Goal: Task Accomplishment & Management: Manage account settings

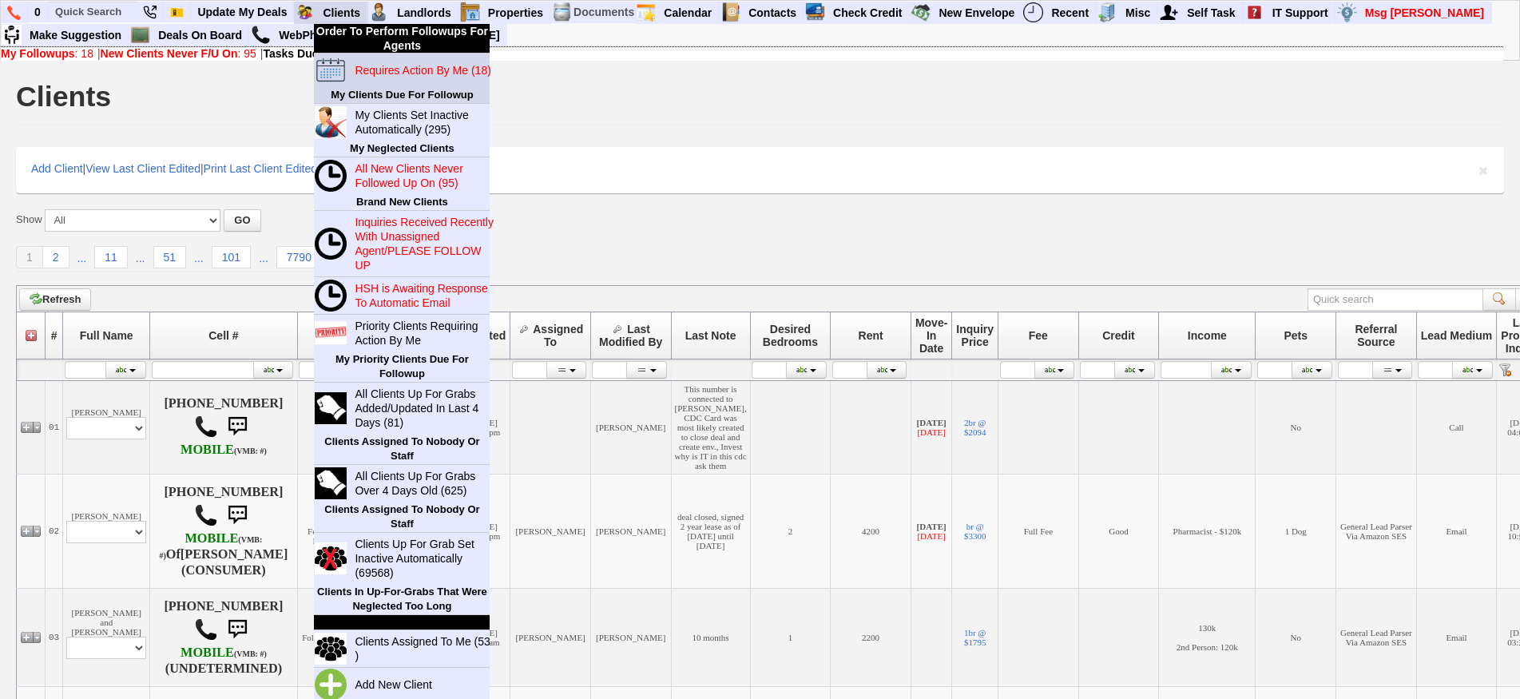
click at [367, 76] on blink "Requires Action By Me (18)" at bounding box center [423, 70] width 136 height 13
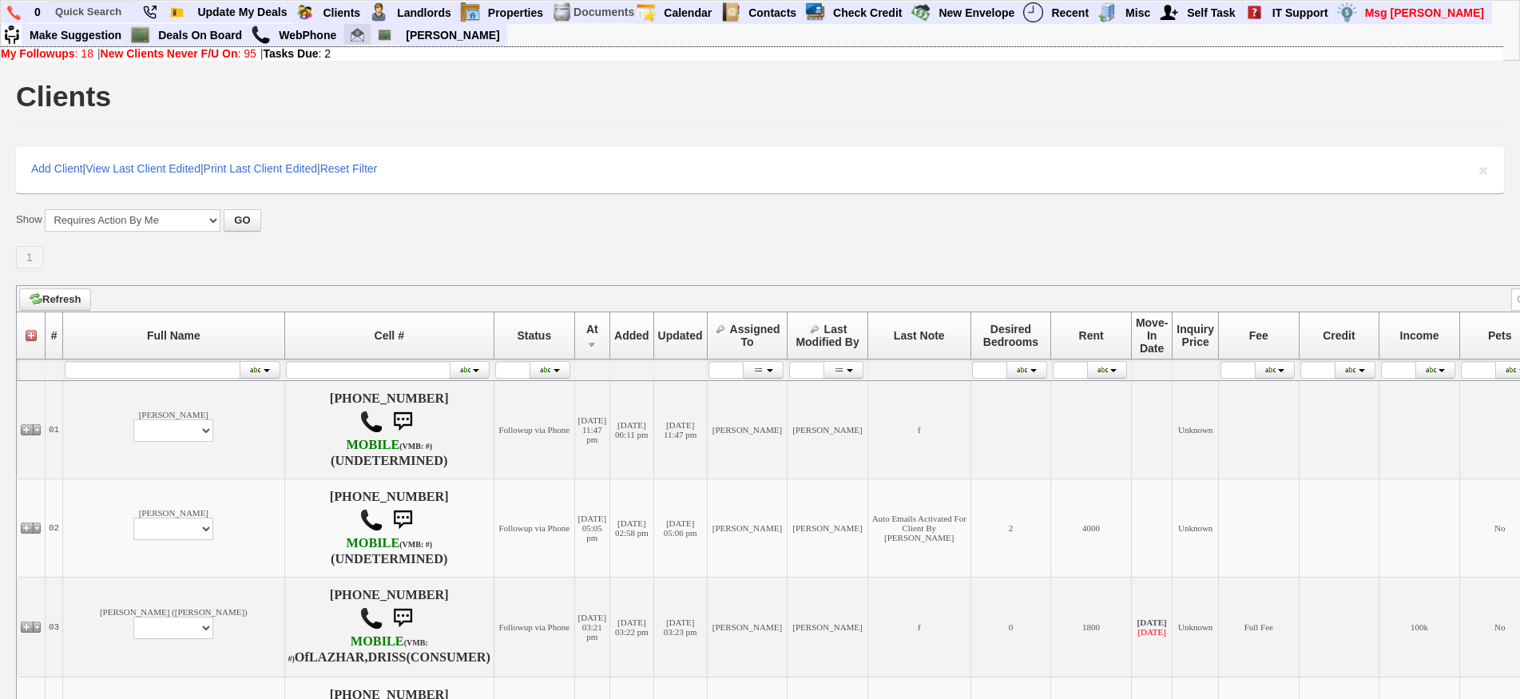
click at [360, 44] on link at bounding box center [357, 35] width 27 height 22
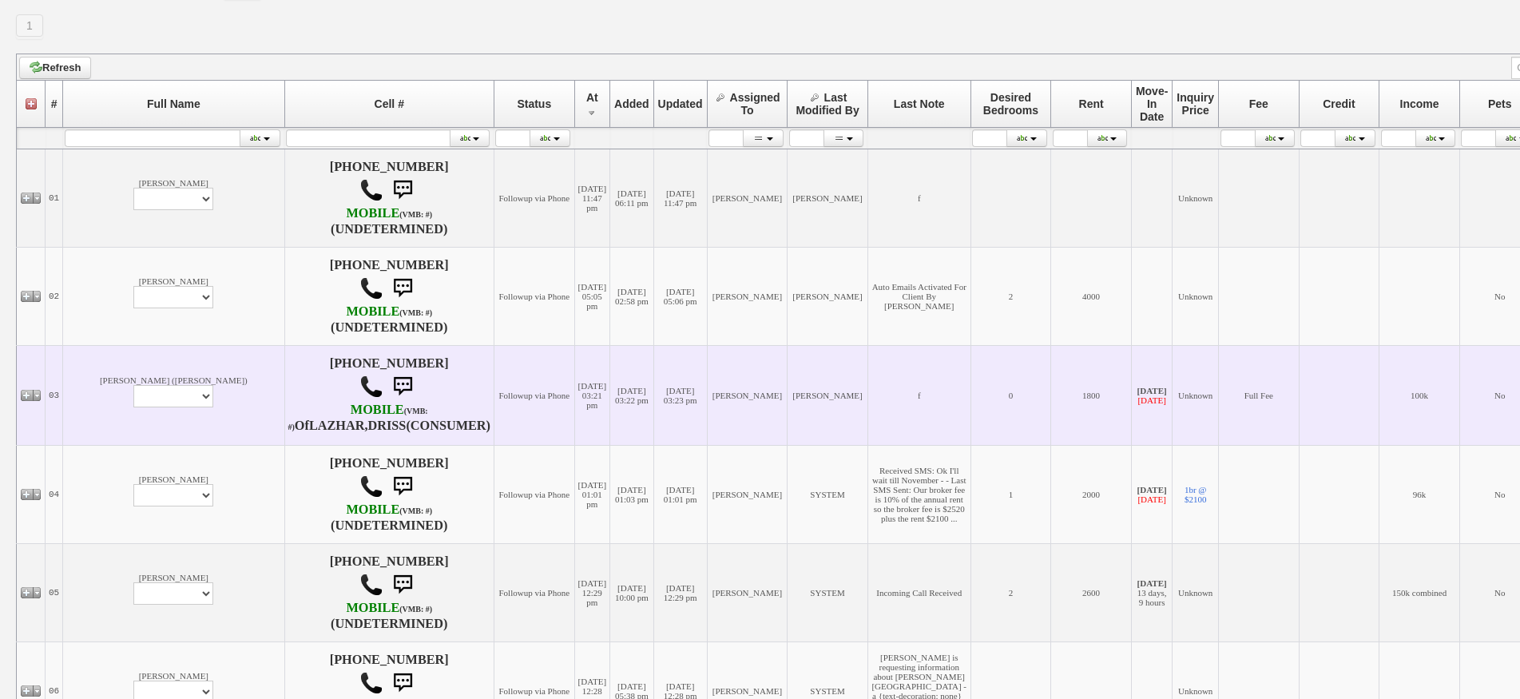
scroll to position [240, 0]
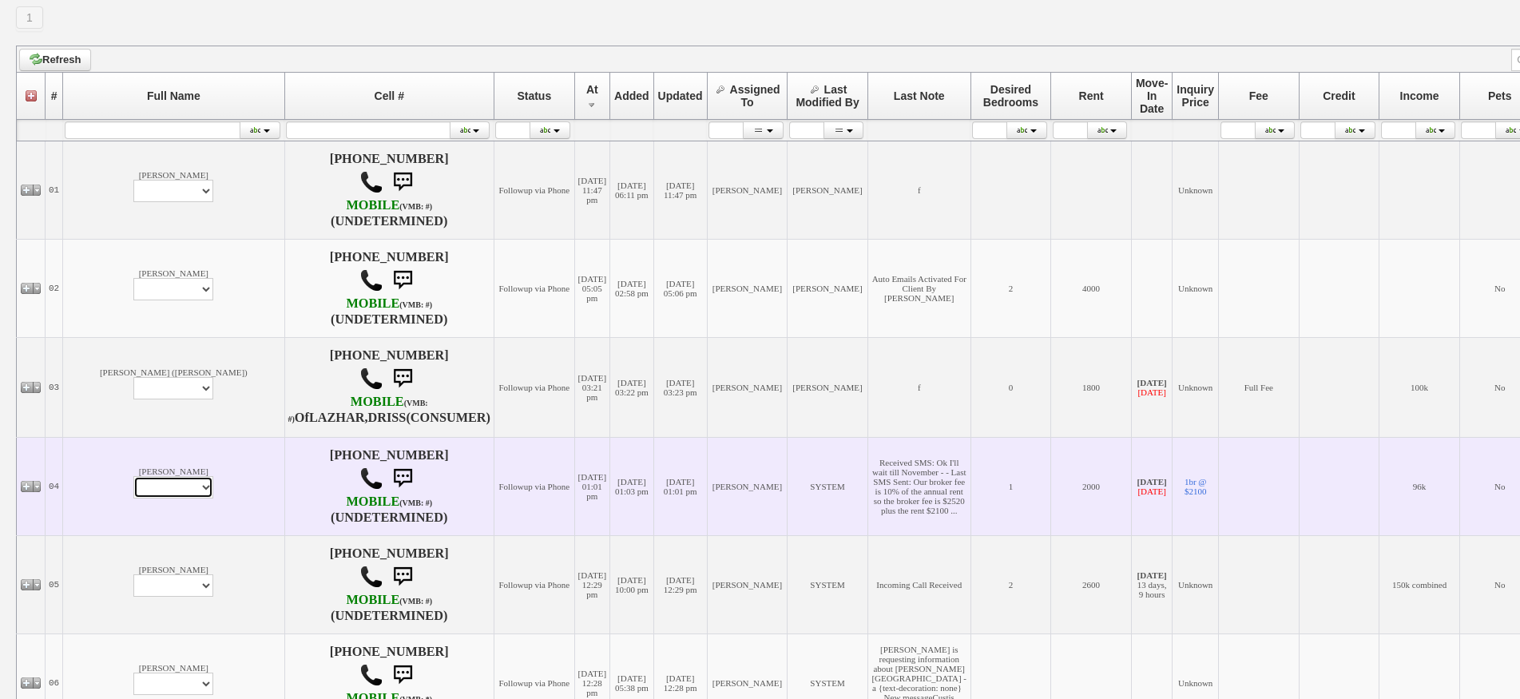
click at [133, 498] on select "Profile Edit Print Email Externally (Will Not Be Tracked In CRM) Closed Deals" at bounding box center [173, 487] width 80 height 22
select select "ChangeURL,/crm/custom/edit_client_form.php?redirect=%2Fcrm%2Fclients.php&id=142…"
click at [133, 494] on select "Profile Edit Print Email Externally (Will Not Be Tracked In CRM) Closed Deals" at bounding box center [173, 487] width 80 height 22
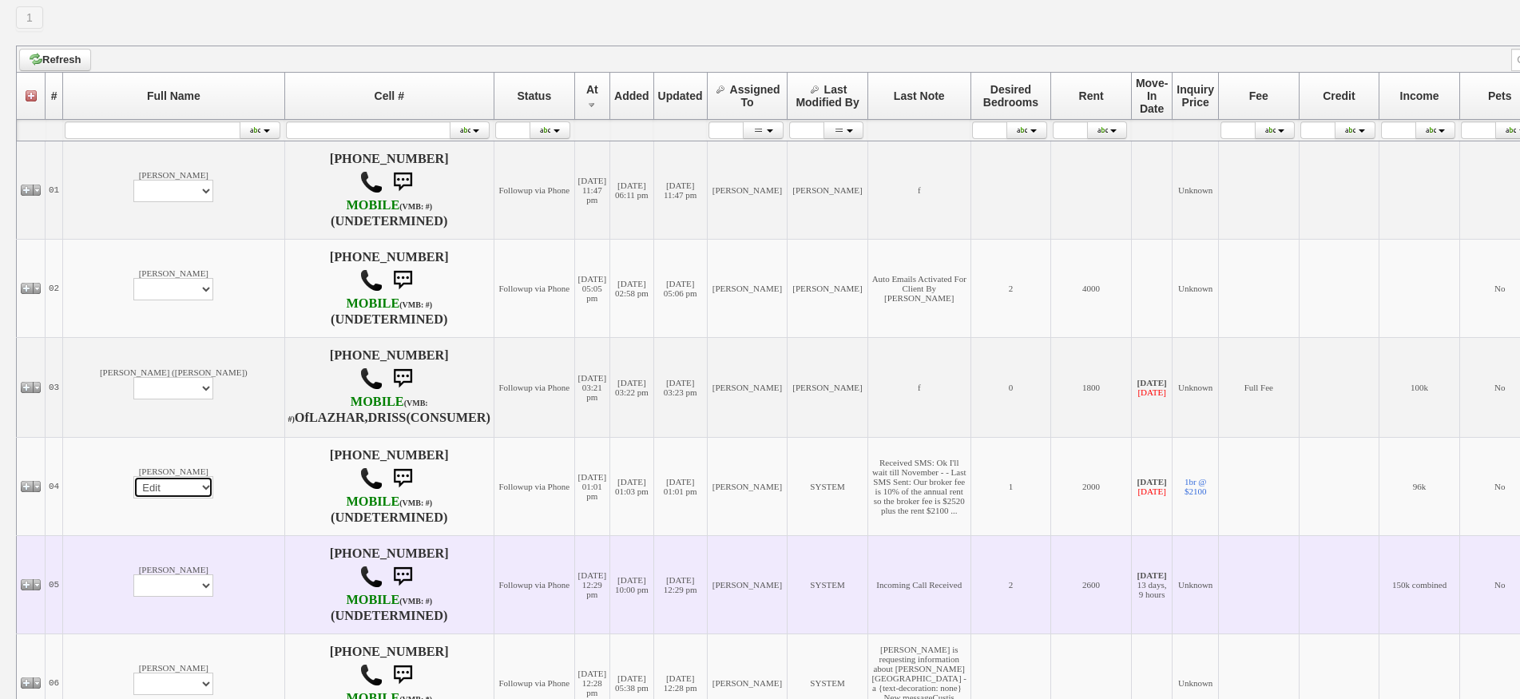
select select
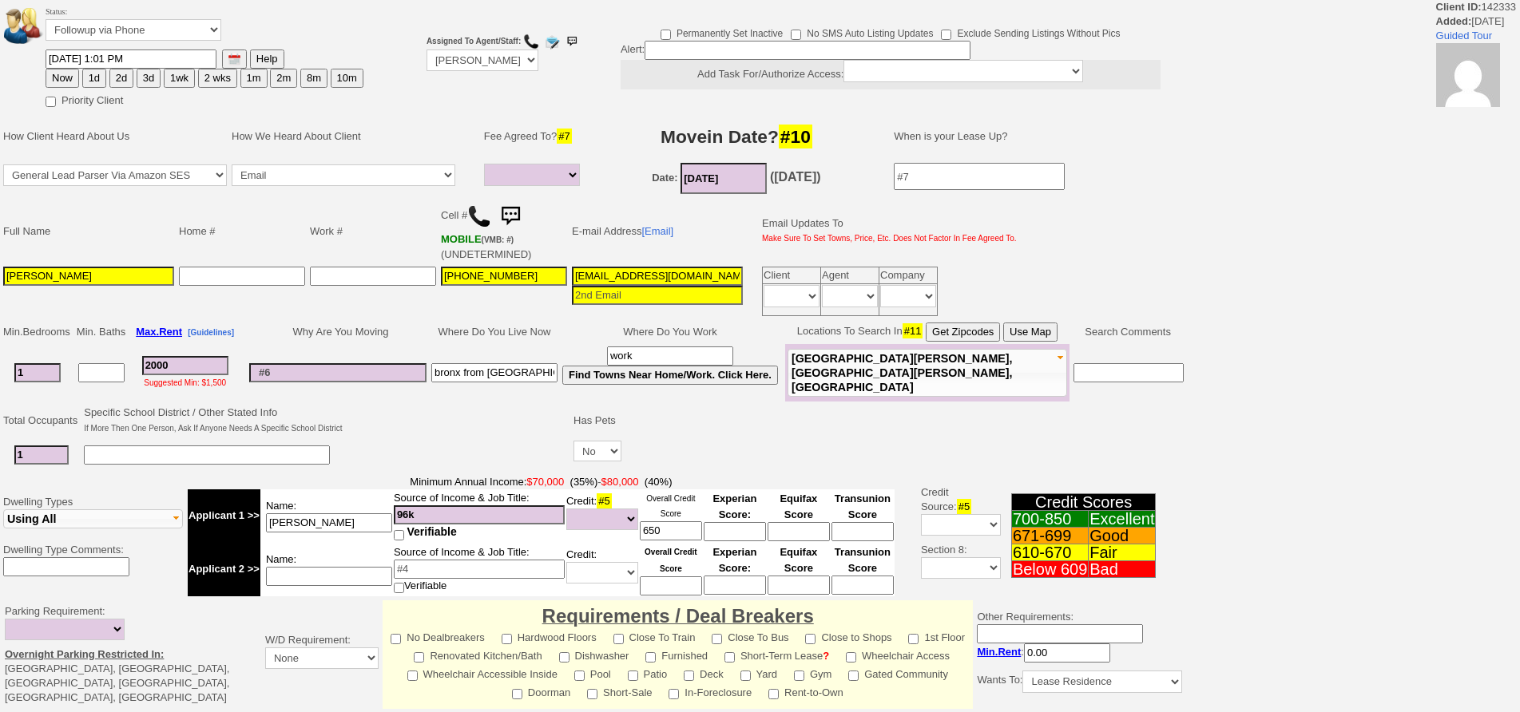
select select
click at [222, 79] on button "2 wks" at bounding box center [217, 78] width 39 height 19
type input "10/15/2025 02:12 PM"
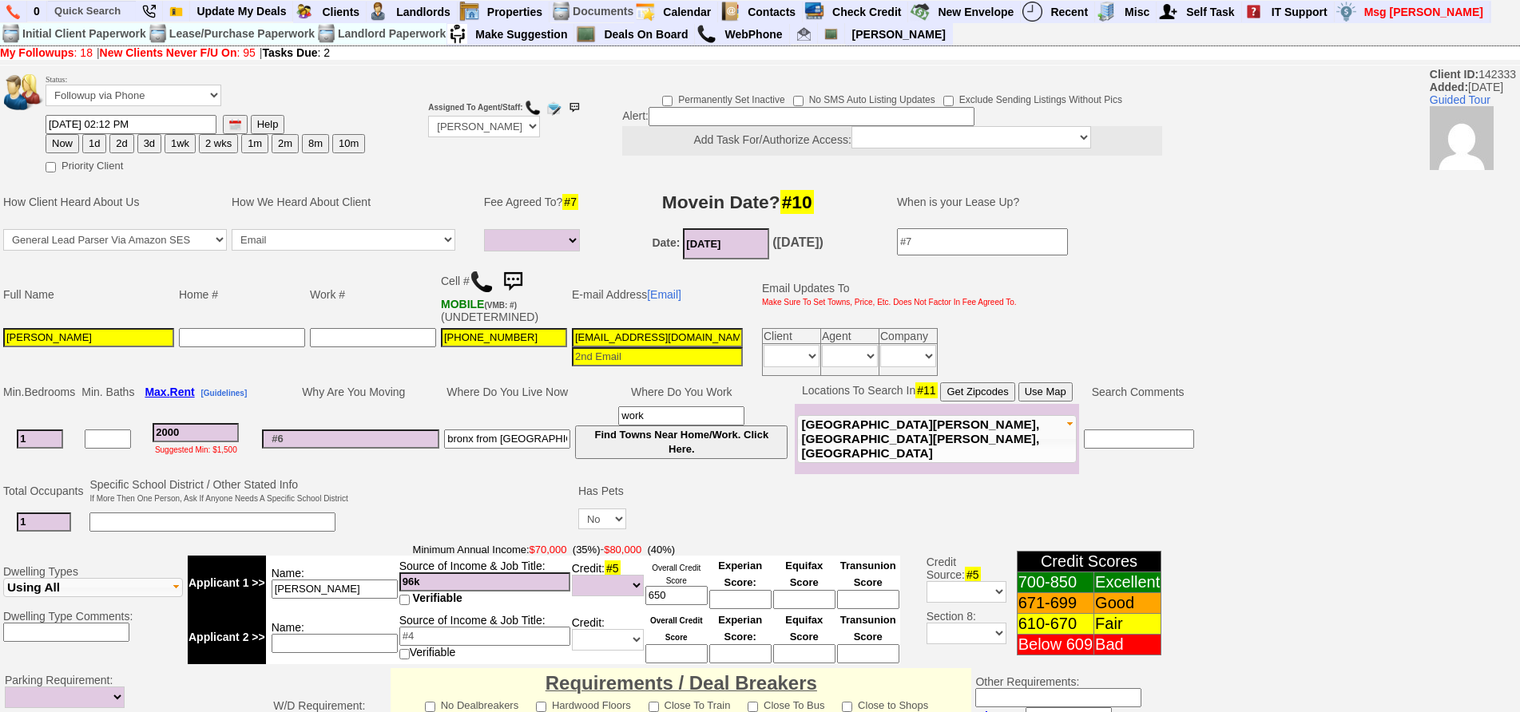
click at [509, 286] on img at bounding box center [513, 282] width 32 height 32
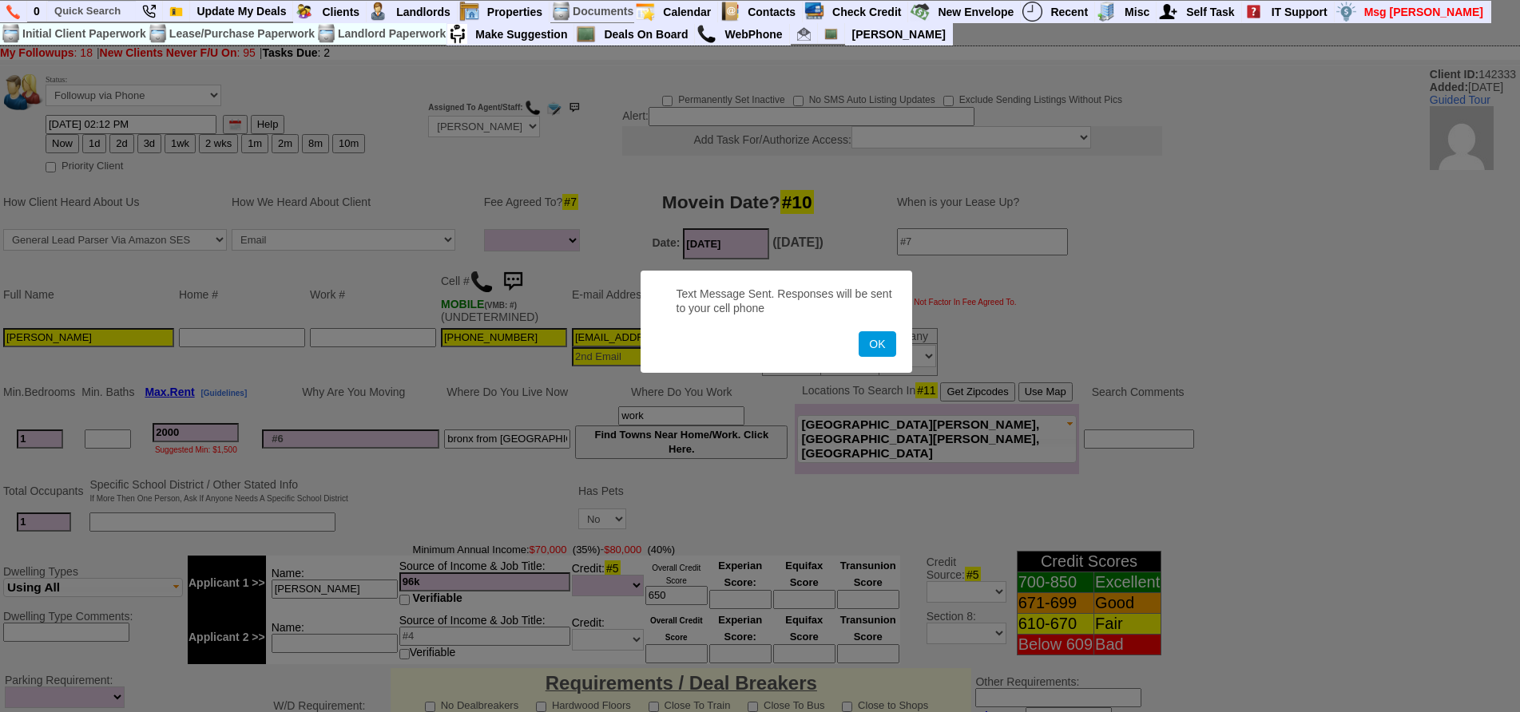
click at [858, 331] on button "OK" at bounding box center [876, 344] width 37 height 26
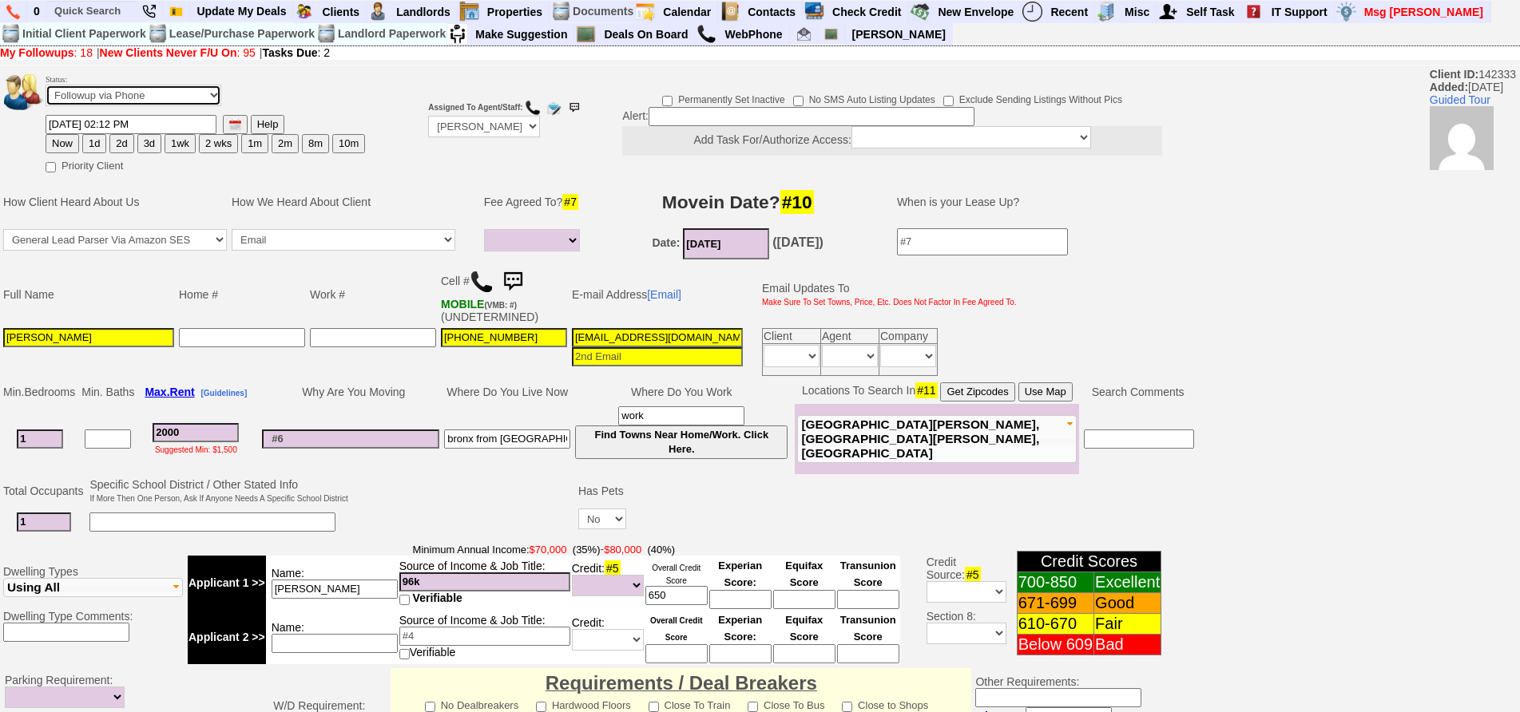
click at [190, 90] on select "Followup via Phone Followup via Email Followup When Section 8 Property Found De…" at bounding box center [134, 96] width 176 height 22
select select "Inactive"
click at [46, 85] on select "Followup via Phone Followup via Email Followup When Section 8 Property Found De…" at bounding box center [134, 96] width 176 height 22
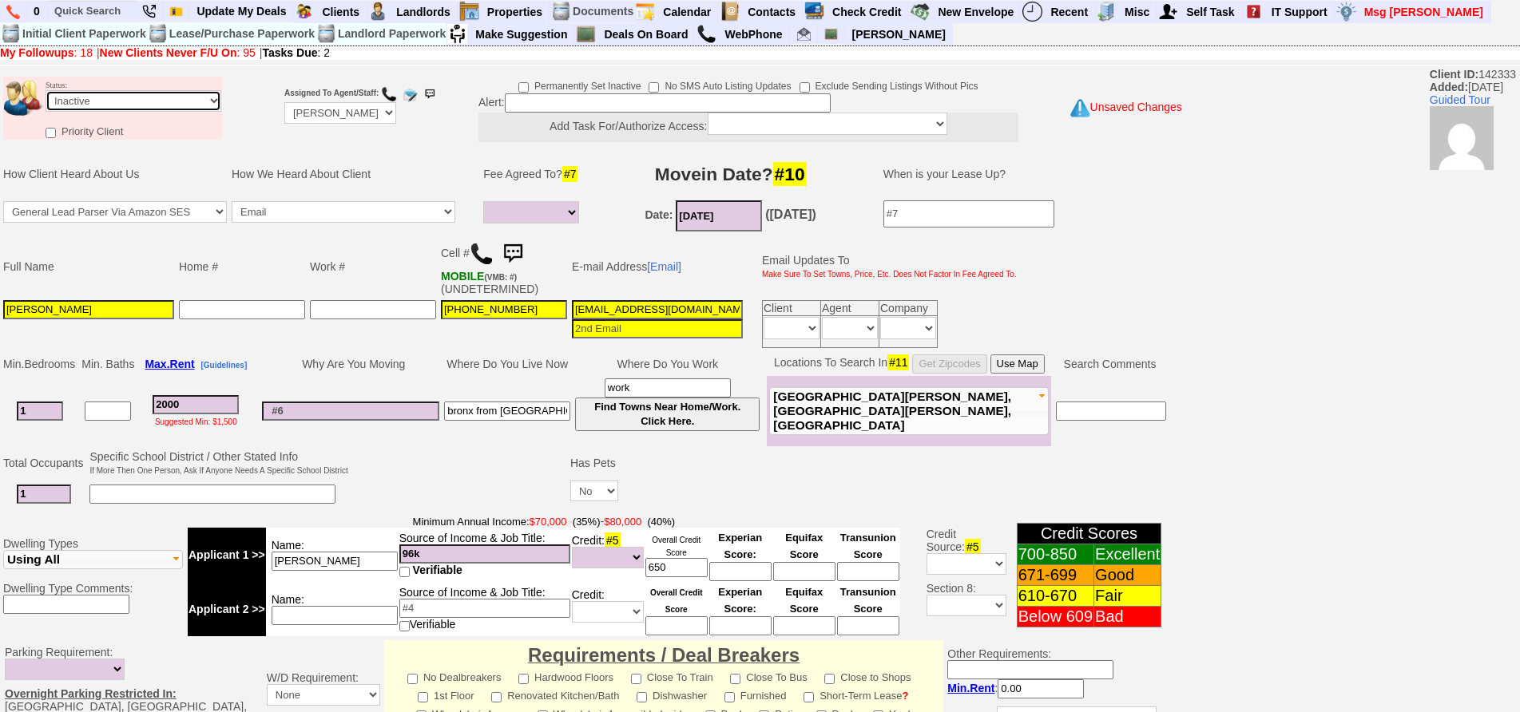
scroll to position [432, 0]
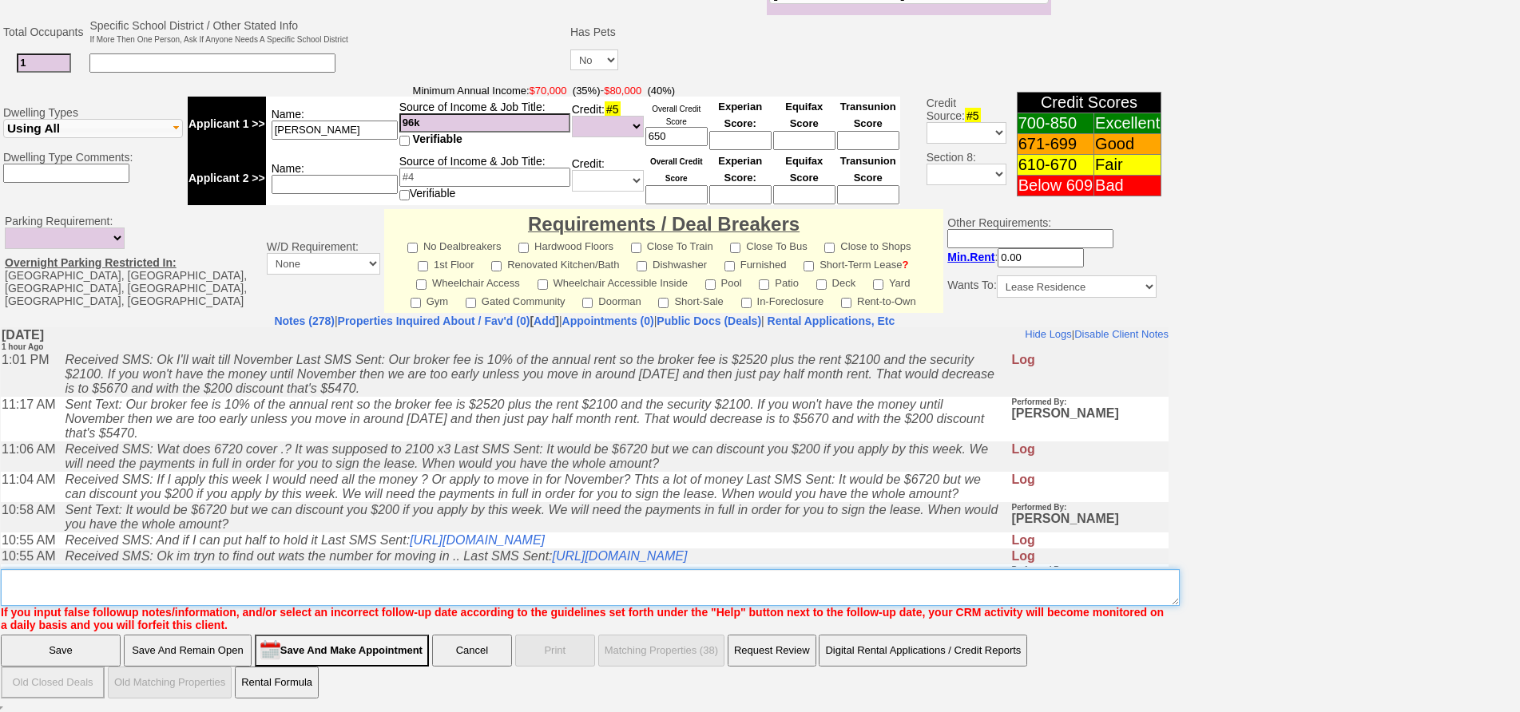
click at [441, 586] on textarea "Insert New Note Here" at bounding box center [590, 587] width 1179 height 37
drag, startPoint x: 441, startPoint y: 586, endPoint x: 0, endPoint y: 548, distance: 442.4
click at [0, 548] on td "Notes (278) | Properties Inquired About / Fav'd (0) [ Add ] | Appointments (0) …" at bounding box center [584, 473] width 1169 height 319
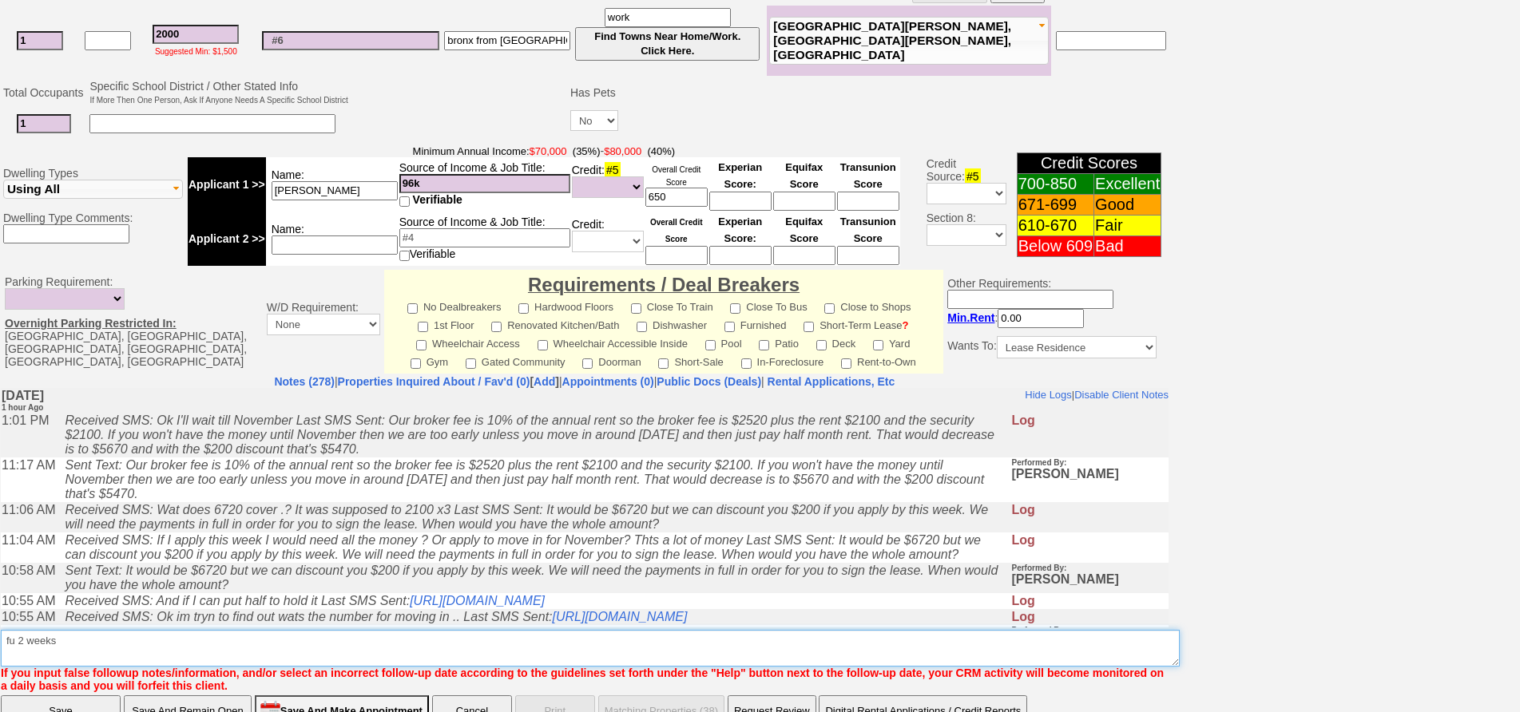
scroll to position [33, 0]
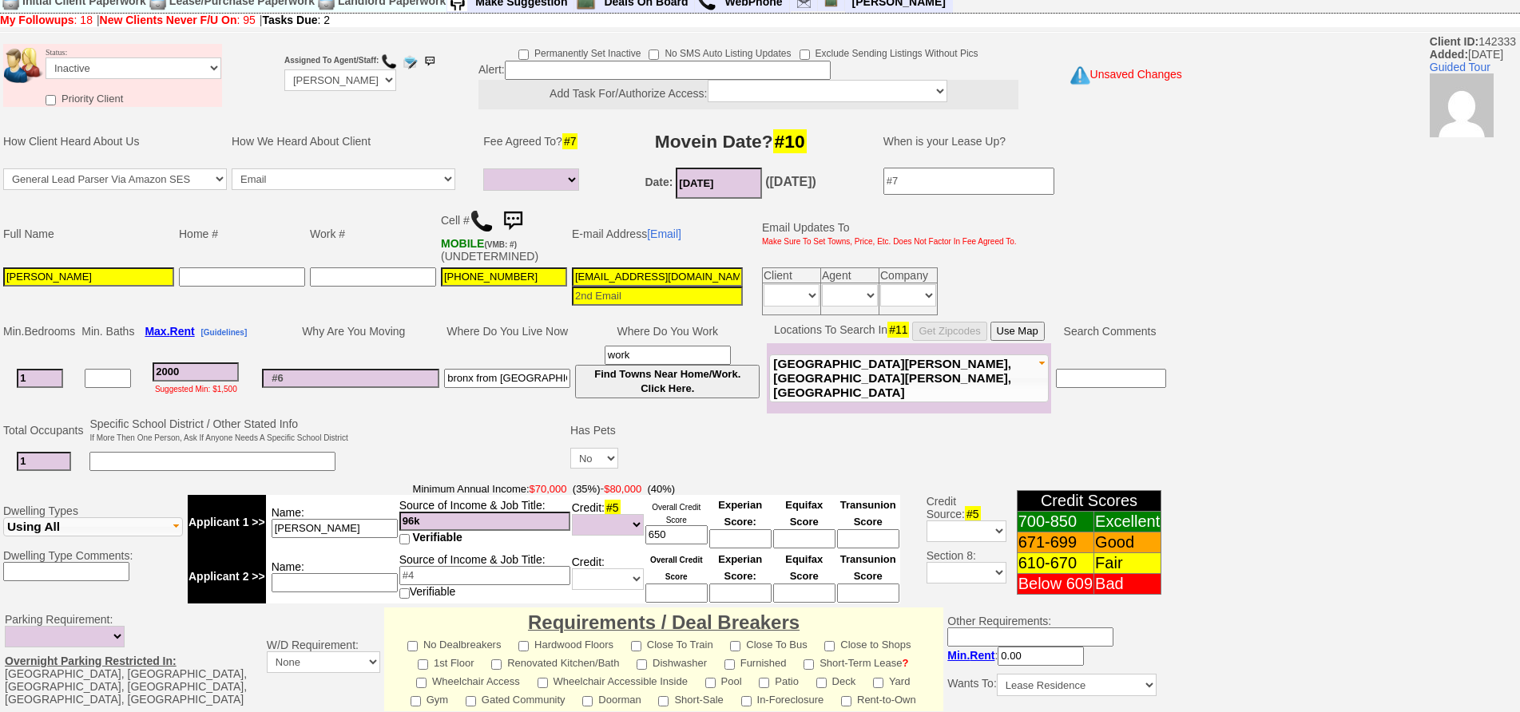
type textarea "fu 2 weeks"
click at [180, 65] on select "Followup via Phone Followup via Email Followup When Section 8 Property Found De…" at bounding box center [134, 68] width 176 height 22
select select "Followup via Phone"
click at [46, 57] on select "Followup via Phone Followup via Email Followup When Section 8 Property Found De…" at bounding box center [134, 68] width 176 height 22
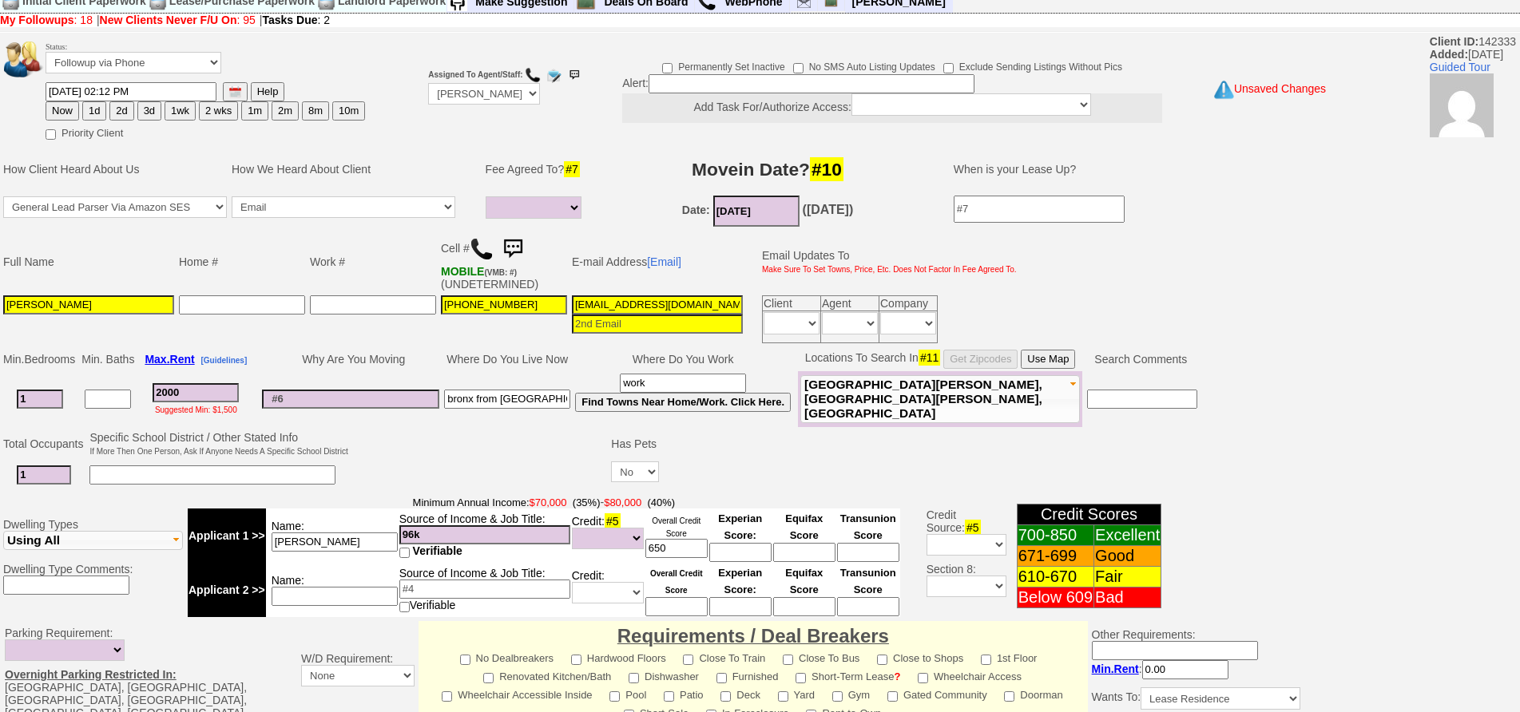
click at [212, 113] on button "2 wks" at bounding box center [218, 110] width 39 height 19
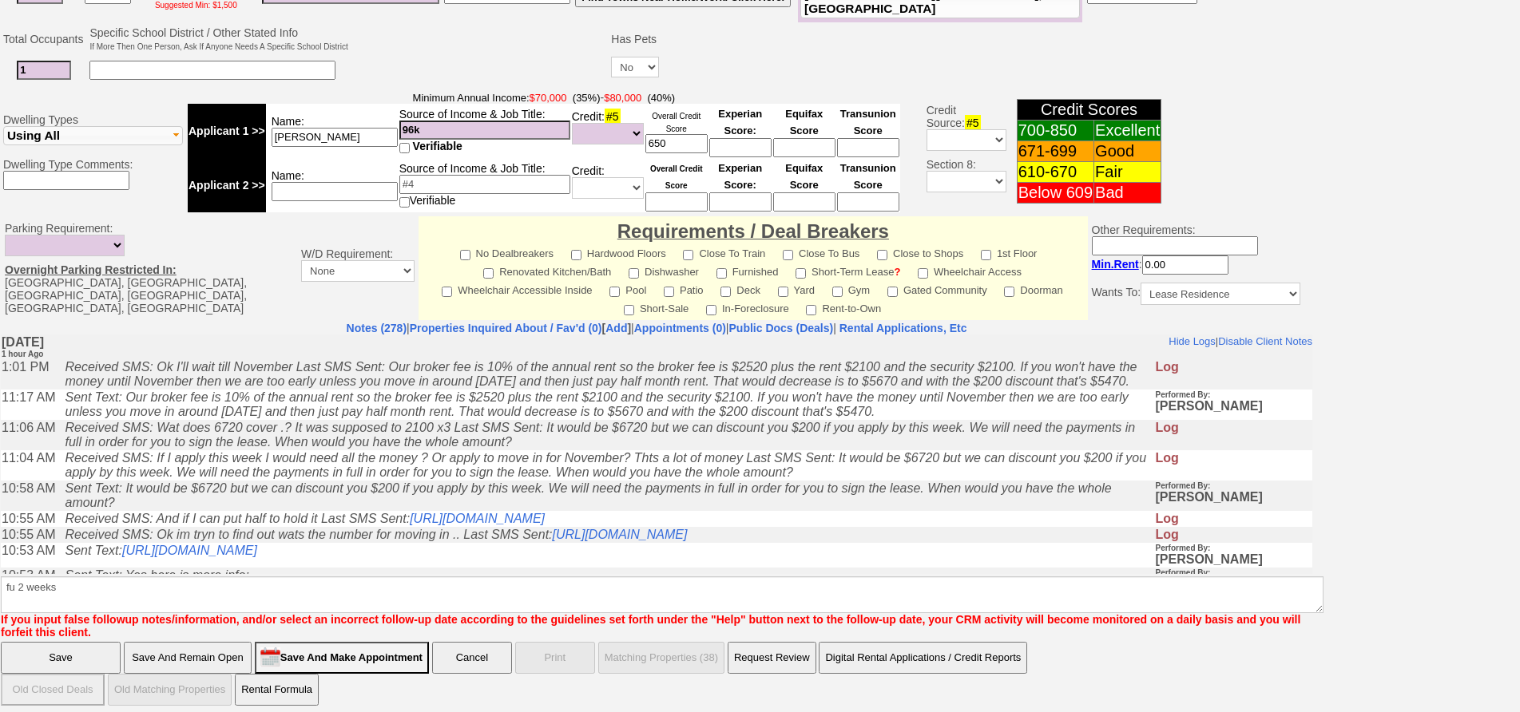
click at [81, 655] on input "Save" at bounding box center [61, 658] width 120 height 32
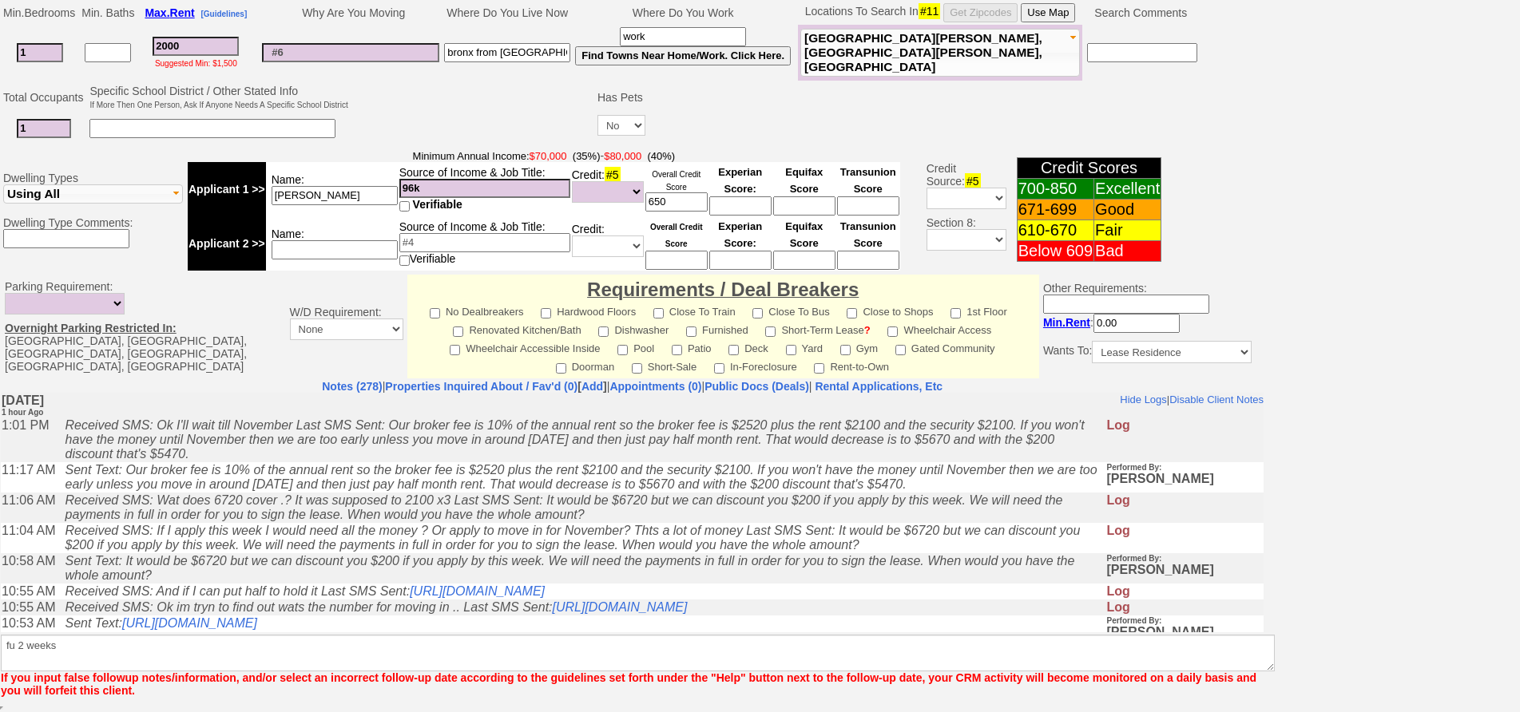
scroll to position [380, 0]
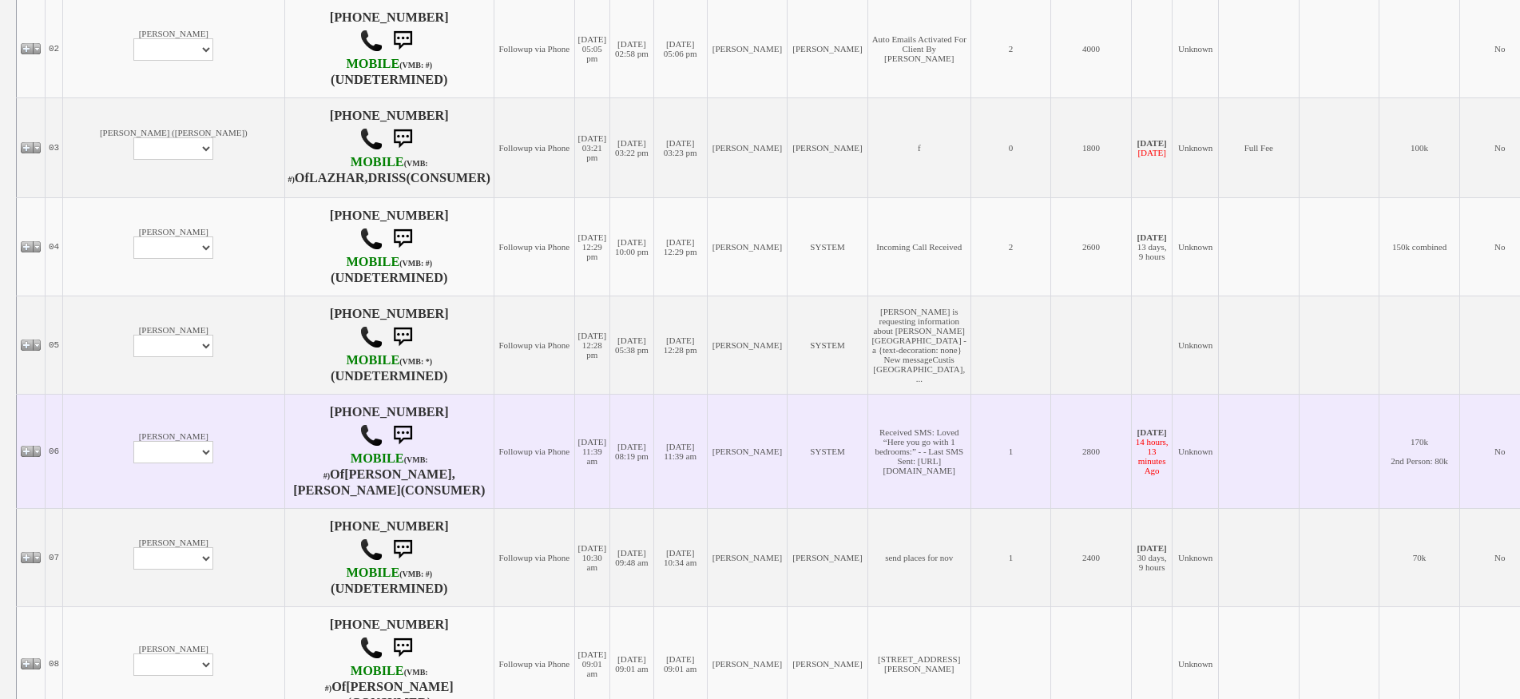
scroll to position [639, 0]
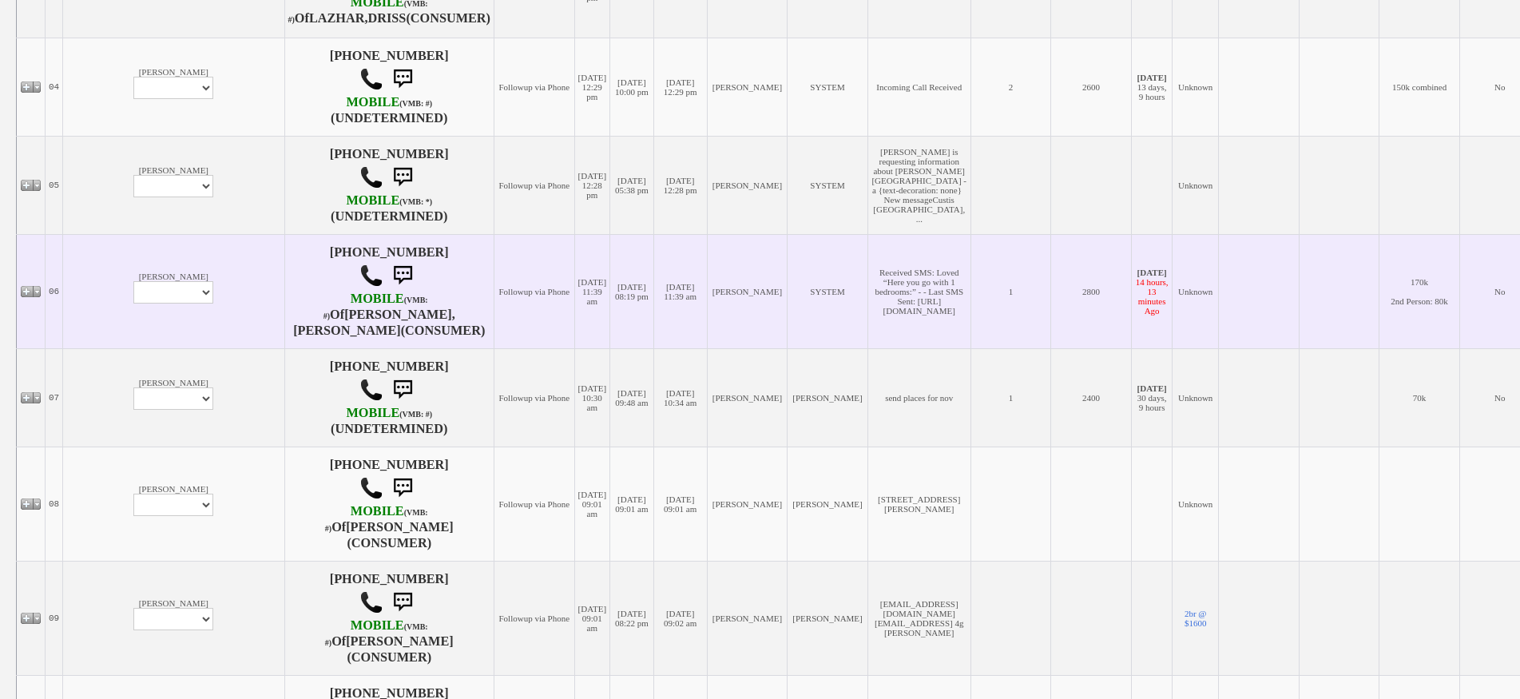
click at [95, 249] on td "Evans Owusu Profile Edit Print Email Externally (Will Not Be Tracked In CRM) Cl…" at bounding box center [173, 291] width 221 height 114
click at [133, 303] on select "Profile Edit Print Email Externally (Will Not Be Tracked In CRM) Closed Deals" at bounding box center [173, 292] width 80 height 22
select select "ChangeURL,/crm/custom/edit_client_form.php?redirect=%2Fcrm%2Fclients.php&id=167…"
click at [133, 293] on select "Profile Edit Print Email Externally (Will Not Be Tracked In CRM) Closed Deals" at bounding box center [173, 292] width 80 height 22
select select
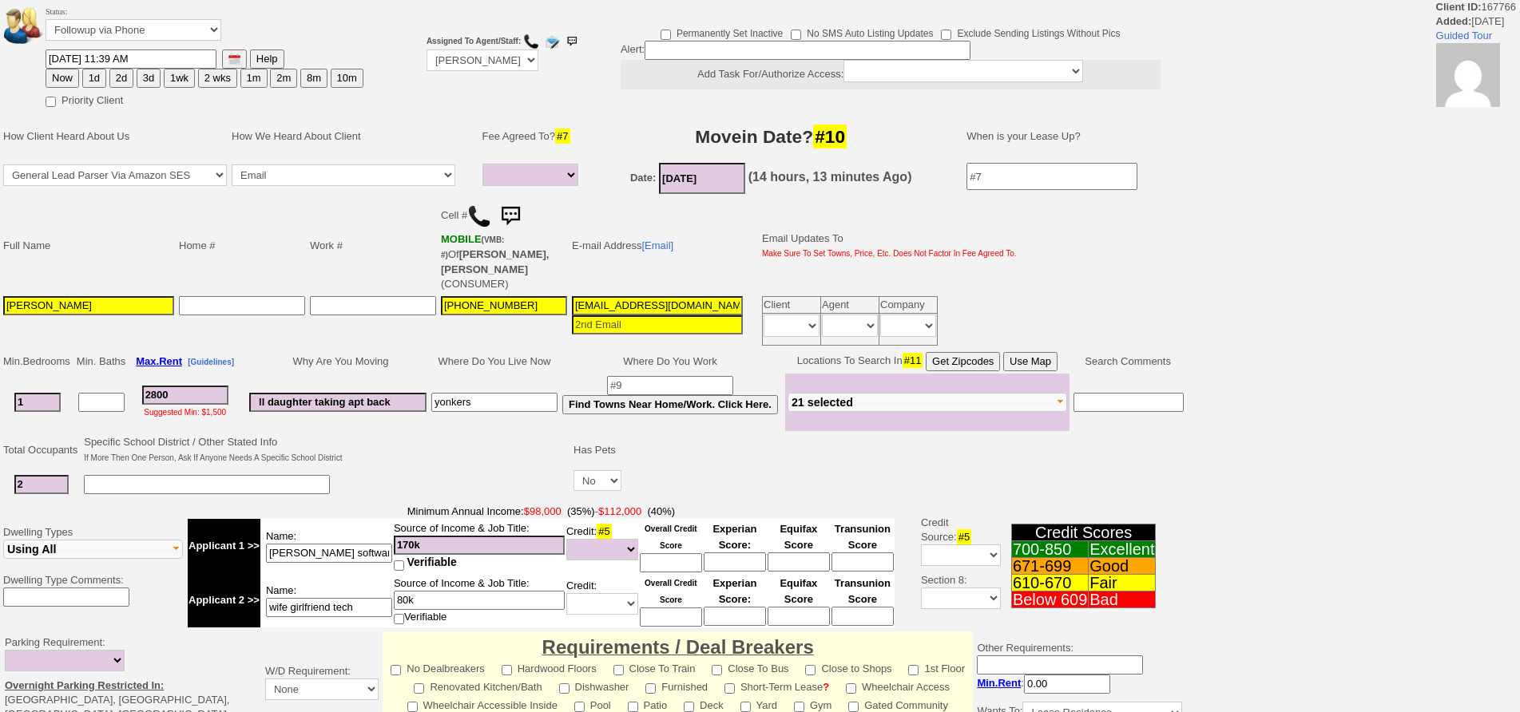
select select
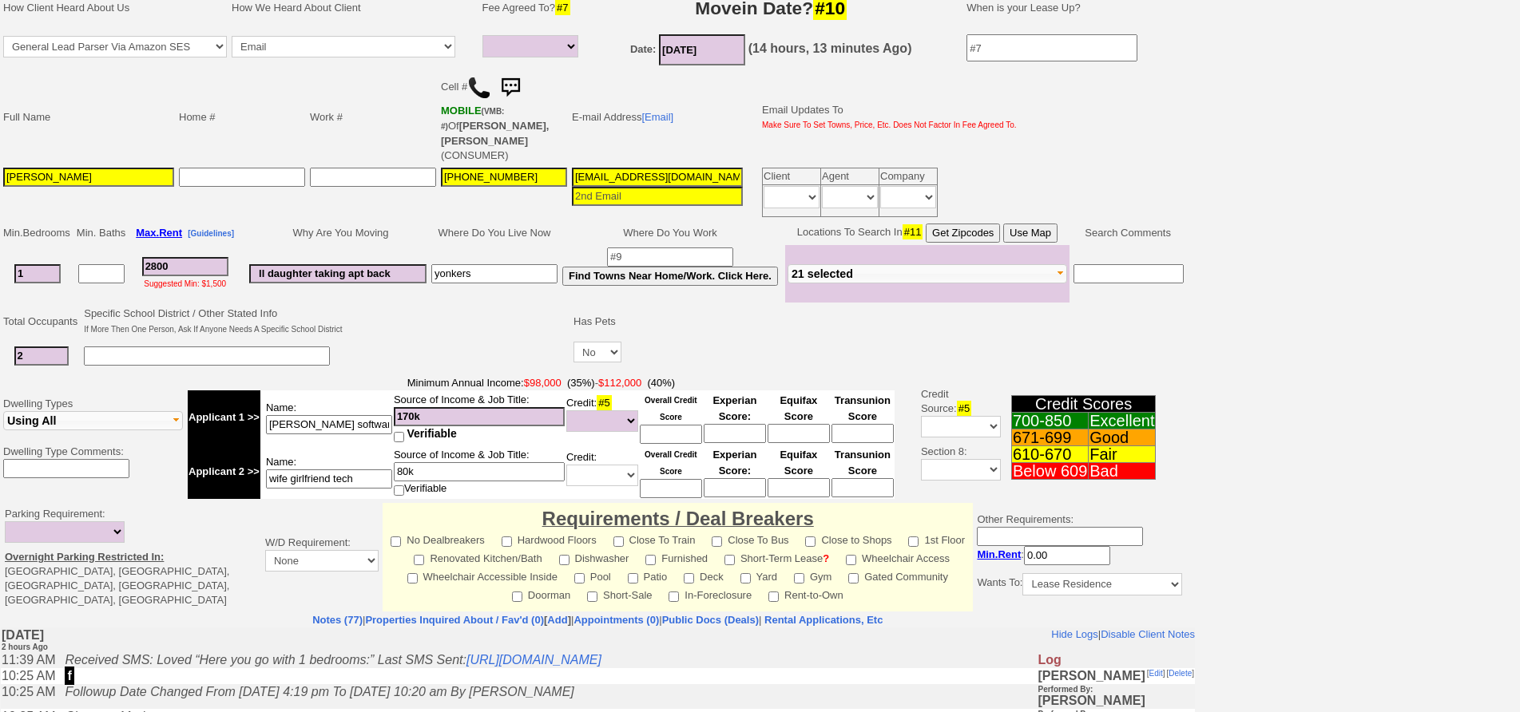
scroll to position [399, 0]
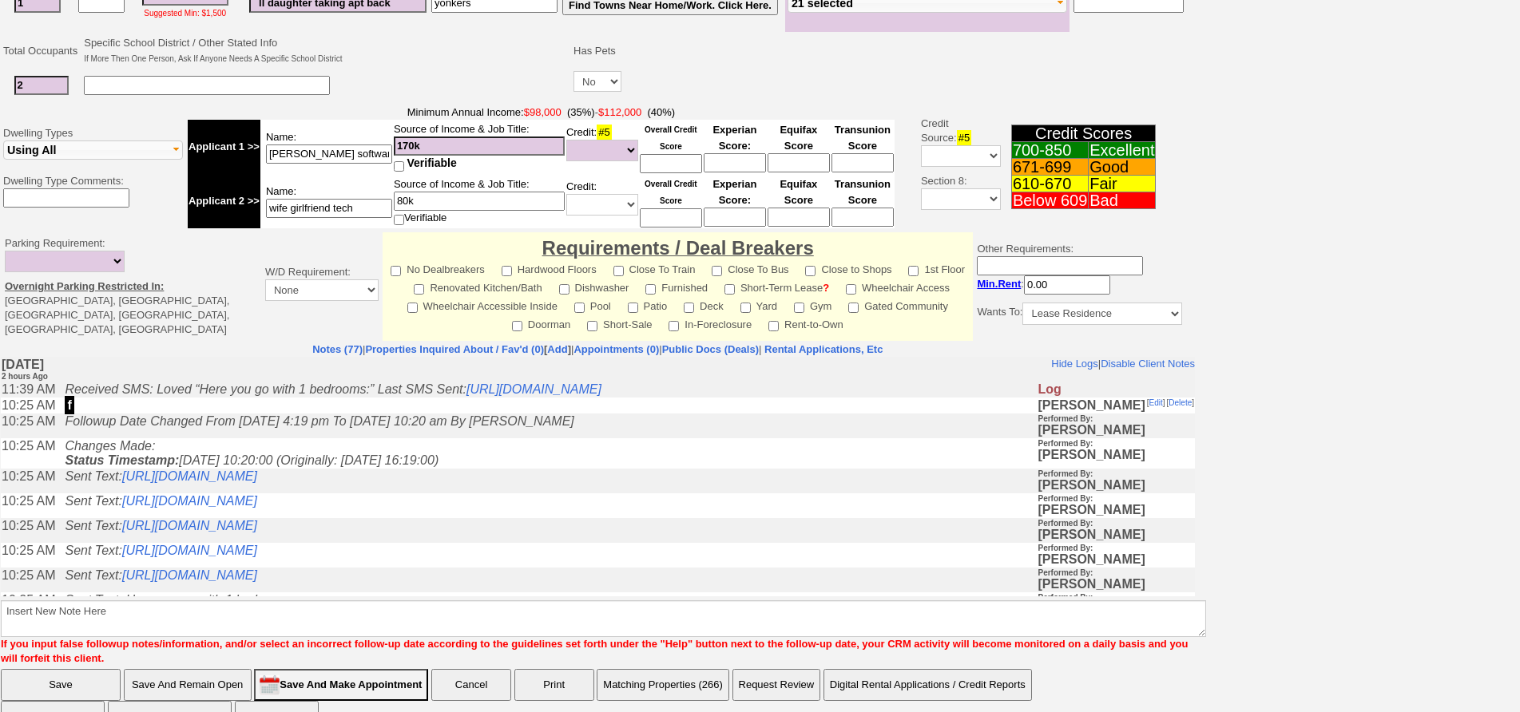
click at [625, 466] on td "Changes Made: Status Timestamp: 2025-10-02 10:20:00 (Originally: 2025-10-01 16:…" at bounding box center [547, 453] width 980 height 30
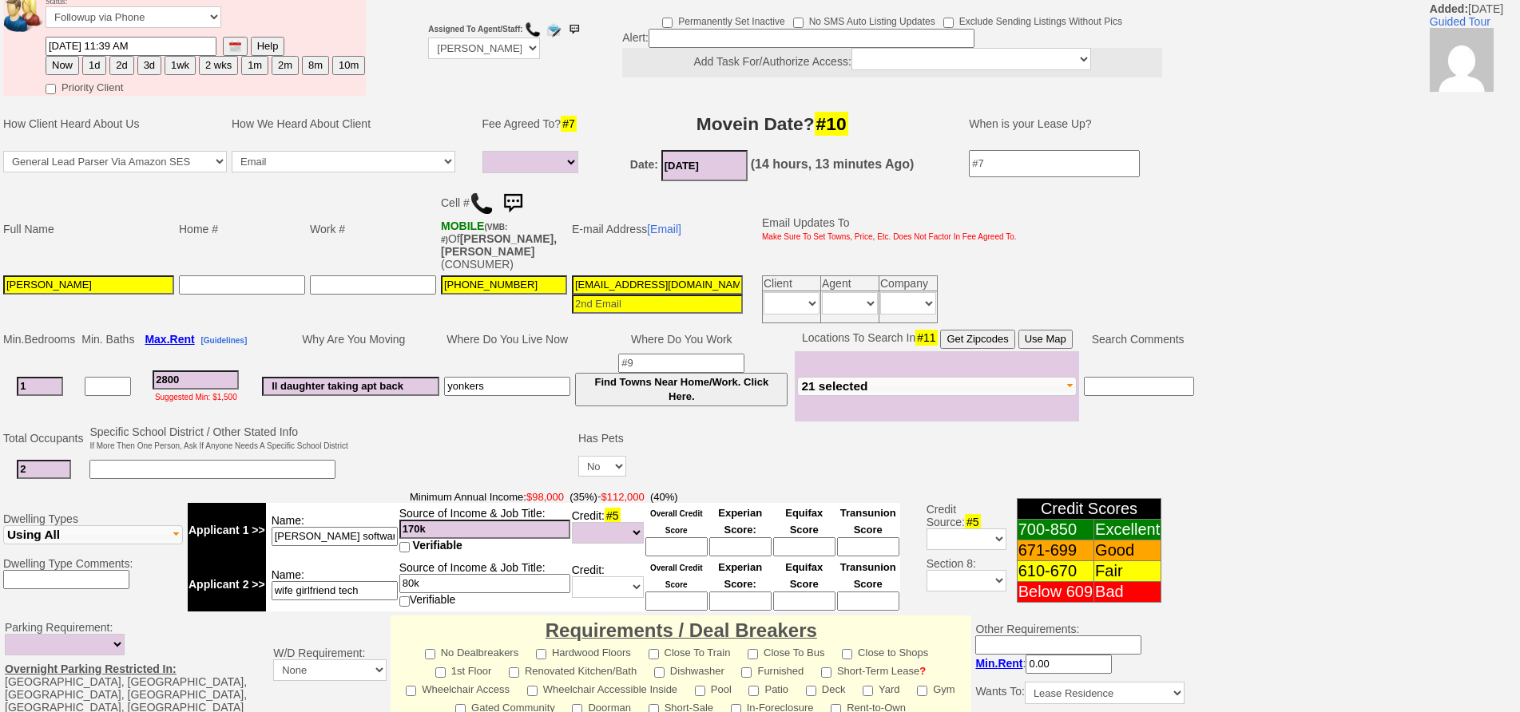
scroll to position [80, 0]
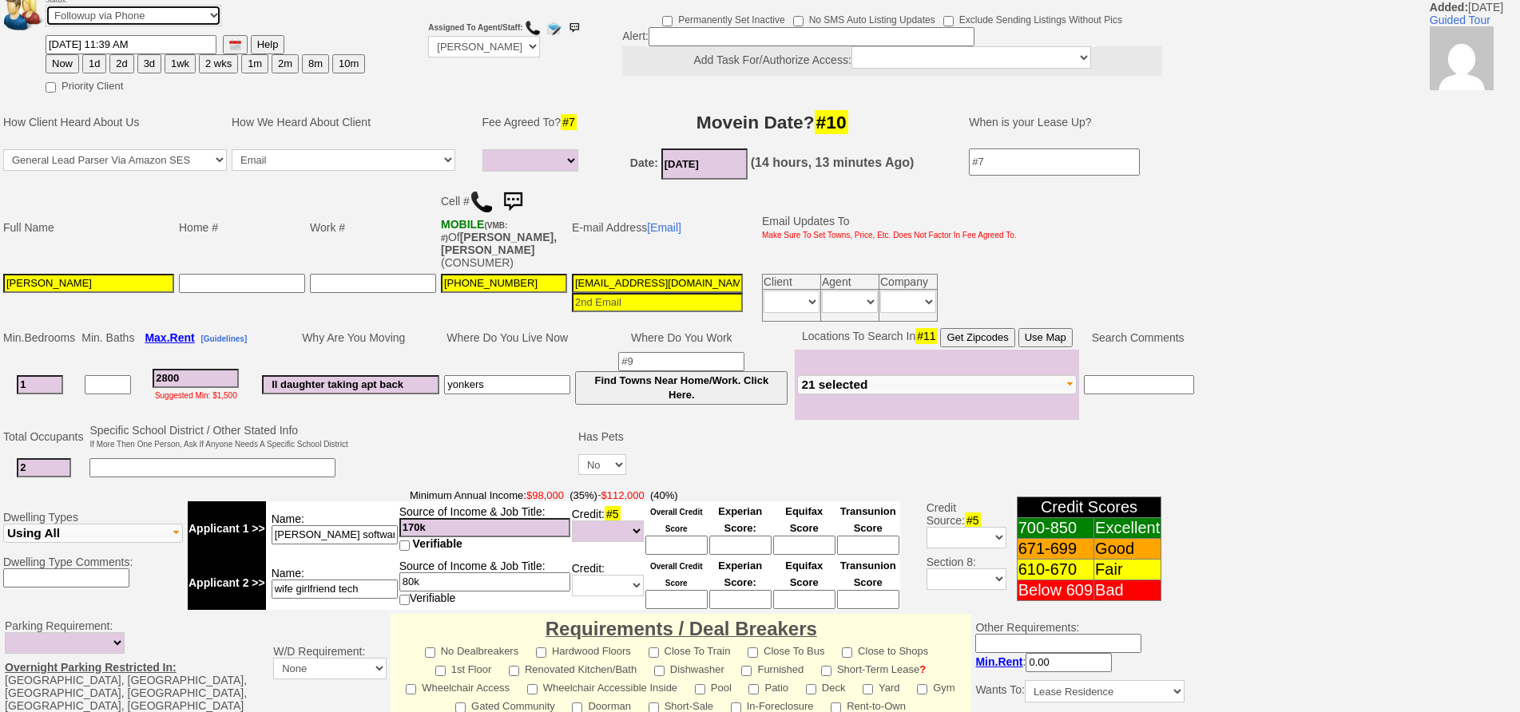
drag, startPoint x: 93, startPoint y: 13, endPoint x: 89, endPoint y: 26, distance: 13.2
click at [93, 13] on select "Followup via Phone Followup via Email Followup When Section 8 Property Found De…" at bounding box center [134, 16] width 176 height 22
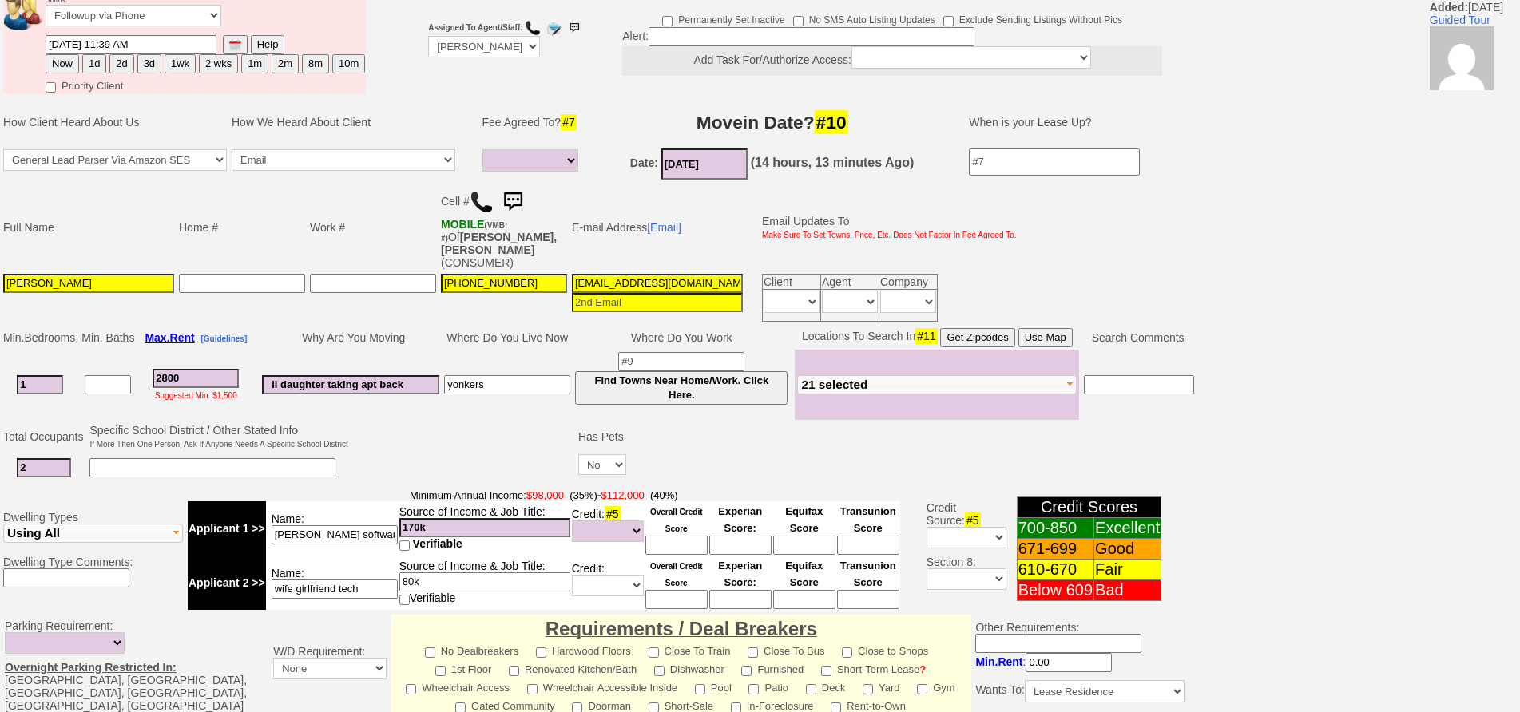
drag, startPoint x: 343, startPoint y: 231, endPoint x: 528, endPoint y: 233, distance: 185.3
click at [363, 235] on td "Work #" at bounding box center [372, 228] width 131 height 88
click at [523, 204] on img at bounding box center [513, 202] width 32 height 32
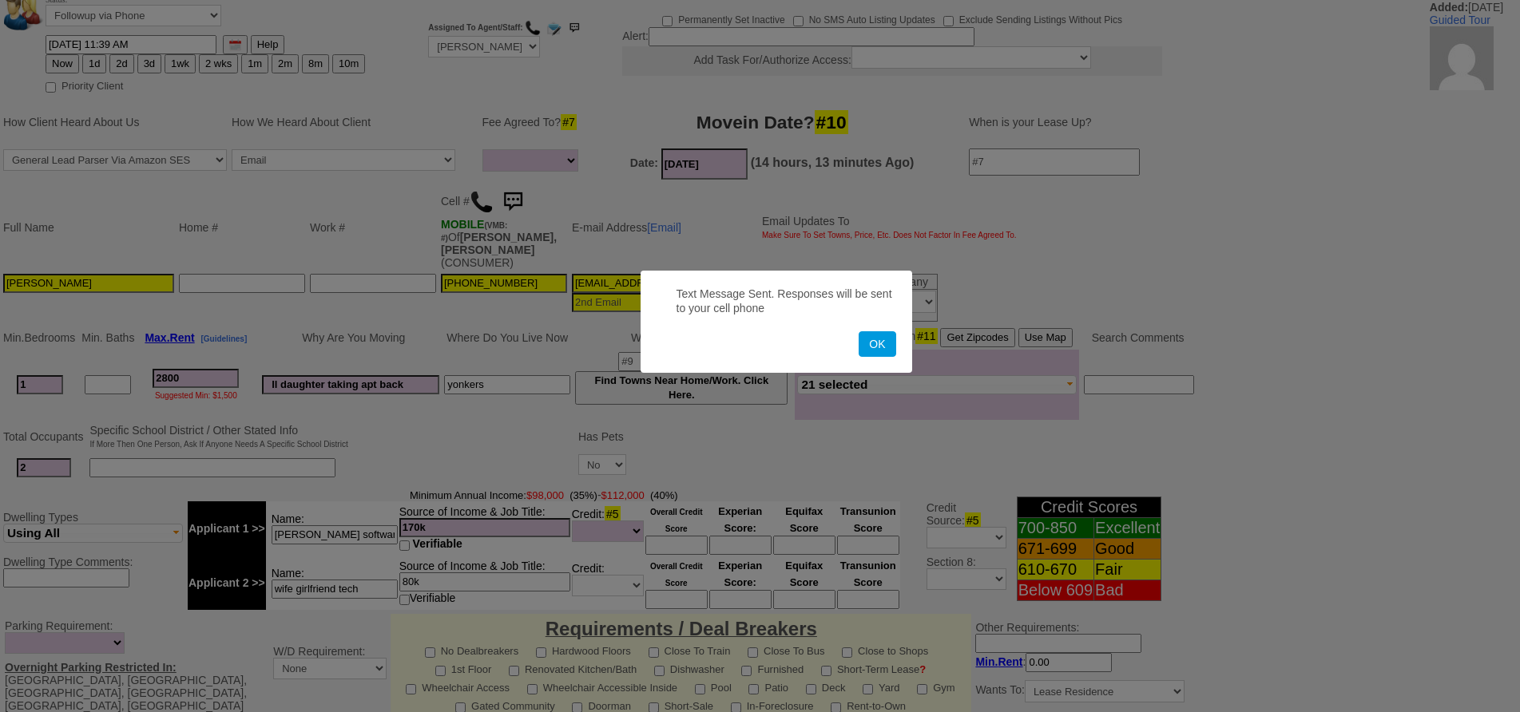
click at [858, 331] on button "OK" at bounding box center [876, 344] width 37 height 26
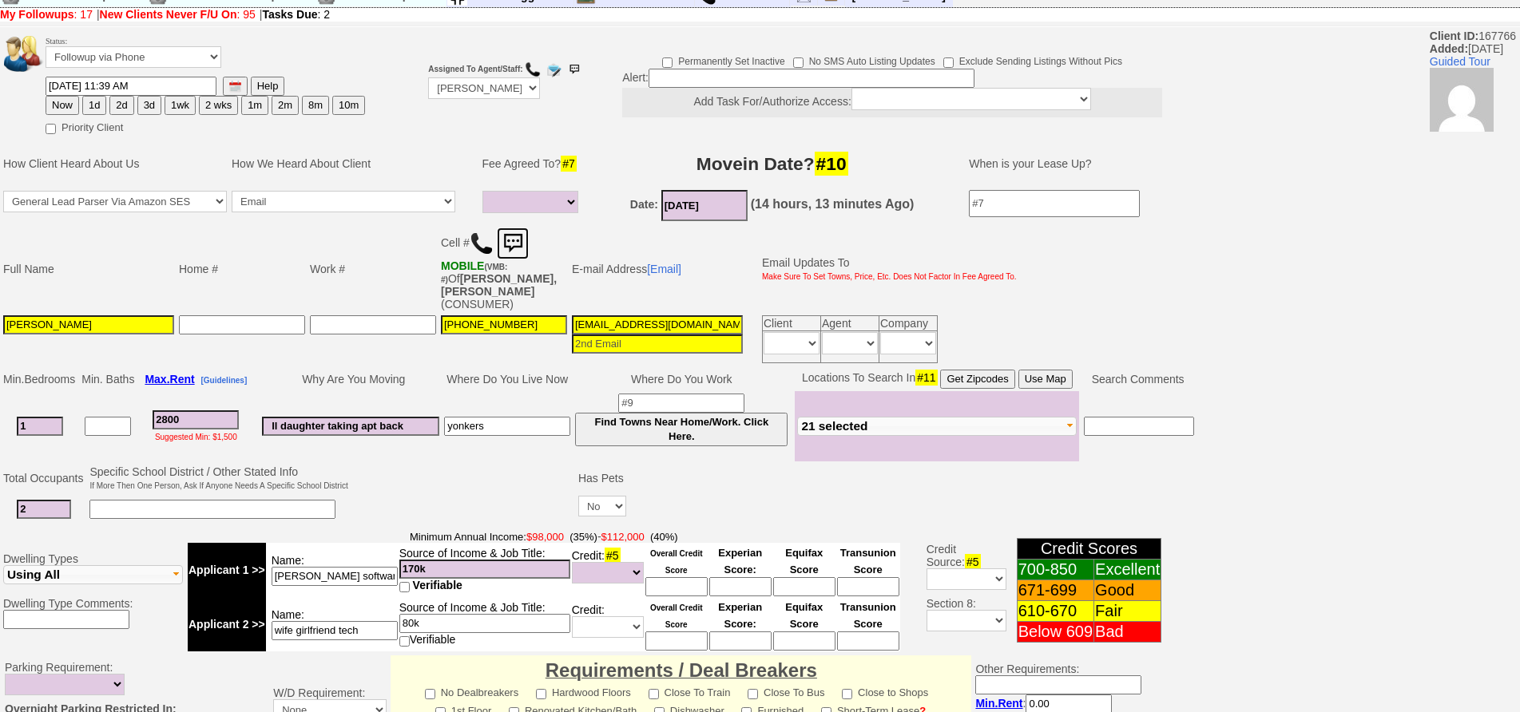
scroll to position [0, 0]
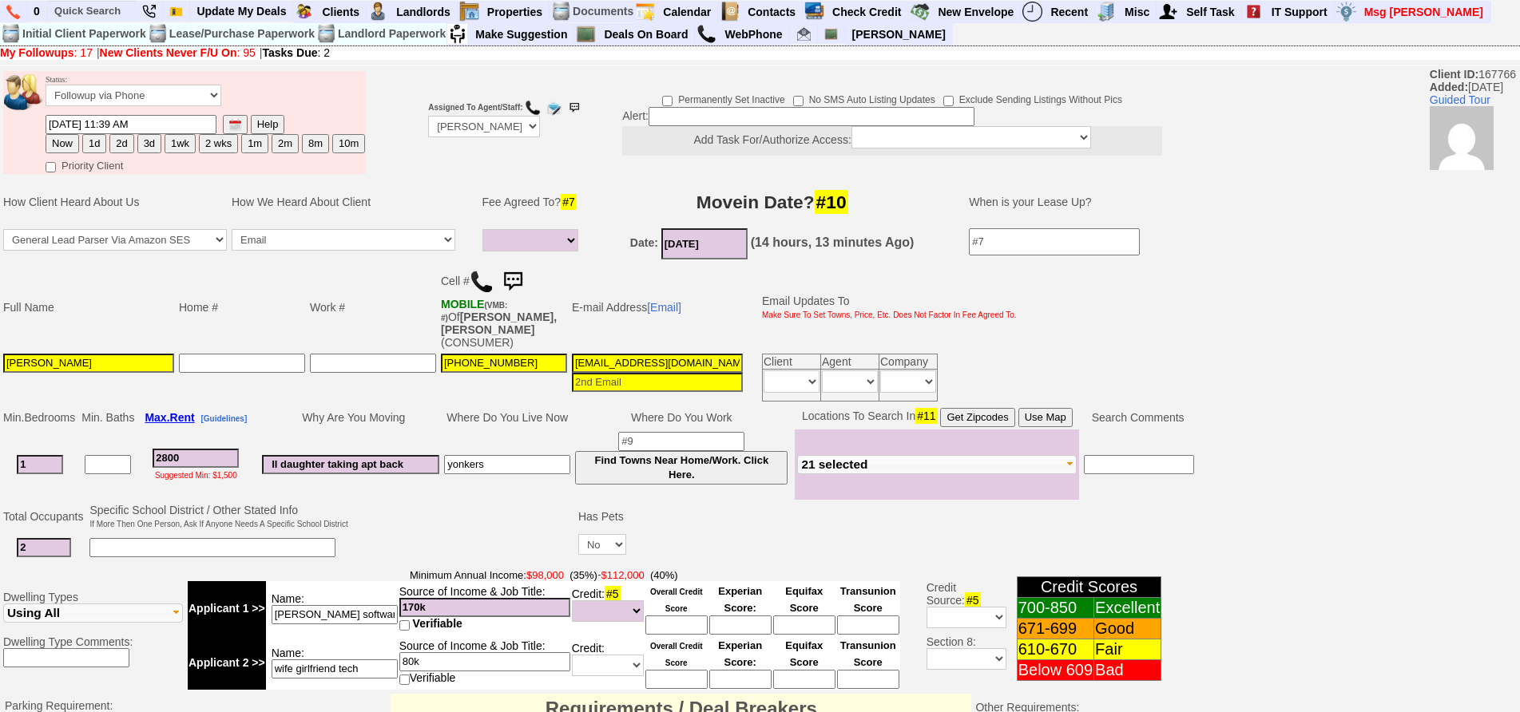
click at [180, 143] on button "1wk" at bounding box center [179, 143] width 31 height 19
click at [122, 145] on button "2d" at bounding box center [121, 143] width 24 height 19
drag, startPoint x: 415, startPoint y: 155, endPoint x: 374, endPoint y: 22, distance: 138.9
click at [415, 154] on td at bounding box center [402, 123] width 48 height 108
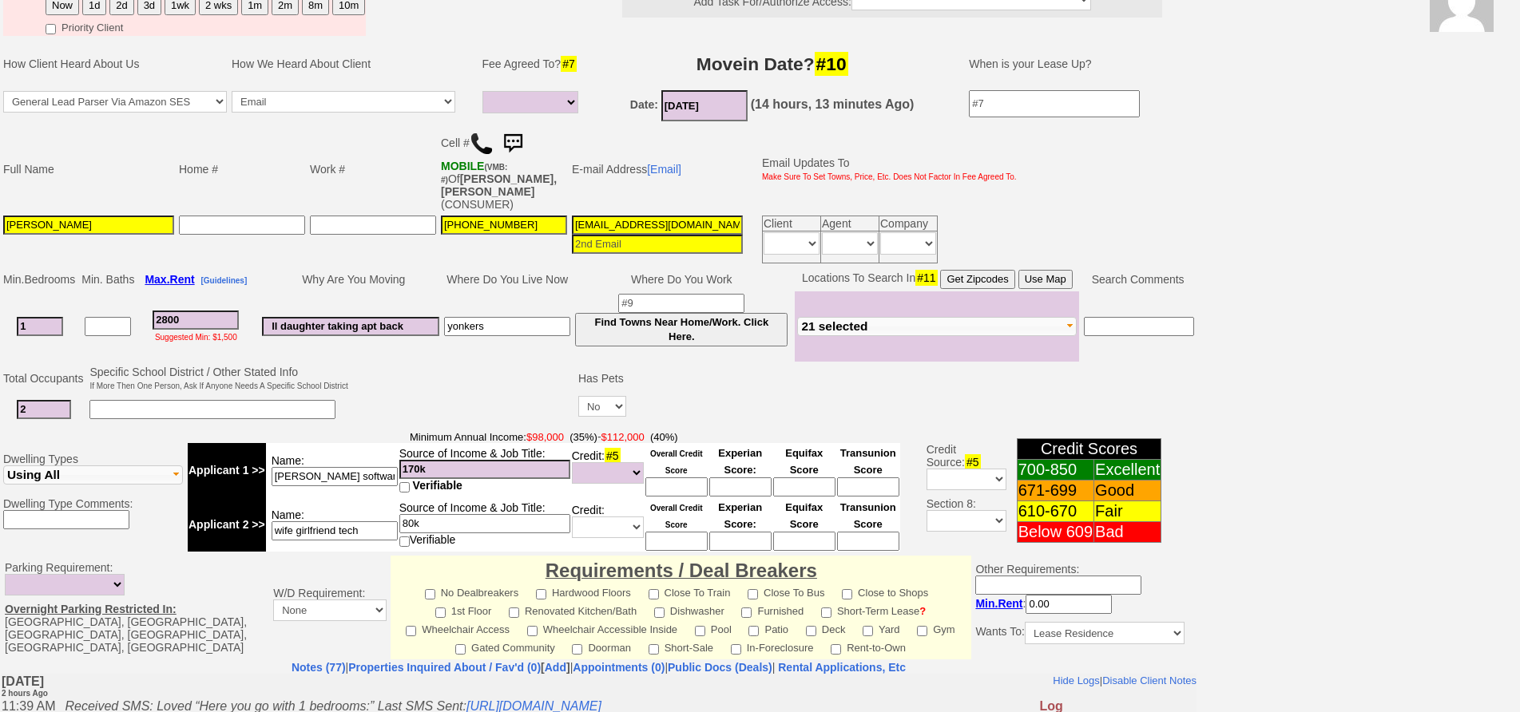
scroll to position [399, 0]
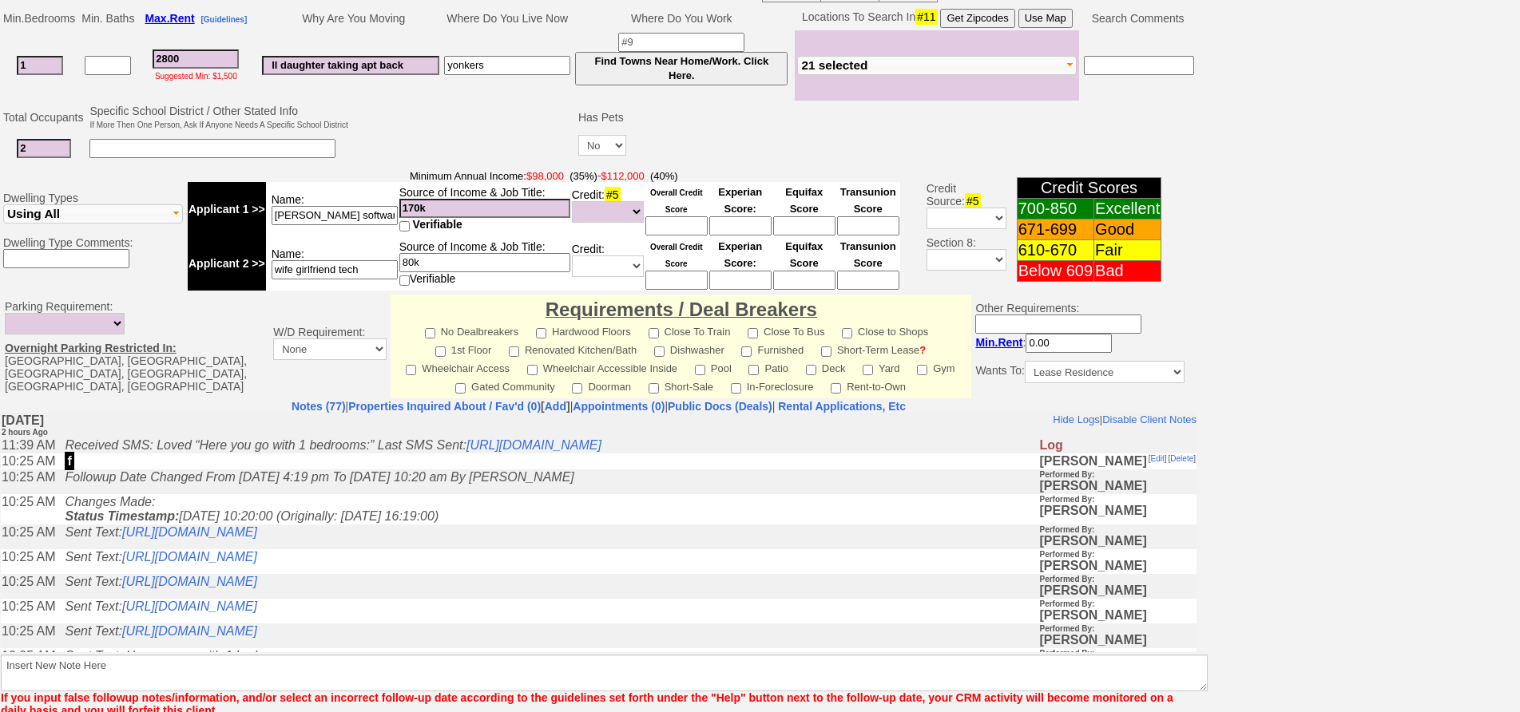
click at [578, 493] on td "Followup Date Changed From Wednesday, October 1st, 2025 4:19 pm To Thursday, Oc…" at bounding box center [547, 481] width 981 height 25
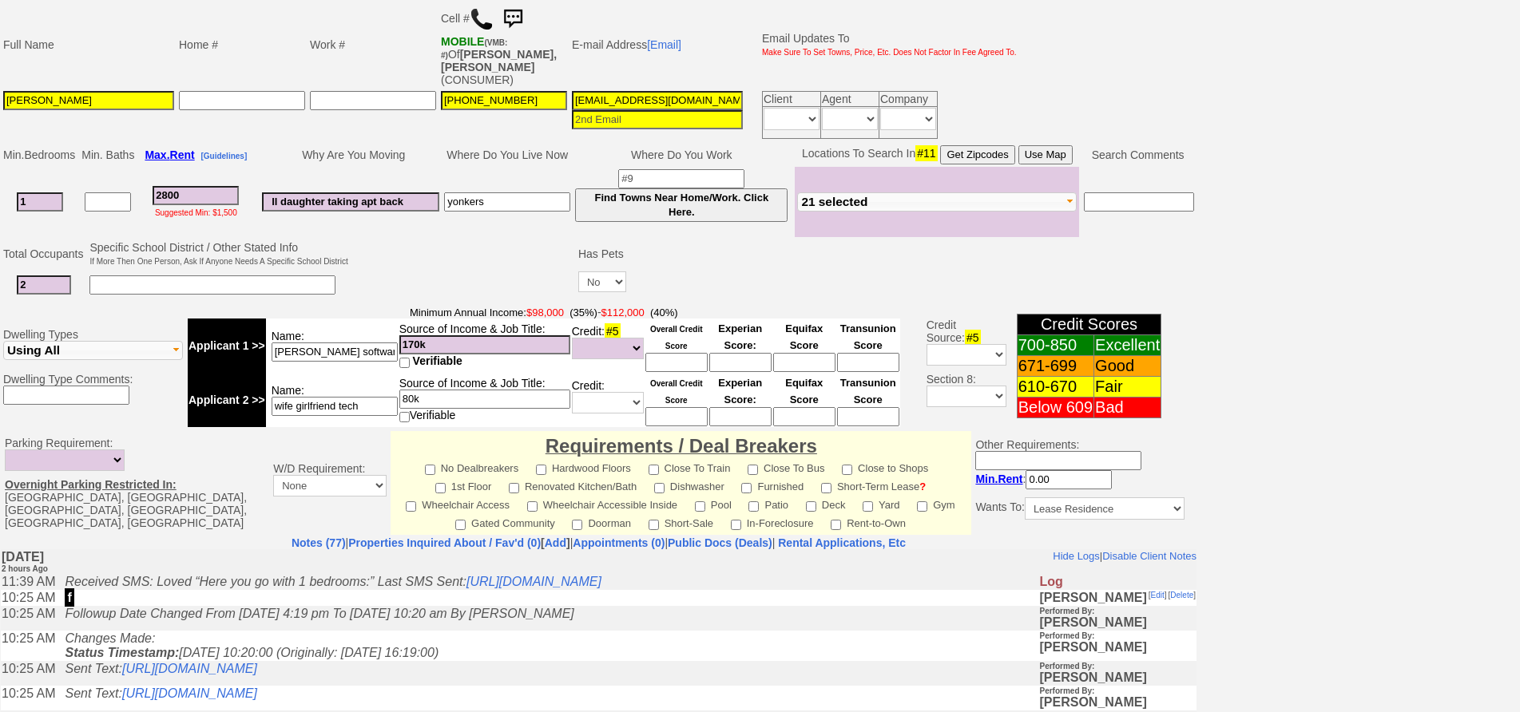
scroll to position [0, 0]
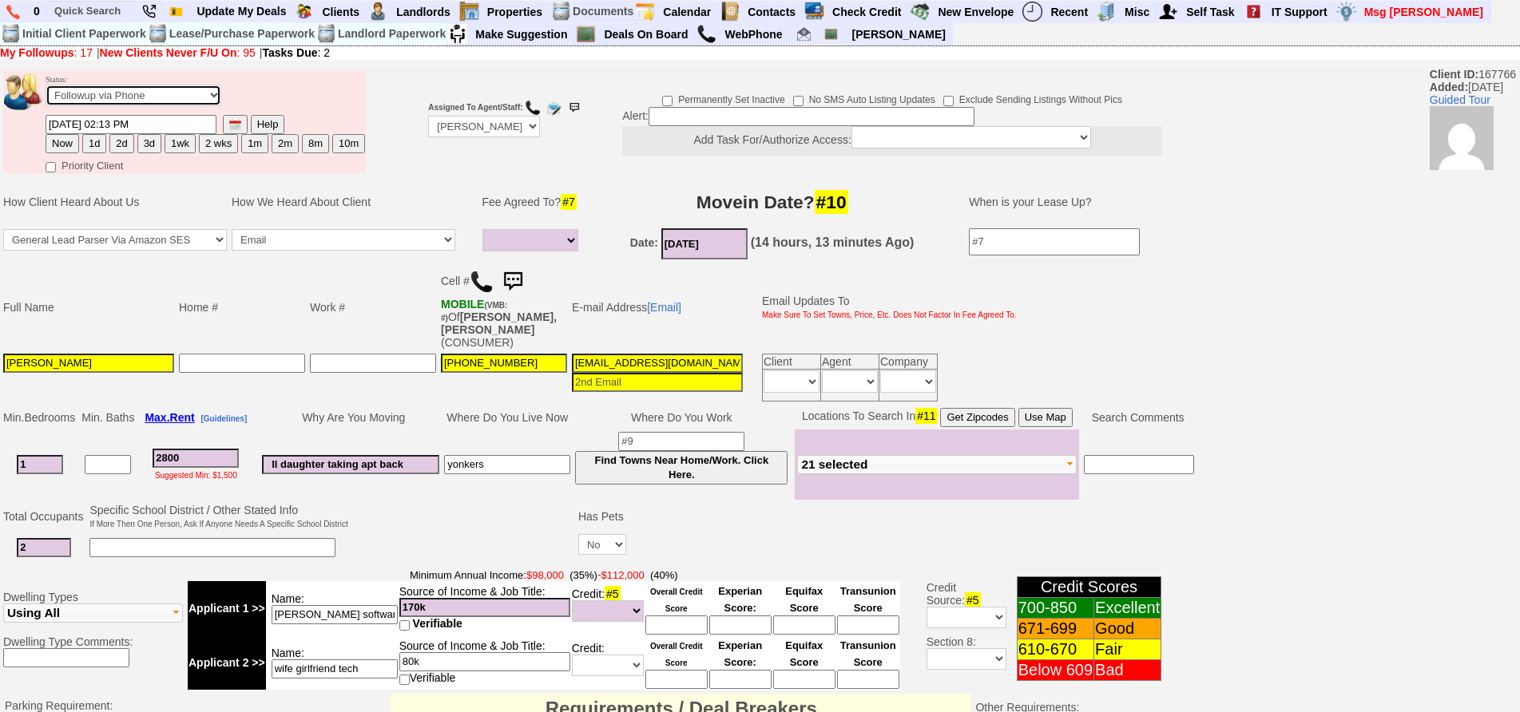
click at [173, 97] on select "Followup via Phone Followup via Email Followup When Section 8 Property Found De…" at bounding box center [134, 96] width 176 height 22
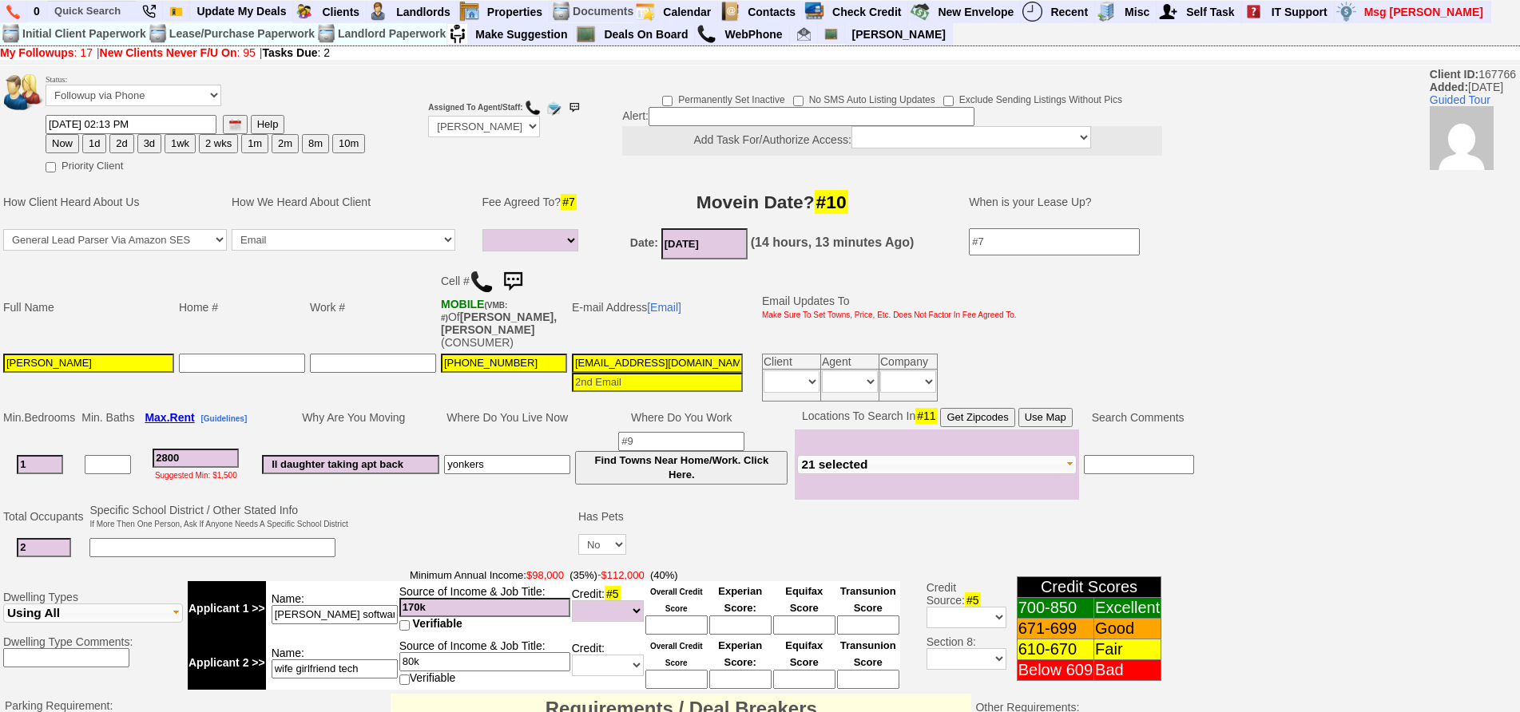
drag, startPoint x: 311, startPoint y: 102, endPoint x: 133, endPoint y: 143, distance: 182.7
click at [291, 109] on td "Status: Followup via Phone Followup via Email Followup When Section 8 Property …" at bounding box center [205, 92] width 321 height 43
click at [87, 140] on button "1d" at bounding box center [94, 143] width 24 height 19
type input "10/02/2025 02:13 PM"
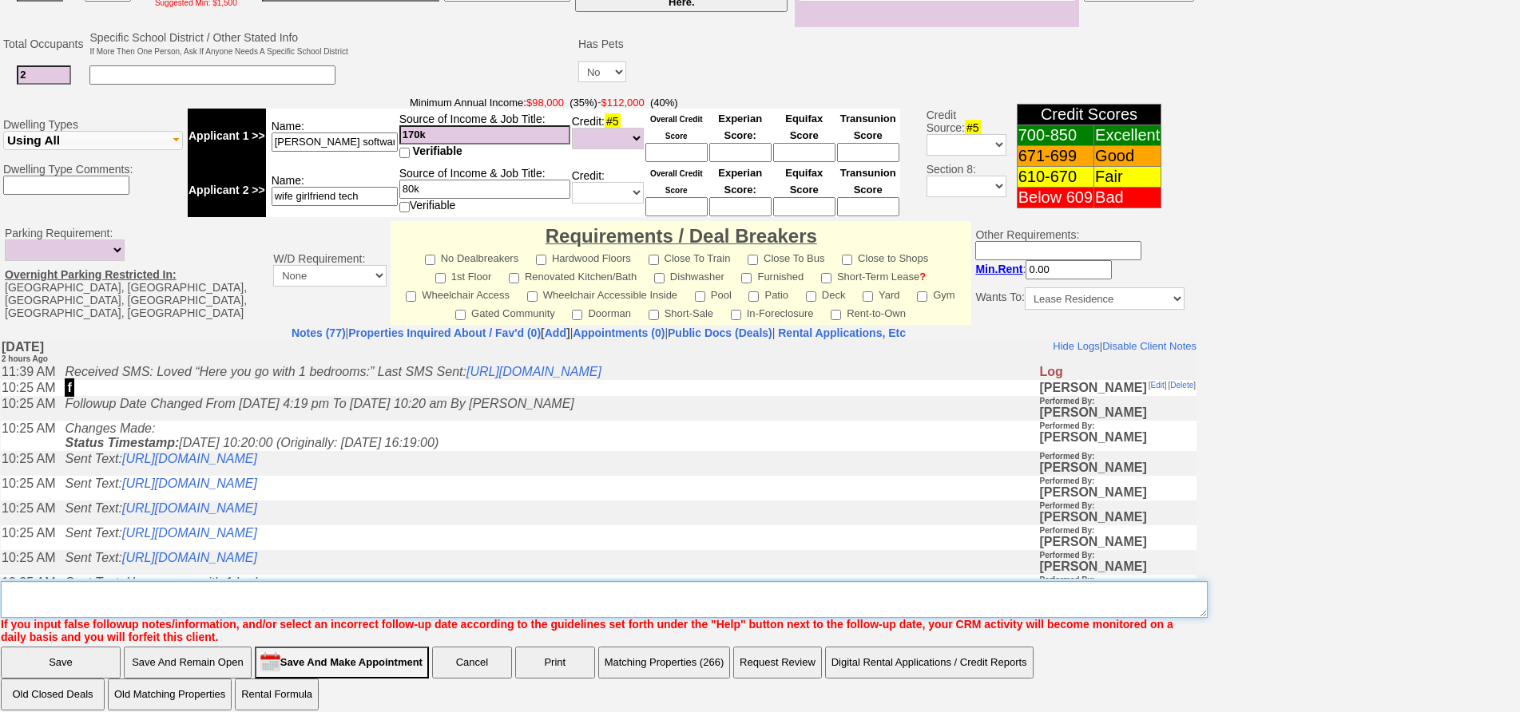
drag, startPoint x: 504, startPoint y: 236, endPoint x: 529, endPoint y: 586, distance: 351.5
click at [525, 595] on textarea "Insert New Note Here" at bounding box center [604, 599] width 1207 height 37
type textarea "f"
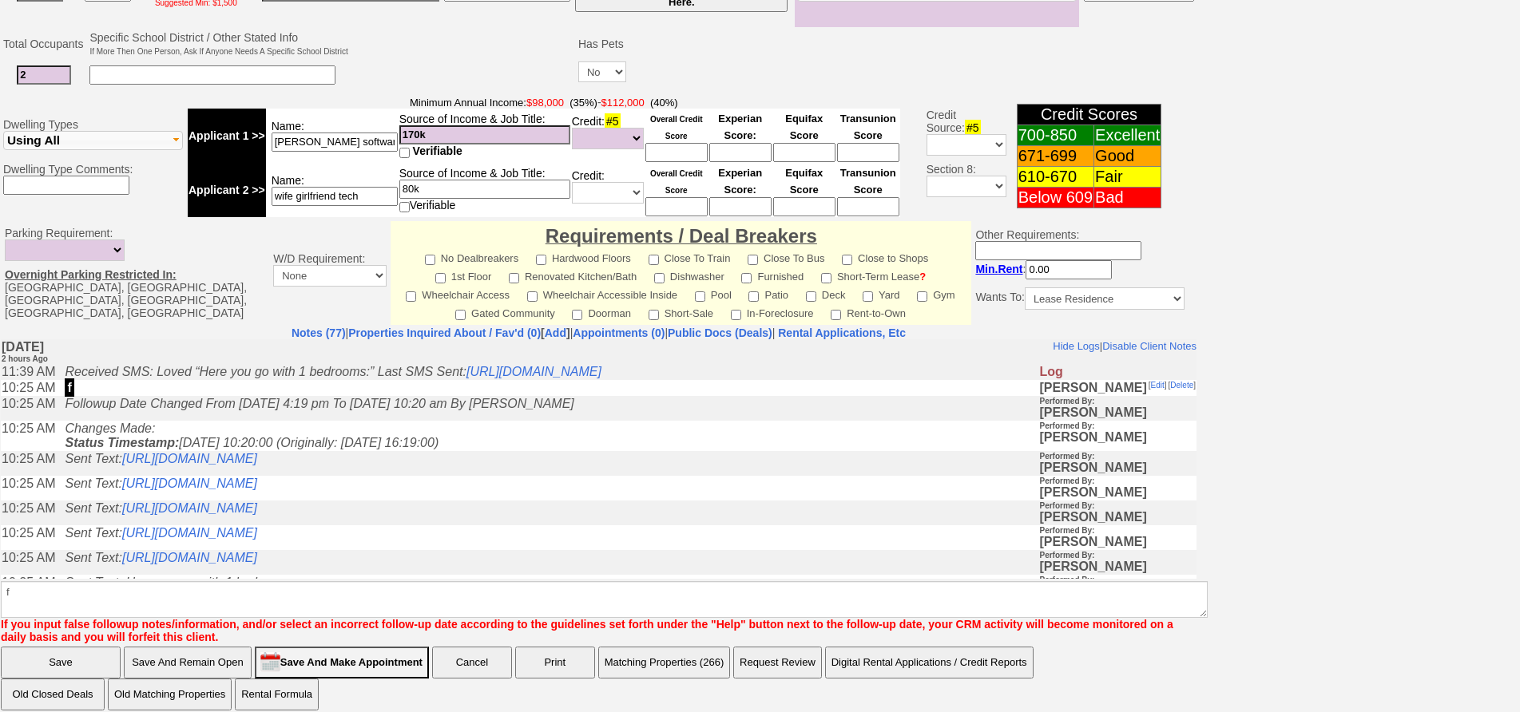
click input "Save" at bounding box center [61, 663] width 120 height 32
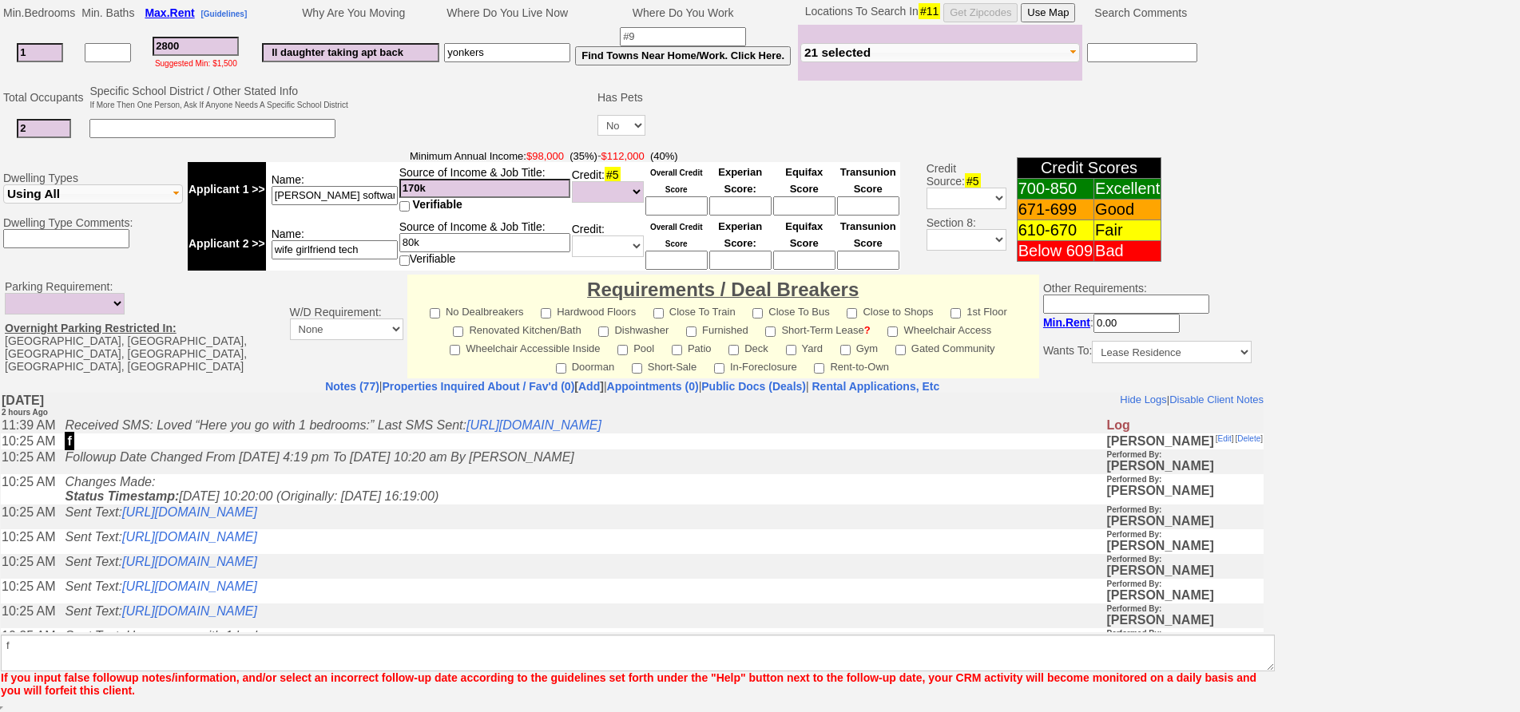
scroll to position [393, 0]
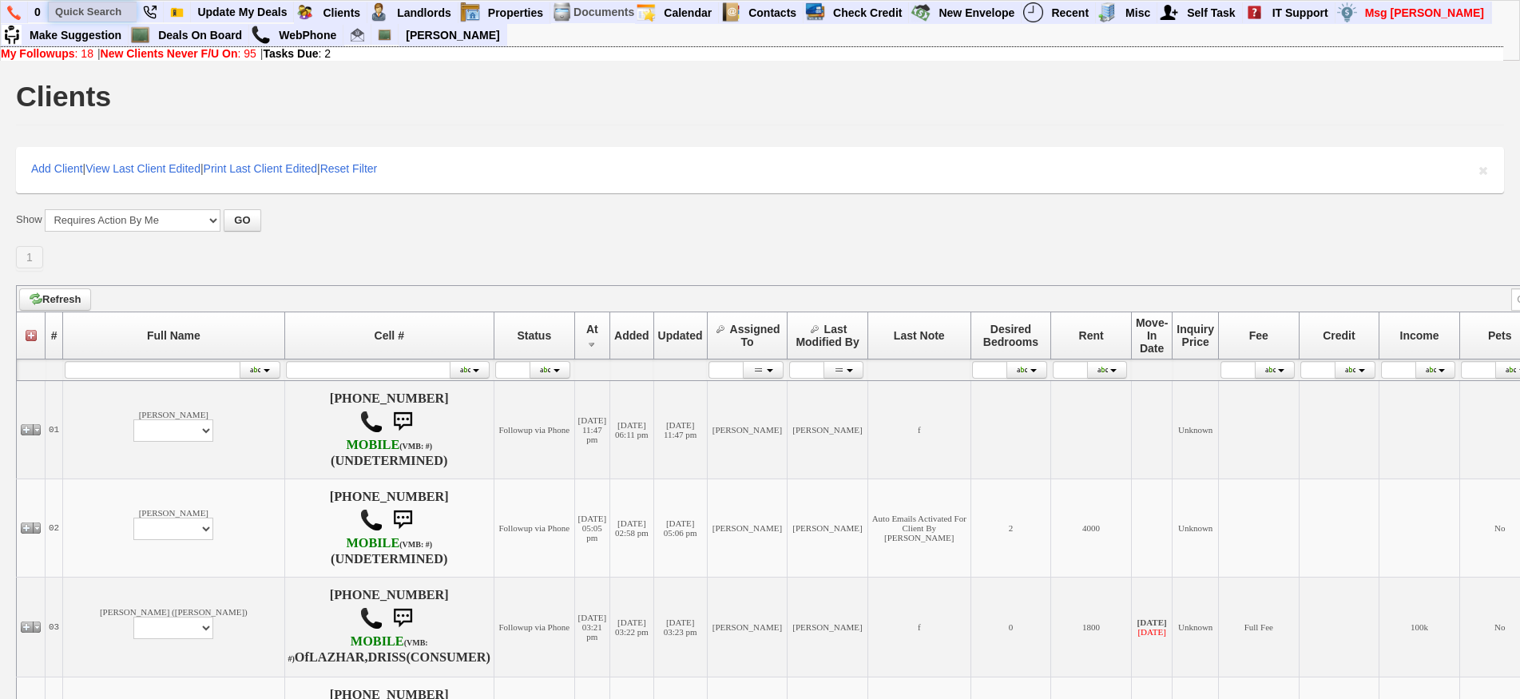
click at [116, 9] on input "text" at bounding box center [93, 12] width 88 height 20
paste input "(914) 433-8196"
type input "(914) 433-8196"
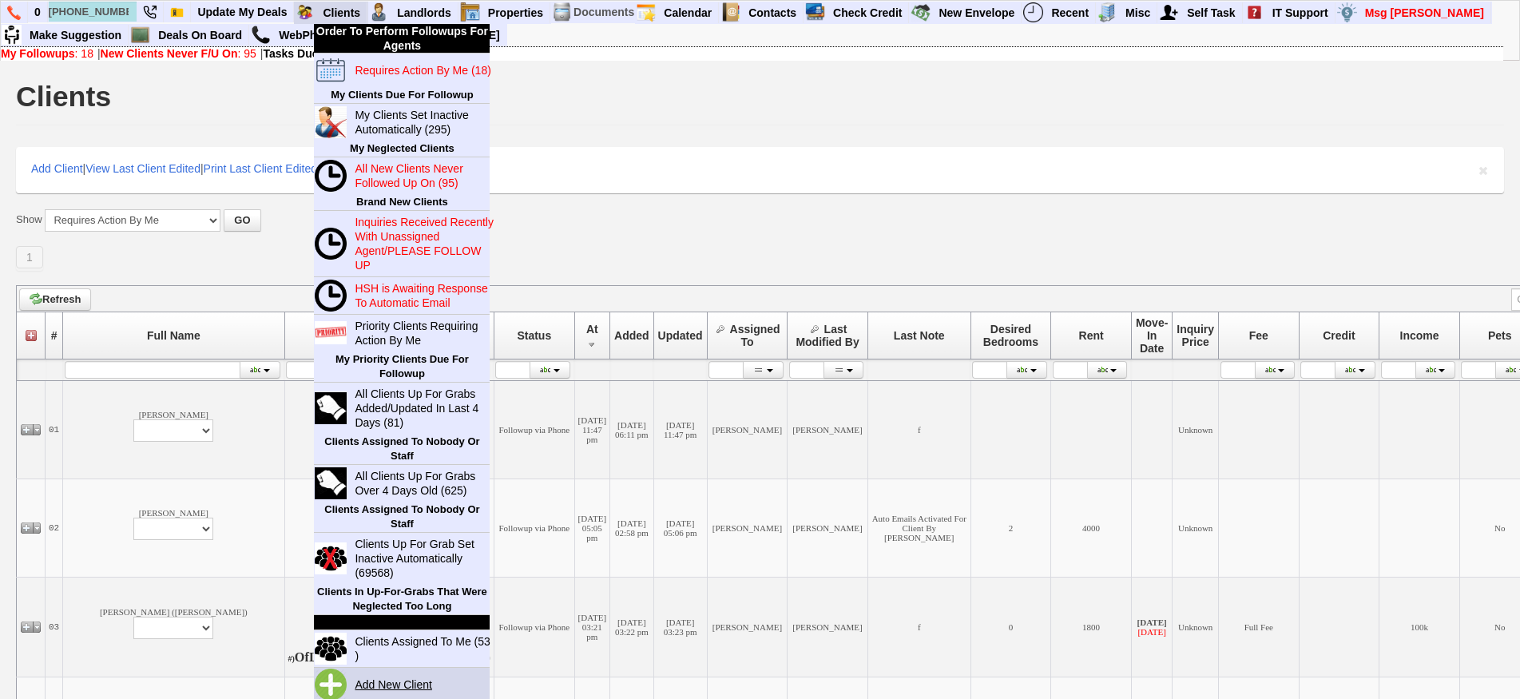
click at [412, 688] on link "Add New Client" at bounding box center [399, 684] width 103 height 21
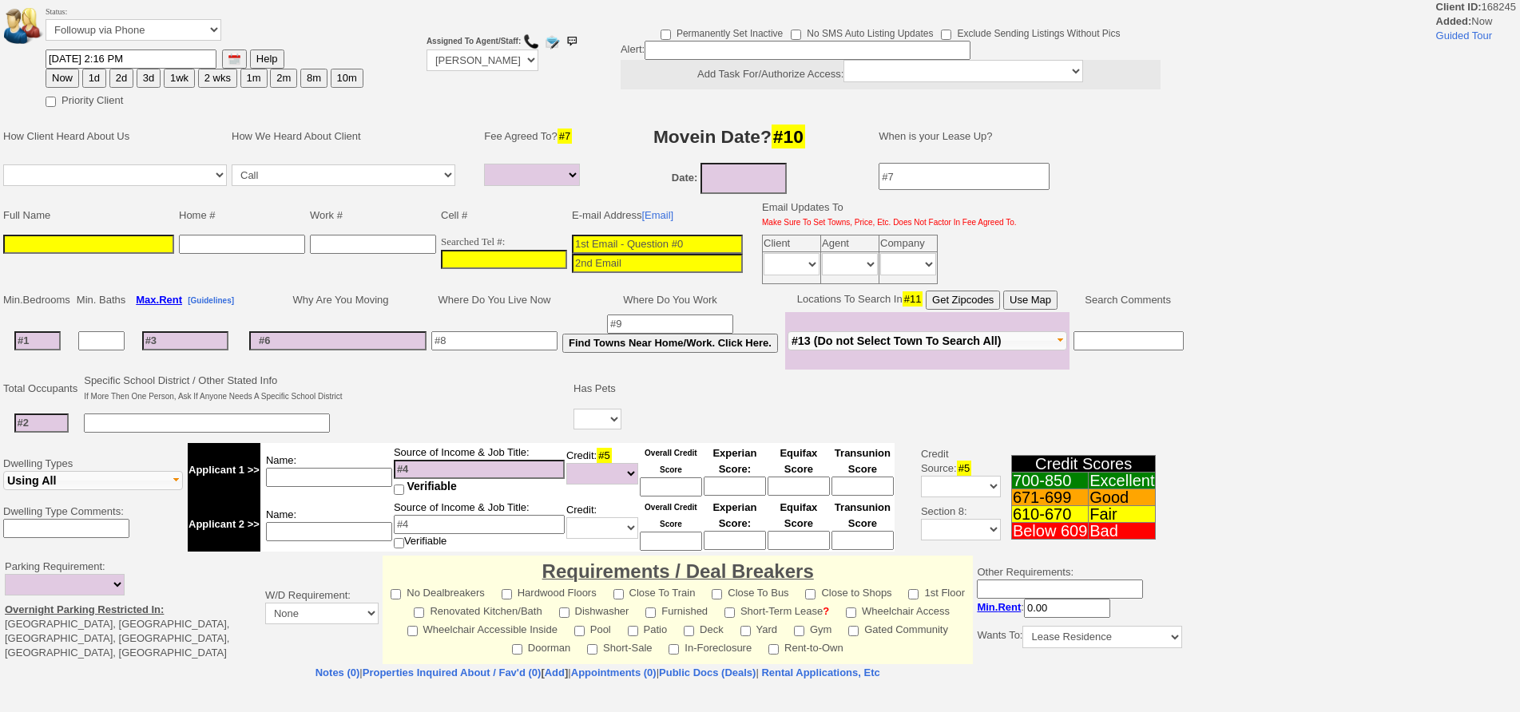
select select
click at [522, 256] on input "___-___-____" at bounding box center [504, 259] width 126 height 19
paste input "[PHONE_NUMBER]"
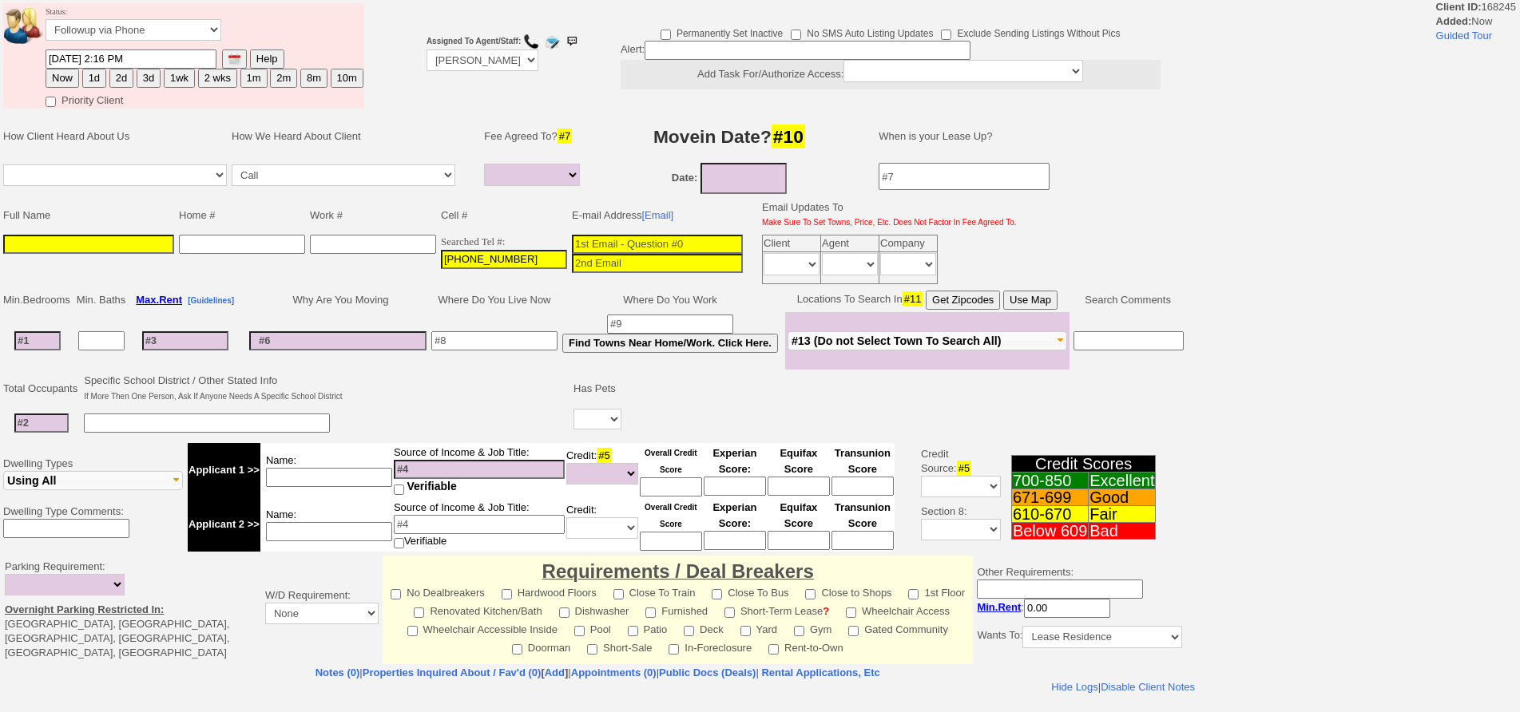
type input "[PHONE_NUMBER]"
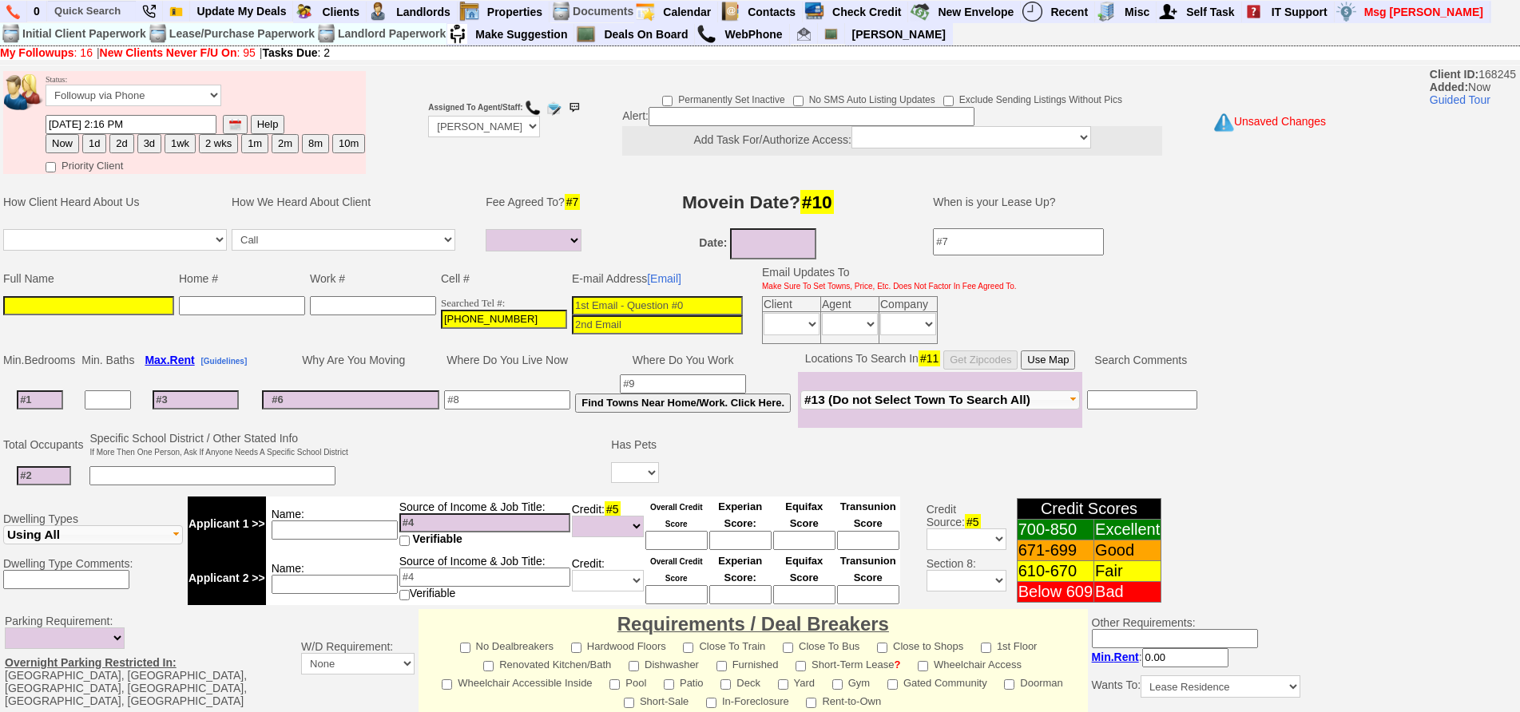
click at [624, 309] on input at bounding box center [657, 305] width 171 height 19
paste input "[EMAIL_ADDRESS][DOMAIN_NAME]"
type input "[EMAIL_ADDRESS][DOMAIN_NAME]"
click at [154, 309] on input at bounding box center [88, 305] width 171 height 19
paste input "[PERSON_NAME]"
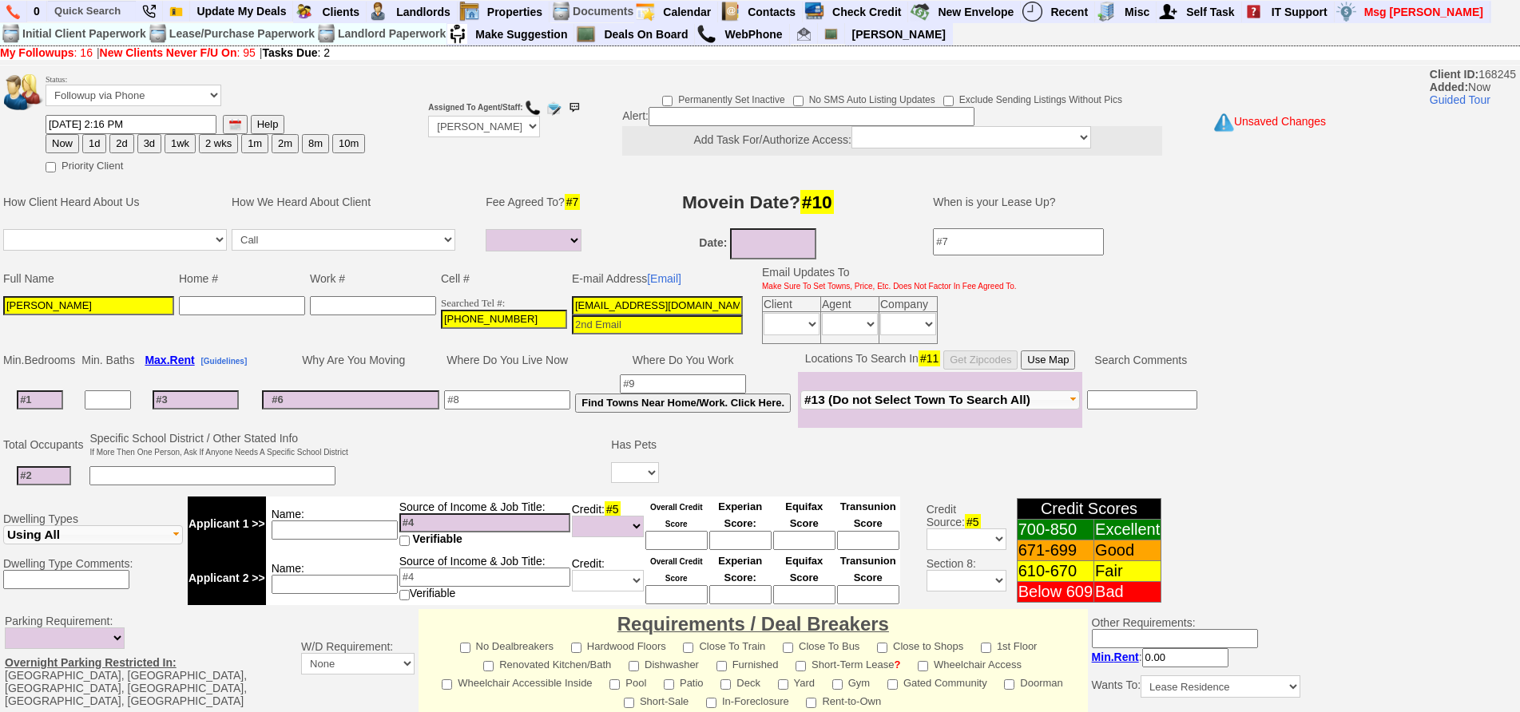
type input "[PERSON_NAME]"
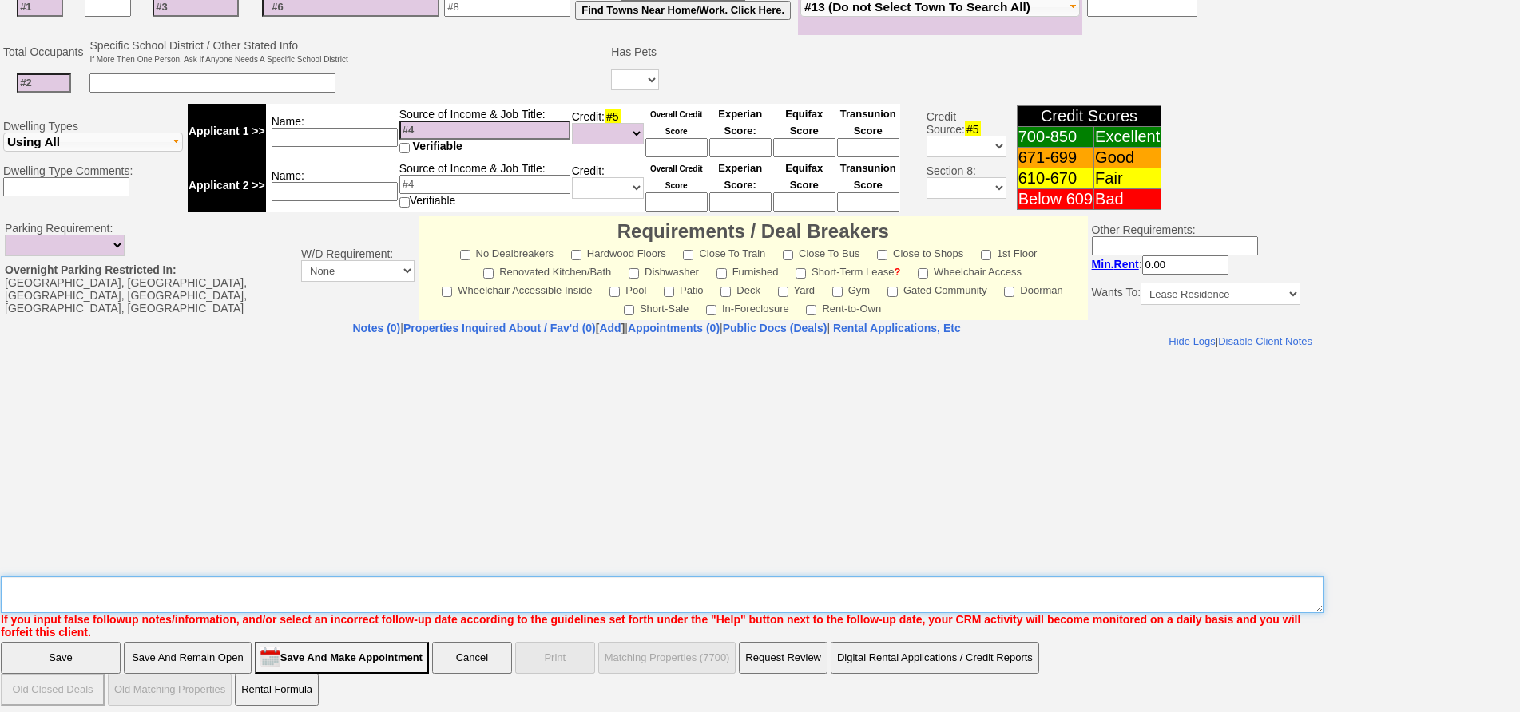
click at [612, 580] on textarea "Insert New Note Here" at bounding box center [662, 595] width 1322 height 37
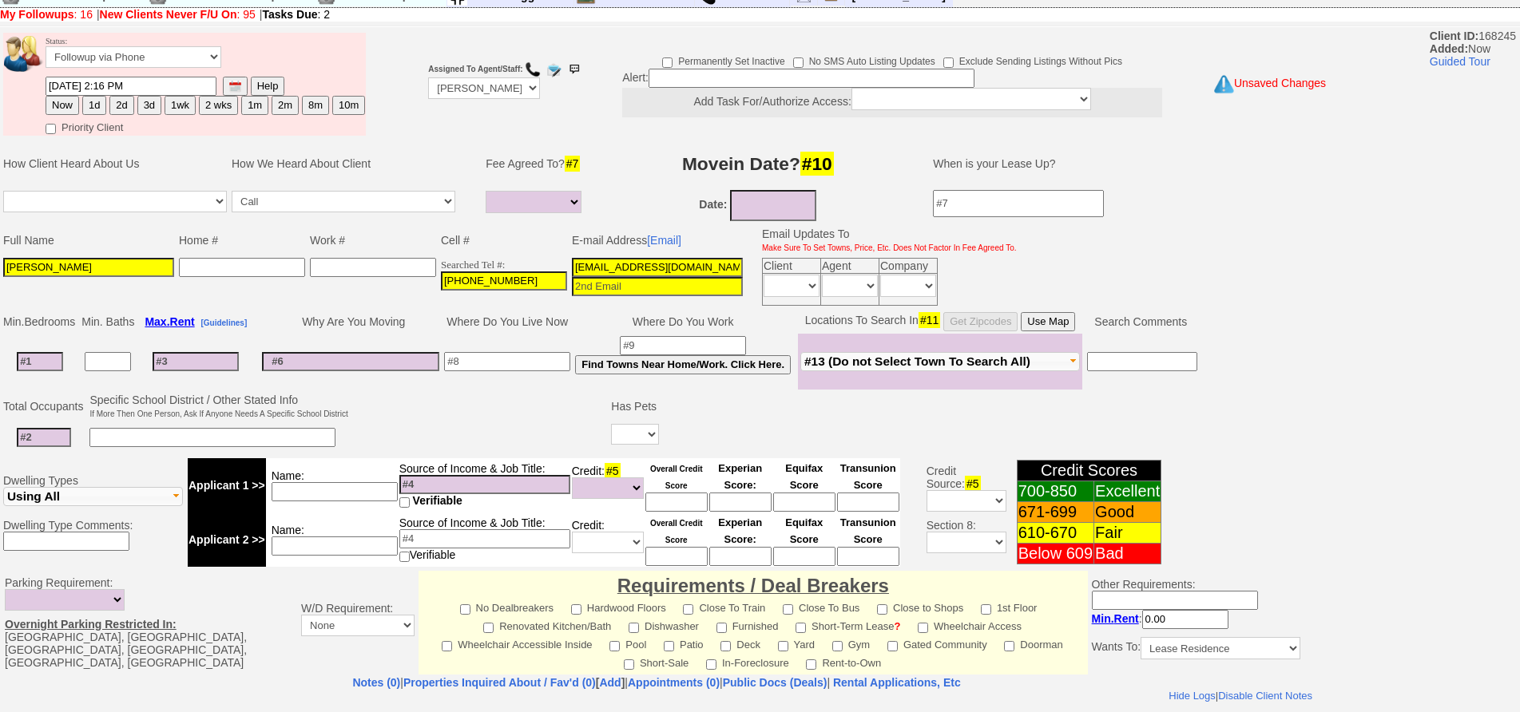
scroll to position [0, 0]
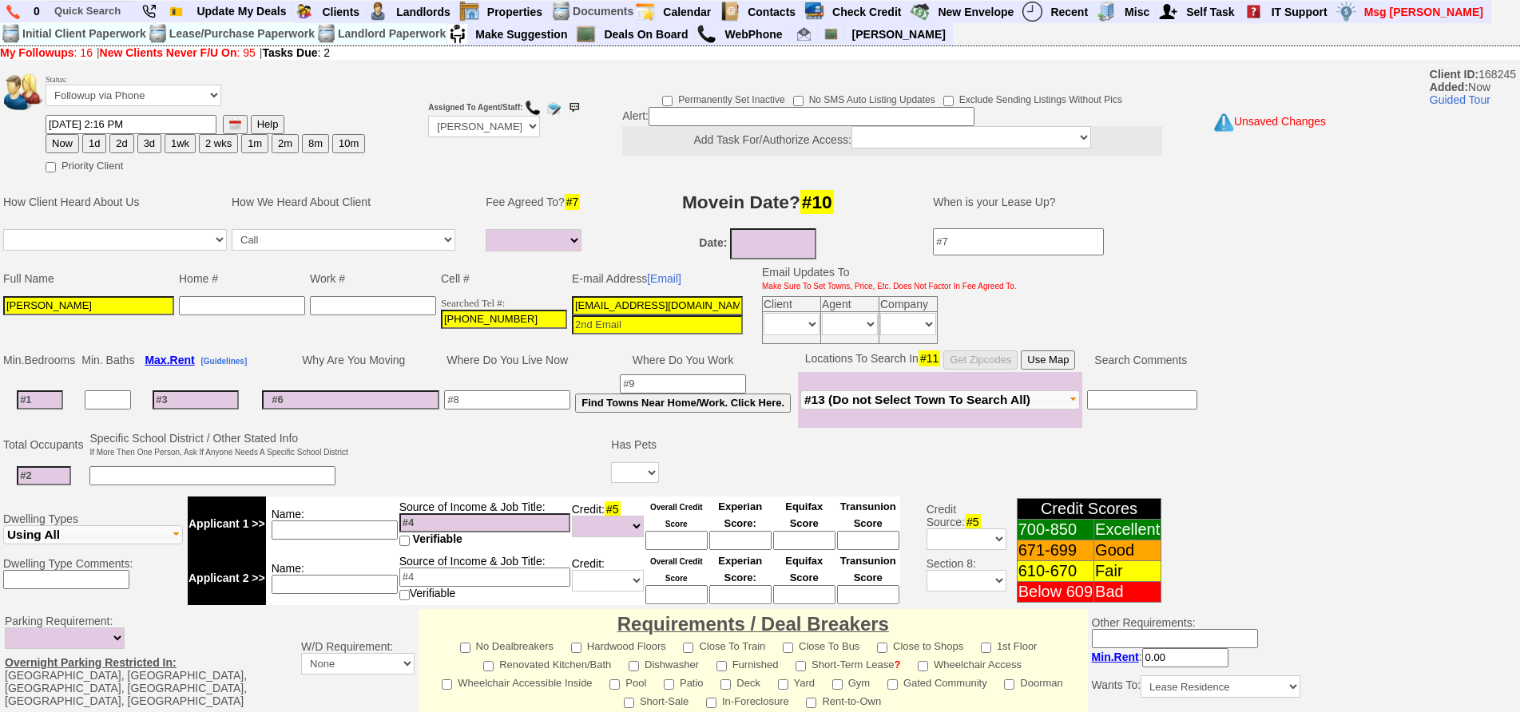
type textarea "210 4g [PERSON_NAME]"
click at [97, 147] on button "1d" at bounding box center [94, 143] width 24 height 19
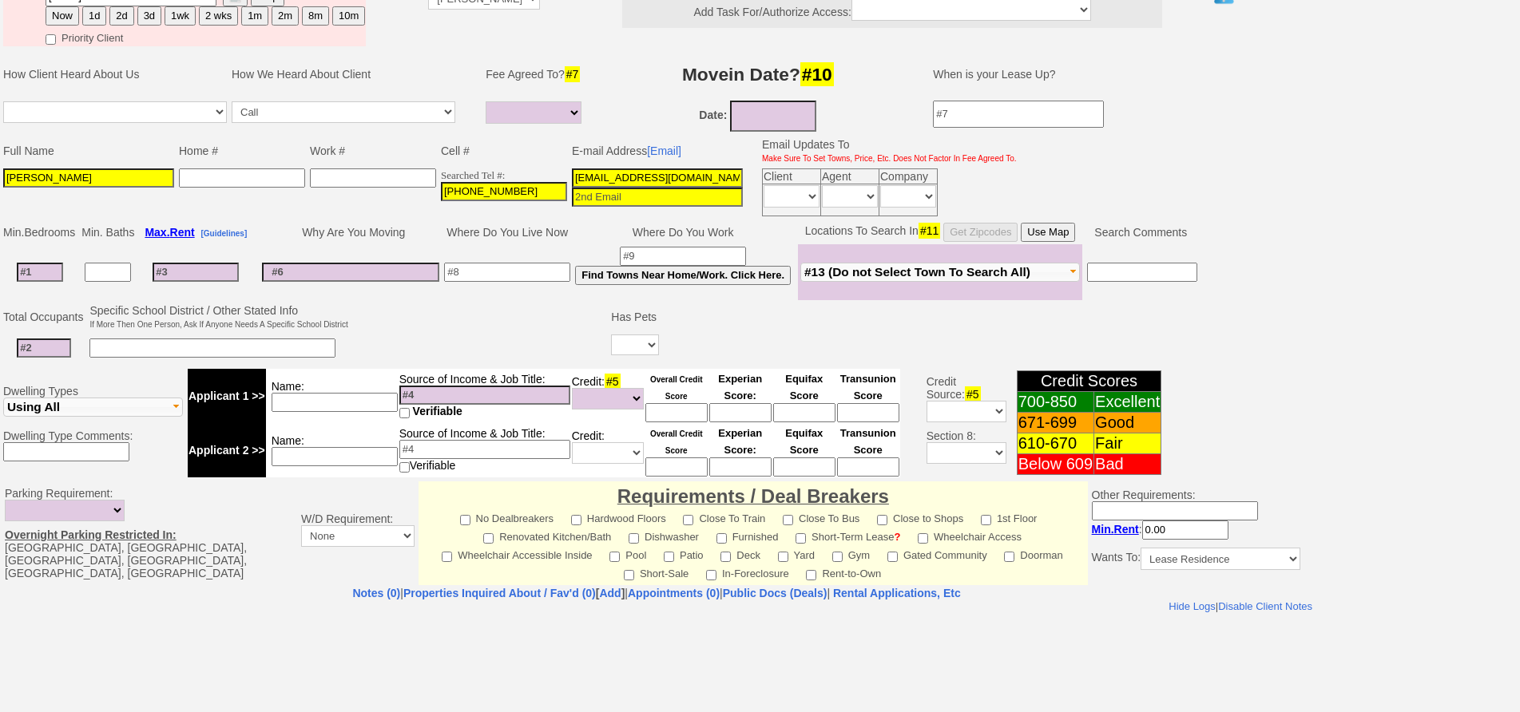
scroll to position [393, 0]
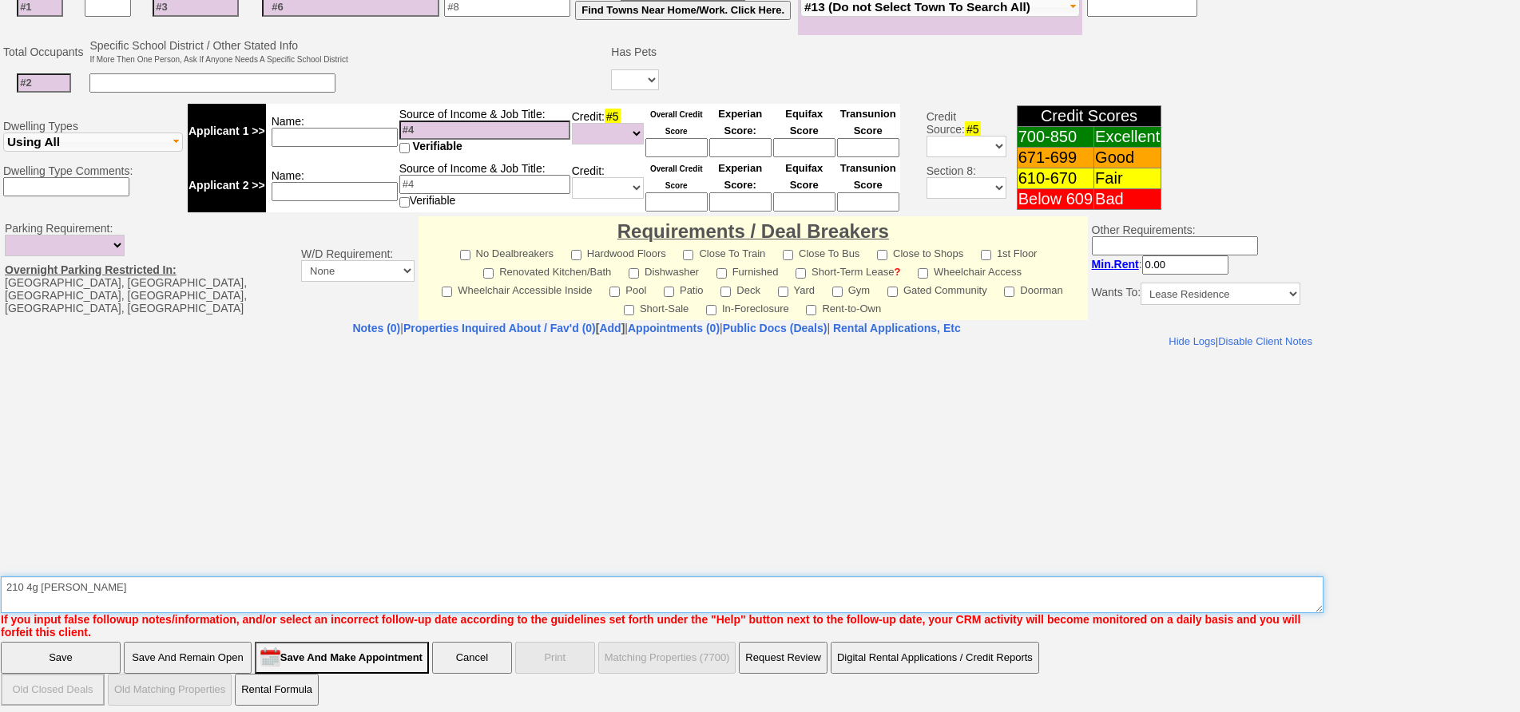
click at [278, 596] on textarea "Insert New Note Here" at bounding box center [662, 595] width 1322 height 37
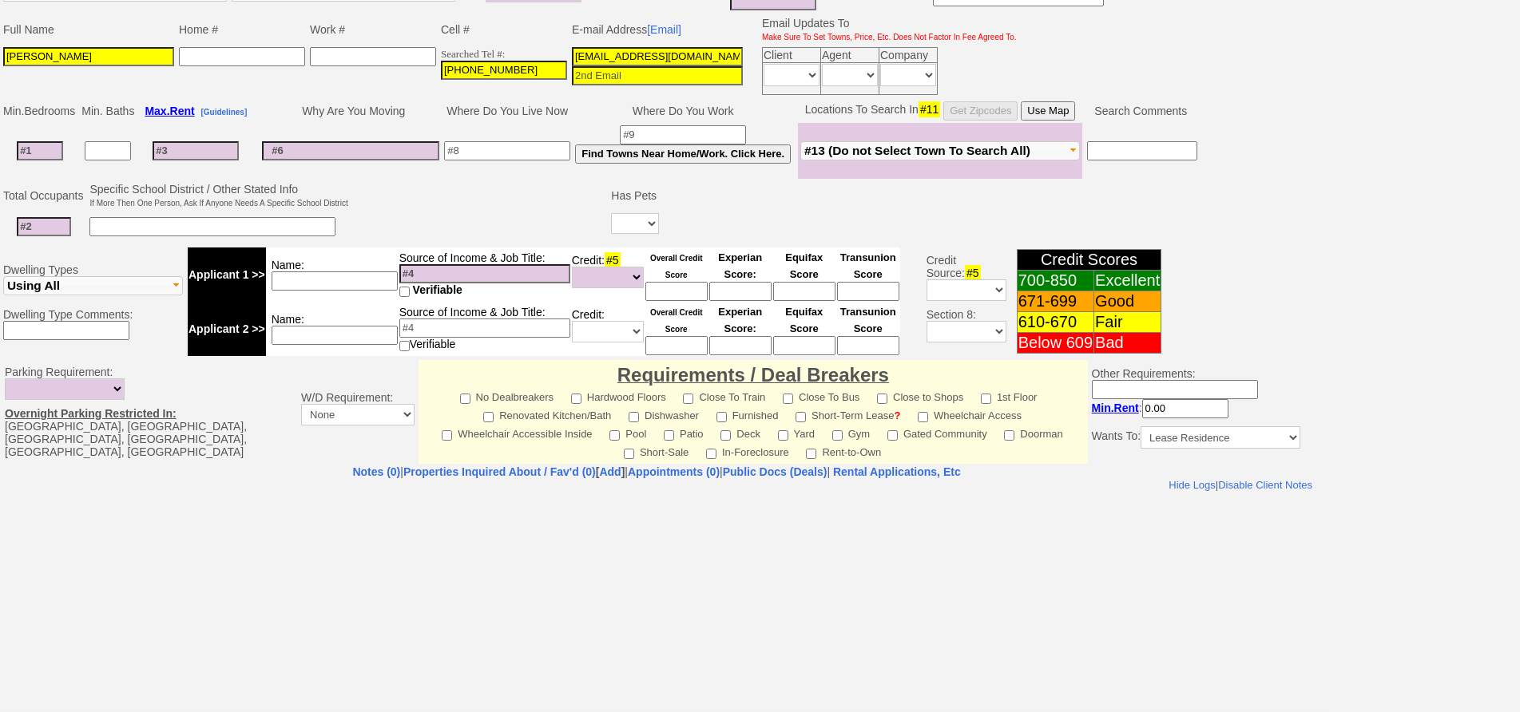
scroll to position [0, 0]
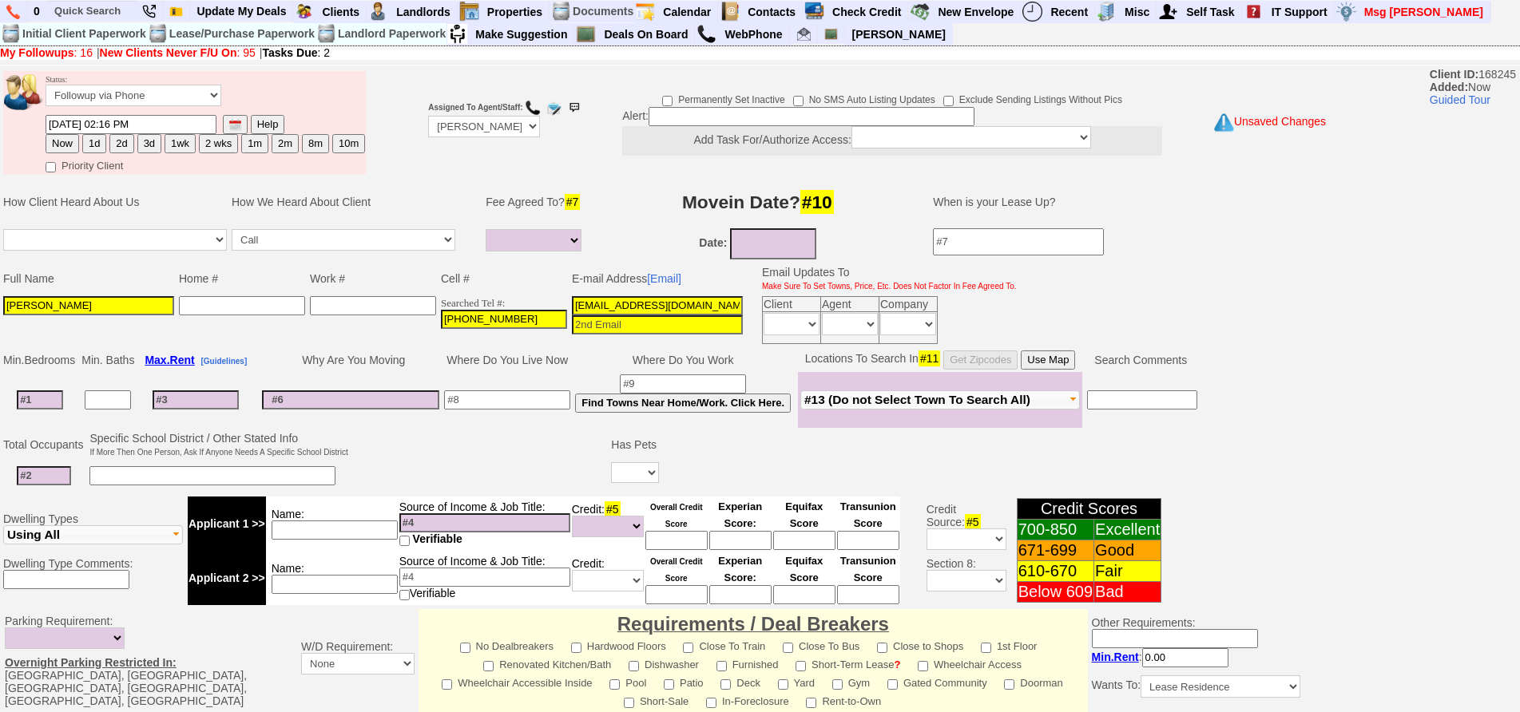
click at [68, 150] on button "Now" at bounding box center [63, 143] width 34 height 19
type input "[DATE] 02:16 PM"
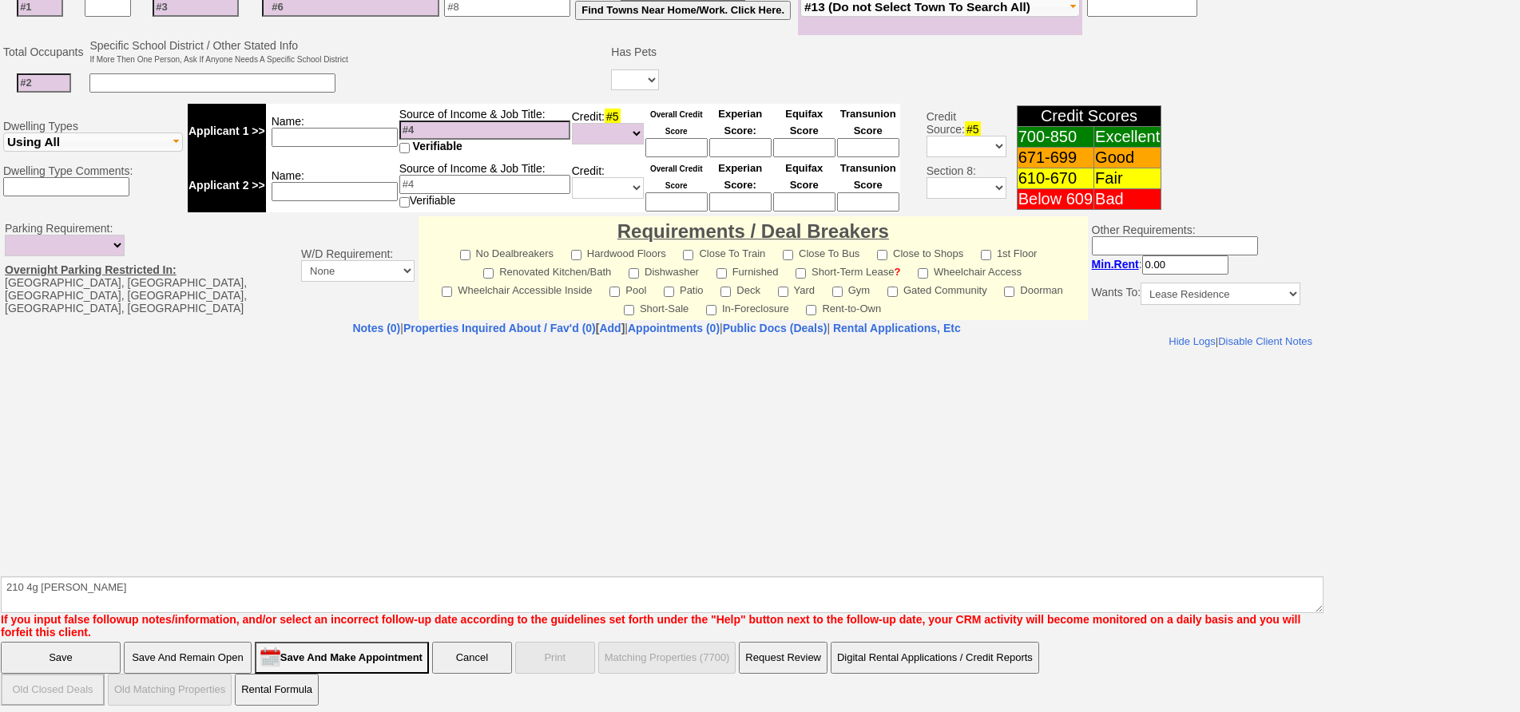
click at [61, 652] on input "Save" at bounding box center [61, 658] width 120 height 32
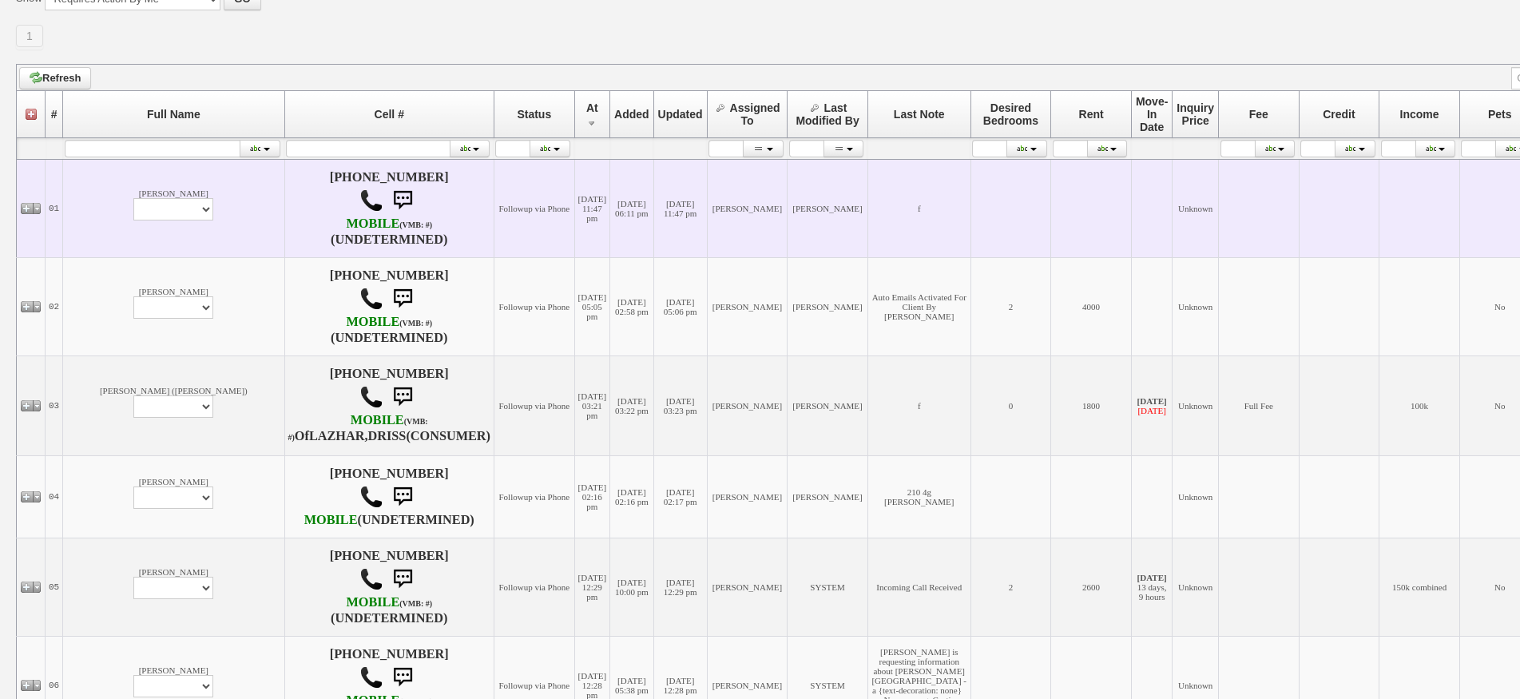
scroll to position [399, 0]
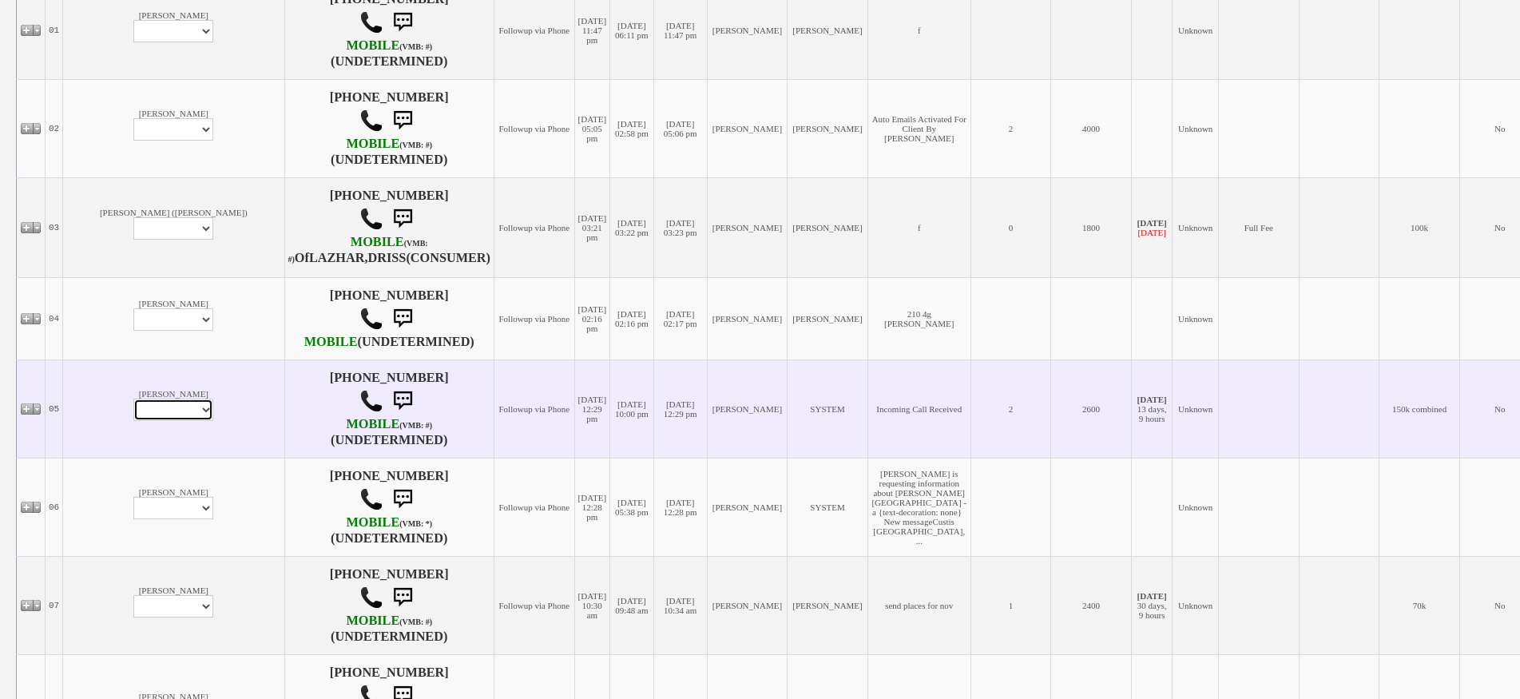
click at [133, 421] on select "Profile Edit Print Email Externally (Will Not Be Tracked In CRM) Closed Deals" at bounding box center [173, 409] width 80 height 22
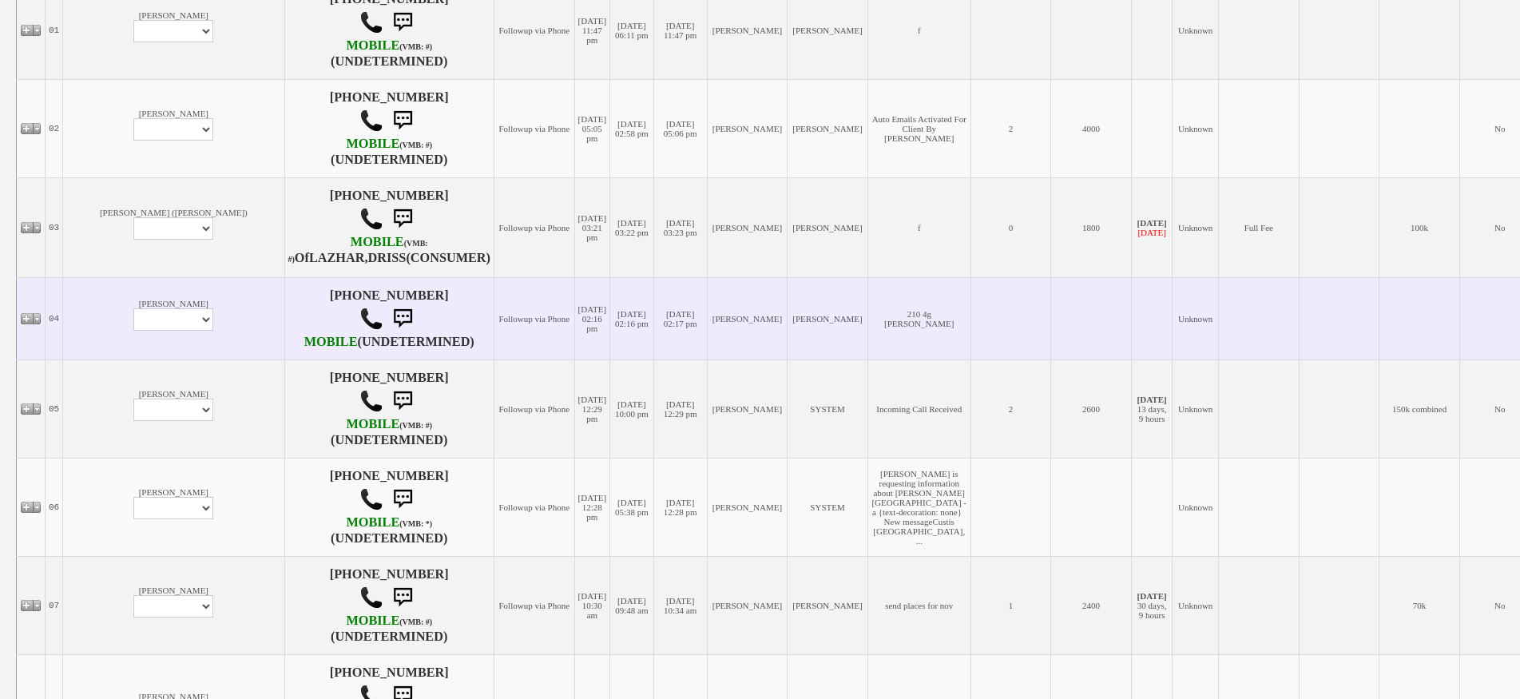
click at [123, 296] on td "[PERSON_NAME] Profile Edit Print Email Externally (Will Not Be Tracked In CRM) …" at bounding box center [173, 318] width 221 height 82
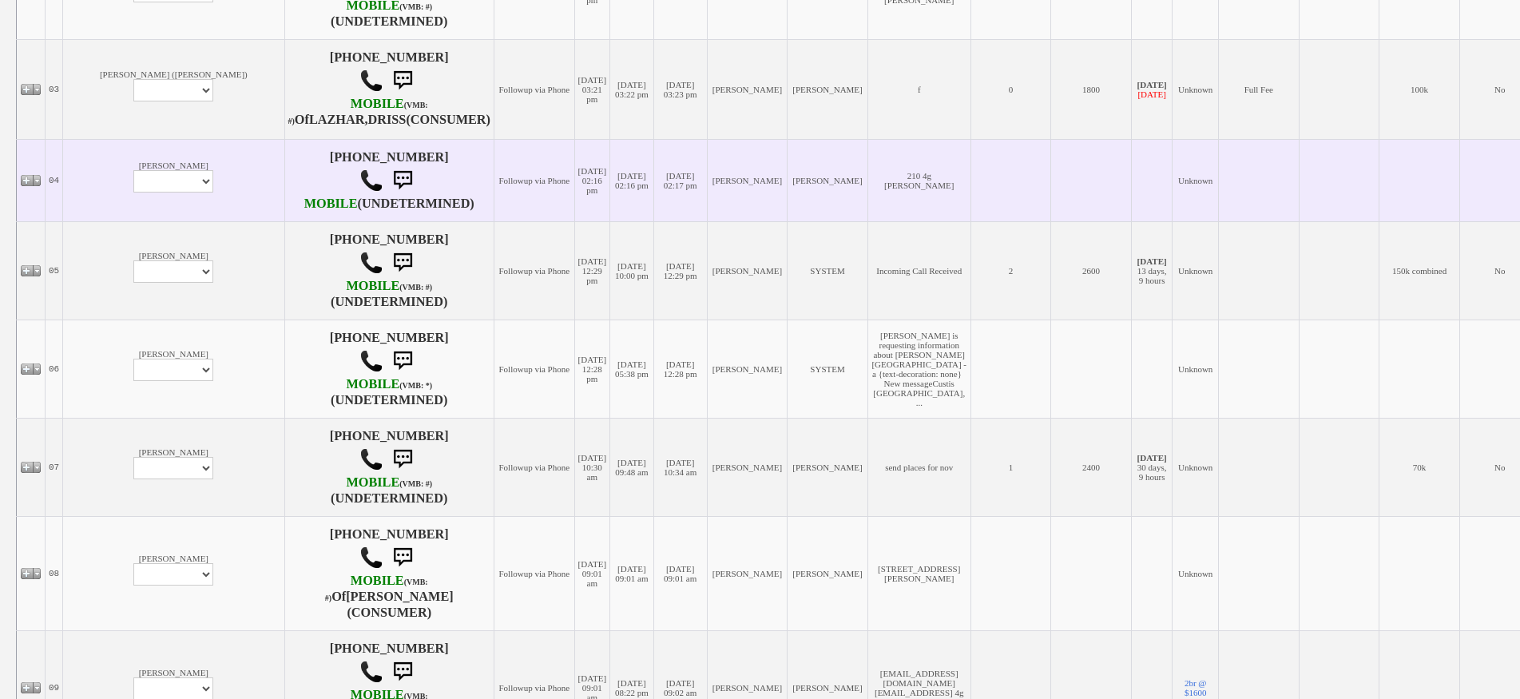
scroll to position [639, 0]
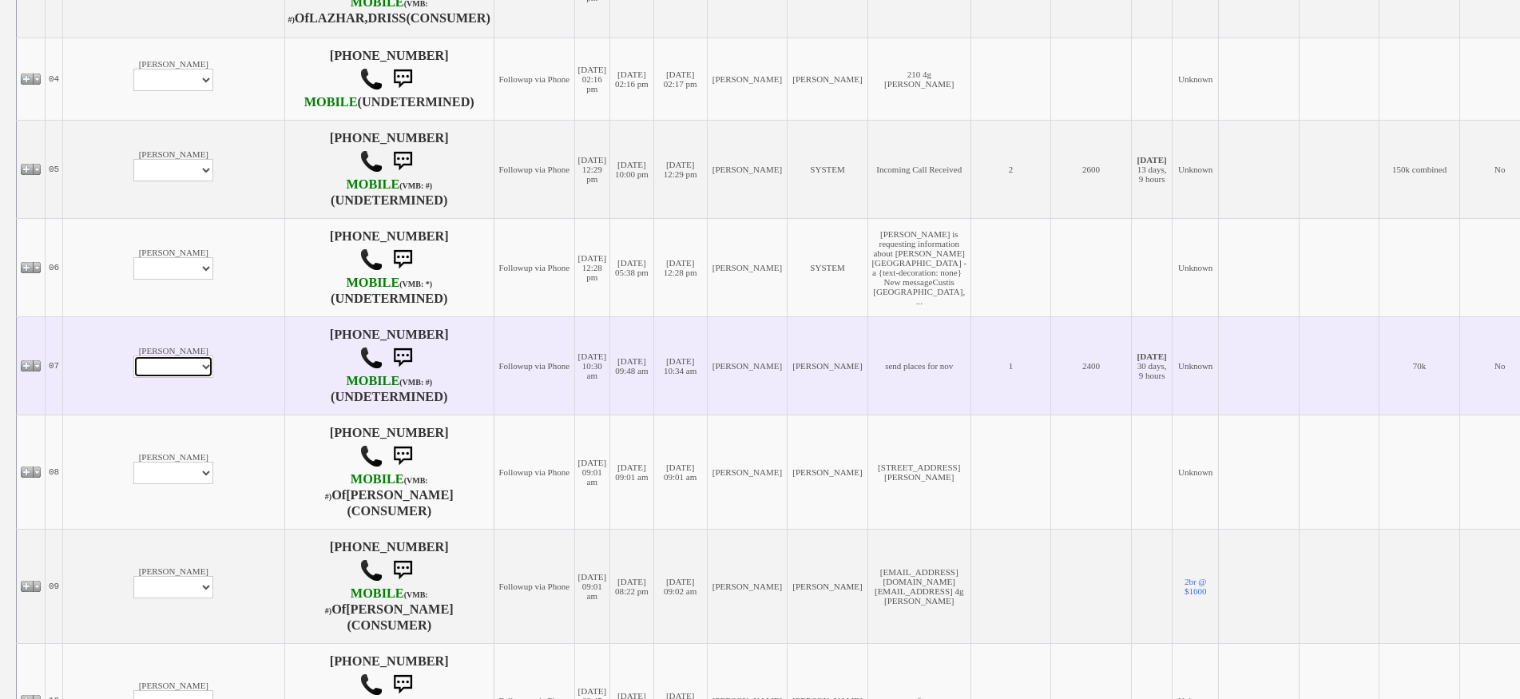
click at [139, 378] on select "Profile Edit Print Email Externally (Will Not Be Tracked In CRM) Closed Deals" at bounding box center [173, 366] width 80 height 22
select select "ChangeURL,/crm/custom/edit_client_form.php?redirect=%2Fcrm%2Fclients.php&id=150…"
click at [133, 378] on select "Profile Edit Print Email Externally (Will Not Be Tracked In CRM) Closed Deals" at bounding box center [173, 366] width 80 height 22
select select
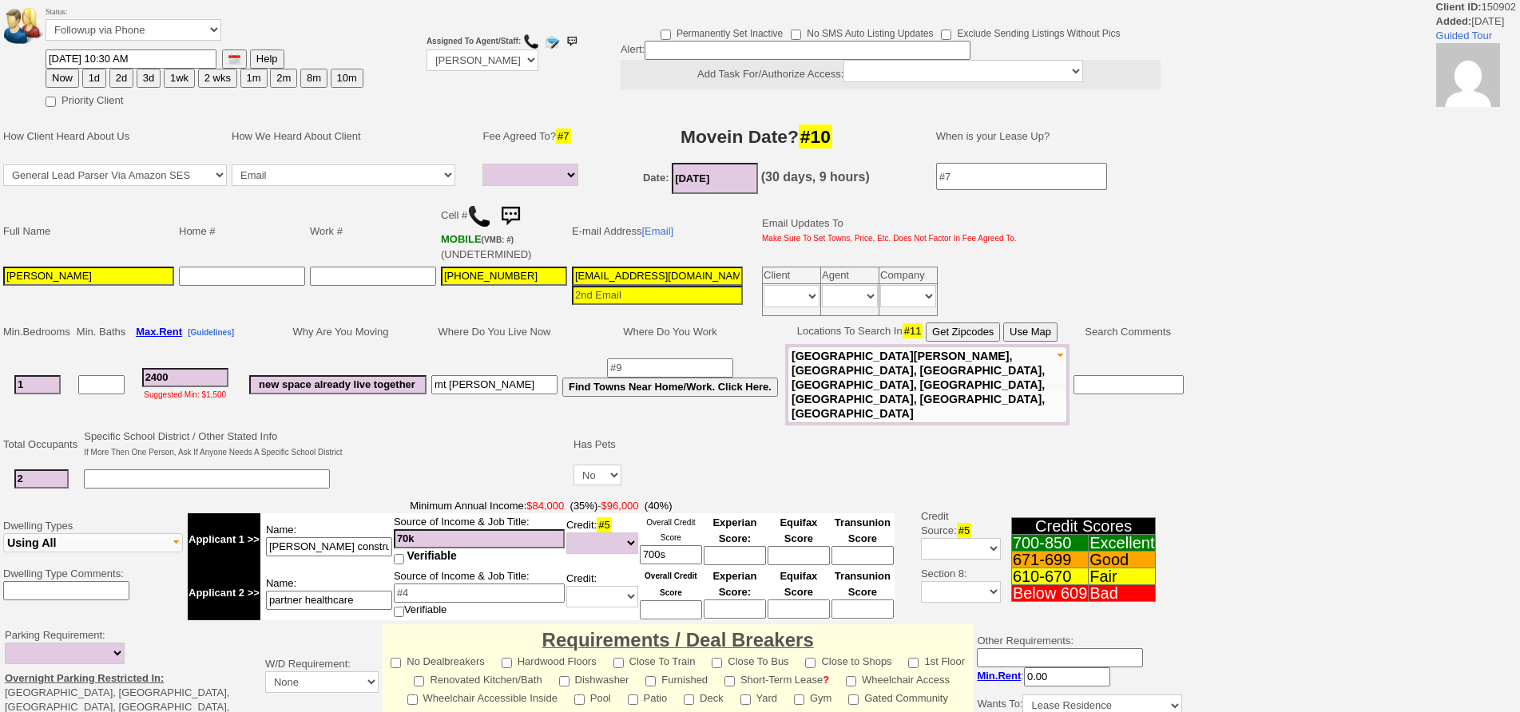
select select
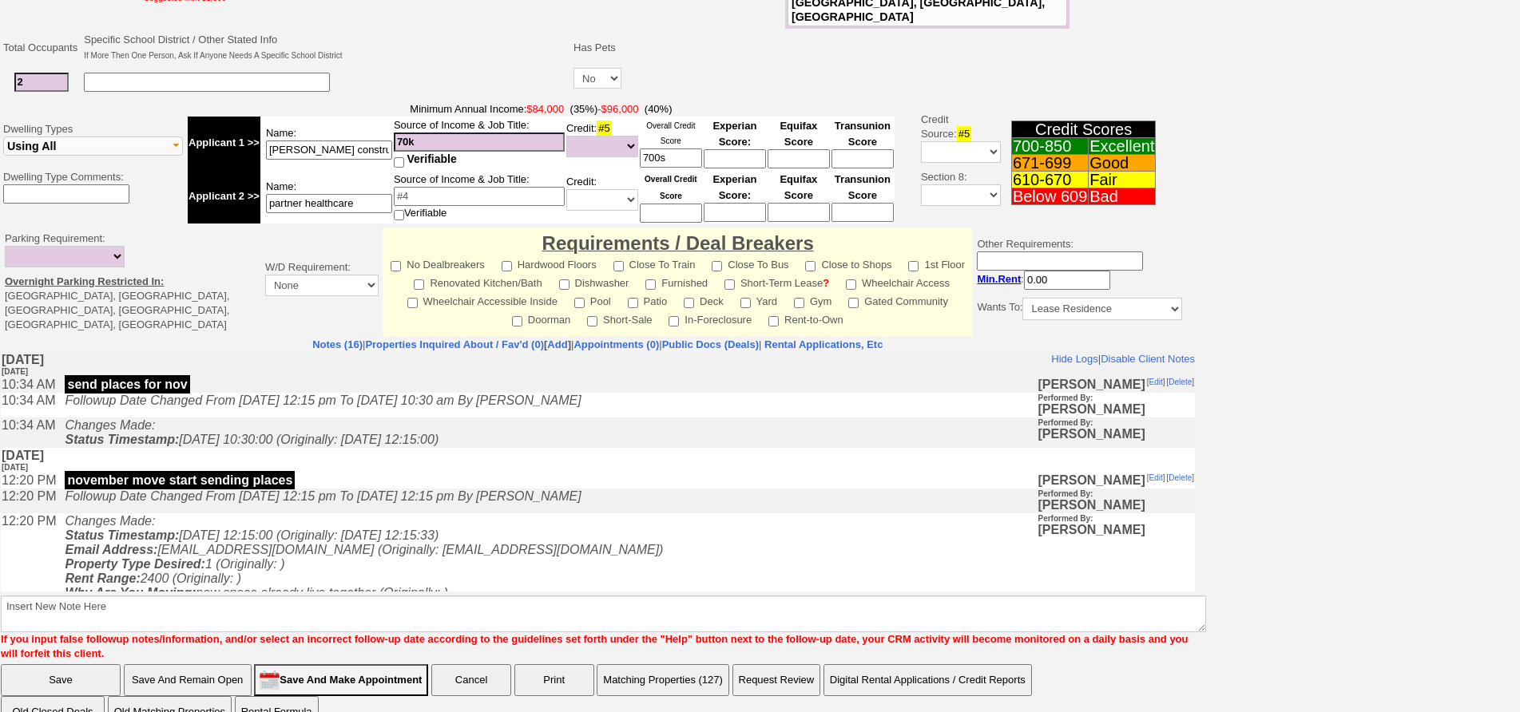
click at [382, 473] on td "[DATE] [DATE]" at bounding box center [598, 460] width 1194 height 25
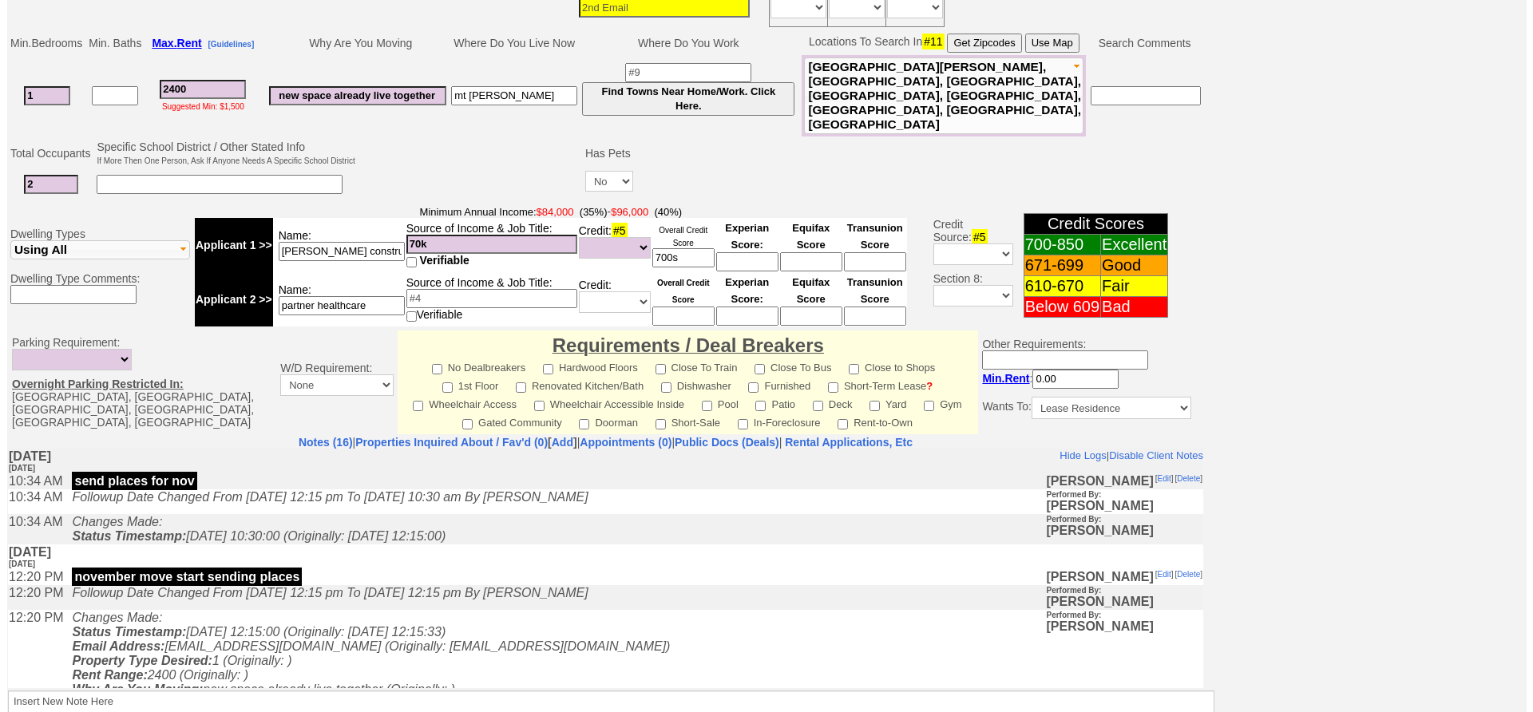
scroll to position [460, 0]
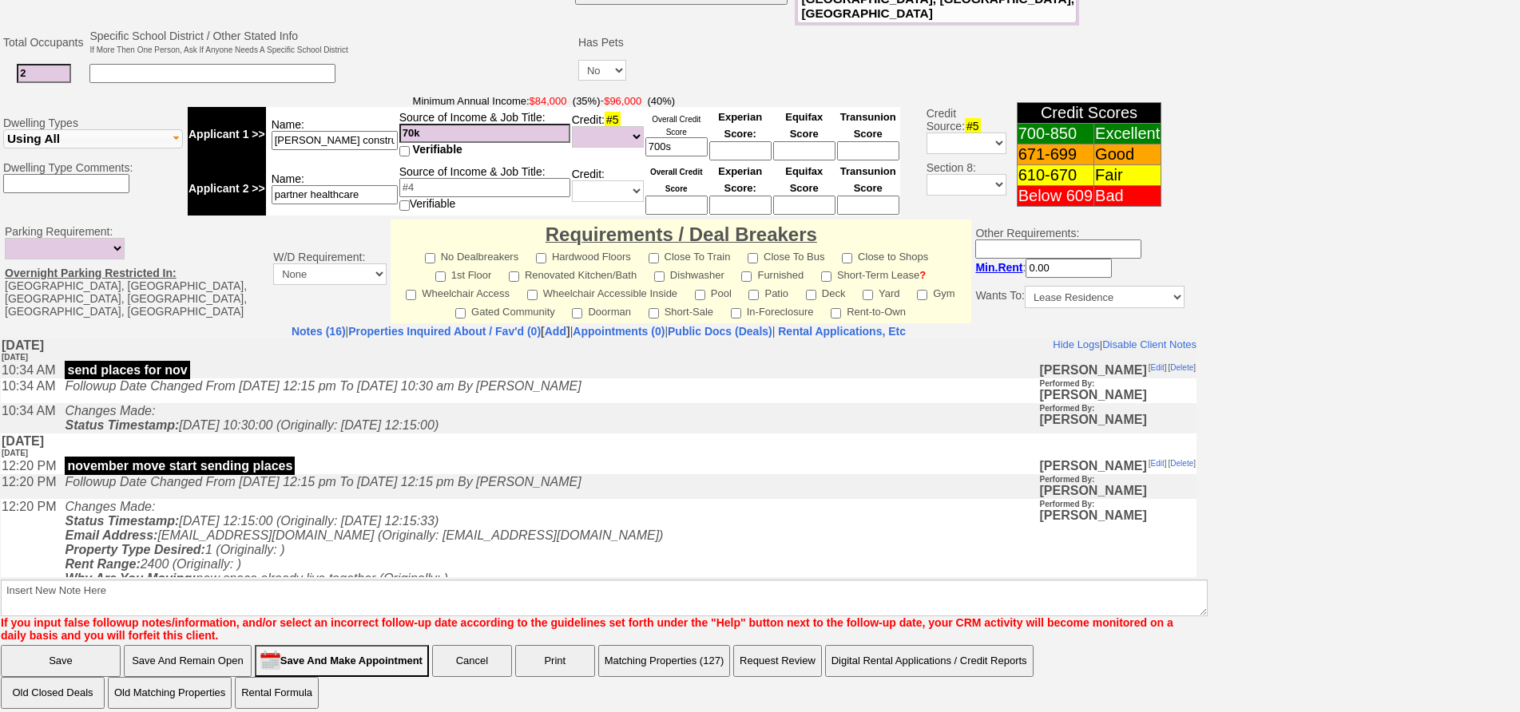
drag, startPoint x: 1532, startPoint y: 293, endPoint x: 1070, endPoint y: 216, distance: 468.8
click at [696, 654] on button "Matching Properties (127)" at bounding box center [664, 661] width 133 height 32
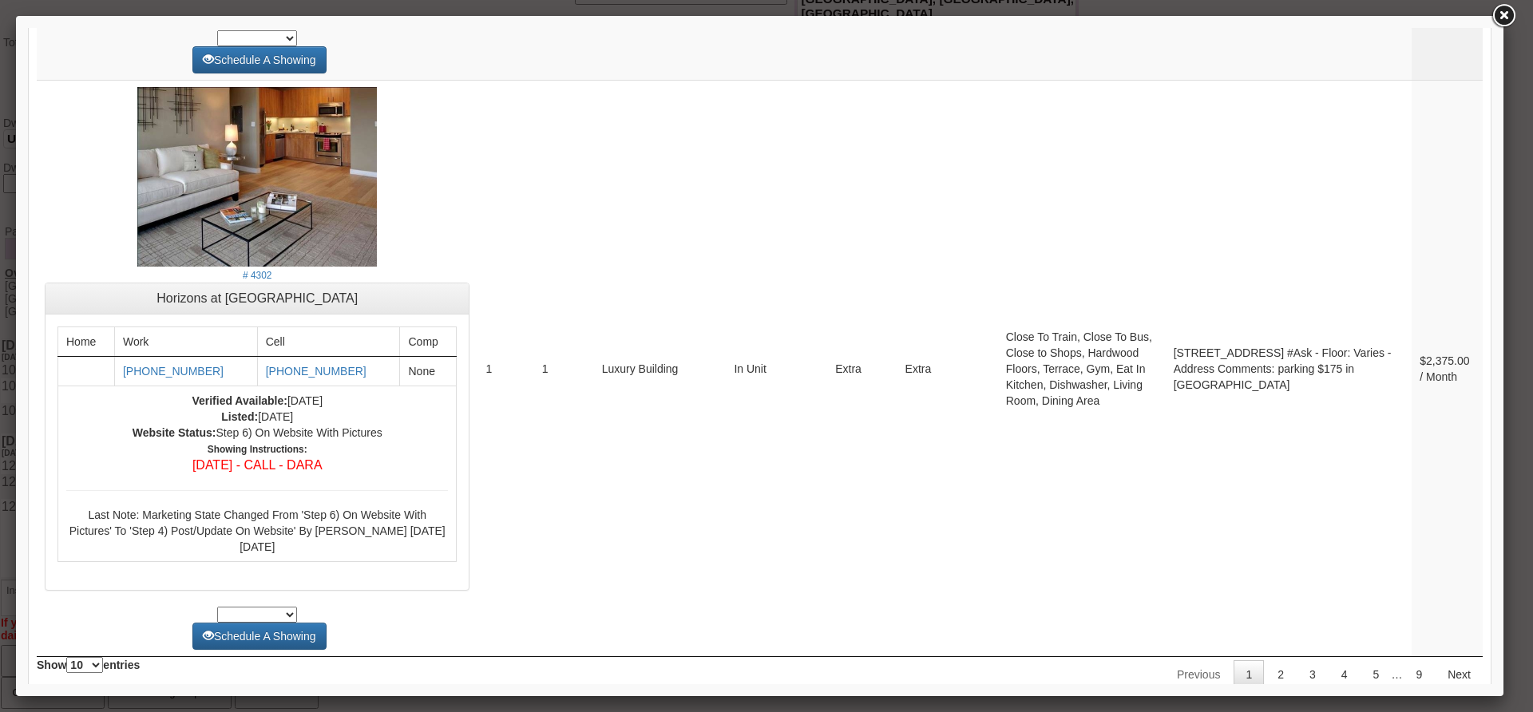
scroll to position [6019, 0]
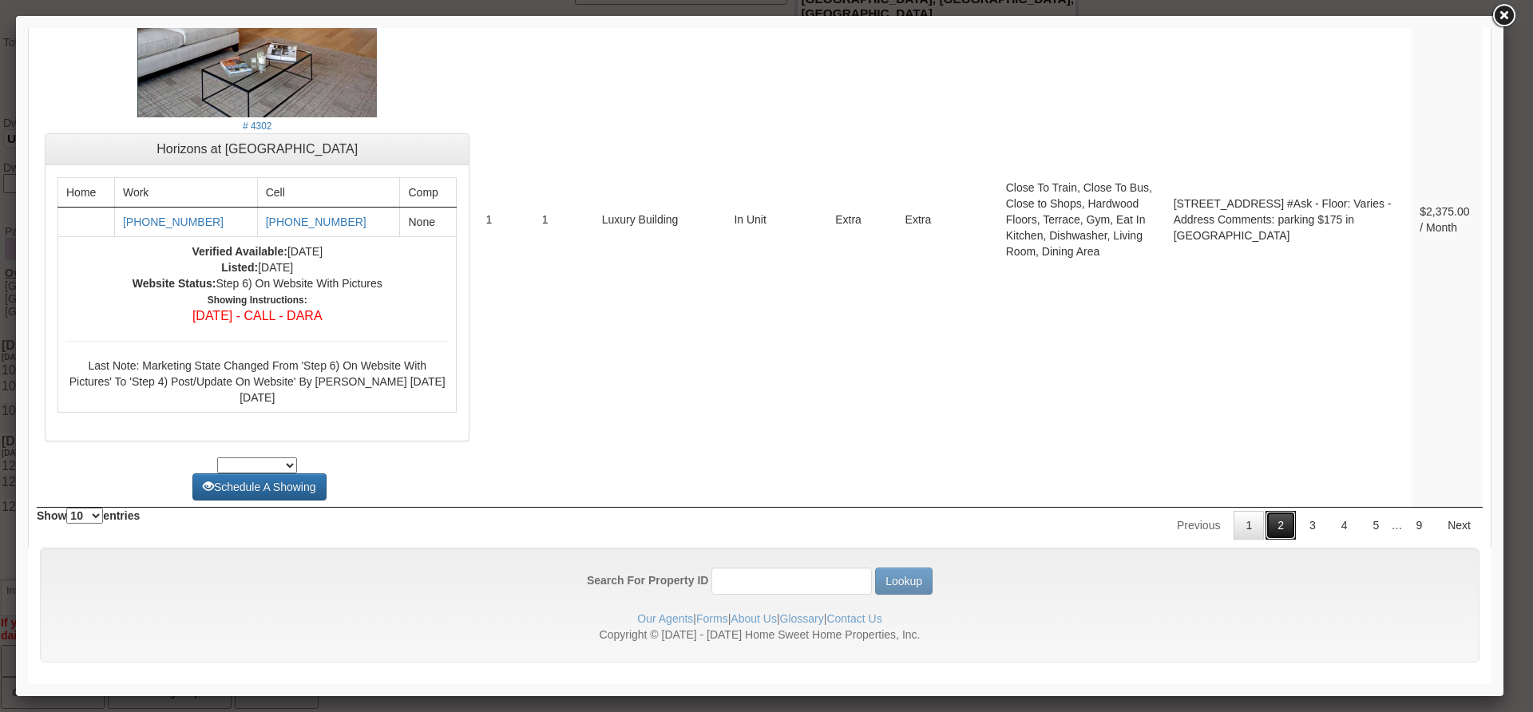
click at [1267, 523] on link "2" at bounding box center [1281, 525] width 30 height 29
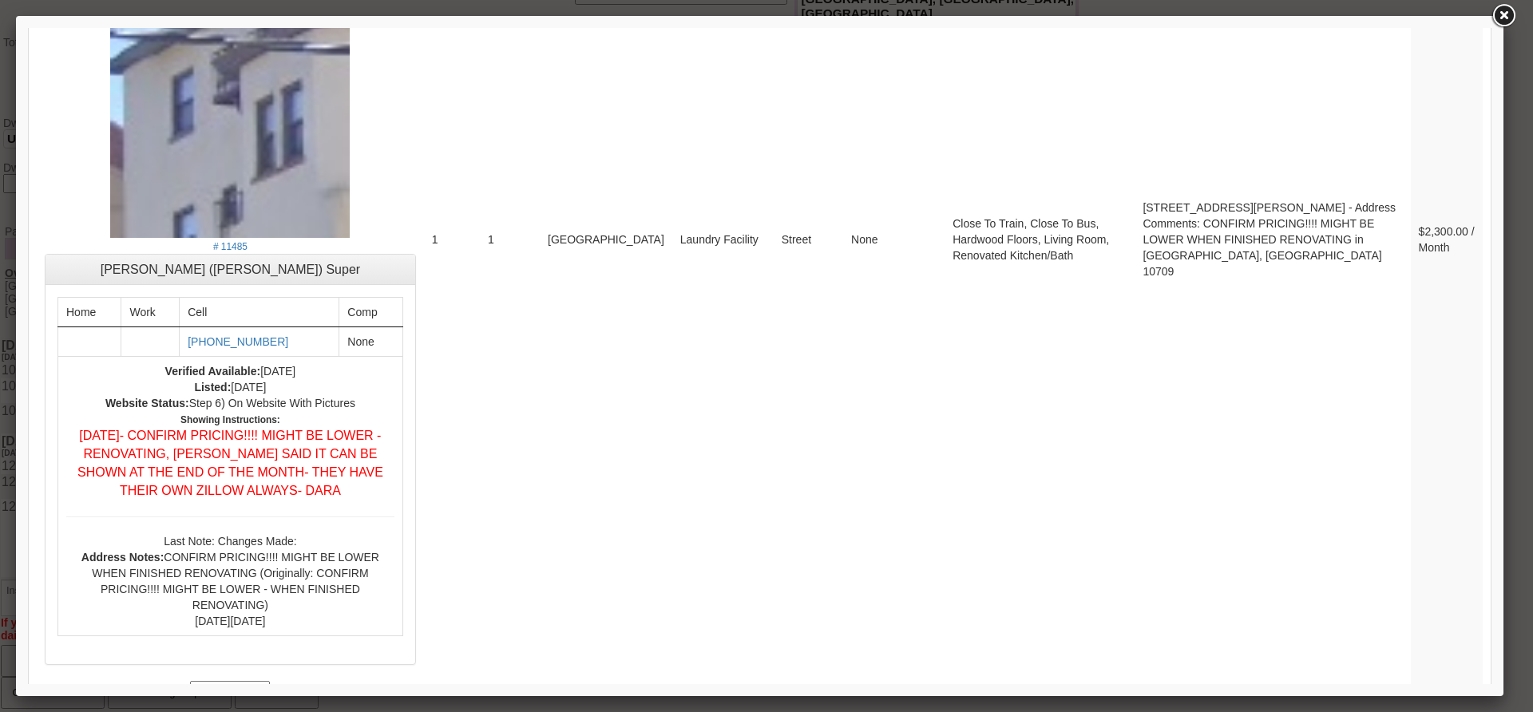
scroll to position [6798, 0]
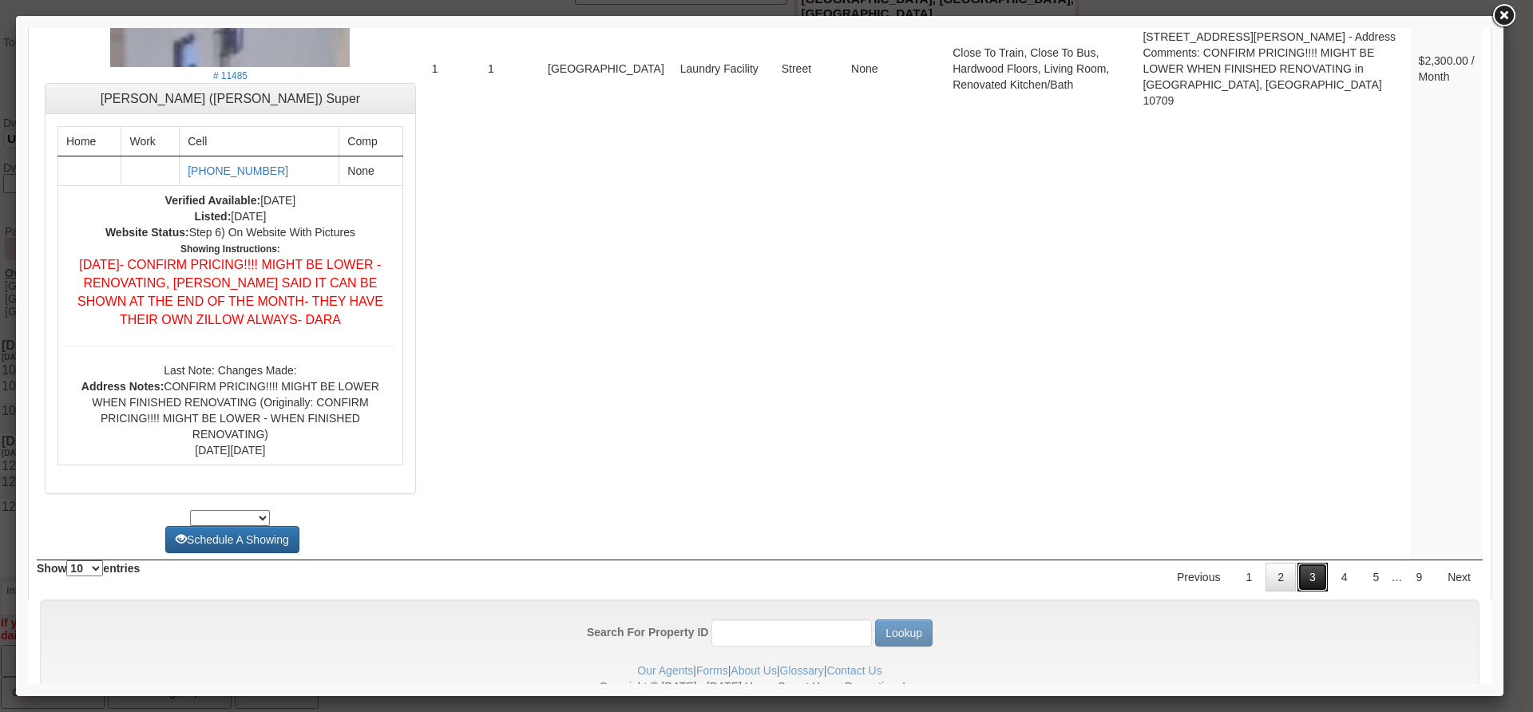
click at [1298, 563] on link "3" at bounding box center [1313, 577] width 30 height 29
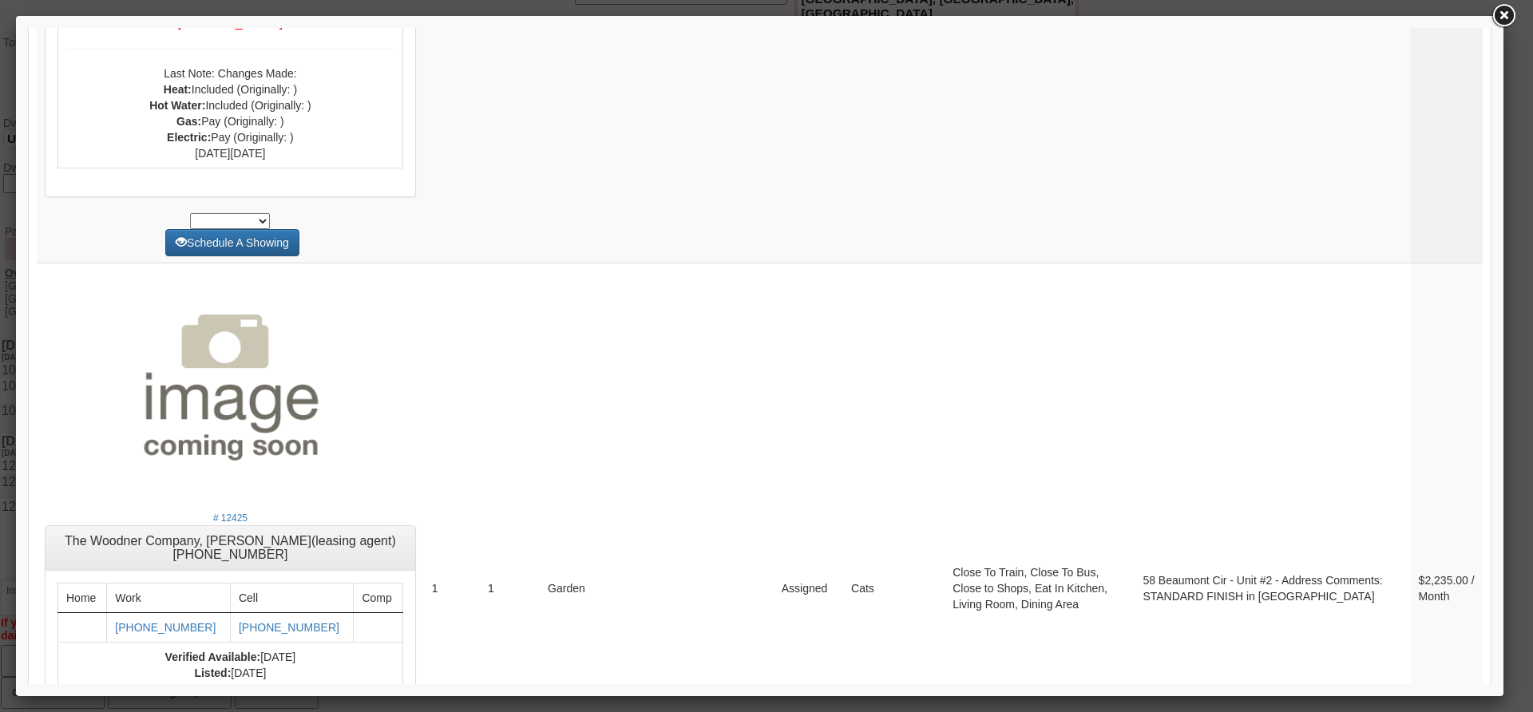
scroll to position [6172, 0]
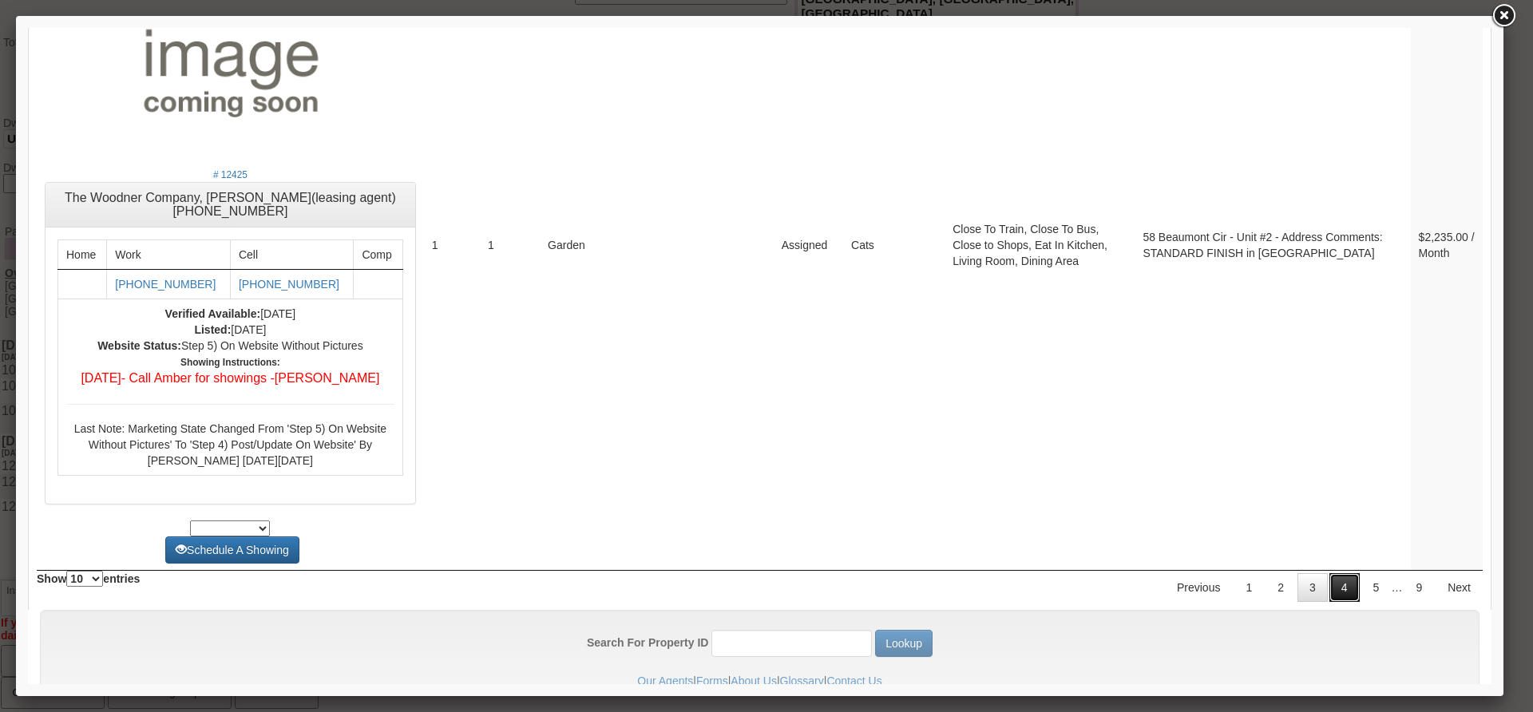
click at [1329, 573] on link "4" at bounding box center [1344, 587] width 30 height 29
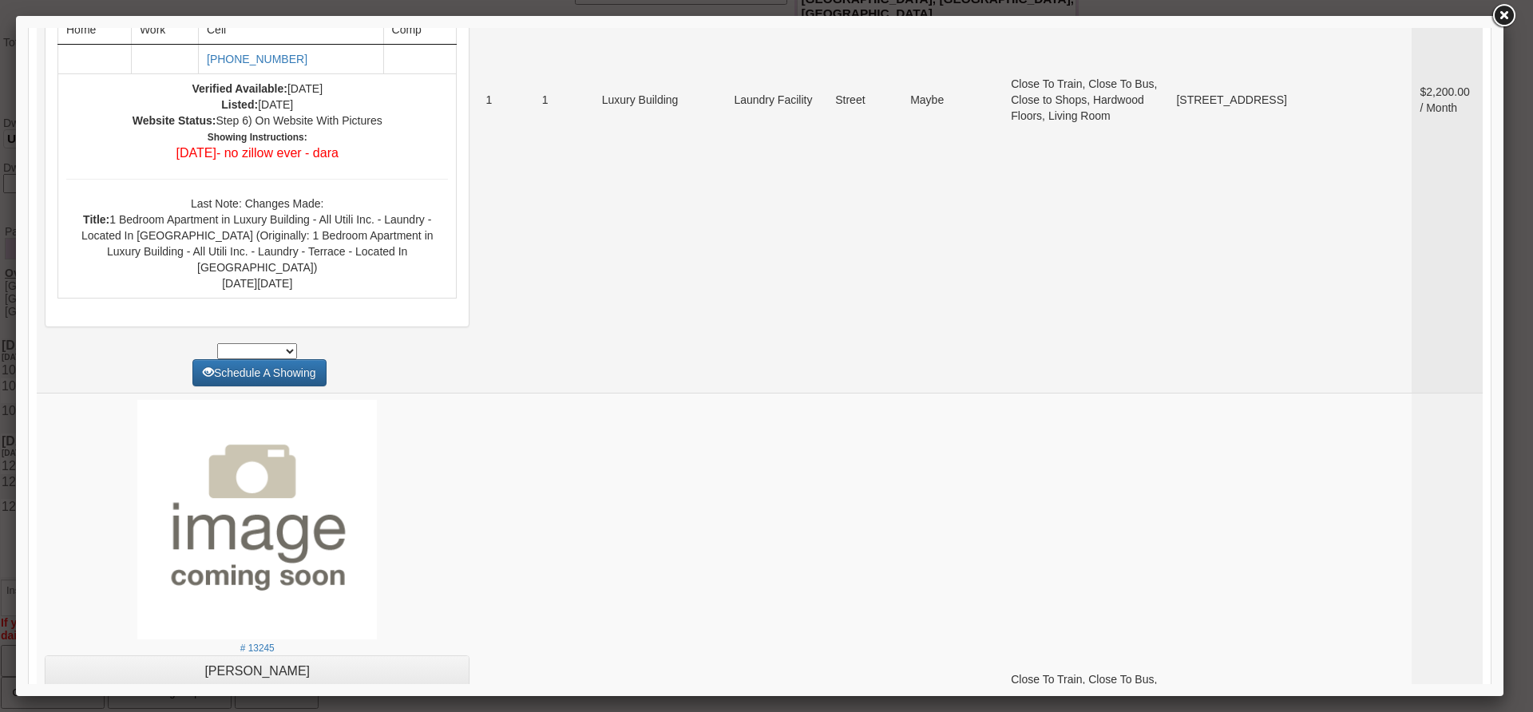
scroll to position [3748, 0]
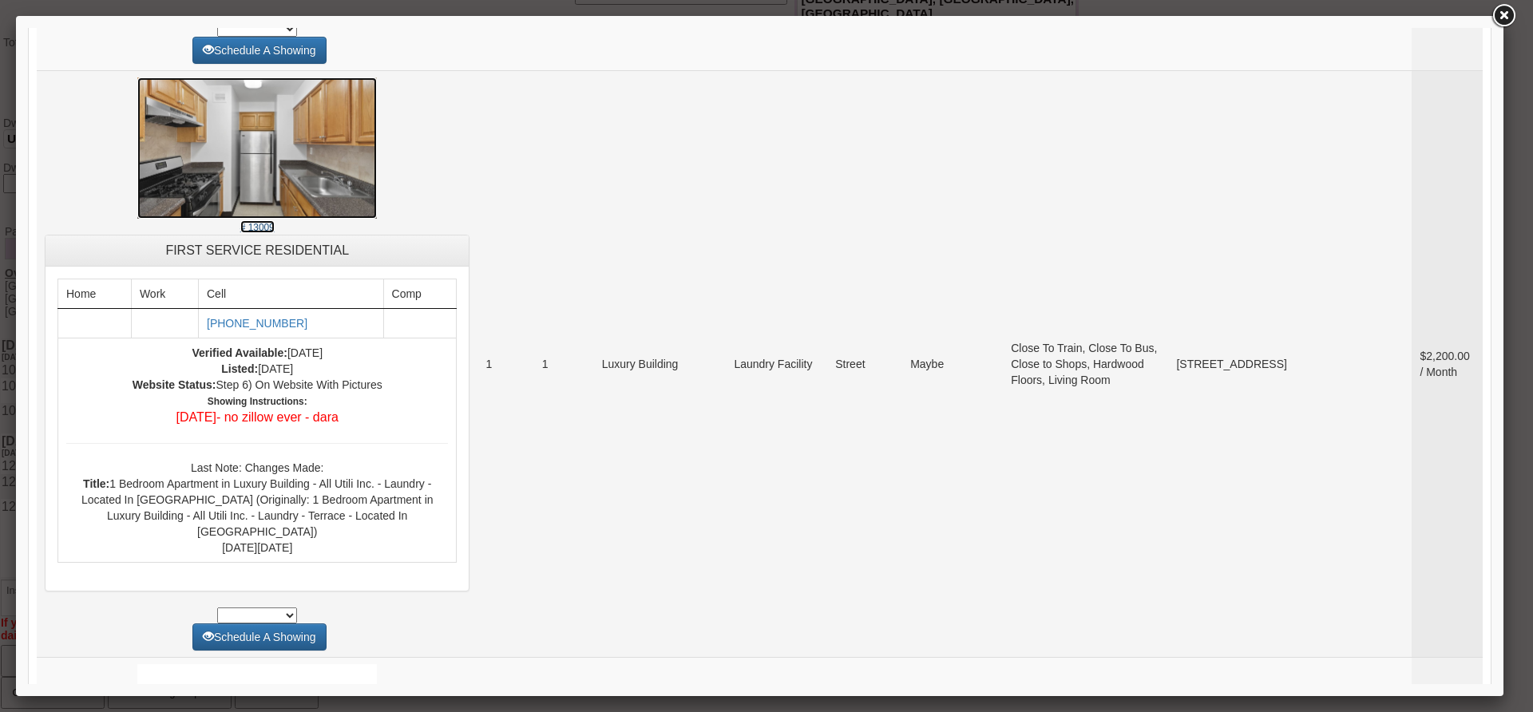
click at [237, 220] on img at bounding box center [257, 148] width 240 height 142
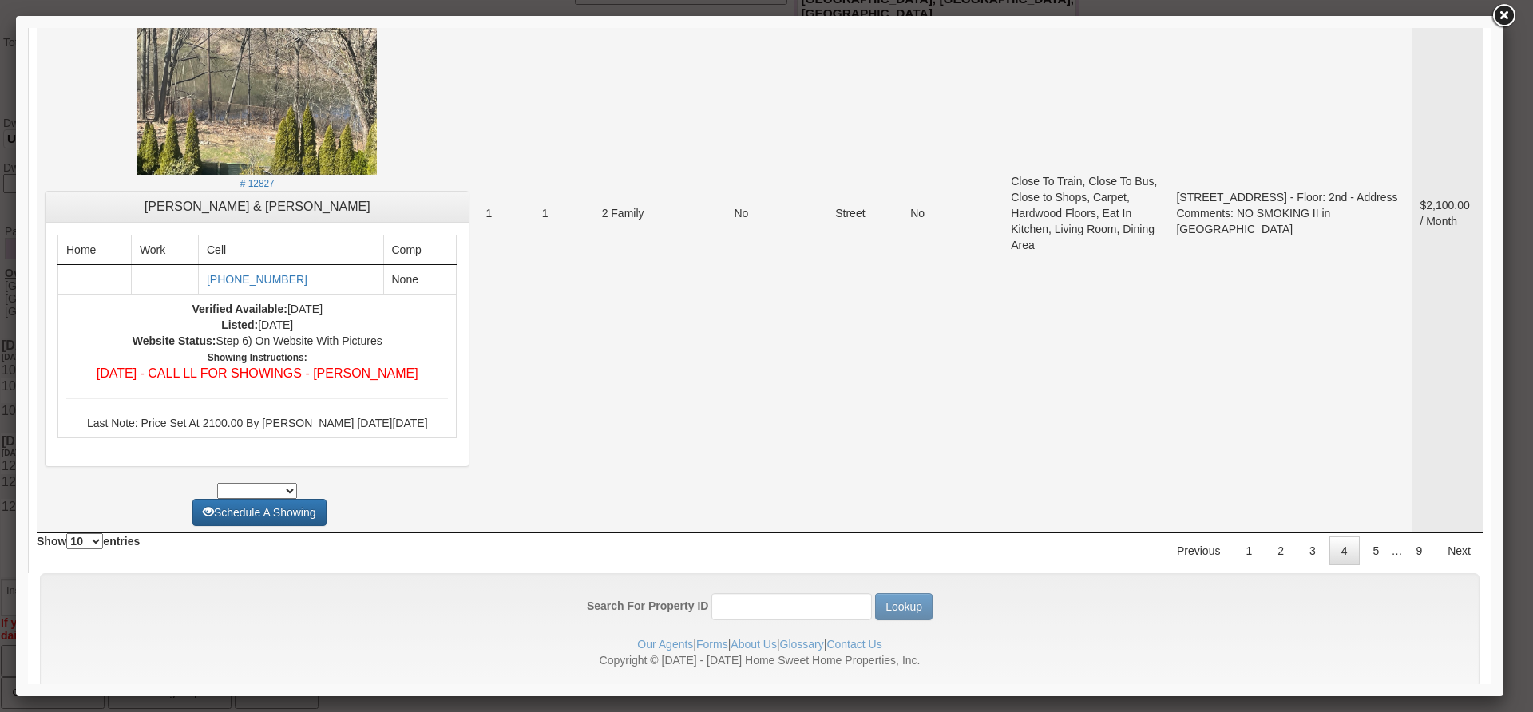
scroll to position [6786, 0]
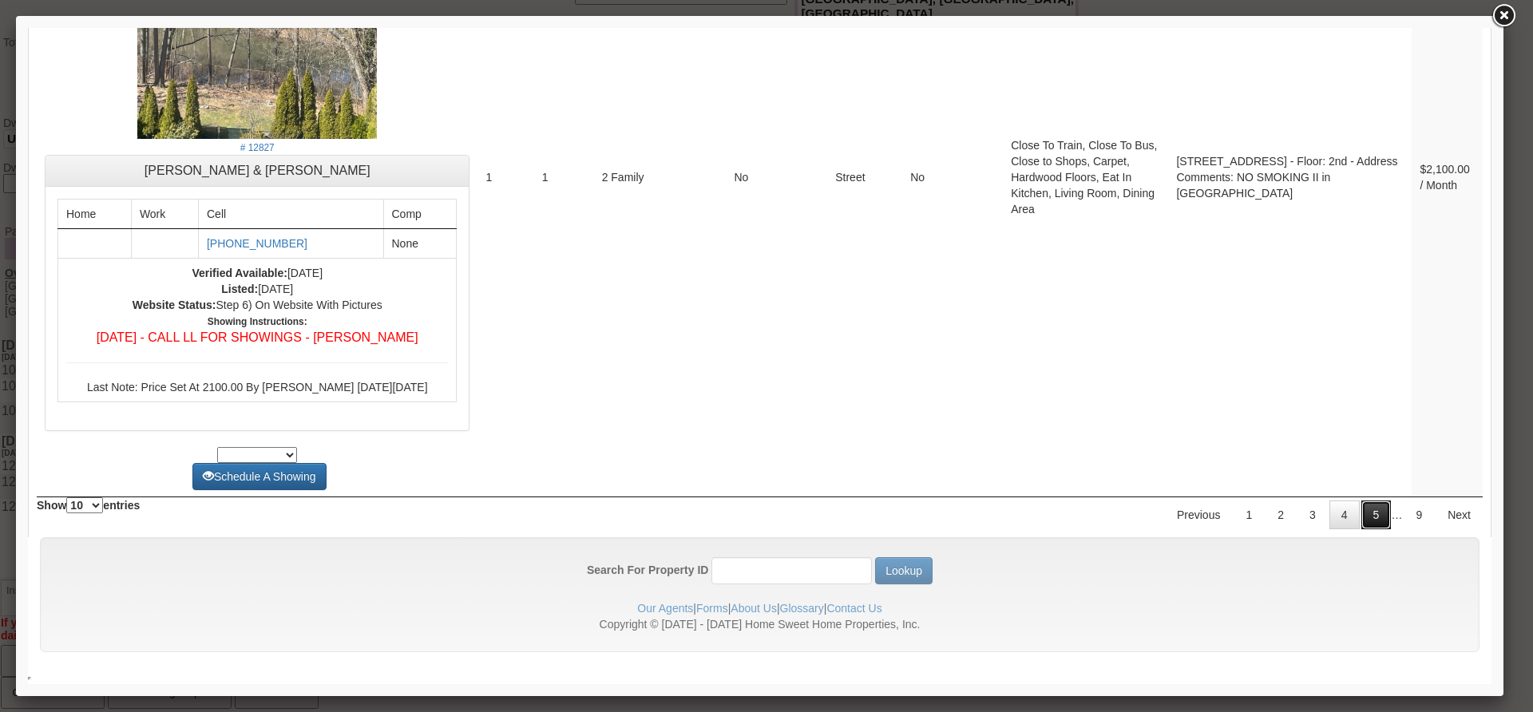
click at [1364, 503] on link "5" at bounding box center [1376, 515] width 30 height 29
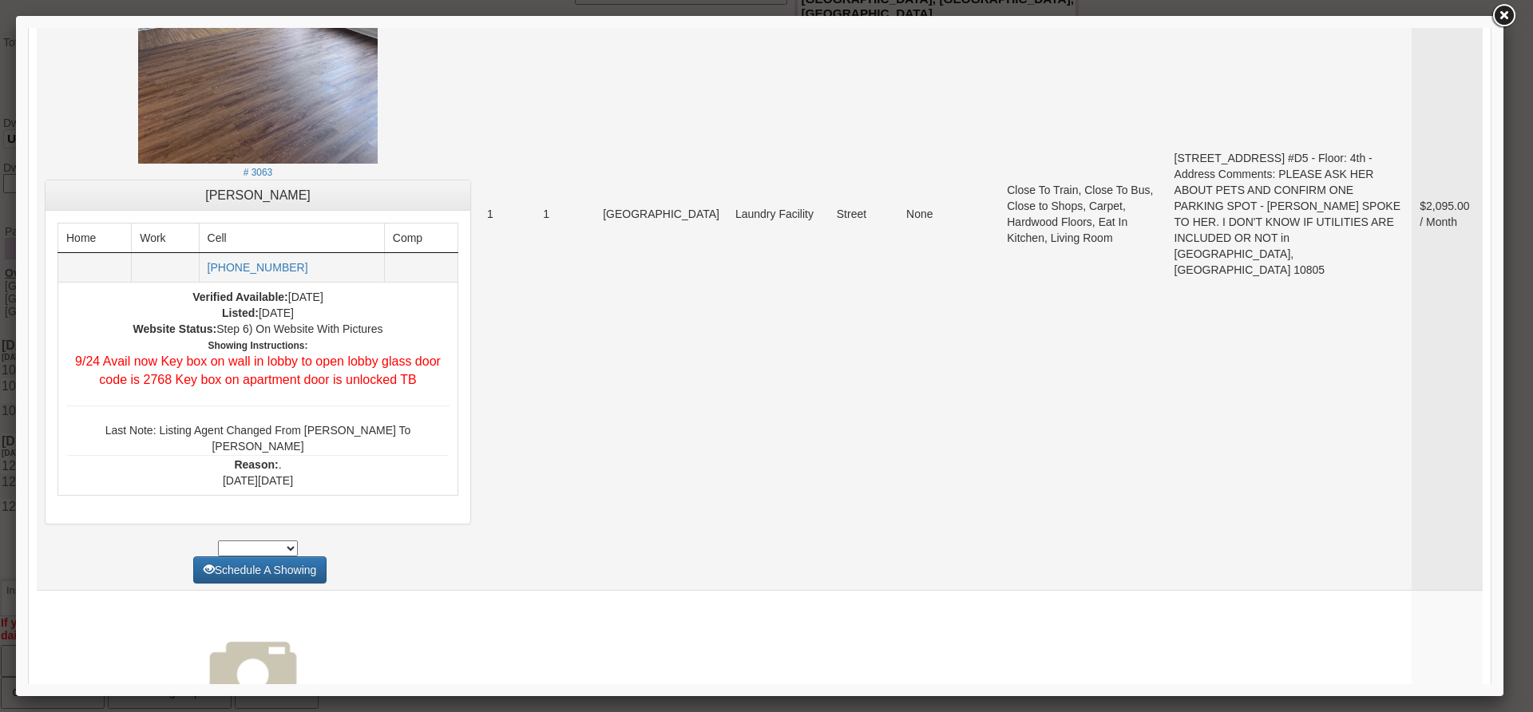
scroll to position [5350, 0]
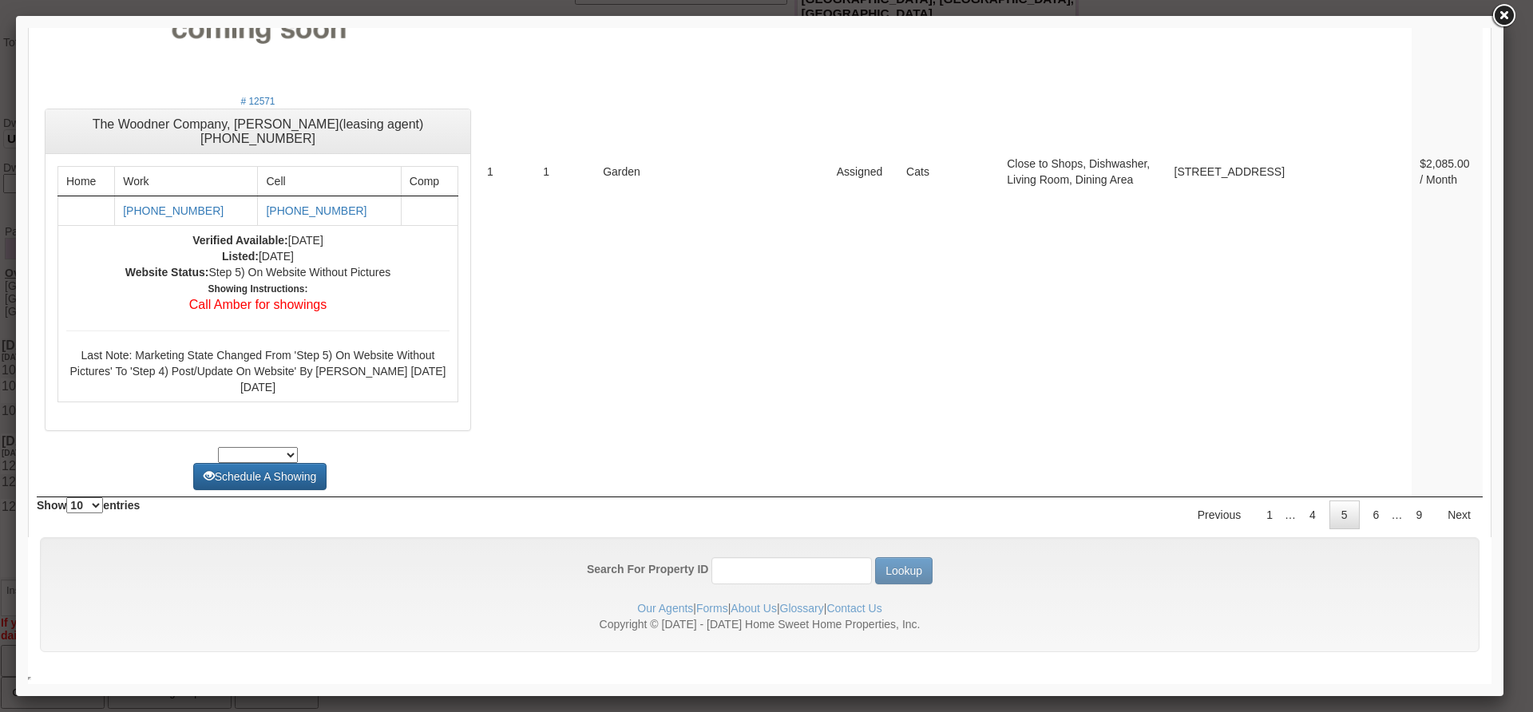
scroll to position [6116, 0]
click at [1369, 517] on link "6" at bounding box center [1376, 515] width 30 height 29
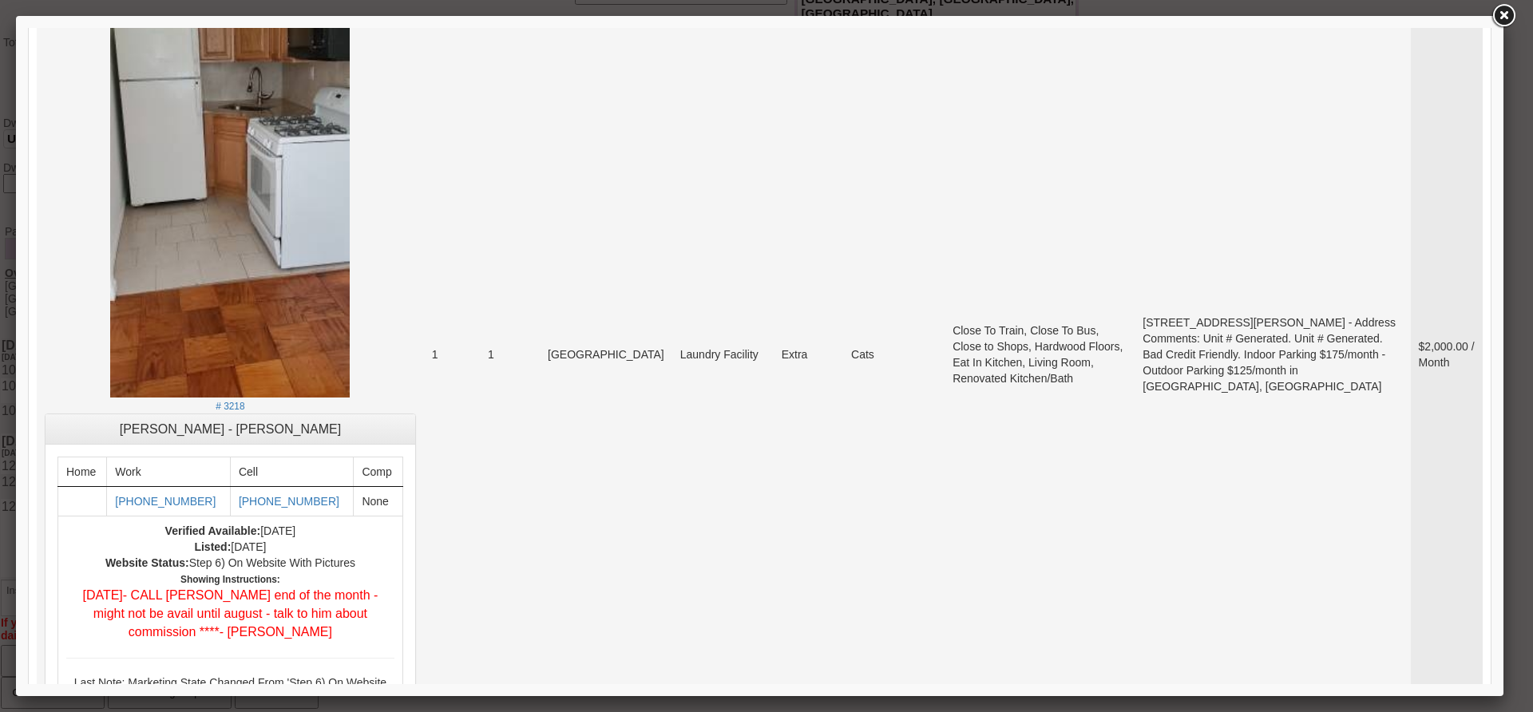
scroll to position [7027, 0]
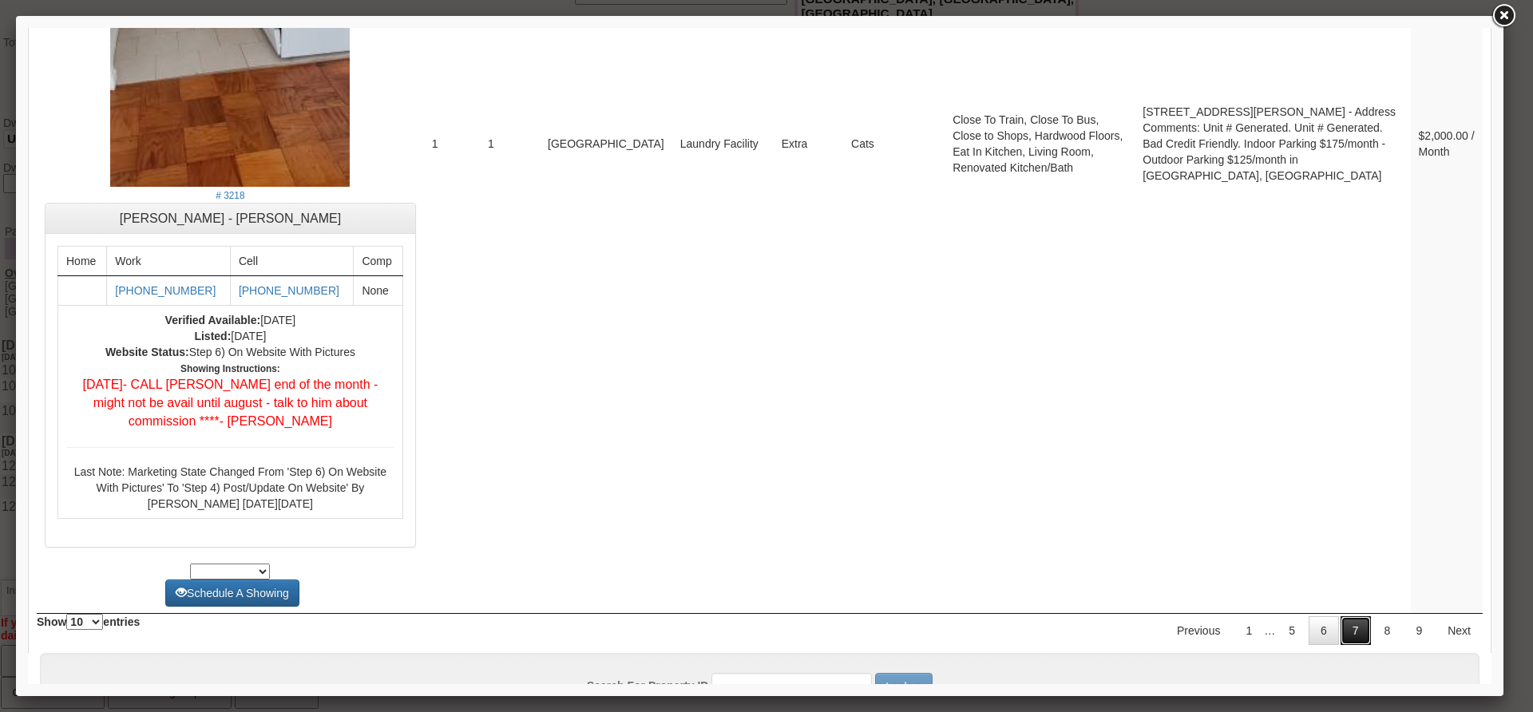
click at [1350, 616] on link "7" at bounding box center [1356, 630] width 30 height 29
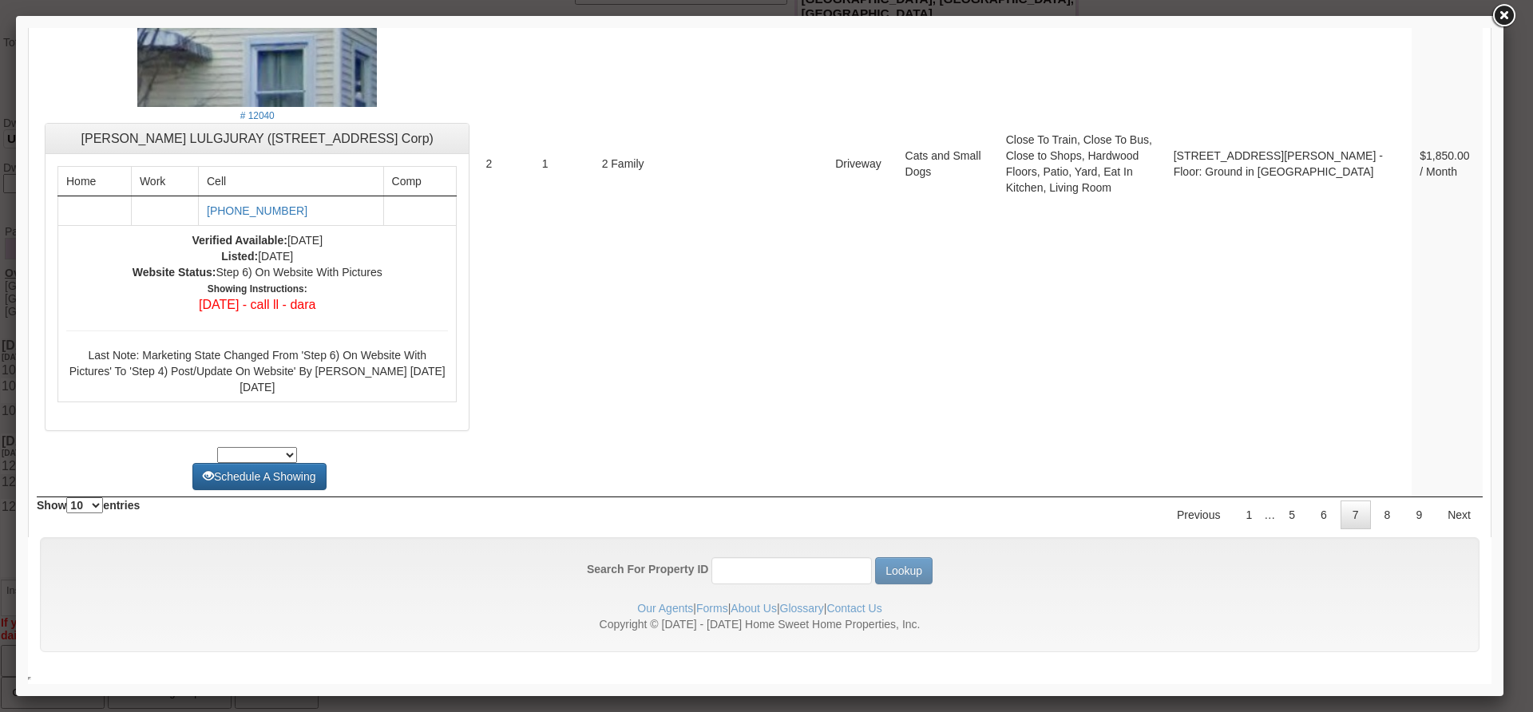
scroll to position [6597, 0]
click at [1373, 523] on link "8" at bounding box center [1388, 515] width 30 height 29
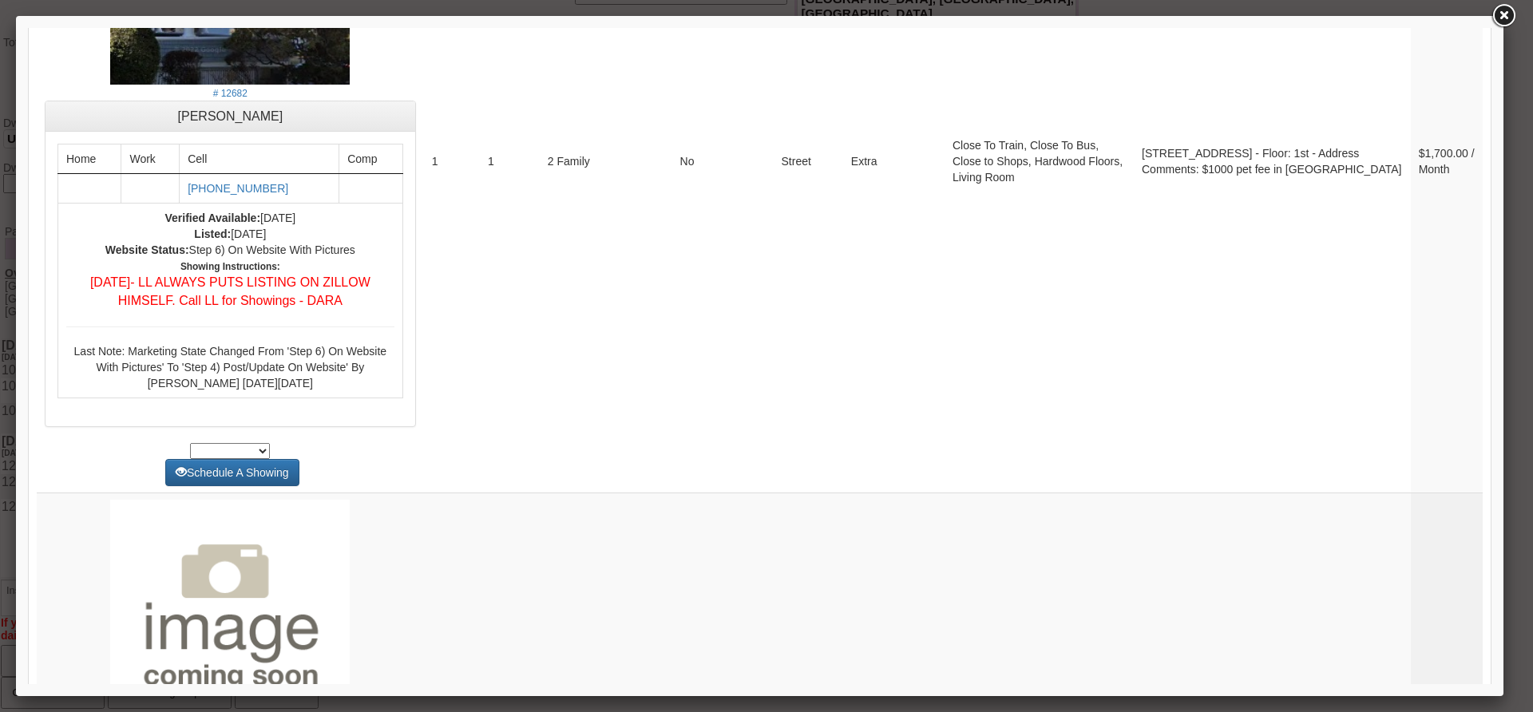
scroll to position [0, 0]
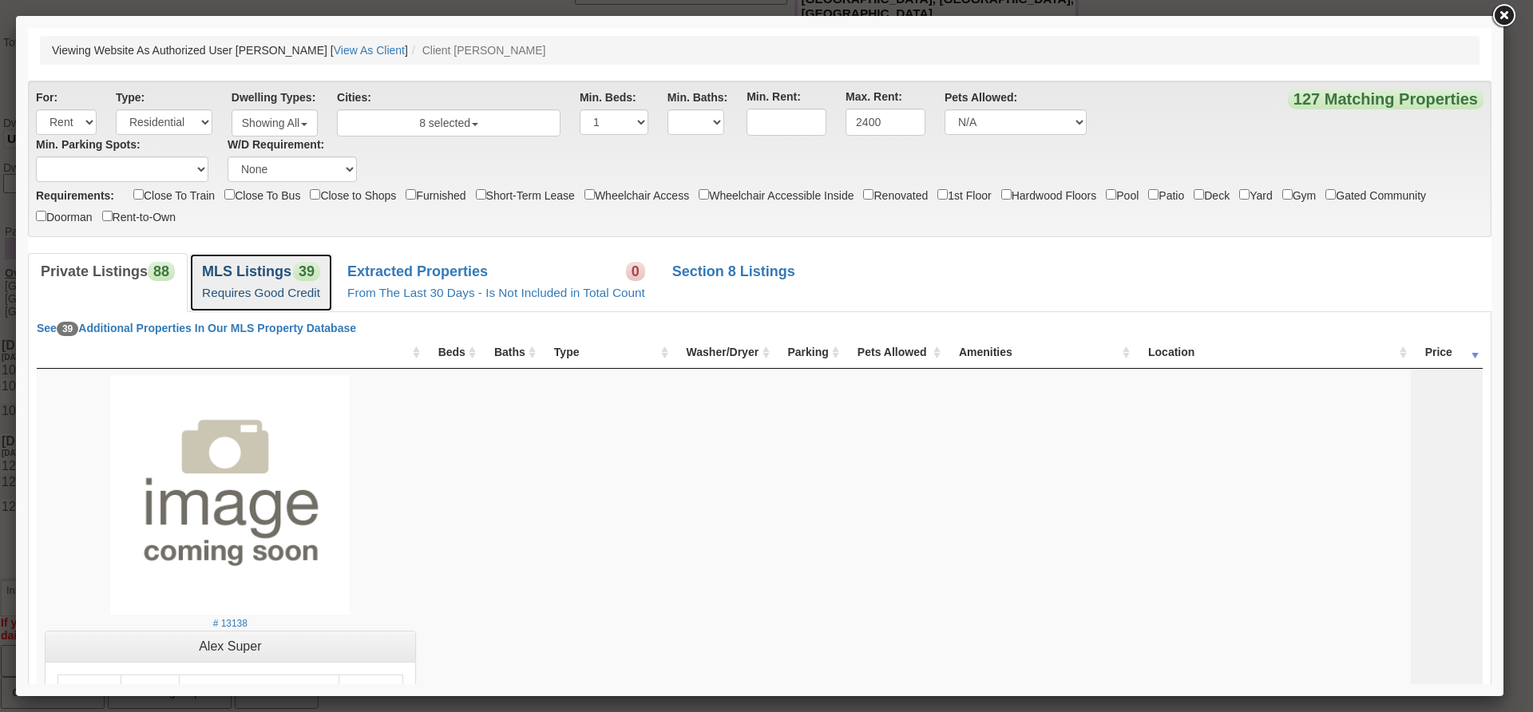
click at [255, 265] on b "MLS Listings" at bounding box center [246, 272] width 89 height 16
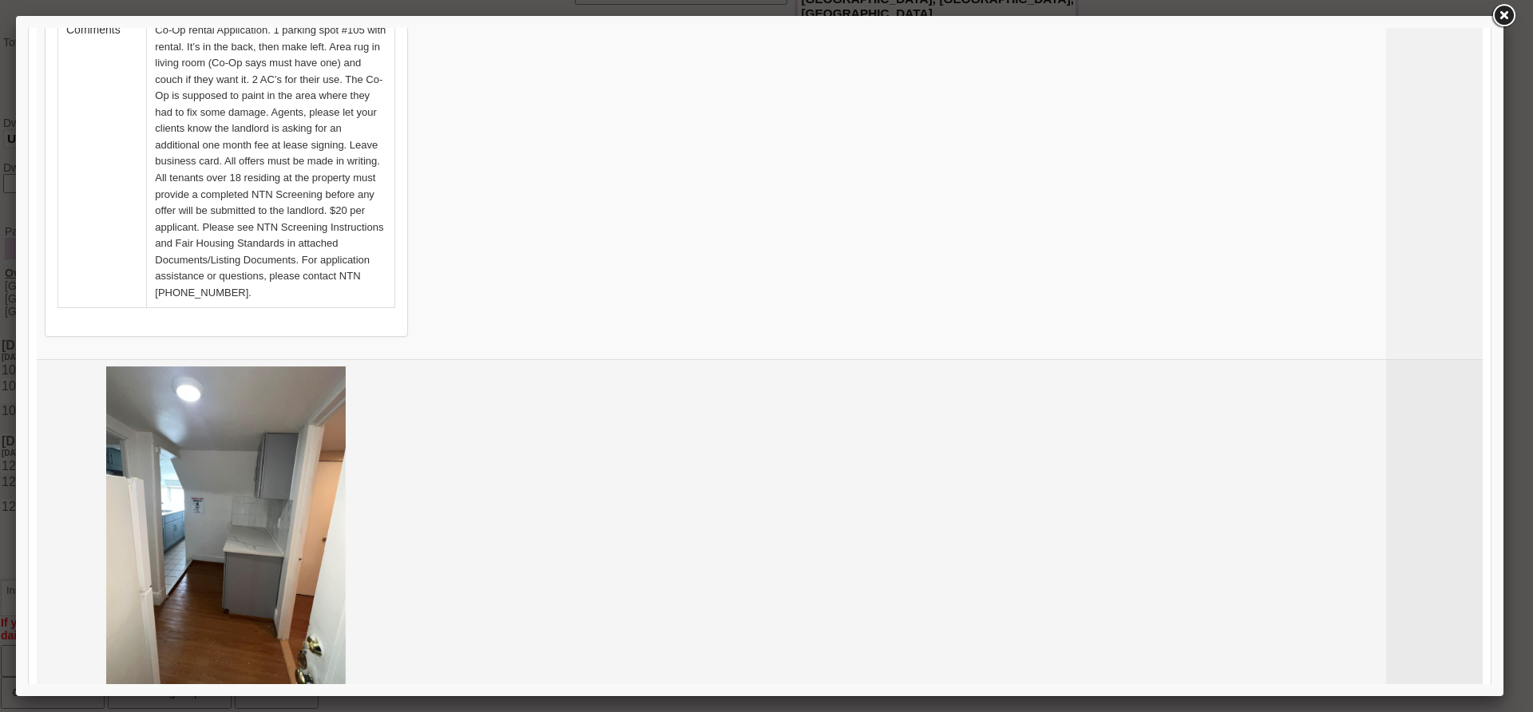
scroll to position [5989, 0]
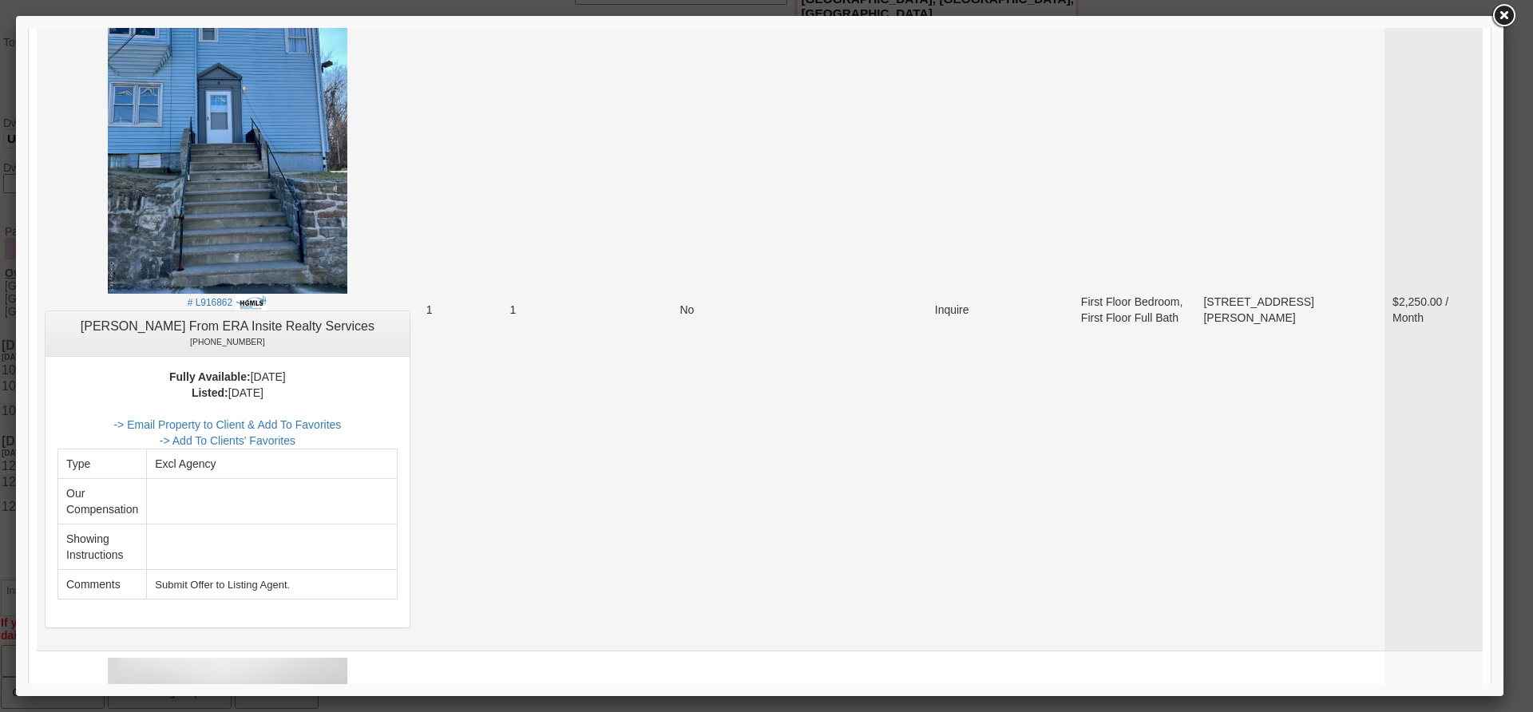
scroll to position [2895, 0]
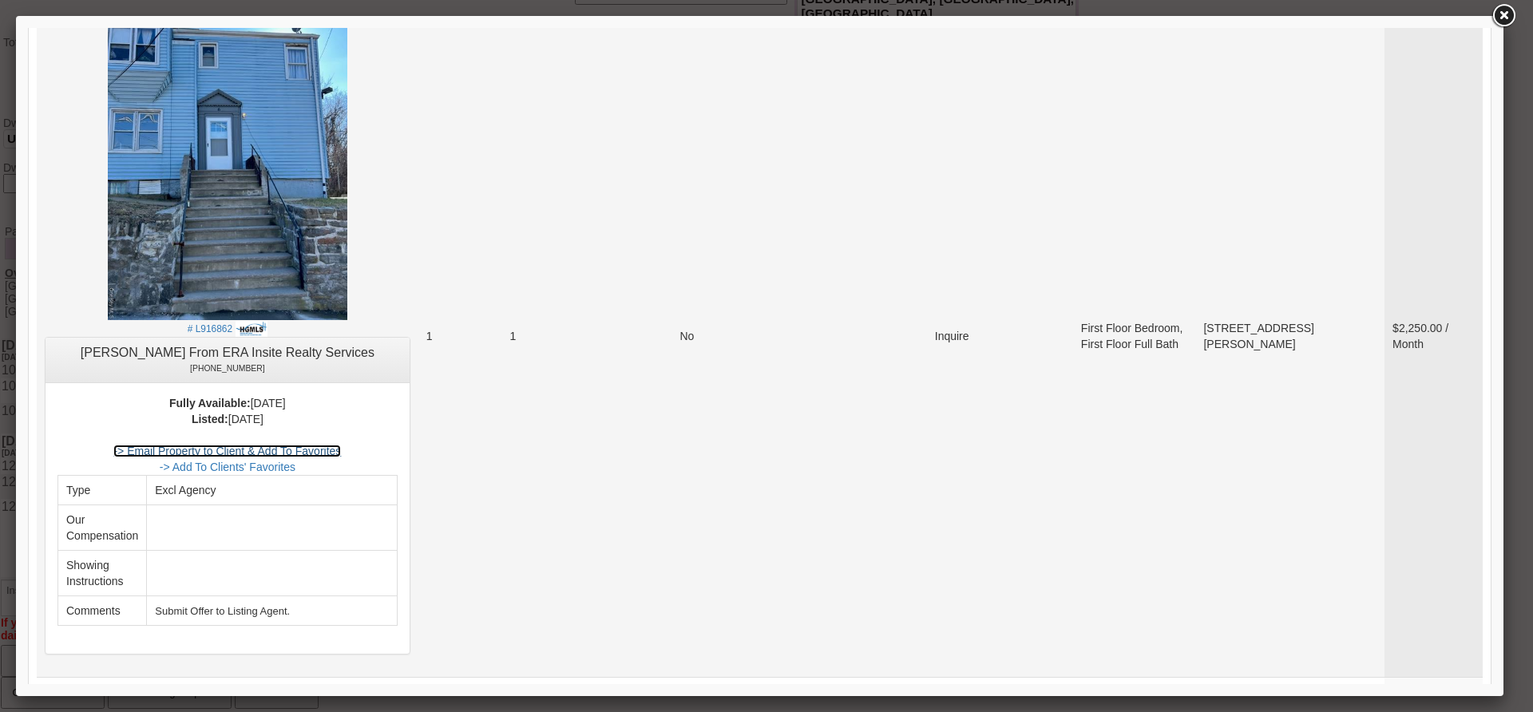
click at [341, 445] on link "-> Email Property to Client & Add To Favorites" at bounding box center [227, 451] width 228 height 13
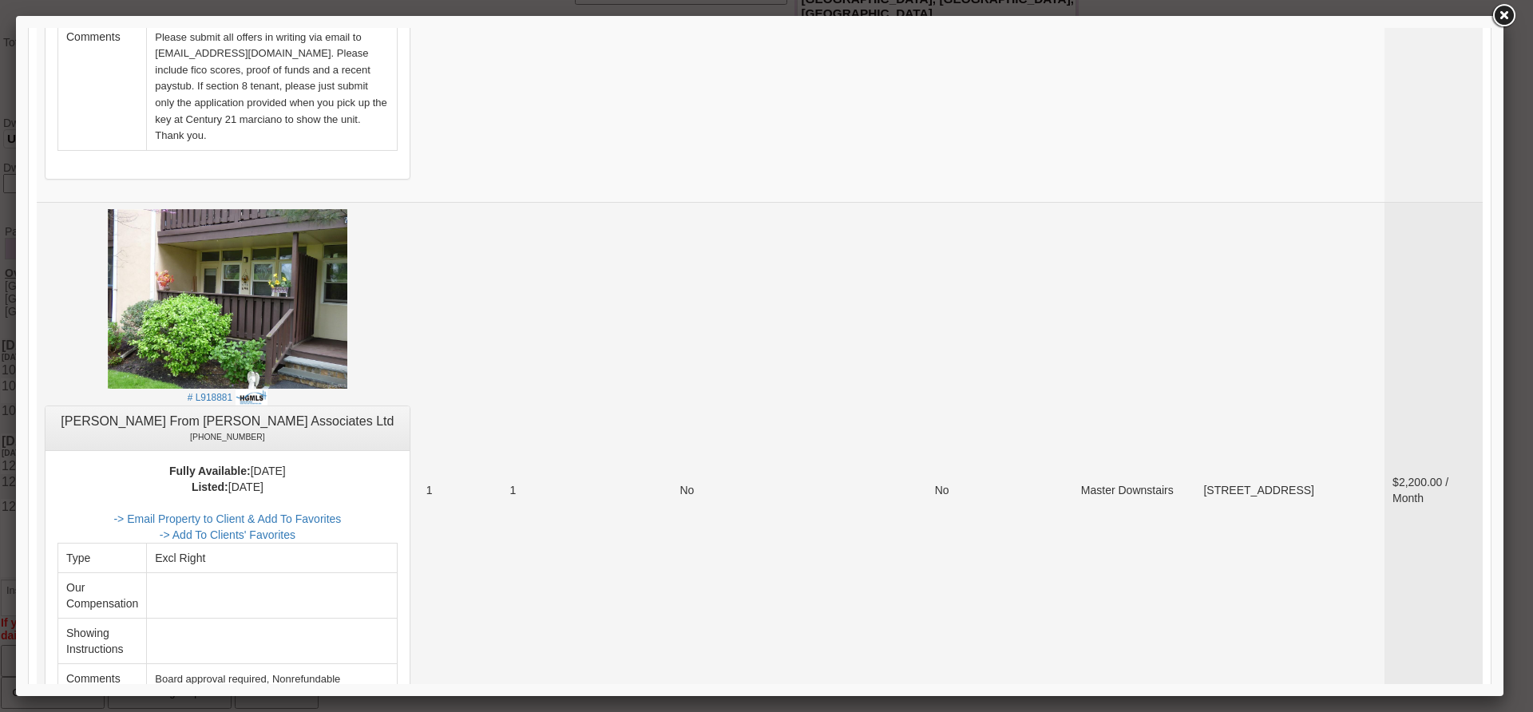
scroll to position [5974, 0]
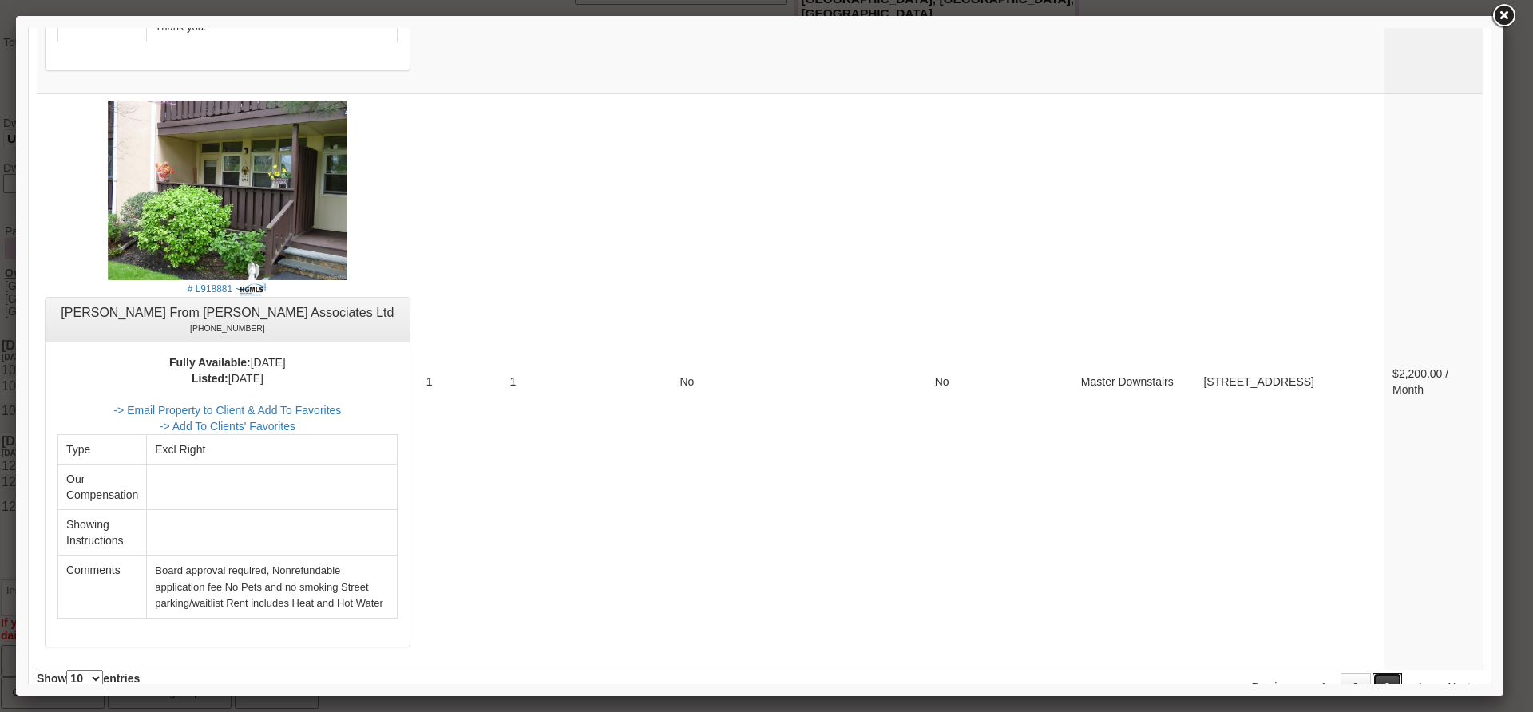
click at [1373, 673] on link "3" at bounding box center [1388, 687] width 30 height 29
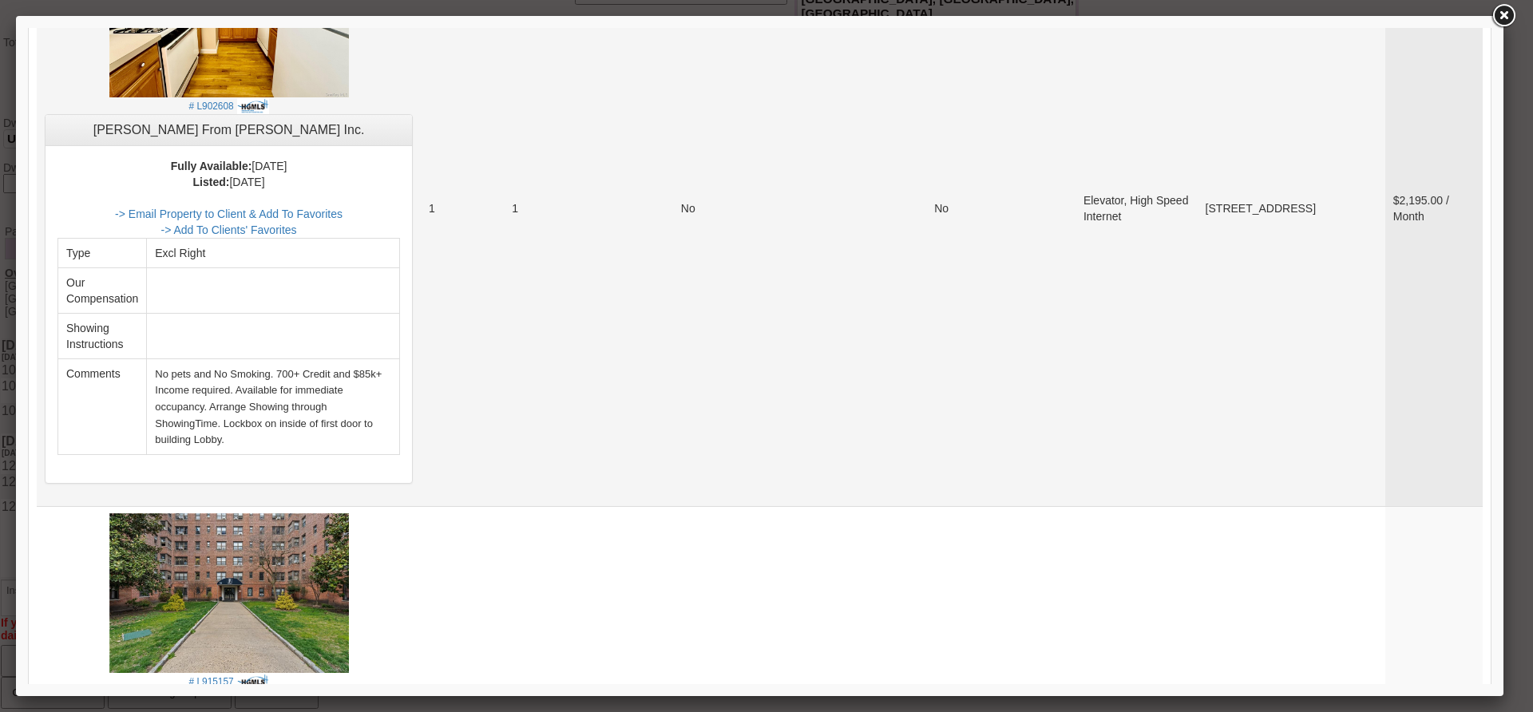
scroll to position [479, 0]
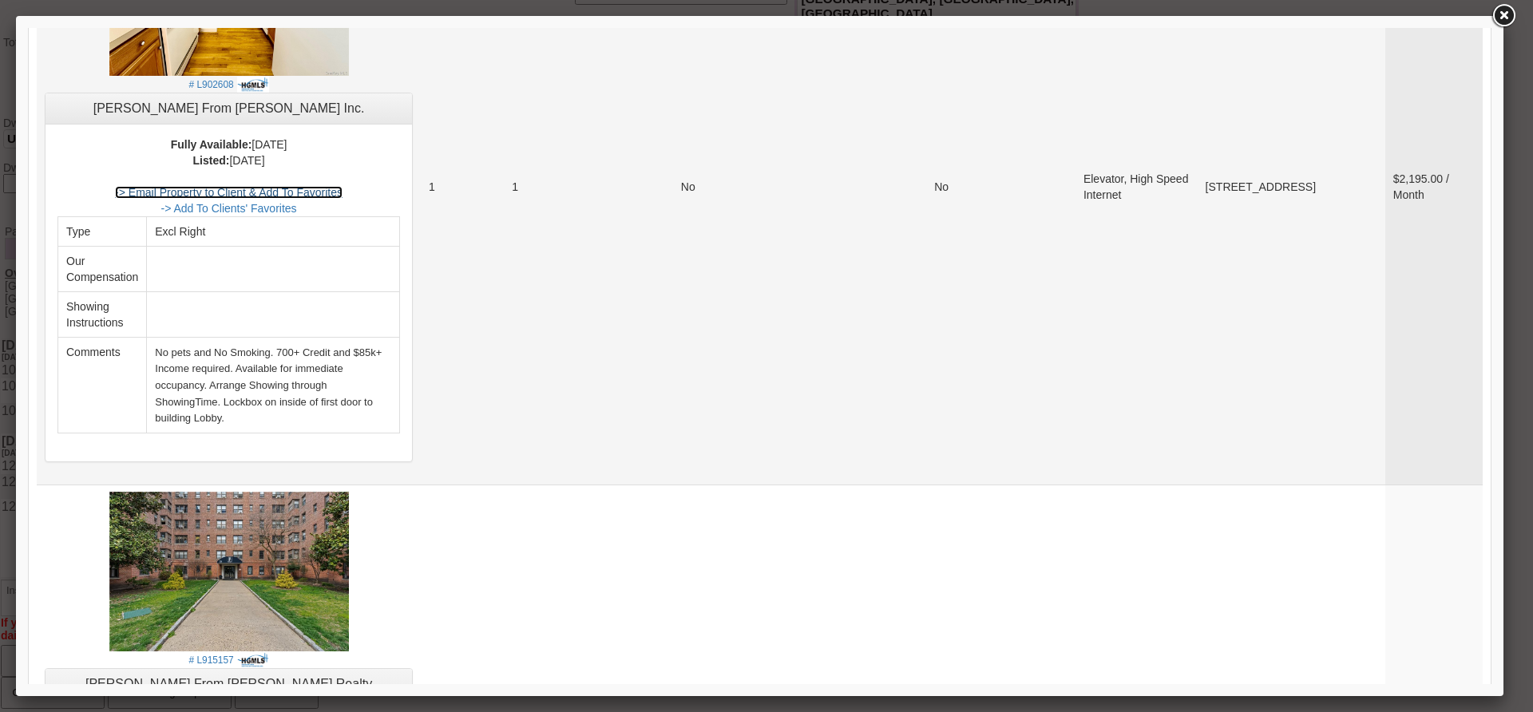
click at [343, 191] on link "-> Email Property to Client & Add To Favorites" at bounding box center [229, 192] width 228 height 13
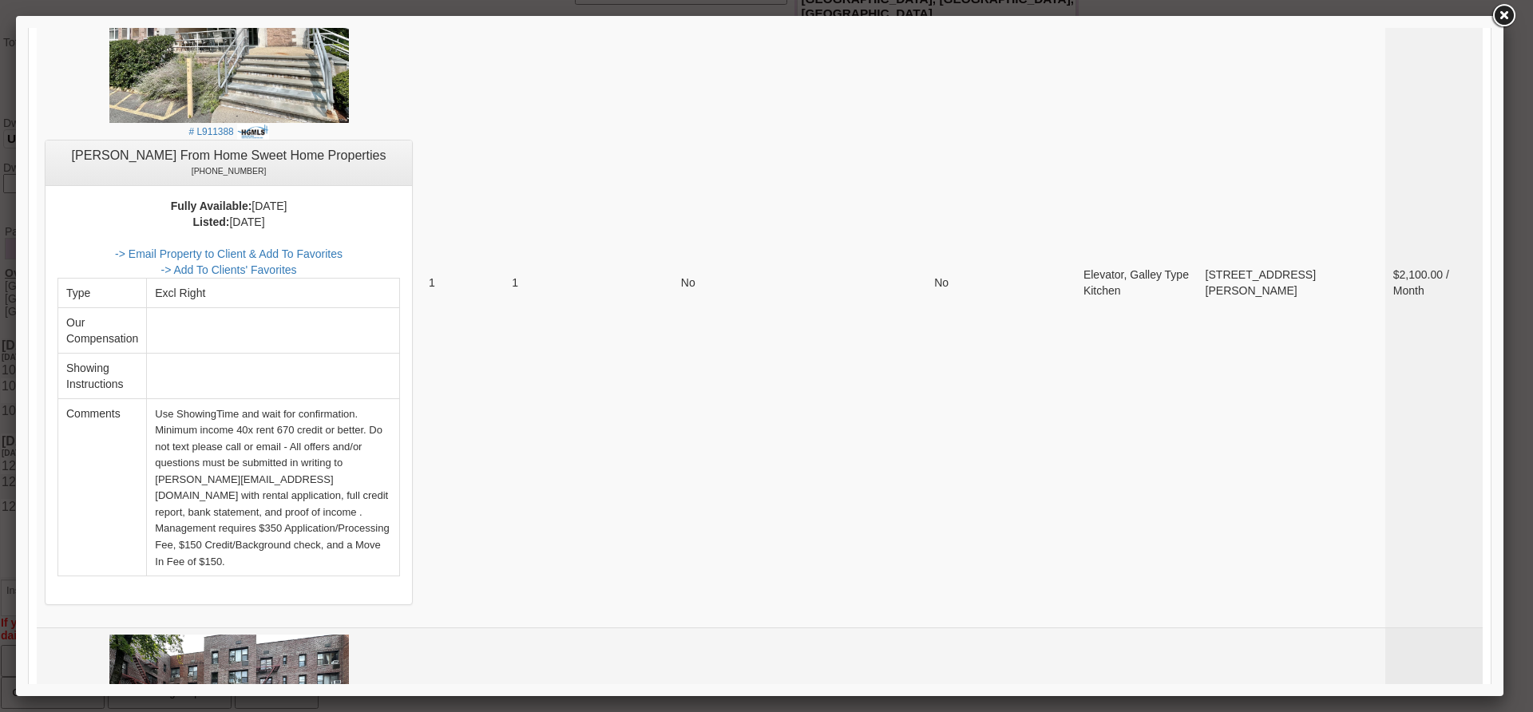
scroll to position [6004, 0]
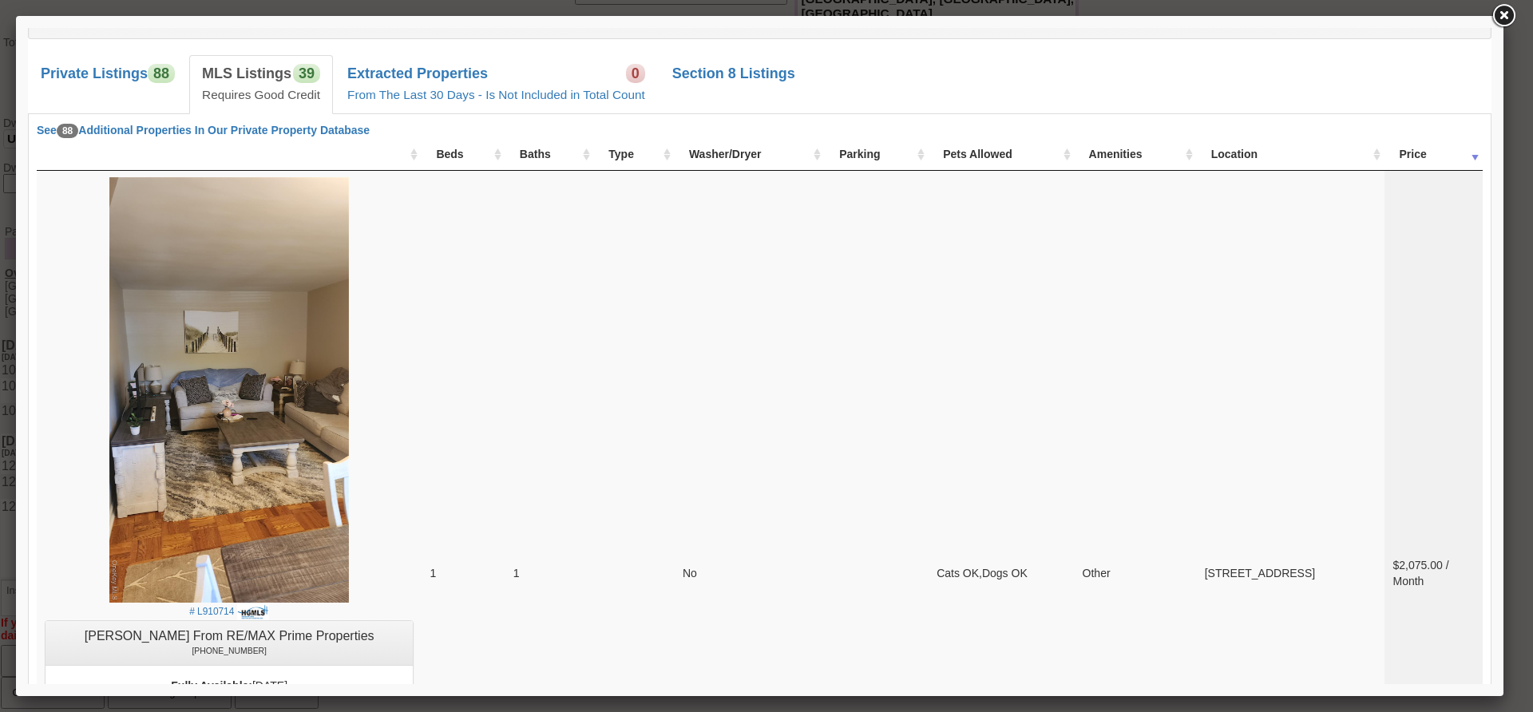
scroll to position [145, 0]
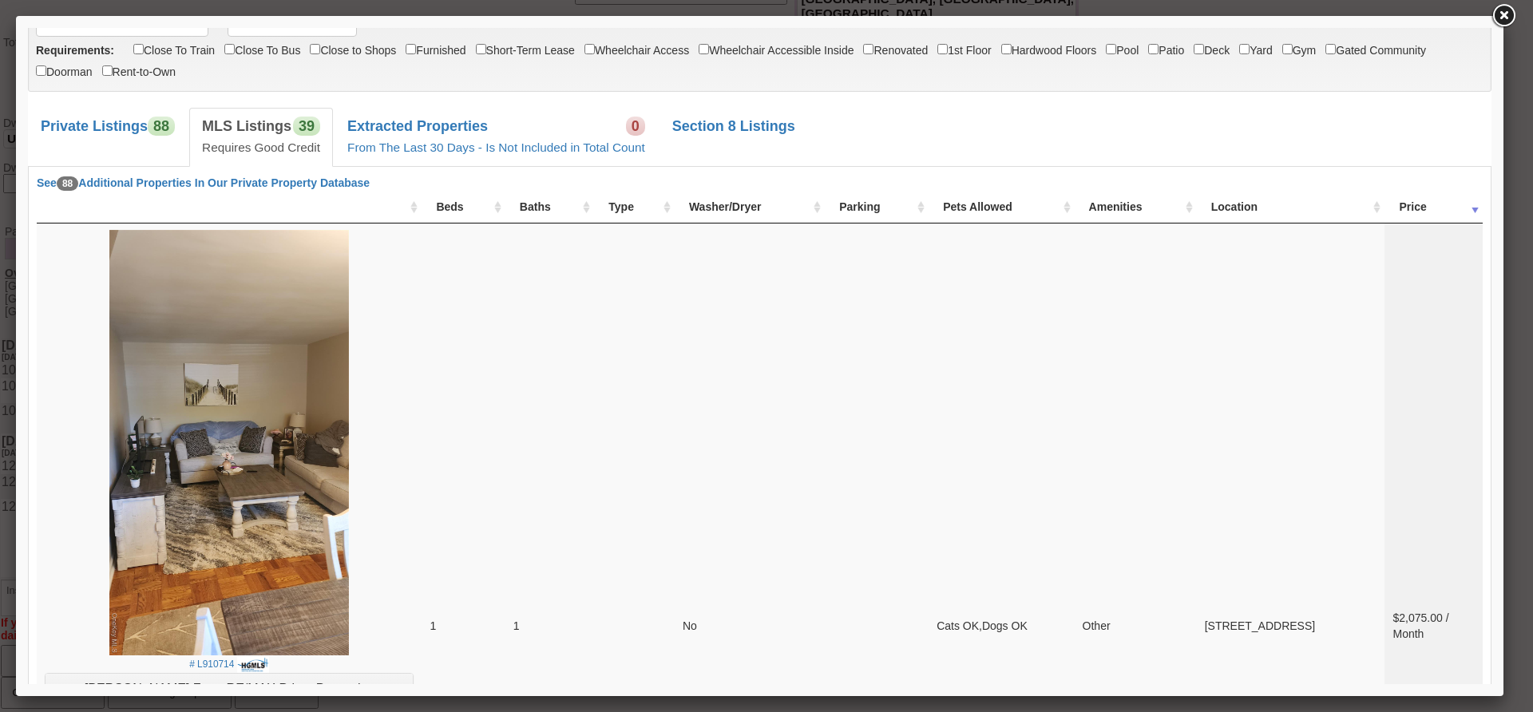
drag, startPoint x: 1481, startPoint y: 634, endPoint x: 1542, endPoint y: 63, distance: 574.1
click at [1513, 21] on link at bounding box center [1503, 16] width 29 height 29
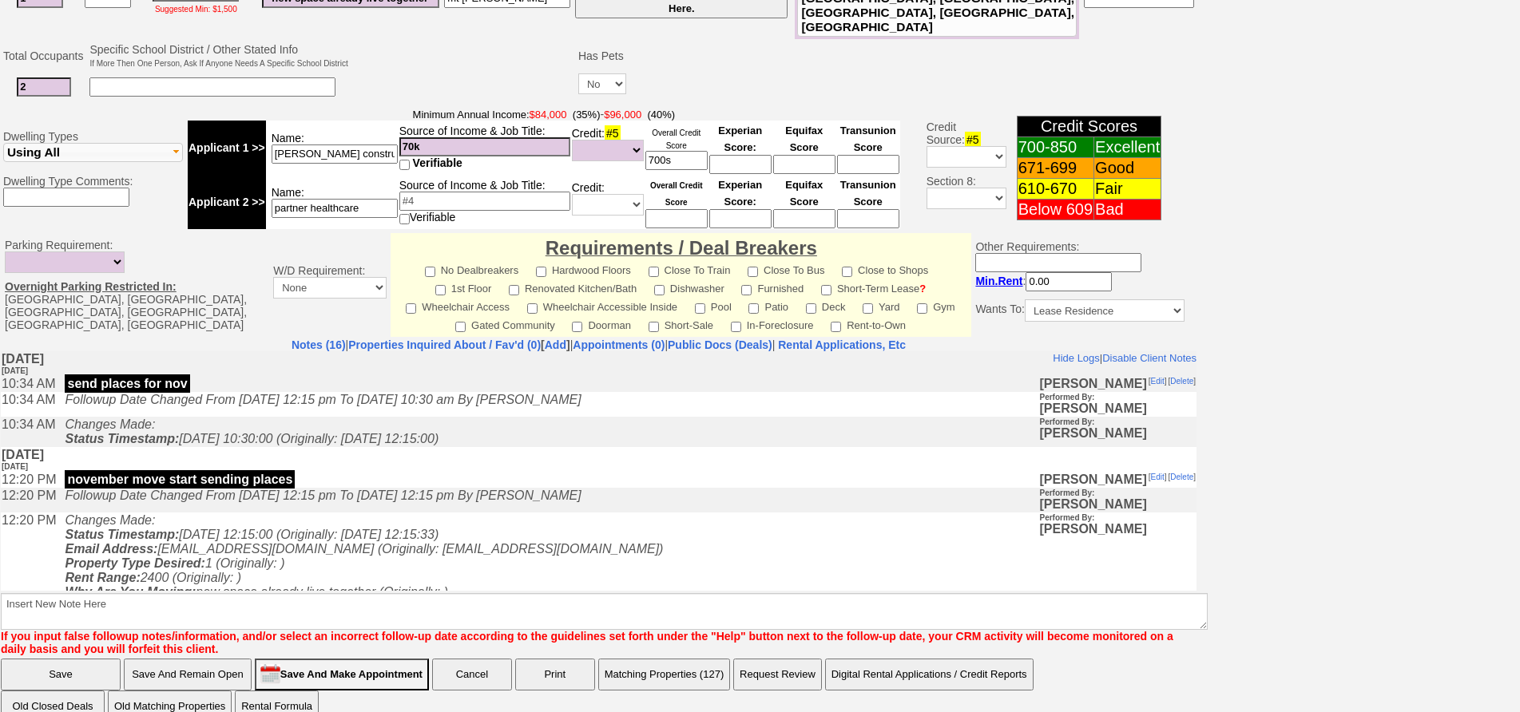
scroll to position [0, 0]
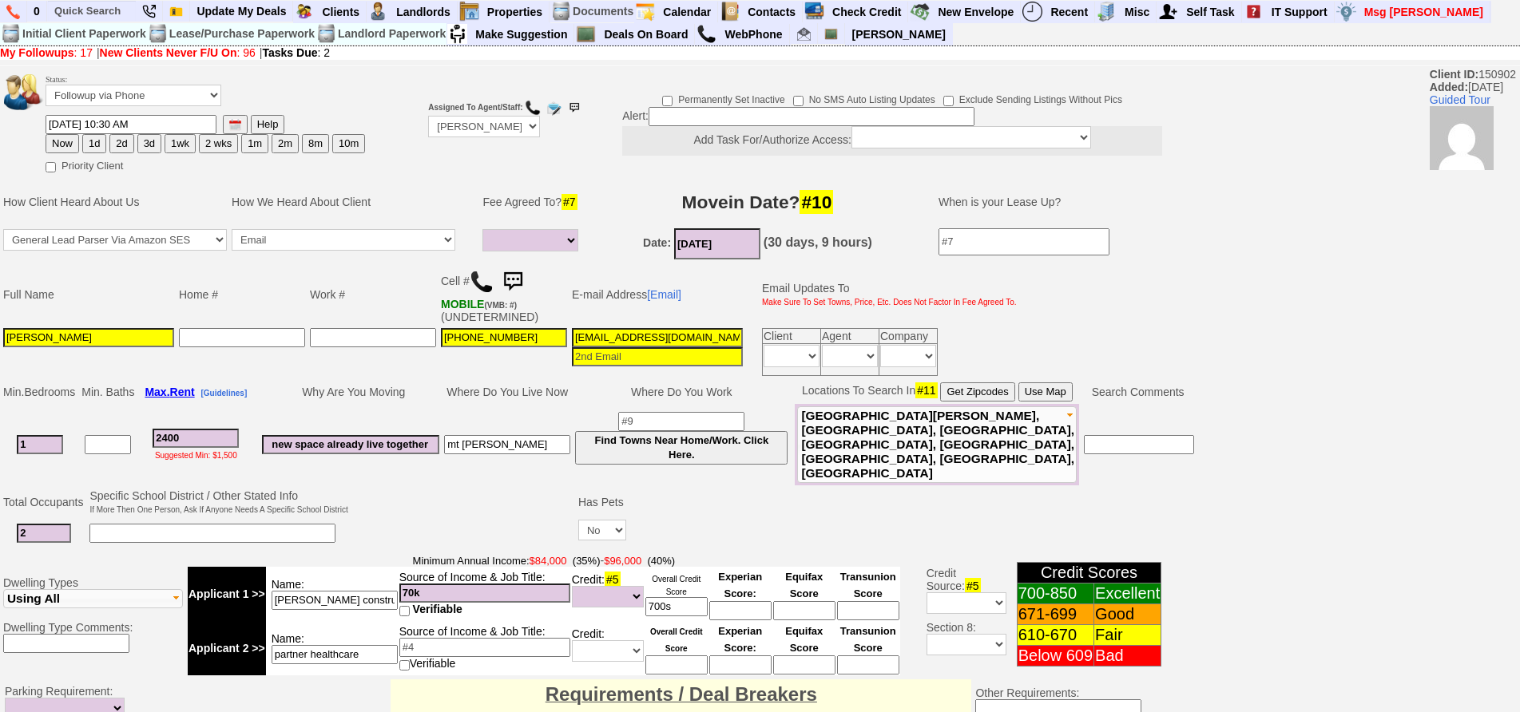
click at [509, 283] on img at bounding box center [513, 282] width 32 height 32
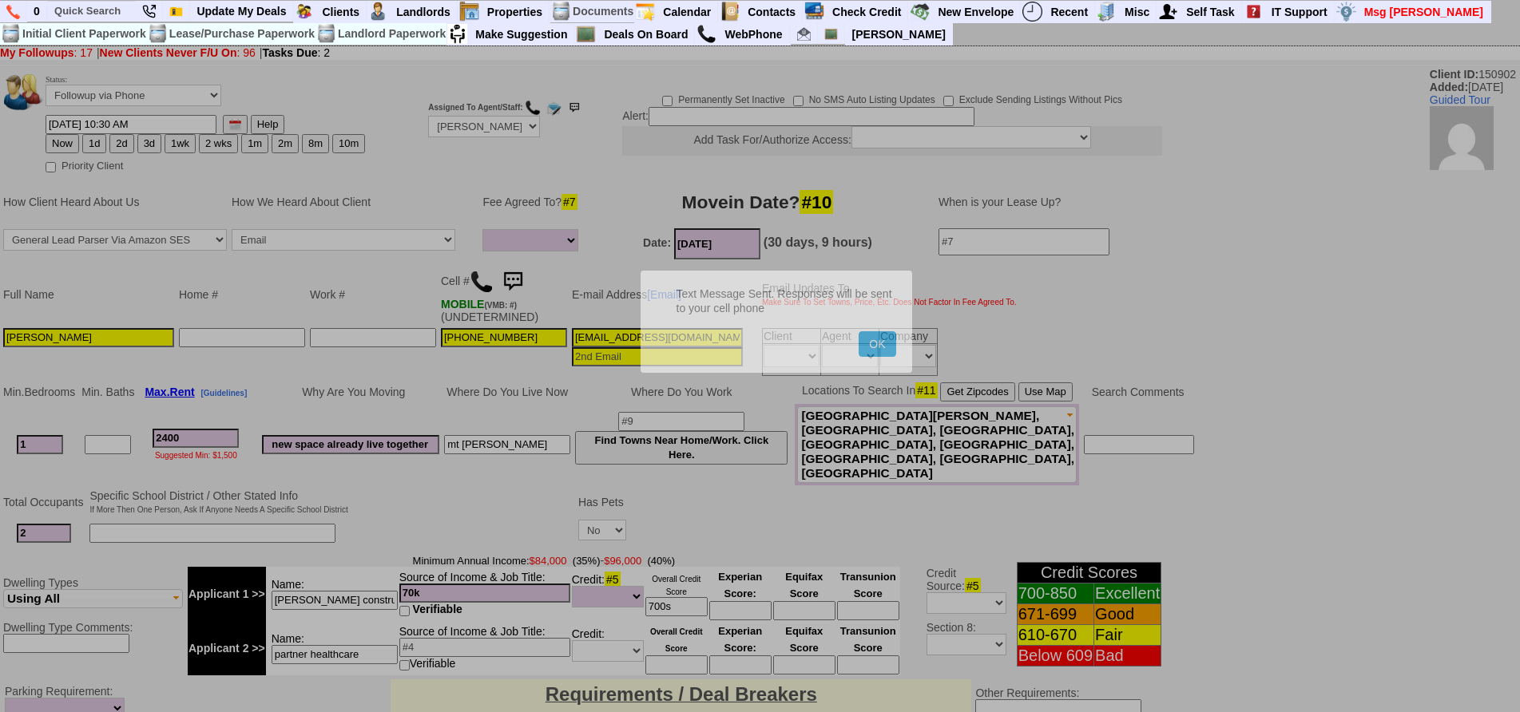
click at [858, 331] on button "OK" at bounding box center [876, 344] width 37 height 26
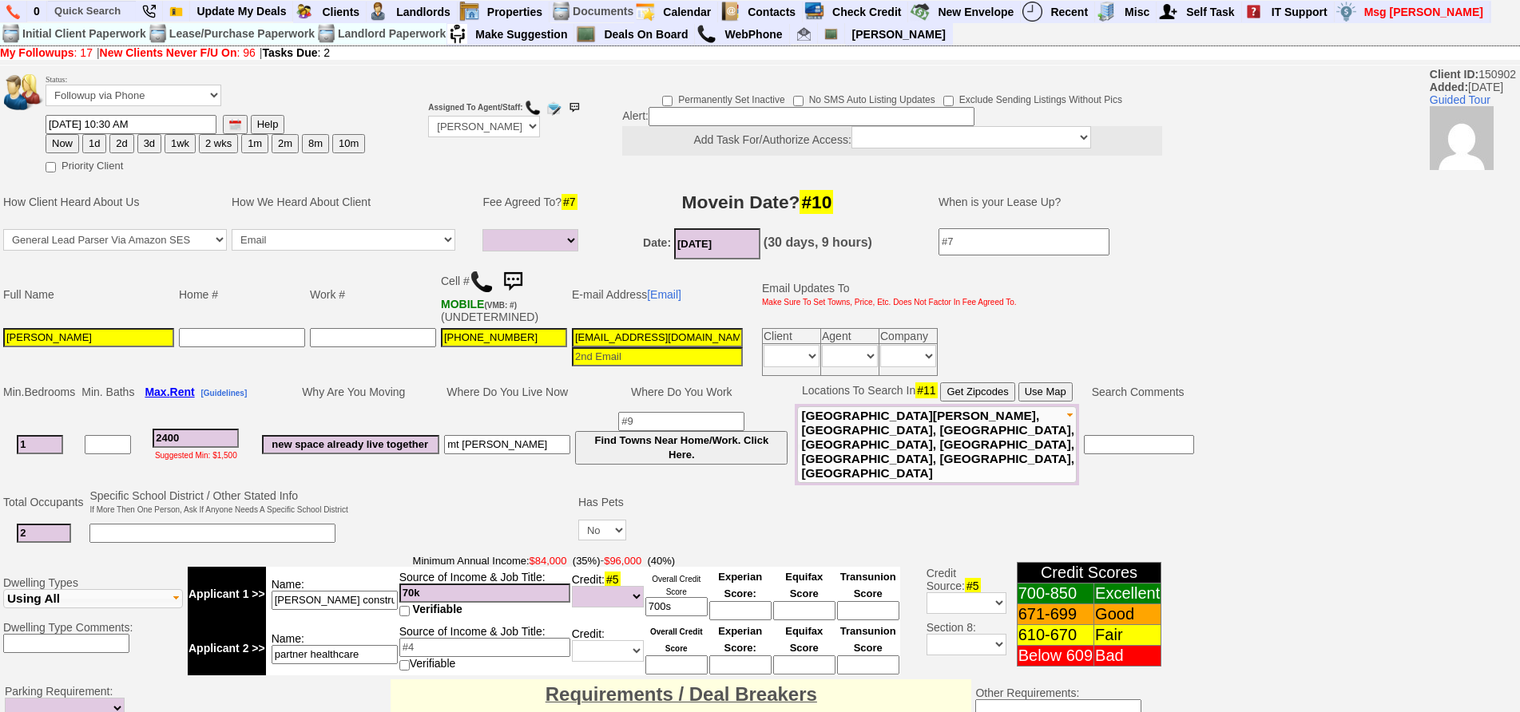
click at [175, 147] on button "1wk" at bounding box center [179, 143] width 31 height 19
type input "10/08/2025 02:18 PM"
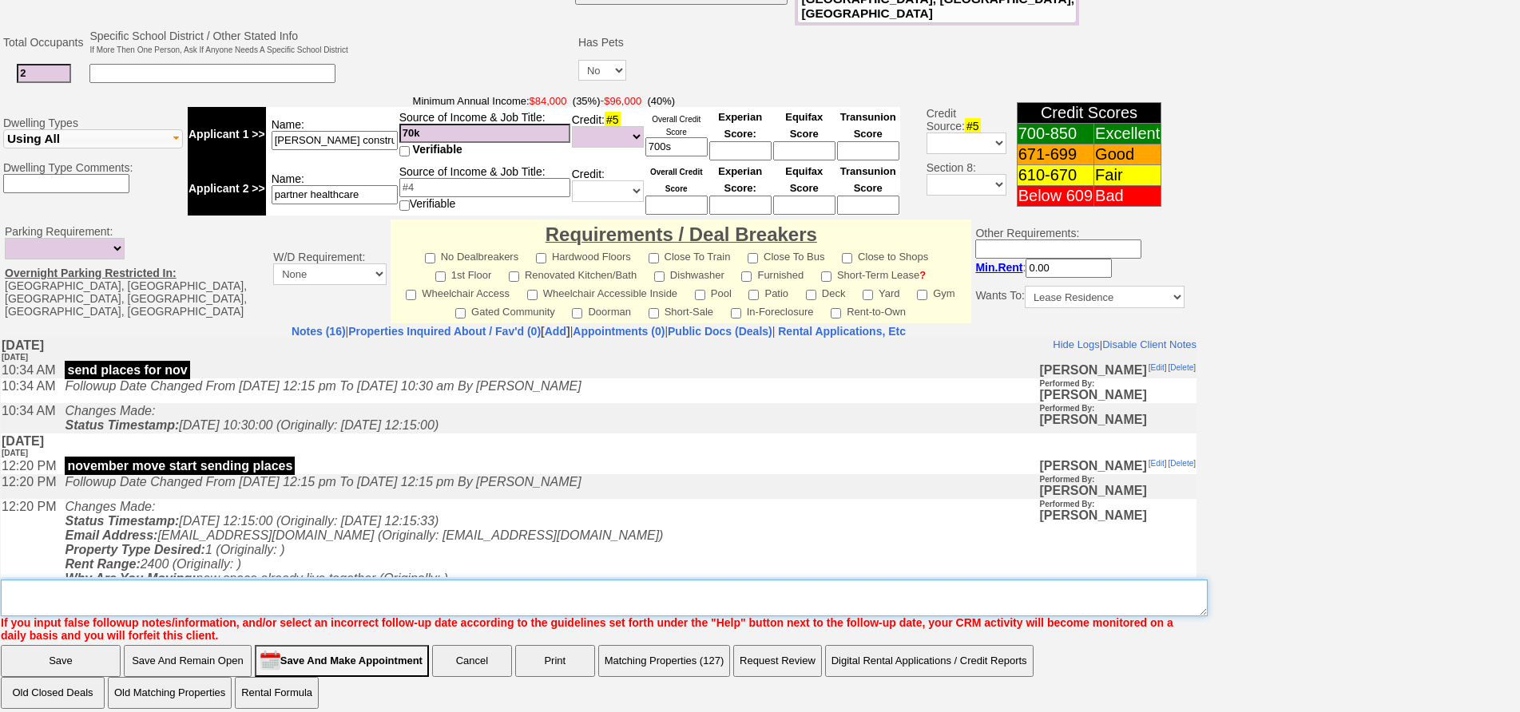
click at [555, 587] on textarea "Insert New Note Here" at bounding box center [604, 598] width 1207 height 37
type textarea "fu for nov 1"
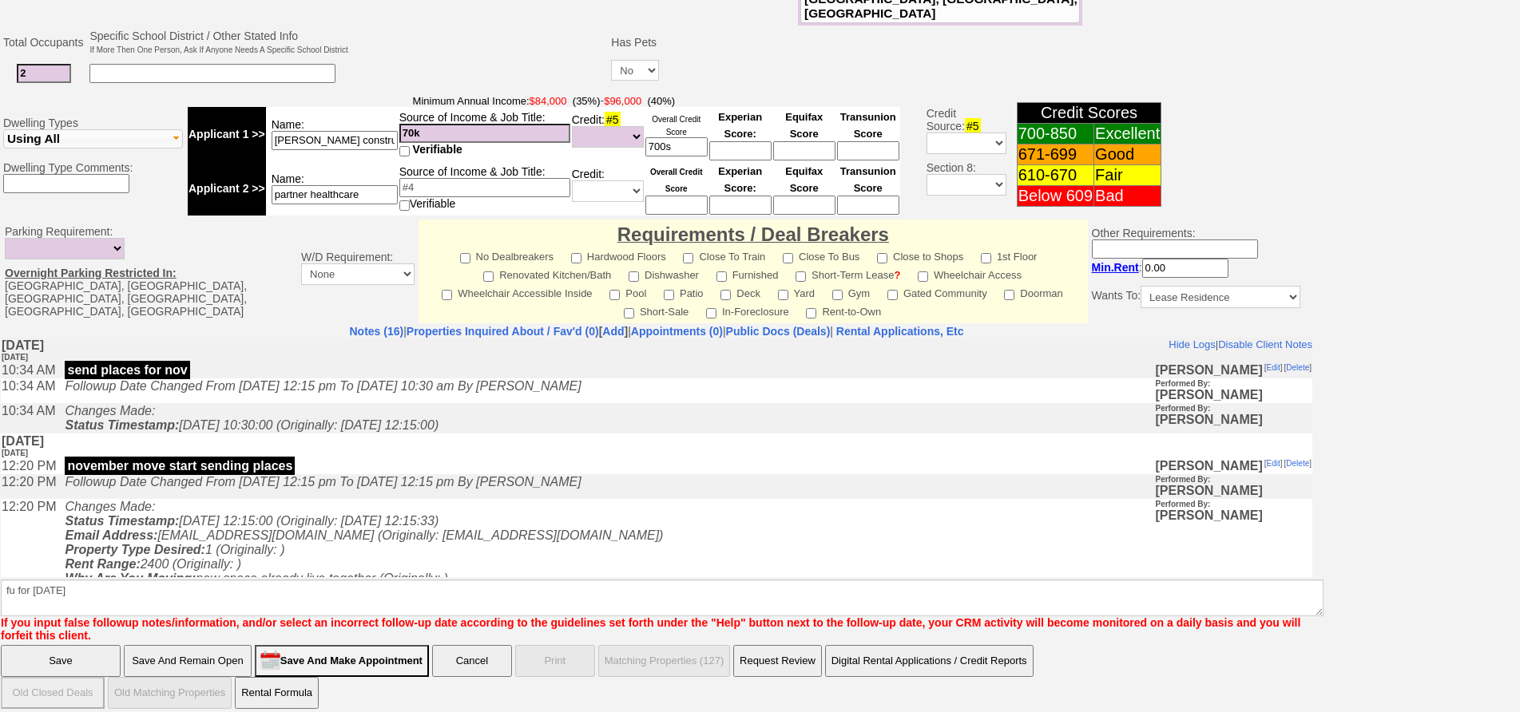
click input "Save" at bounding box center [61, 661] width 120 height 32
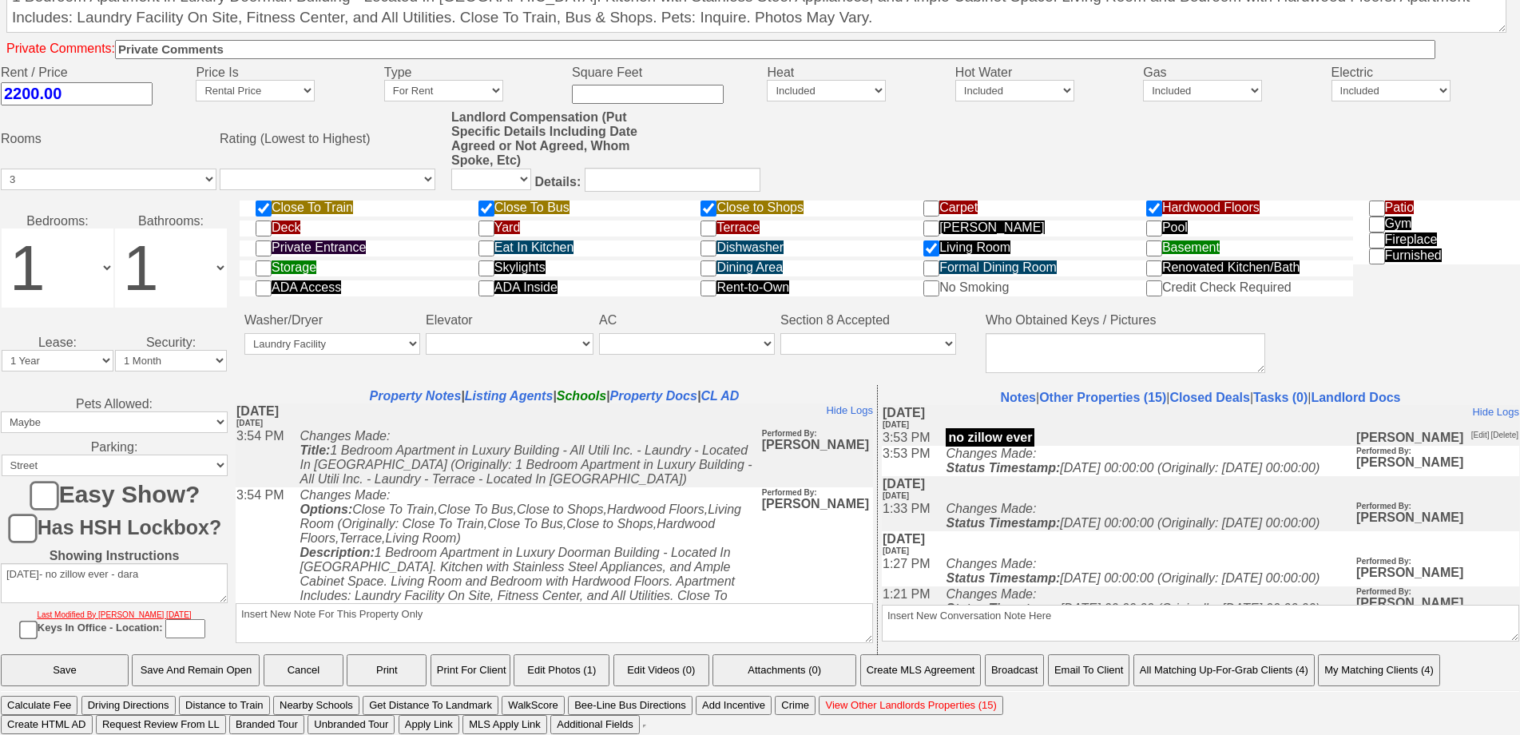
click at [1059, 672] on button "Email To Client" at bounding box center [1088, 670] width 81 height 32
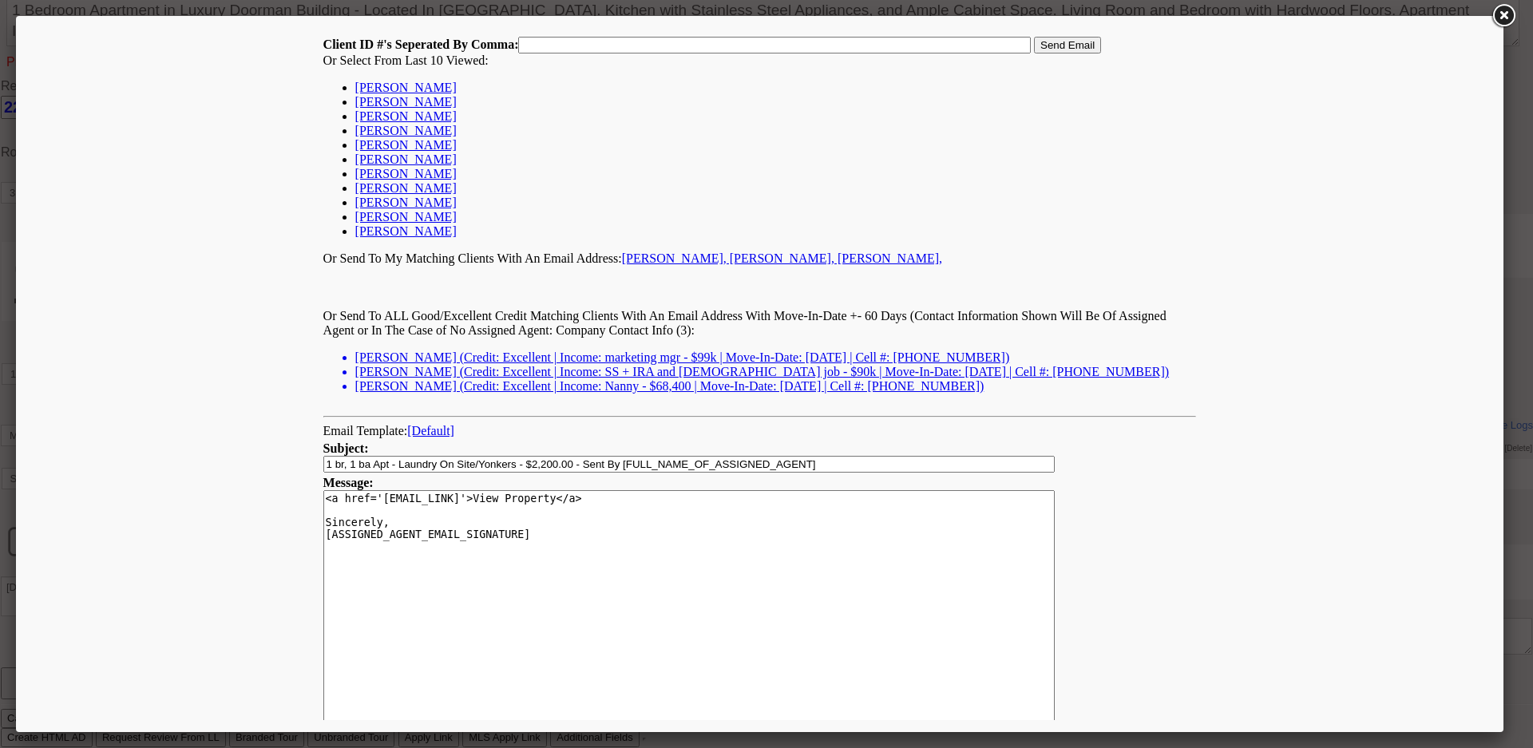
click at [383, 91] on link "[PERSON_NAME]" at bounding box center [405, 88] width 101 height 14
type input "150902,"
click at [1071, 42] on input "Send Email" at bounding box center [1067, 45] width 67 height 17
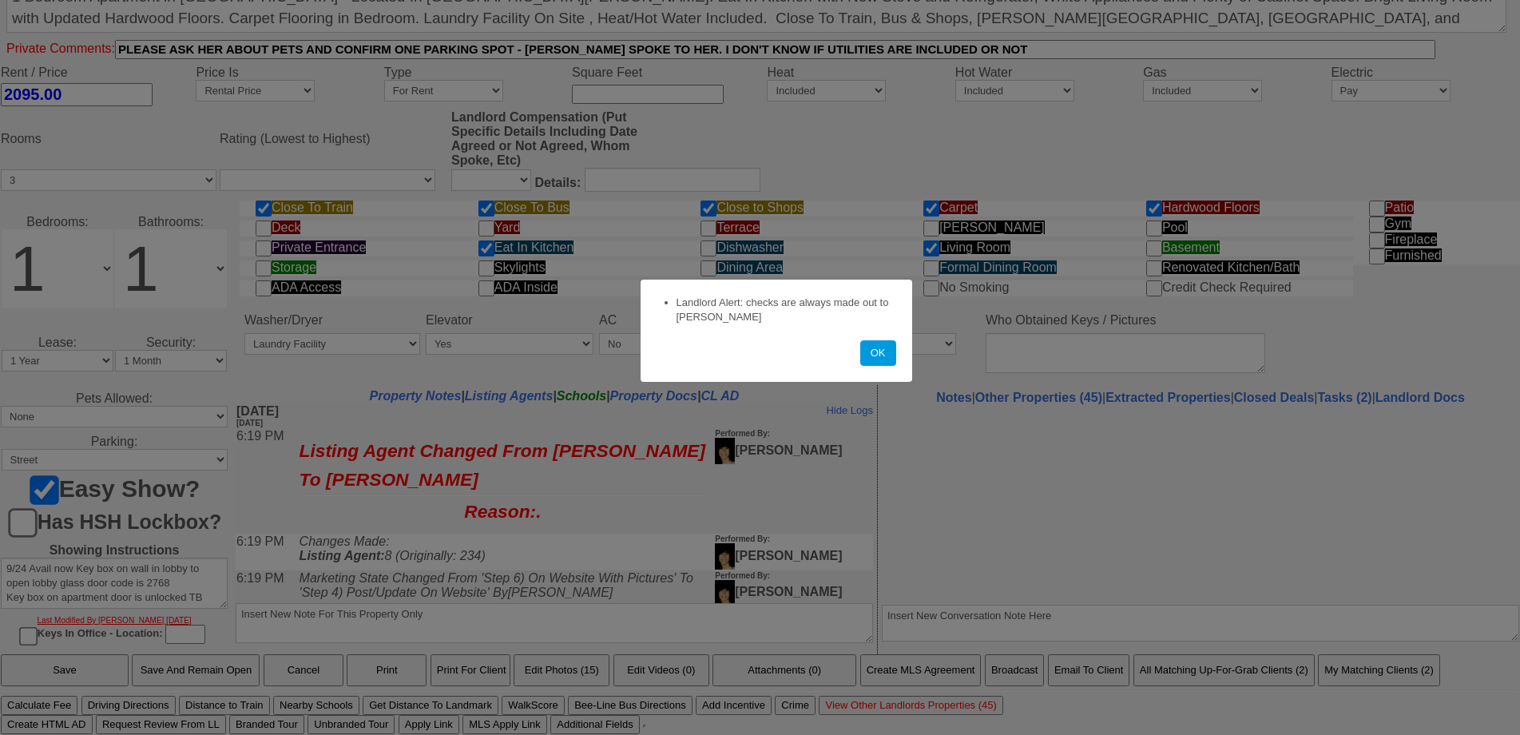
scroll to position [495, 0]
click at [874, 357] on button "OK" at bounding box center [878, 353] width 36 height 26
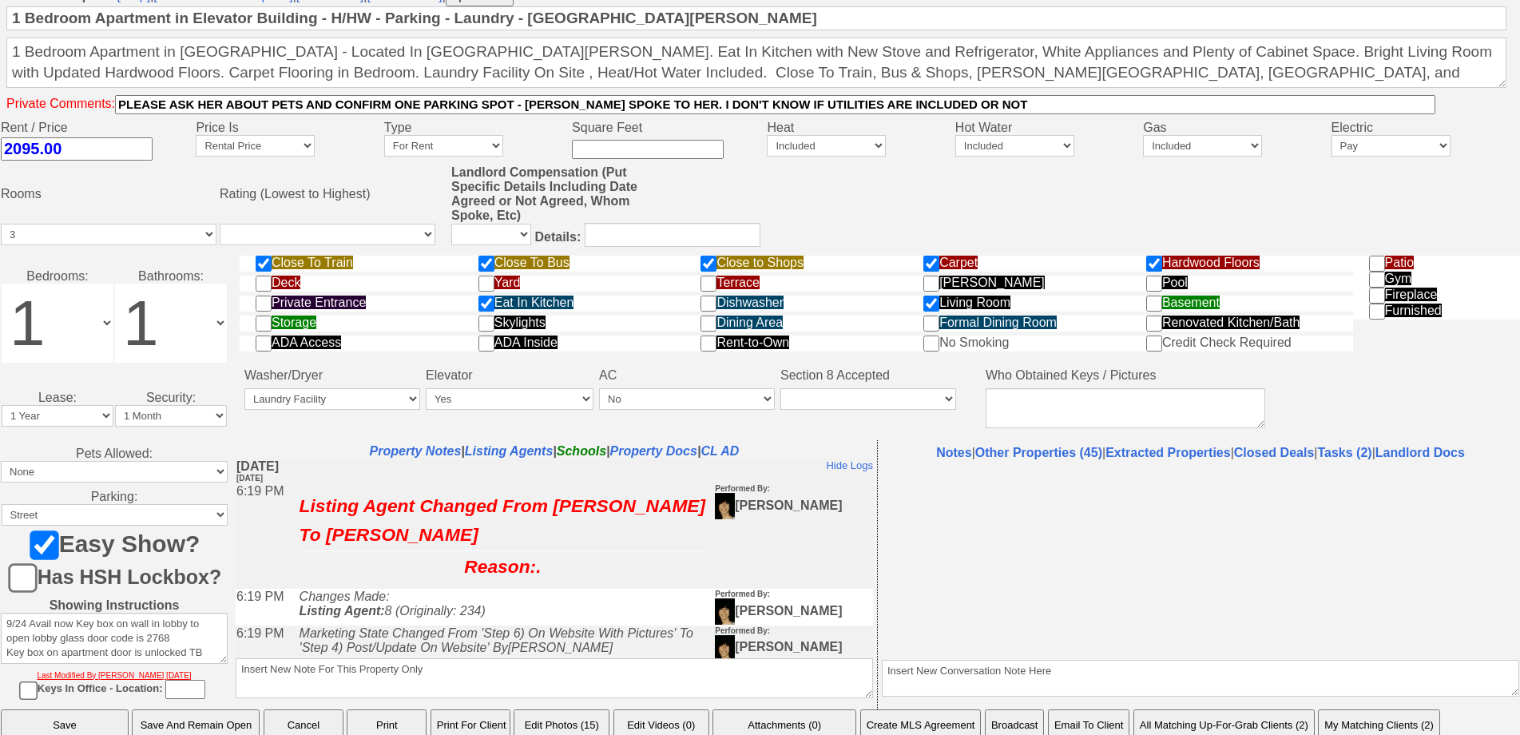
click at [1089, 709] on button "Email To Client" at bounding box center [1088, 725] width 81 height 32
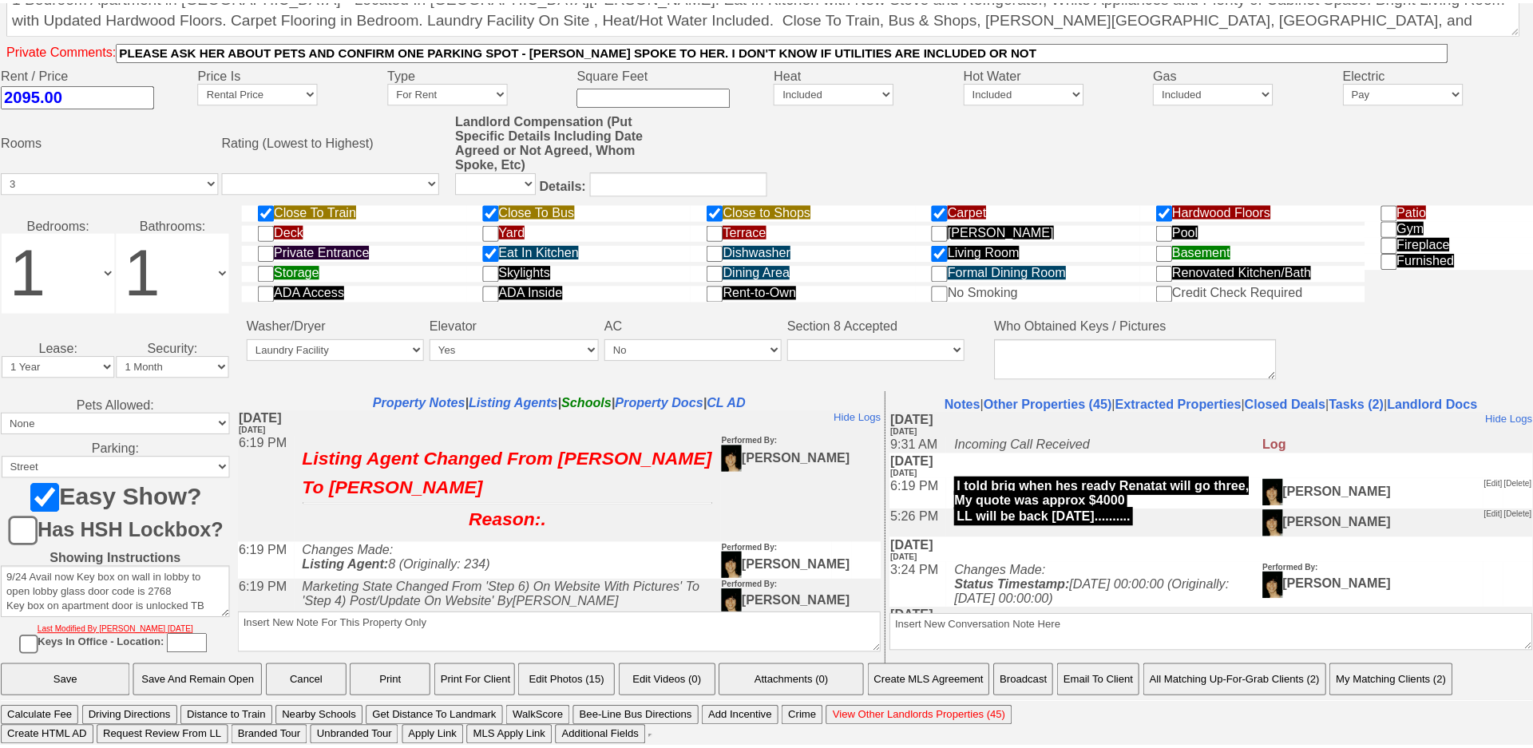
scroll to position [0, 0]
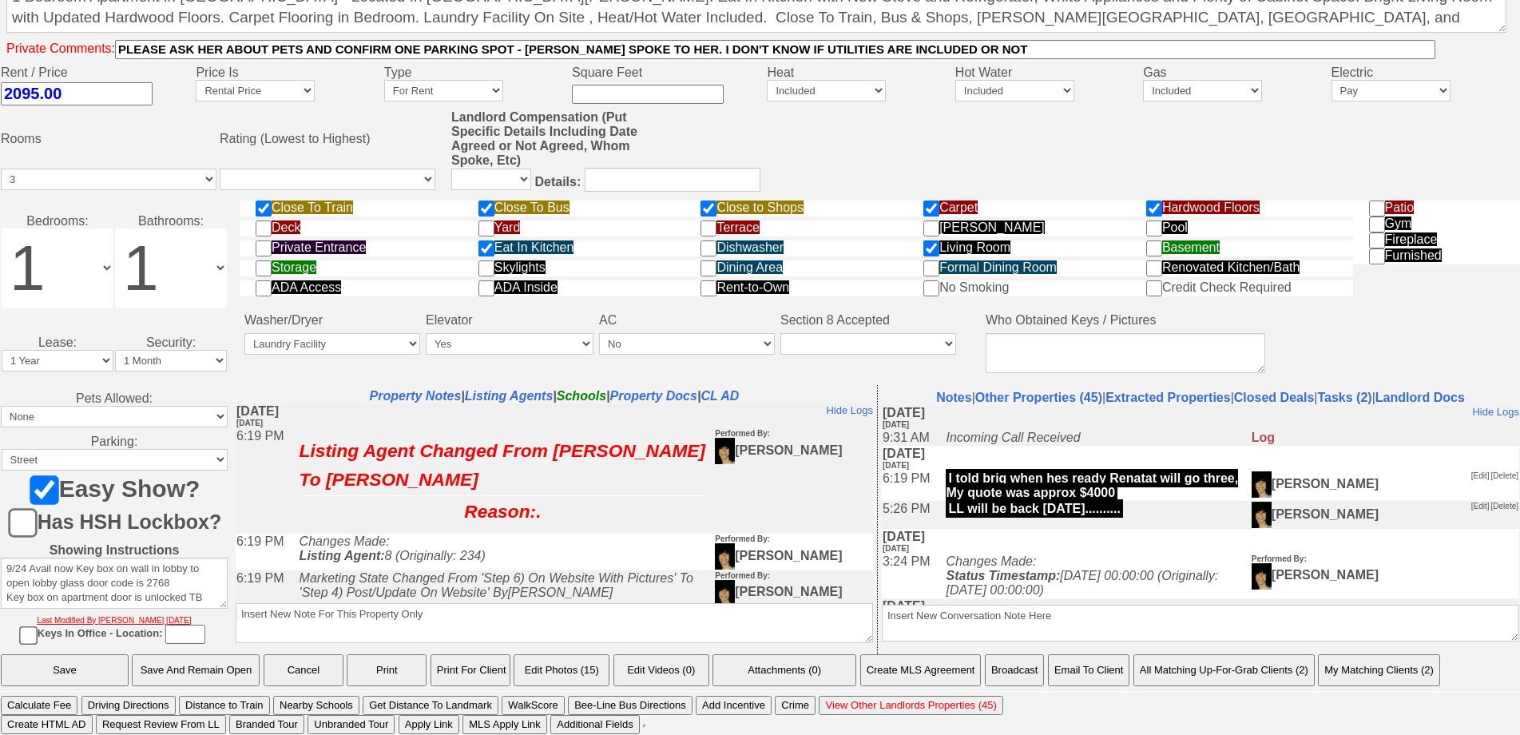
click at [1104, 686] on button "Email To Client" at bounding box center [1088, 670] width 81 height 32
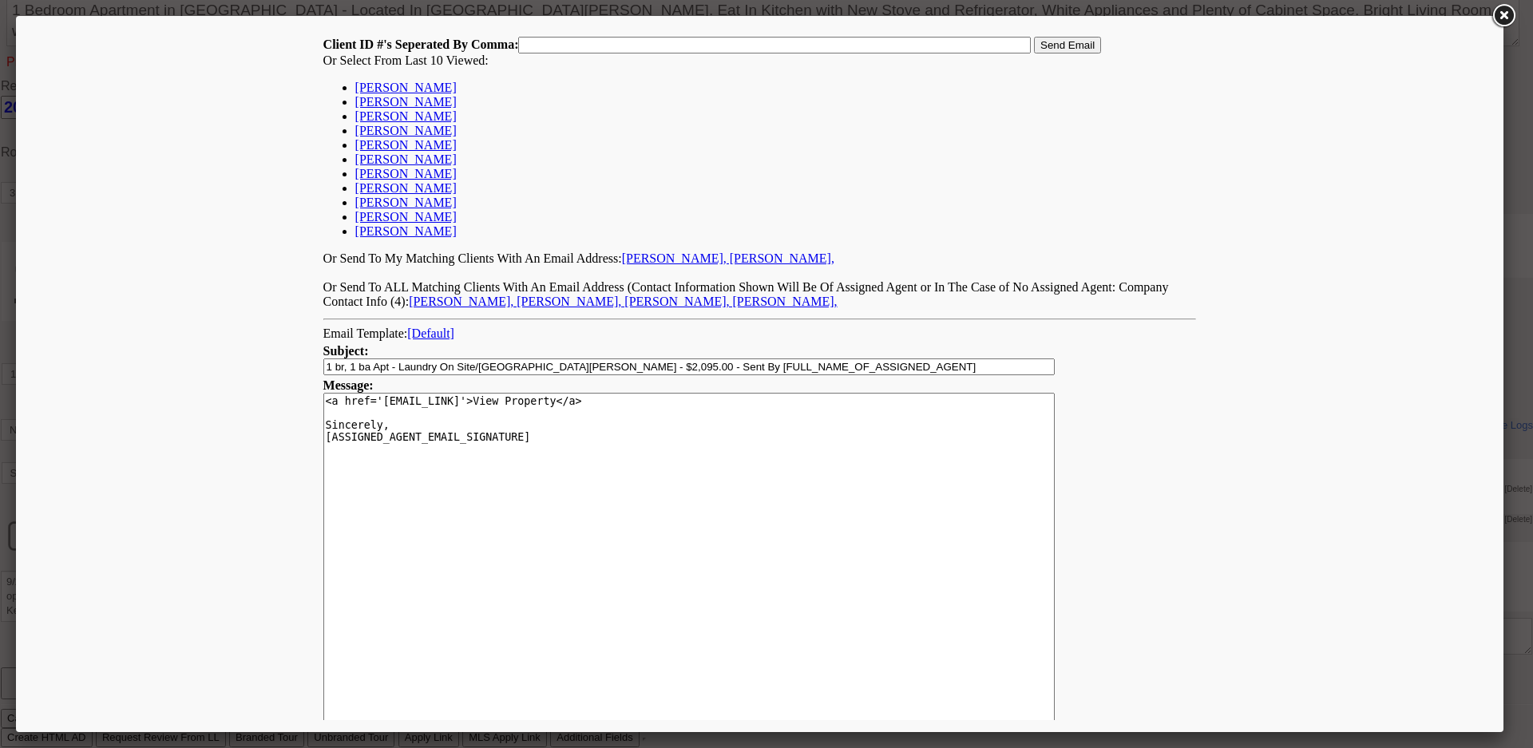
click at [379, 89] on link "[PERSON_NAME]" at bounding box center [405, 88] width 101 height 14
type input "150902,"
drag, startPoint x: 1041, startPoint y: 48, endPoint x: 957, endPoint y: 48, distance: 83.8
click at [1041, 48] on input "Send Email" at bounding box center [1067, 45] width 67 height 17
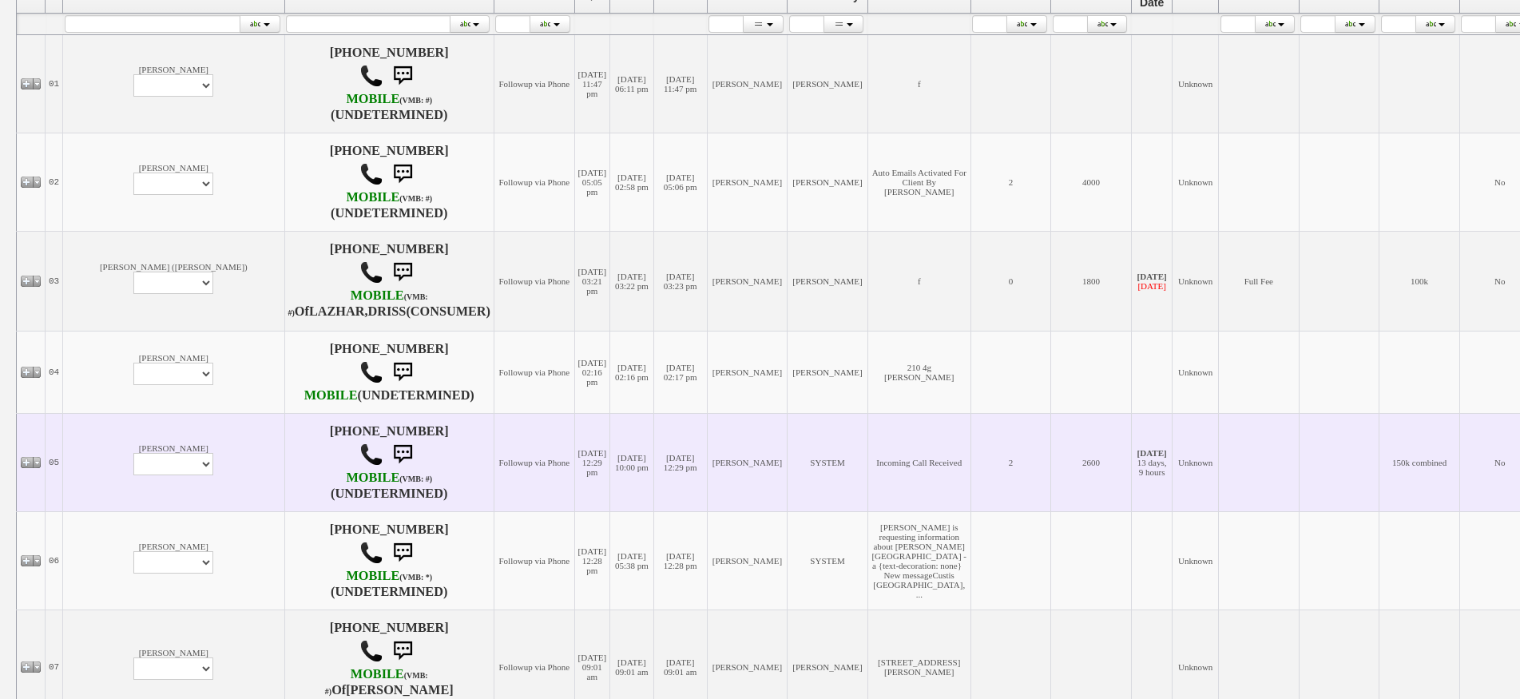
scroll to position [319, 0]
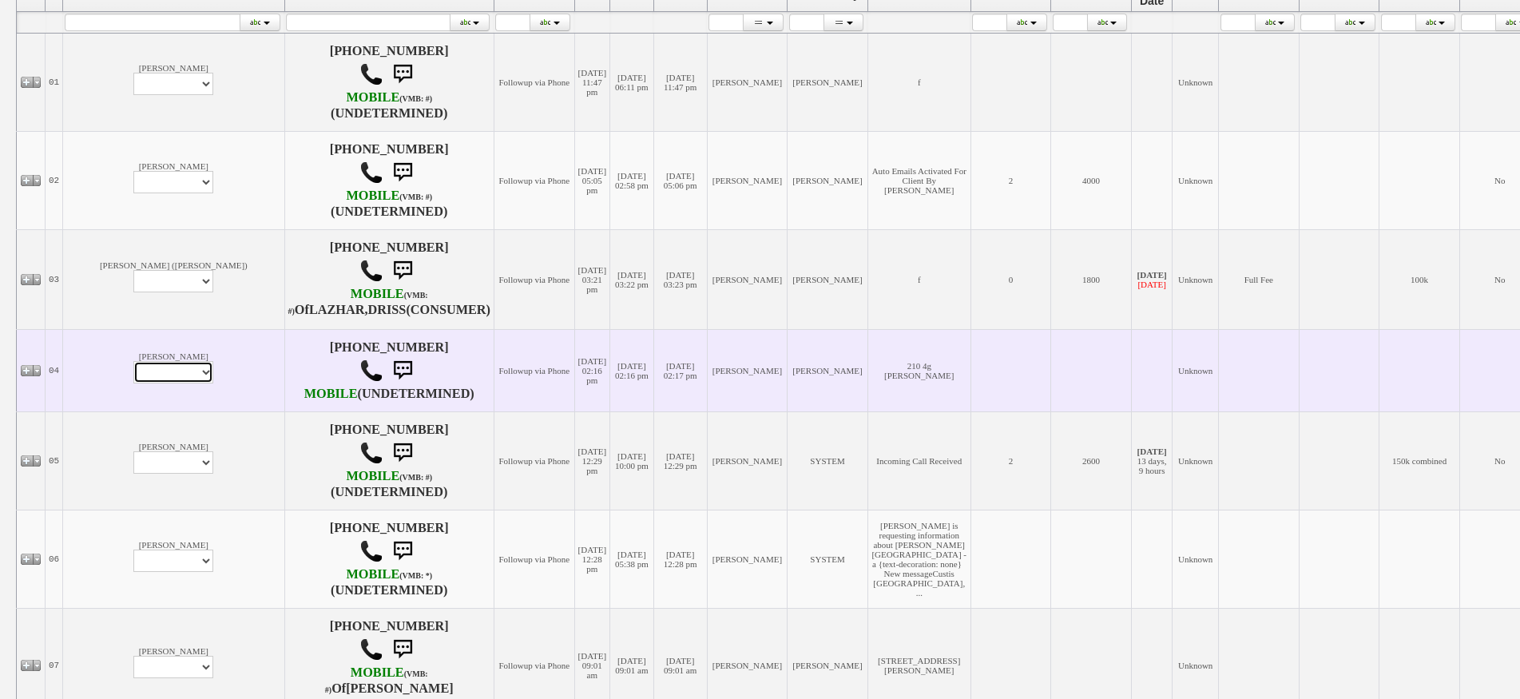
click at [135, 383] on select "Profile Edit Print Email Externally (Will Not Be Tracked In CRM) Closed Deals" at bounding box center [173, 372] width 80 height 22
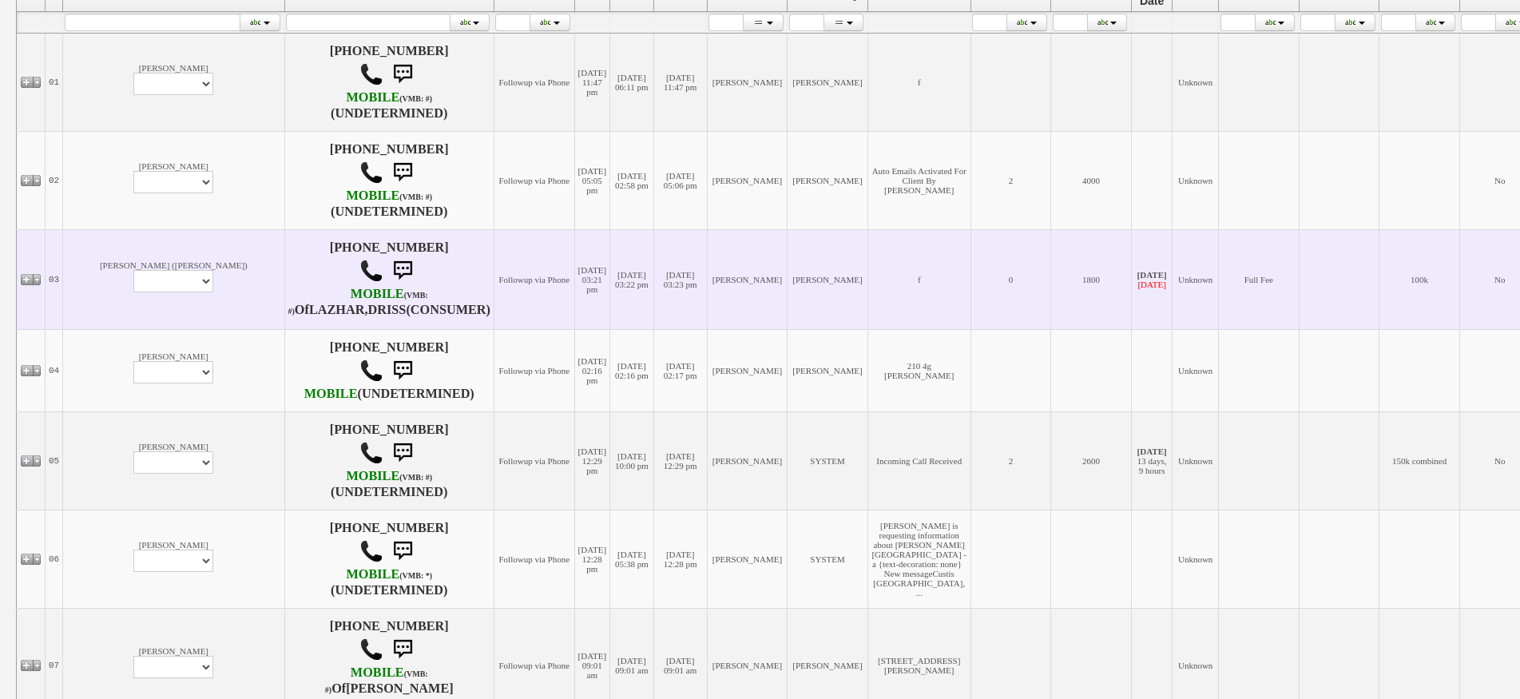
click at [113, 319] on td "Abdul (Margaret) Profile Edit Print Email Externally (Will Not Be Tracked In CR…" at bounding box center [173, 280] width 221 height 100
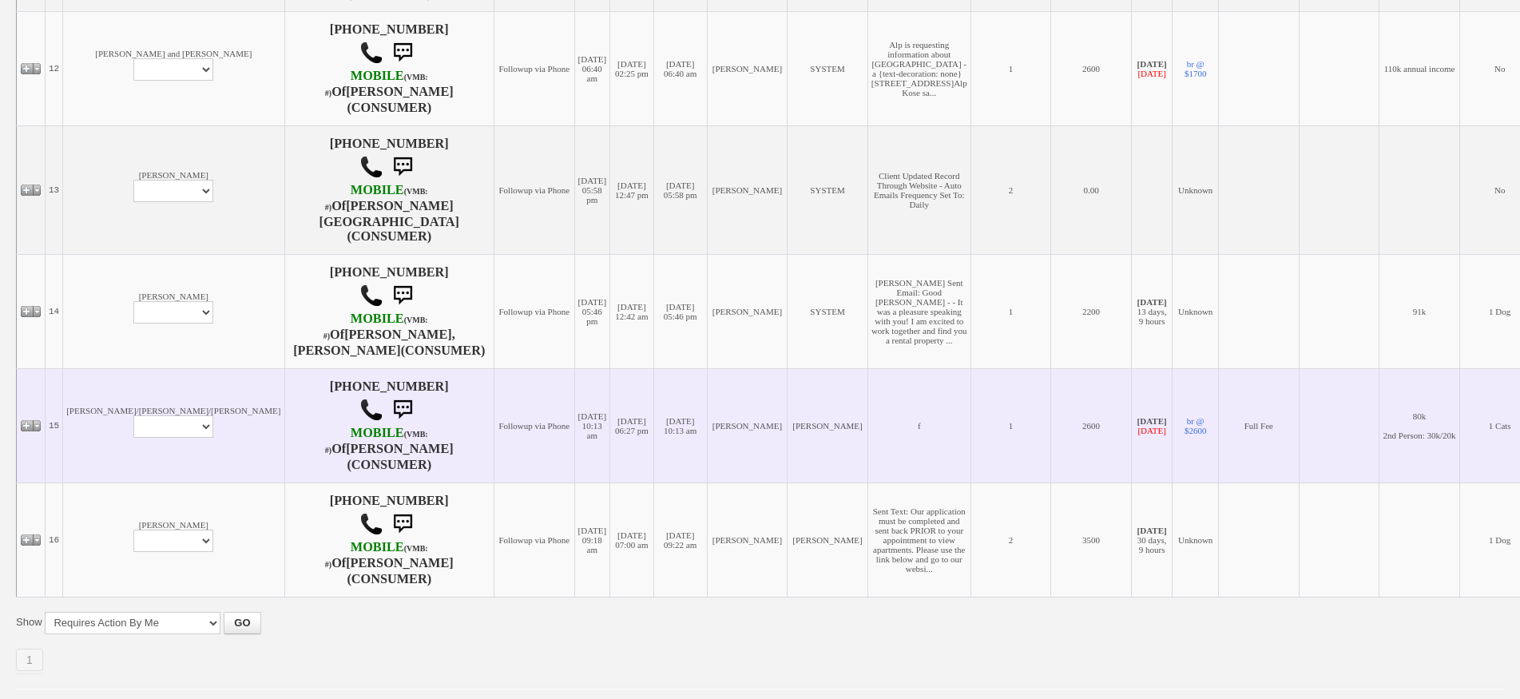
scroll to position [1526, 0]
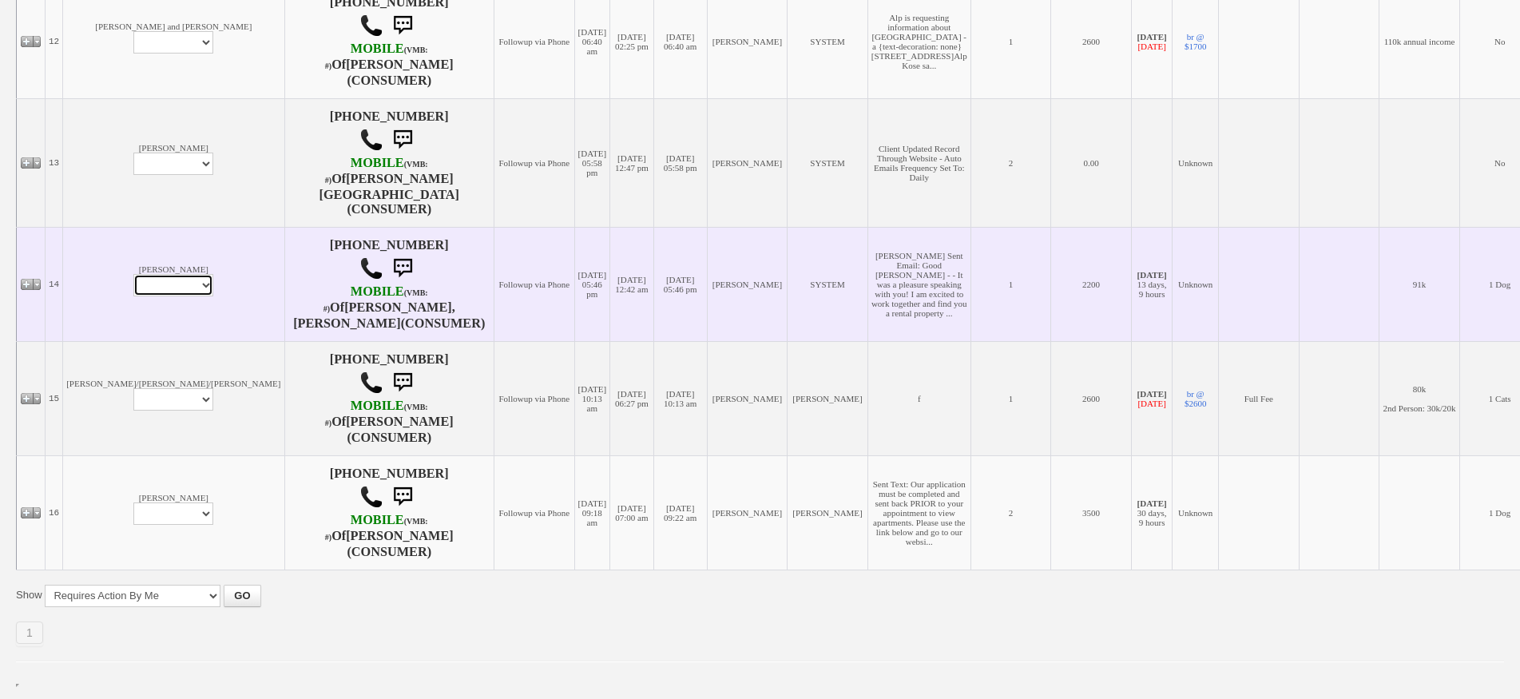
click at [133, 291] on select "Profile Edit Print Email Externally (Will Not Be Tracked In CRM) Closed Deals" at bounding box center [173, 285] width 80 height 22
select select "Print,custom/print_client.php?id=168178&why="
click at [133, 276] on select "Profile Edit Print Email Externally (Will Not Be Tracked In CRM) Closed Deals" at bounding box center [173, 285] width 80 height 22
select select
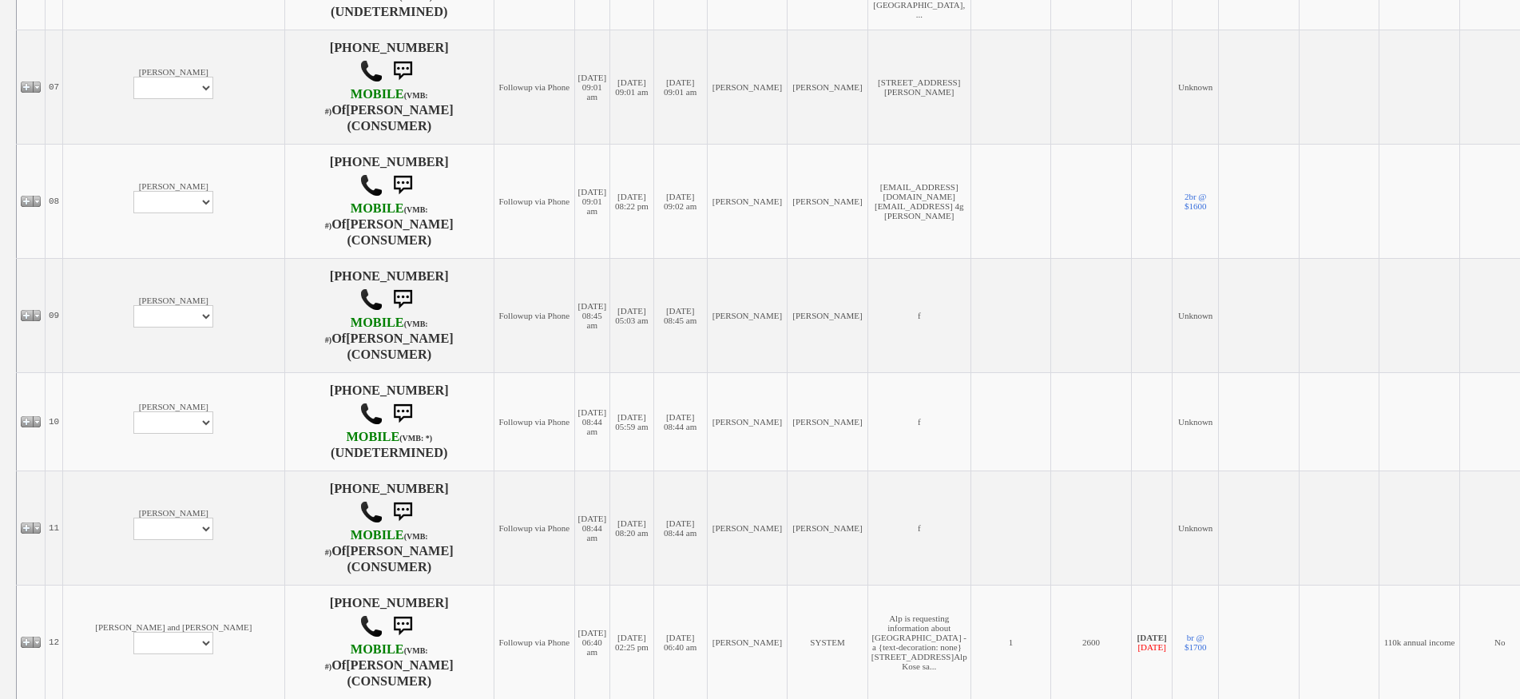
scroll to position [1118, 0]
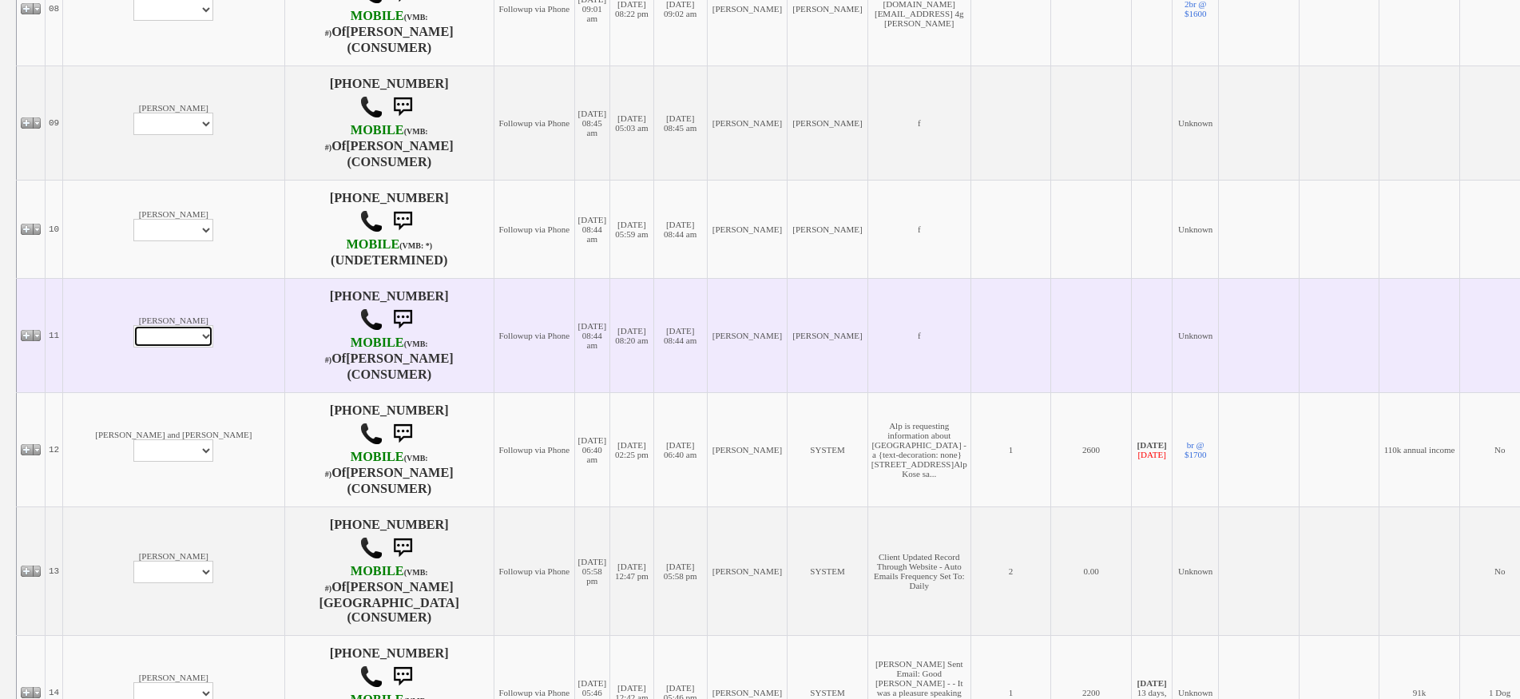
drag, startPoint x: 129, startPoint y: 359, endPoint x: 131, endPoint y: 369, distance: 10.5
click at [133, 347] on select "Profile Edit Print Email Externally (Will Not Be Tracked In CRM) Closed Deals" at bounding box center [173, 336] width 80 height 22
select select "ChangeURL,/crm/custom/edit_client_form.php?redirect=%2Fcrm%2Fclients.php&id=168…"
click at [133, 347] on select "Profile Edit Print Email Externally (Will Not Be Tracked In CRM) Closed Deals" at bounding box center [173, 336] width 80 height 22
select select
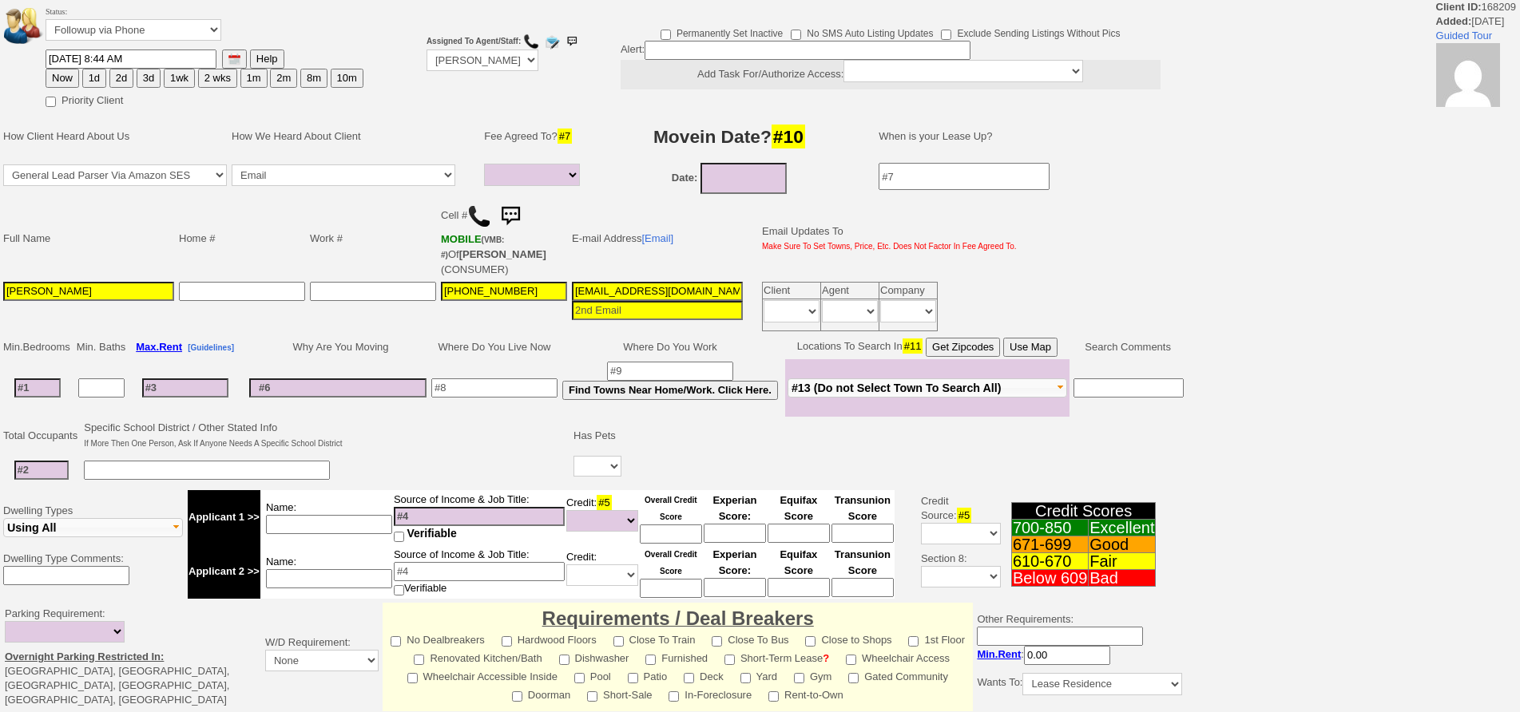
select select
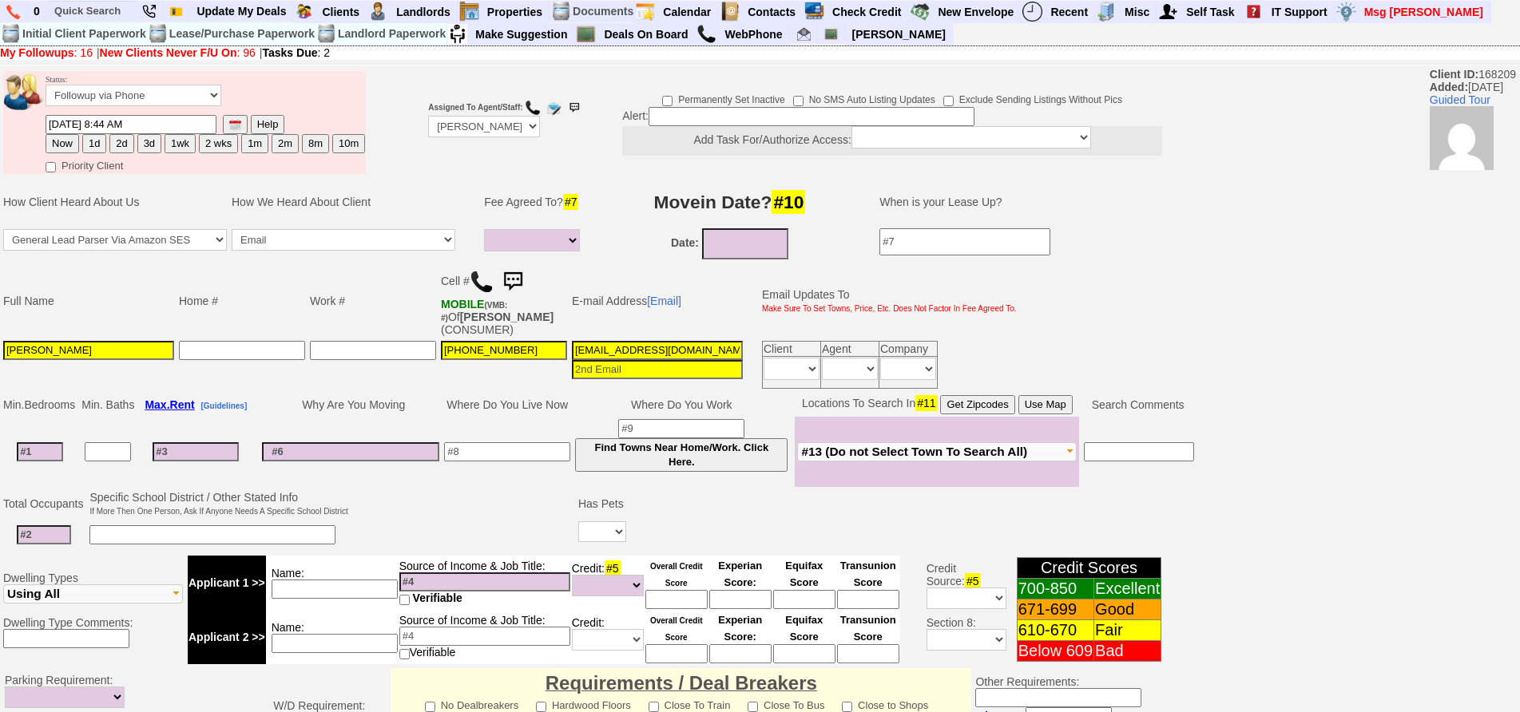
click at [477, 286] on img at bounding box center [482, 282] width 24 height 24
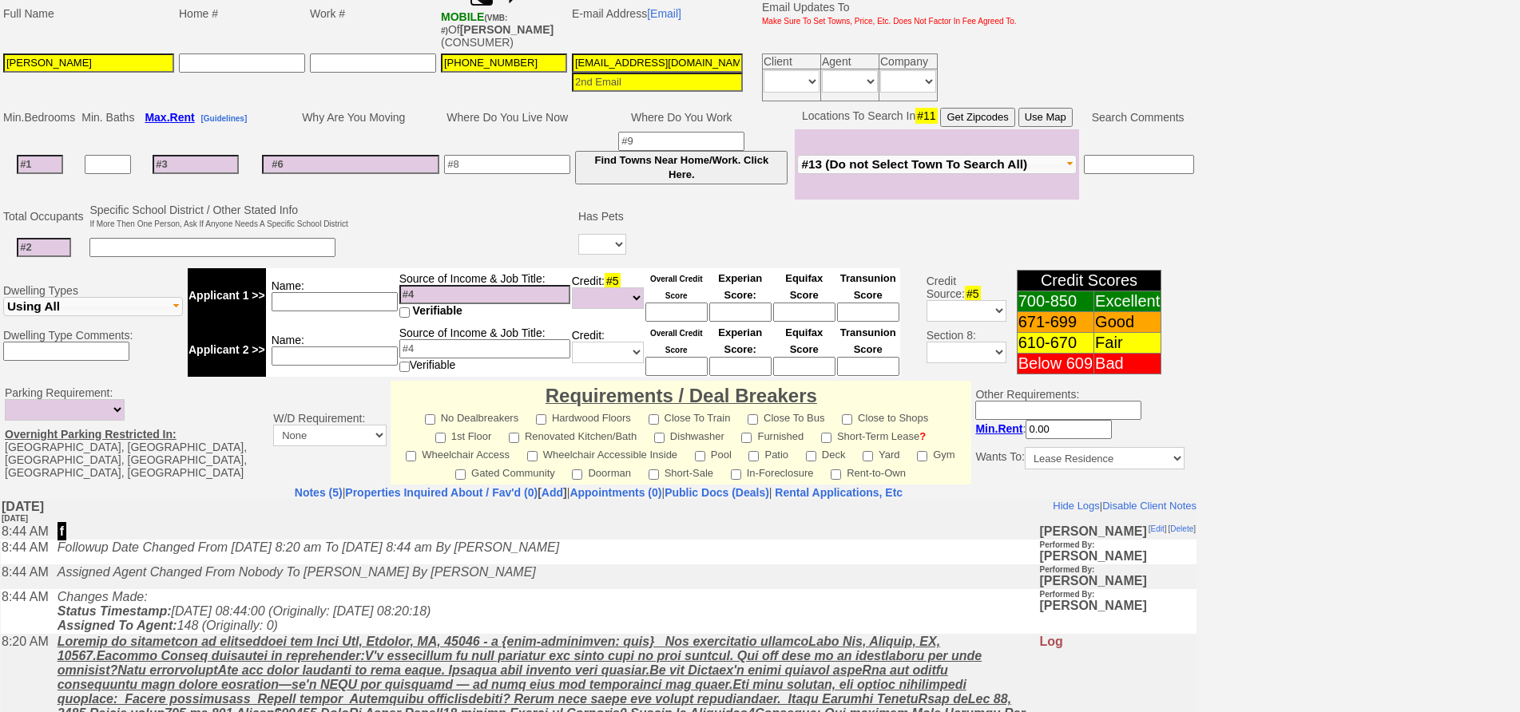
scroll to position [460, 0]
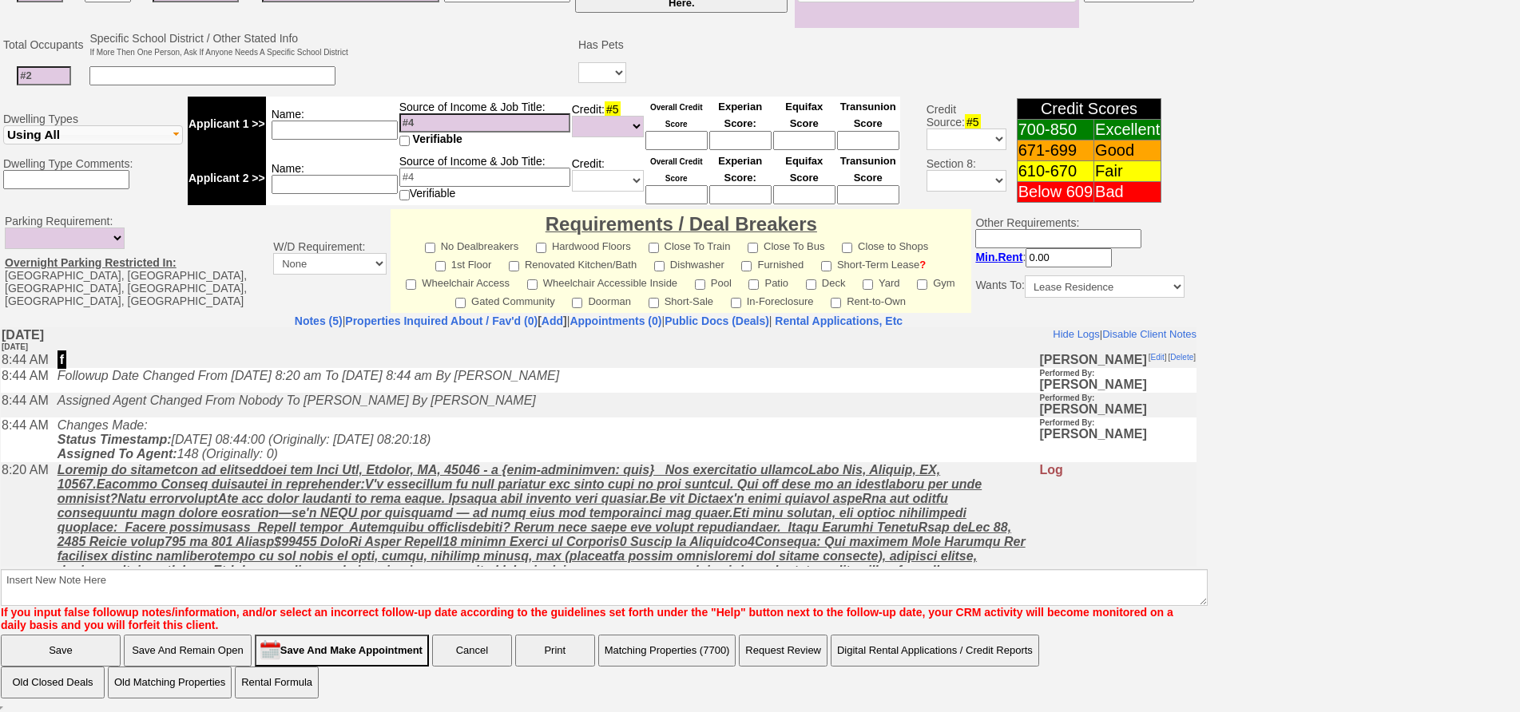
click at [378, 450] on icon "Changes Made: Status Timestamp: [DATE] 08:44:00 (Originally: [DATE] 08:20:18) A…" at bounding box center [244, 439] width 374 height 42
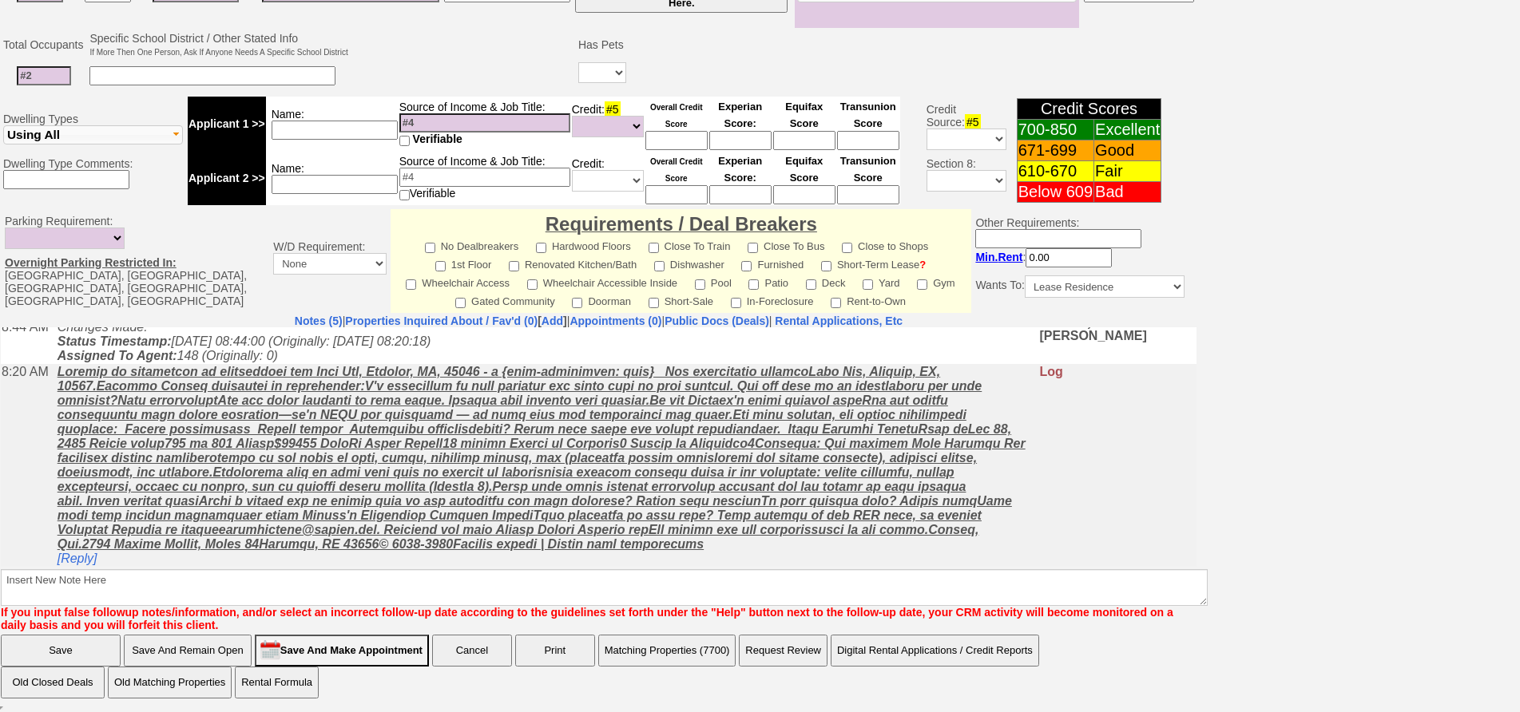
scroll to position [117, 0]
click at [86, 559] on link "[Reply]" at bounding box center [77, 558] width 40 height 14
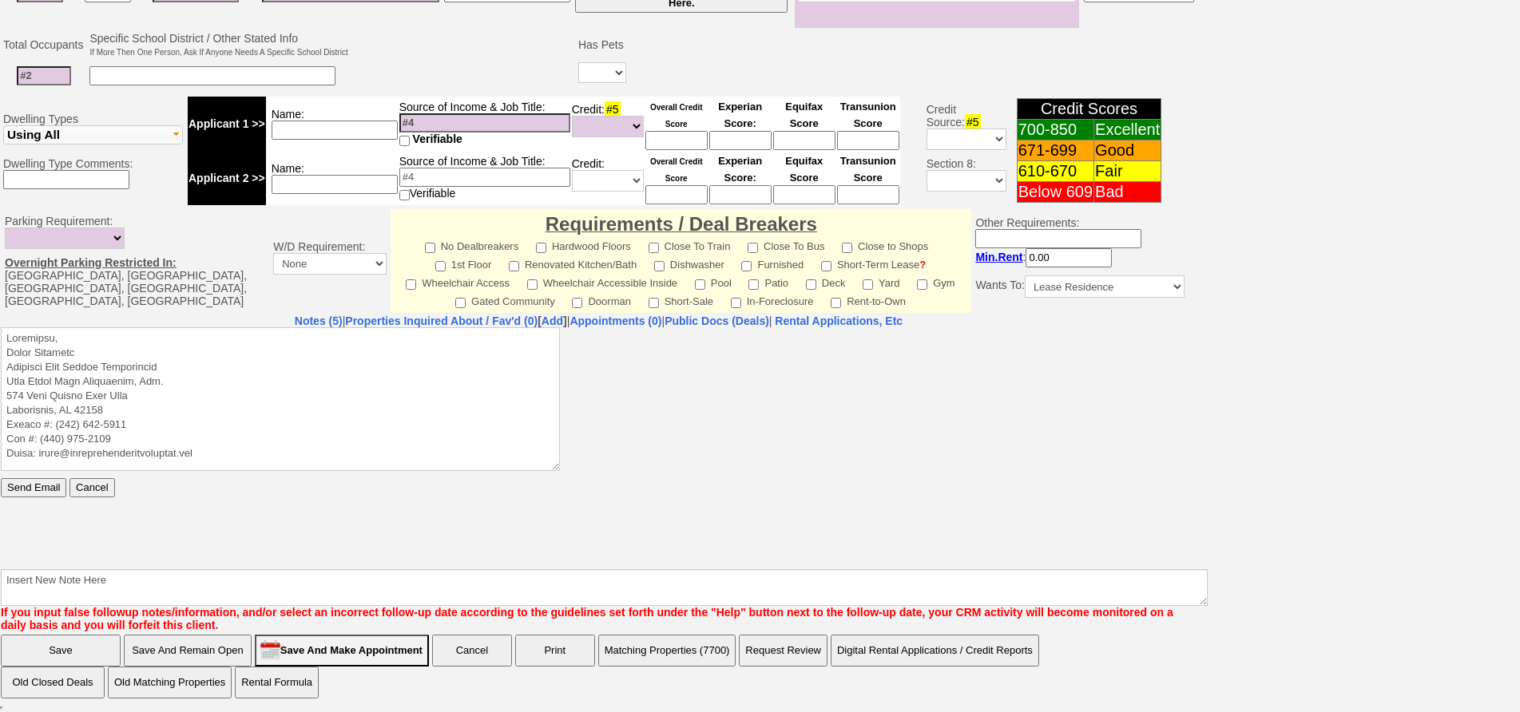
scroll to position [0, 0]
click at [145, 333] on textarea at bounding box center [280, 399] width 559 height 144
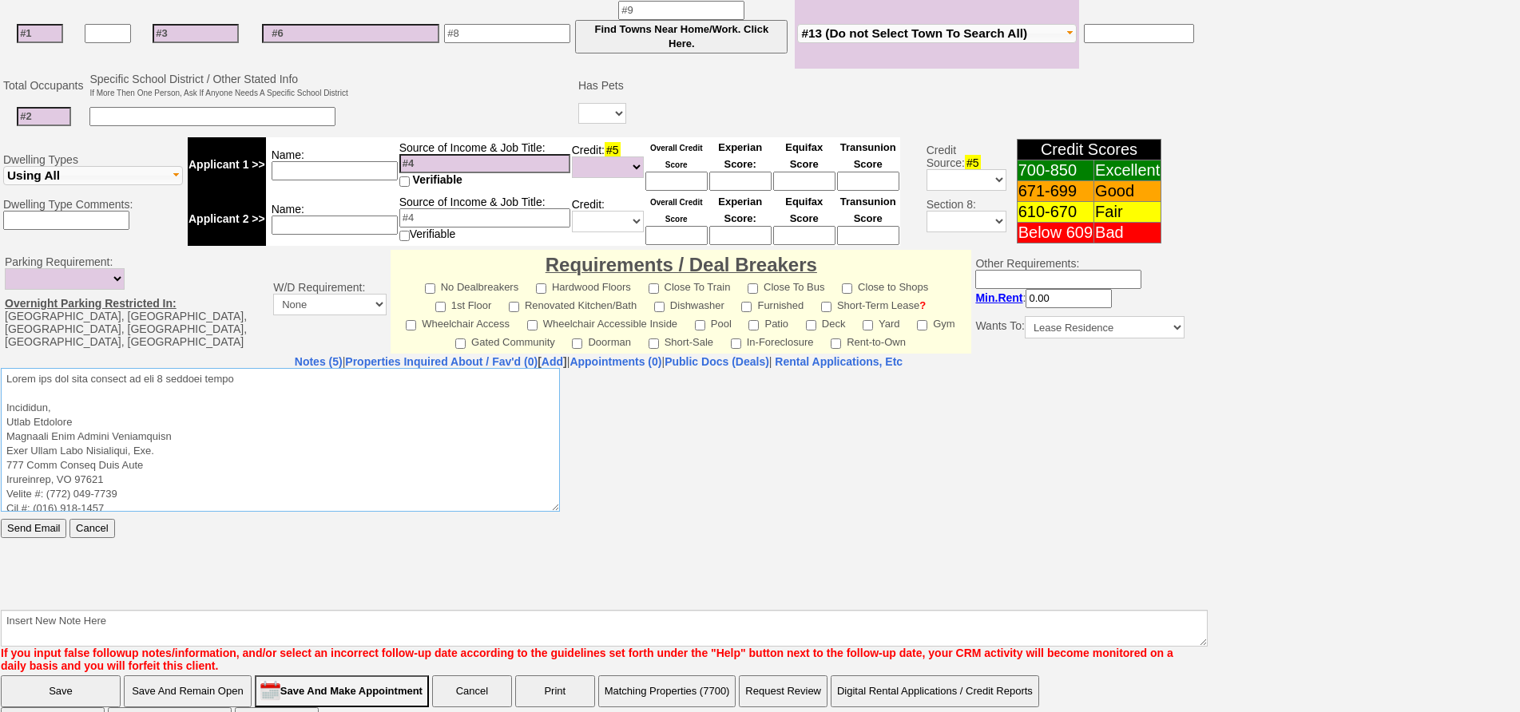
scroll to position [460, 0]
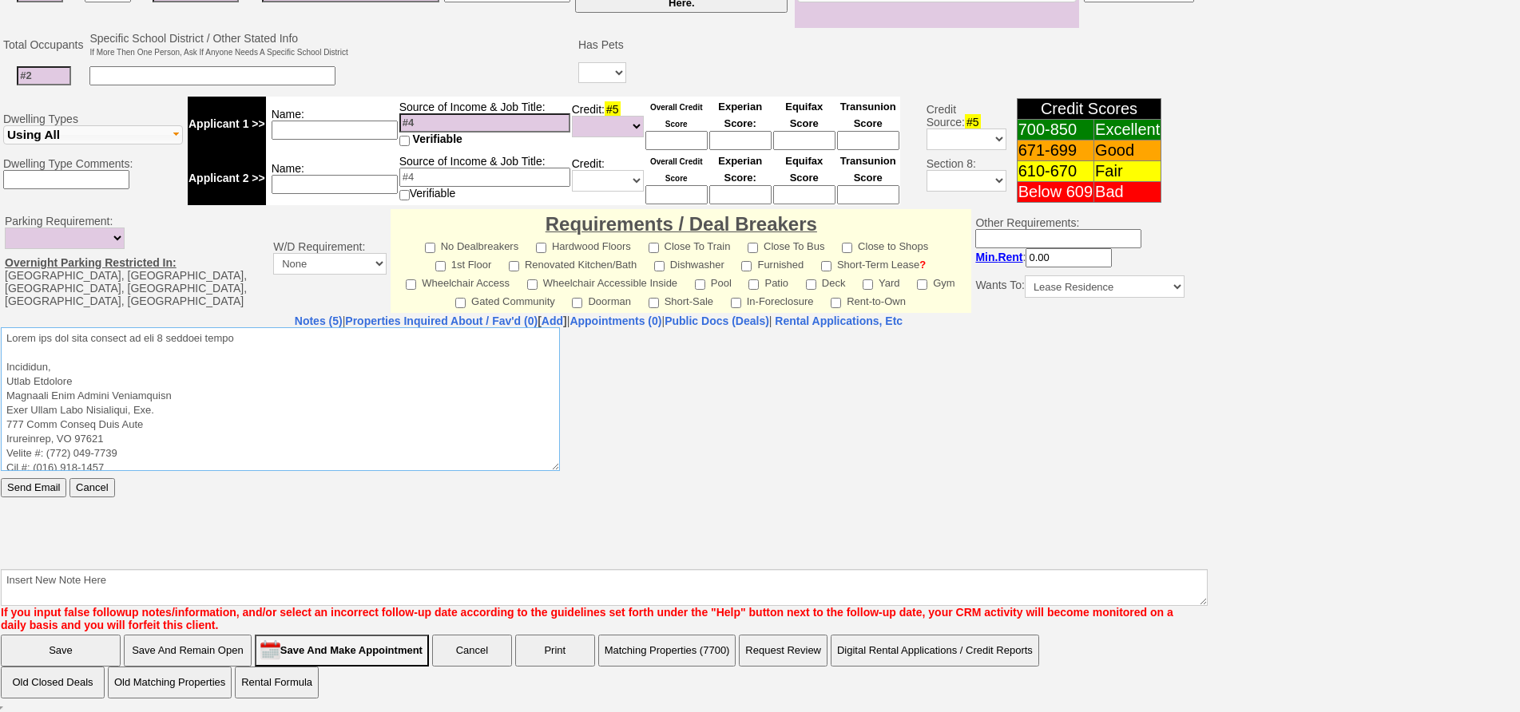
click at [334, 339] on textarea at bounding box center [280, 399] width 559 height 144
drag, startPoint x: 331, startPoint y: 369, endPoint x: 1, endPoint y: 645, distance: 430.2
click at [1, 327] on html "Send Email Cancel" at bounding box center [598, 447] width 1195 height 240
type textarea "Thank you for your request on the 1 bedroom apartment we are hosting in Yonkers…"
click at [31, 484] on input "Send Email" at bounding box center [33, 486] width 65 height 19
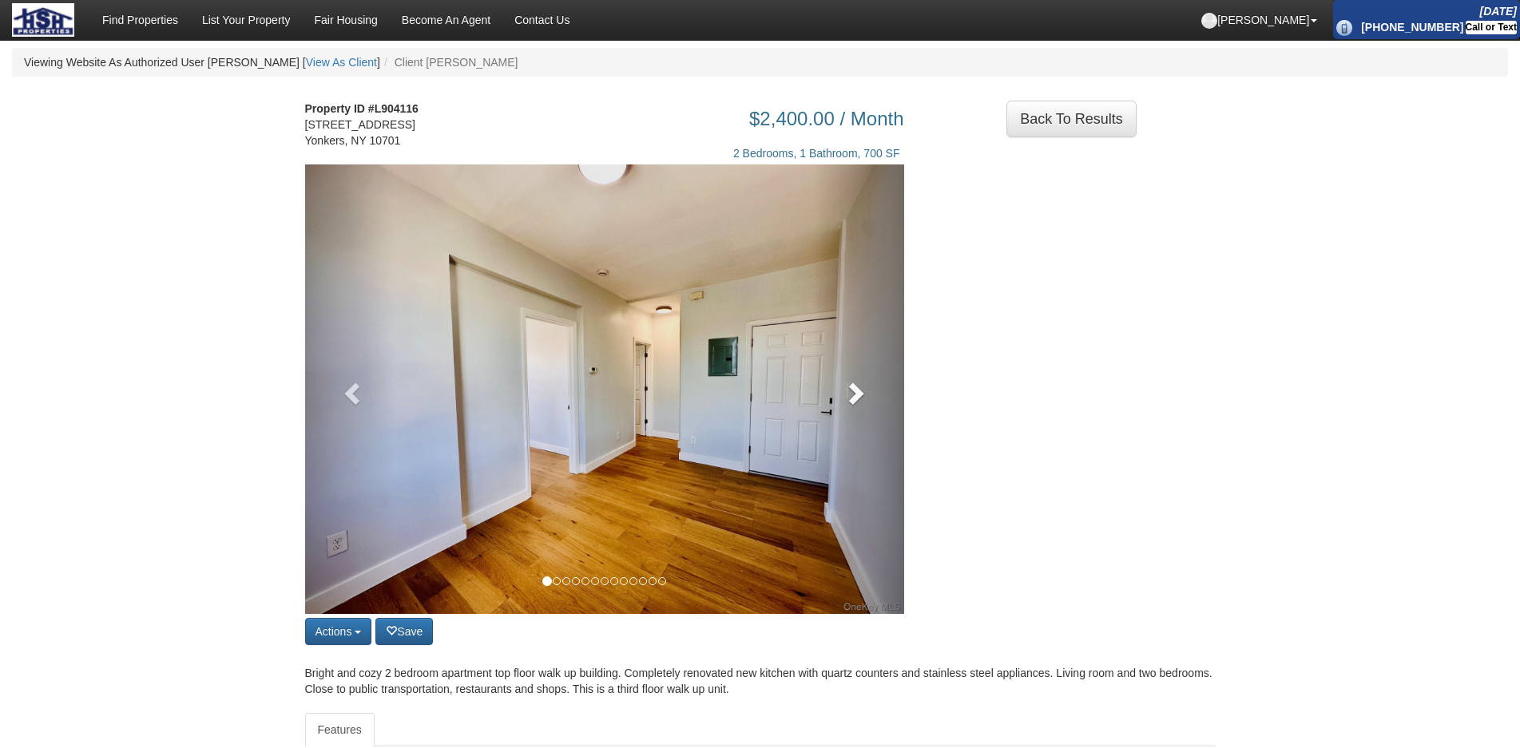
click at [866, 398] on span at bounding box center [854, 393] width 24 height 24
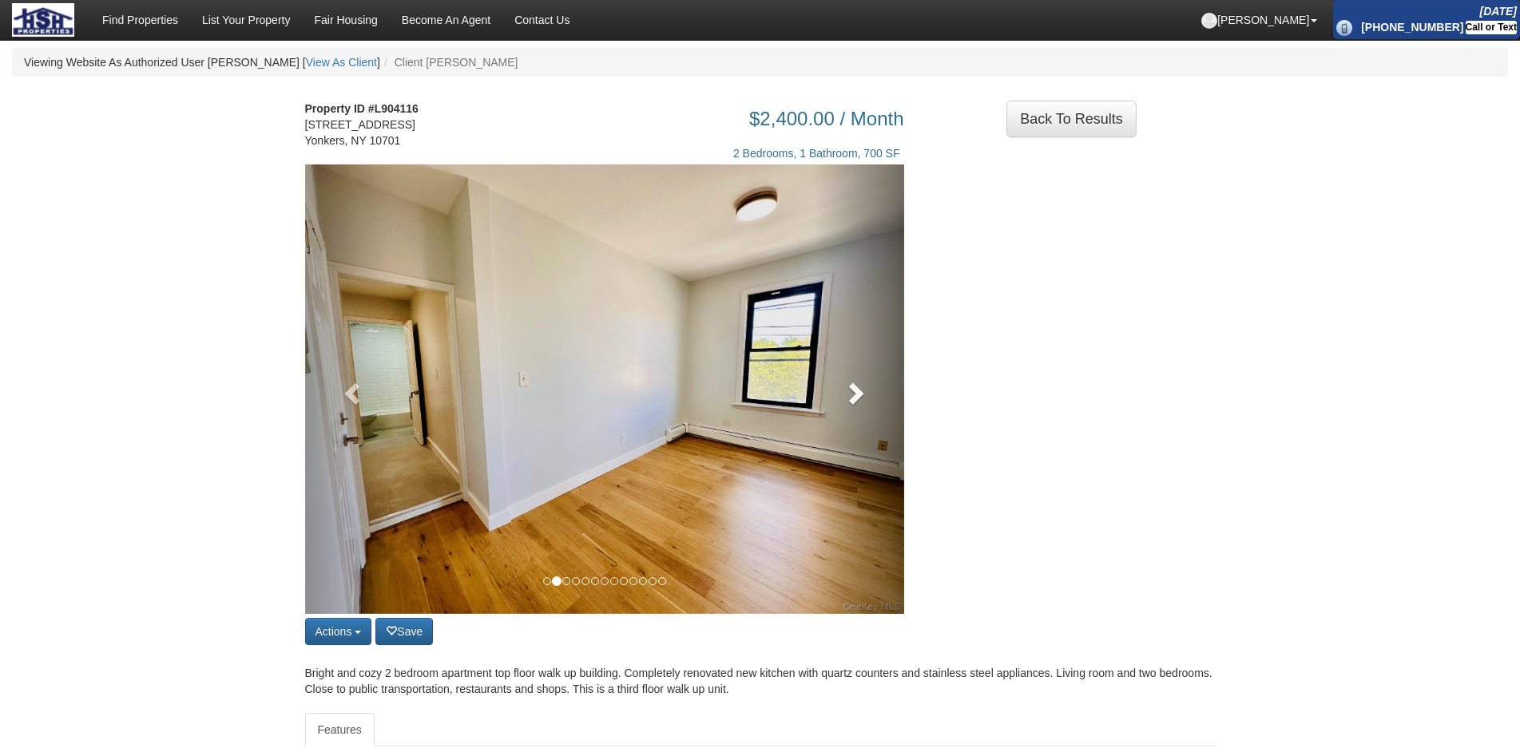
click at [866, 398] on span at bounding box center [854, 393] width 24 height 24
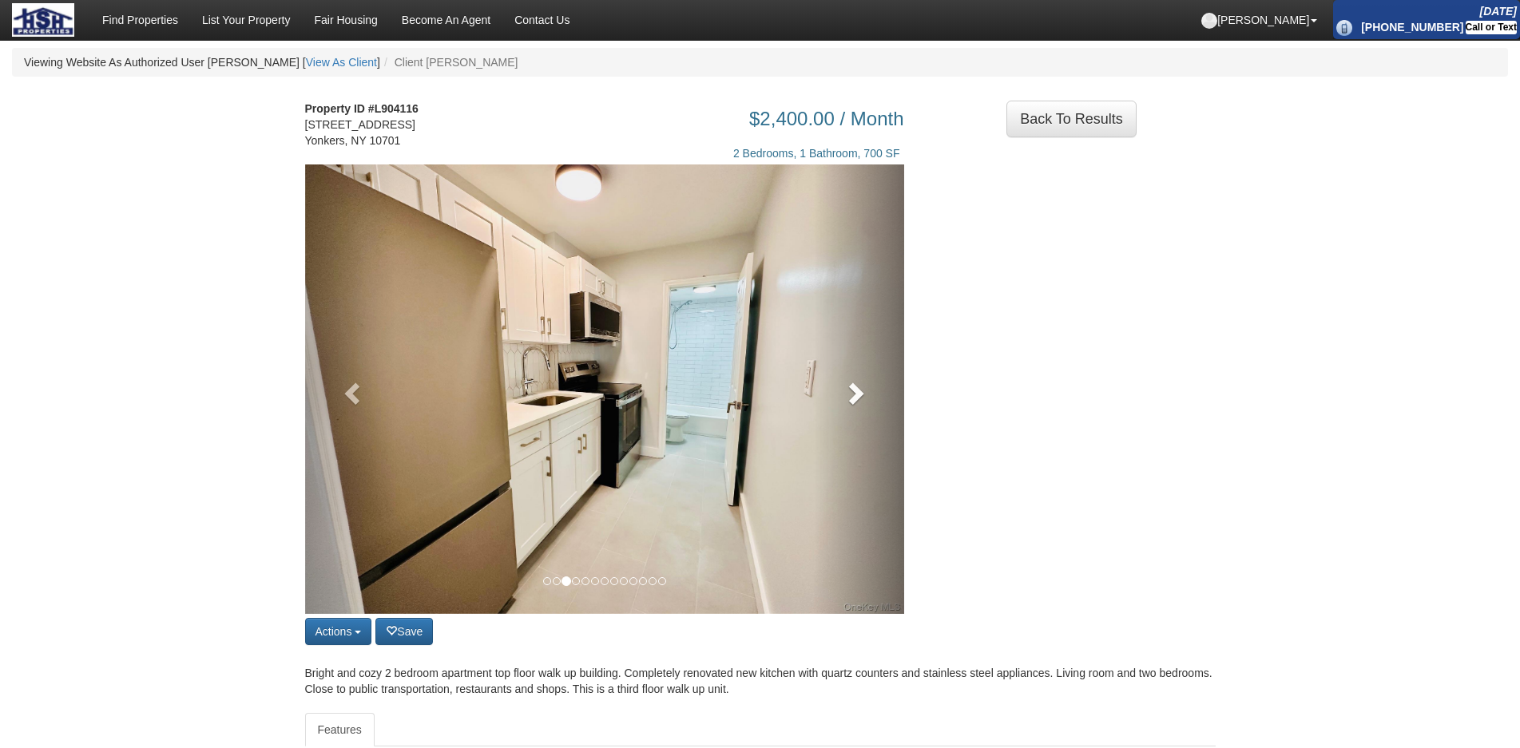
click at [866, 398] on span at bounding box center [854, 393] width 24 height 24
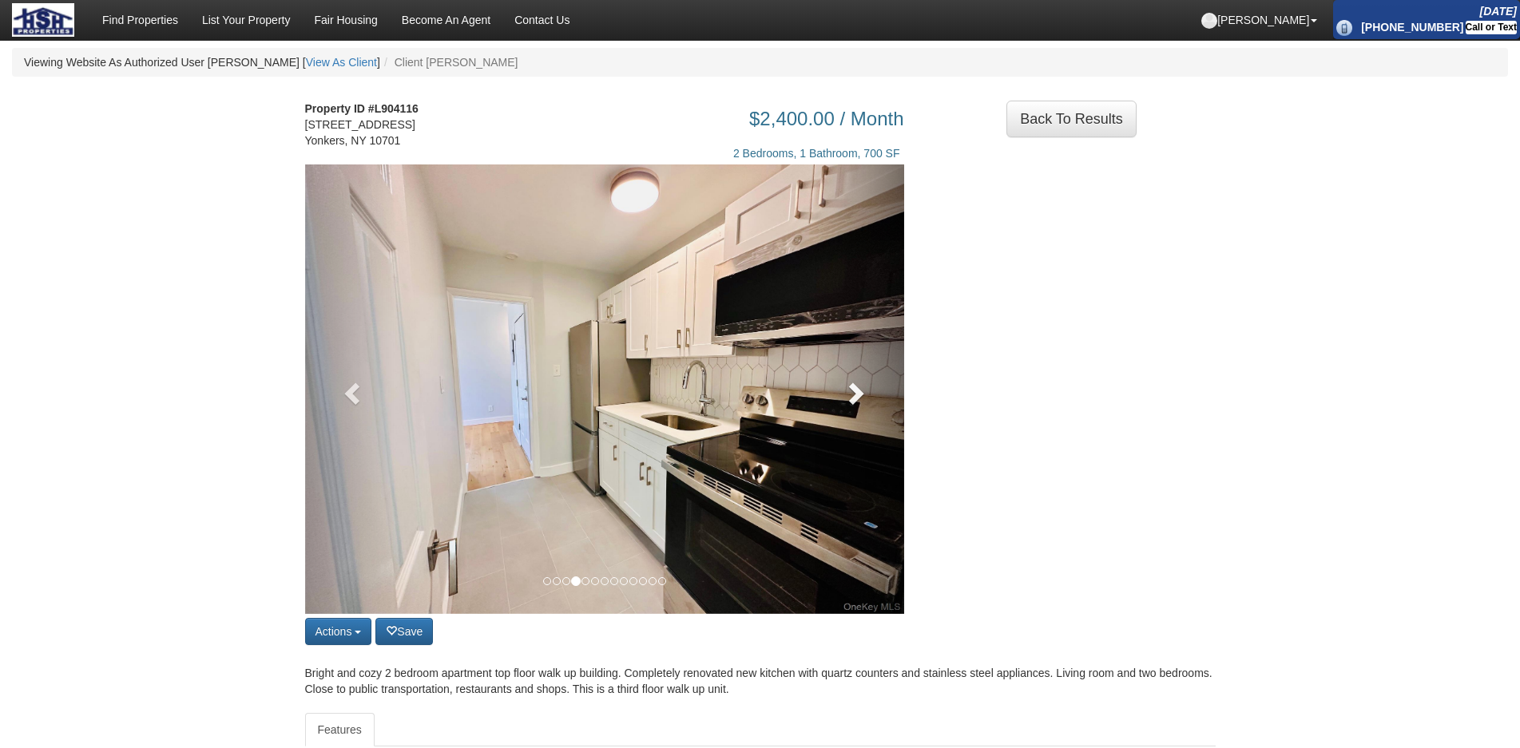
click at [866, 398] on span at bounding box center [854, 393] width 24 height 24
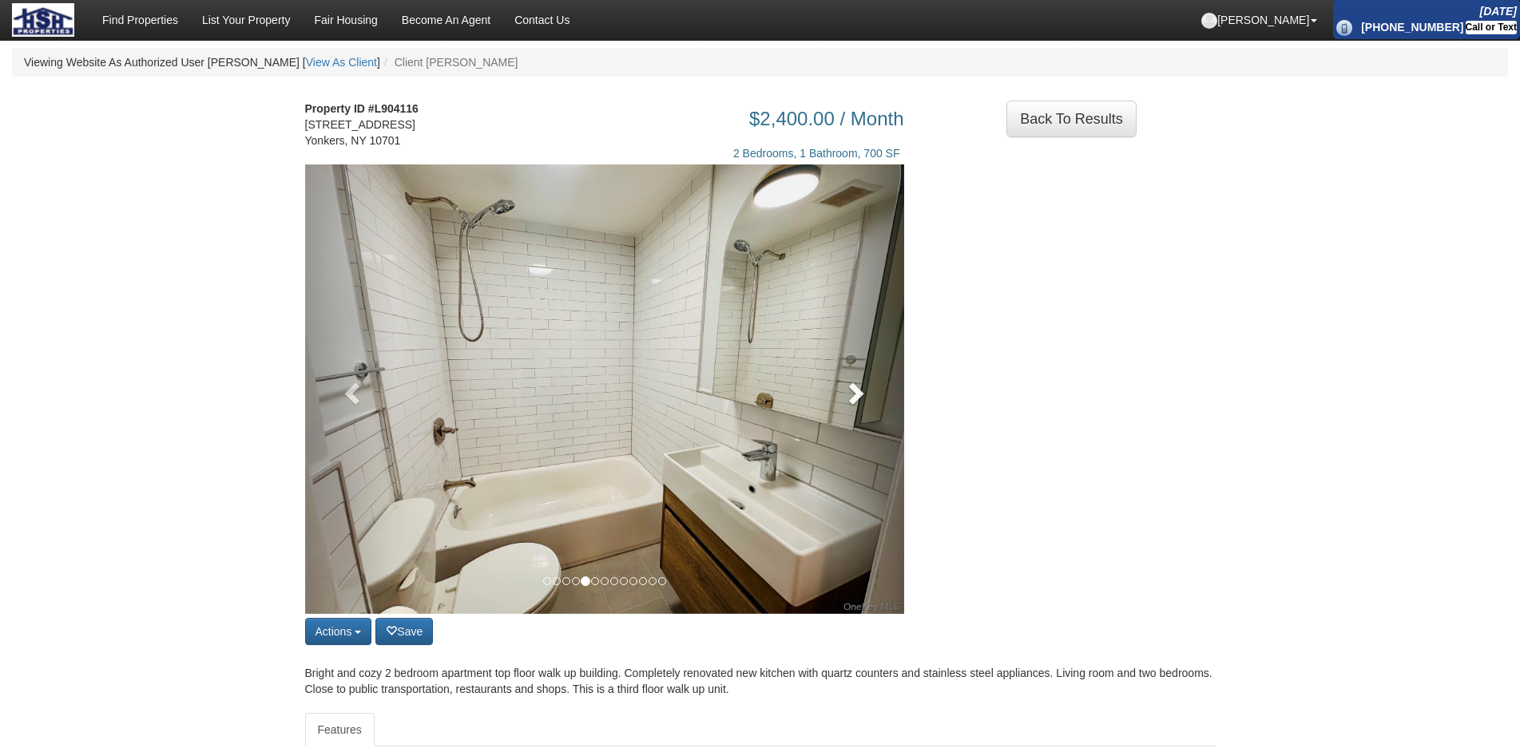
click at [866, 398] on span at bounding box center [854, 393] width 24 height 24
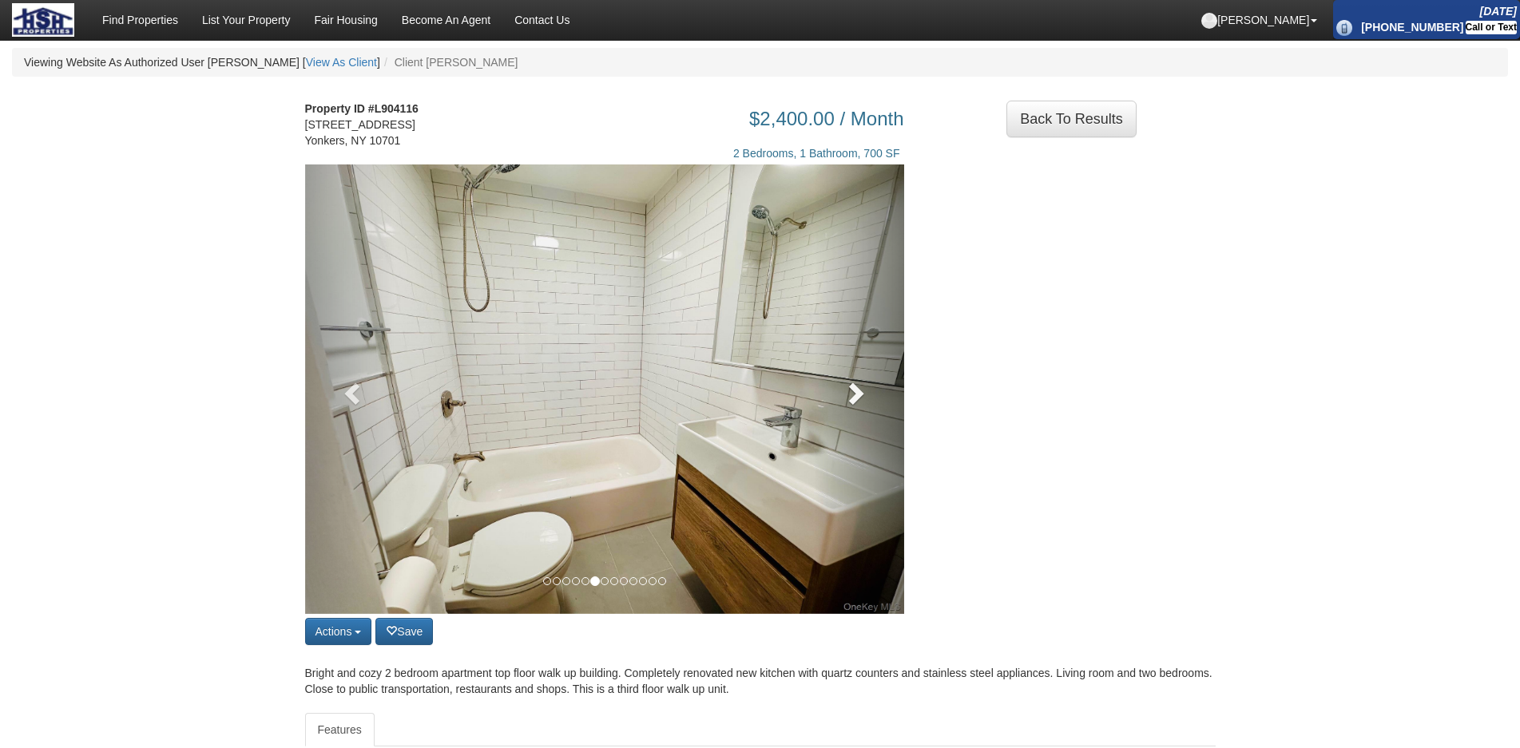
click at [866, 398] on span at bounding box center [854, 393] width 24 height 24
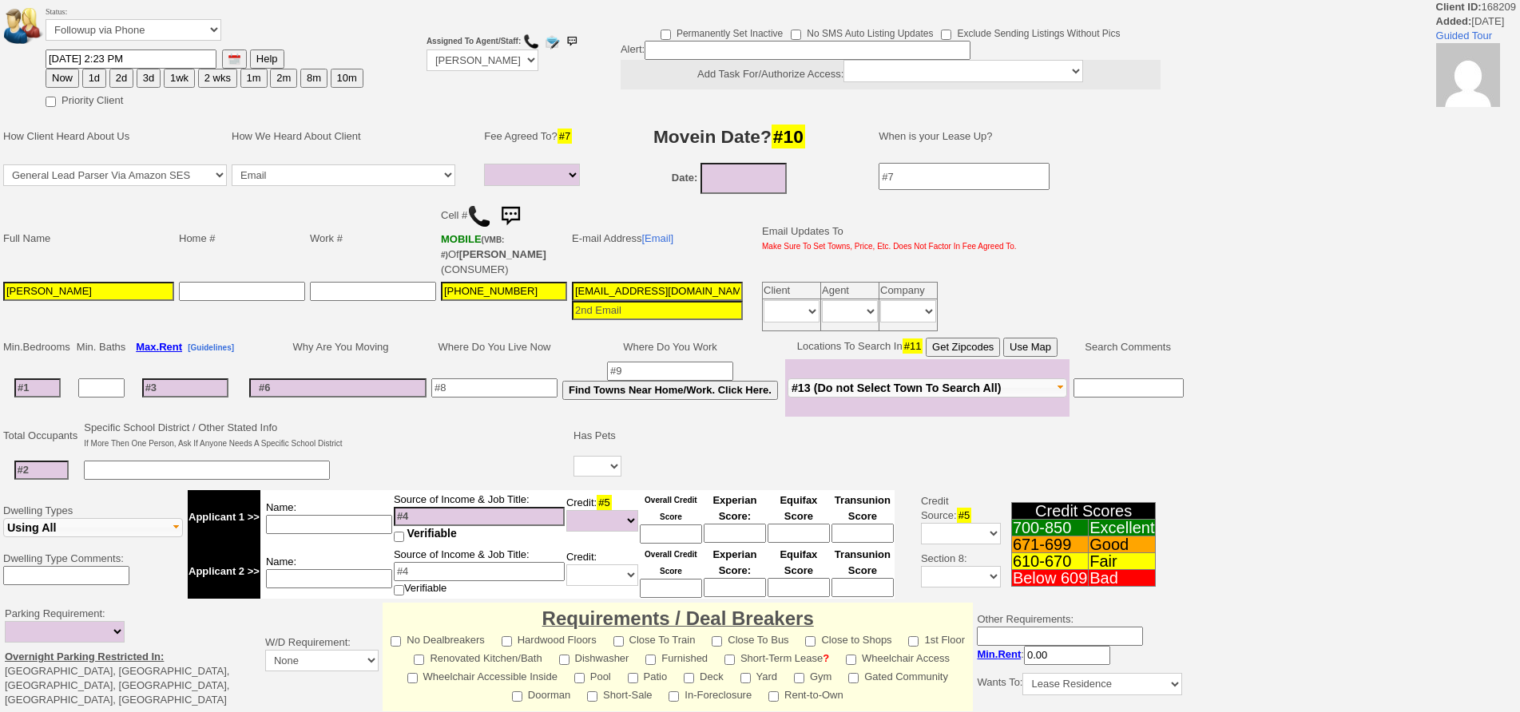
select select
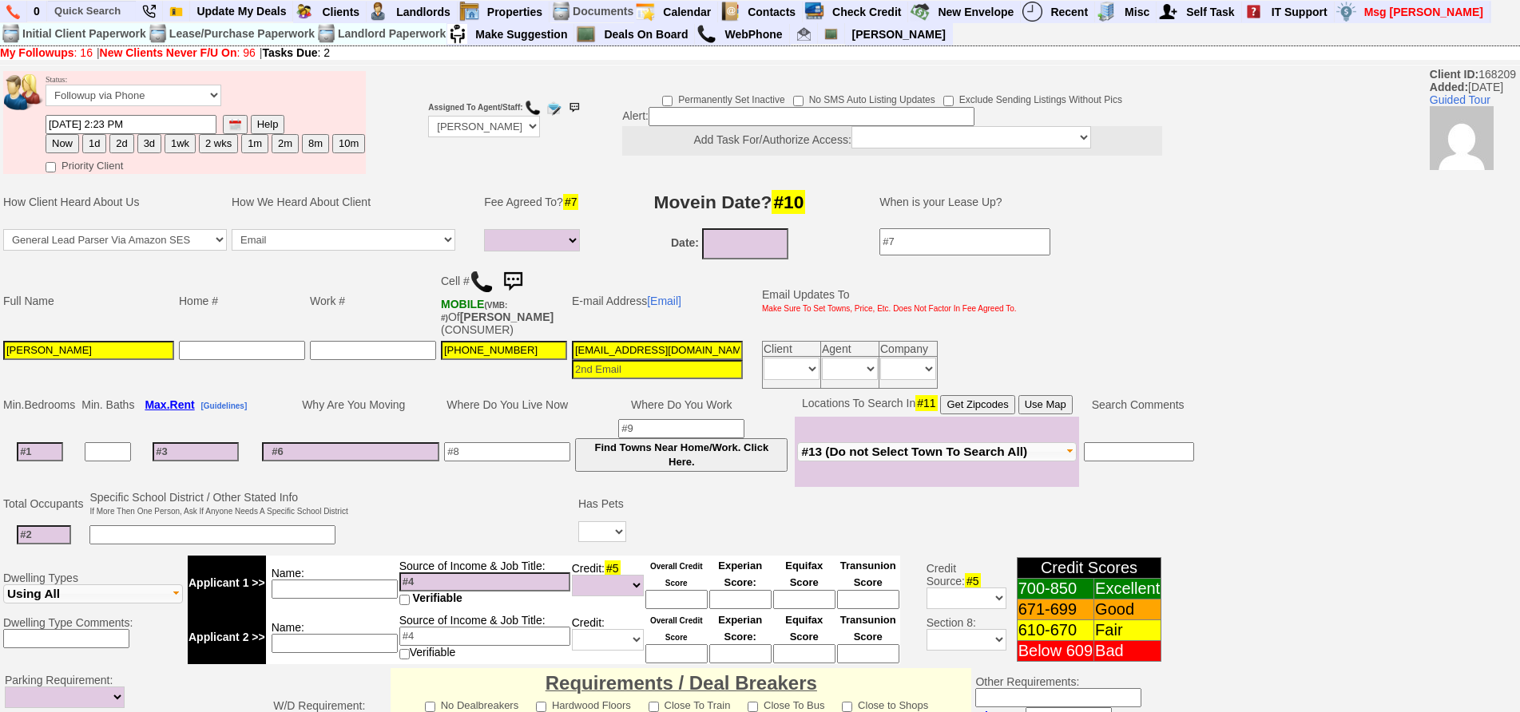
click at [520, 266] on img at bounding box center [513, 282] width 32 height 32
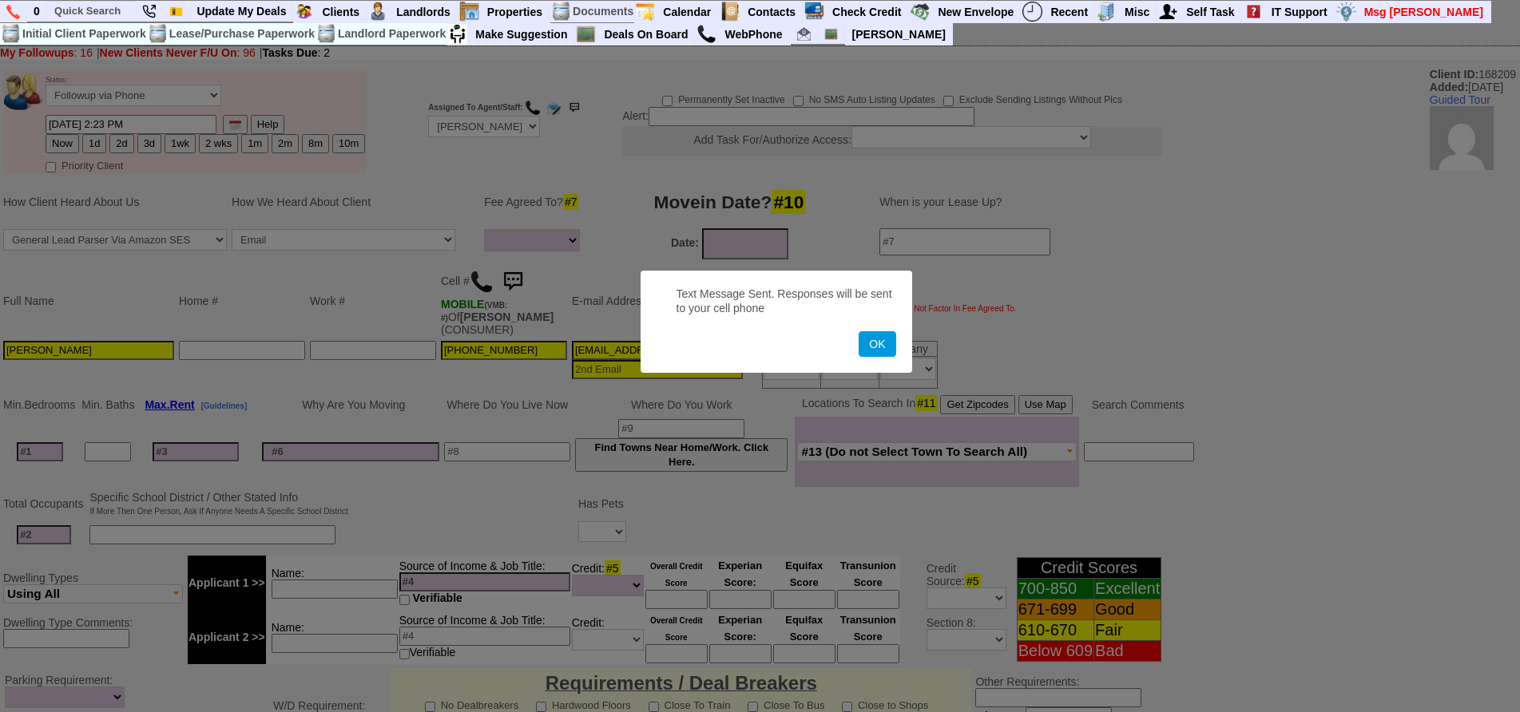
click at [858, 331] on button "OK" at bounding box center [876, 344] width 37 height 26
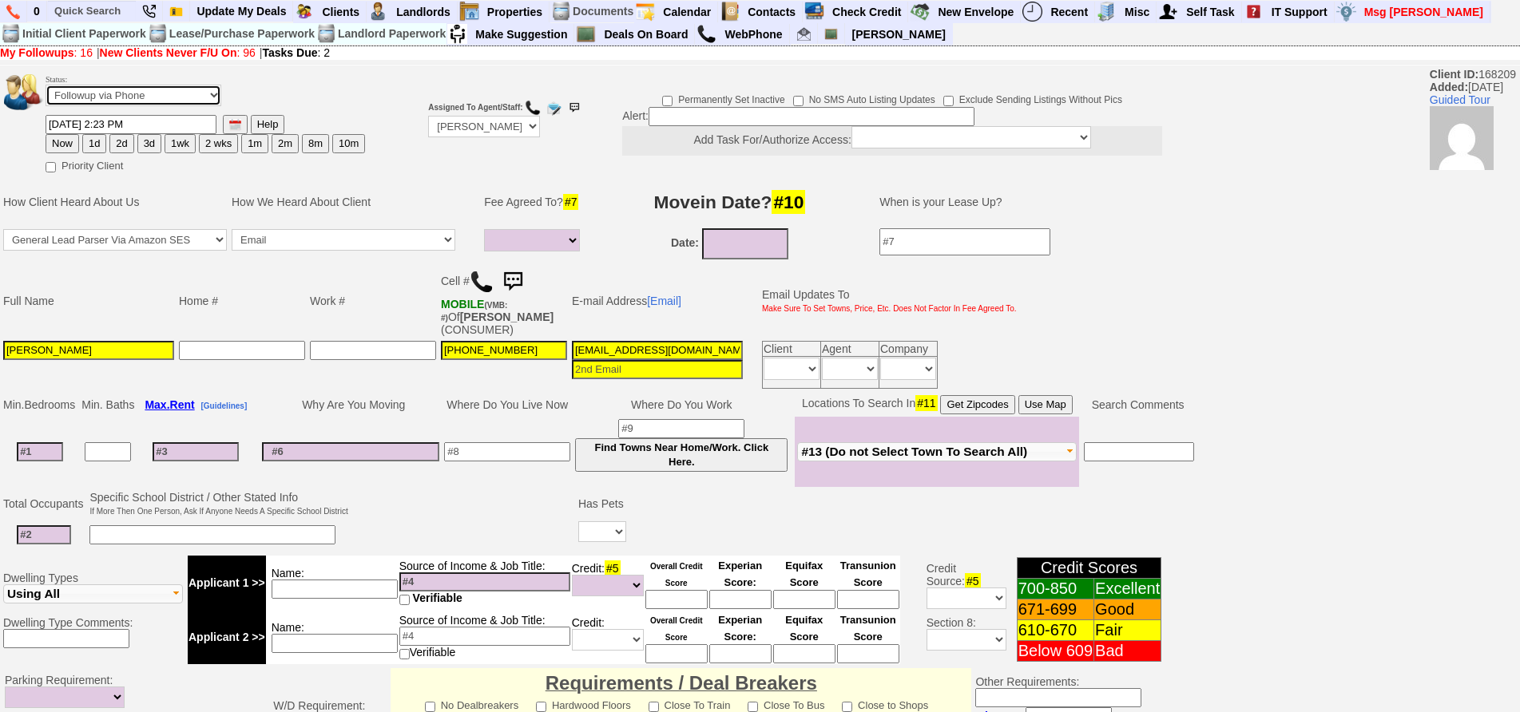
click at [212, 92] on select "Followup via Phone Followup via Email Followup When Section 8 Property Found De…" at bounding box center [134, 96] width 176 height 22
select select "Inactive"
click at [46, 85] on select "Followup via Phone Followup via Email Followup When Section 8 Property Found De…" at bounding box center [134, 96] width 176 height 22
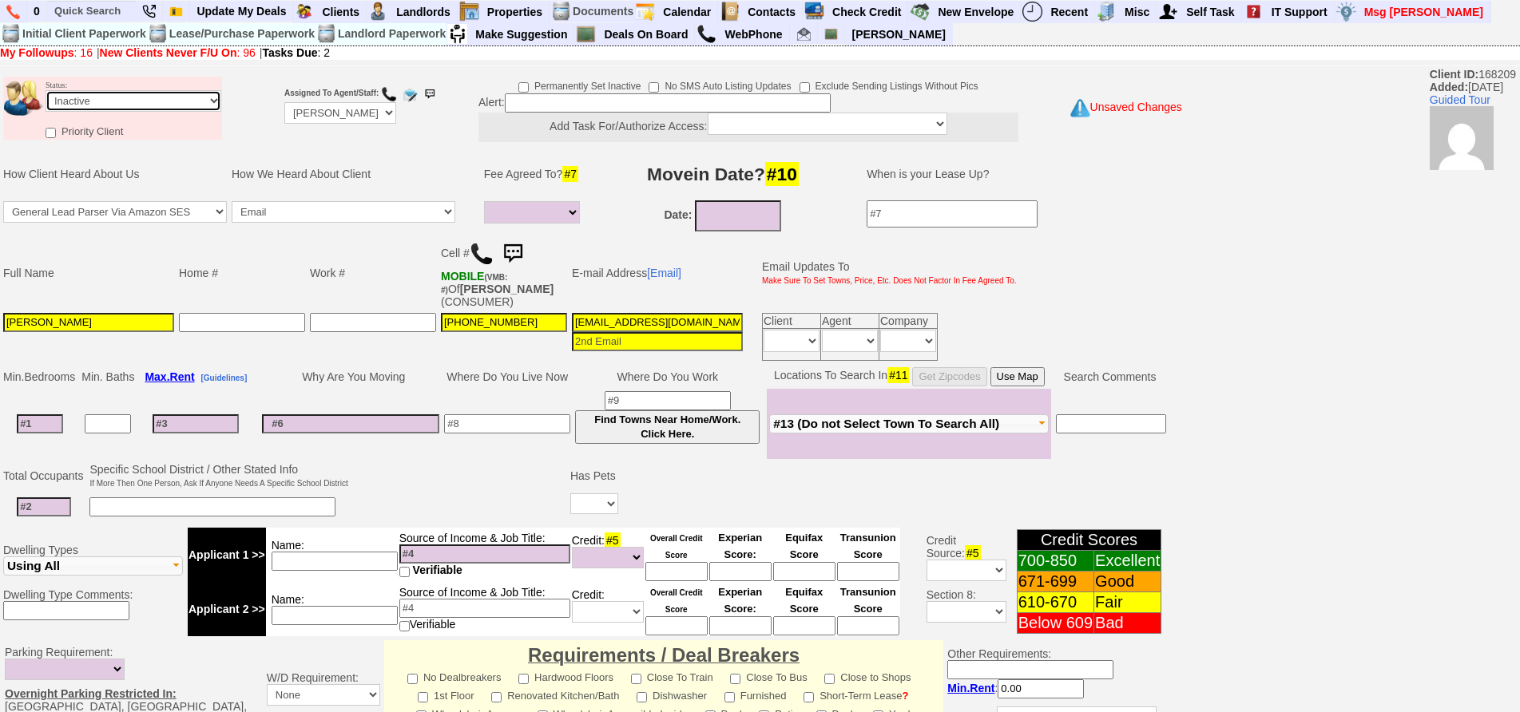
scroll to position [432, 0]
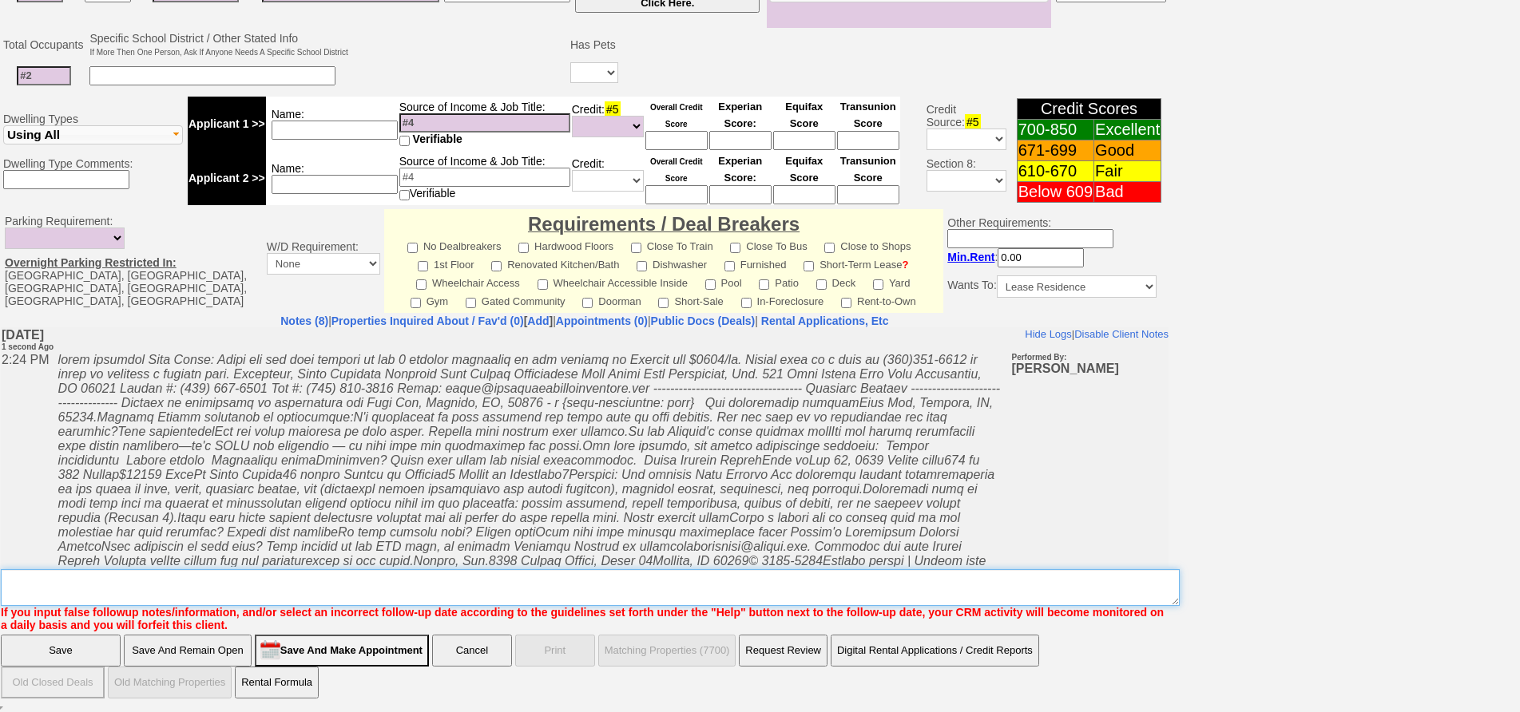
click at [549, 581] on textarea "Insert New Note Here" at bounding box center [590, 587] width 1179 height 37
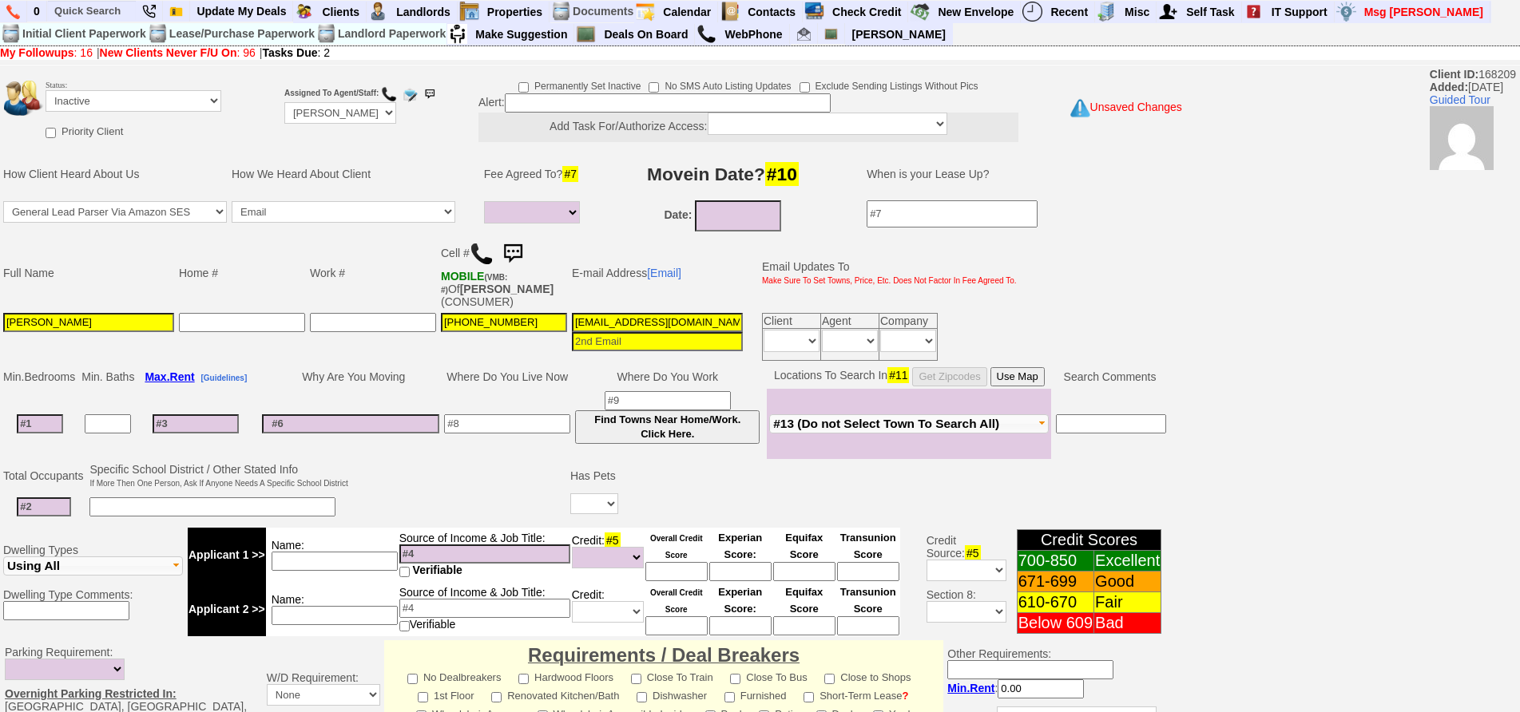
type textarea "called client lm sent txt and email ia until response"
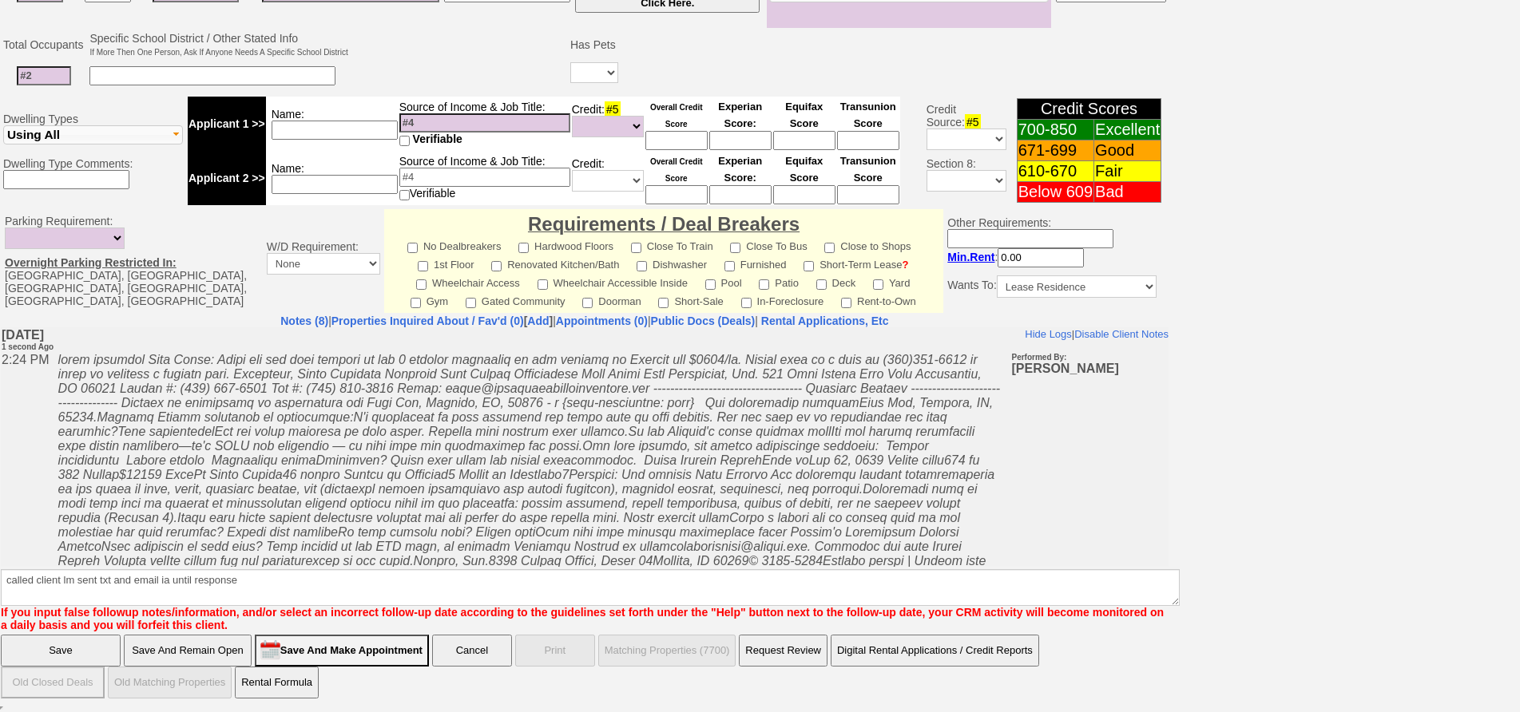
click input "Save And Remain Open" at bounding box center [188, 651] width 128 height 32
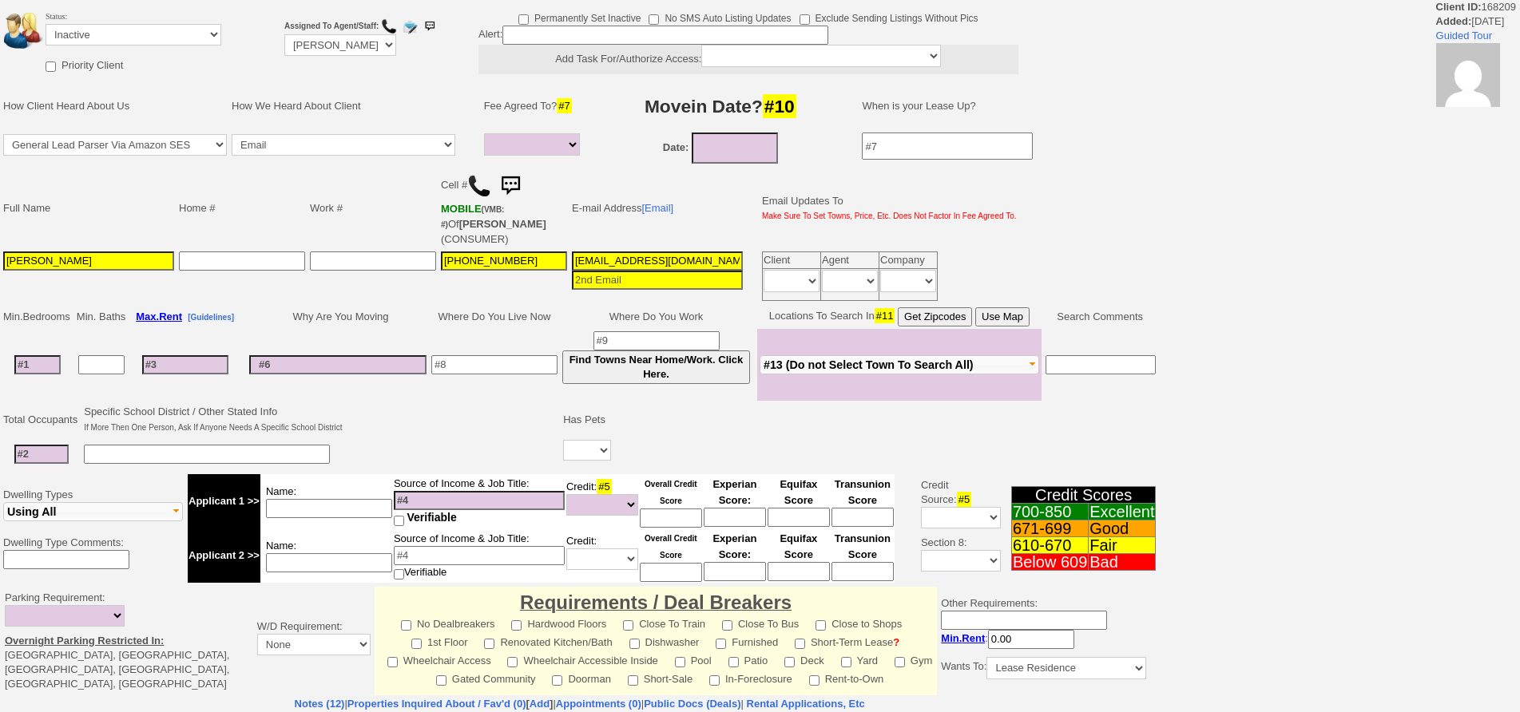
select select
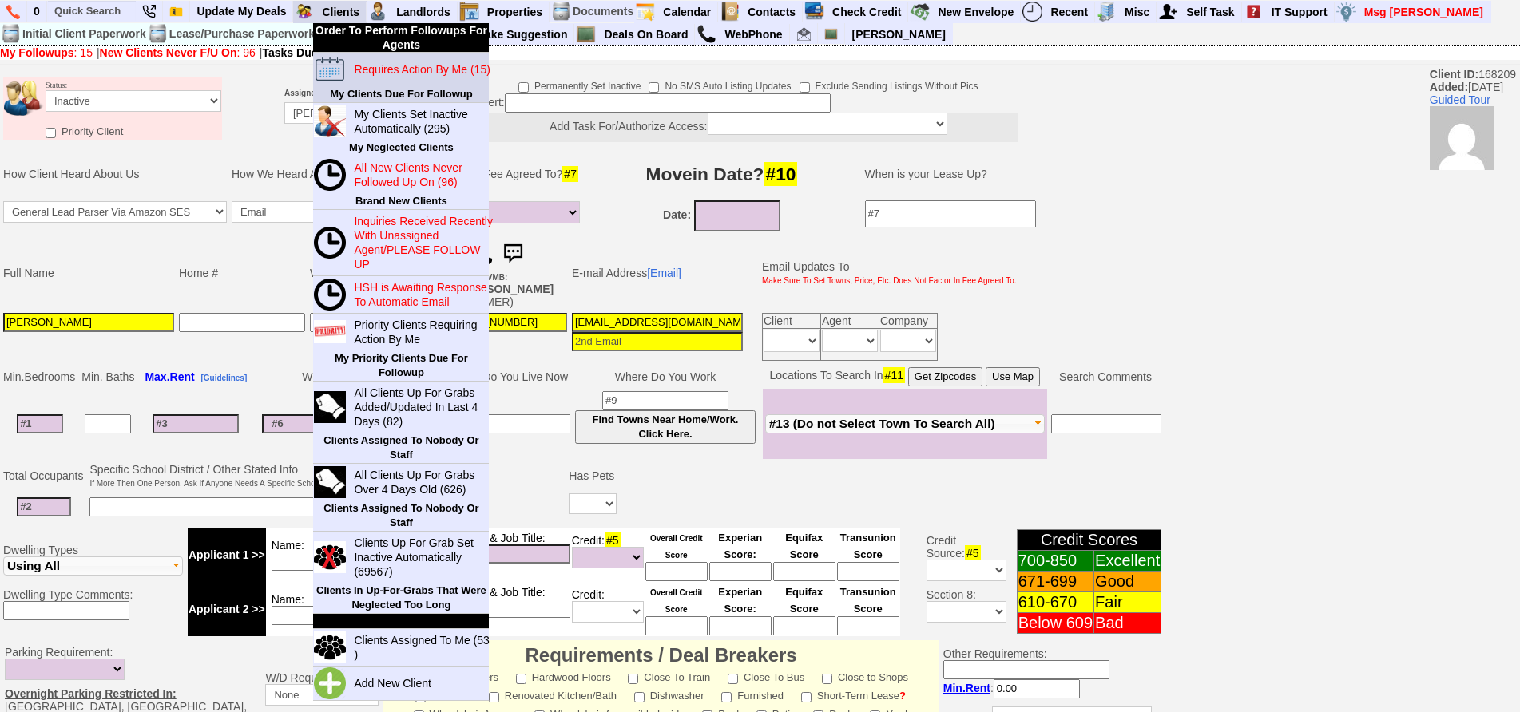
click at [374, 65] on blink "Requires Action By Me (15)" at bounding box center [422, 69] width 136 height 13
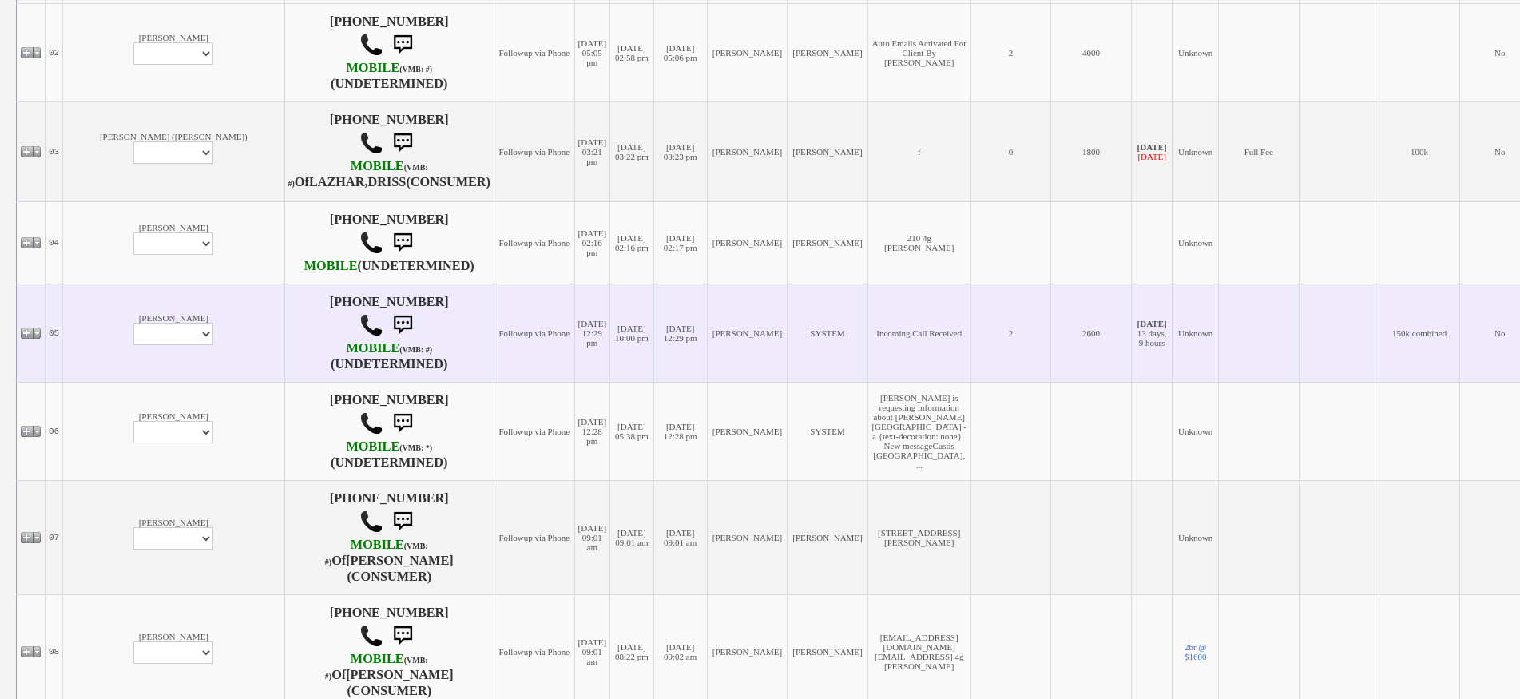
scroll to position [559, 0]
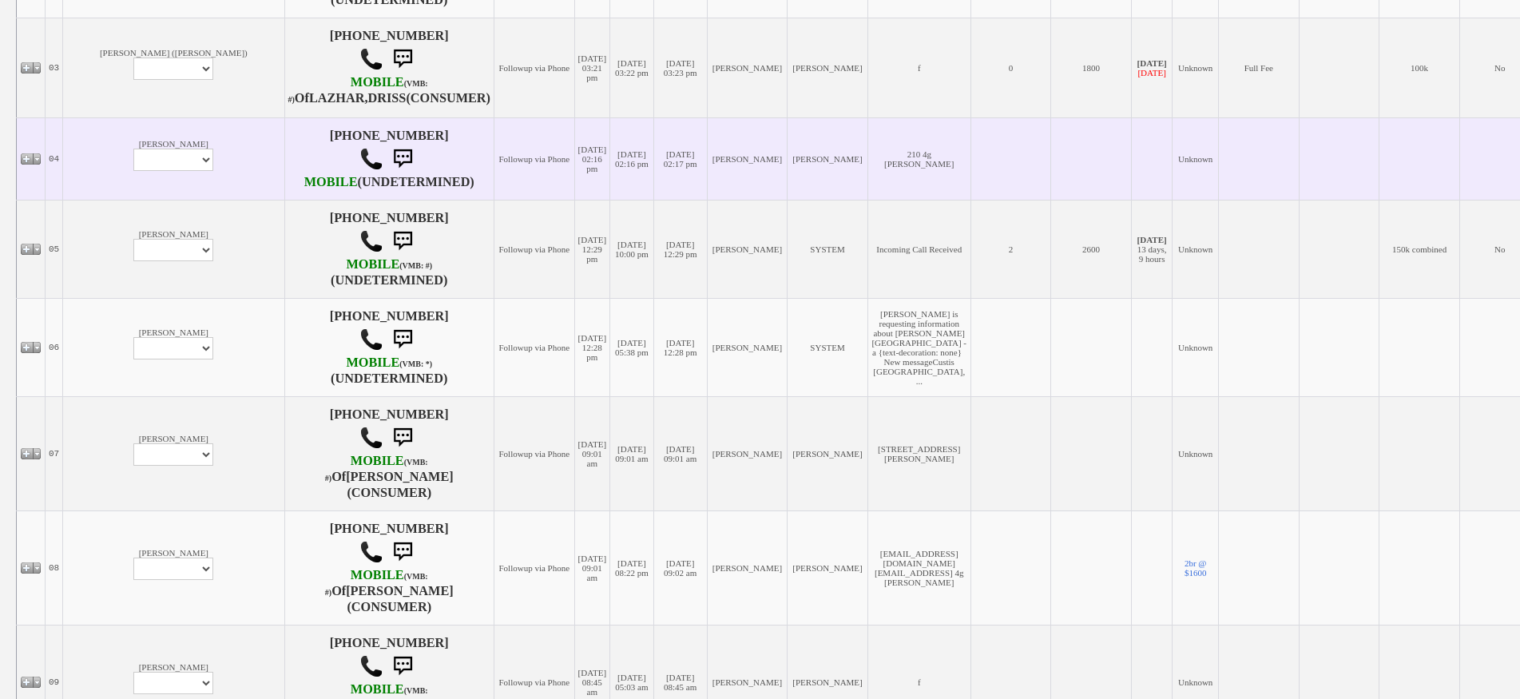
click at [112, 165] on td "[PERSON_NAME] Profile Edit Print Email Externally (Will Not Be Tracked In CRM) …" at bounding box center [173, 158] width 221 height 82
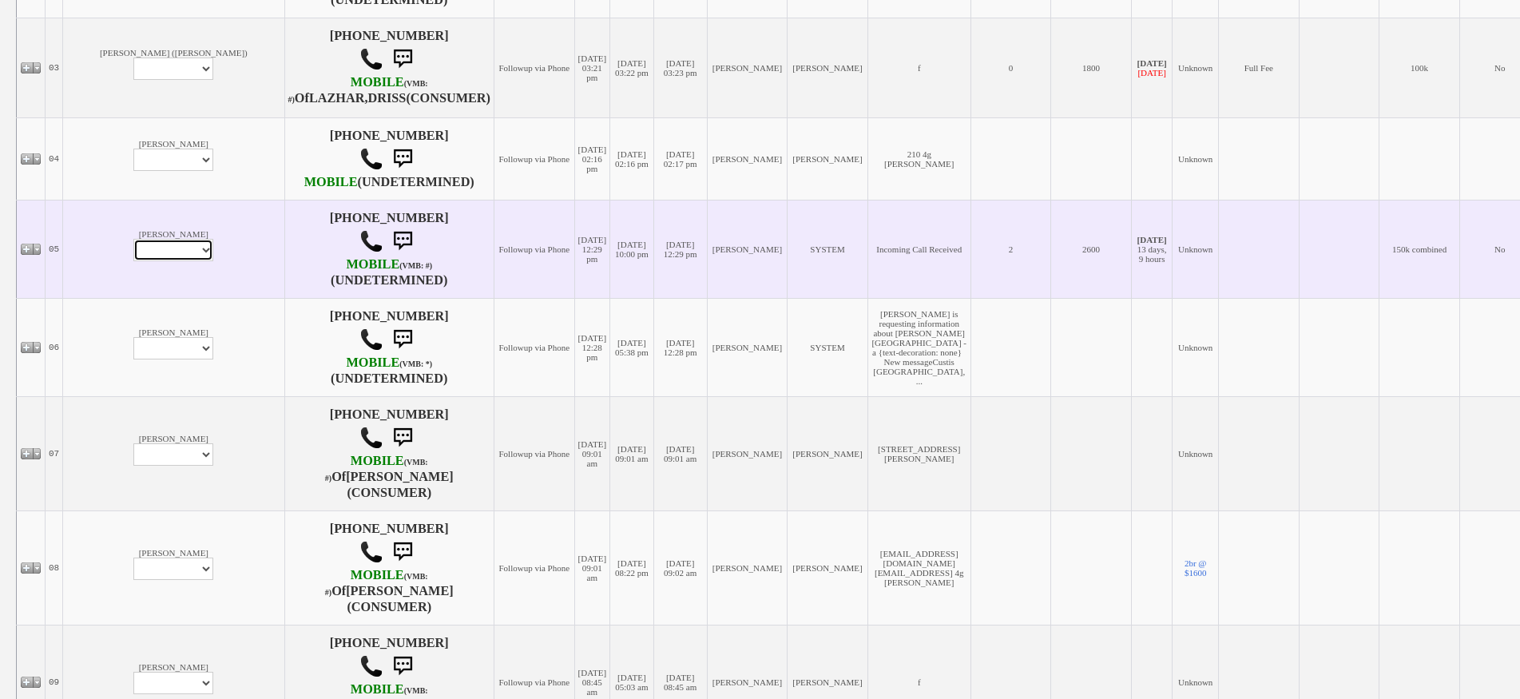
drag, startPoint x: 110, startPoint y: 279, endPoint x: 113, endPoint y: 288, distance: 9.9
click at [133, 261] on select "Profile Edit Print Email Externally (Will Not Be Tracked In CRM) Closed Deals" at bounding box center [173, 250] width 80 height 22
select select "ChangeURL,/crm/custom/edit_client_form.php?redirect=%2Fcrm%2Fclients.php&id=154…"
click at [133, 261] on select "Profile Edit Print Email Externally (Will Not Be Tracked In CRM) Closed Deals" at bounding box center [173, 250] width 80 height 22
select select
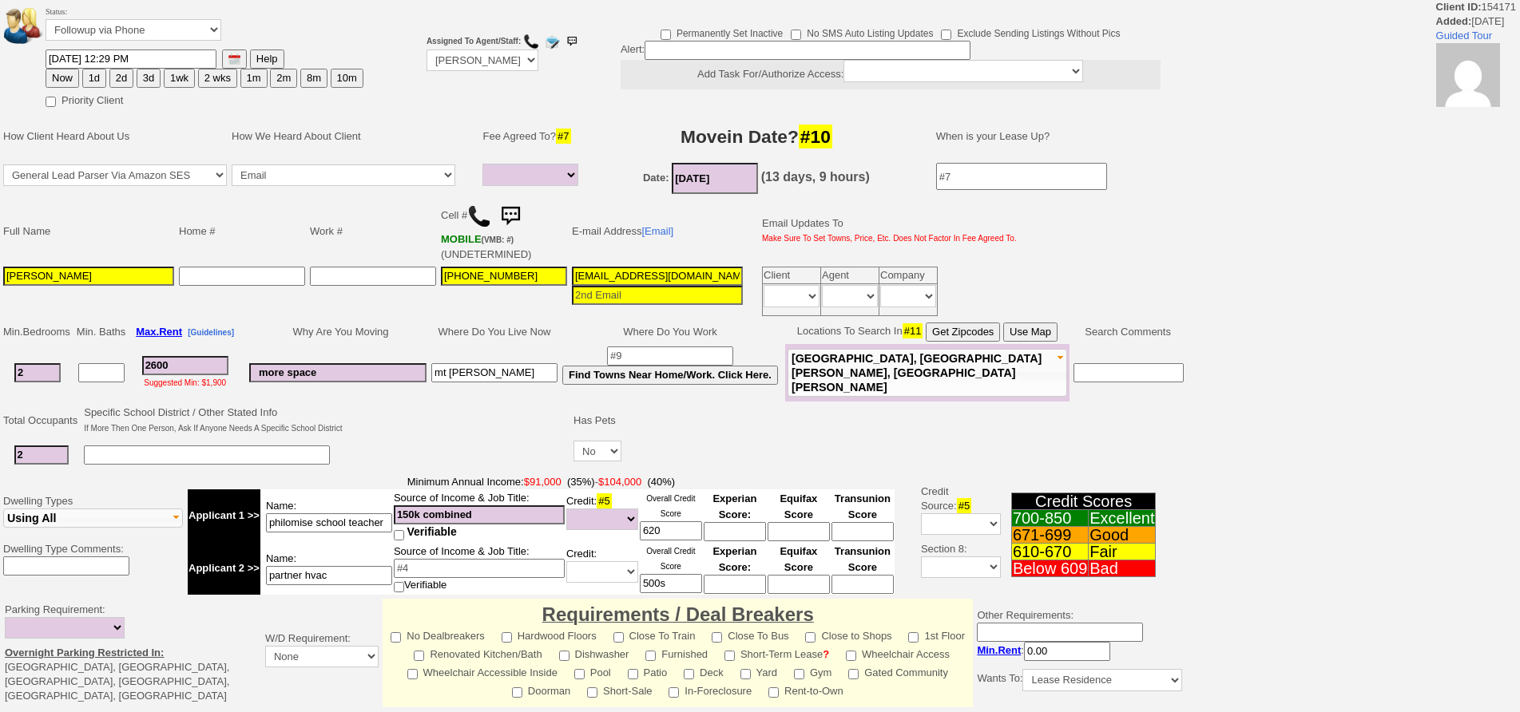
select select
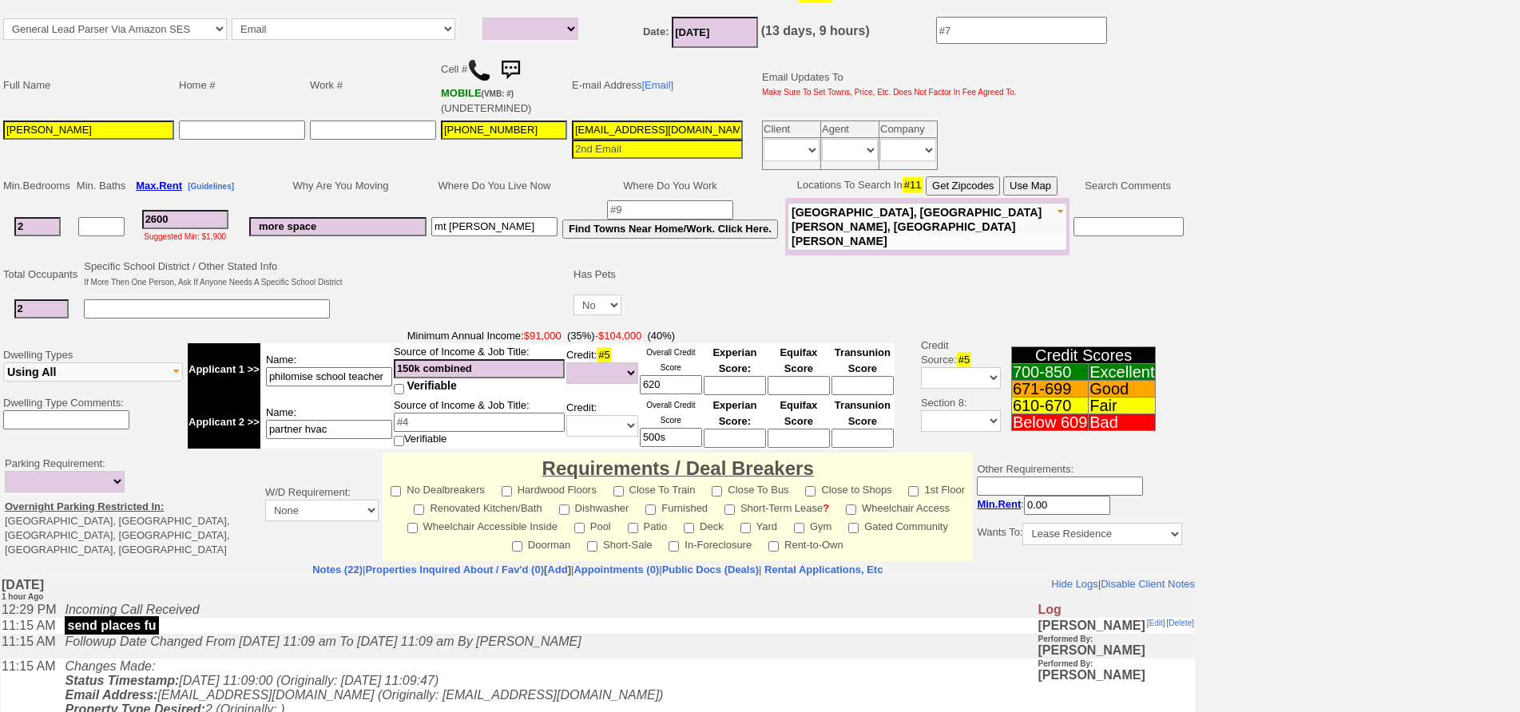
scroll to position [397, 0]
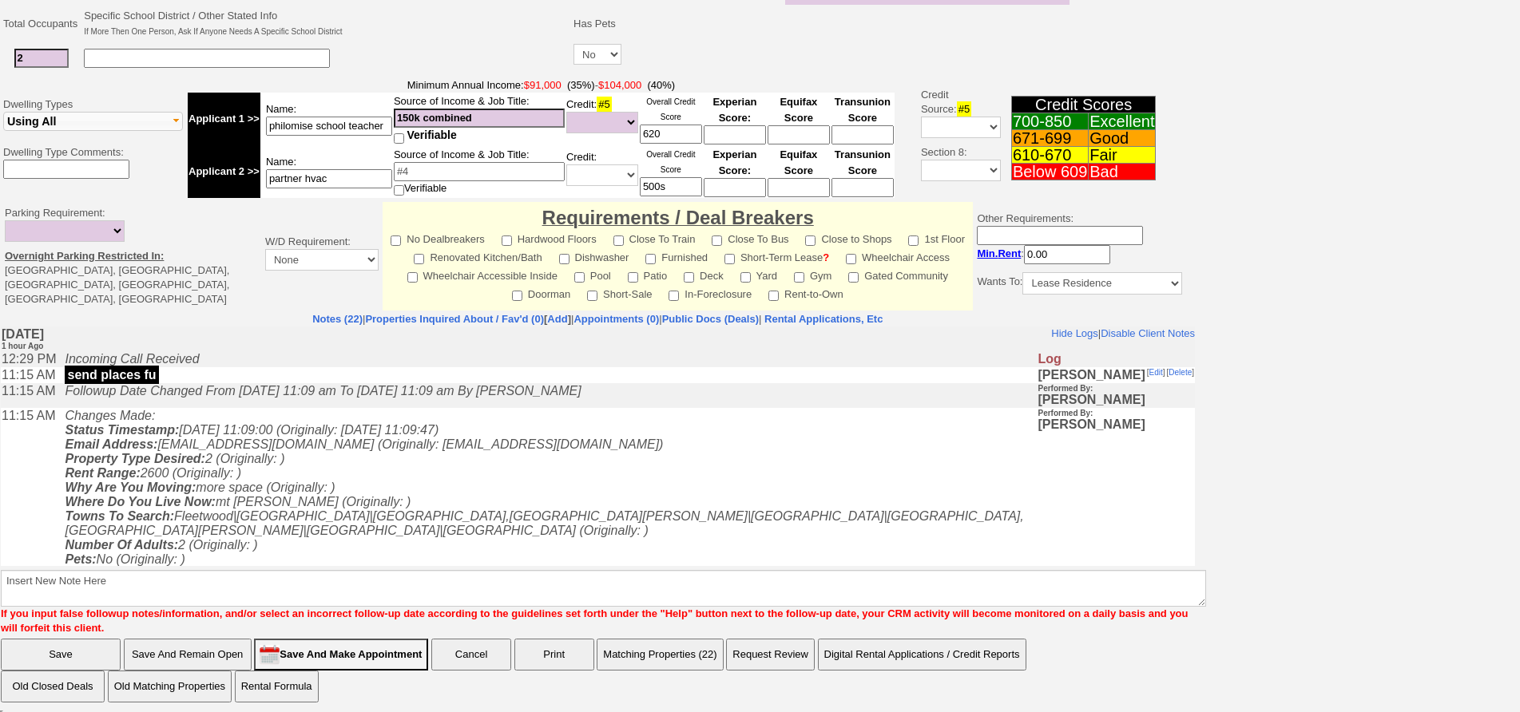
click at [404, 505] on td "Changes Made: Status Timestamp: [DATE] 11:09:00 (Originally: [DATE] 11:09:47) E…" at bounding box center [547, 524] width 980 height 232
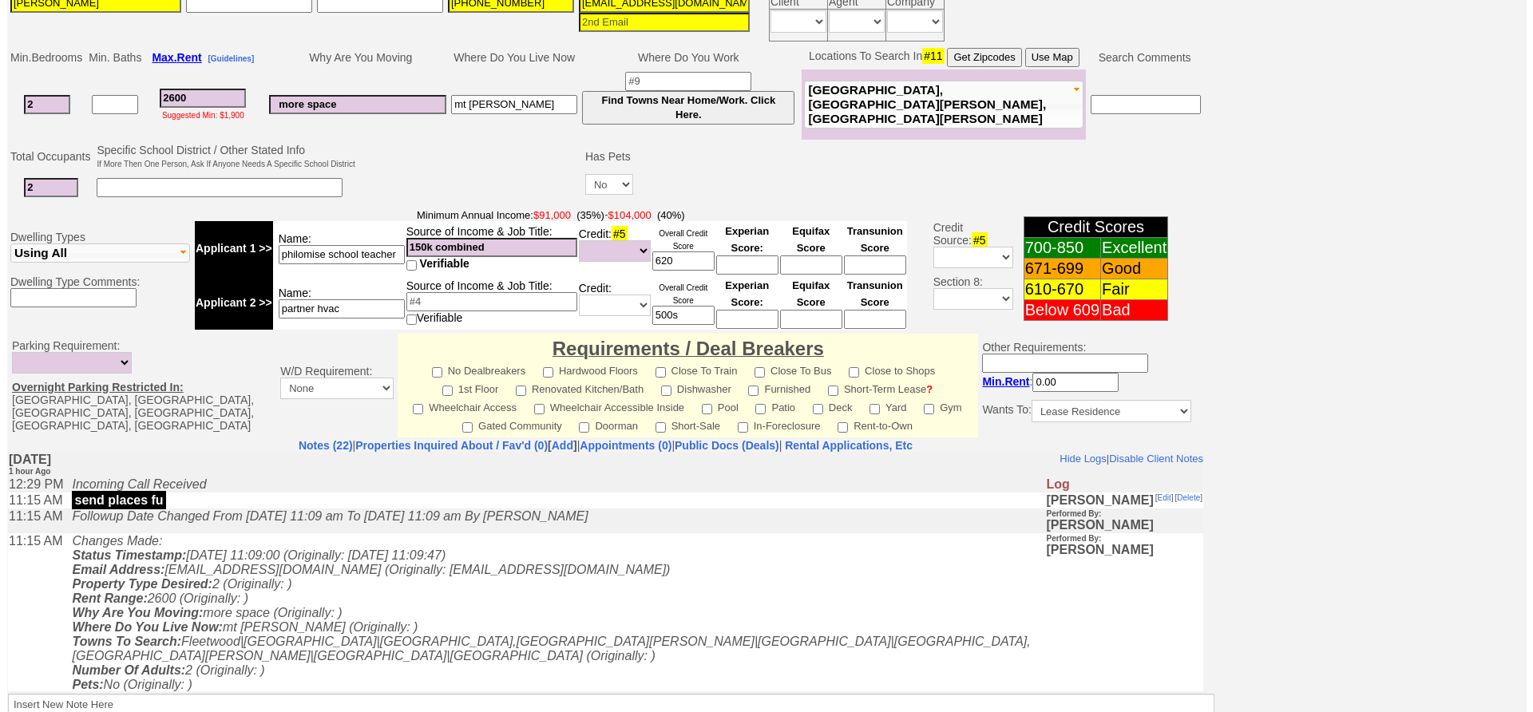
scroll to position [460, 0]
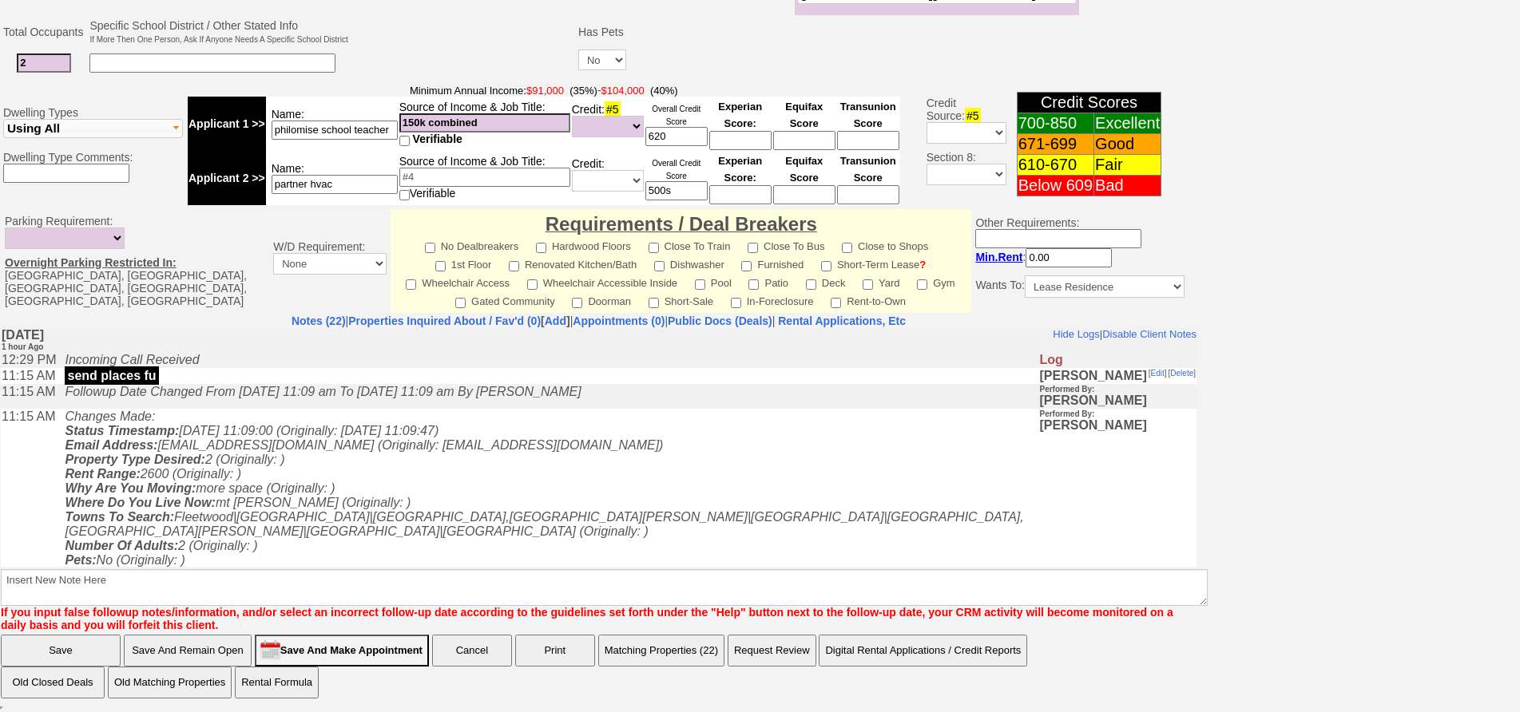
click at [648, 644] on button "Matching Properties (22)" at bounding box center [661, 651] width 126 height 32
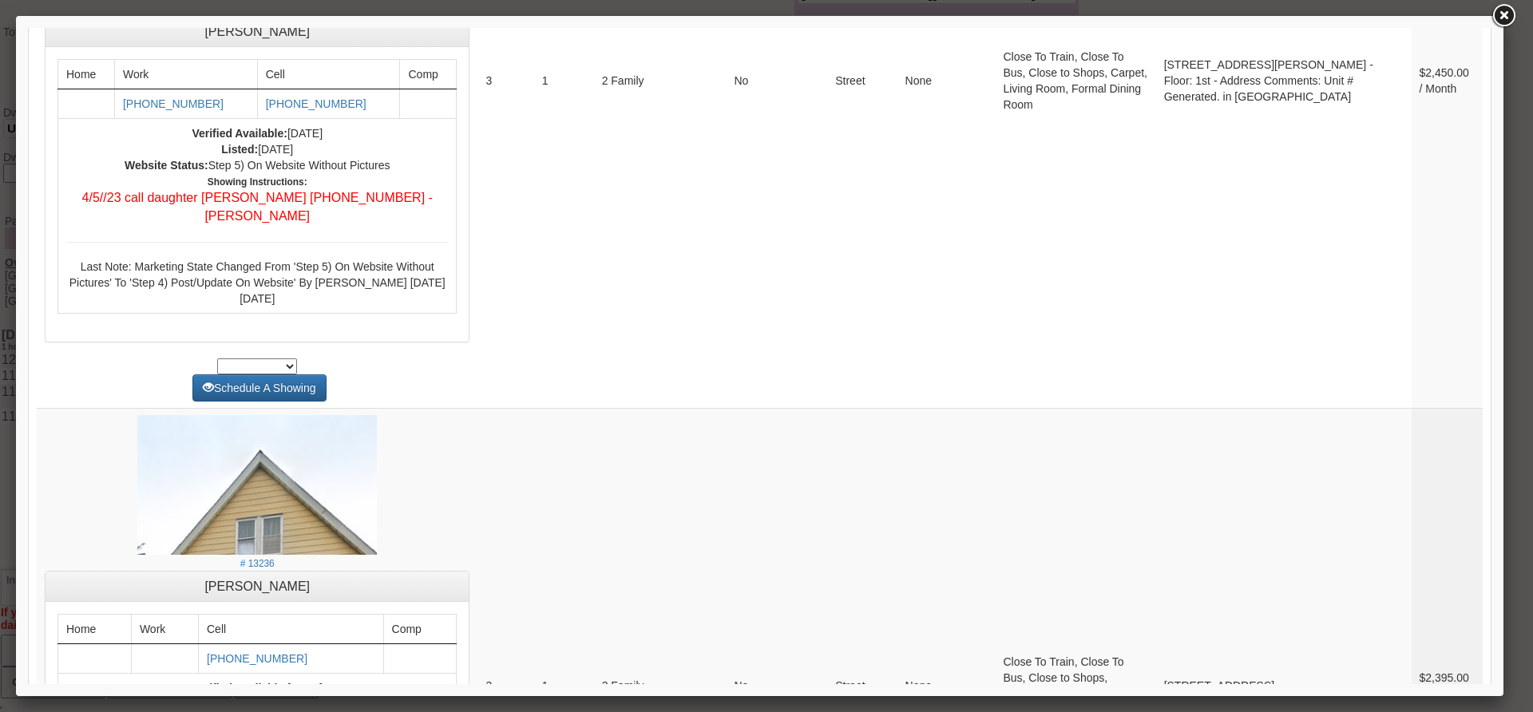
scroll to position [4392, 0]
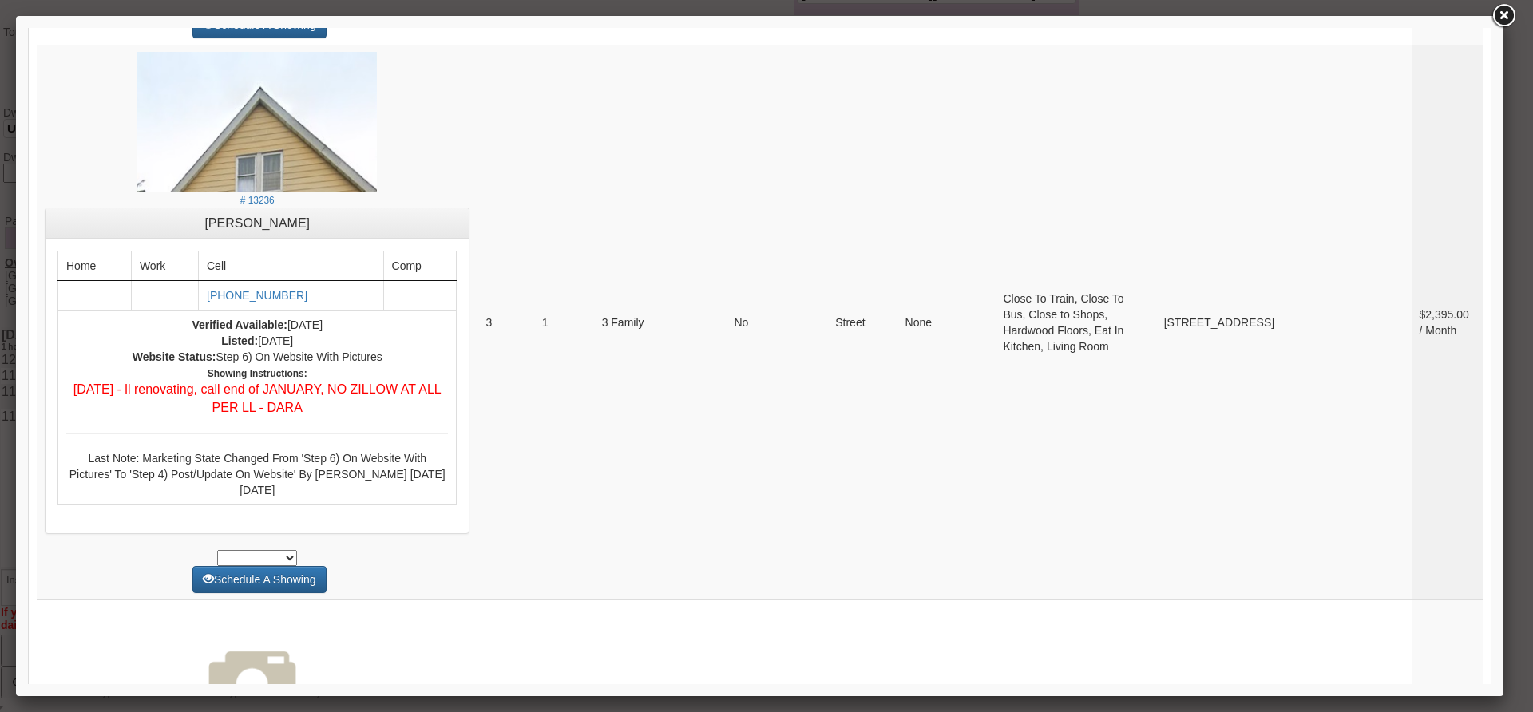
click at [1484, 9] on div at bounding box center [766, 356] width 1533 height 712
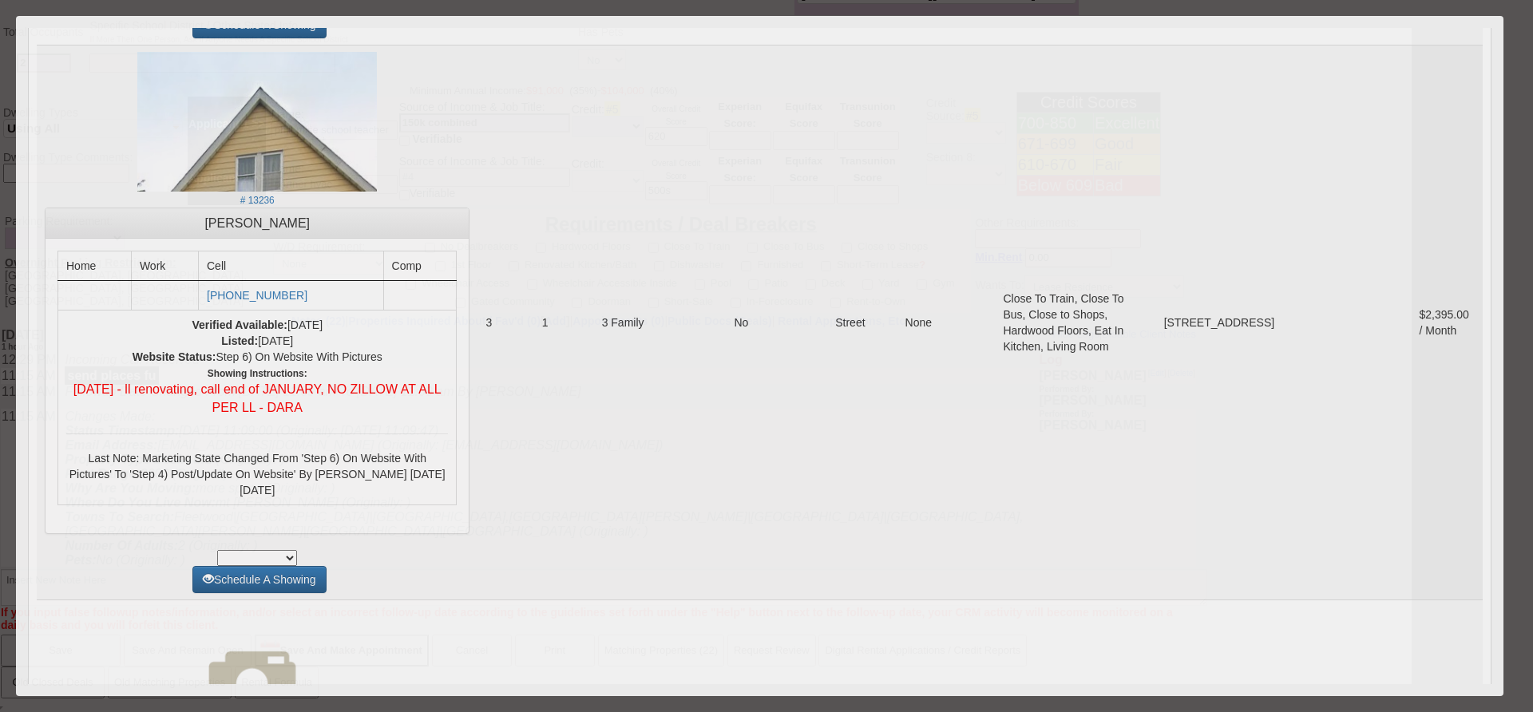
click at [1497, 15] on div at bounding box center [766, 356] width 1533 height 712
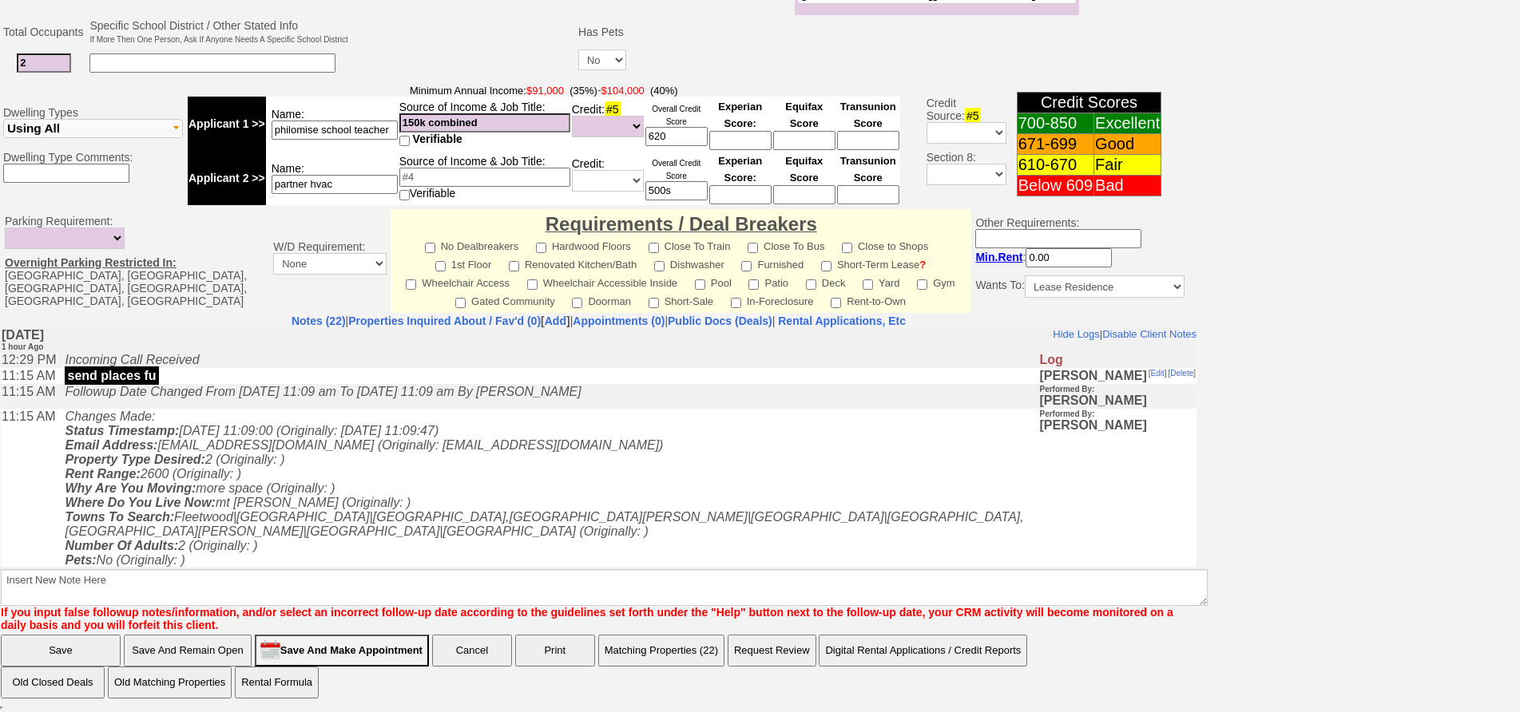
click at [660, 648] on button "Matching Properties (22)" at bounding box center [661, 651] width 126 height 32
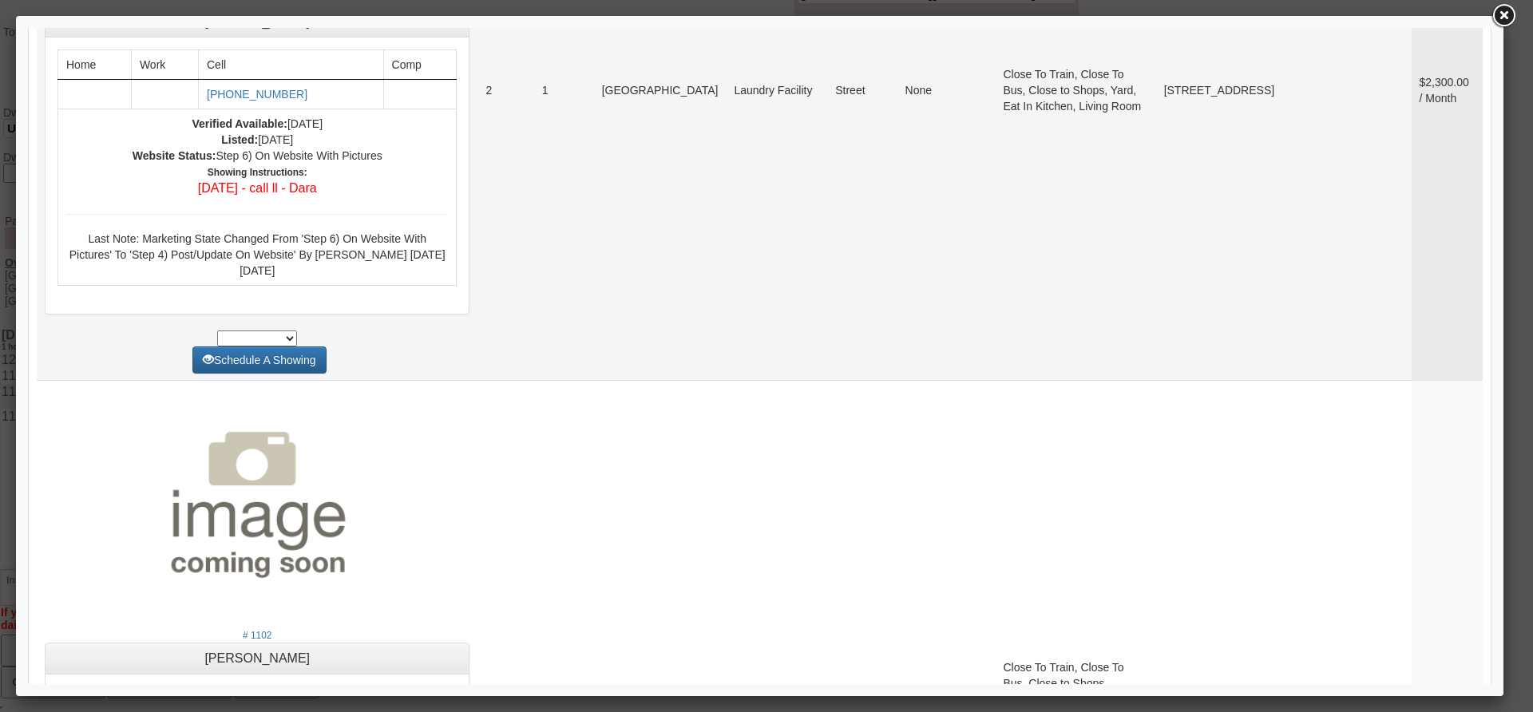
scroll to position [6346, 0]
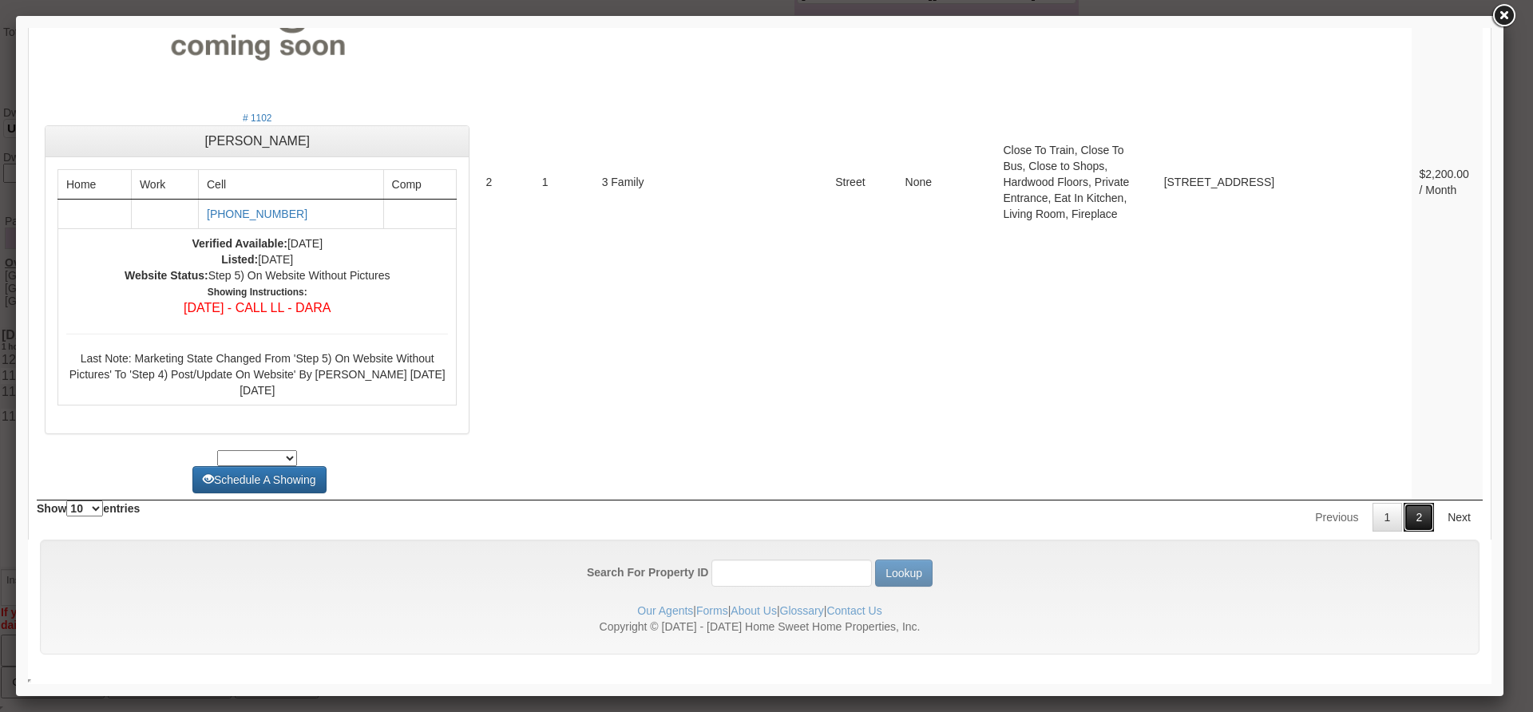
click at [1405, 524] on link "2" at bounding box center [1419, 517] width 30 height 29
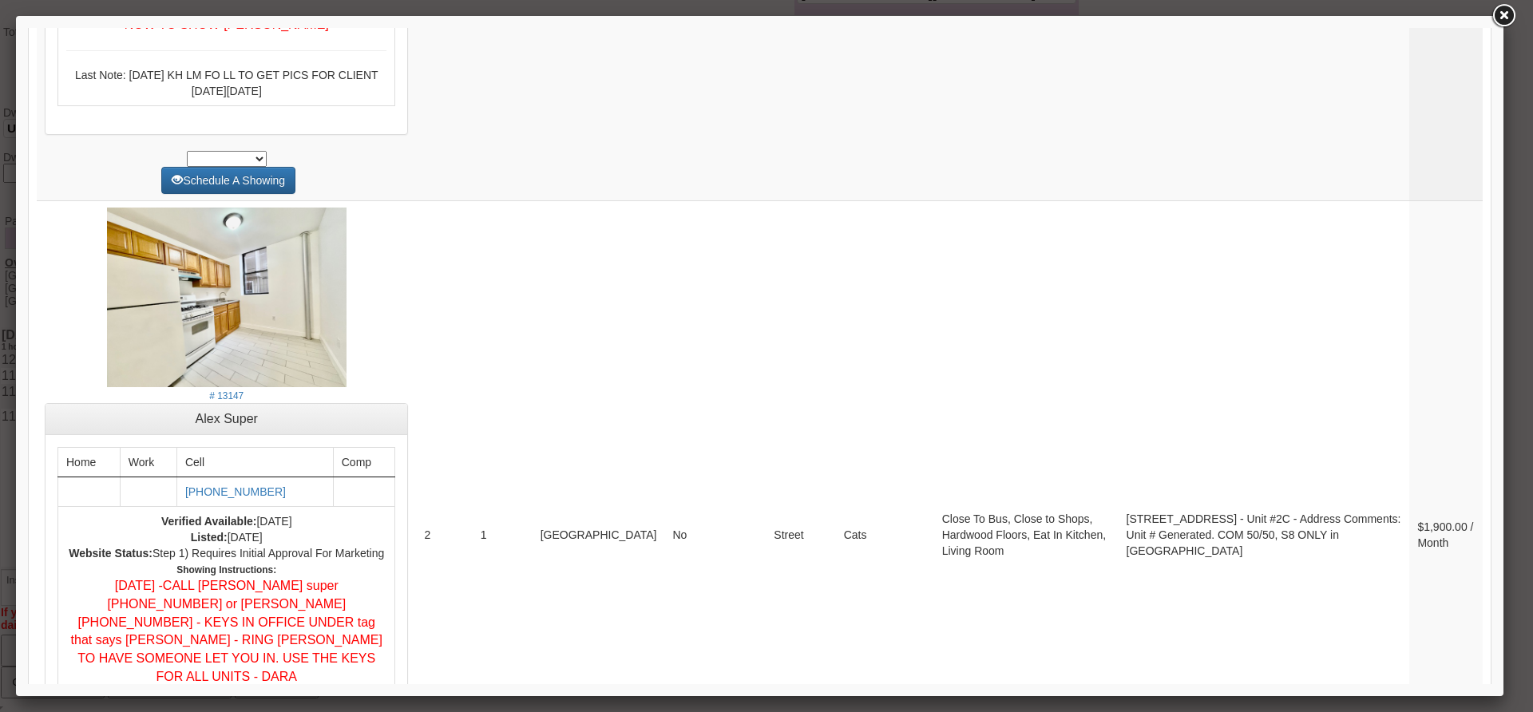
scroll to position [0, 0]
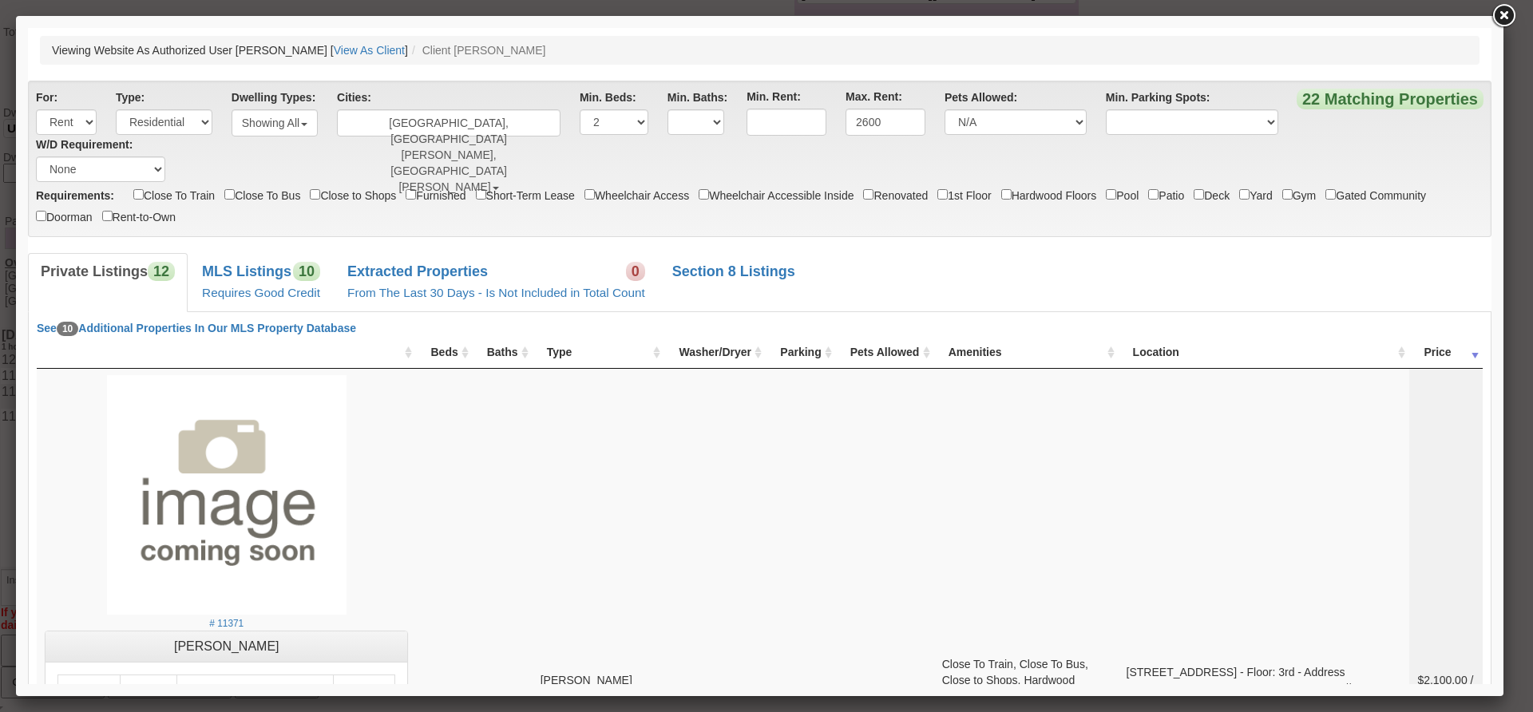
drag, startPoint x: 1484, startPoint y: 592, endPoint x: 1520, endPoint y: 166, distance: 427.9
click at [260, 291] on small "Requires Good Credit" at bounding box center [261, 293] width 118 height 14
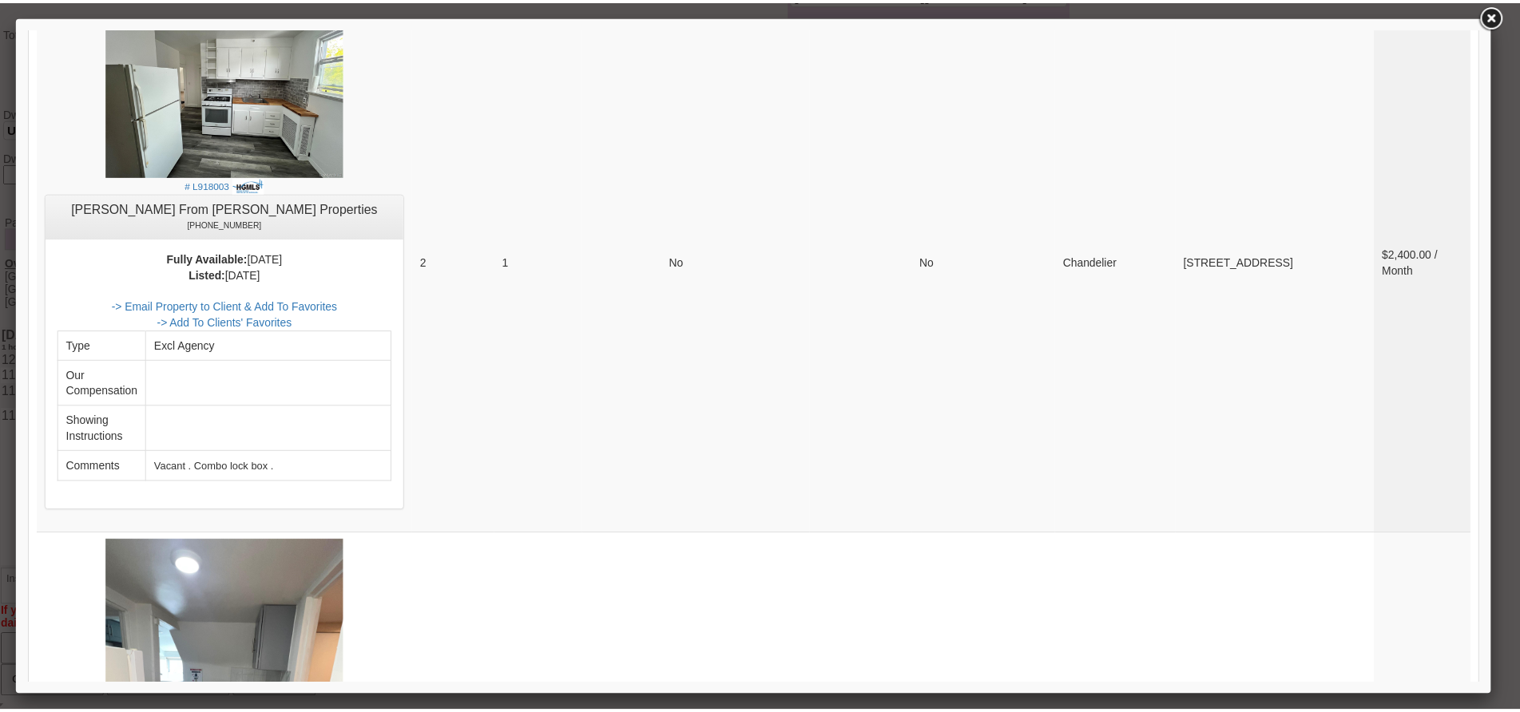
scroll to position [6270, 0]
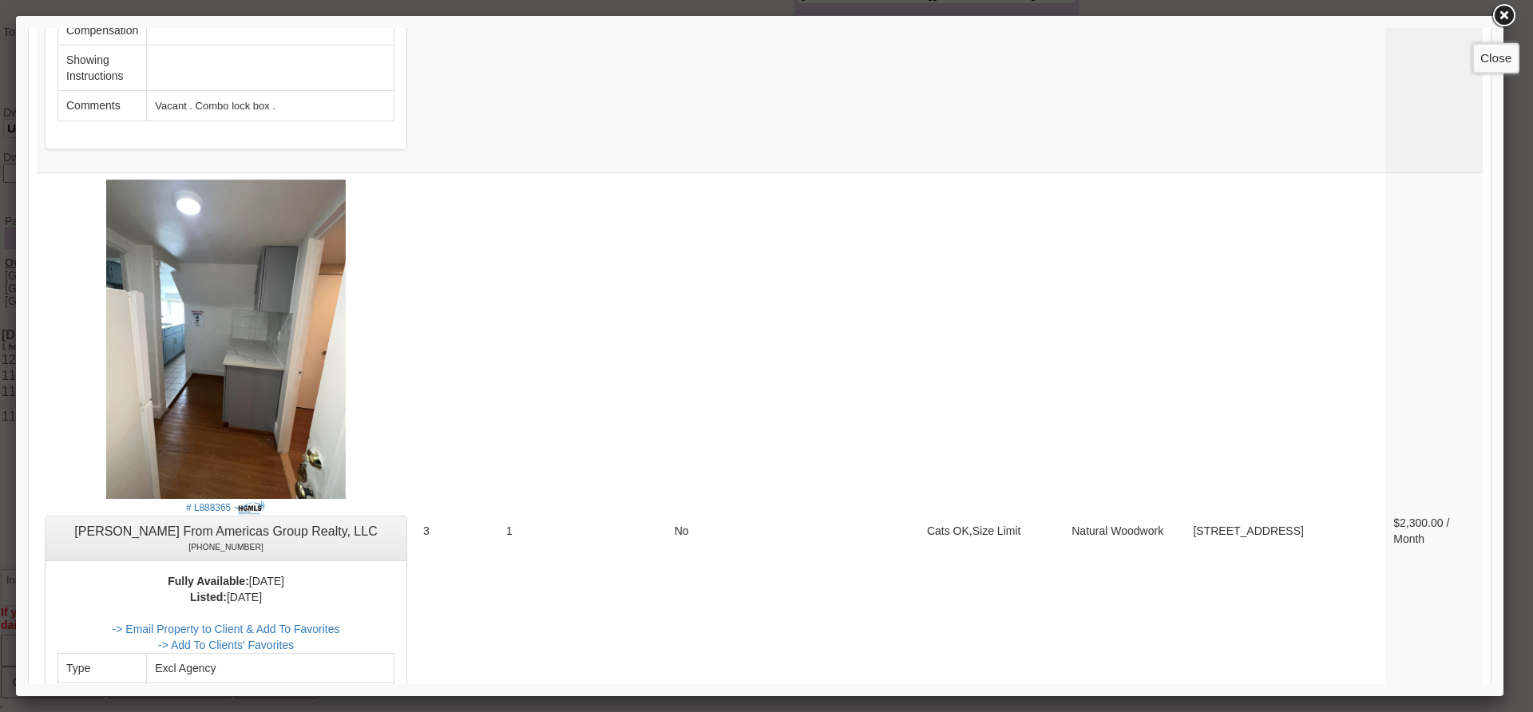
click at [1511, 15] on link at bounding box center [1503, 16] width 29 height 29
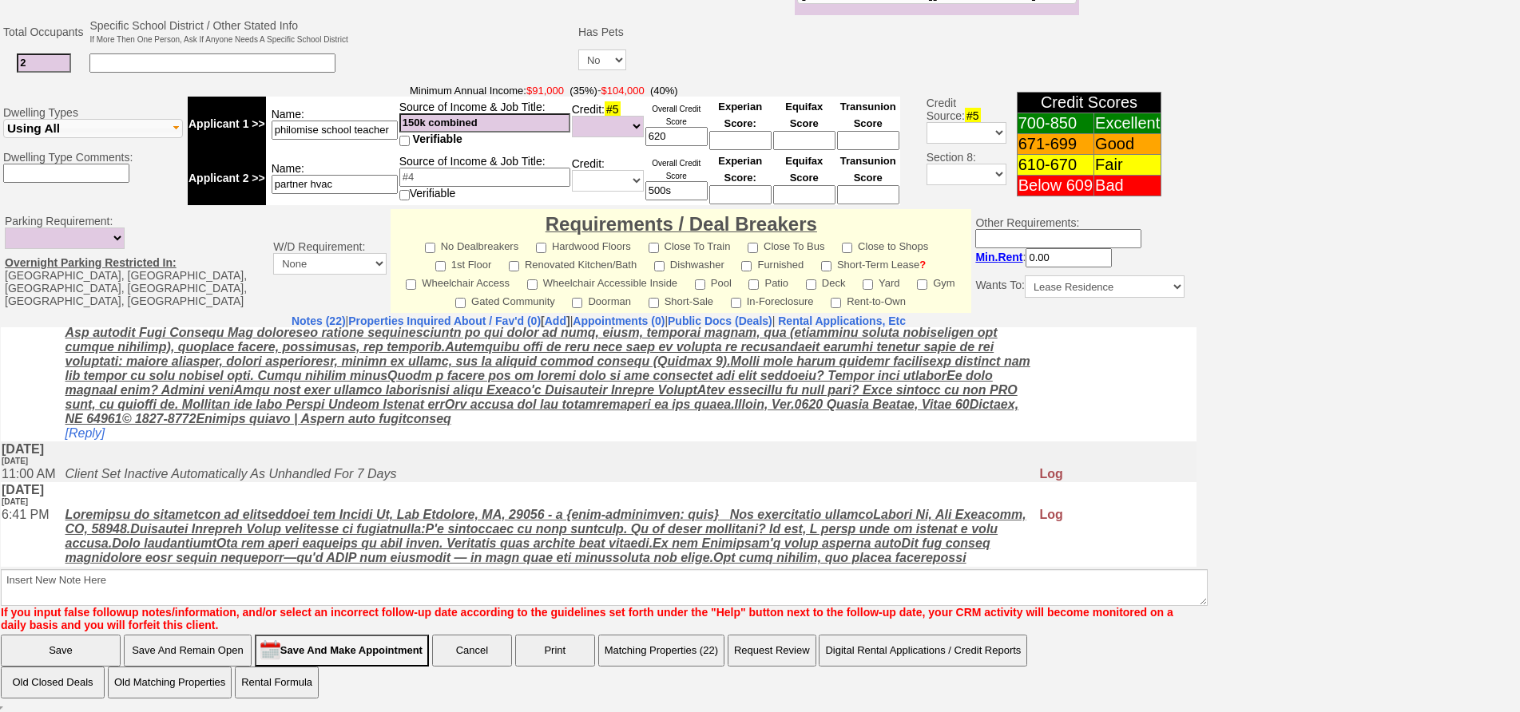
scroll to position [878, 0]
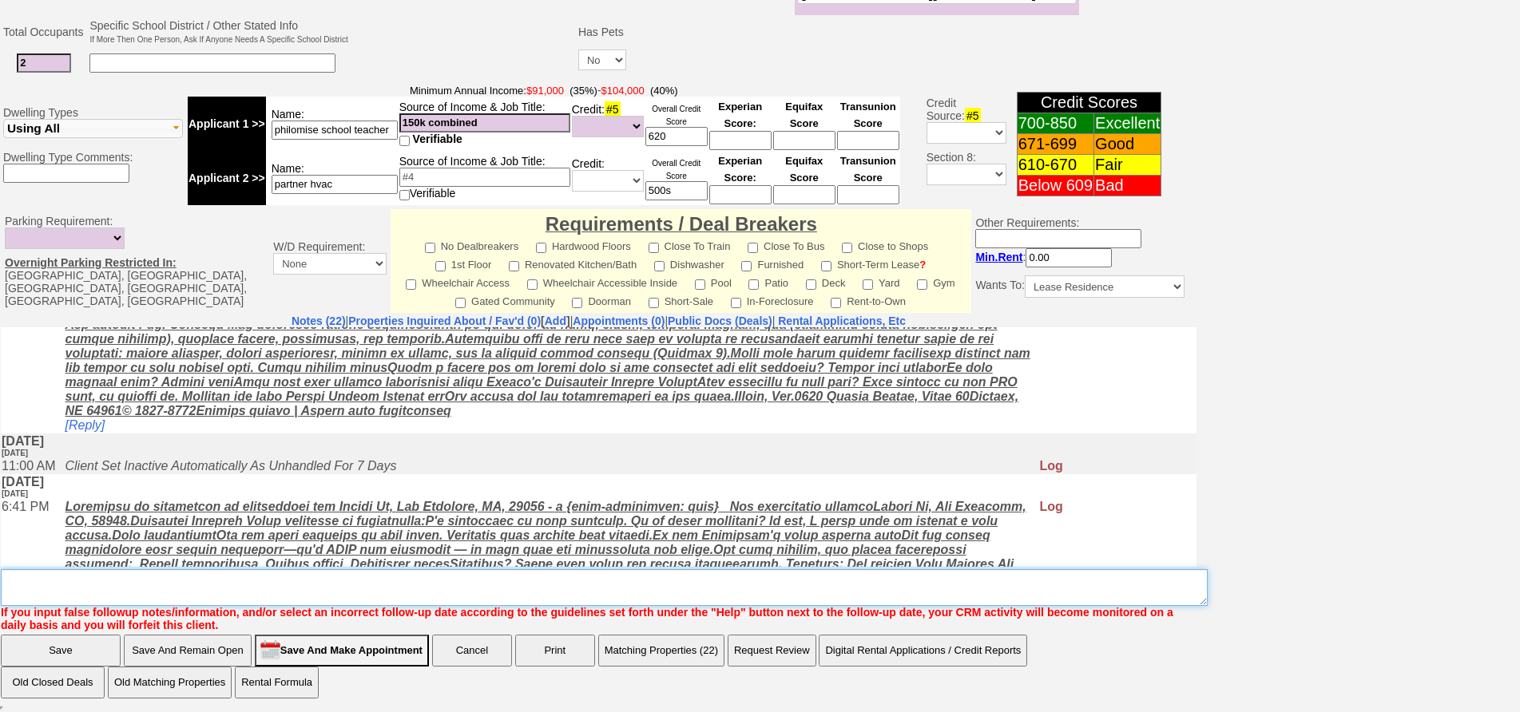
click at [415, 578] on textarea "Insert New Note Here" at bounding box center [604, 587] width 1207 height 37
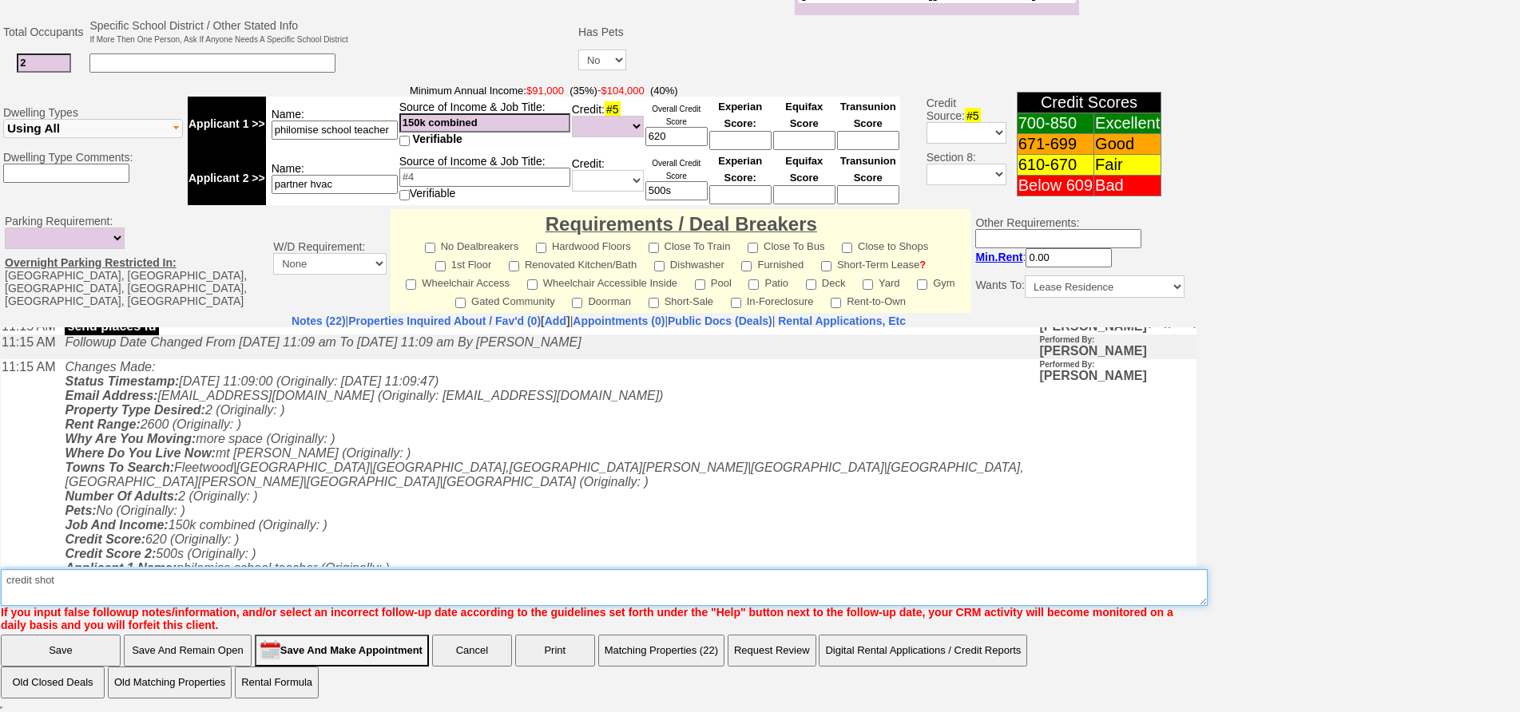
scroll to position [0, 0]
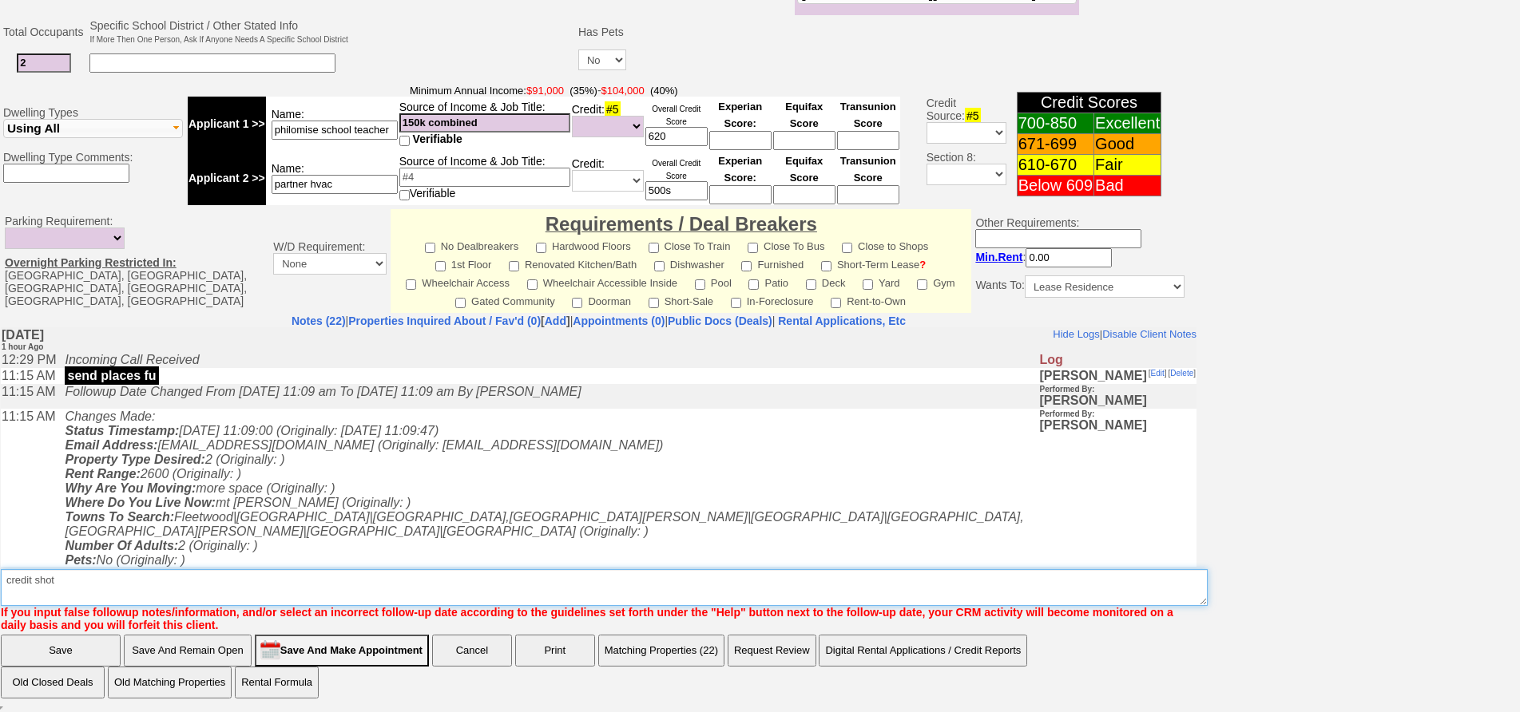
click at [150, 589] on textarea "Insert New Note Here" at bounding box center [604, 587] width 1207 height 37
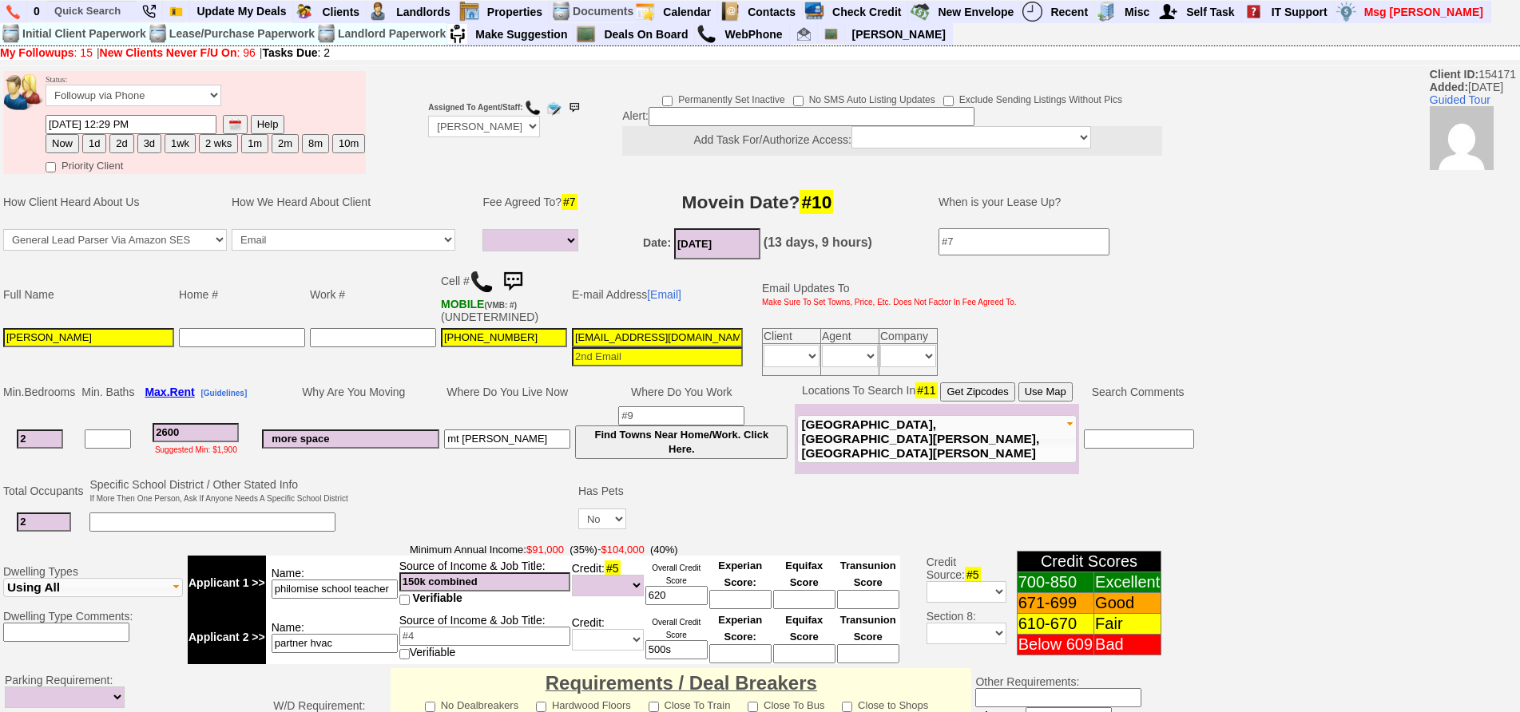
type textarea "credit shot ia"
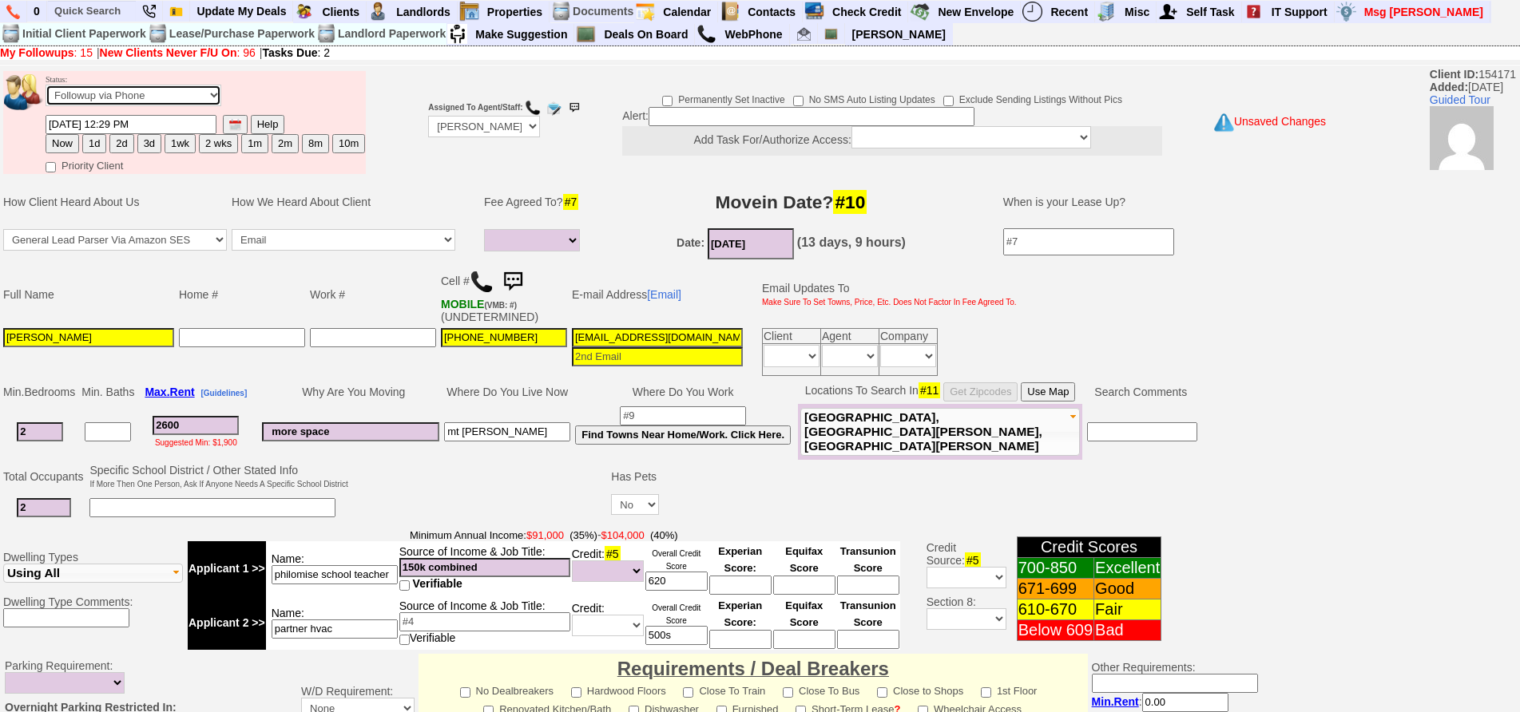
click at [122, 97] on select "Followup via Phone Followup via Email Followup When Section 8 Property Found De…" at bounding box center [134, 96] width 176 height 22
select select "Inactive"
click at [46, 85] on select "Followup via Phone Followup via Email Followup When Section 8 Property Found De…" at bounding box center [134, 96] width 176 height 22
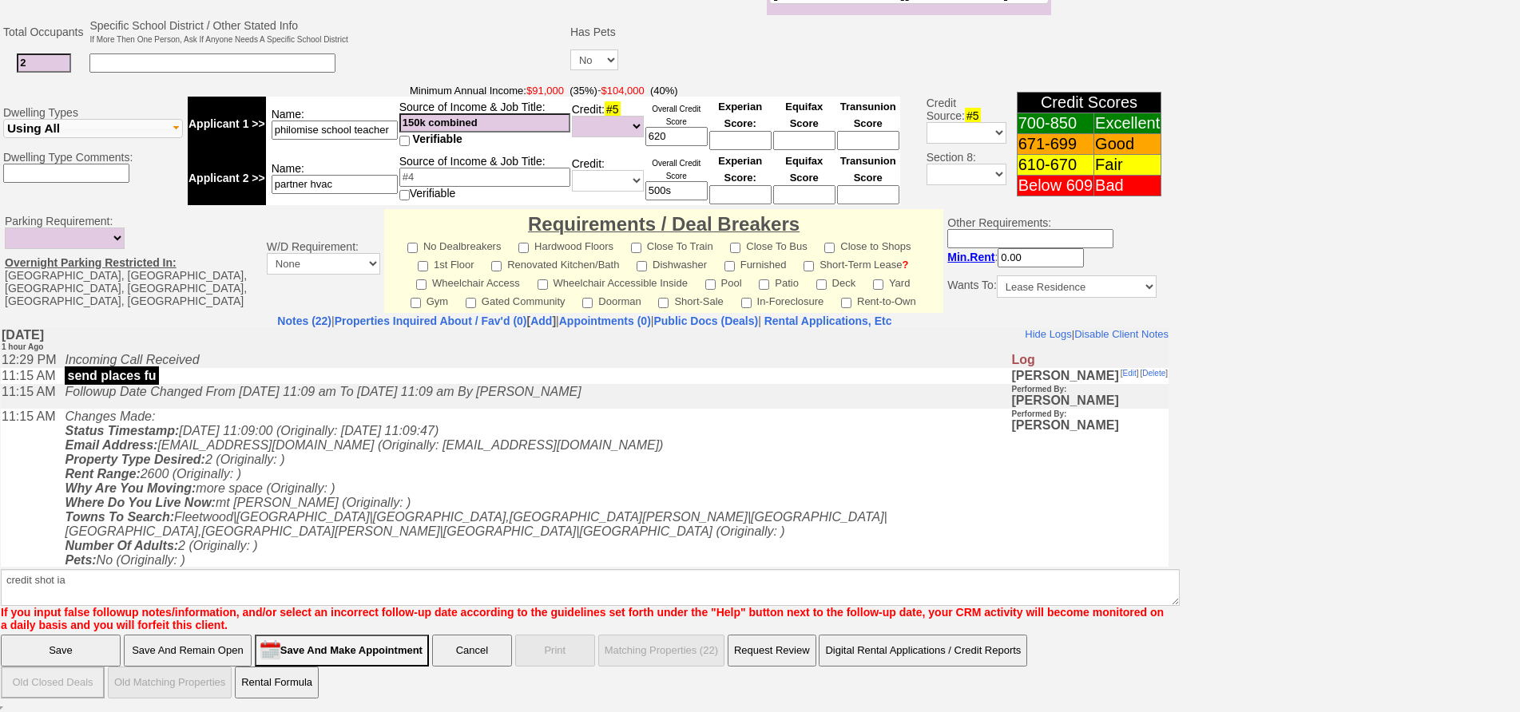
click at [56, 655] on input "Save" at bounding box center [61, 651] width 120 height 32
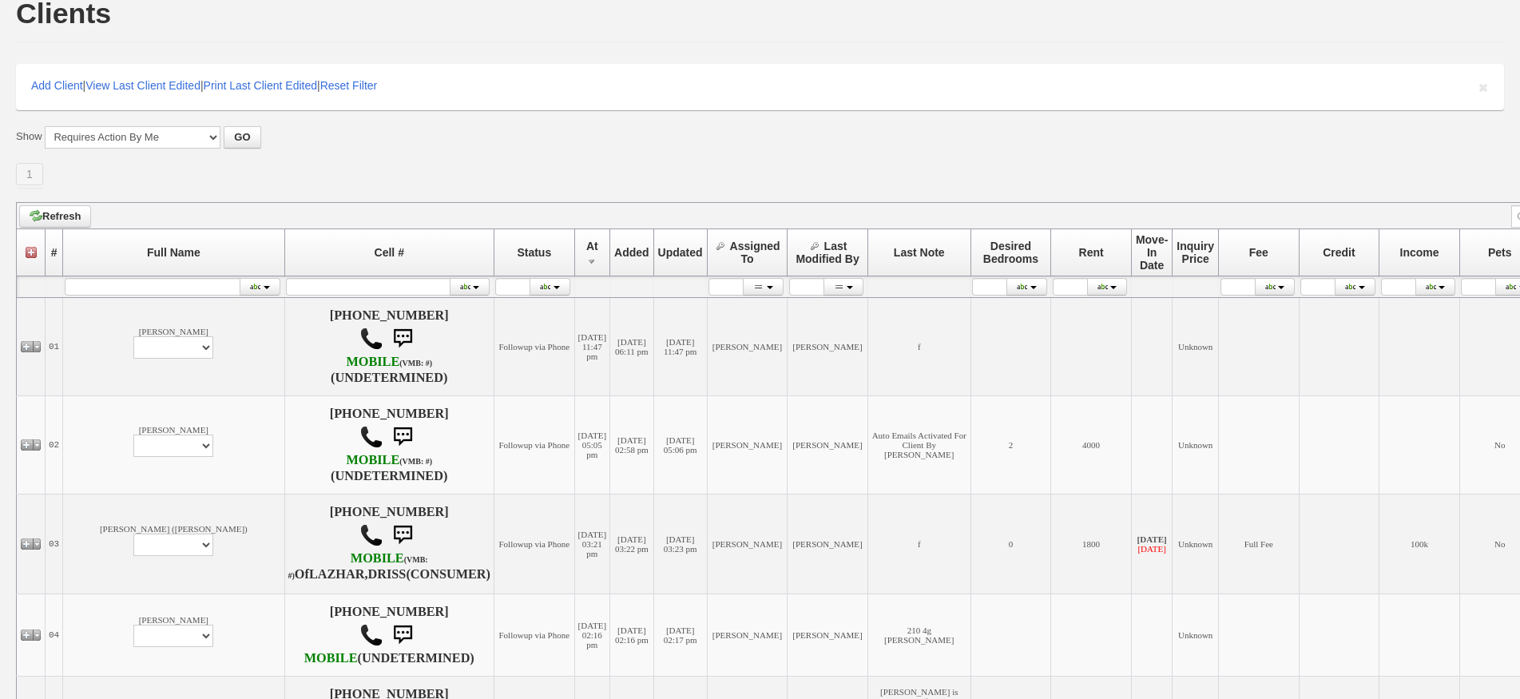
scroll to position [479, 0]
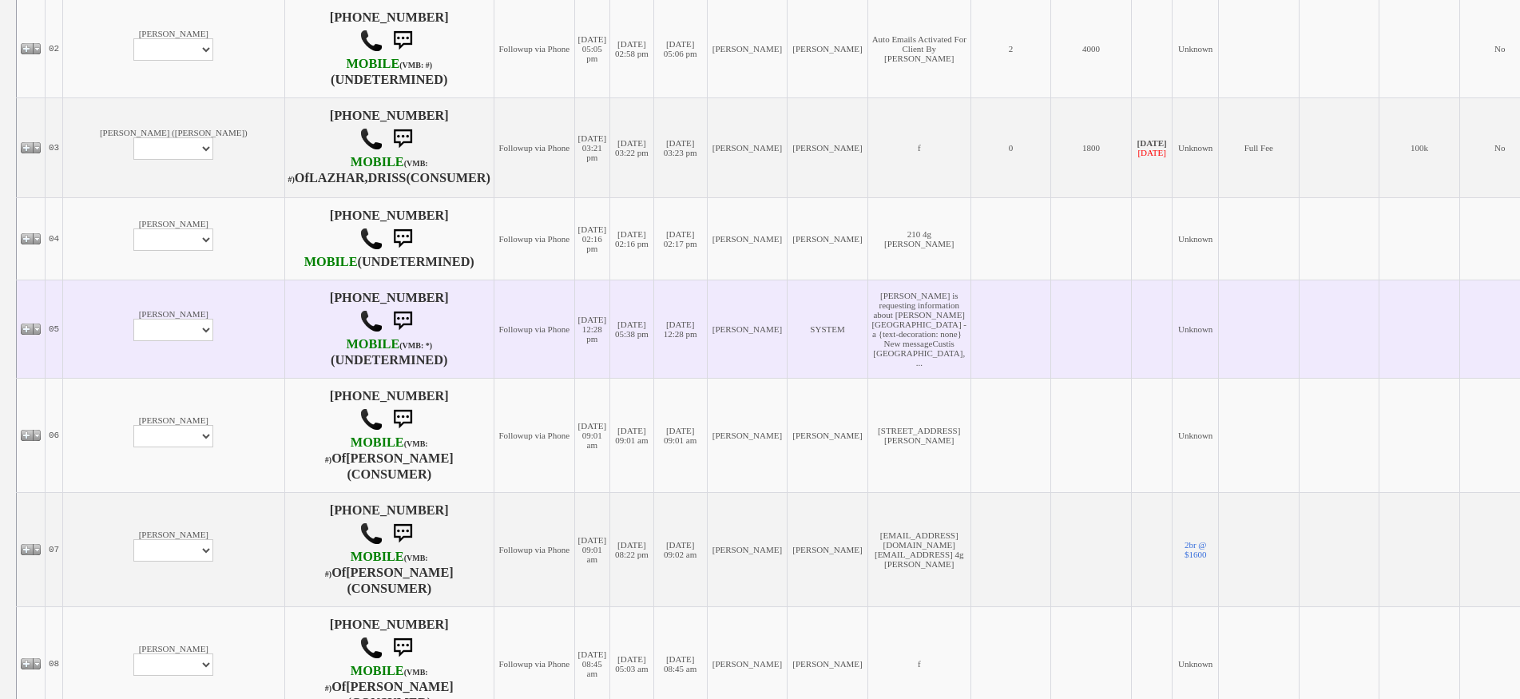
click at [653, 378] on td "[DATE] 12:28 pm" at bounding box center [679, 328] width 53 height 98
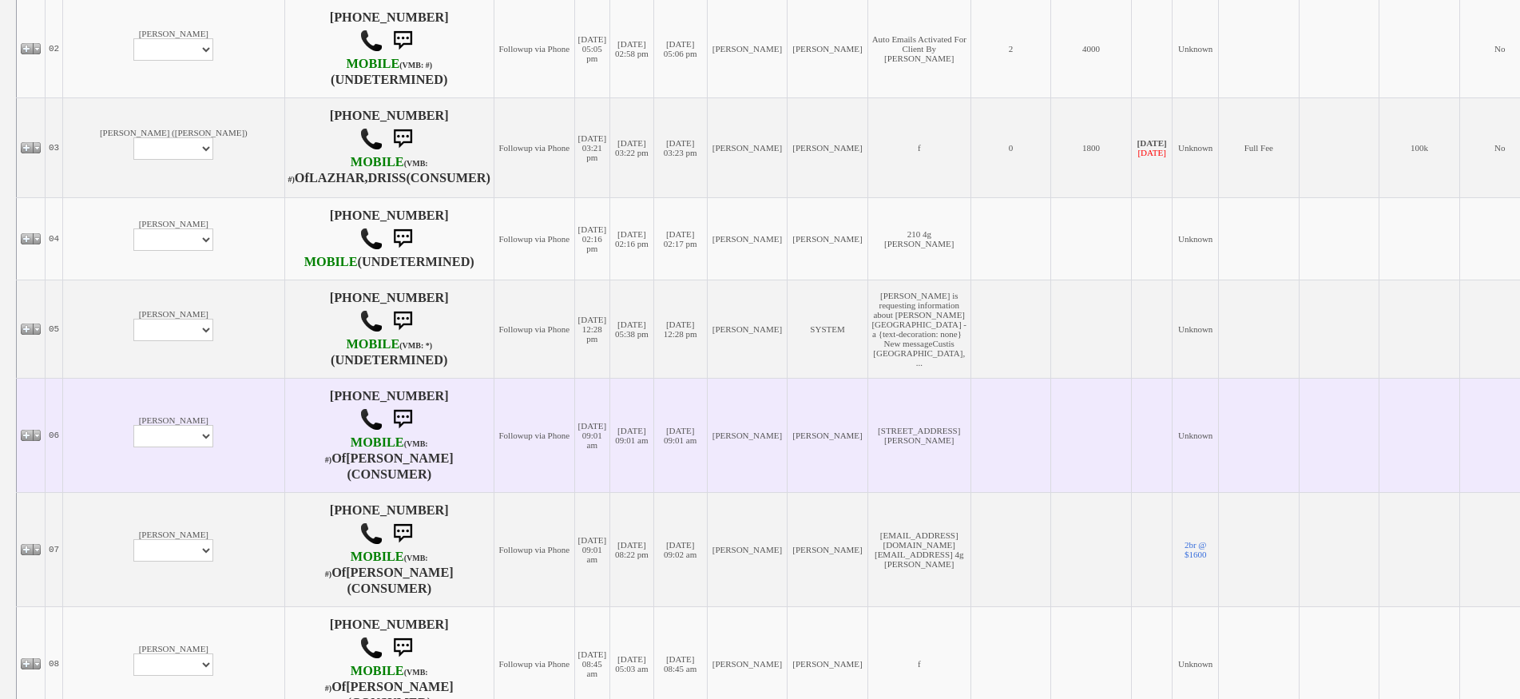
click at [610, 468] on td "[DATE] 09:01 am" at bounding box center [632, 435] width 44 height 114
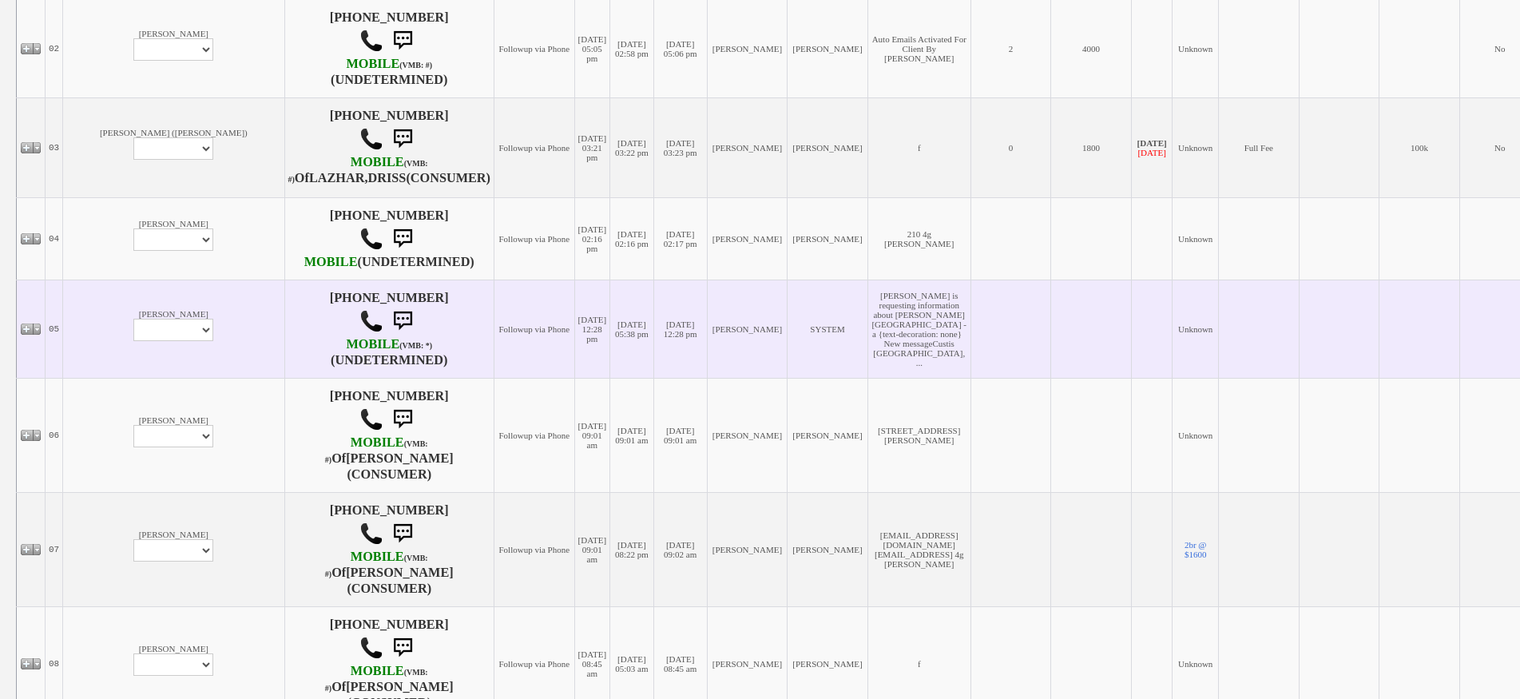
click at [493, 378] on td "Followup via Phone" at bounding box center [533, 328] width 81 height 98
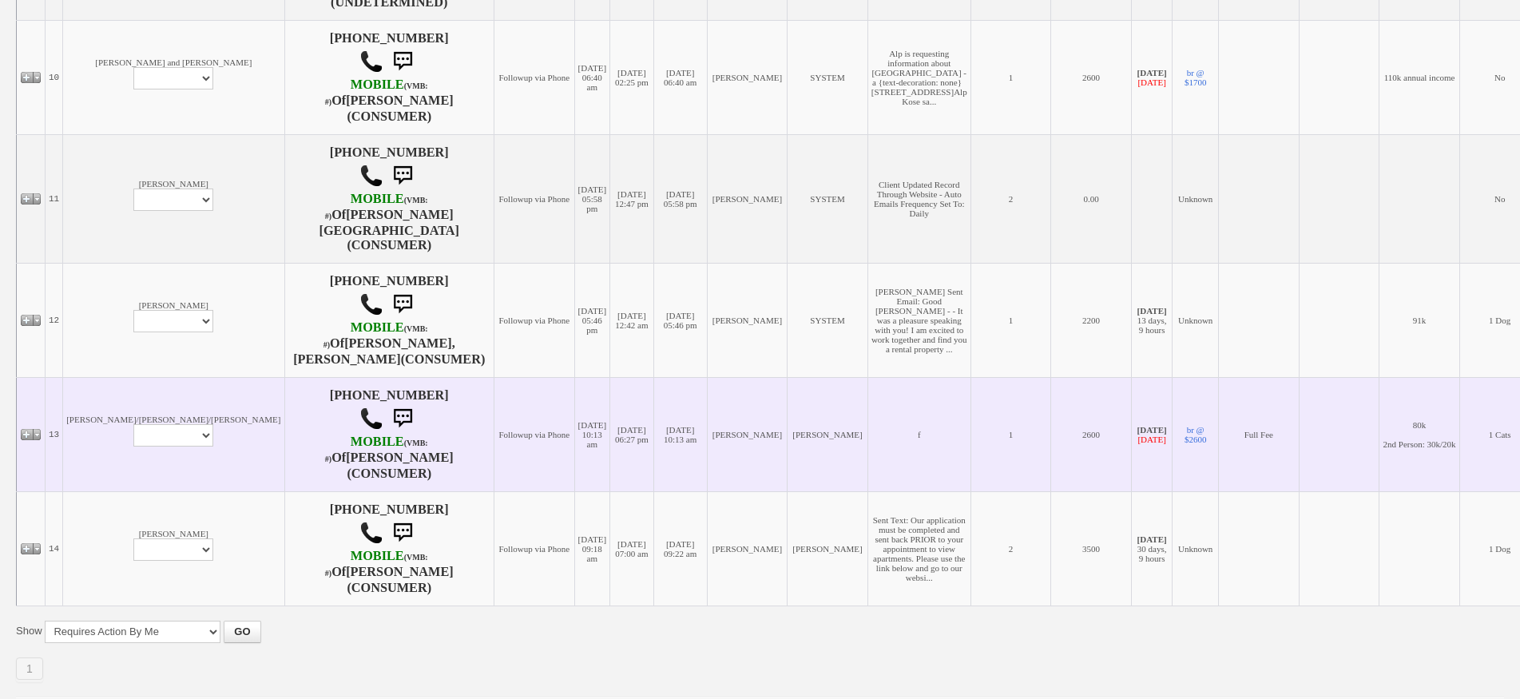
scroll to position [878, 0]
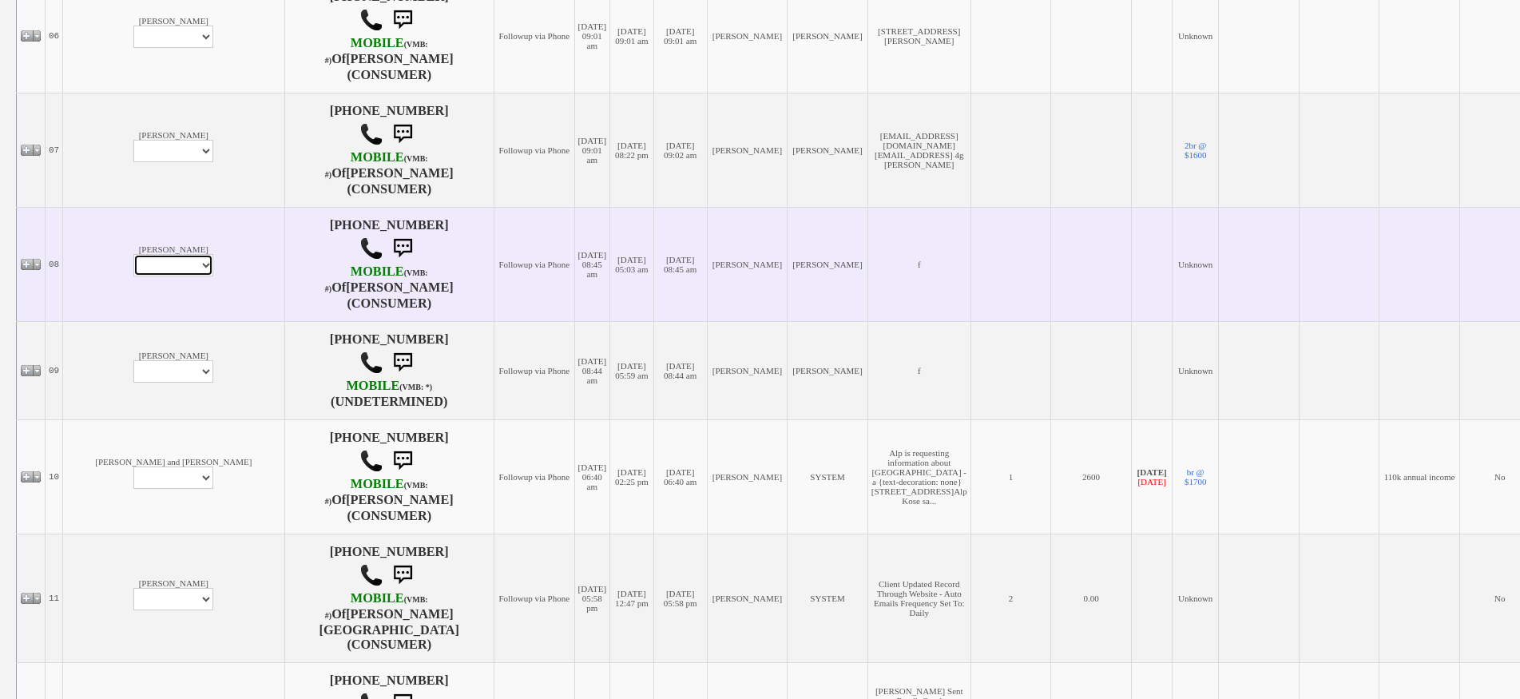
click at [133, 276] on select "Profile Edit Print Email Externally (Will Not Be Tracked In CRM) Closed Deals" at bounding box center [173, 265] width 80 height 22
select select "ChangeURL,/crm/custom/edit_client_form.php?redirect=%2Fcrm%2Fclients.php&id=168…"
click at [133, 276] on select "Profile Edit Print Email Externally (Will Not Be Tracked In CRM) Closed Deals" at bounding box center [173, 265] width 80 height 22
select select
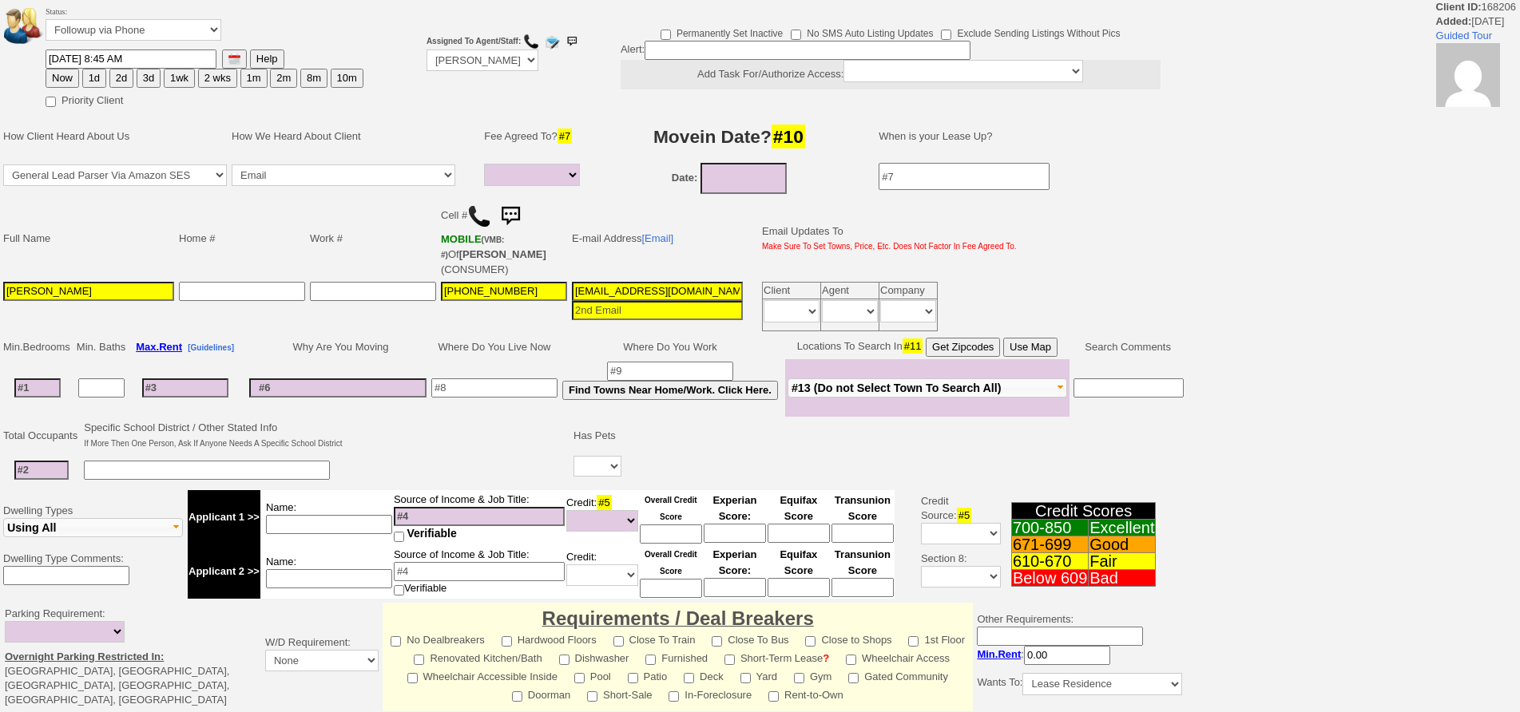
select select
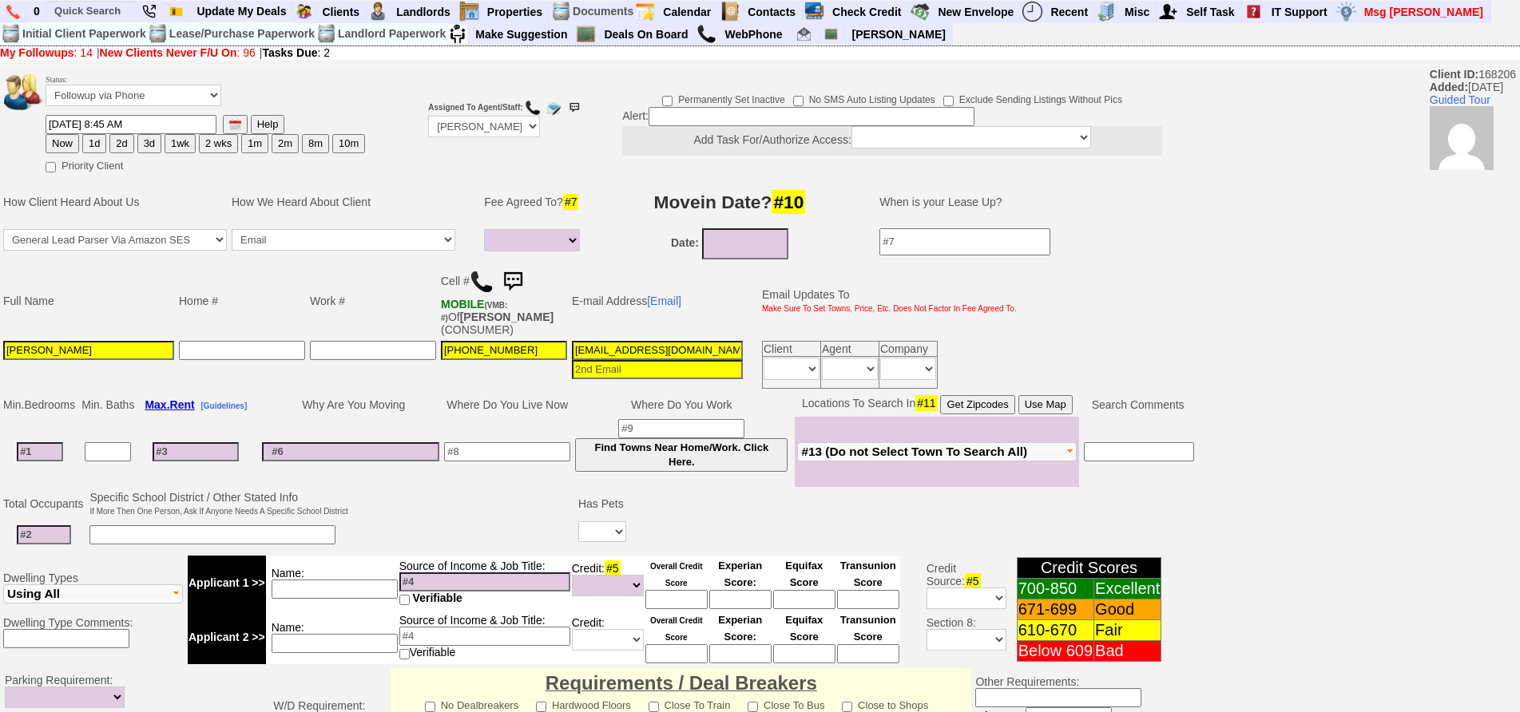
click at [478, 287] on img at bounding box center [482, 282] width 24 height 24
click at [33, 458] on input at bounding box center [40, 451] width 46 height 19
type input "1"
select select
type input "1"
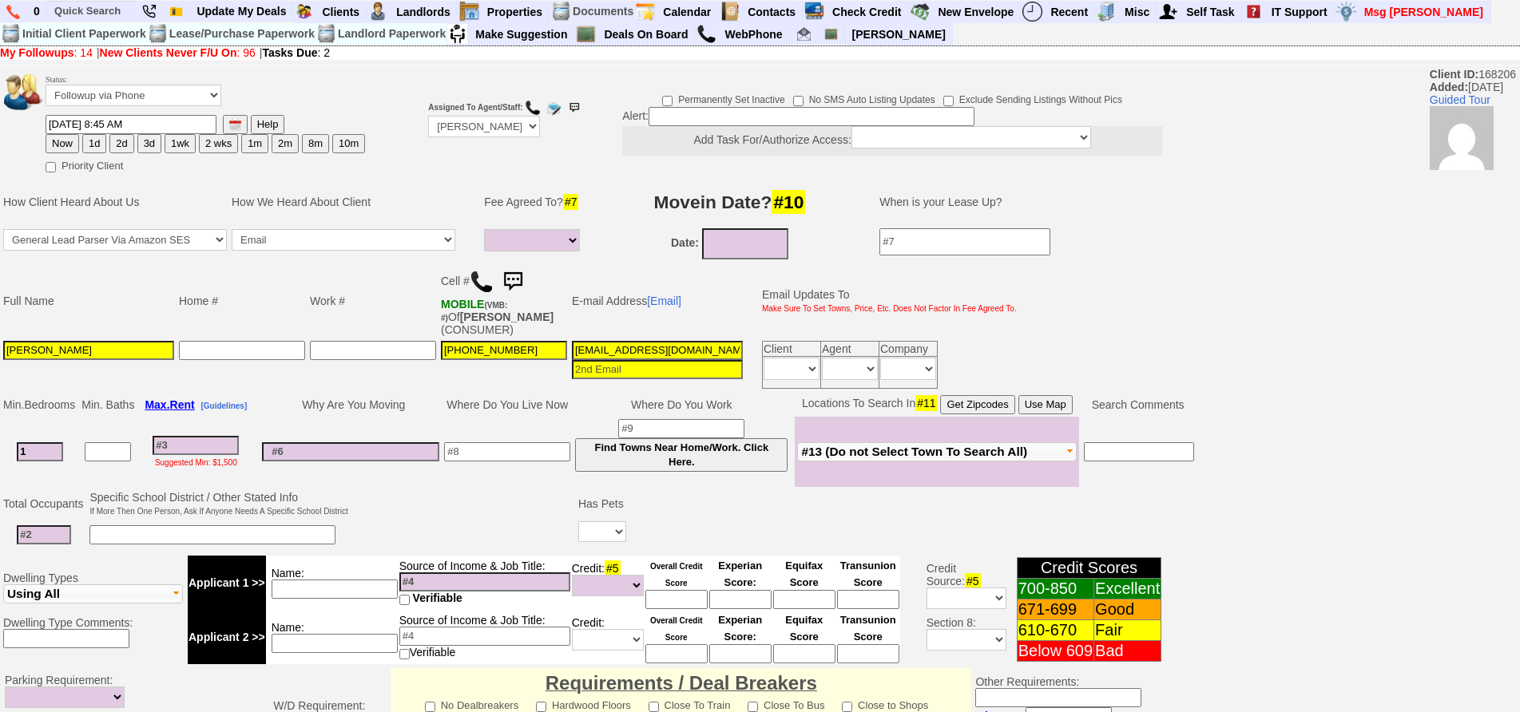
click at [302, 406] on td "Why Are You Moving" at bounding box center [351, 405] width 182 height 24
select select
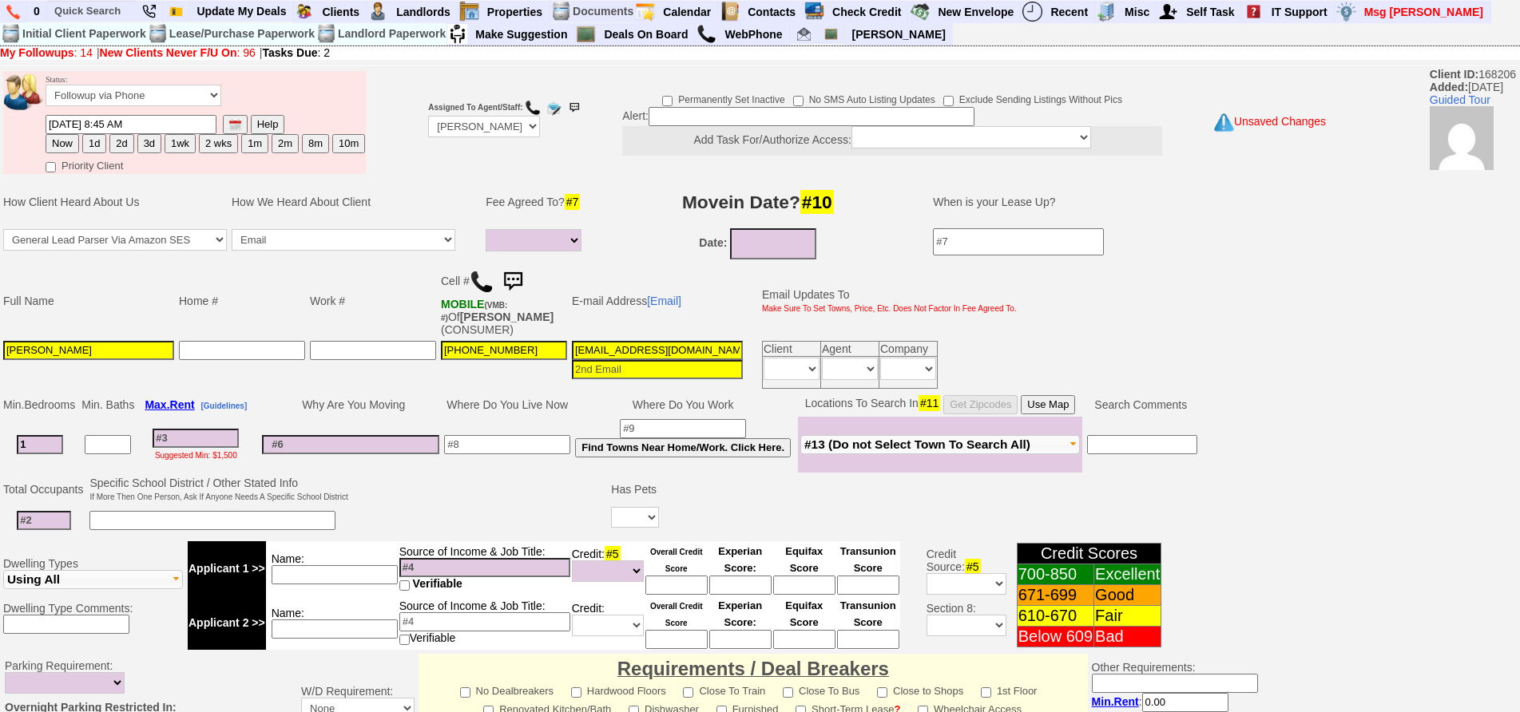
click at [211, 442] on input at bounding box center [196, 438] width 86 height 19
drag, startPoint x: 784, startPoint y: 200, endPoint x: 777, endPoint y: 251, distance: 51.6
click at [780, 234] on tbody "How Client Heard About Us How We Heard About Client Fee Agreed To? #7 Movein Da…" at bounding box center [656, 220] width 1311 height 84
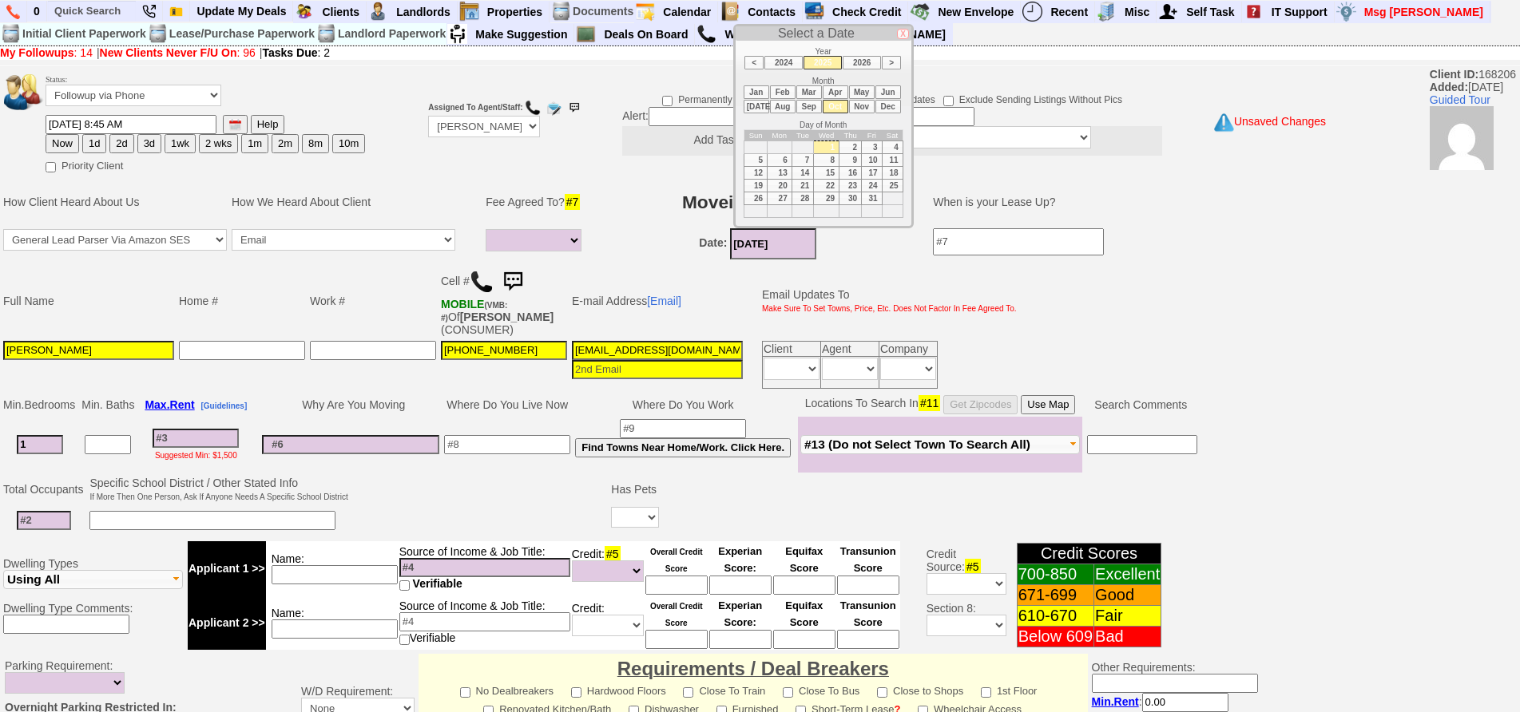
click at [777, 251] on input "[DATE]" at bounding box center [773, 243] width 86 height 31
click at [832, 173] on td "15" at bounding box center [827, 172] width 26 height 13
type input "[DATE]"
click at [721, 117] on input at bounding box center [811, 116] width 326 height 19
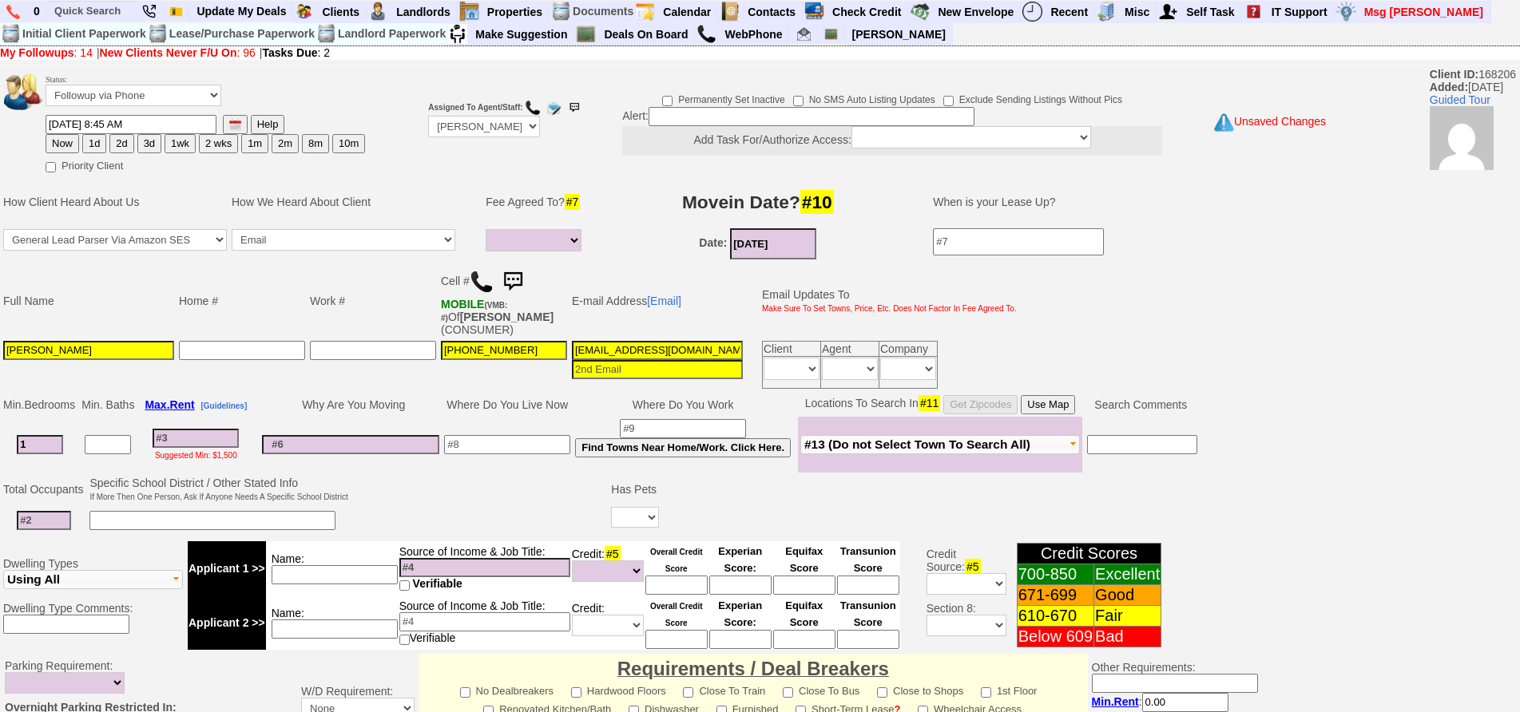
click at [522, 441] on input at bounding box center [507, 444] width 126 height 19
click at [667, 581] on input at bounding box center [676, 585] width 62 height 19
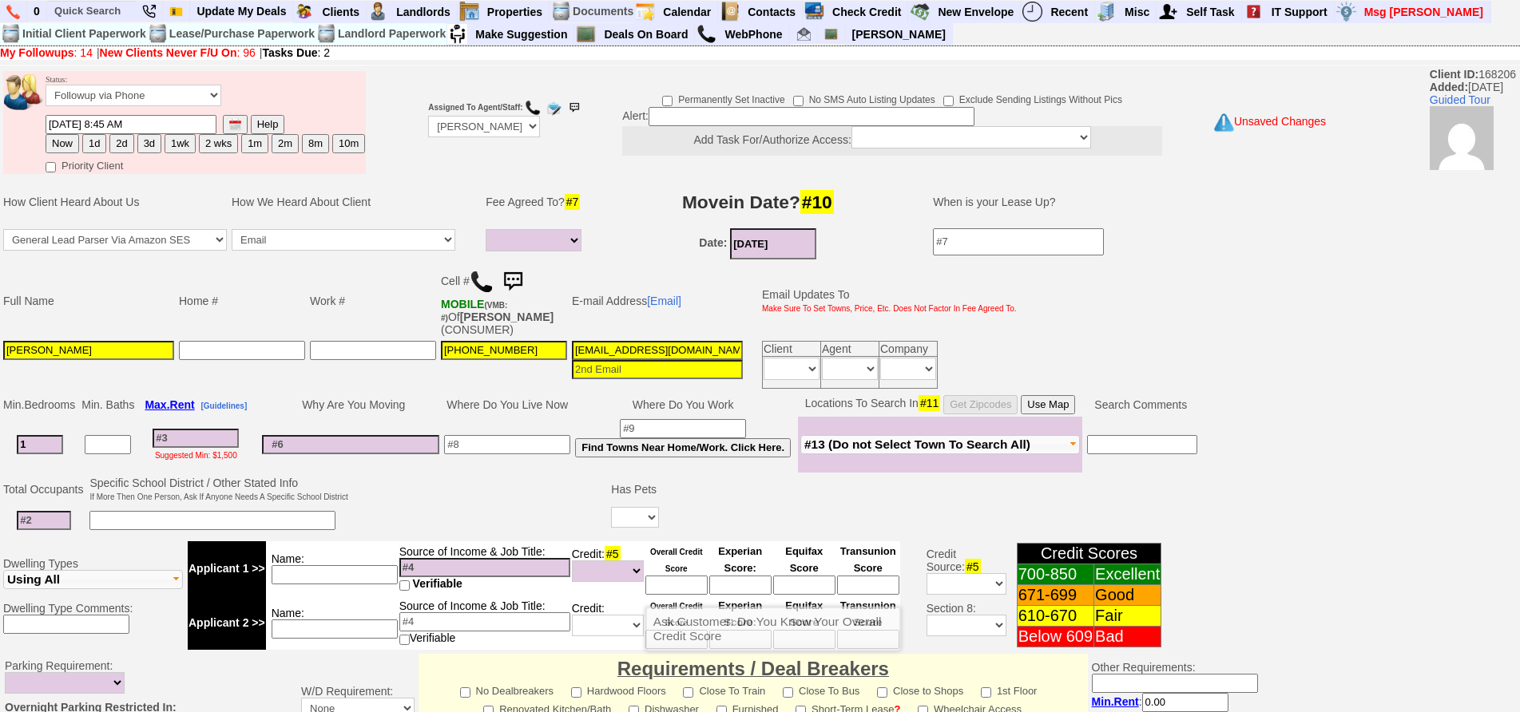
click at [718, 474] on td at bounding box center [984, 489] width 646 height 30
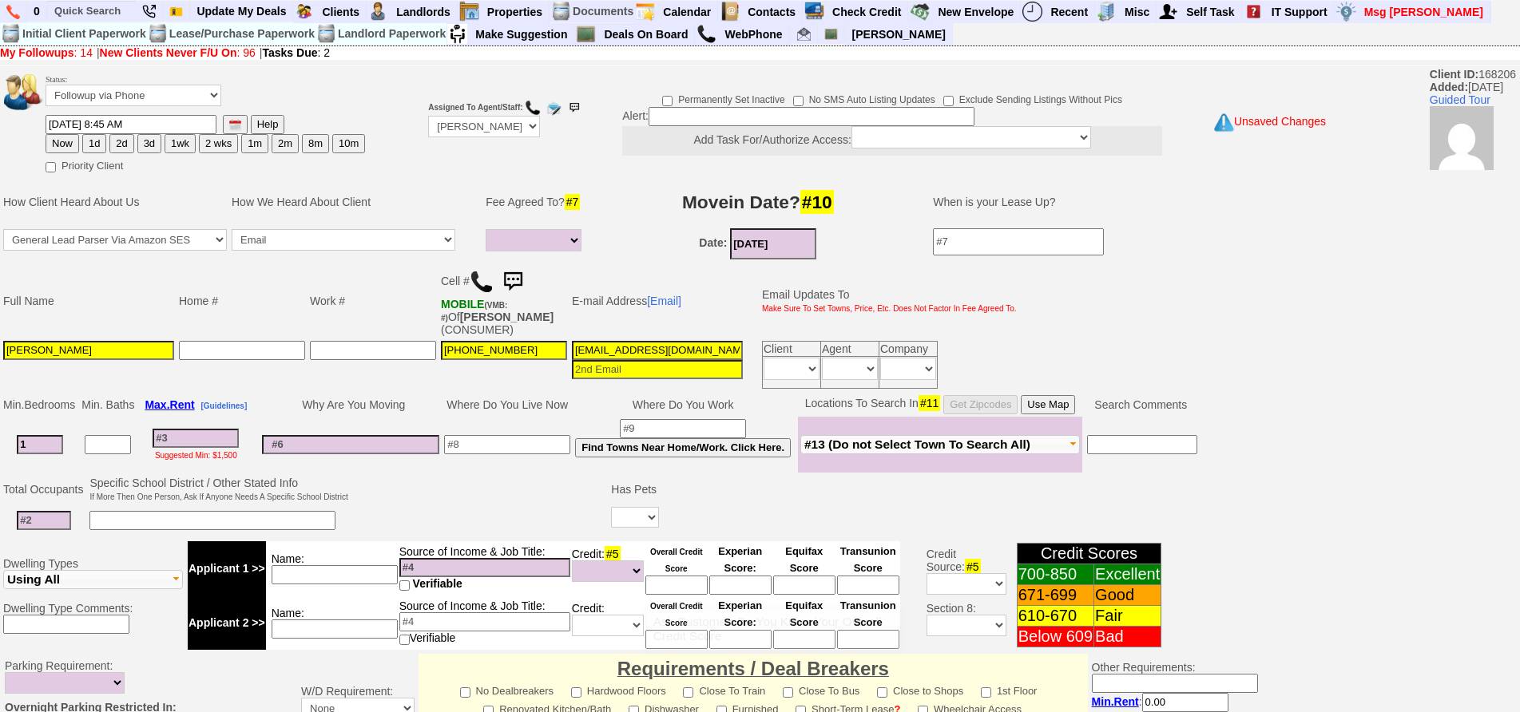
click at [656, 581] on input at bounding box center [676, 585] width 62 height 19
type input "500s"
click at [57, 514] on input at bounding box center [44, 520] width 54 height 19
type input "1"
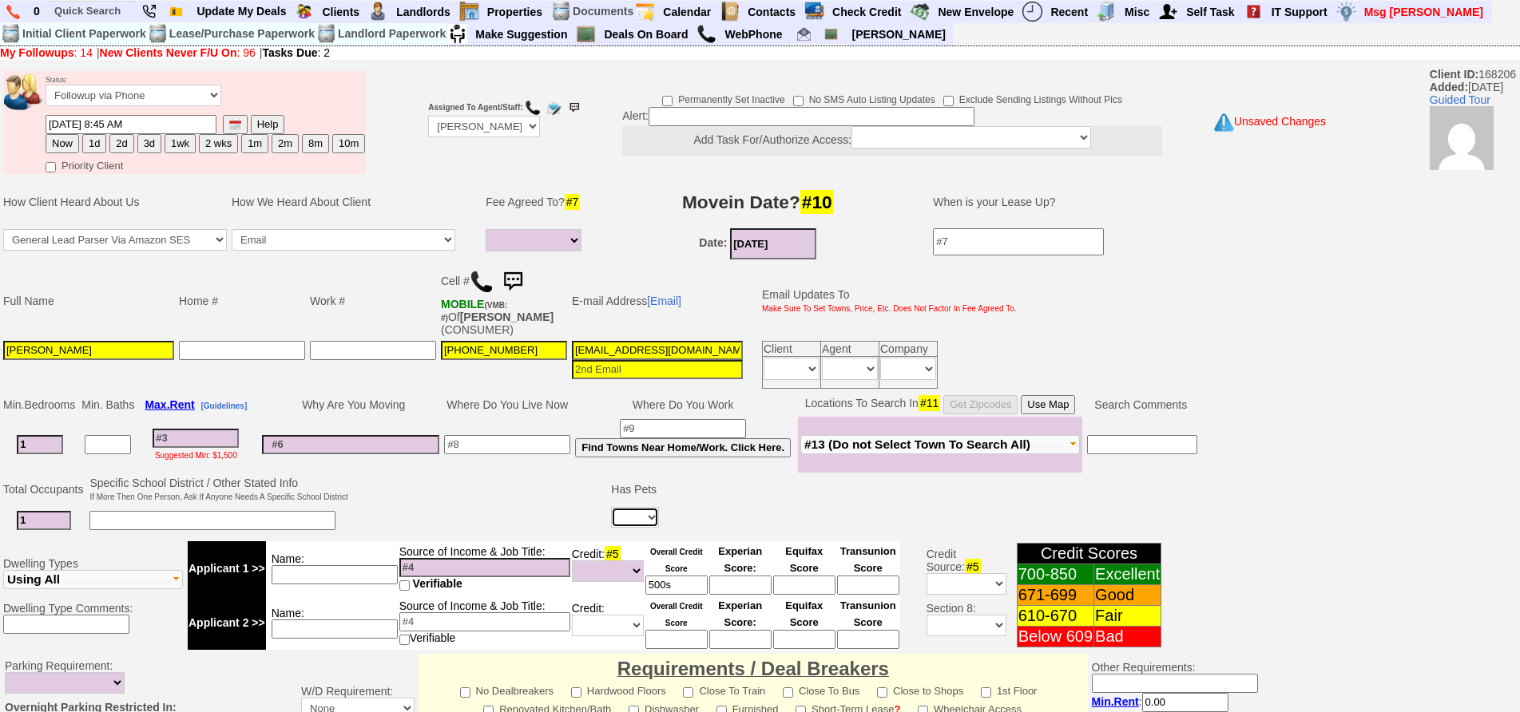
click at [645, 517] on select "Yes No" at bounding box center [635, 517] width 48 height 21
click at [714, 505] on td at bounding box center [984, 521] width 646 height 33
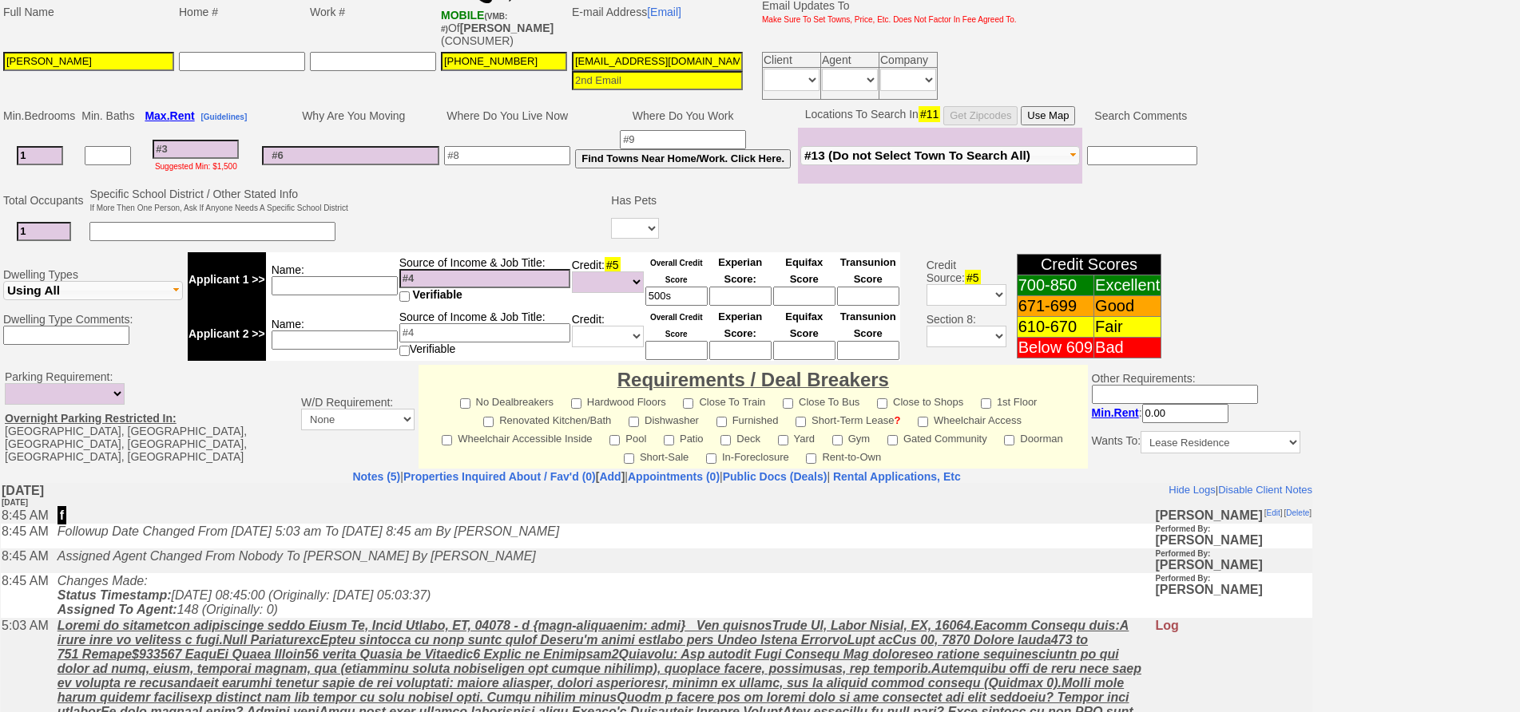
scroll to position [160, 0]
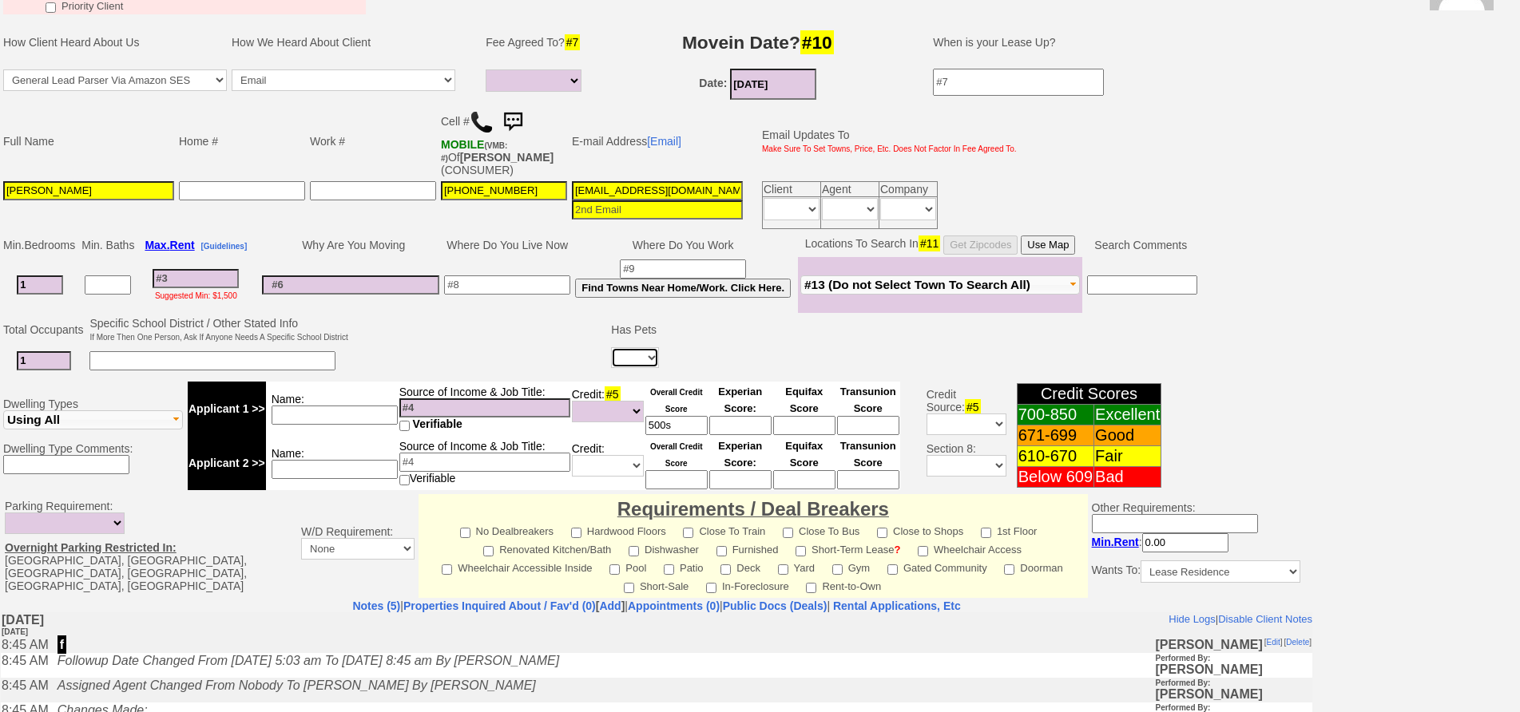
click at [638, 347] on select "Yes No" at bounding box center [635, 357] width 48 height 21
select select "No"
click at [613, 347] on select "Yes No" at bounding box center [635, 357] width 48 height 21
click at [549, 285] on input at bounding box center [507, 284] width 126 height 19
click at [328, 414] on input at bounding box center [334, 415] width 126 height 19
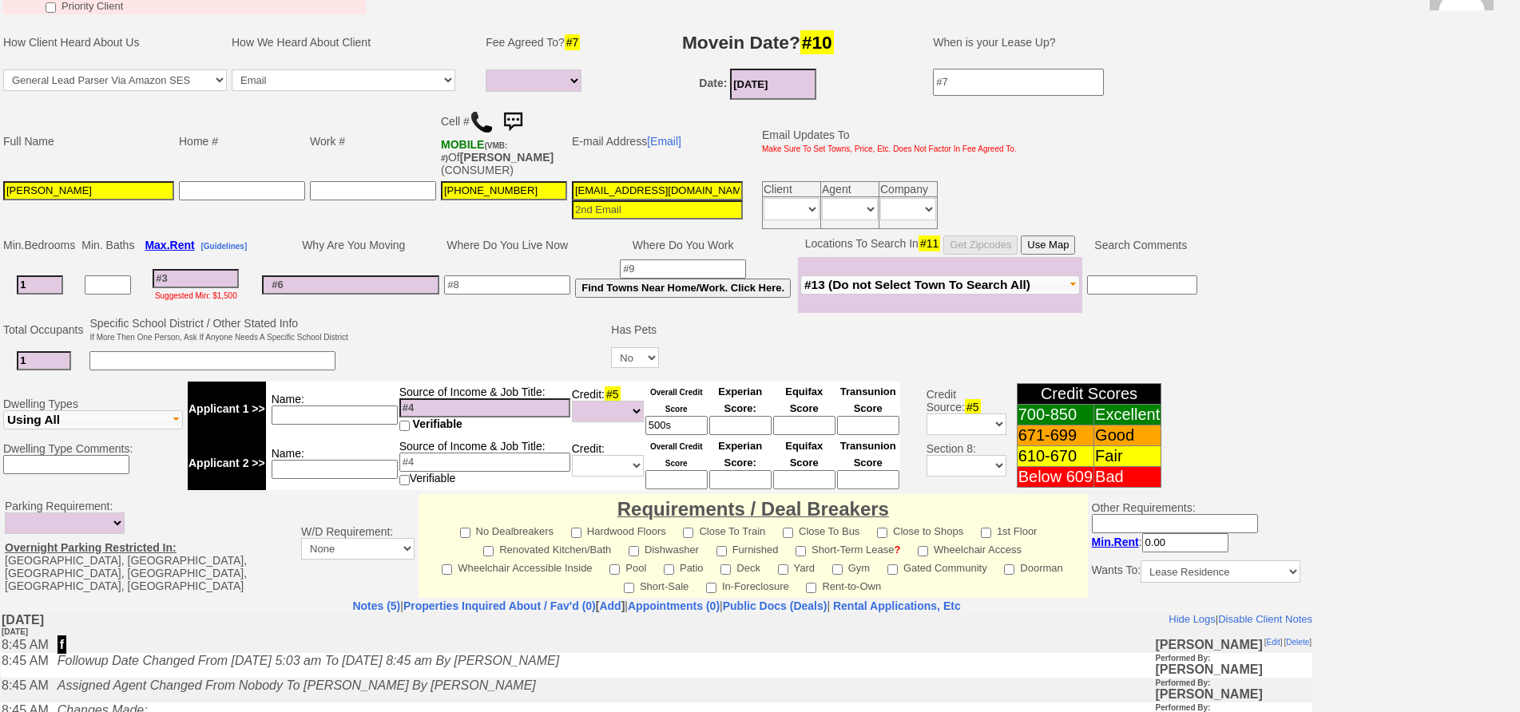
click at [449, 351] on td at bounding box center [480, 346] width 259 height 63
click at [195, 284] on input at bounding box center [196, 278] width 86 height 19
click at [1044, 244] on button "Use Map" at bounding box center [1047, 245] width 54 height 19
click at [529, 294] on input at bounding box center [507, 284] width 126 height 19
type input "the bronx"
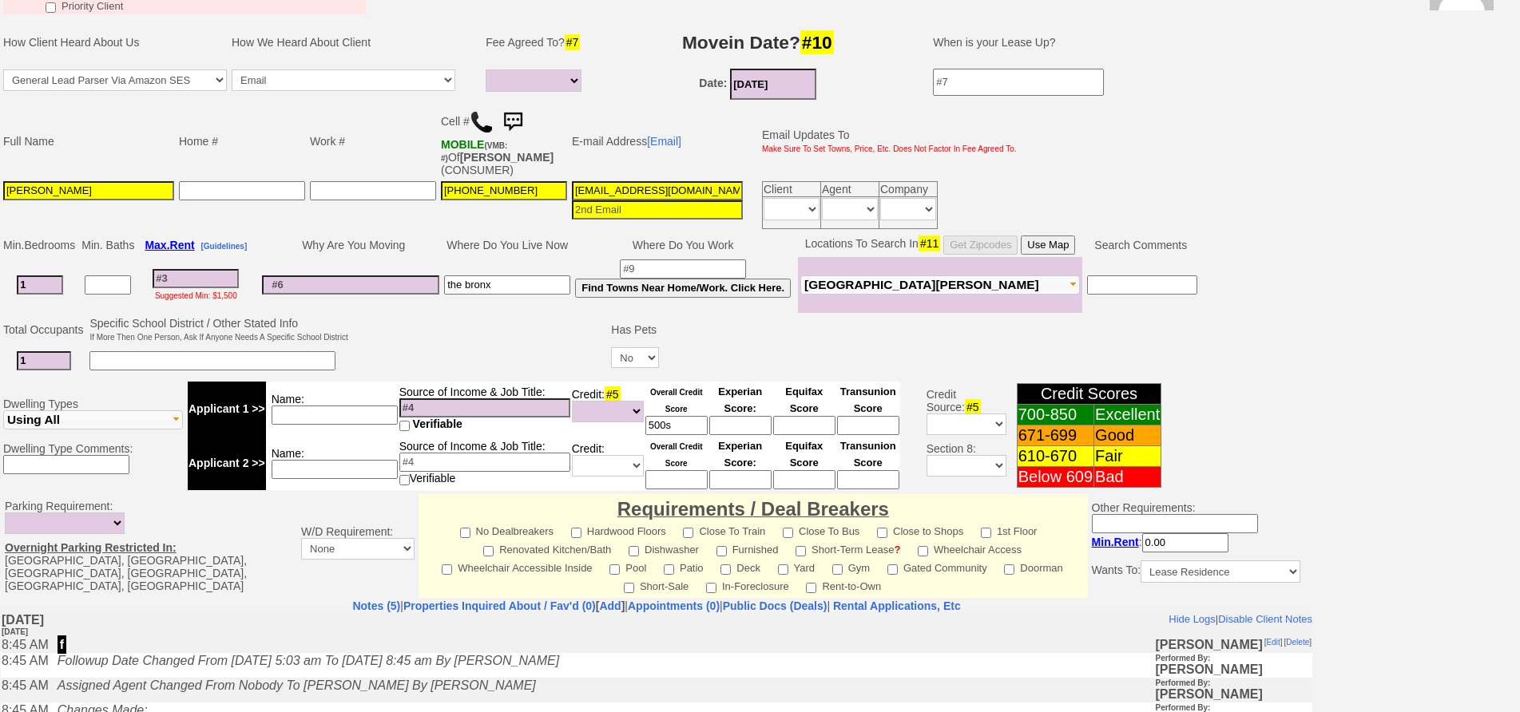
click at [314, 412] on input at bounding box center [334, 415] width 126 height 19
type input "colmin food truck"
click at [338, 387] on td "Name: colmin food truck" at bounding box center [332, 409] width 133 height 54
click at [321, 372] on td at bounding box center [218, 361] width 263 height 33
click at [315, 361] on input at bounding box center [212, 360] width 246 height 19
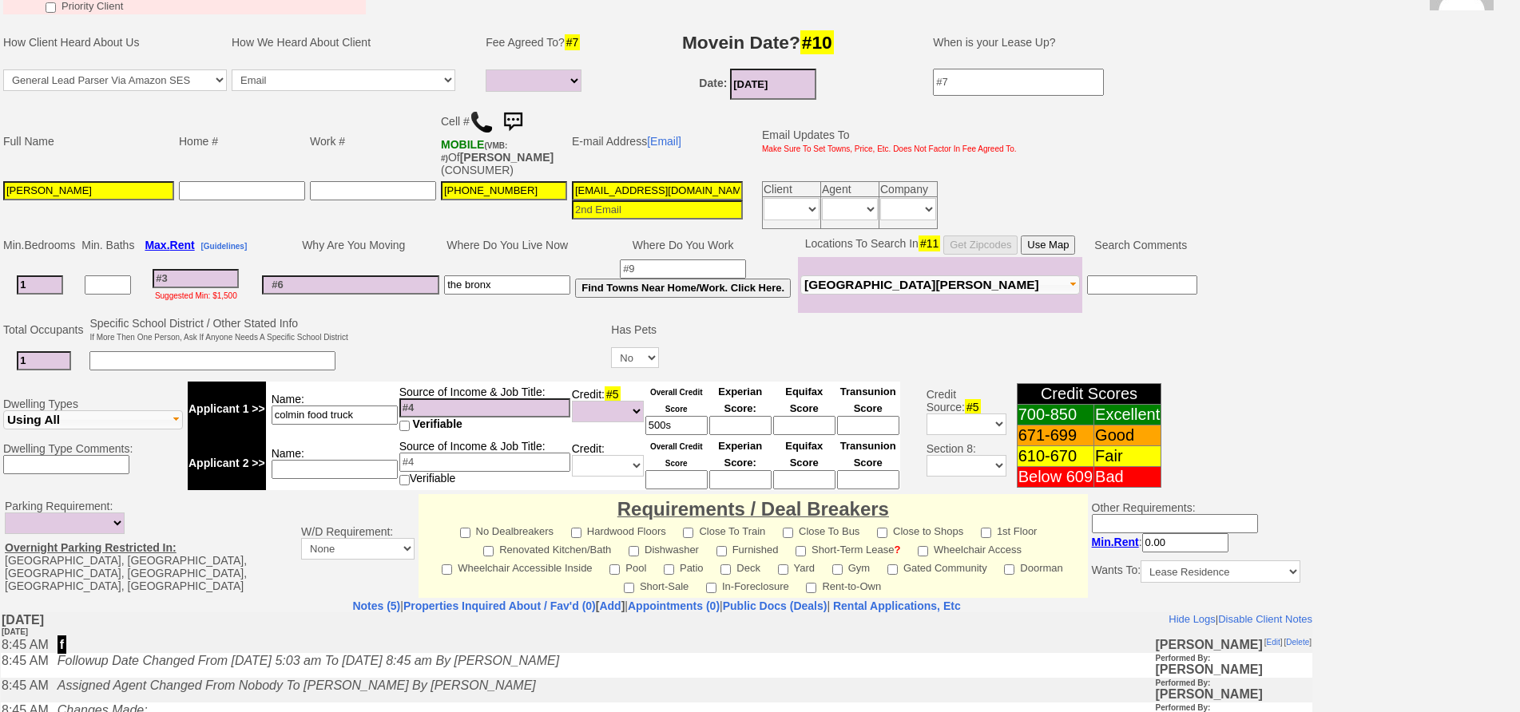
click at [208, 280] on input at bounding box center [196, 278] width 86 height 19
click at [555, 409] on input at bounding box center [484, 407] width 171 height 19
click at [505, 406] on input at bounding box center [484, 407] width 171 height 19
type input "36k"
drag, startPoint x: 464, startPoint y: 351, endPoint x: 60, endPoint y: 295, distance: 407.9
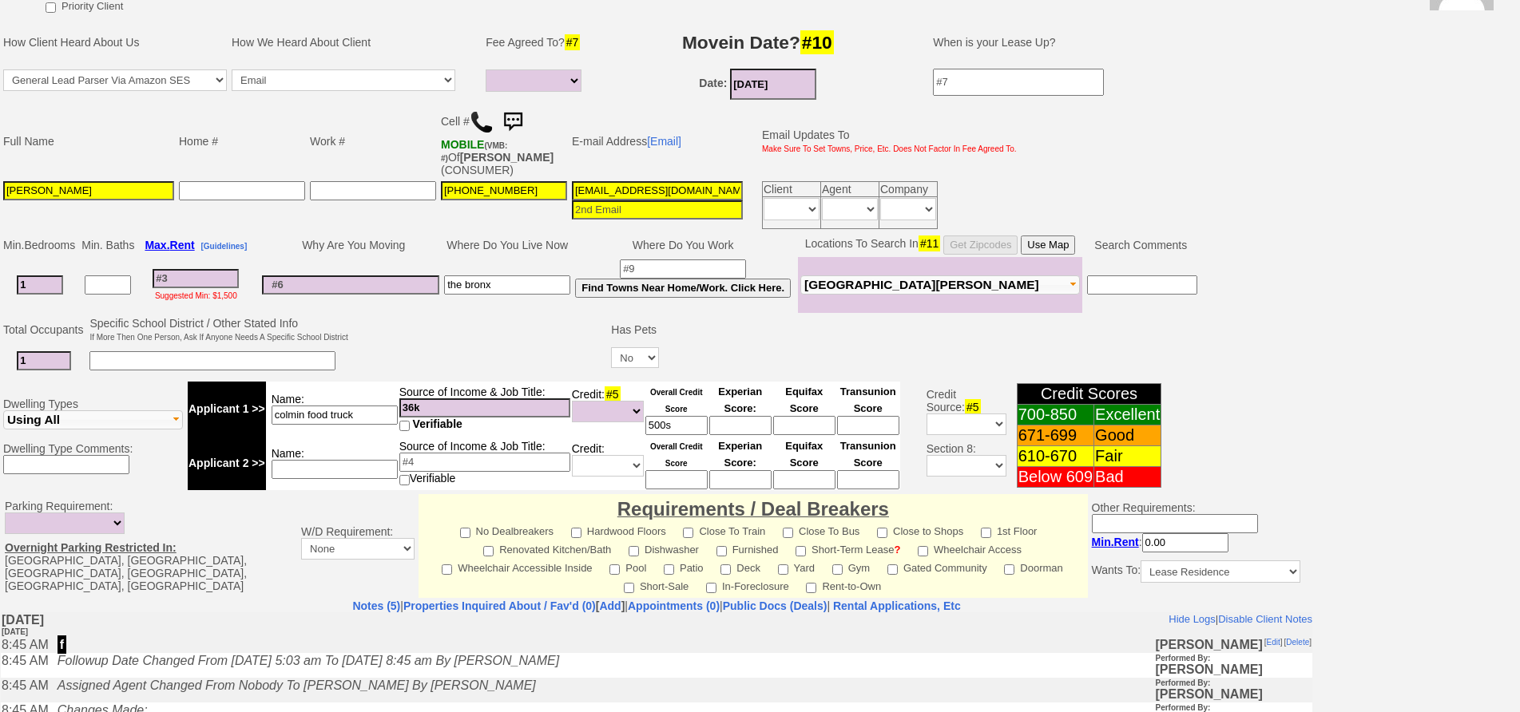
click at [444, 346] on td at bounding box center [480, 346] width 259 height 63
click at [184, 275] on input at bounding box center [196, 278] width 86 height 19
type input "20"
select select
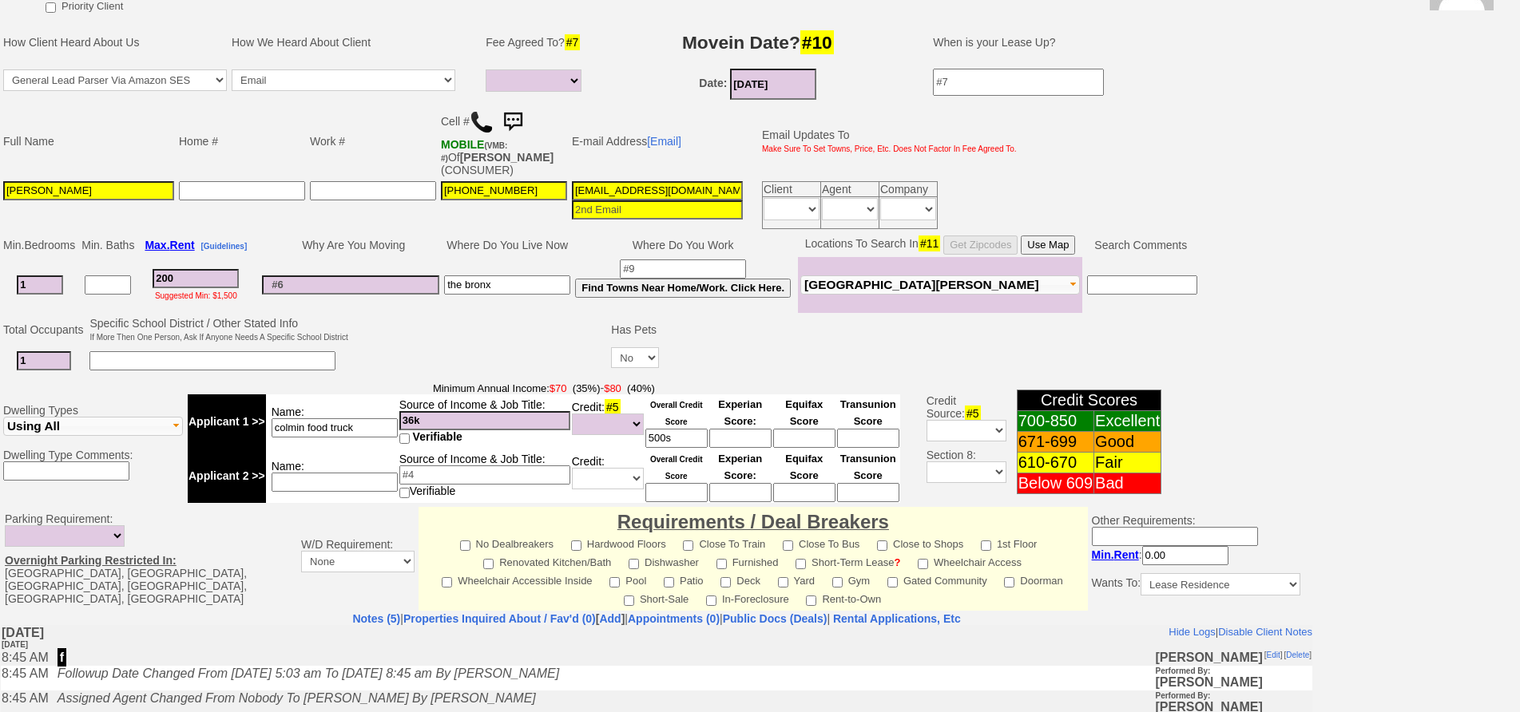
type input "2000"
select select
type input "2000"
select select
click at [616, 190] on input "uzb6zb8zpf6xie8ygt1bndxgg@convo.zillow.com" at bounding box center [657, 190] width 171 height 19
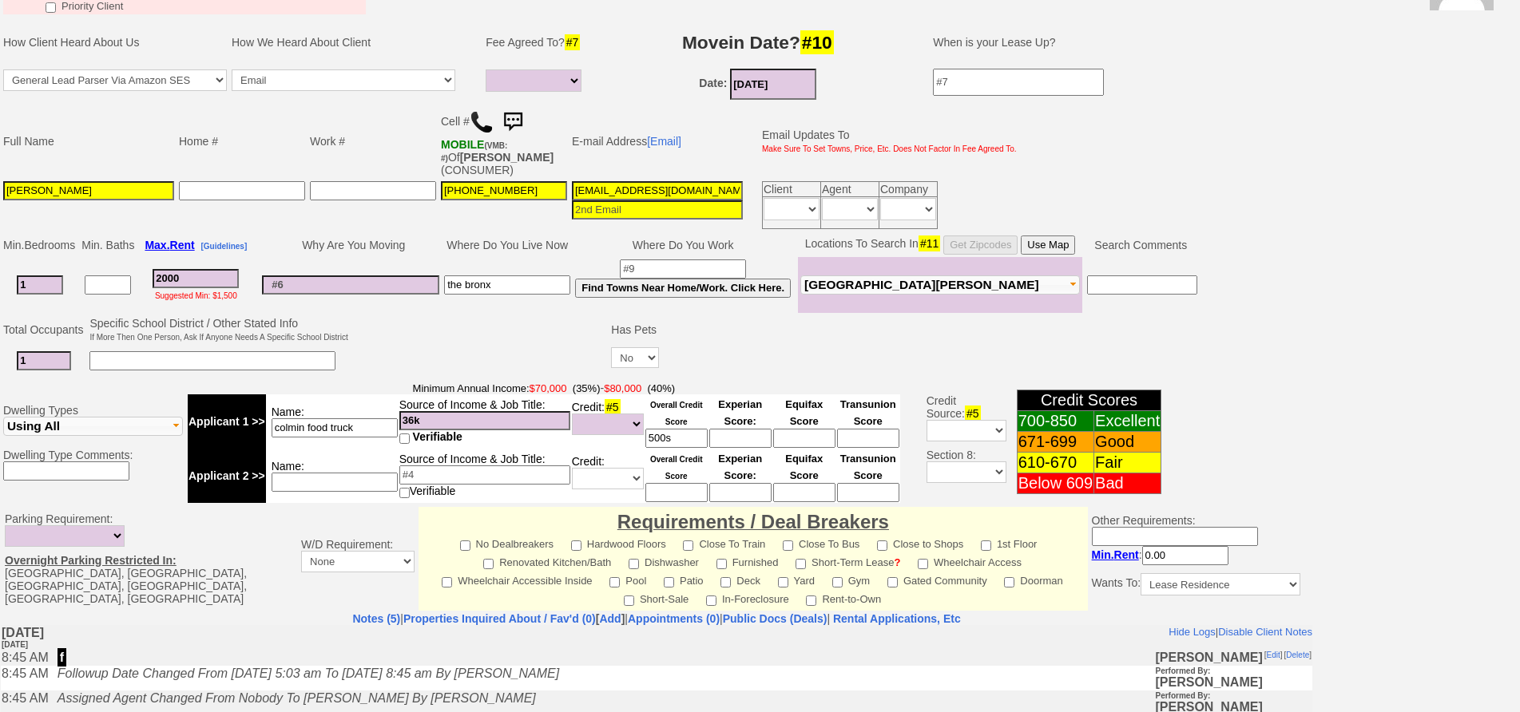
click at [616, 190] on input "uzb6zb8zpf6xie8ygt1bndxgg@convo.zillow.com" at bounding box center [657, 190] width 171 height 19
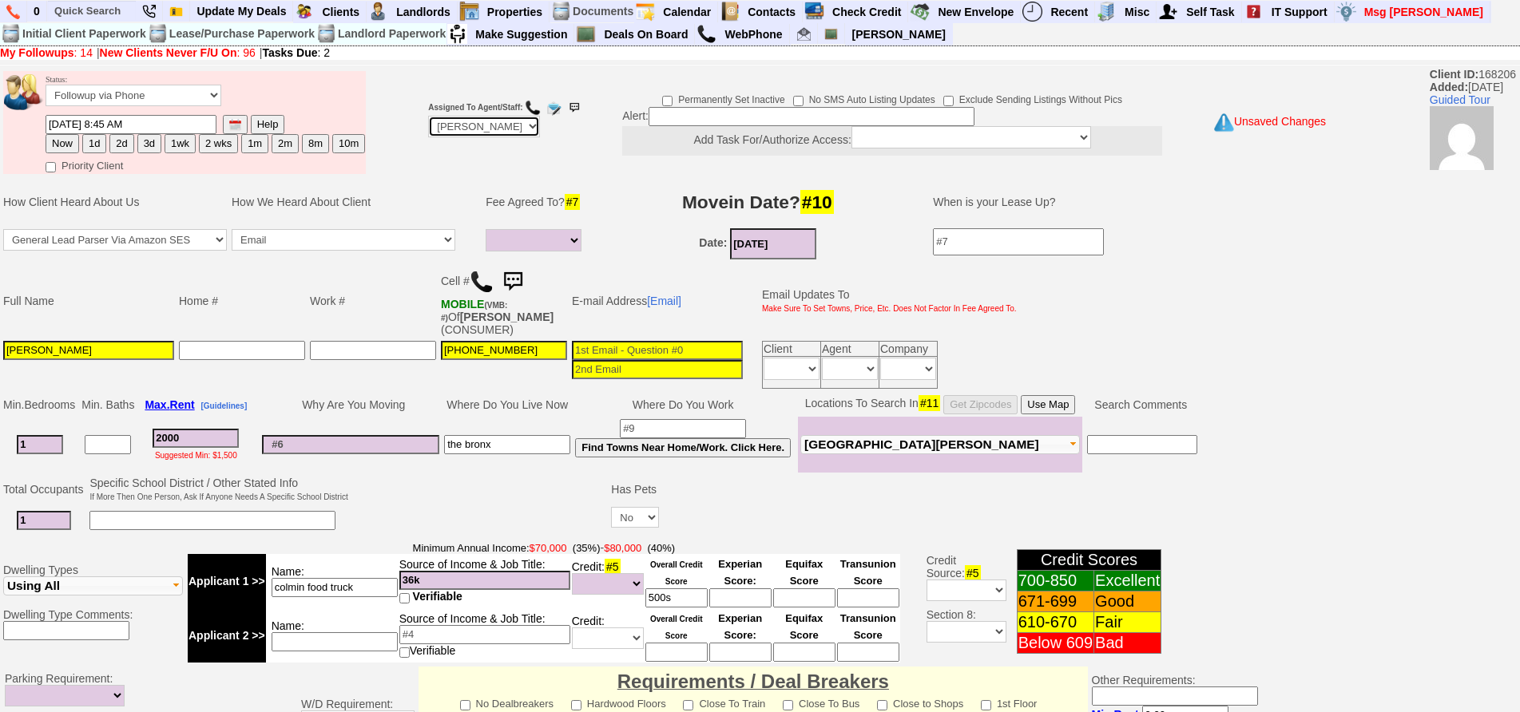
click at [497, 129] on select "Up-For-Grabs ***** STAFF ***** Bob Bruno 914-419-3579 Cristy Liberto 914-486-10…" at bounding box center [484, 127] width 112 height 22
select select "Up-For-Grabs"
click at [428, 116] on select "Up-For-Grabs ***** STAFF ***** Bob Bruno 914-419-3579 Cristy Liberto 914-486-10…" at bounding box center [484, 127] width 112 height 22
click at [603, 347] on input at bounding box center [657, 350] width 171 height 19
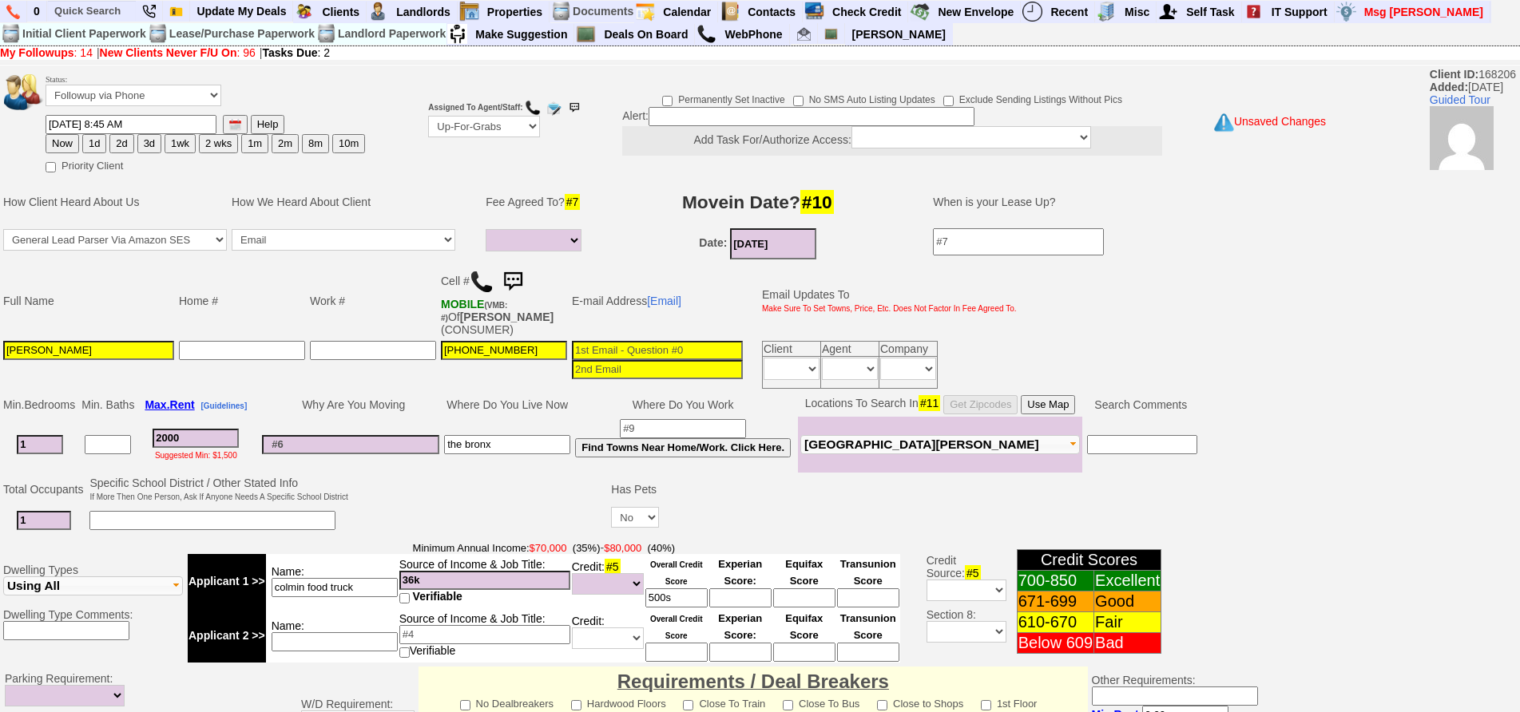
click at [613, 228] on td "Date: 10/15/2025" at bounding box center [757, 244] width 319 height 36
drag, startPoint x: 201, startPoint y: 445, endPoint x: 91, endPoint y: 409, distance: 115.9
click at [91, 409] on tbody "Min. Bedrooms Min. Baths Max. Rent [Guidelines] Why Are You Moving Where Do You…" at bounding box center [600, 433] width 1199 height 80
type input "1"
select select
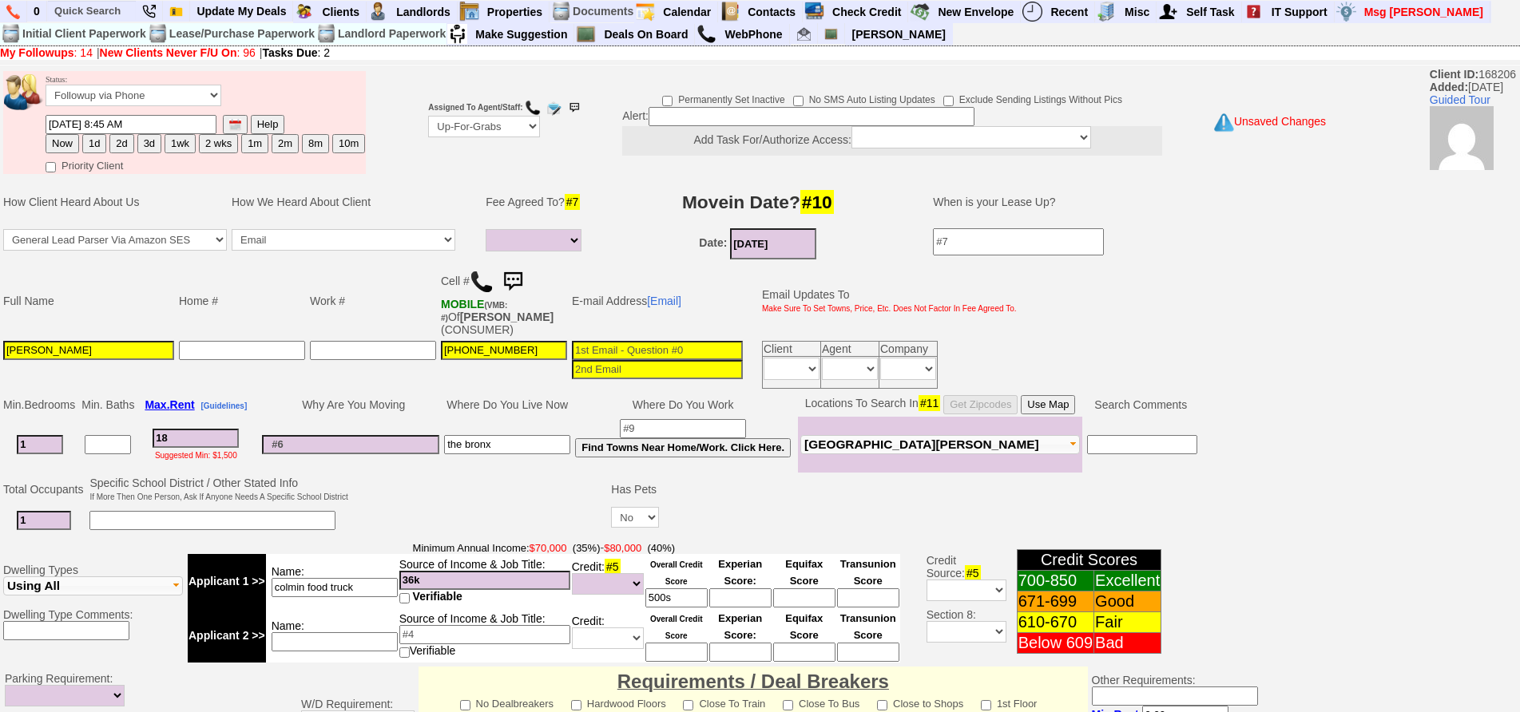
type input "180"
select select
type input "1800"
select select
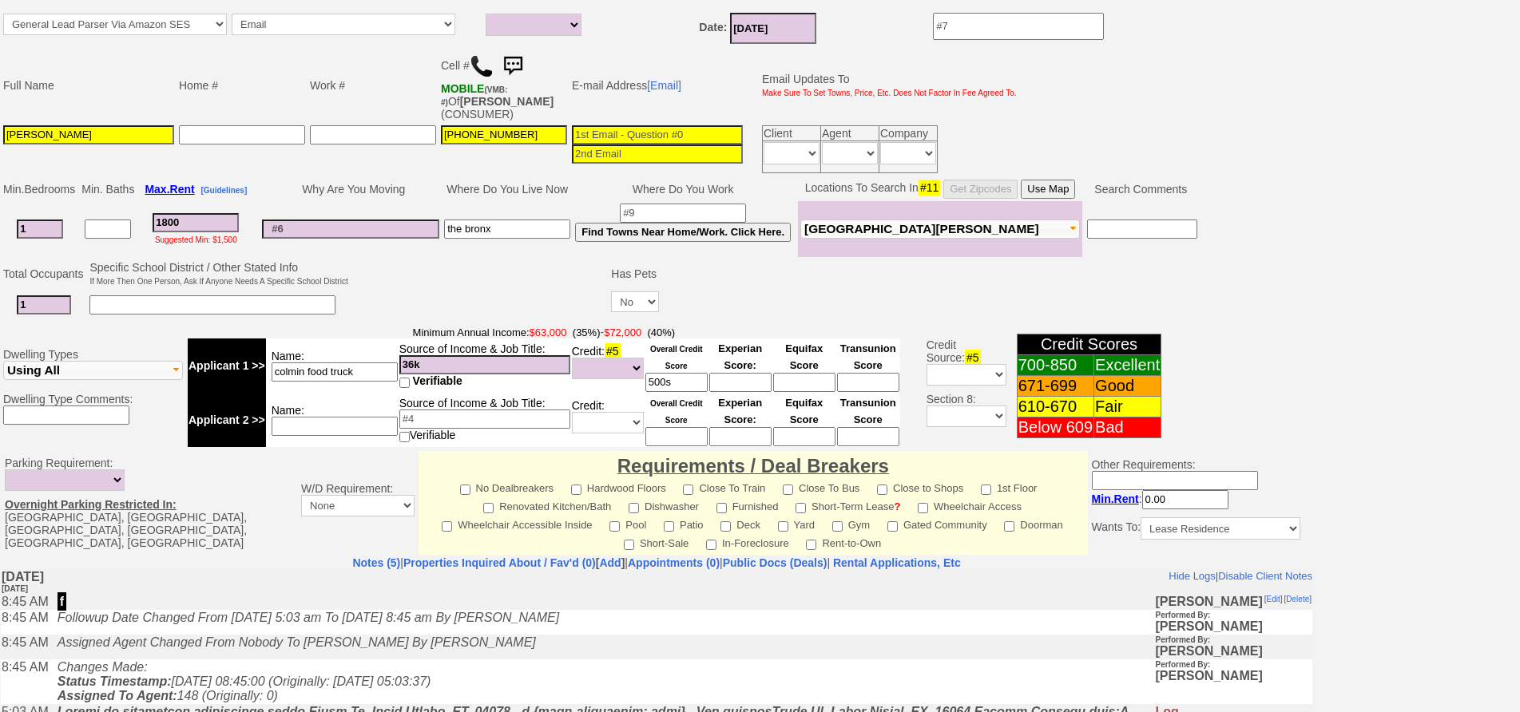
scroll to position [450, 0]
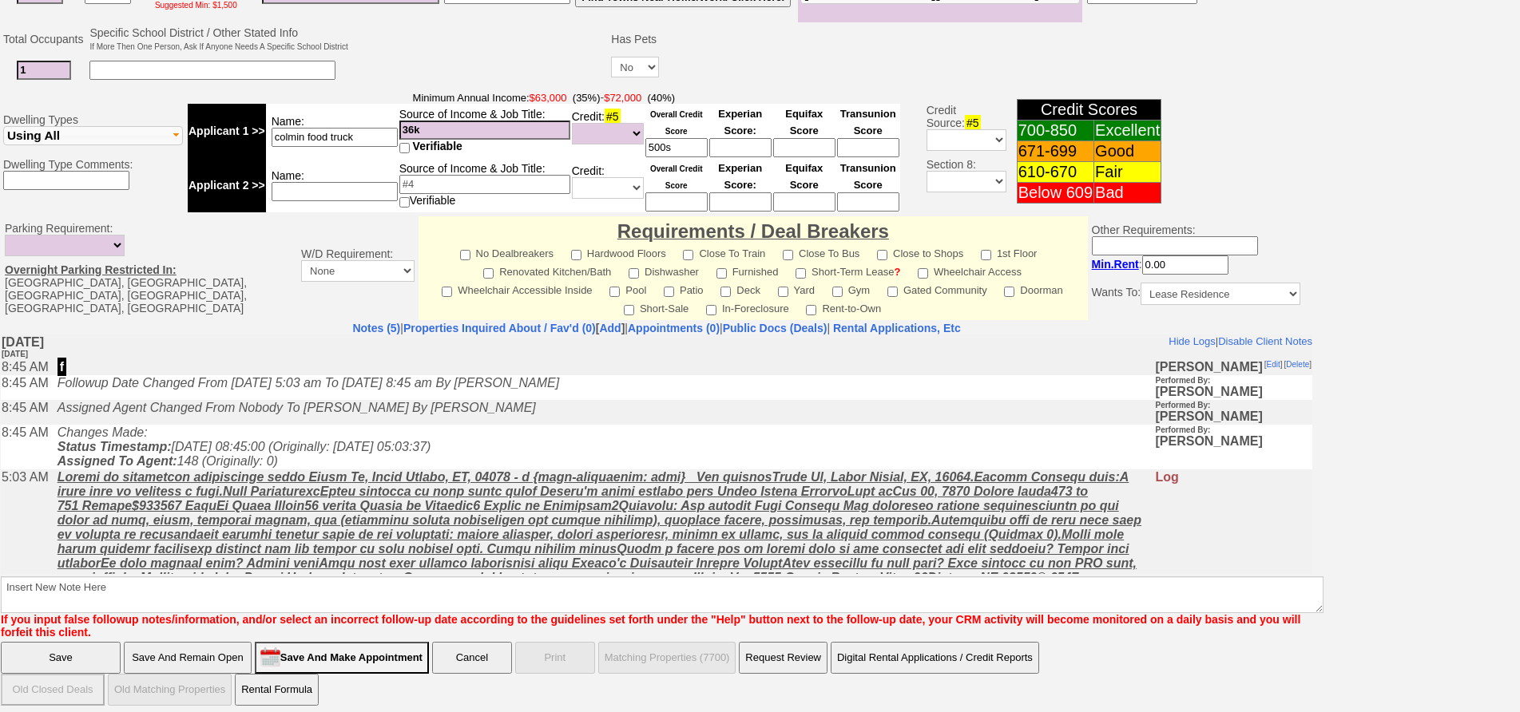
type input "1800"
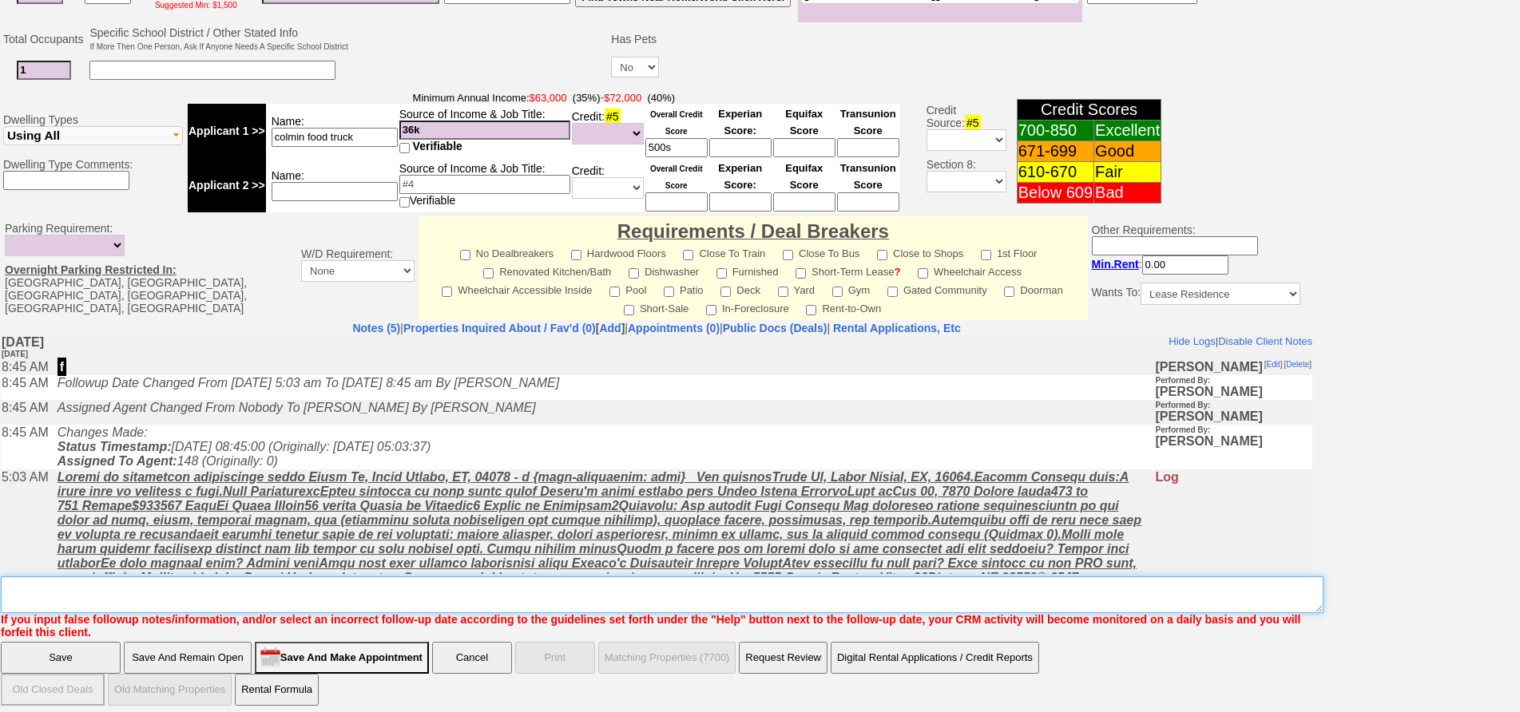
select select
click at [319, 596] on textarea "Insert New Note Here" at bounding box center [662, 595] width 1322 height 37
type textarea "not viable ia"
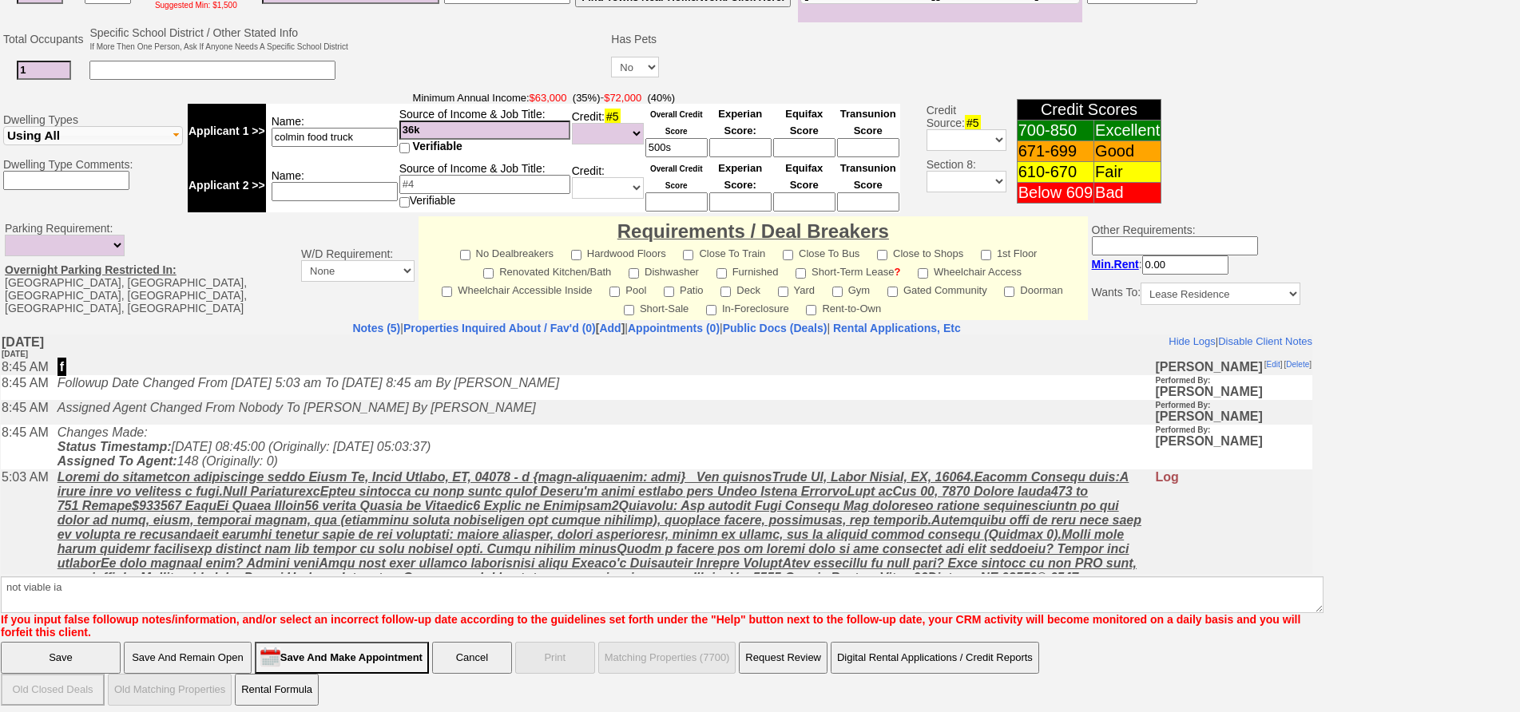
click input "Save" at bounding box center [61, 658] width 120 height 32
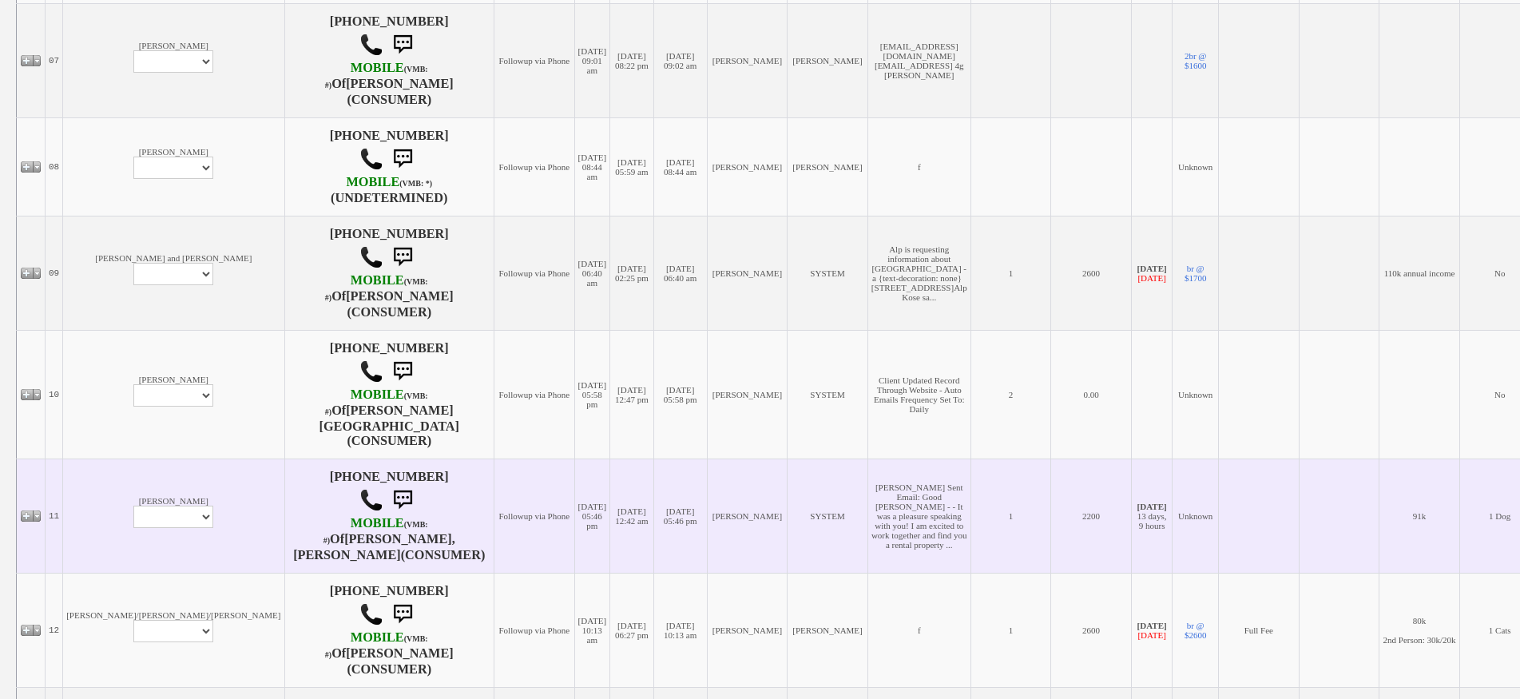
scroll to position [964, 0]
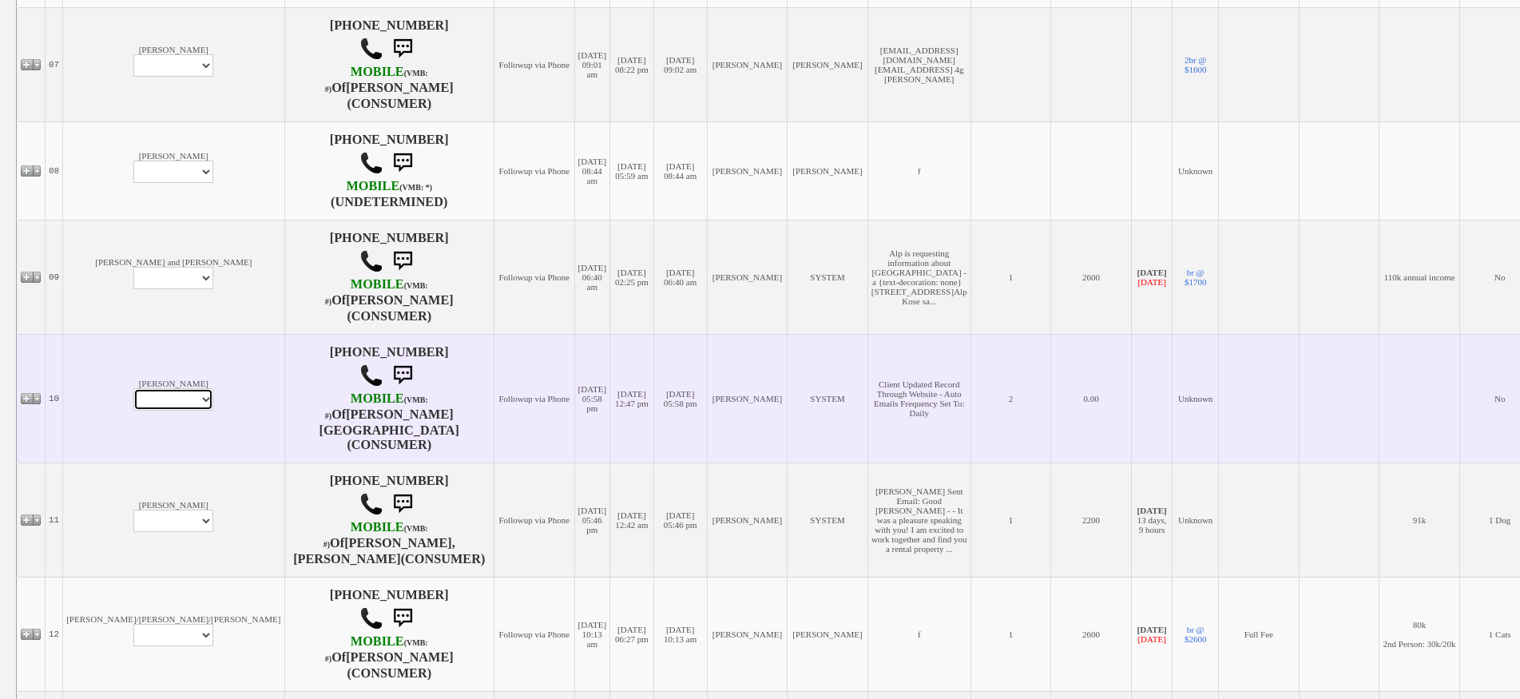
click at [133, 410] on select "Profile Edit Print Email Externally (Will Not Be Tracked In CRM) Closed Deals" at bounding box center [173, 399] width 80 height 22
select select "ChangeURL,/crm/custom/edit_client_form.php?redirect=%2Fcrm%2Fclients.php&id=168…"
click at [133, 402] on select "Profile Edit Print Email Externally (Will Not Be Tracked In CRM) Closed Deals" at bounding box center [173, 399] width 80 height 22
select select
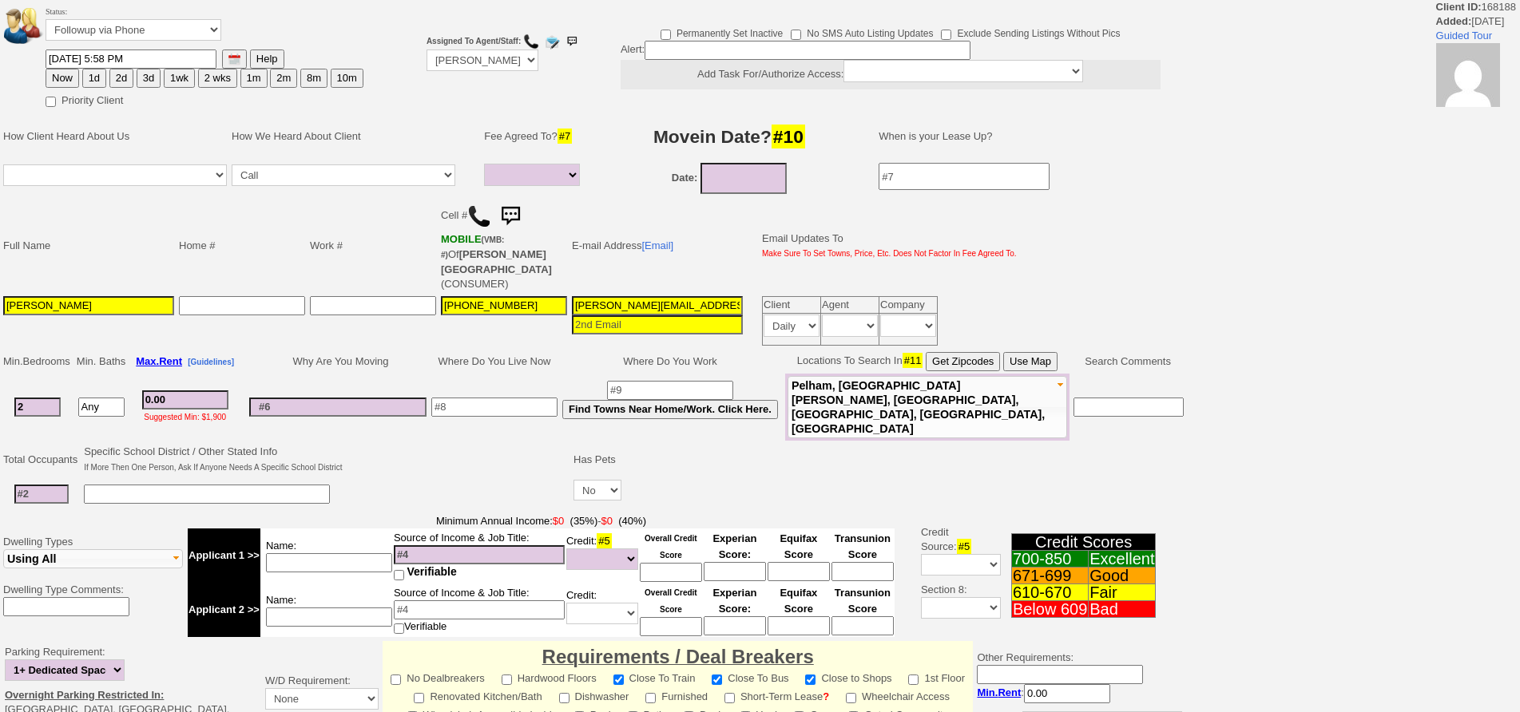
select select
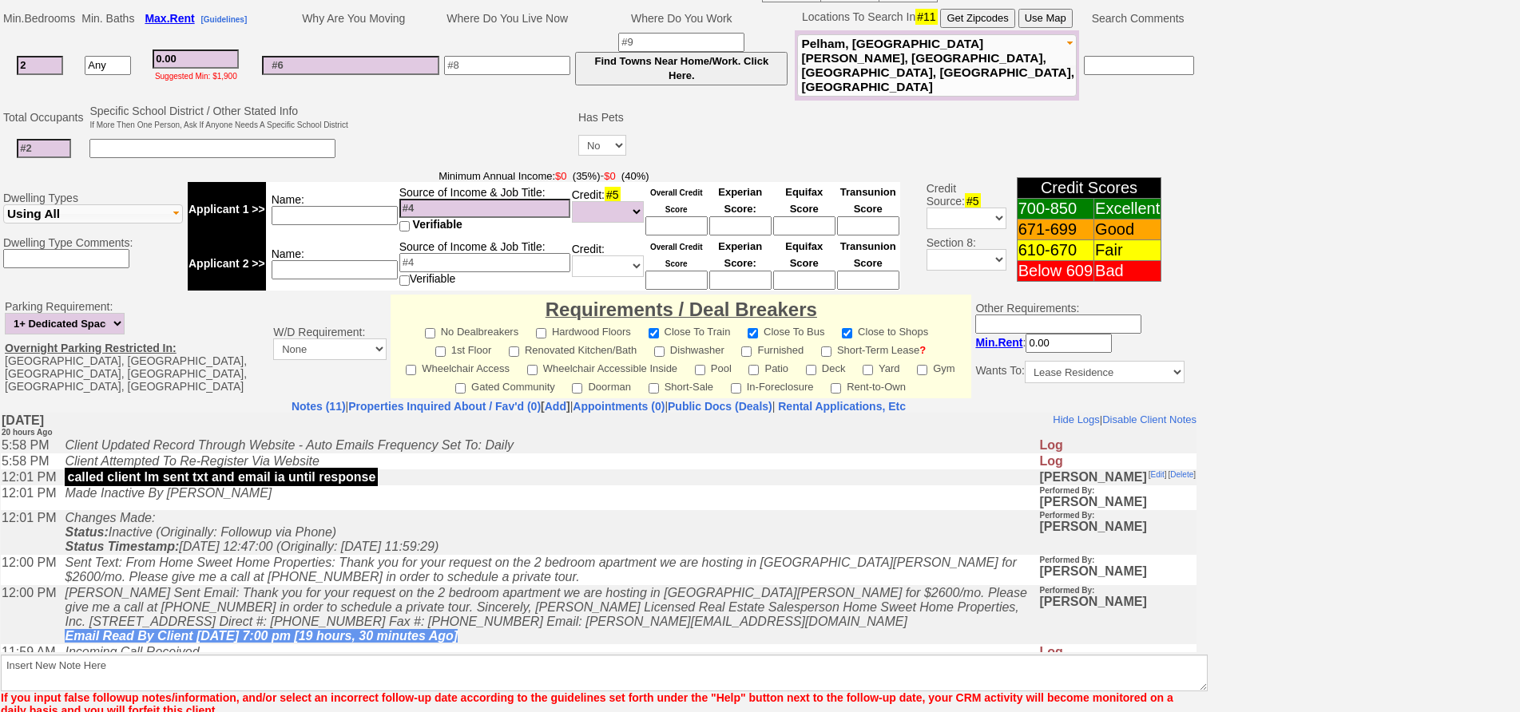
scroll to position [457, 0]
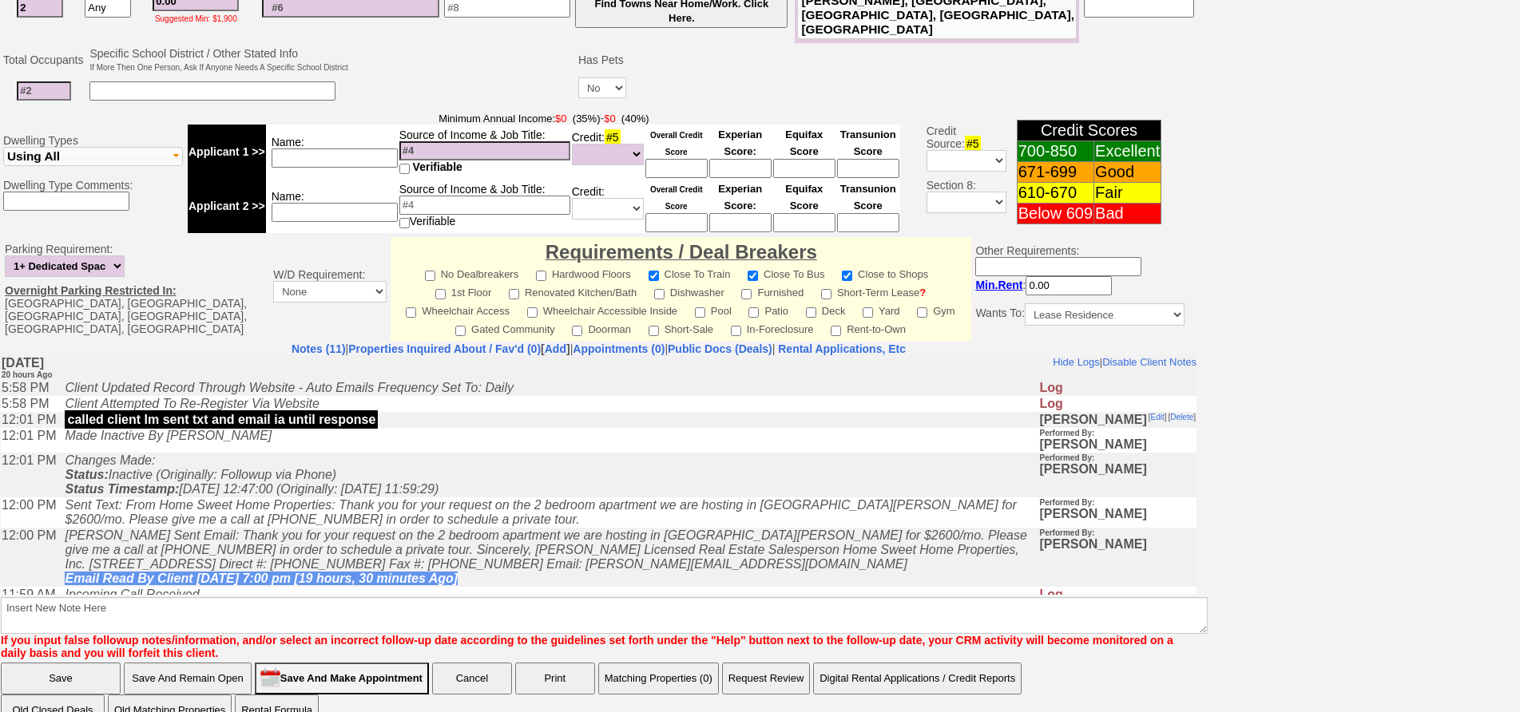
click at [473, 475] on td "Changes Made: Status: Inactive (Originally: Followup via Phone) Status Timestam…" at bounding box center [547, 474] width 981 height 45
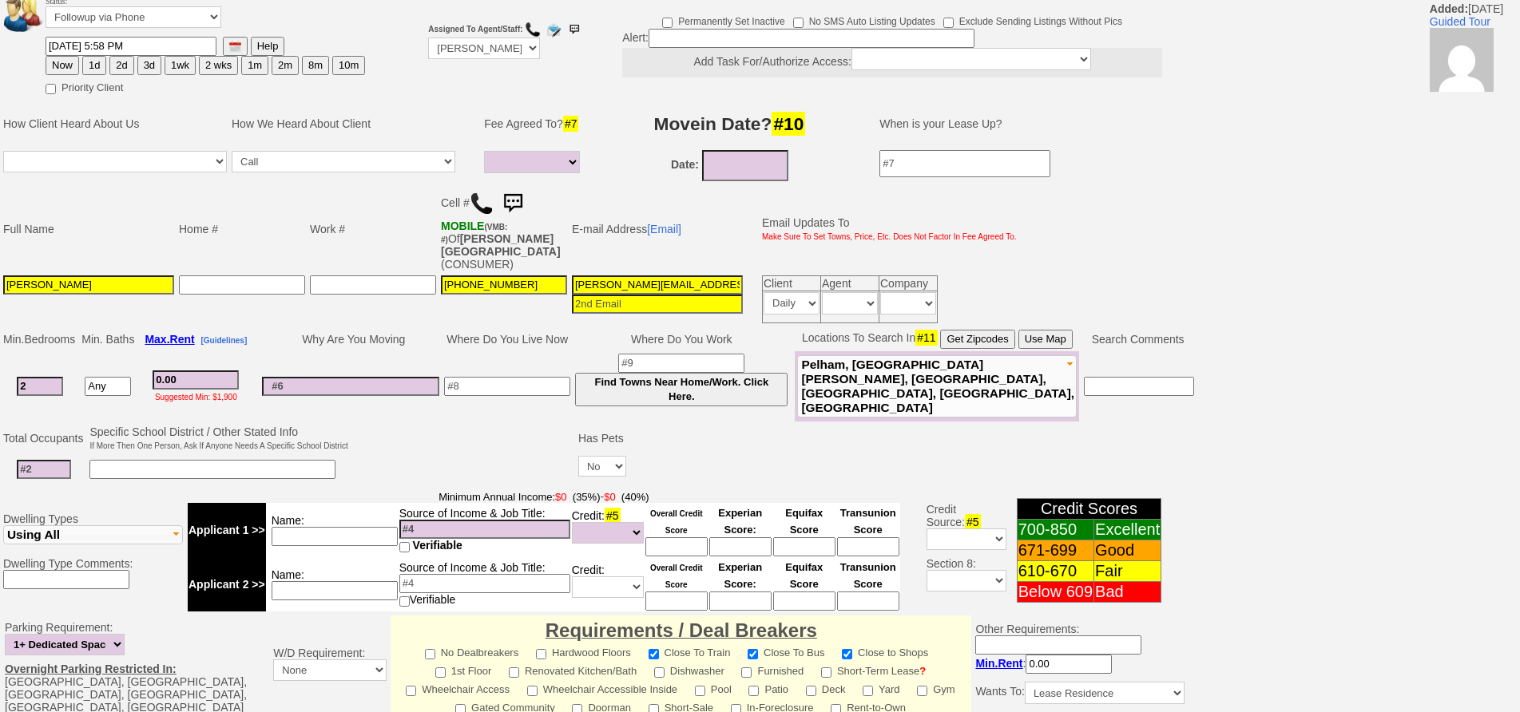
scroll to position [0, 0]
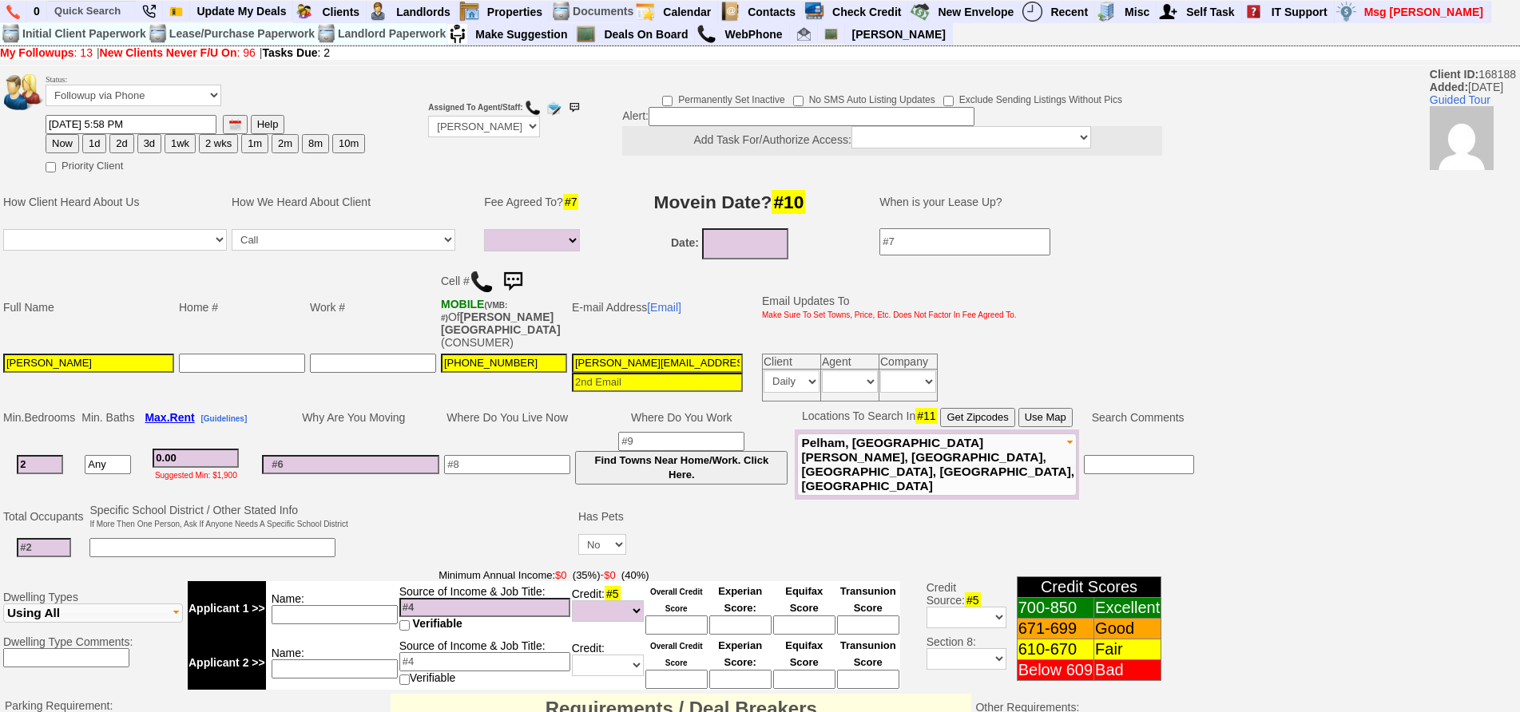
click at [476, 274] on img at bounding box center [482, 282] width 24 height 24
click at [480, 280] on img at bounding box center [482, 282] width 24 height 24
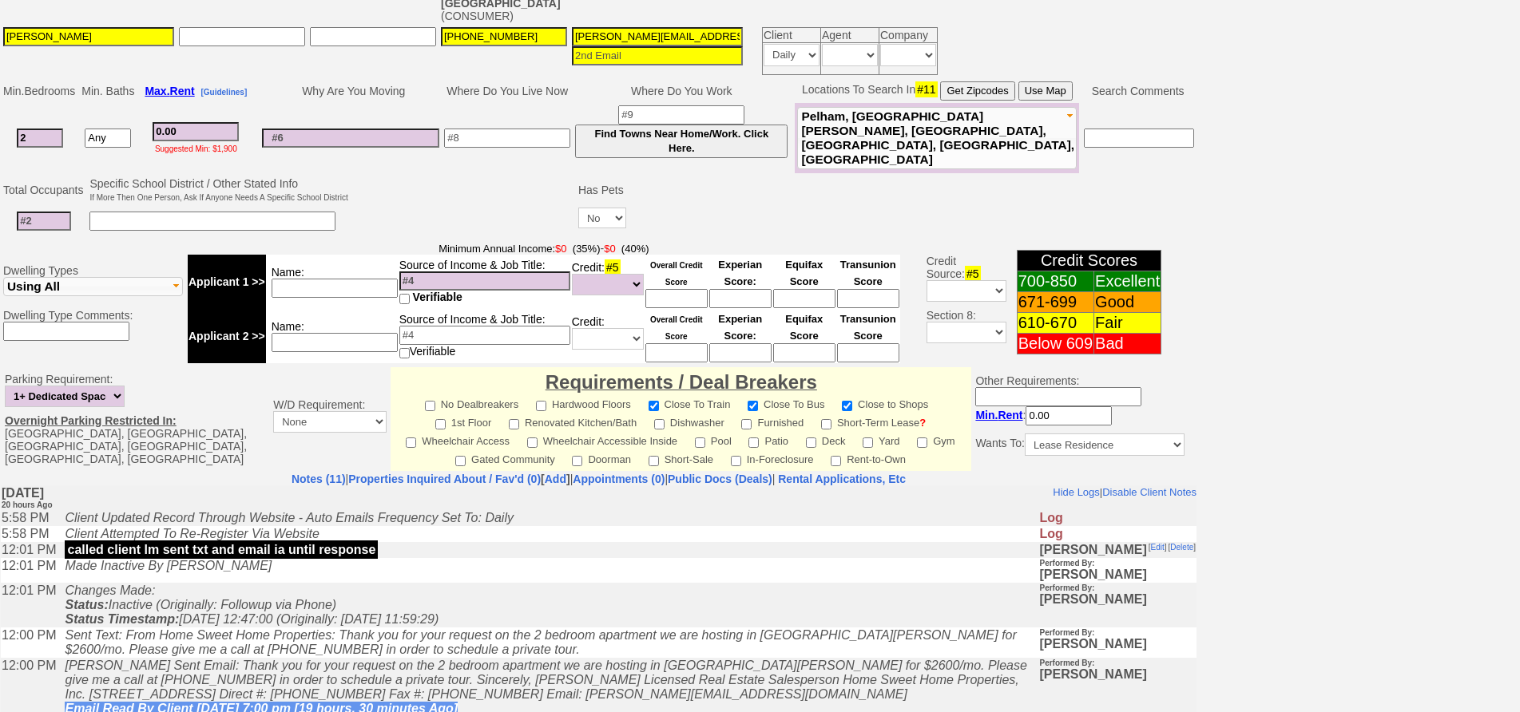
scroll to position [473, 0]
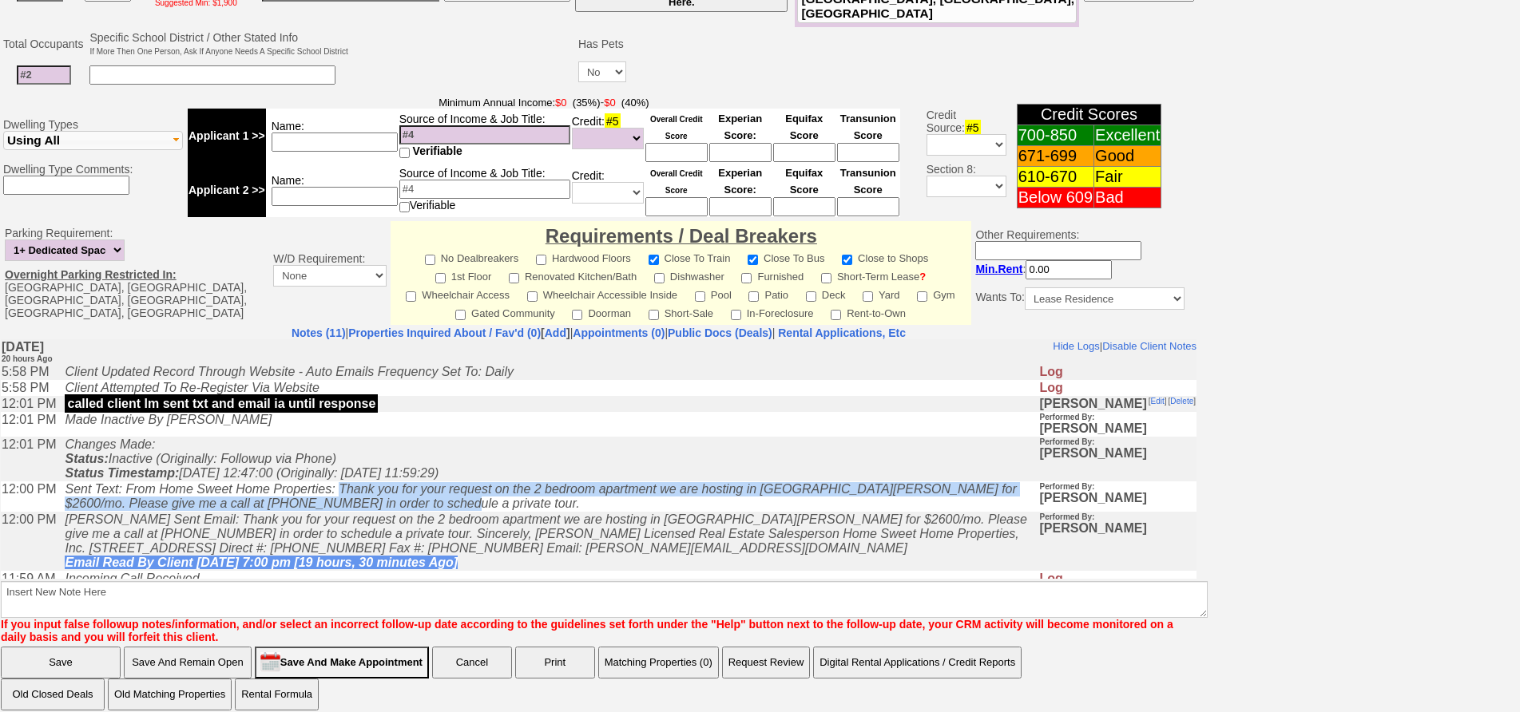
drag, startPoint x: 418, startPoint y: 511, endPoint x: 350, endPoint y: 490, distance: 71.7
click at [350, 490] on td "Sent Text: From Home Sweet Home Properties: Thank you for your request on the 2…" at bounding box center [547, 496] width 981 height 30
copy icon "Thank you for your request on the 2 bedroom apartment we are hosting in New Roc…"
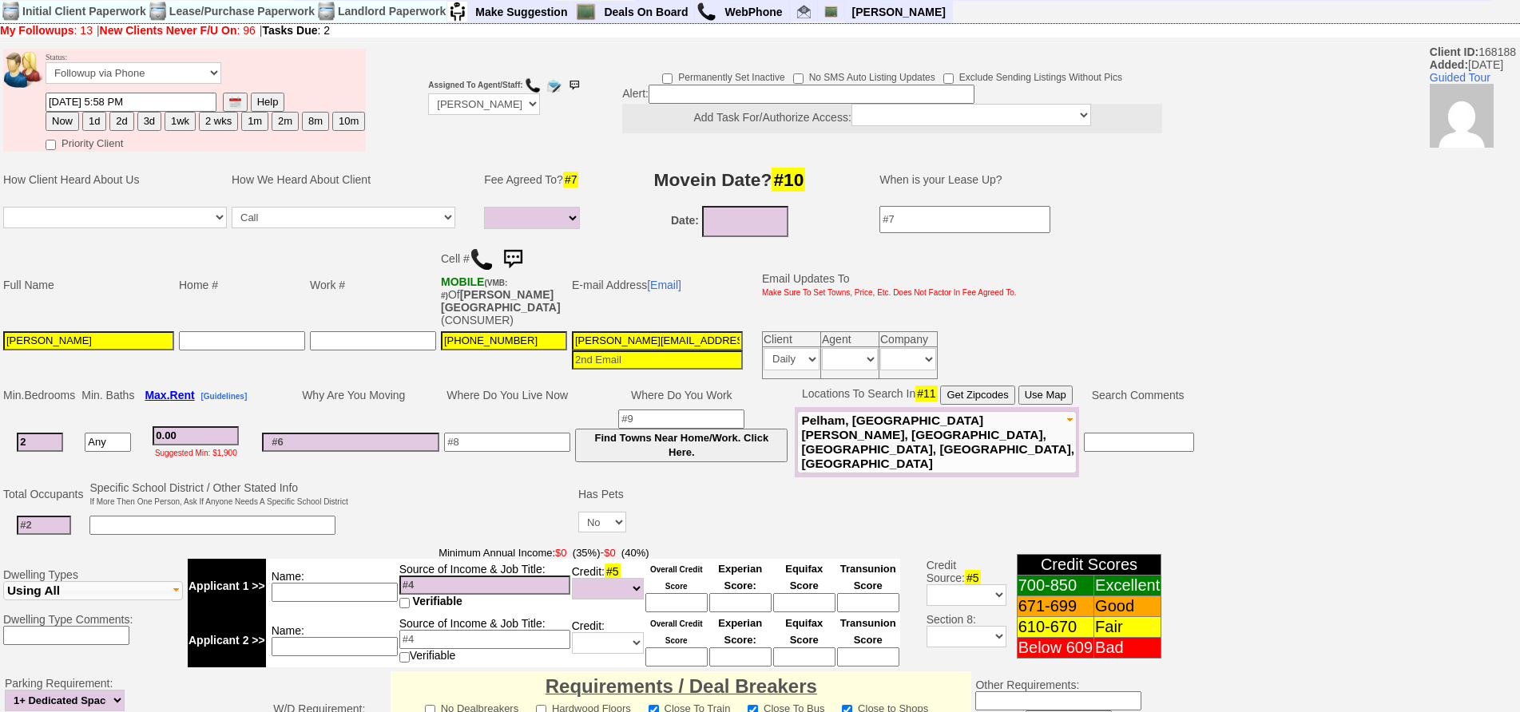
scroll to position [0, 0]
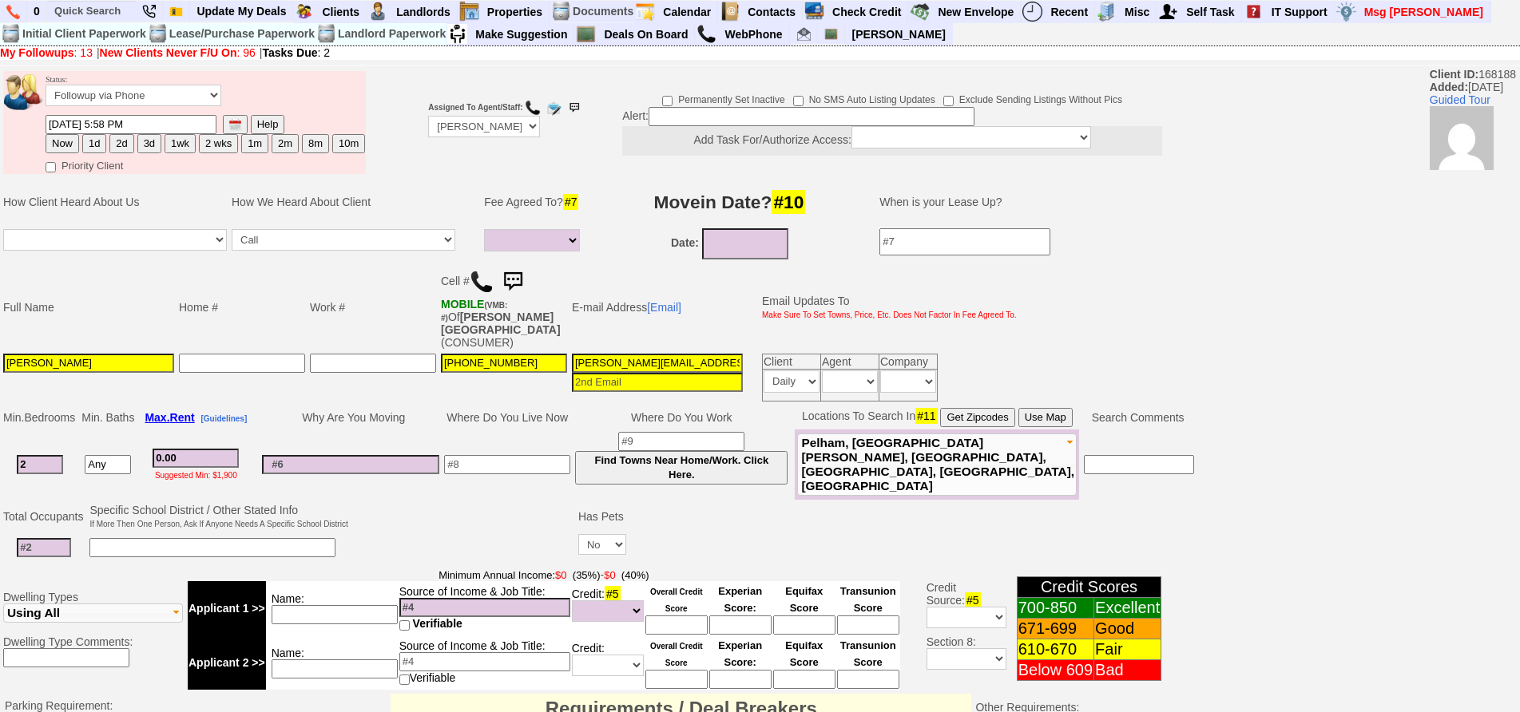
click at [515, 279] on img at bounding box center [513, 282] width 32 height 32
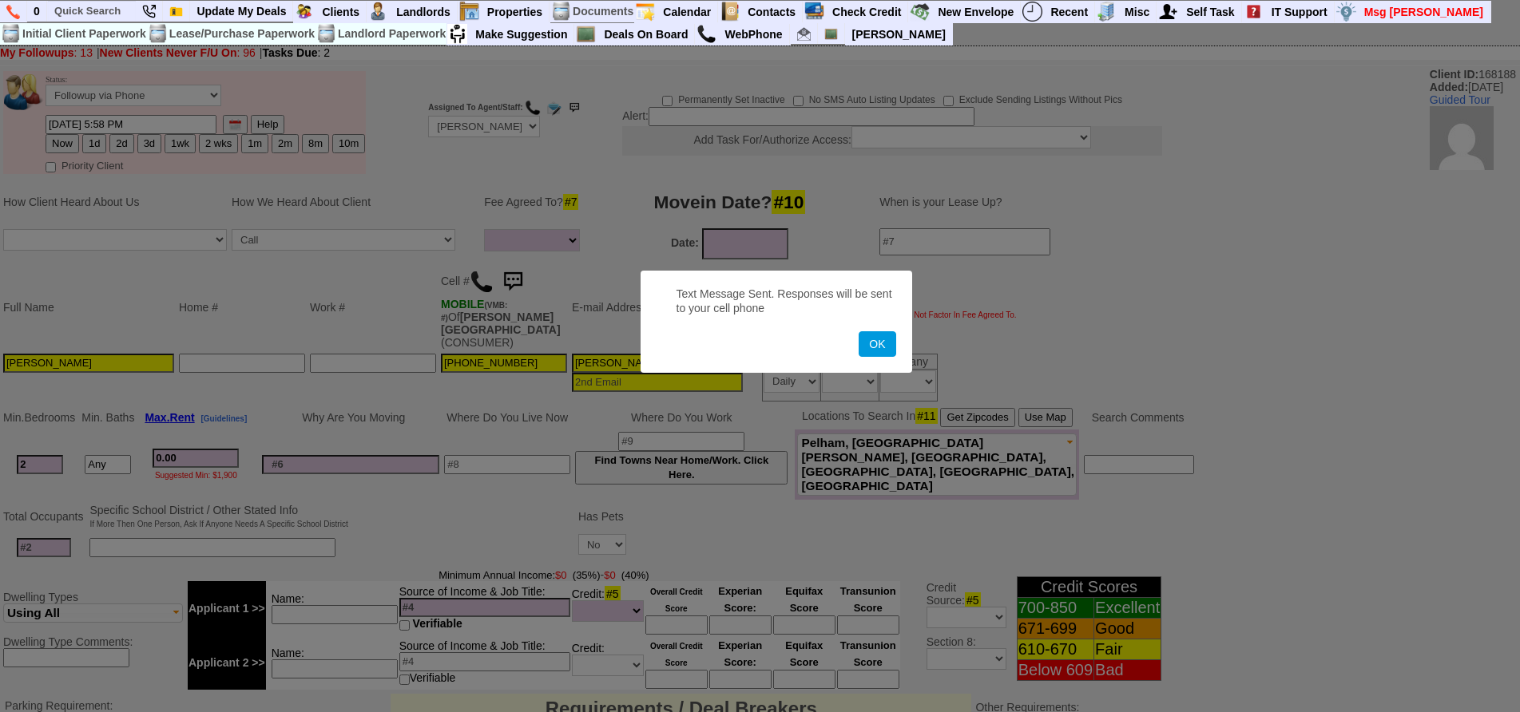
click at [858, 331] on button "OK" at bounding box center [876, 344] width 37 height 26
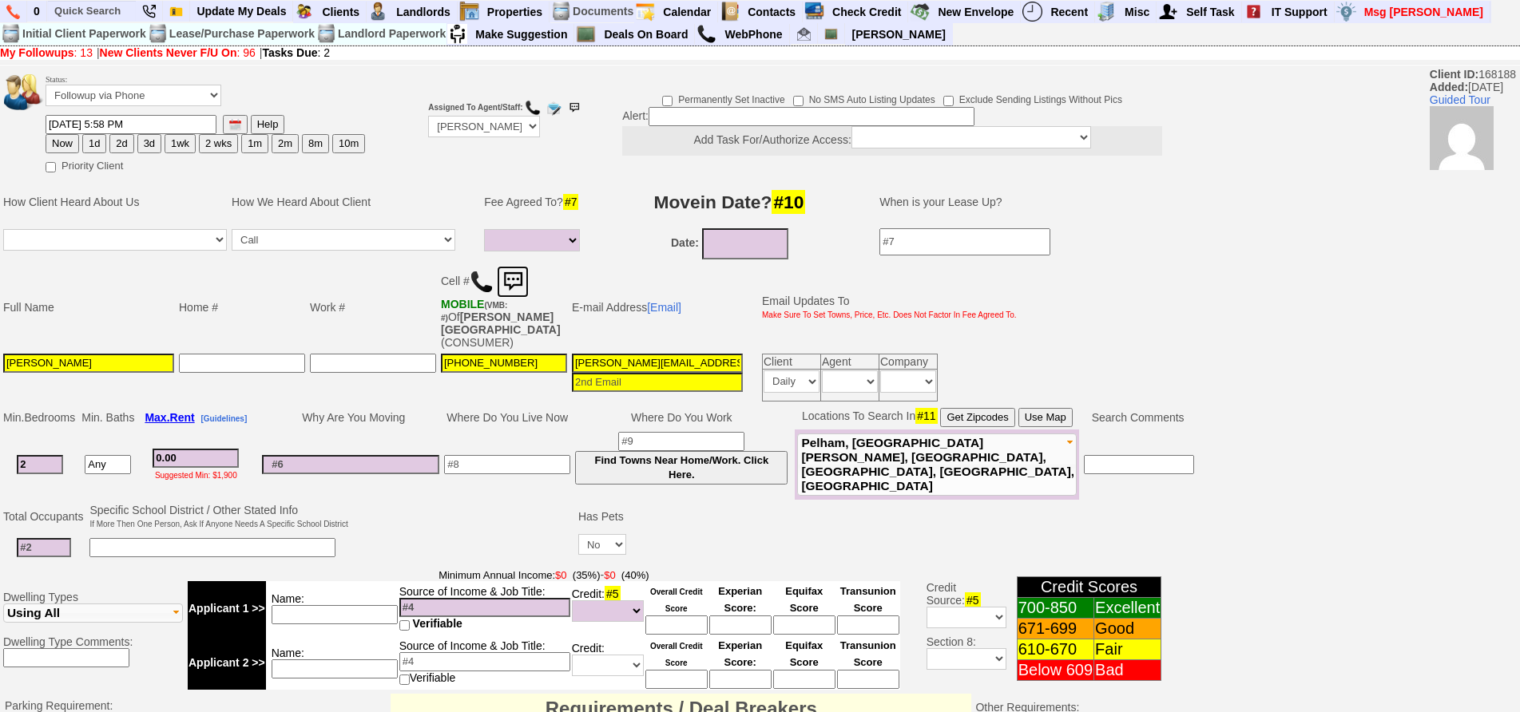
scroll to position [473, 0]
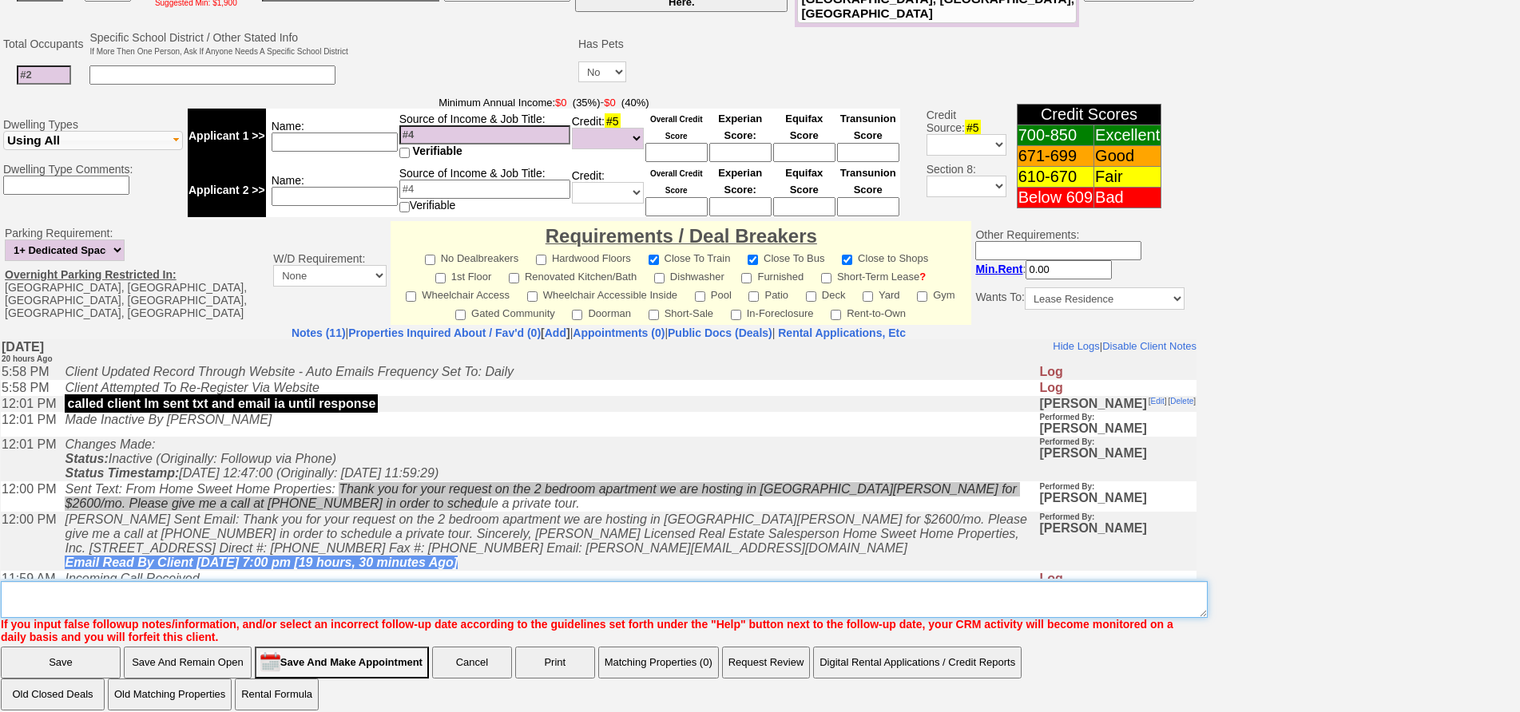
click at [352, 581] on textarea "Insert New Note Here" at bounding box center [604, 599] width 1207 height 37
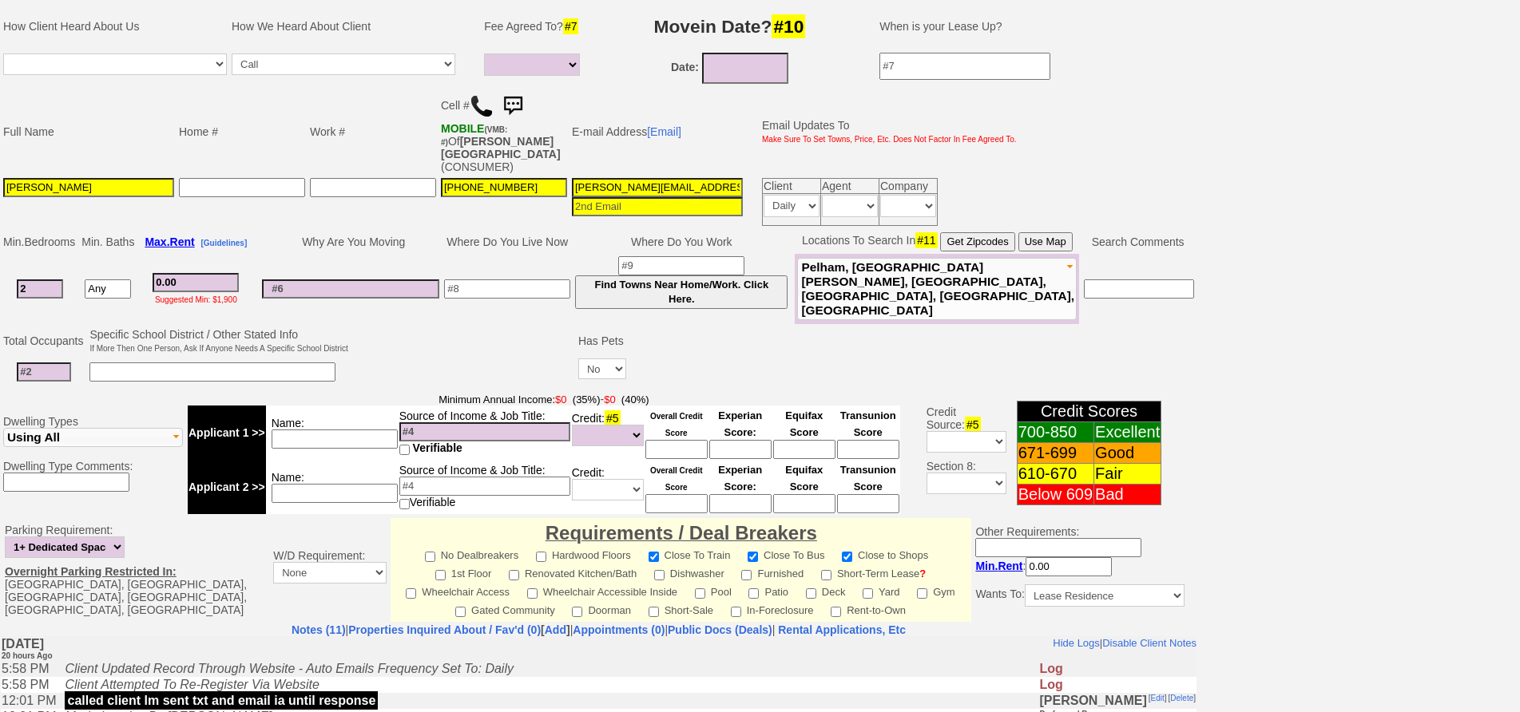
scroll to position [0, 0]
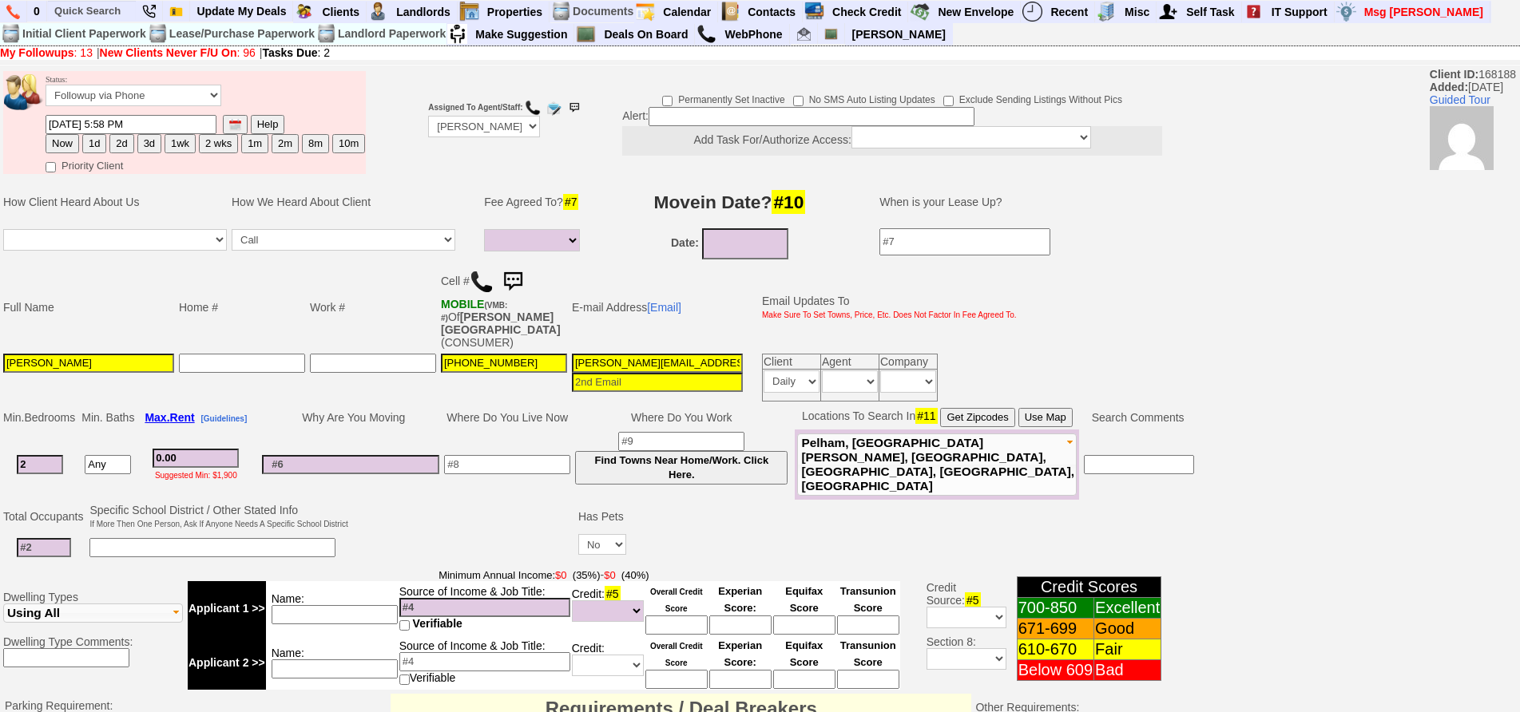
type textarea "called client lm sent txt ia until response"
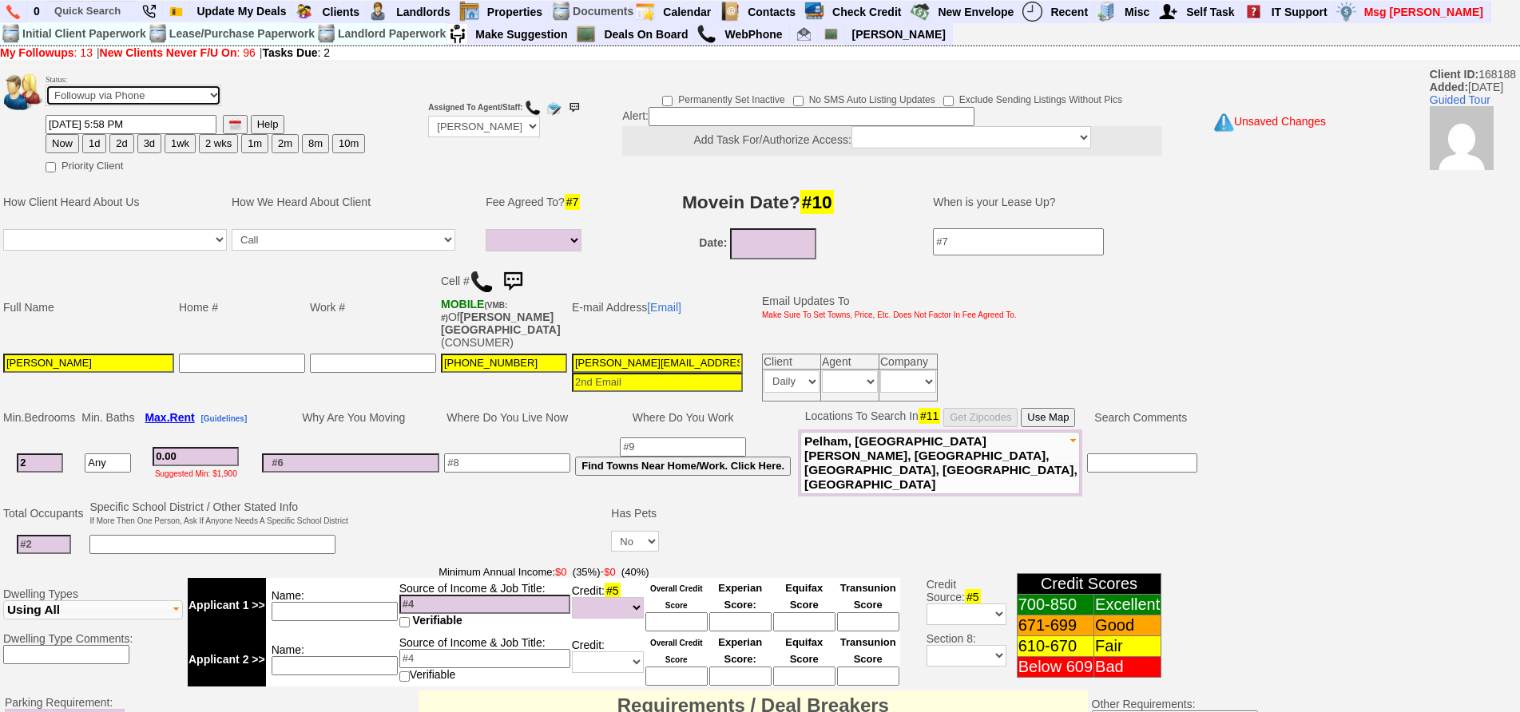
click at [140, 97] on select "Followup via Phone Followup via Email Followup When Section 8 Property Found De…" at bounding box center [134, 96] width 176 height 22
select select "Inactive"
click at [46, 85] on select "Followup via Phone Followup via Email Followup When Section 8 Property Found De…" at bounding box center [134, 96] width 176 height 22
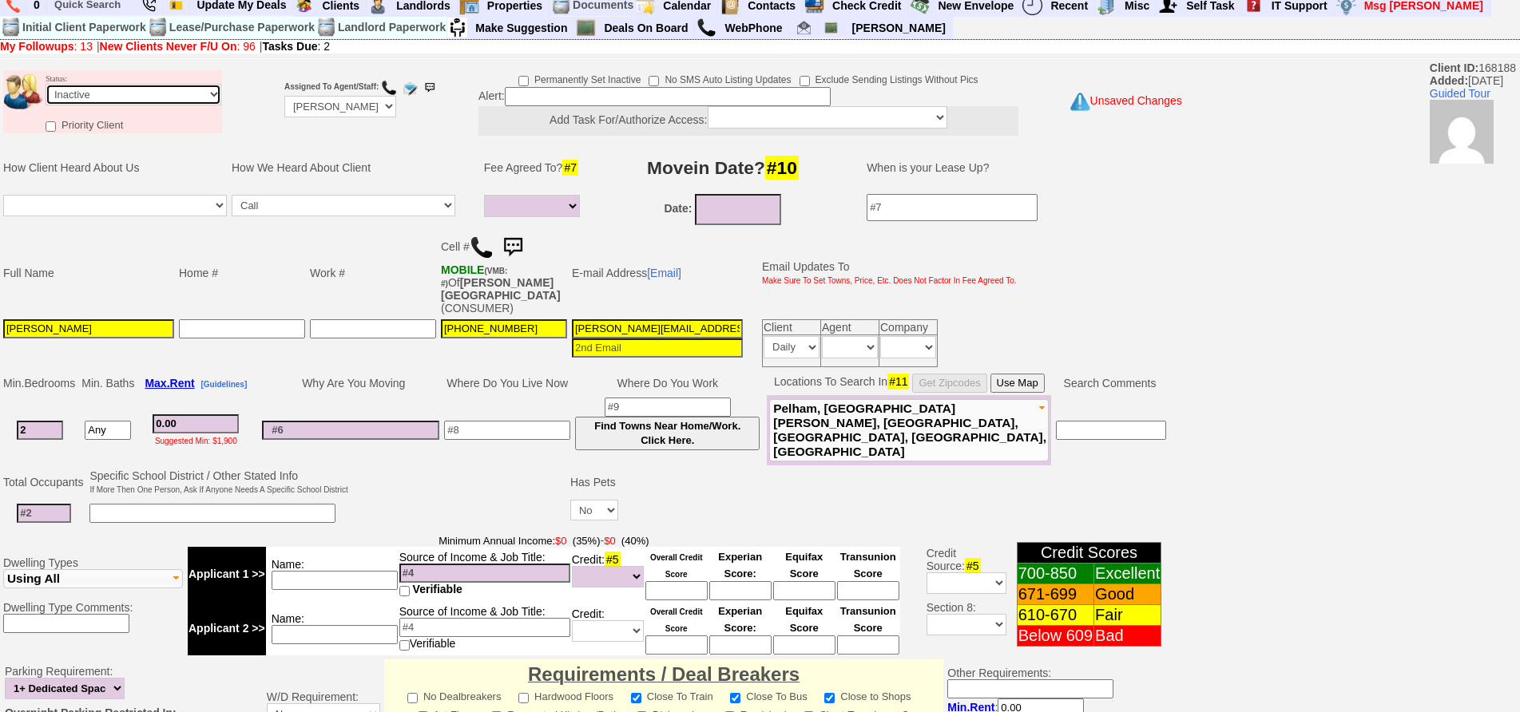
scroll to position [445, 0]
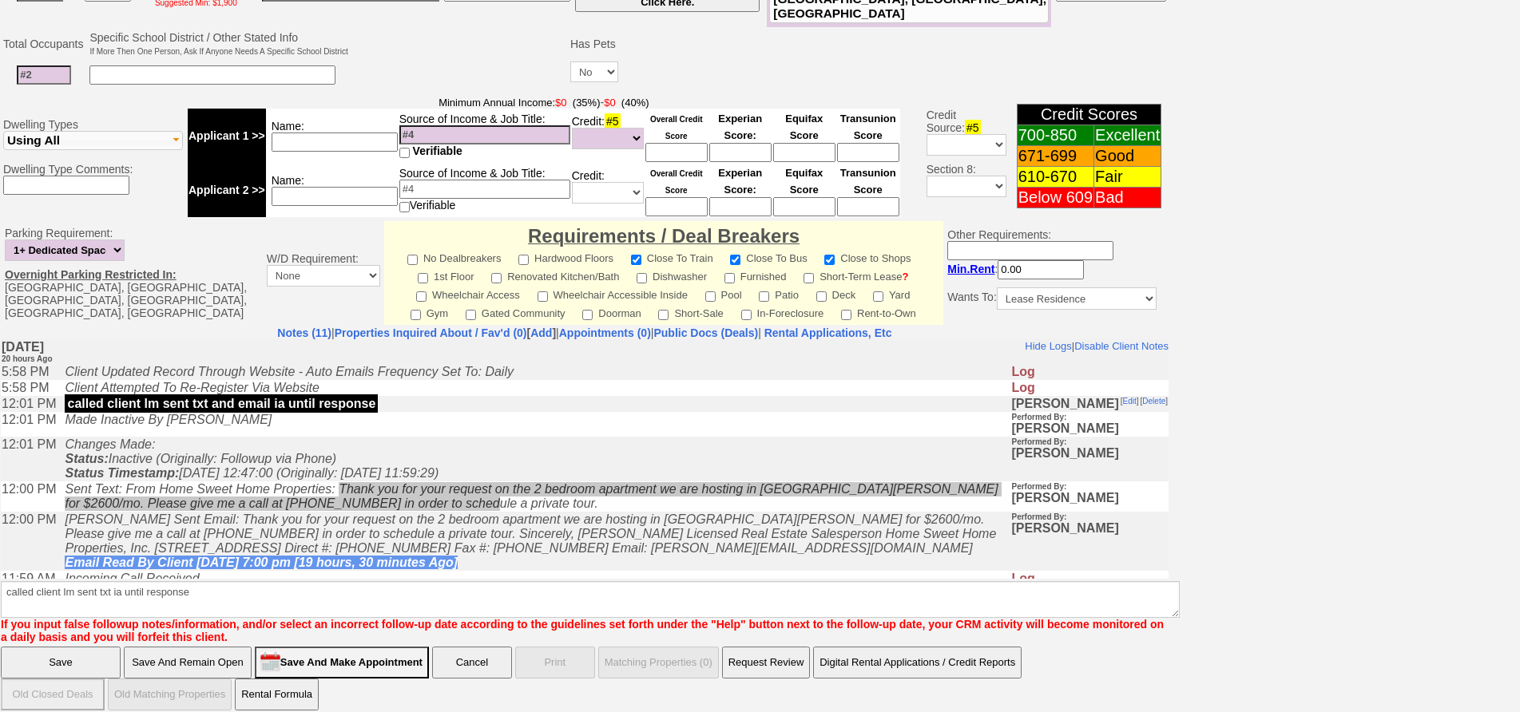
click at [82, 647] on input "Save" at bounding box center [61, 663] width 120 height 32
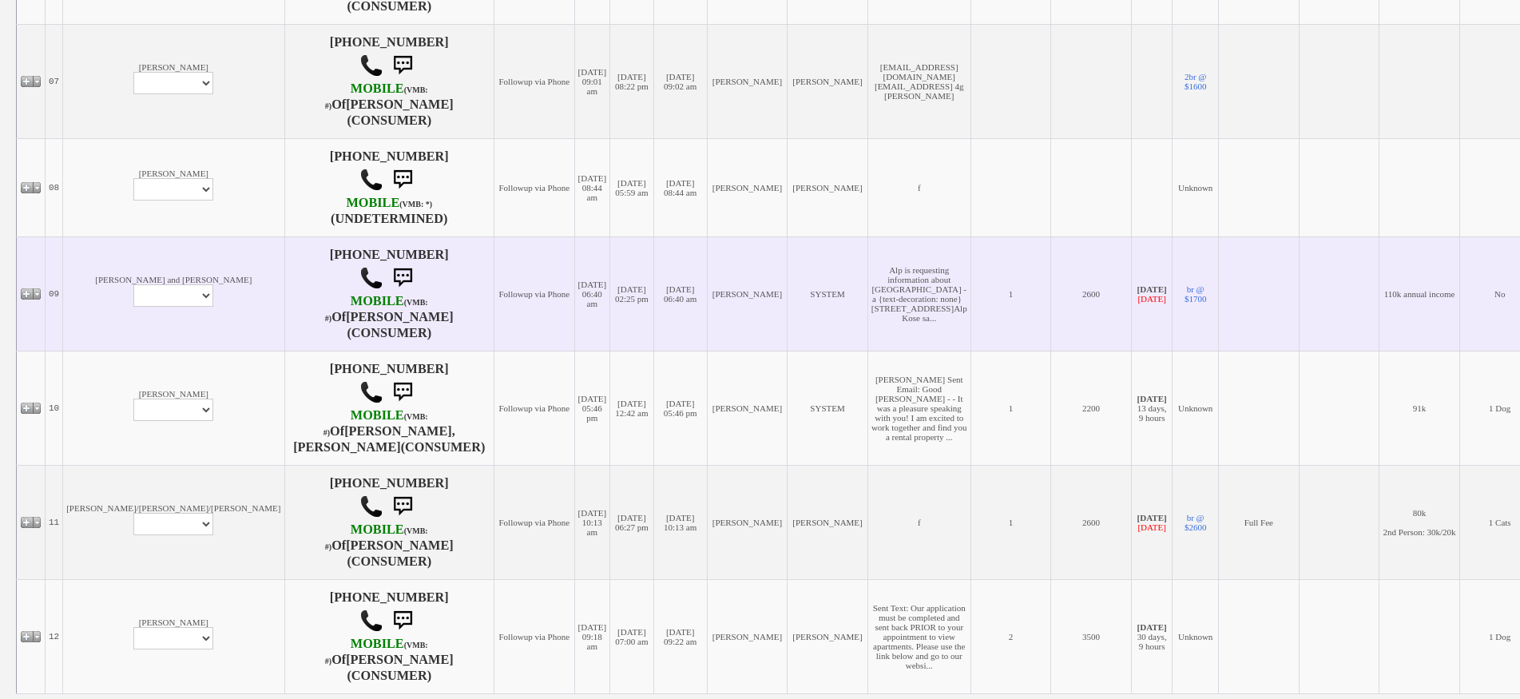
scroll to position [1063, 0]
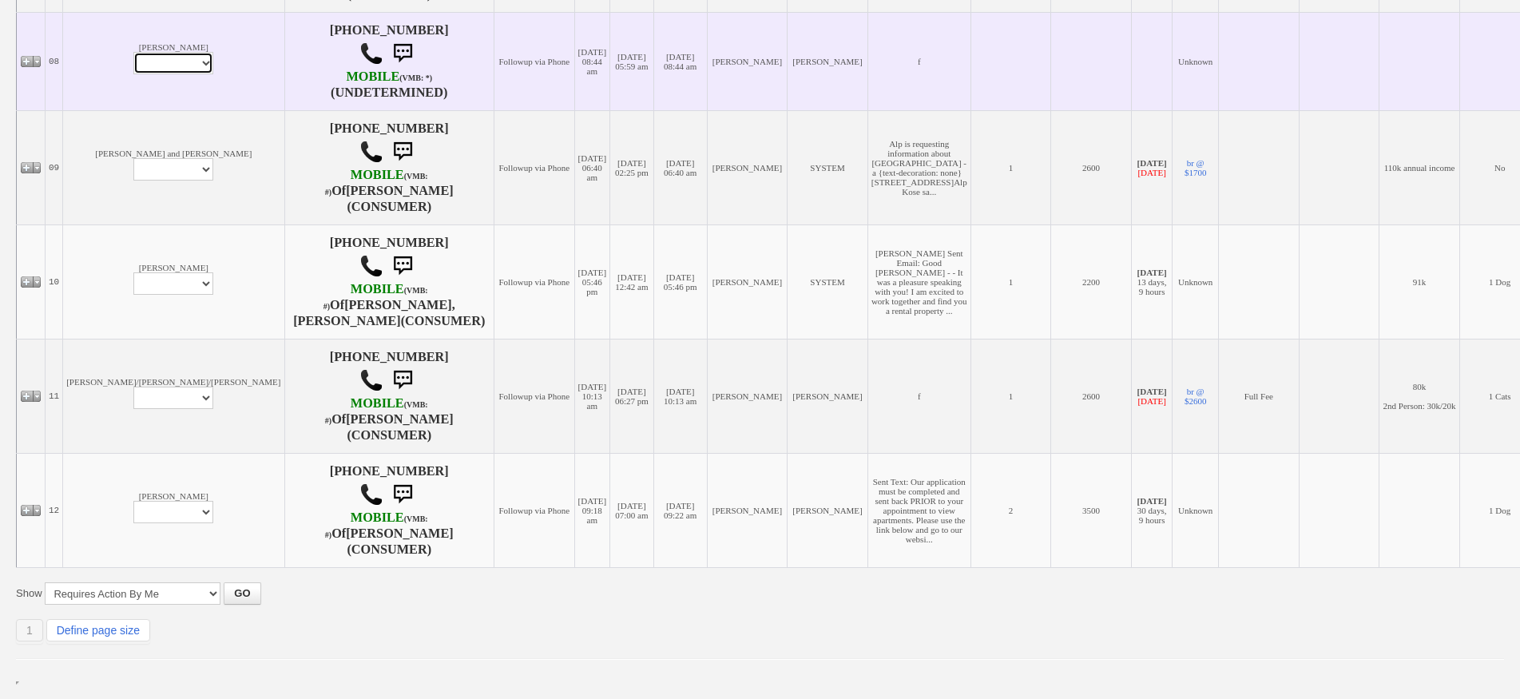
click at [133, 61] on select "Profile Edit Print Email Externally (Will Not Be Tracked In CRM) Closed Deals" at bounding box center [173, 63] width 80 height 22
select select "ChangeURL,/crm/custom/edit_client_form.php?redirect=%2Fcrm%2Fclients.php&id=168…"
click at [133, 58] on select "Profile Edit Print Email Externally (Will Not Be Tracked In CRM) Closed Deals" at bounding box center [173, 63] width 80 height 22
select select
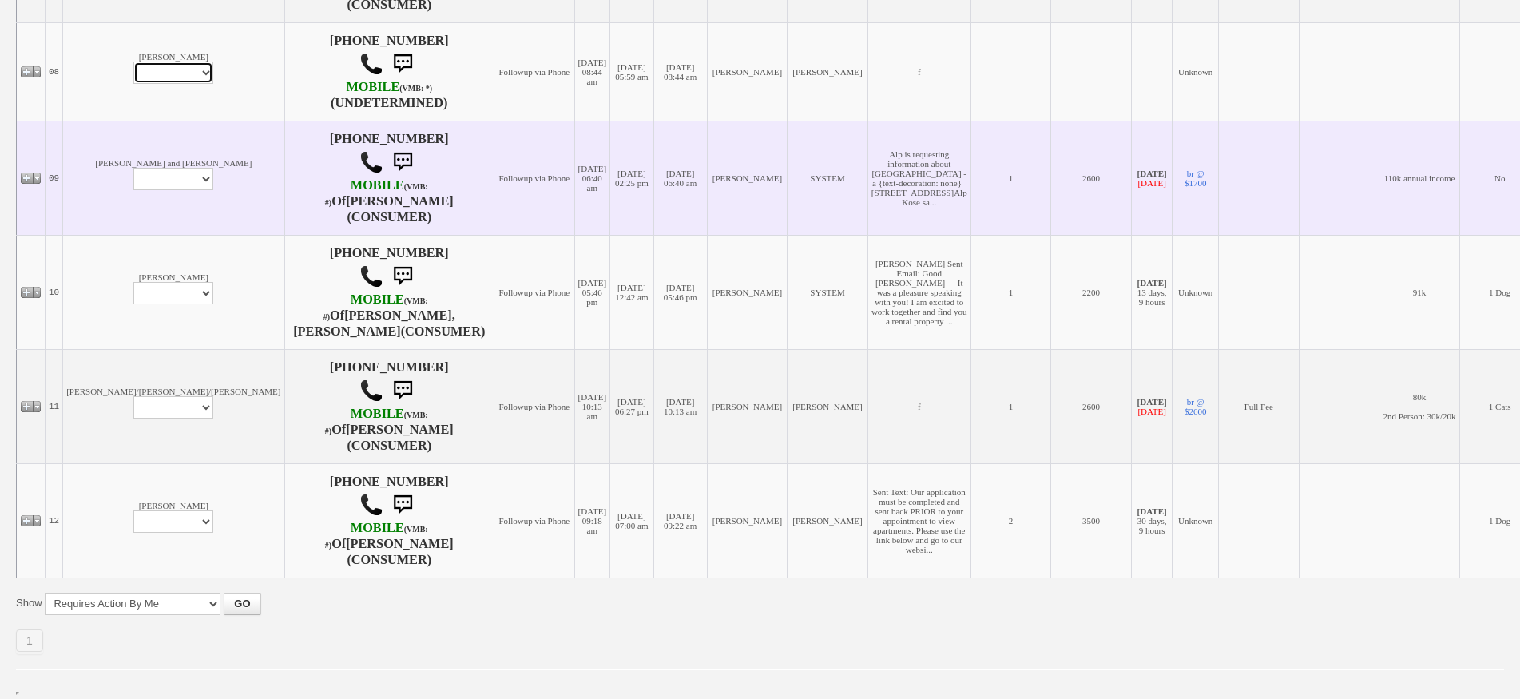
scroll to position [1090, 0]
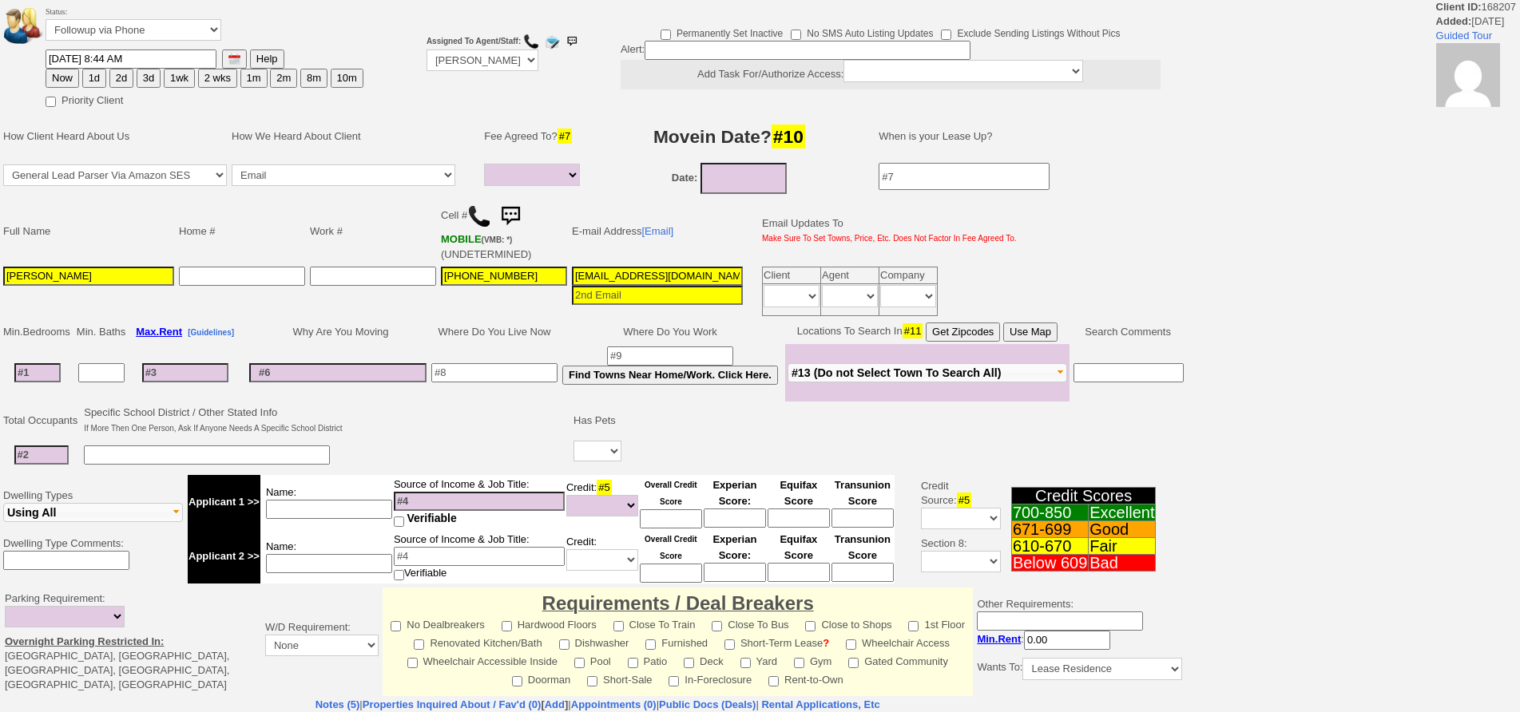
select select
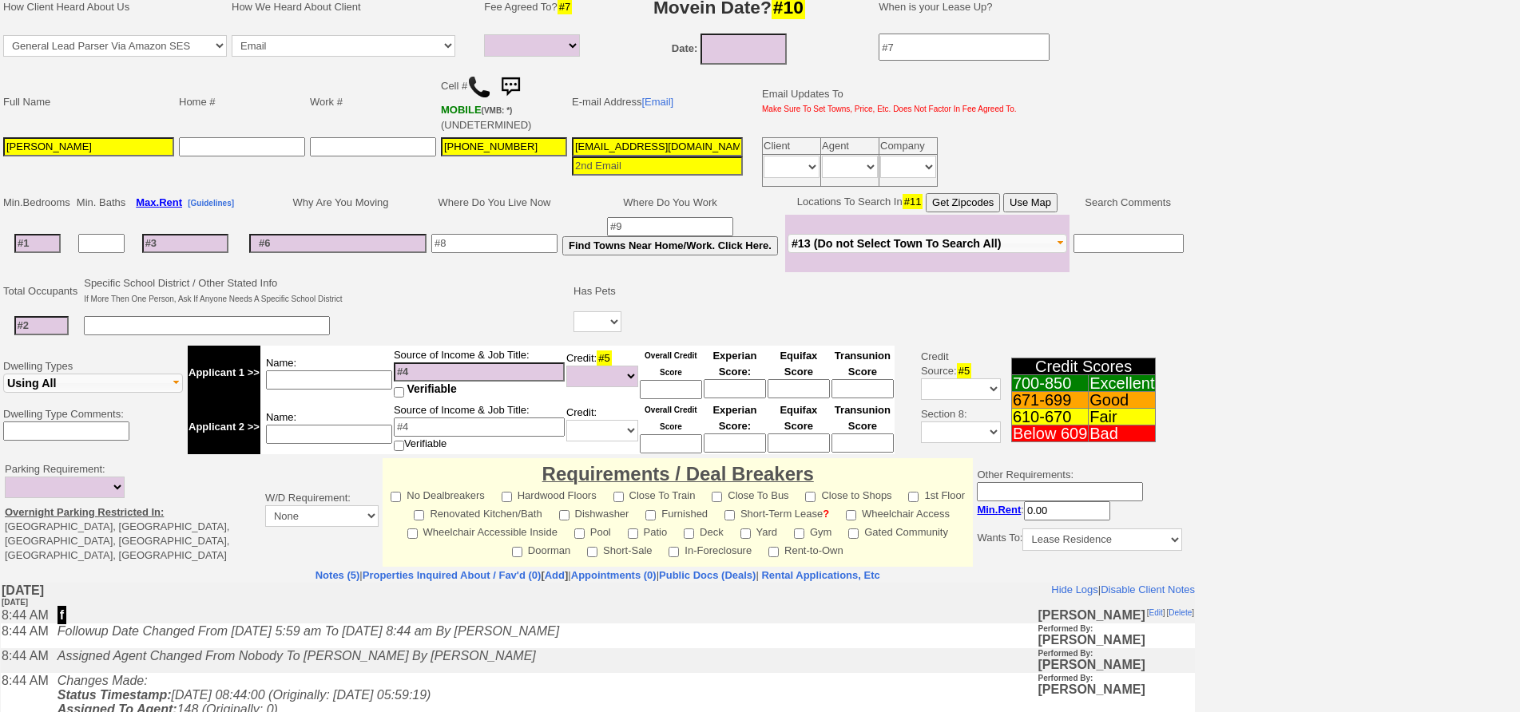
scroll to position [382, 0]
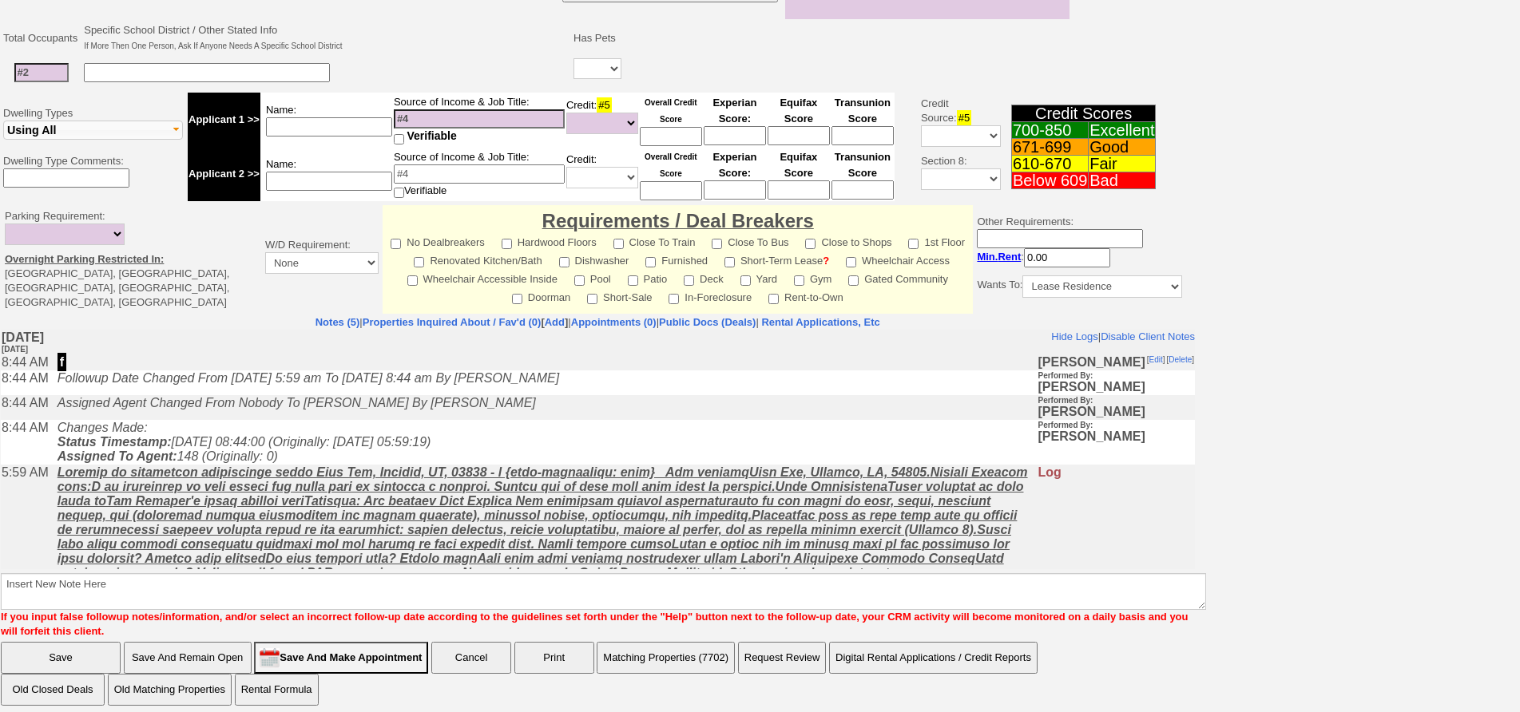
click at [423, 496] on u at bounding box center [542, 530] width 970 height 129
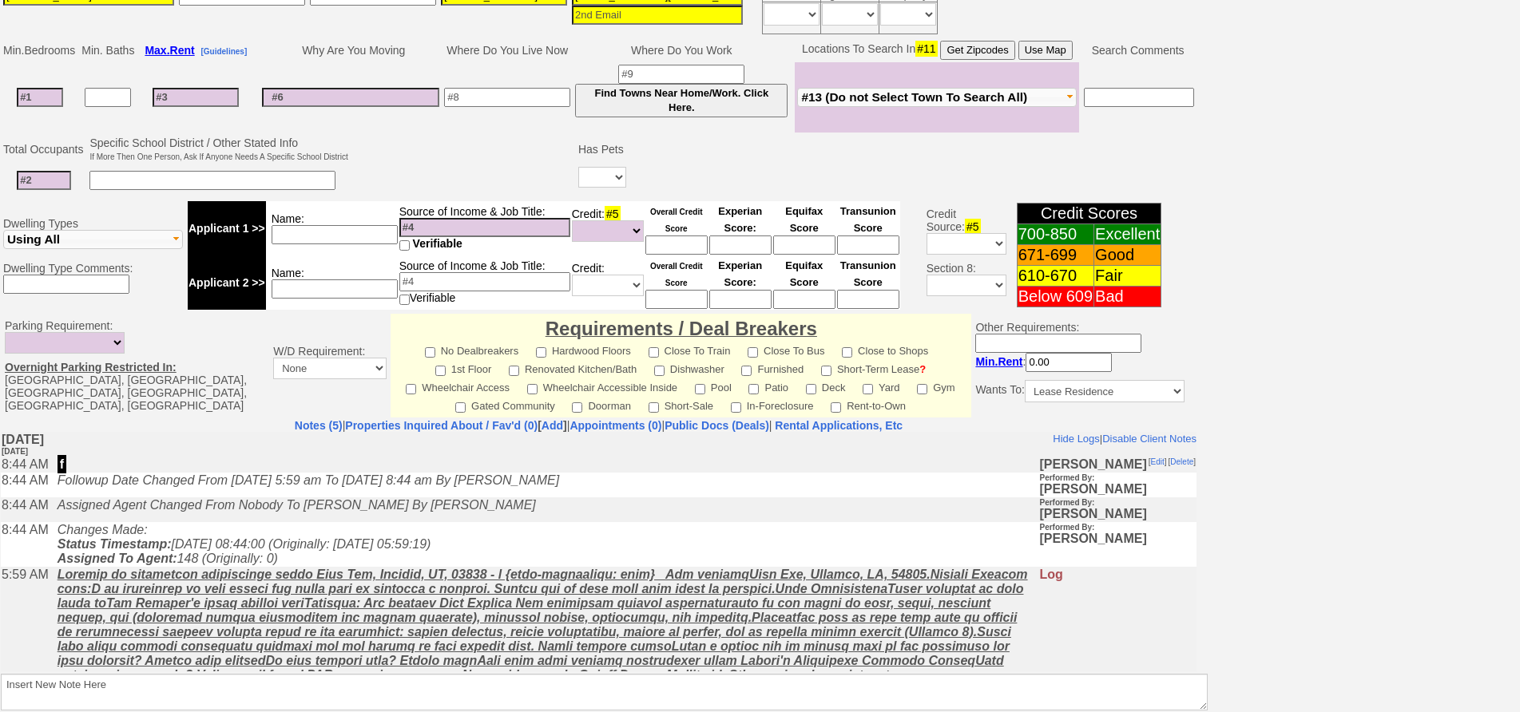
scroll to position [447, 0]
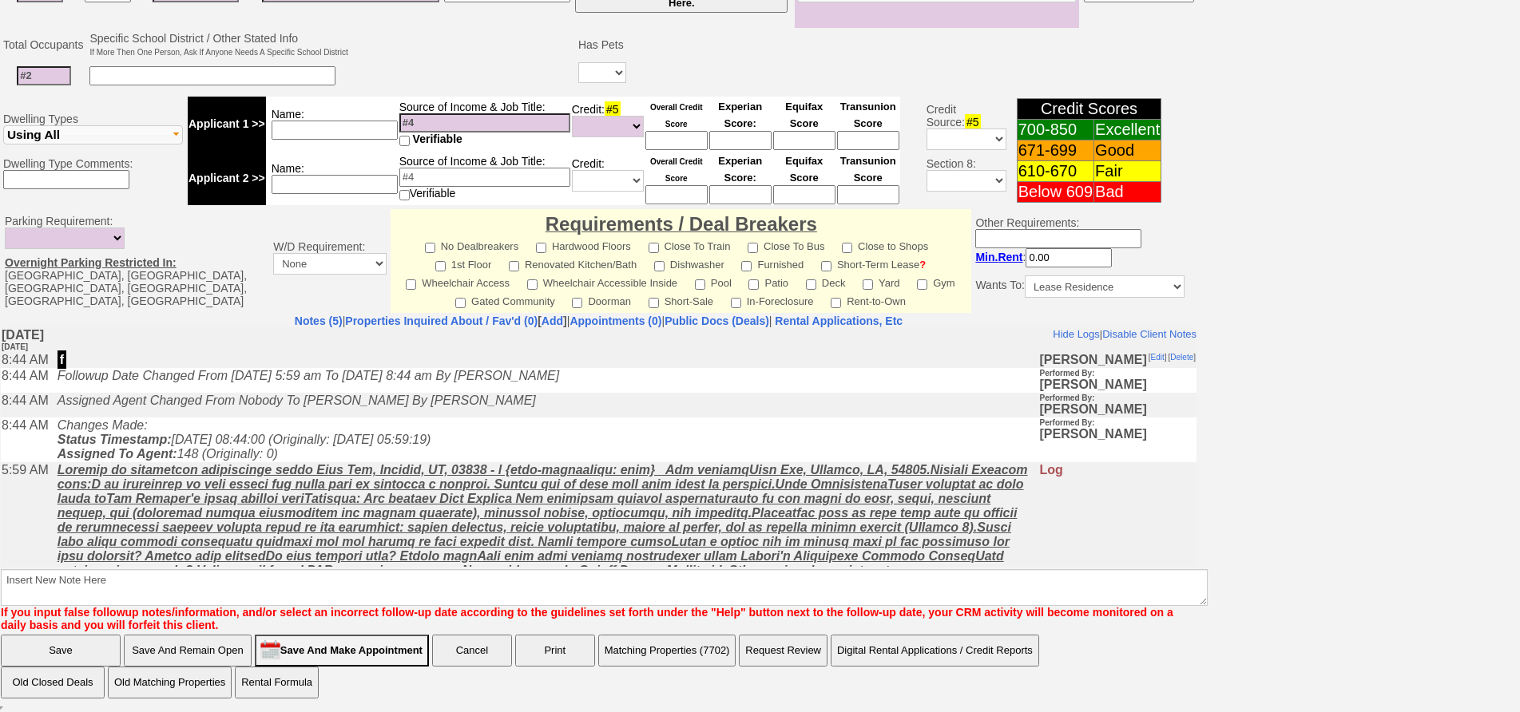
click at [422, 523] on u at bounding box center [542, 526] width 970 height 129
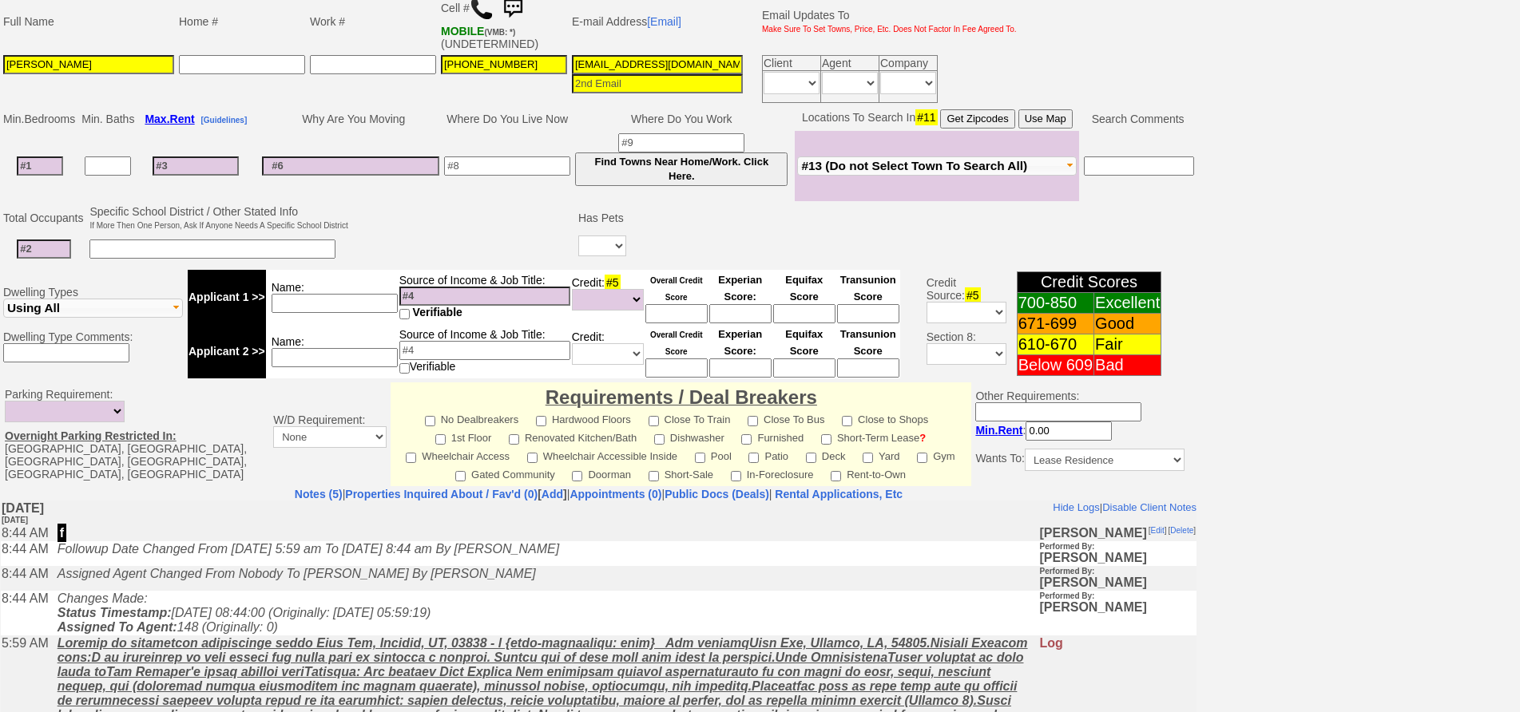
scroll to position [48, 0]
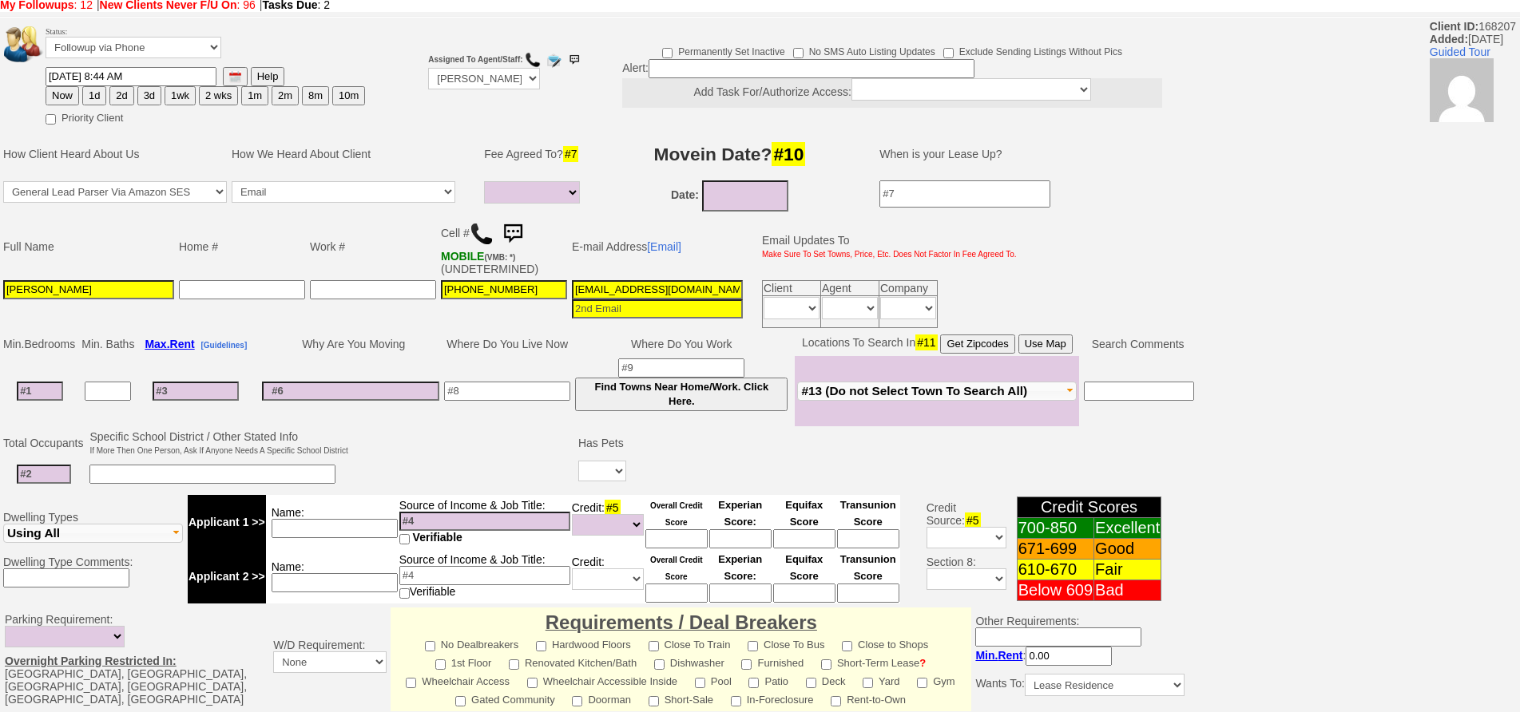
click at [485, 237] on img at bounding box center [482, 234] width 24 height 24
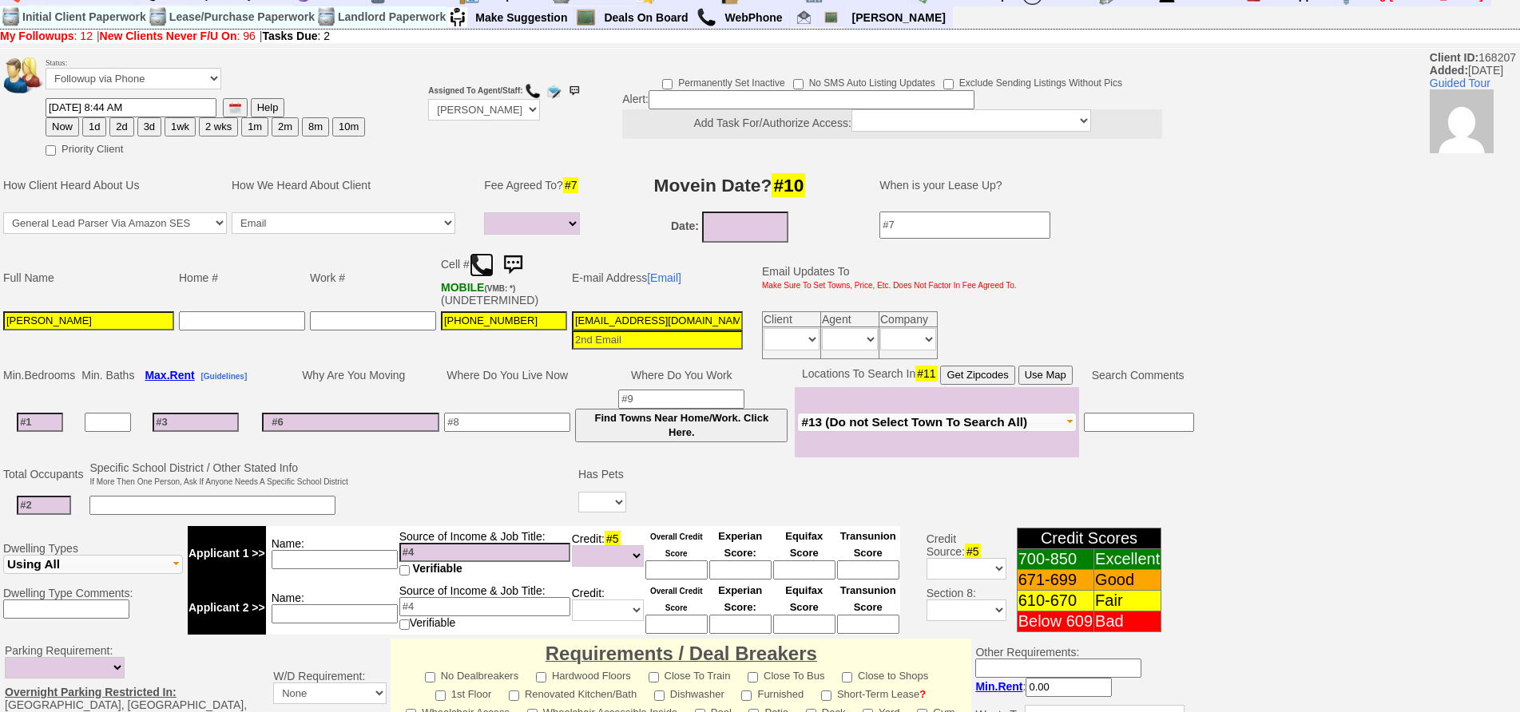
scroll to position [0, 0]
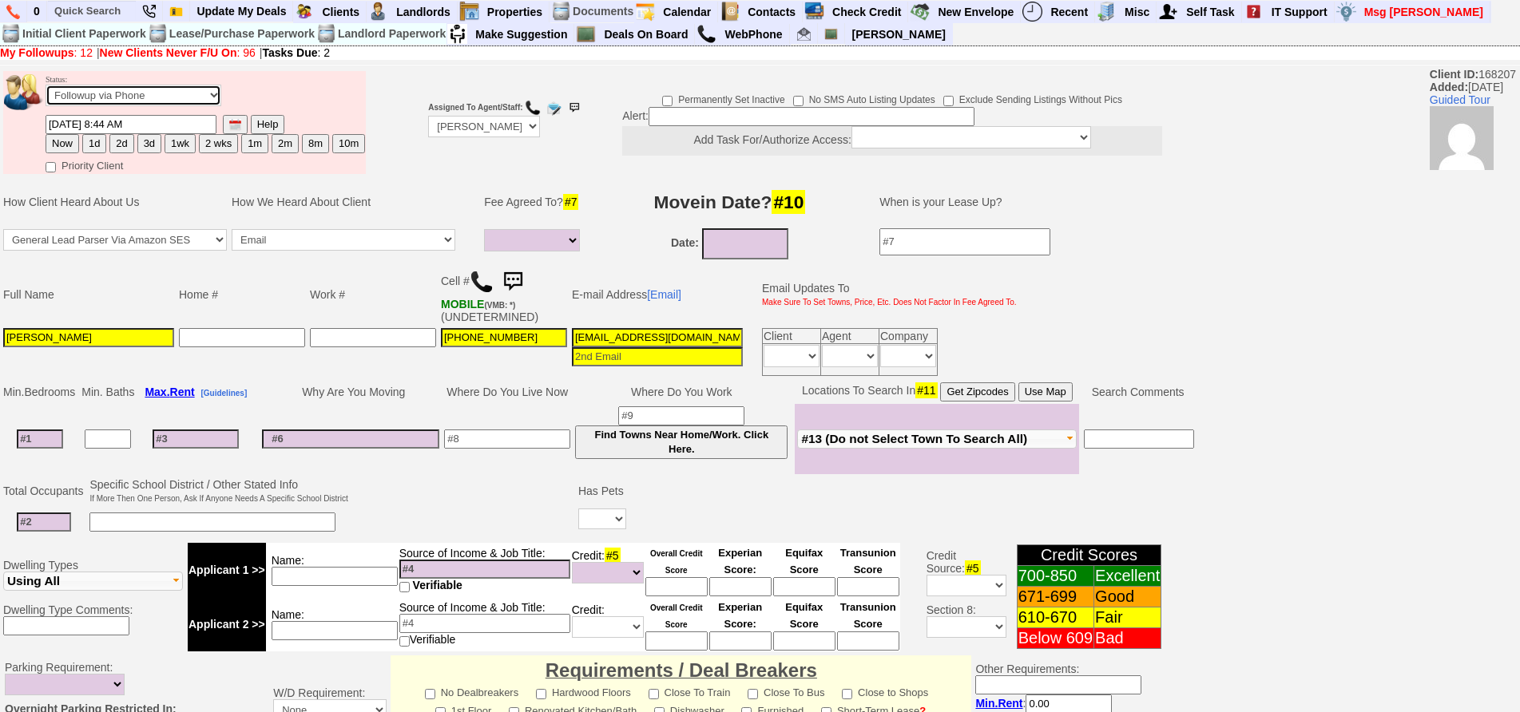
click at [96, 93] on select "Followup via Phone Followup via Email Followup When Section 8 Property Found De…" at bounding box center [134, 96] width 176 height 22
select select "Inactive"
click at [46, 85] on select "Followup via Phone Followup via Email Followup When Section 8 Property Found De…" at bounding box center [134, 96] width 176 height 22
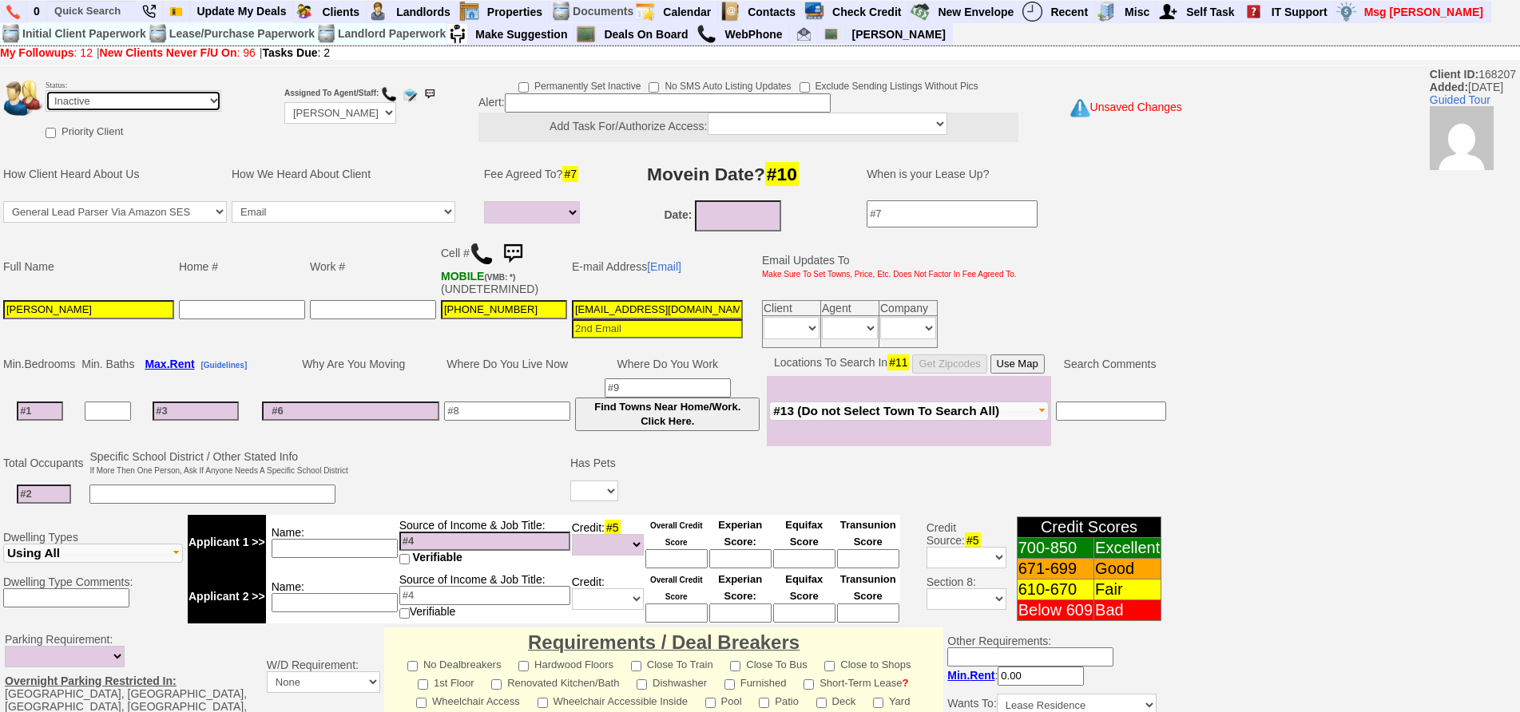
scroll to position [419, 0]
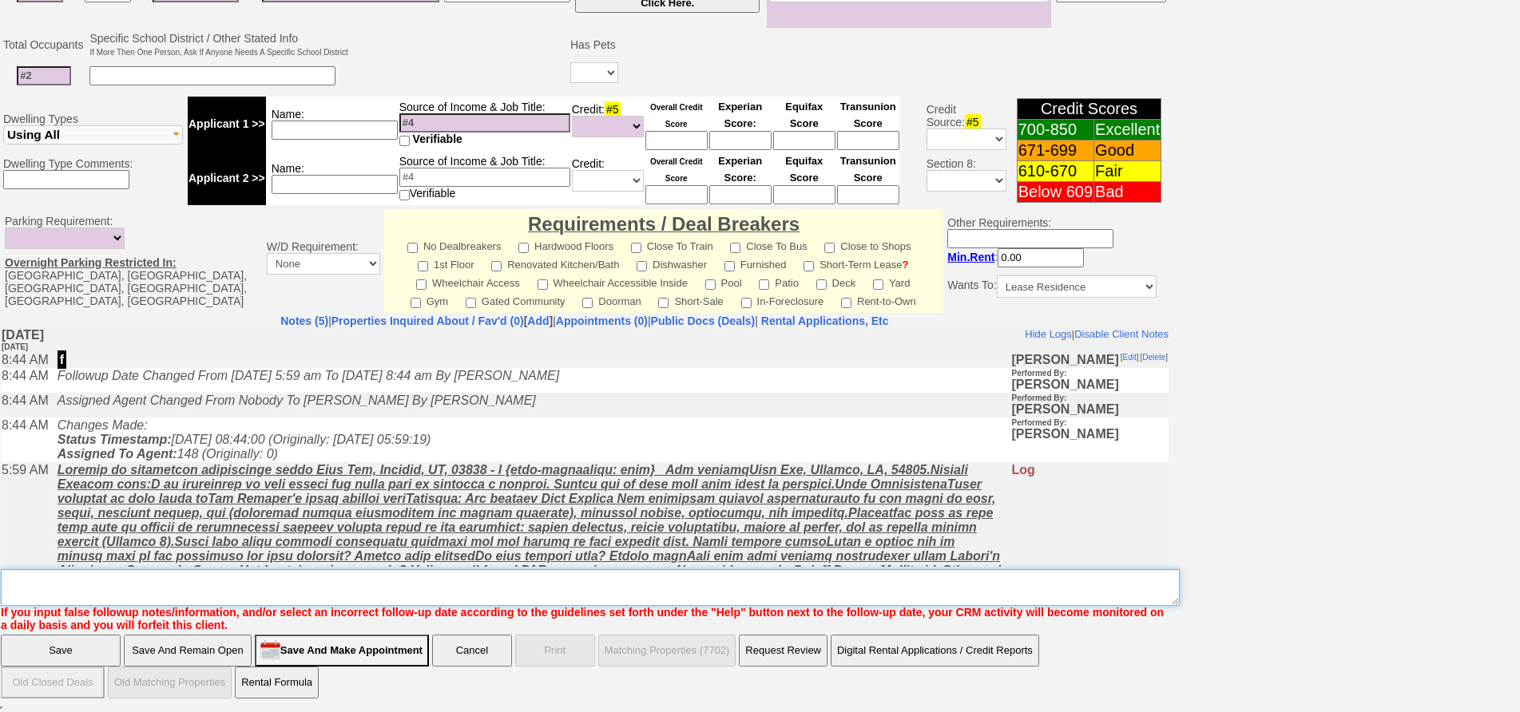
click at [468, 576] on textarea "Insert New Note Here" at bounding box center [590, 587] width 1179 height 37
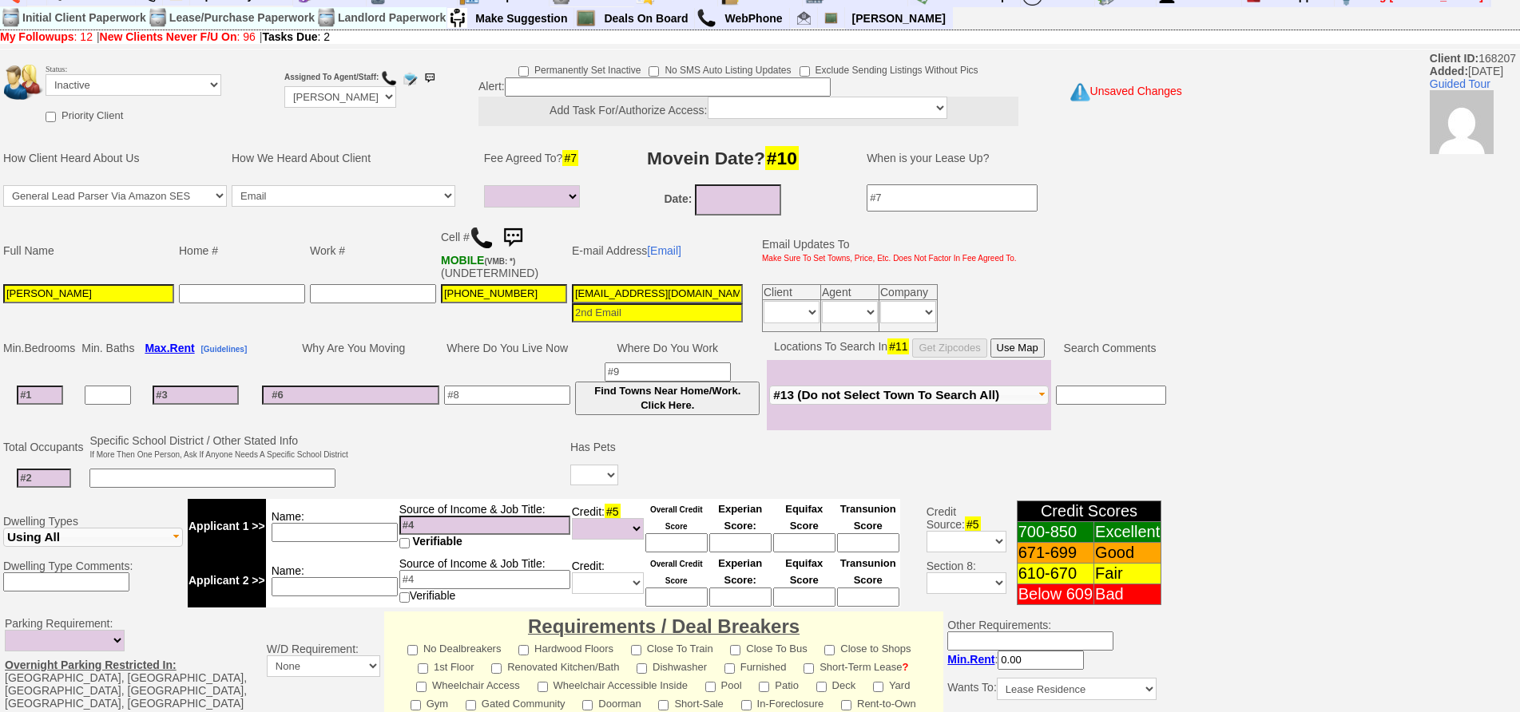
scroll to position [0, 0]
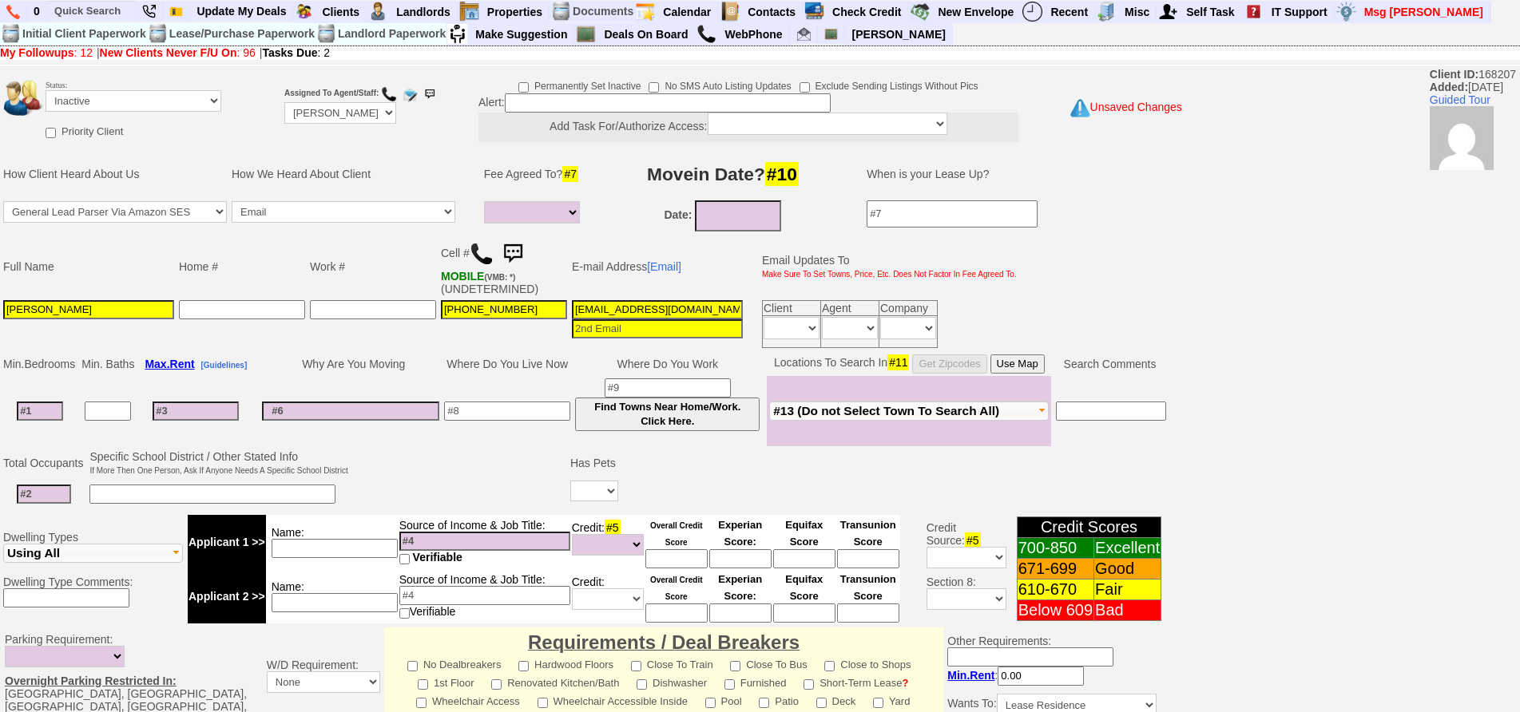
type textarea "found a place ia"
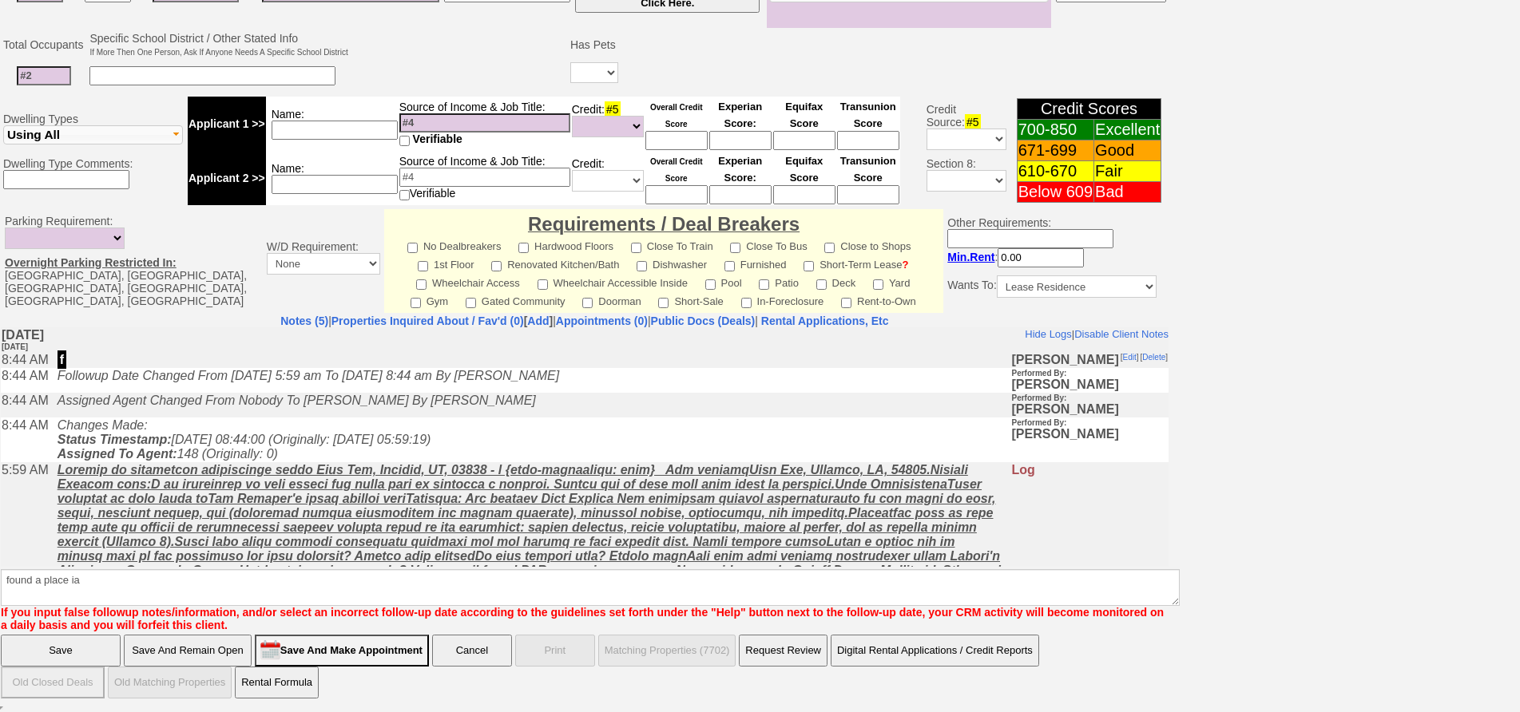
click input "Save" at bounding box center [61, 651] width 120 height 32
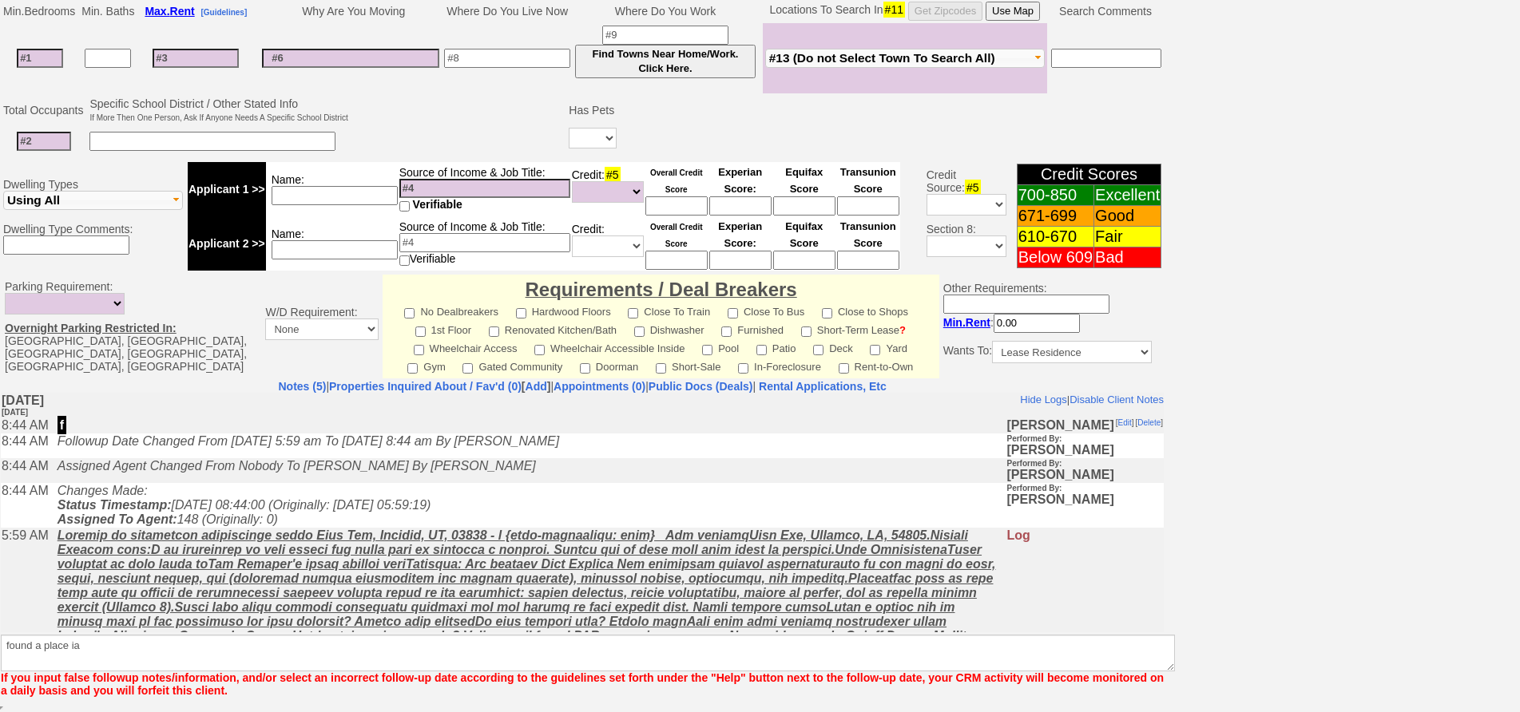
scroll to position [354, 0]
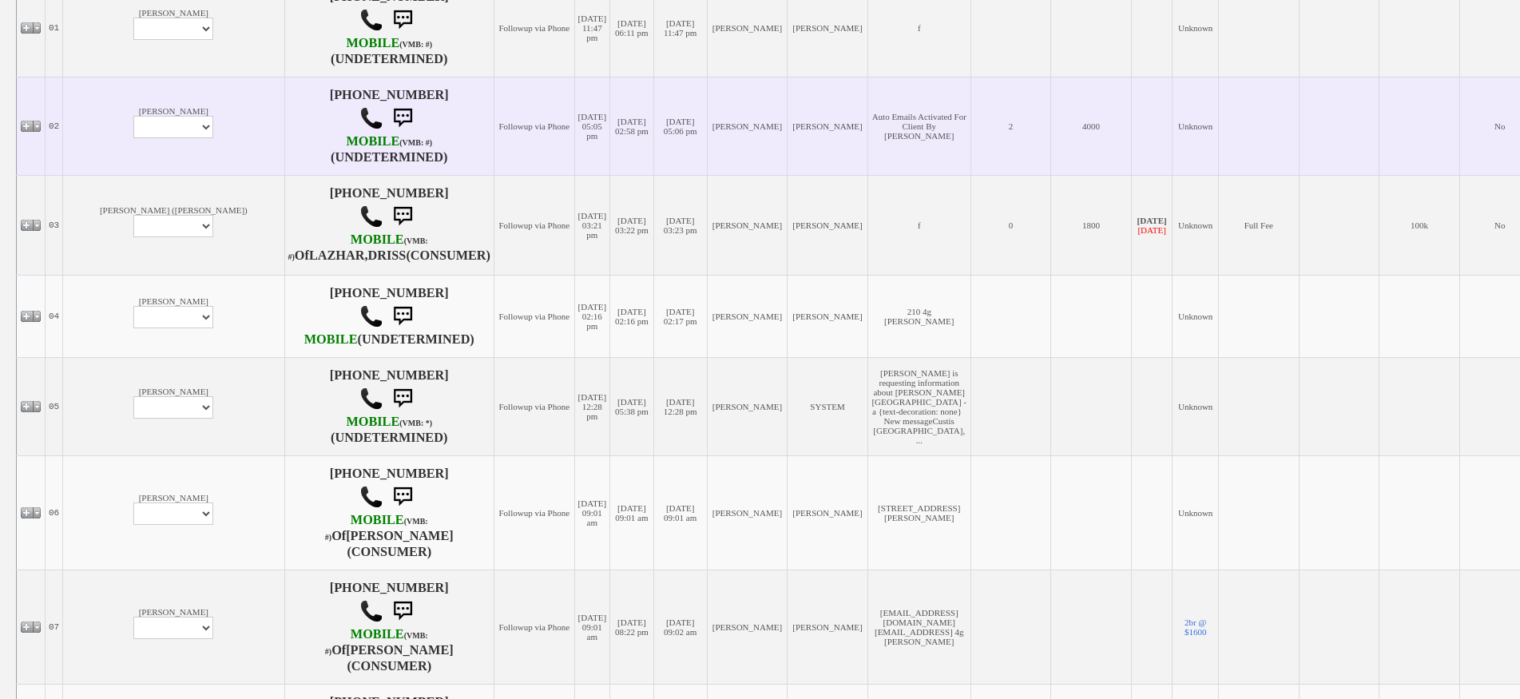
scroll to position [798, 0]
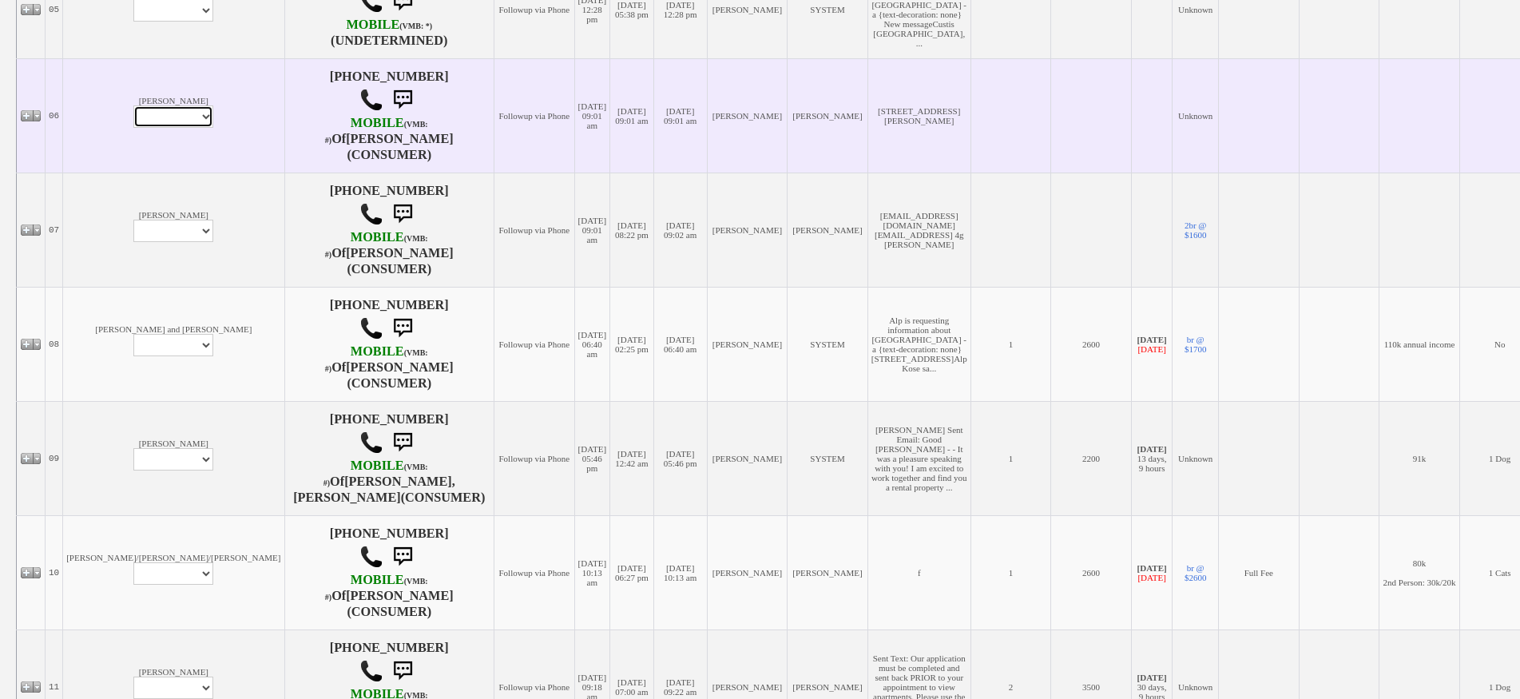
click at [133, 128] on select "Profile Edit Print Email Externally (Will Not Be Tracked In CRM) Closed Deals" at bounding box center [173, 116] width 80 height 22
click at [109, 101] on td "[PERSON_NAME] Profile Edit Print Email Externally (Will Not Be Tracked In CRM) …" at bounding box center [173, 115] width 221 height 114
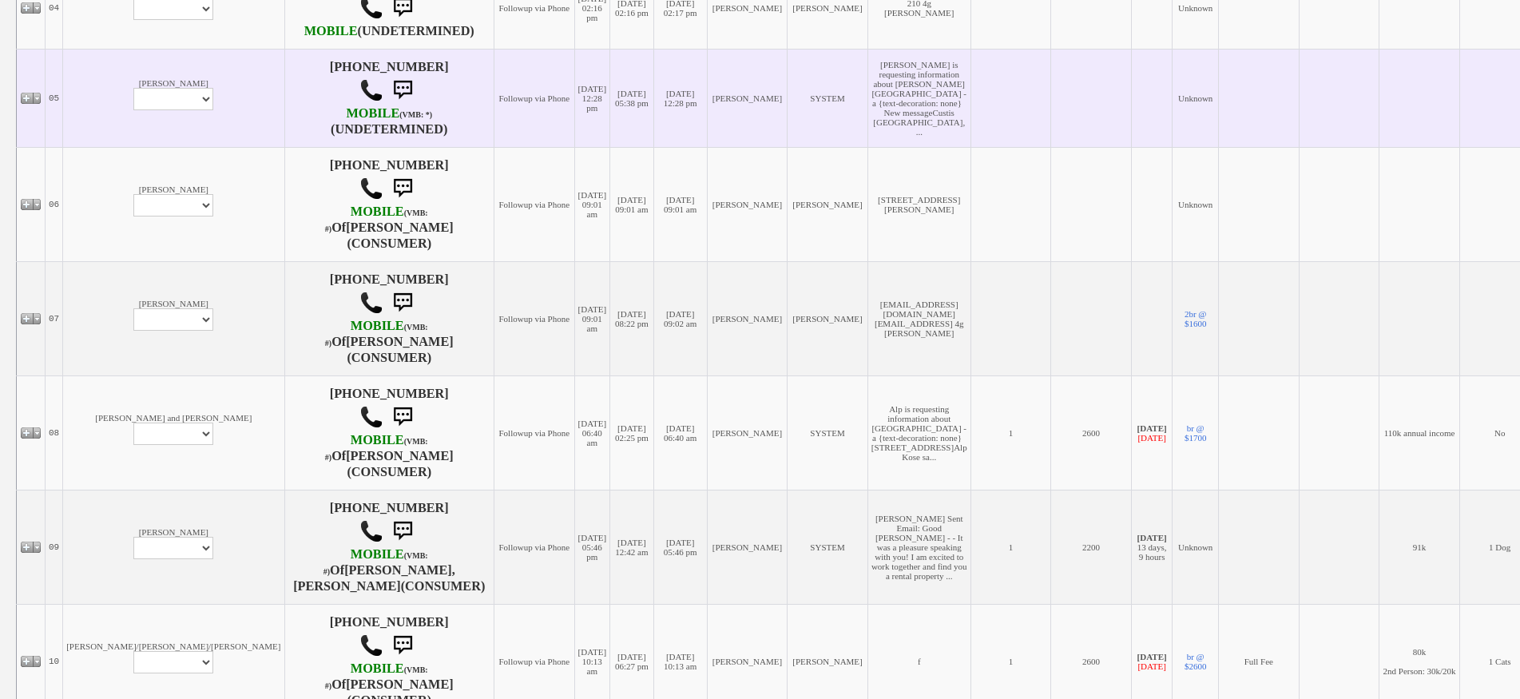
scroll to position [513, 0]
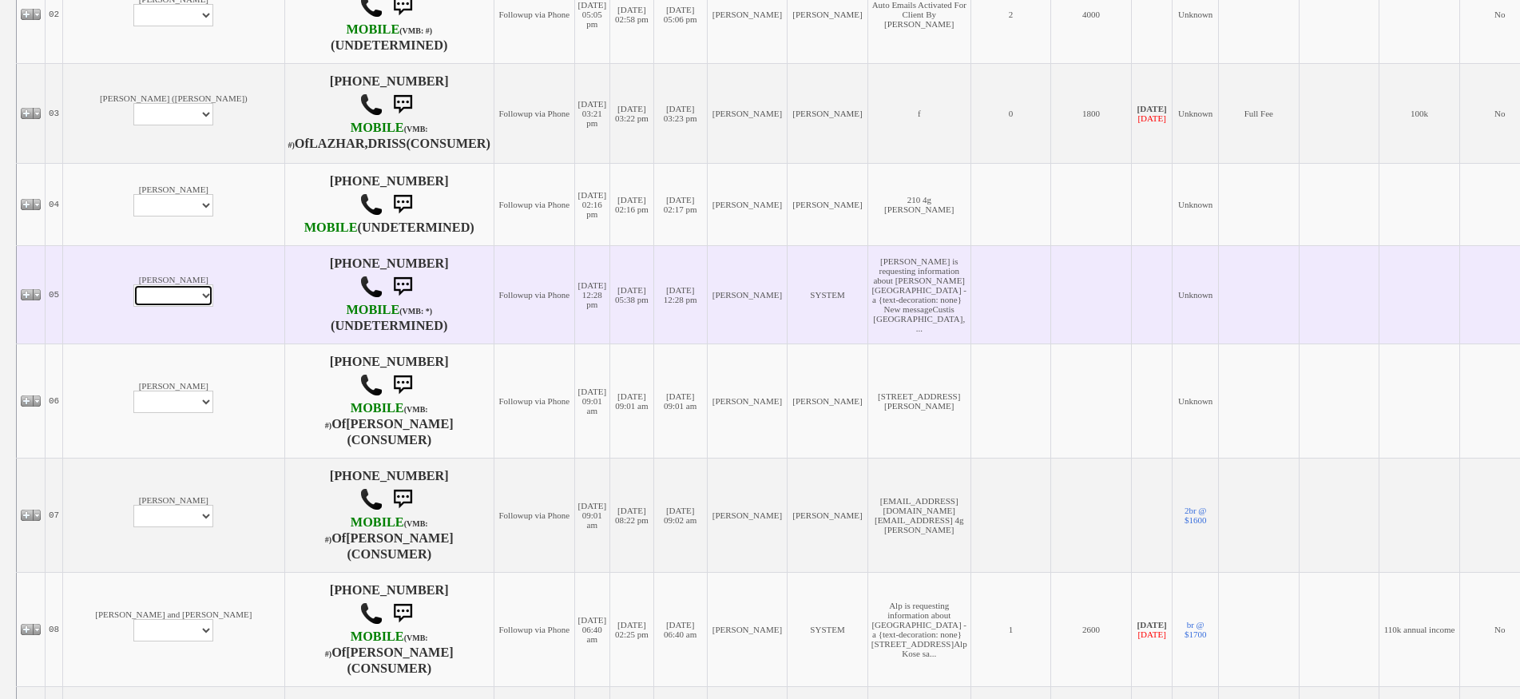
click at [133, 307] on select "Profile Edit Print Email Externally (Will Not Be Tracked In CRM) Closed Deals" at bounding box center [173, 295] width 80 height 22
select select "ChangeURL,/crm/custom/edit_client_form.php?redirect=%2Fcrm%2Fclients.php&id=166…"
click at [133, 307] on select "Profile Edit Print Email Externally (Will Not Be Tracked In CRM) Closed Deals" at bounding box center [173, 295] width 80 height 22
select select
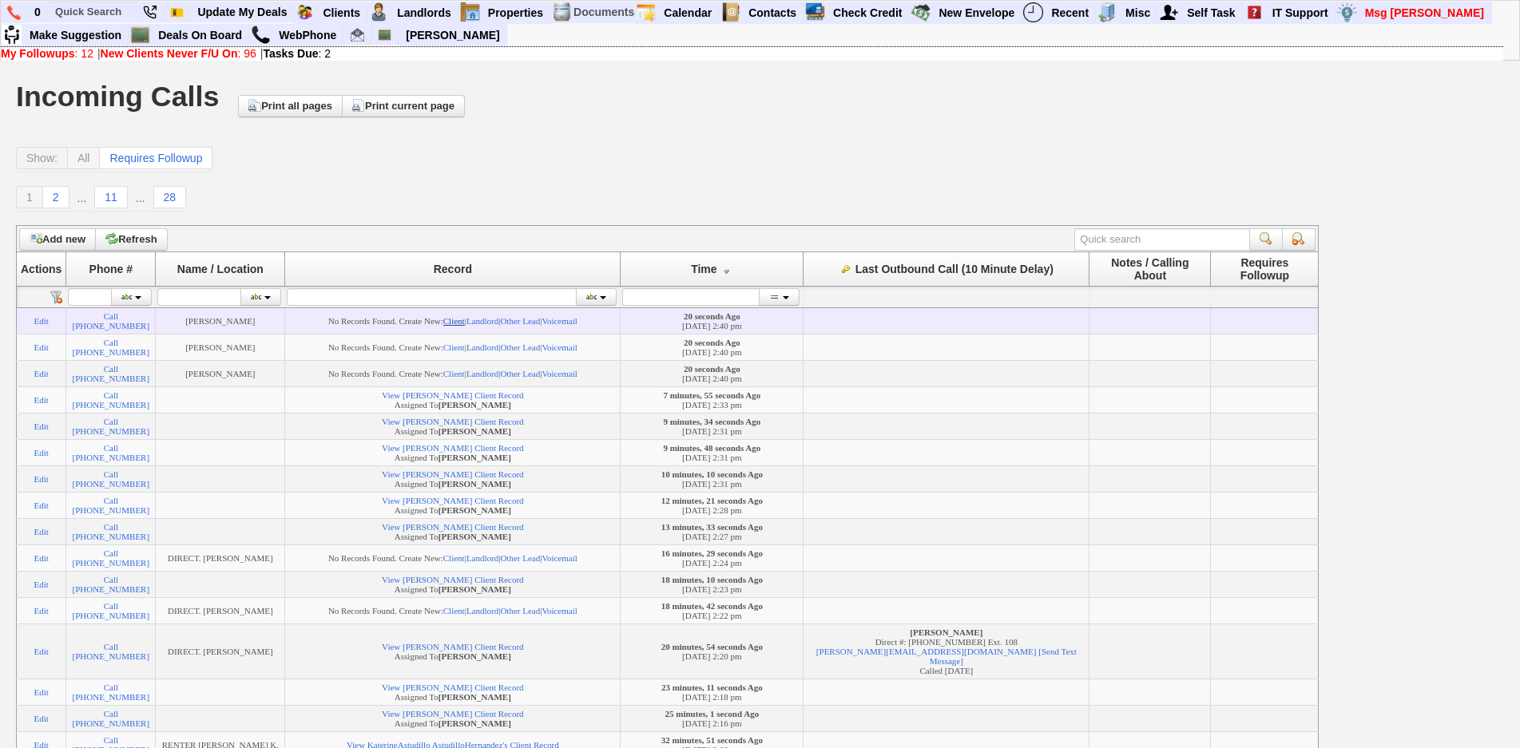
click at [465, 323] on link "Client" at bounding box center [454, 321] width 22 height 10
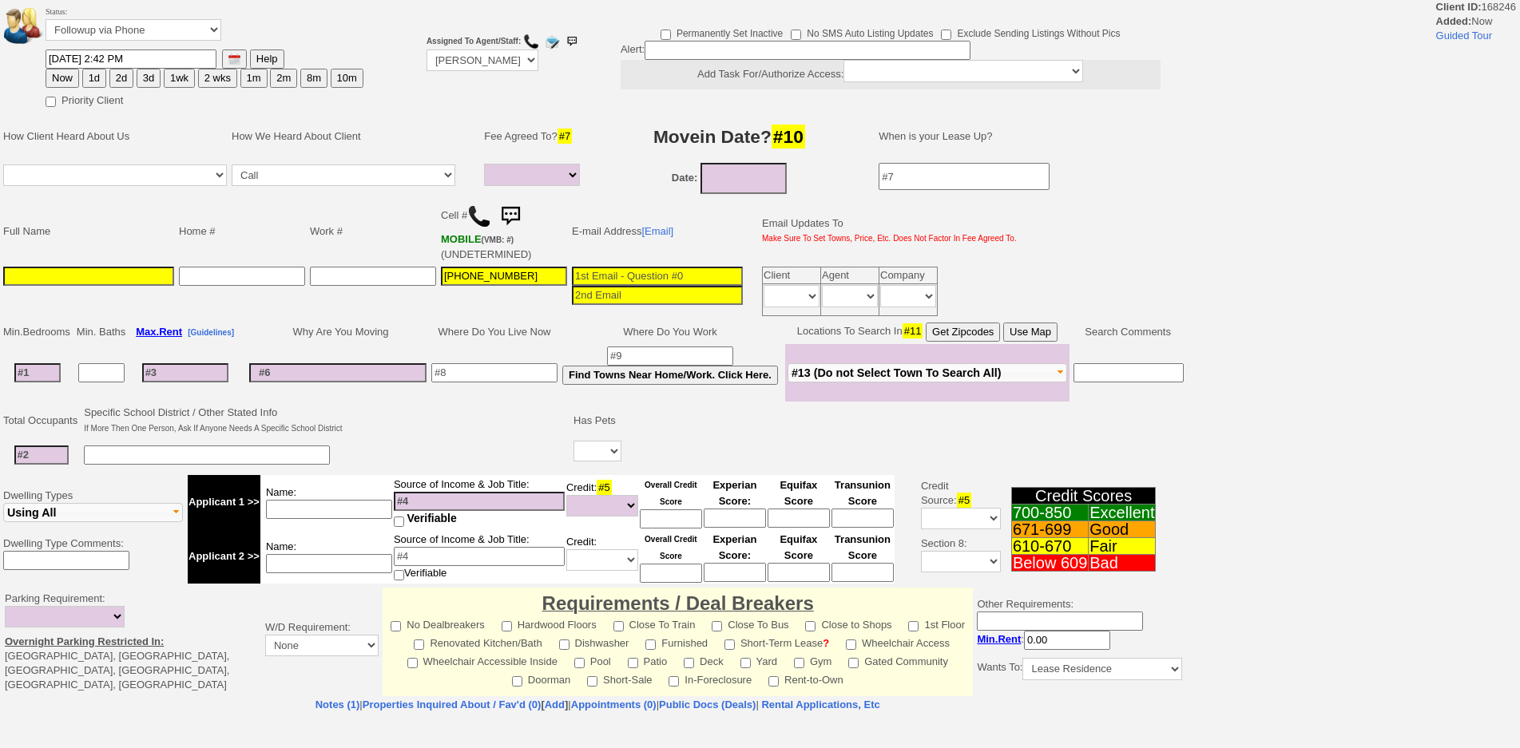
select select
click at [30, 380] on input at bounding box center [37, 372] width 46 height 19
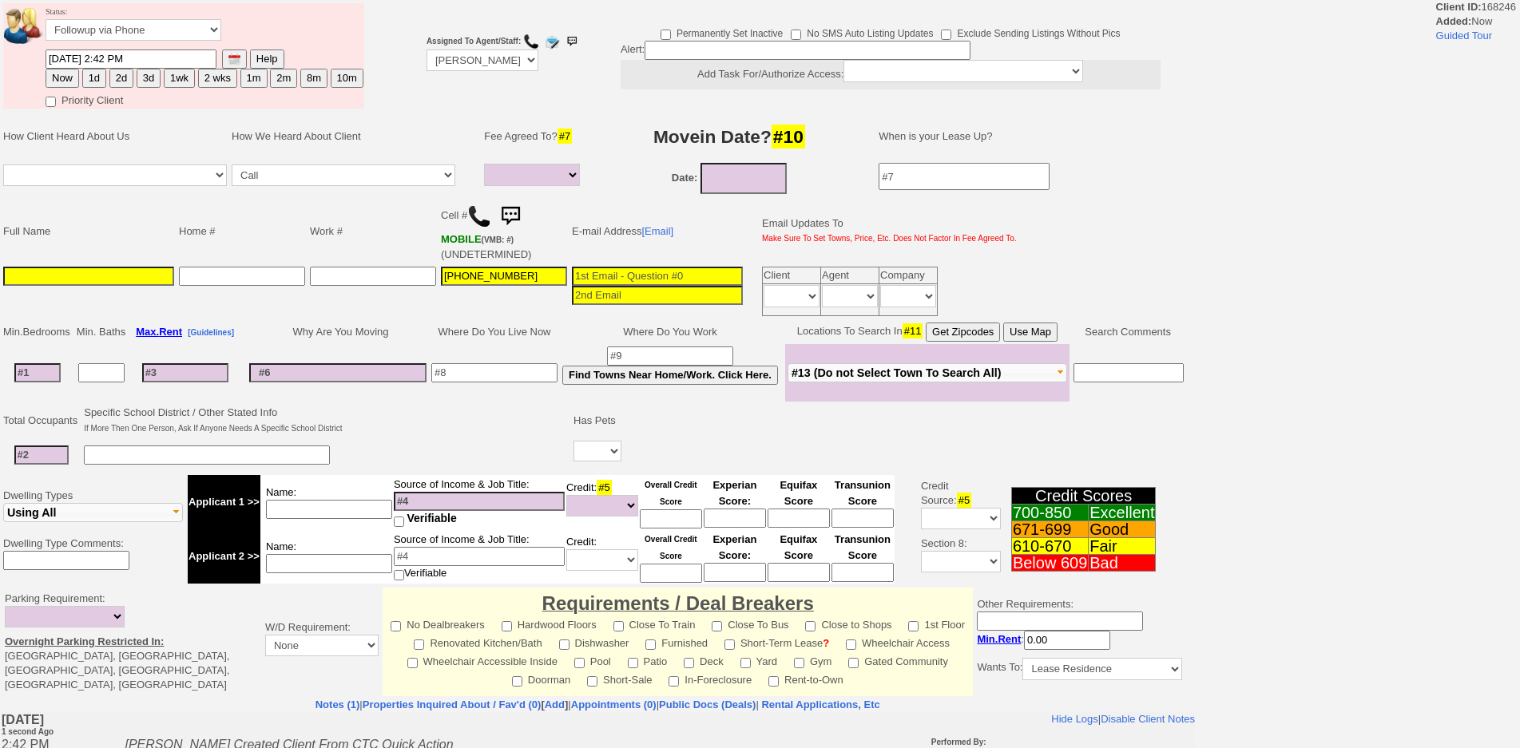
type input "1"
select select
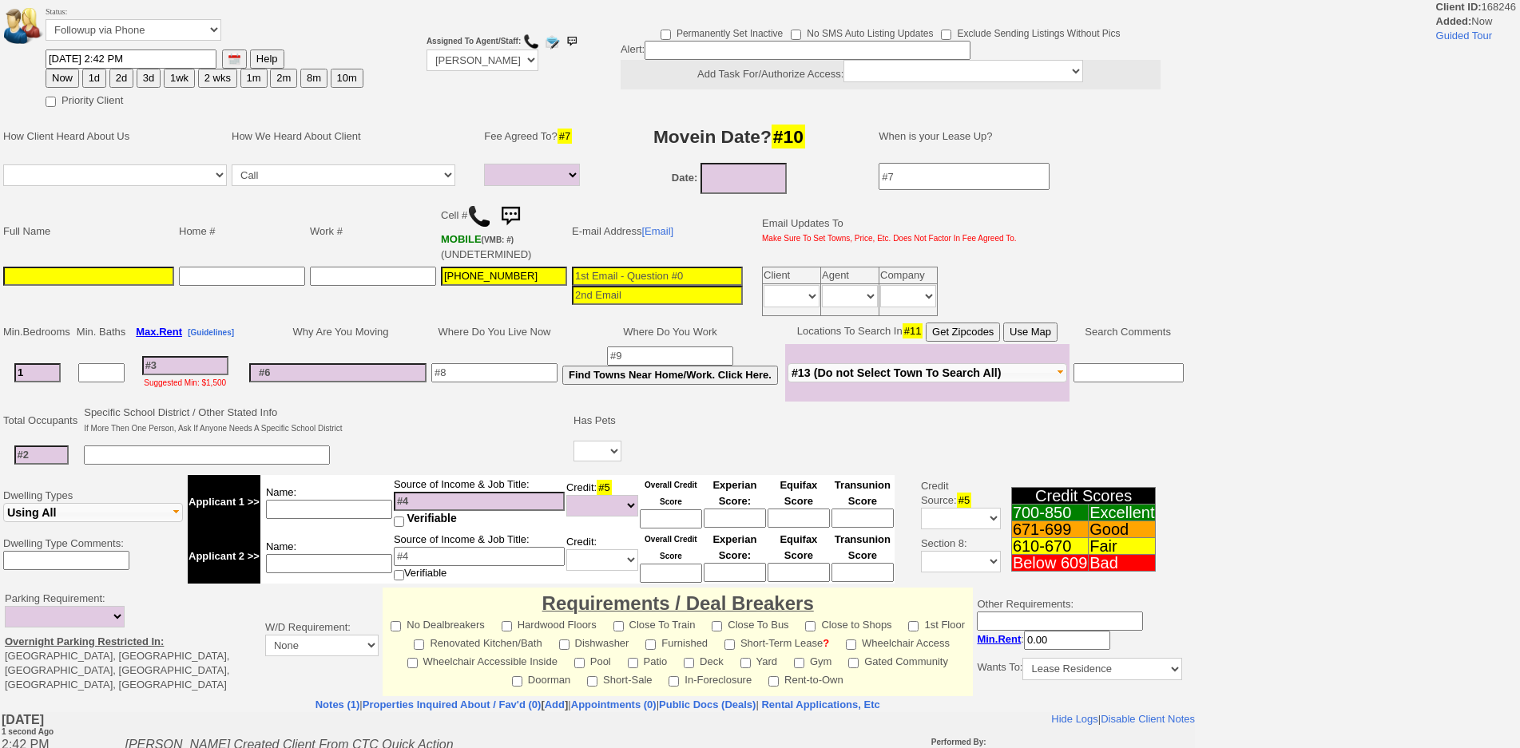
type input "1"
select select
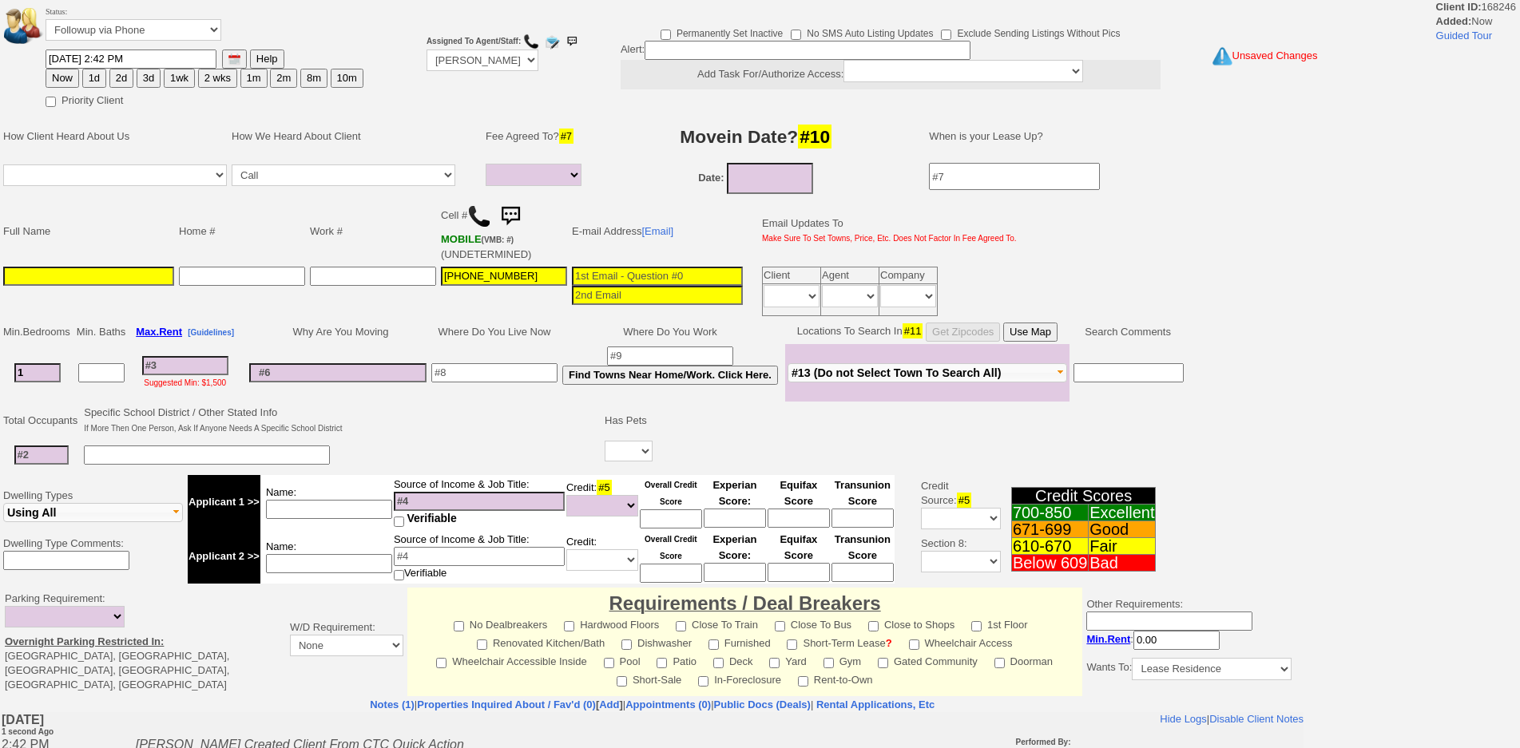
click at [126, 258] on td "Full Name" at bounding box center [89, 231] width 176 height 66
click at [132, 266] on td at bounding box center [89, 291] width 176 height 54
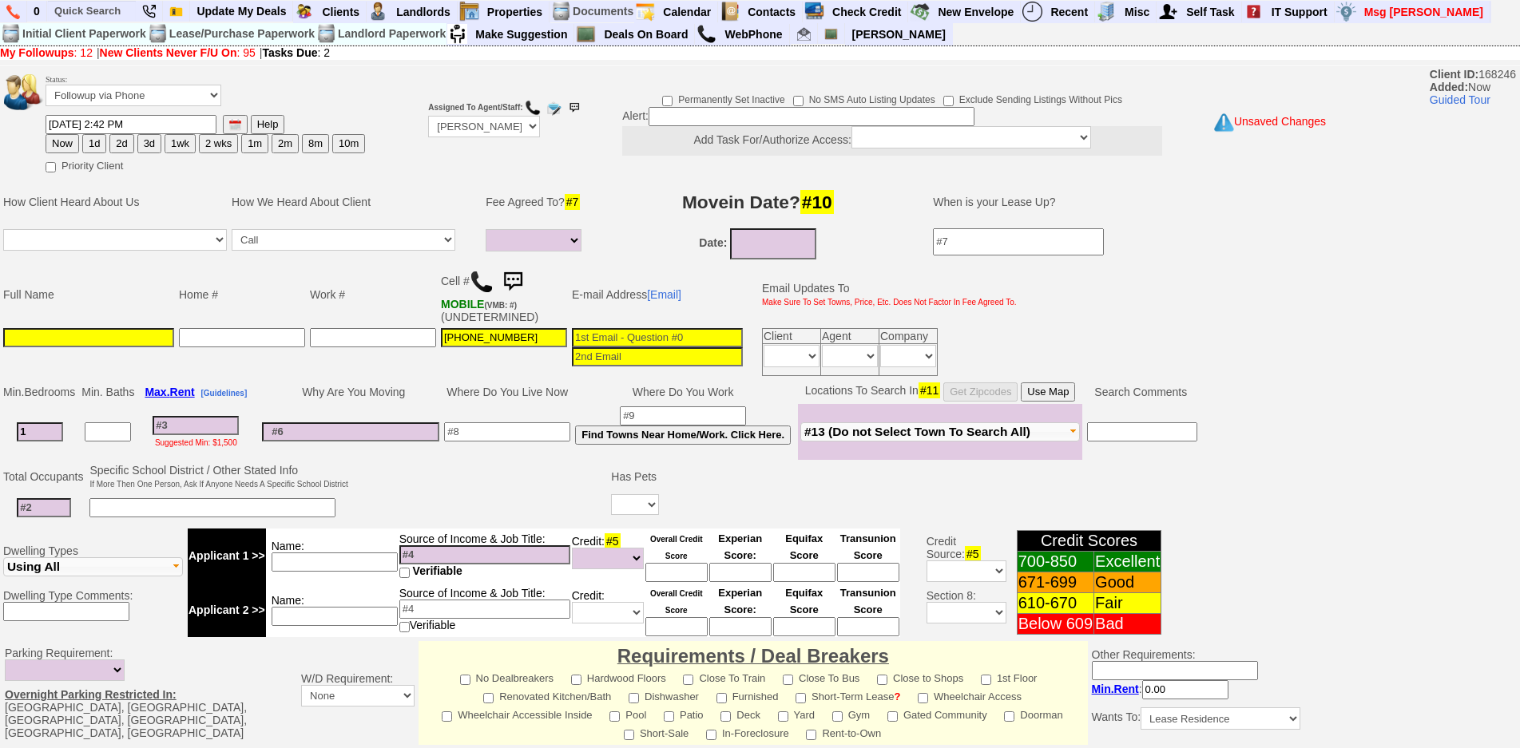
click at [46, 423] on input "1" at bounding box center [40, 431] width 46 height 19
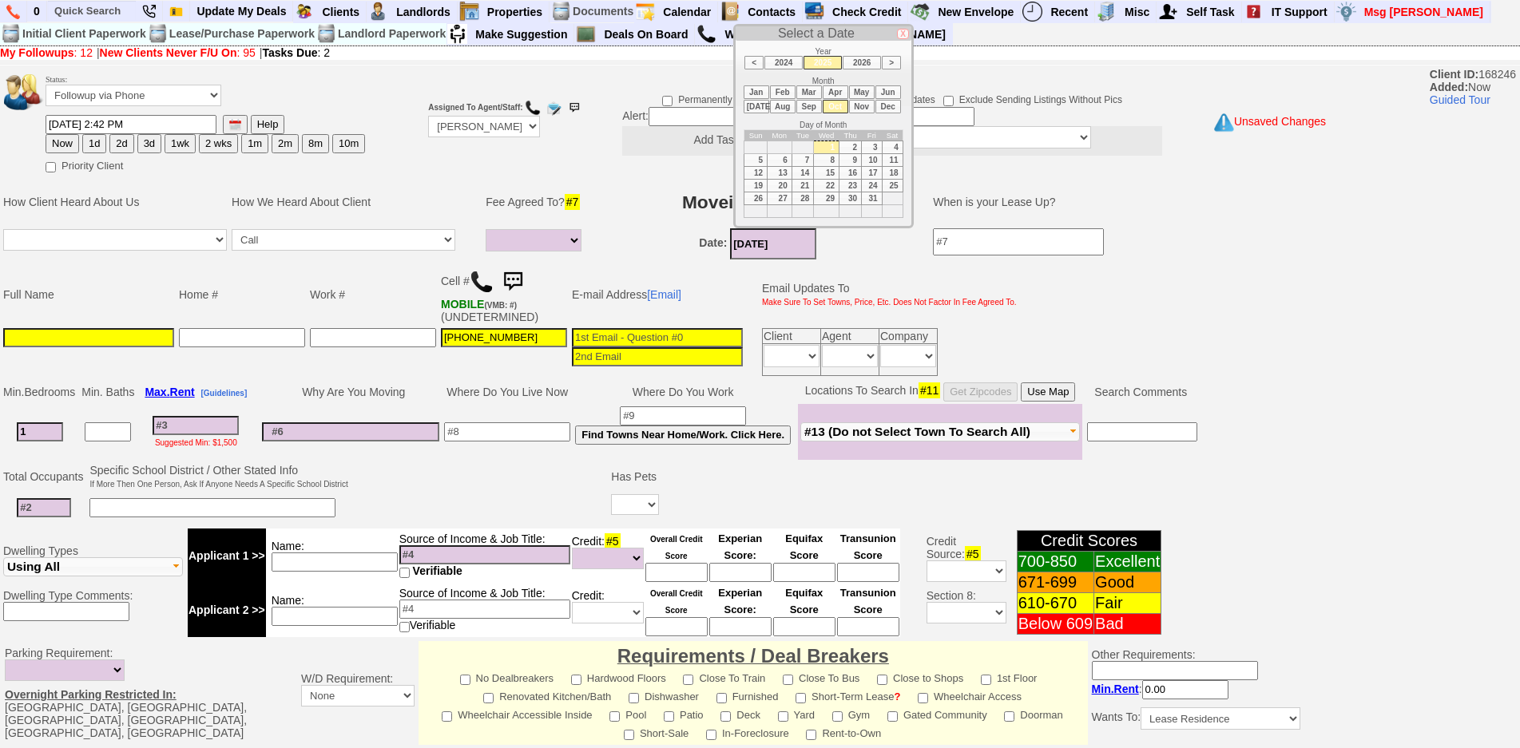
click at [780, 245] on input "10/01/2025" at bounding box center [773, 243] width 86 height 31
click at [830, 173] on td "15" at bounding box center [827, 172] width 26 height 13
type input "10/15/2025"
click at [95, 341] on input at bounding box center [88, 337] width 171 height 19
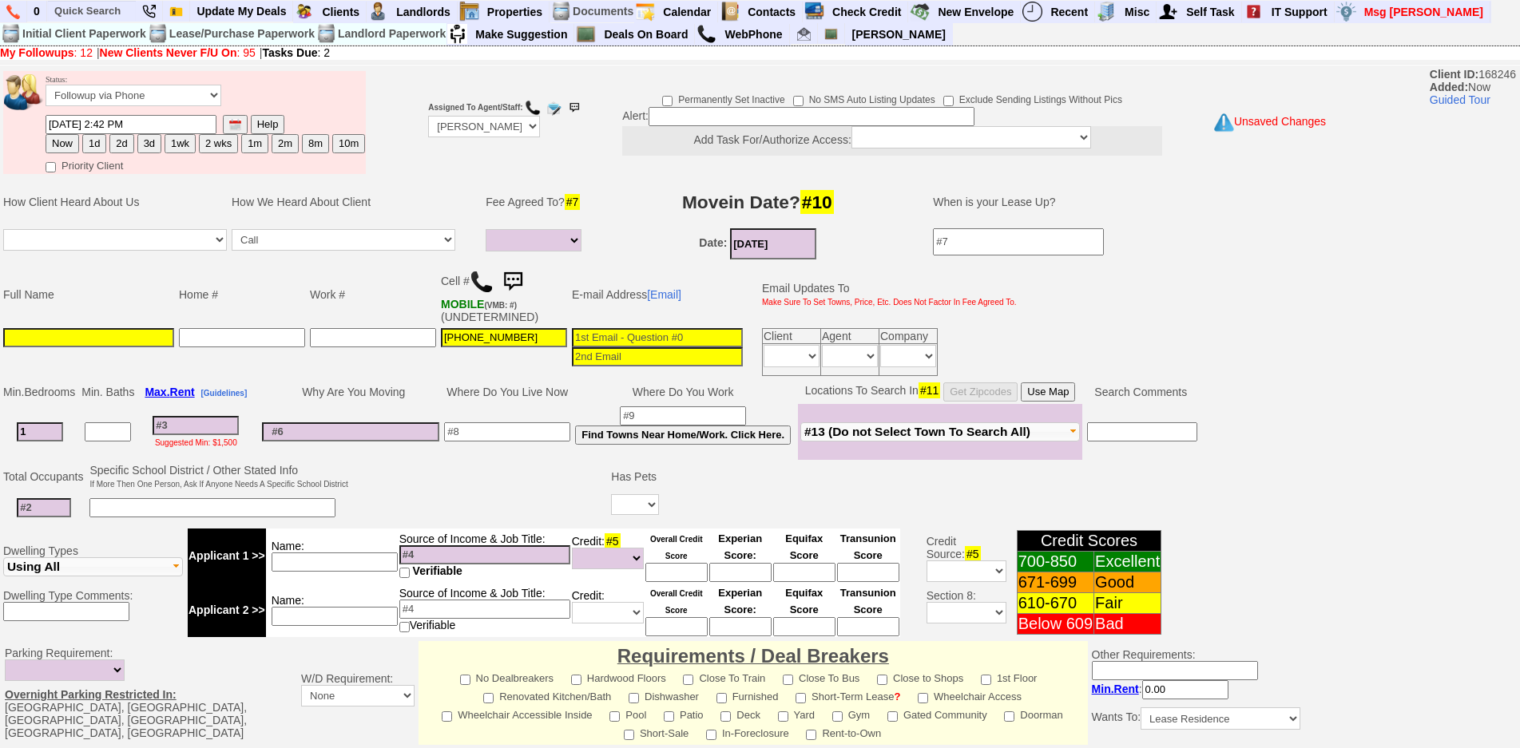
click at [45, 524] on td at bounding box center [44, 508] width 86 height 33
click at [48, 515] on input at bounding box center [44, 507] width 54 height 19
type input "1"
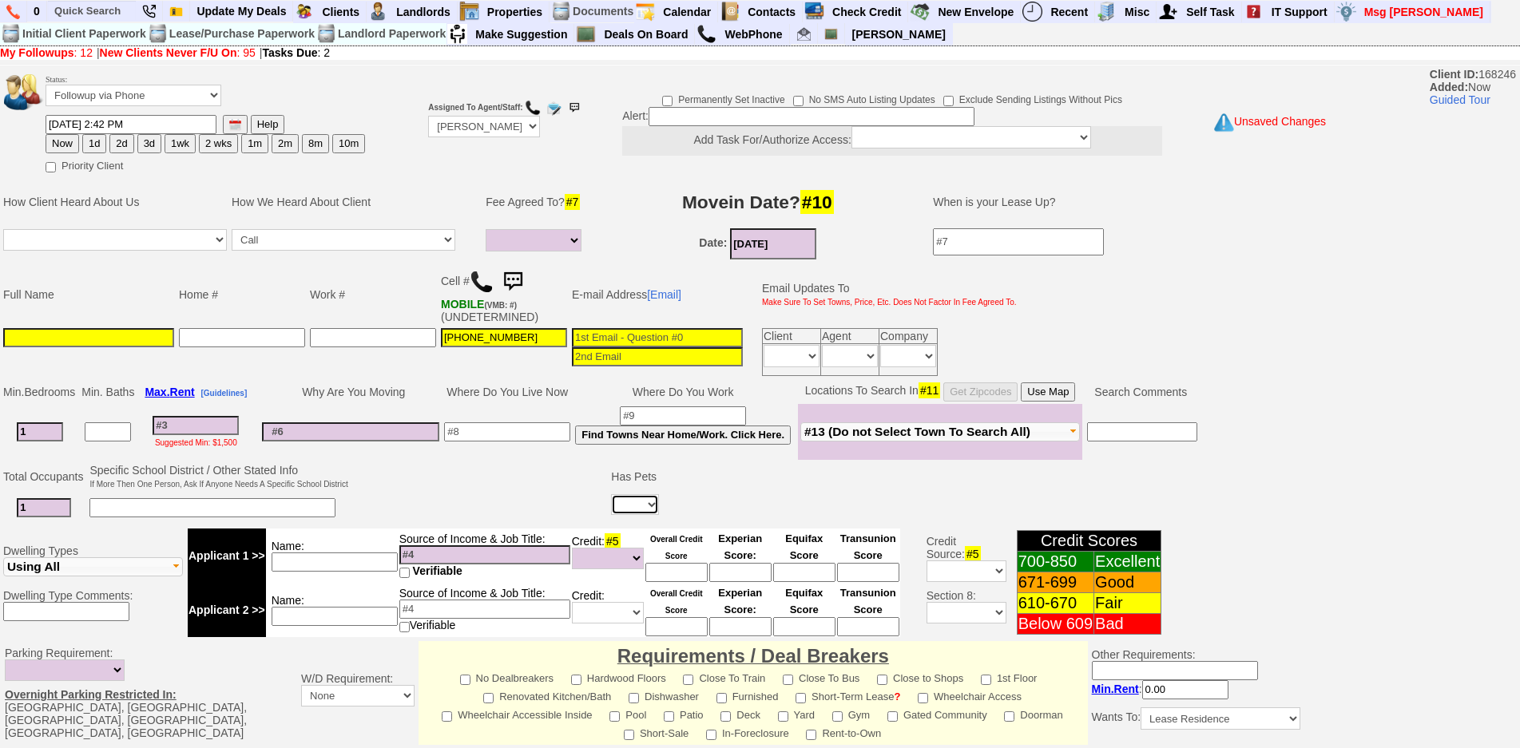
click at [643, 509] on select "Yes No" at bounding box center [635, 504] width 48 height 21
select select "No"
click at [613, 494] on select "Yes No" at bounding box center [635, 504] width 48 height 21
drag, startPoint x: 507, startPoint y: 511, endPoint x: 512, endPoint y: 442, distance: 69.6
click at [507, 510] on td at bounding box center [480, 493] width 259 height 63
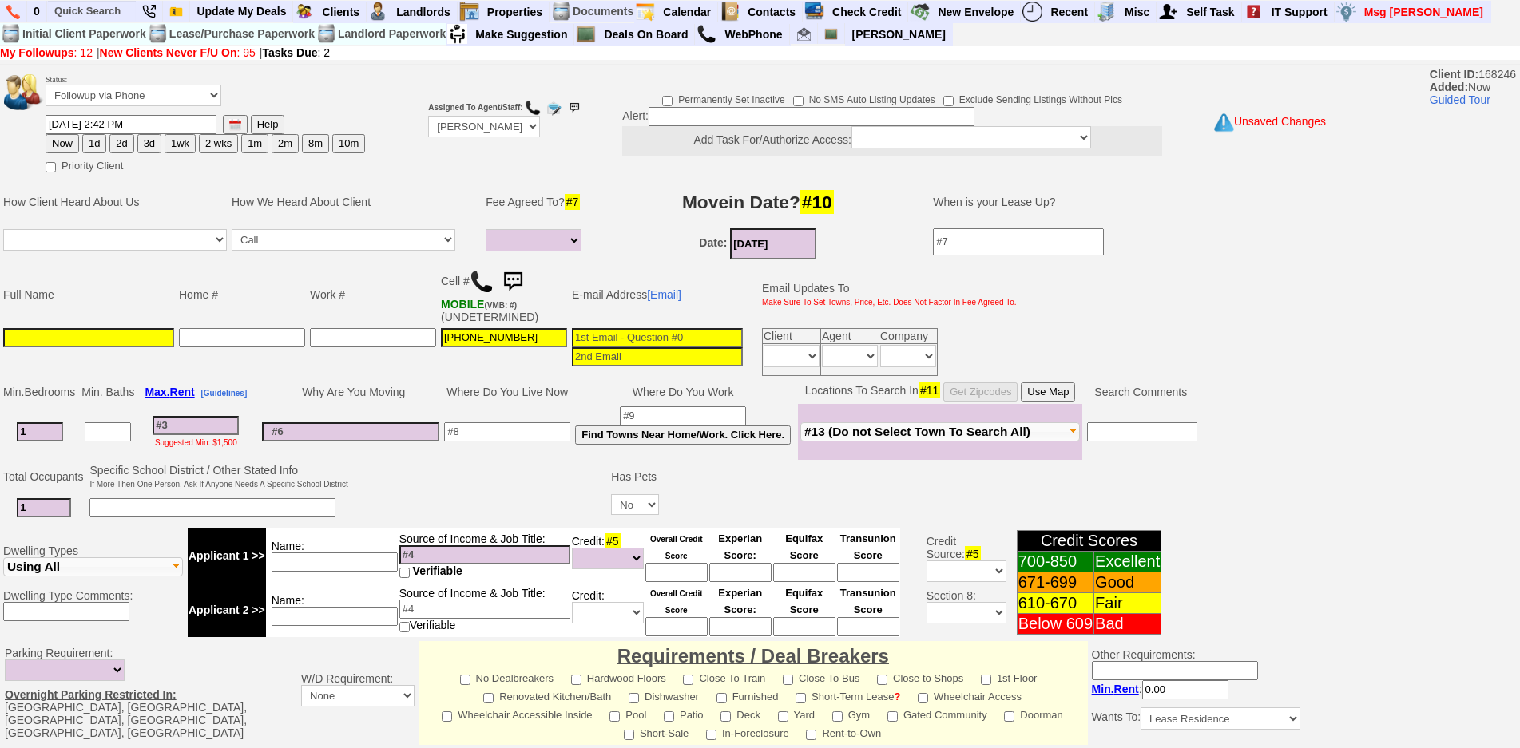
drag, startPoint x: 513, startPoint y: 438, endPoint x: 512, endPoint y: 424, distance: 14.4
click at [513, 431] on input at bounding box center [507, 431] width 126 height 19
click at [512, 424] on input at bounding box center [507, 431] width 126 height 19
type input "mt vernon"
click at [318, 564] on input at bounding box center [334, 562] width 126 height 19
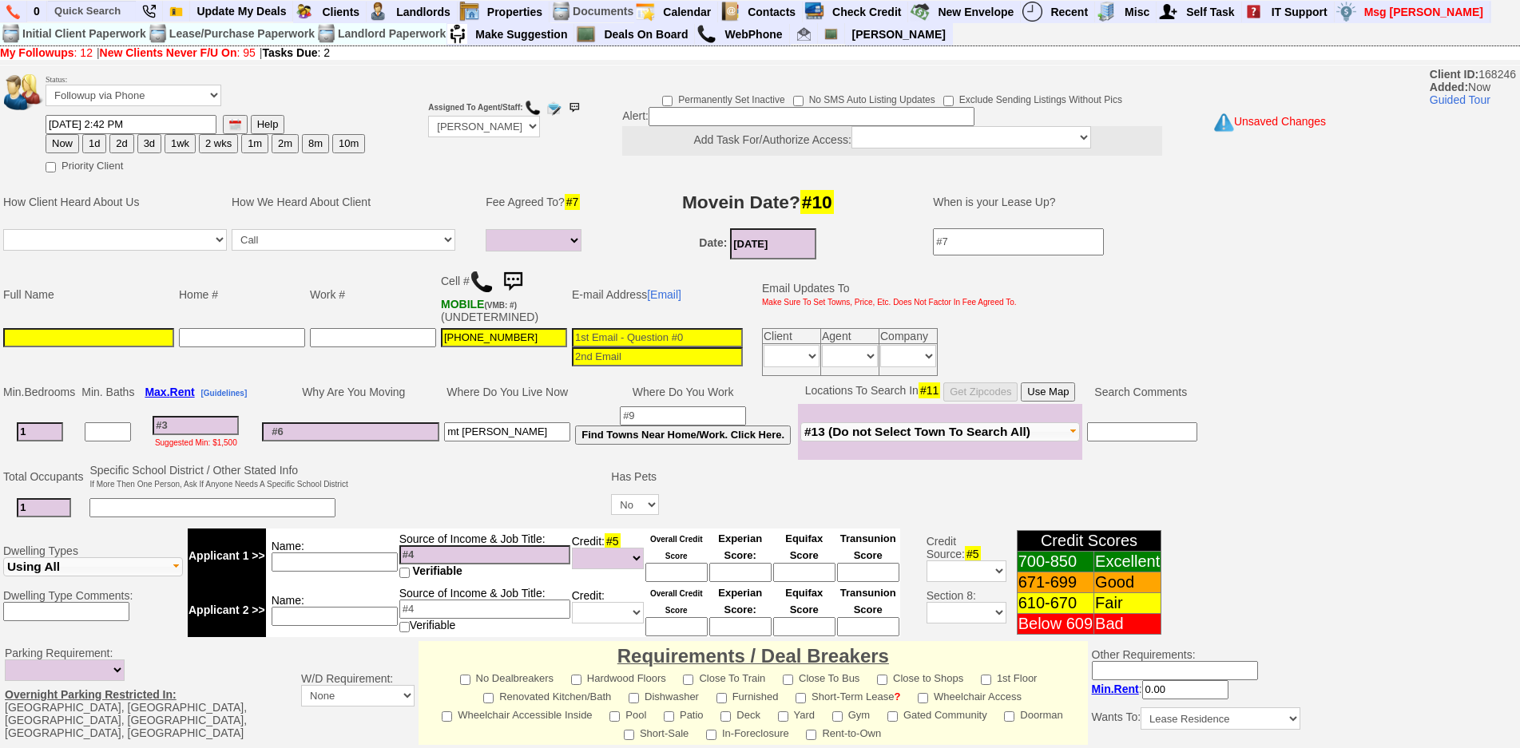
click at [105, 342] on input at bounding box center [88, 337] width 171 height 19
click at [14, 340] on input "dalia" at bounding box center [88, 337] width 171 height 19
click at [99, 287] on td "Full Name" at bounding box center [89, 295] width 176 height 62
click at [64, 331] on input "Dahlia" at bounding box center [88, 337] width 171 height 19
type input "Dahlia Bell"
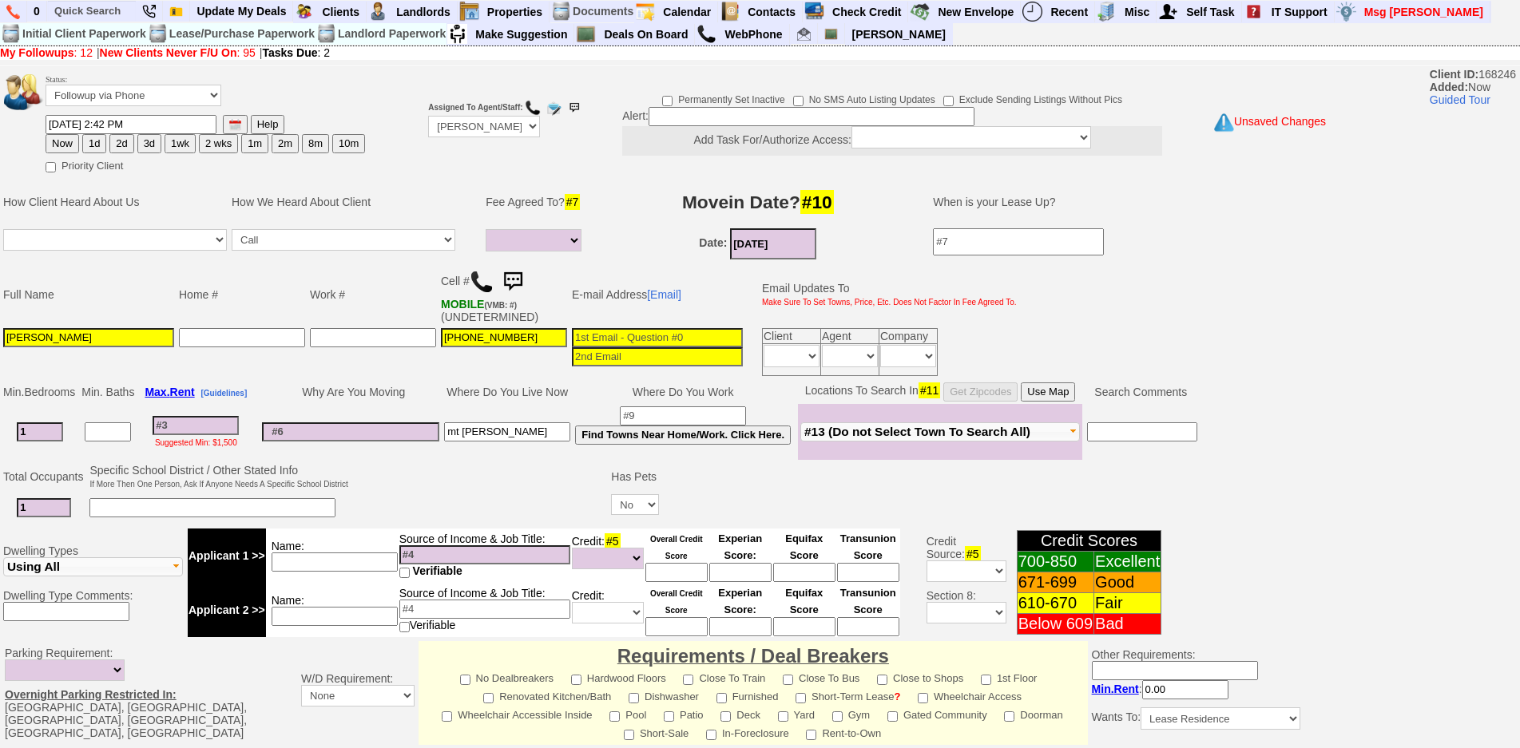
click at [372, 562] on input at bounding box center [334, 562] width 126 height 19
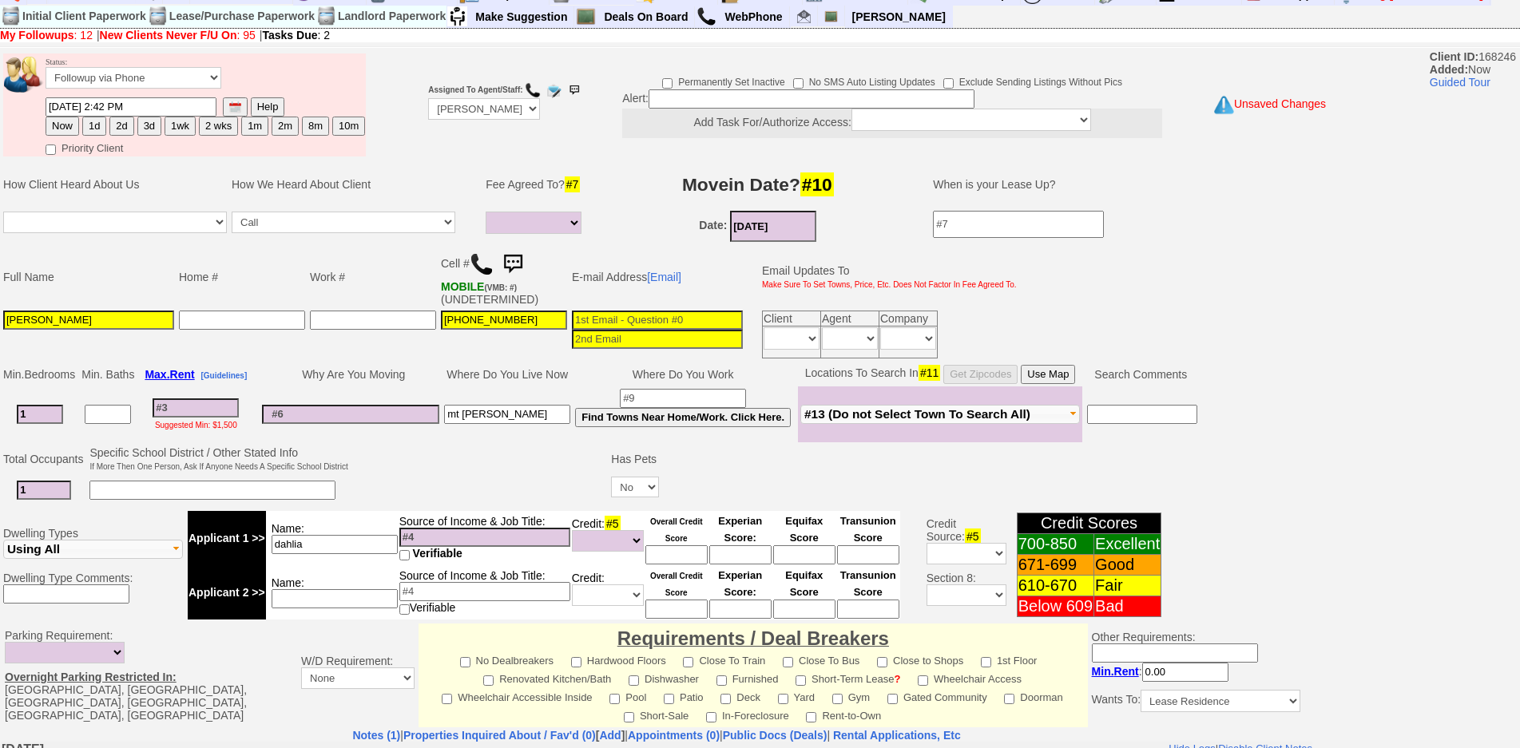
scroll to position [389, 0]
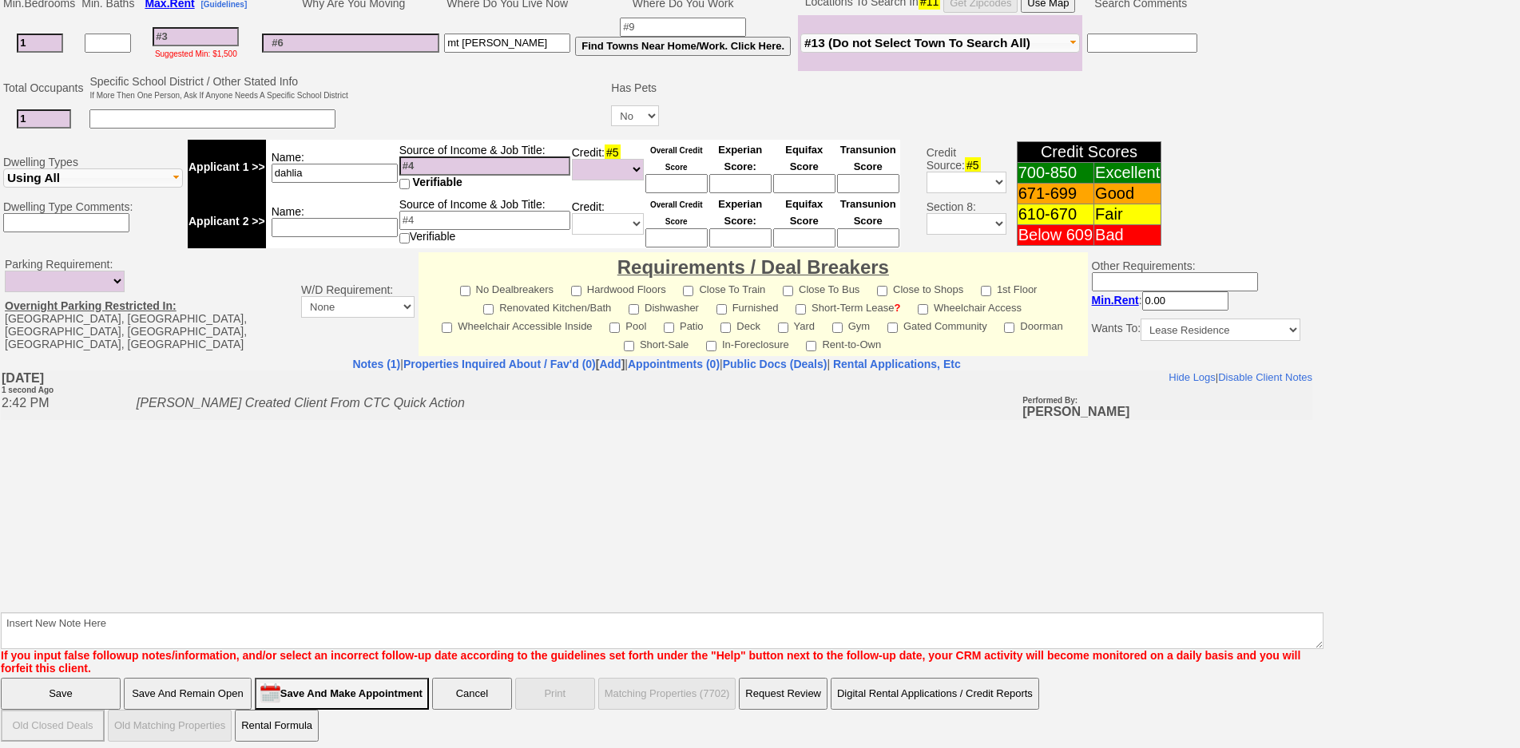
type input "dahlia"
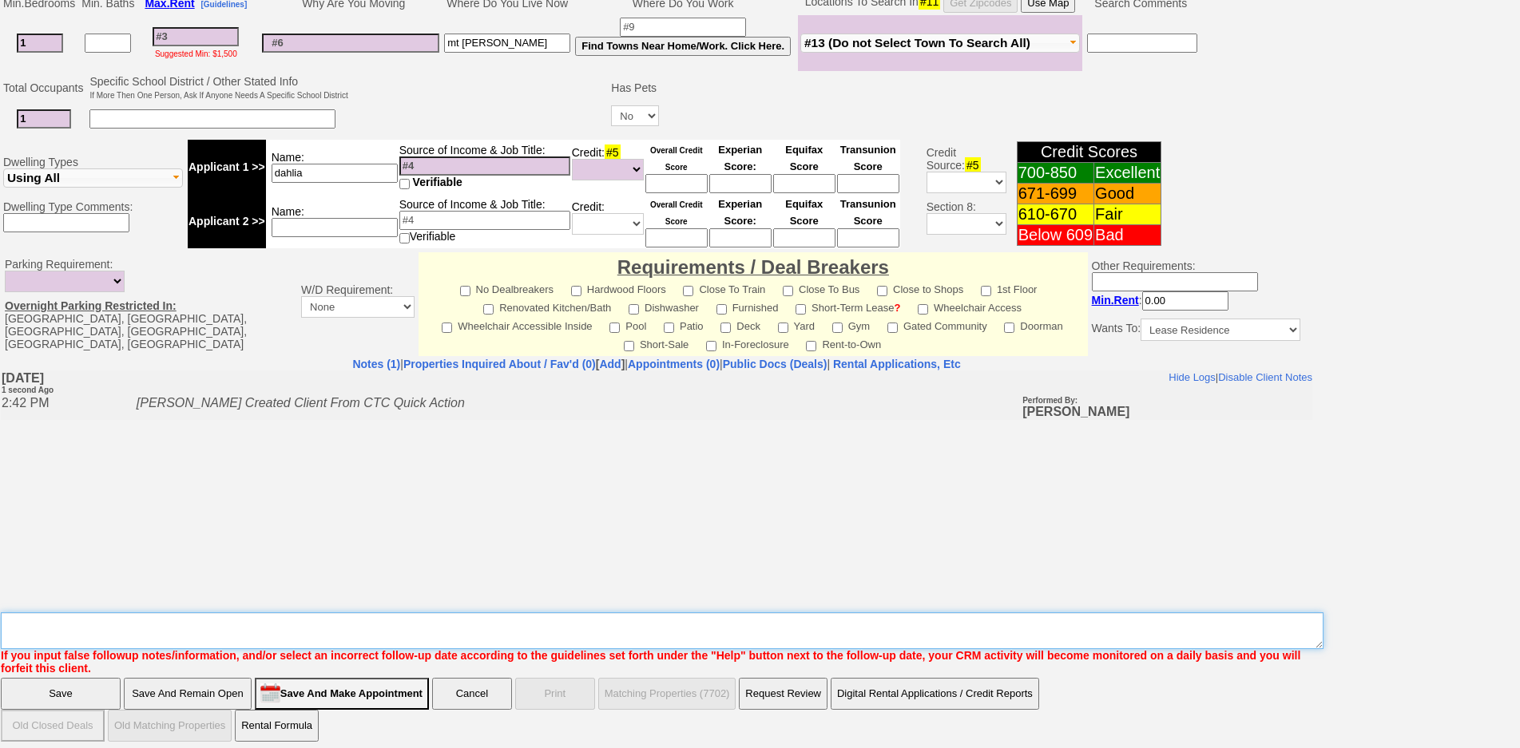
click at [850, 621] on textarea "Insert New Note Here" at bounding box center [662, 630] width 1322 height 37
type textarea "9144739697"
click at [42, 615] on textarea "Insert New Note Here" at bounding box center [662, 630] width 1322 height 37
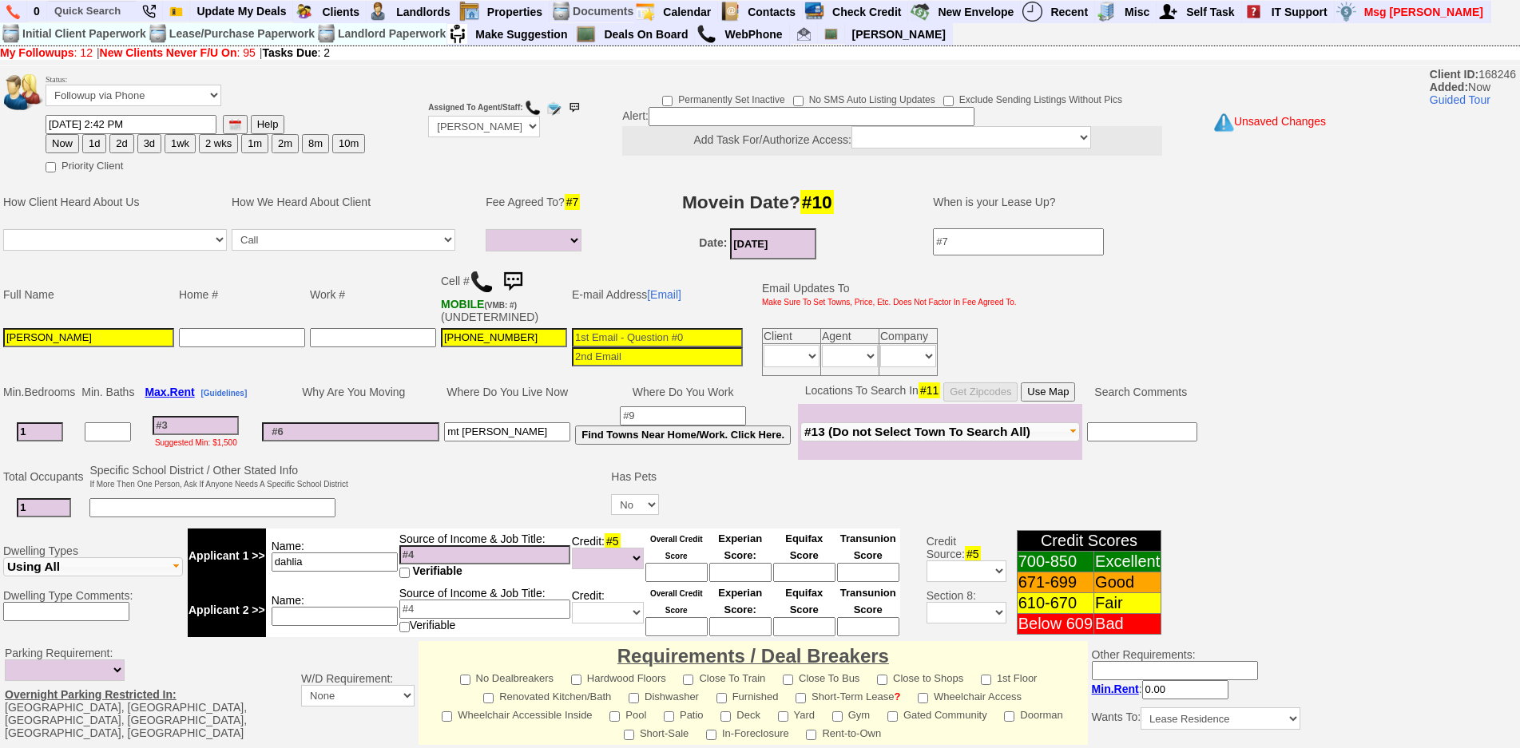
type input "___-___-____"
click at [317, 341] on input "___-___-____" at bounding box center [373, 337] width 126 height 19
click at [215, 328] on input "___-___-____" at bounding box center [242, 337] width 126 height 19
paste input "914-473-9697"
type input "914-473-9697"
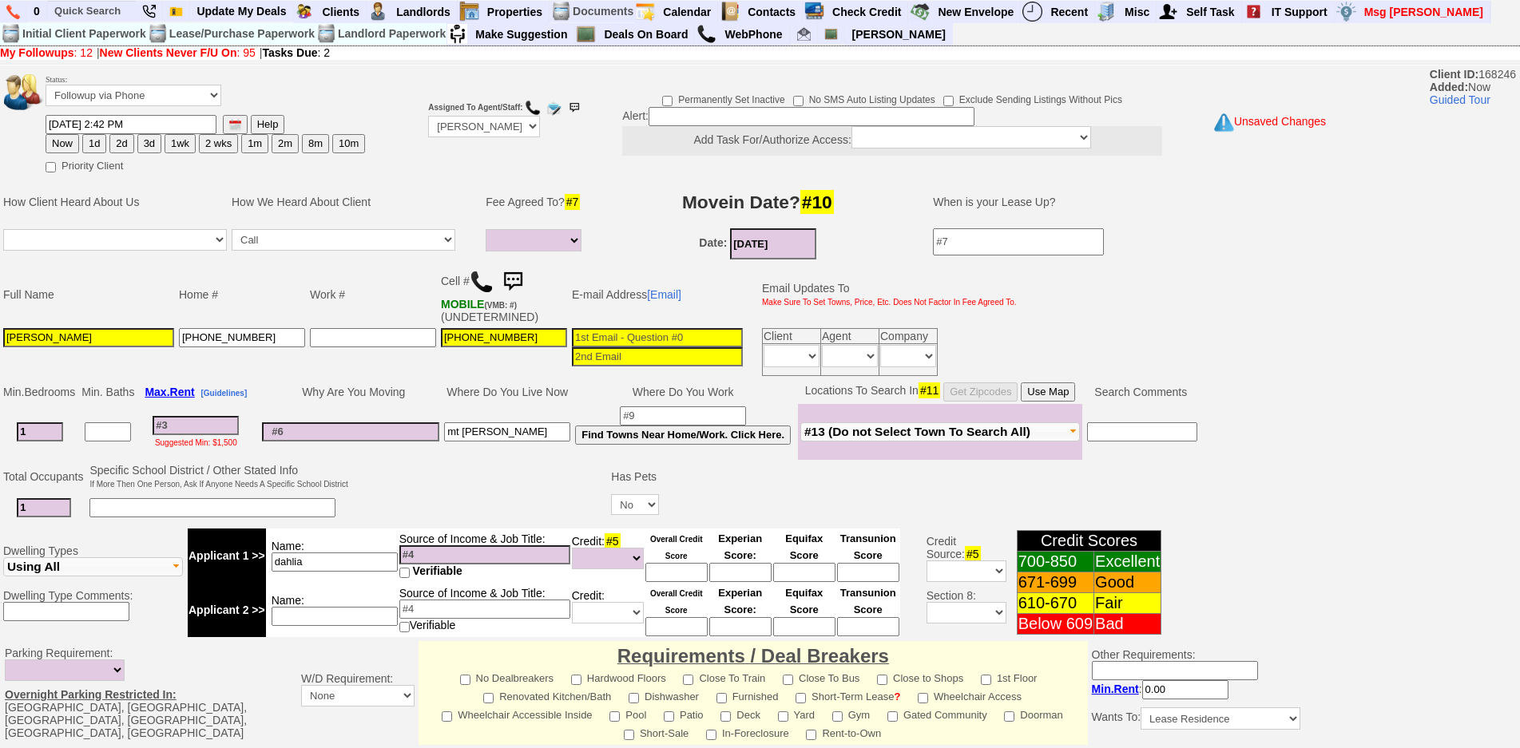
click at [210, 416] on input at bounding box center [196, 425] width 86 height 19
type input "2"
select select
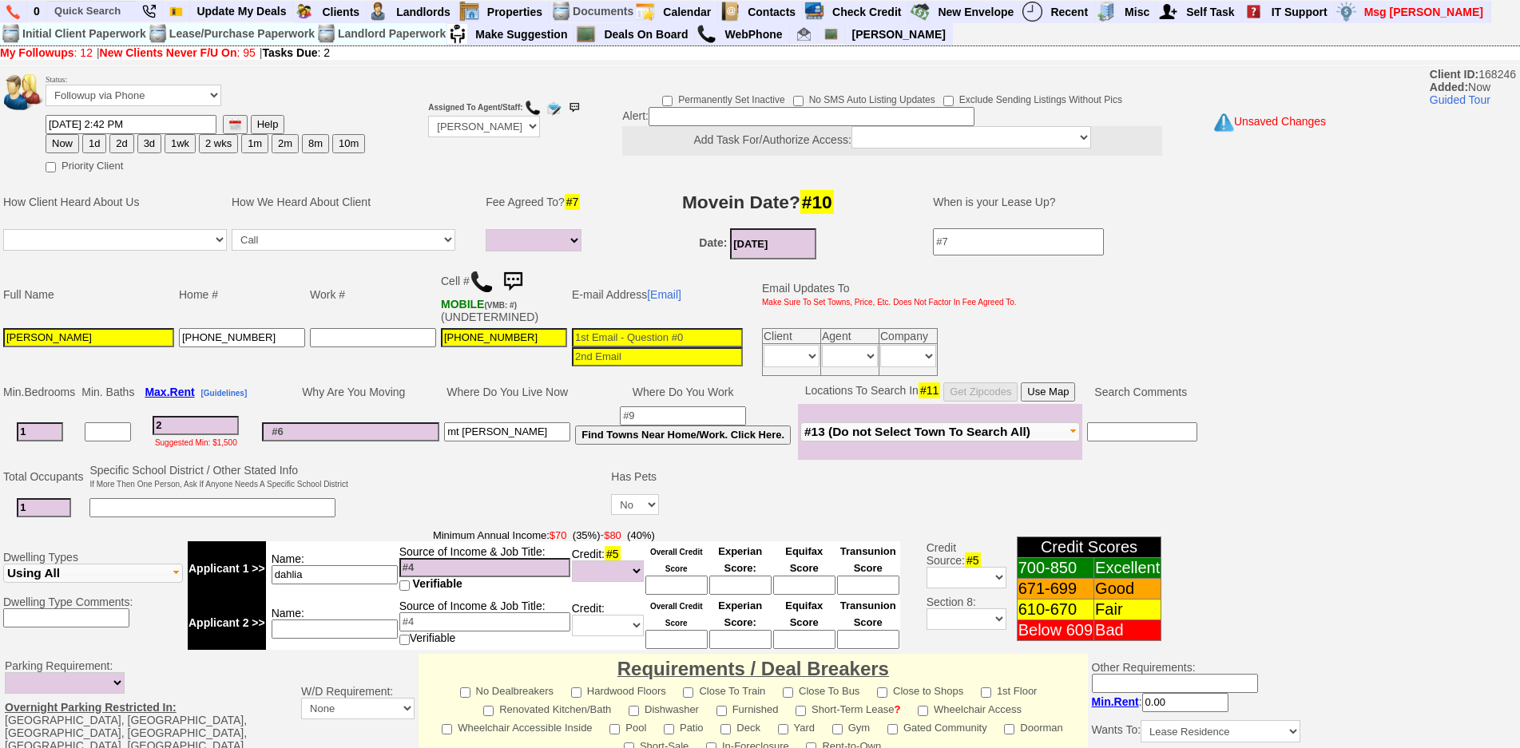
type input "20"
select select
type input "2000"
select select
type input "2000"
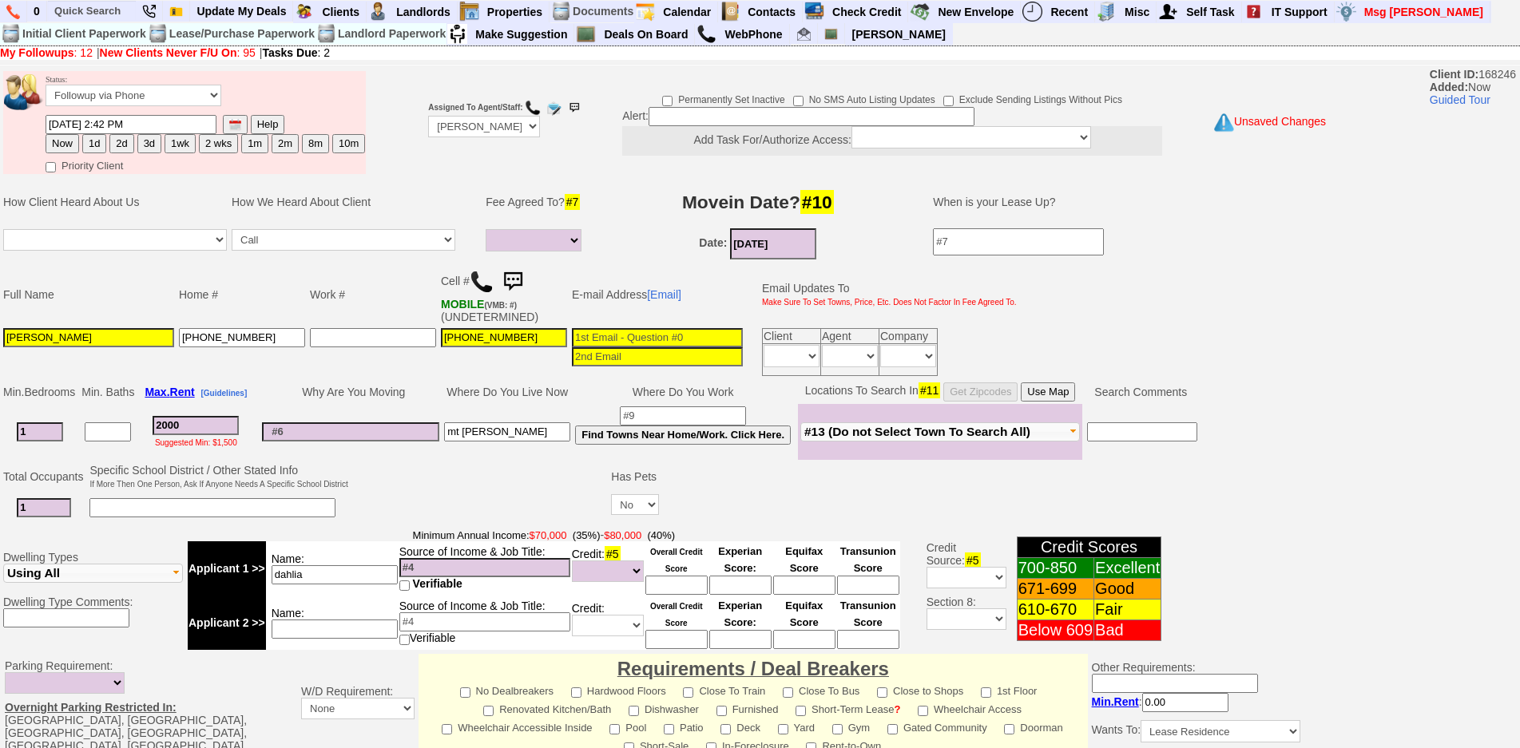
select select
drag, startPoint x: 46, startPoint y: 426, endPoint x: 0, endPoint y: 451, distance: 52.5
click at [0, 450] on td "Min. Bedrooms Min. Baths Max. Rent [Guidelines] Why Are You Moving Where Do You…" at bounding box center [656, 419] width 1313 height 81
type input "0"
select select
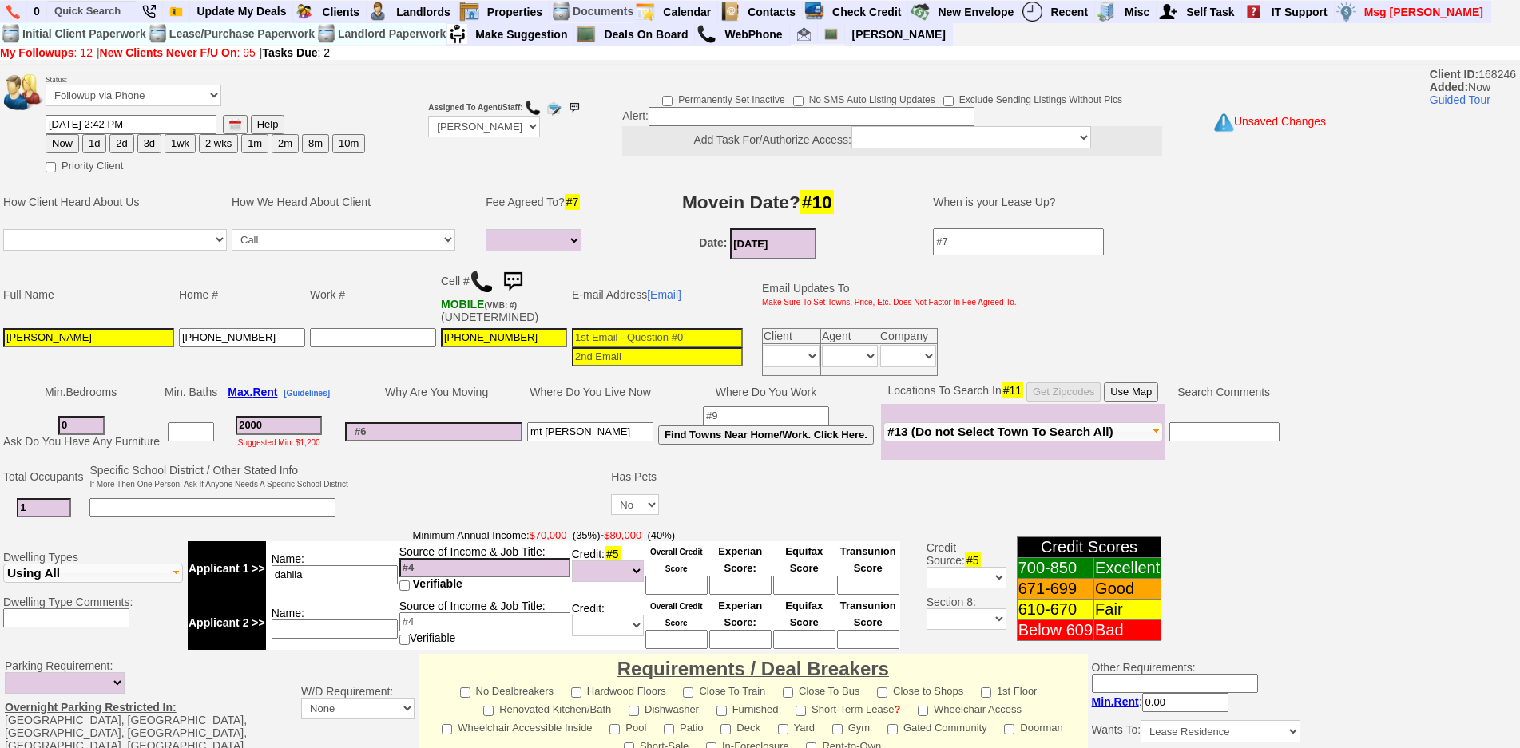
type input "0"
select select
click at [492, 126] on select "Up-For-Grabs ***** STAFF ***** Bob Bruno 914-419-3579 Cristy Liberto 914-486-10…" at bounding box center [484, 127] width 112 height 22
select select "Up-For-Grabs"
click at [428, 116] on select "Up-For-Grabs ***** STAFF ***** Bob Bruno 914-419-3579 Cristy Liberto 914-486-10…" at bounding box center [484, 127] width 112 height 22
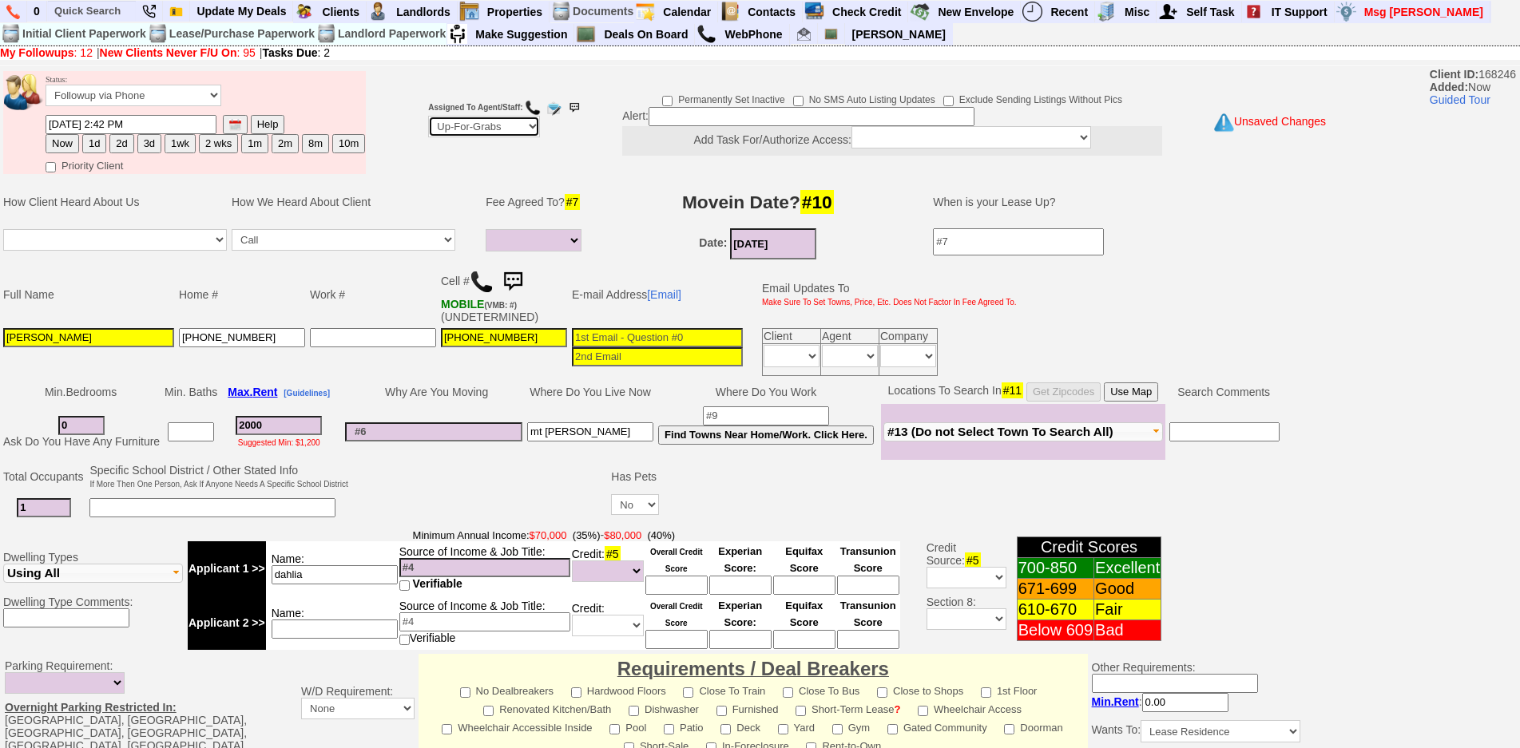
scroll to position [402, 0]
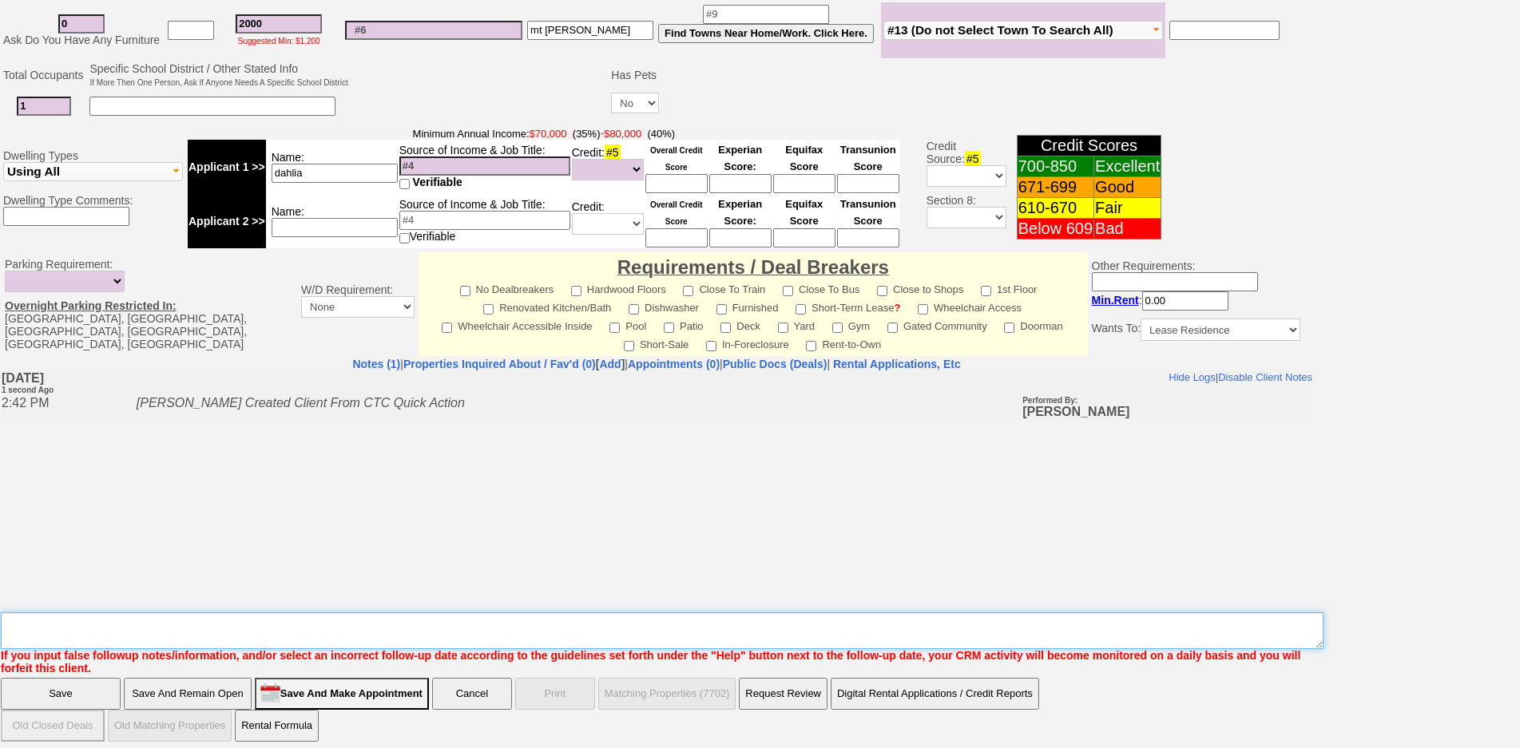
click at [129, 621] on textarea "Insert New Note Here" at bounding box center [662, 630] width 1322 height 37
type textarea "not viable ufg"
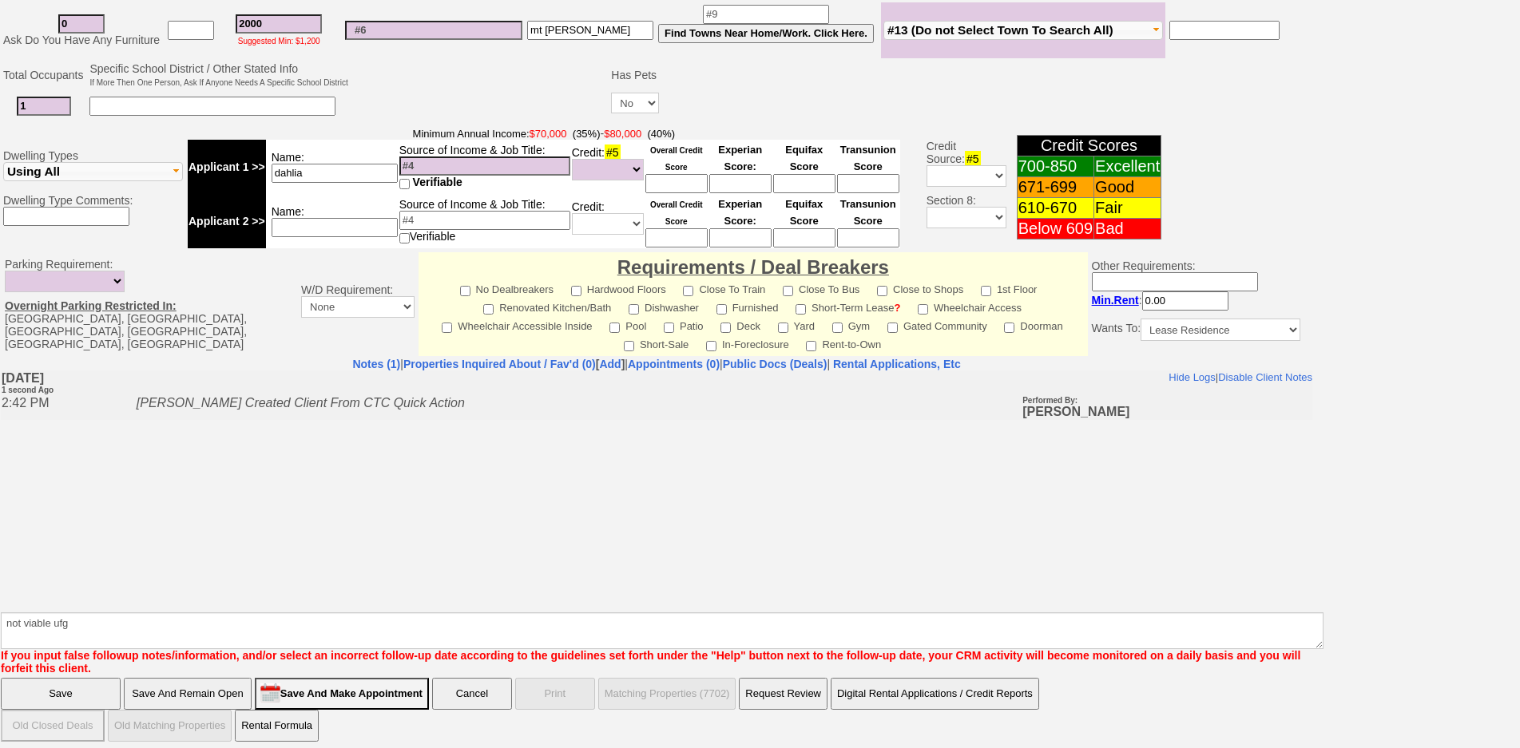
click input "Save" at bounding box center [61, 694] width 120 height 32
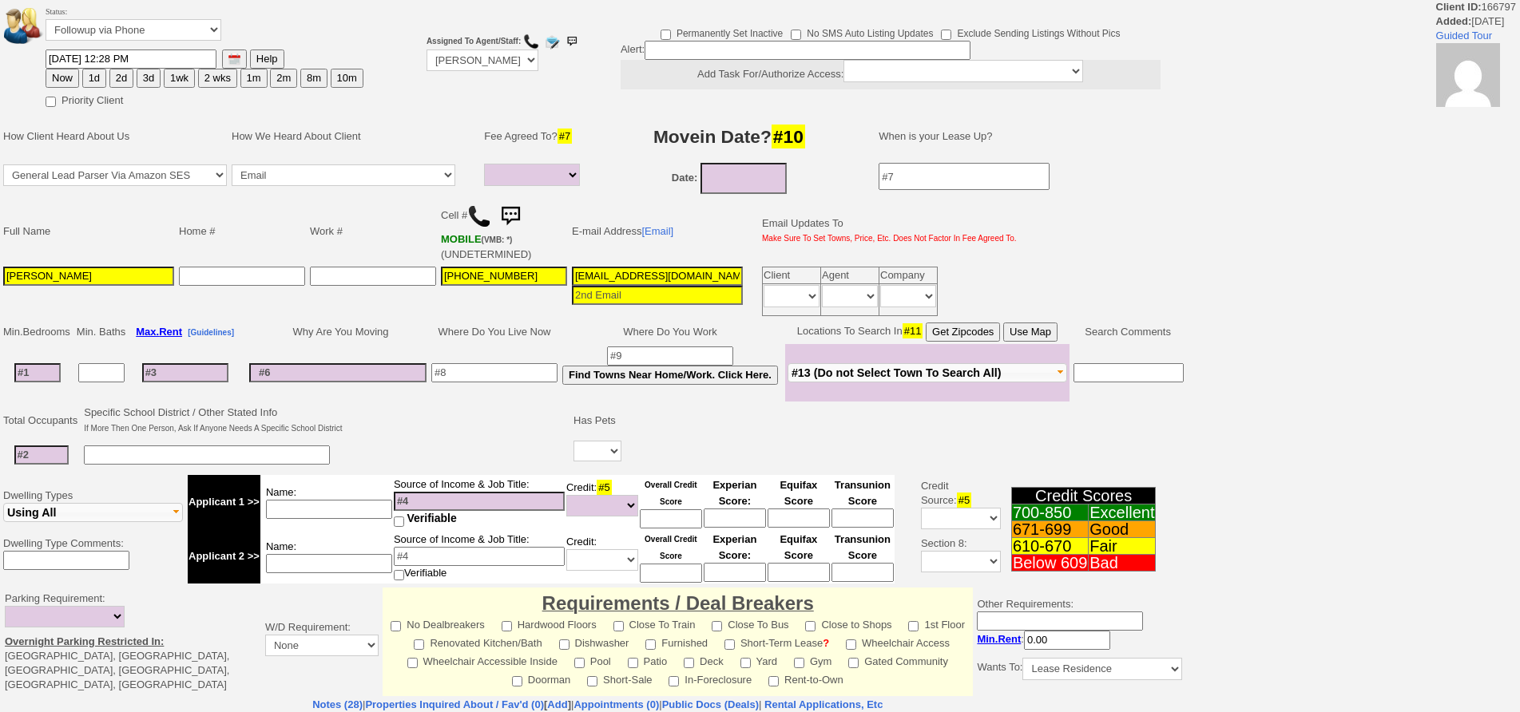
select select
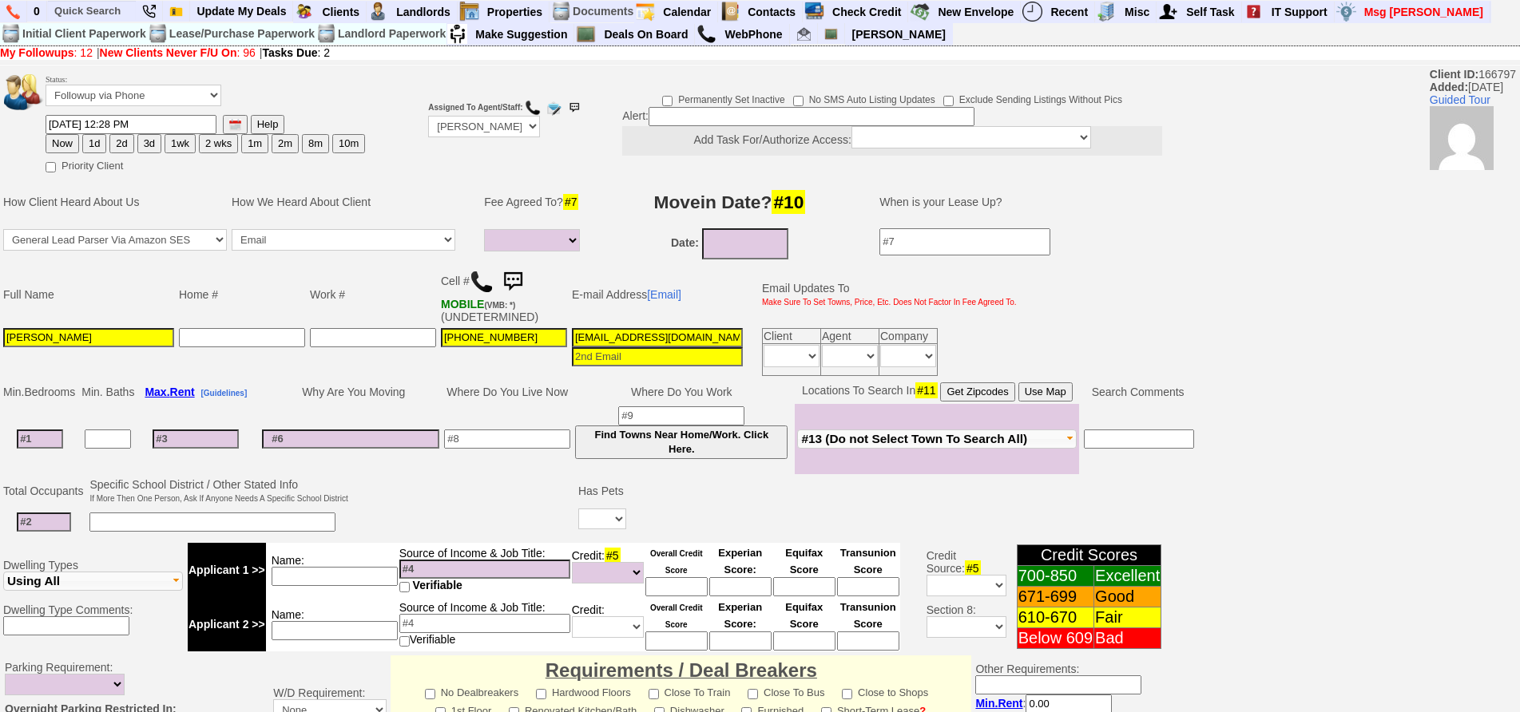
click at [483, 290] on img at bounding box center [482, 282] width 24 height 24
click at [26, 434] on input at bounding box center [40, 439] width 46 height 19
type input "1"
select select
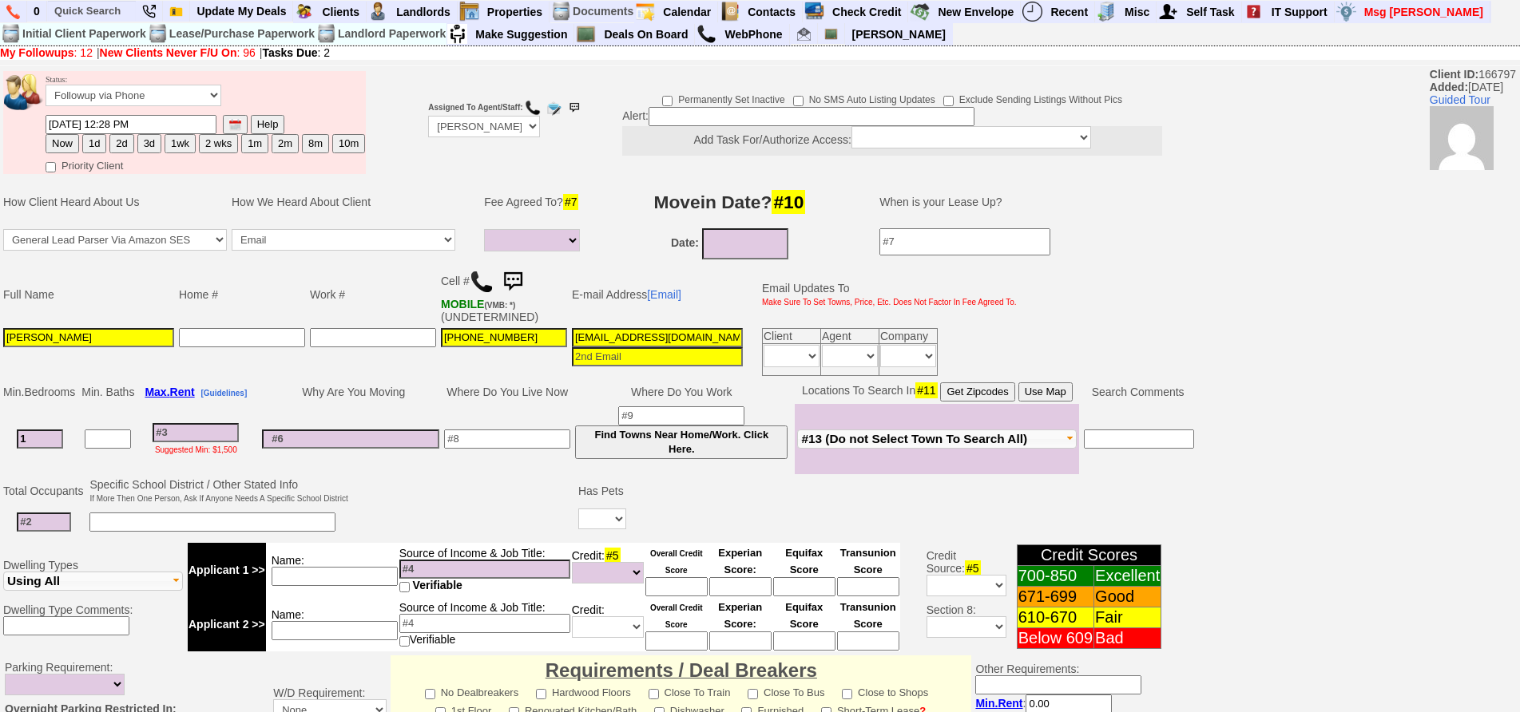
type input "1"
select select
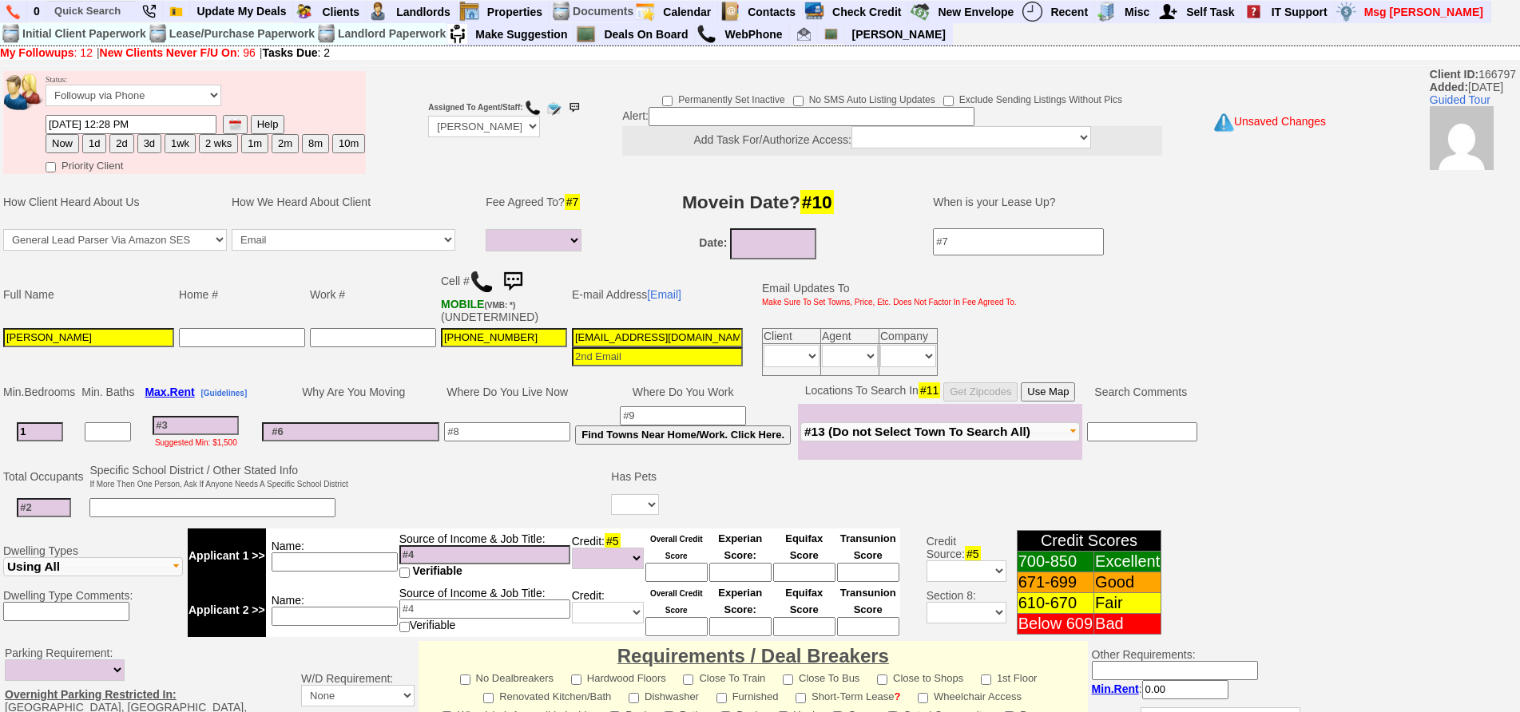
click at [225, 434] on td "Suggested Min: $1,500" at bounding box center [196, 432] width 118 height 56
click at [628, 505] on select "Yes No" at bounding box center [635, 504] width 48 height 21
select select "Yes"
click at [613, 494] on select "Yes No" at bounding box center [635, 504] width 48 height 21
click at [677, 505] on input at bounding box center [682, 507] width 30 height 19
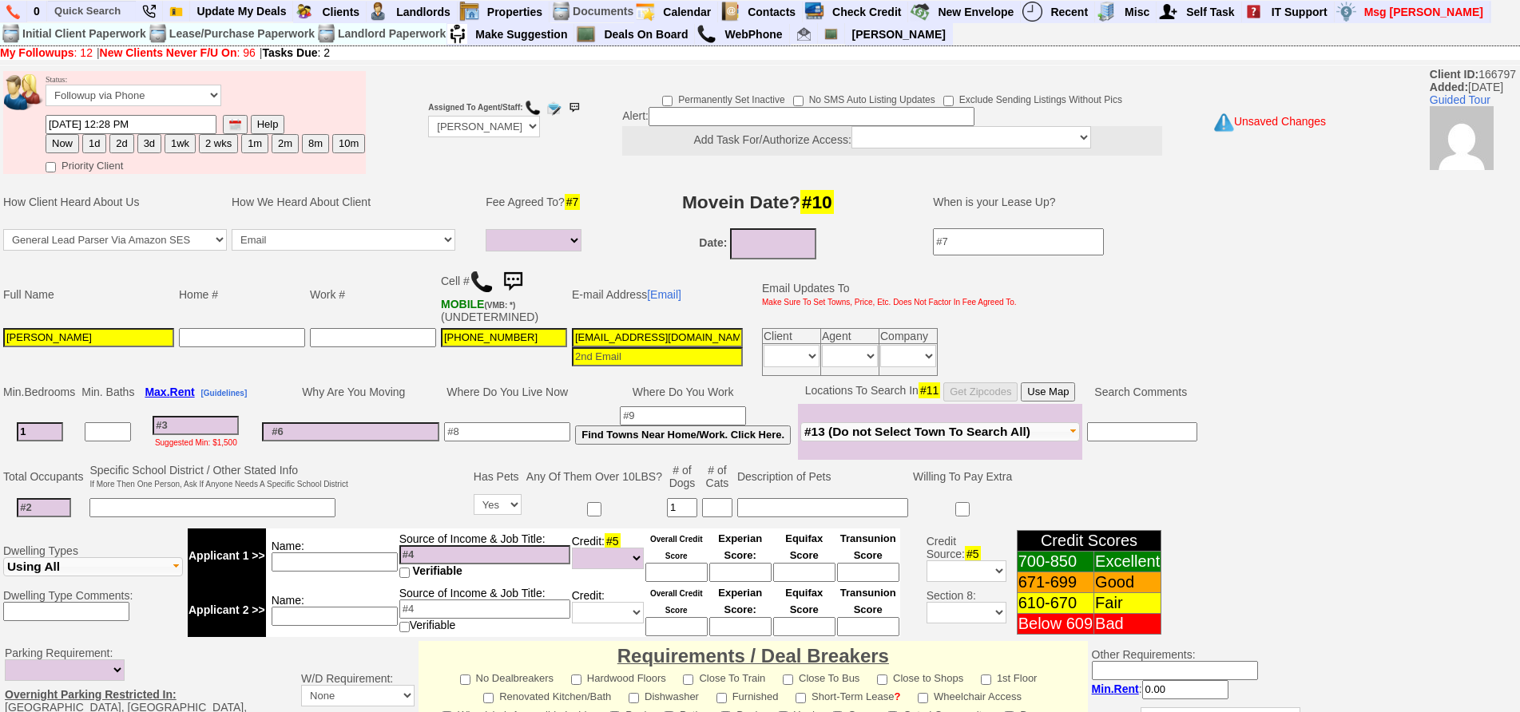
type input "1"
click at [545, 438] on input at bounding box center [507, 431] width 126 height 19
type input "w"
type input "peekskill"
click at [362, 440] on input at bounding box center [350, 431] width 177 height 19
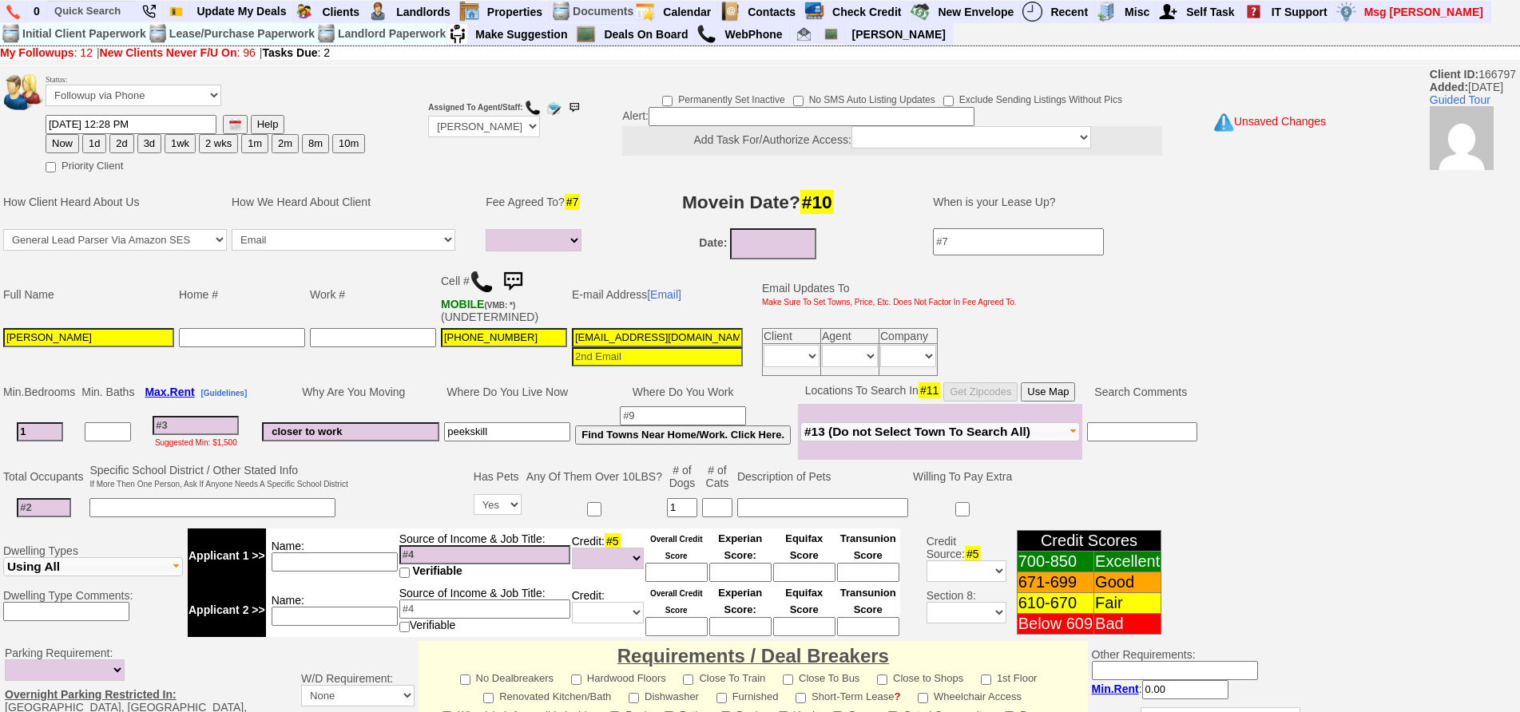
type input "closer to work"
click at [365, 414] on td "closer to work" at bounding box center [351, 432] width 182 height 56
click at [184, 438] on font "Suggested Min: $1,500" at bounding box center [196, 442] width 82 height 9
click at [192, 430] on input at bounding box center [196, 425] width 86 height 19
click at [190, 428] on input at bounding box center [196, 425] width 86 height 19
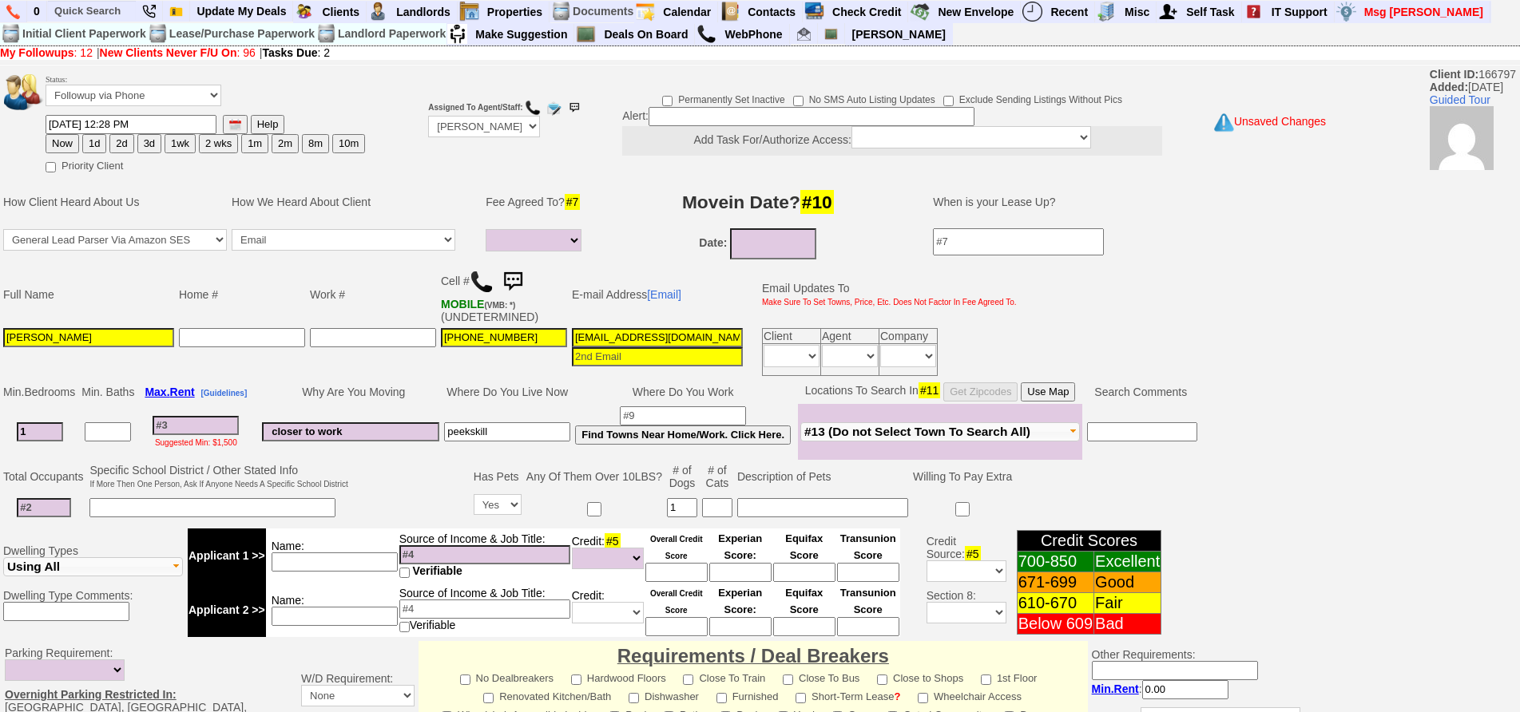
click at [53, 506] on input at bounding box center [44, 507] width 54 height 19
click at [46, 513] on input at bounding box center [44, 507] width 54 height 19
click at [55, 506] on input at bounding box center [44, 507] width 54 height 19
click at [216, 432] on input at bounding box center [196, 425] width 86 height 19
type input "2"
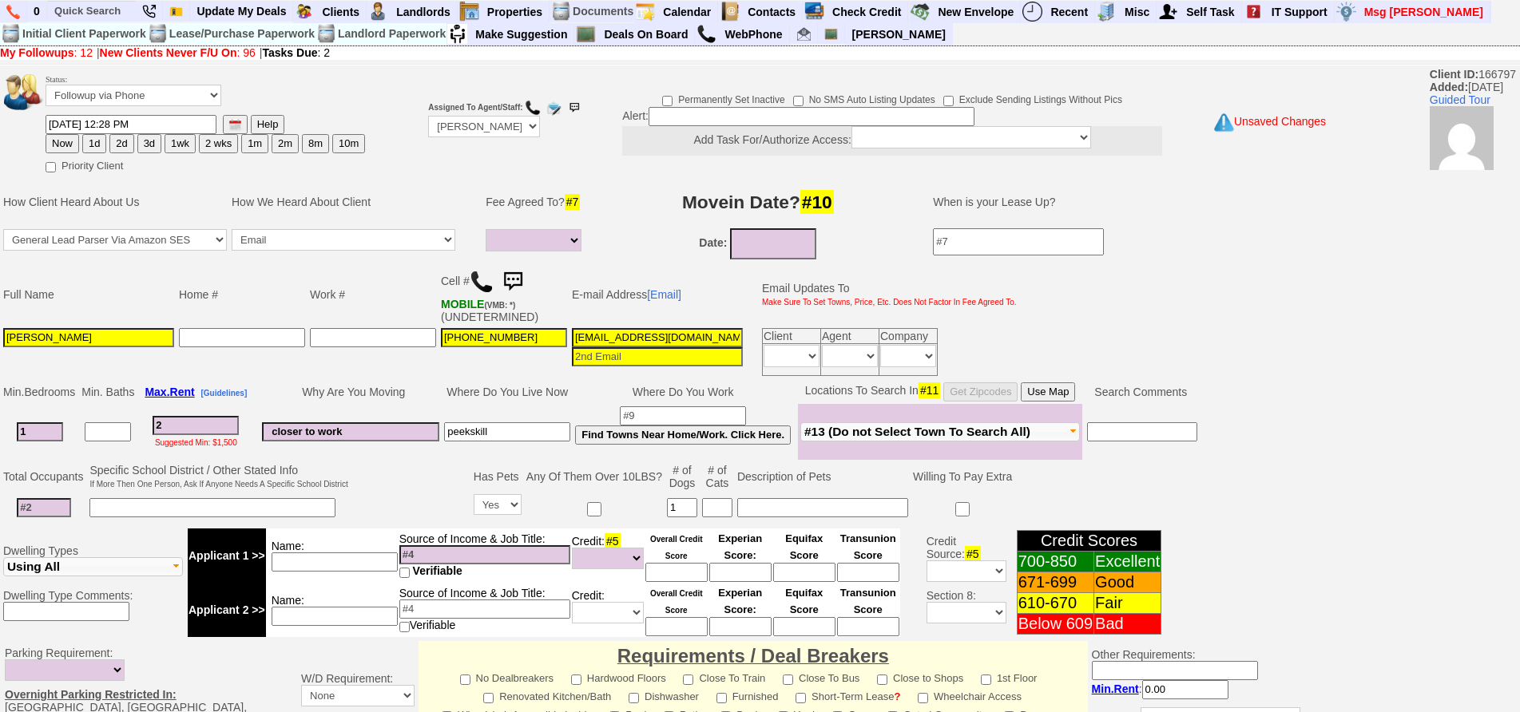
select select
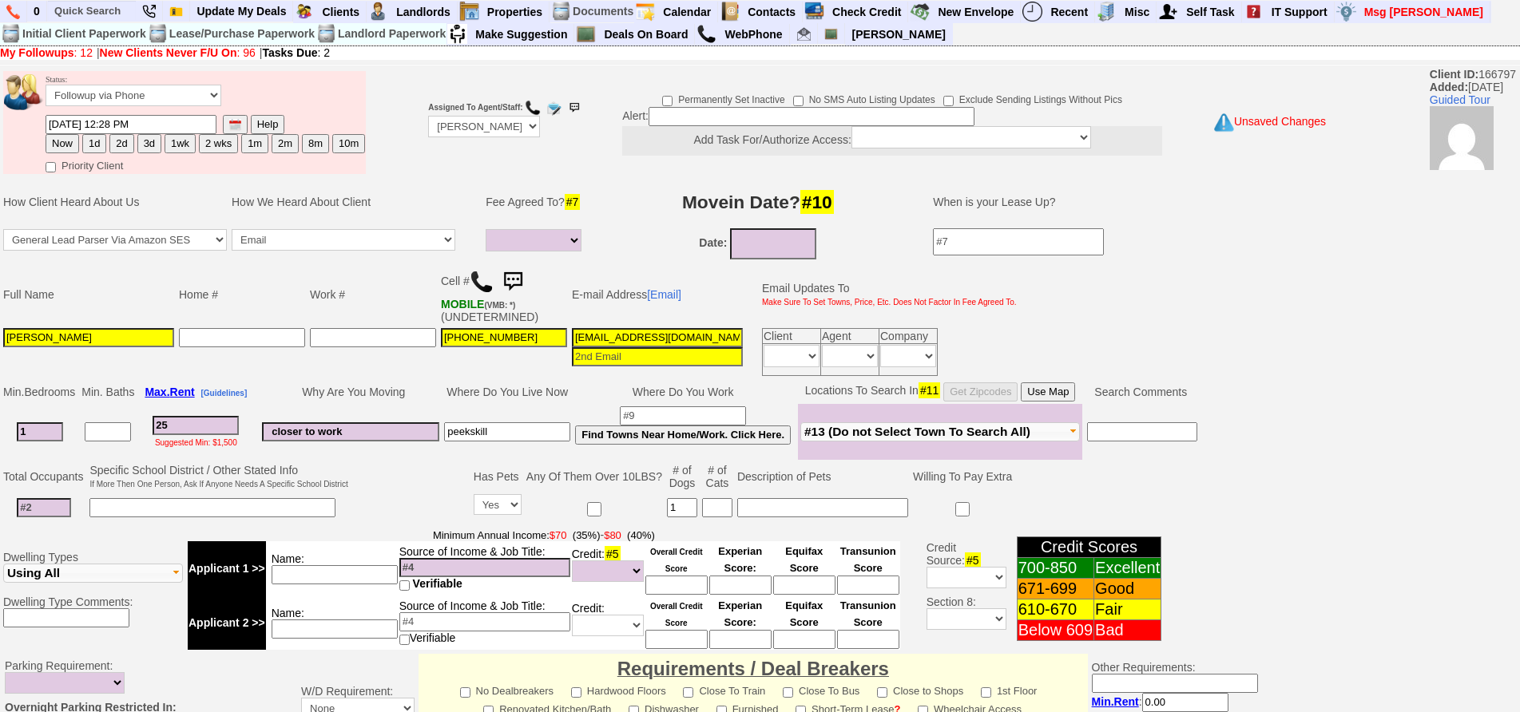
type input "250"
select select
type input "2500"
select select
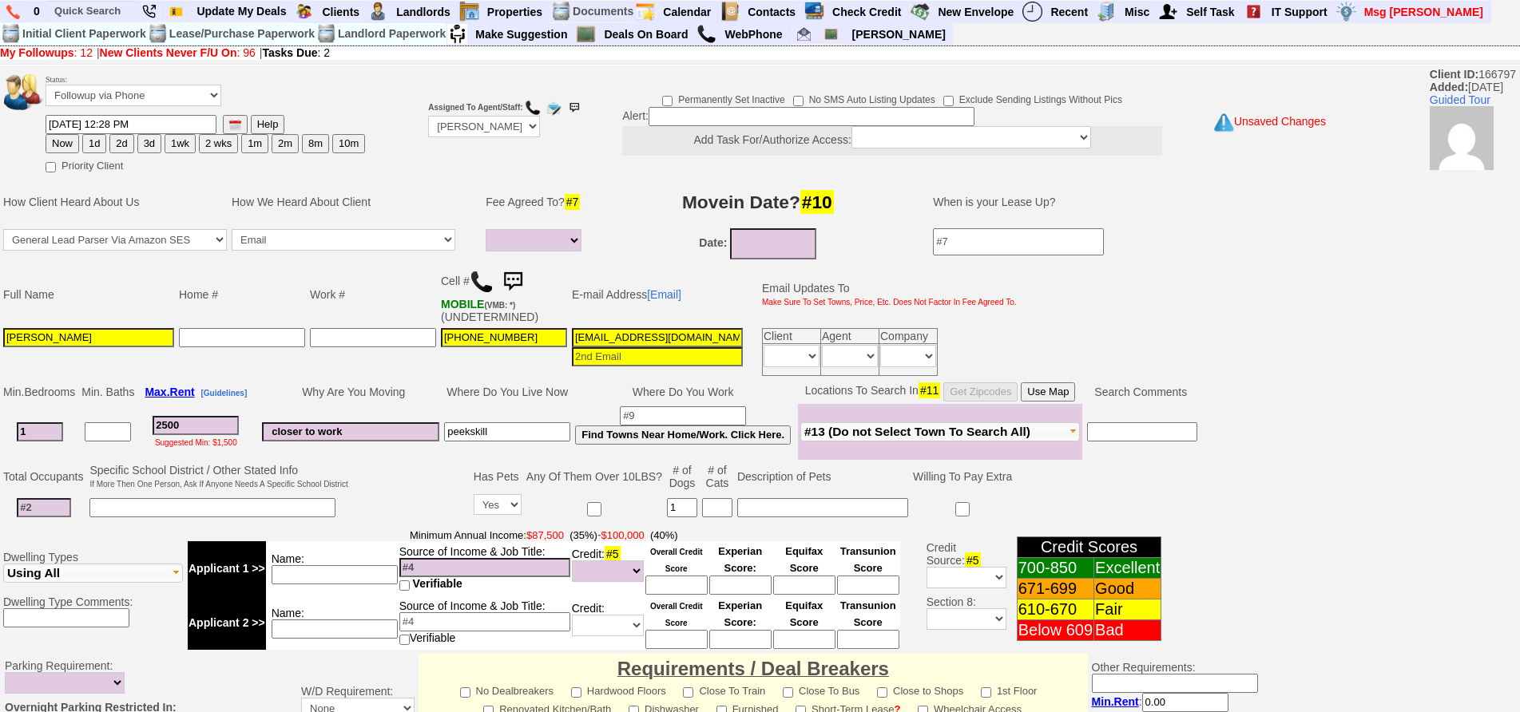
type input "2500"
click at [45, 506] on input at bounding box center [44, 507] width 54 height 19
select select
type input "1"
click at [414, 389] on td "Why Are You Moving" at bounding box center [351, 392] width 182 height 24
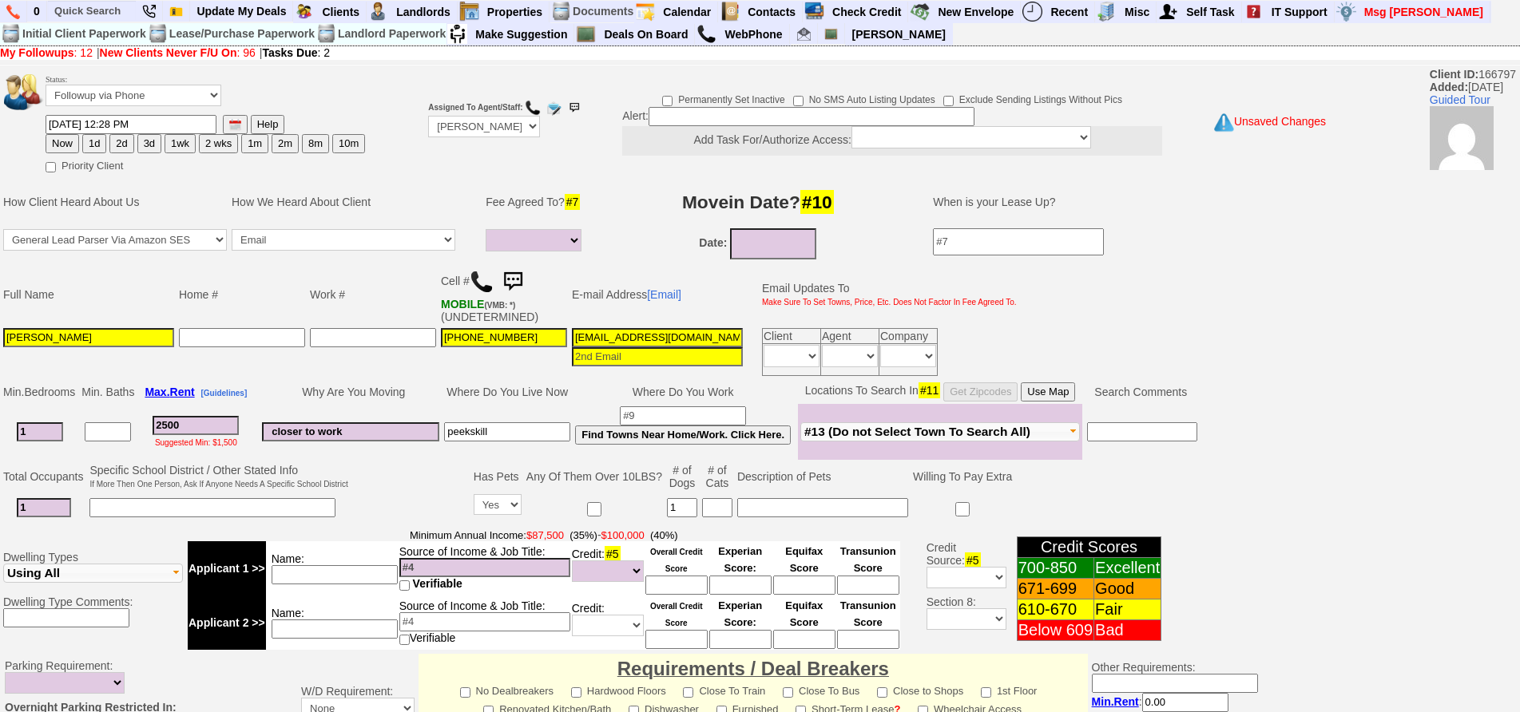
click at [1060, 387] on button "Use Map" at bounding box center [1047, 391] width 54 height 19
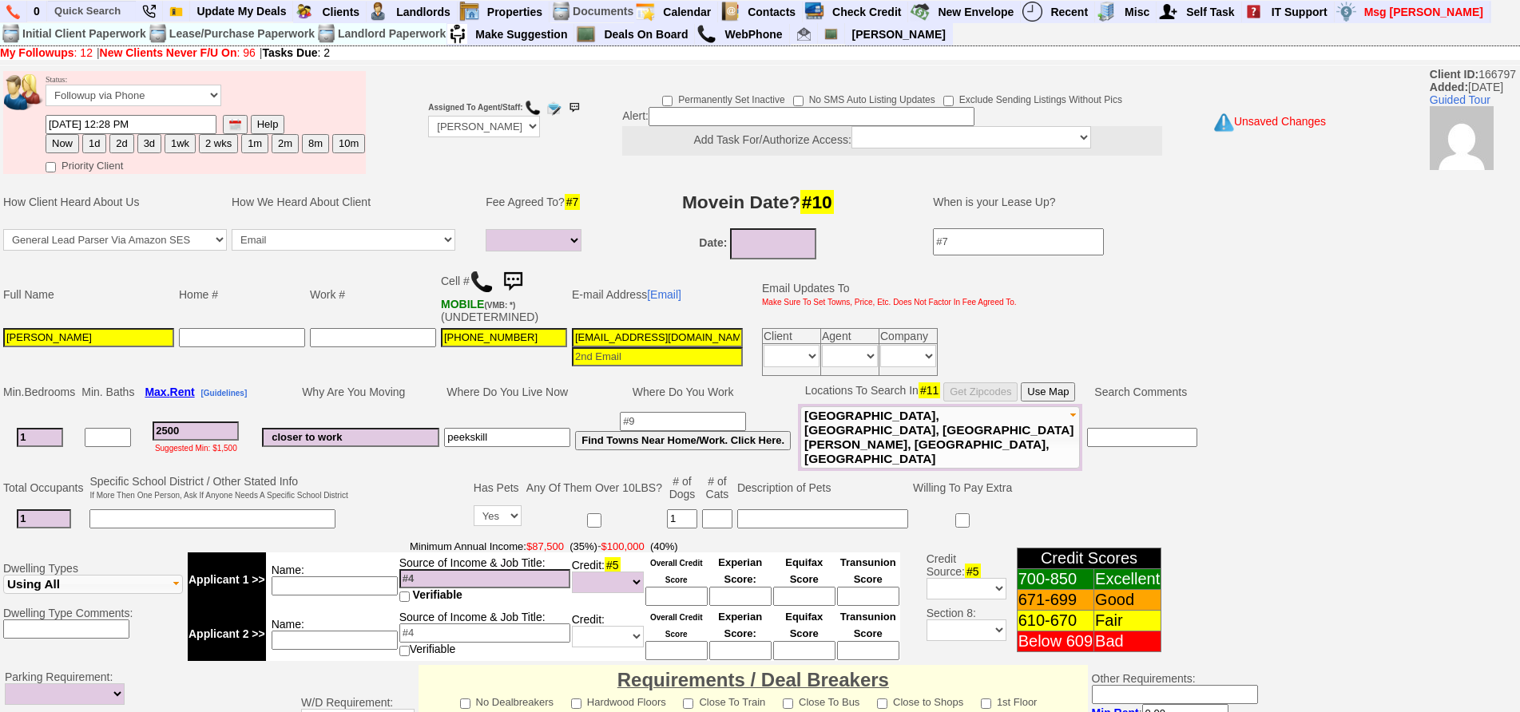
click at [711, 336] on input "hut27tx8bp51iqwewkzdjrcaq@convo.zillow.com" at bounding box center [657, 337] width 171 height 19
click at [662, 345] on input "hut27tx8bp51iqwewkzdjrcaq@convo.zillow.com" at bounding box center [657, 337] width 171 height 19
click at [1041, 389] on button "Use Map" at bounding box center [1047, 391] width 54 height 19
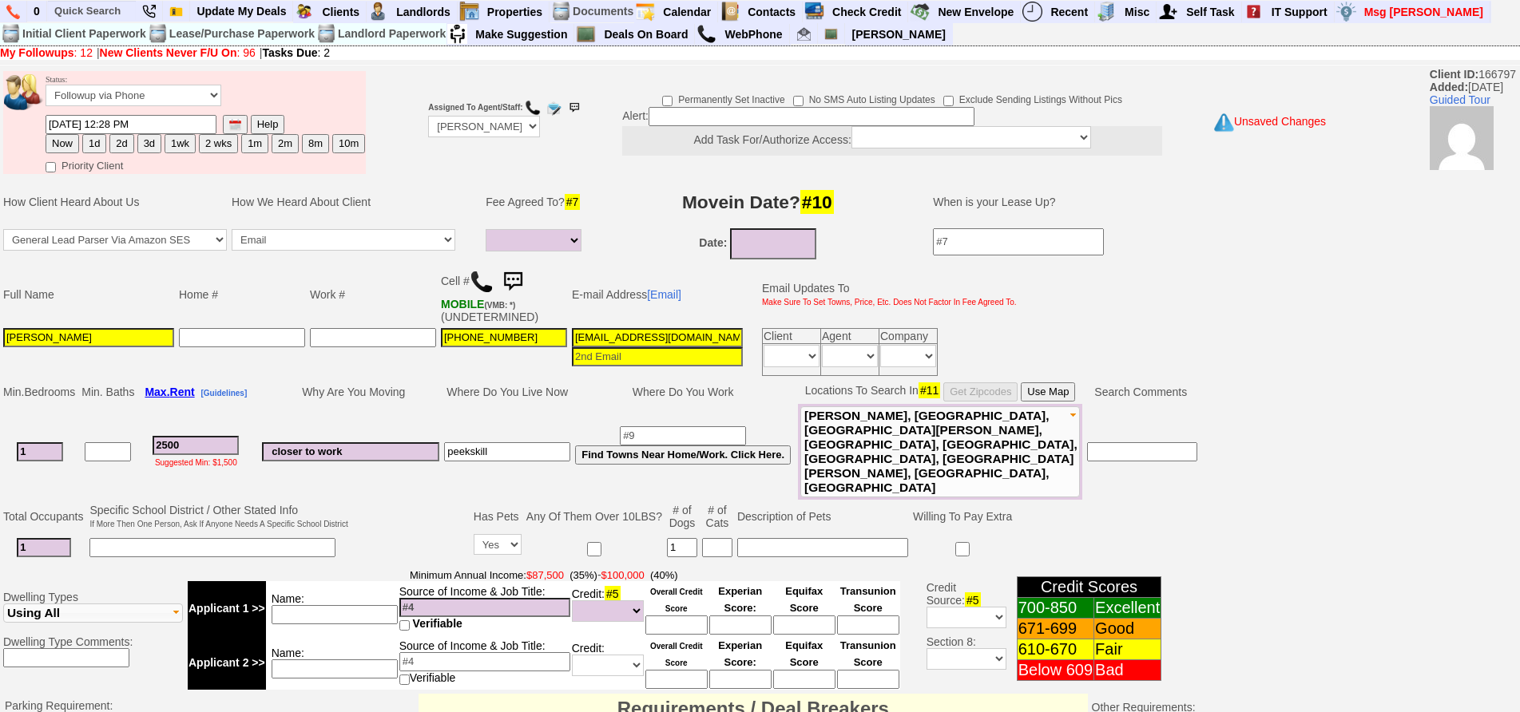
scroll to position [438, 0]
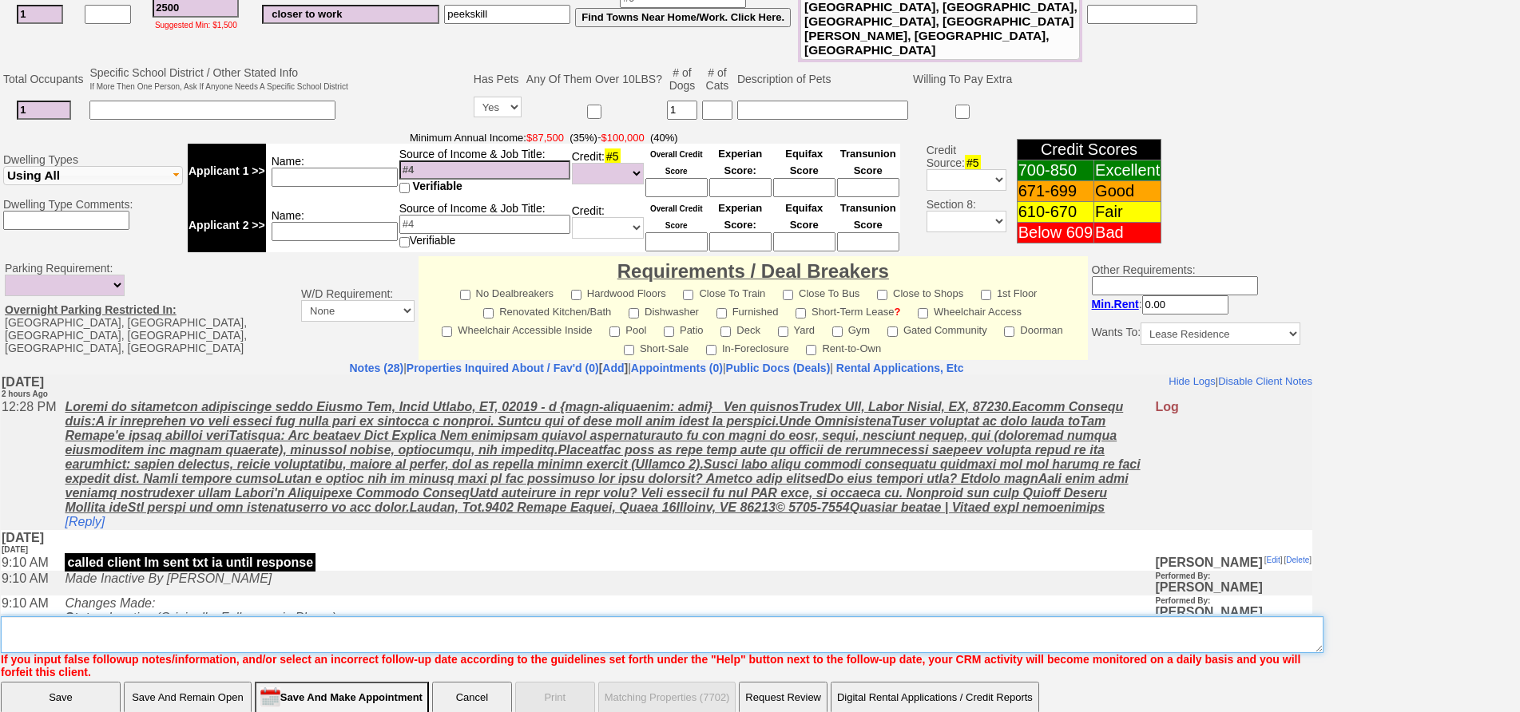
click at [422, 616] on textarea "Insert New Note Here" at bounding box center [662, 634] width 1322 height 37
type textarea "dog sent options fu"
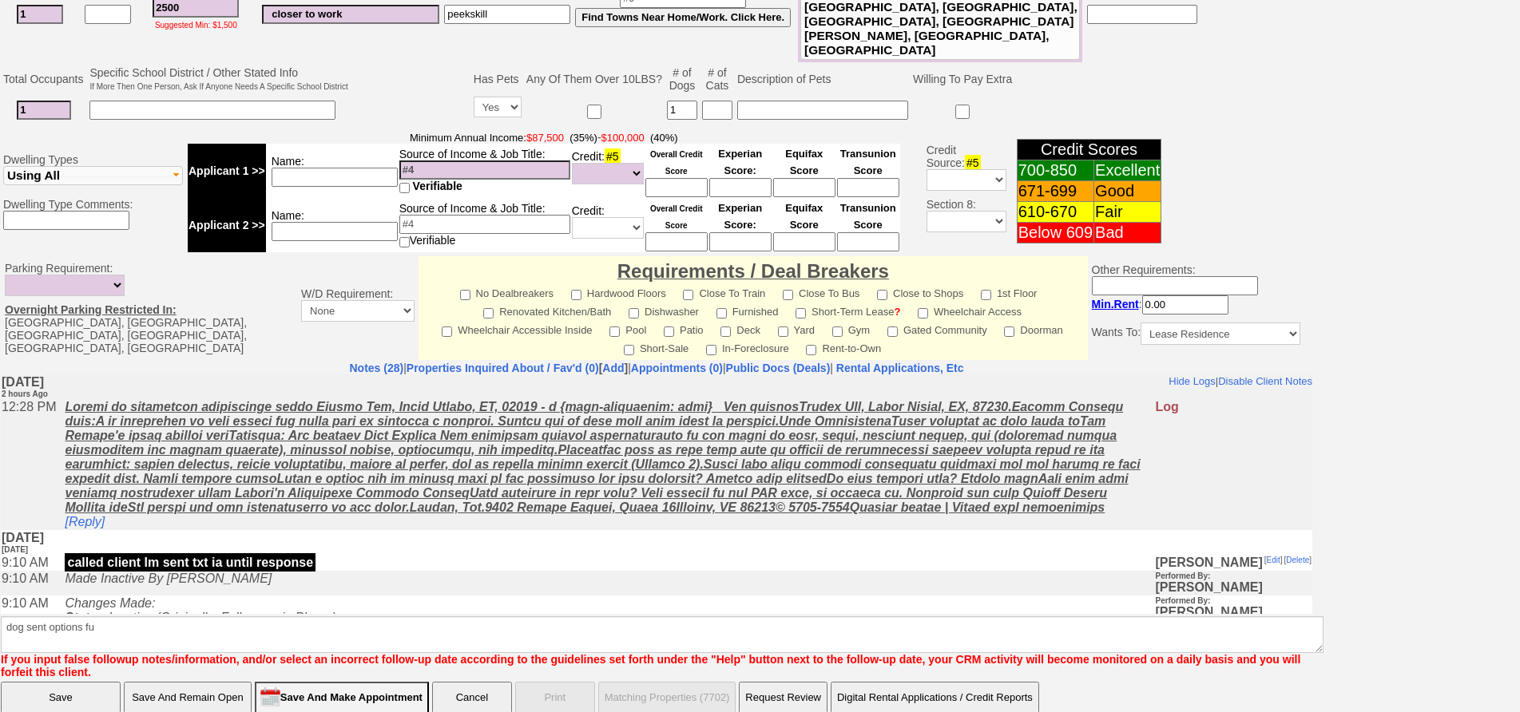
click input "Save And Remain Open" at bounding box center [188, 698] width 128 height 32
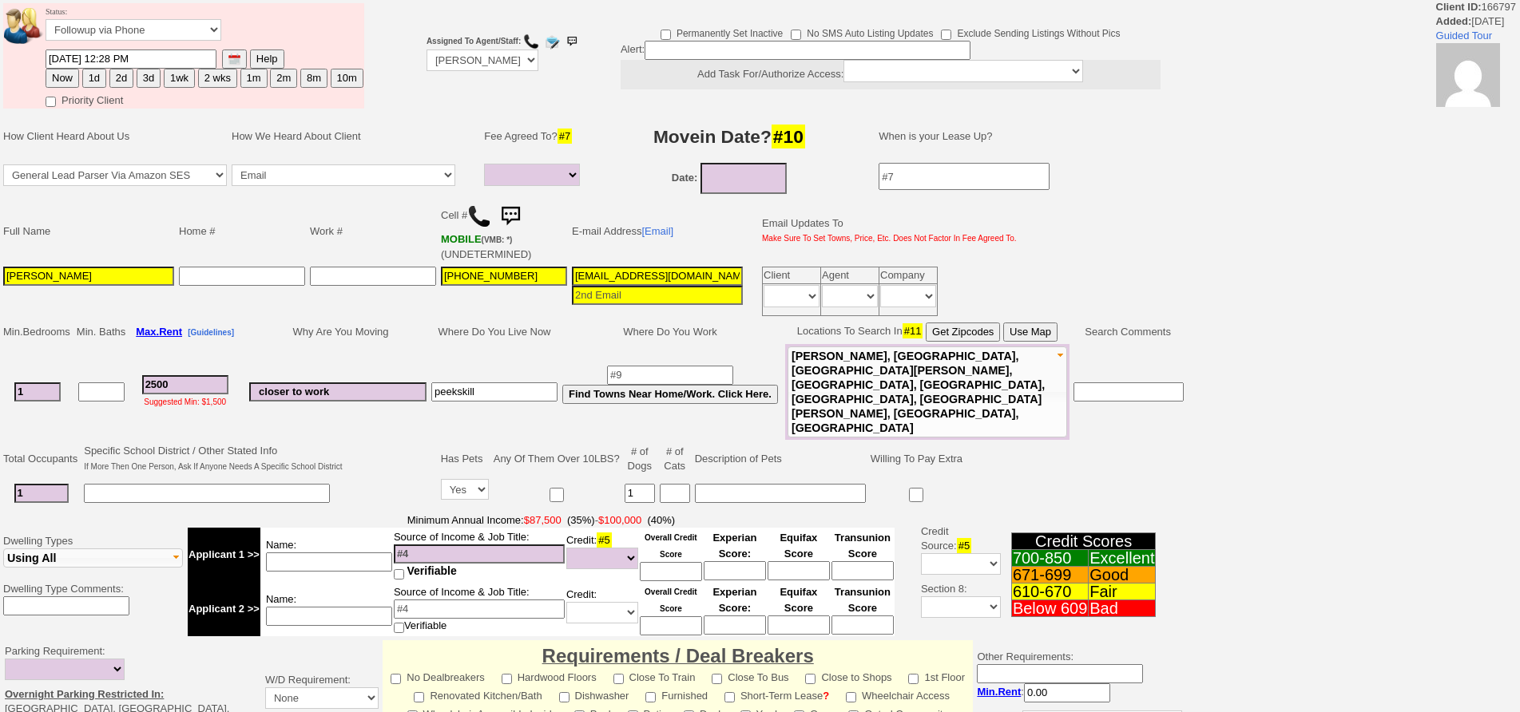
select select
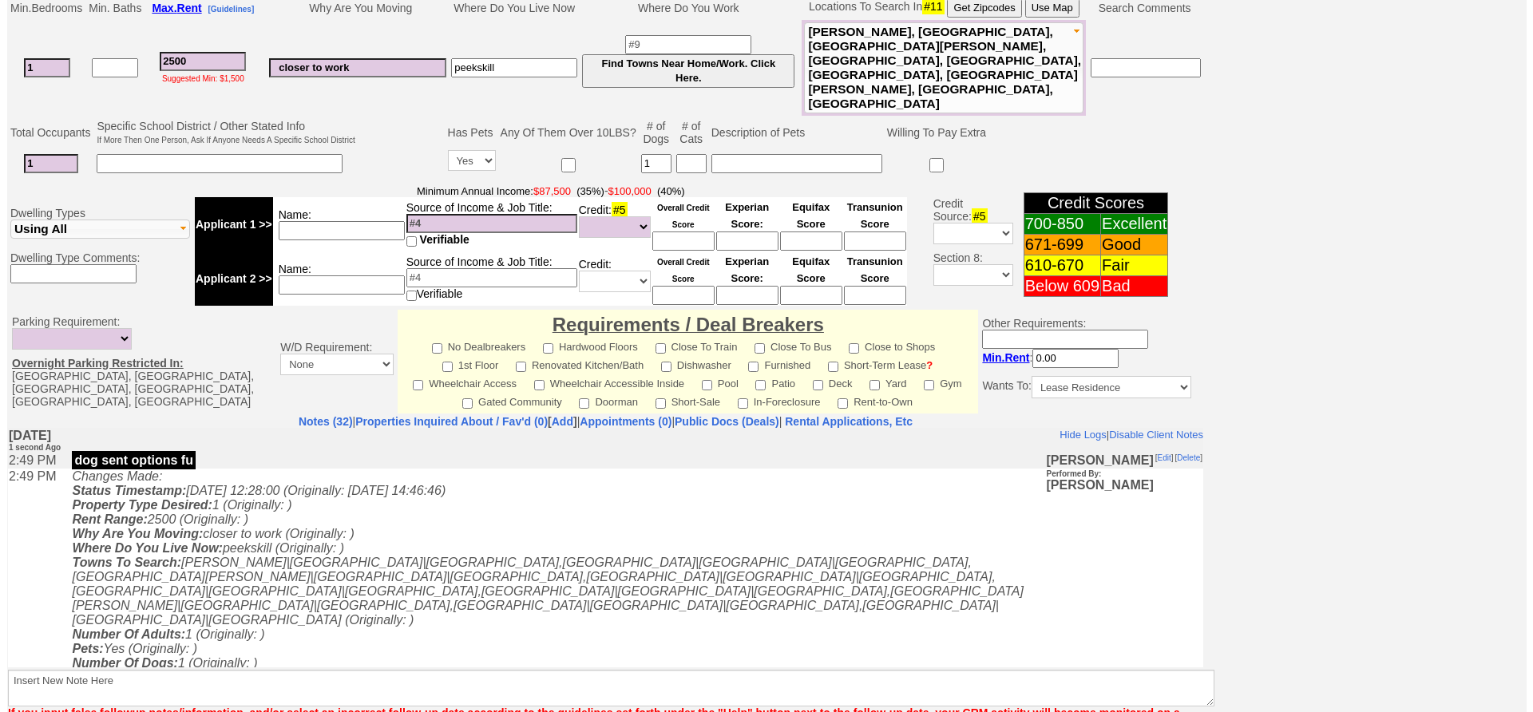
scroll to position [460, 0]
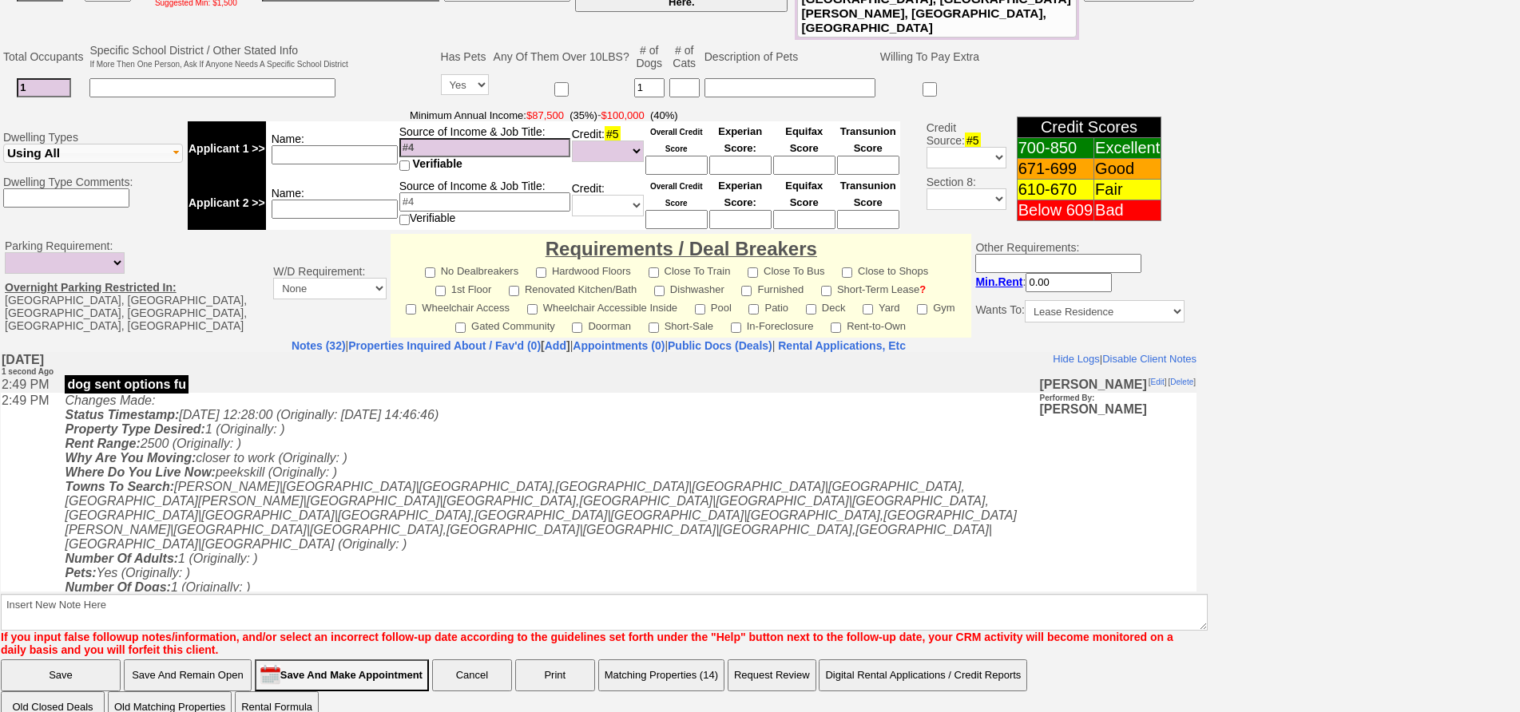
click at [654, 660] on button "Matching Properties (14)" at bounding box center [661, 676] width 126 height 32
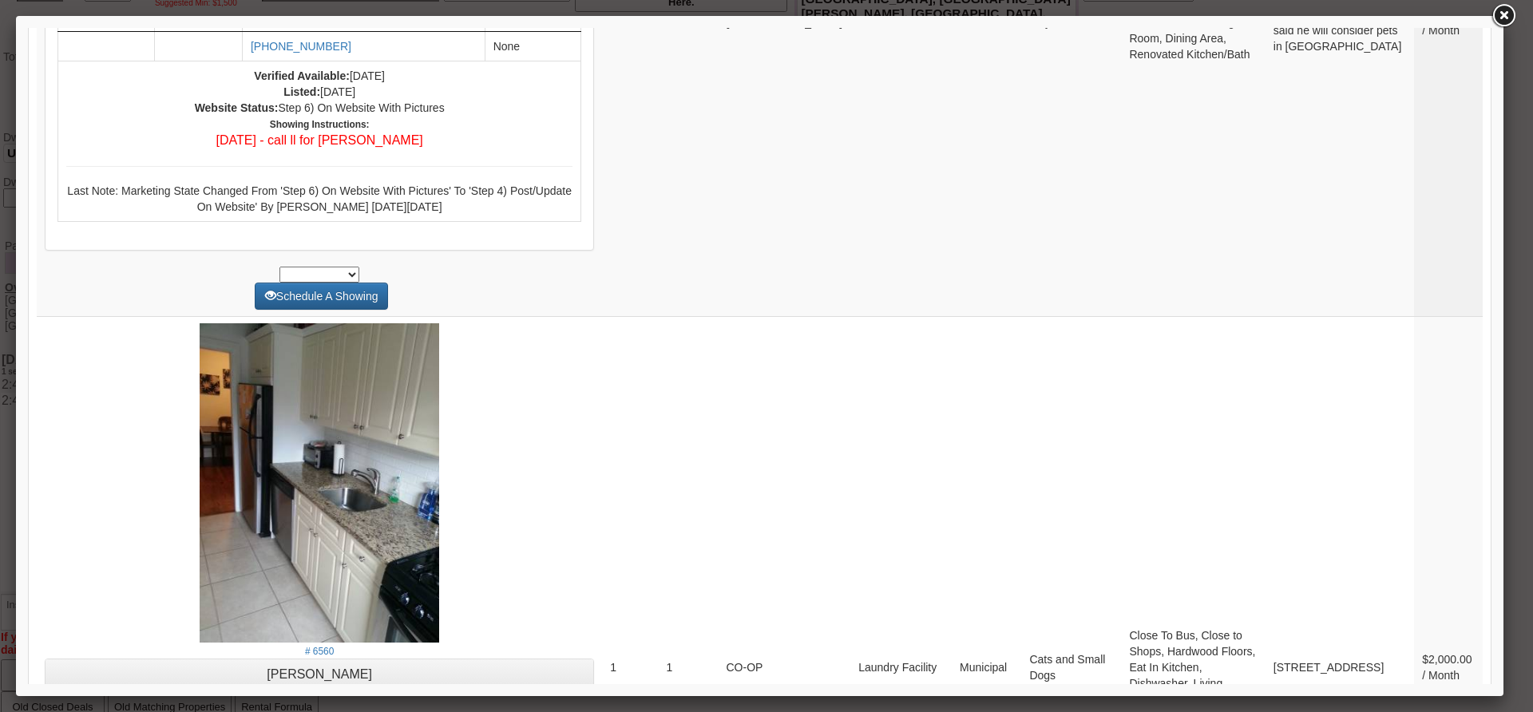
scroll to position [6189, 0]
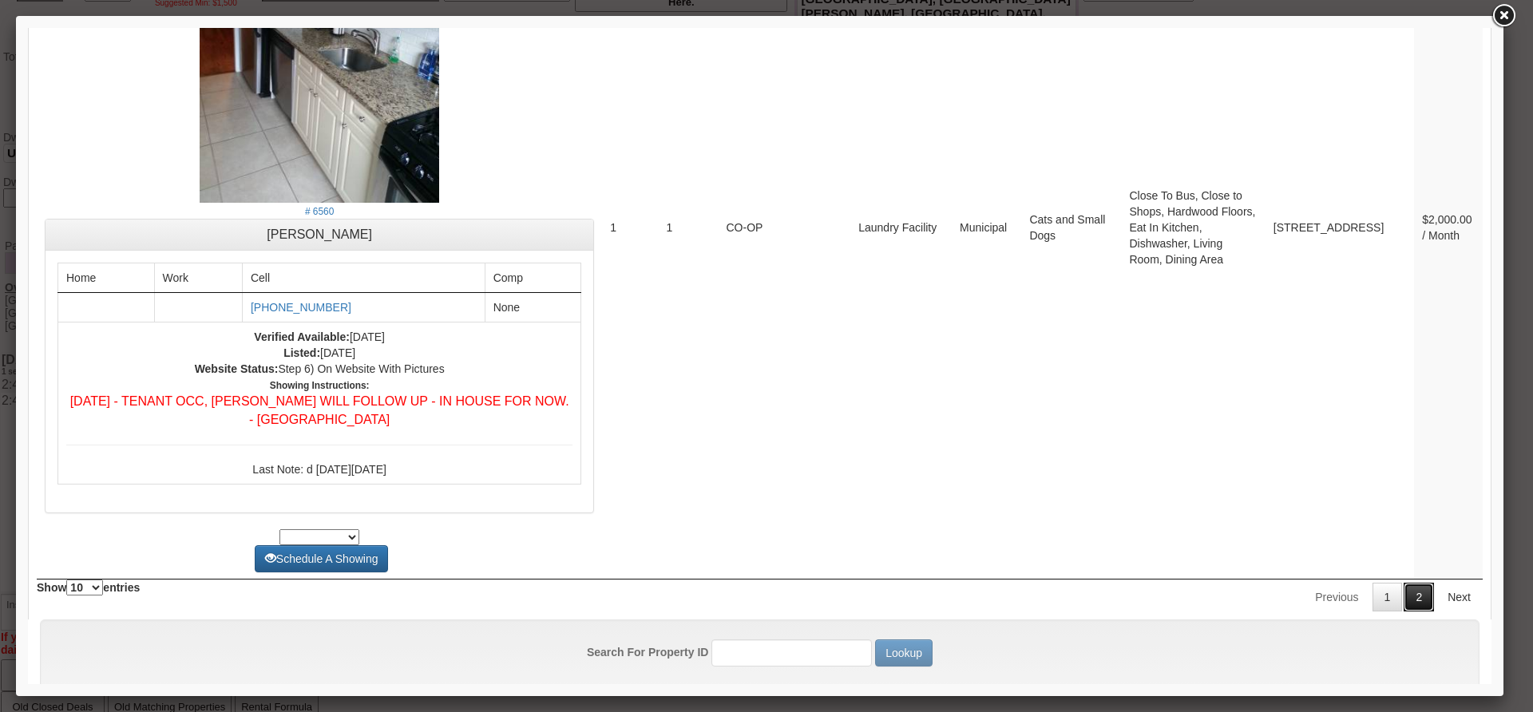
click at [1404, 583] on link "2" at bounding box center [1419, 597] width 30 height 29
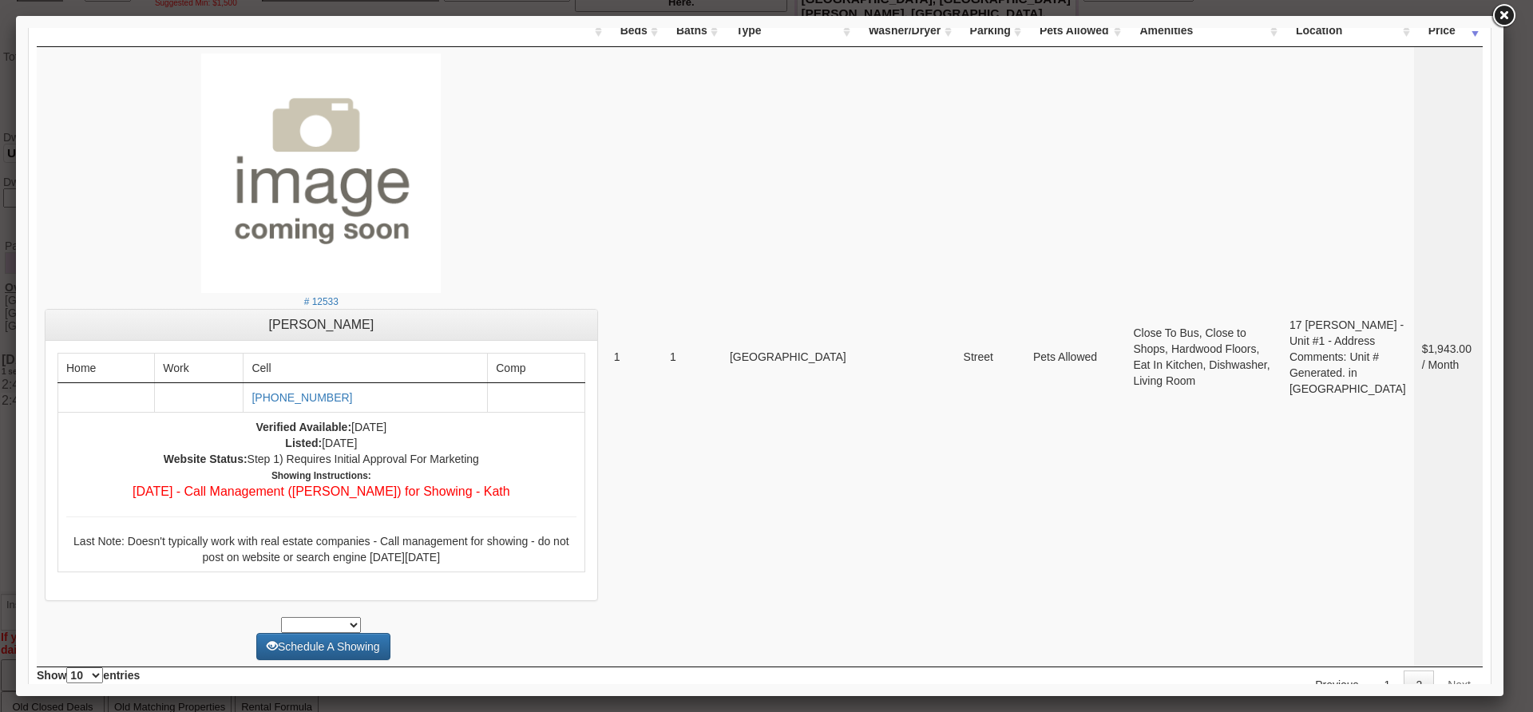
scroll to position [0, 0]
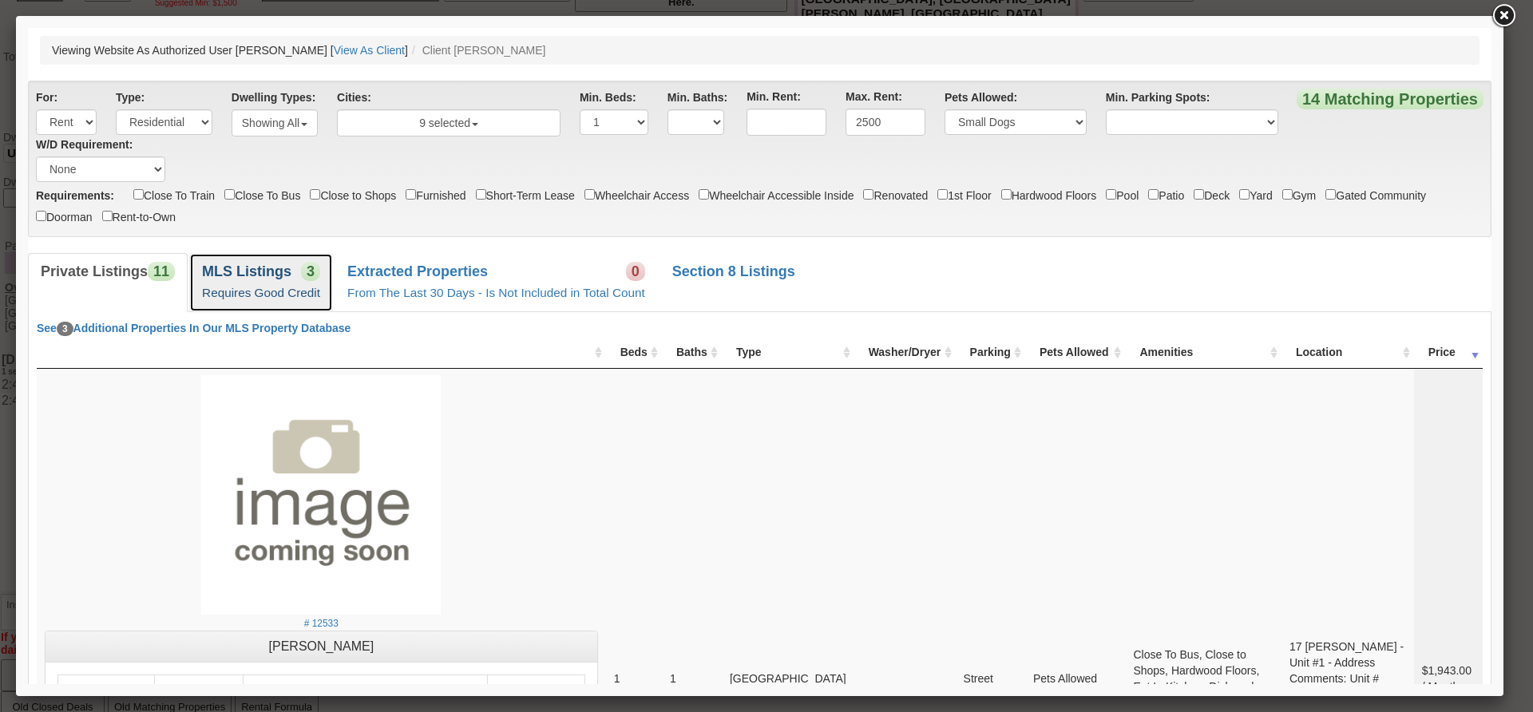
click at [281, 269] on b "MLS Listings" at bounding box center [246, 272] width 89 height 16
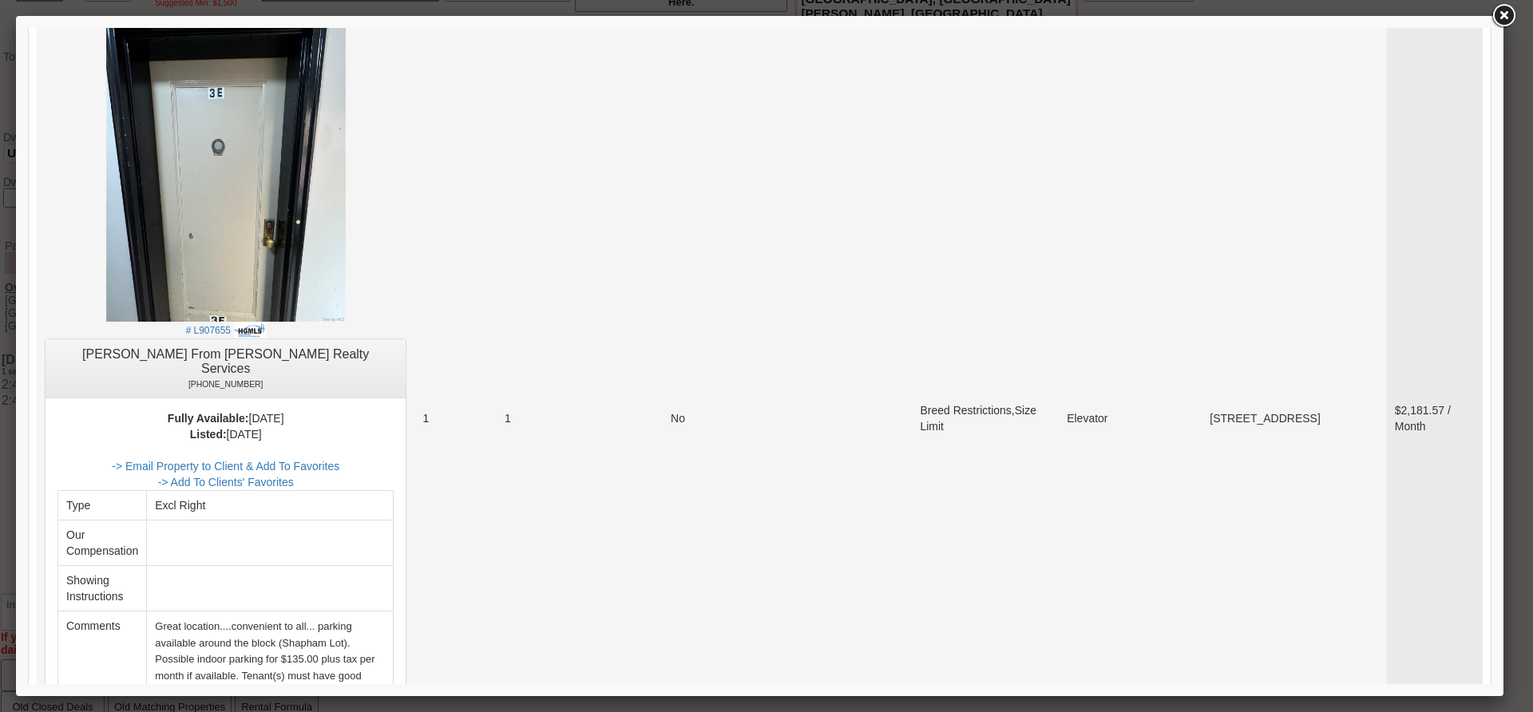
scroll to position [1837, 0]
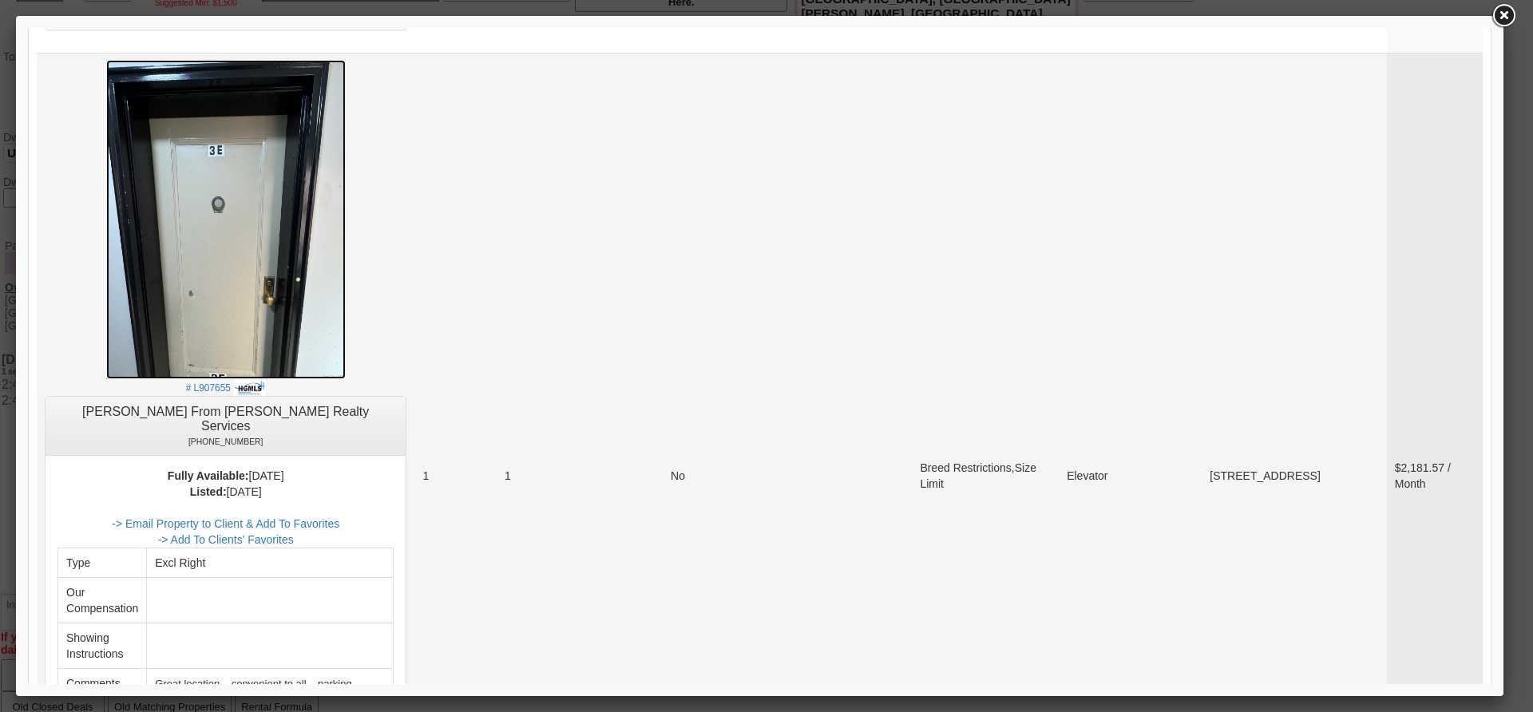
click at [244, 252] on img at bounding box center [226, 219] width 240 height 319
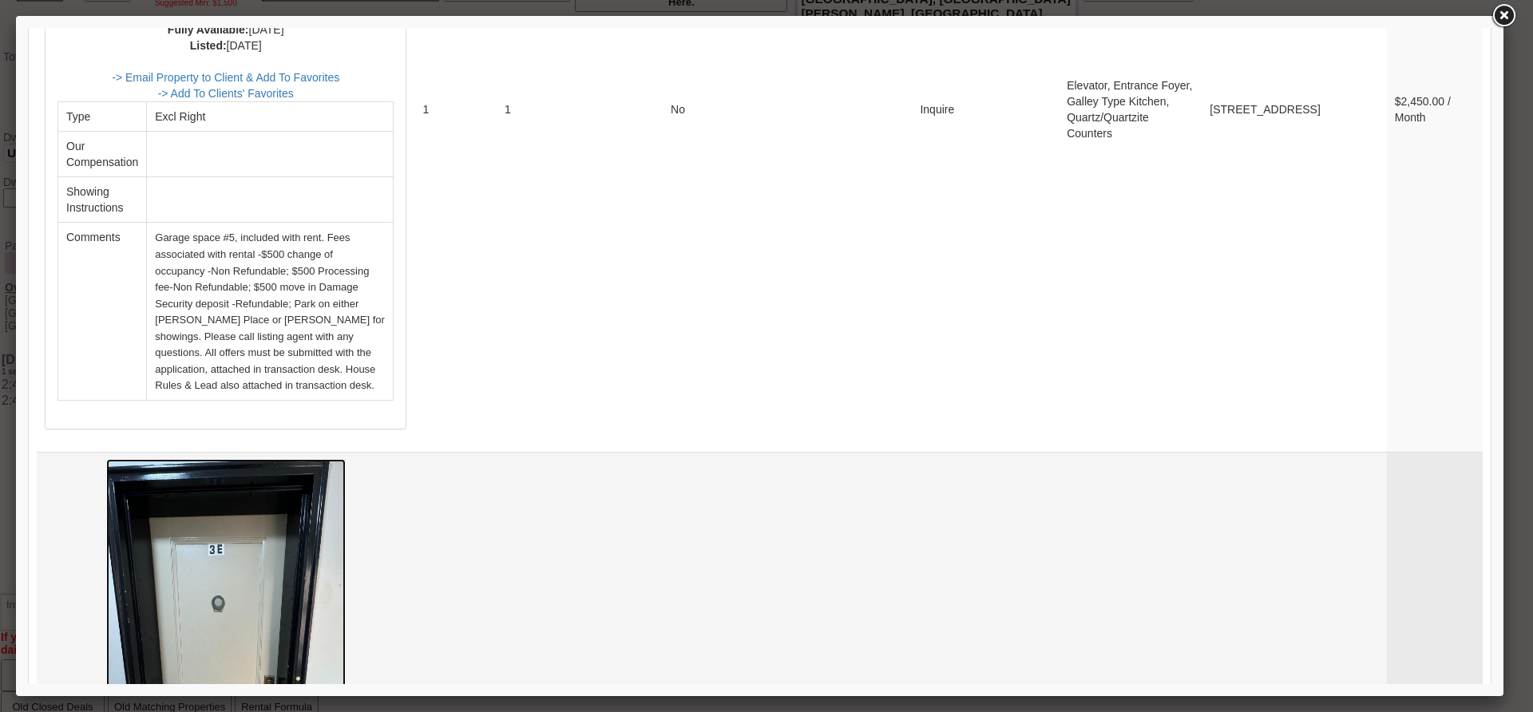
scroll to position [1118, 0]
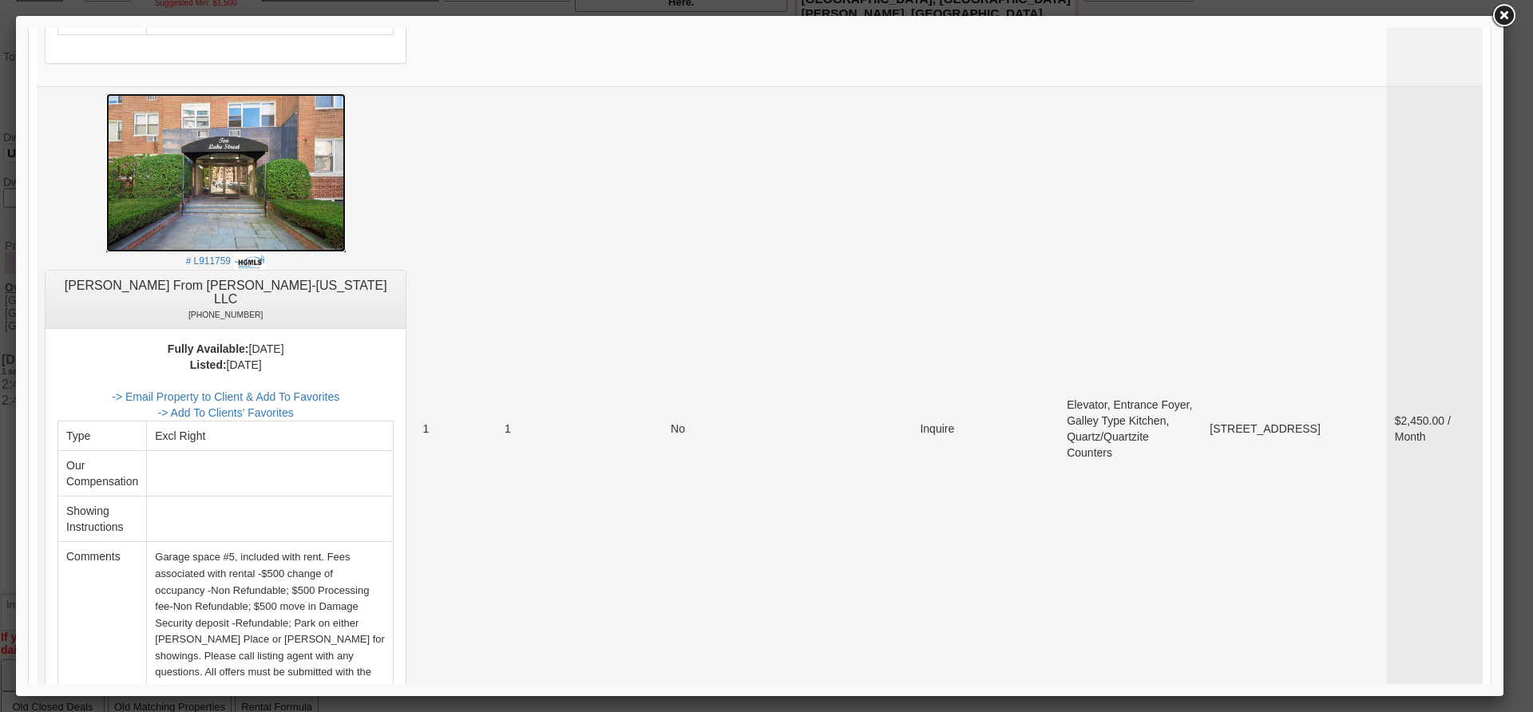
click at [285, 157] on img at bounding box center [226, 173] width 240 height 160
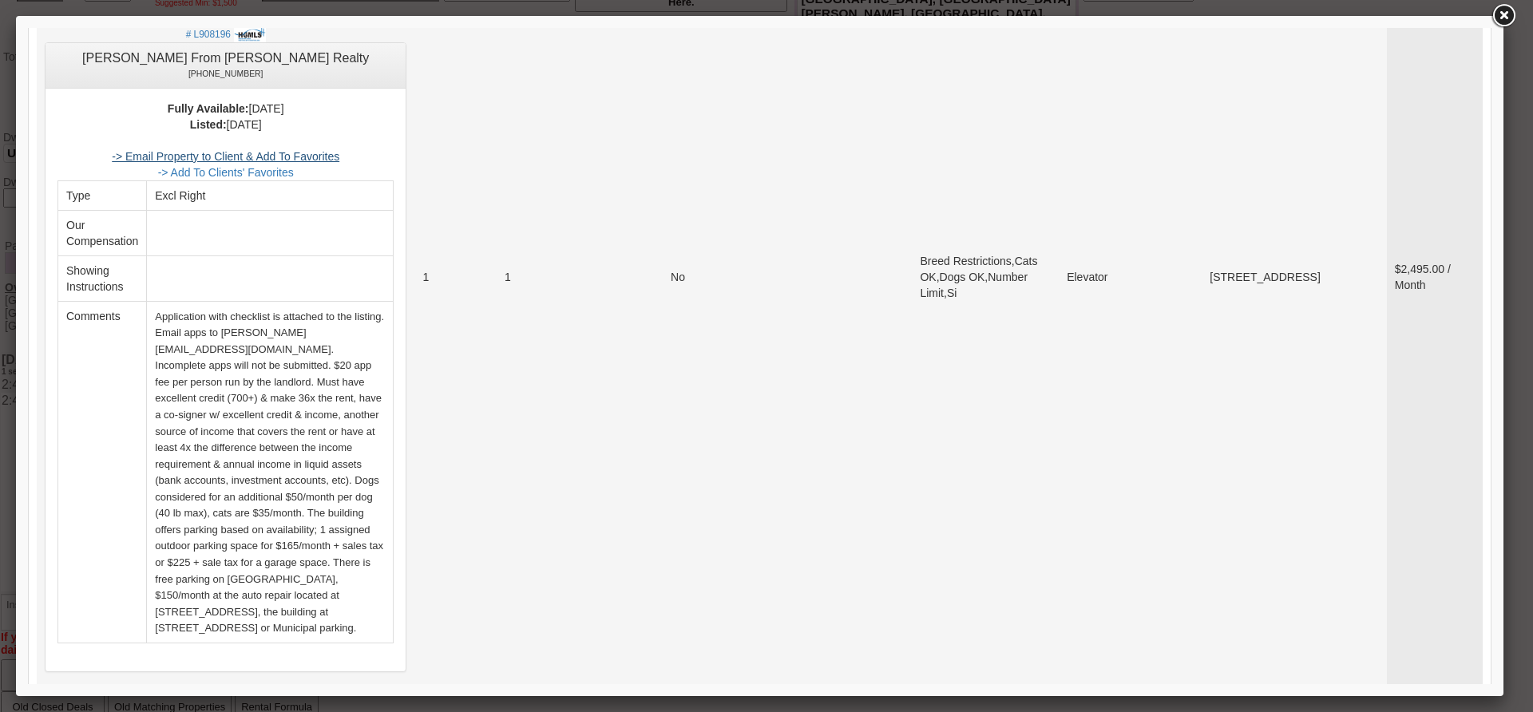
scroll to position [399, 0]
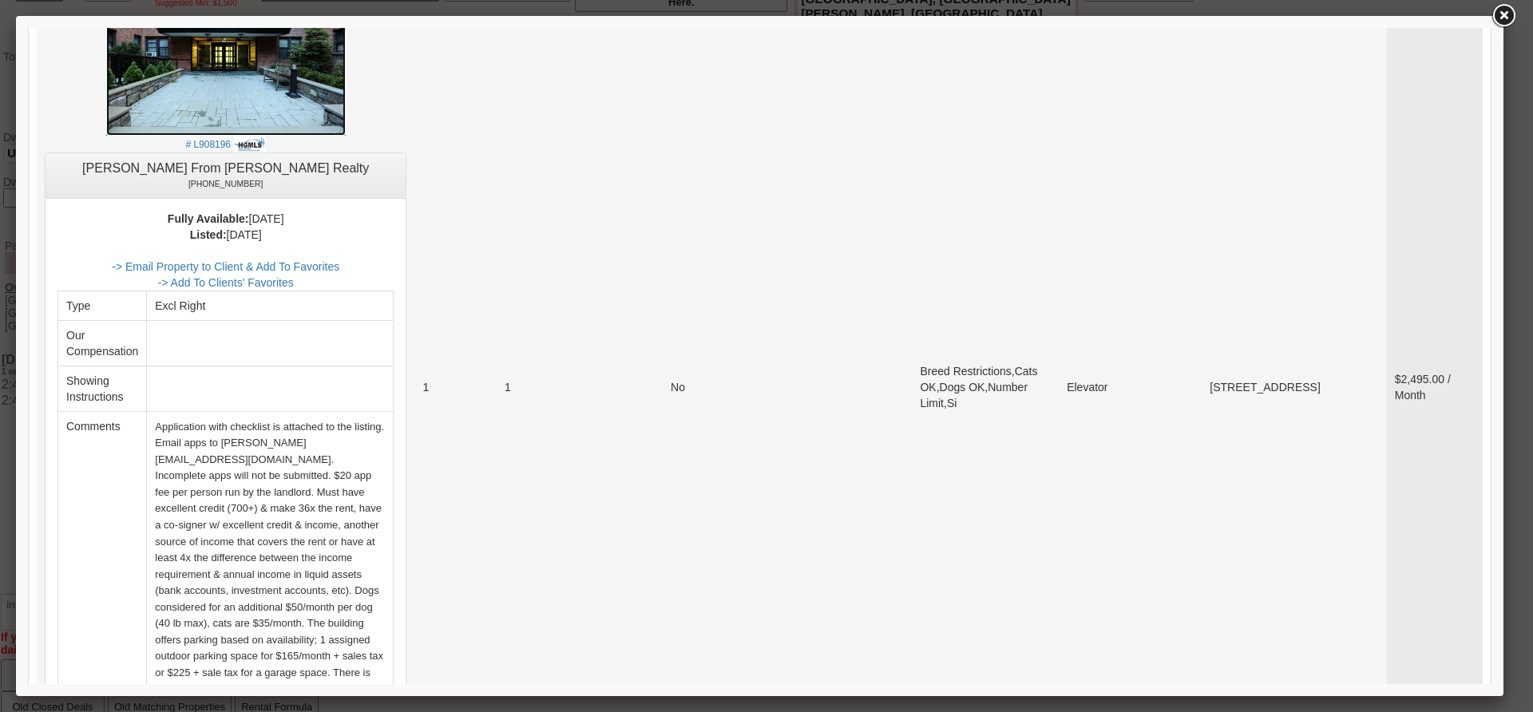
click at [240, 93] on img at bounding box center [226, 56] width 240 height 160
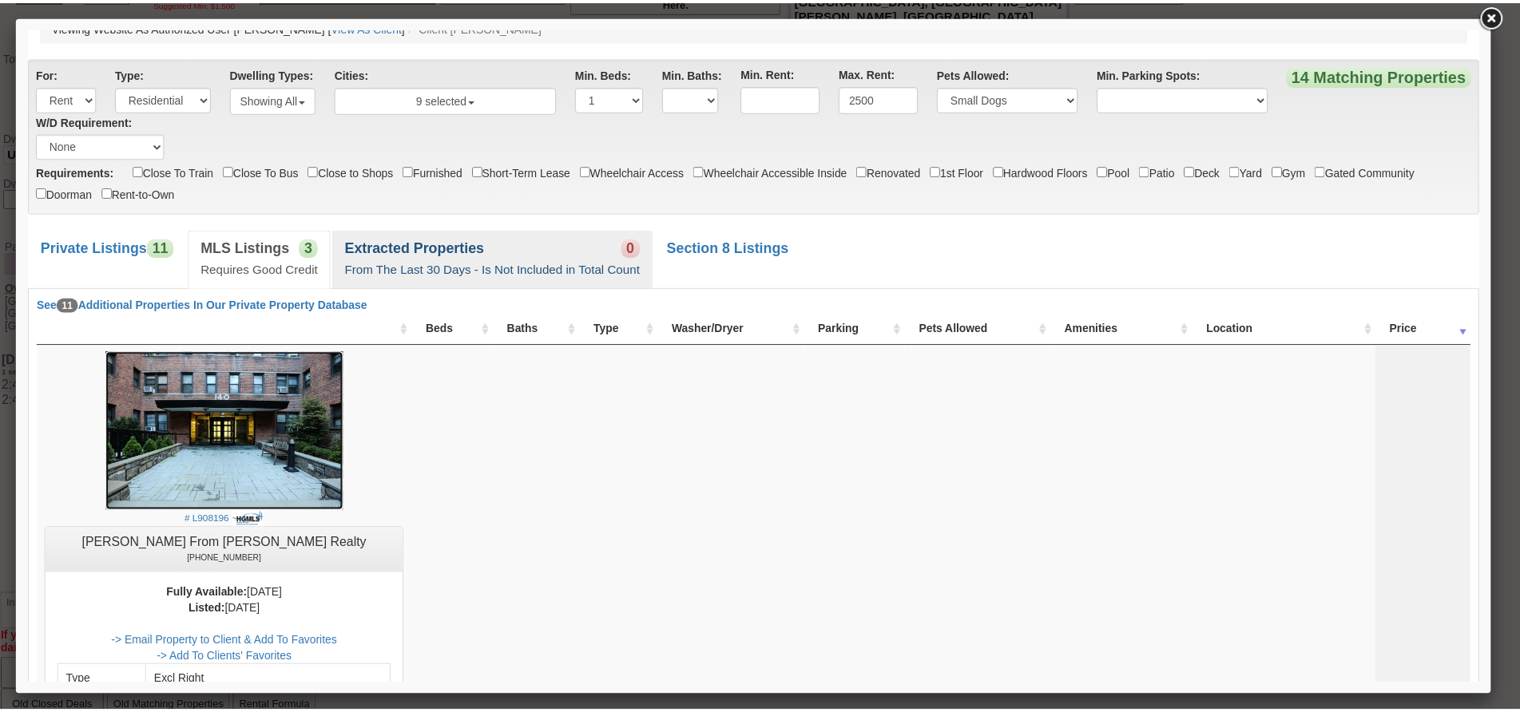
scroll to position [0, 0]
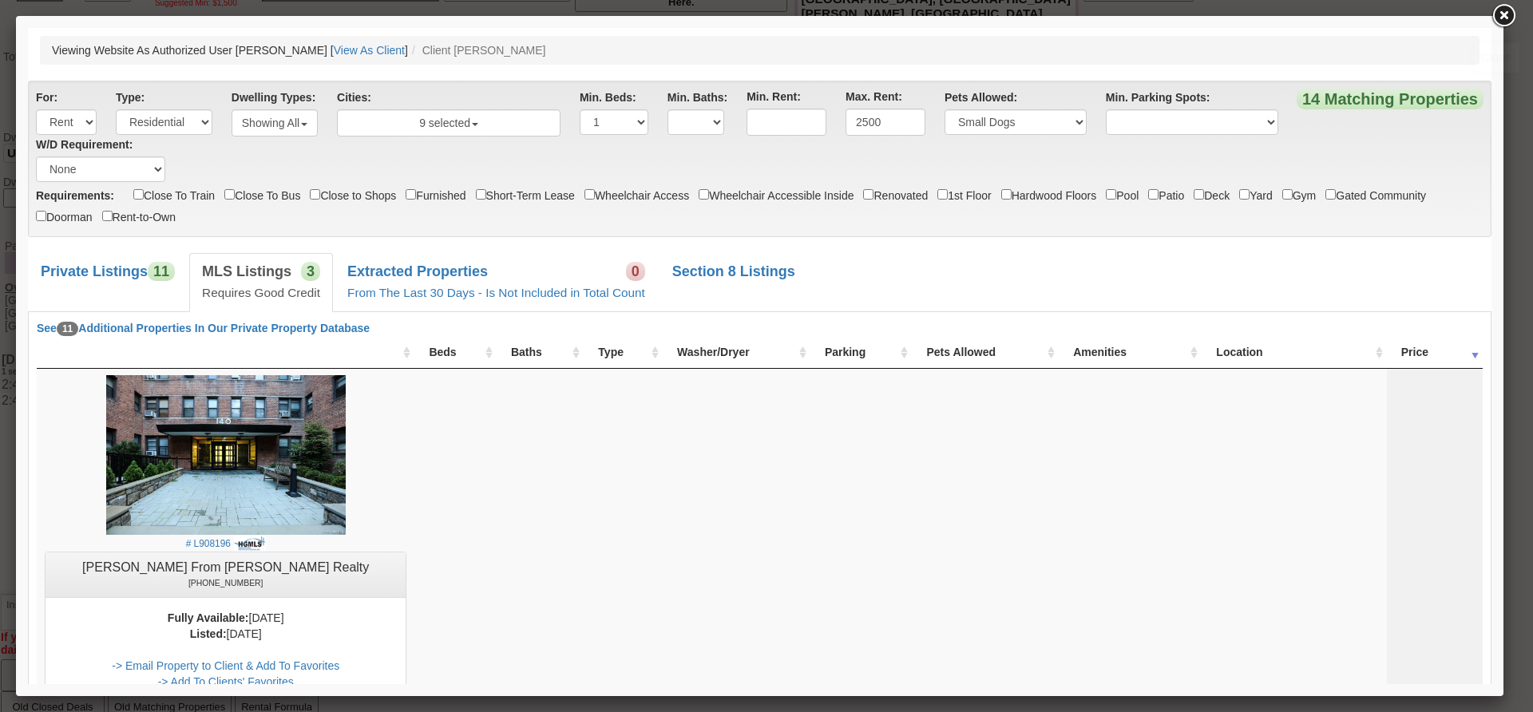
click at [1511, 8] on link at bounding box center [1503, 16] width 29 height 29
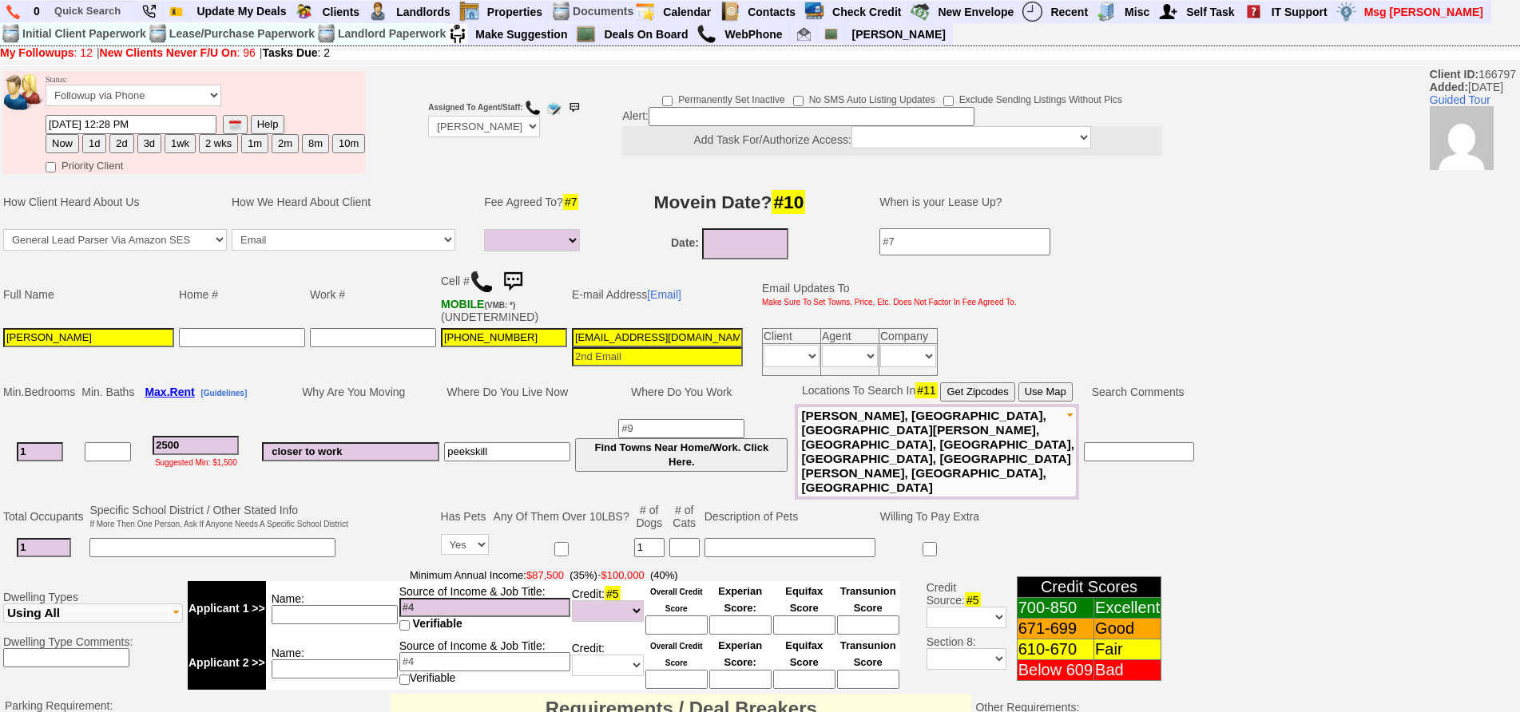
click at [523, 280] on img at bounding box center [513, 282] width 32 height 32
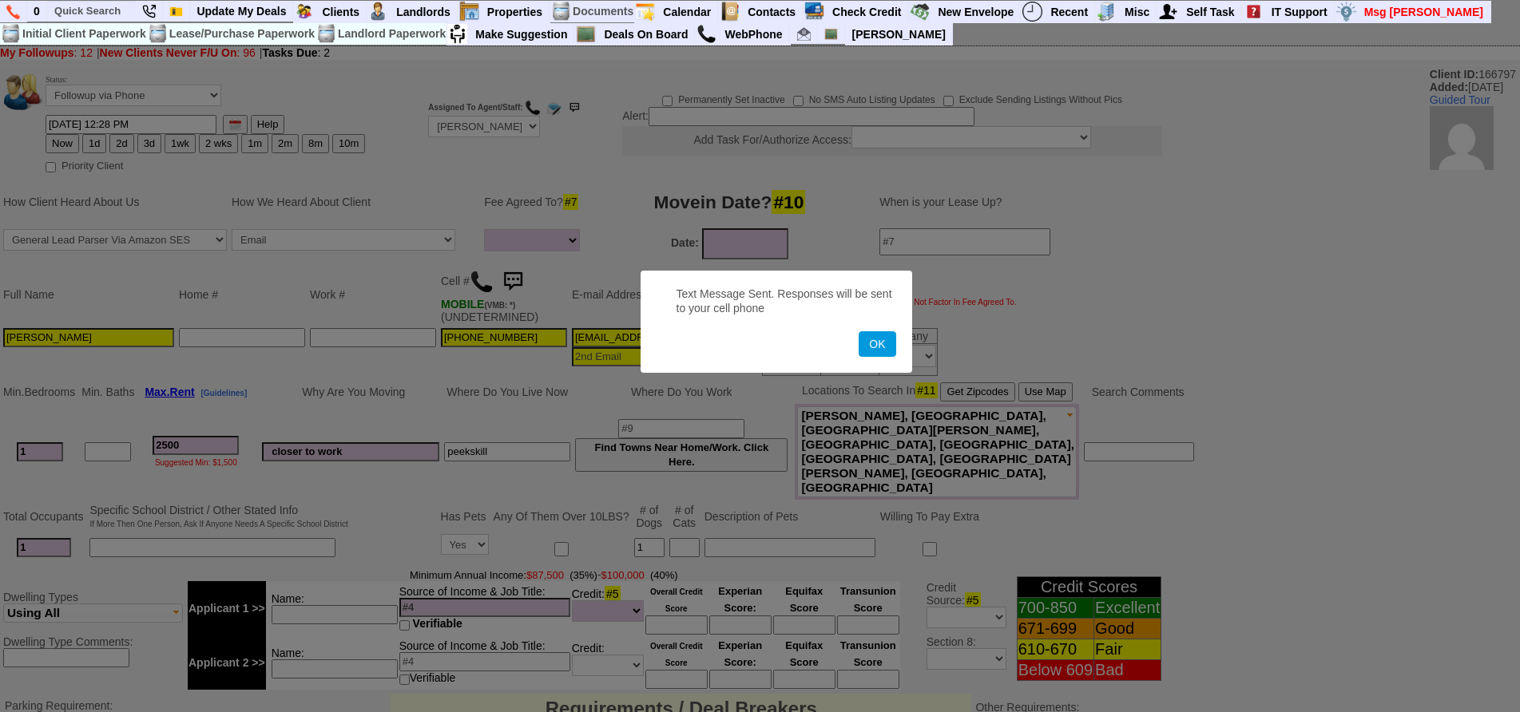
click at [858, 331] on button "OK" at bounding box center [876, 344] width 37 height 26
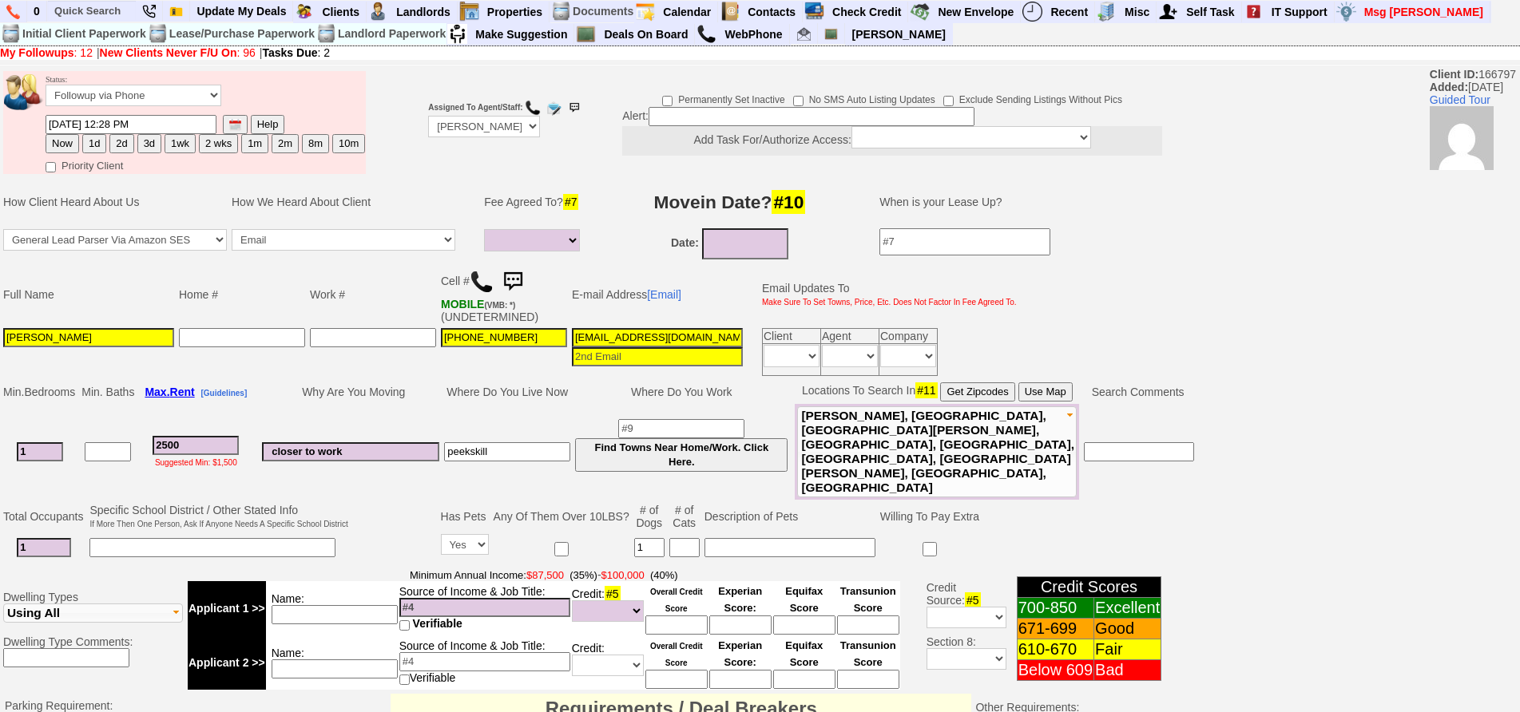
click at [518, 289] on img at bounding box center [513, 282] width 32 height 32
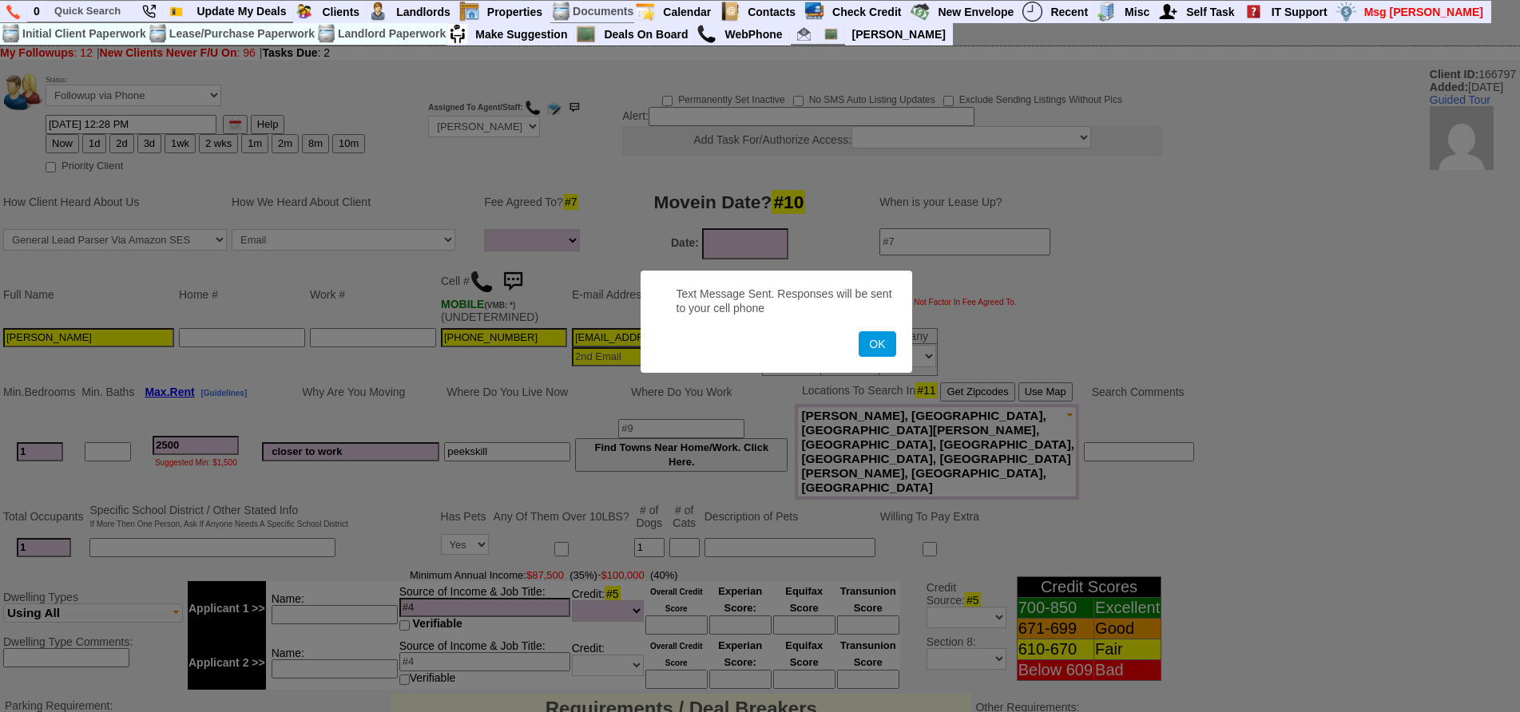
click at [858, 331] on button "OK" at bounding box center [876, 344] width 37 height 26
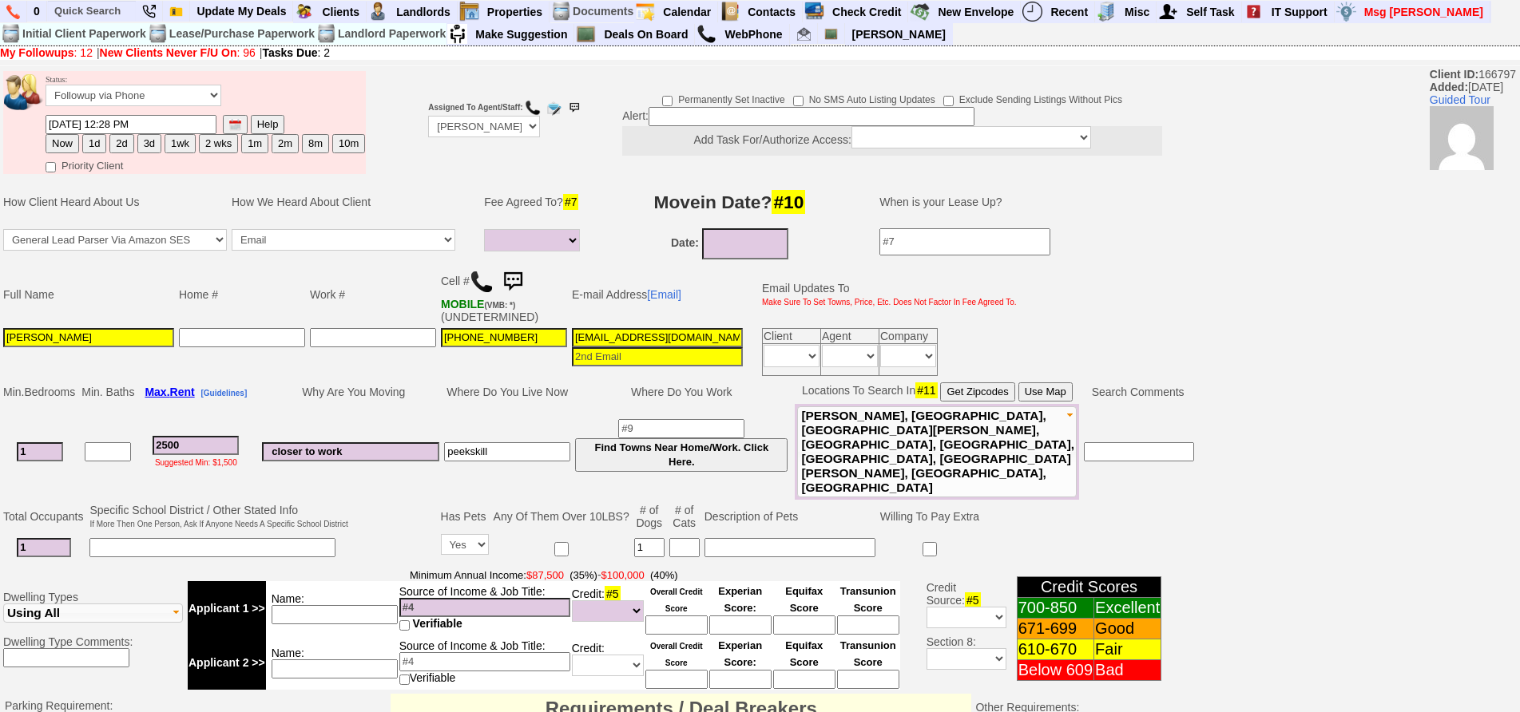
click at [529, 275] on img at bounding box center [513, 282] width 32 height 32
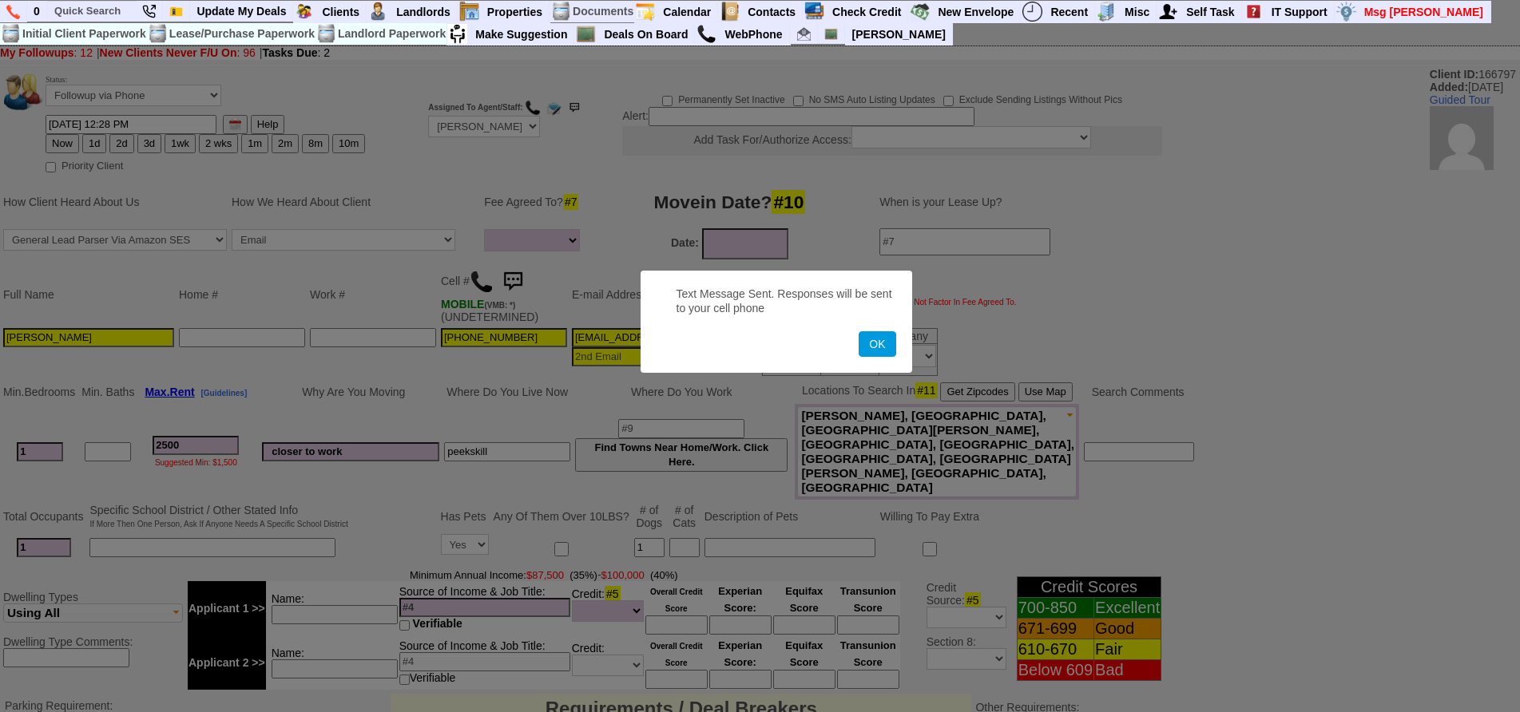
click at [858, 331] on button "OK" at bounding box center [876, 344] width 37 height 26
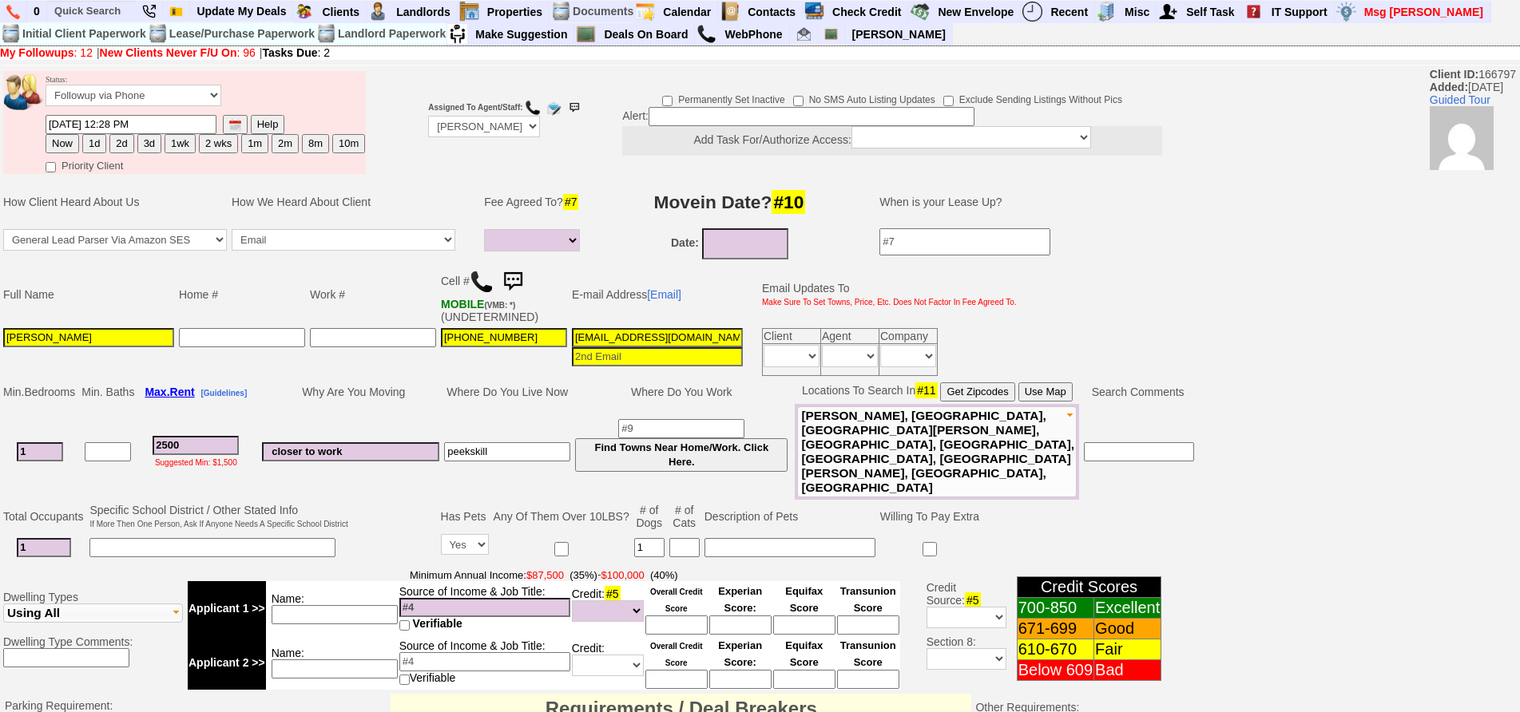
click at [529, 275] on img at bounding box center [513, 282] width 32 height 32
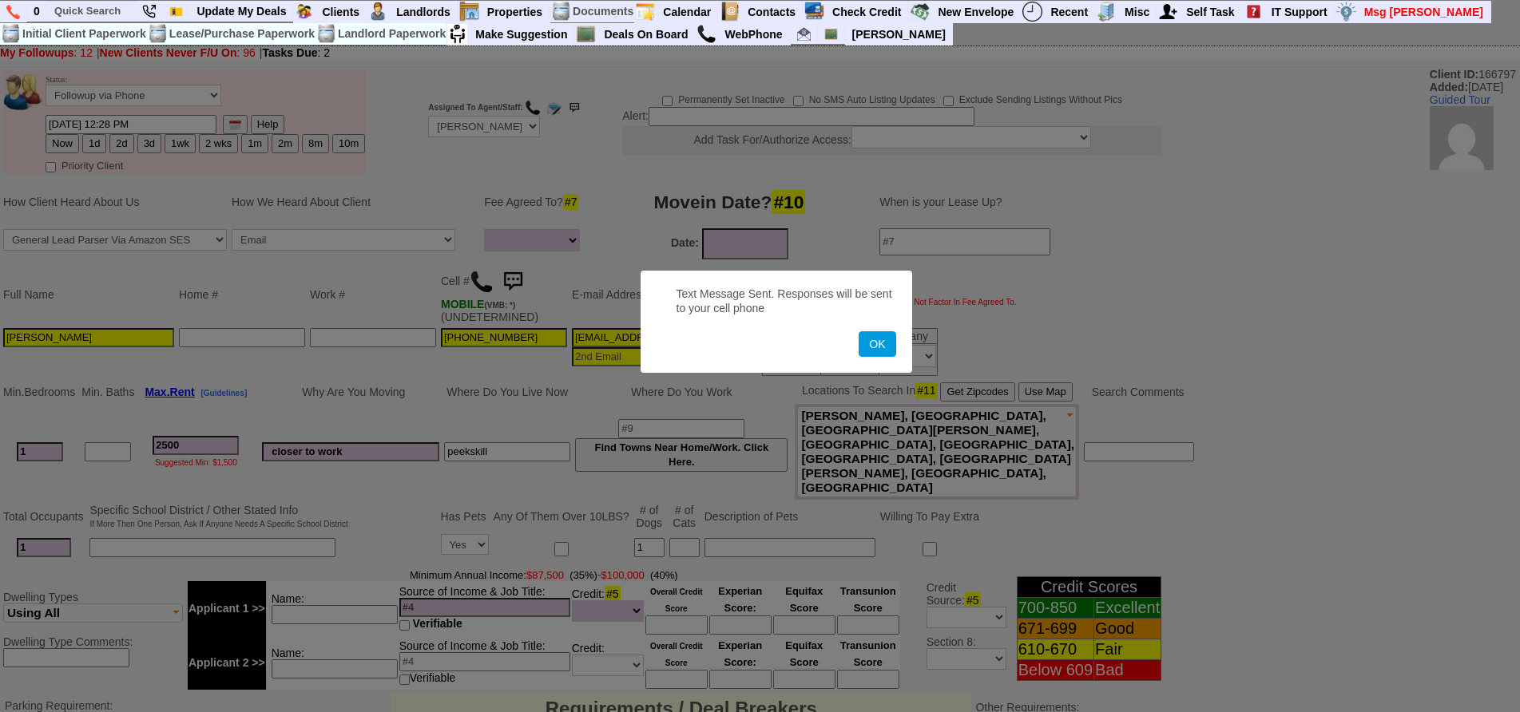
click at [858, 331] on button "OK" at bounding box center [876, 344] width 37 height 26
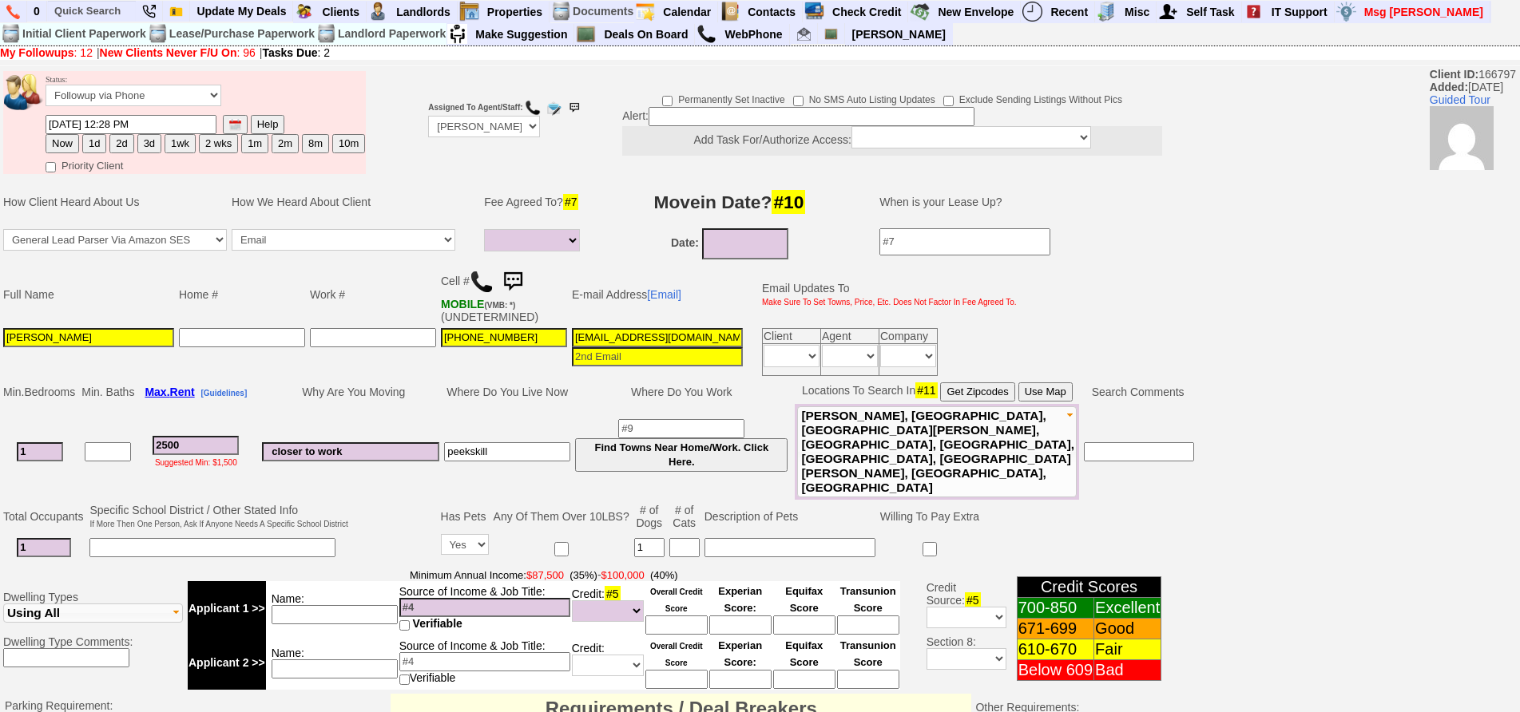
click at [97, 142] on button "1d" at bounding box center [94, 143] width 24 height 19
type input "10/02/2025 02:49 PM"
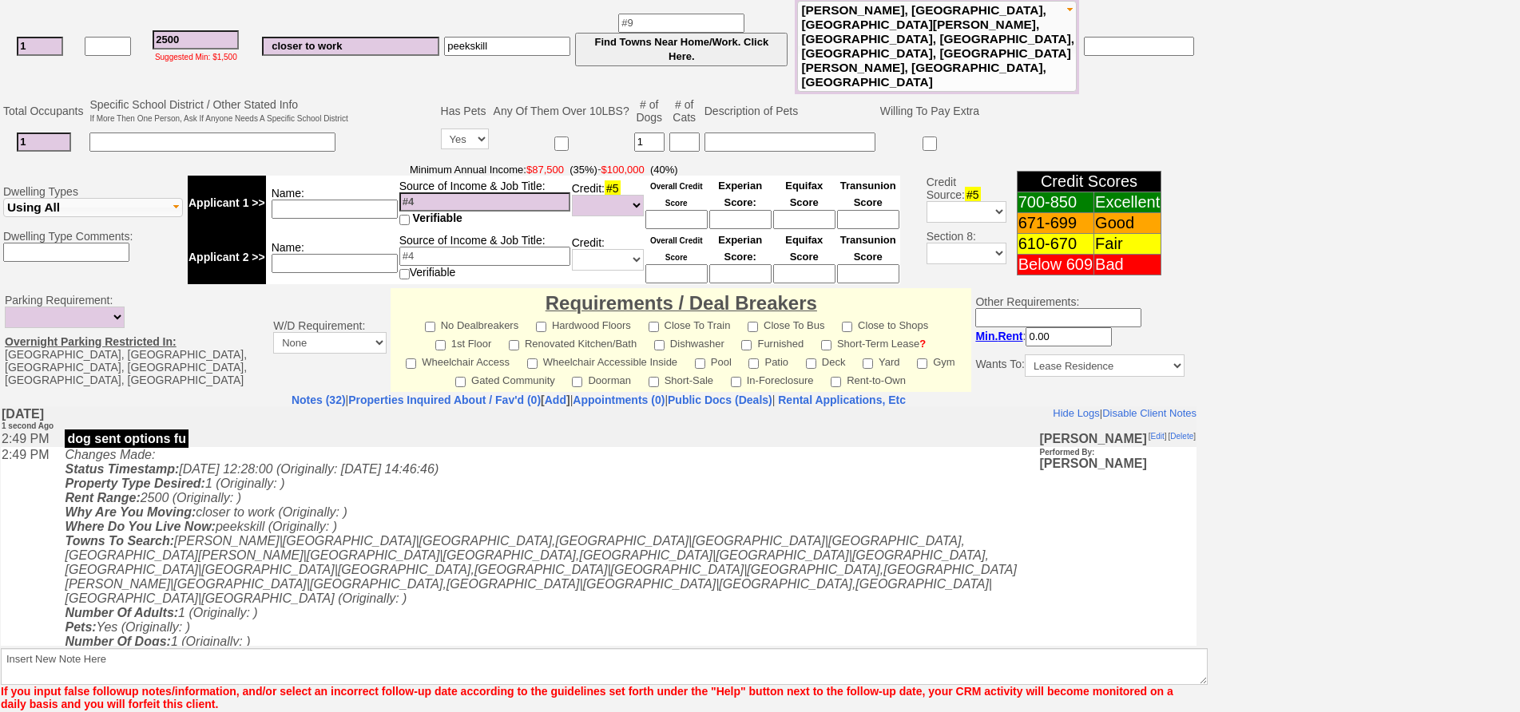
scroll to position [460, 0]
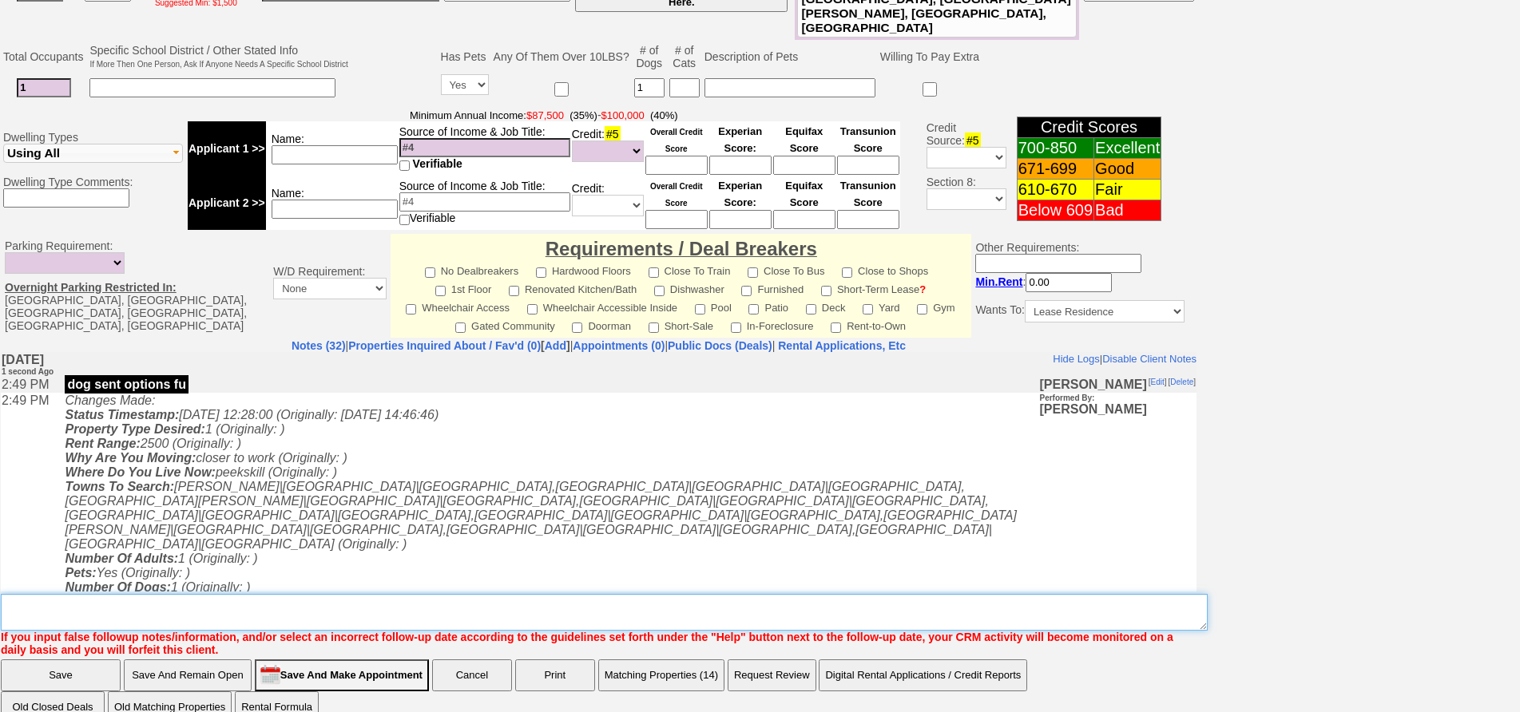
click at [598, 594] on textarea "Insert New Note Here" at bounding box center [604, 612] width 1207 height 37
type textarea "call"
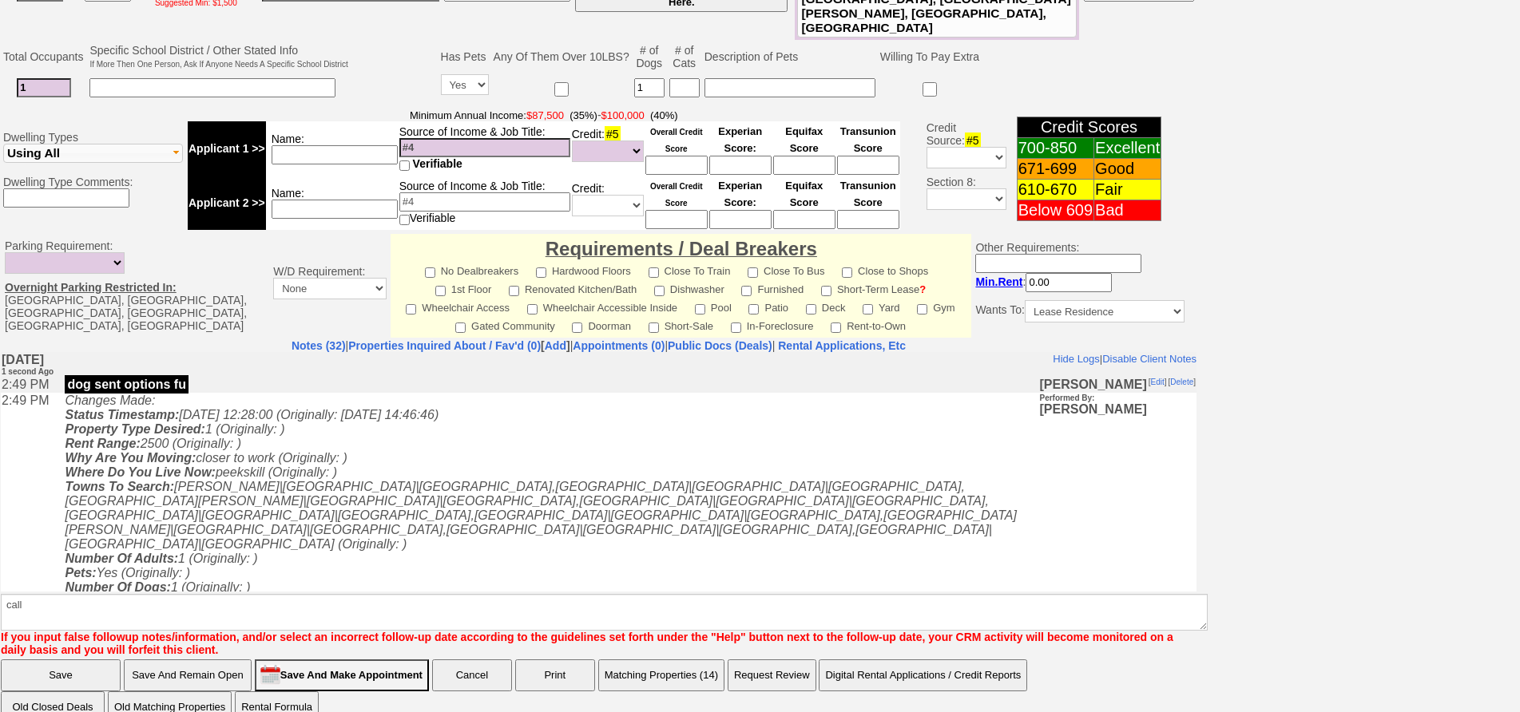
scroll to position [380, 0]
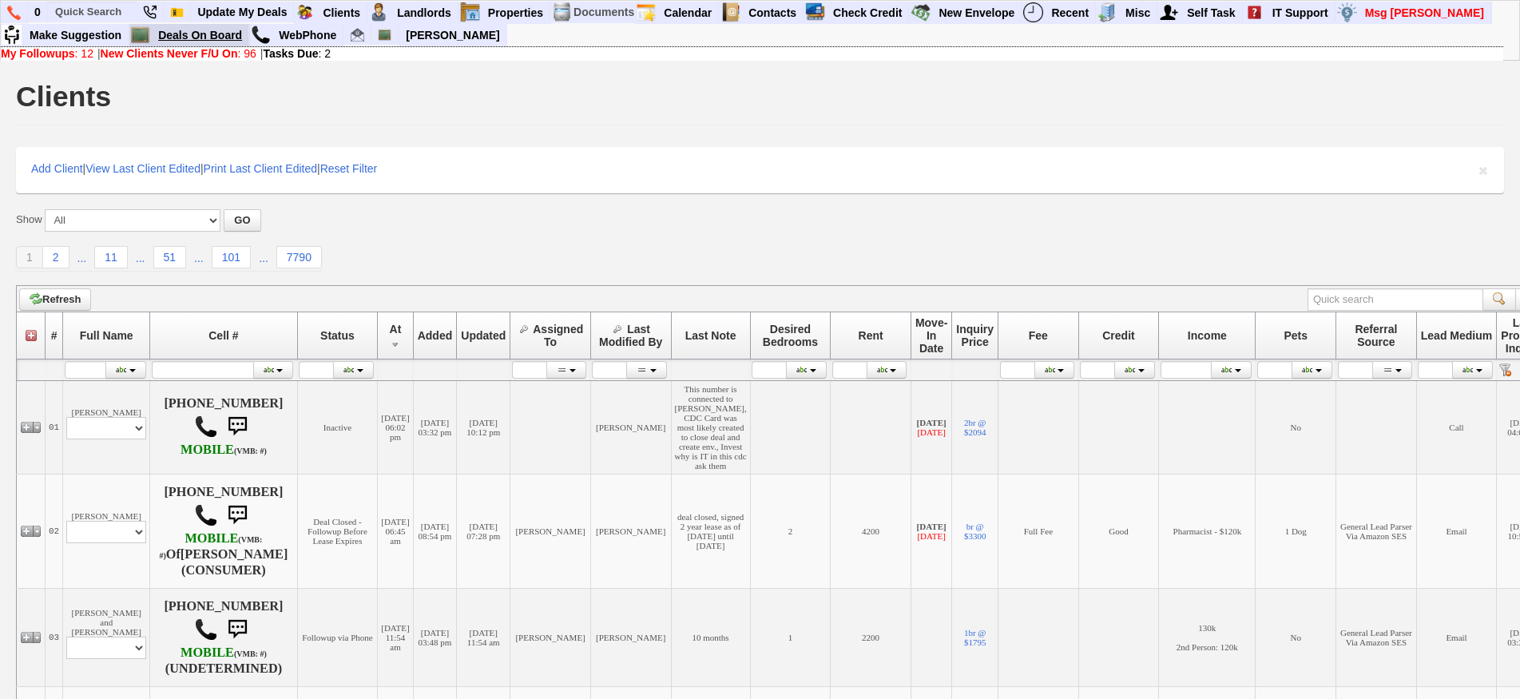
click at [228, 45] on link "Deals On Board" at bounding box center [200, 35] width 97 height 21
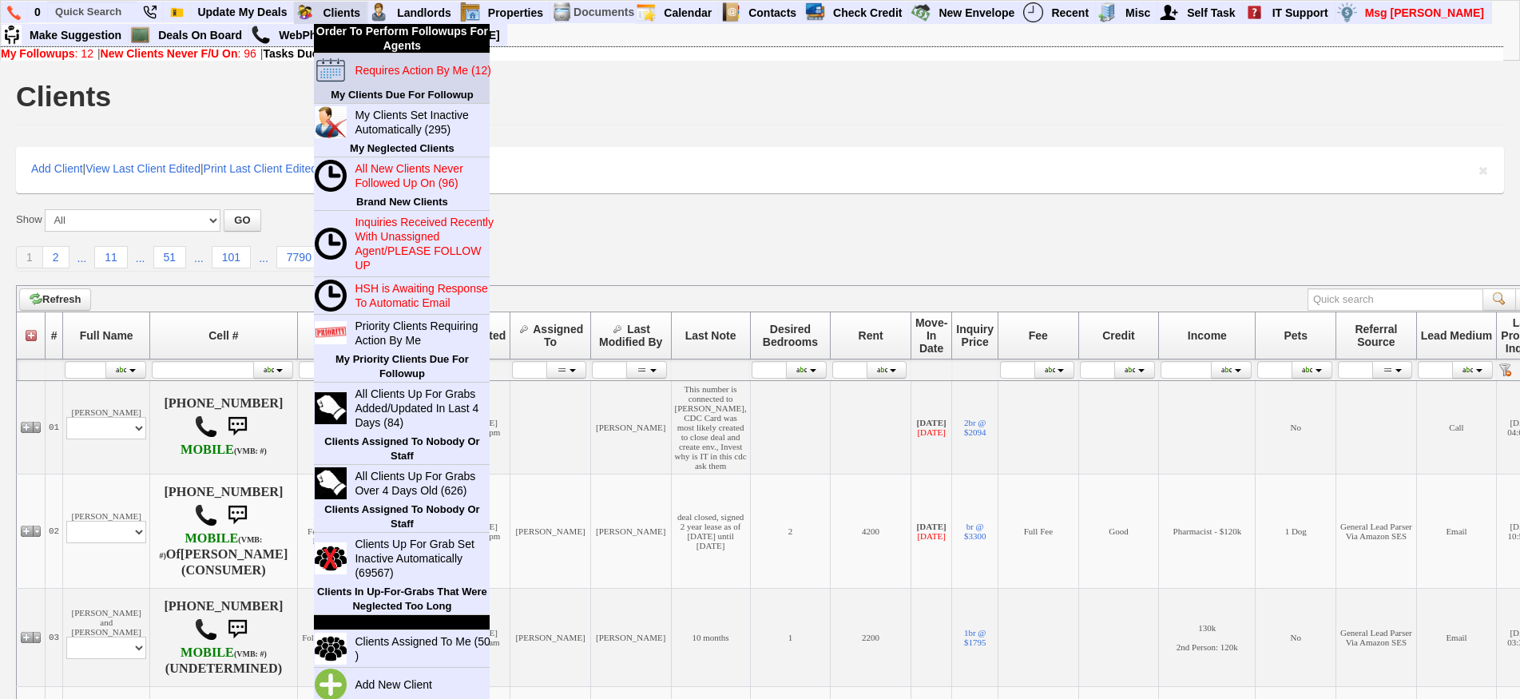
click at [368, 61] on link "Requires Action By Me (12)" at bounding box center [424, 70] width 153 height 21
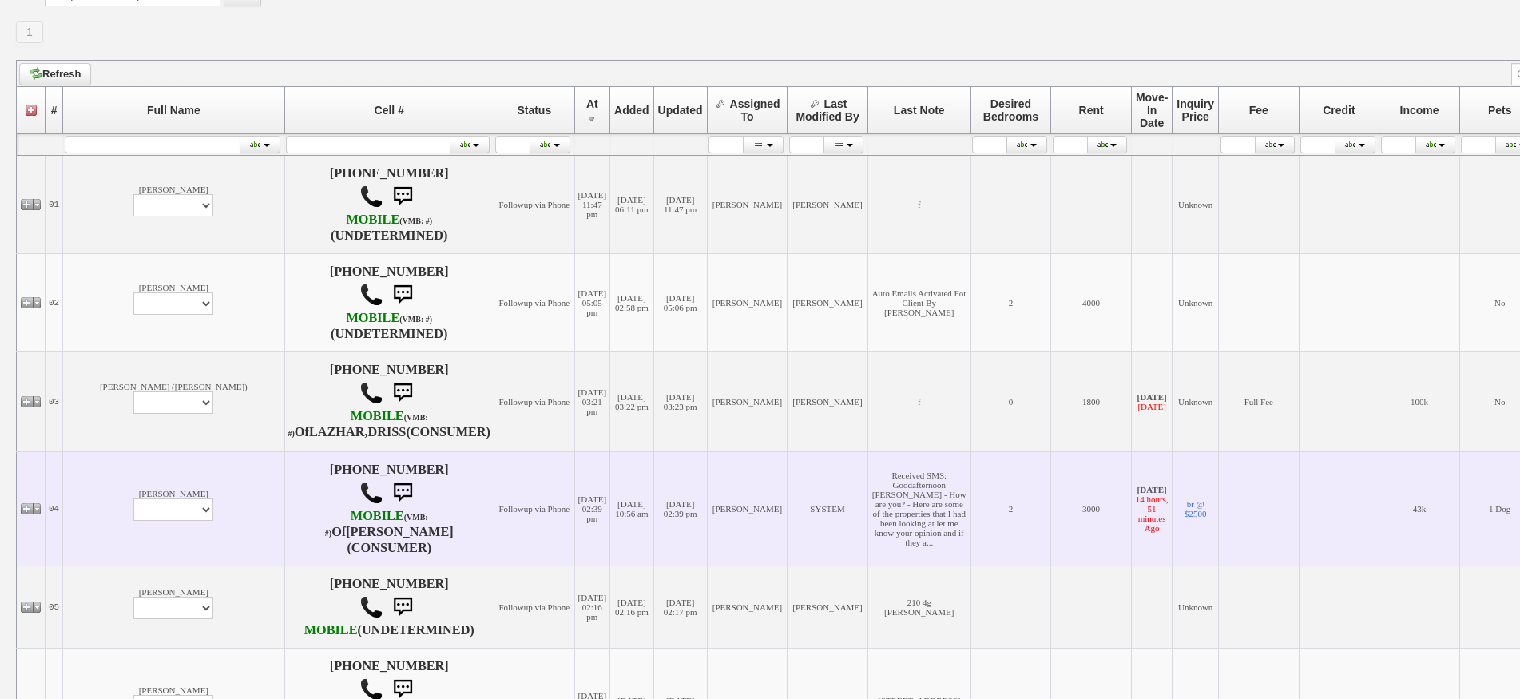
scroll to position [479, 0]
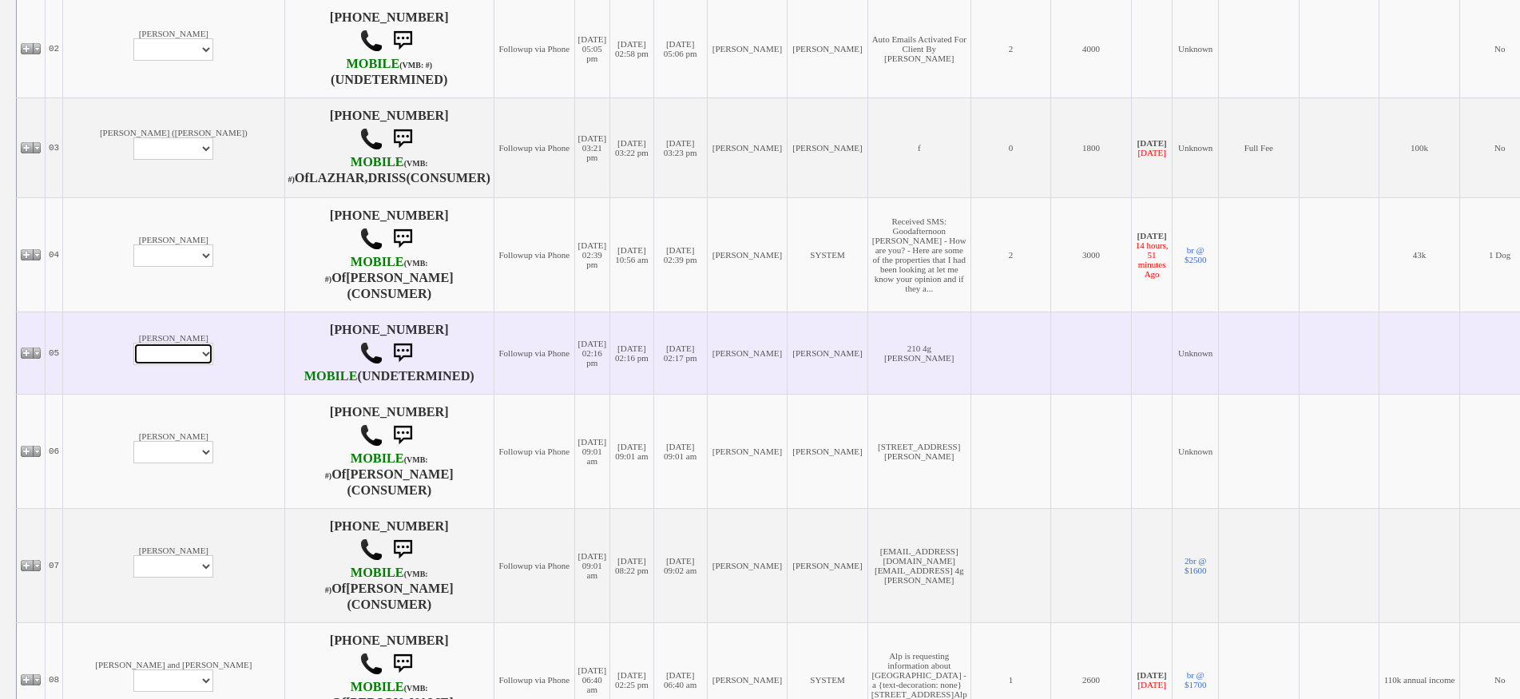
click at [133, 365] on select "Profile Edit Print Email Externally (Will Not Be Tracked In CRM) Closed Deals" at bounding box center [173, 354] width 80 height 22
click at [493, 394] on td "Followup via Phone" at bounding box center [533, 352] width 81 height 82
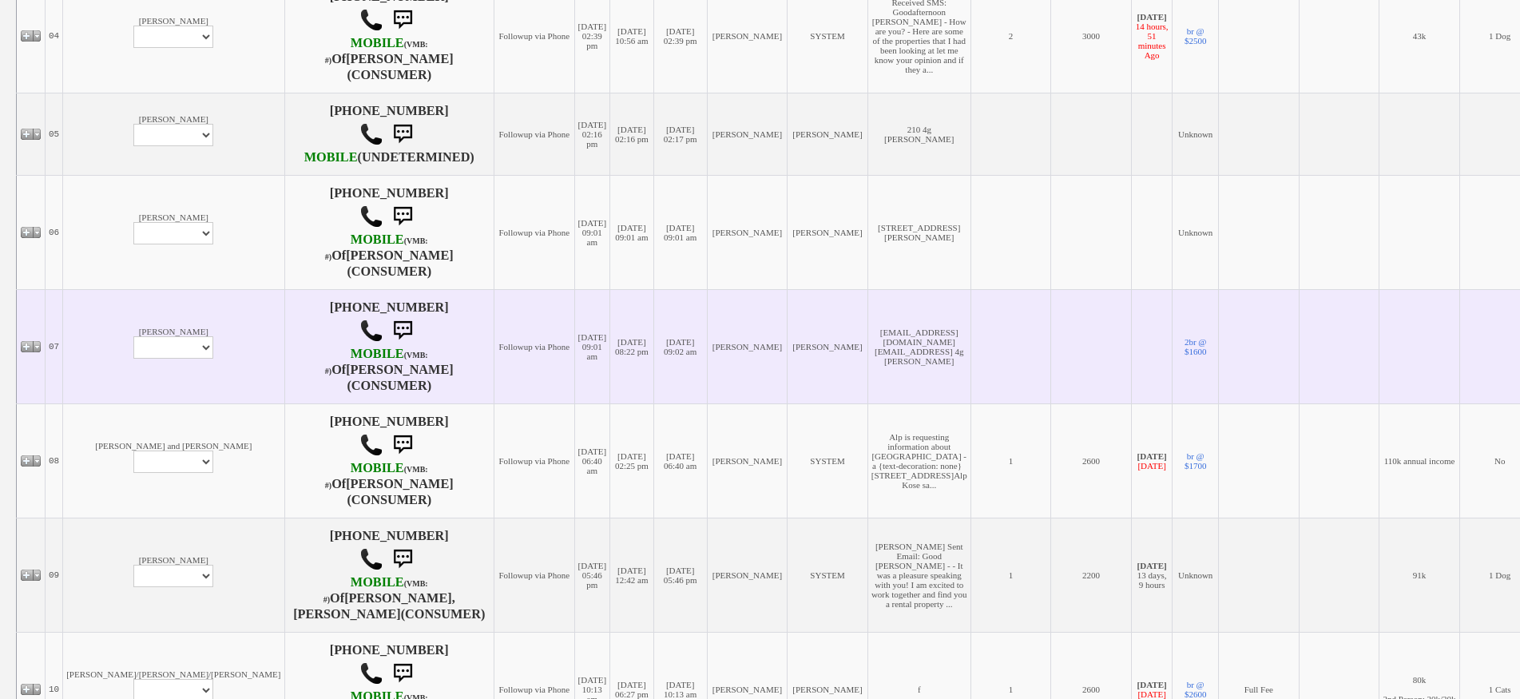
scroll to position [719, 0]
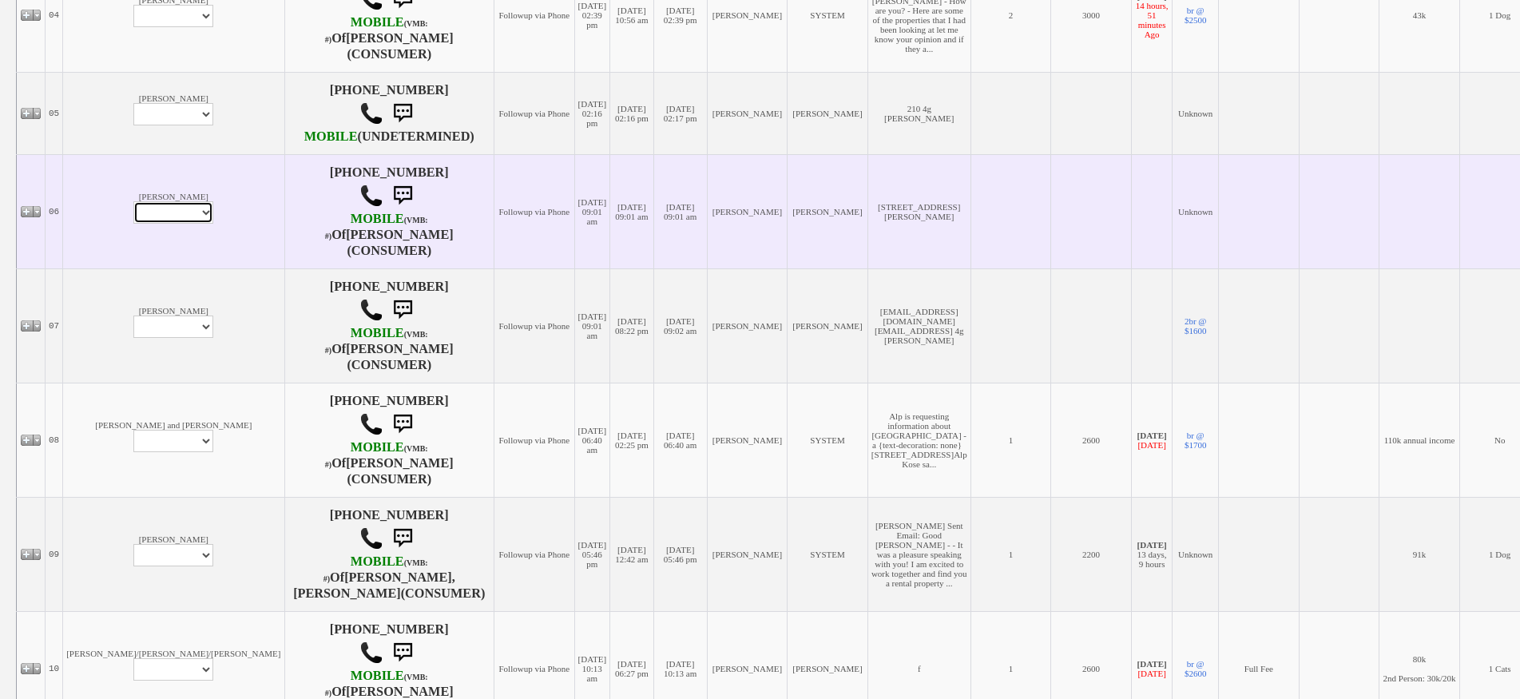
click at [133, 224] on select "Profile Edit Print Email Externally (Will Not Be Tracked In CRM) Closed Deals" at bounding box center [173, 212] width 80 height 22
select select "ChangeURL,/crm/custom/edit_client_form.php?redirect=%2Fcrm%2Fclients.php&id=168…"
click at [133, 224] on select "Profile Edit Print Email Externally (Will Not Be Tracked In CRM) Closed Deals" at bounding box center [173, 212] width 80 height 22
select select
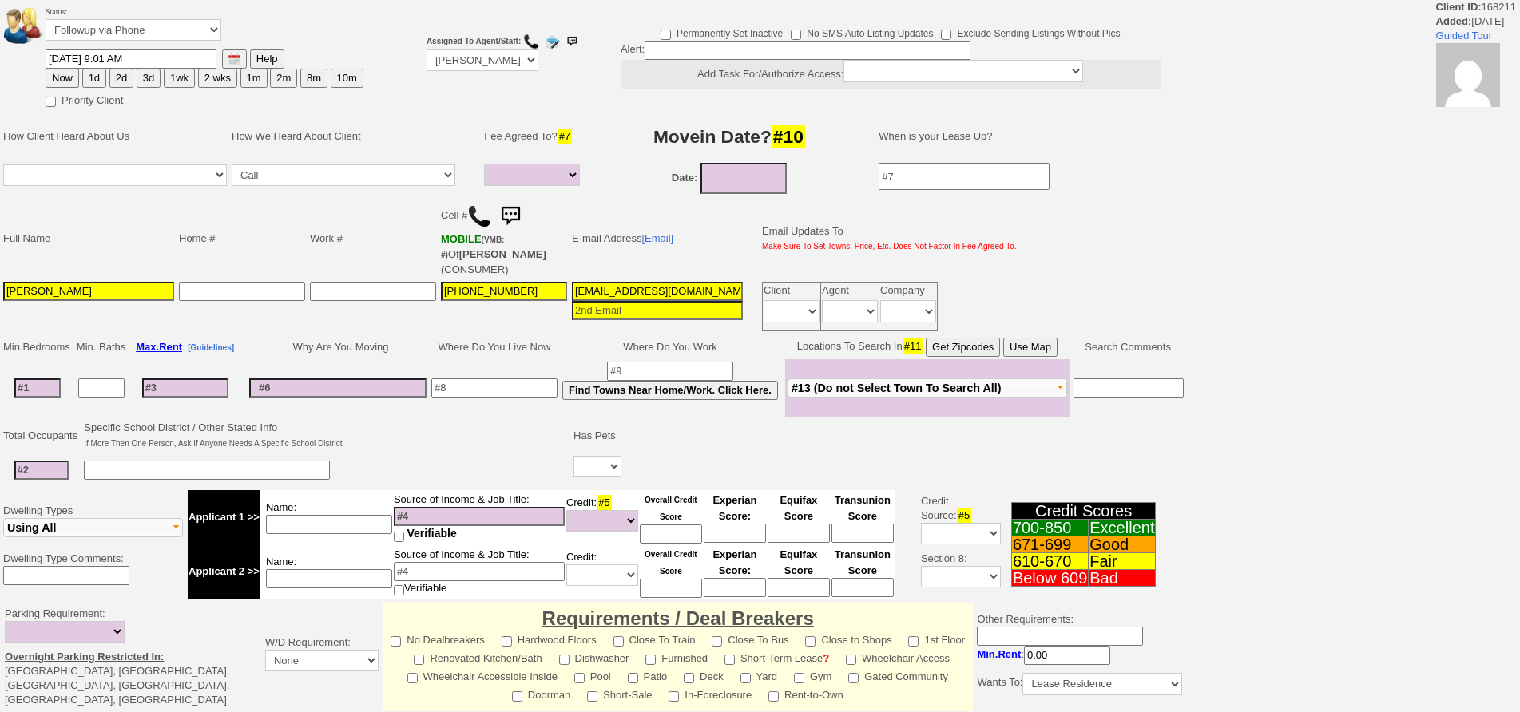
select select
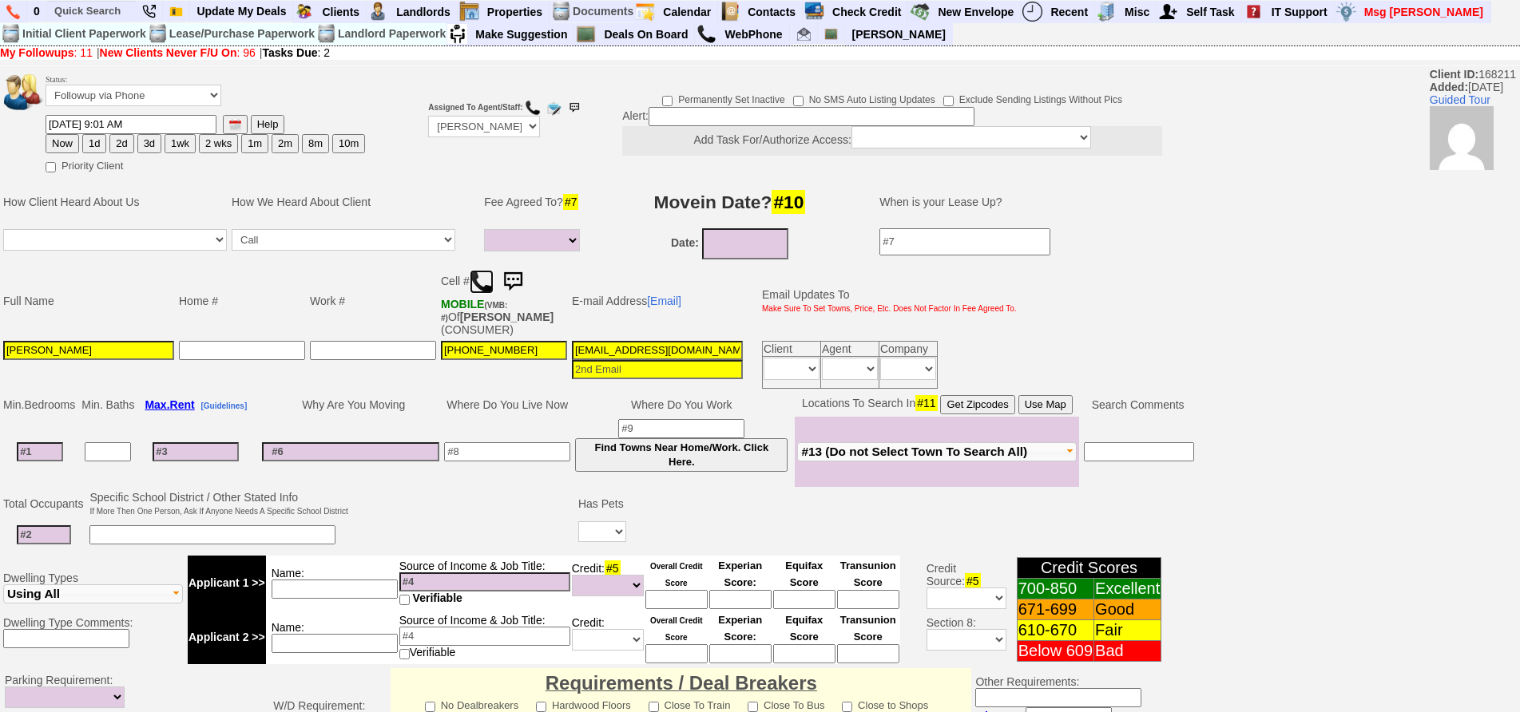
drag, startPoint x: 484, startPoint y: 273, endPoint x: 470, endPoint y: 240, distance: 35.8
click at [485, 274] on img at bounding box center [482, 282] width 24 height 24
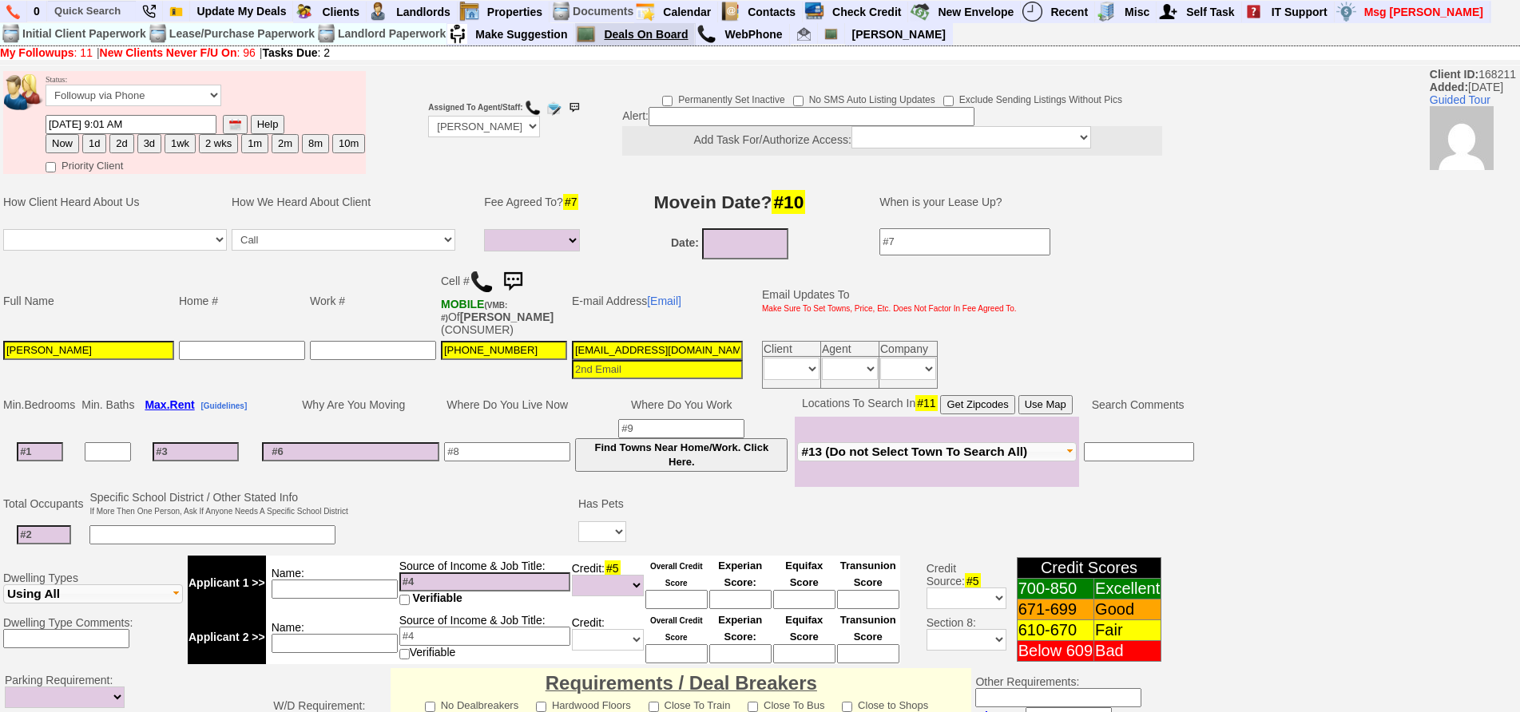
click at [649, 42] on link "Deals On Board" at bounding box center [645, 34] width 97 height 21
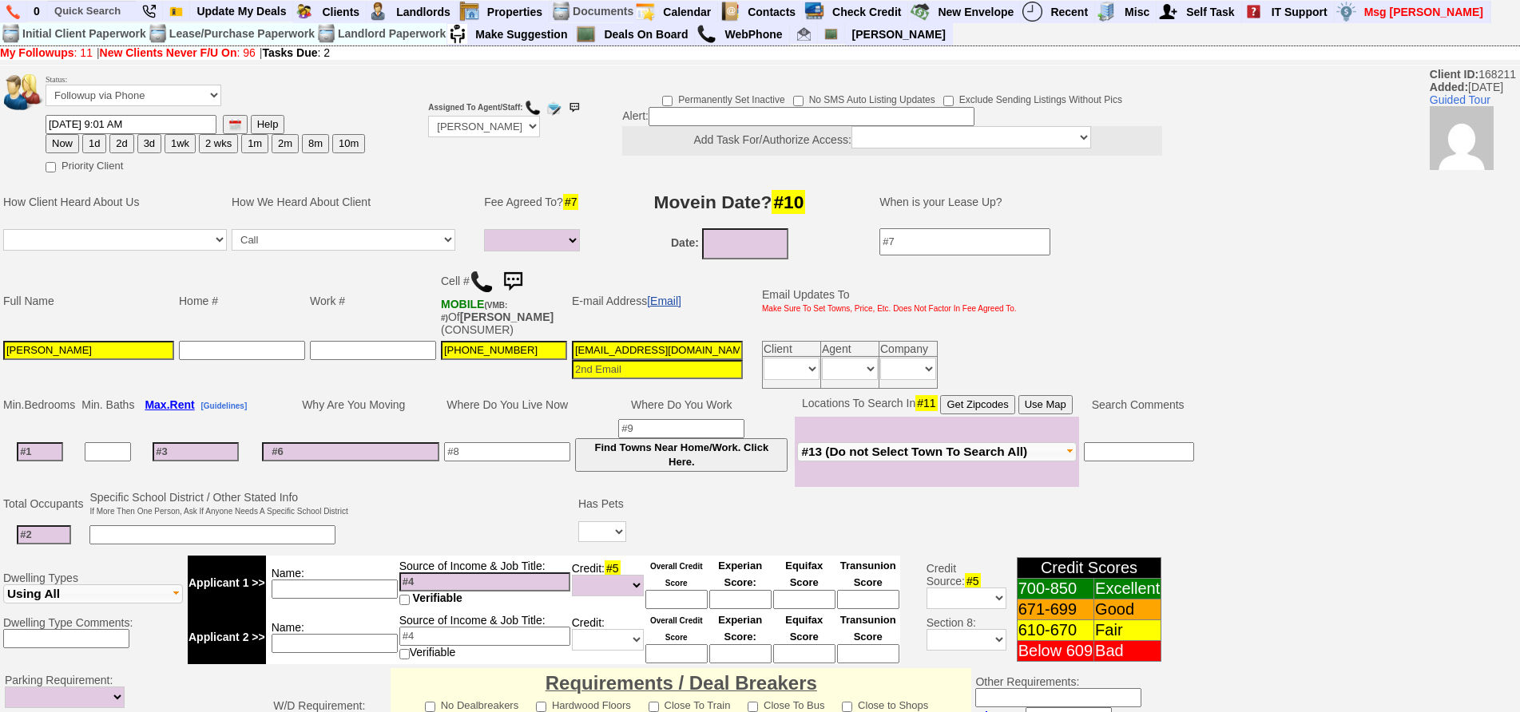
click at [668, 299] on link "[Email]" at bounding box center [664, 301] width 34 height 13
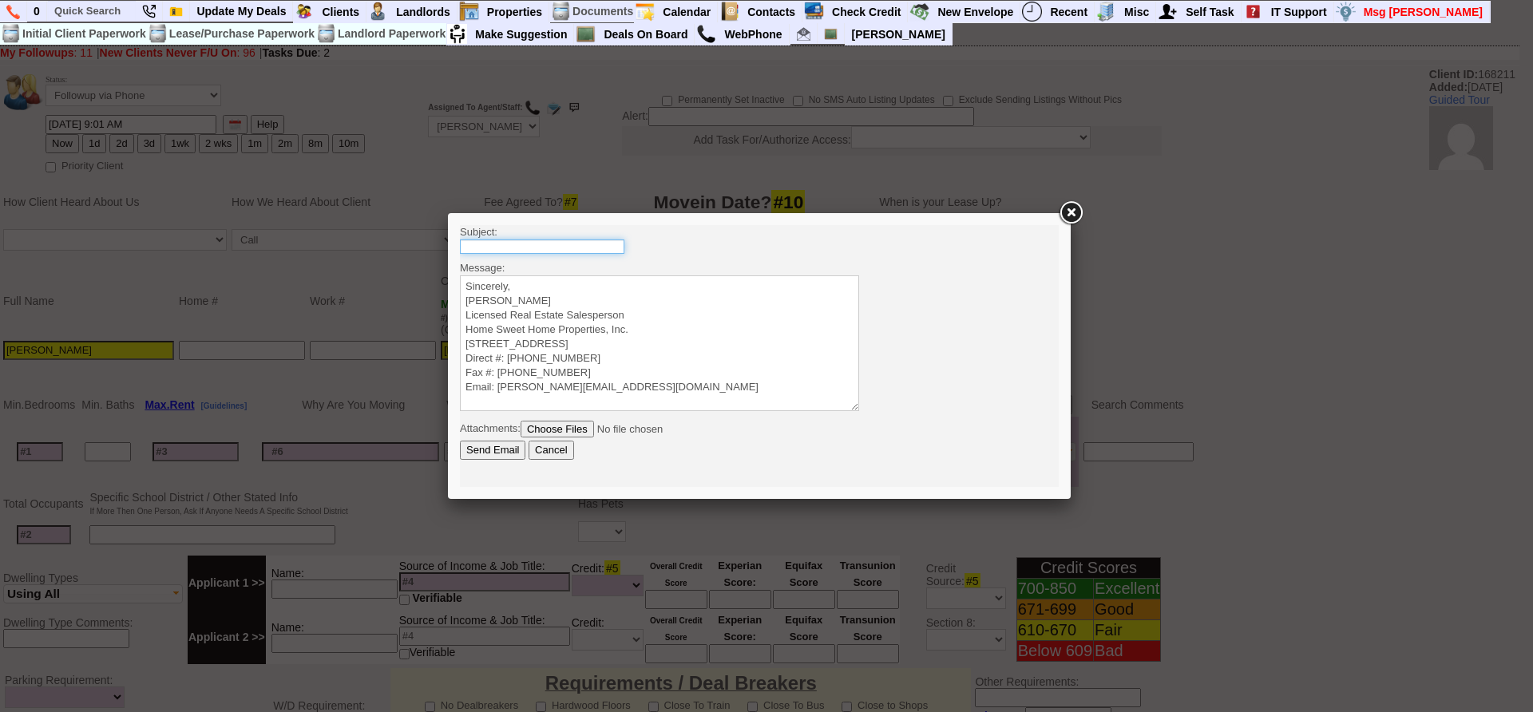
click at [553, 243] on input "text" at bounding box center [542, 247] width 164 height 14
type input "[STREET_ADDRESS] Bedroom 1 Bath - $3500 All Utilities Included"
click at [614, 284] on textarea "Sincerely, [PERSON_NAME] Licensed Real Estate Salesperson Home Sweet Home Prope…" at bounding box center [659, 343] width 399 height 136
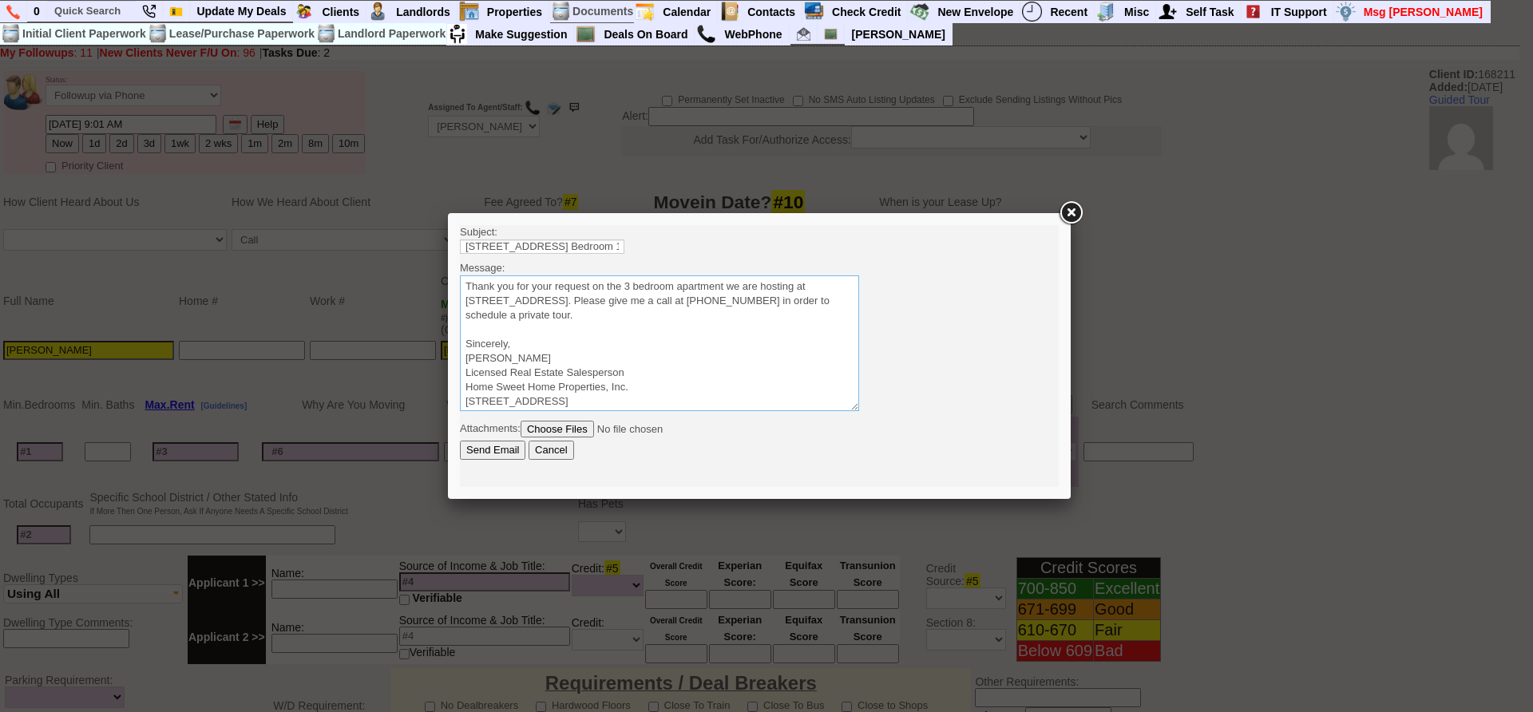
drag, startPoint x: 617, startPoint y: 311, endPoint x: 360, endPoint y: 239, distance: 267.0
click at [460, 239] on html "Subject: 64 Hillside Ave - 3 Bedroom 1 Bath - $3500 All Utilities Included Mess…" at bounding box center [759, 356] width 599 height 262
type textarea "Thank you for your request on the 3 bedroom apartment we are hosting at 64 Hill…"
click at [485, 451] on input "Send Email" at bounding box center [492, 450] width 65 height 19
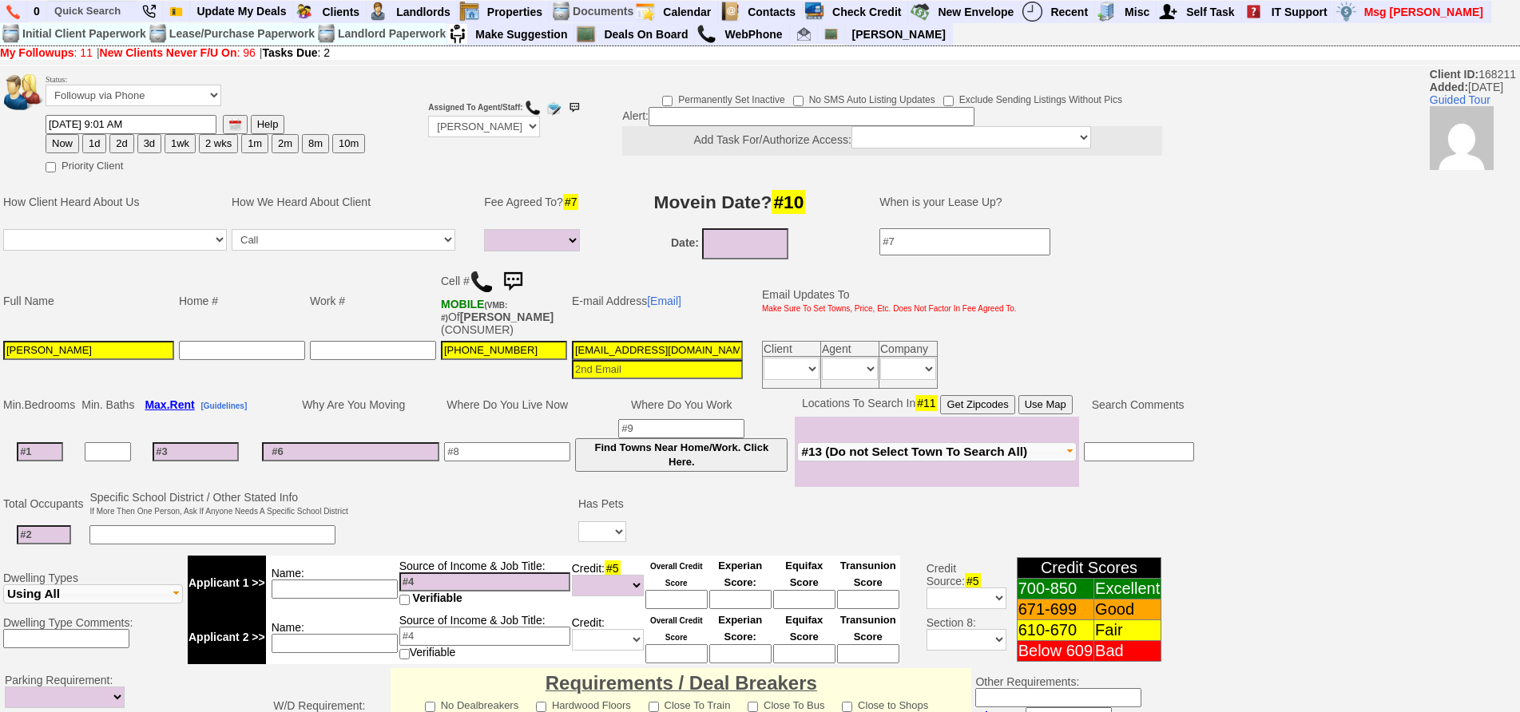
click at [518, 272] on img at bounding box center [513, 282] width 32 height 32
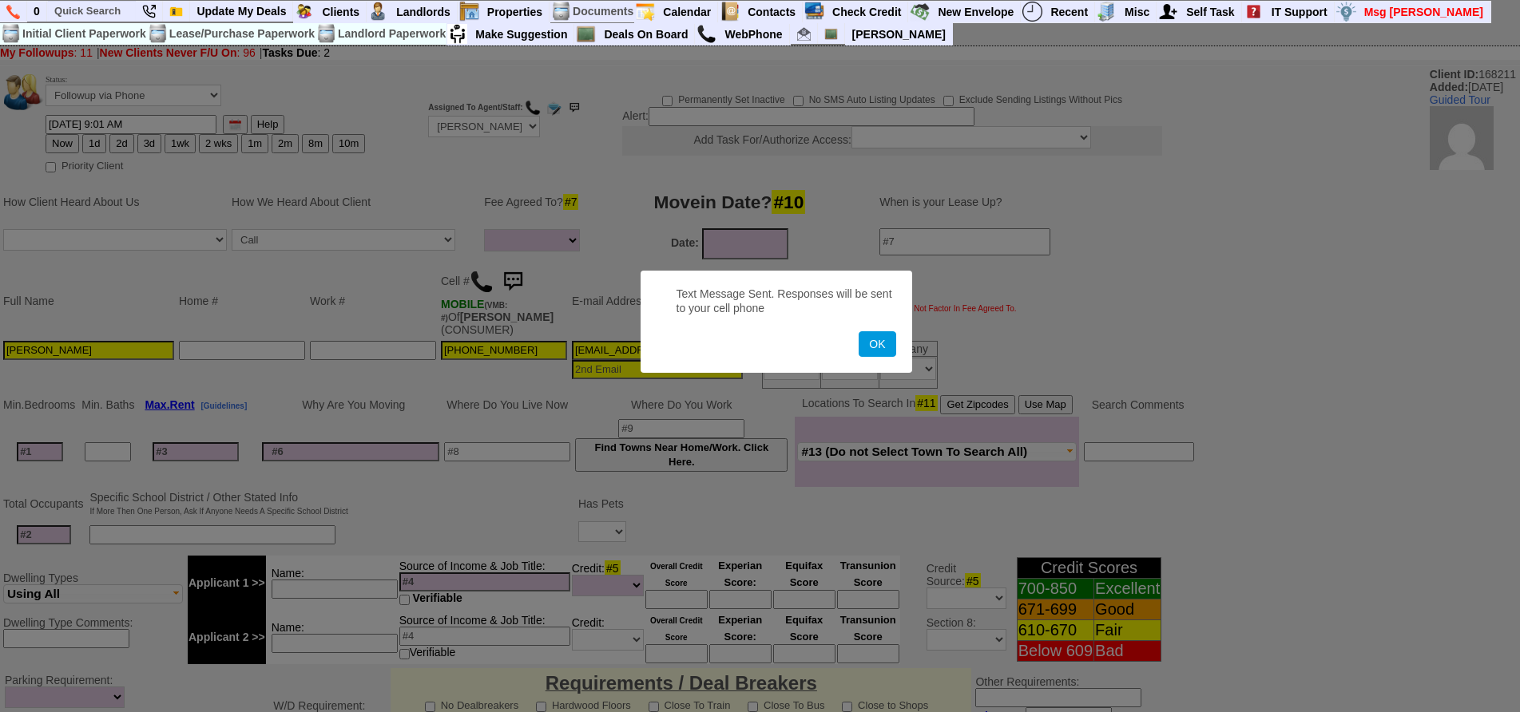
click at [858, 331] on button "OK" at bounding box center [876, 344] width 37 height 26
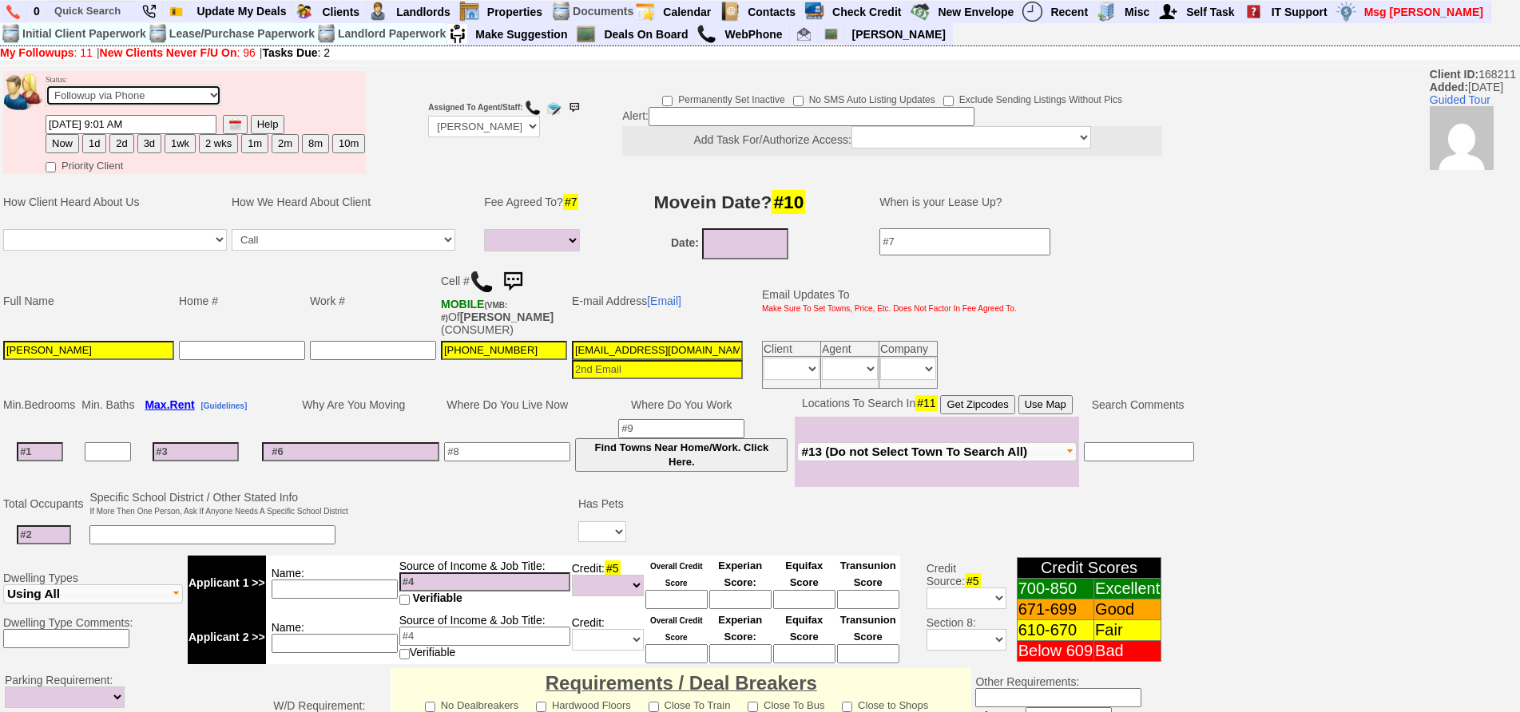
click at [88, 105] on select "Followup via Phone Followup via Email Followup When Section 8 Property Found De…" at bounding box center [134, 96] width 176 height 22
select select "Inactive"
click at [46, 85] on select "Followup via Phone Followup via Email Followup When Section 8 Property Found De…" at bounding box center [134, 96] width 176 height 22
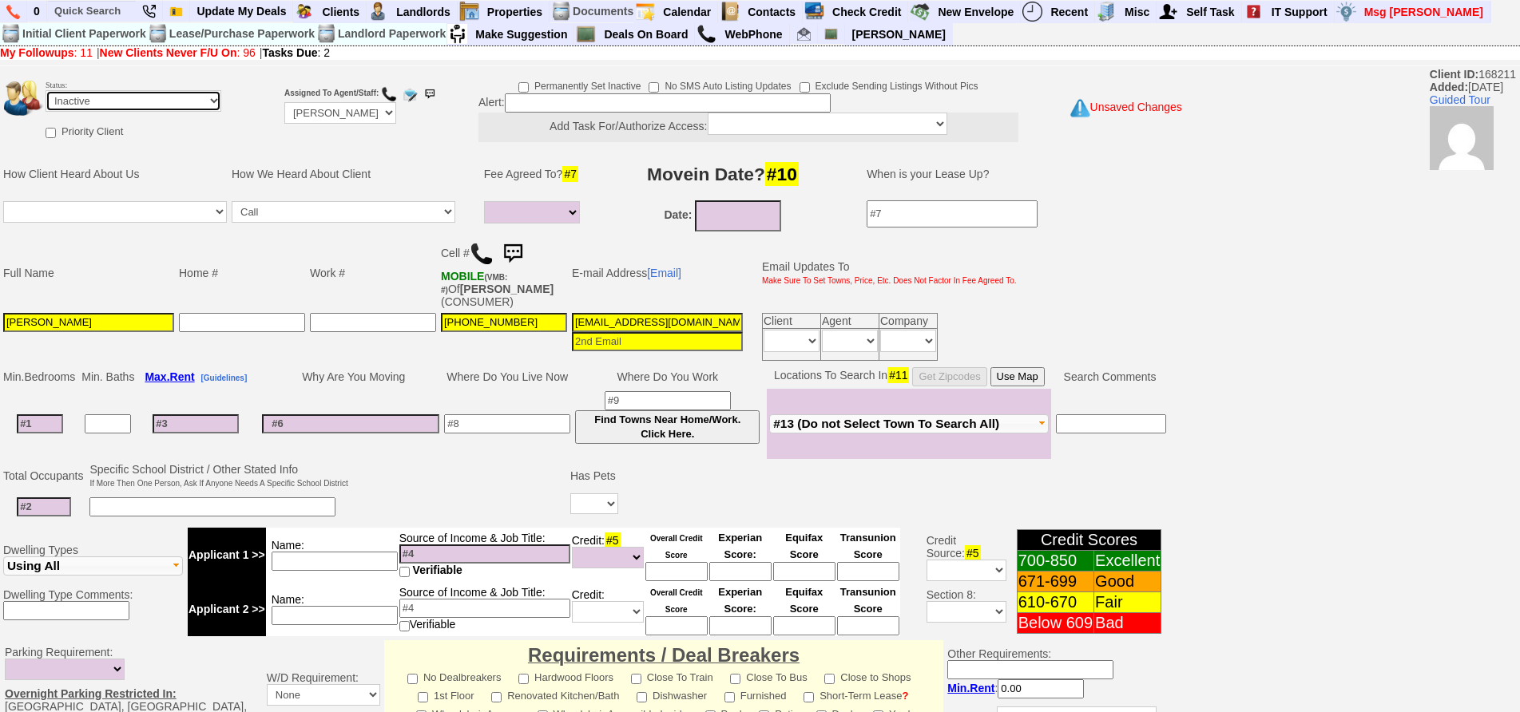
scroll to position [432, 0]
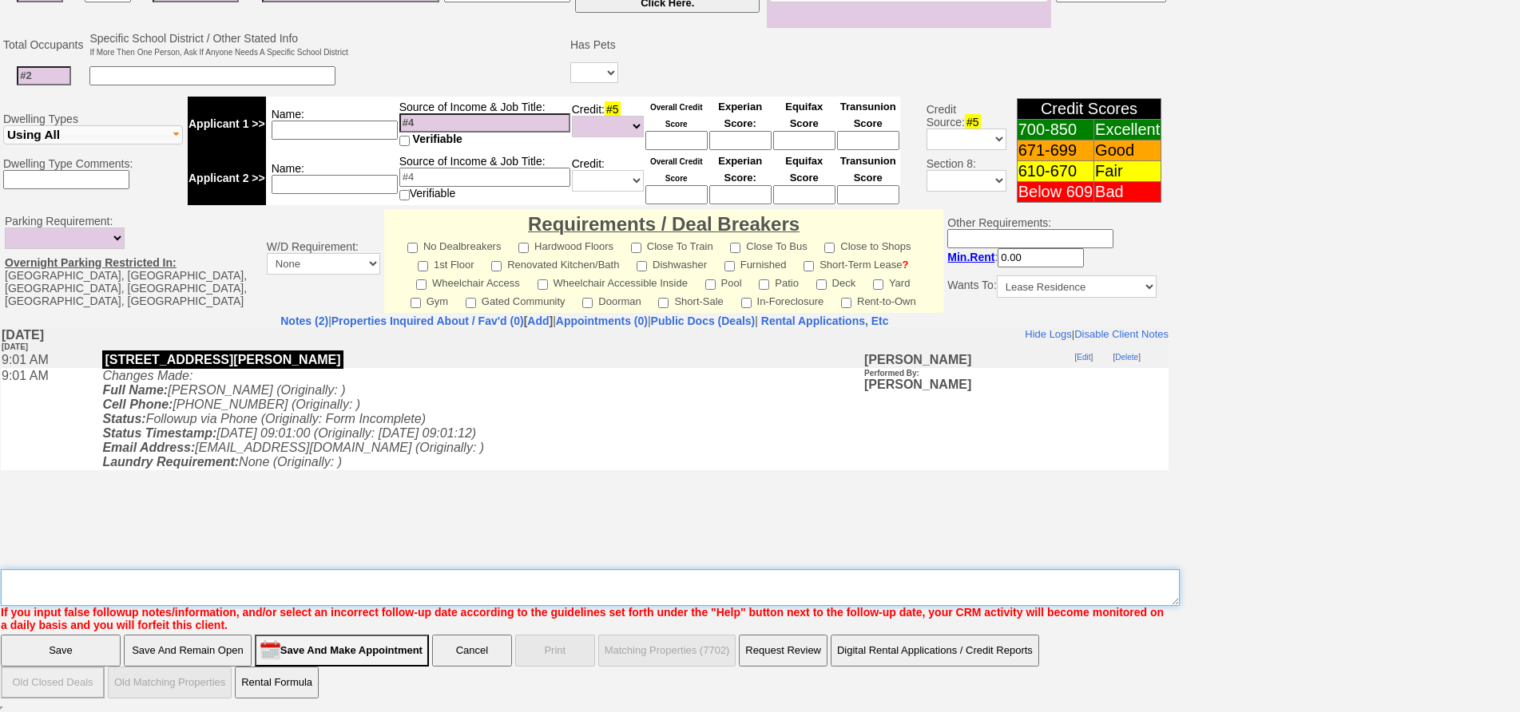
click at [643, 577] on textarea "Insert New Note Here" at bounding box center [590, 587] width 1179 height 37
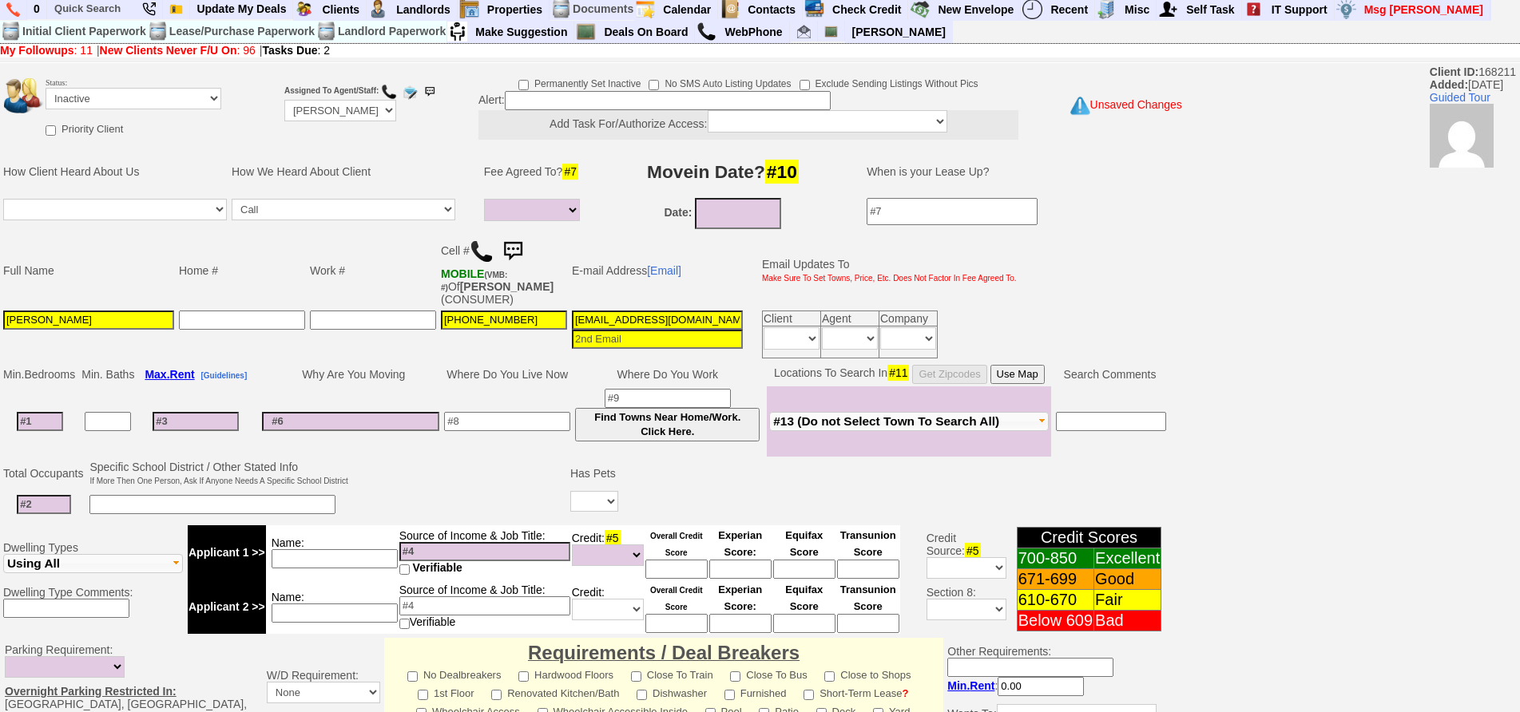
scroll to position [0, 0]
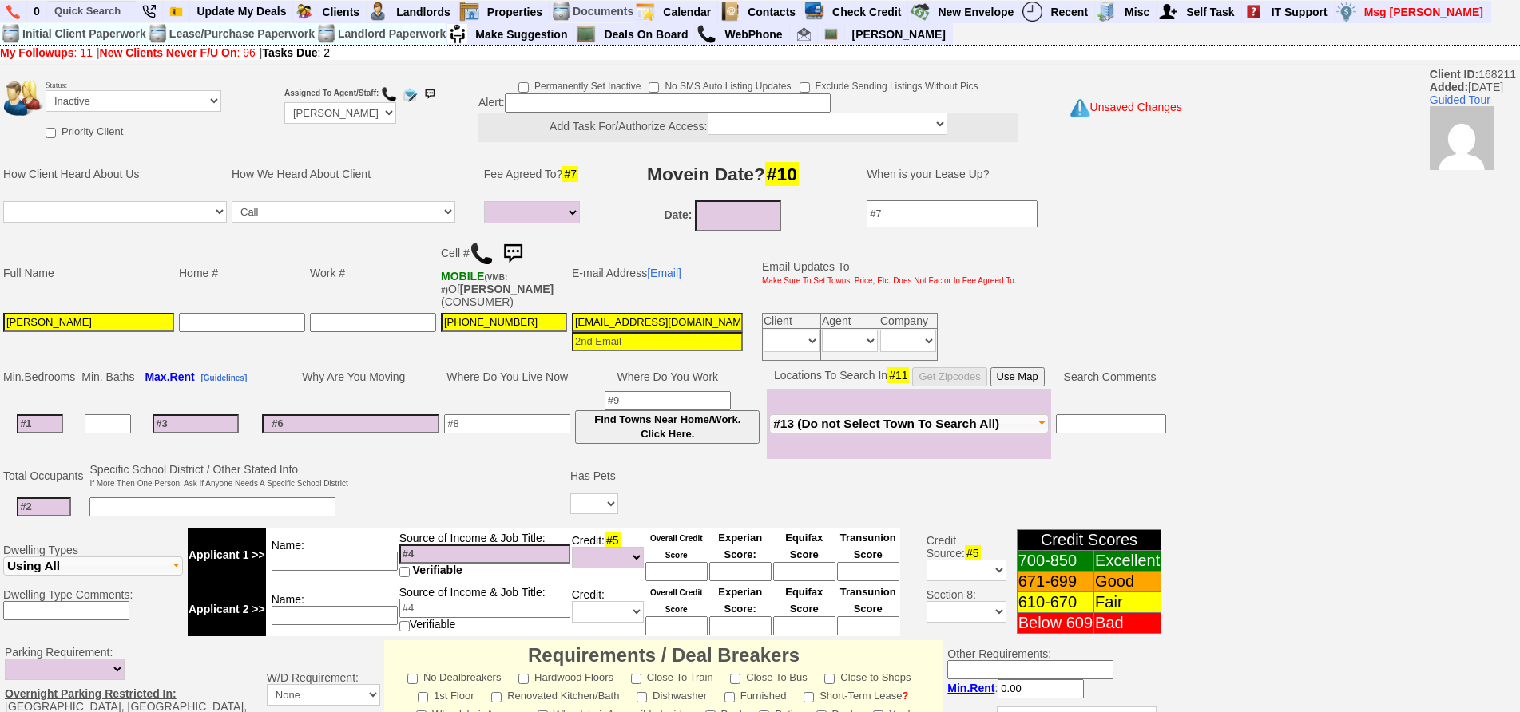
type textarea "called client lm sent txt and email ia until response"
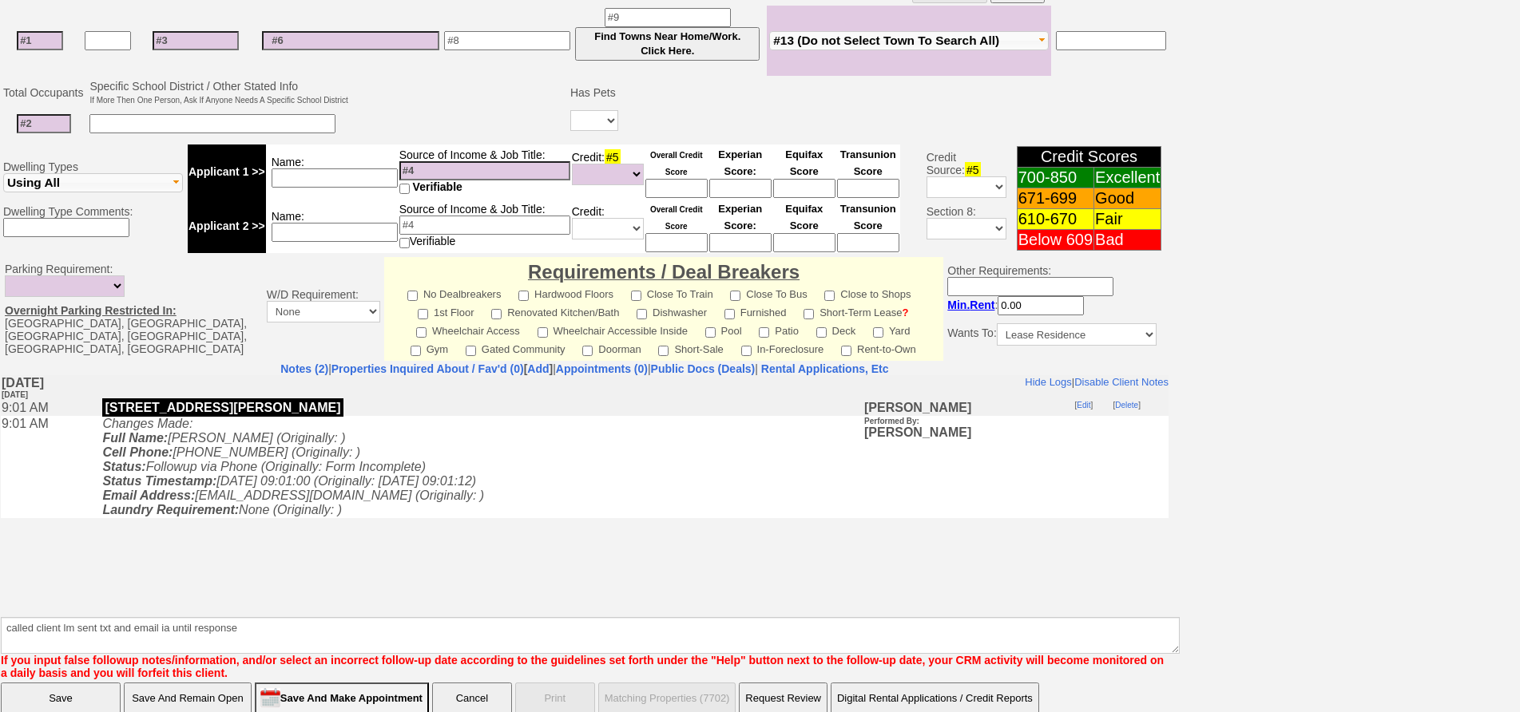
click input "Save" at bounding box center [61, 699] width 120 height 32
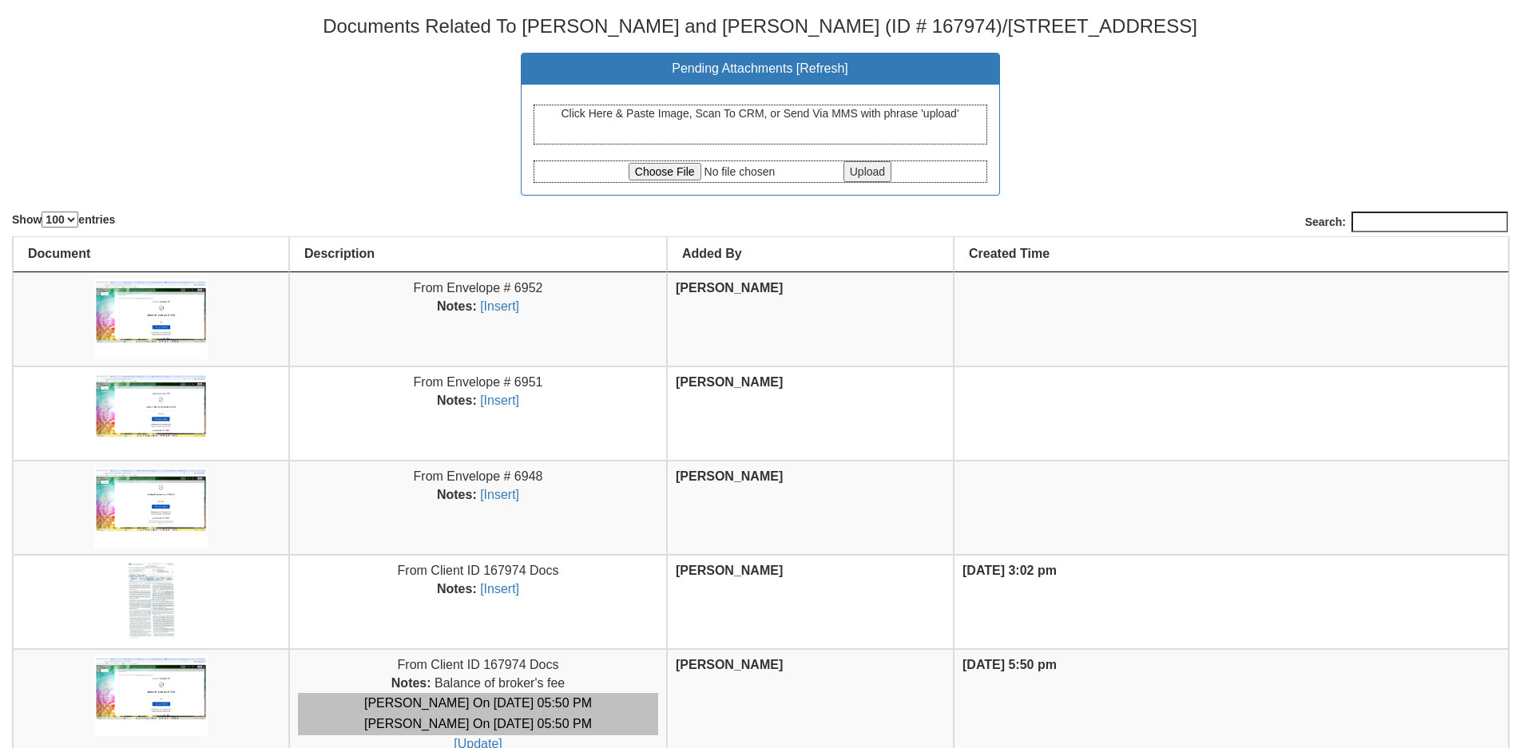
select select "100"
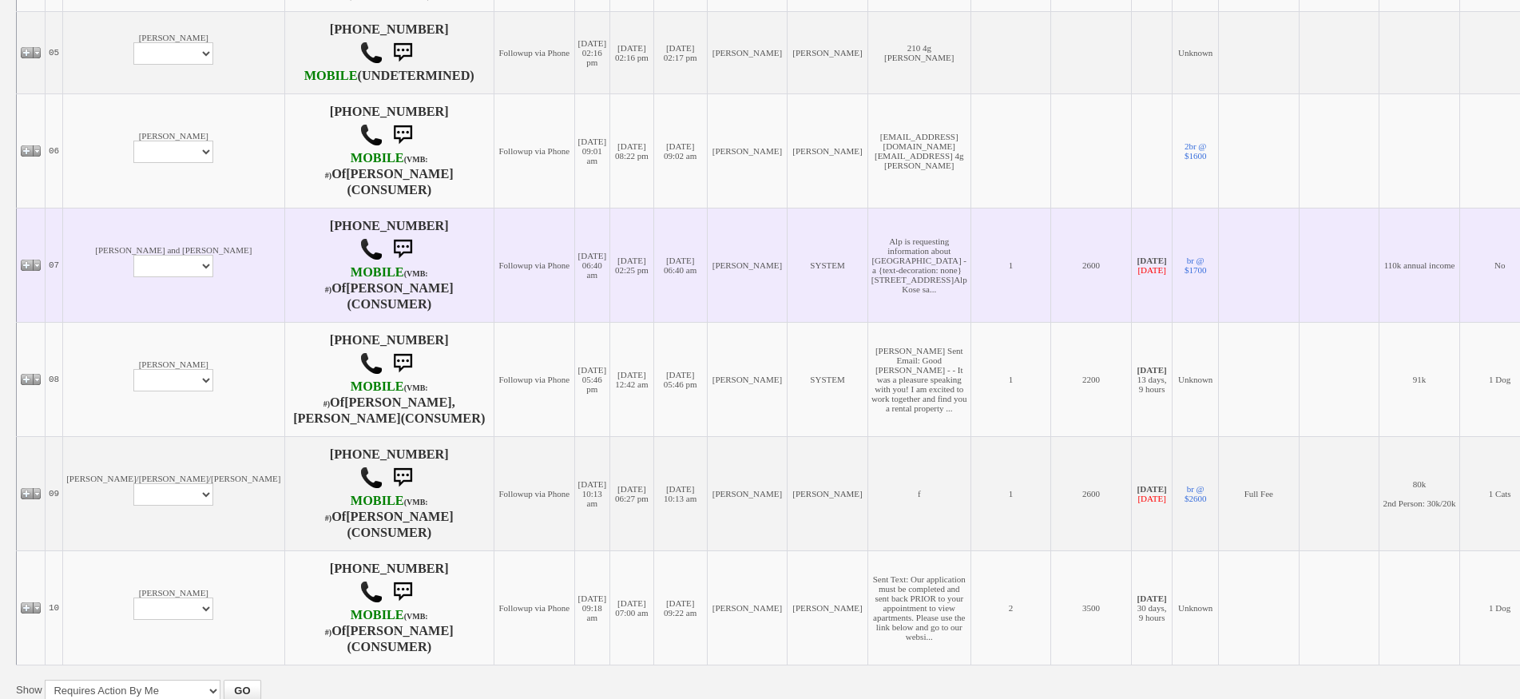
scroll to position [655, 0]
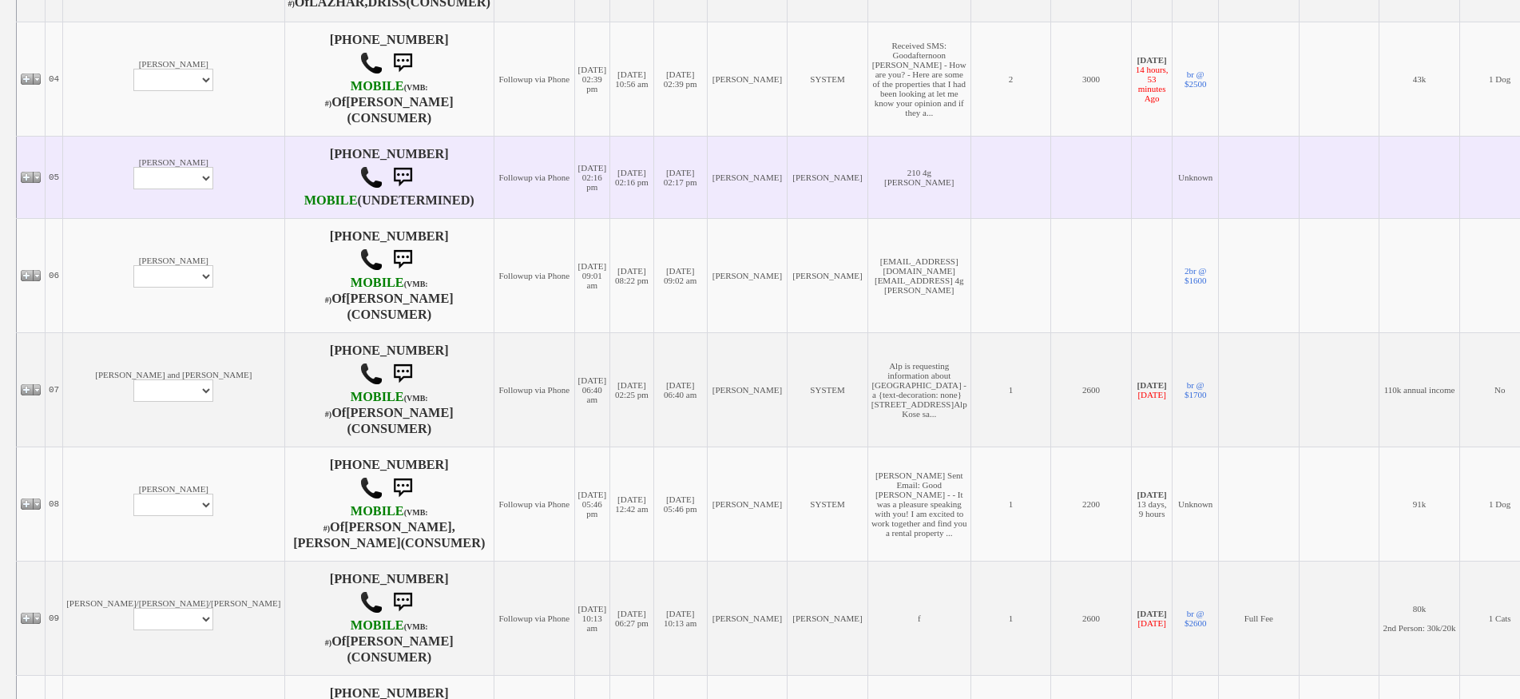
click at [130, 218] on td "[PERSON_NAME] Profile Edit Print Email Externally (Will Not Be Tracked In CRM) …" at bounding box center [173, 177] width 221 height 82
click at [133, 189] on select "Profile Edit Print Email Externally (Will Not Be Tracked In CRM) Closed Deals" at bounding box center [173, 178] width 80 height 22
click at [129, 170] on td "[PERSON_NAME] Profile Edit Print Email Externally (Will Not Be Tracked In CRM) …" at bounding box center [173, 177] width 221 height 82
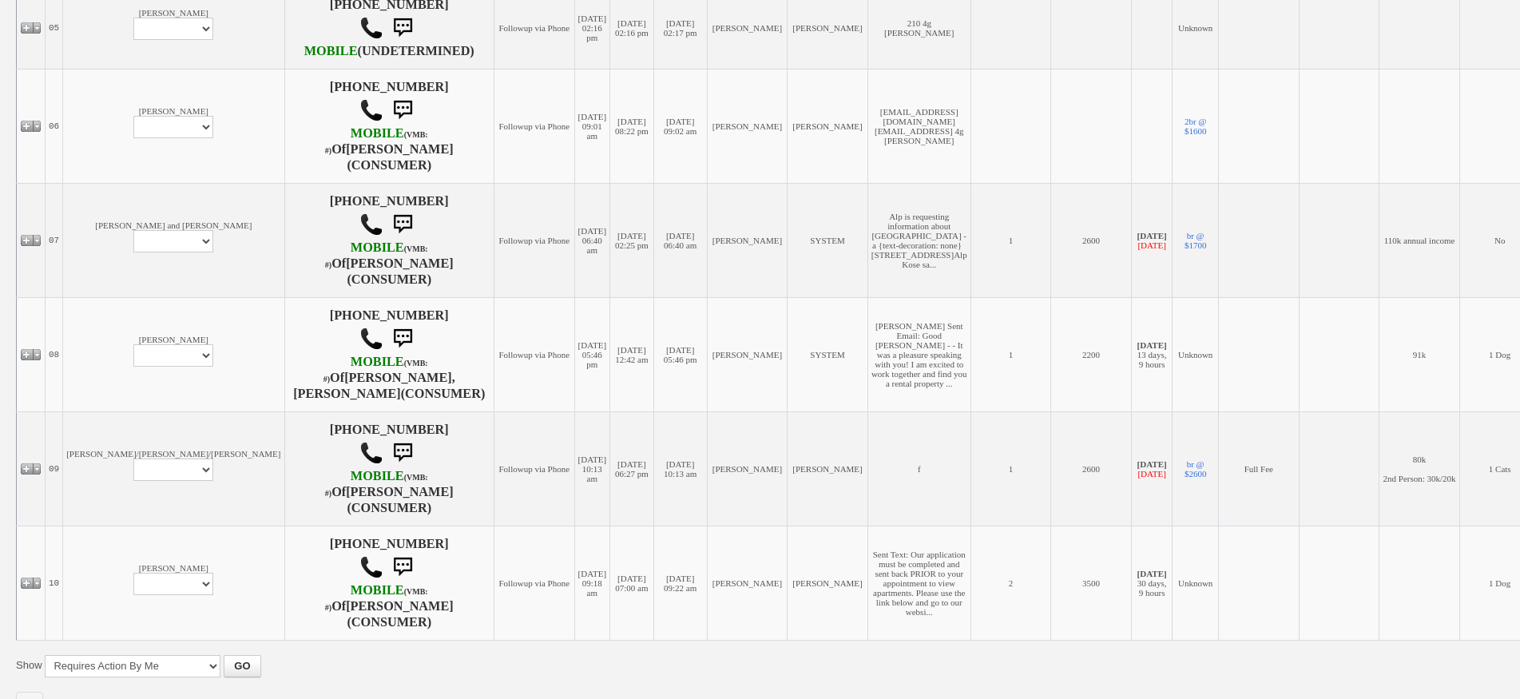
scroll to position [814, 0]
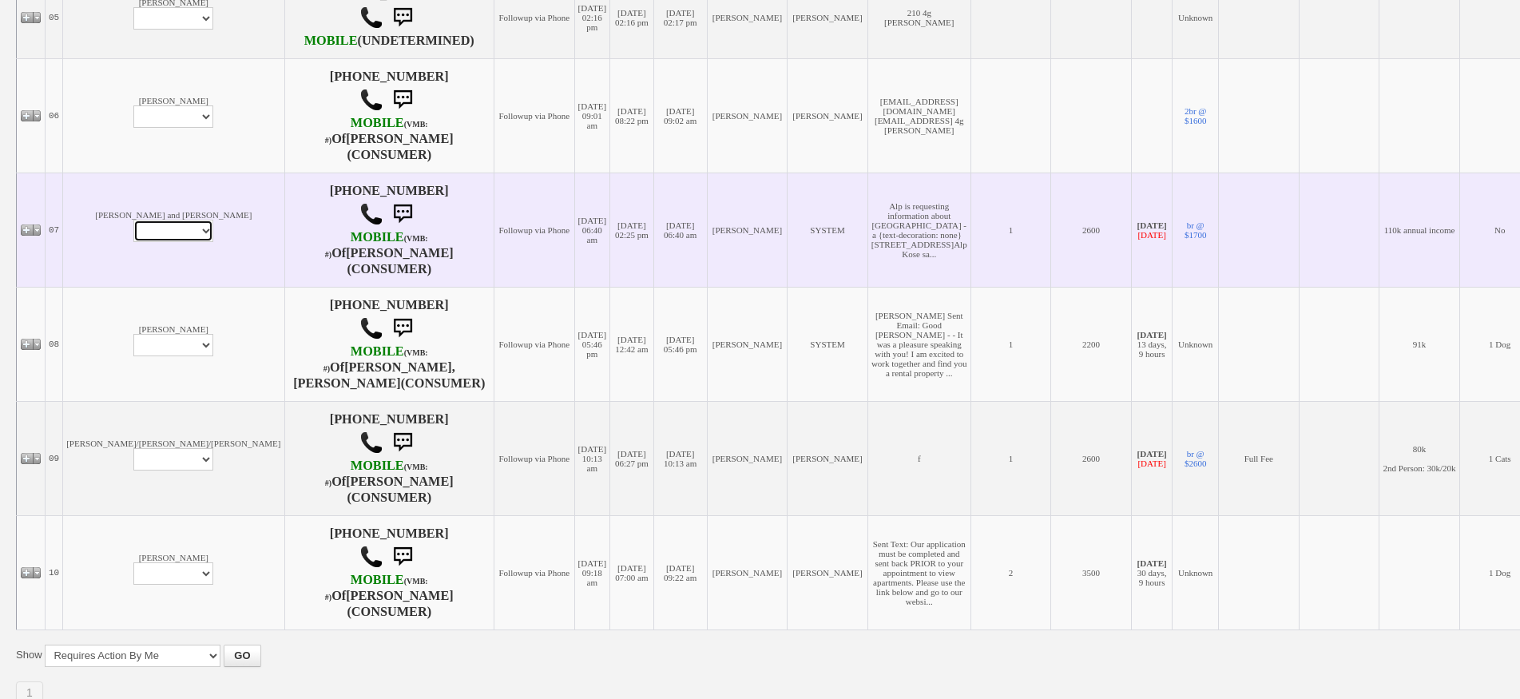
click at [133, 242] on select "Profile Edit Print Email Externally (Will Not Be Tracked In CRM) Closed Deals" at bounding box center [173, 231] width 80 height 22
select select "ChangeURL,/crm/custom/edit_client_form.php?redirect=%2Fcrm%2Fclients.php&id=165…"
click at [133, 242] on select "Profile Edit Print Email Externally (Will Not Be Tracked In CRM) Closed Deals" at bounding box center [173, 231] width 80 height 22
select select
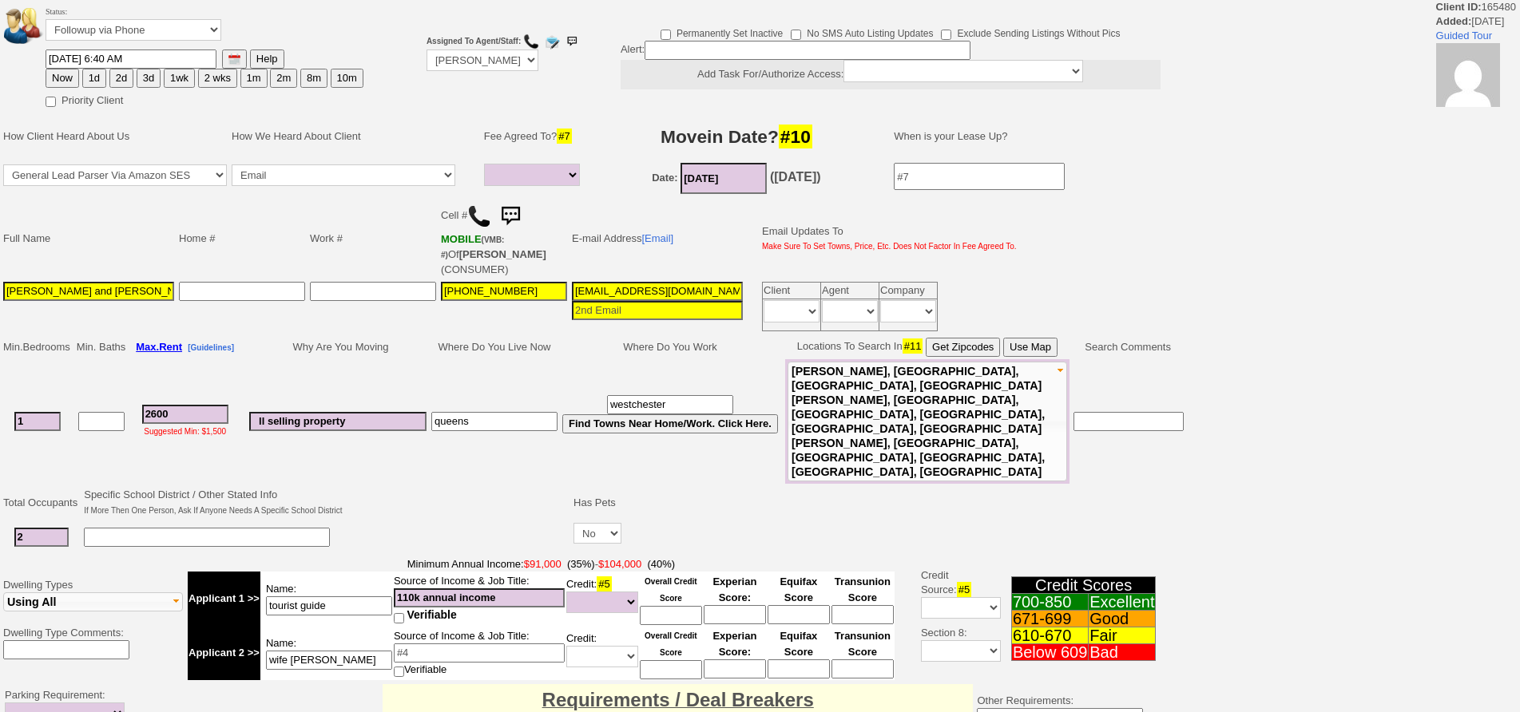
select select
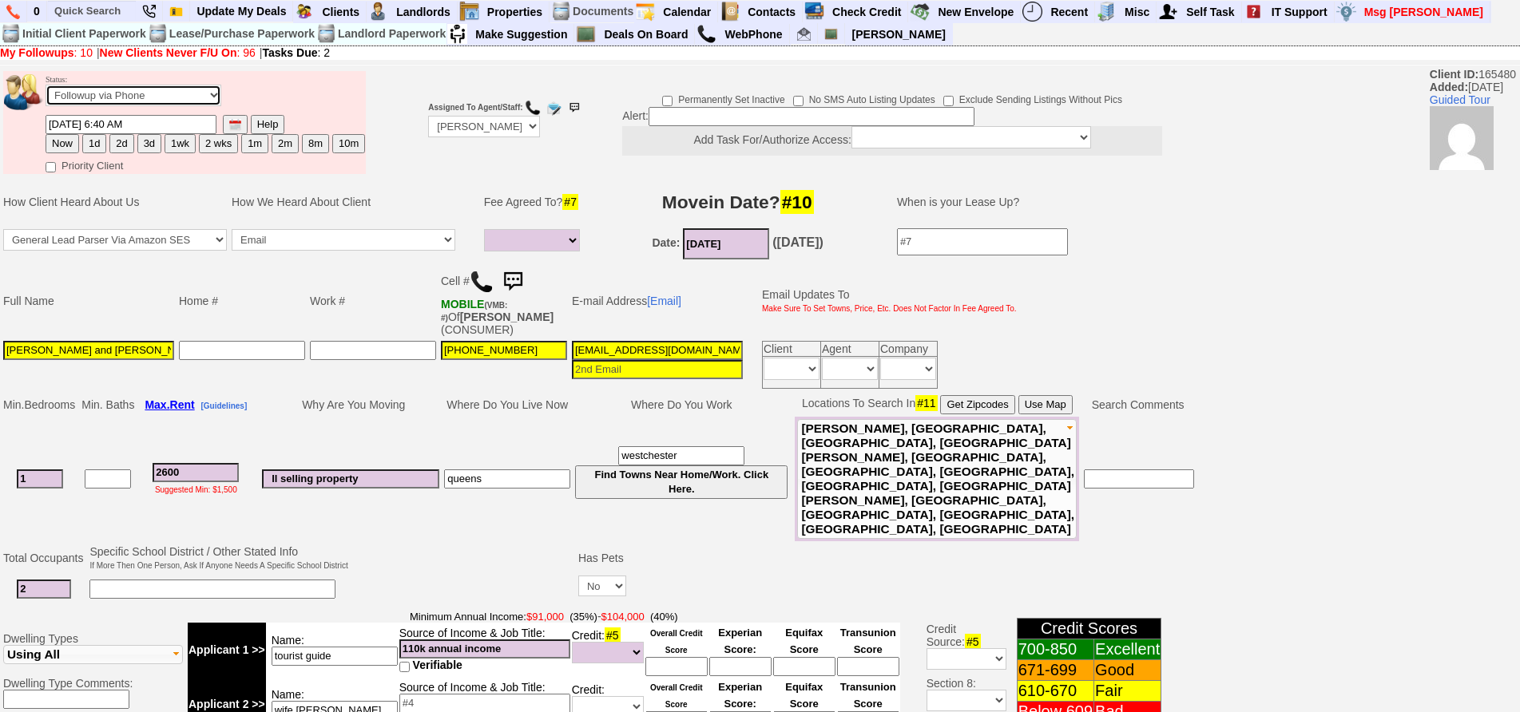
click at [116, 101] on select "Followup via Phone Followup via Email Followup When Section 8 Property Found De…" at bounding box center [134, 96] width 176 height 22
select select "Inactive"
click at [46, 85] on select "Followup via Phone Followup via Email Followup When Section 8 Property Found De…" at bounding box center [134, 96] width 176 height 22
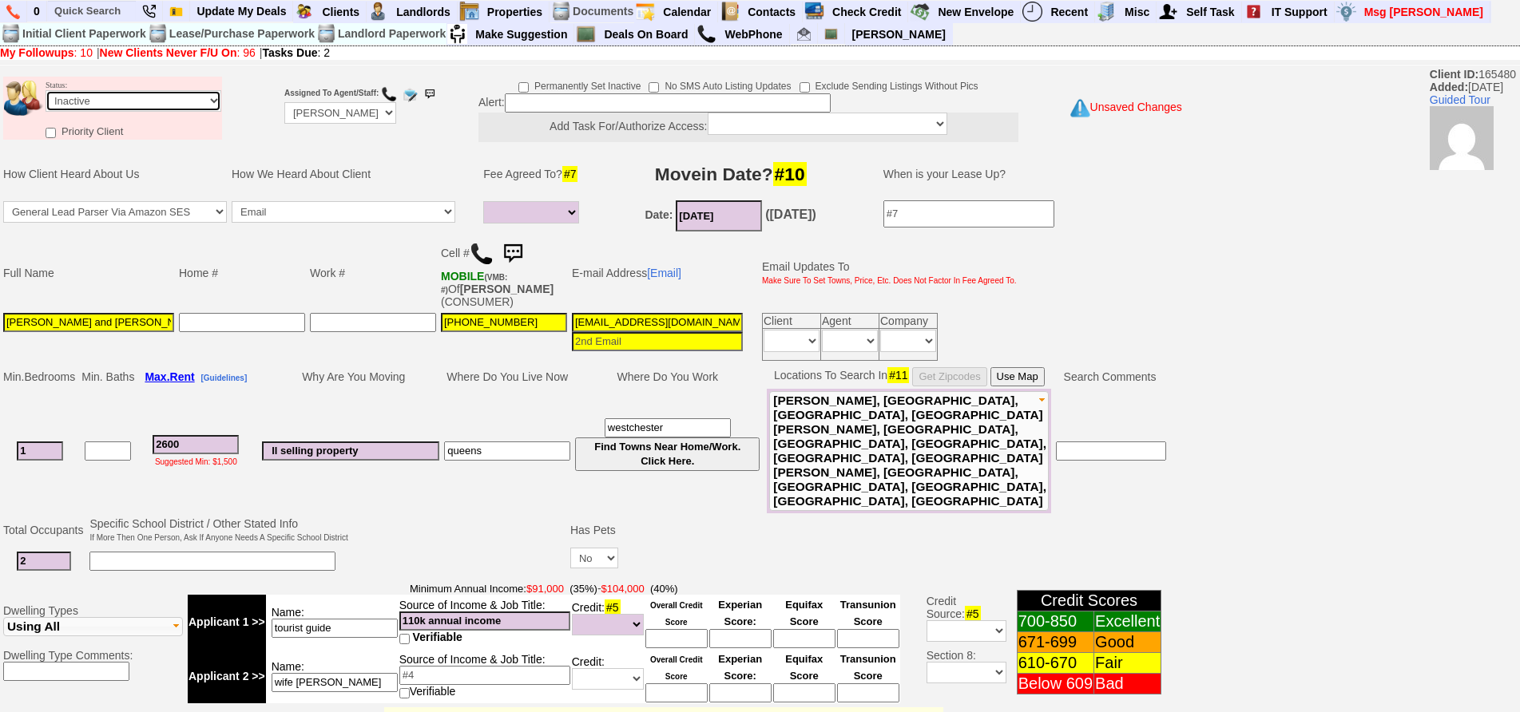
scroll to position [445, 0]
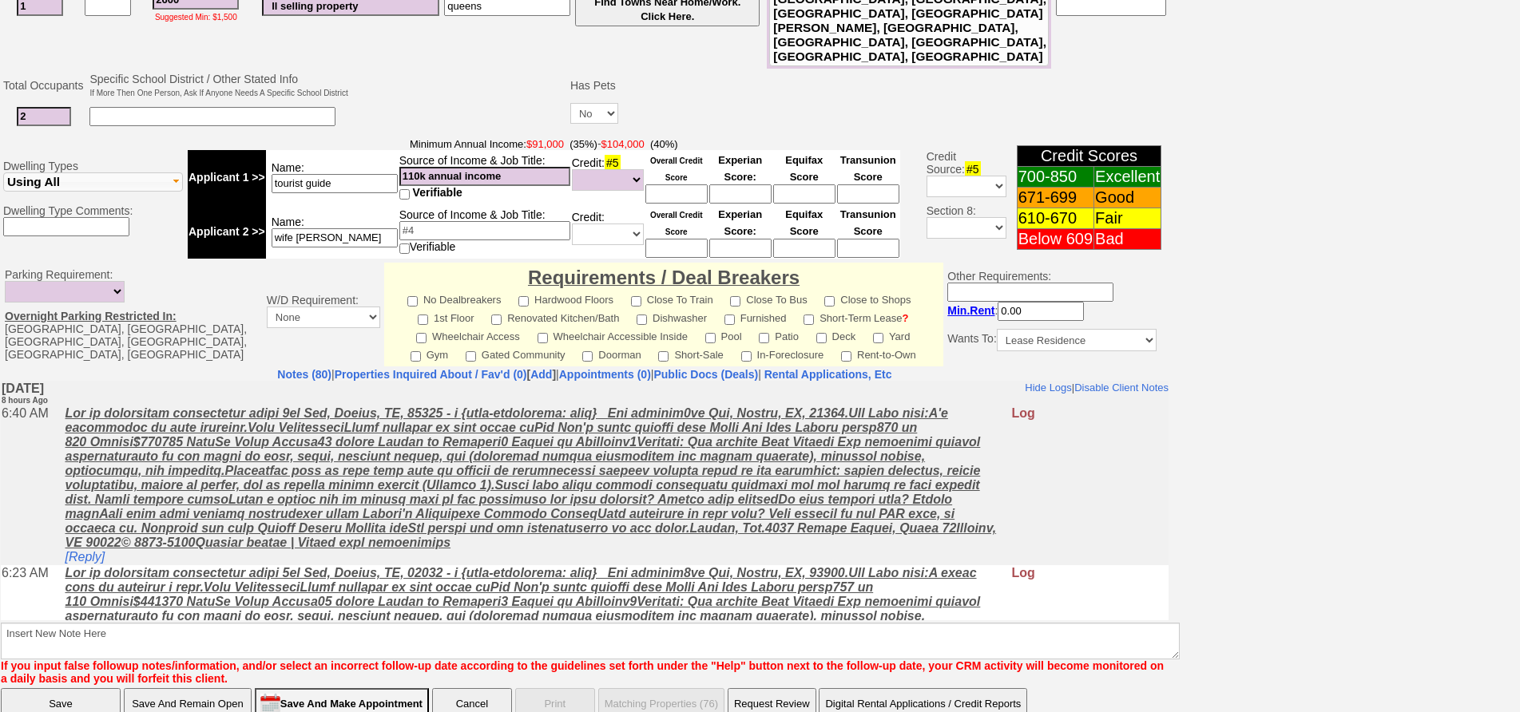
drag, startPoint x: 1532, startPoint y: 328, endPoint x: 453, endPoint y: 215, distance: 1085.5
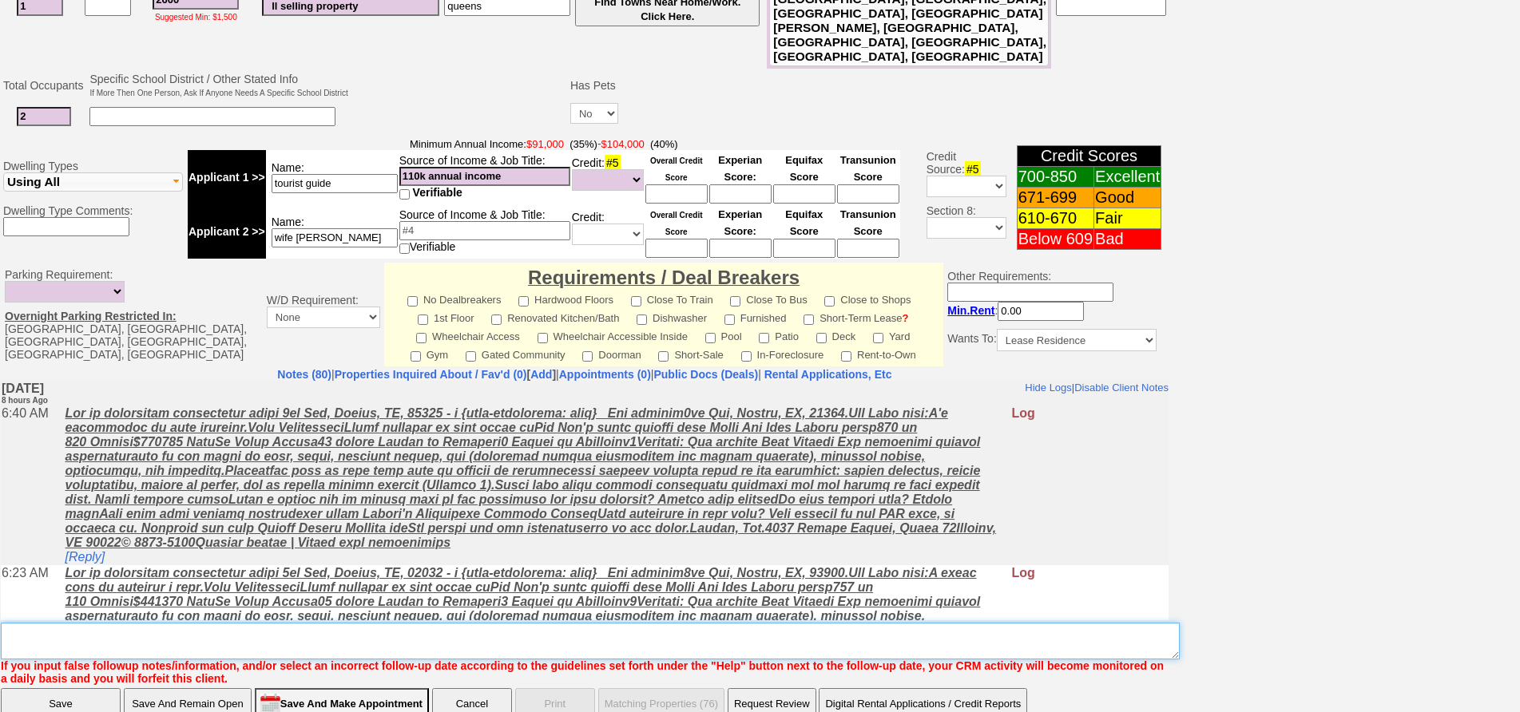
click at [433, 623] on textarea "Insert New Note Here" at bounding box center [590, 641] width 1179 height 37
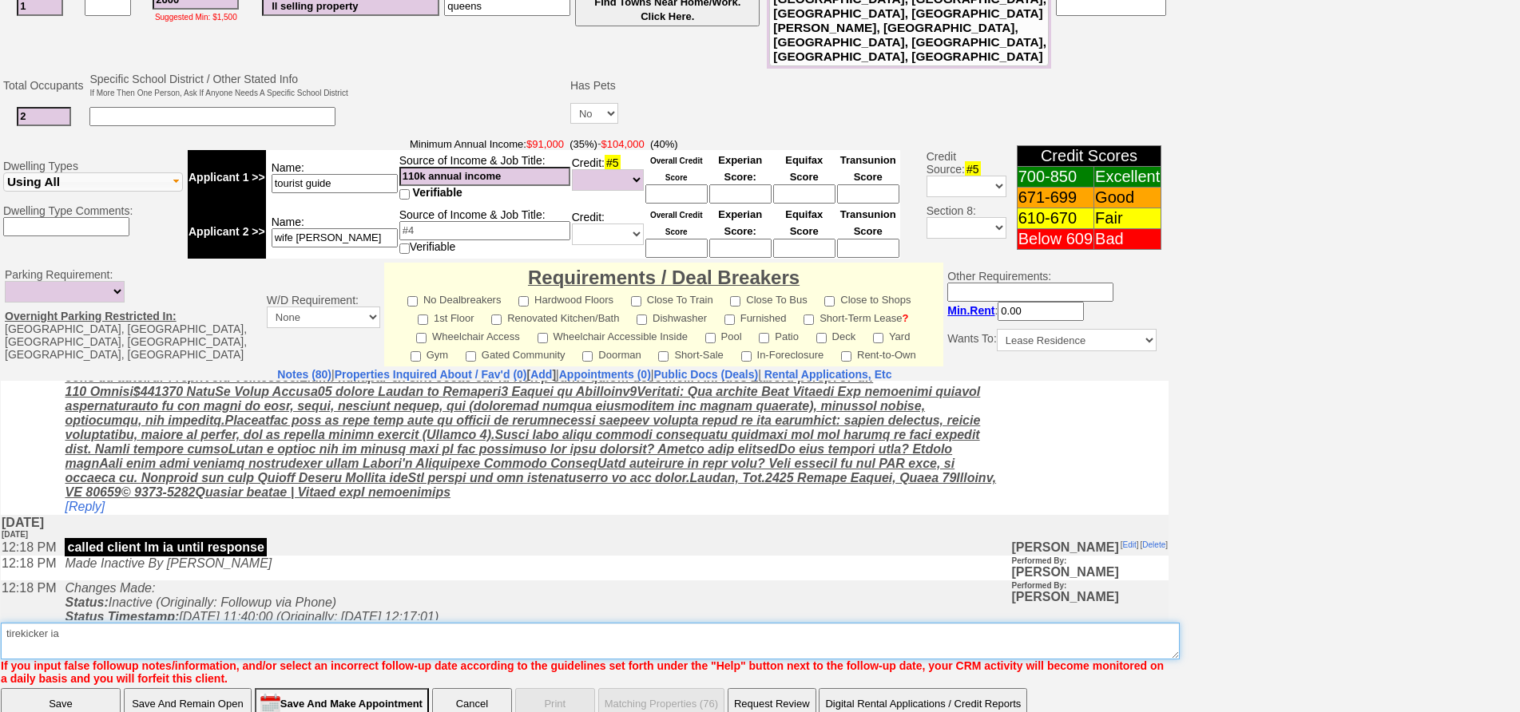
scroll to position [0, 0]
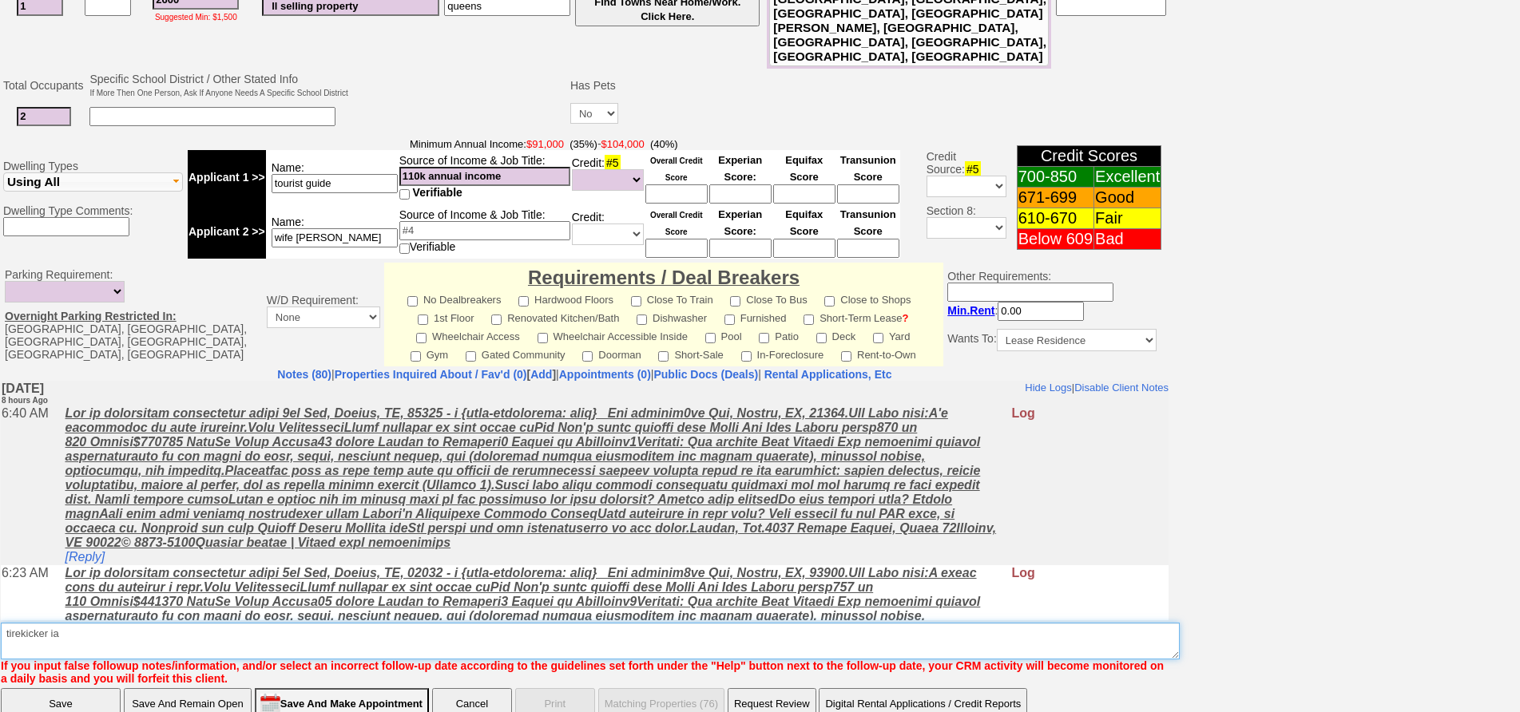
type textarea "tirekicker ia"
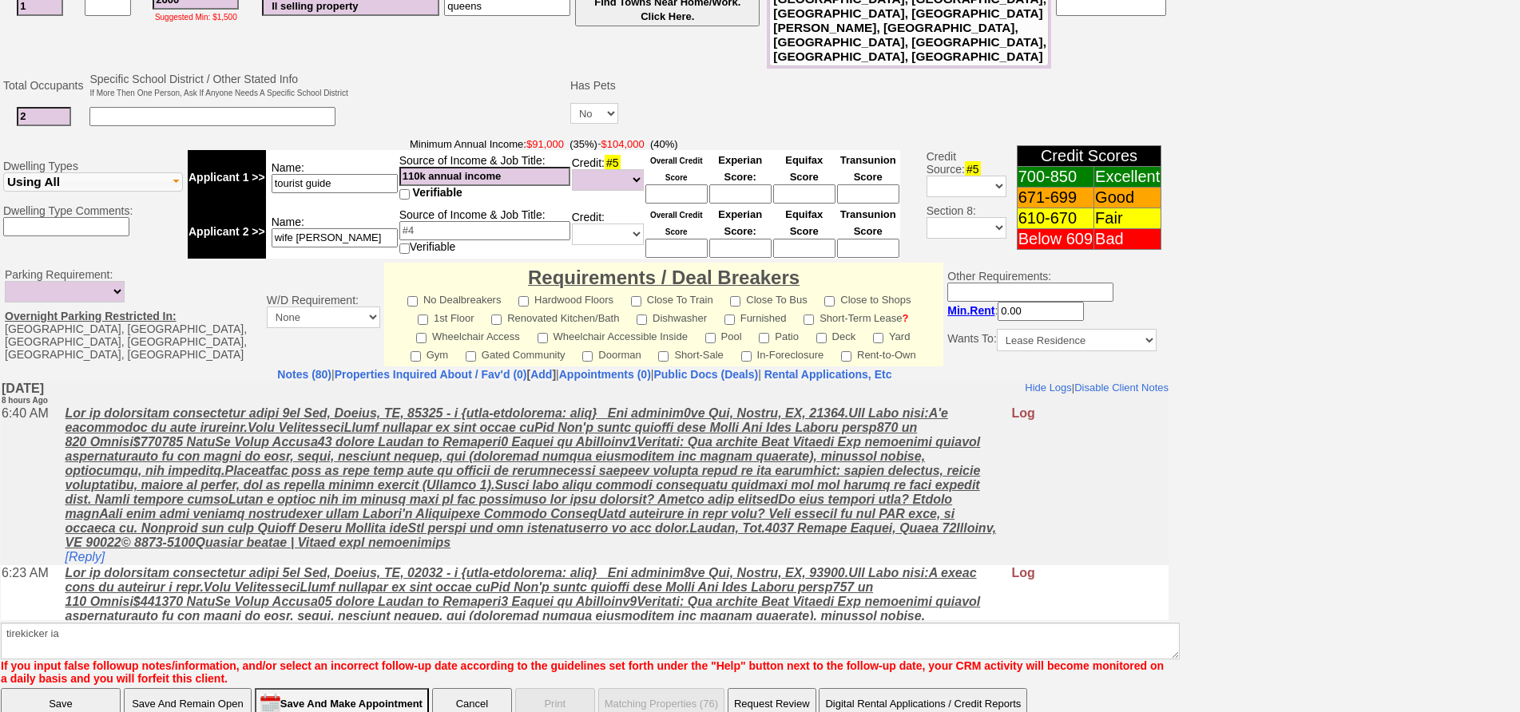
click at [85, 688] on input "Save" at bounding box center [61, 704] width 120 height 32
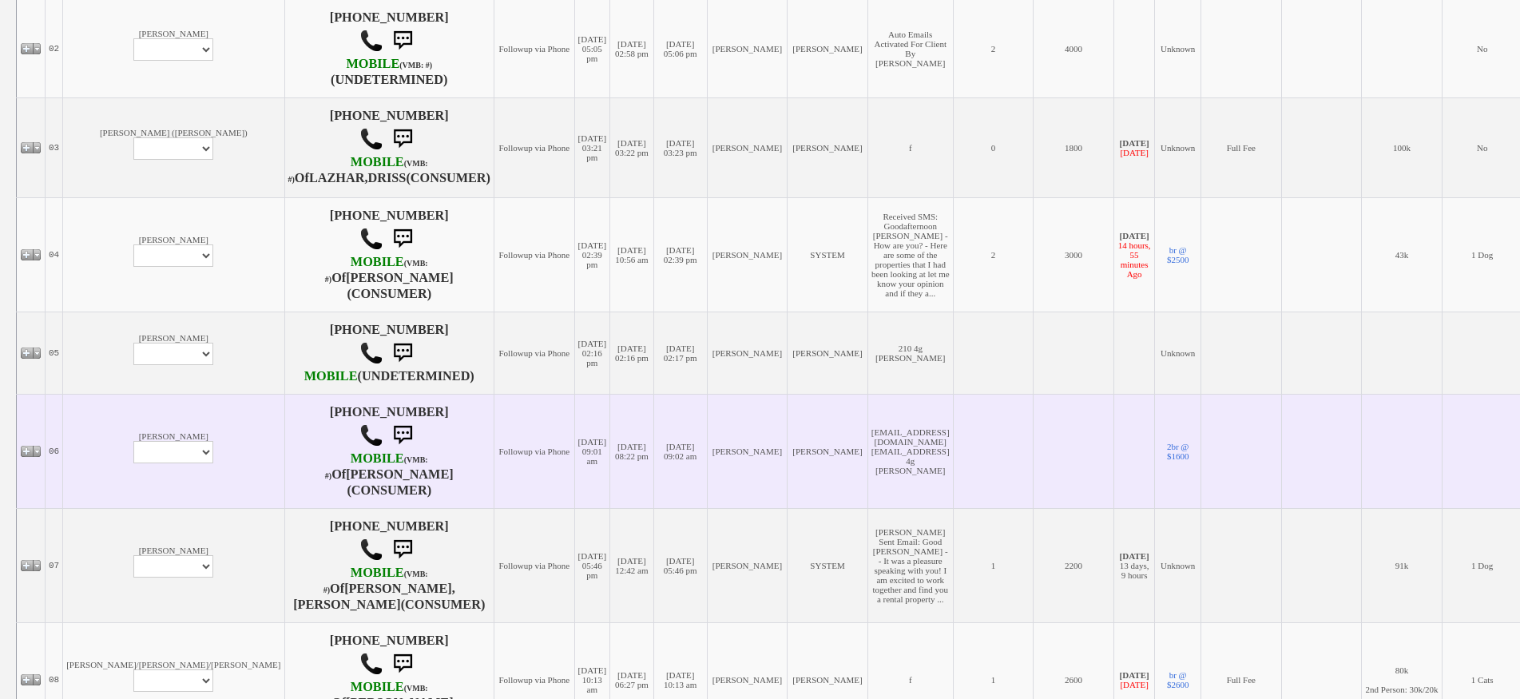
scroll to position [507, 0]
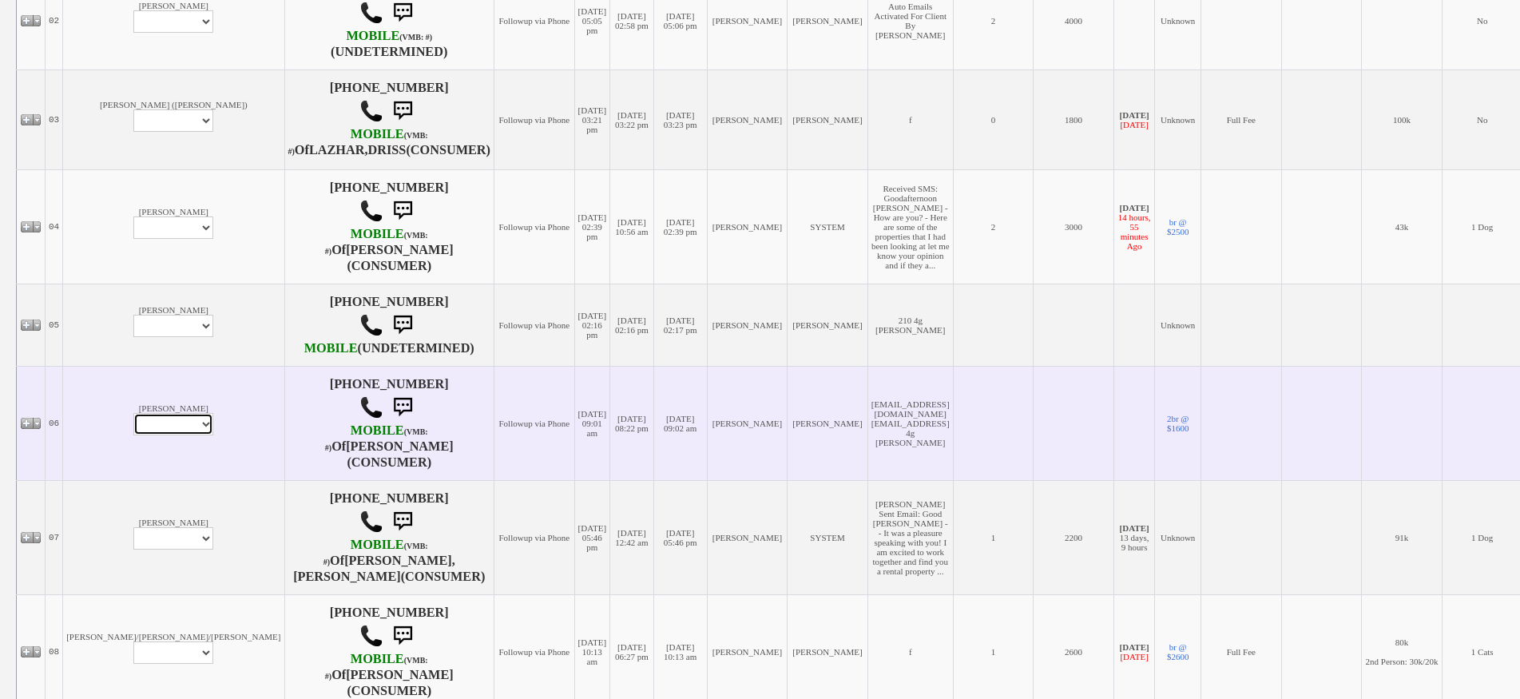
click at [133, 435] on select "Profile Edit Print Email Externally (Will Not Be Tracked In CRM) Closed Deals" at bounding box center [173, 424] width 80 height 22
select select "ChangeURL,/crm/custom/edit_client_form.php?redirect=%2Fcrm%2Fclients.php&id=327…"
click at [133, 435] on select "Profile Edit Print Email Externally (Will Not Be Tracked In CRM) Closed Deals" at bounding box center [173, 424] width 80 height 22
select select
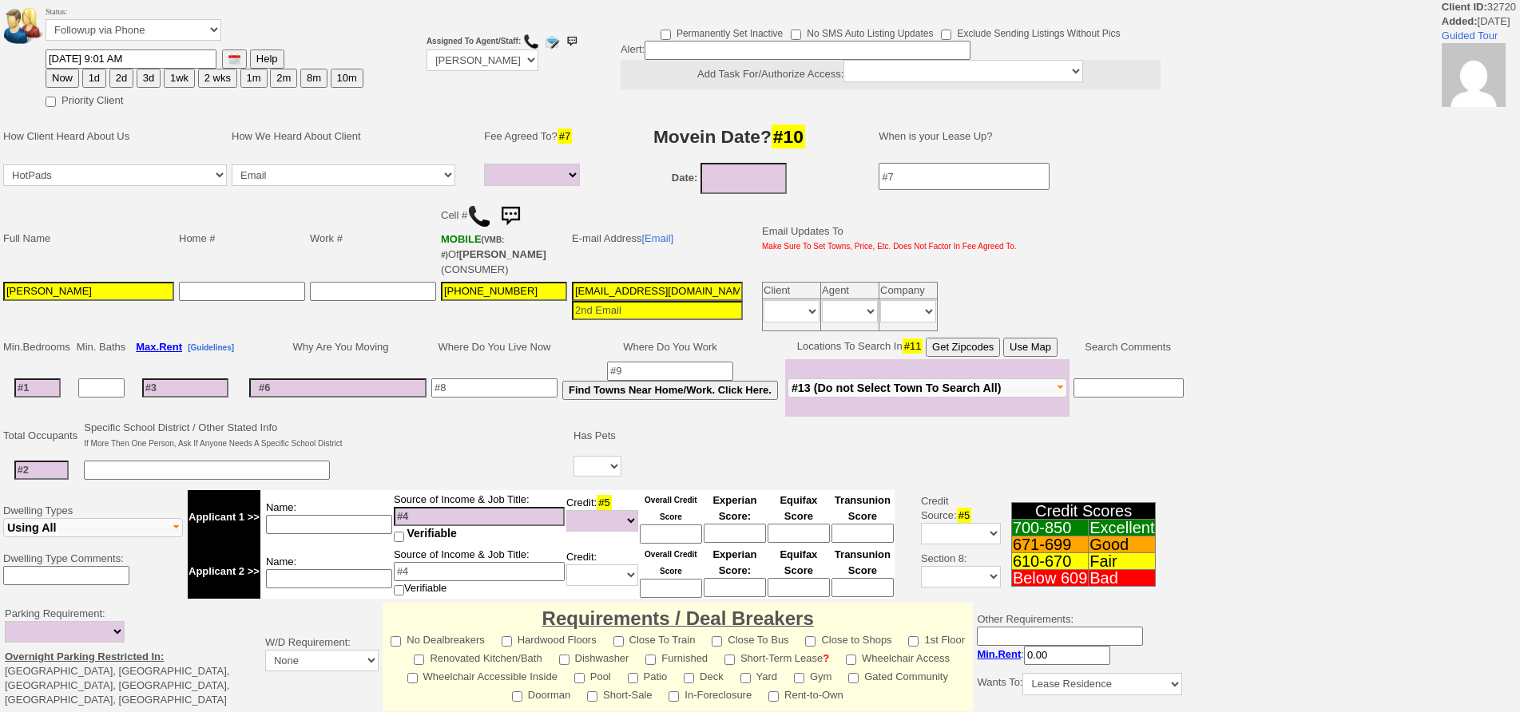
select select
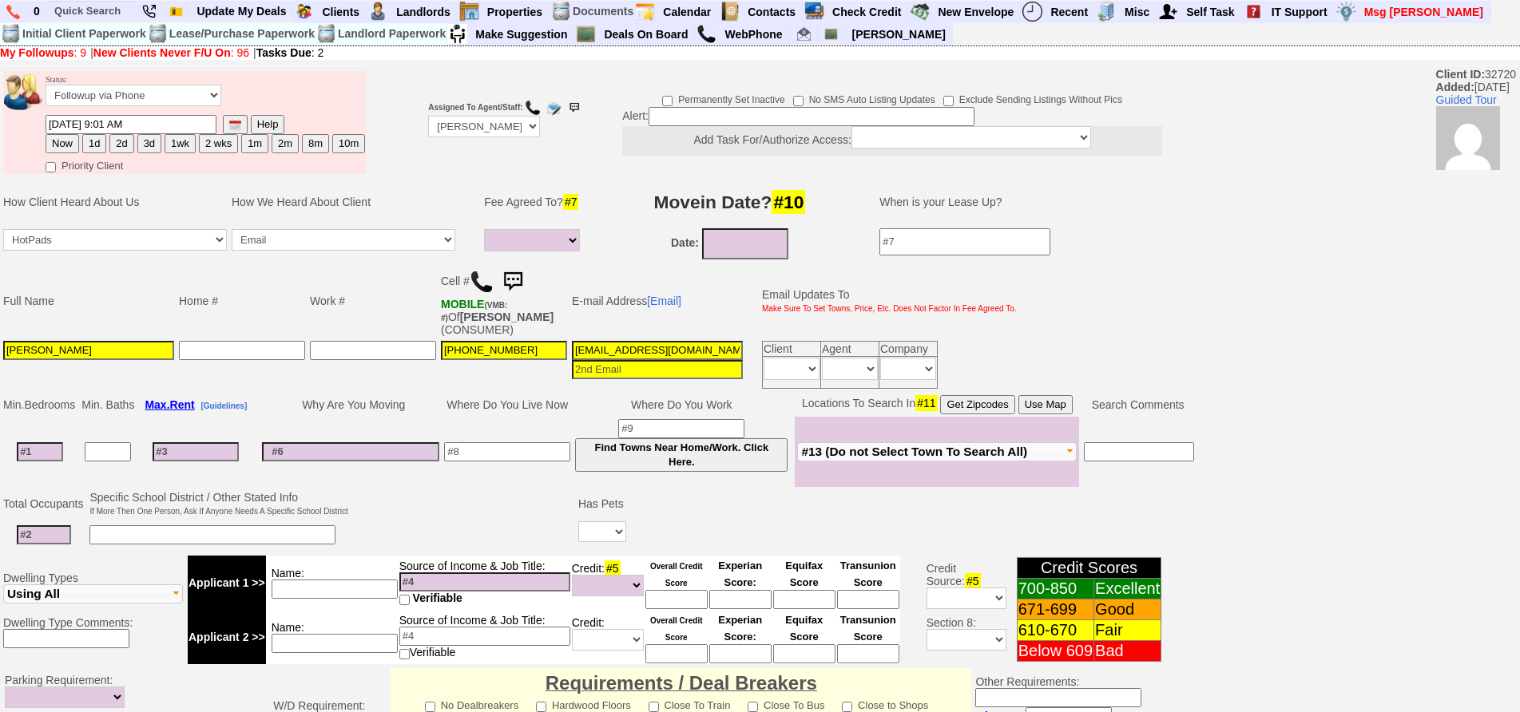
click at [478, 270] on img at bounding box center [482, 282] width 24 height 24
click at [216, 311] on td "Home #" at bounding box center [241, 301] width 131 height 75
click at [532, 450] on input at bounding box center [507, 451] width 126 height 19
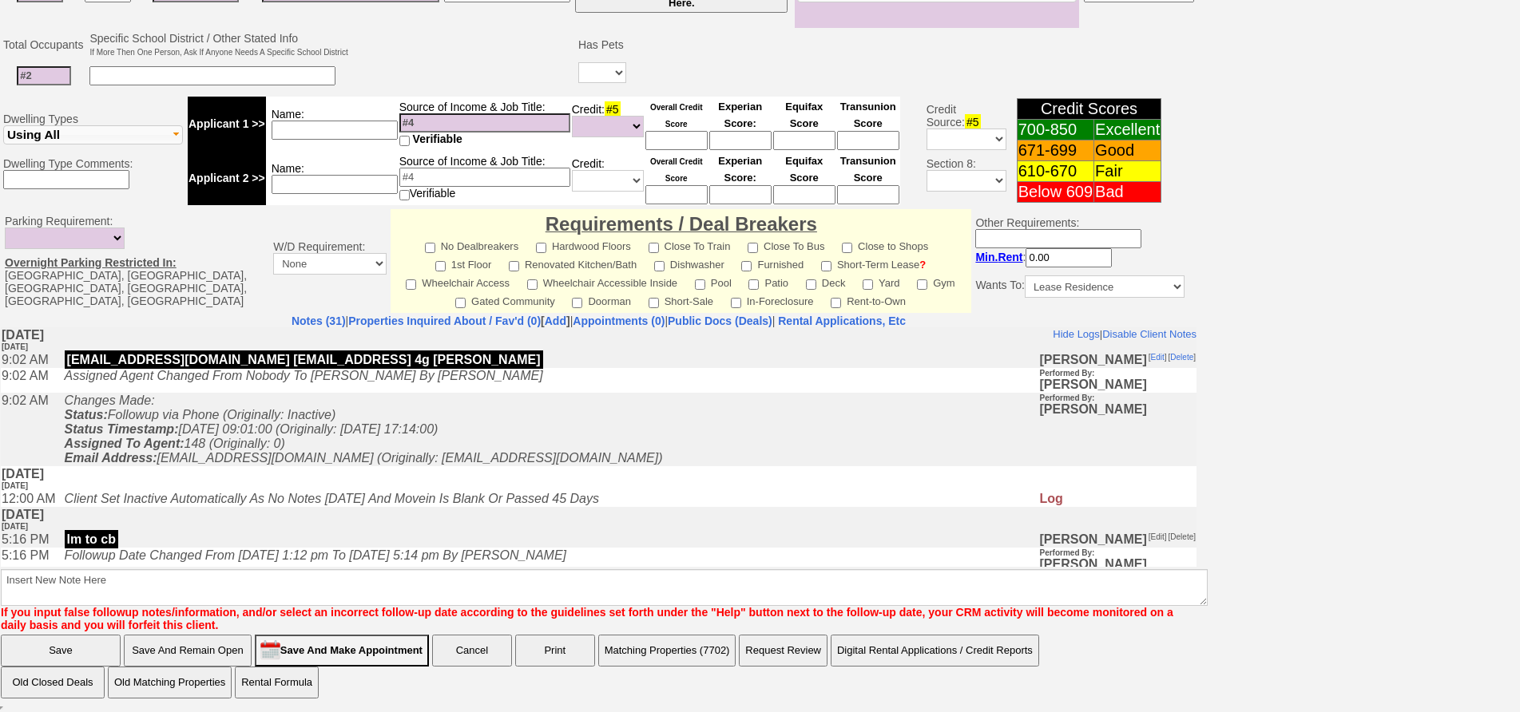
click at [392, 463] on icon "Changes Made: Status: Followup via Phone (Originally: Inactive) Status Timestam…" at bounding box center [364, 428] width 598 height 71
drag, startPoint x: 226, startPoint y: 363, endPoint x: 446, endPoint y: 367, distance: 219.6
click at [446, 367] on td "jordanjeans61@aol.com evadiva50@gmail.com210 4g ld fu" at bounding box center [548, 359] width 982 height 16
click at [435, 364] on td "jordanjeans61@aol.com evadiva50@gmail.com210 4g ld fu" at bounding box center [548, 359] width 982 height 16
drag, startPoint x: 430, startPoint y: 362, endPoint x: 68, endPoint y: 359, distance: 362.5
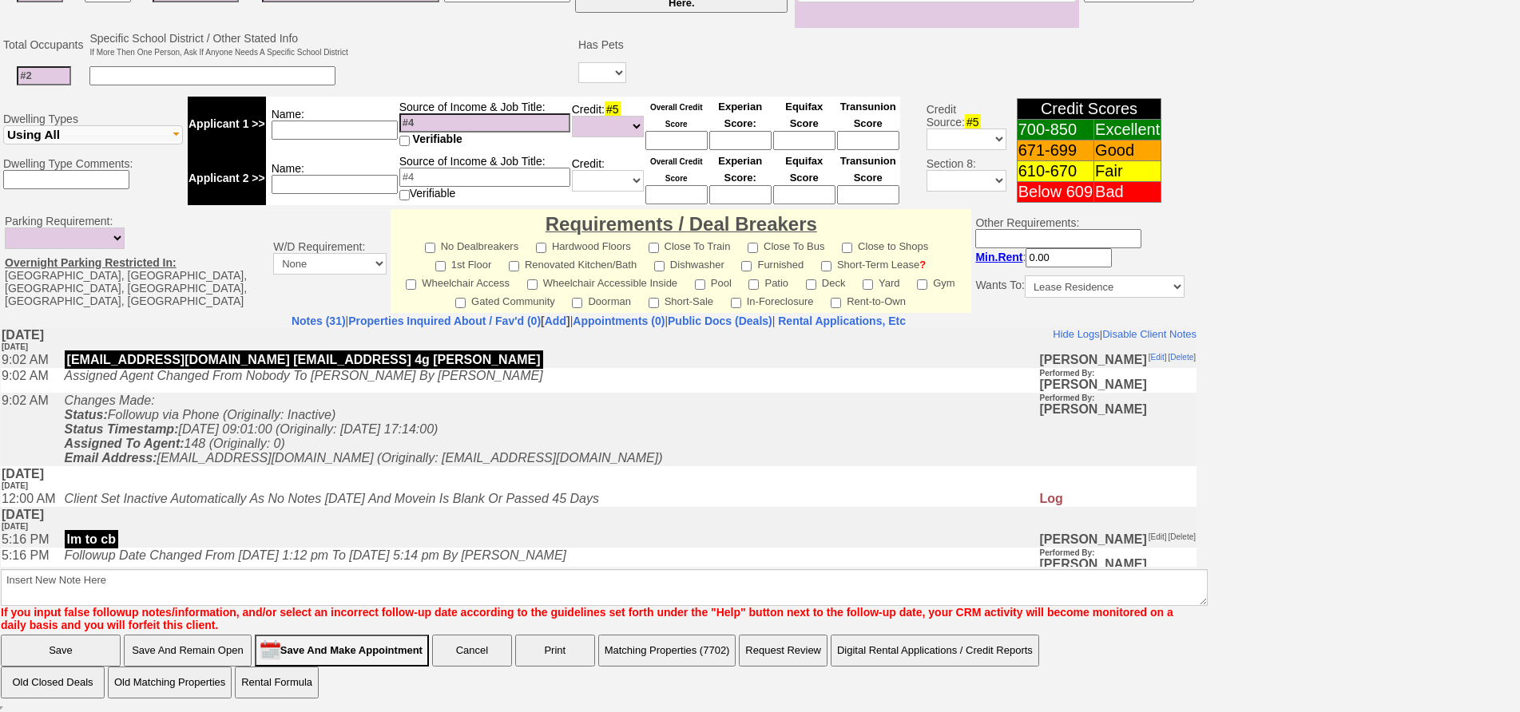
click at [63, 359] on tr "9:02 AM jordanjeans61@aol.com evadiva50@gmail.com210 4g ld fu Jorge Guerrero [ …" at bounding box center [598, 359] width 1195 height 16
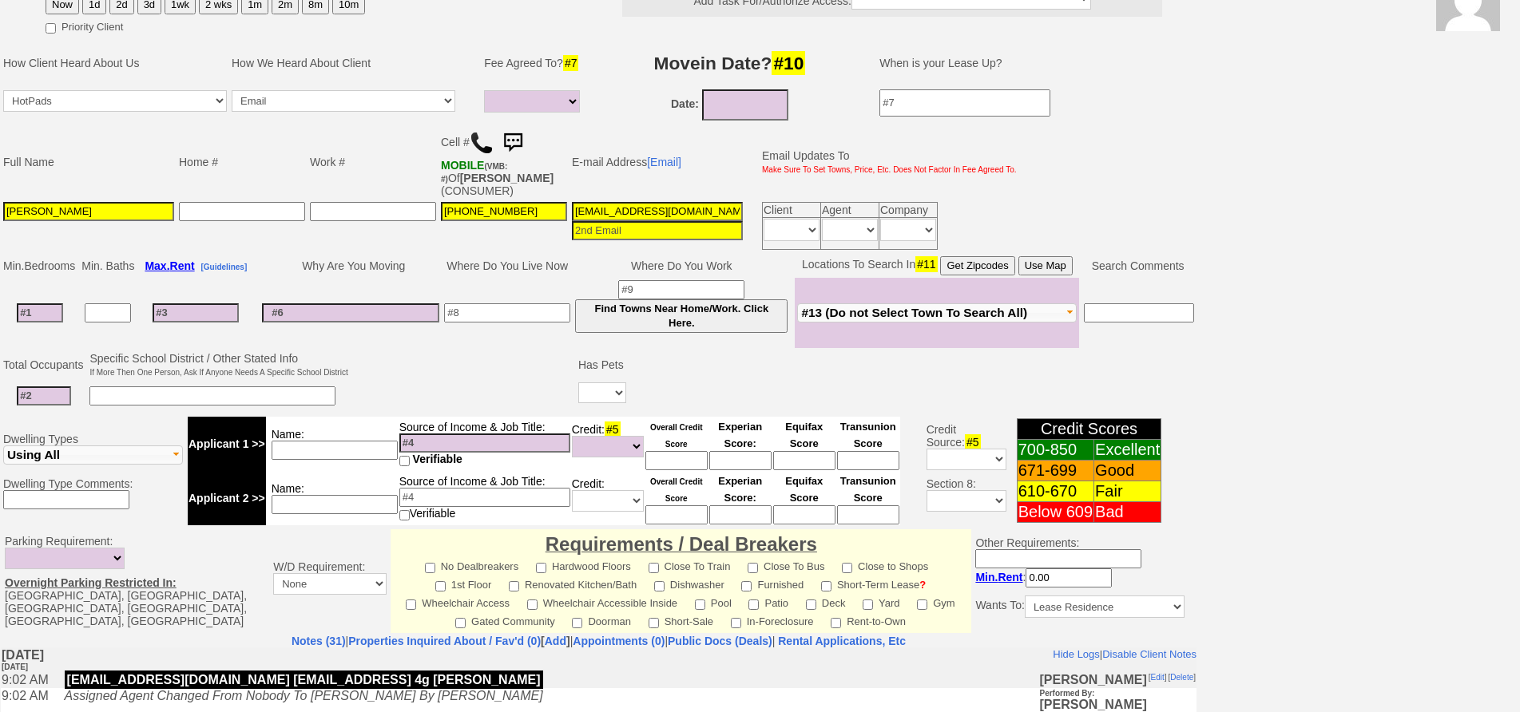
scroll to position [80, 0]
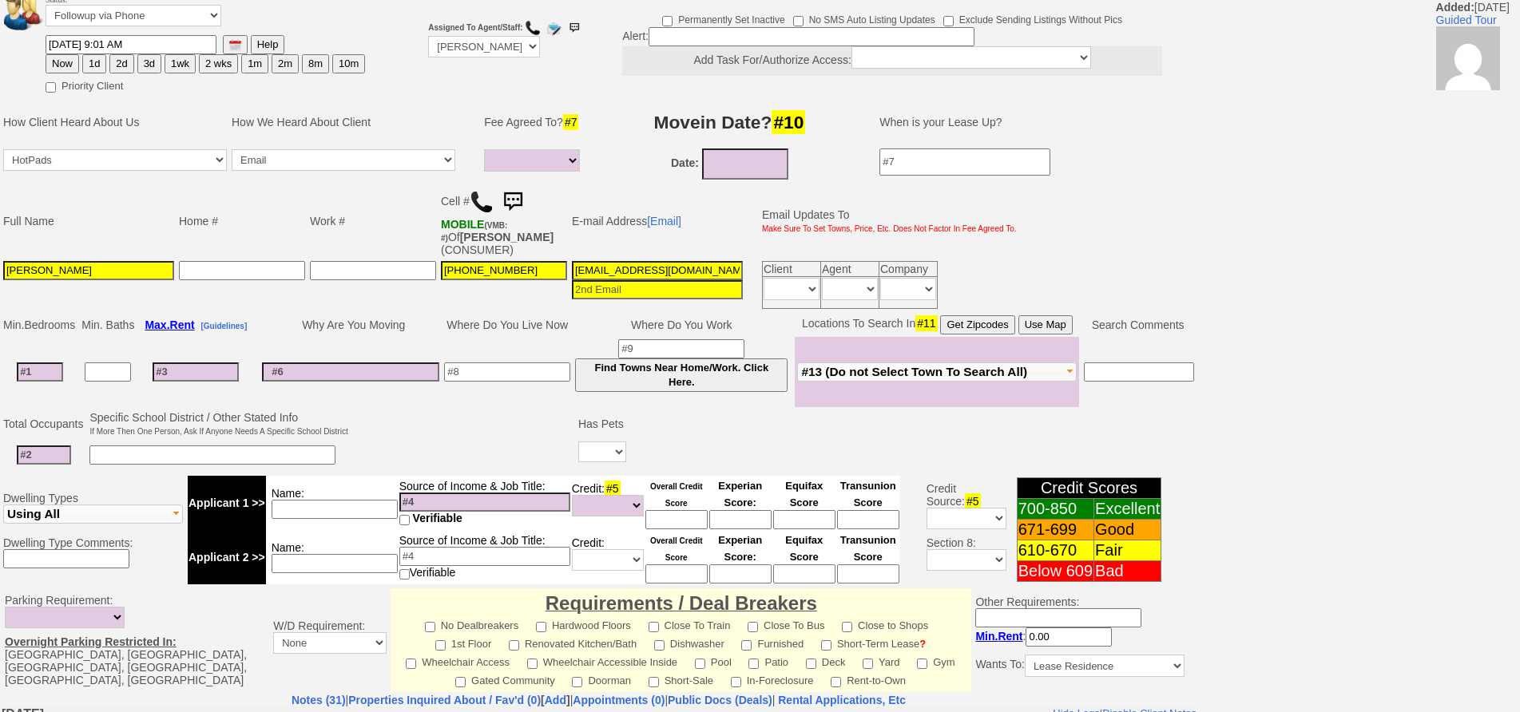
click at [735, 181] on td "Date:" at bounding box center [730, 164] width 268 height 36
type input "10/01/2025"
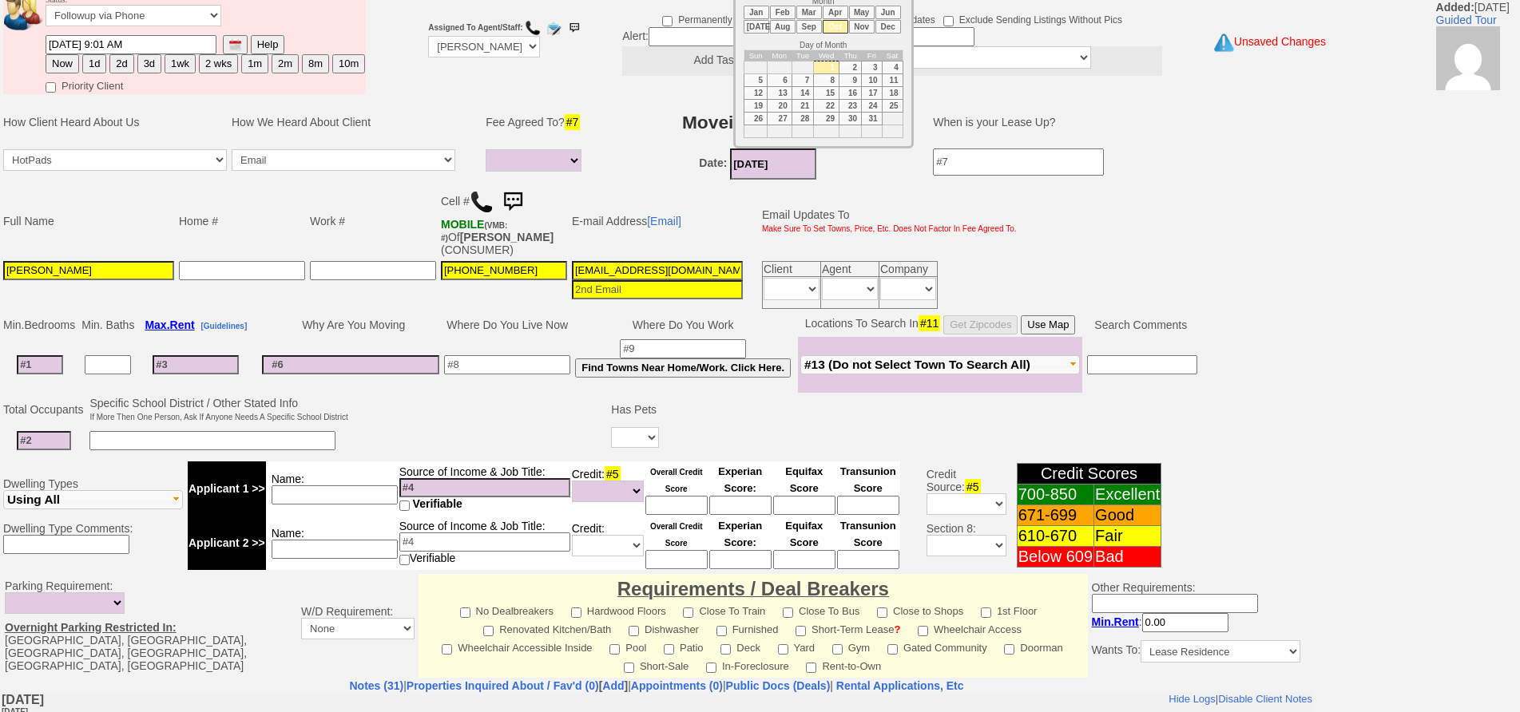
click at [737, 168] on input "10/01/2025" at bounding box center [773, 164] width 86 height 31
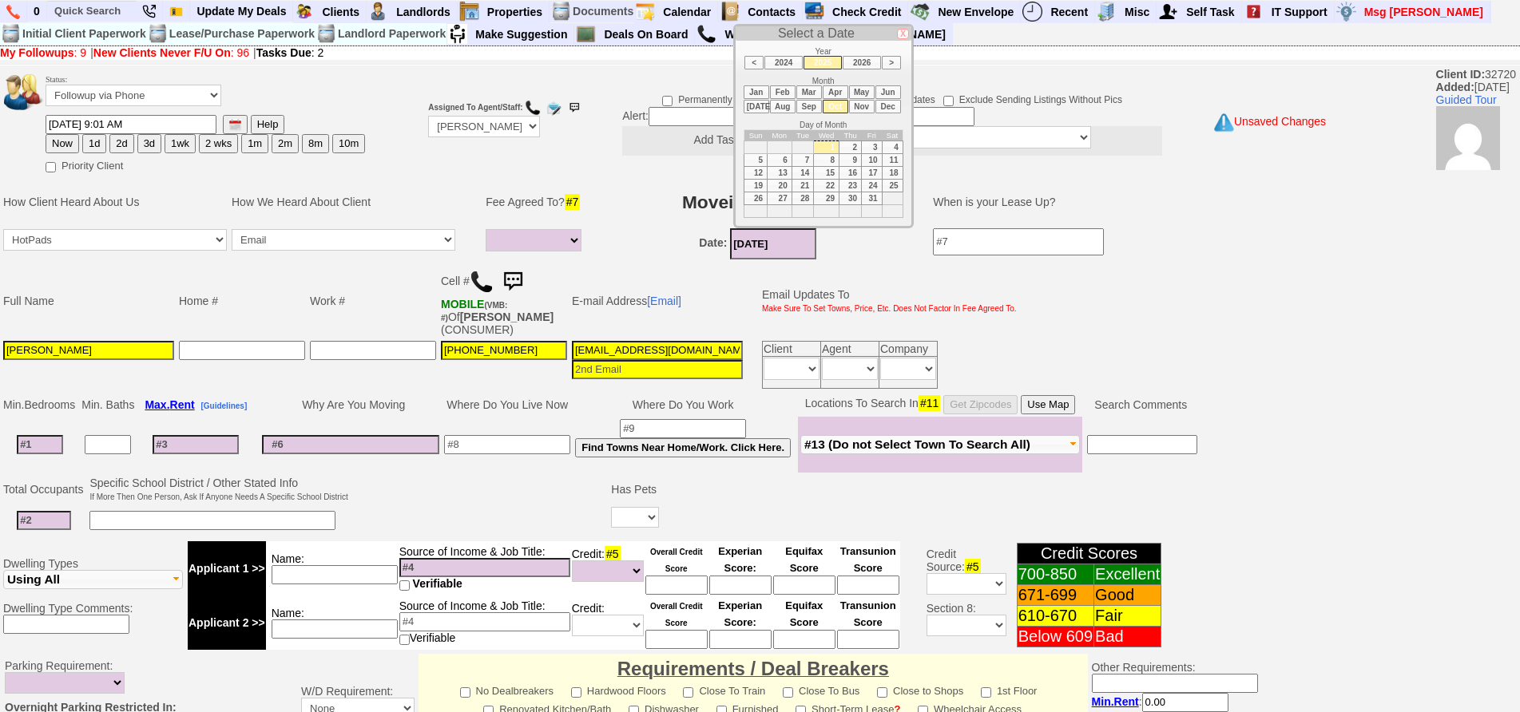
click at [95, 359] on input "Evelyn" at bounding box center [88, 350] width 171 height 19
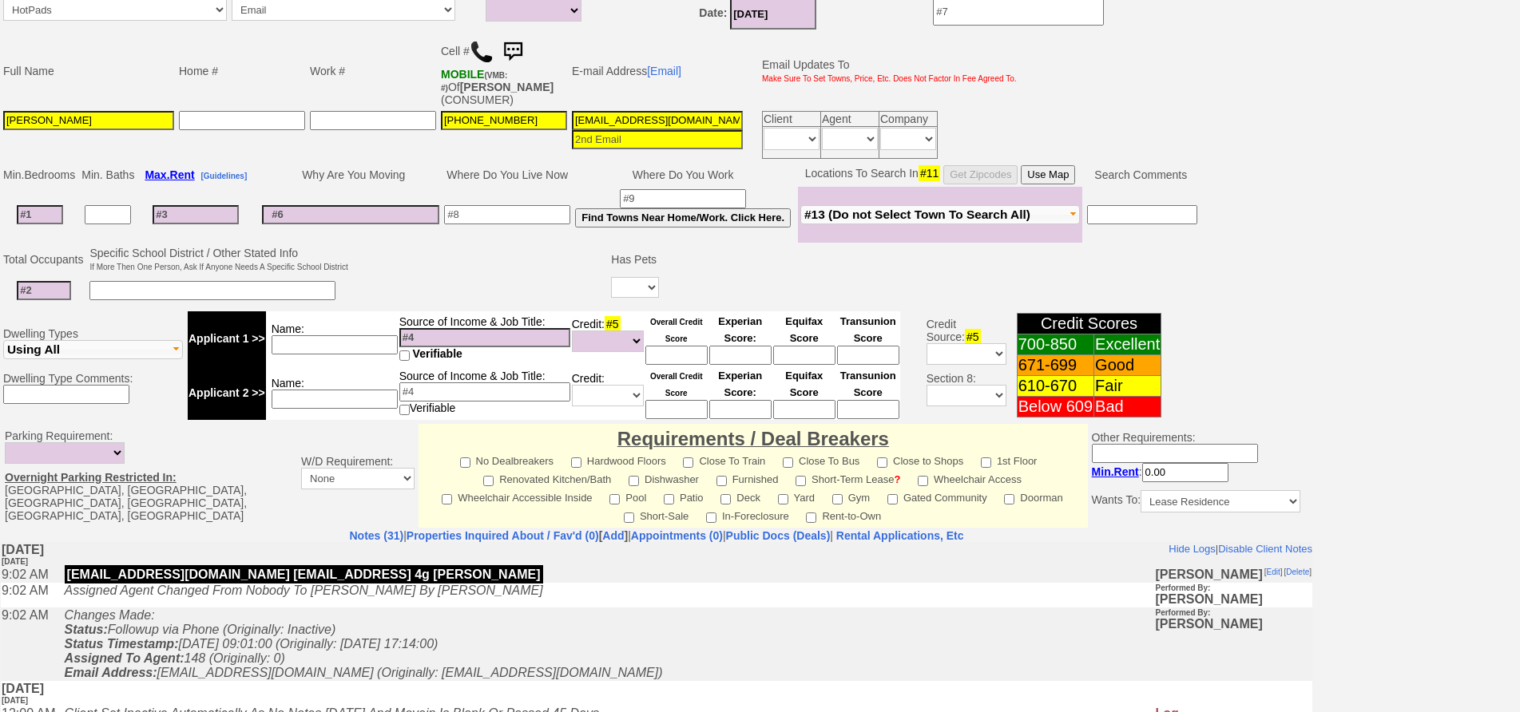
scroll to position [438, 0]
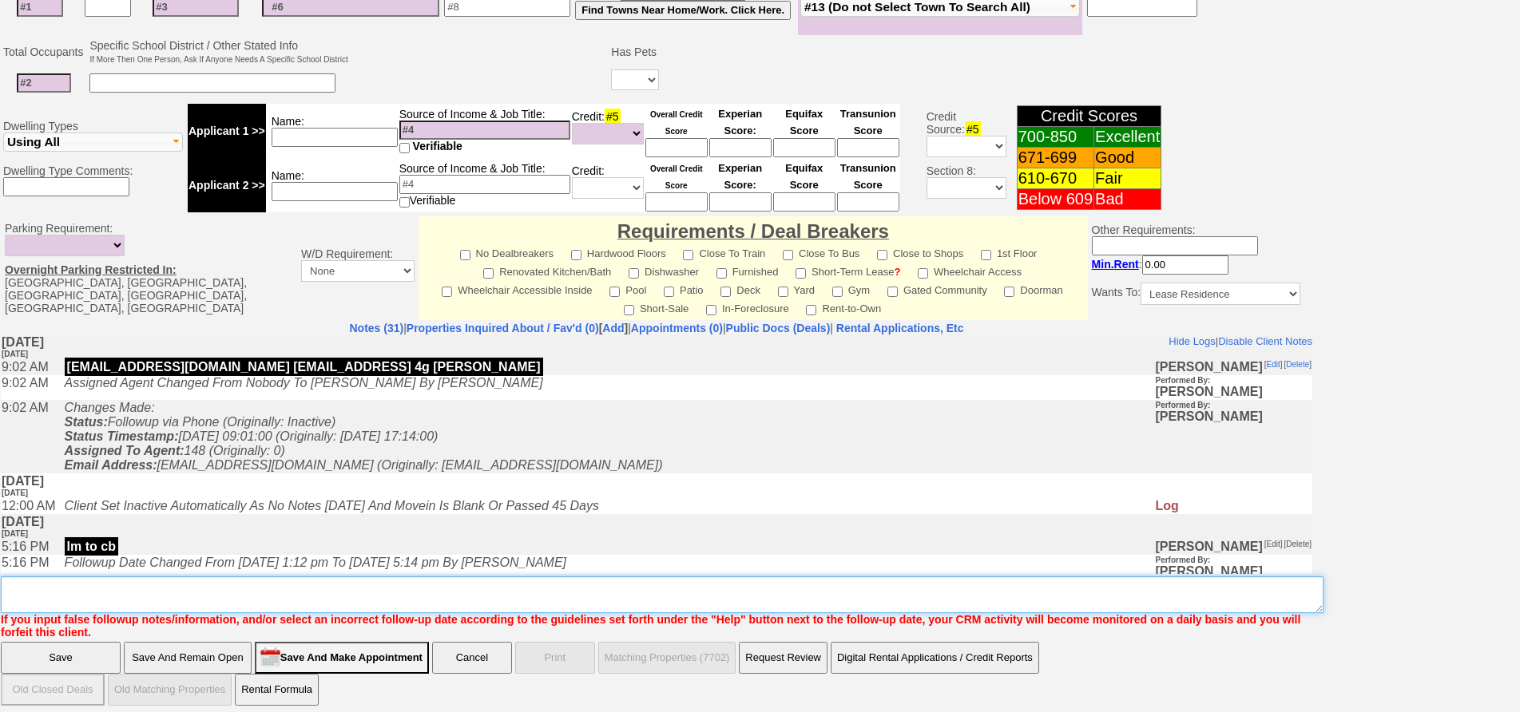
click at [563, 602] on textarea "Insert New Note Here" at bounding box center [662, 595] width 1322 height 37
click at [519, 595] on textarea "Insert New Note Here" at bounding box center [662, 595] width 1322 height 37
click at [182, 592] on textarea "Insert New Note Here" at bounding box center [662, 595] width 1322 height 37
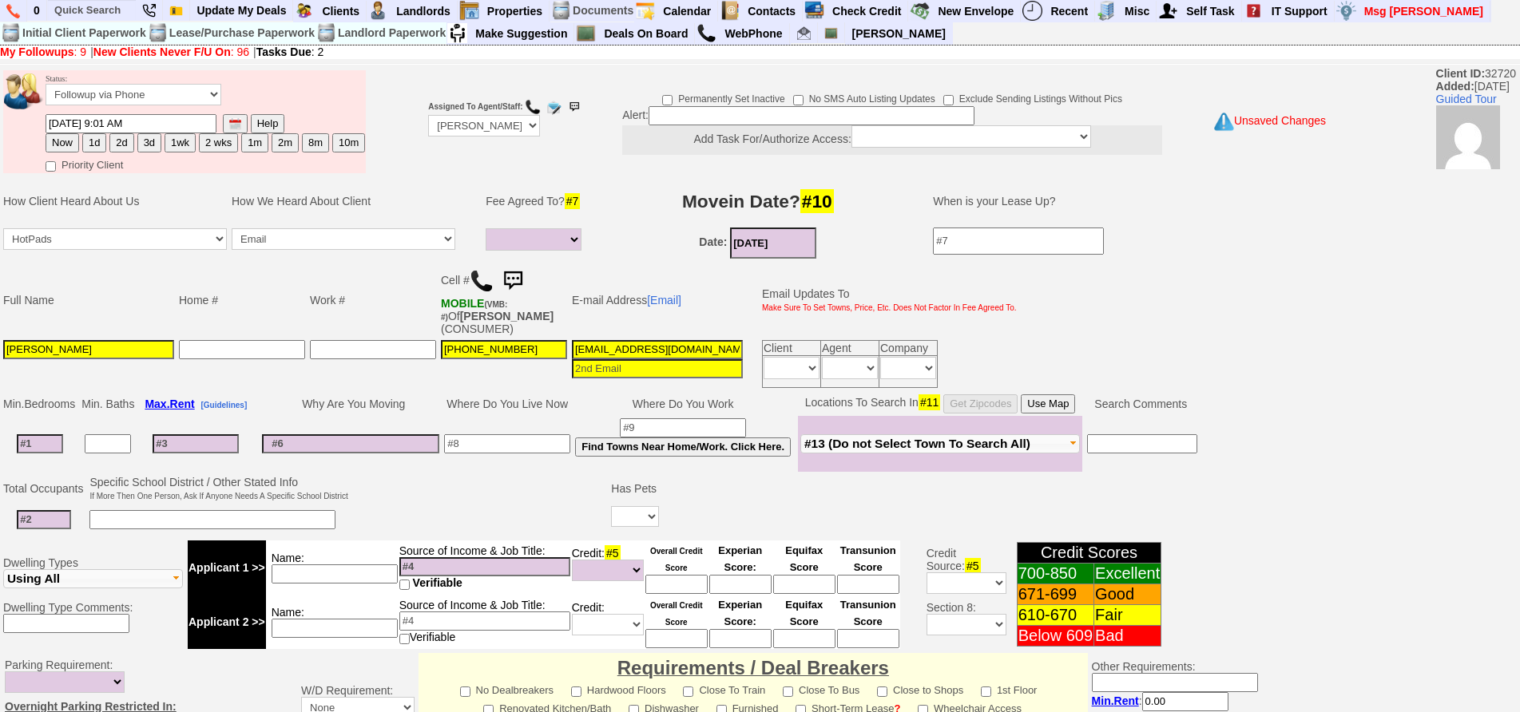
scroll to position [0, 0]
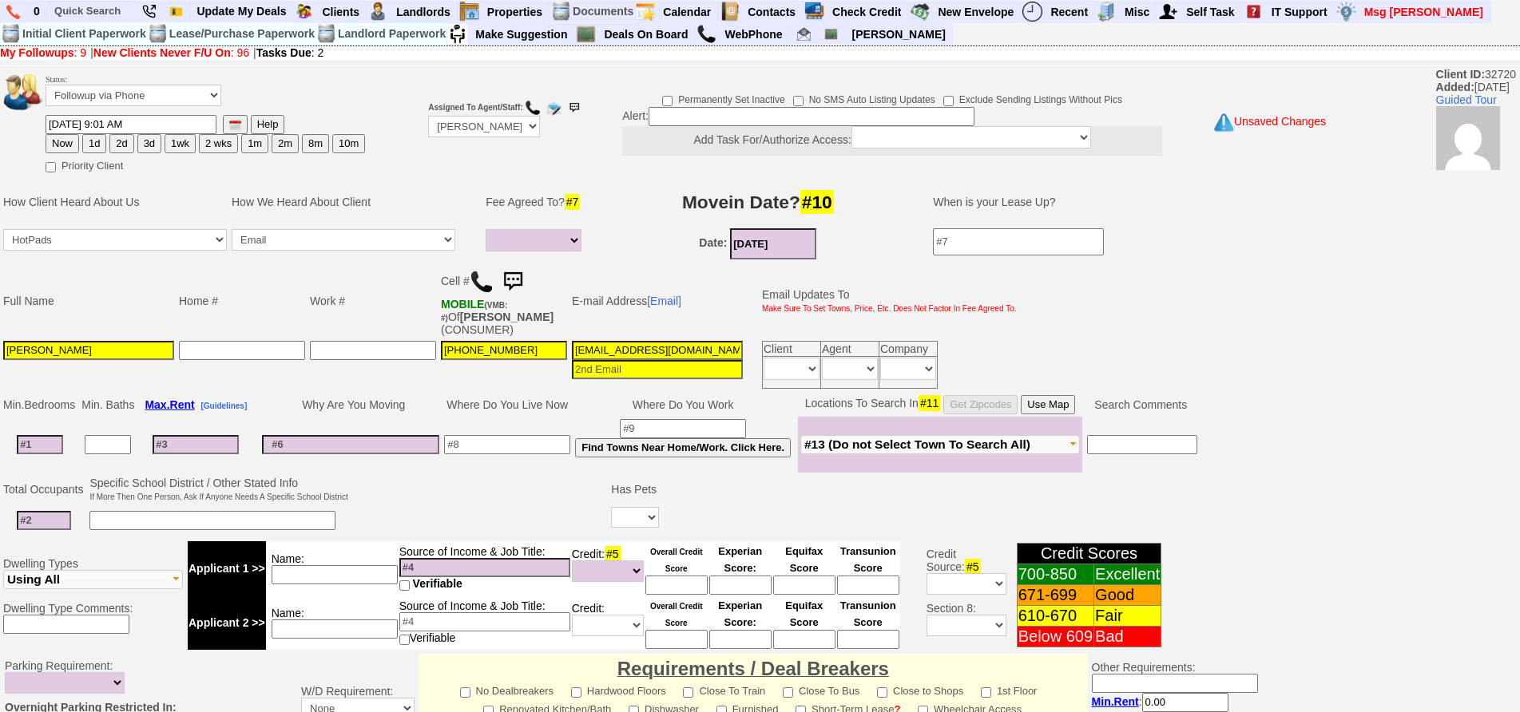
click at [229, 295] on td "Home #" at bounding box center [241, 301] width 131 height 75
click at [77, 351] on input "Evelyn" at bounding box center [88, 350] width 171 height 19
click at [374, 485] on td at bounding box center [480, 505] width 259 height 63
click at [44, 447] on input at bounding box center [40, 444] width 46 height 19
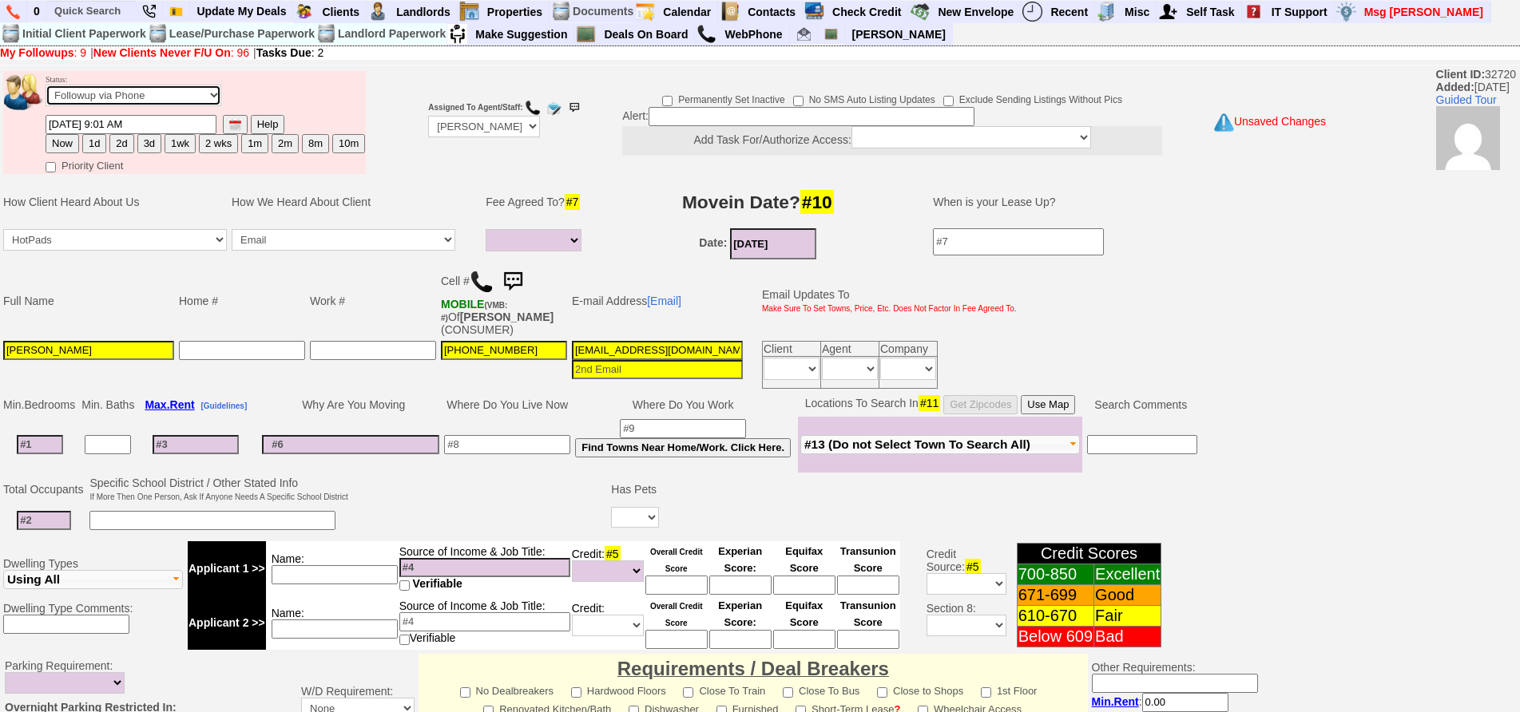
click at [160, 97] on select "Followup via Phone Followup via Email Followup When Section 8 Property Found De…" at bounding box center [134, 96] width 176 height 22
select select "Inactive"
click at [46, 85] on select "Followup via Phone Followup via Email Followup When Section 8 Property Found De…" at bounding box center [134, 96] width 176 height 22
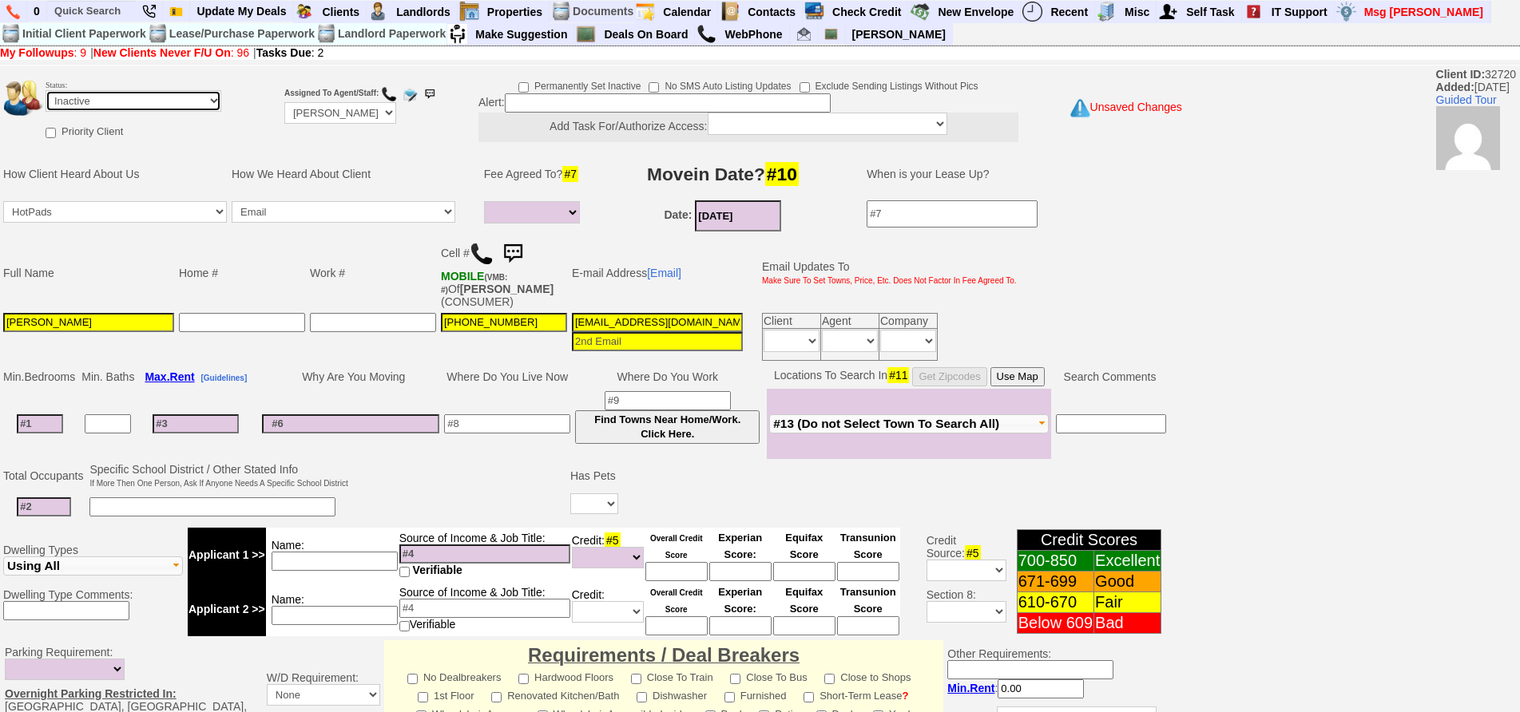
scroll to position [432, 0]
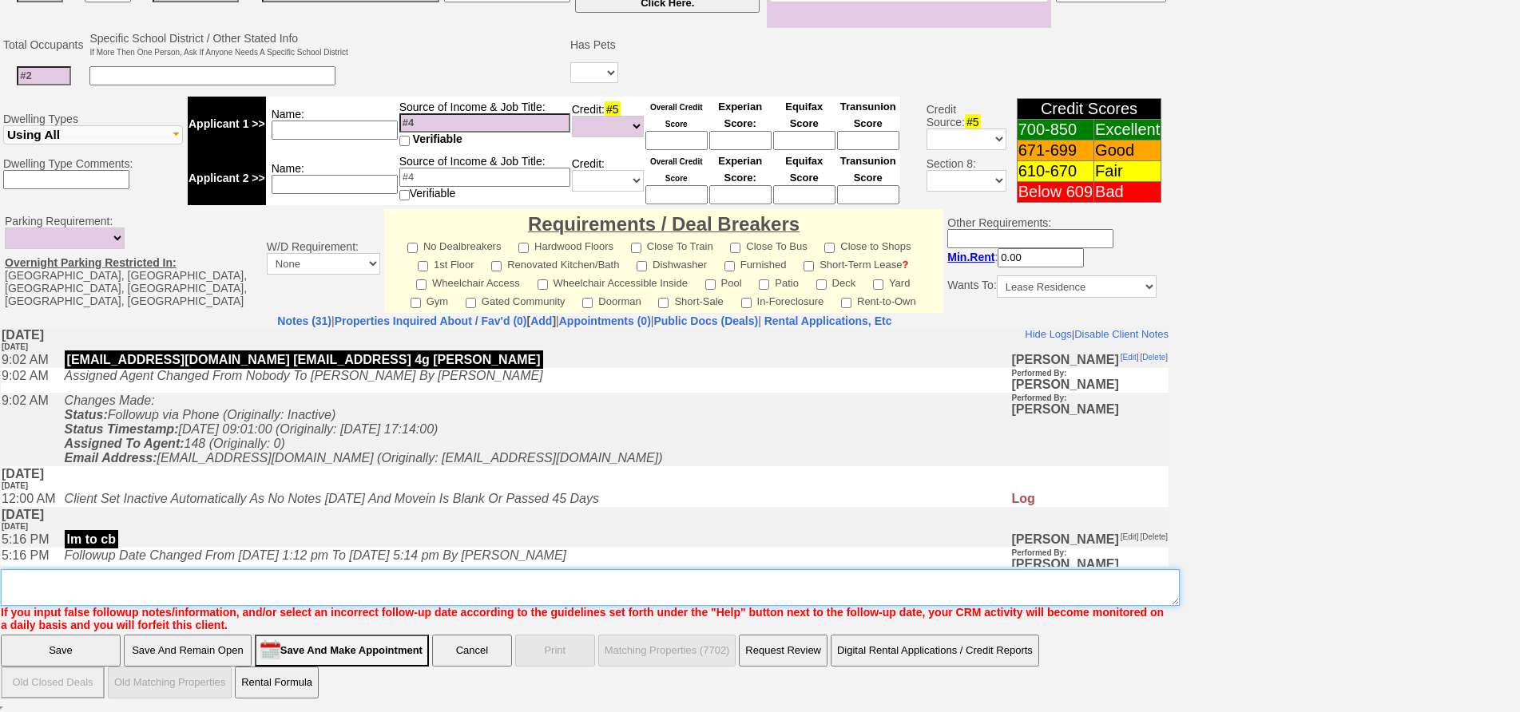
click at [730, 590] on textarea "Insert New Note Here" at bounding box center [590, 587] width 1179 height 37
type textarea "looking for her son he will call me"
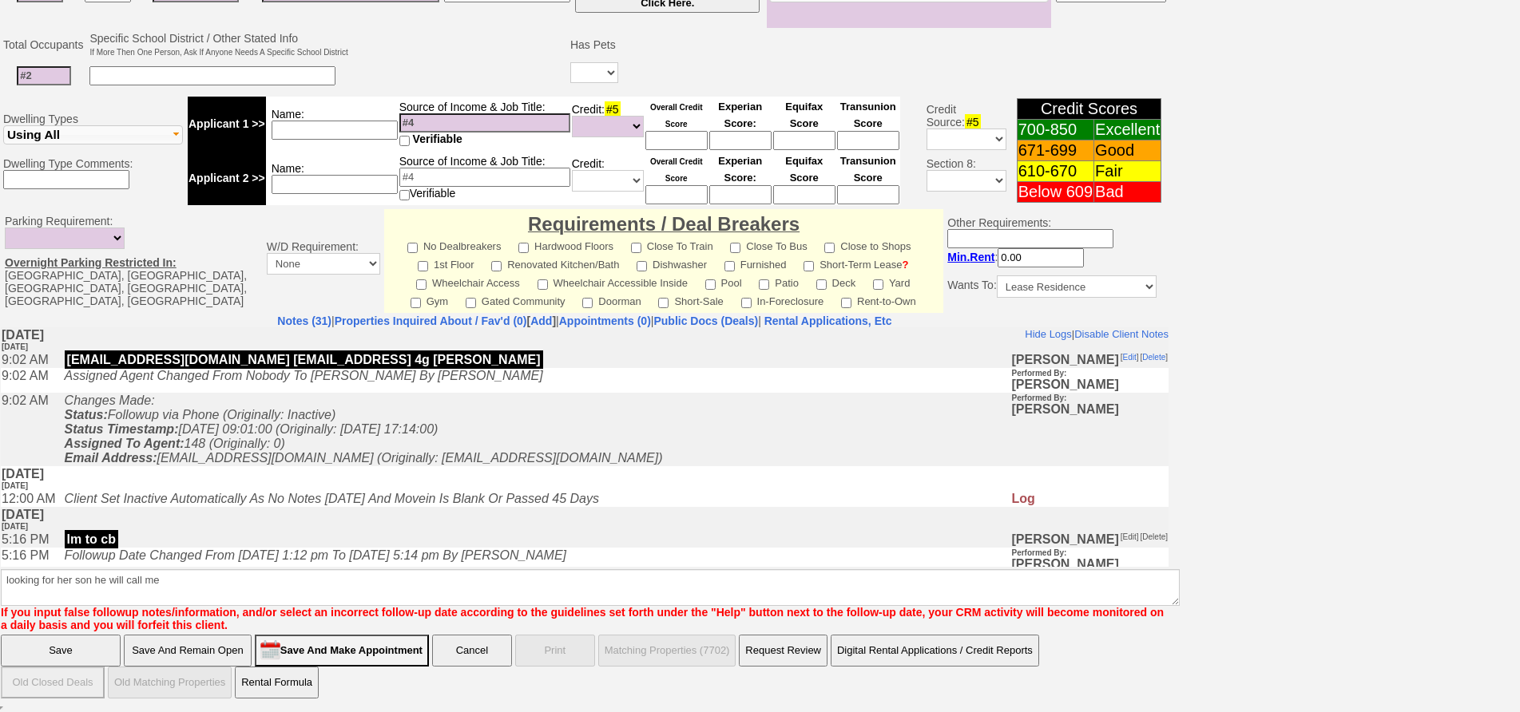
click at [65, 647] on input "Save" at bounding box center [61, 651] width 120 height 32
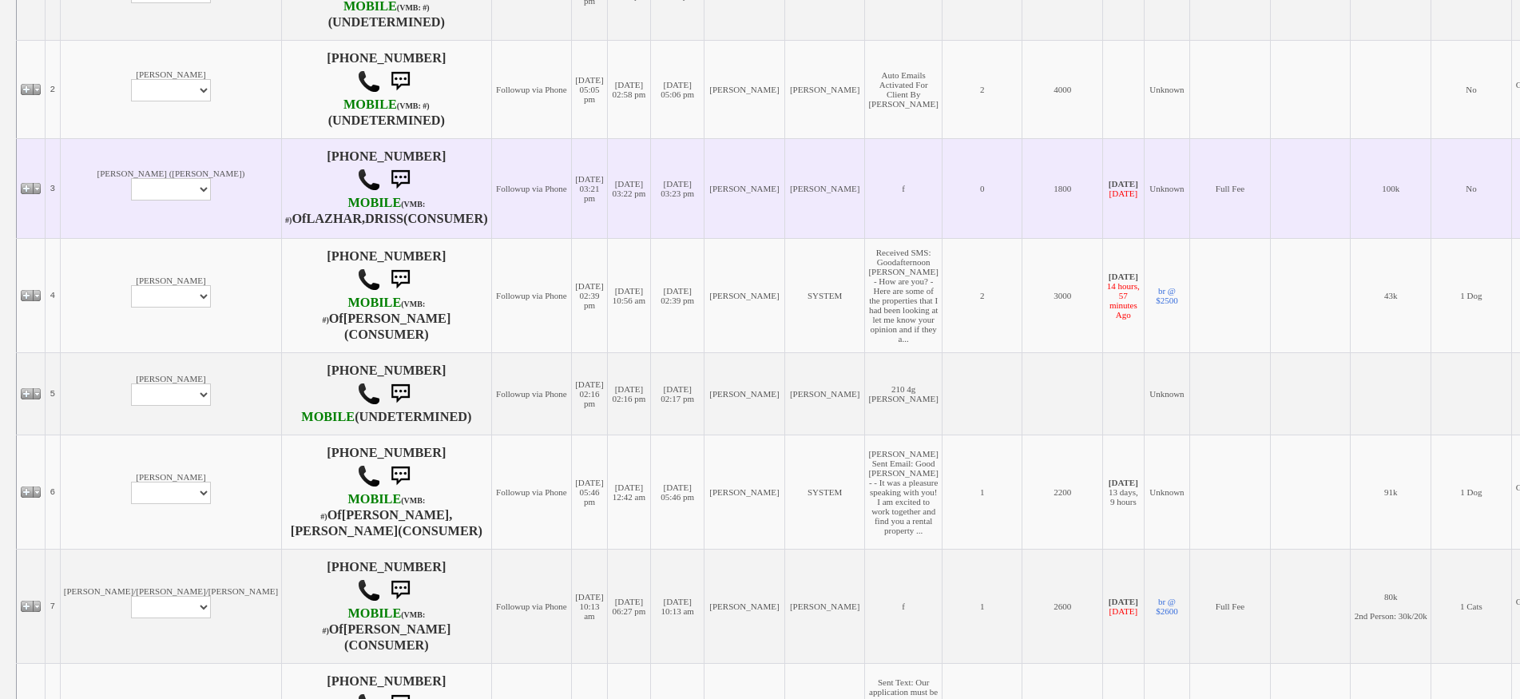
scroll to position [199, 0]
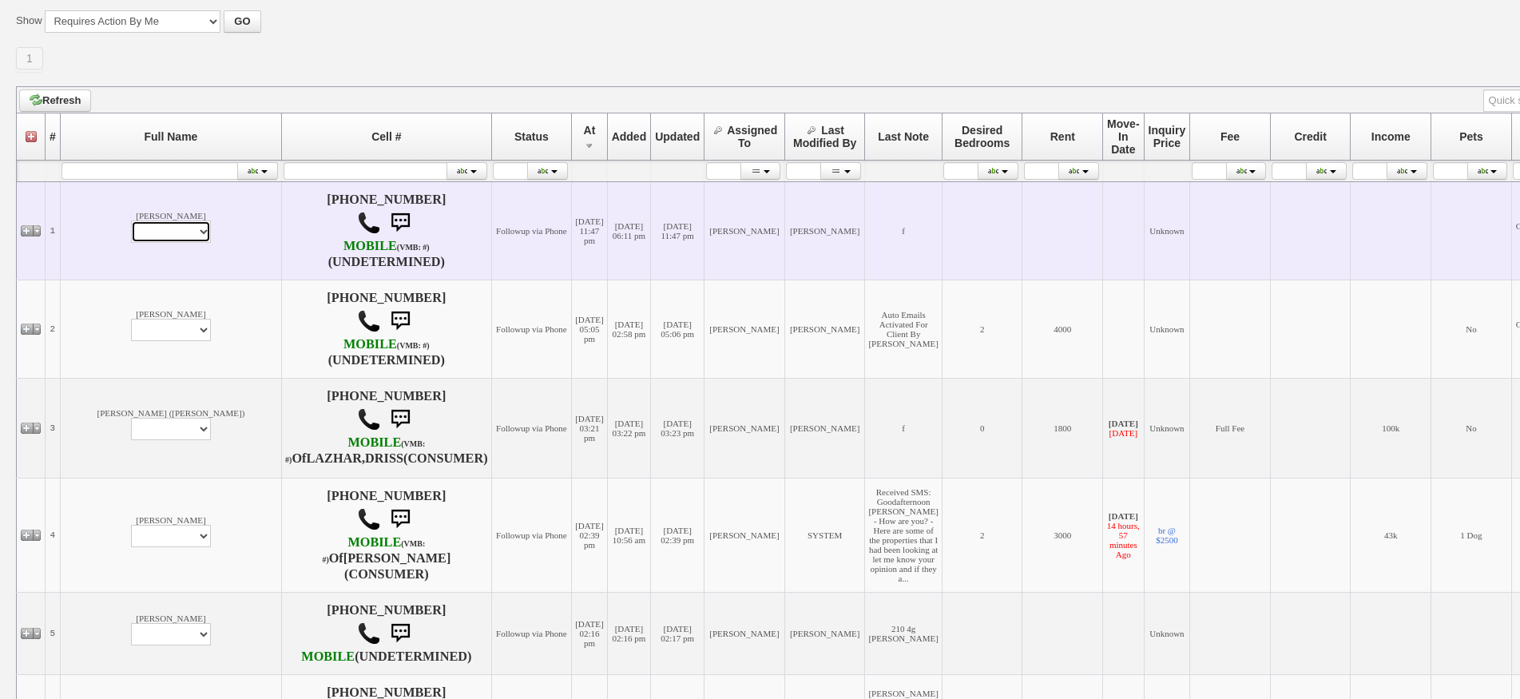
click at [131, 243] on select "Profile Edit Print Email Externally (Will Not Be Tracked In CRM) Closed Deals" at bounding box center [171, 231] width 80 height 22
select select "ChangeURL,/crm/custom/edit_client_form.php?redirect=%2Fcrm%2Fclients.php&id=168…"
click at [131, 226] on select "Profile Edit Print Email Externally (Will Not Be Tracked In CRM) Closed Deals" at bounding box center [171, 231] width 80 height 22
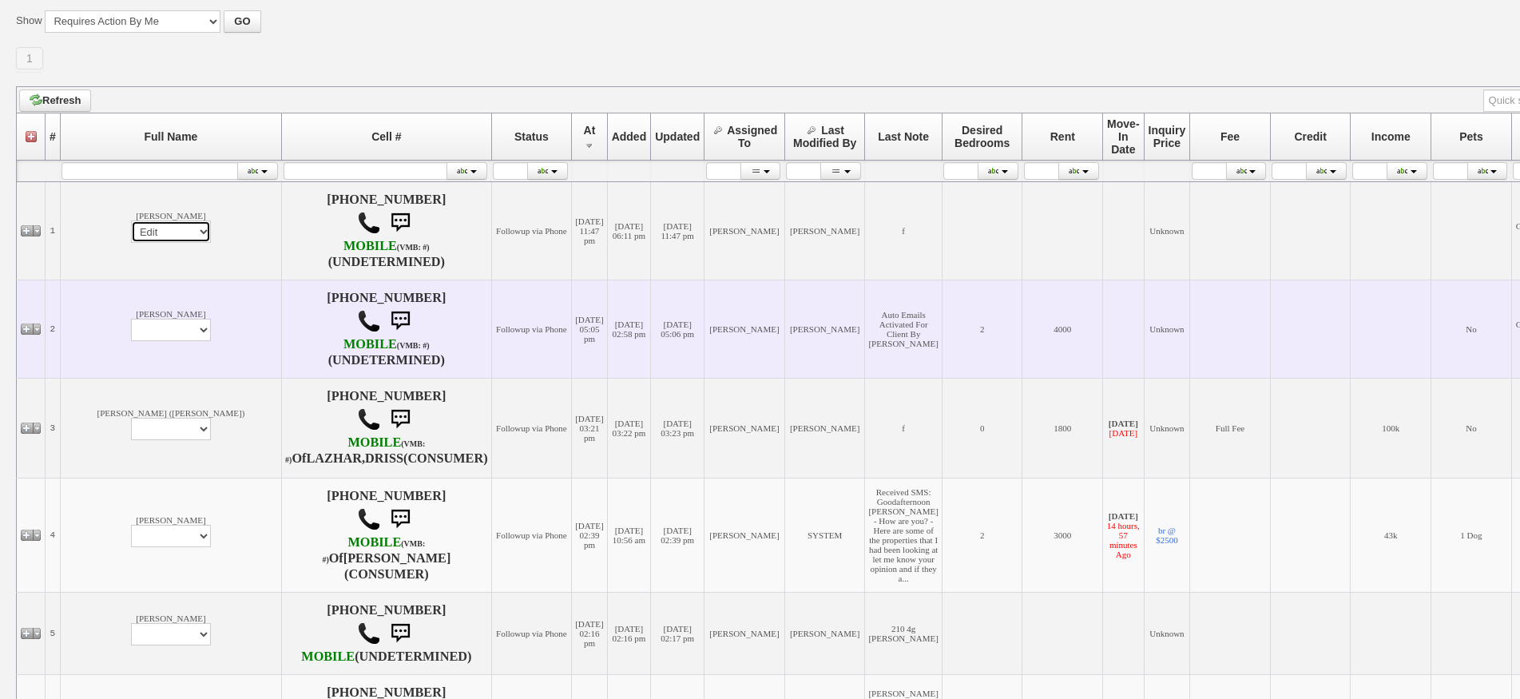
select select
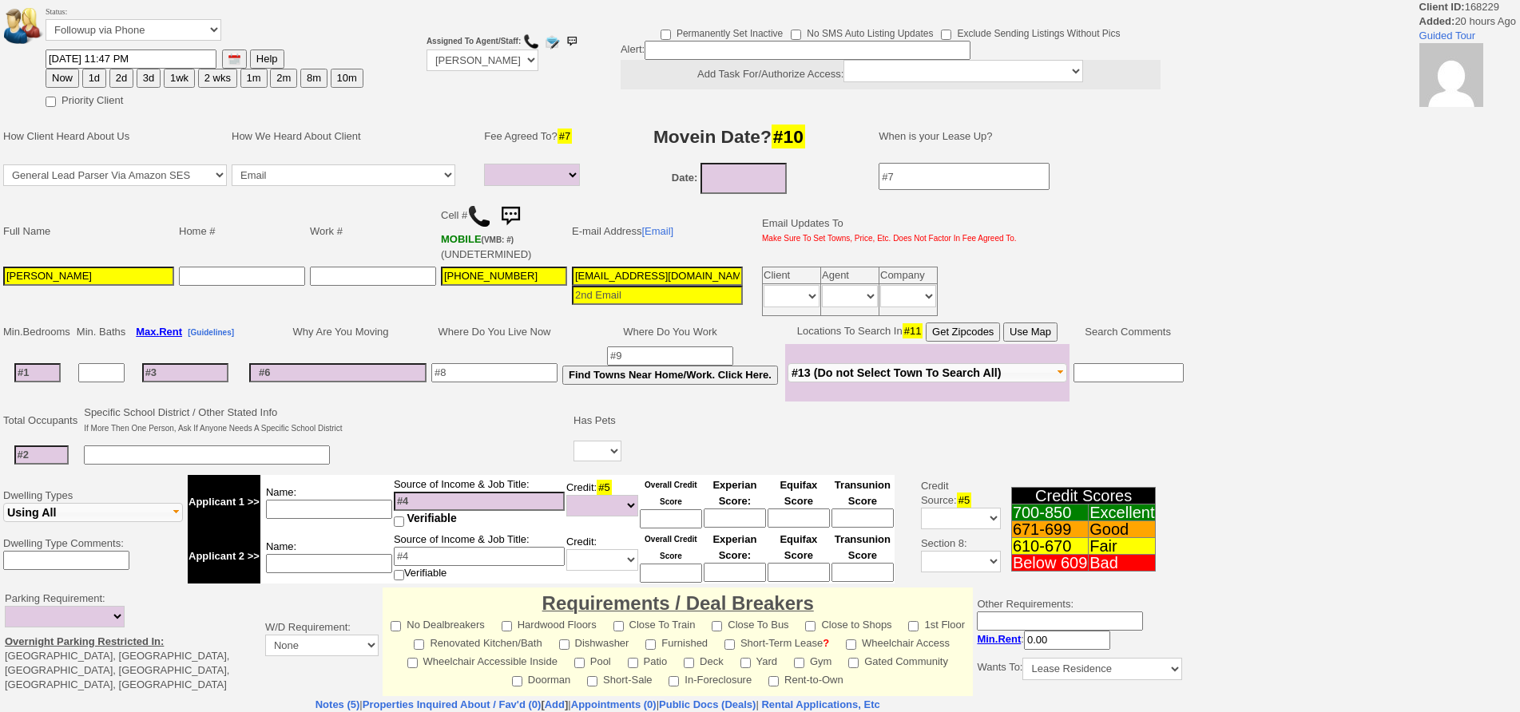
select select
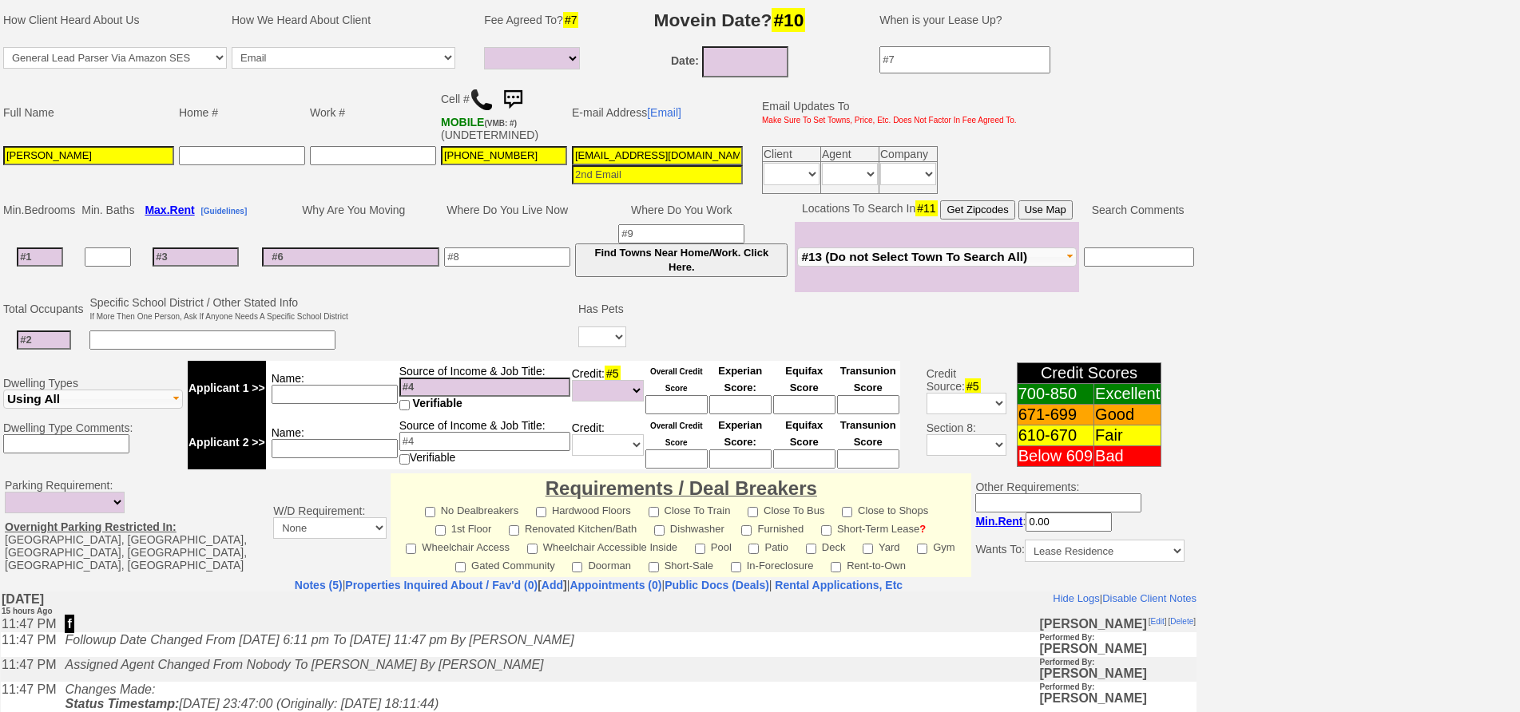
scroll to position [43, 0]
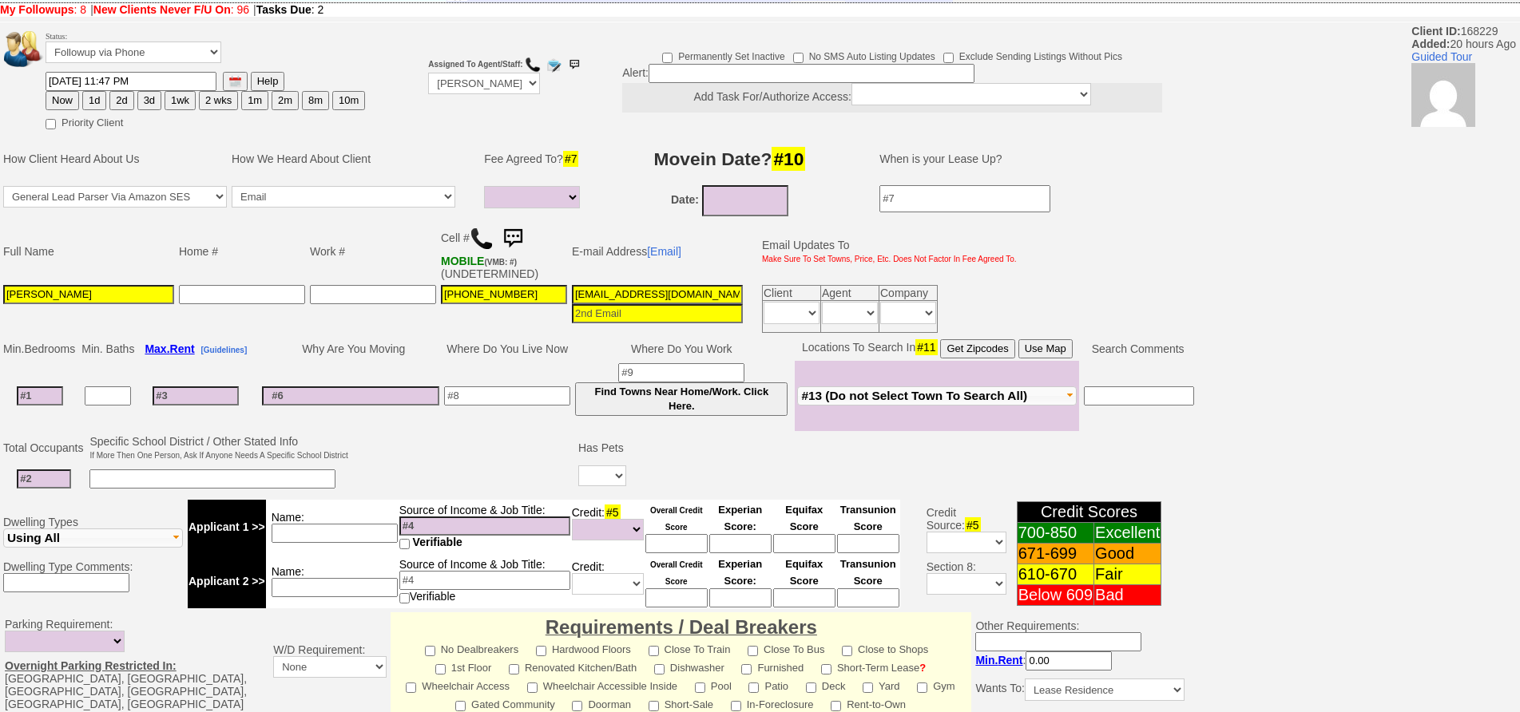
click at [475, 238] on img at bounding box center [482, 239] width 24 height 24
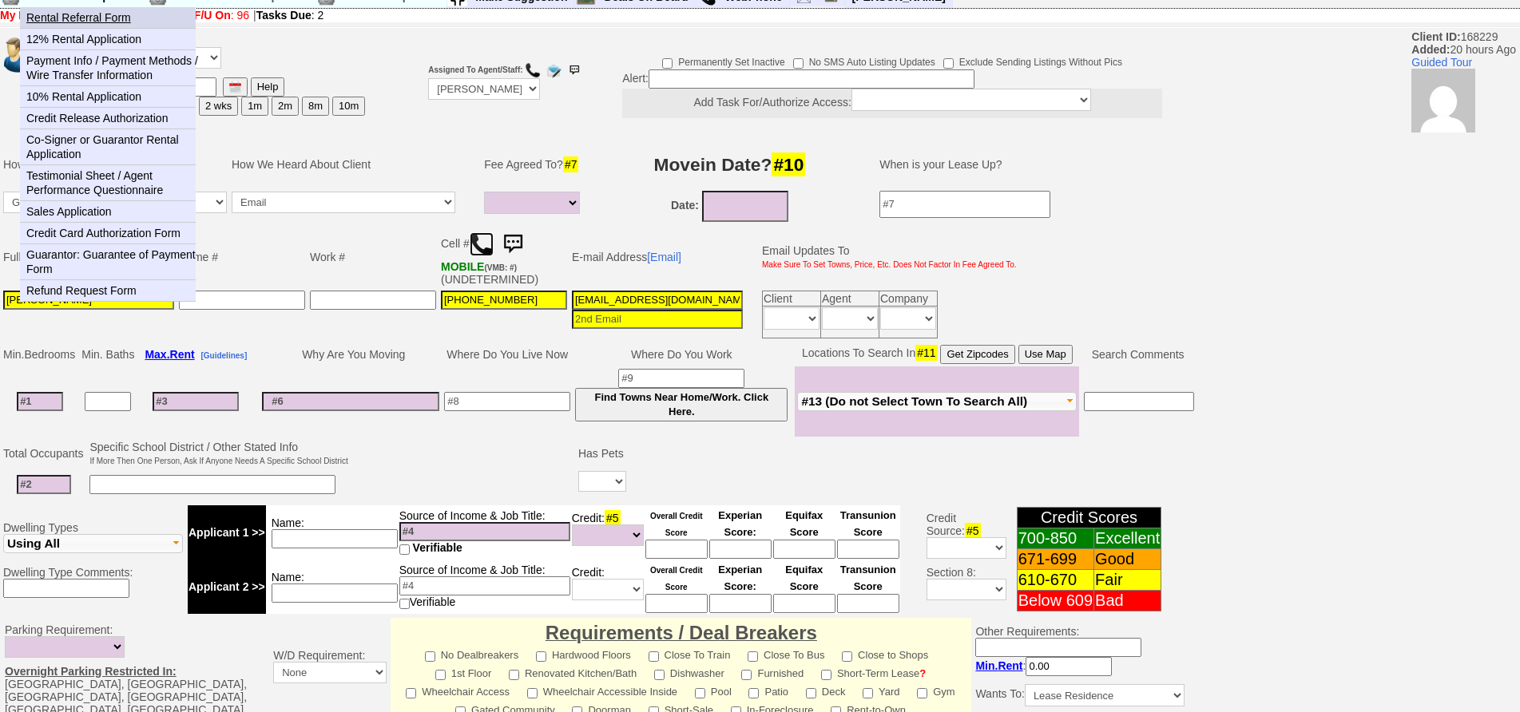
scroll to position [0, 0]
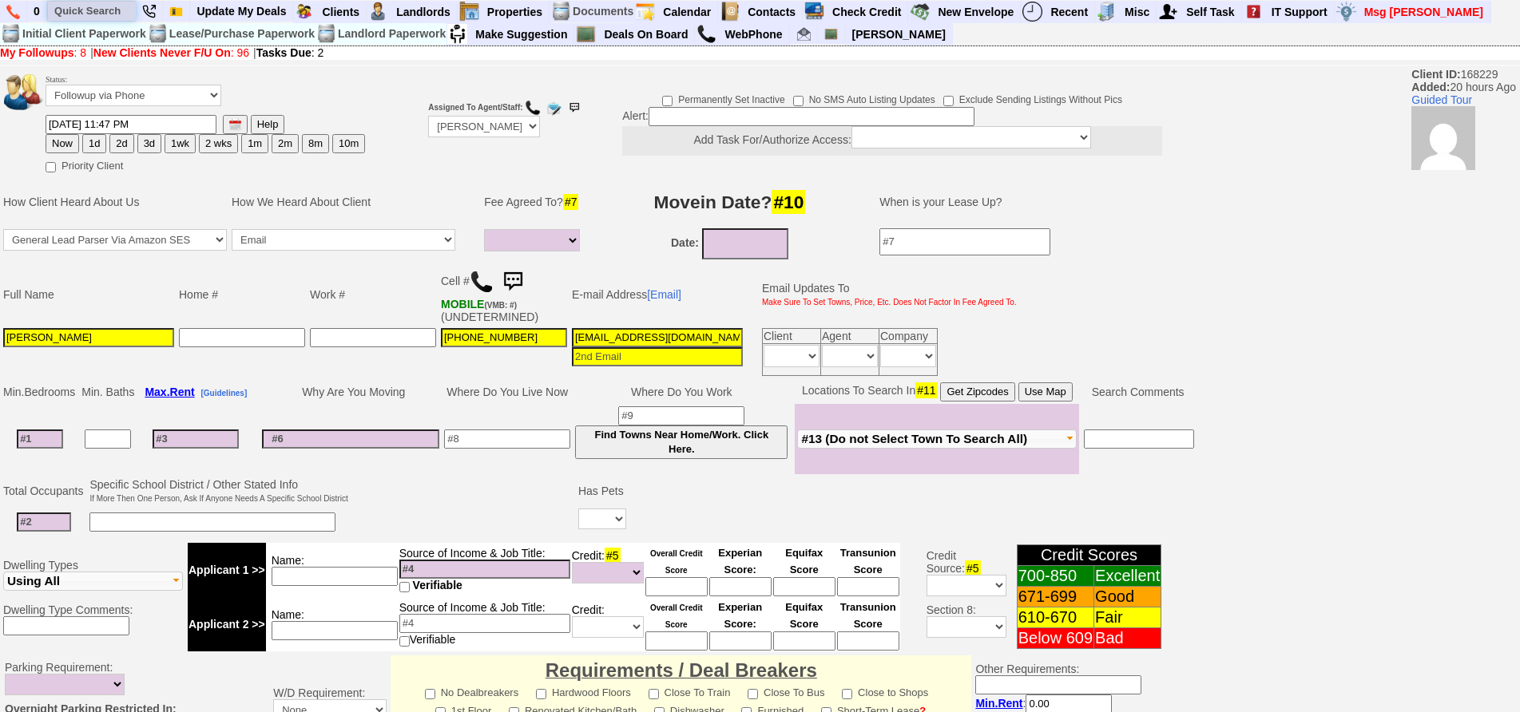
click at [105, 12] on input "text" at bounding box center [92, 11] width 88 height 20
paste input "347-714-0120"
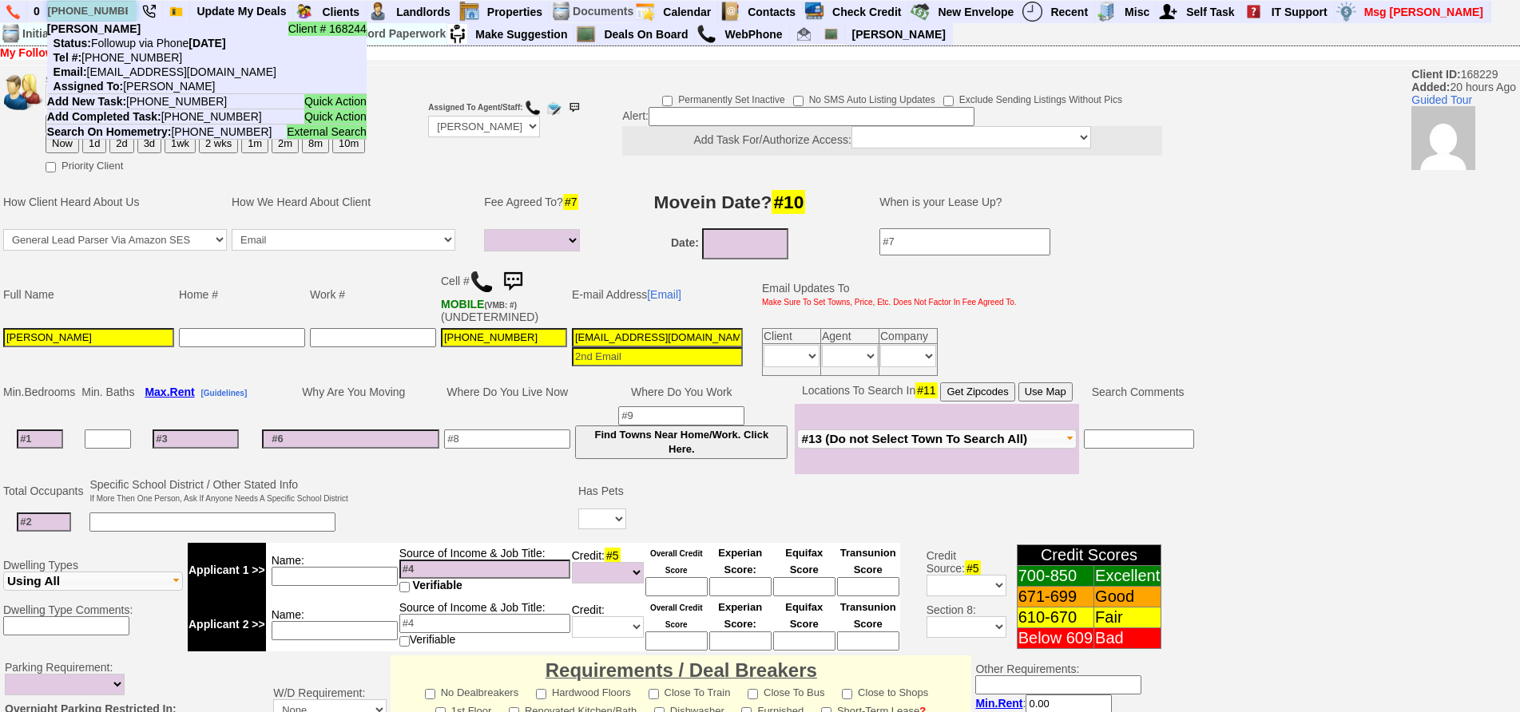
click at [106, 16] on input "347-714-0120" at bounding box center [92, 11] width 88 height 20
paste input "516-828-0733"
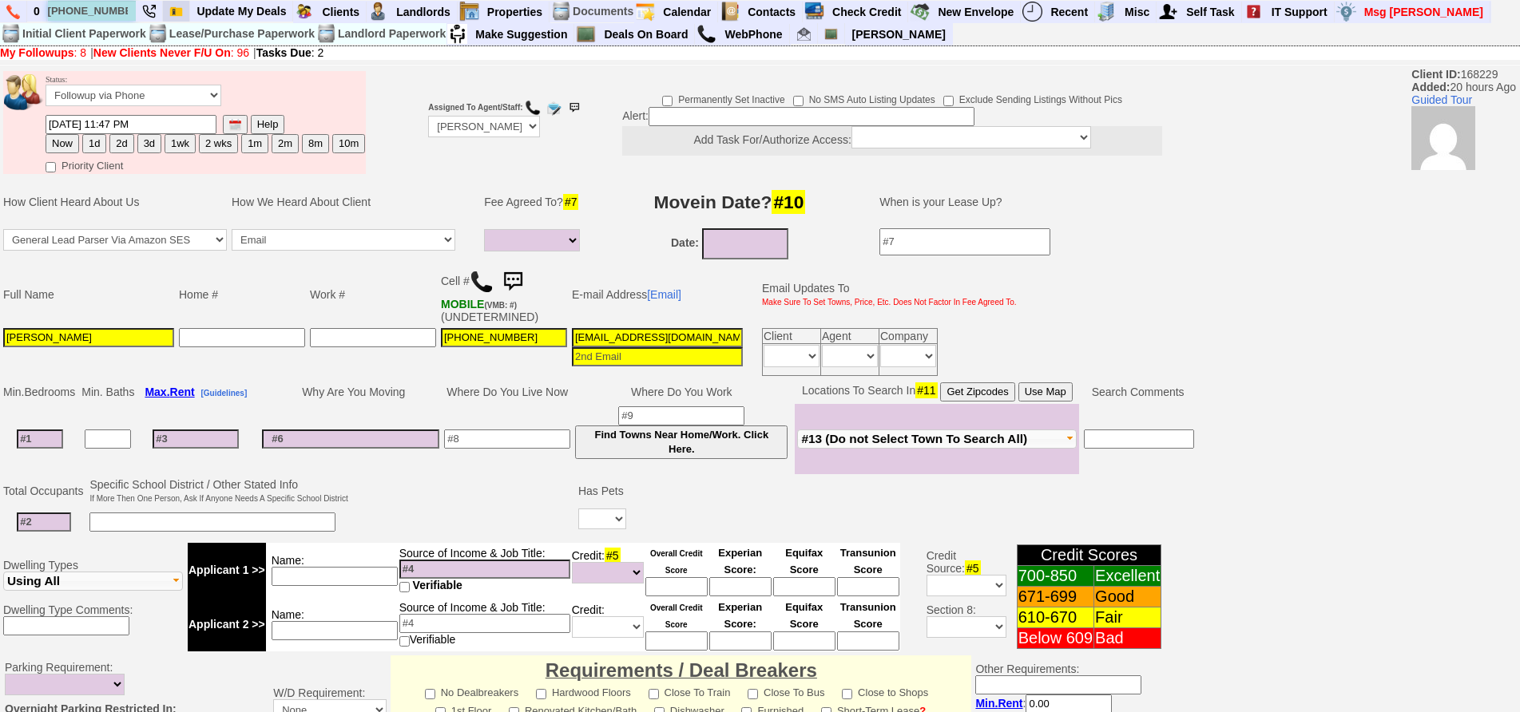
type input "516-828-0733"
click at [98, 147] on button "1d" at bounding box center [94, 143] width 24 height 19
type input "10/02/2025 02:57 PM"
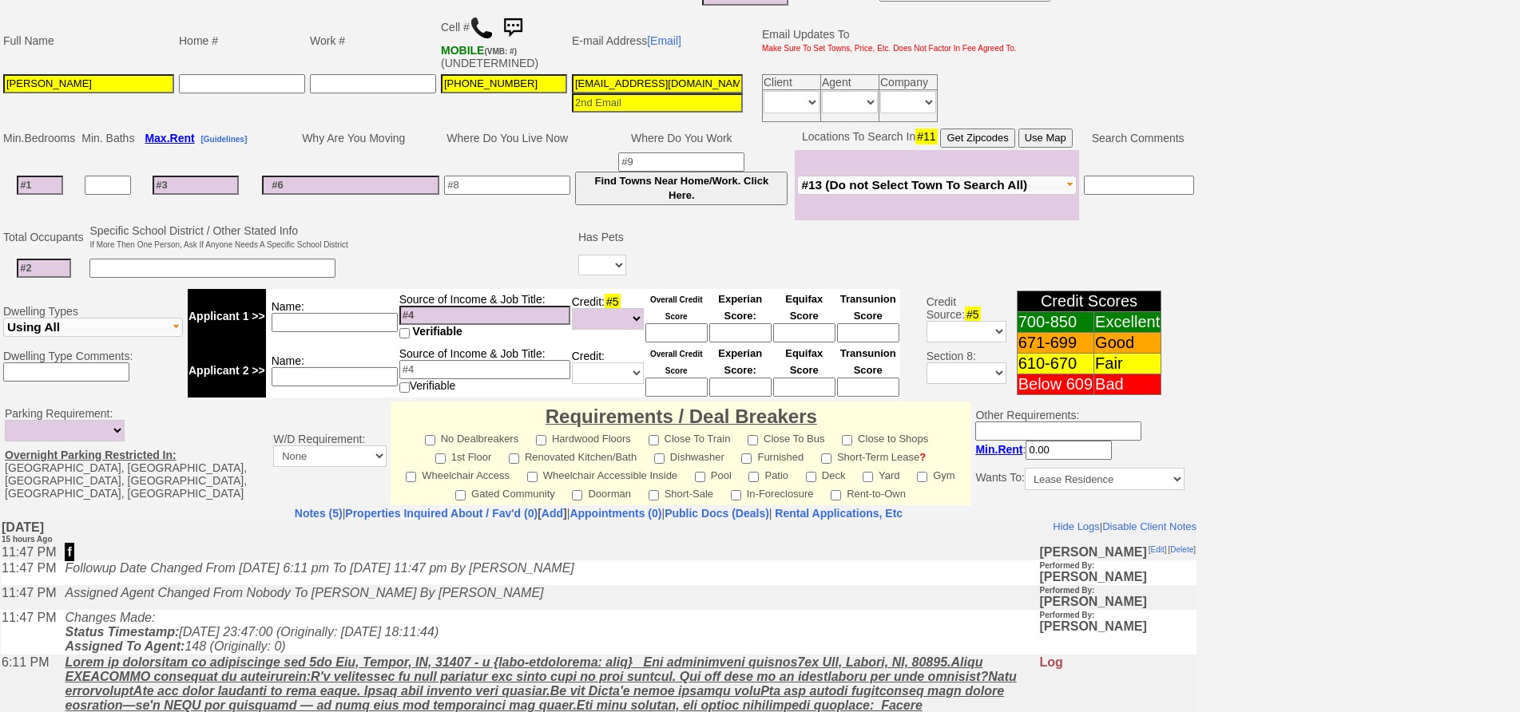
scroll to position [447, 0]
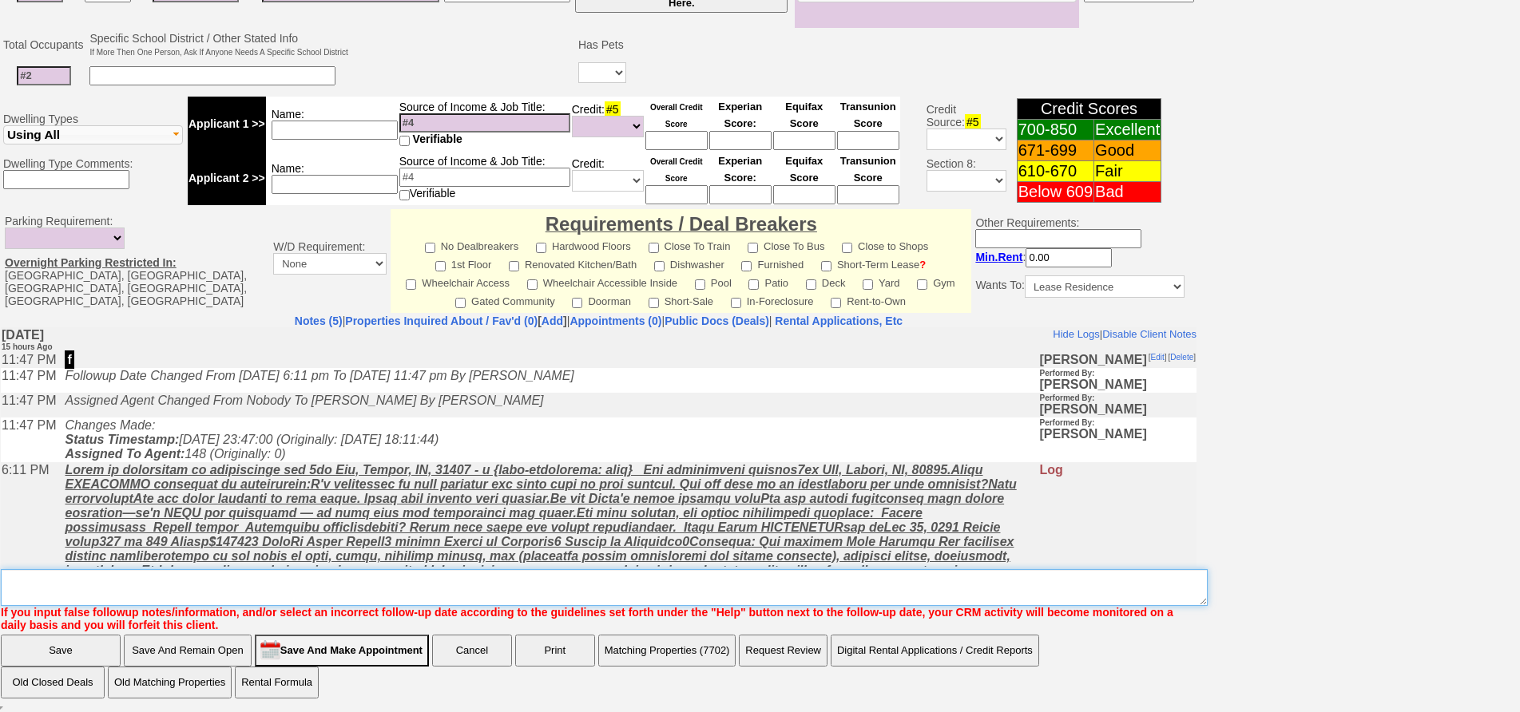
click at [605, 588] on textarea "Insert New Note Here" at bounding box center [604, 587] width 1207 height 37
type textarea "will call me back"
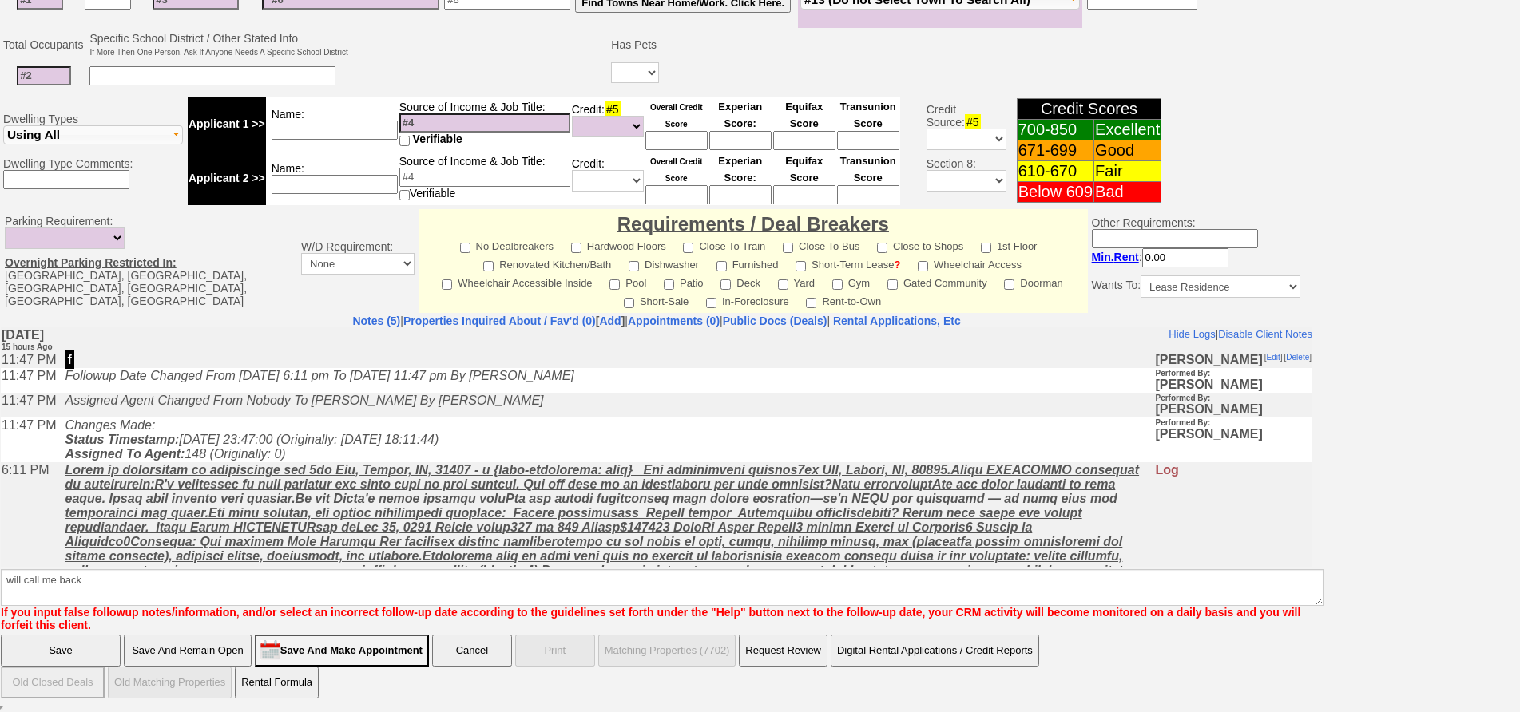
scroll to position [367, 0]
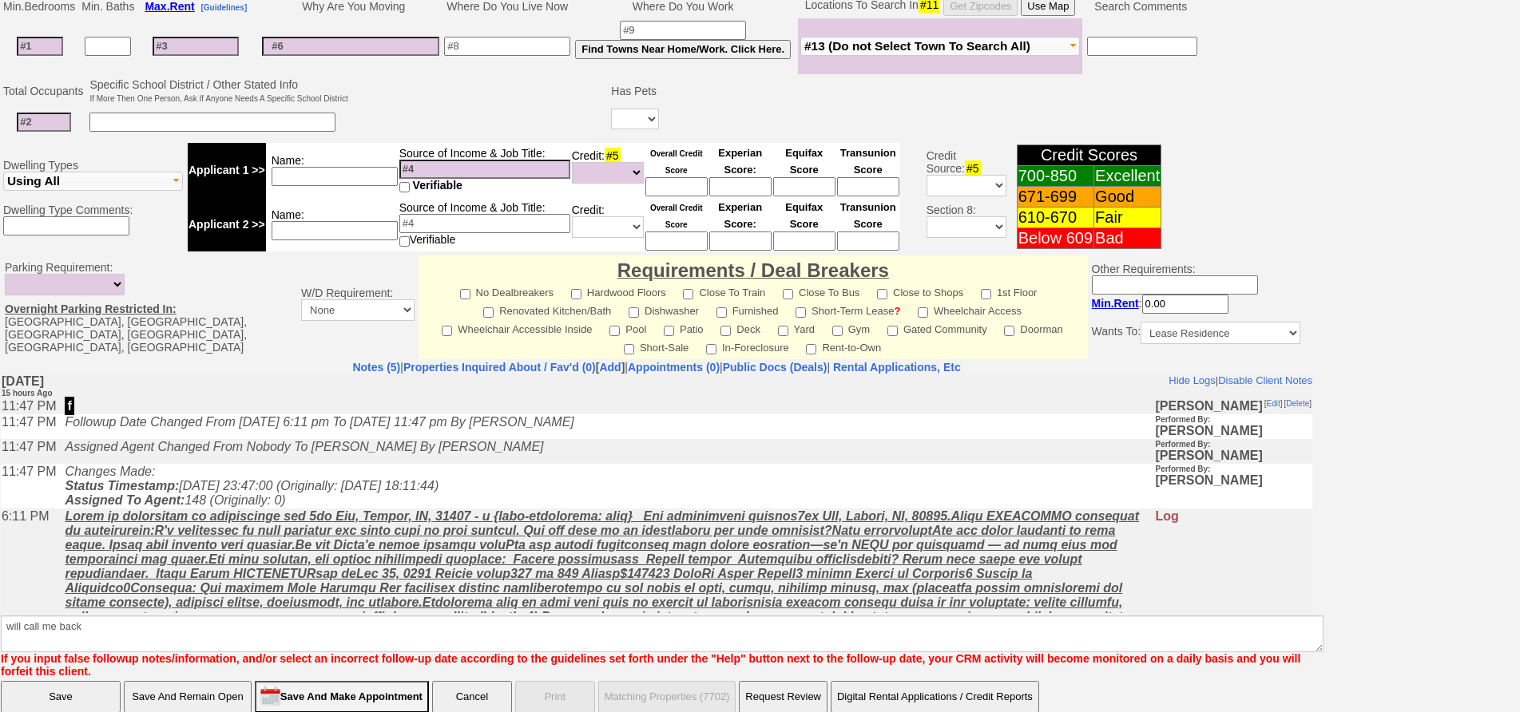
click input "Save" at bounding box center [61, 697] width 120 height 32
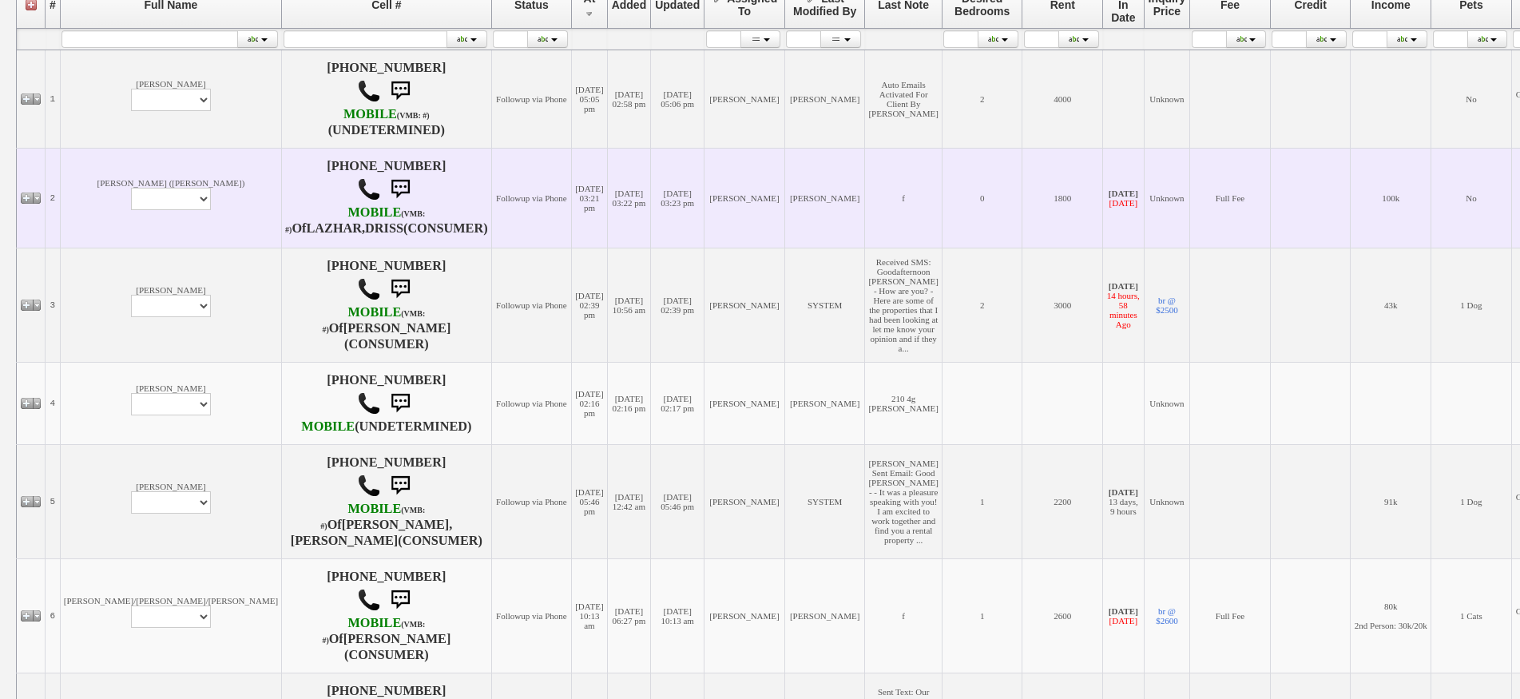
scroll to position [559, 0]
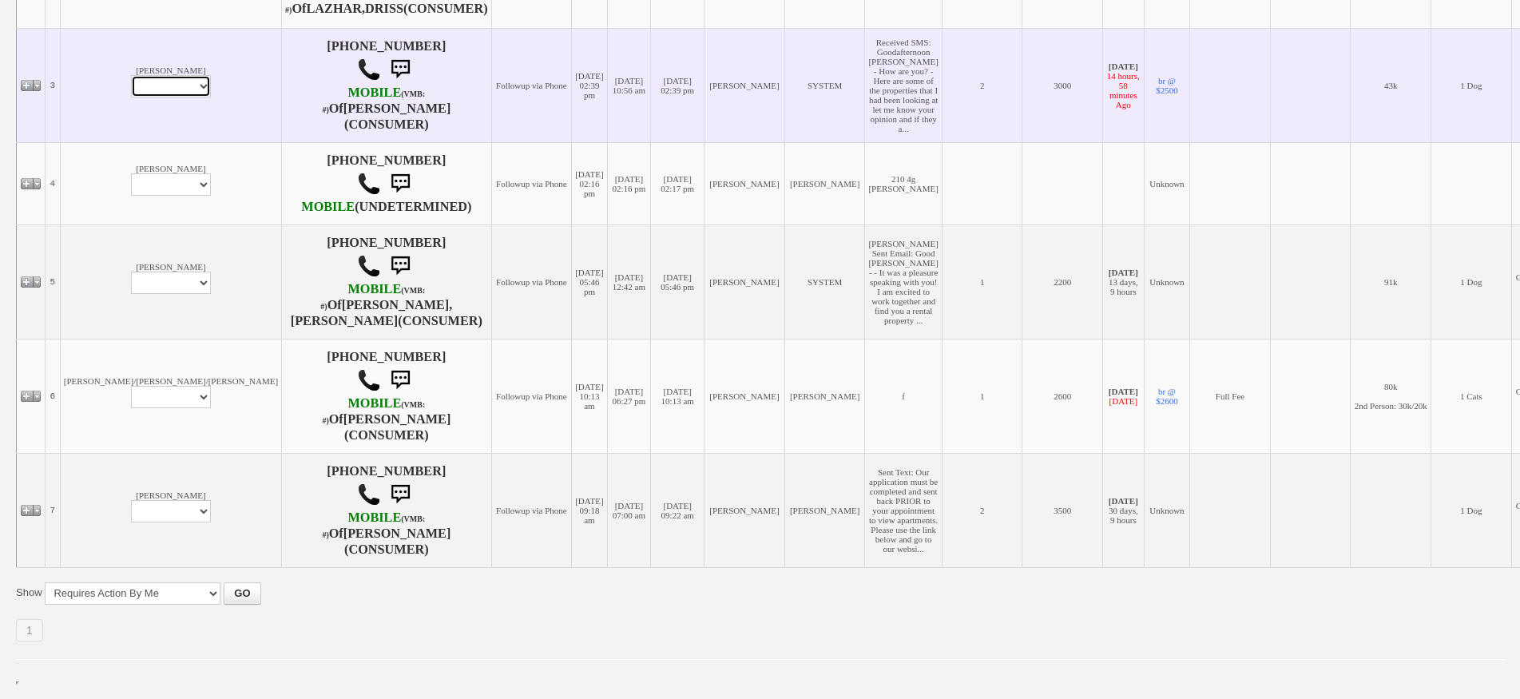
click at [131, 97] on select "Profile Edit Print Email Externally (Will Not Be Tracked In CRM) Closed Deals" at bounding box center [171, 86] width 80 height 22
select select "ChangeURL,/crm/custom/edit_client_form.php?redirect=%2Fcrm%2Fclients.php&id=168…"
click at [131, 93] on select "Profile Edit Print Email Externally (Will Not Be Tracked In CRM) Closed Deals" at bounding box center [171, 86] width 80 height 22
select select
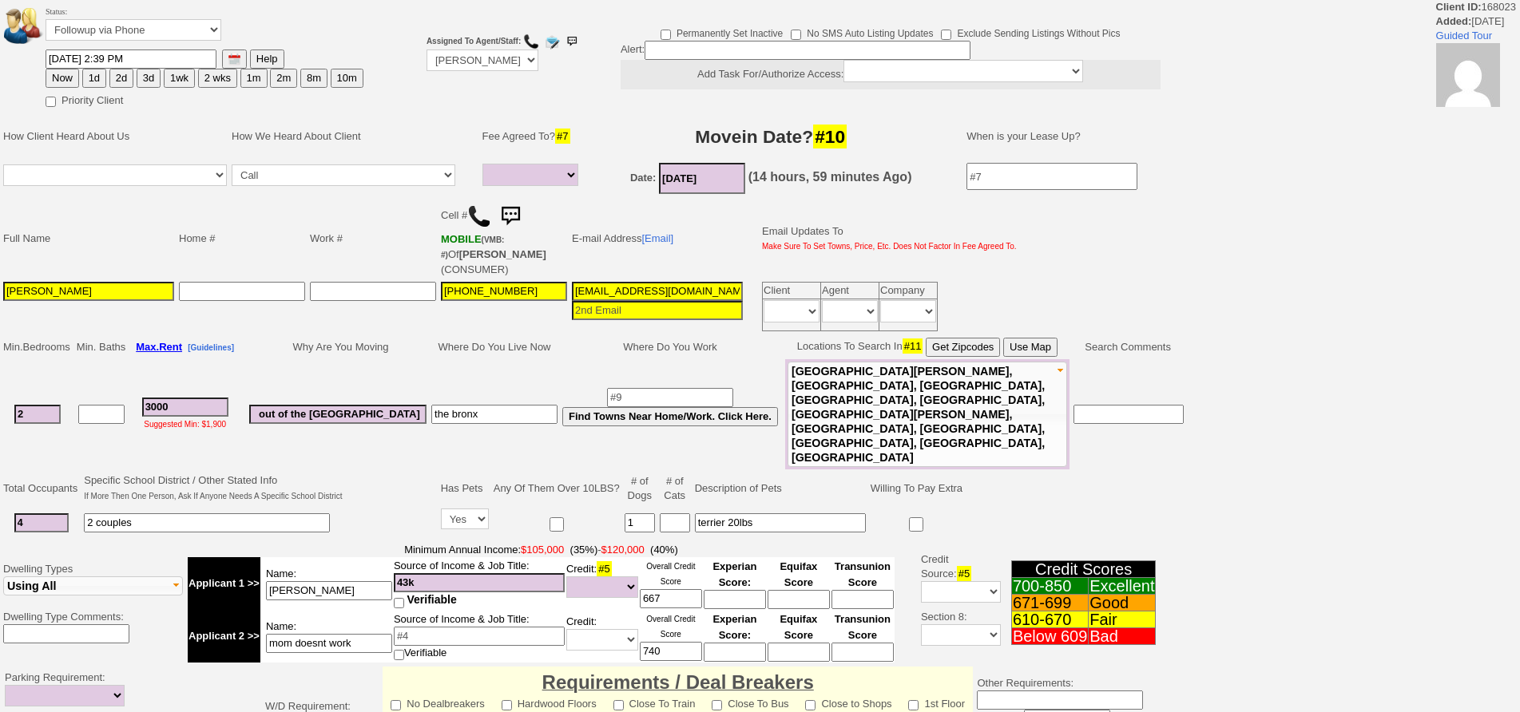
select select
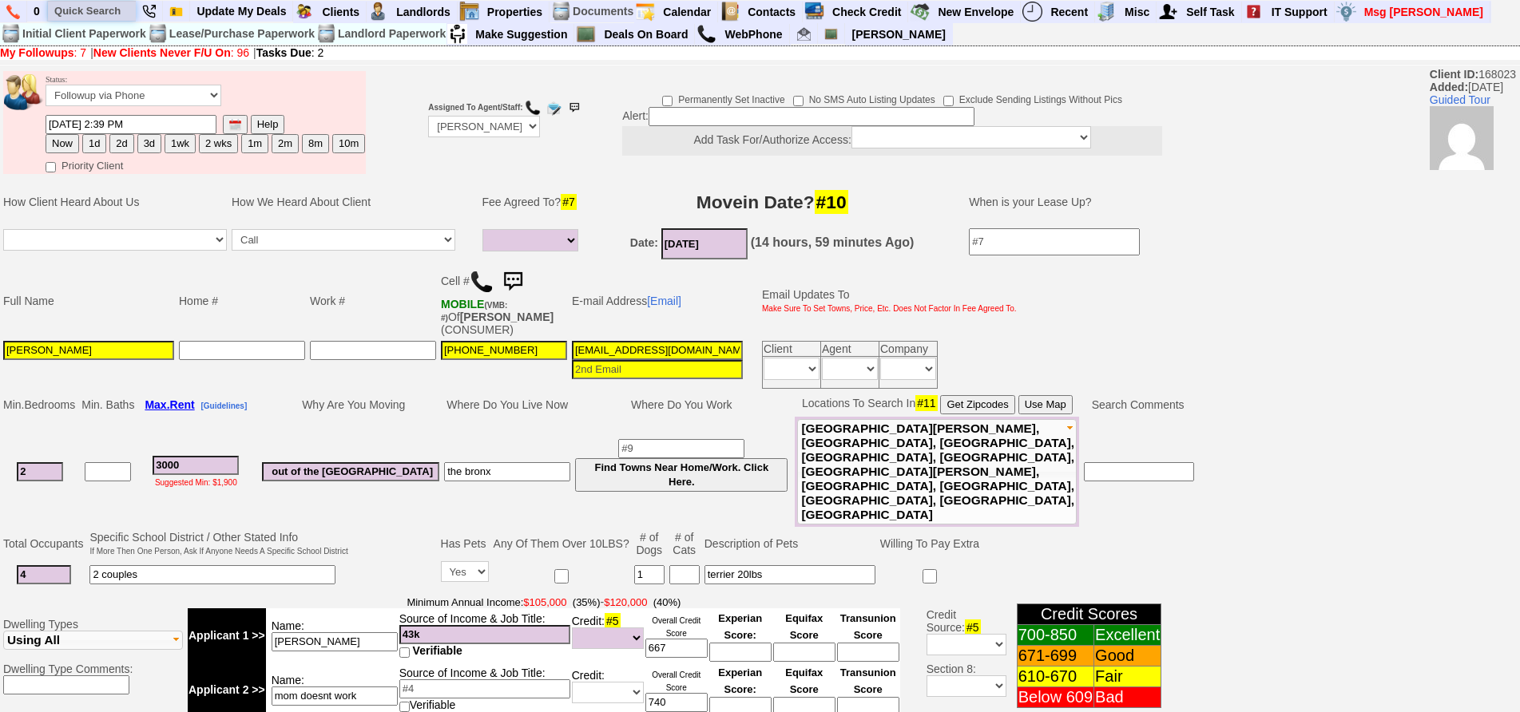
click at [98, 19] on input "text" at bounding box center [92, 11] width 88 height 20
paste input "[PHONE_NUMBER]"
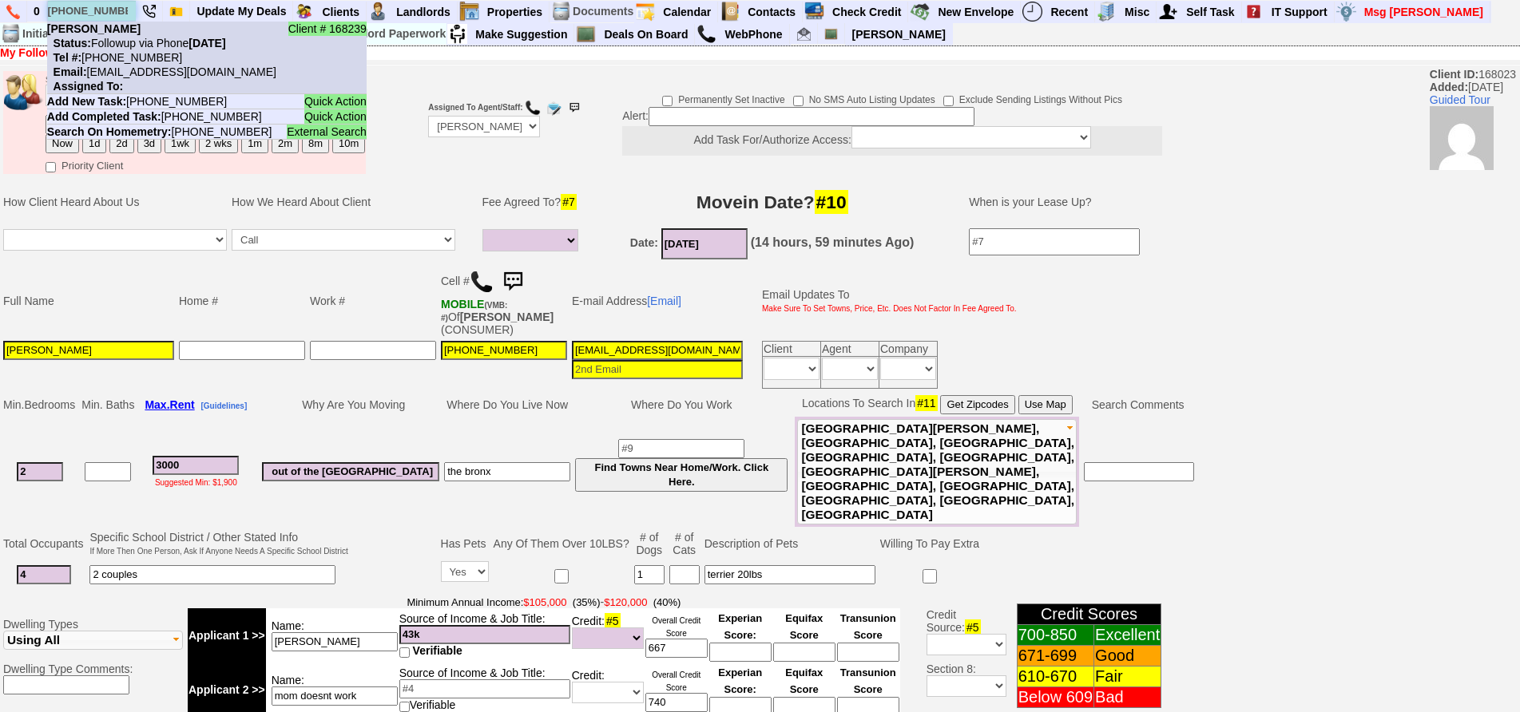
type input "[PHONE_NUMBER]"
click at [125, 34] on b "[PERSON_NAME]" at bounding box center [93, 28] width 93 height 13
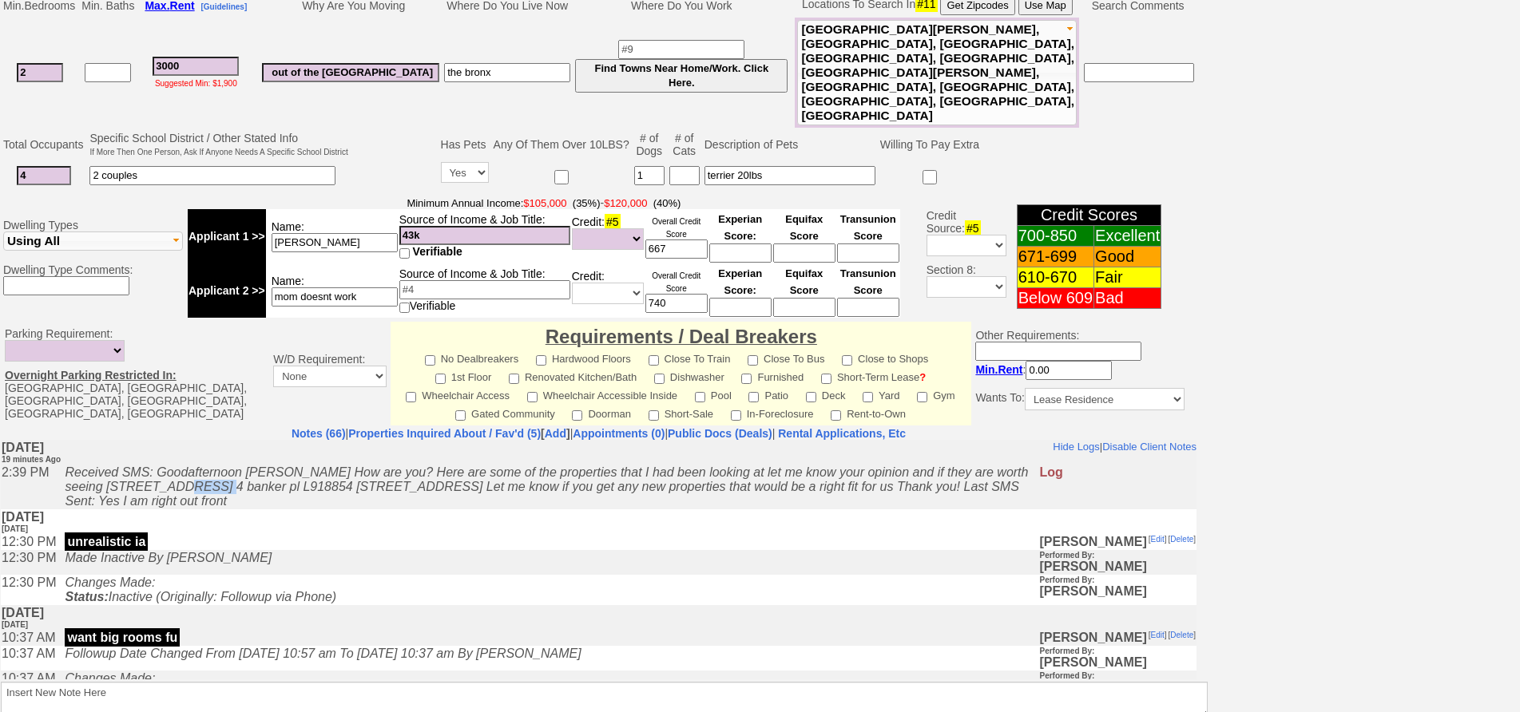
drag, startPoint x: 187, startPoint y: 489, endPoint x: 229, endPoint y: 490, distance: 42.4
click at [229, 490] on icon "Received SMS: Goodafternoon [PERSON_NAME] How are you? Here are some of the pro…" at bounding box center [546, 486] width 963 height 42
copy icon "913880"
click at [304, 490] on icon "Received SMS: Goodafternoon [PERSON_NAME] How are you? Here are some of the pro…" at bounding box center [546, 486] width 963 height 42
drag, startPoint x: 307, startPoint y: 491, endPoint x: 350, endPoint y: 493, distance: 43.1
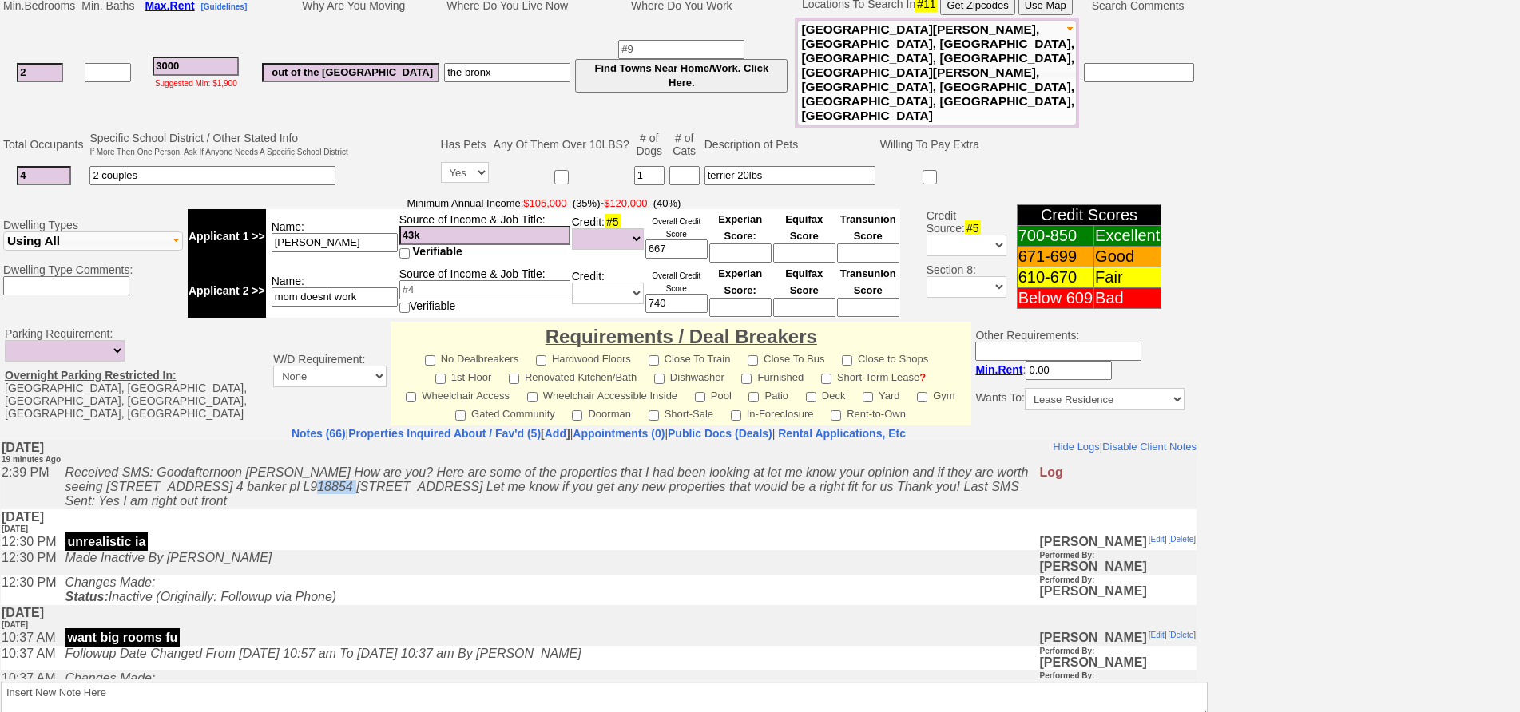
click at [350, 493] on icon "Received SMS: Goodafternoon [PERSON_NAME] How are you? Here are some of the pro…" at bounding box center [546, 486] width 963 height 42
copy icon "918854"
drag, startPoint x: 429, startPoint y: 490, endPoint x: 470, endPoint y: 496, distance: 41.1
click at [470, 496] on icon "Received SMS: Goodafternoon [PERSON_NAME] How are you? Here are some of the pro…" at bounding box center [546, 486] width 963 height 42
copy icon "912349"
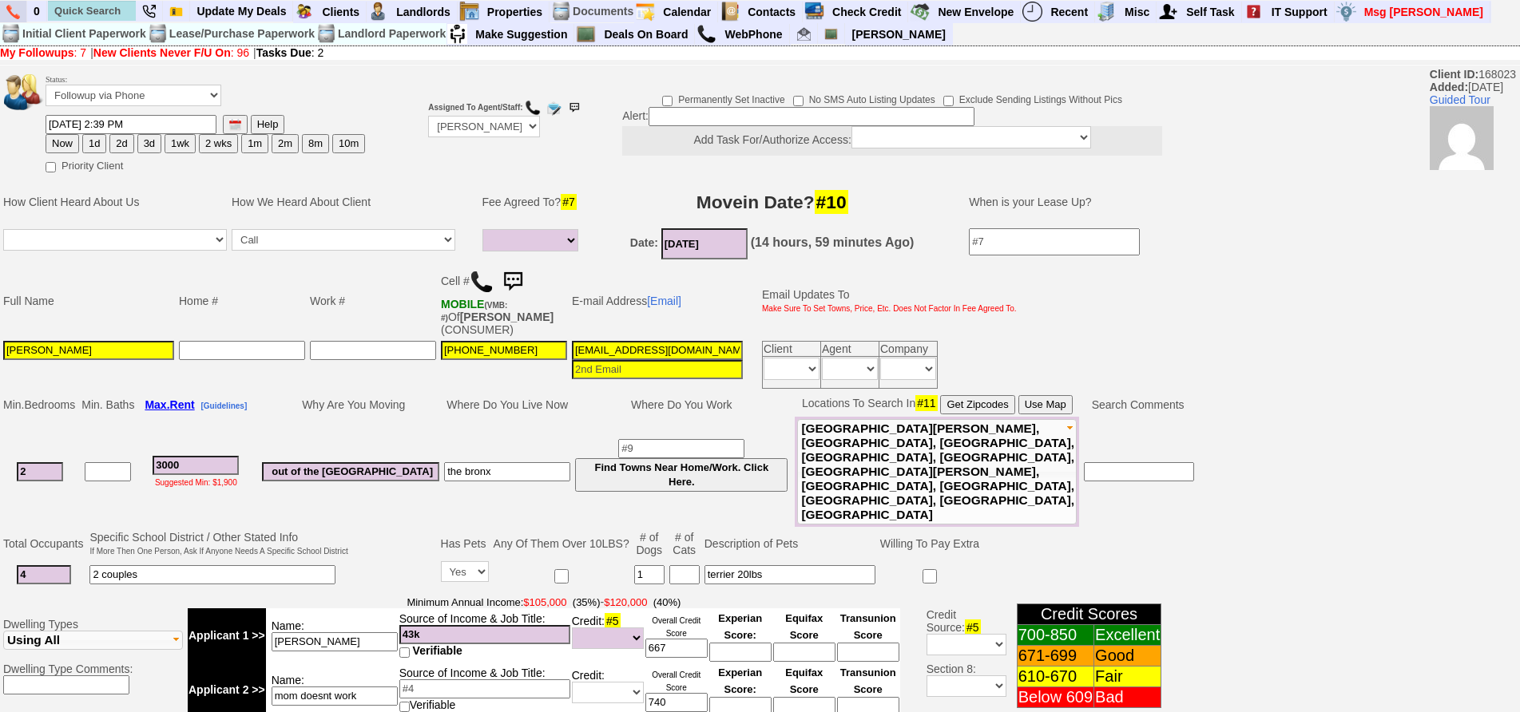
click at [10, 18] on img at bounding box center [13, 12] width 14 height 14
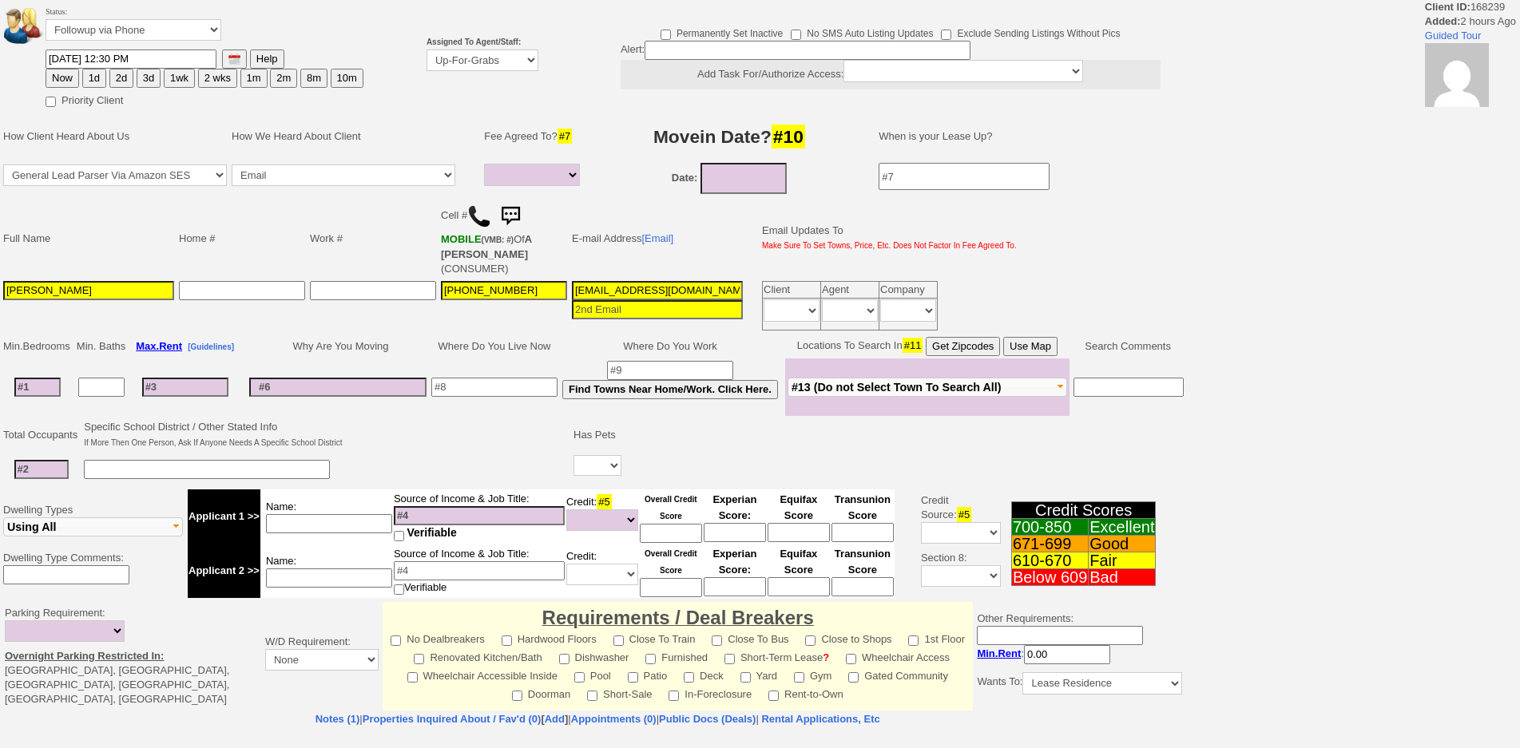
select select
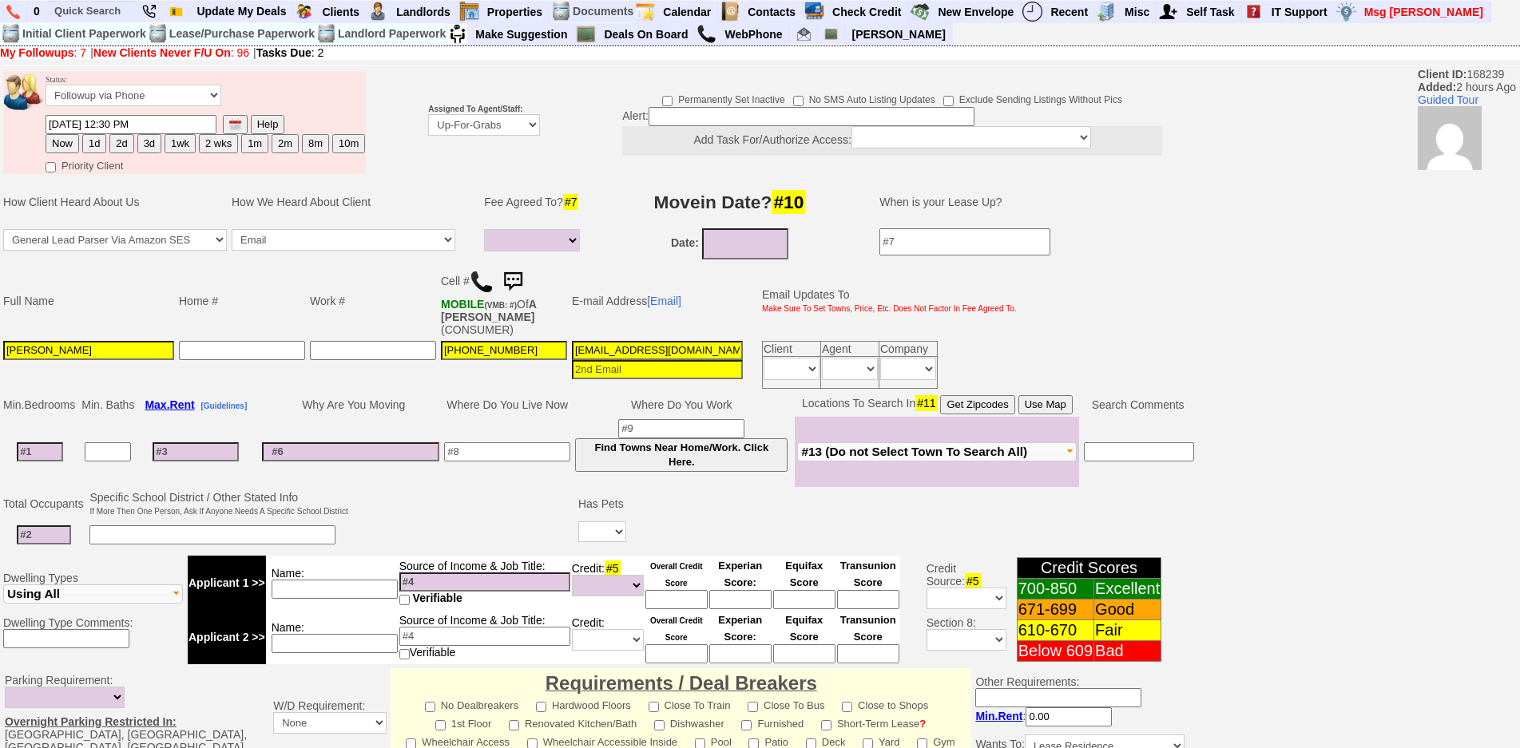
click at [94, 145] on button "1d" at bounding box center [94, 143] width 24 height 19
type input "[DATE] 02:59 PM"
click at [534, 137] on td "Assigned To Agent/Staff: Up-For-Grabs ***** STAFF ***** [PERSON_NAME] [PHONE_NU…" at bounding box center [484, 123] width 117 height 108
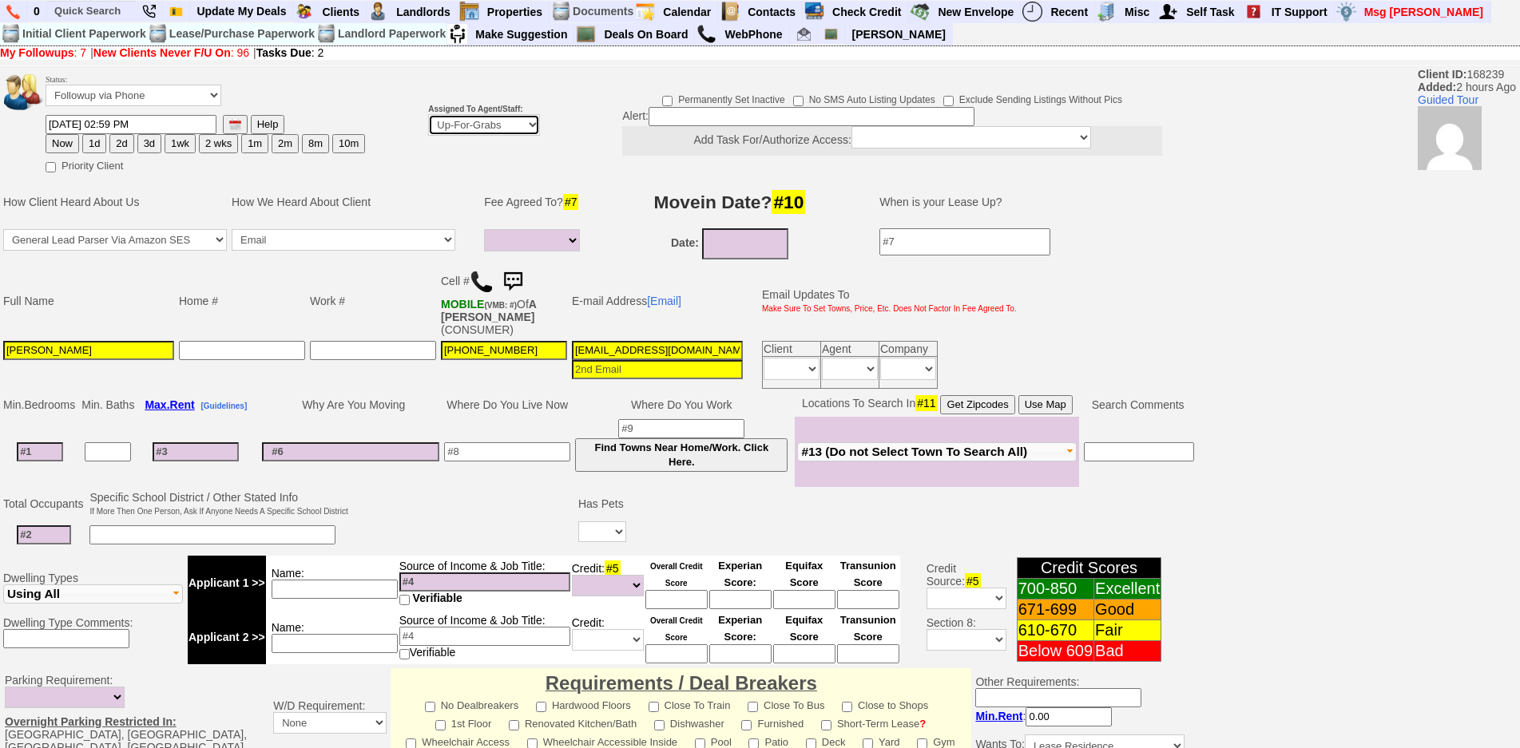
click at [522, 132] on select "Up-For-Grabs ***** STAFF ***** Bob Bruno 914-419-3579 Cristy Liberto 914-486-10…" at bounding box center [484, 125] width 112 height 22
select select "148"
click at [428, 114] on select "Up-For-Grabs ***** STAFF ***** Bob Bruno 914-419-3579 Cristy Liberto 914-486-10…" at bounding box center [484, 125] width 112 height 22
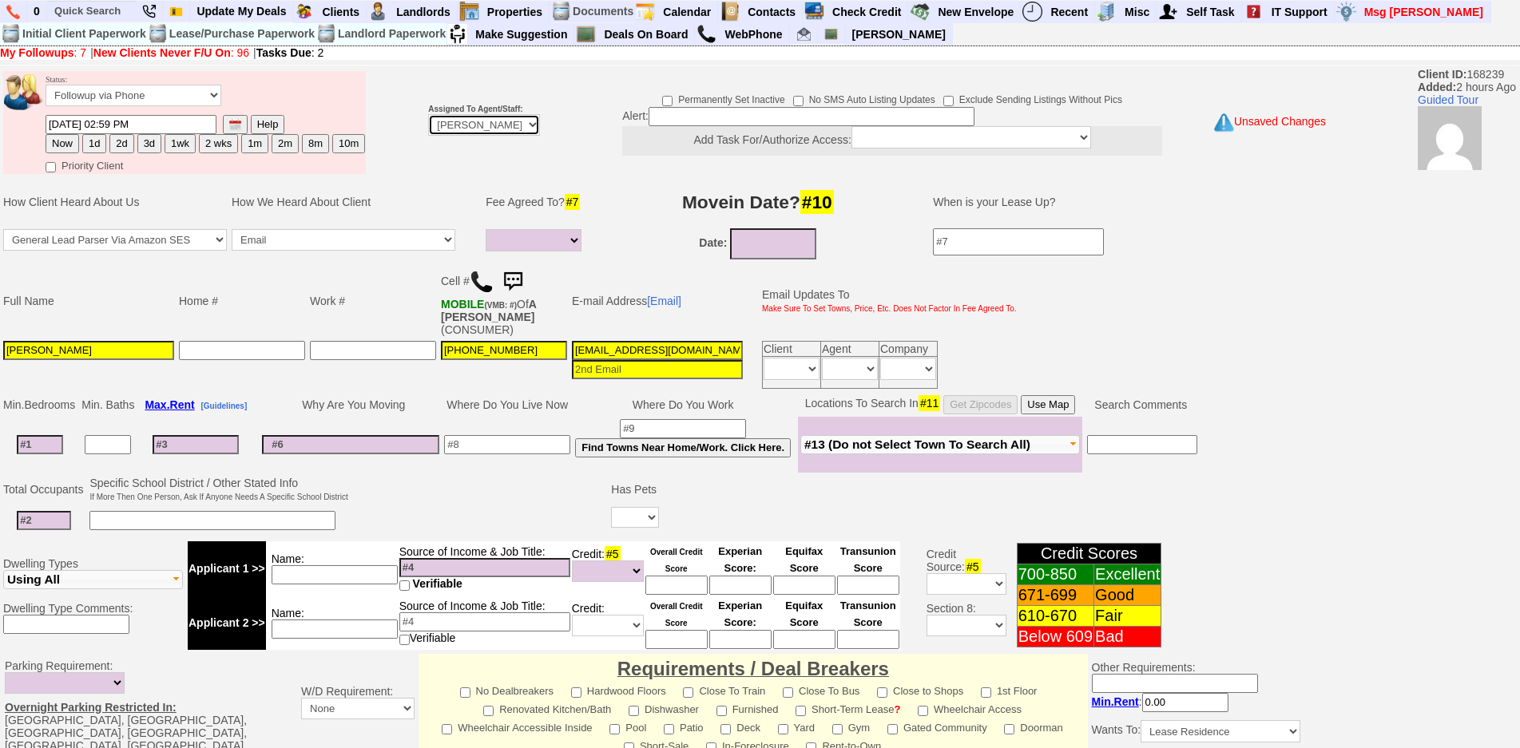
scroll to position [389, 0]
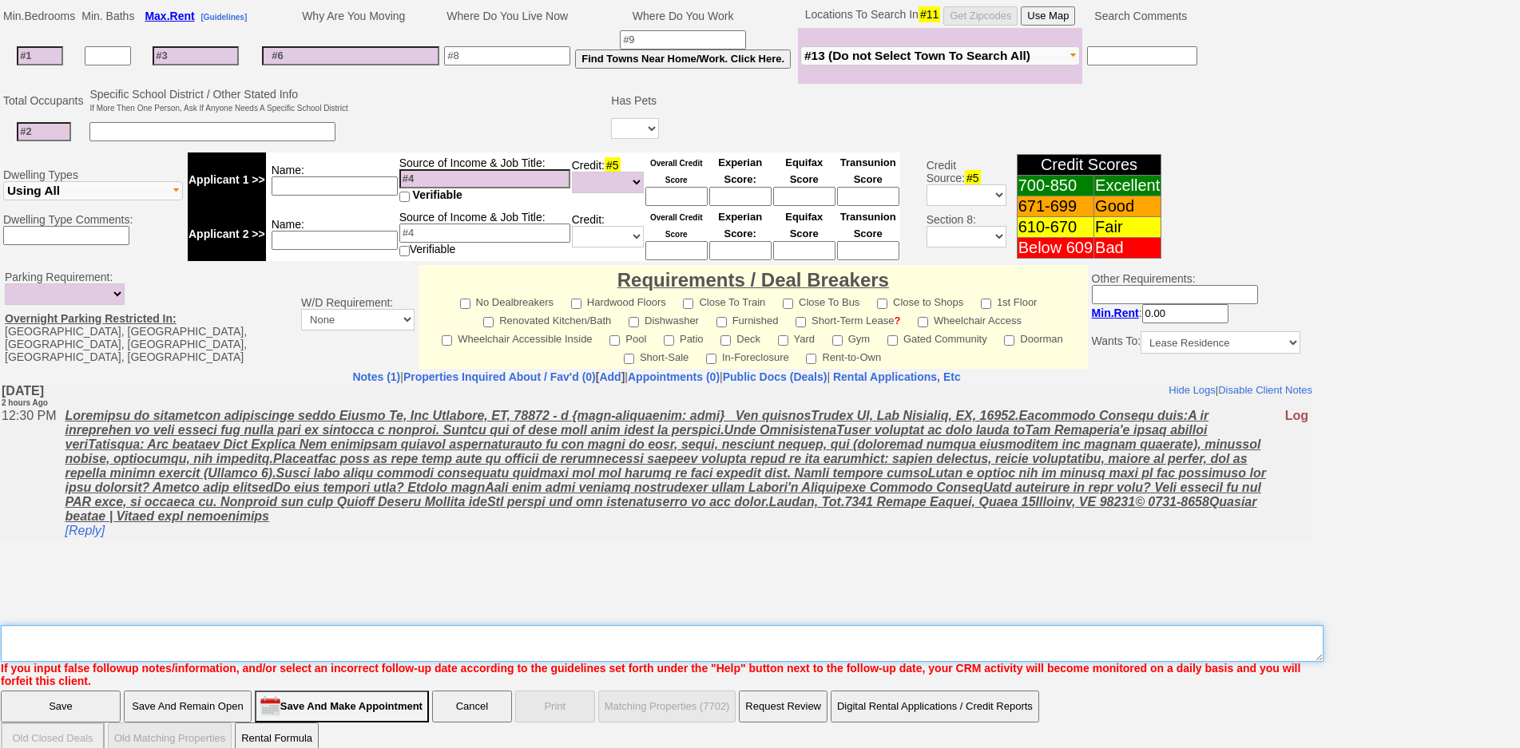
click at [699, 625] on textarea "Insert New Note Here" at bounding box center [662, 643] width 1322 height 37
type textarea "f"
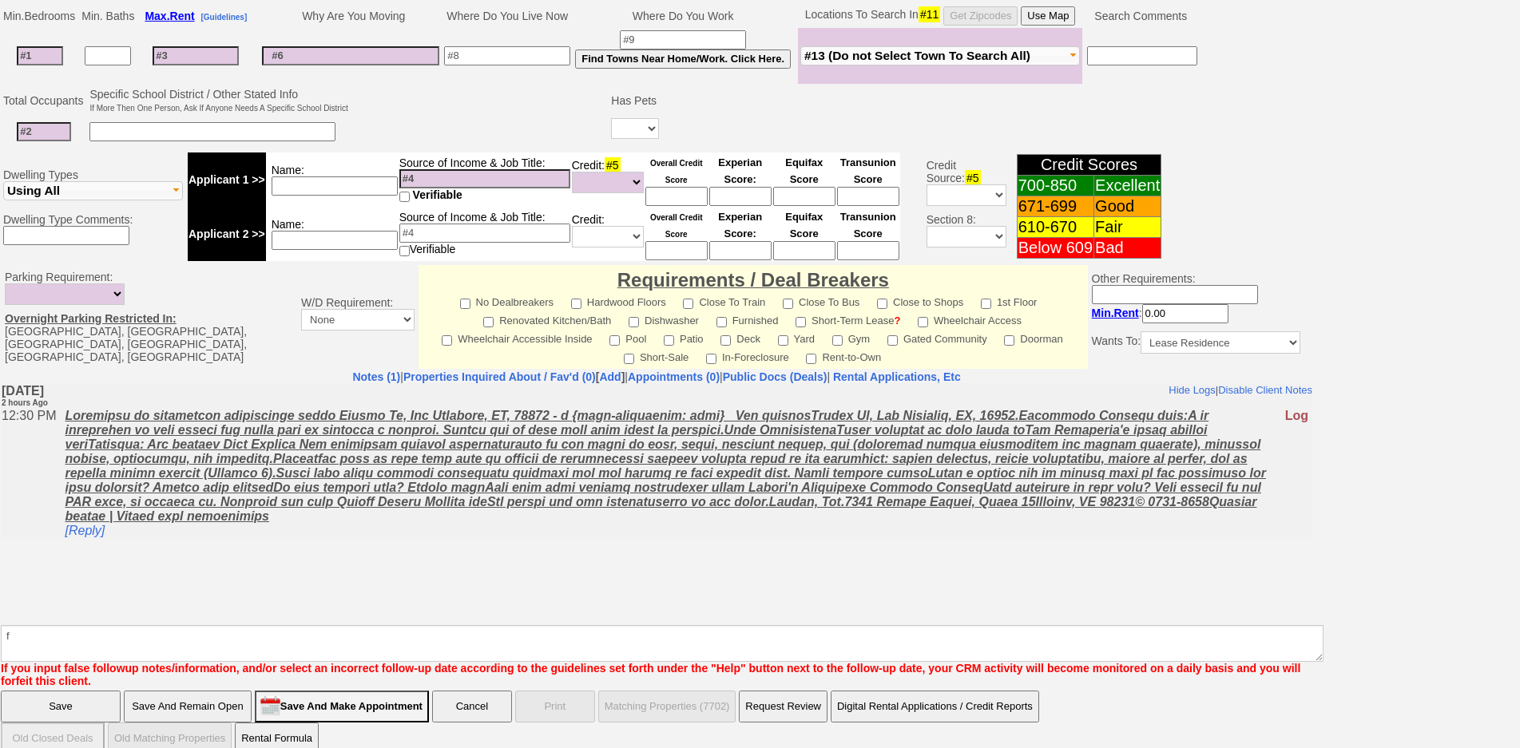
click input "Save" at bounding box center [61, 707] width 120 height 32
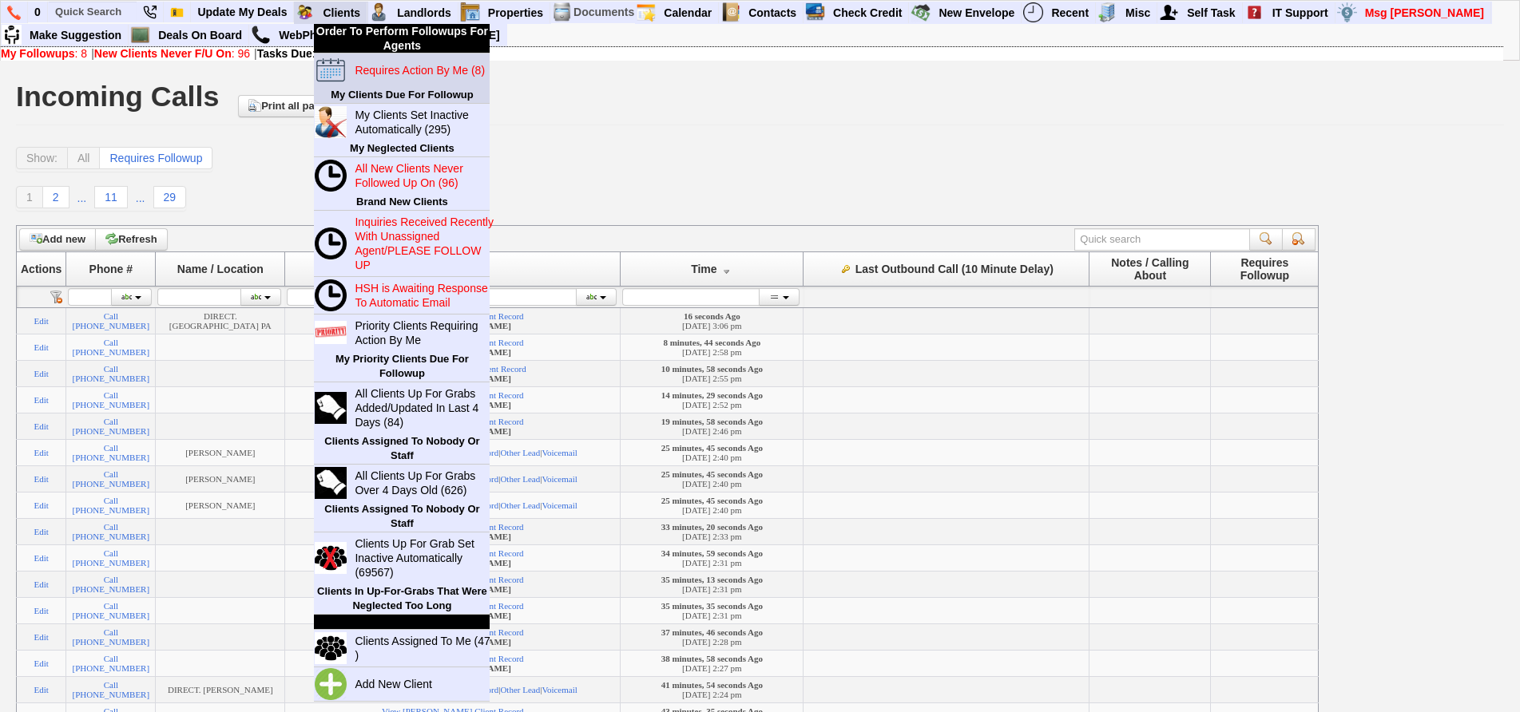
click at [394, 69] on blink "Requires Action By Me (8)" at bounding box center [420, 70] width 130 height 13
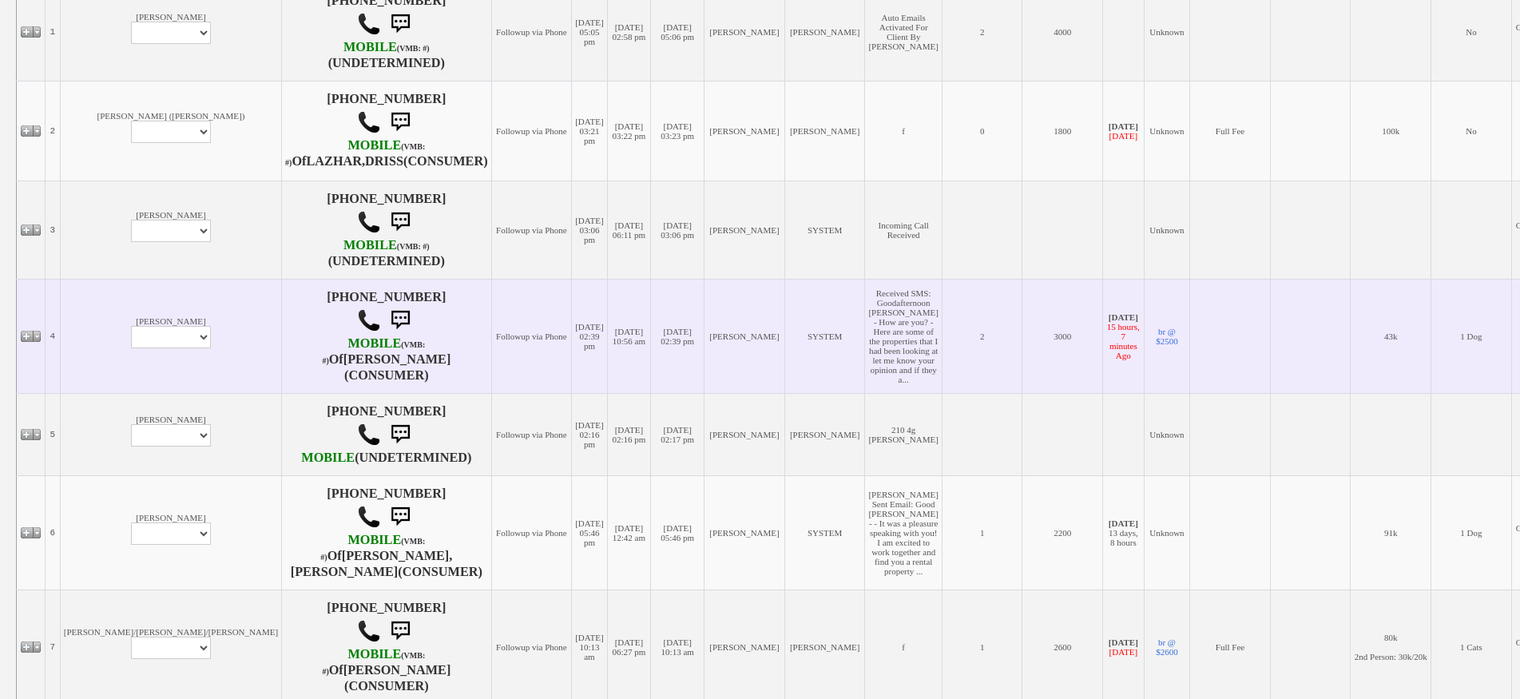
scroll to position [399, 0]
click at [115, 311] on td "[PERSON_NAME] Profile Edit Print Email Externally (Will Not Be Tracked In CRM) …" at bounding box center [170, 334] width 221 height 114
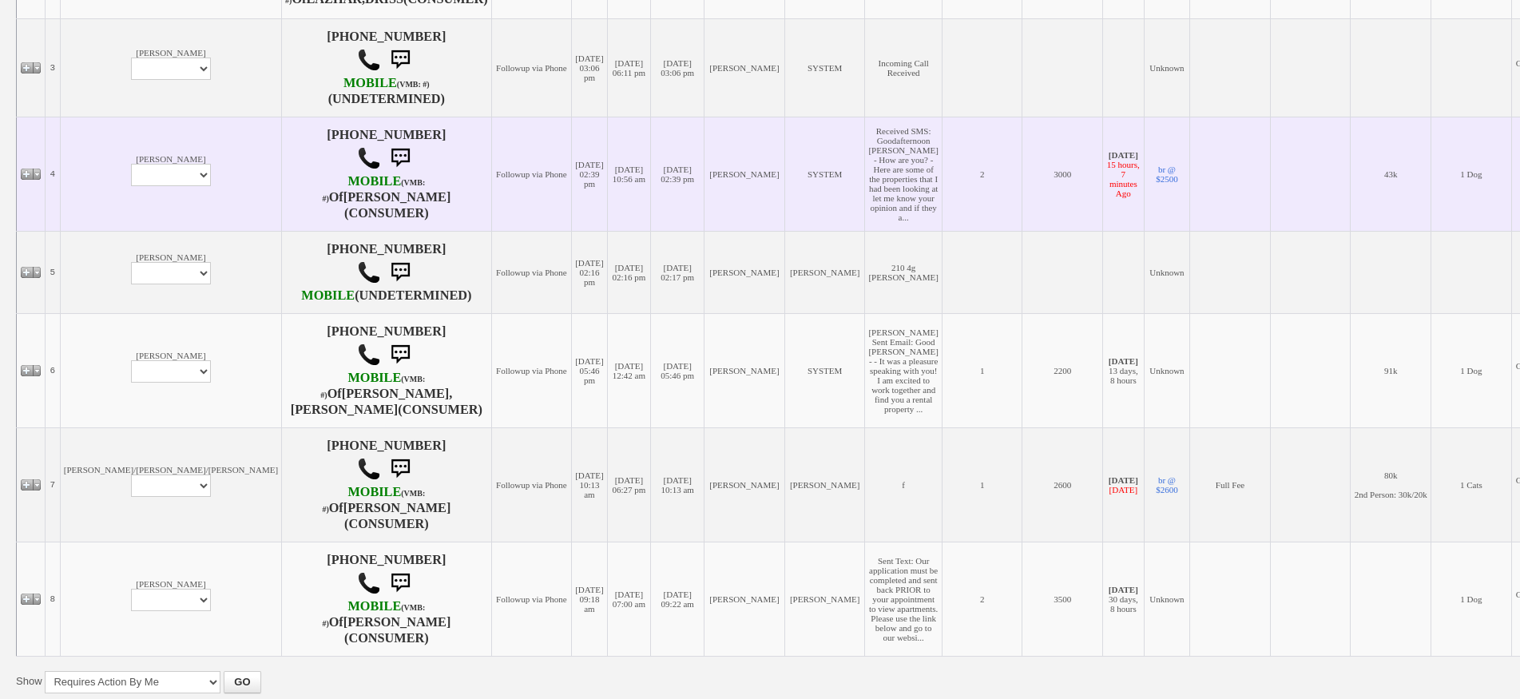
scroll to position [719, 0]
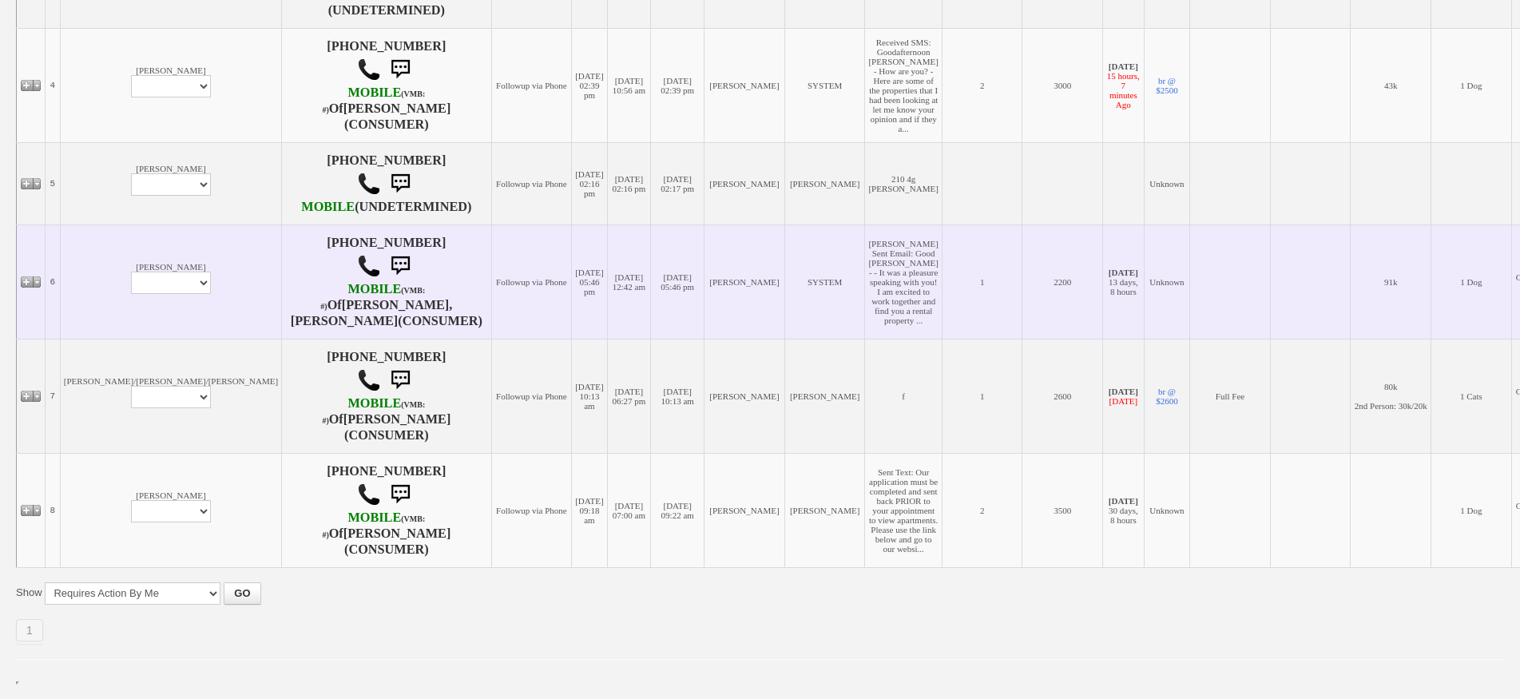
click at [102, 267] on td "[PERSON_NAME] Profile Edit Print Email Externally (Will Not Be Tracked In CRM) …" at bounding box center [170, 281] width 221 height 114
click at [117, 236] on td "[PERSON_NAME] Profile Edit Print Email Externally (Will Not Be Tracked In CRM) …" at bounding box center [170, 281] width 221 height 114
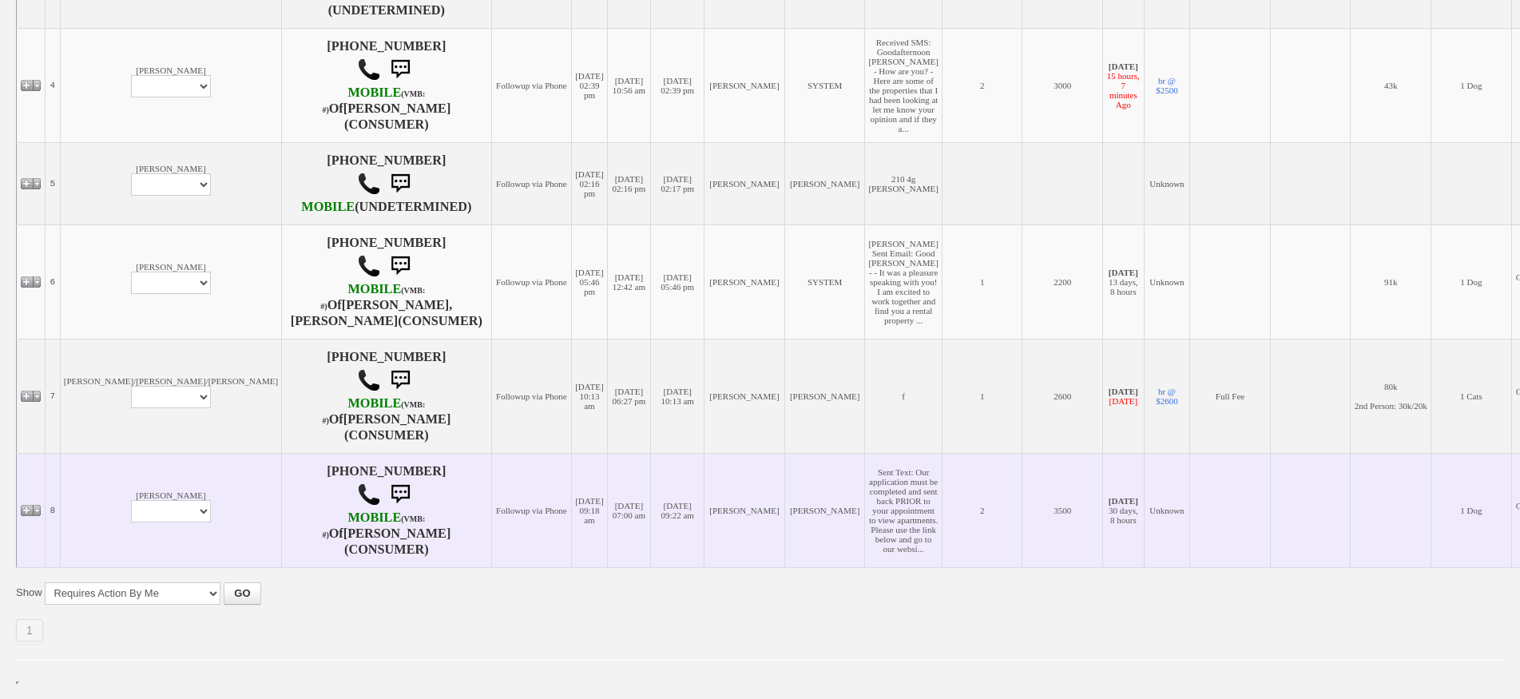
click at [116, 553] on td "Lauren Granchelli Profile Edit Print Email Externally (Will Not Be Tracked In C…" at bounding box center [170, 510] width 221 height 114
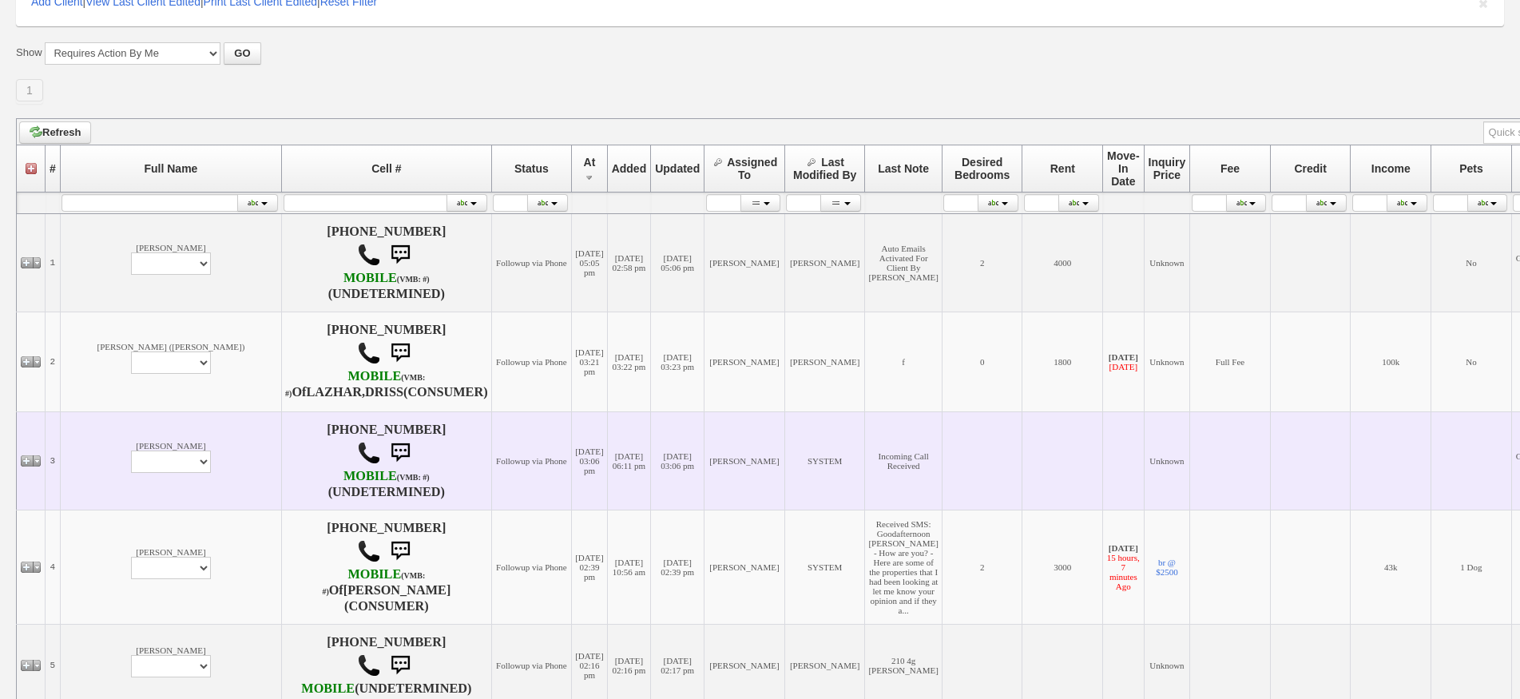
scroll to position [319, 0]
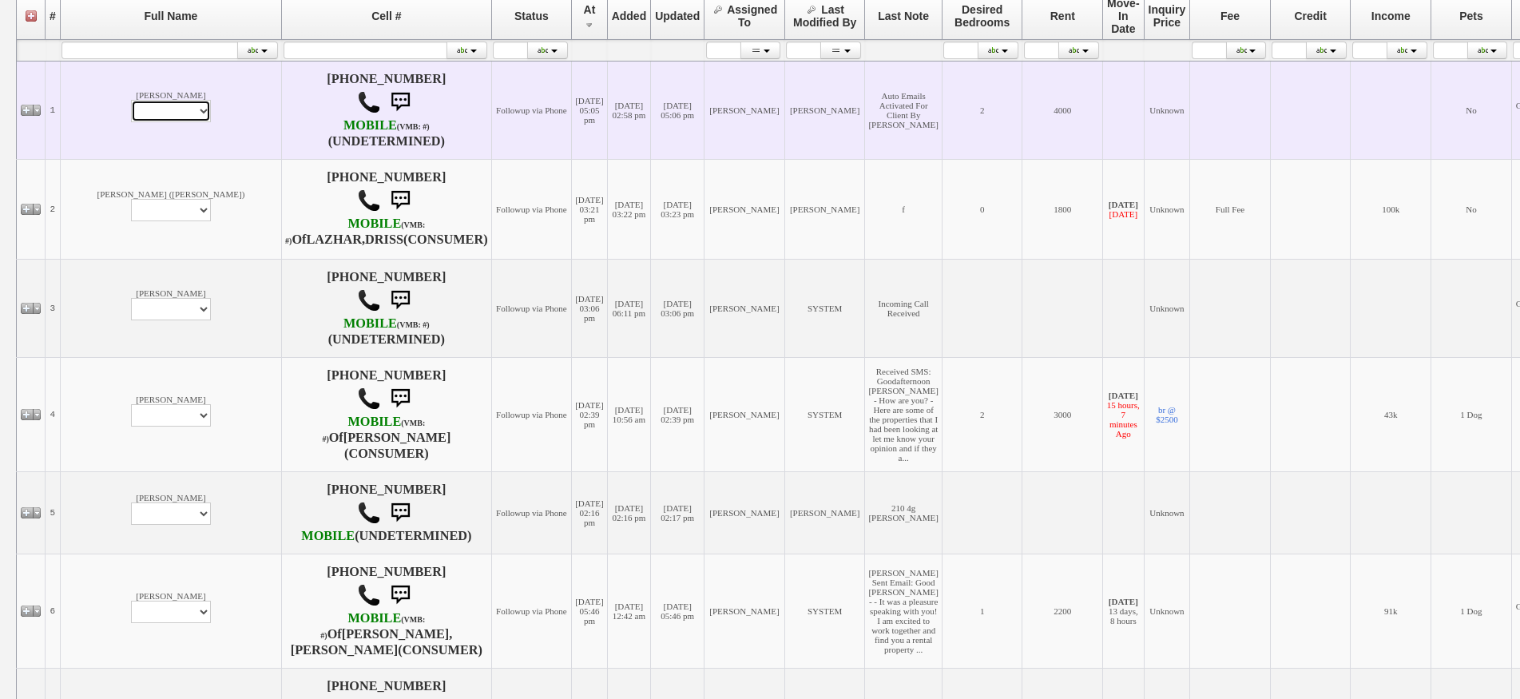
click at [131, 115] on select "Profile Edit Print Email Externally (Will Not Be Tracked In CRM) Closed Deals" at bounding box center [171, 111] width 80 height 22
select select "ChangeURL,/crm/custom/edit_client_form.php?redirect=%2Fcrm%2Fclients.php&id=168…"
click at [131, 100] on select "Profile Edit Print Email Externally (Will Not Be Tracked In CRM) Closed Deals" at bounding box center [171, 111] width 80 height 22
select select
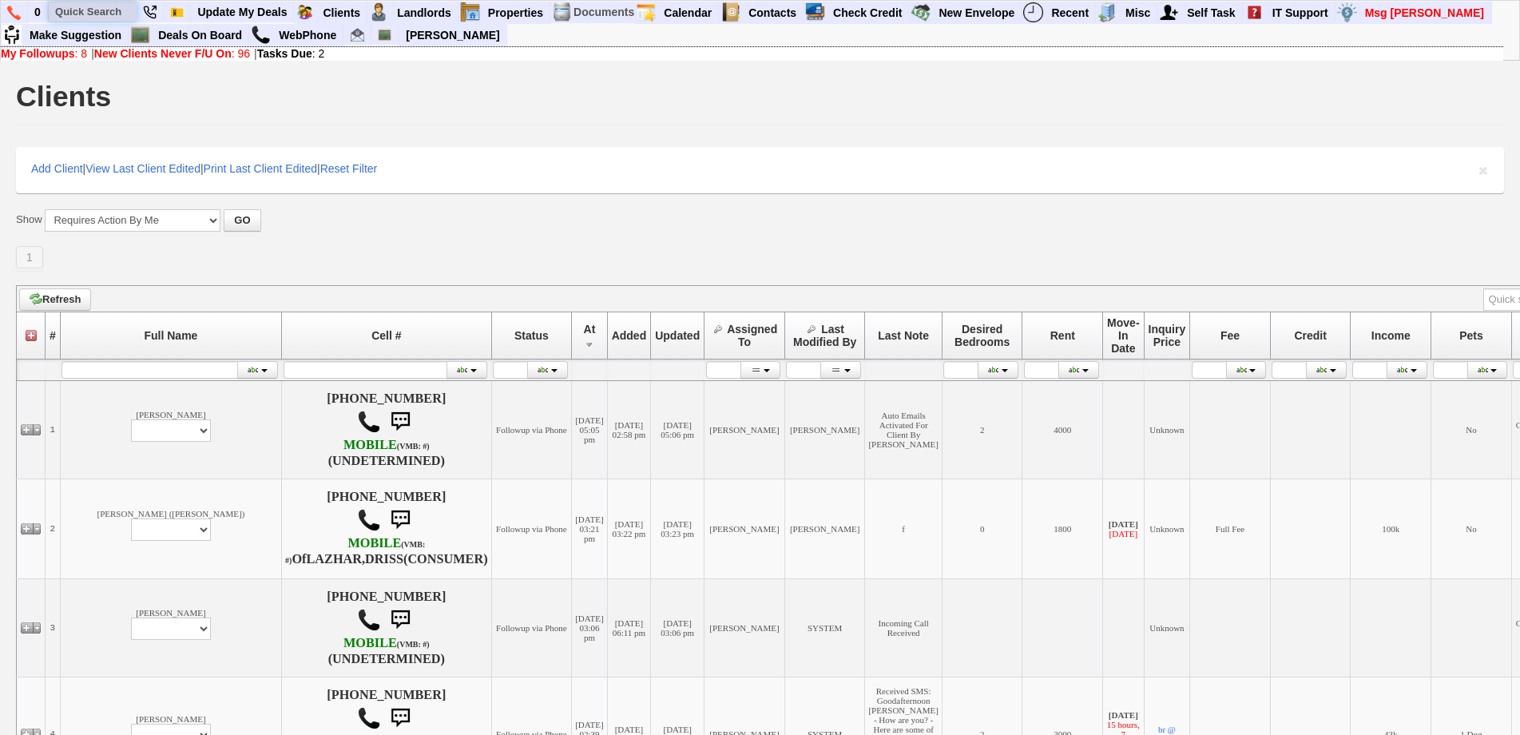
click at [115, 17] on input "text" at bounding box center [93, 12] width 88 height 20
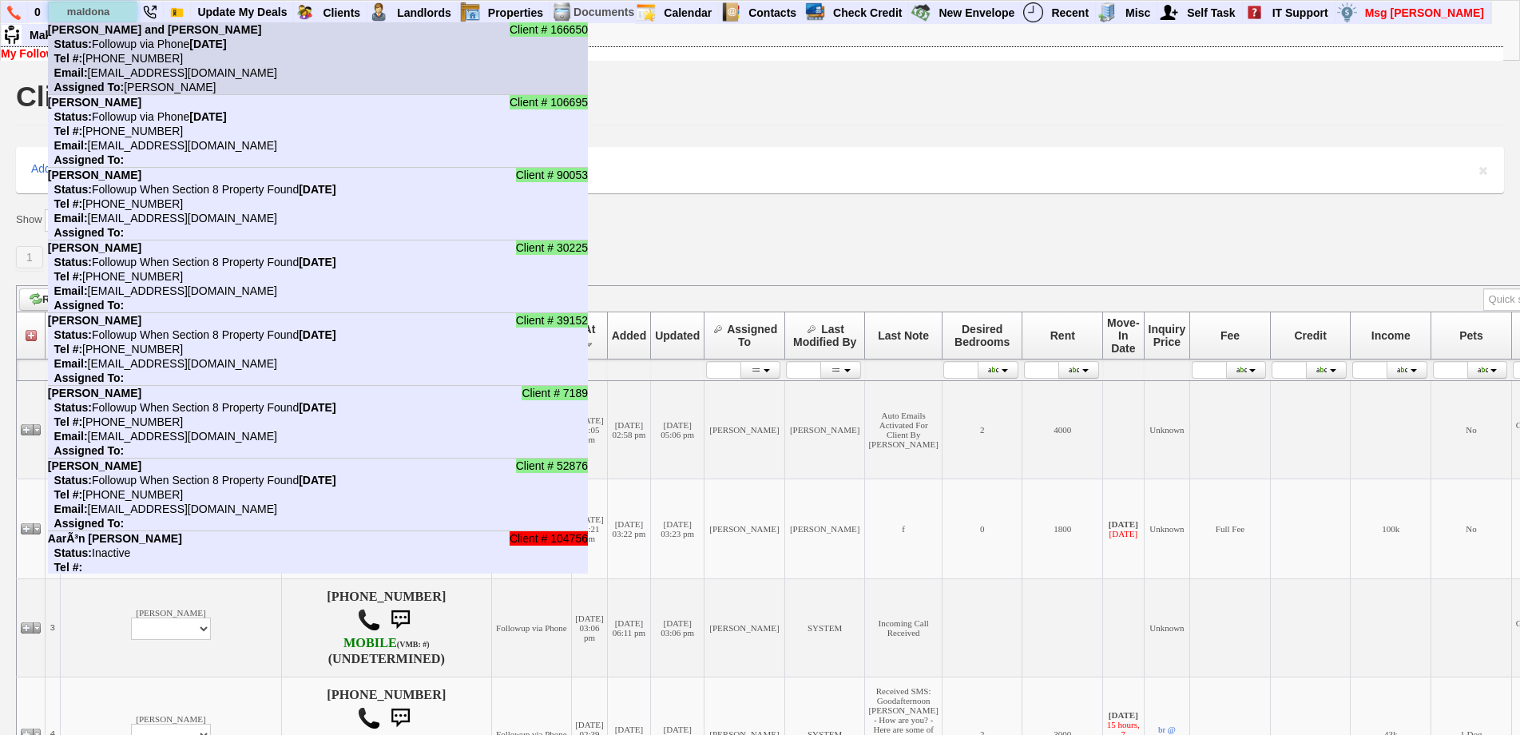
type input "maldona"
click at [120, 32] on b "[PERSON_NAME] and [PERSON_NAME]" at bounding box center [155, 29] width 214 height 13
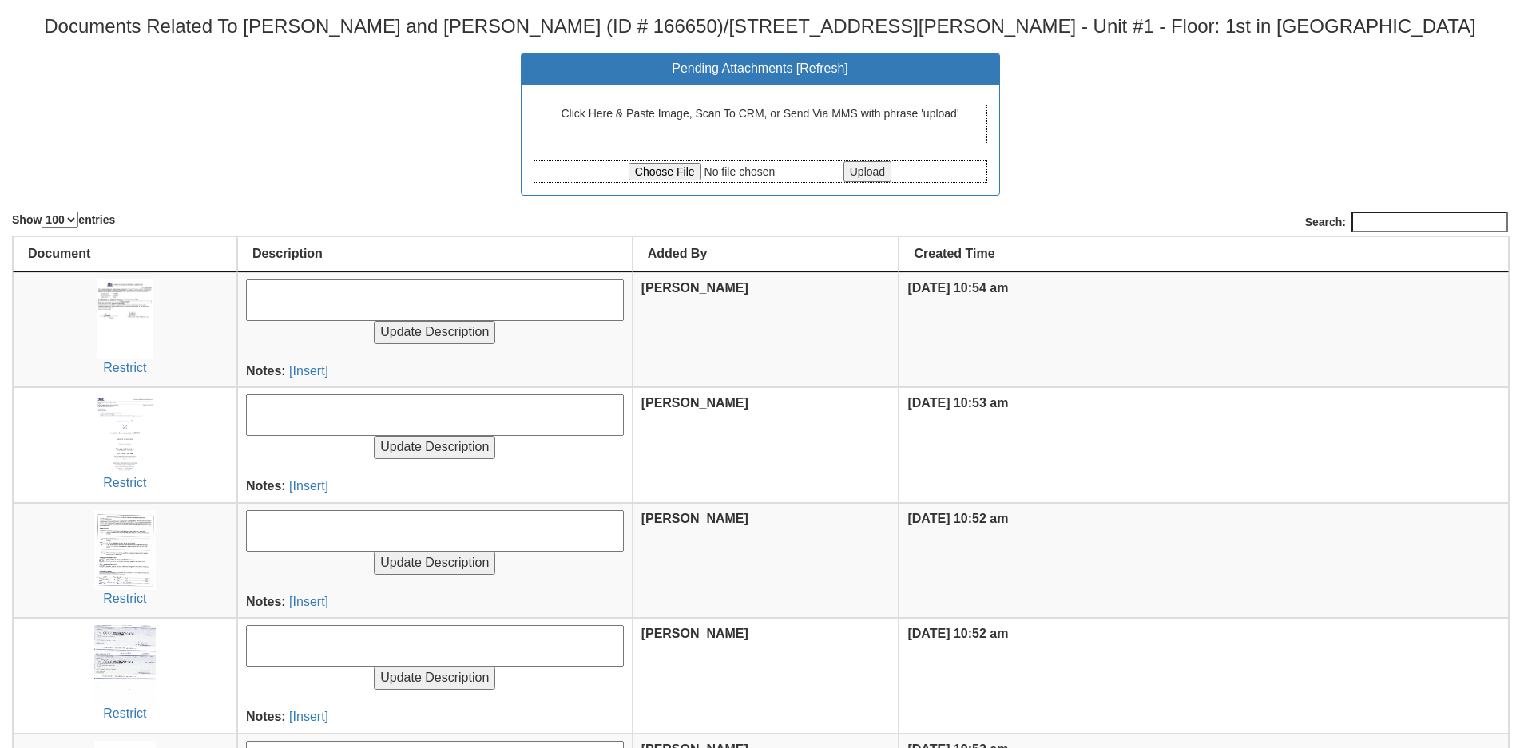
select select "100"
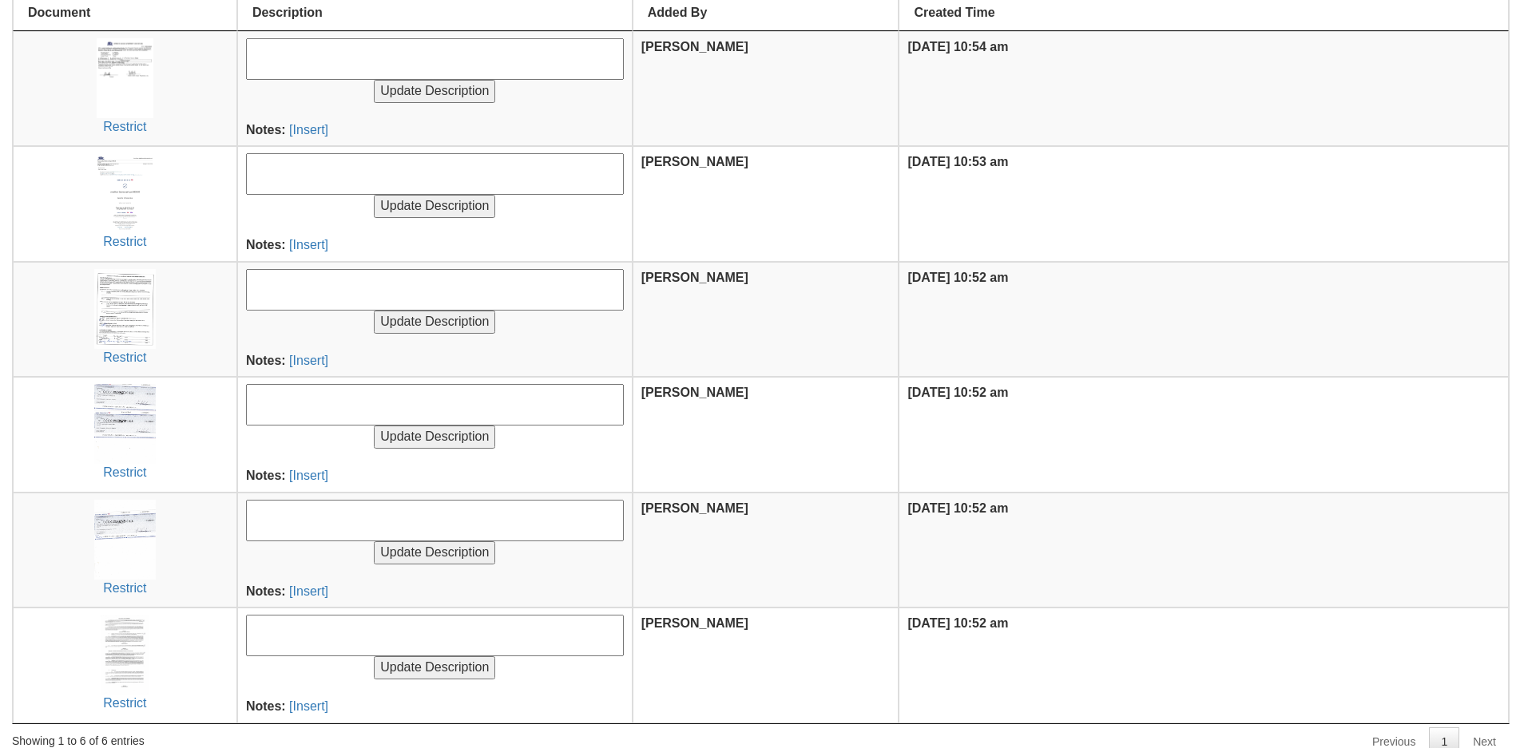
scroll to position [249, 0]
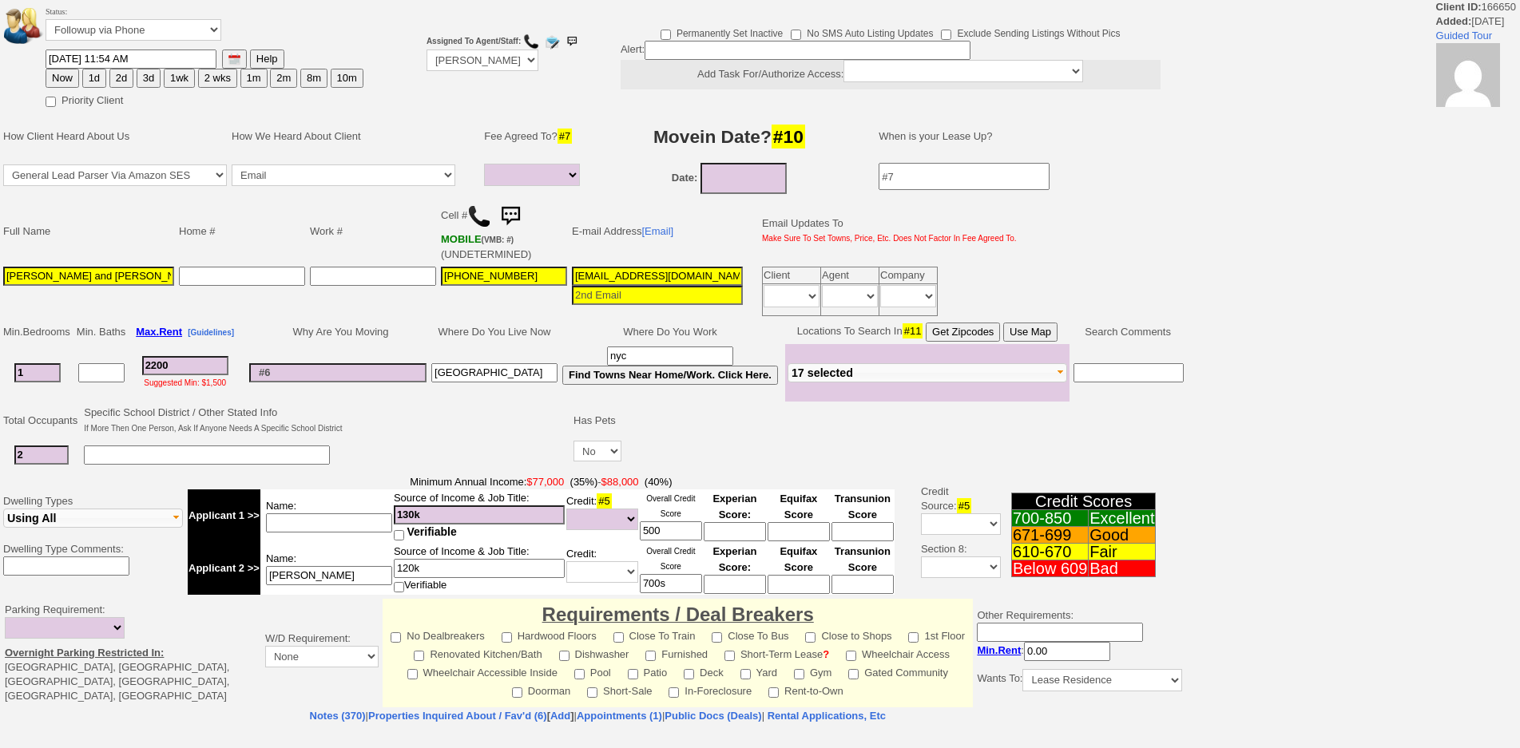
select select
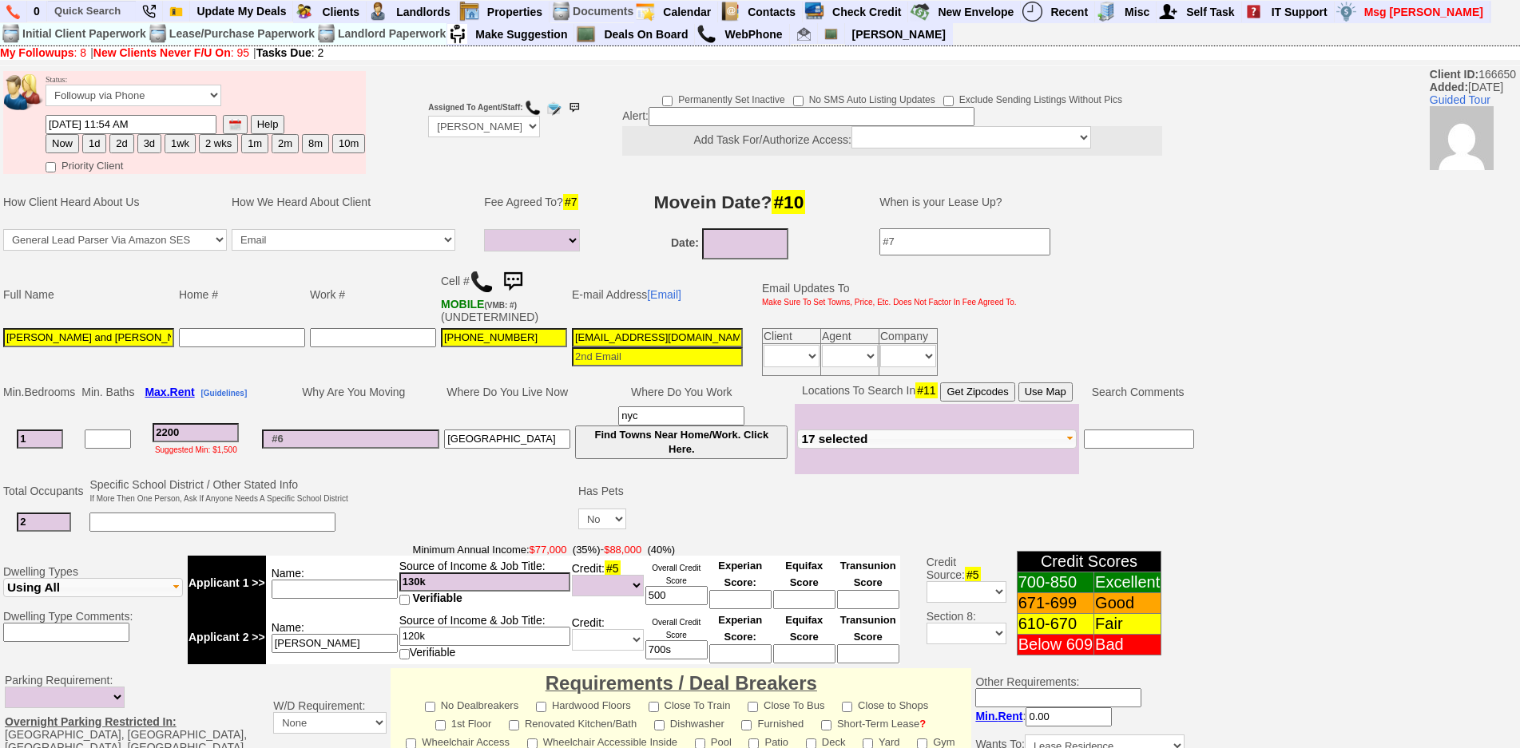
scroll to position [424, 0]
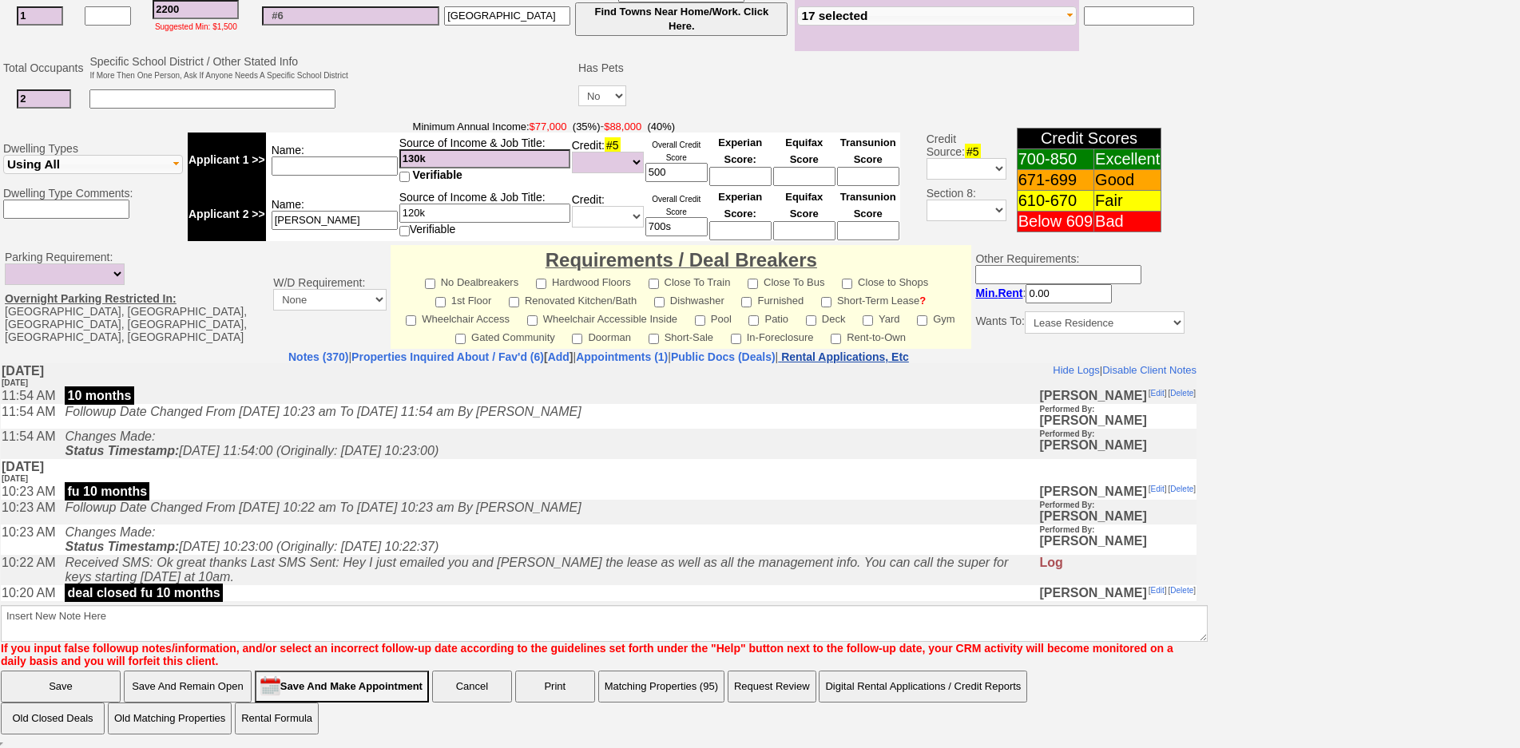
click at [890, 362] on nobr "Rental Applications, Etc" at bounding box center [845, 357] width 128 height 13
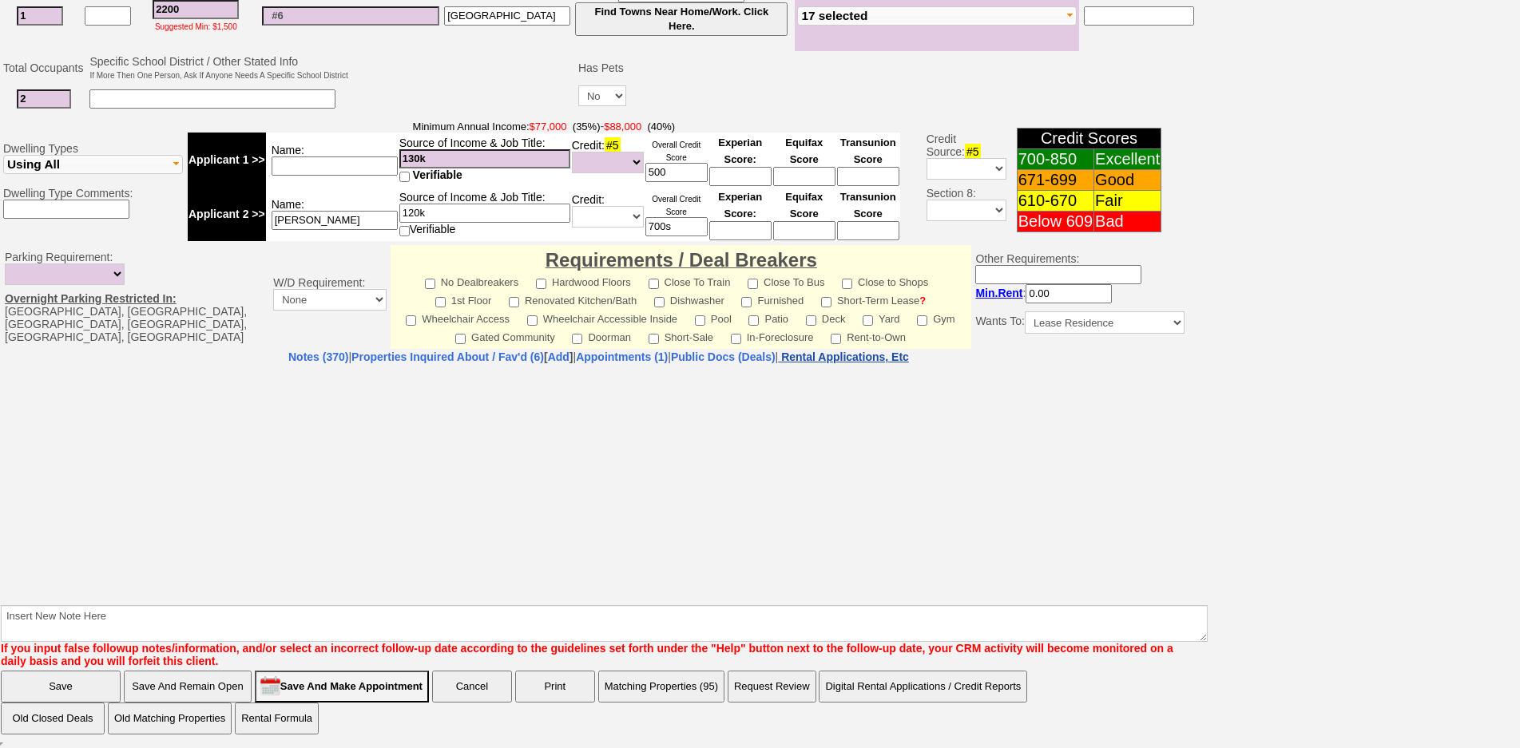
select select "100"
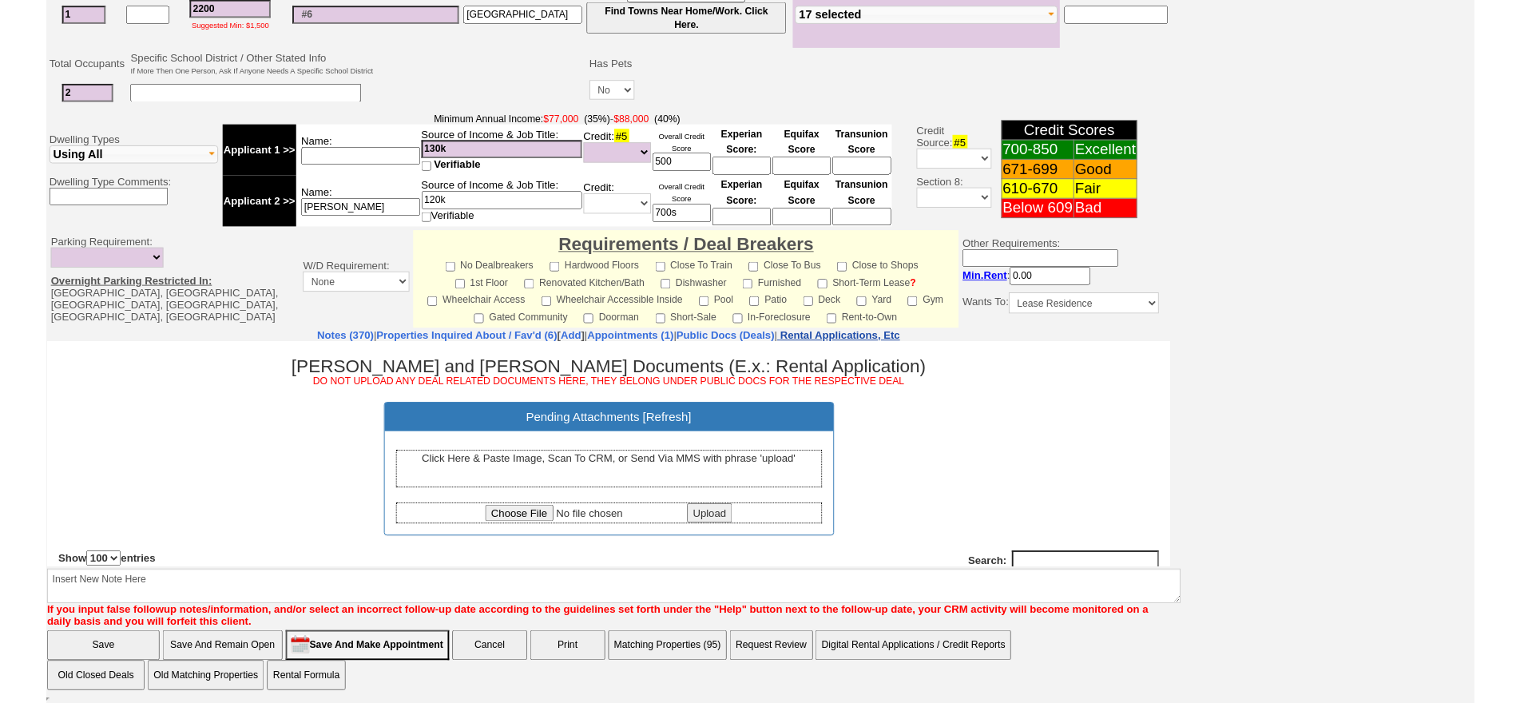
scroll to position [0, 0]
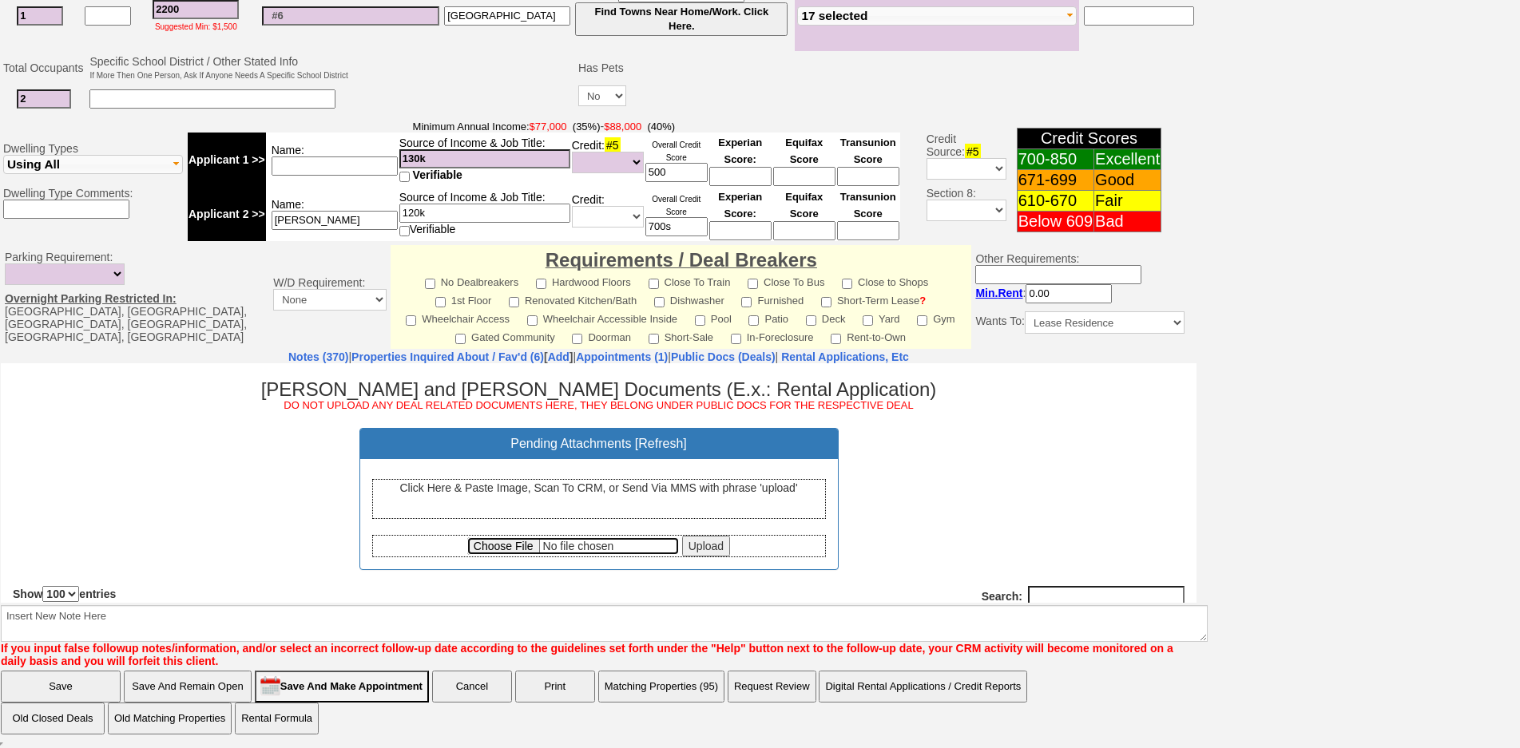
click at [502, 545] on input "file" at bounding box center [573, 546] width 212 height 18
type input "C:\fakepath\CCF_000270.pdf"
click at [717, 546] on input "Upload" at bounding box center [706, 545] width 48 height 21
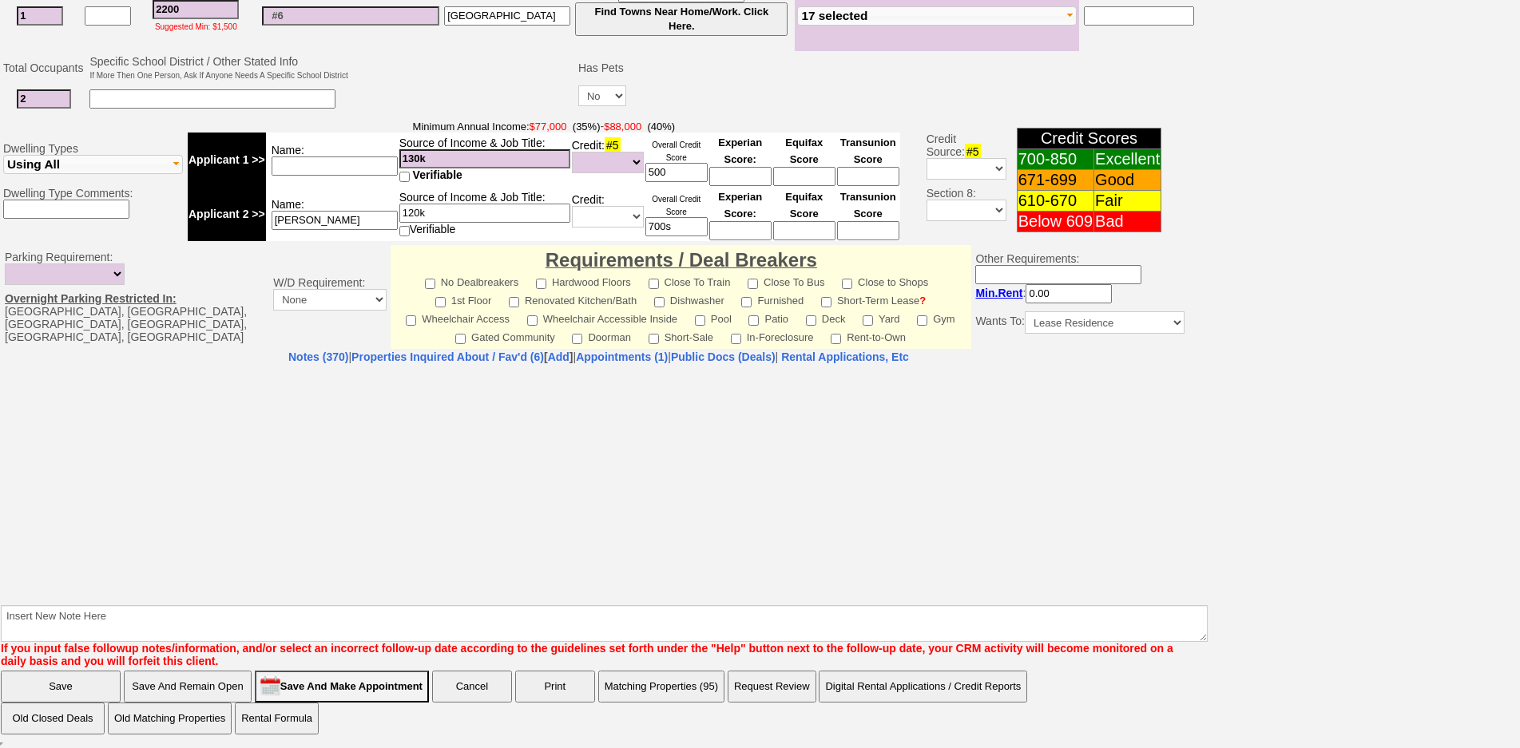
select select "100"
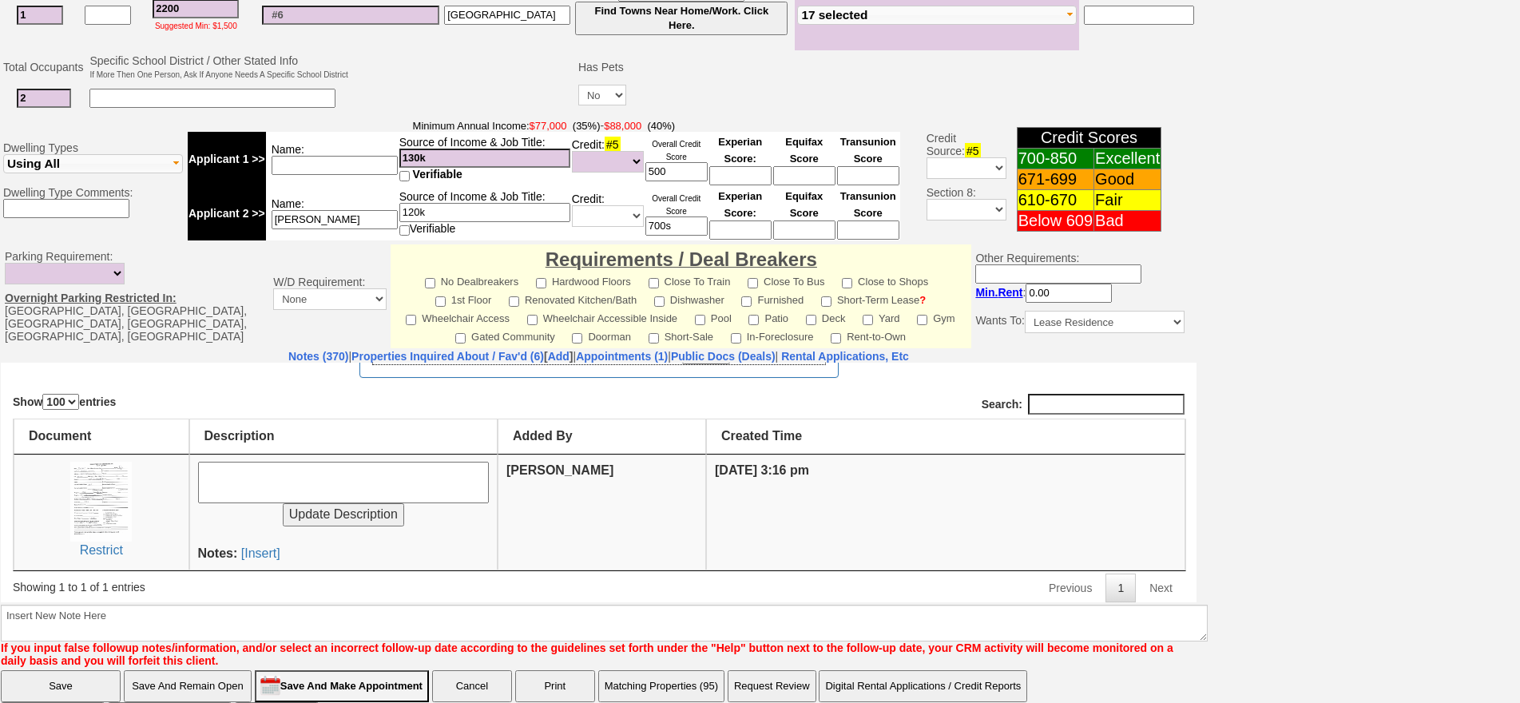
scroll to position [470, 0]
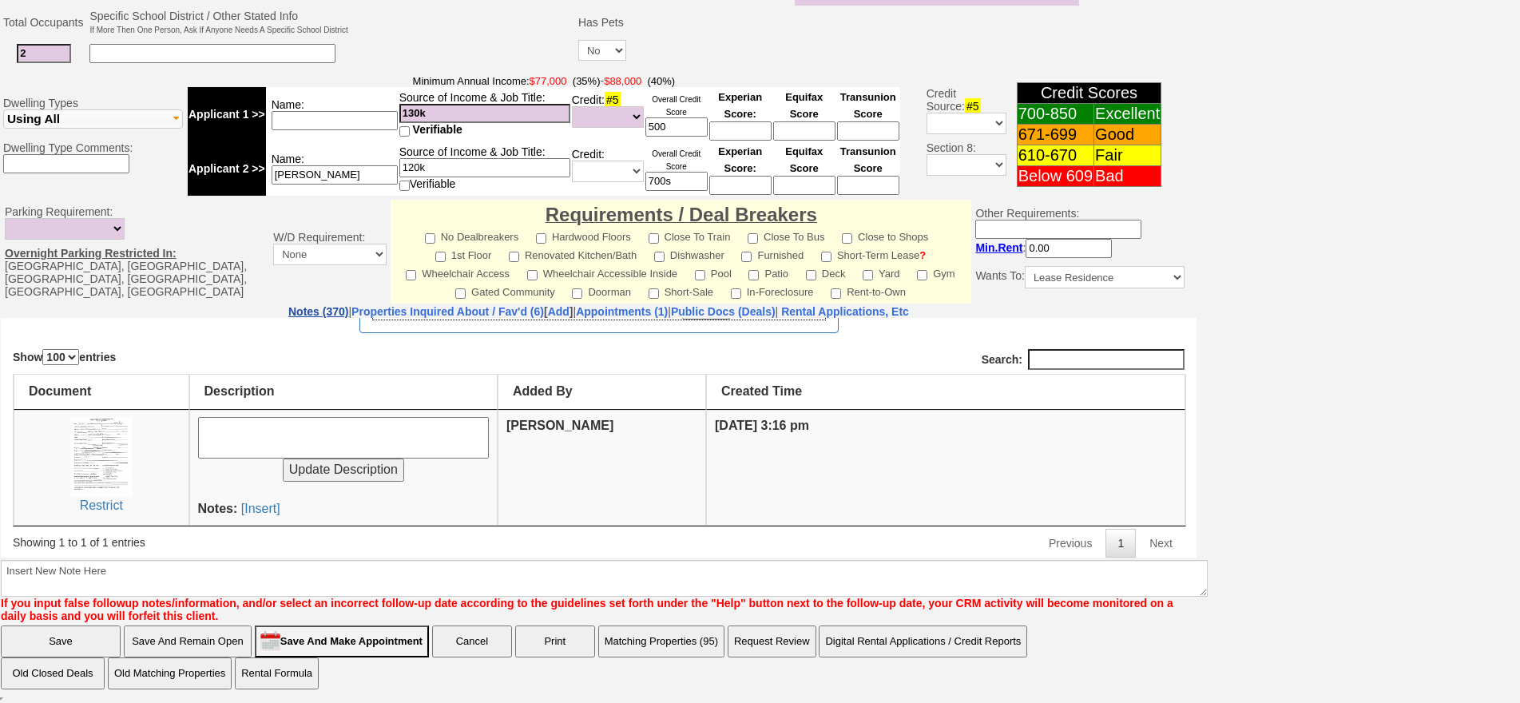
click at [288, 315] on link "Notes (370)" at bounding box center [318, 311] width 60 height 13
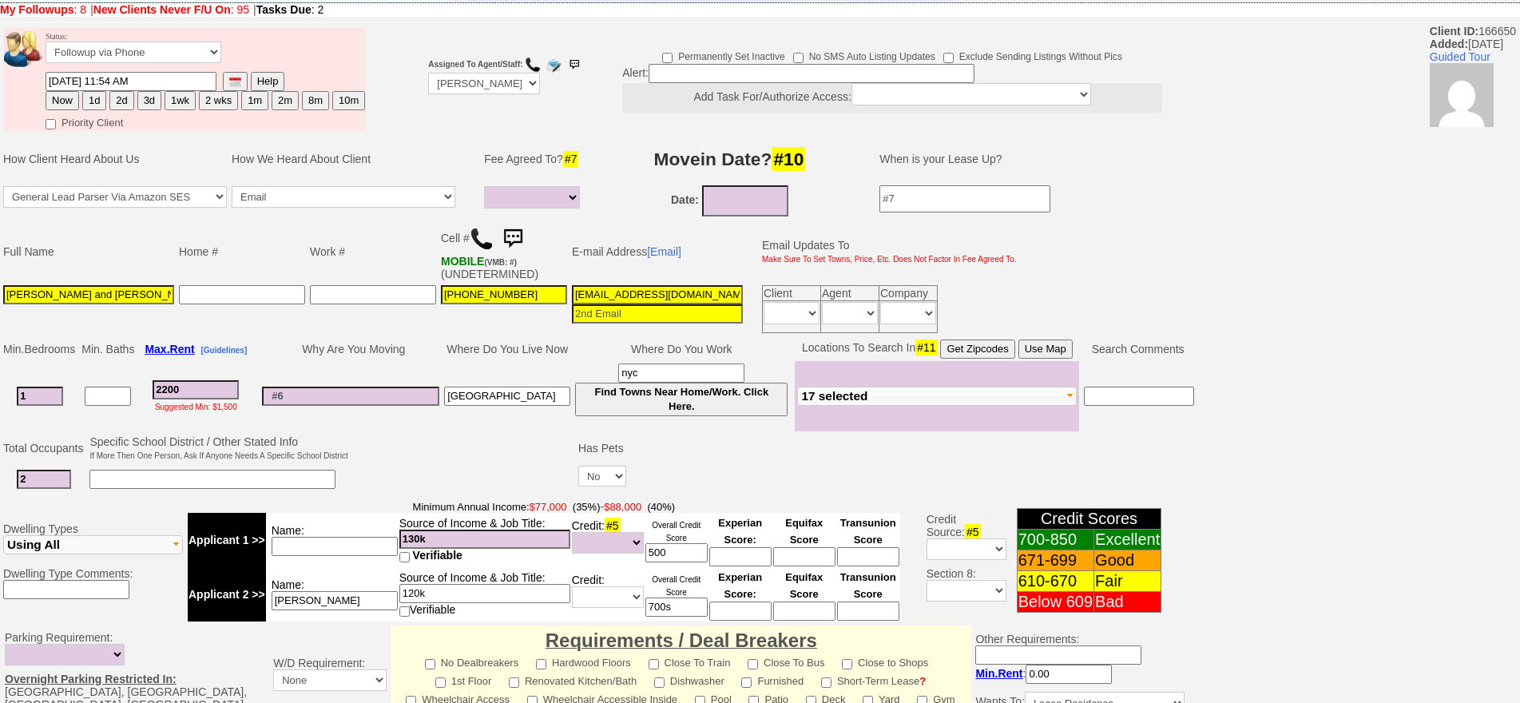
scroll to position [0, 0]
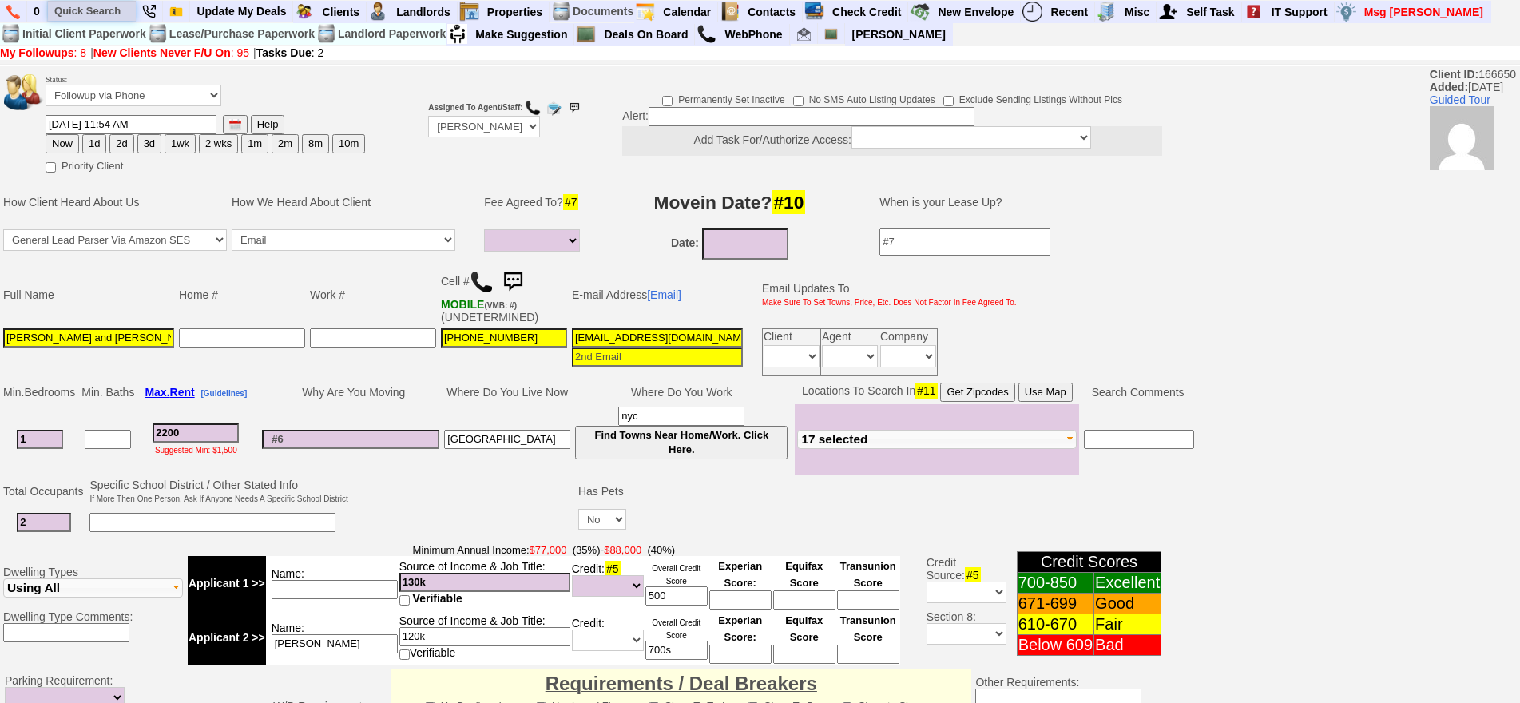
click at [74, 10] on input "text" at bounding box center [92, 11] width 88 height 20
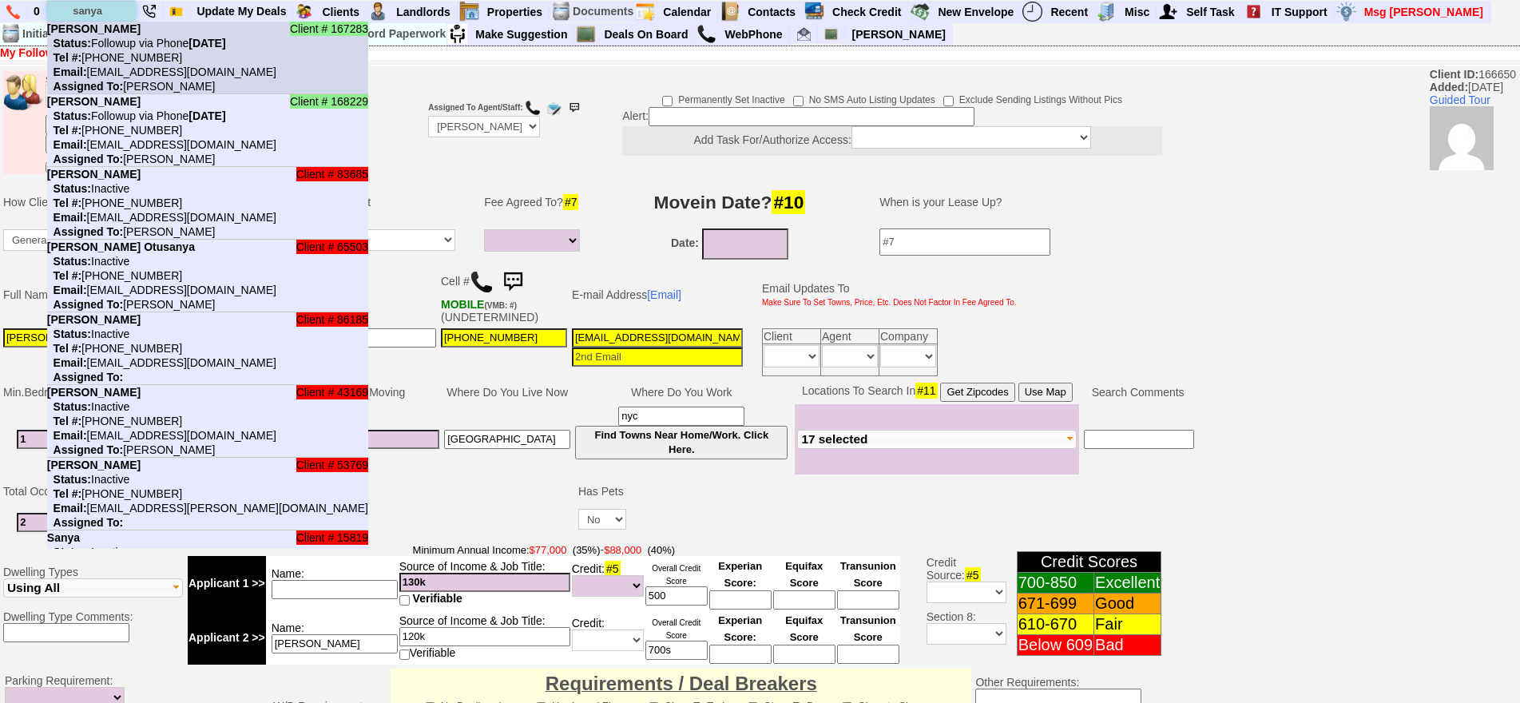
type input "sanya"
click at [118, 41] on nobr "Status: Followup via Phone Saturday, October 4th, 2025" at bounding box center [136, 43] width 179 height 13
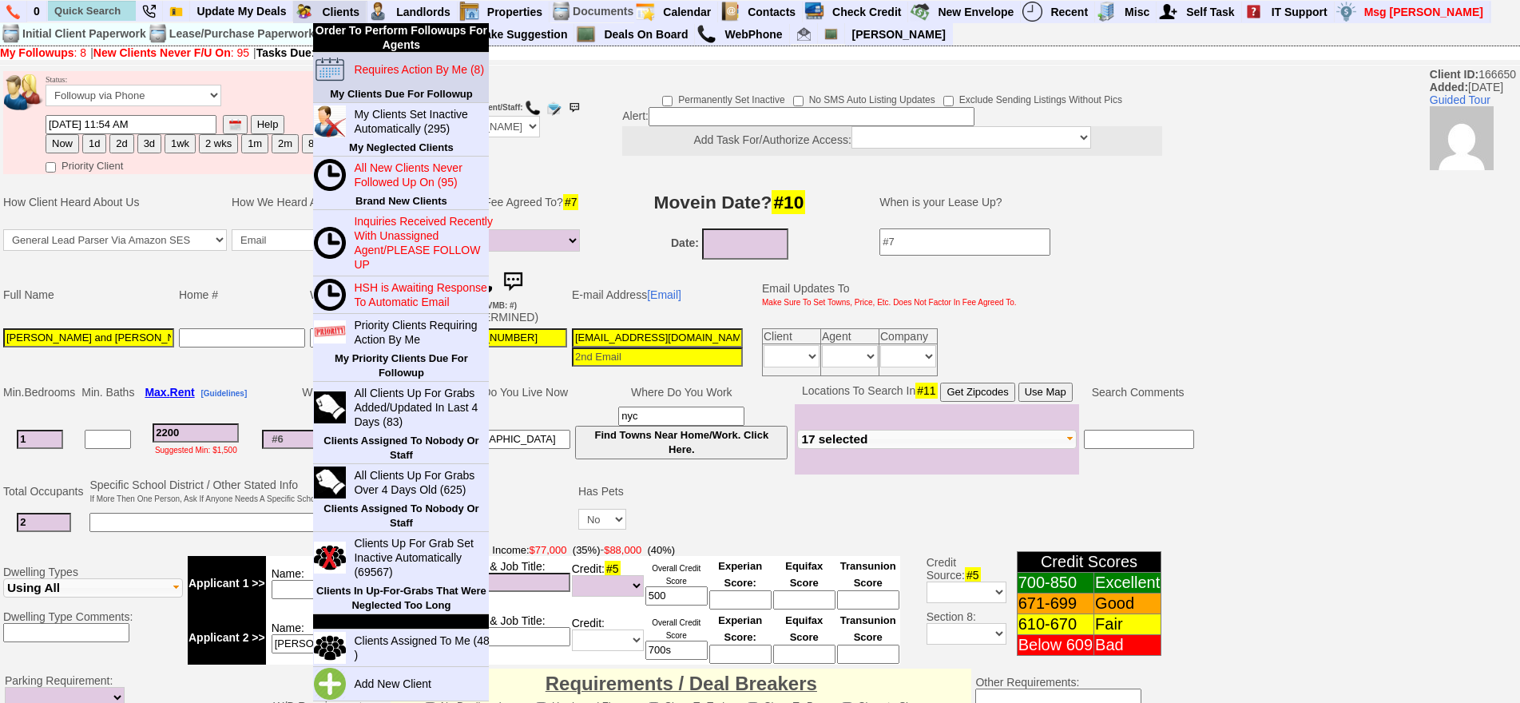
click at [361, 63] on blink "Requires Action By Me (8)" at bounding box center [419, 69] width 130 height 13
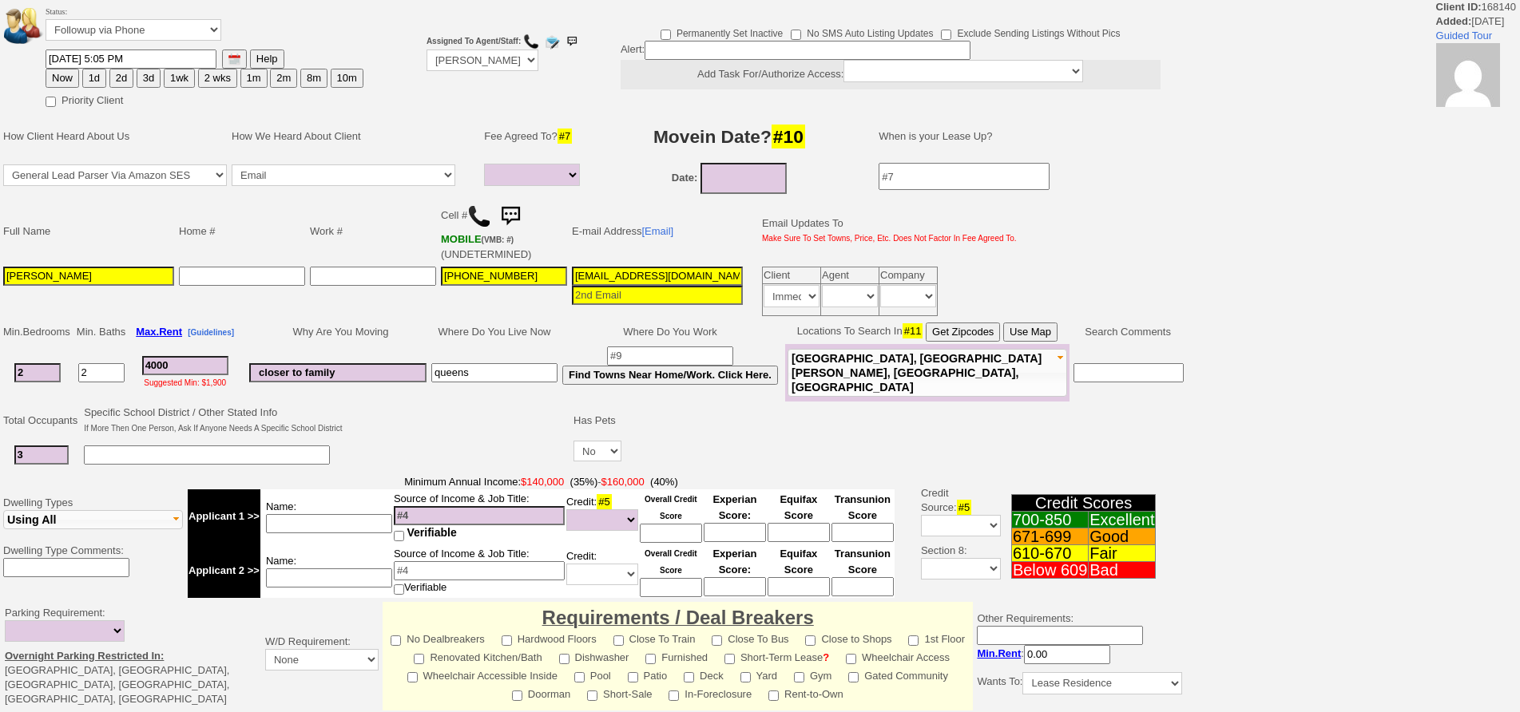
select select
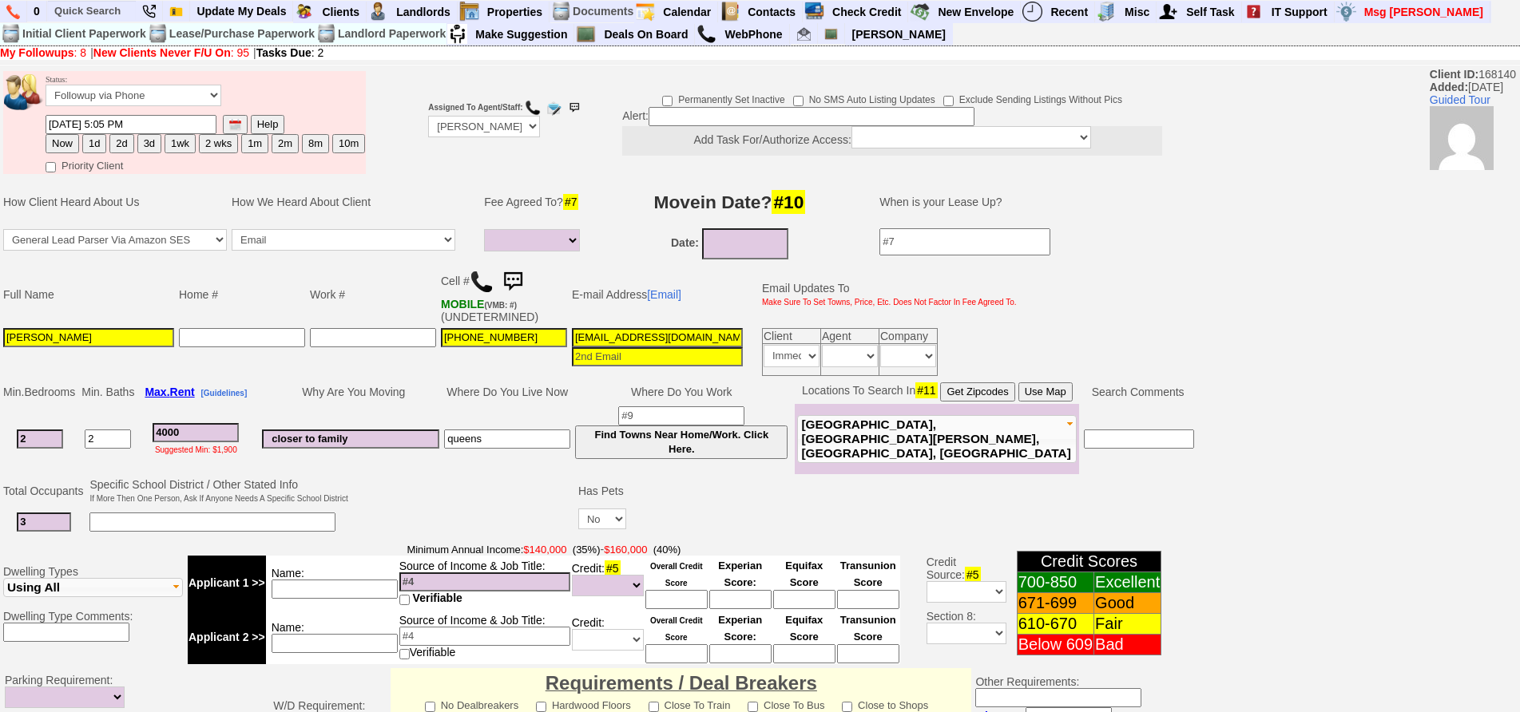
click at [509, 269] on img at bounding box center [513, 282] width 32 height 32
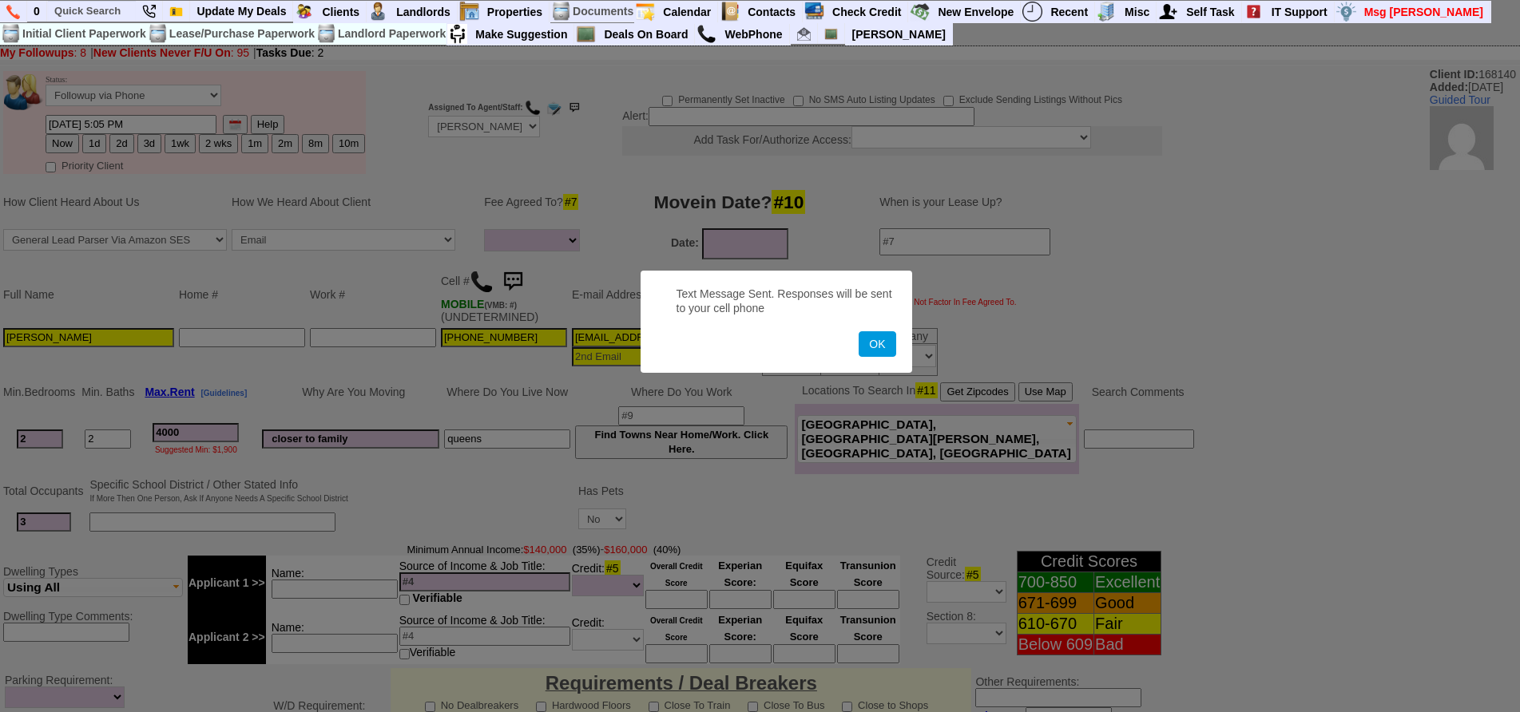
click at [858, 331] on button "OK" at bounding box center [876, 344] width 37 height 26
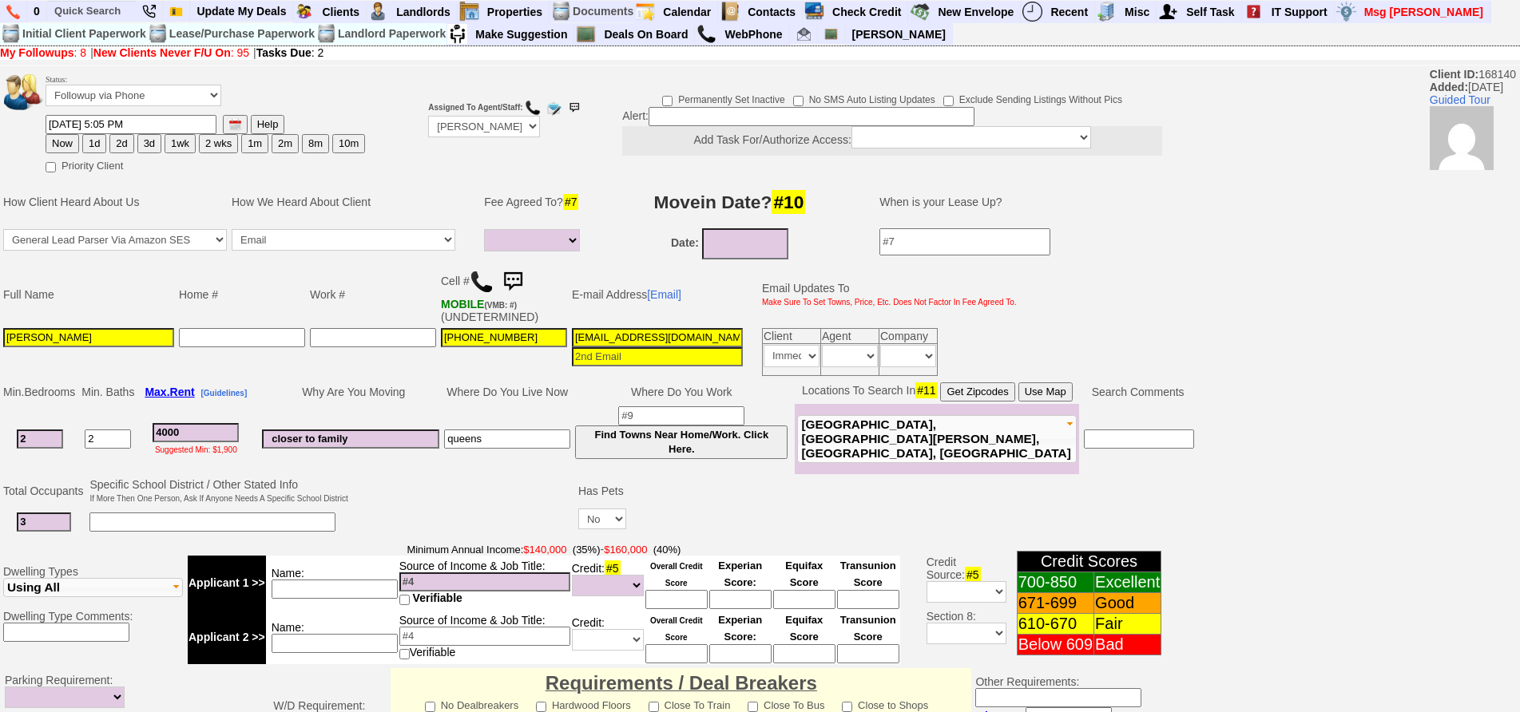
click at [90, 142] on button "1d" at bounding box center [94, 143] width 24 height 19
type input "[DATE] 03:16 PM"
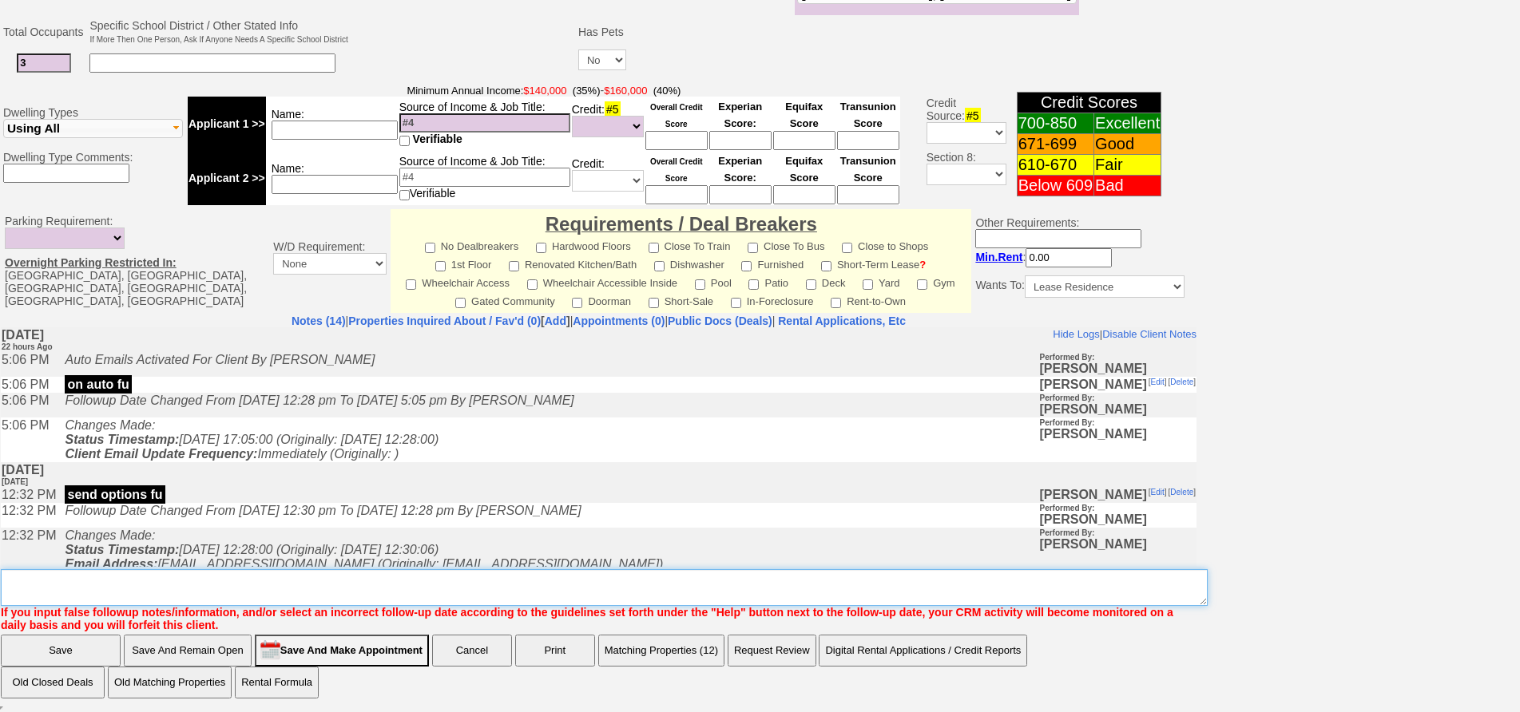
click at [1032, 599] on textarea "Insert New Note Here" at bounding box center [604, 587] width 1207 height 37
type textarea "f"
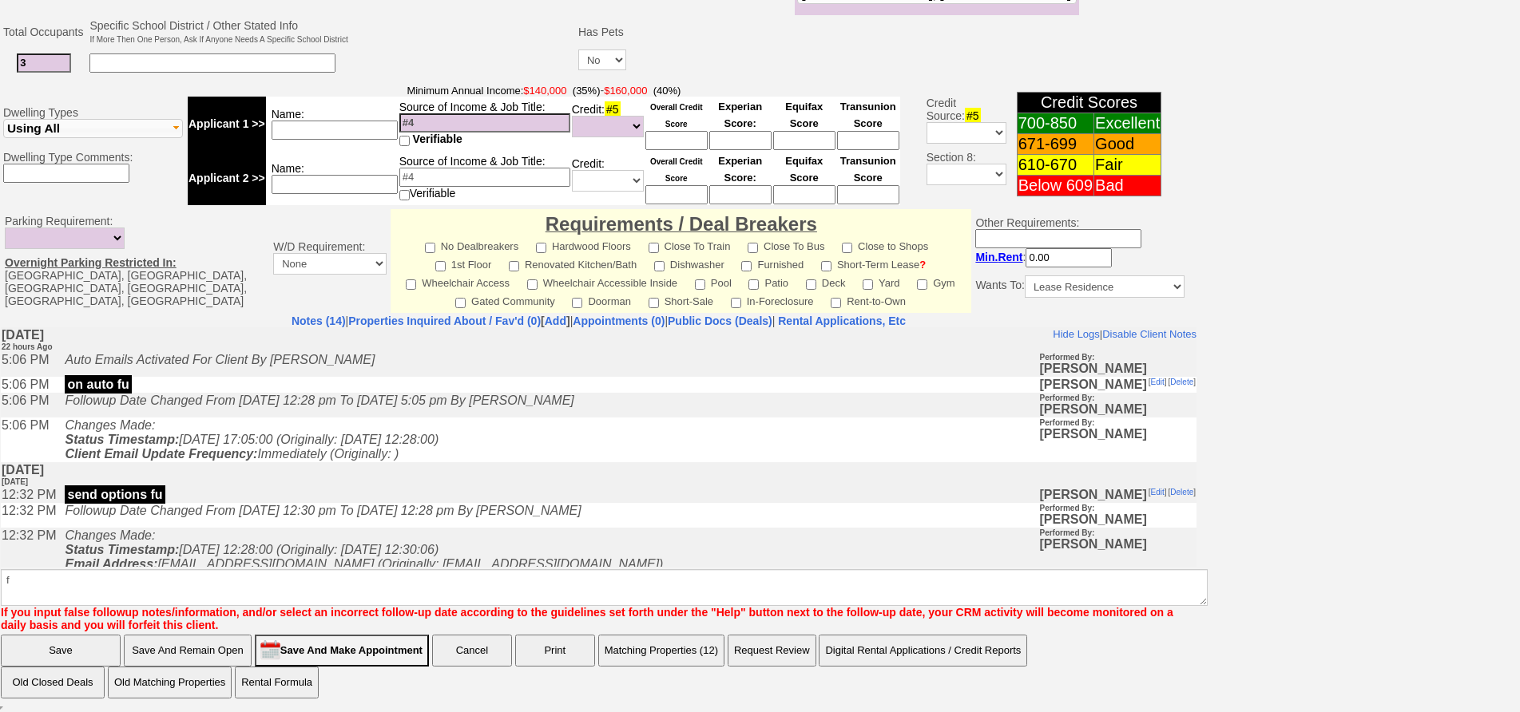
scroll to position [380, 0]
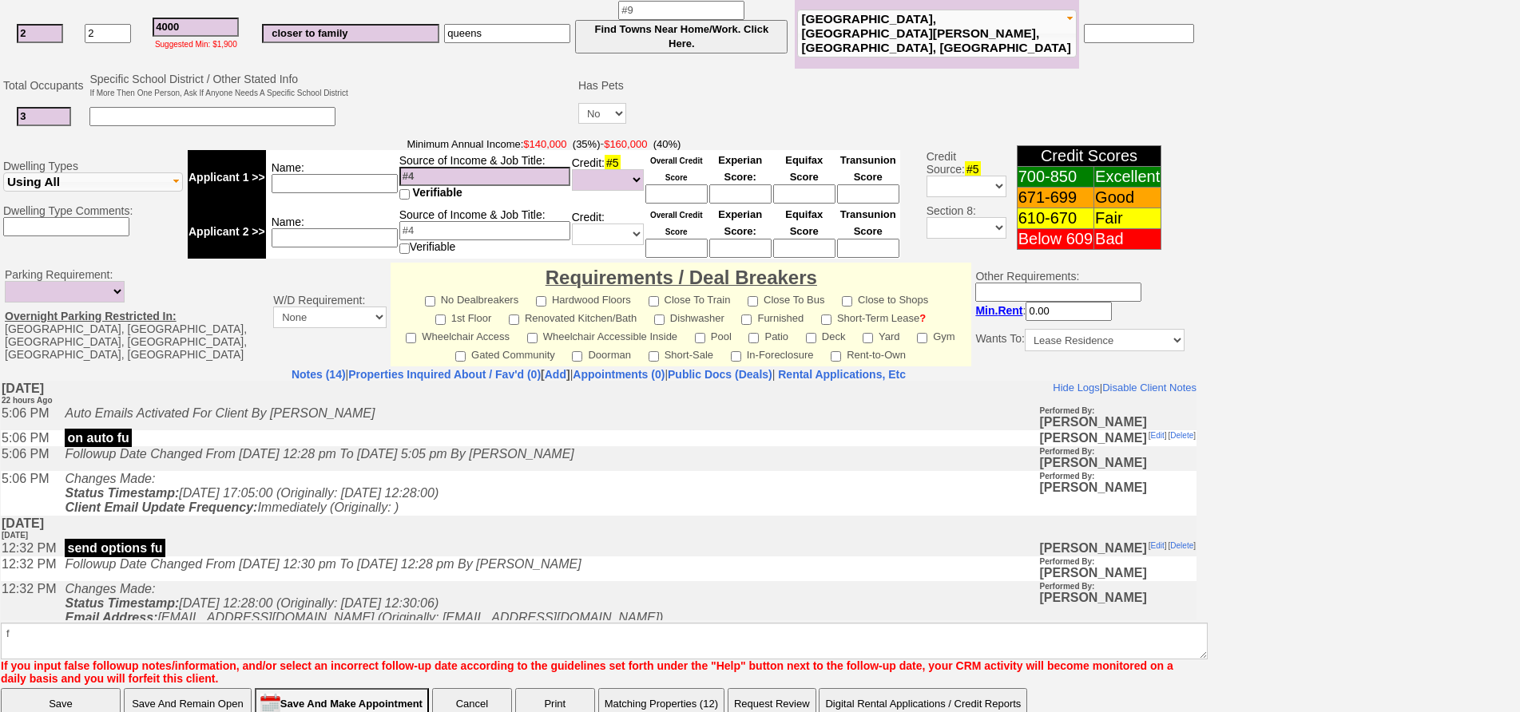
click input "Save" at bounding box center [61, 704] width 120 height 32
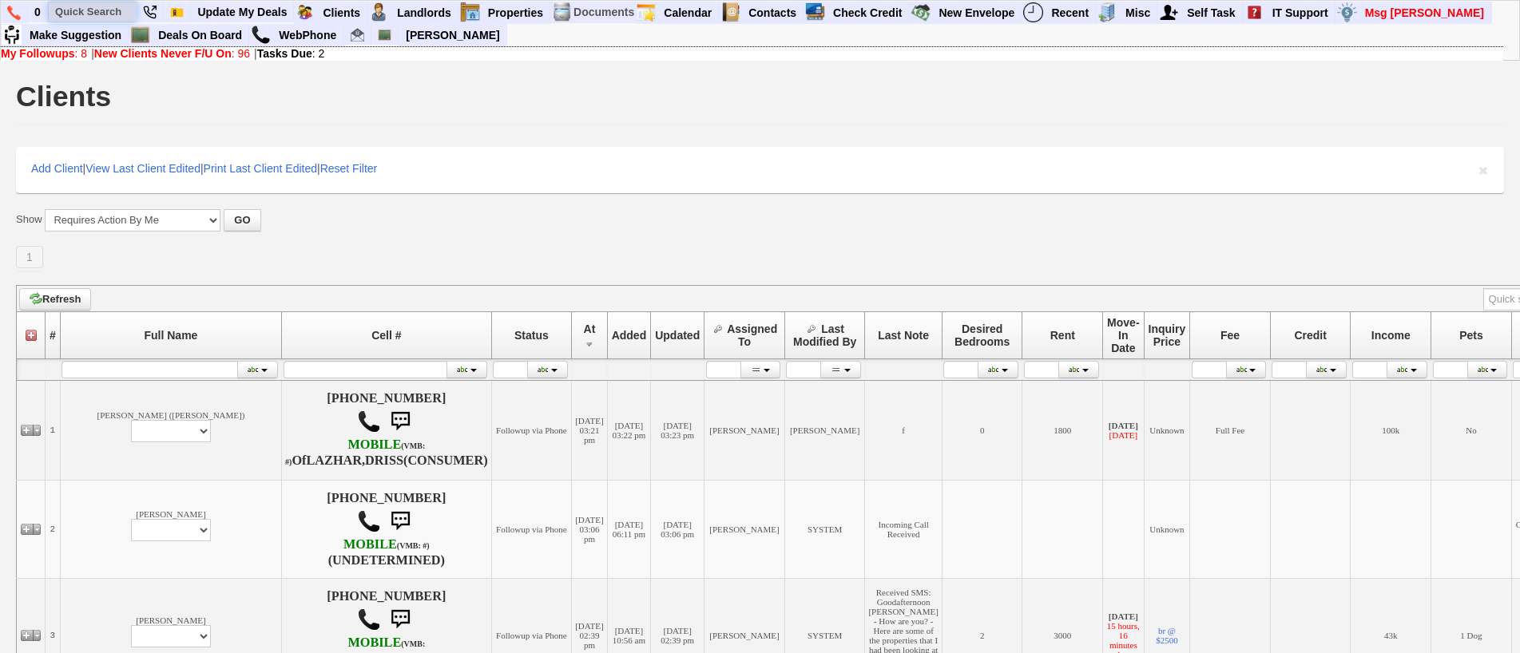
click at [104, 10] on input "text" at bounding box center [93, 12] width 88 height 20
type input "sanya"
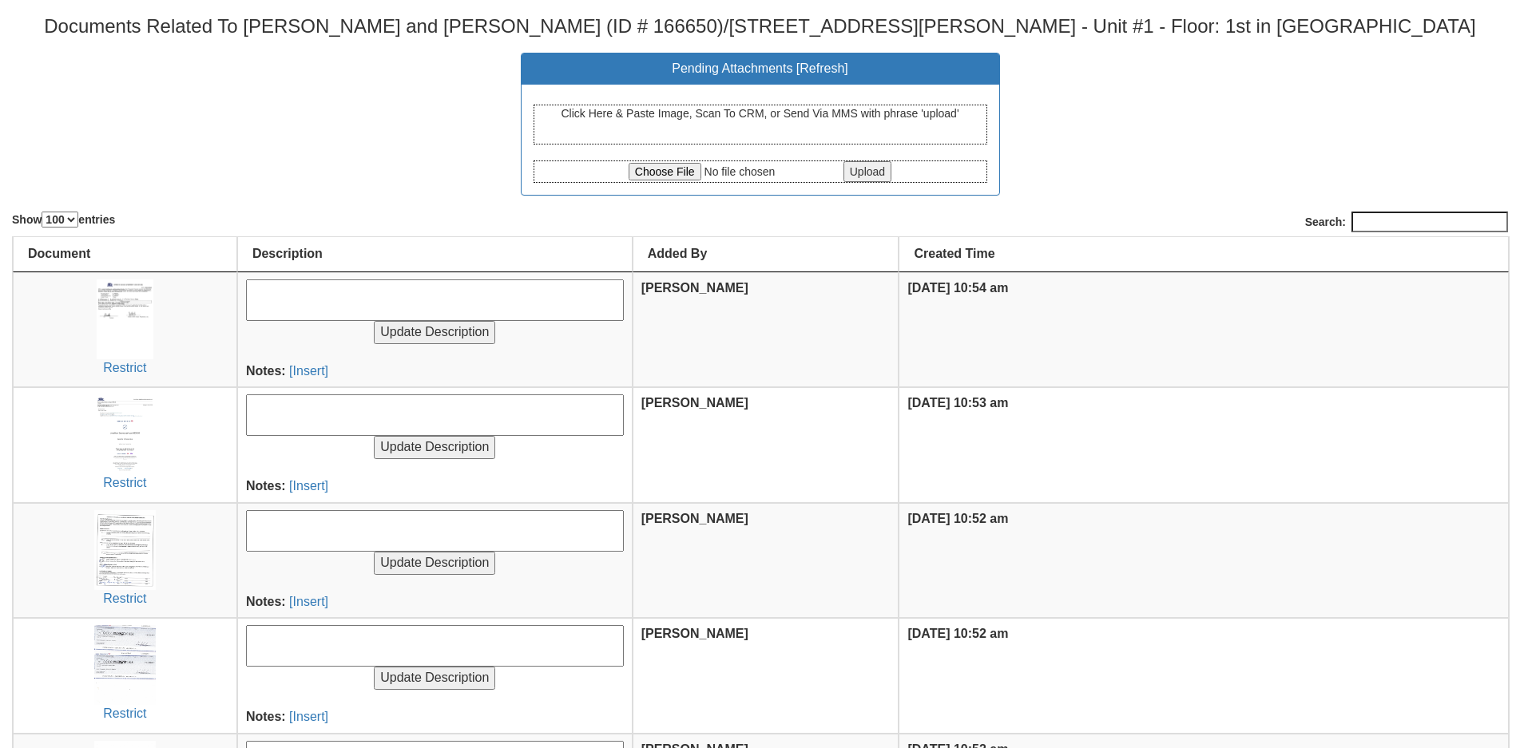
select select "100"
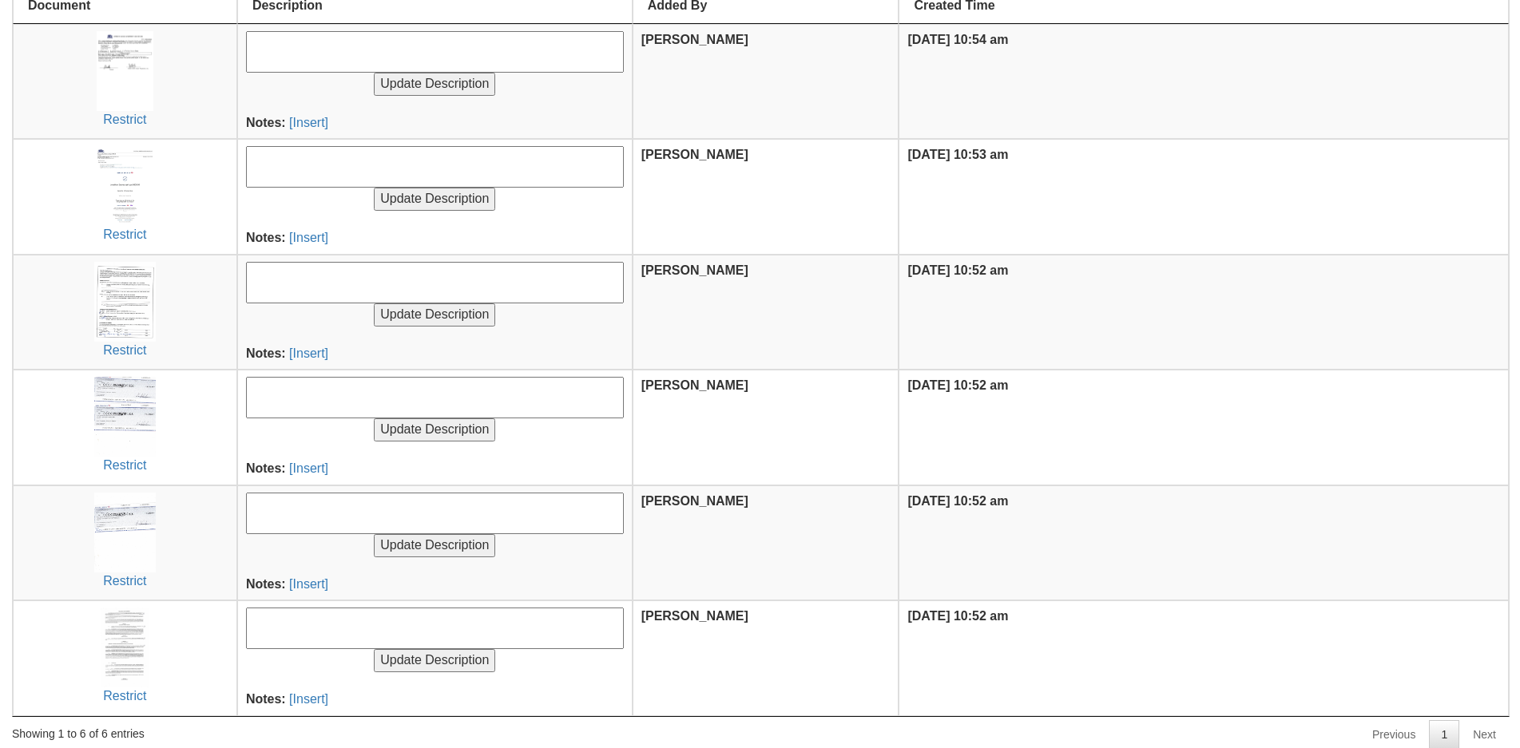
scroll to position [249, 0]
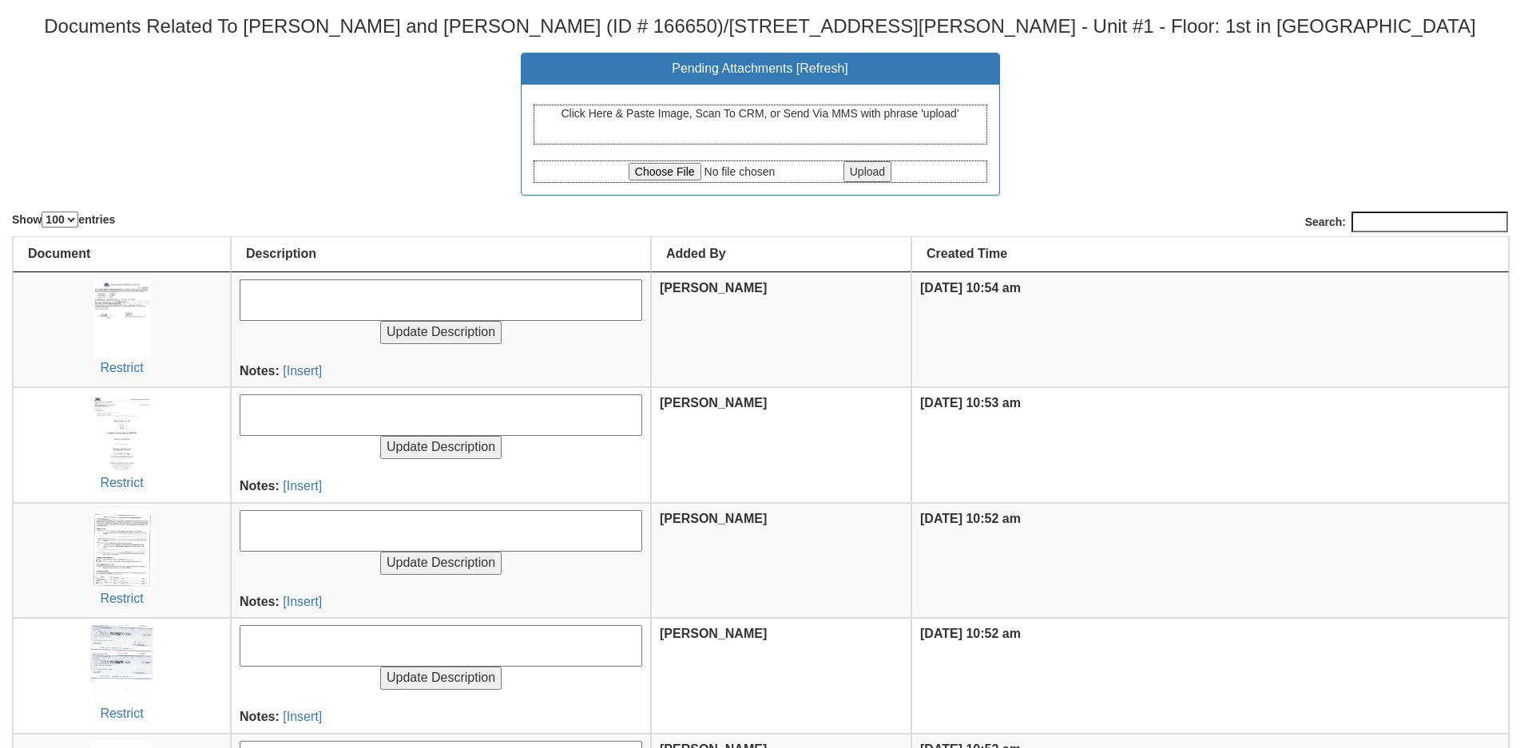
select select "100"
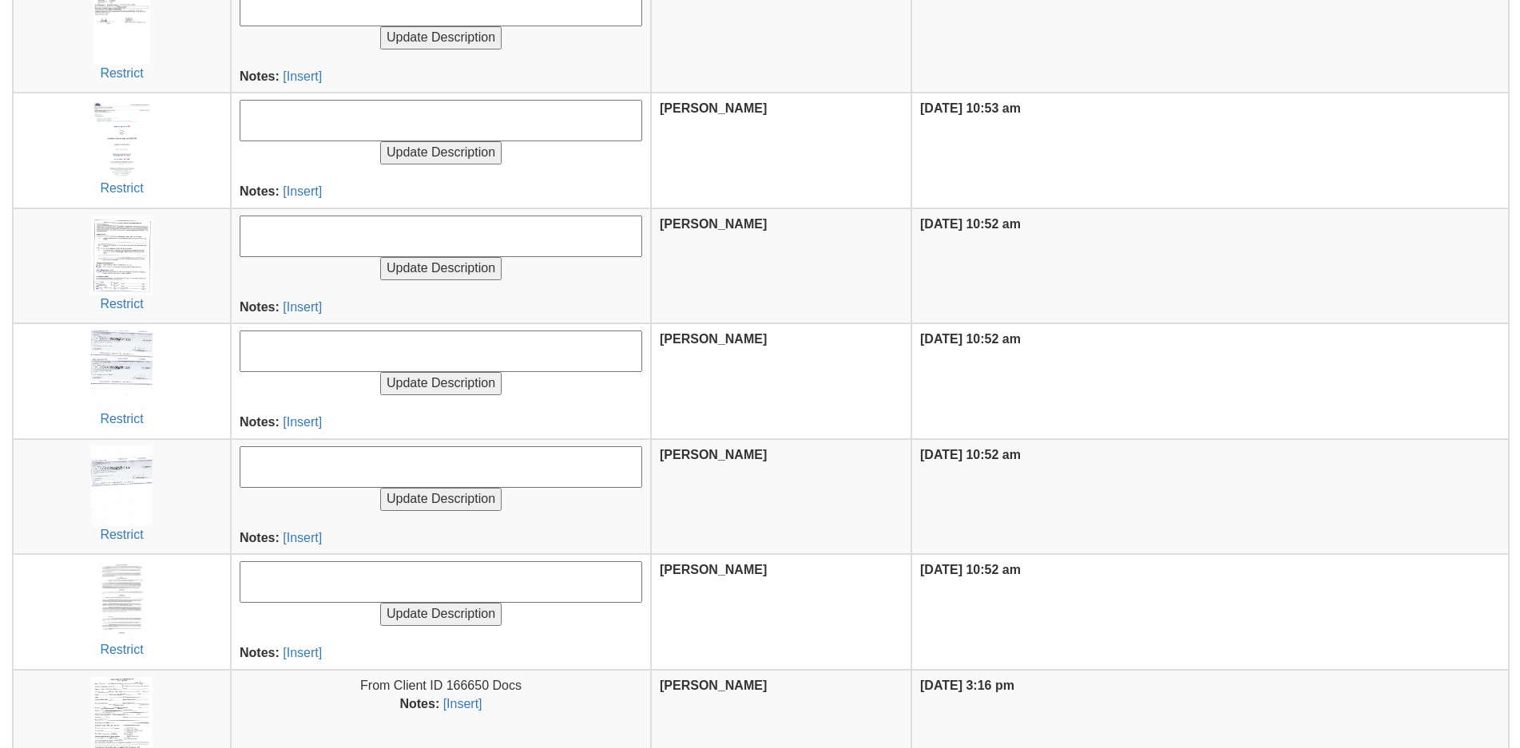
scroll to position [343, 0]
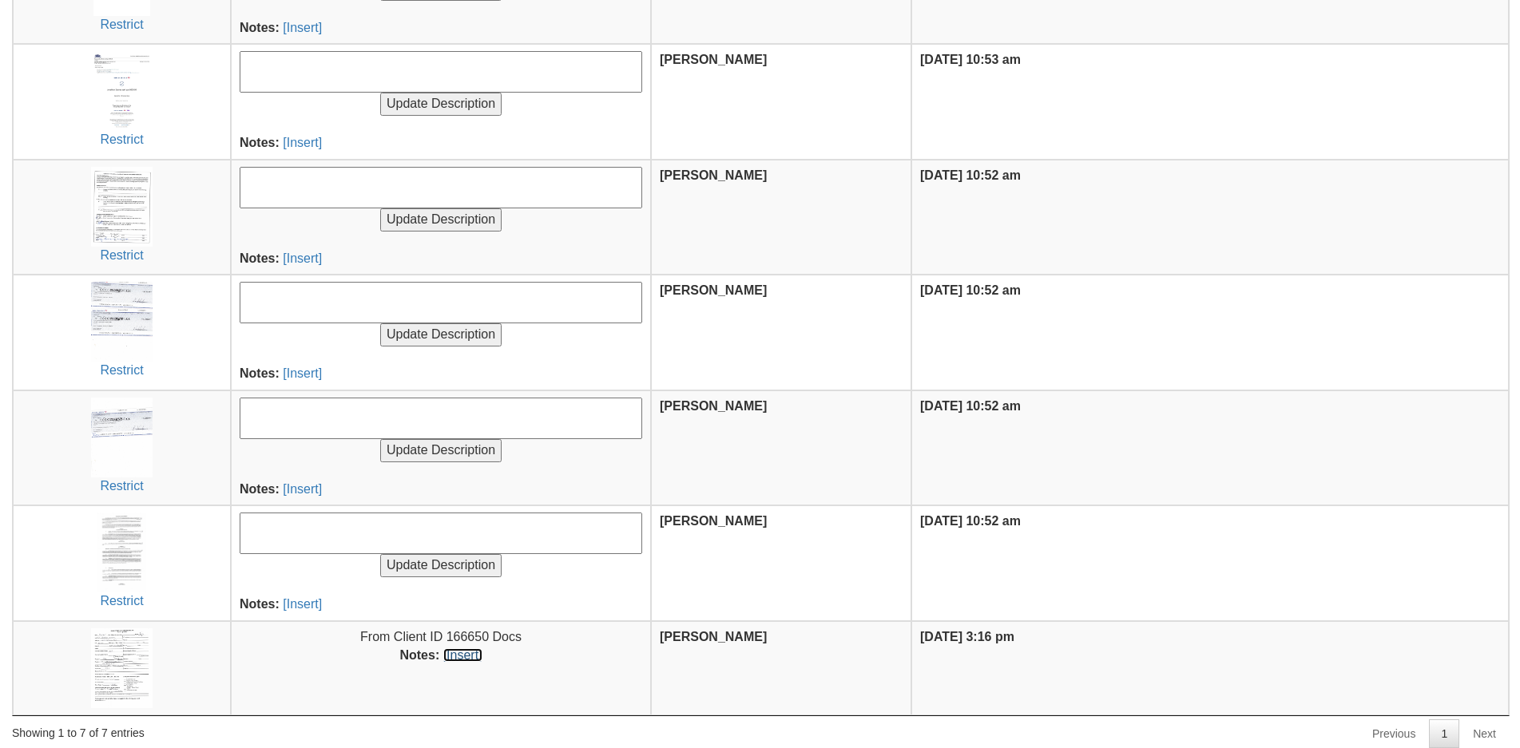
click at [445, 660] on link "[Insert]" at bounding box center [462, 655] width 39 height 14
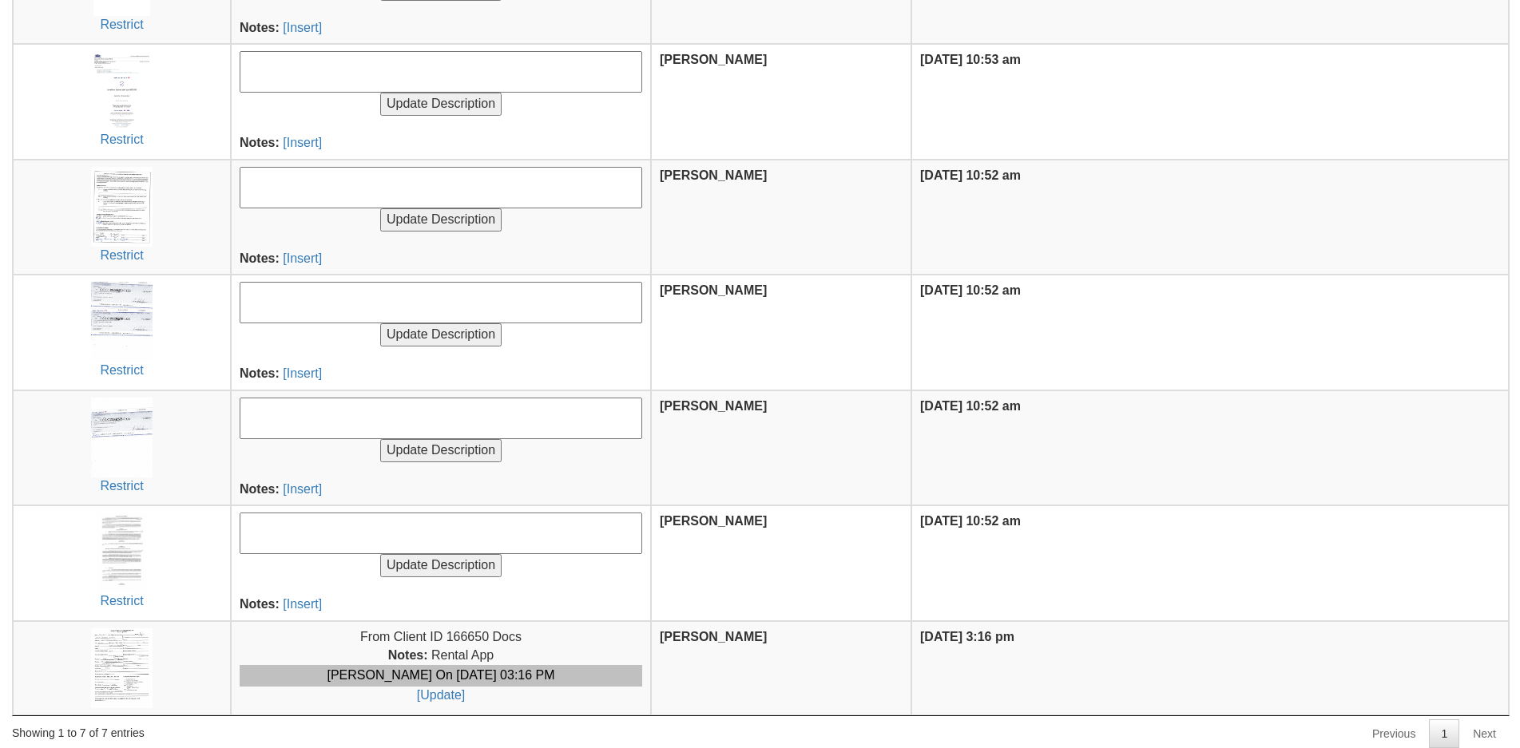
click at [430, 533] on textarea at bounding box center [441, 534] width 402 height 42
type textarea "Signed Lease"
click at [380, 554] on input "Update Description" at bounding box center [440, 565] width 121 height 23
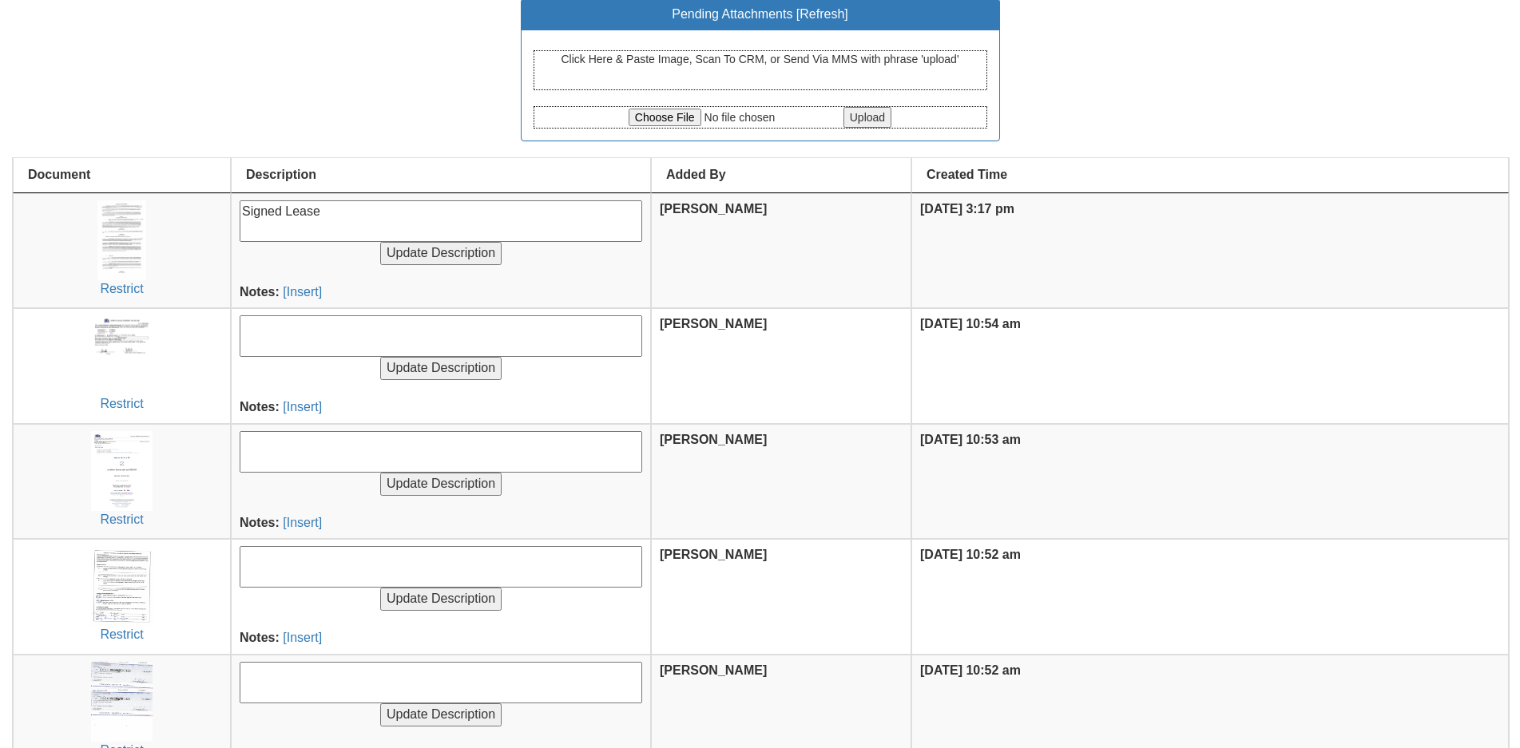
scroll to position [353, 0]
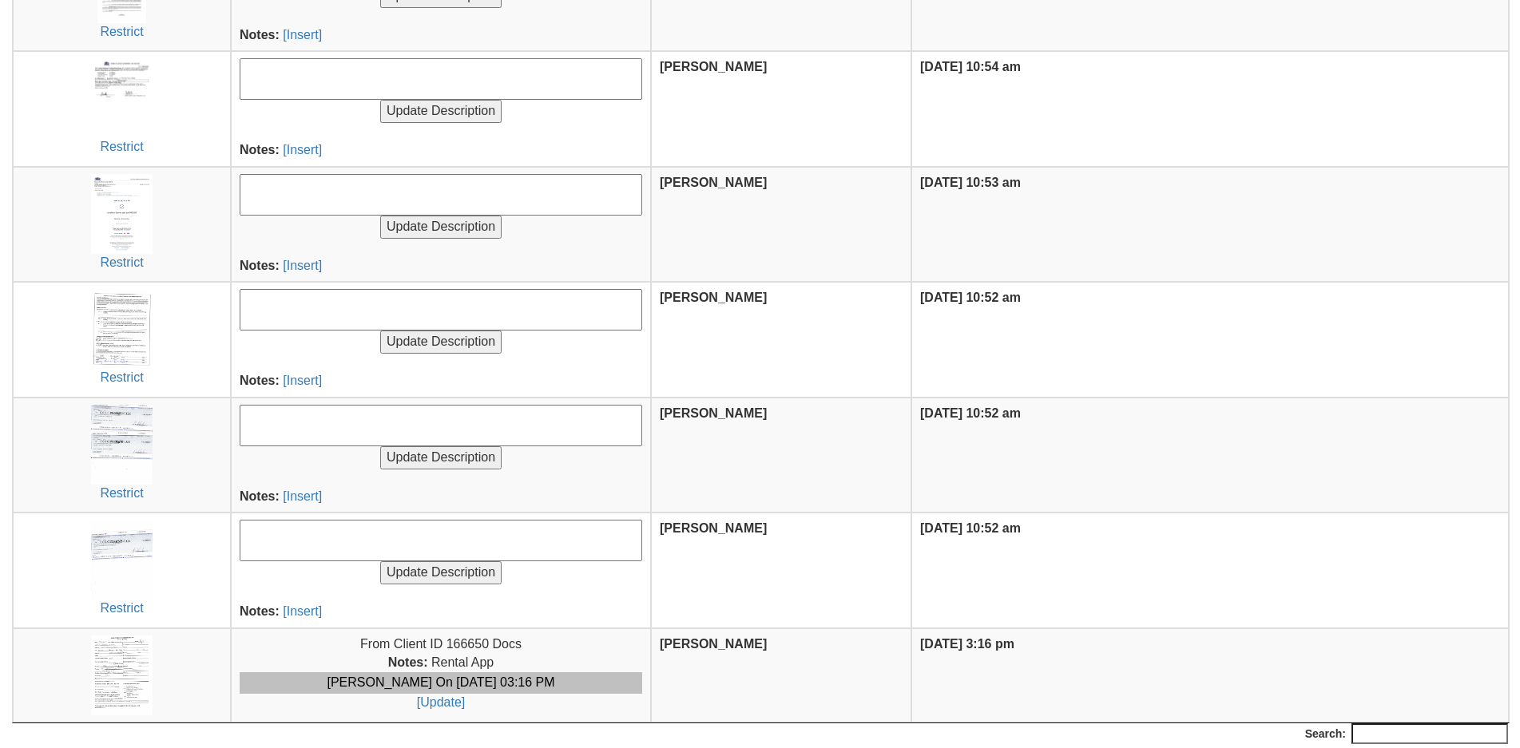
click at [272, 542] on textarea at bounding box center [441, 541] width 402 height 42
type textarea "Check for Balance of Broker Fee"
click at [380, 561] on input "Update Description" at bounding box center [440, 572] width 121 height 23
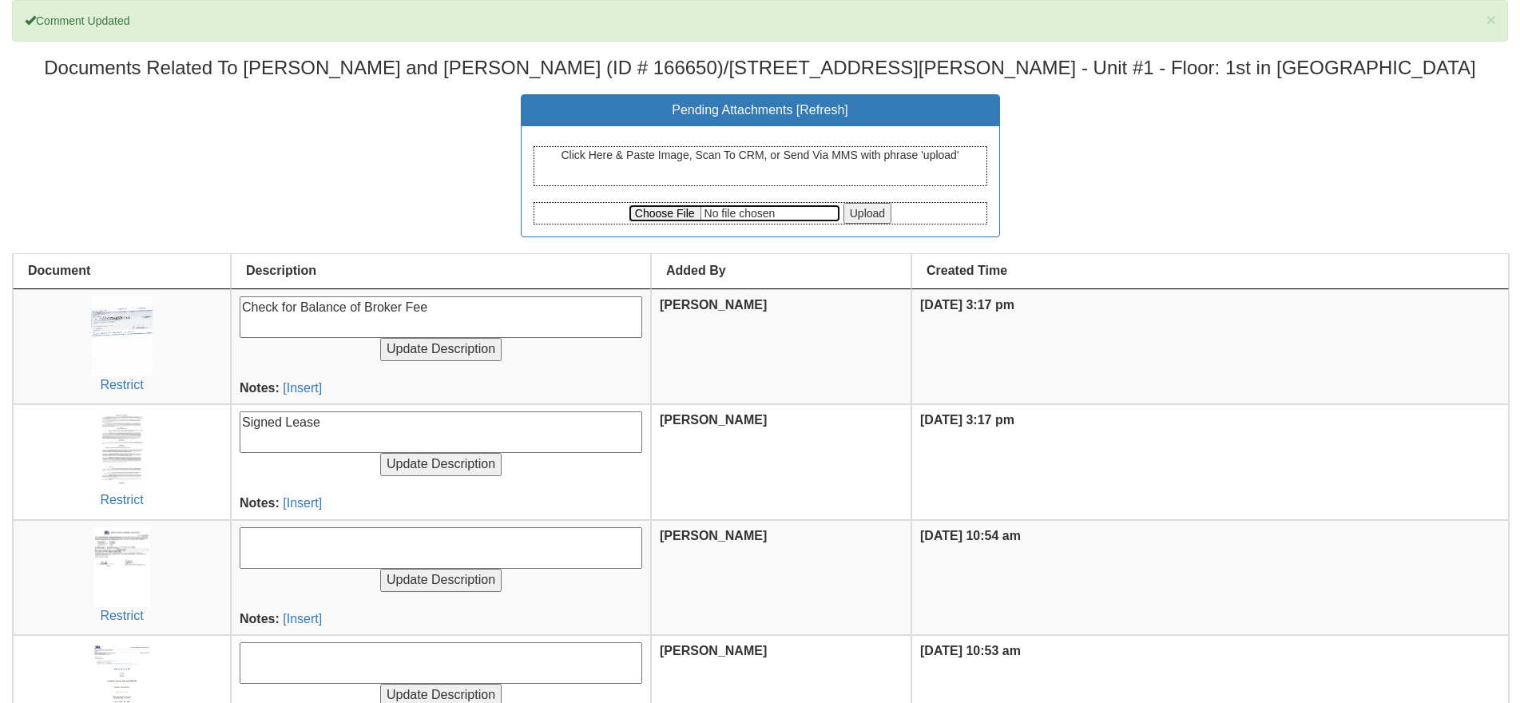
click at [657, 212] on input "file" at bounding box center [734, 213] width 212 height 18
type input "C:\fakepath\IMG_3580.jpg"
click at [876, 208] on input "Upload" at bounding box center [867, 213] width 48 height 21
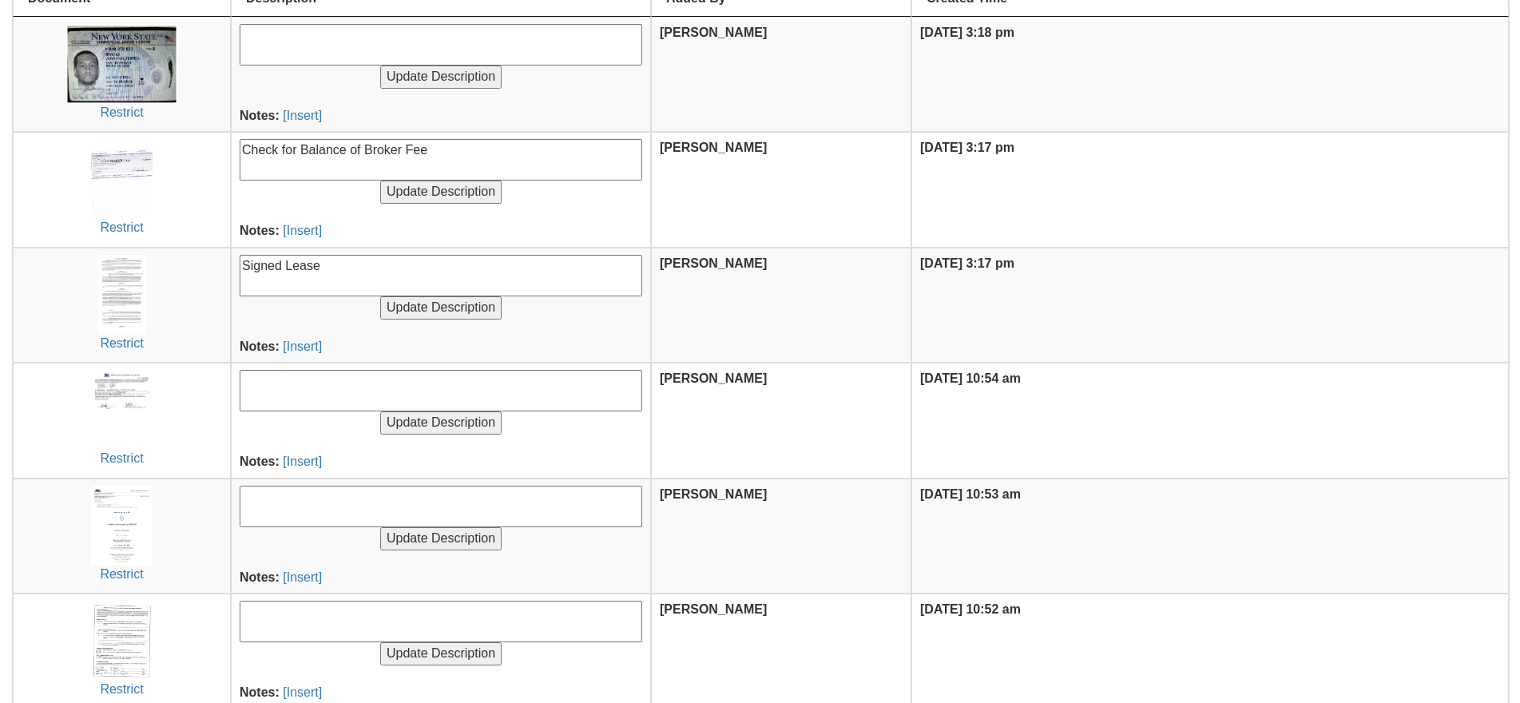
scroll to position [80, 0]
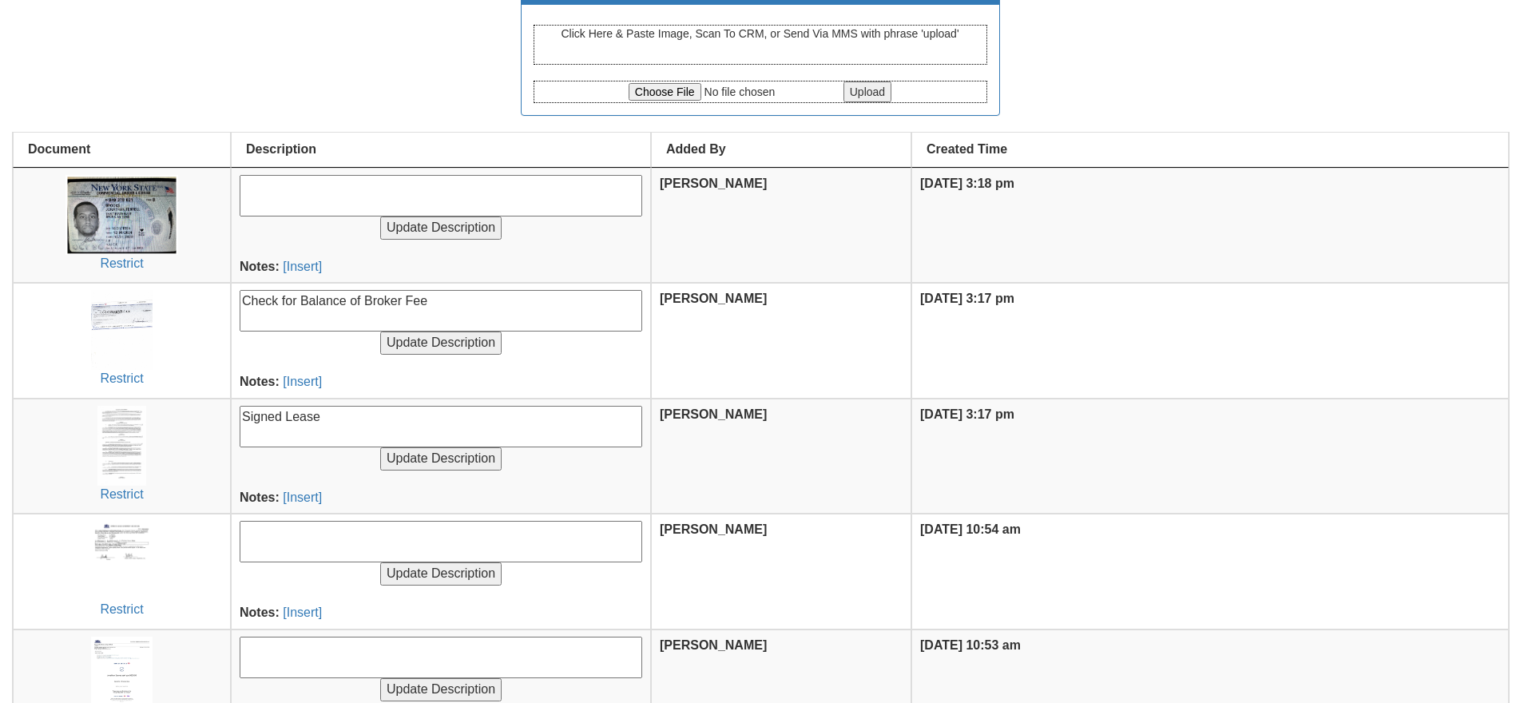
click at [329, 182] on textarea at bounding box center [441, 196] width 402 height 42
type textarea "Client ID"
click at [380, 216] on input "Update Description" at bounding box center [440, 227] width 121 height 23
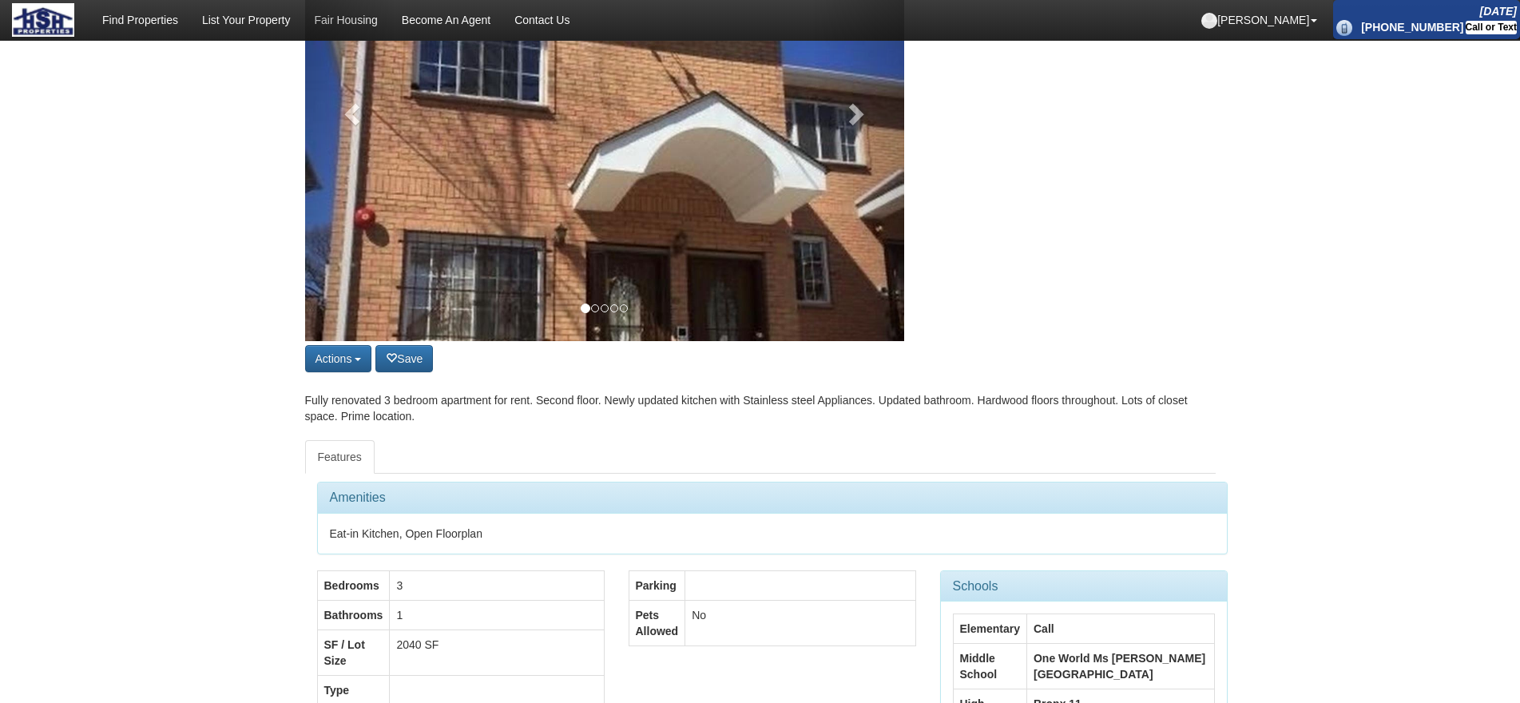
scroll to position [319, 0]
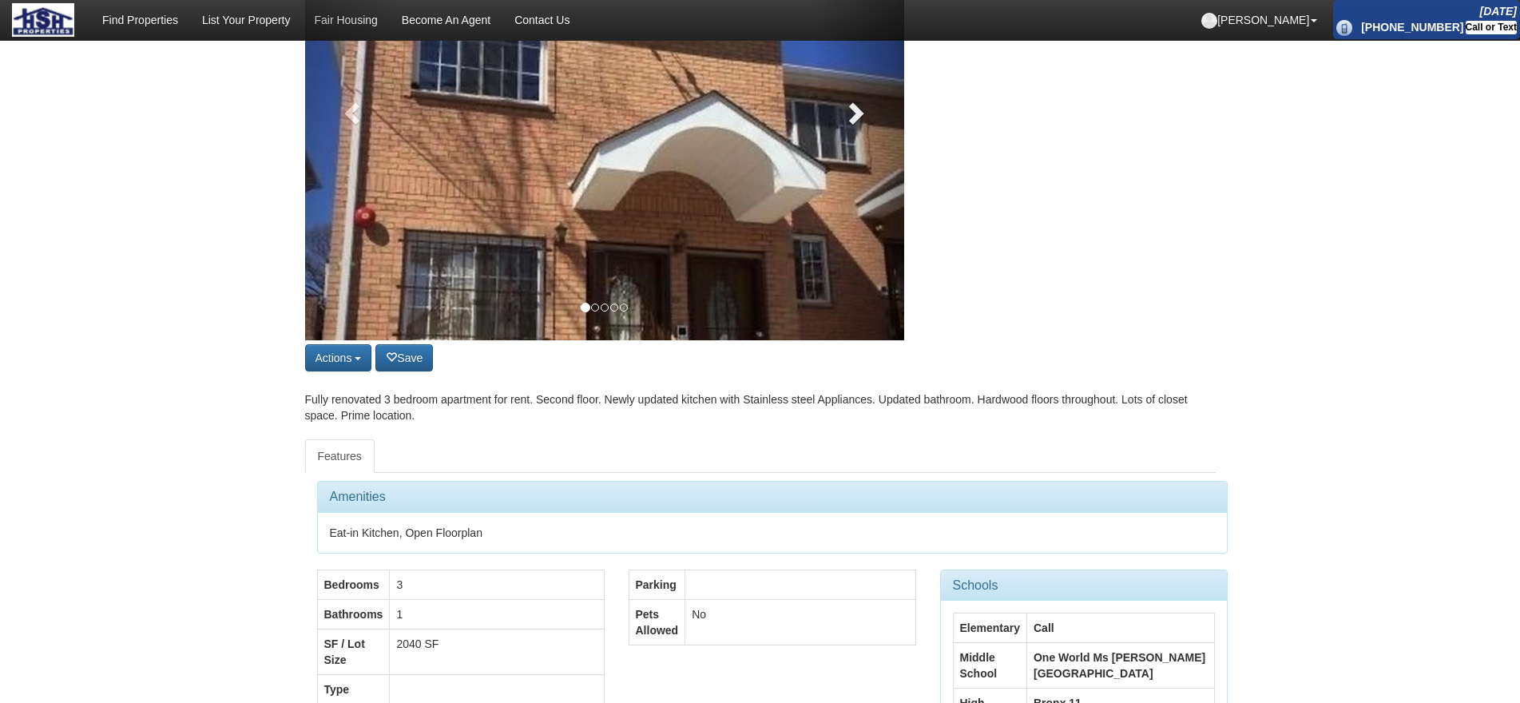
click at [877, 89] on link at bounding box center [859, 108] width 90 height 463
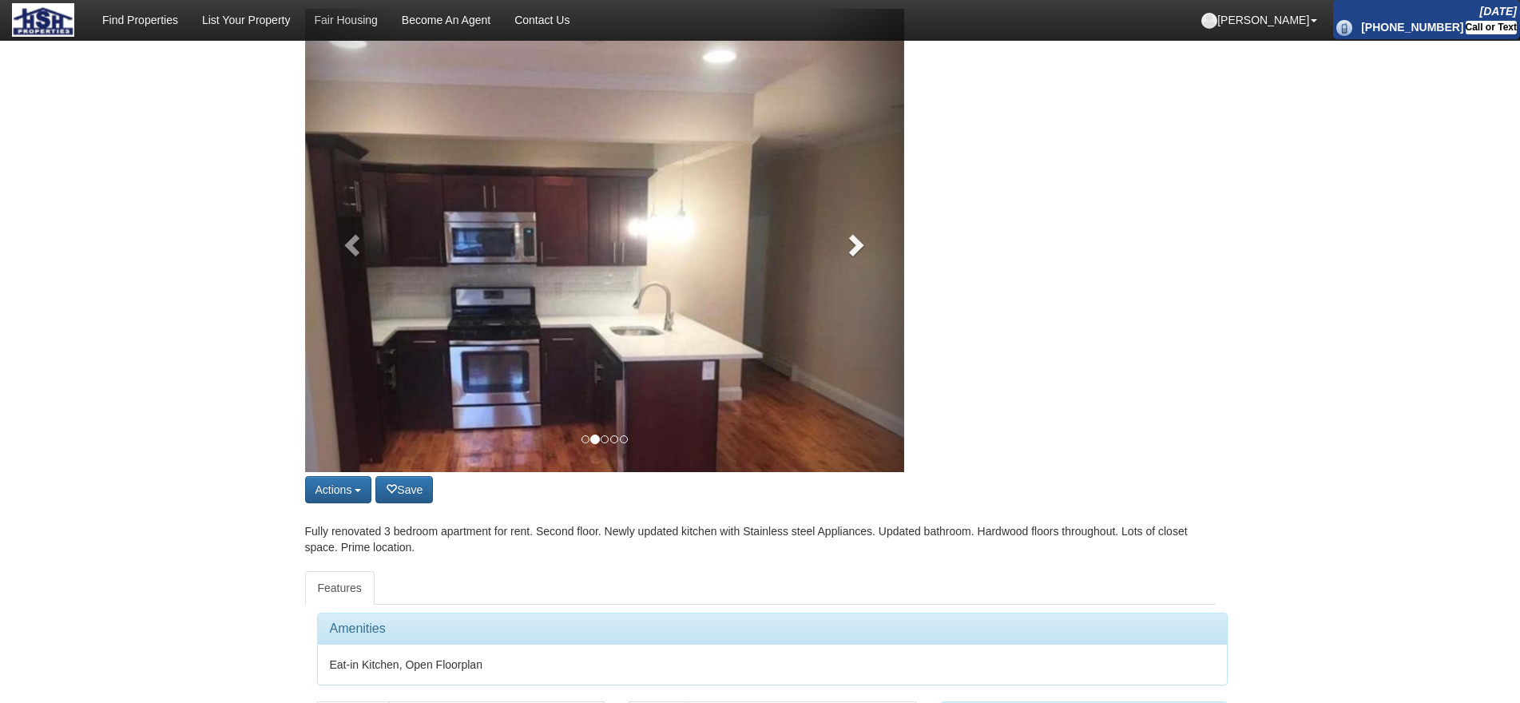
scroll to position [160, 0]
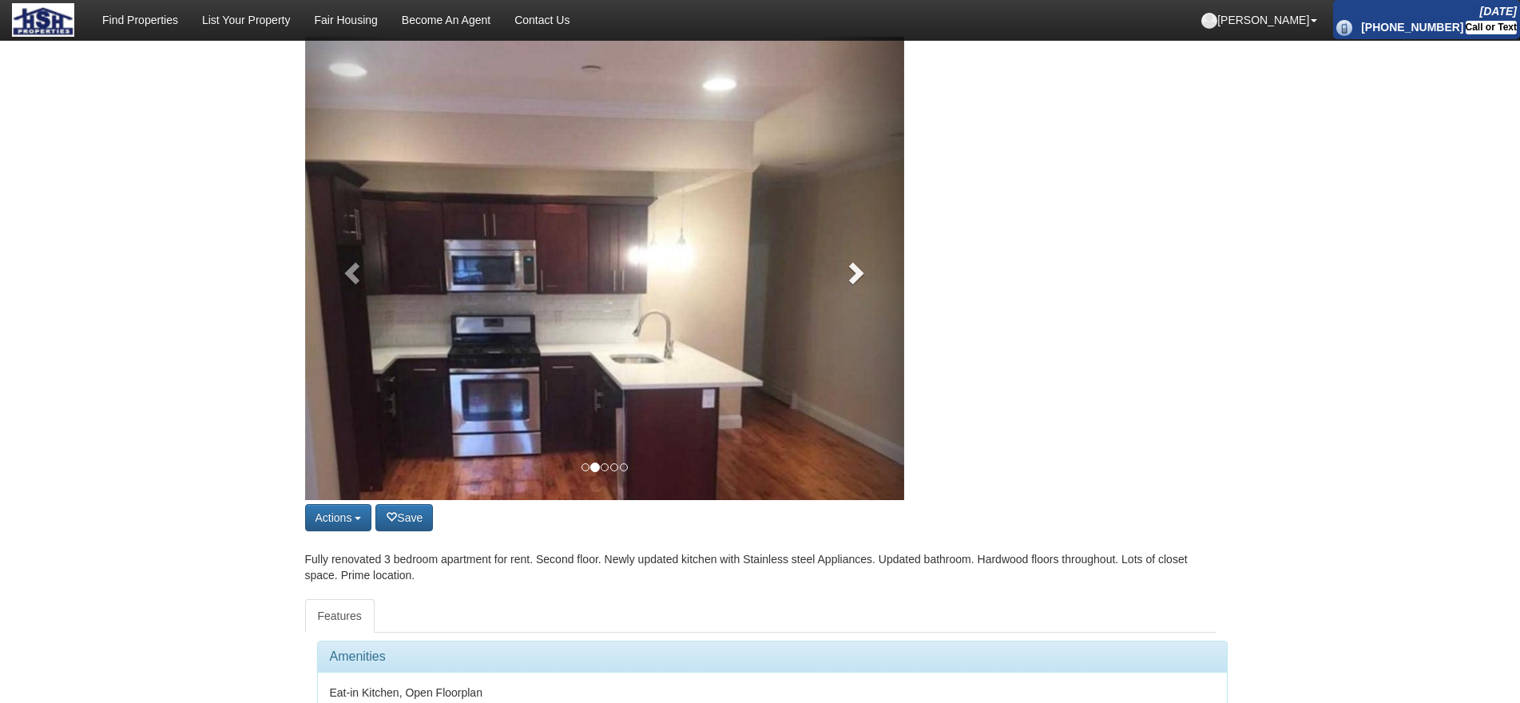
click at [844, 286] on link at bounding box center [859, 268] width 90 height 463
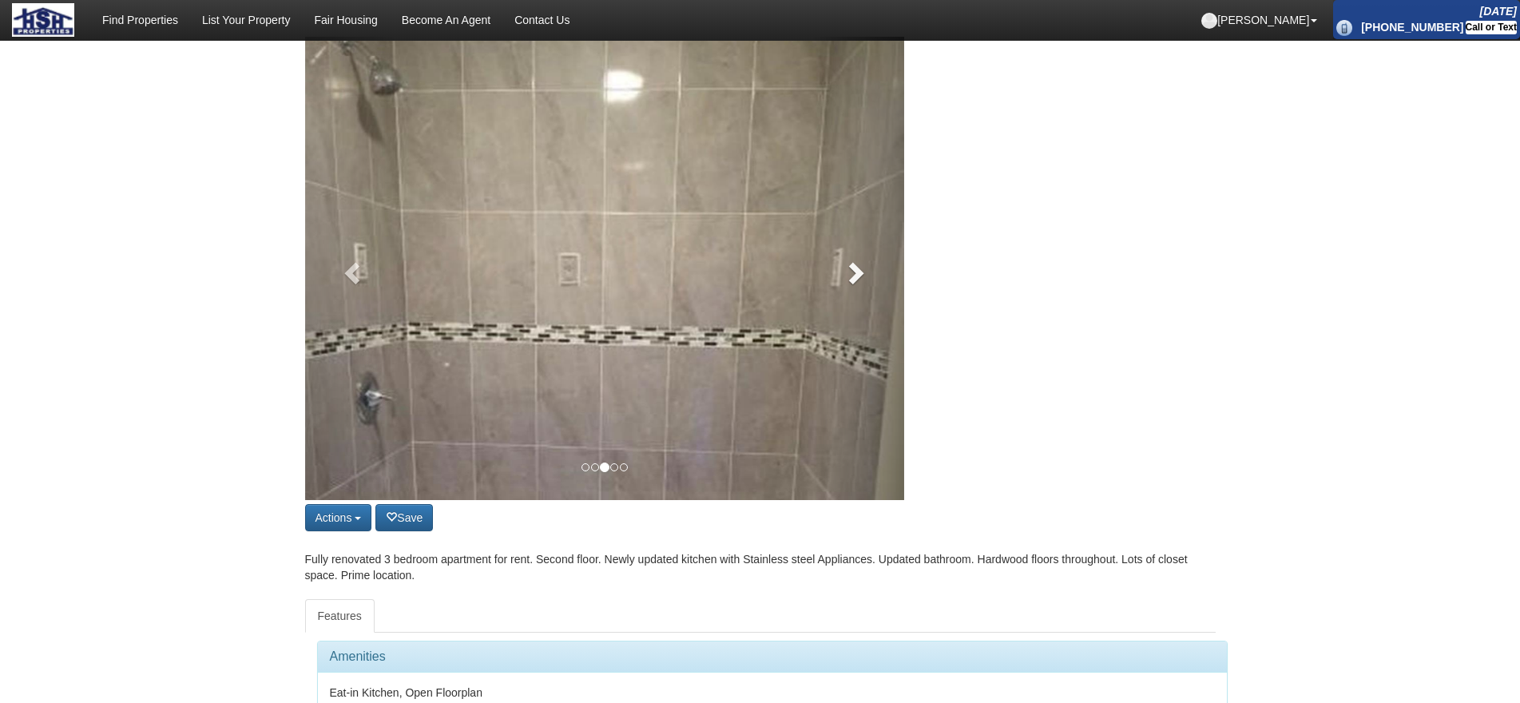
click at [848, 301] on link at bounding box center [859, 268] width 90 height 463
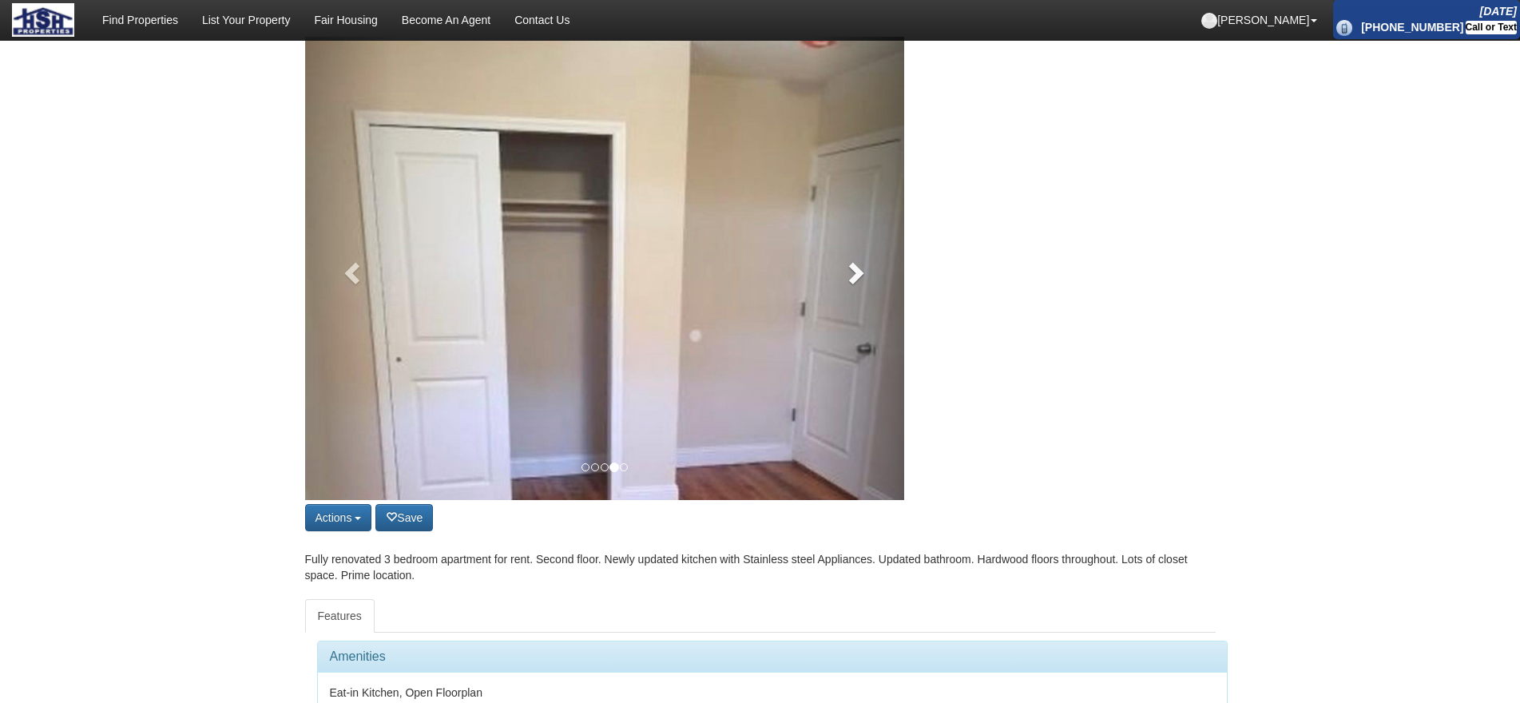
click at [848, 301] on link at bounding box center [859, 268] width 90 height 463
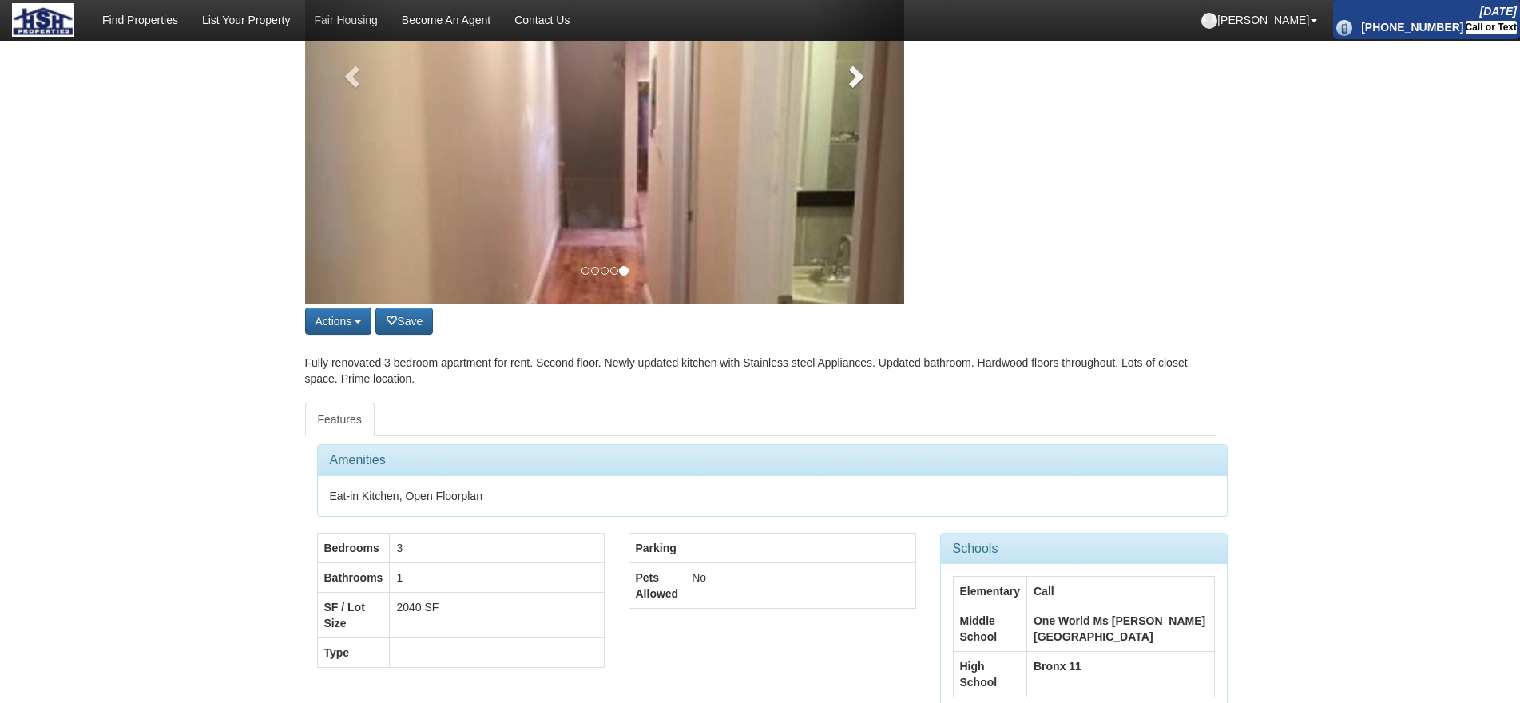
scroll to position [479, 0]
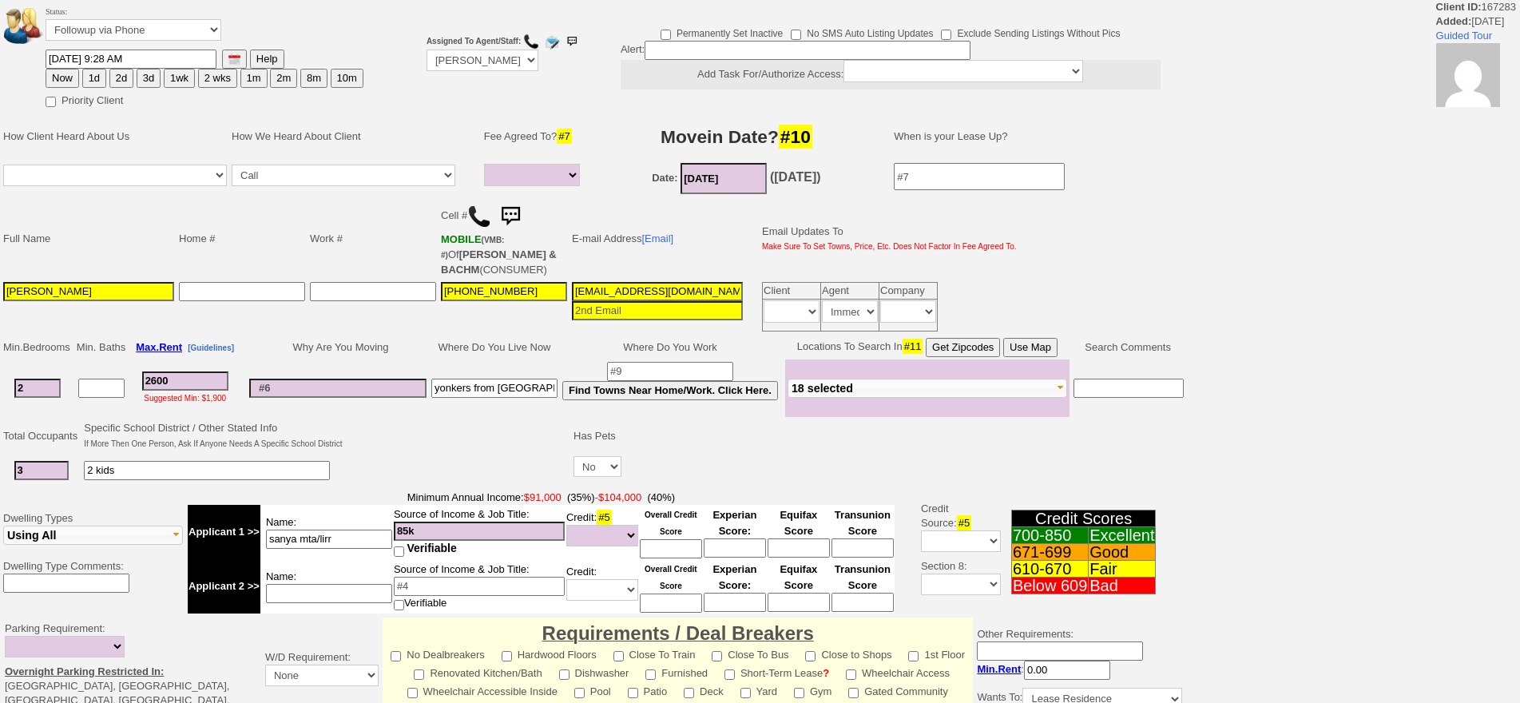
select select
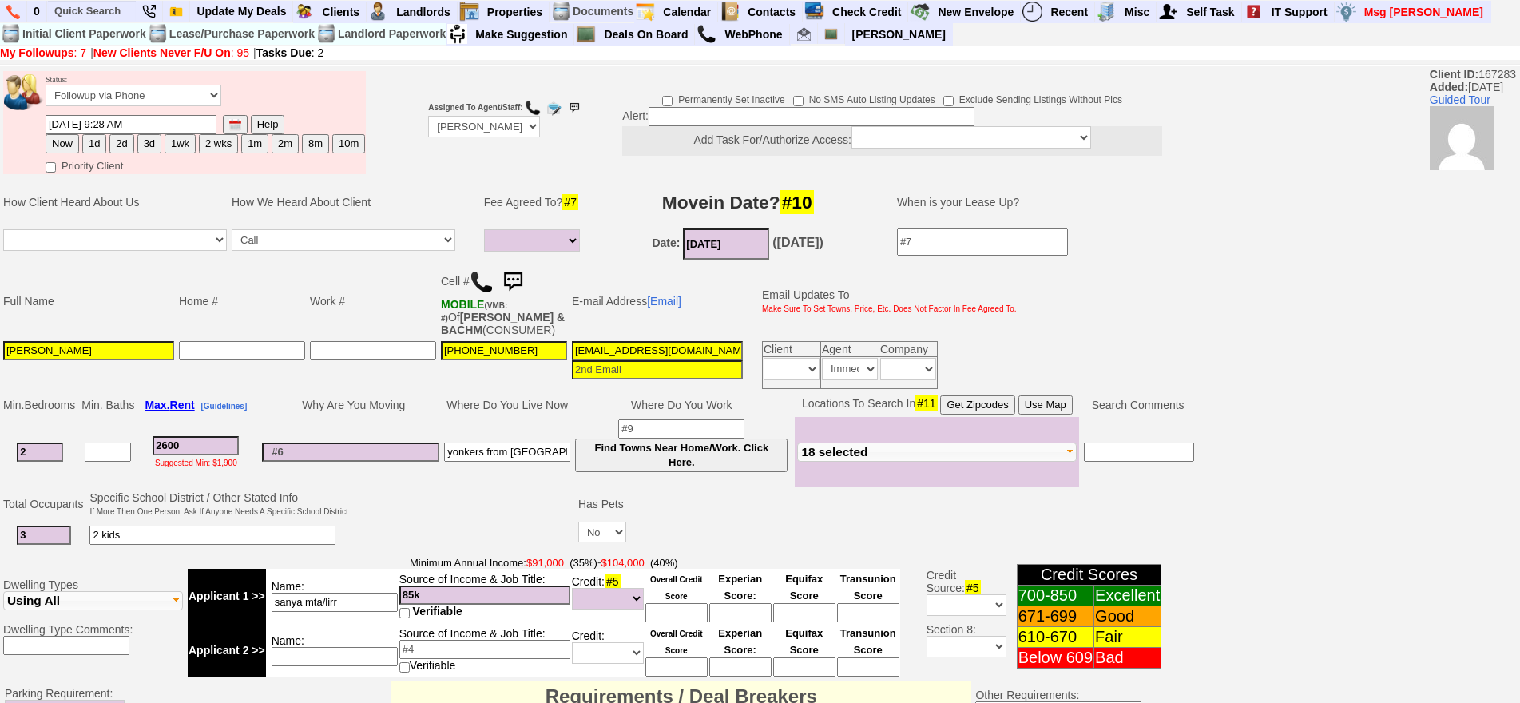
click at [528, 275] on img at bounding box center [513, 282] width 32 height 32
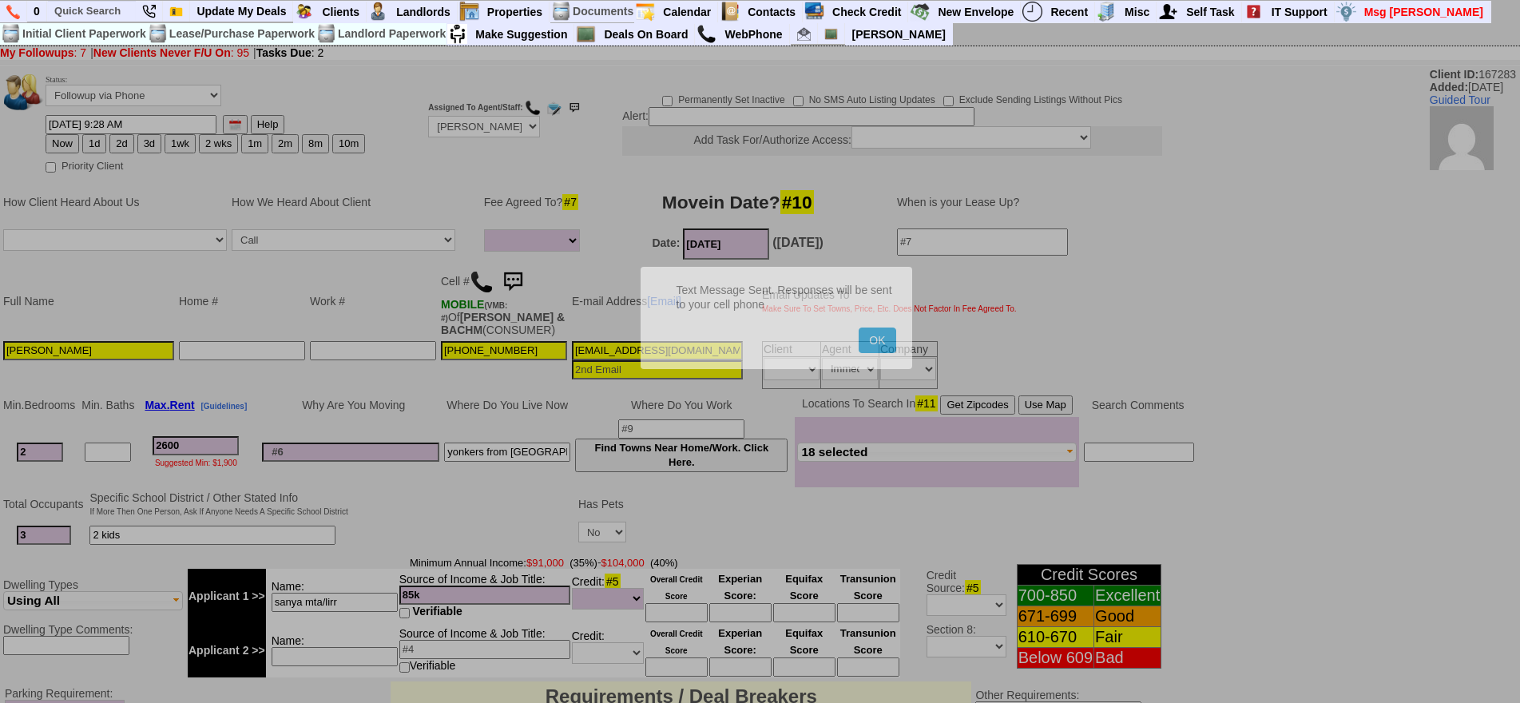
click at [858, 327] on button "OK" at bounding box center [876, 340] width 37 height 26
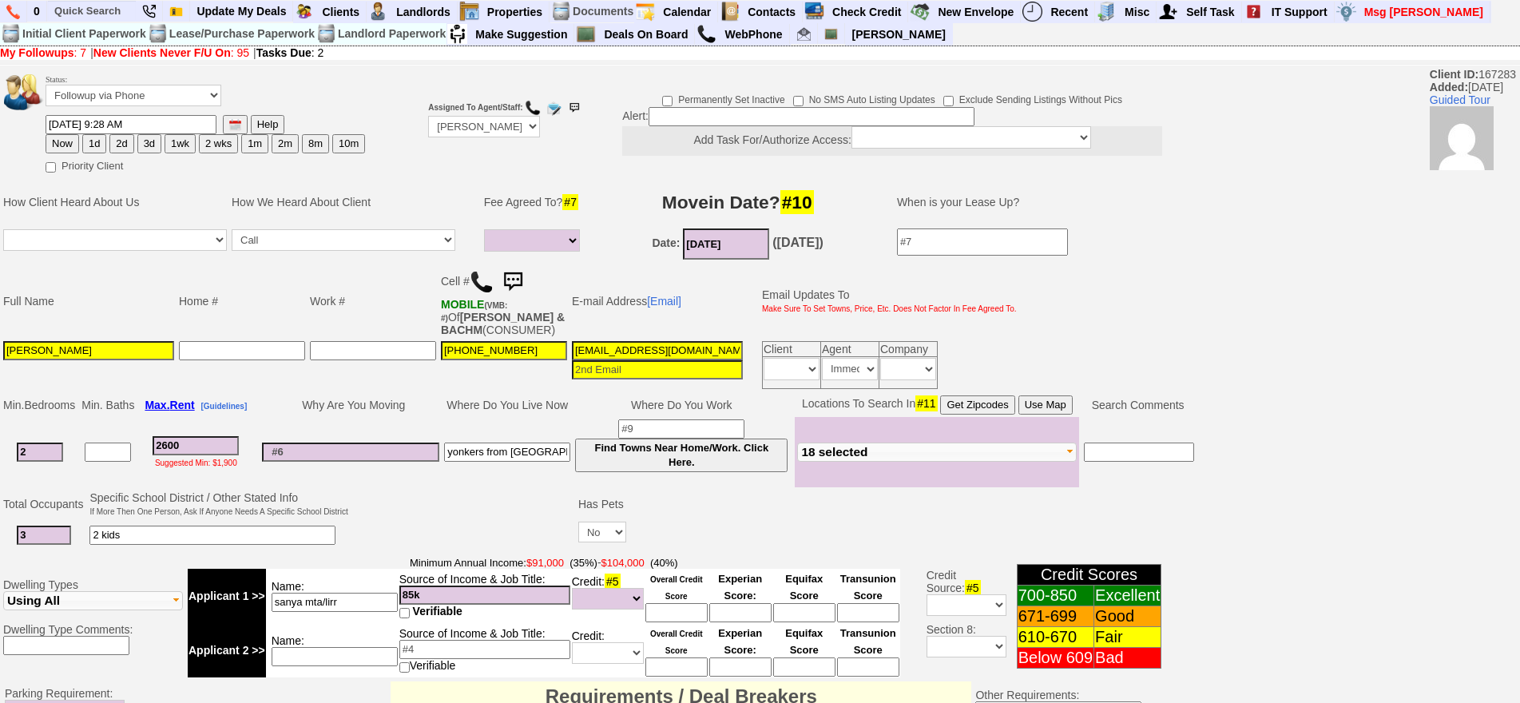
click at [528, 275] on img at bounding box center [513, 282] width 32 height 32
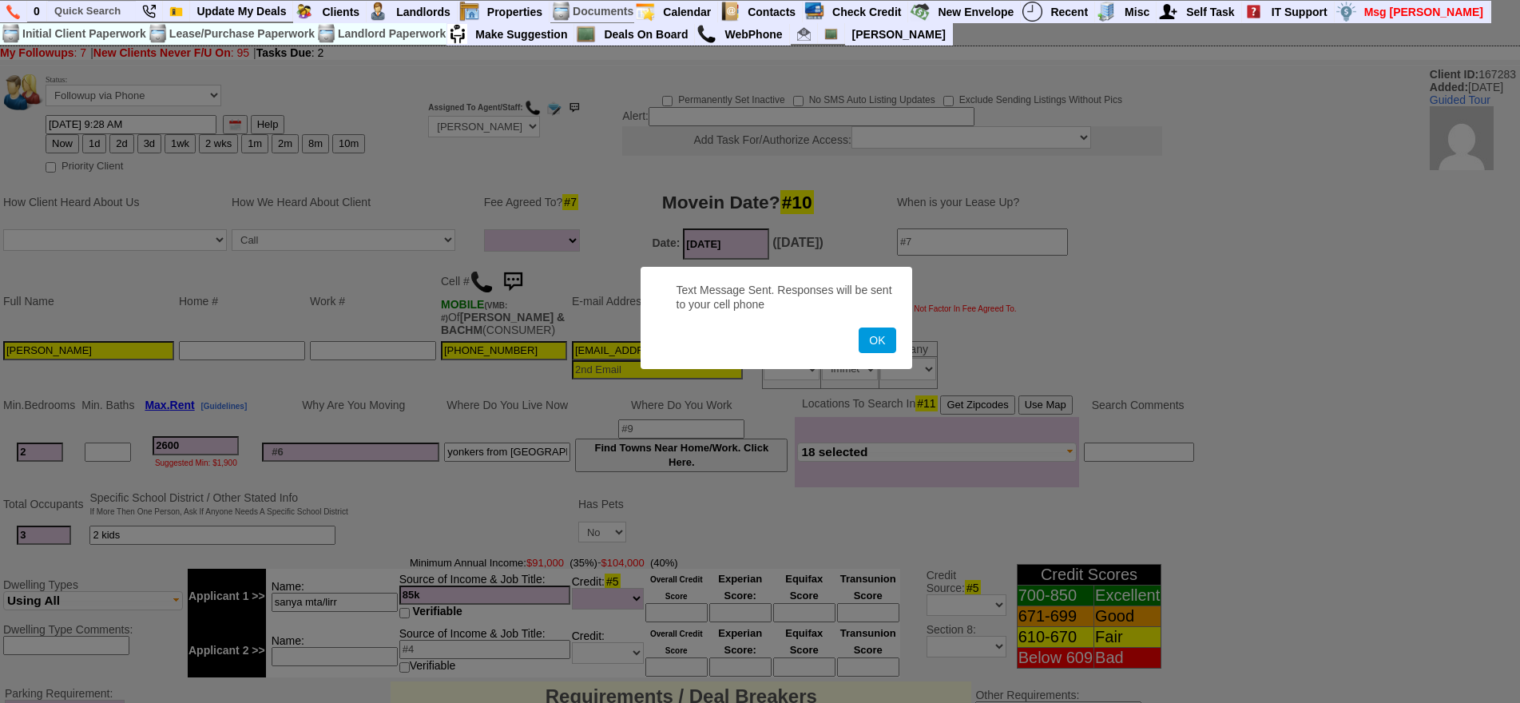
click at [858, 327] on button "OK" at bounding box center [876, 340] width 37 height 26
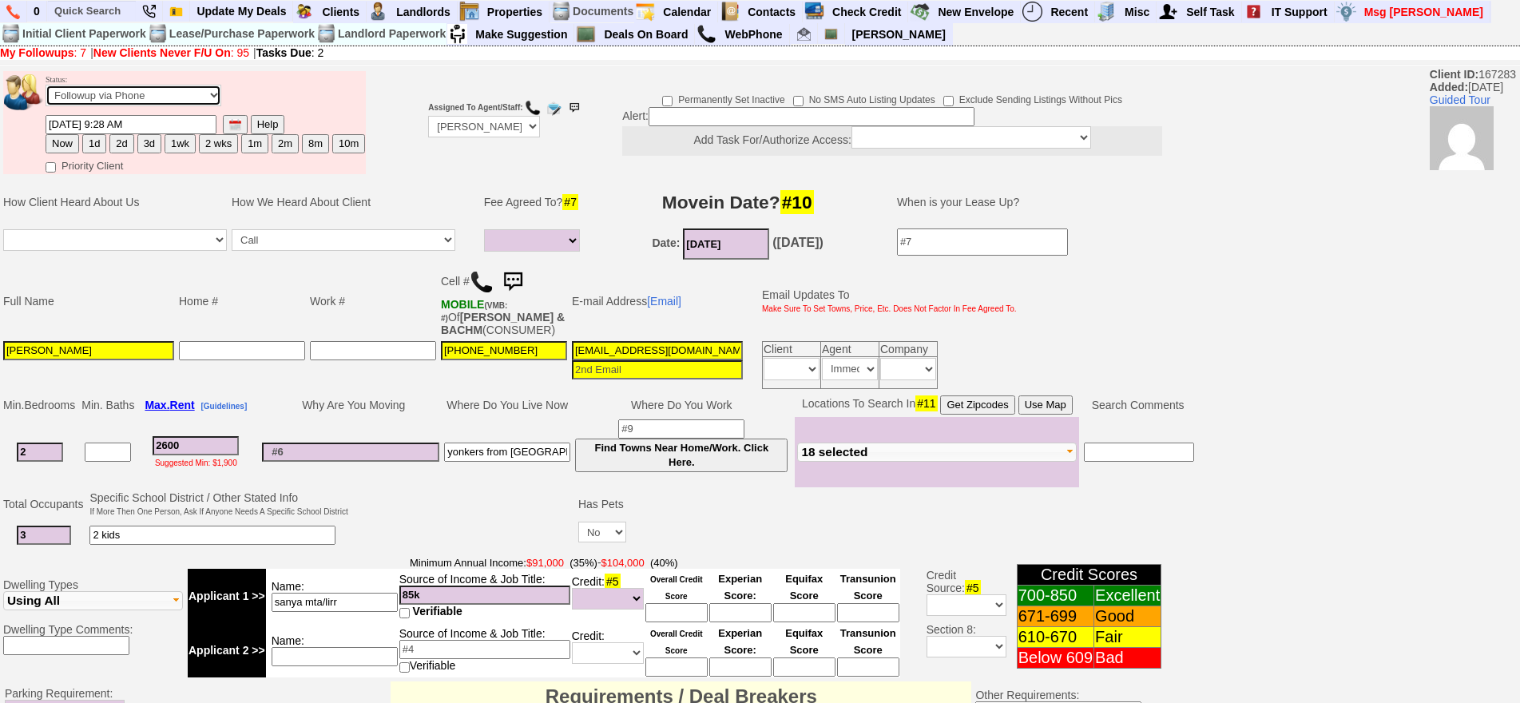
drag, startPoint x: 193, startPoint y: 90, endPoint x: 149, endPoint y: 103, distance: 45.7
click at [190, 90] on select "Followup via Phone Followup via Email Followup When Section 8 Property Found De…" at bounding box center [134, 96] width 176 height 22
select select "Inactive"
click at [46, 85] on select "Followup via Phone Followup via Email Followup When Section 8 Property Found De…" at bounding box center [134, 96] width 176 height 22
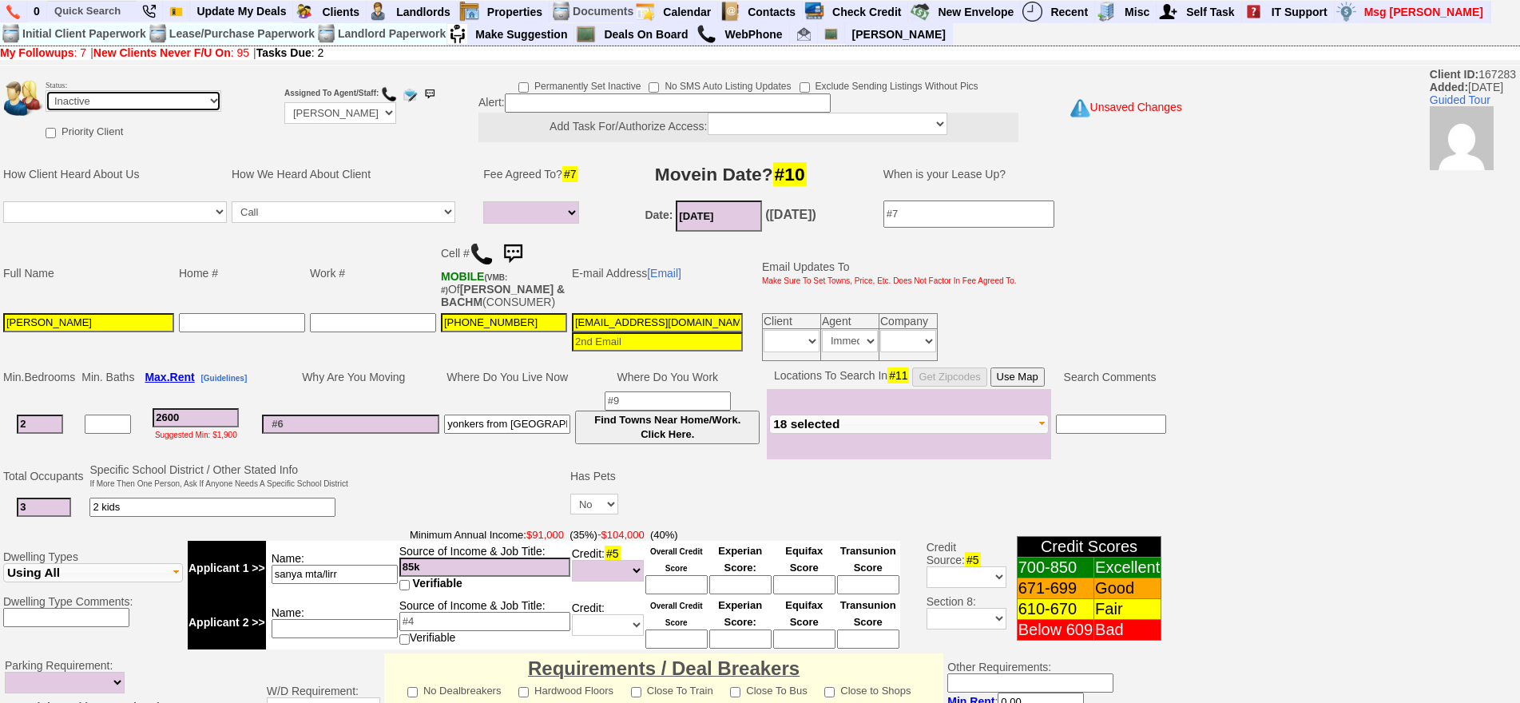
scroll to position [454, 0]
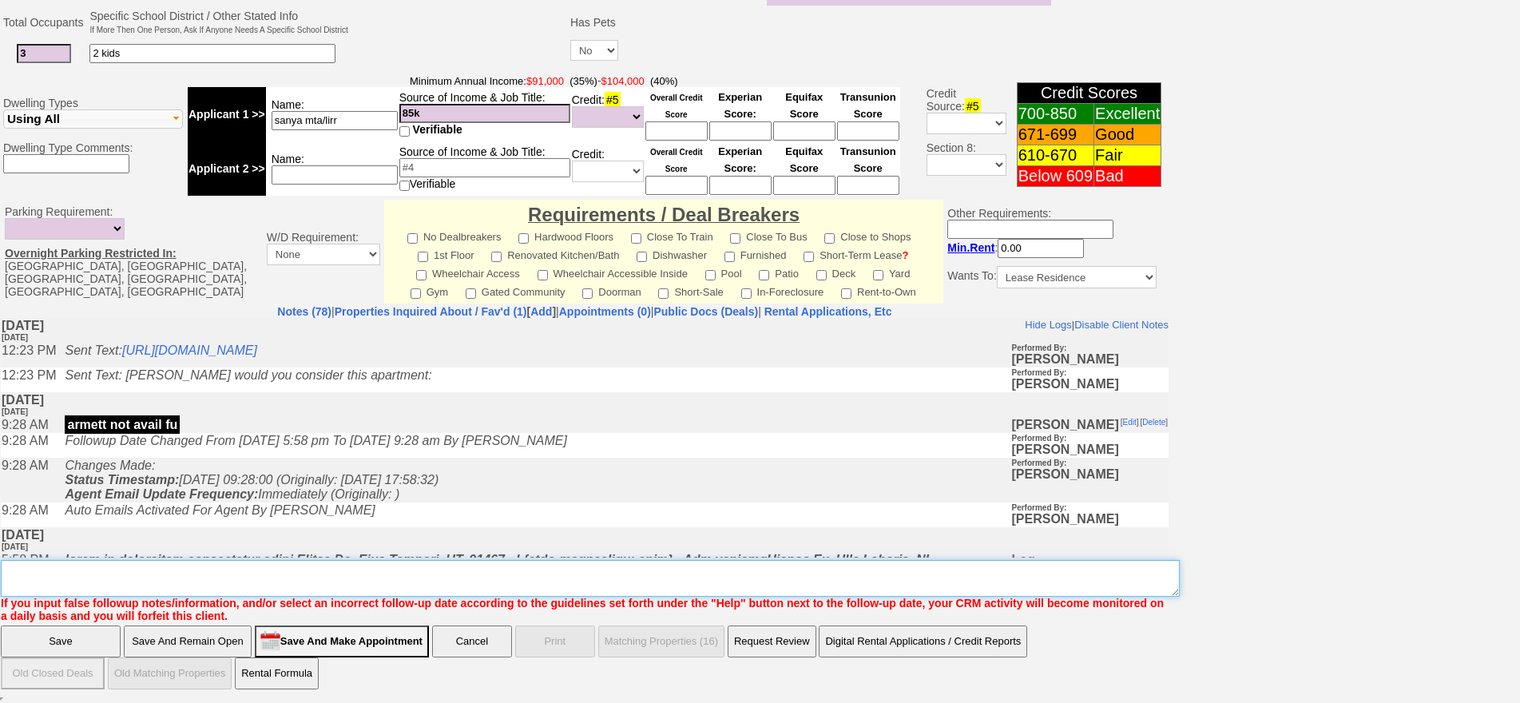
click at [589, 565] on textarea "Insert New Note Here" at bounding box center [590, 578] width 1179 height 37
type textarea "ia until response"
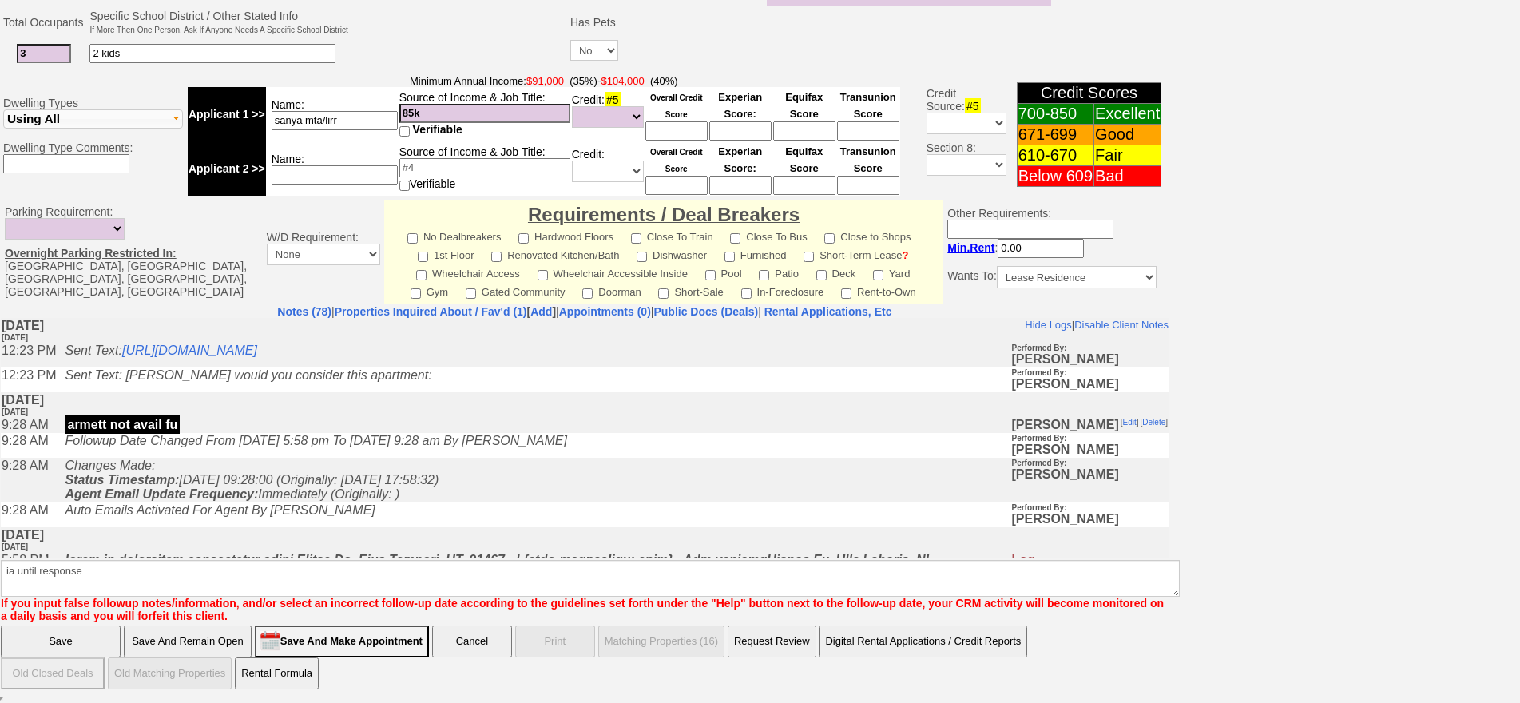
click input "Save" at bounding box center [61, 641] width 120 height 32
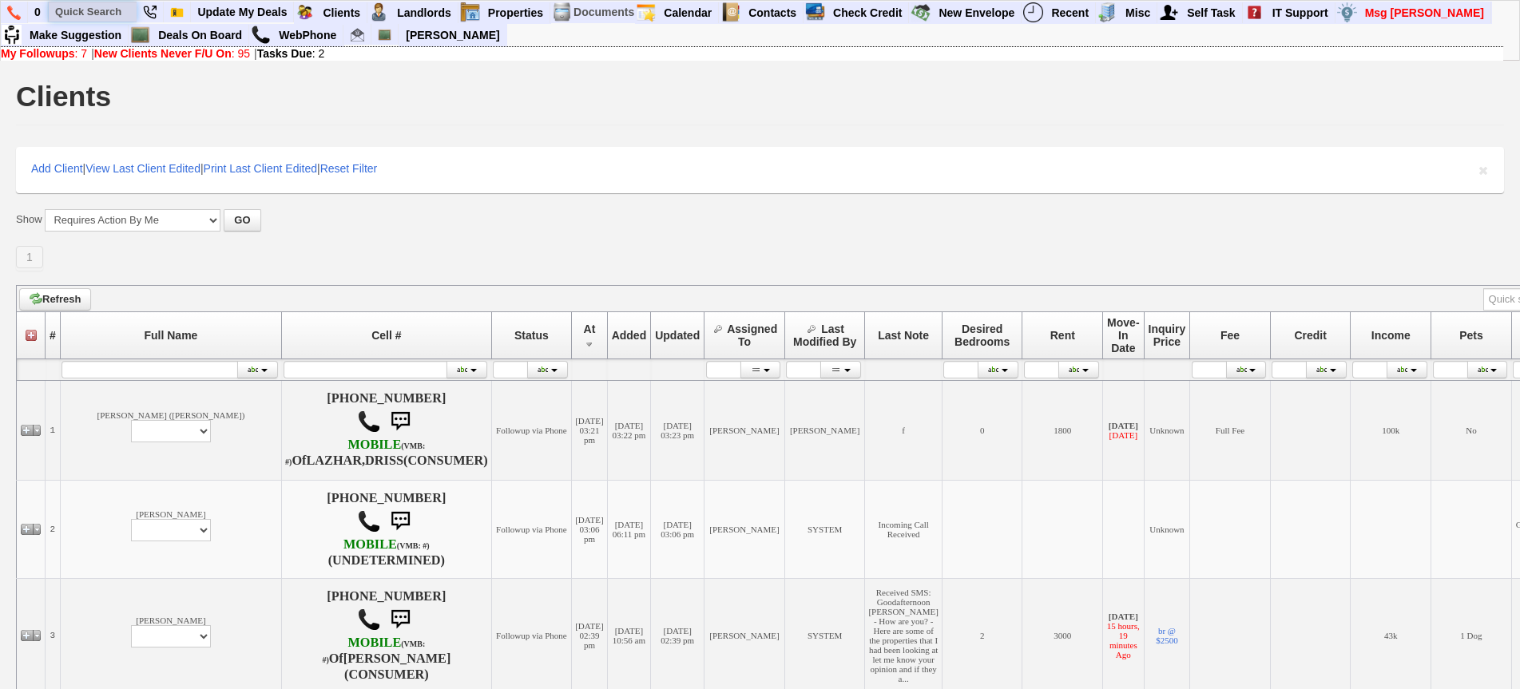
click at [101, 6] on input "text" at bounding box center [93, 12] width 88 height 20
click at [108, 11] on input "avril" at bounding box center [93, 12] width 88 height 20
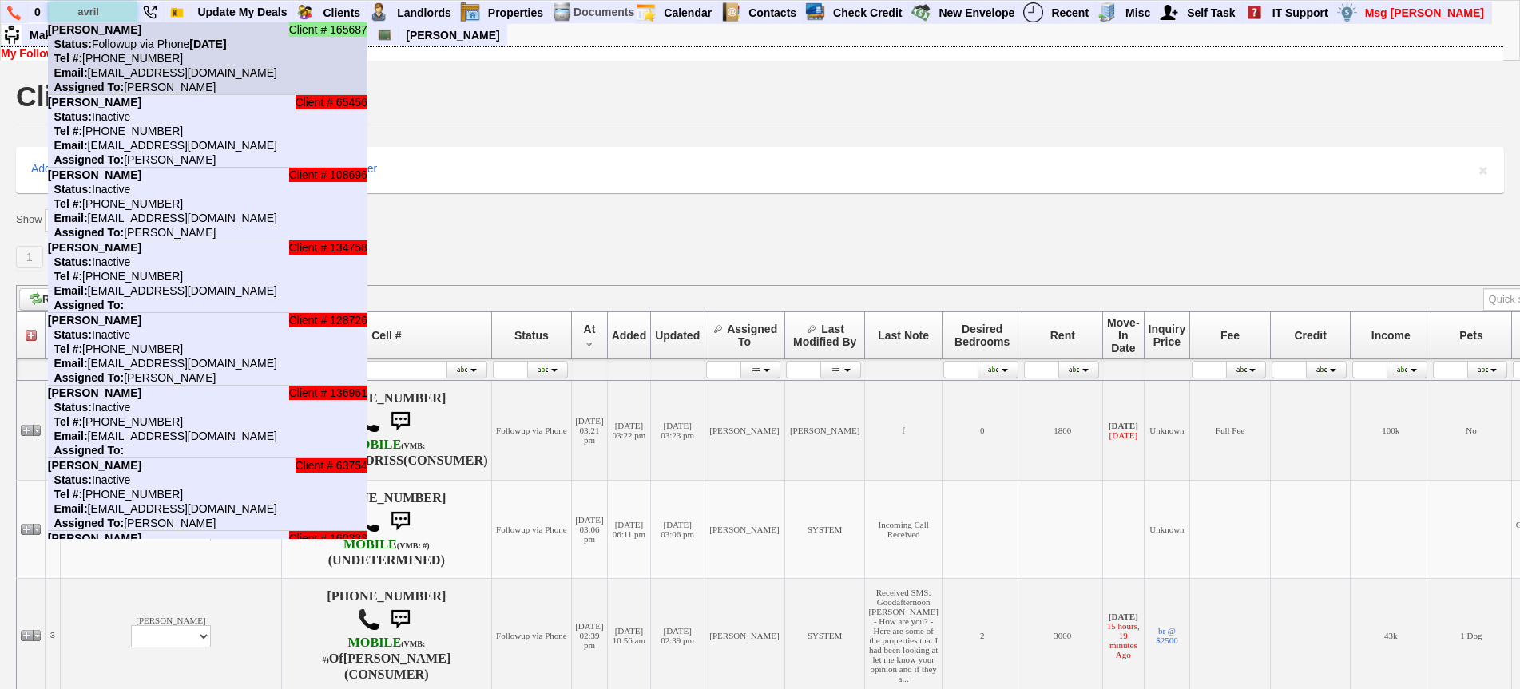
type input "avril"
click at [137, 49] on nobr "Status: Followup via Phone [DATE]" at bounding box center [137, 44] width 179 height 13
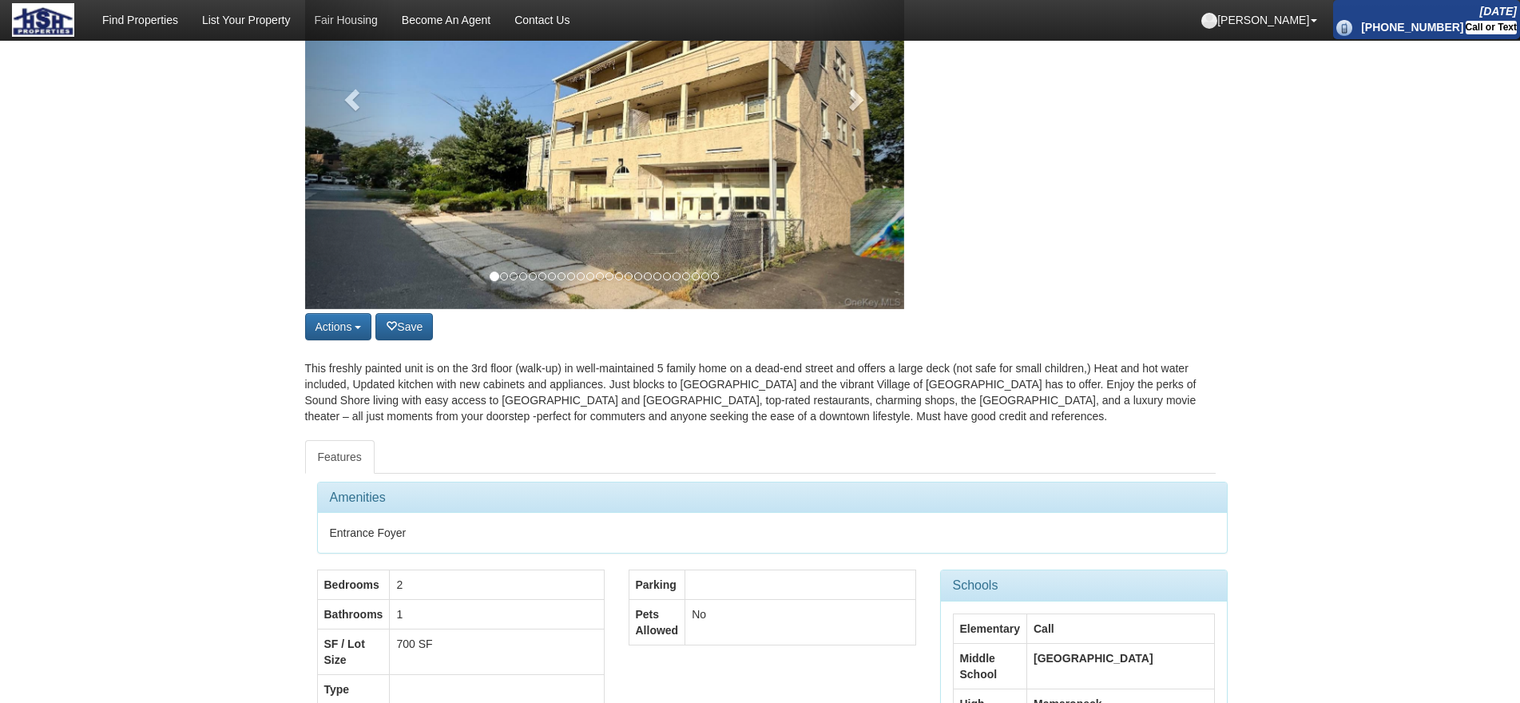
scroll to position [107, 0]
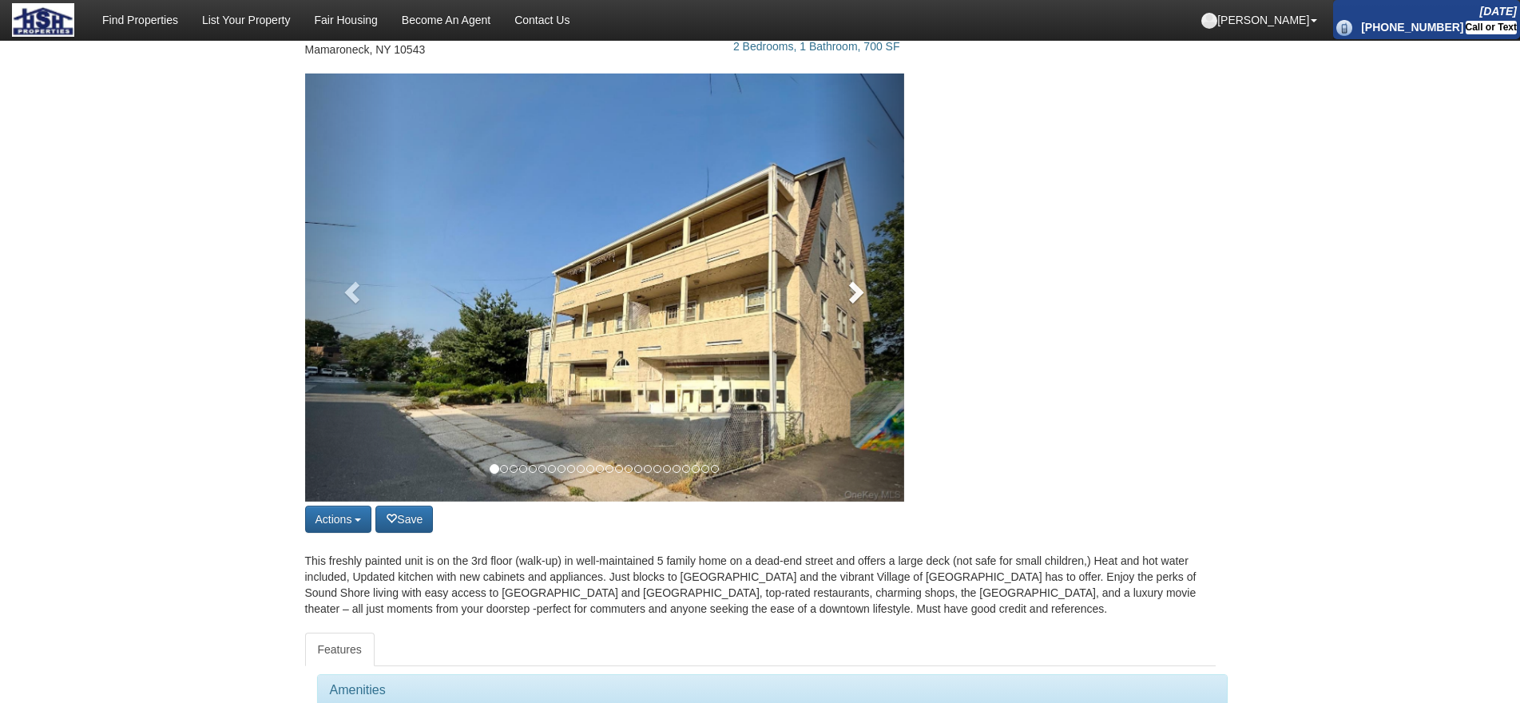
click at [840, 342] on link at bounding box center [859, 287] width 90 height 428
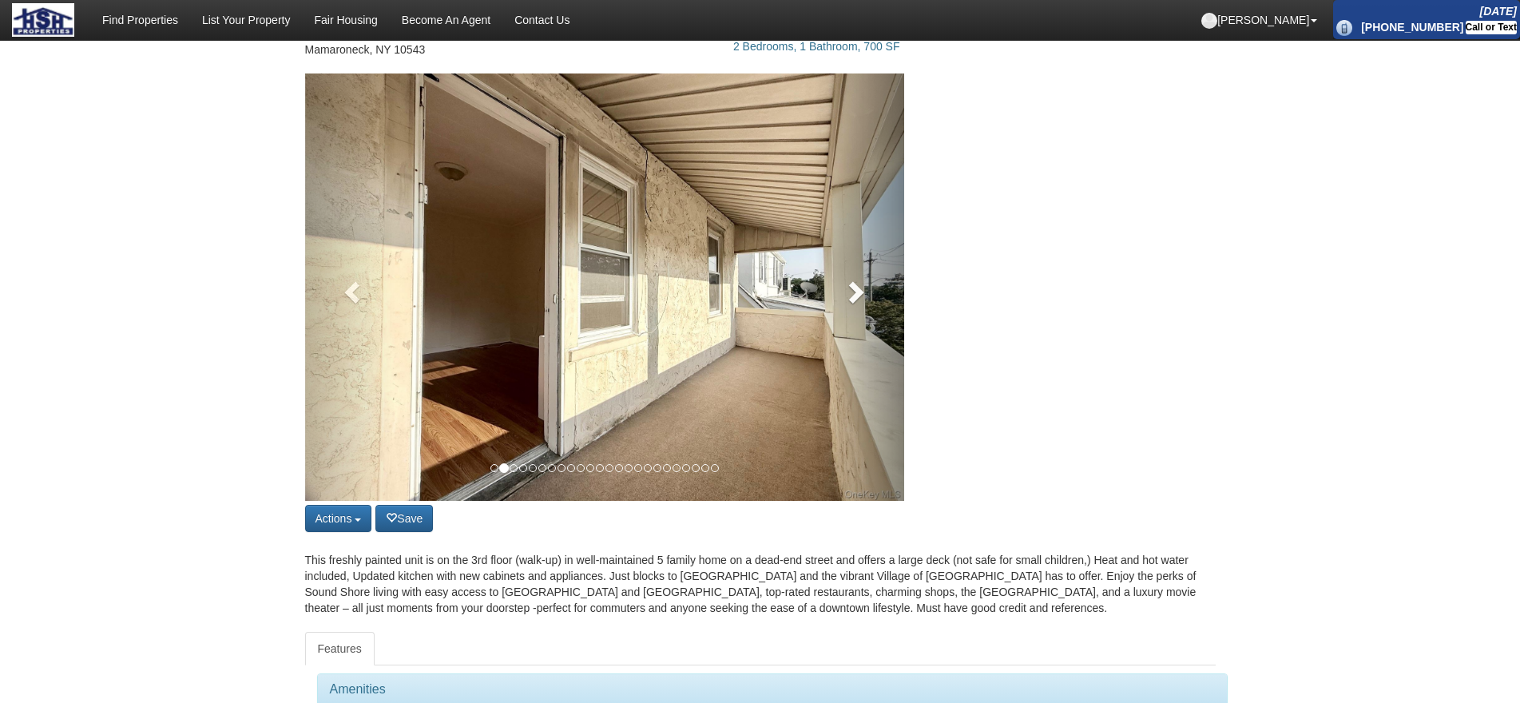
click at [847, 327] on link at bounding box center [859, 286] width 90 height 427
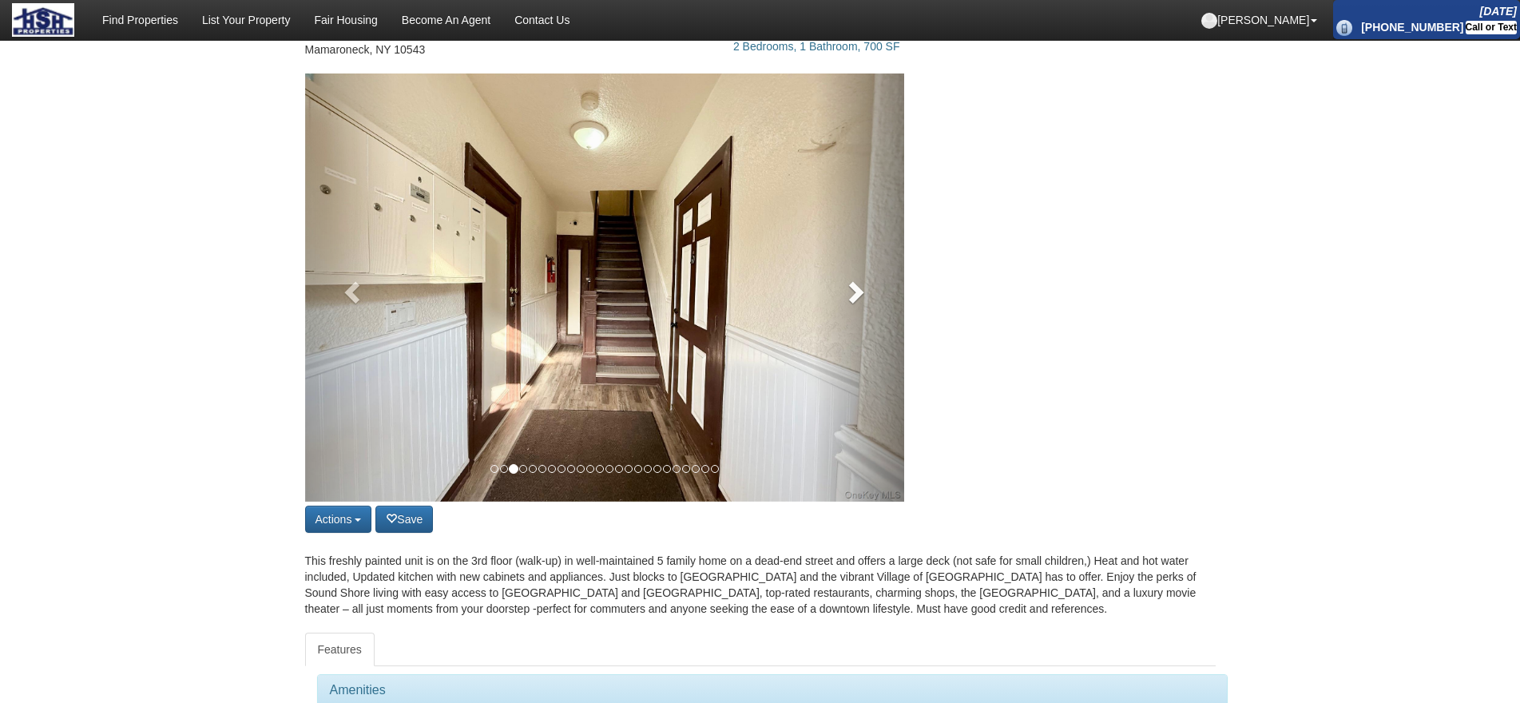
click at [847, 327] on link at bounding box center [859, 287] width 90 height 428
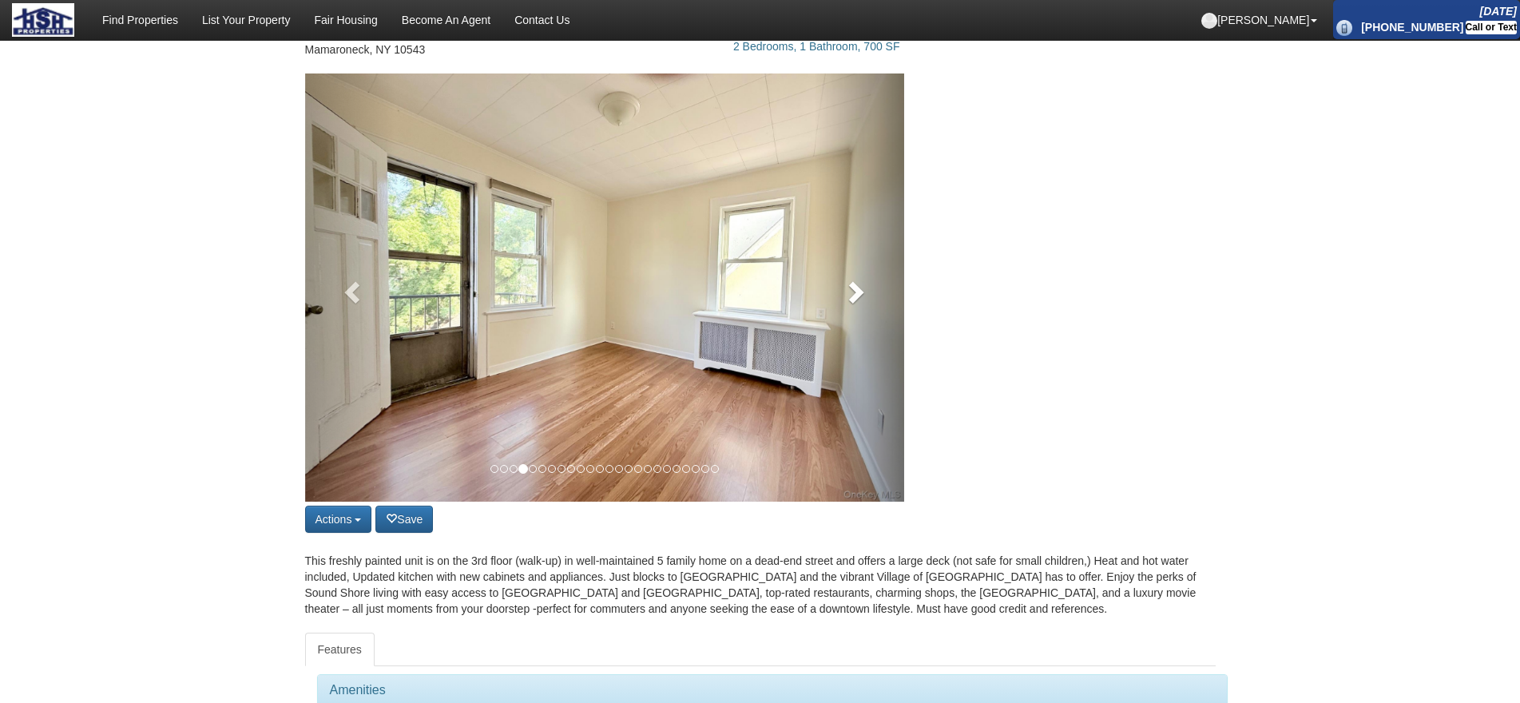
click at [847, 327] on link at bounding box center [859, 287] width 90 height 428
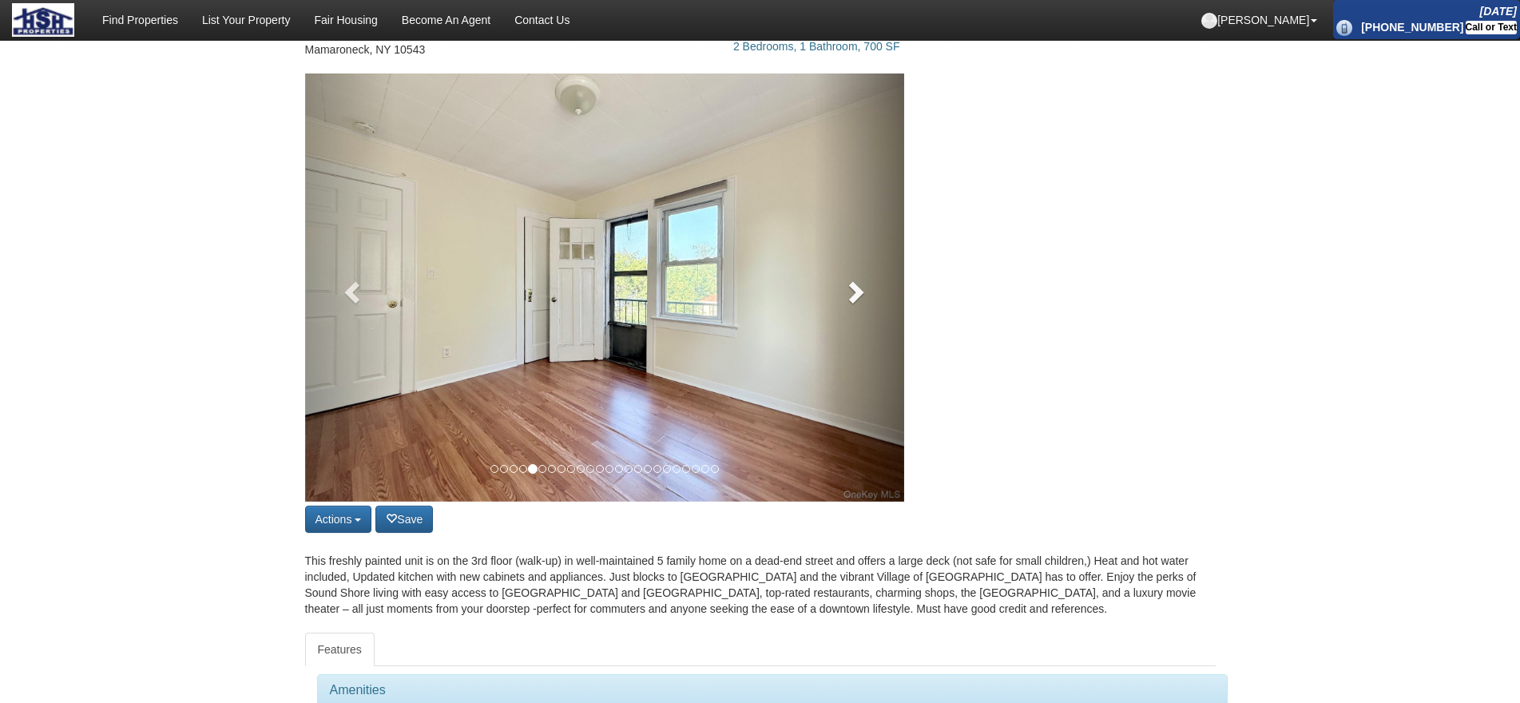
click at [847, 327] on link at bounding box center [859, 287] width 90 height 428
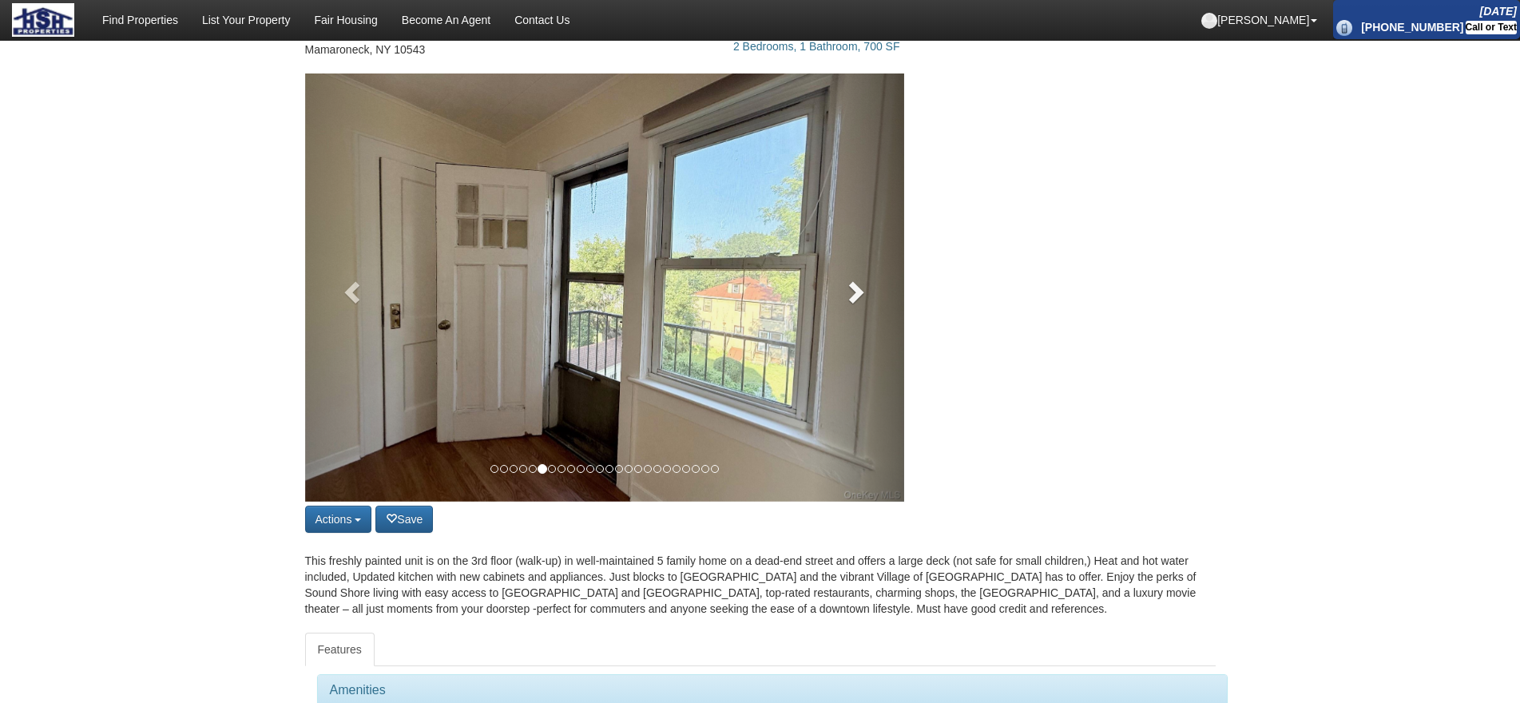
click at [847, 327] on link at bounding box center [859, 287] width 90 height 428
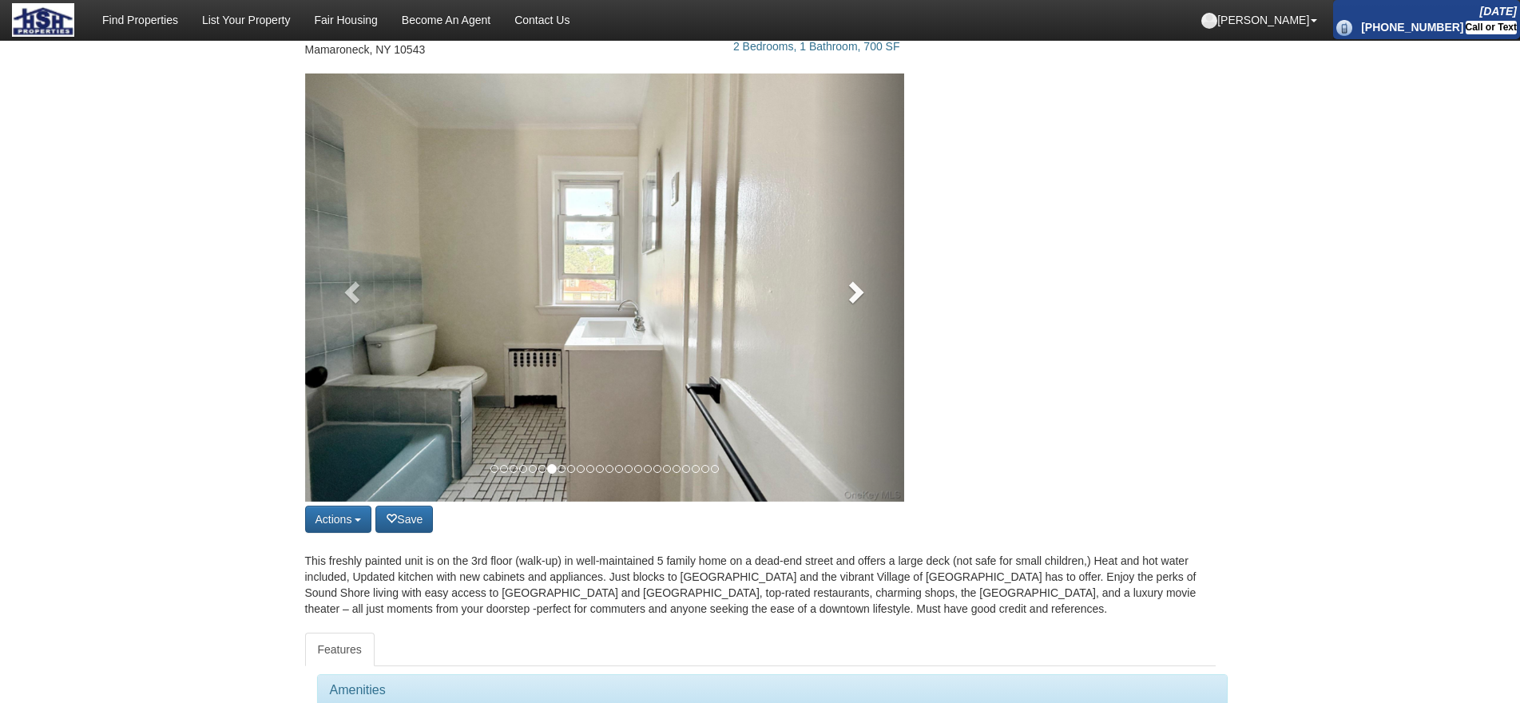
click at [847, 327] on link at bounding box center [859, 287] width 90 height 428
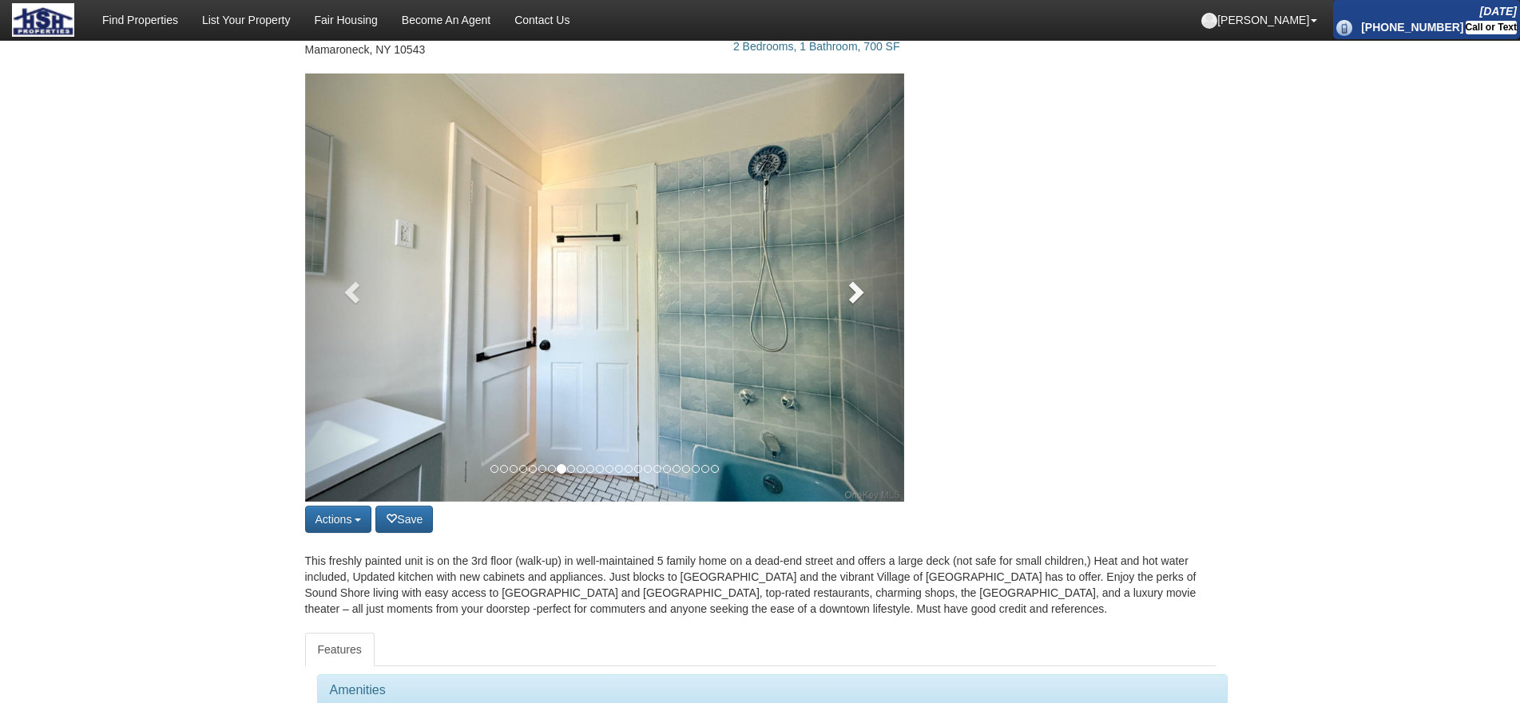
click at [847, 327] on link at bounding box center [859, 287] width 90 height 428
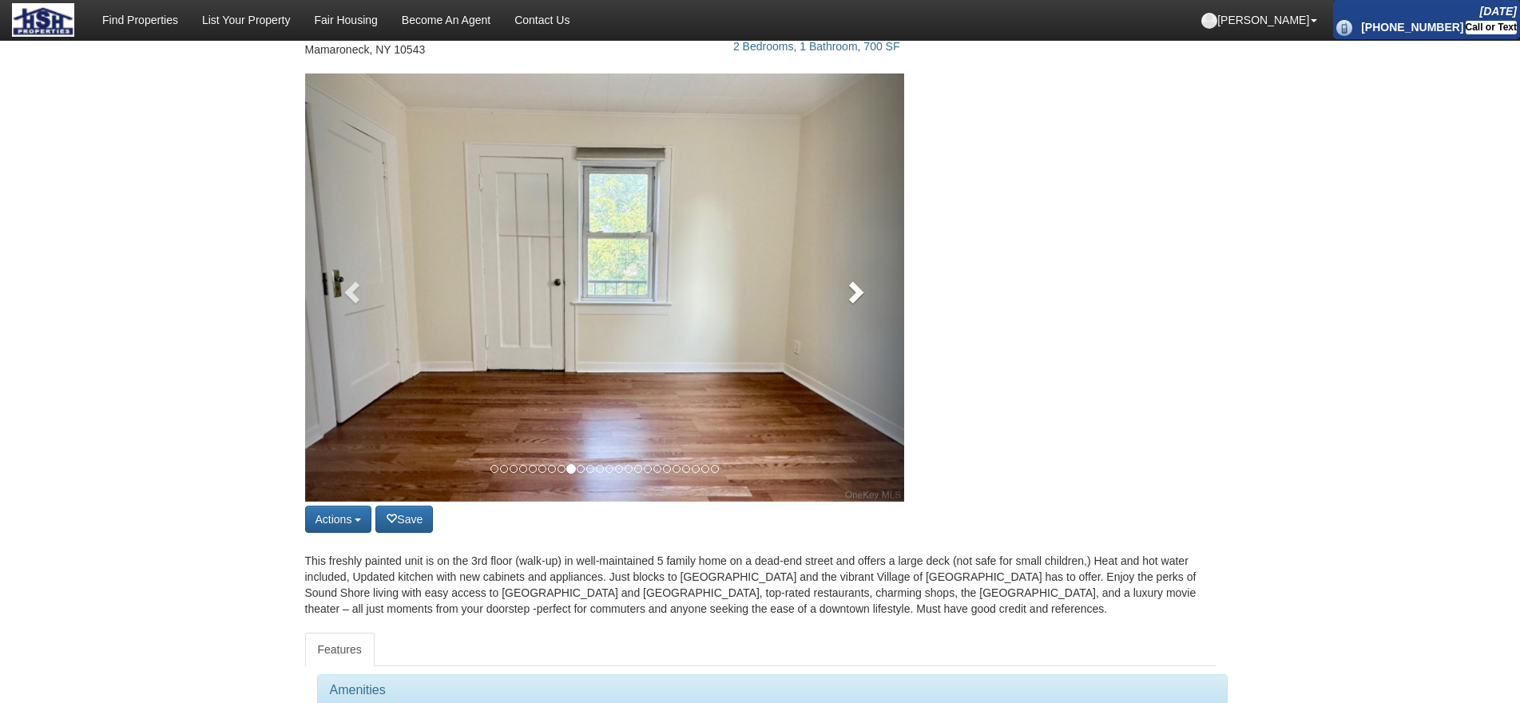
click at [847, 327] on link at bounding box center [859, 287] width 90 height 428
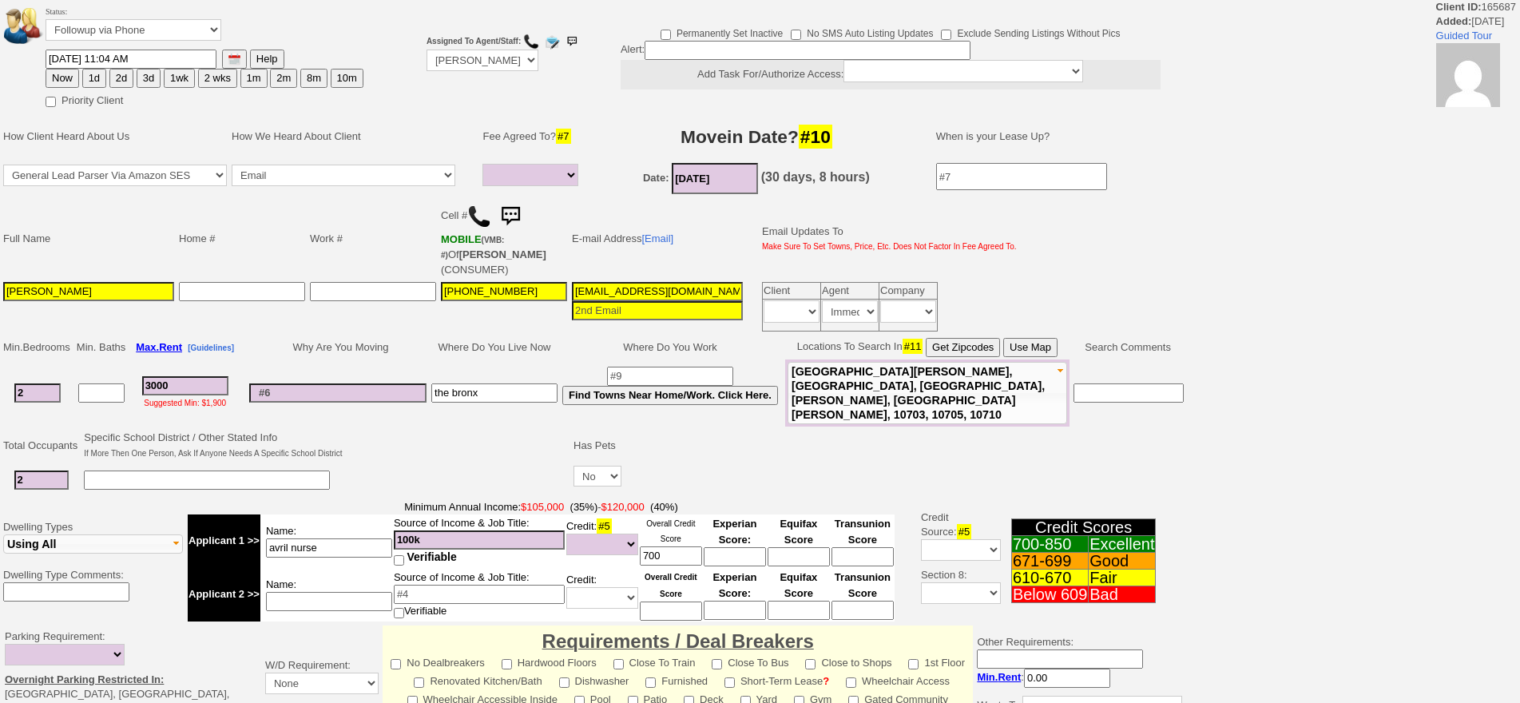
select select
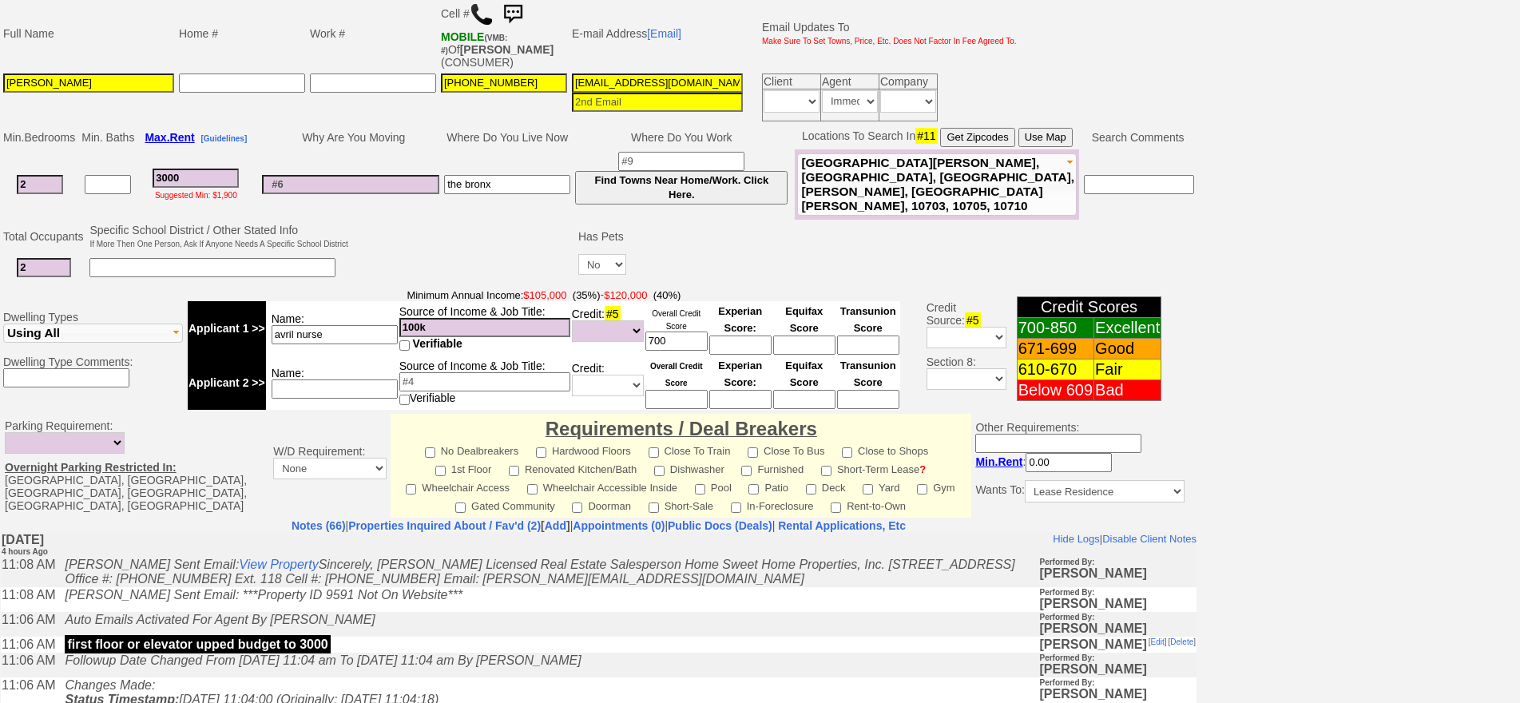
scroll to position [479, 0]
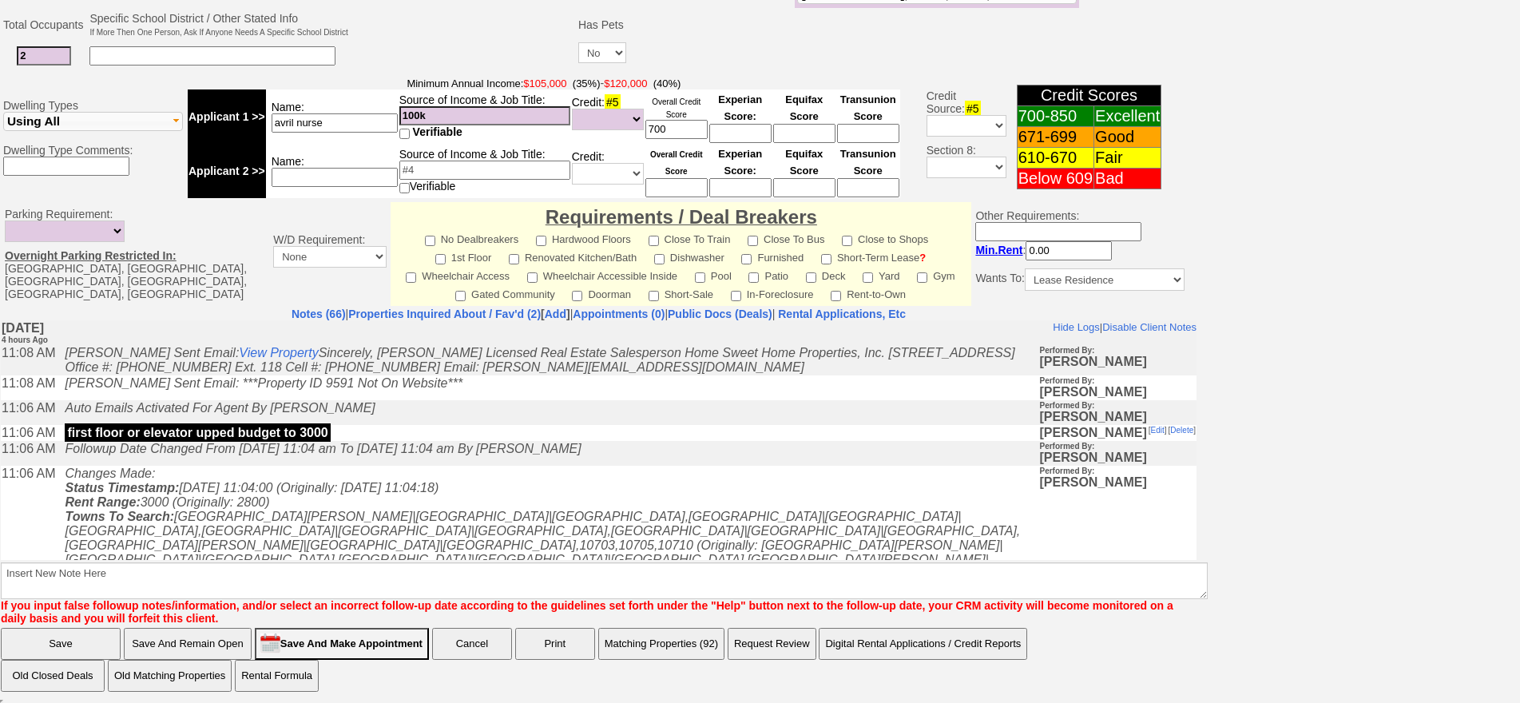
click at [416, 506] on td "Changes Made: Status Timestamp: [DATE] 11:04:00 (Originally: [DATE] 11:04:18) R…" at bounding box center [547, 530] width 981 height 131
click at [438, 312] on link "Properties Inquired About / Fav'd (2)" at bounding box center [444, 313] width 192 height 13
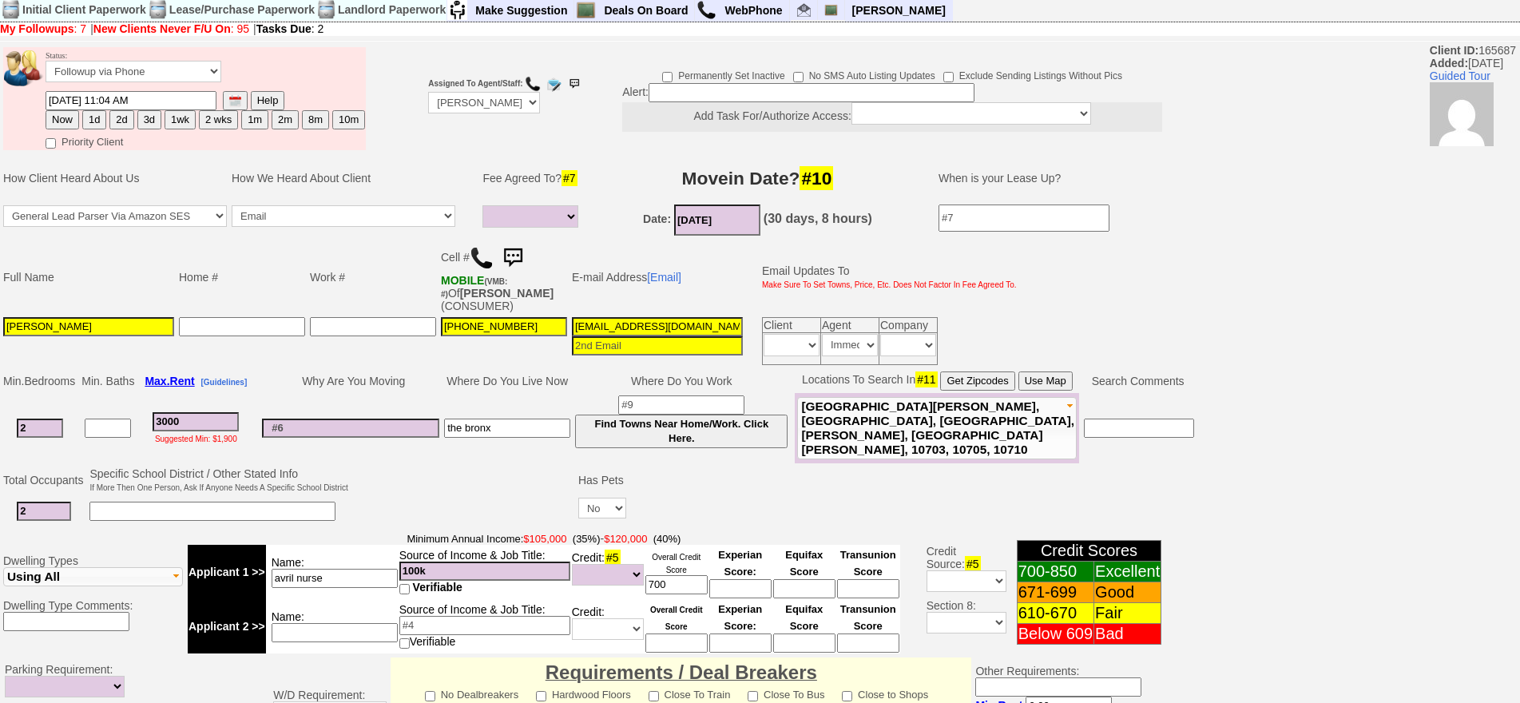
scroll to position [0, 0]
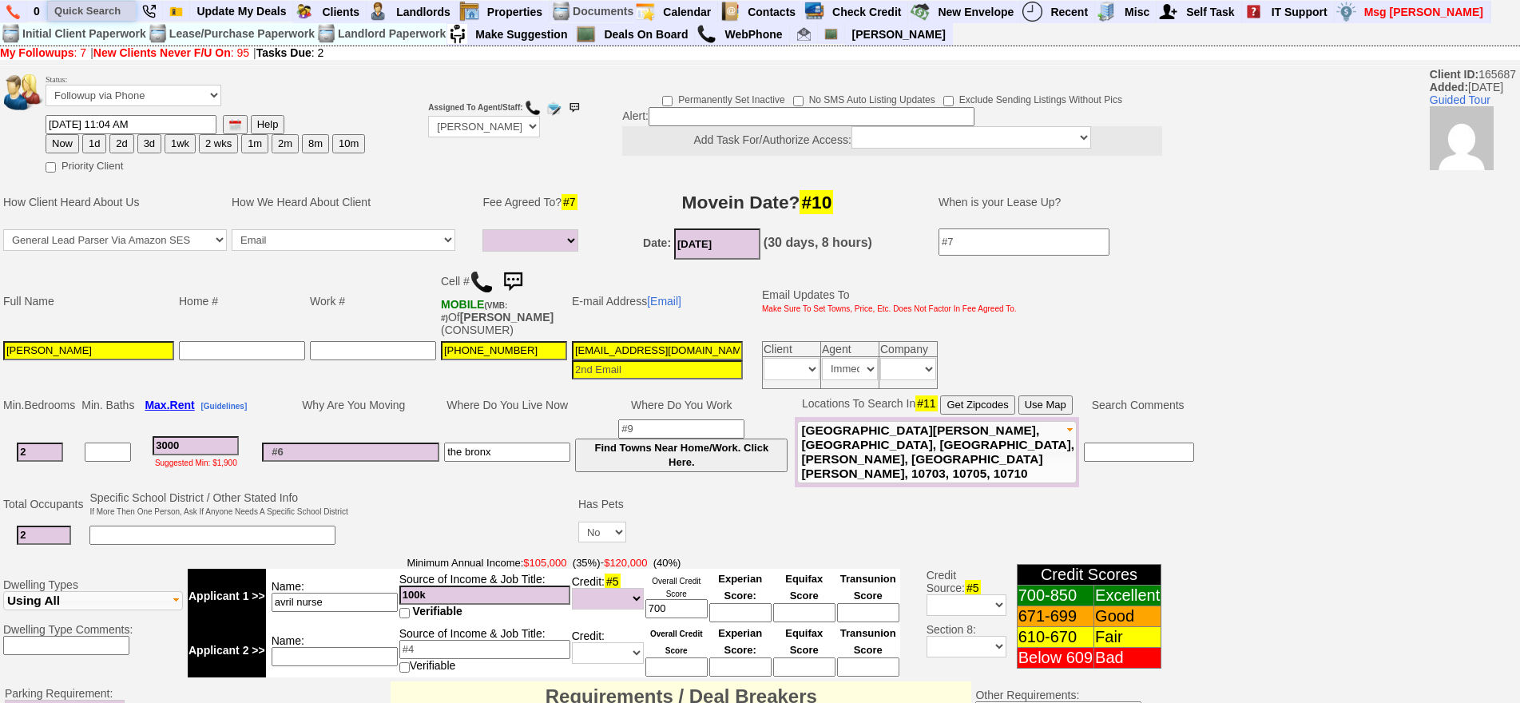
click at [93, 14] on input "text" at bounding box center [92, 11] width 88 height 20
type input "300 pel"
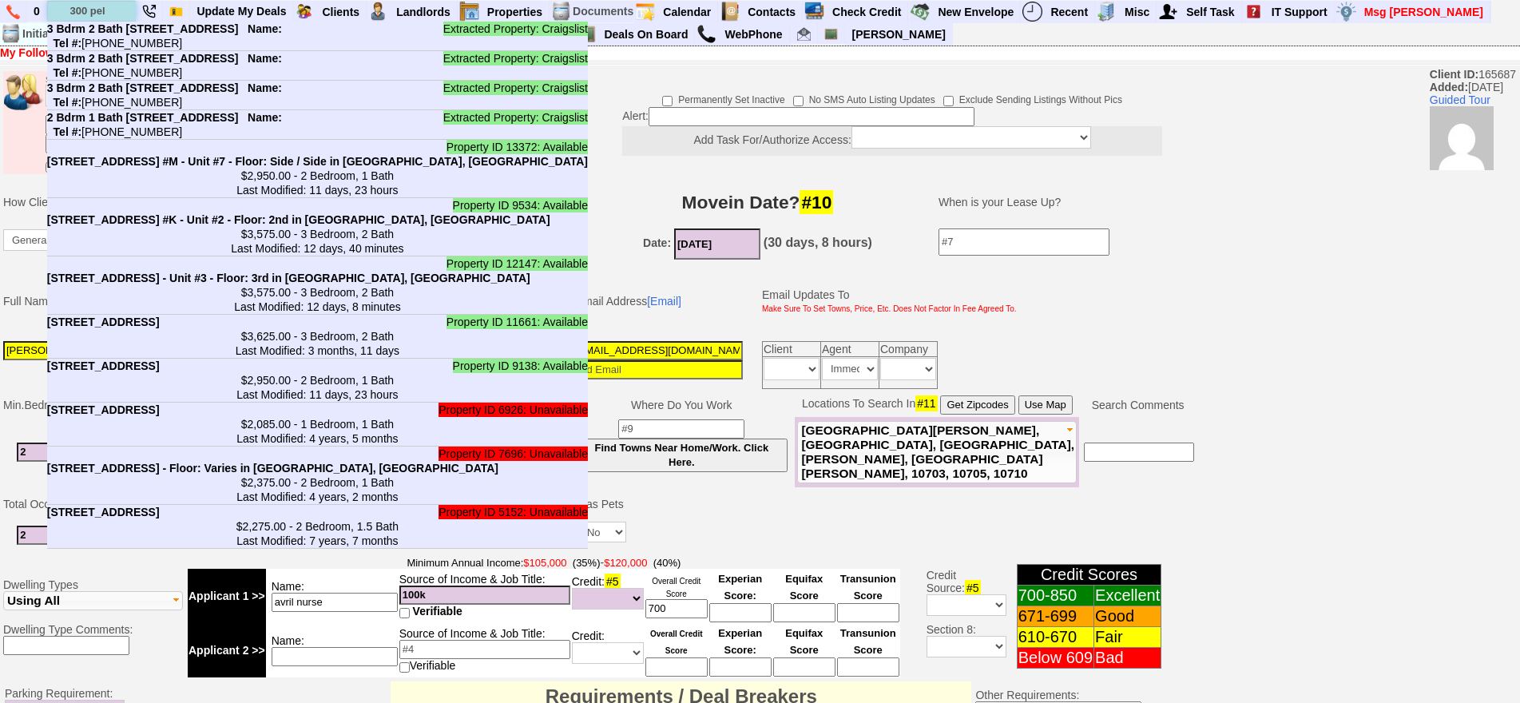
click at [118, 12] on input "300 pel" at bounding box center [92, 11] width 88 height 20
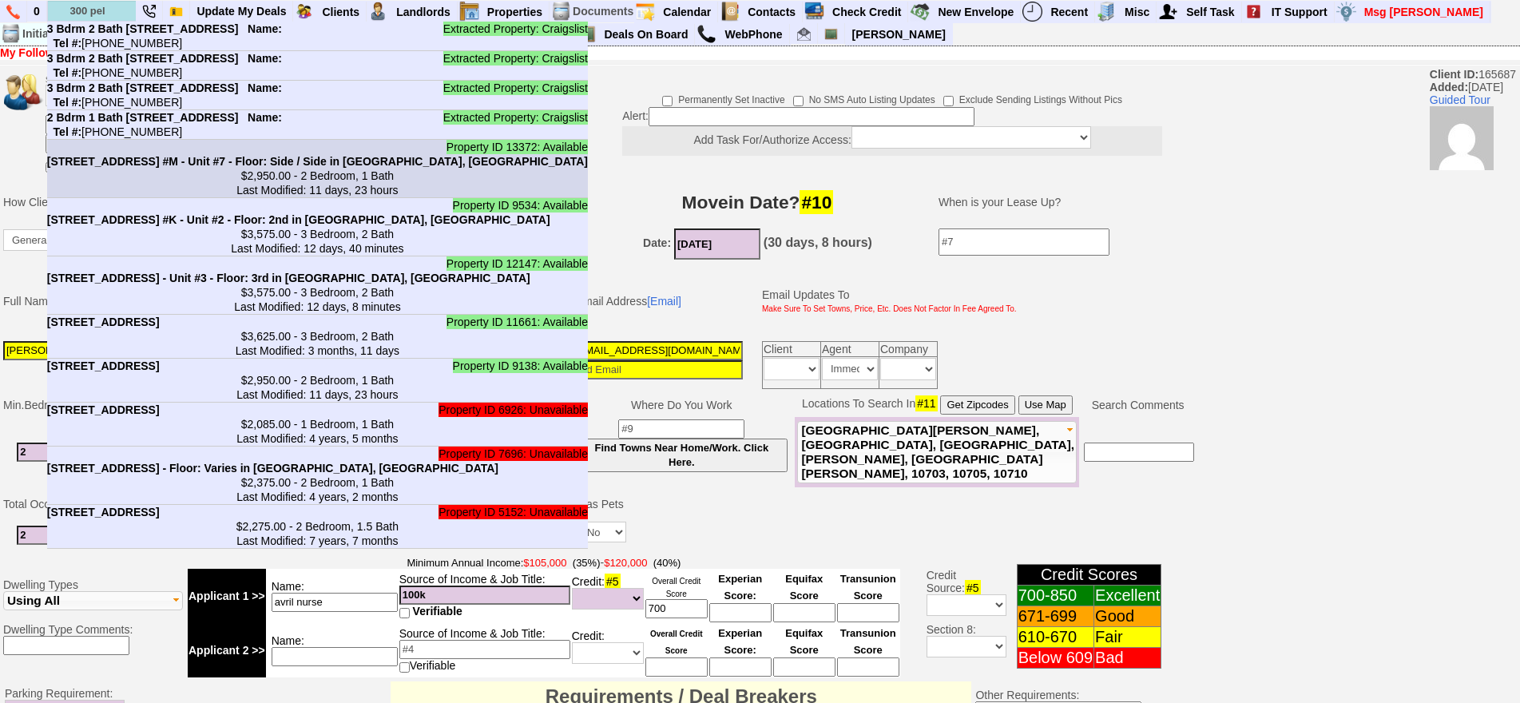
click at [267, 197] on center "$2,950.00 - 2 Bedroom, 1 Bath Last Modified: 11 days, 23 hours" at bounding box center [317, 182] width 541 height 29
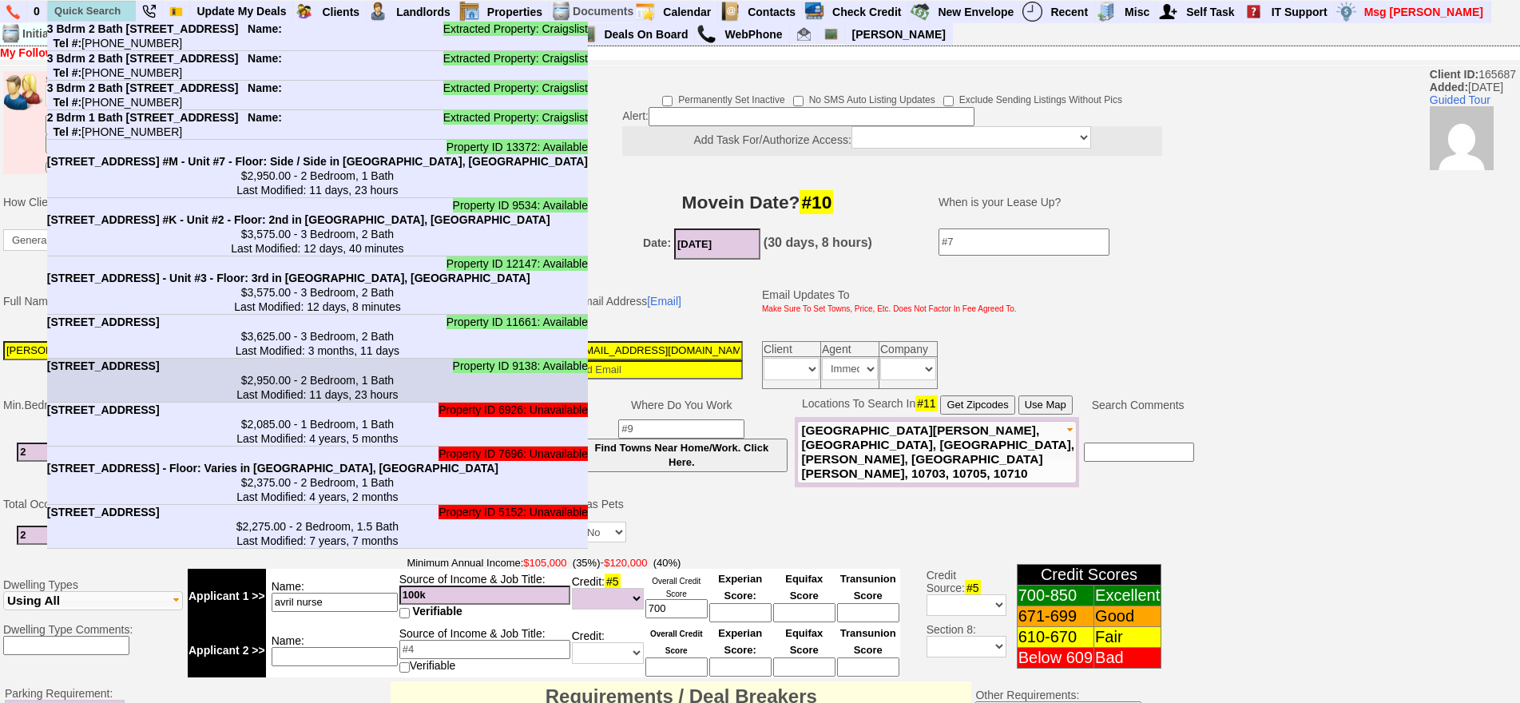
click at [295, 402] on center "$2,950.00 - 2 Bedroom, 1 Bath Last Modified: 11 days, 23 hours" at bounding box center [317, 387] width 541 height 29
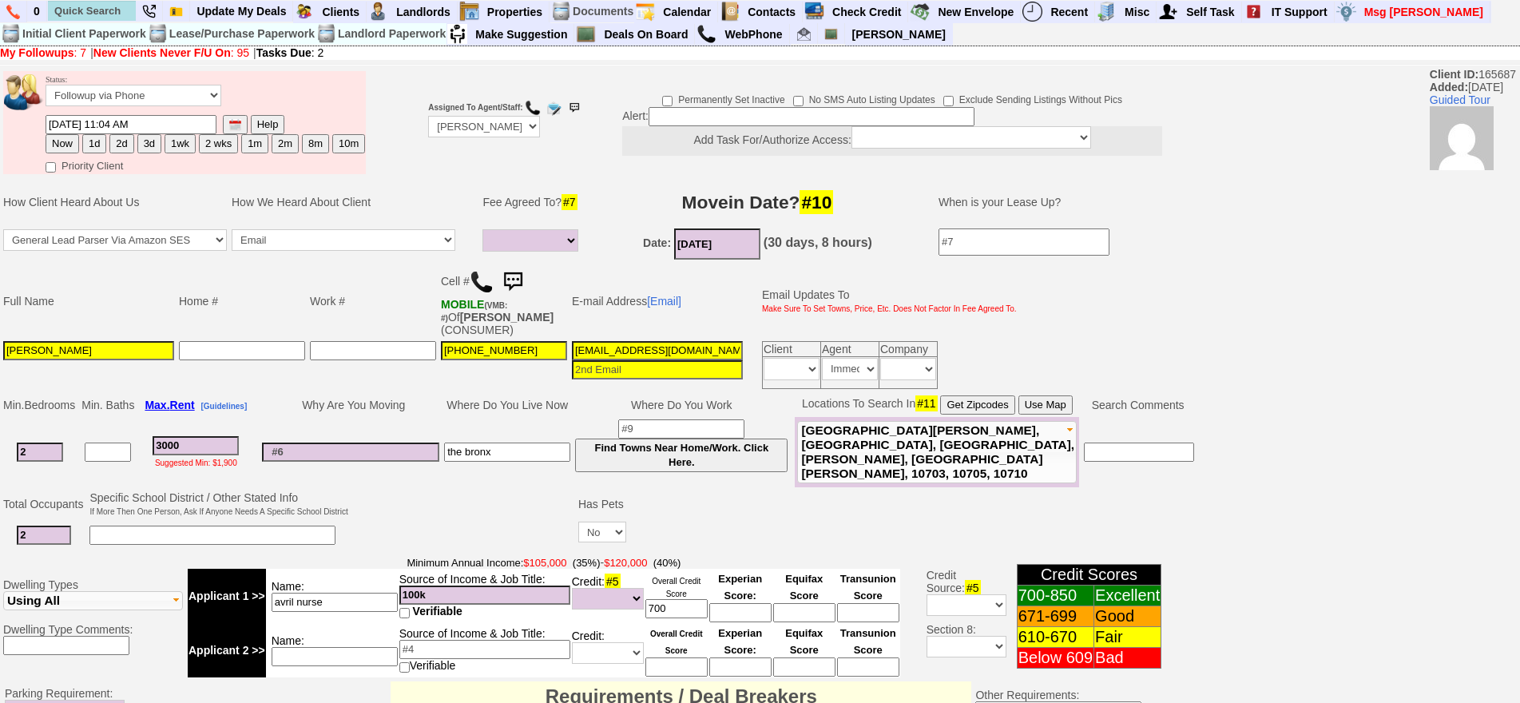
click at [516, 281] on img at bounding box center [513, 282] width 32 height 32
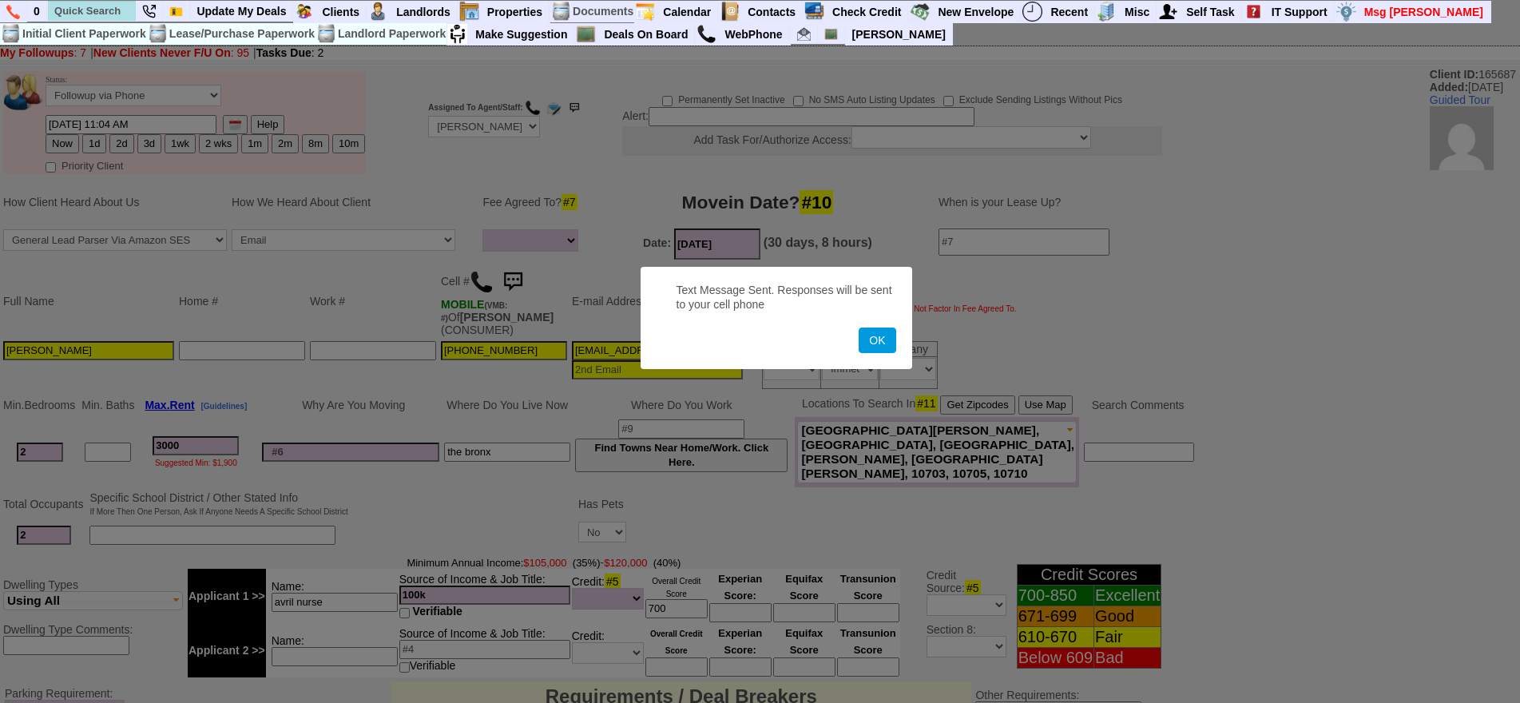
click at [858, 327] on button "OK" at bounding box center [876, 340] width 37 height 26
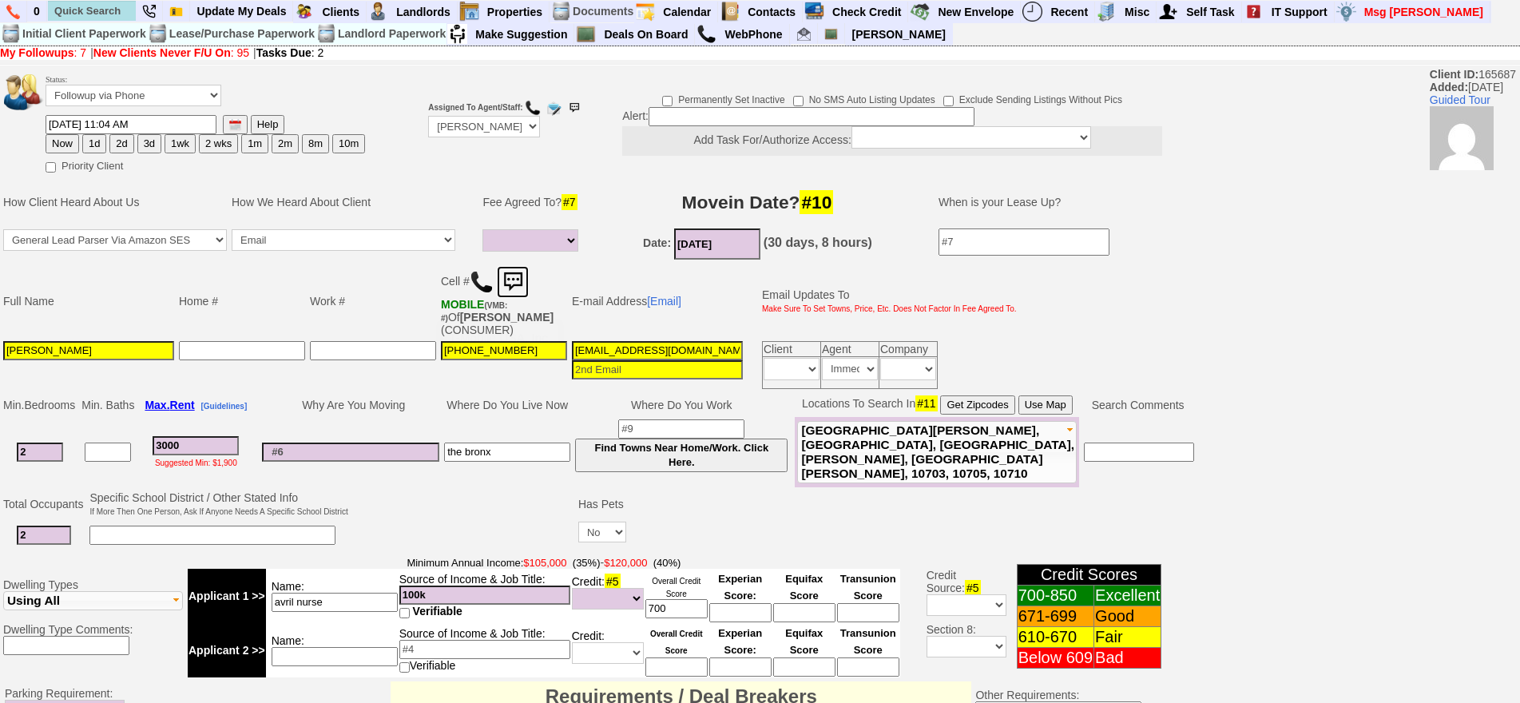
scroll to position [482, 0]
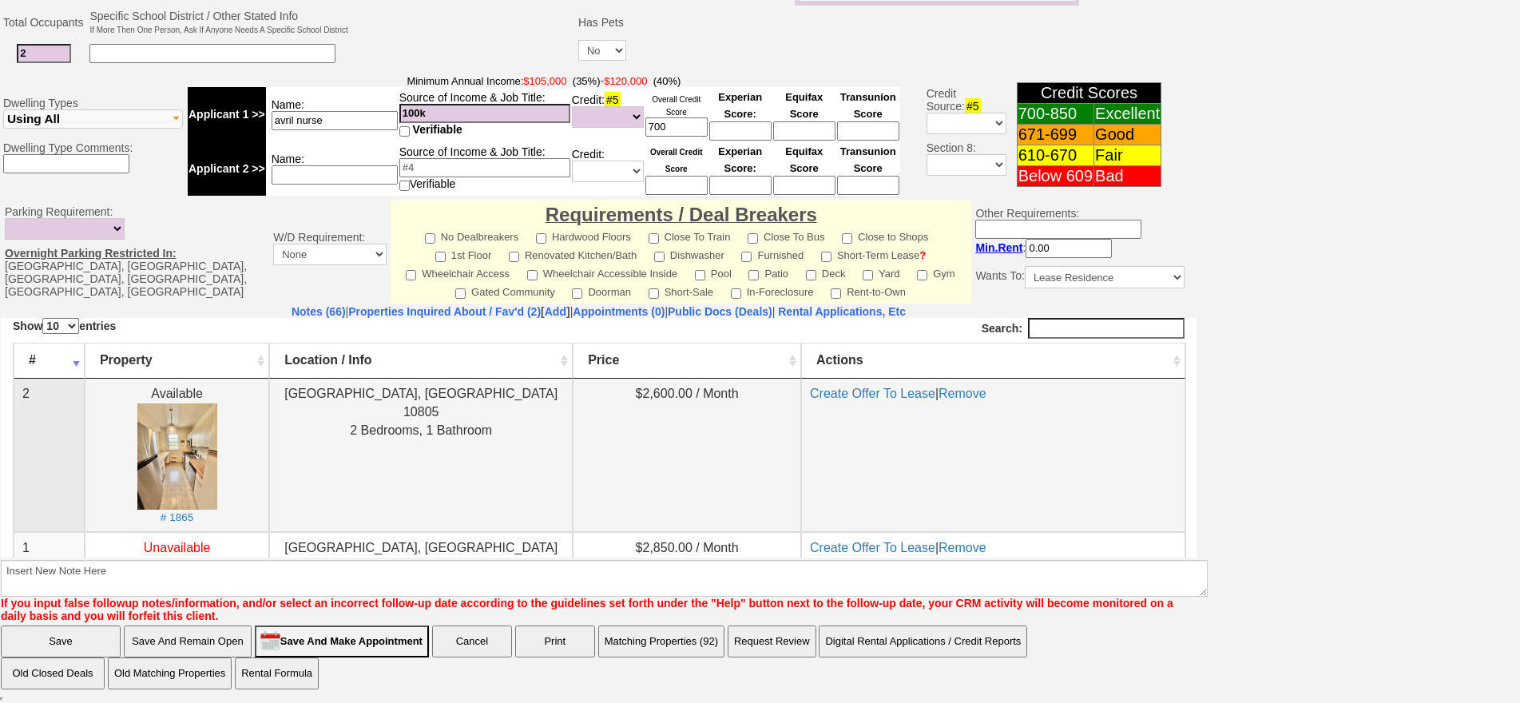
click at [216, 441] on center "Available # 1865" at bounding box center [176, 454] width 167 height 141
click at [199, 436] on img at bounding box center [177, 455] width 80 height 106
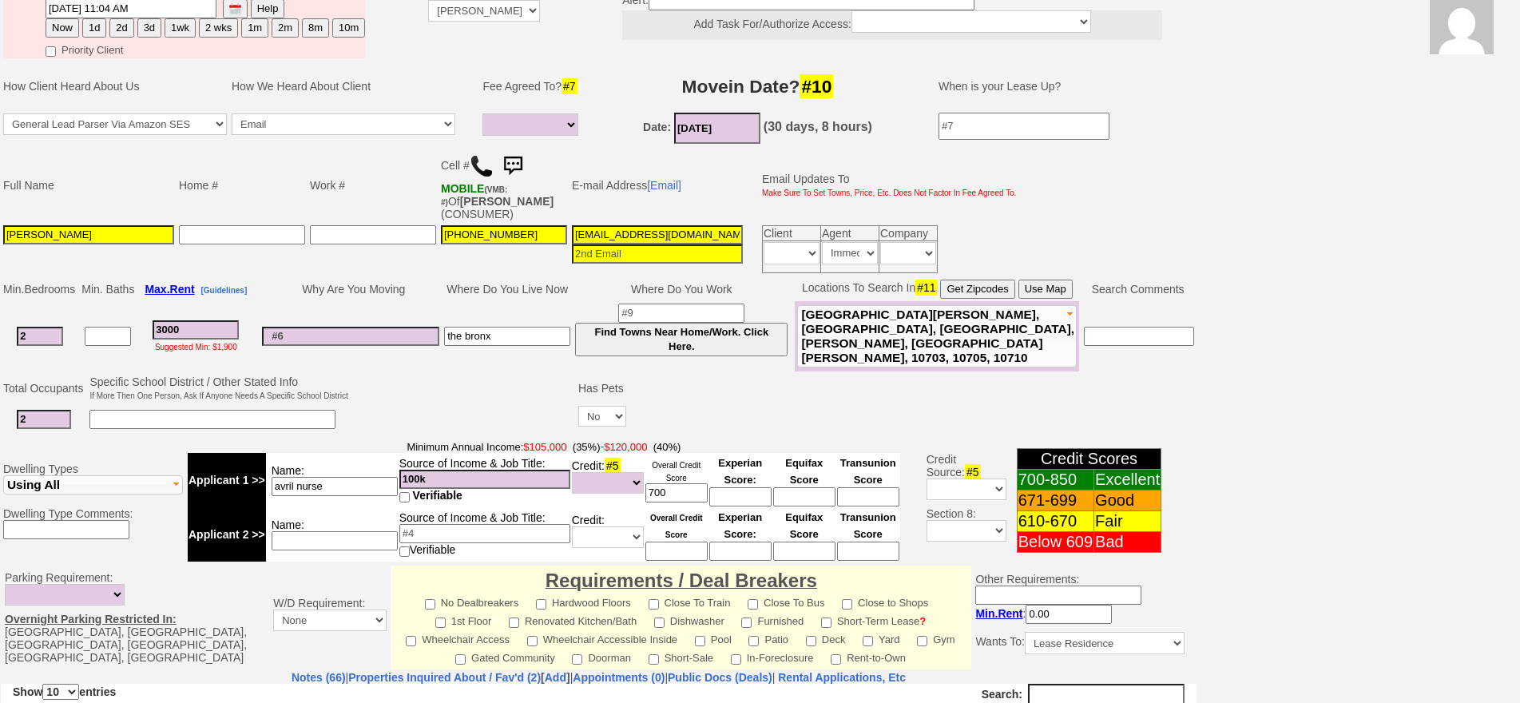
scroll to position [3, 0]
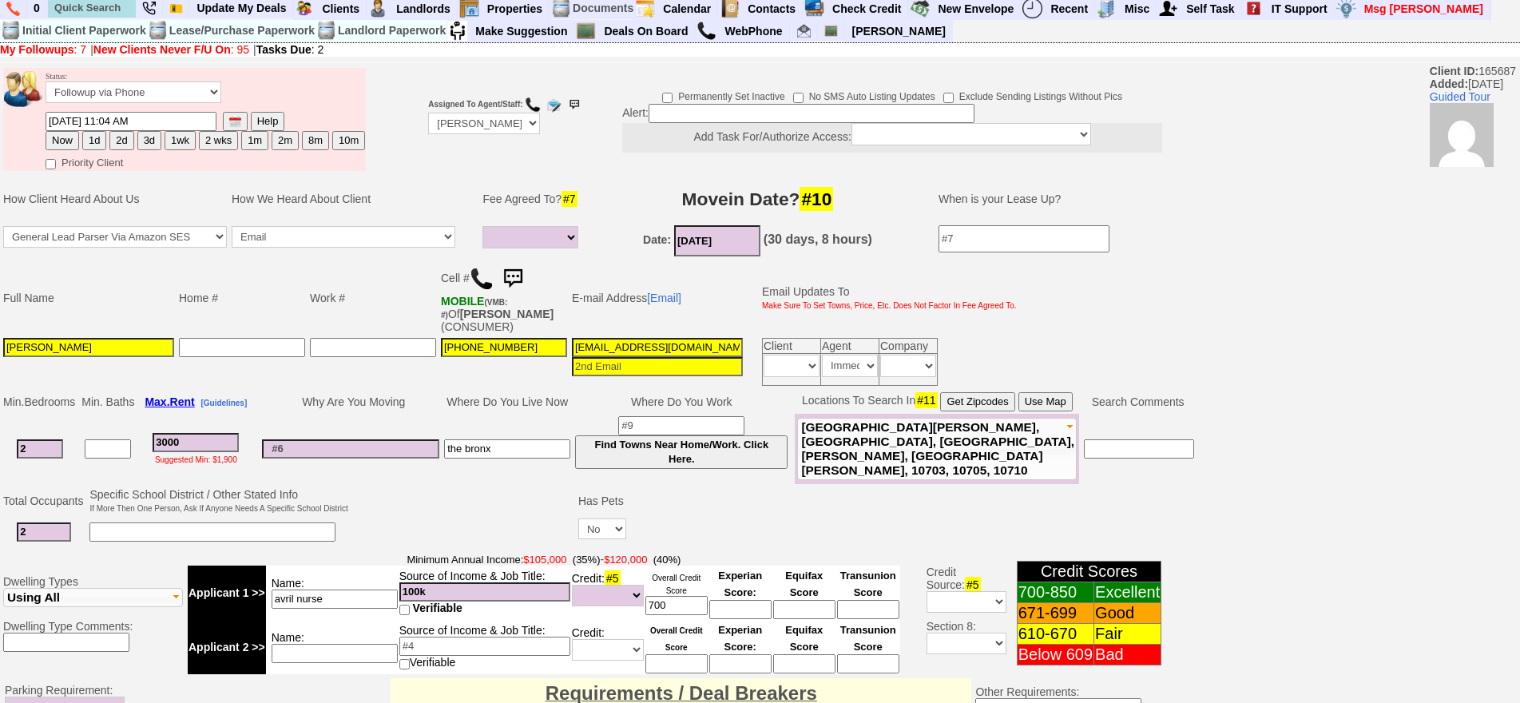
click at [521, 275] on img at bounding box center [513, 279] width 32 height 32
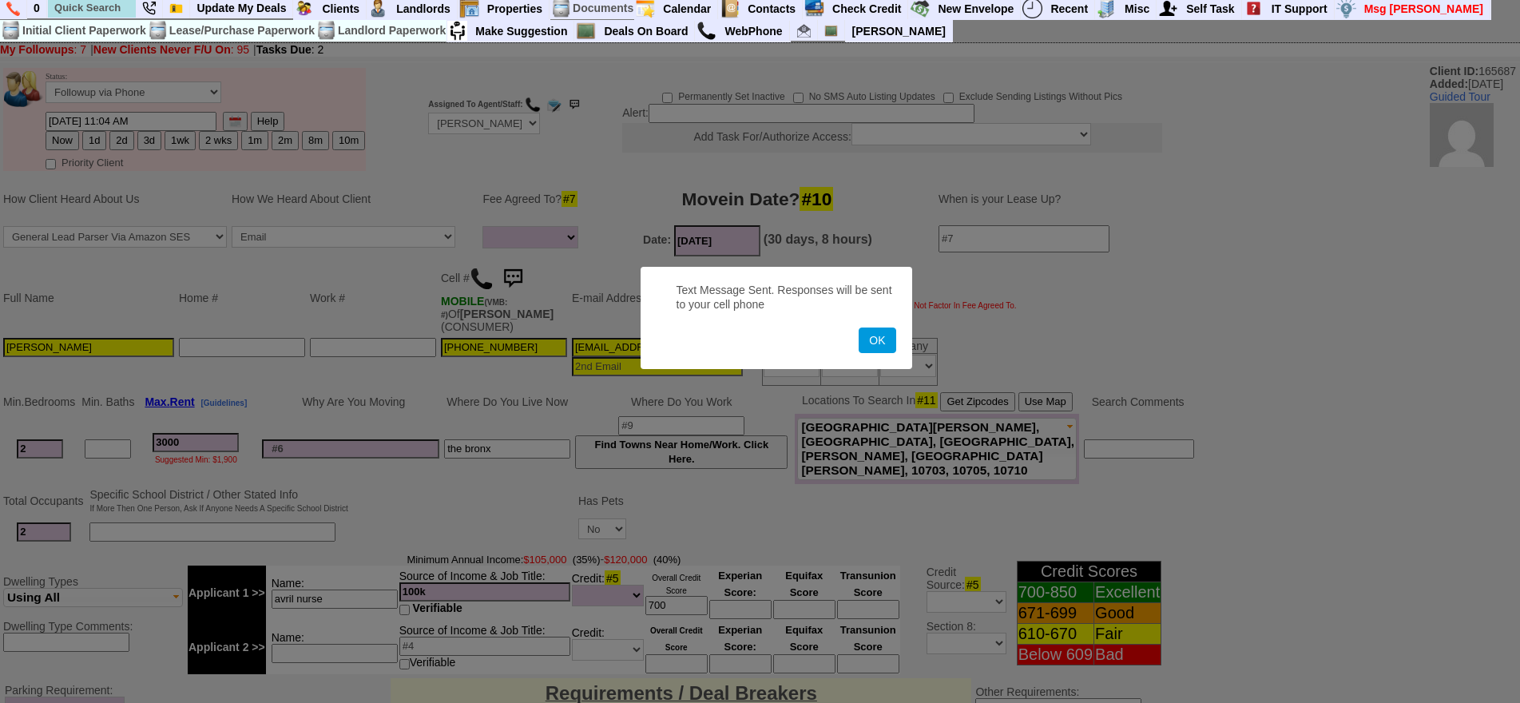
click at [858, 327] on button "OK" at bounding box center [876, 340] width 37 height 26
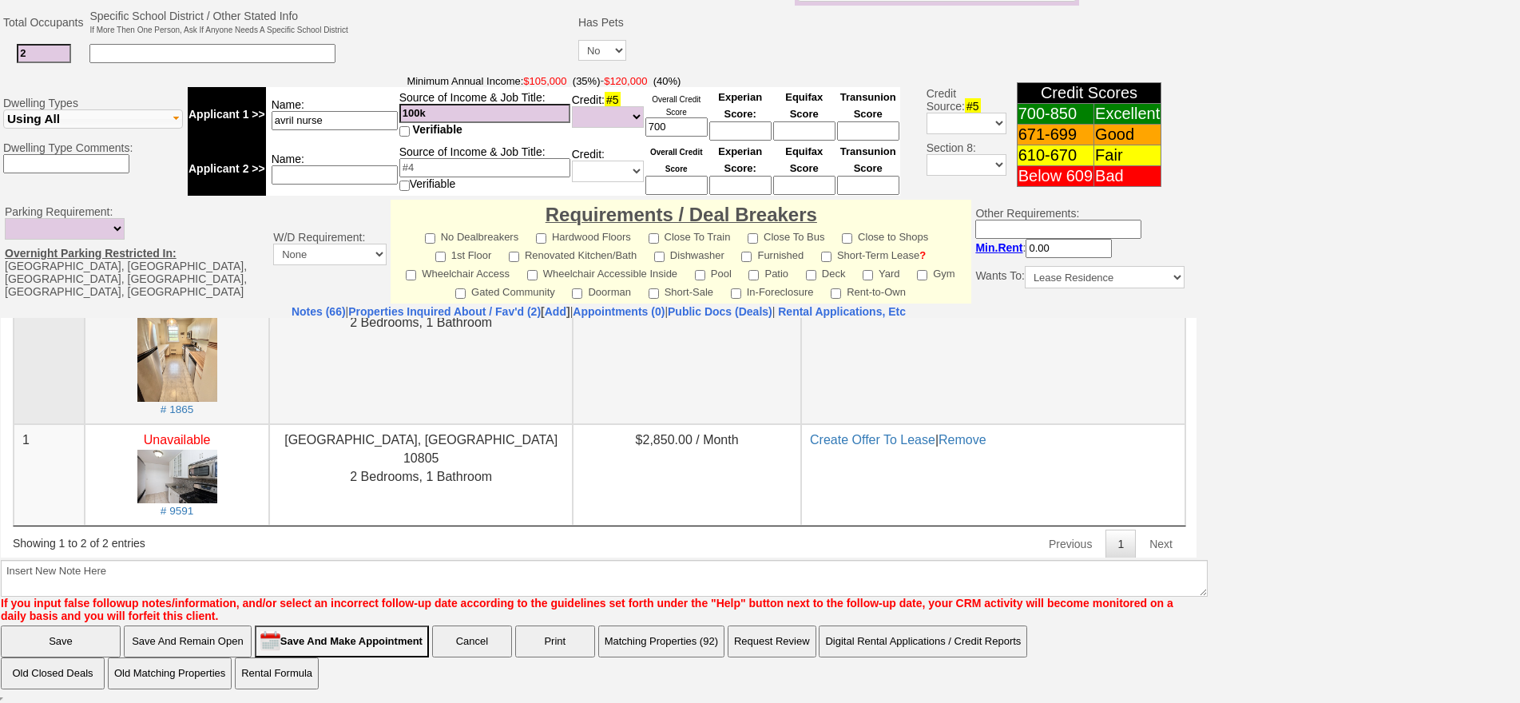
scroll to position [109, 0]
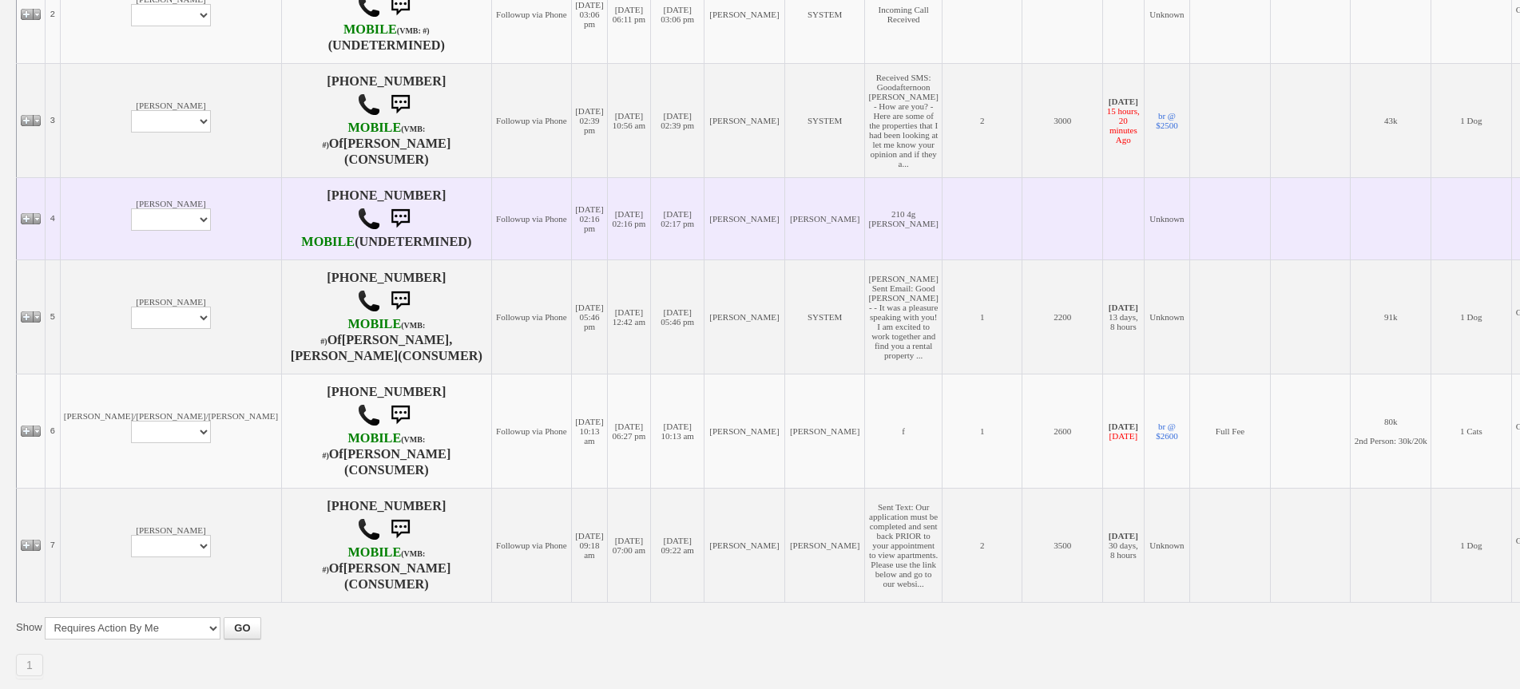
scroll to position [669, 0]
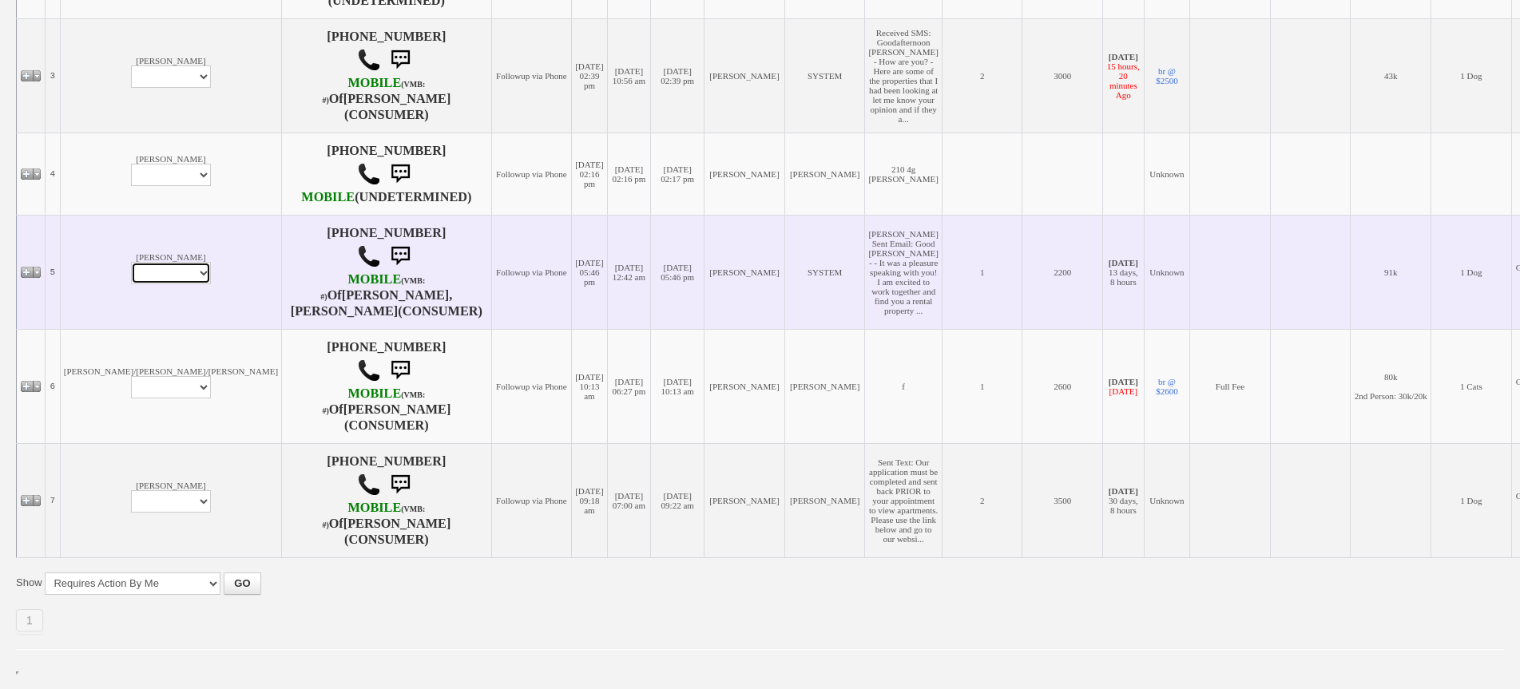
click at [131, 262] on select "Profile Edit Print Email Externally (Will Not Be Tracked In CRM) Closed Deals" at bounding box center [171, 273] width 80 height 22
select select "Print,custom/print_client.php?id=168178&why="
click at [131, 262] on select "Profile Edit Print Email Externally (Will Not Be Tracked In CRM) Closed Deals" at bounding box center [171, 273] width 80 height 22
select select "ChangeURL,/crm/custom/edit_client_form.php?redirect=%2Fcrm%2Fclients.php&id=168…"
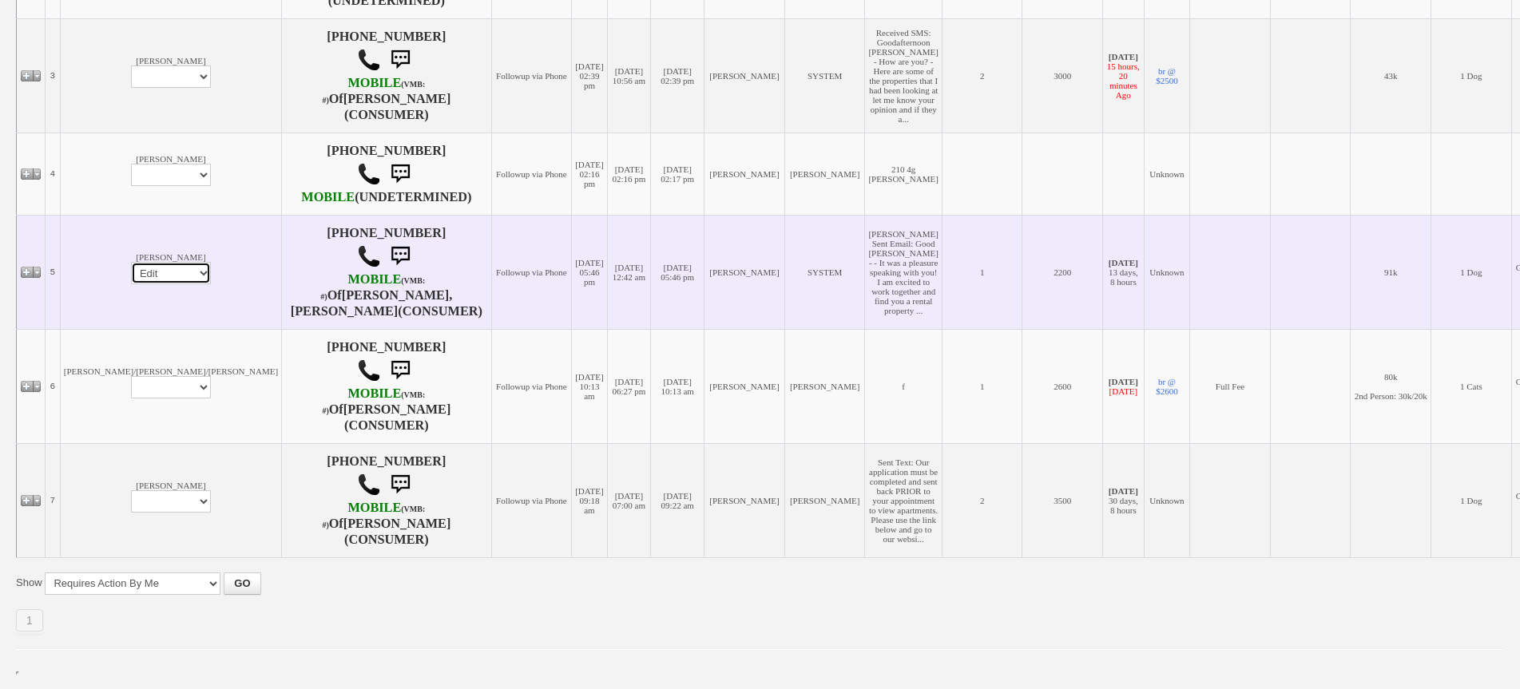
click at [131, 262] on select "Profile Edit Print Email Externally (Will Not Be Tracked In CRM) Closed Deals" at bounding box center [171, 273] width 80 height 22
select select
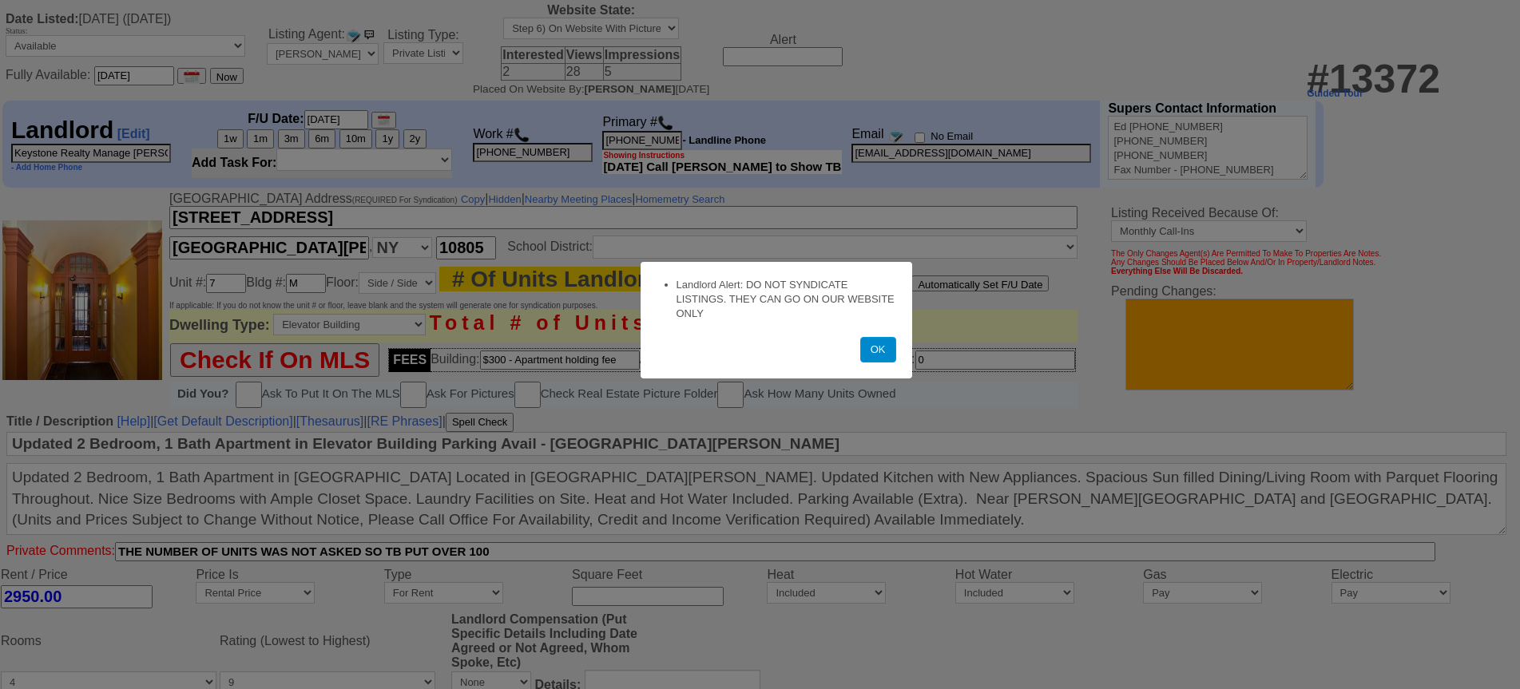
click at [869, 362] on button "OK" at bounding box center [878, 350] width 36 height 26
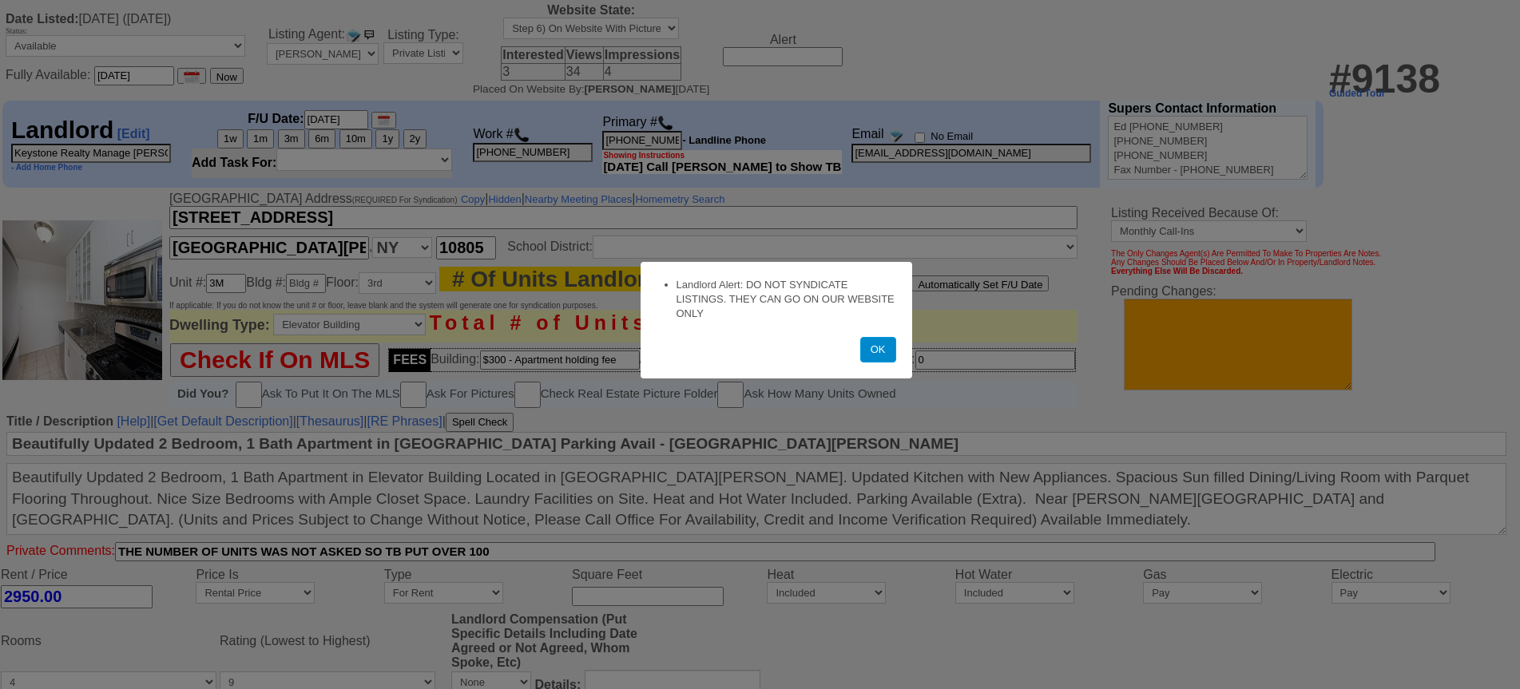
click at [872, 355] on button "OK" at bounding box center [878, 350] width 36 height 26
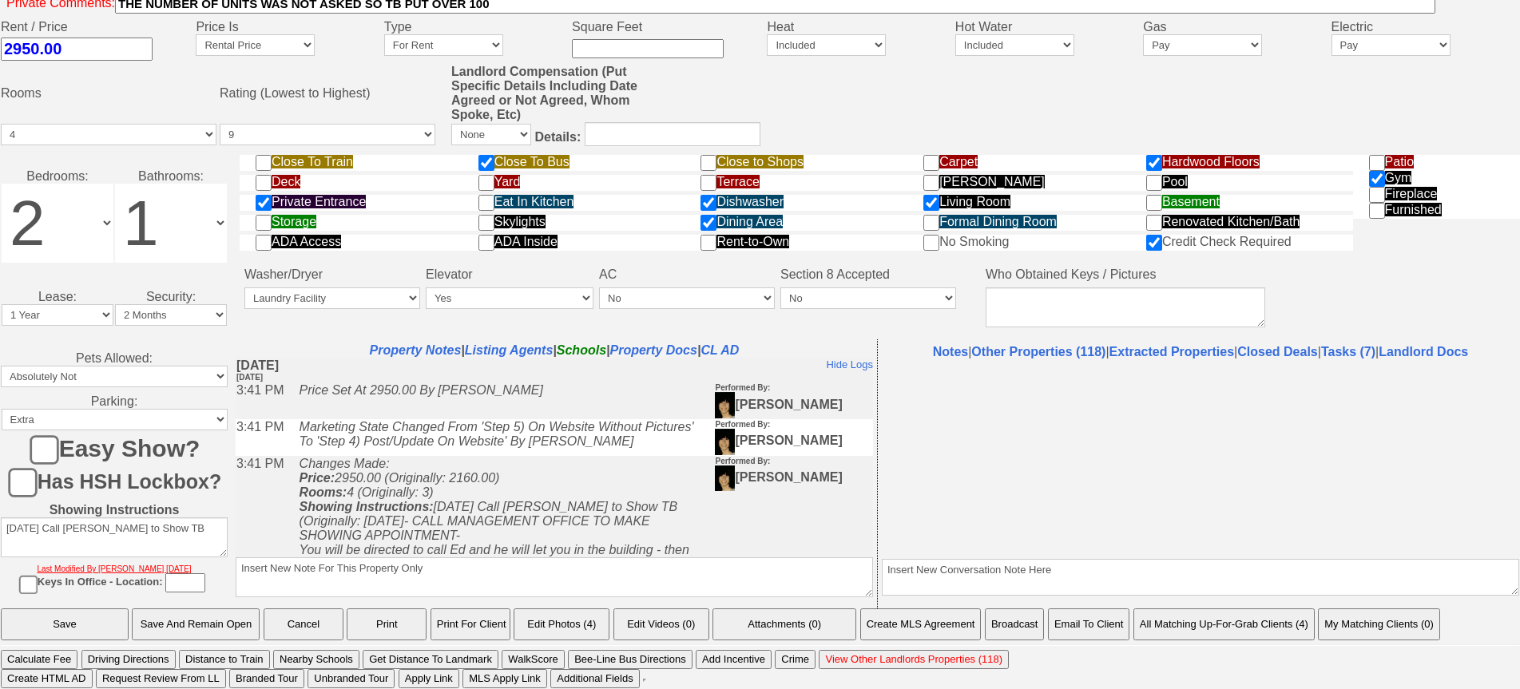
click at [1119, 611] on button "Email To Client" at bounding box center [1088, 624] width 81 height 32
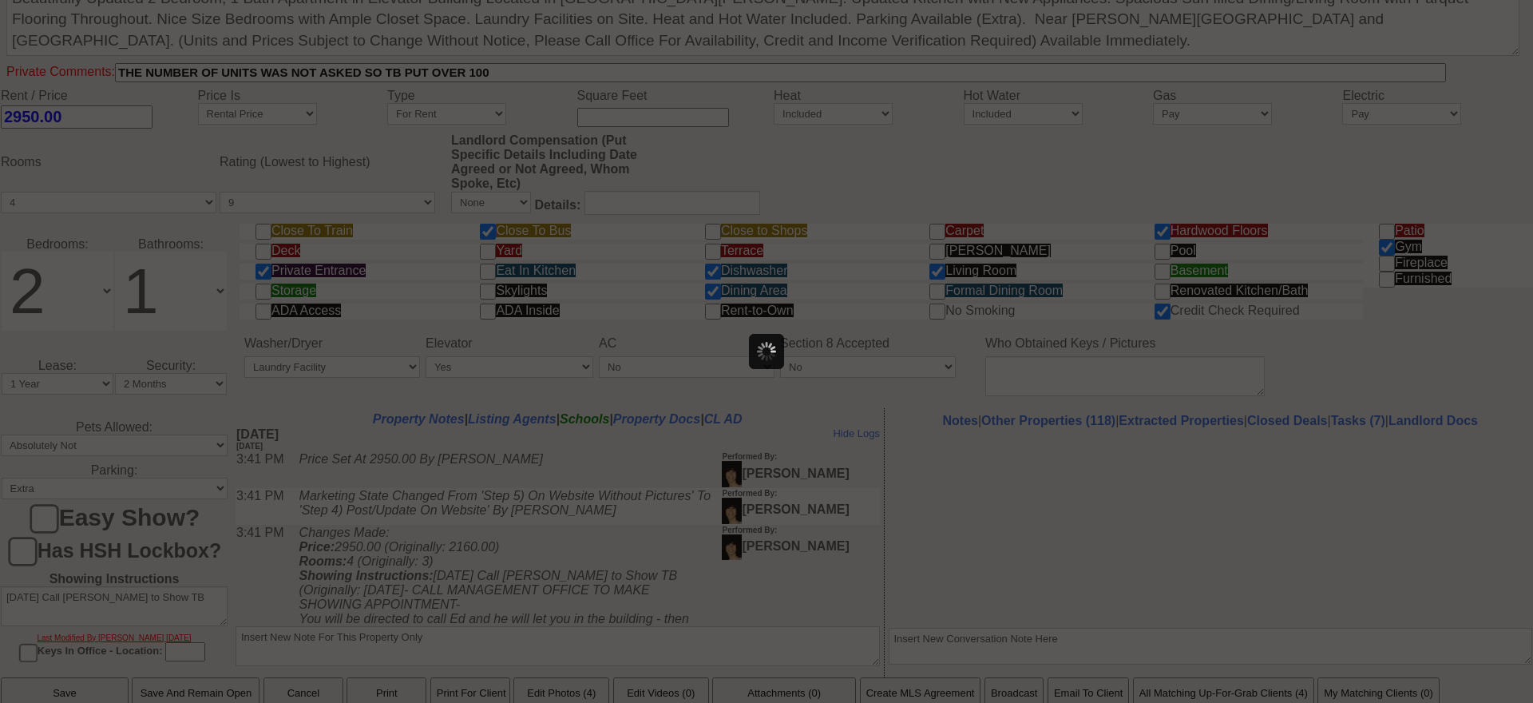
scroll to position [620, 0]
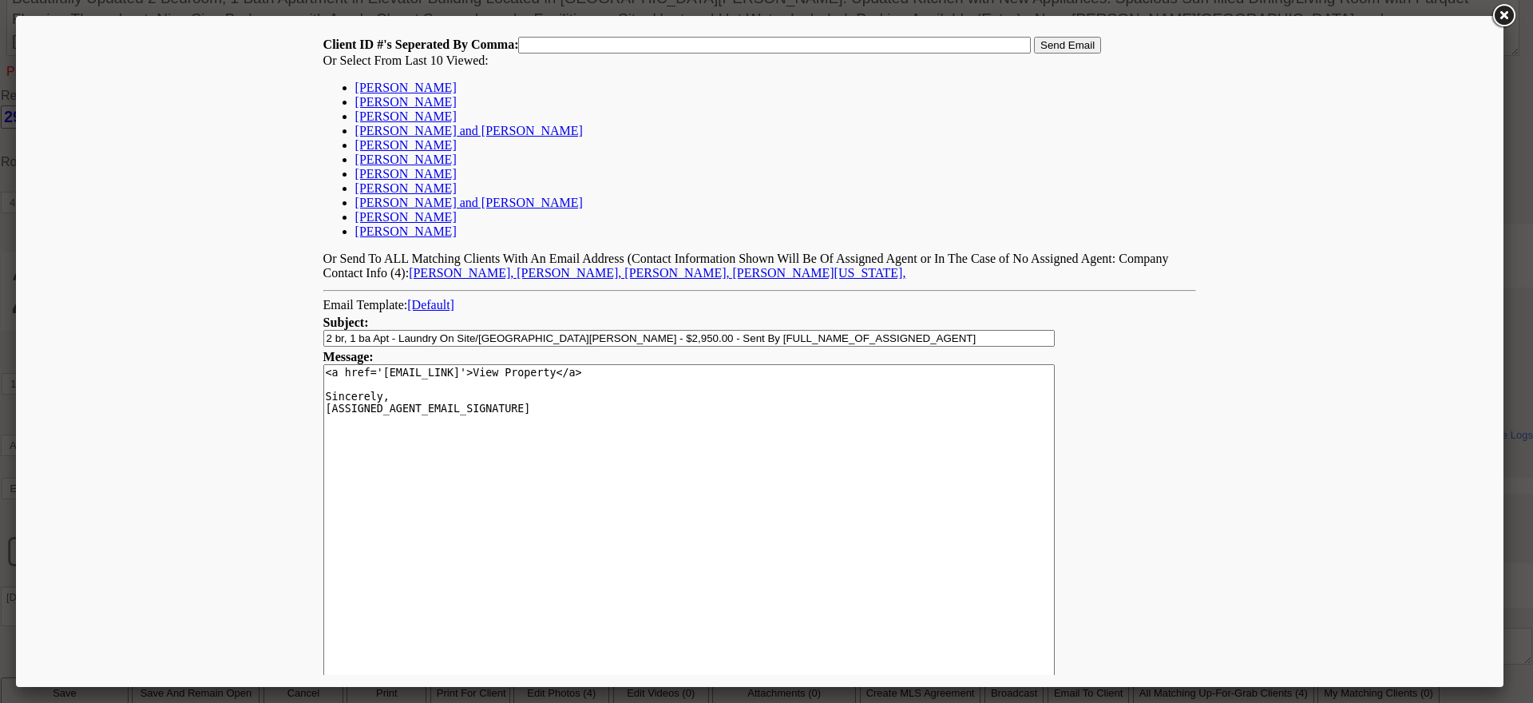
click at [367, 85] on link "[PERSON_NAME]" at bounding box center [405, 88] width 101 height 14
type input "165687,"
click at [1069, 47] on input "Send Email" at bounding box center [1067, 45] width 67 height 17
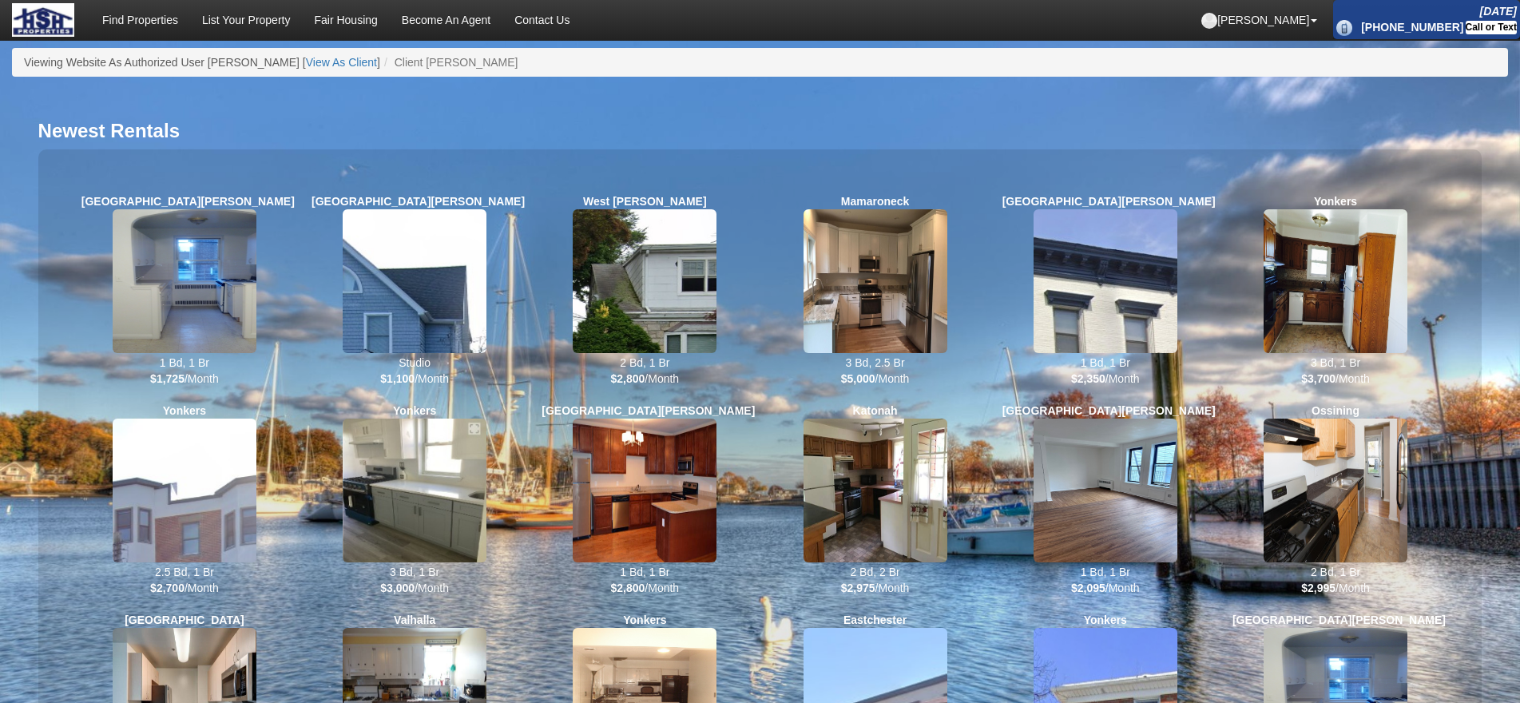
scroll to position [759, 0]
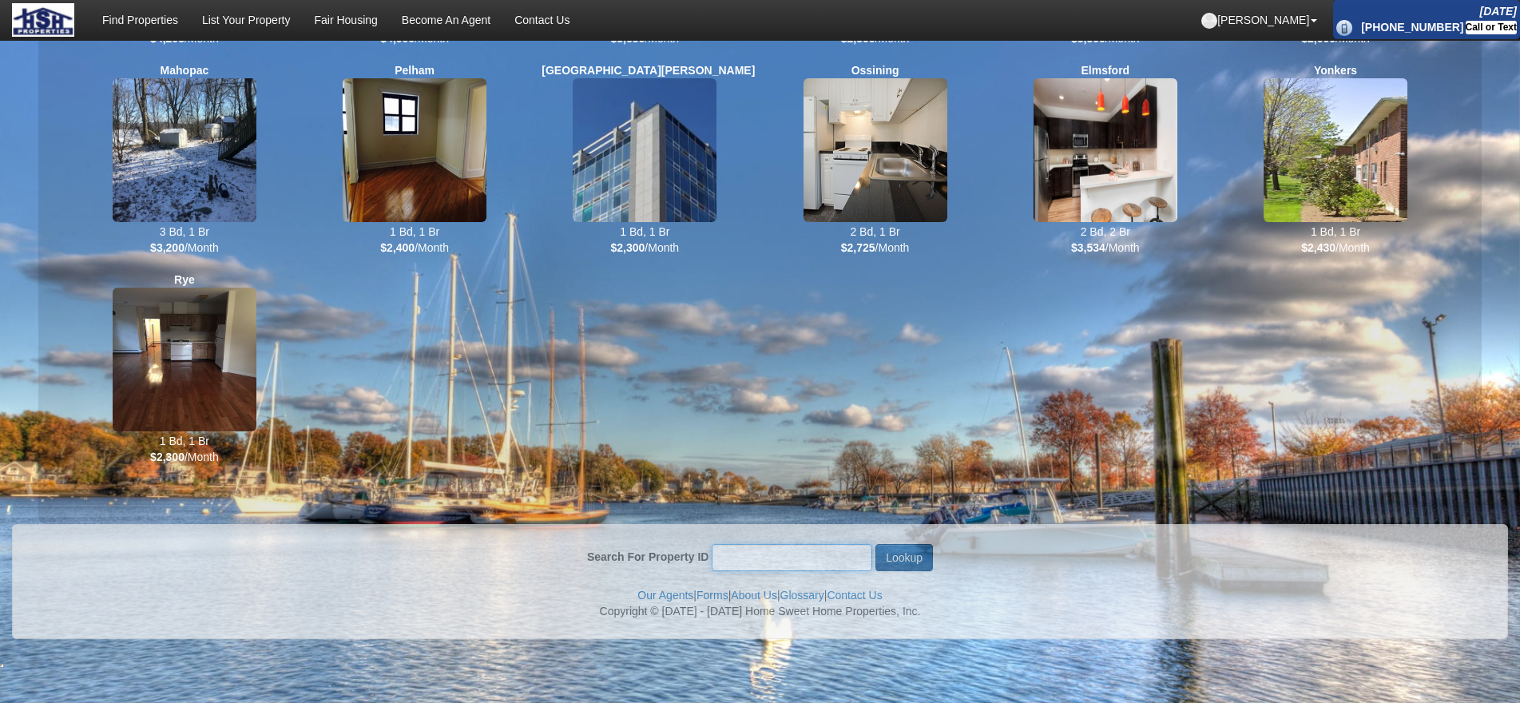
click at [775, 564] on input "Search For Property ID" at bounding box center [791, 557] width 160 height 27
type input "1865"
click at [875, 544] on button "Lookup" at bounding box center [903, 557] width 57 height 27
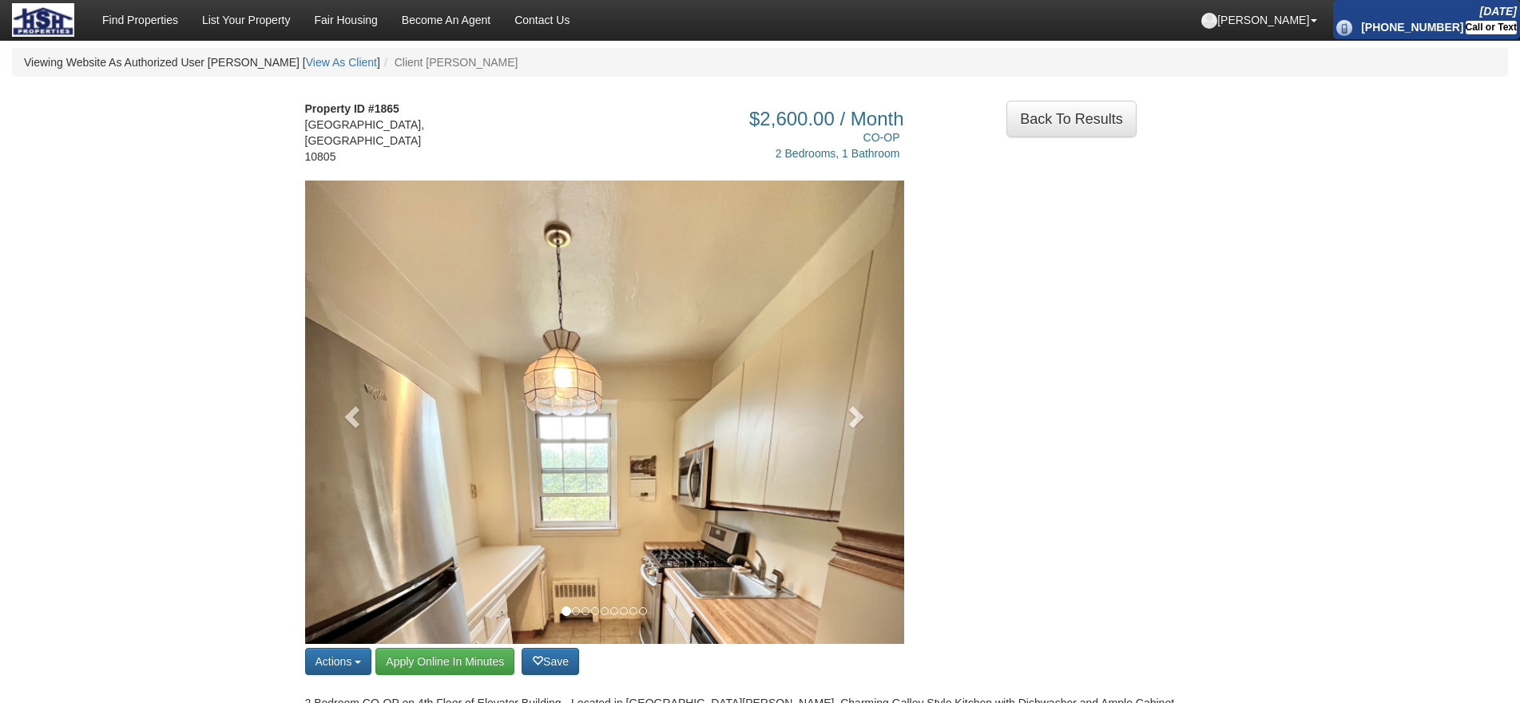
scroll to position [558, 0]
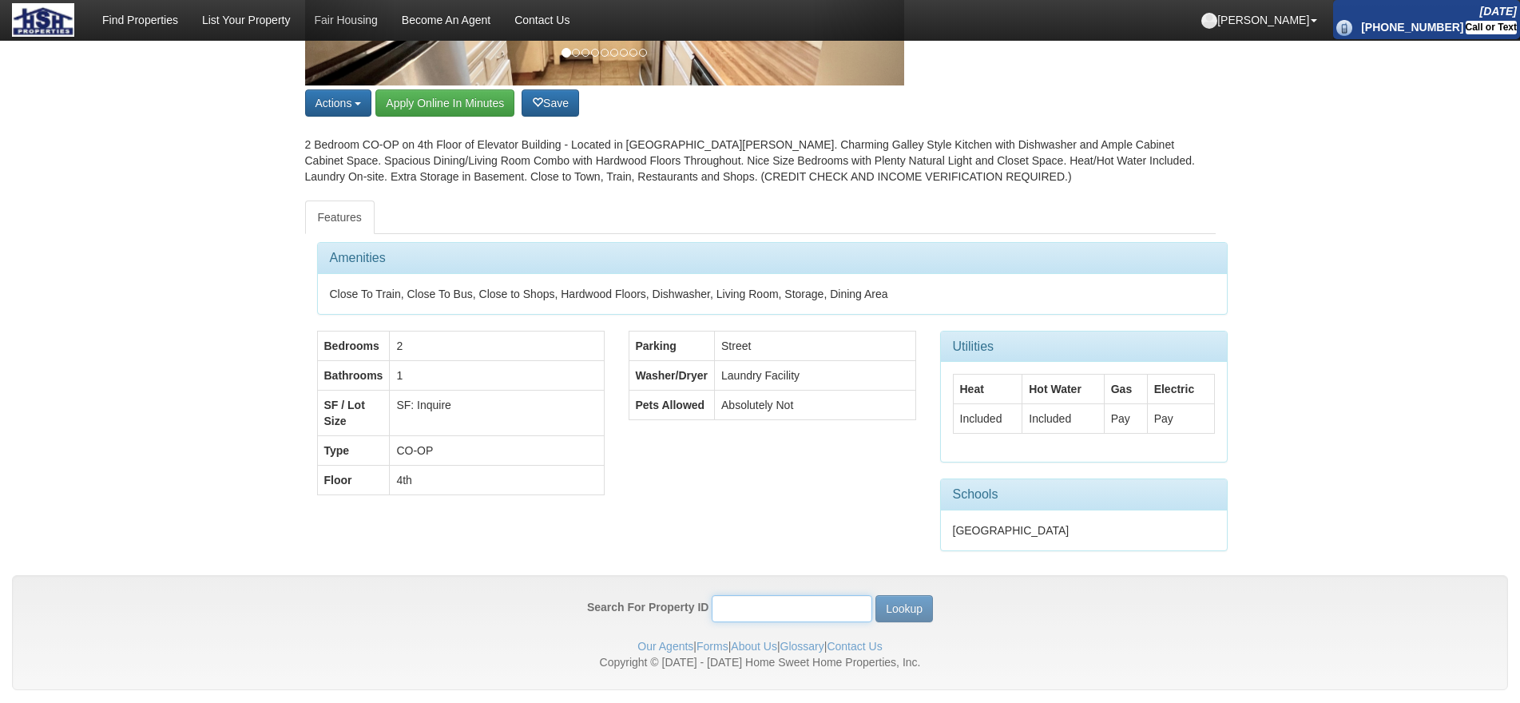
click at [756, 596] on input "Search For Property ID" at bounding box center [791, 608] width 160 height 27
type input "9138"
click at [875, 595] on button "Lookup" at bounding box center [903, 608] width 57 height 27
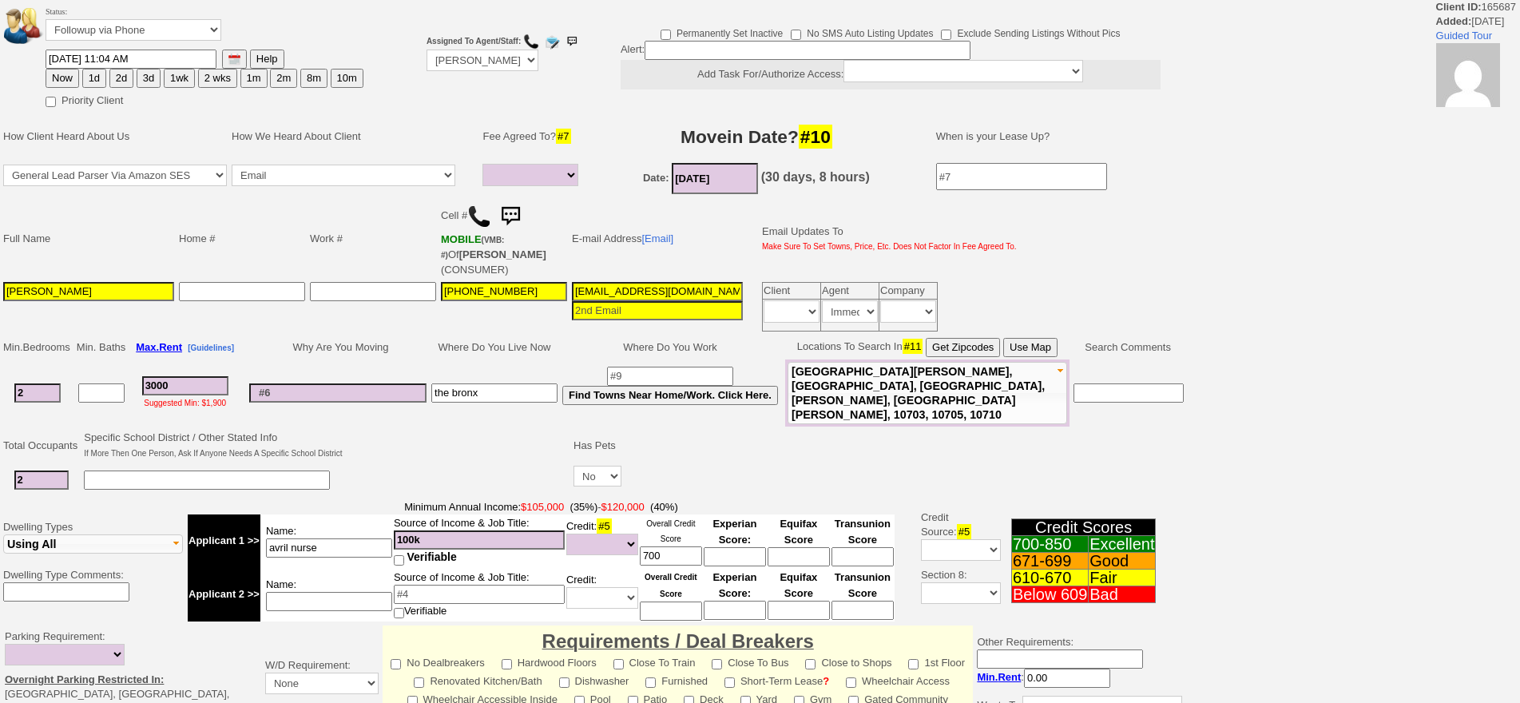
select select
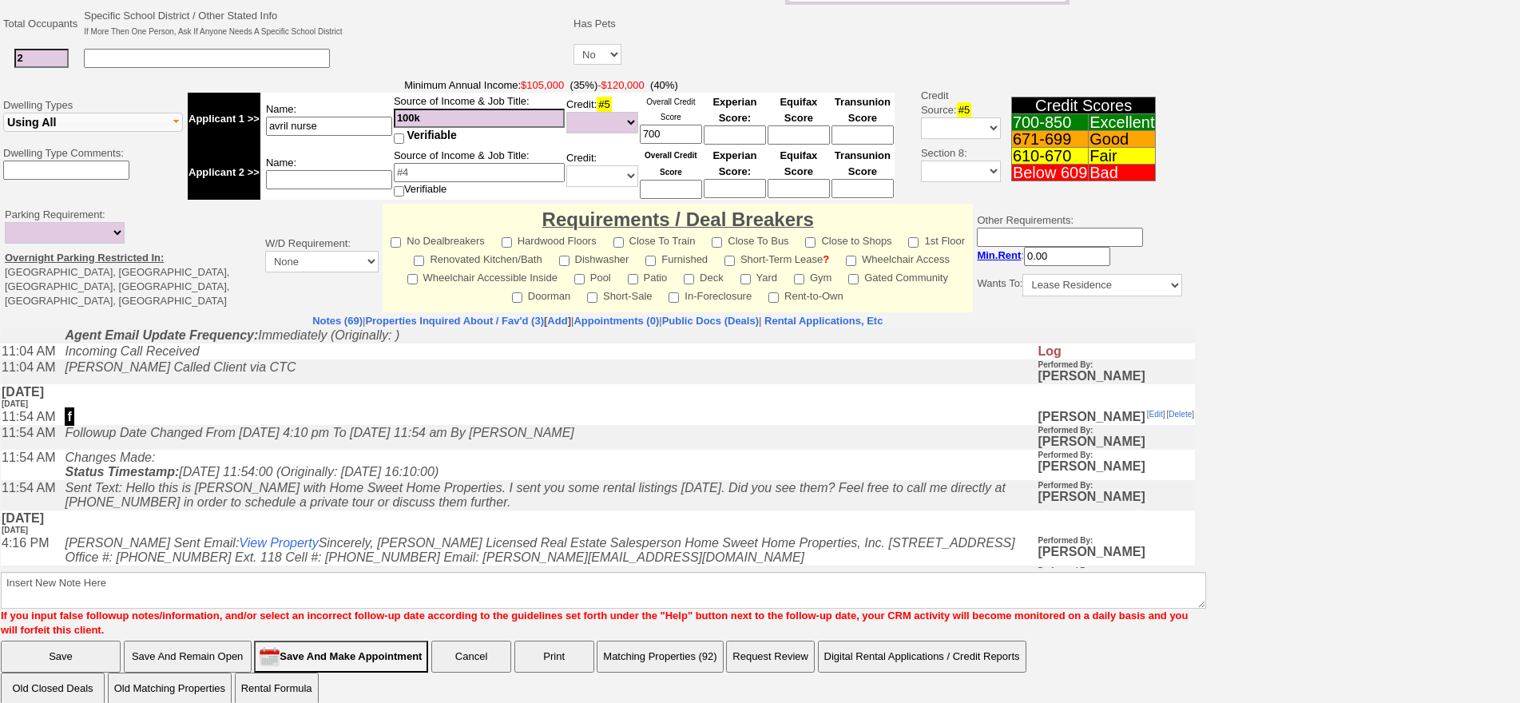
scroll to position [80, 0]
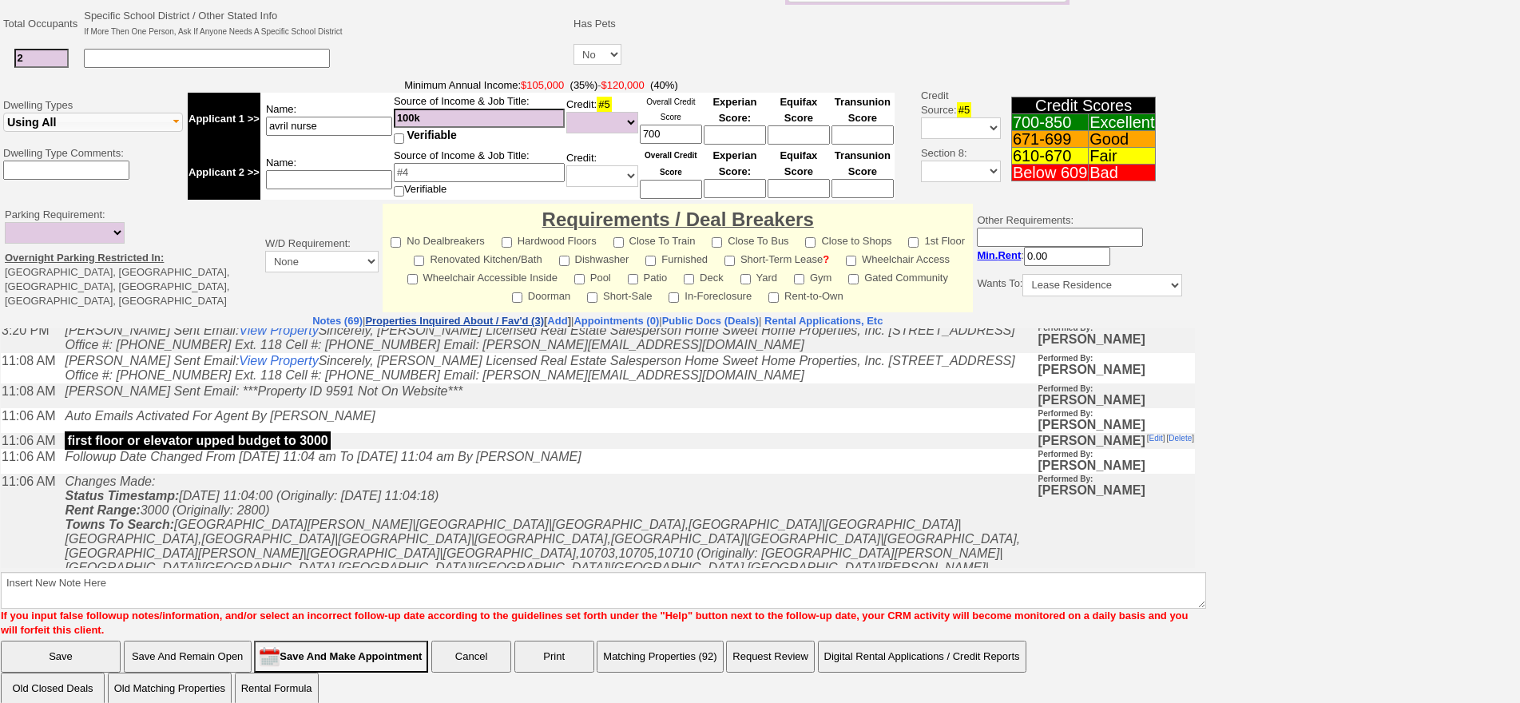
click at [435, 315] on link "Properties Inquired About / Fav'd (3)" at bounding box center [454, 321] width 179 height 12
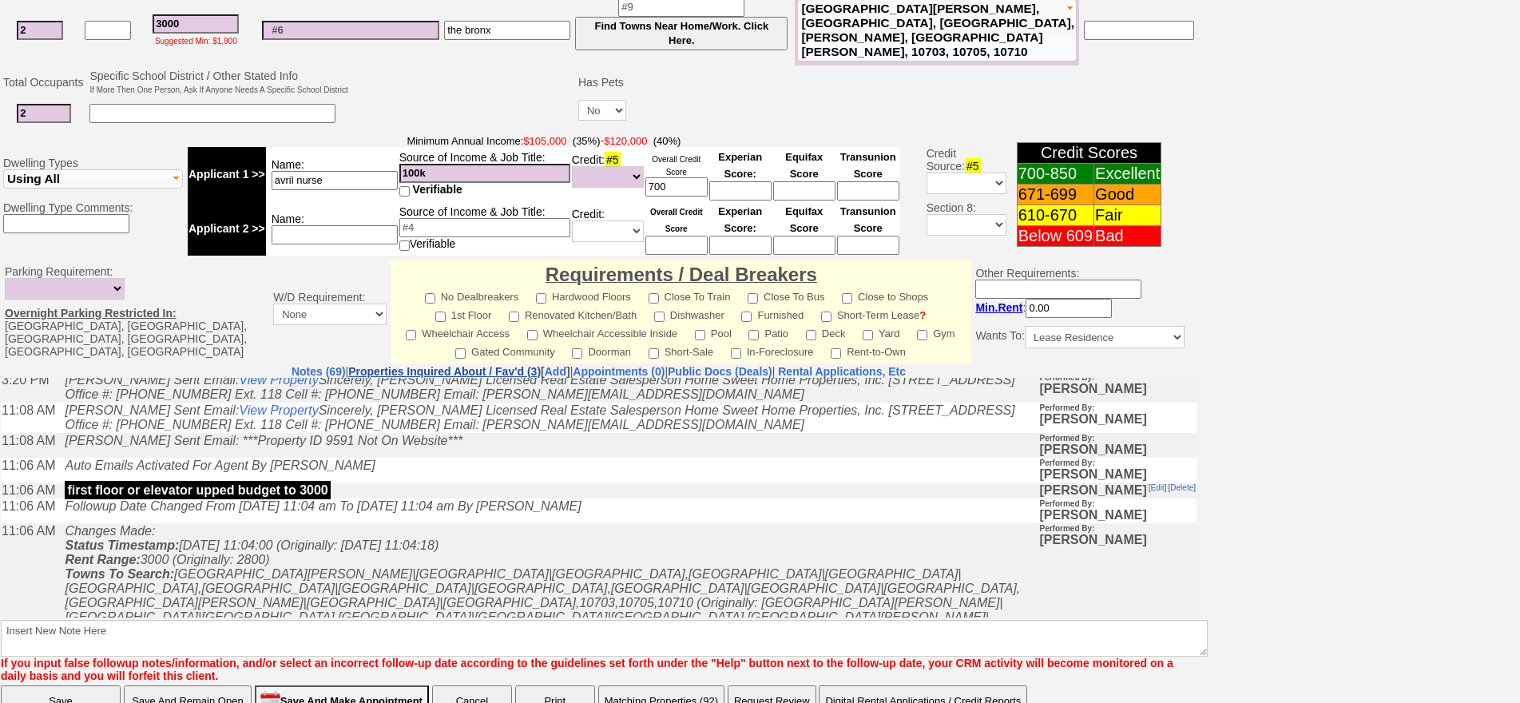
click at [439, 300] on td "Requirements / Deal Breakers No Dealbreakers Hardwood Floors Close To Train Clo…" at bounding box center [680, 312] width 581 height 104
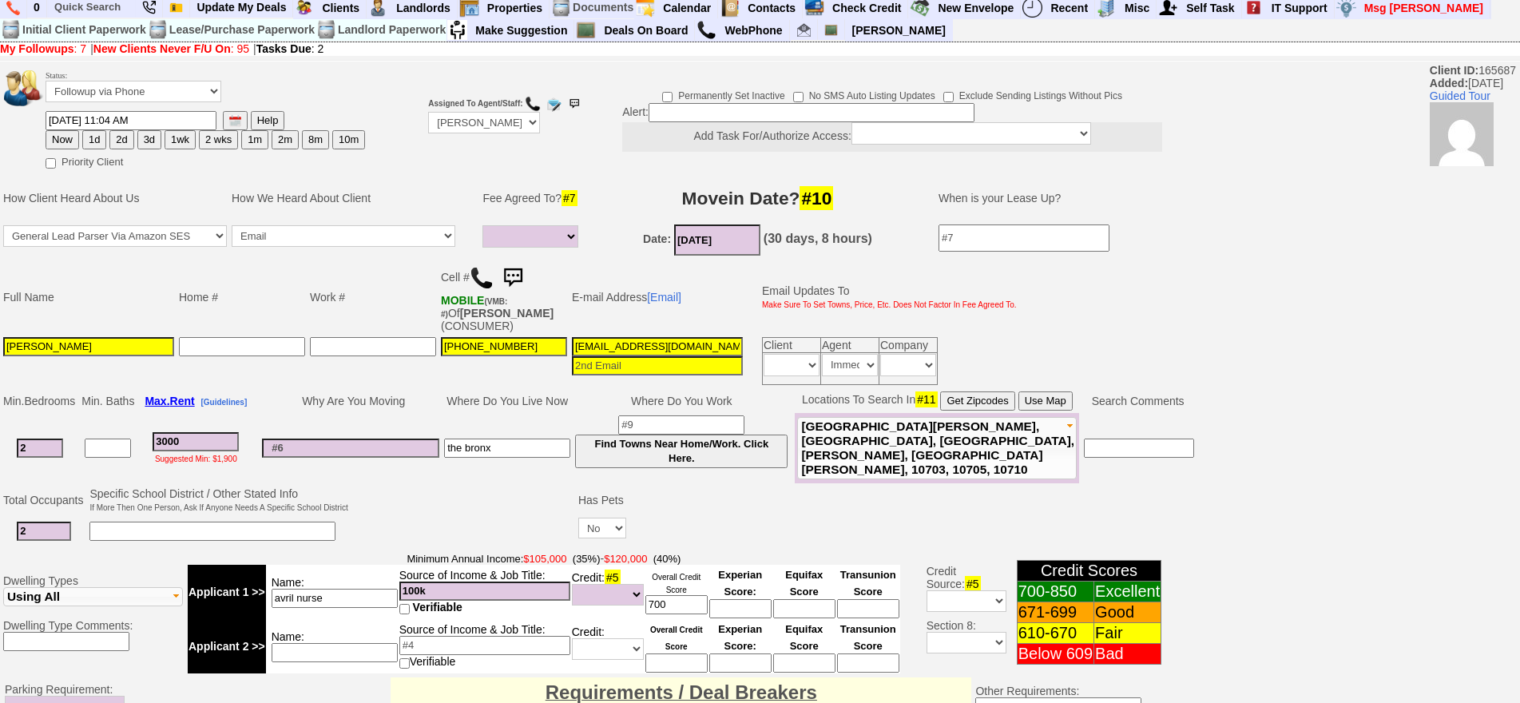
scroll to position [3, 0]
click at [515, 274] on img at bounding box center [513, 279] width 32 height 32
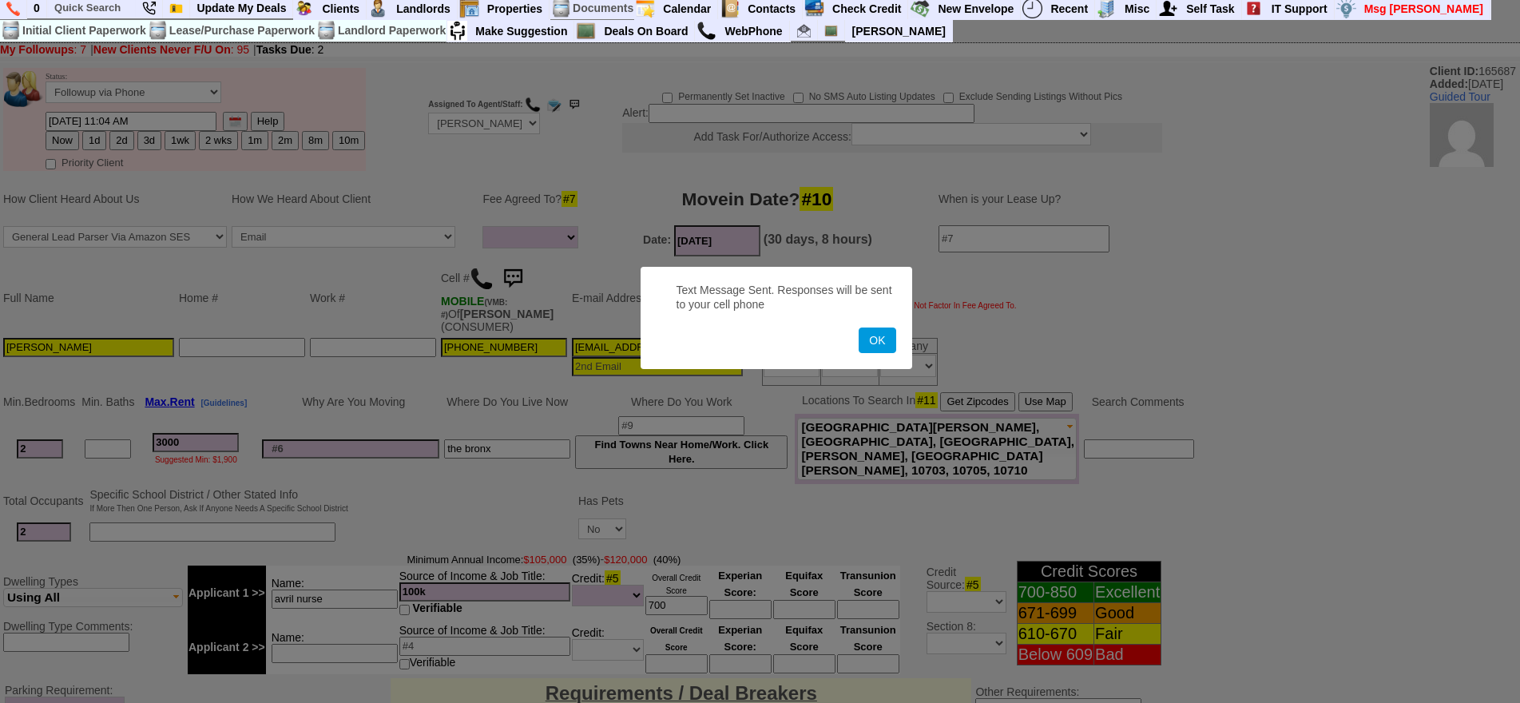
click at [858, 327] on button "OK" at bounding box center [876, 340] width 37 height 26
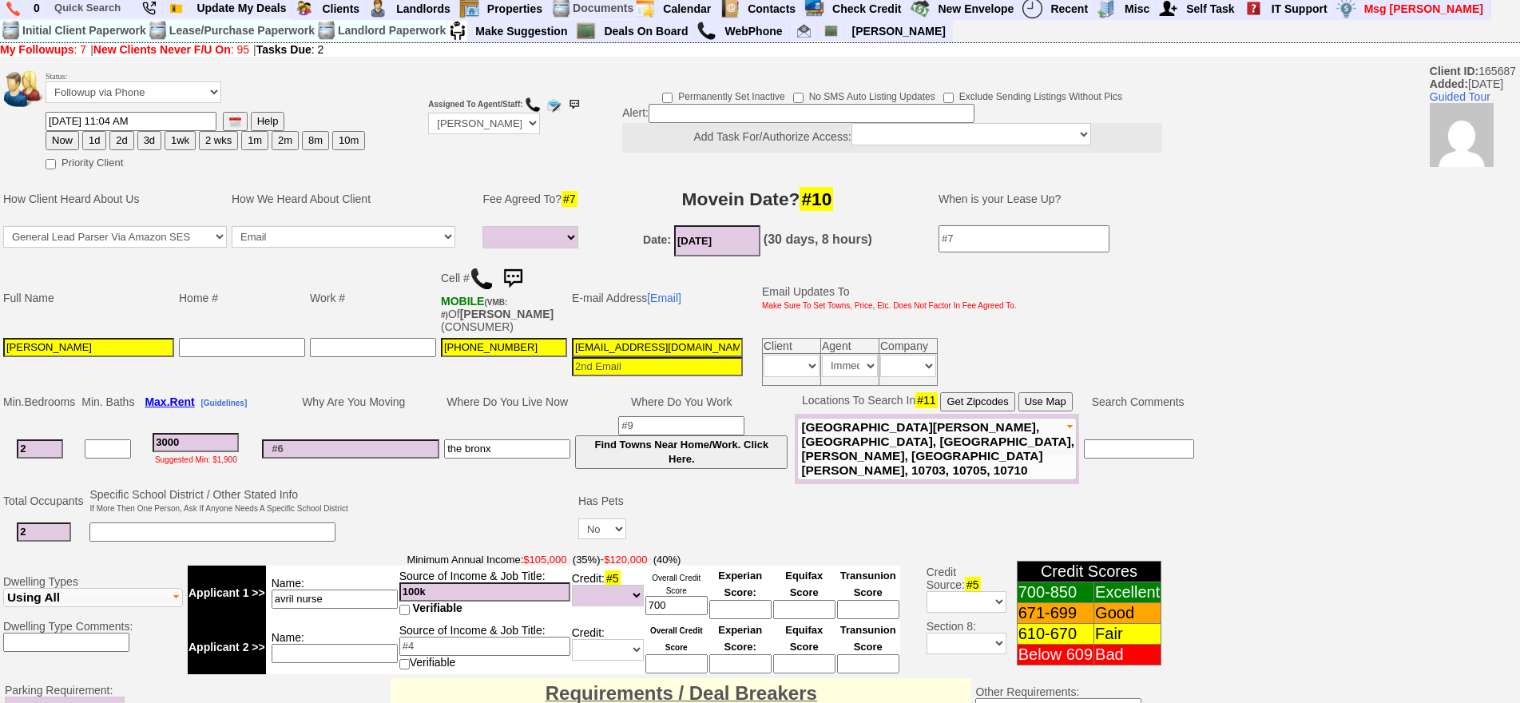
click at [515, 274] on img at bounding box center [513, 279] width 32 height 32
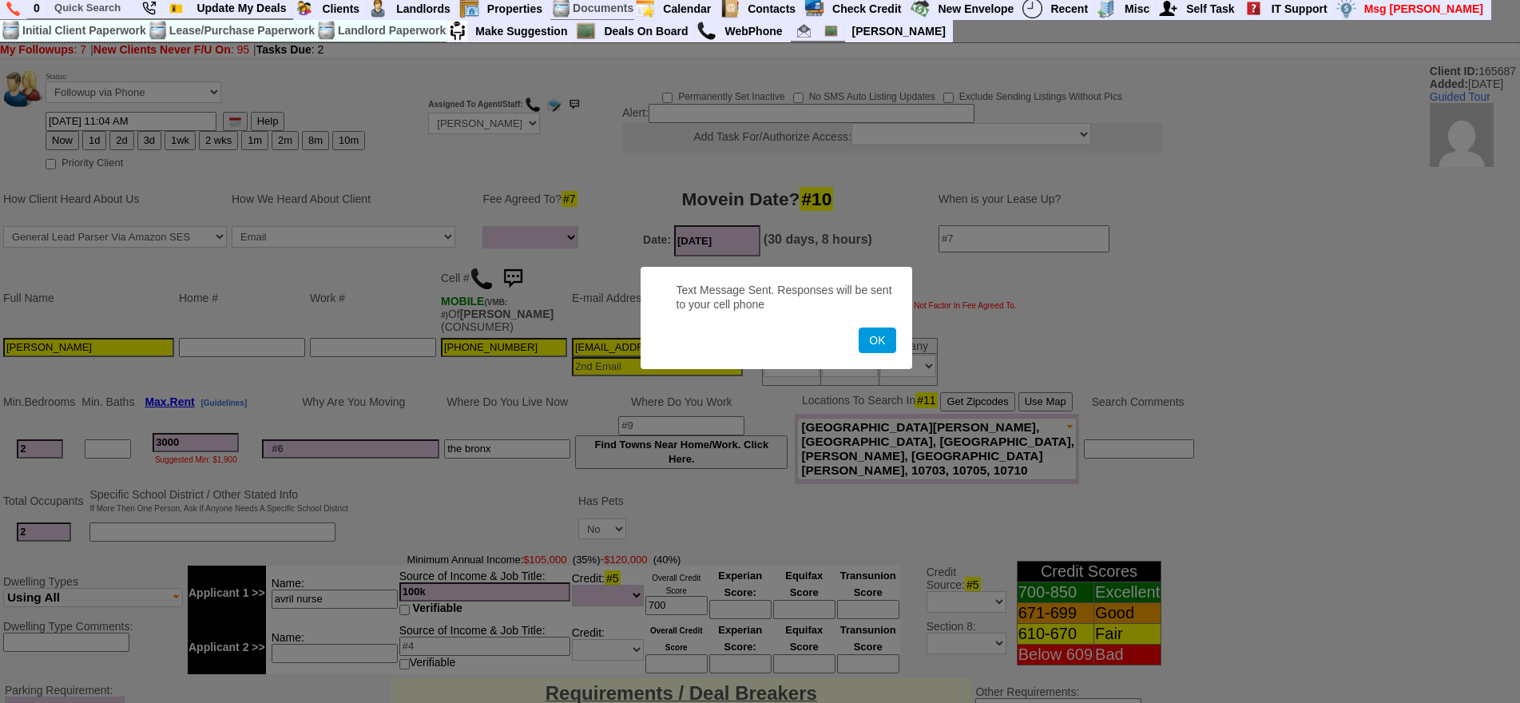
click at [858, 327] on button "OK" at bounding box center [876, 340] width 37 height 26
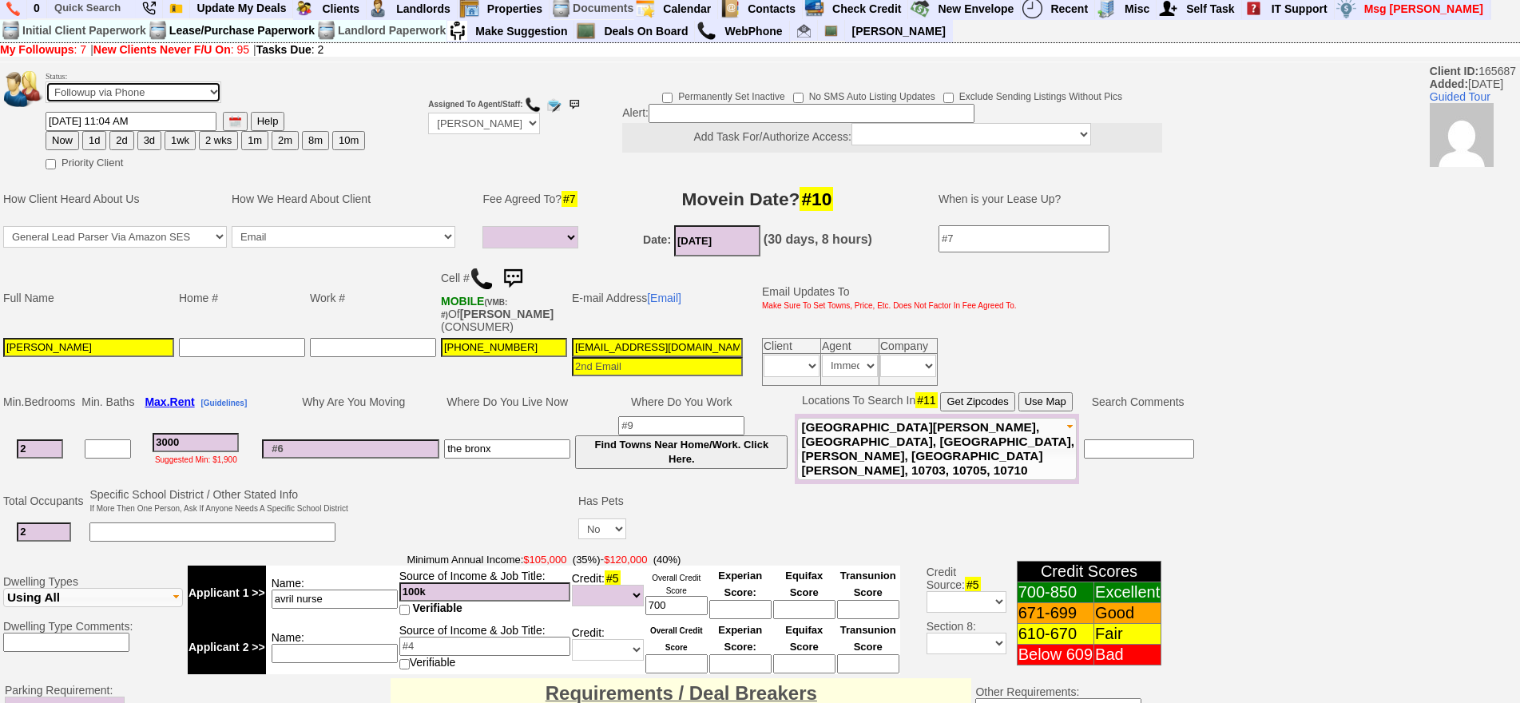
click at [140, 85] on select "Followup via Phone Followup via Email Followup When Section 8 Property Found De…" at bounding box center [134, 92] width 176 height 22
select select "Inactive"
click at [46, 81] on select "Followup via Phone Followup via Email Followup When Section 8 Property Found De…" at bounding box center [134, 92] width 176 height 22
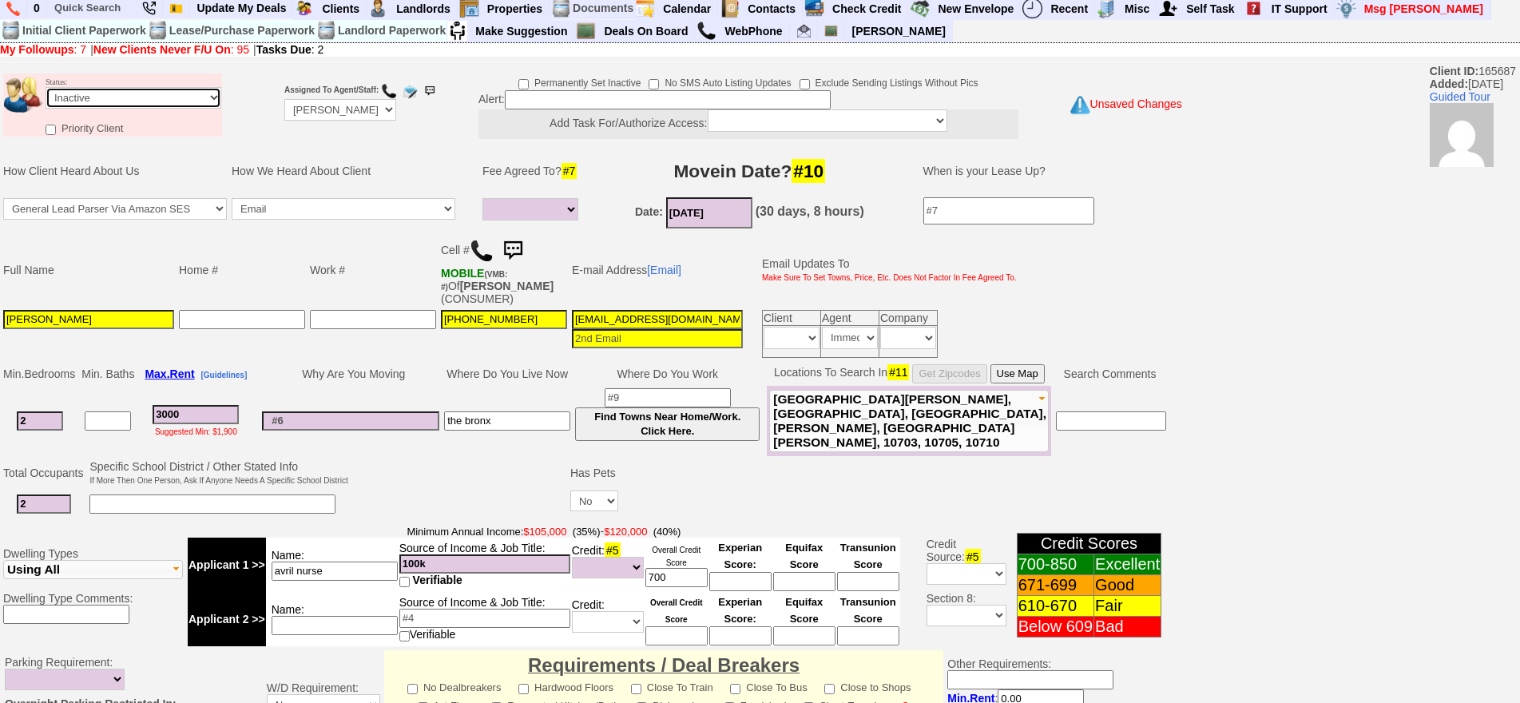
scroll to position [454, 0]
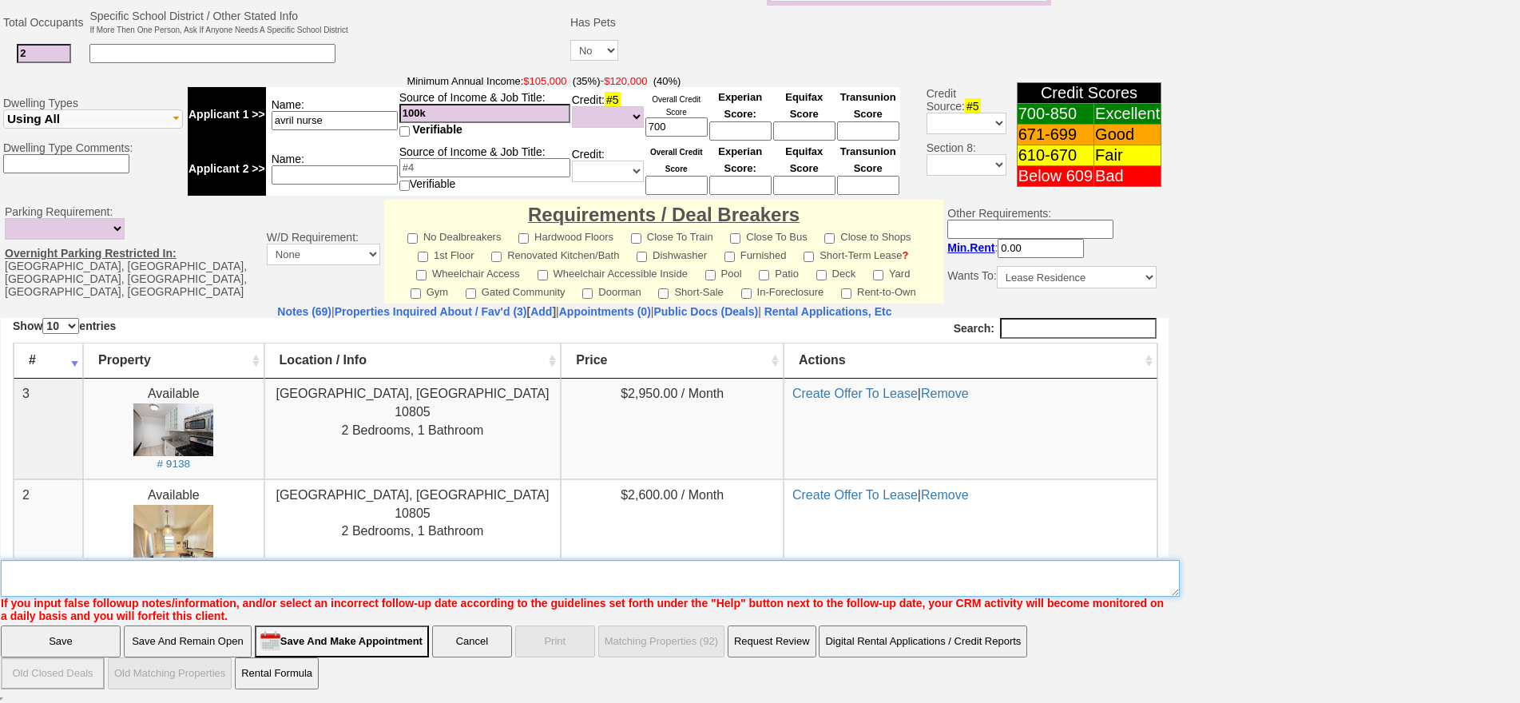
click at [692, 583] on textarea "Insert New Note Here" at bounding box center [590, 578] width 1179 height 37
type textarea "sent options ia"
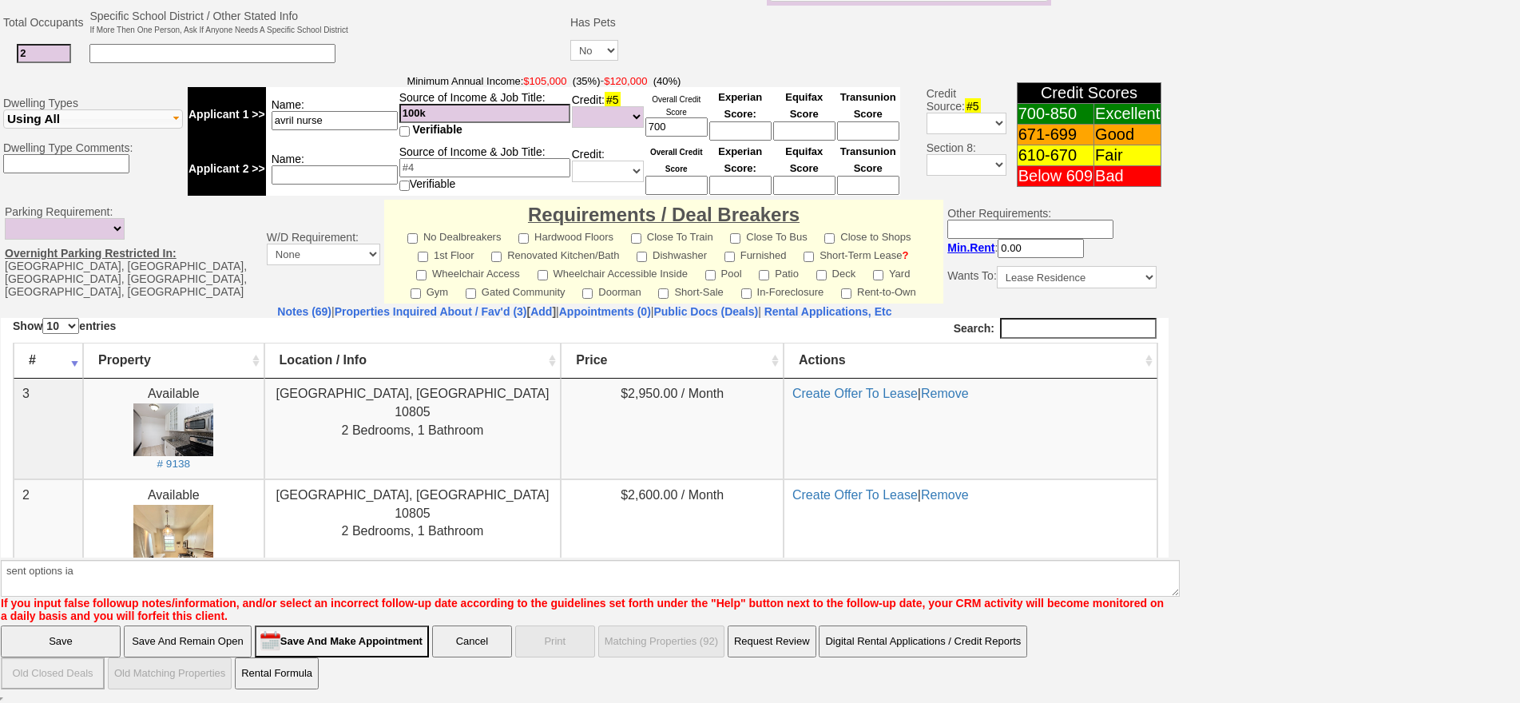
click input "Save" at bounding box center [61, 641] width 120 height 32
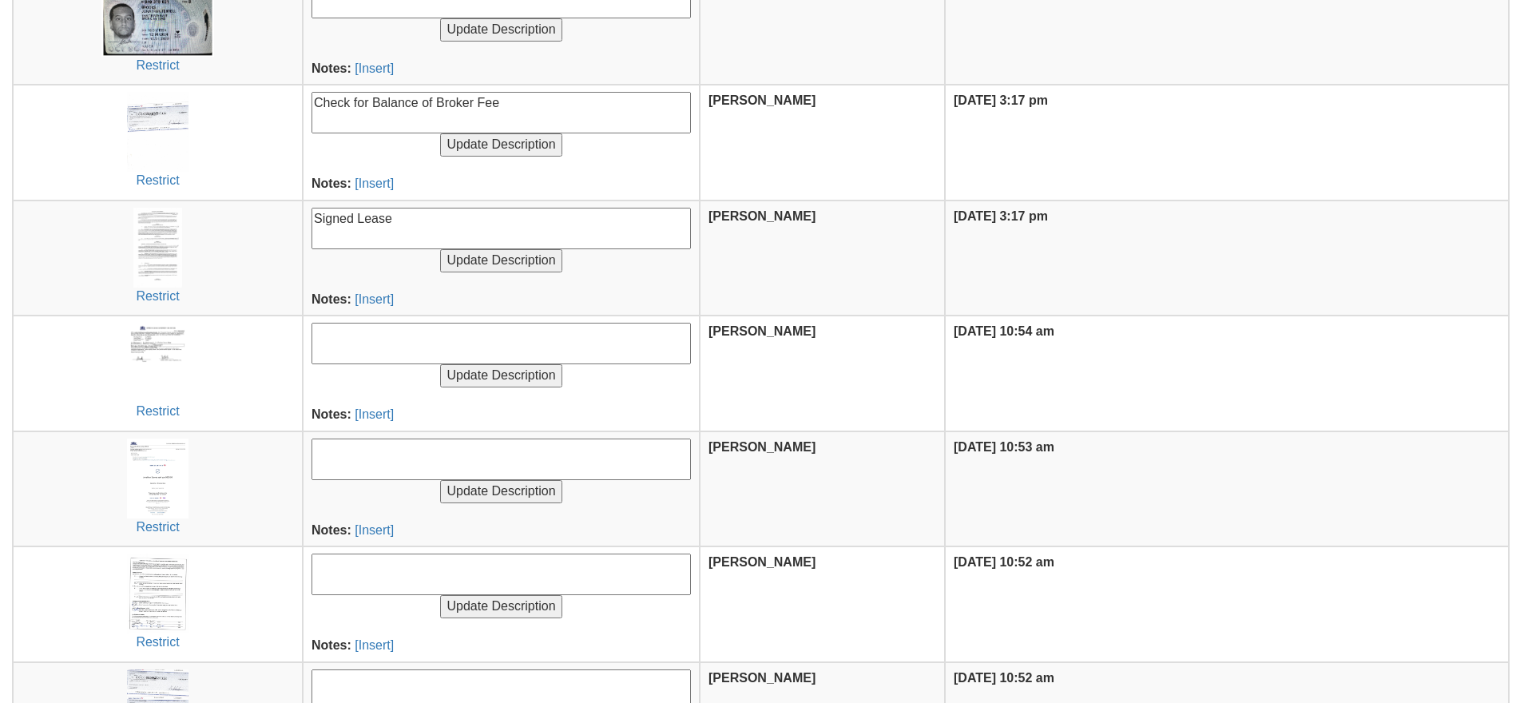
scroll to position [514, 0]
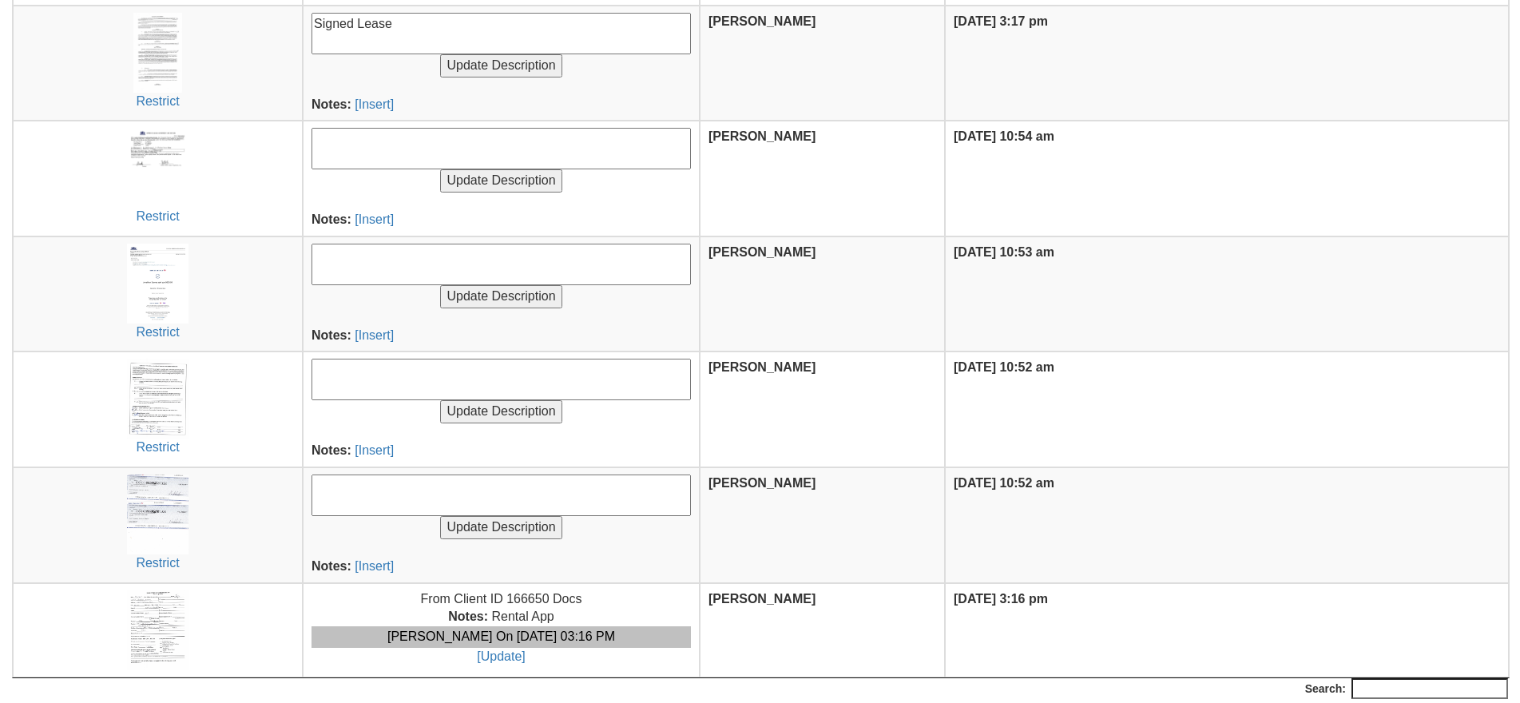
click at [389, 271] on textarea at bounding box center [500, 265] width 379 height 42
type textarea "$600 [MEDICAL_DATA]"
click at [440, 285] on input "Update Description" at bounding box center [500, 296] width 121 height 23
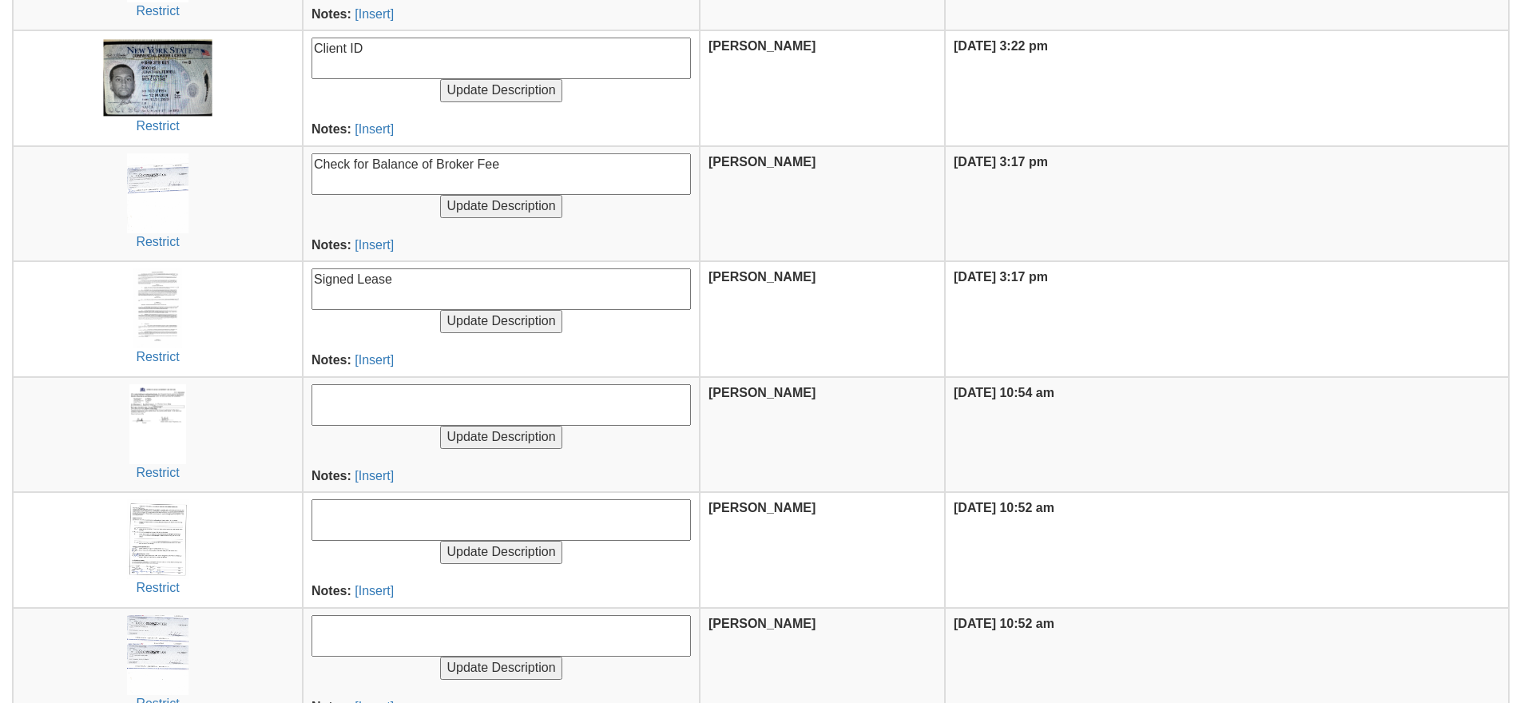
scroll to position [514, 0]
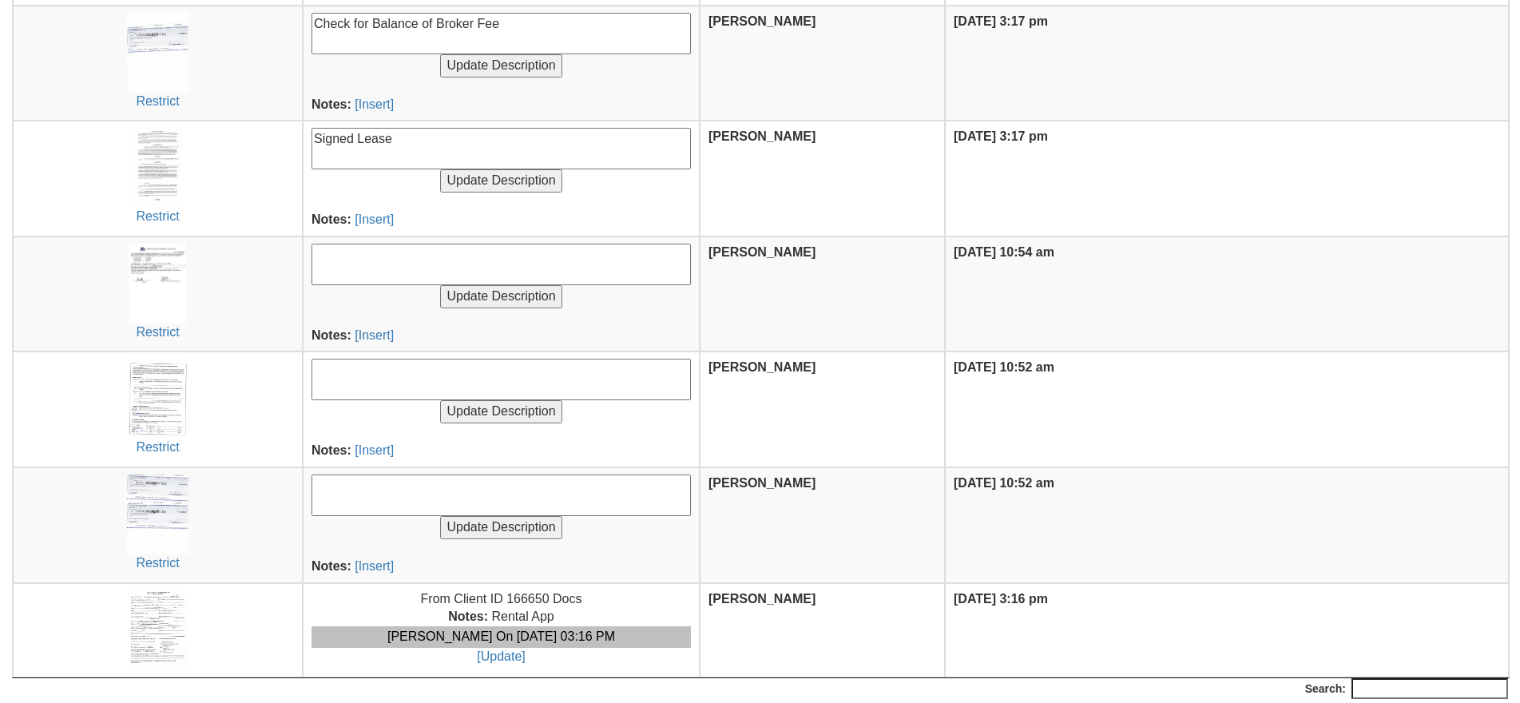
click at [381, 377] on textarea at bounding box center [500, 380] width 379 height 42
type textarea "Signed Disclosures"
click at [440, 400] on input "Update Description" at bounding box center [500, 411] width 121 height 23
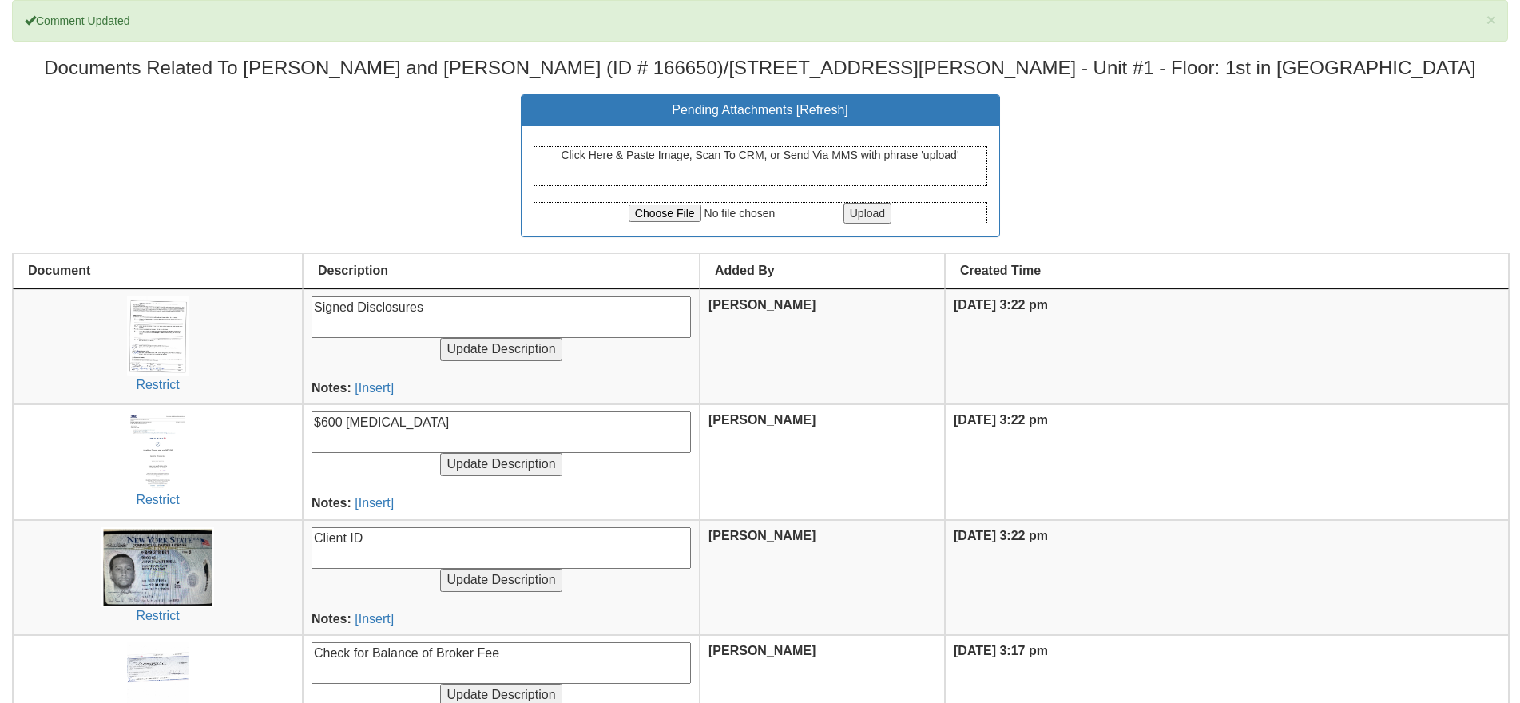
scroll to position [514, 0]
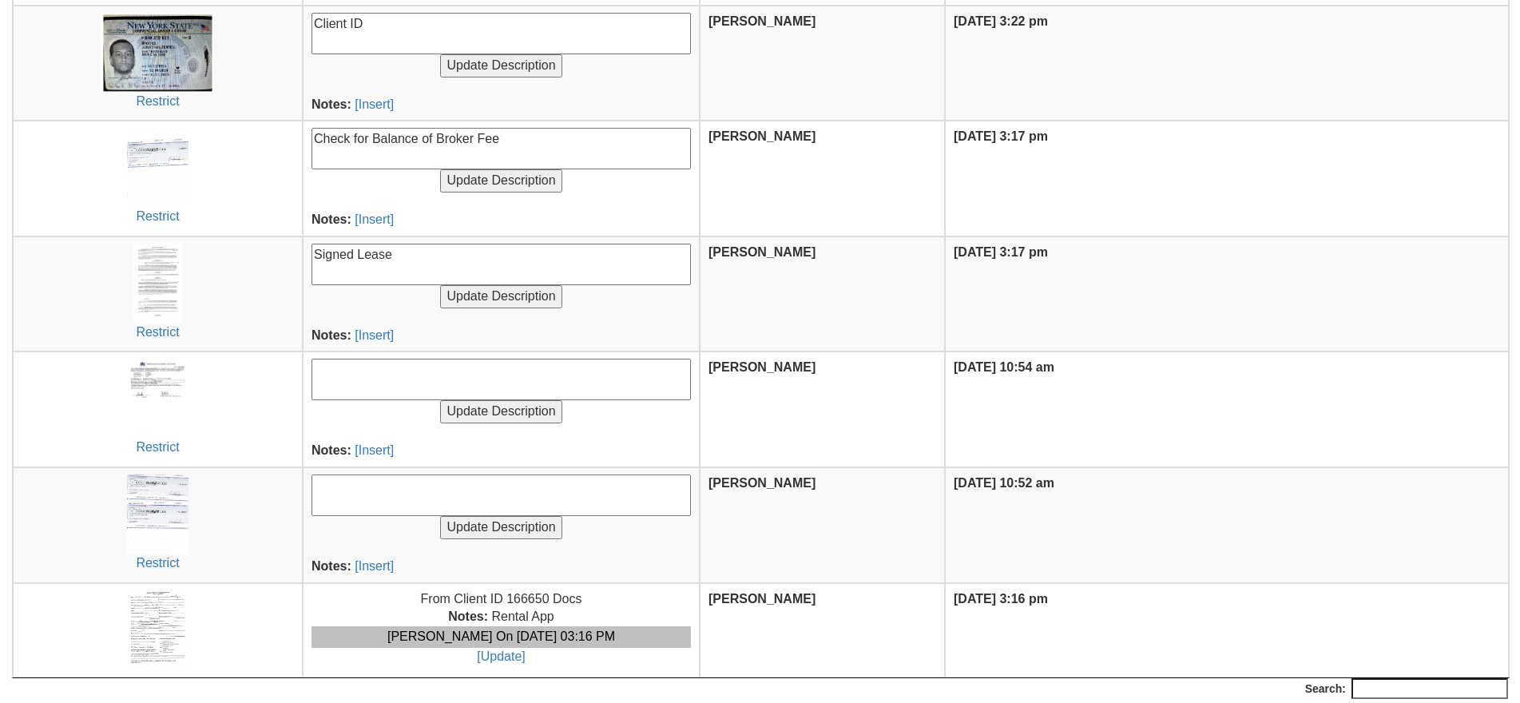
click at [378, 385] on textarea at bounding box center [500, 380] width 379 height 42
type textarea "Signed Offer to Lease"
click at [440, 400] on input "Update Description" at bounding box center [500, 411] width 121 height 23
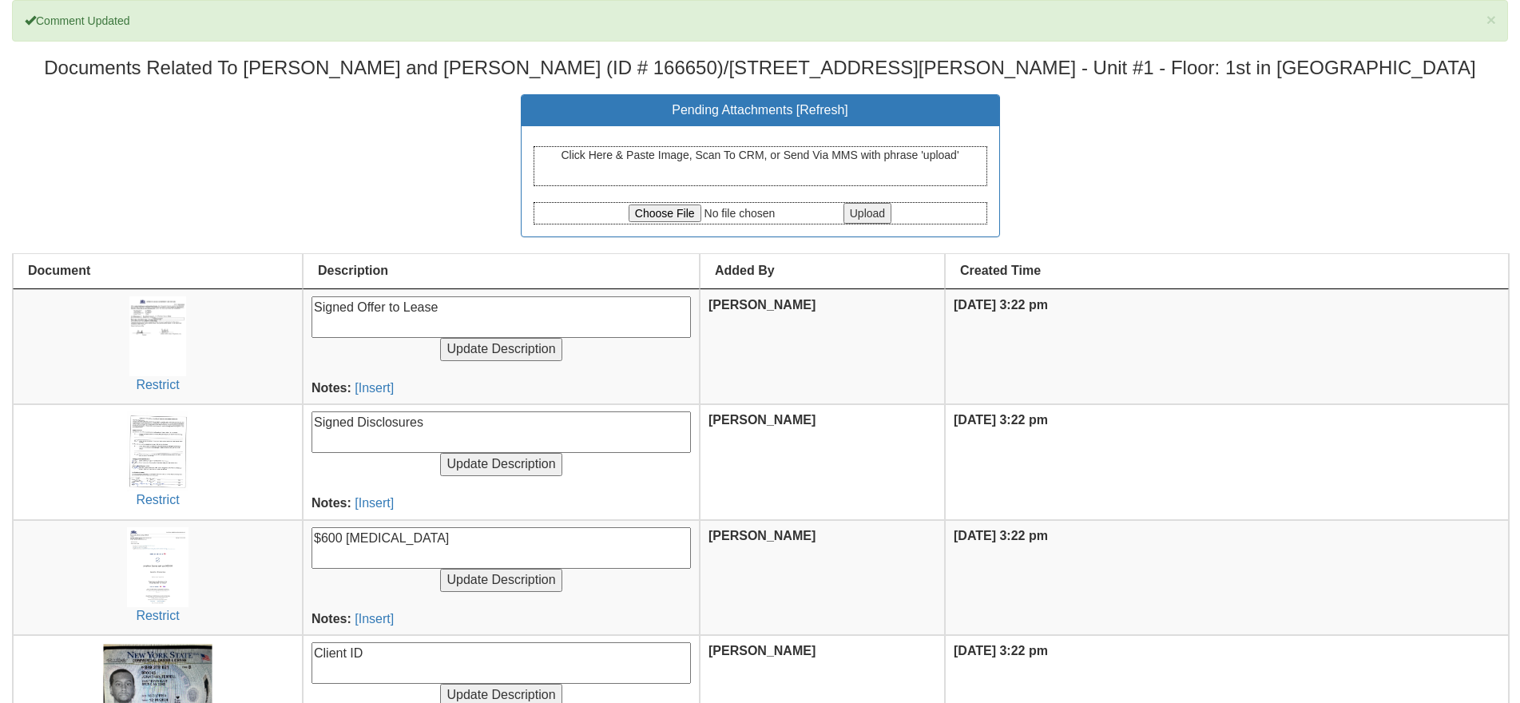
scroll to position [514, 0]
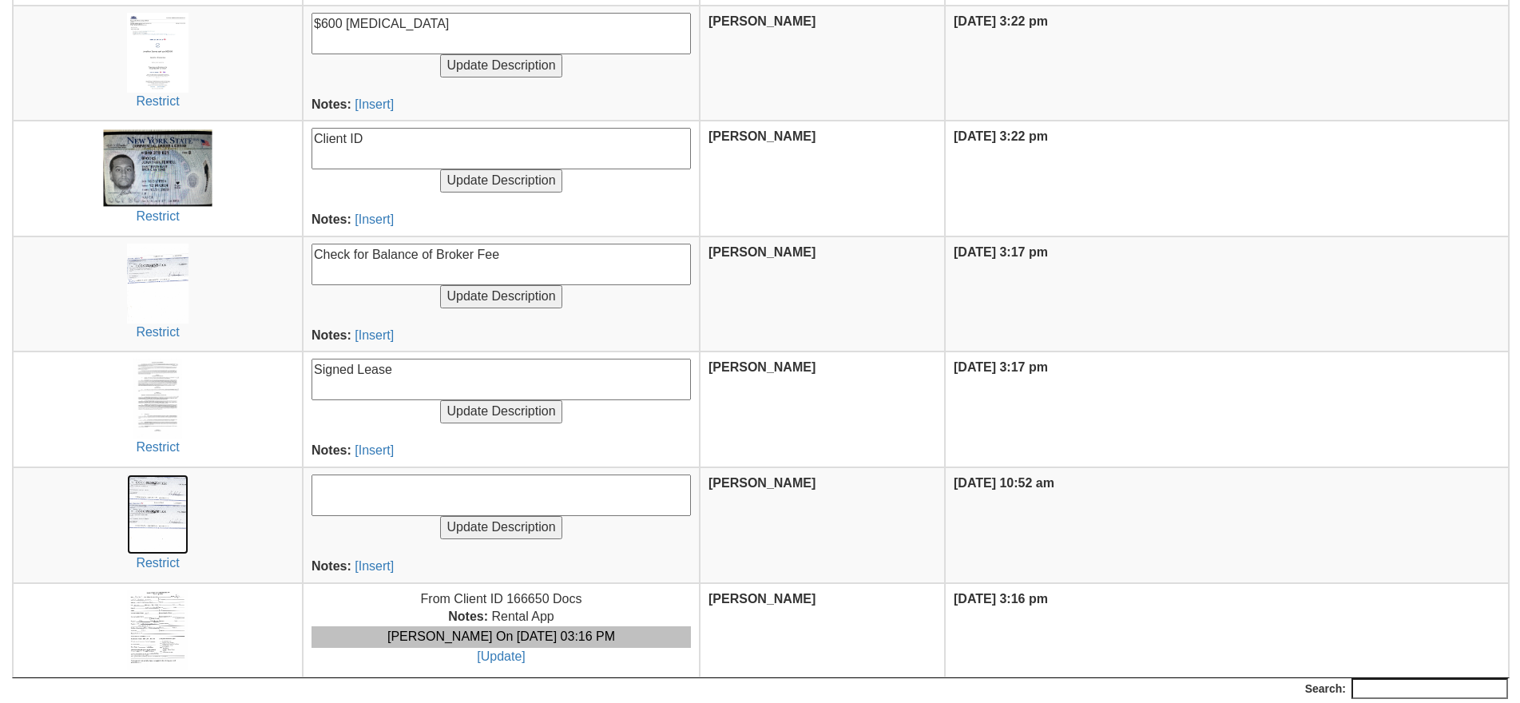
click at [176, 500] on img at bounding box center [157, 514] width 61 height 80
click at [376, 493] on textarea at bounding box center [500, 495] width 379 height 42
type textarea "Checks to [PERSON_NAME]"
click at [440, 516] on input "Update Description" at bounding box center [500, 527] width 121 height 23
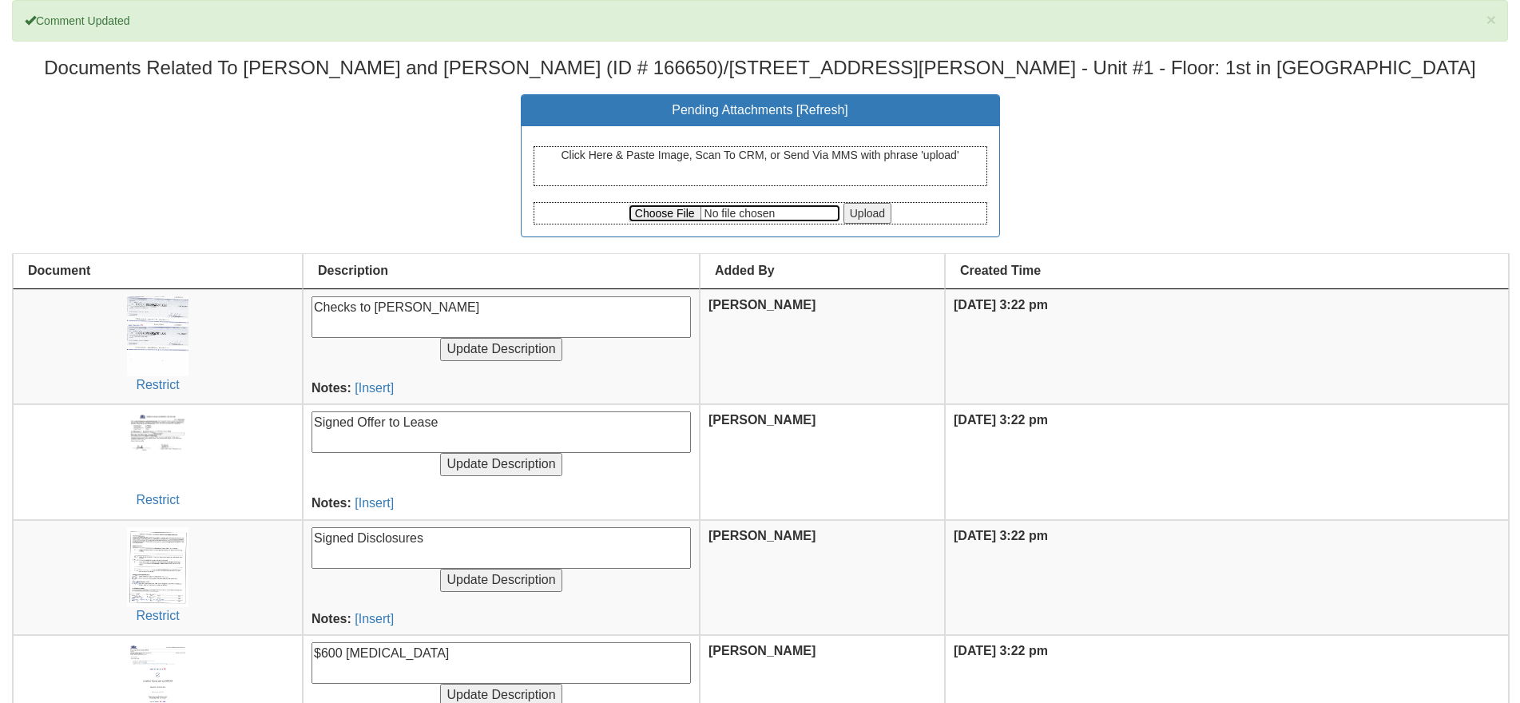
click at [640, 208] on input "file" at bounding box center [734, 213] width 212 height 18
type input "C:\fakepath\[PERSON_NAME] 125 [PERSON_NAME] Close.pdf"
click at [855, 209] on input "Upload" at bounding box center [867, 213] width 48 height 21
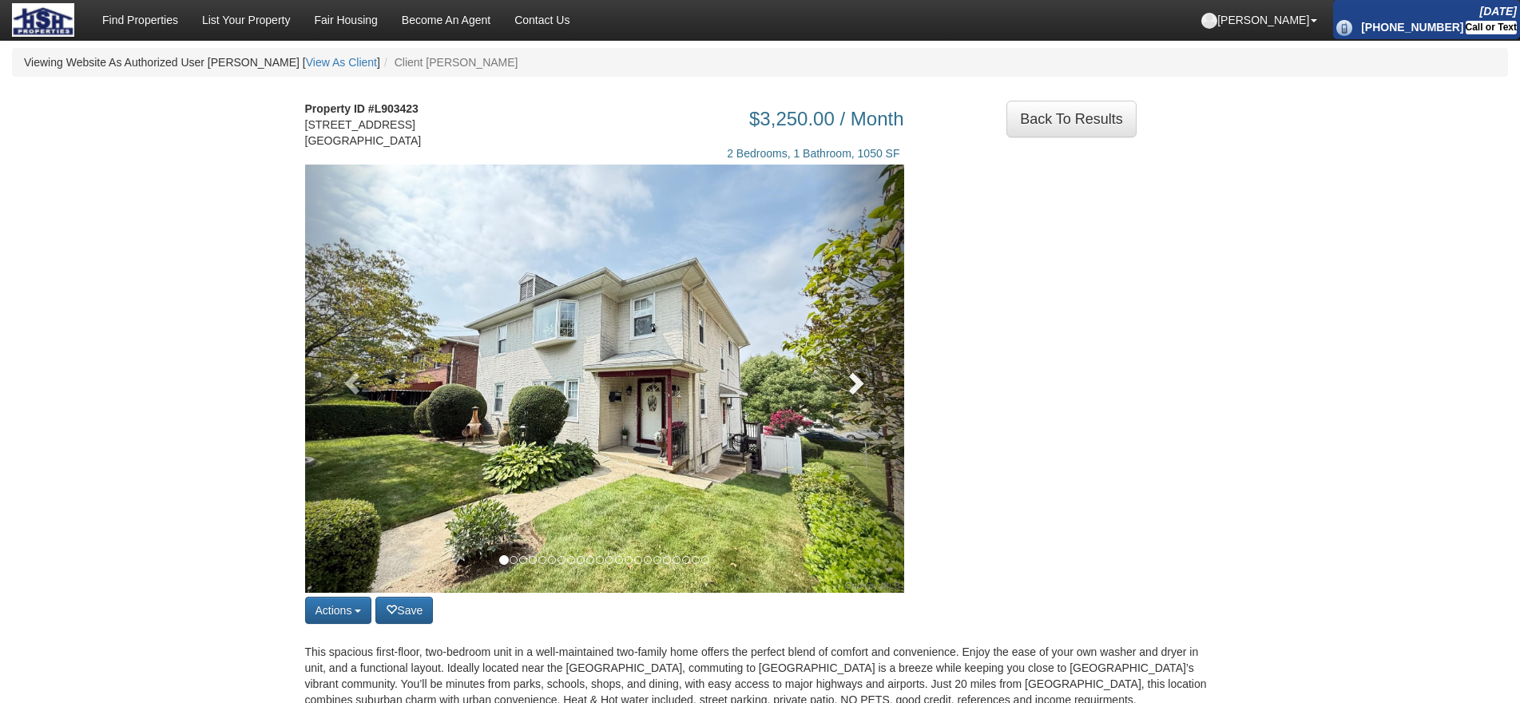
click at [880, 386] on link at bounding box center [859, 378] width 90 height 428
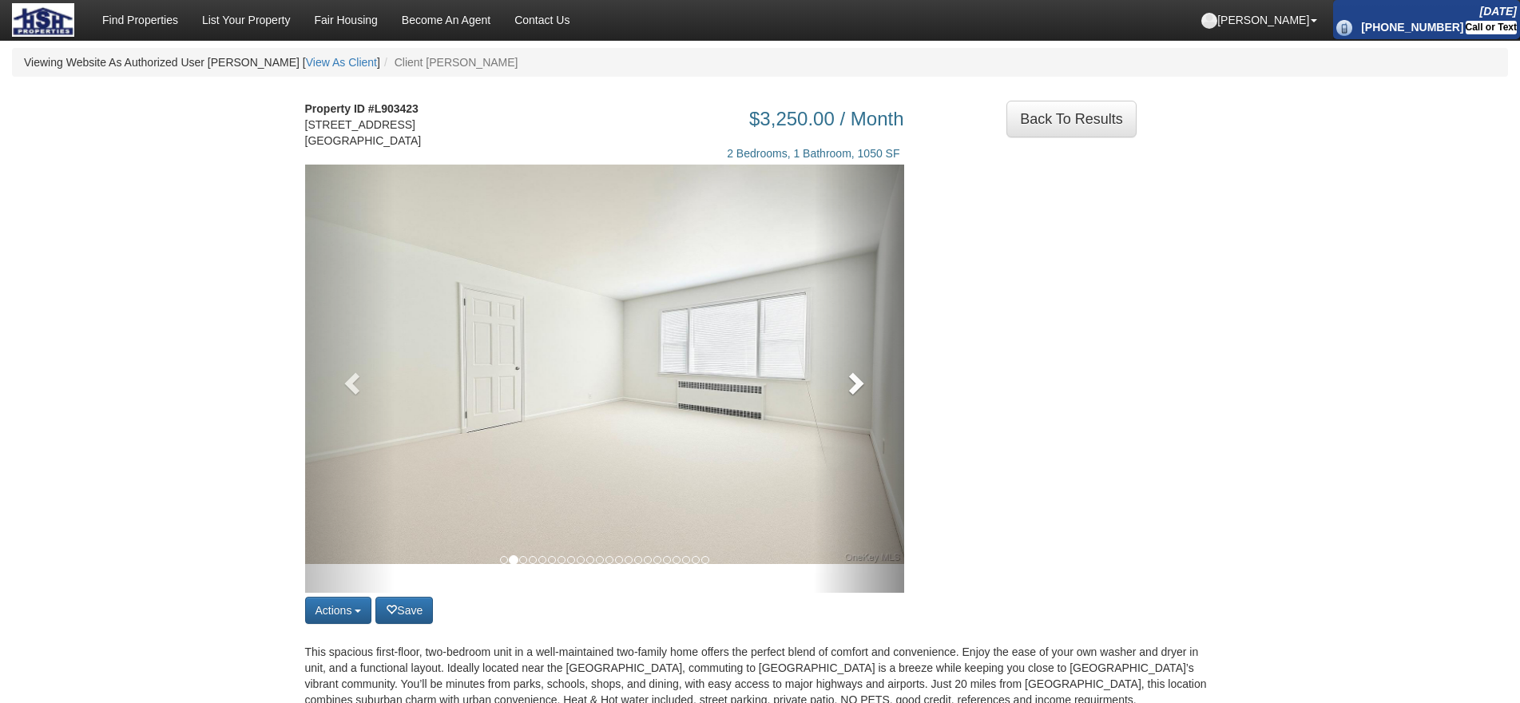
click at [880, 386] on link at bounding box center [859, 378] width 90 height 428
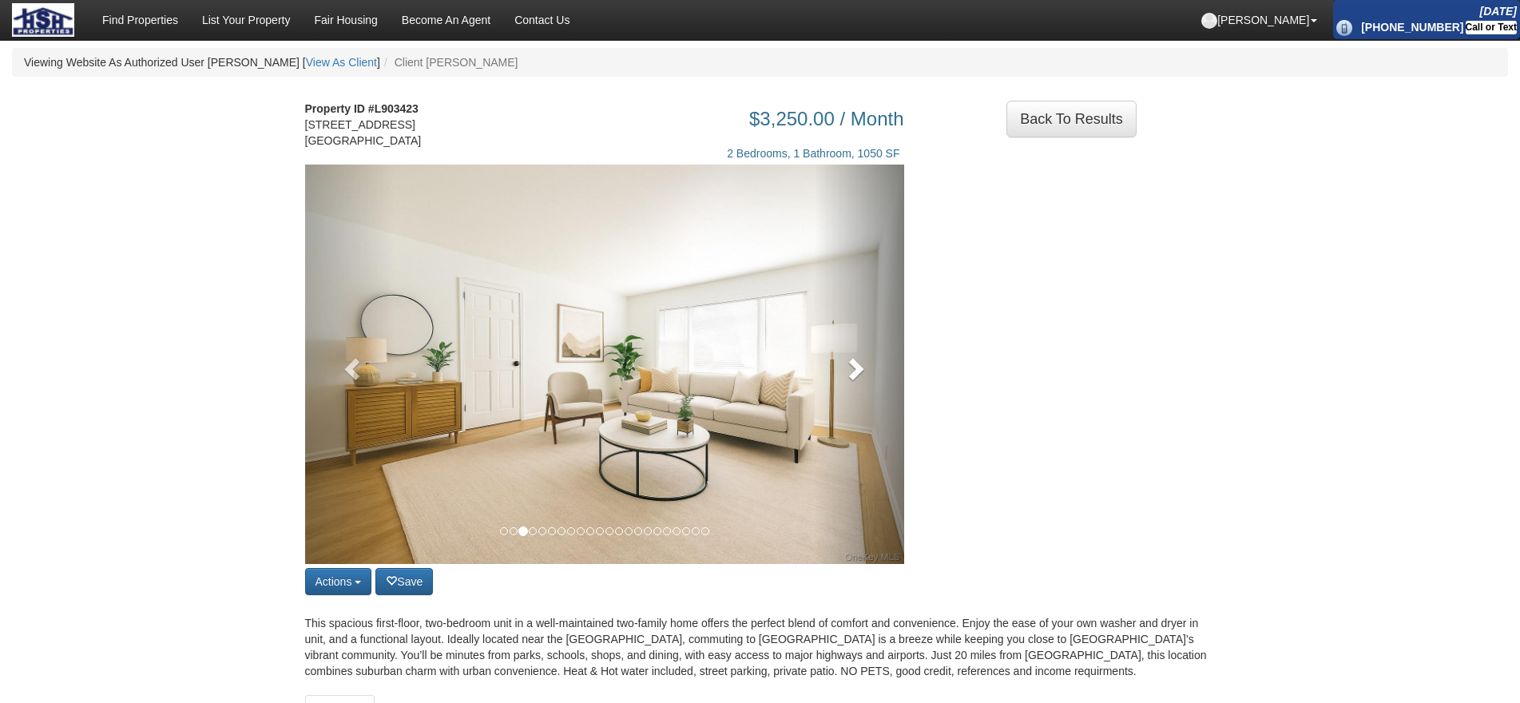
click at [880, 386] on link at bounding box center [859, 363] width 90 height 399
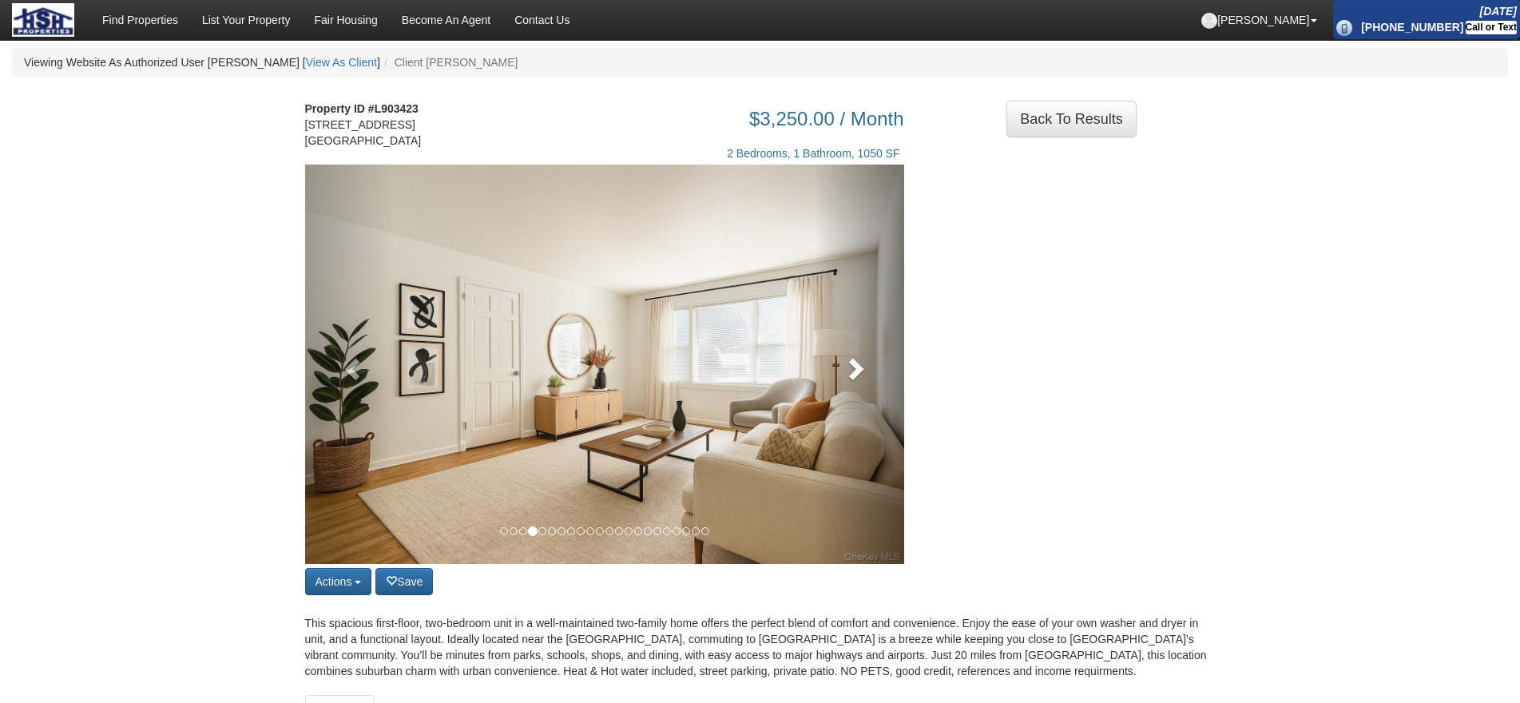
click at [880, 386] on link at bounding box center [859, 363] width 90 height 399
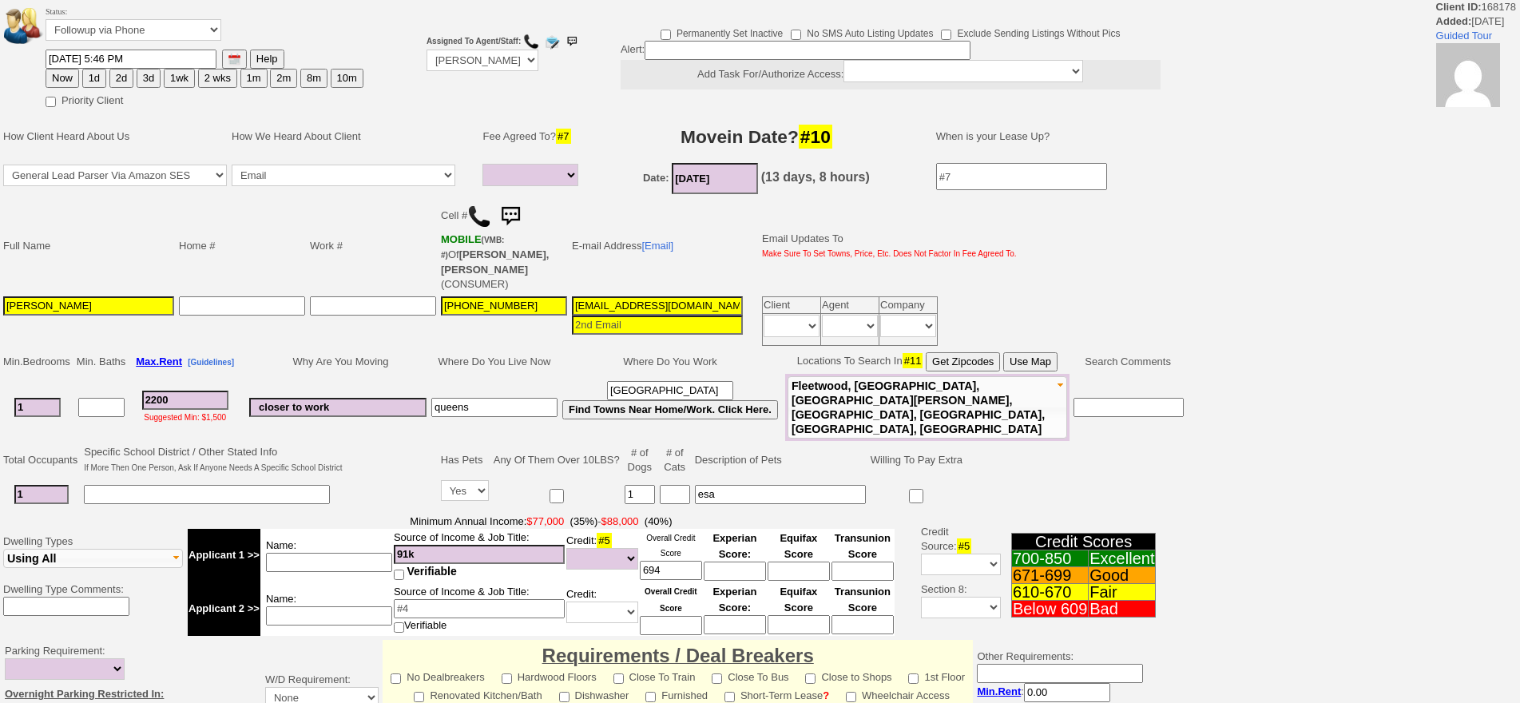
select select
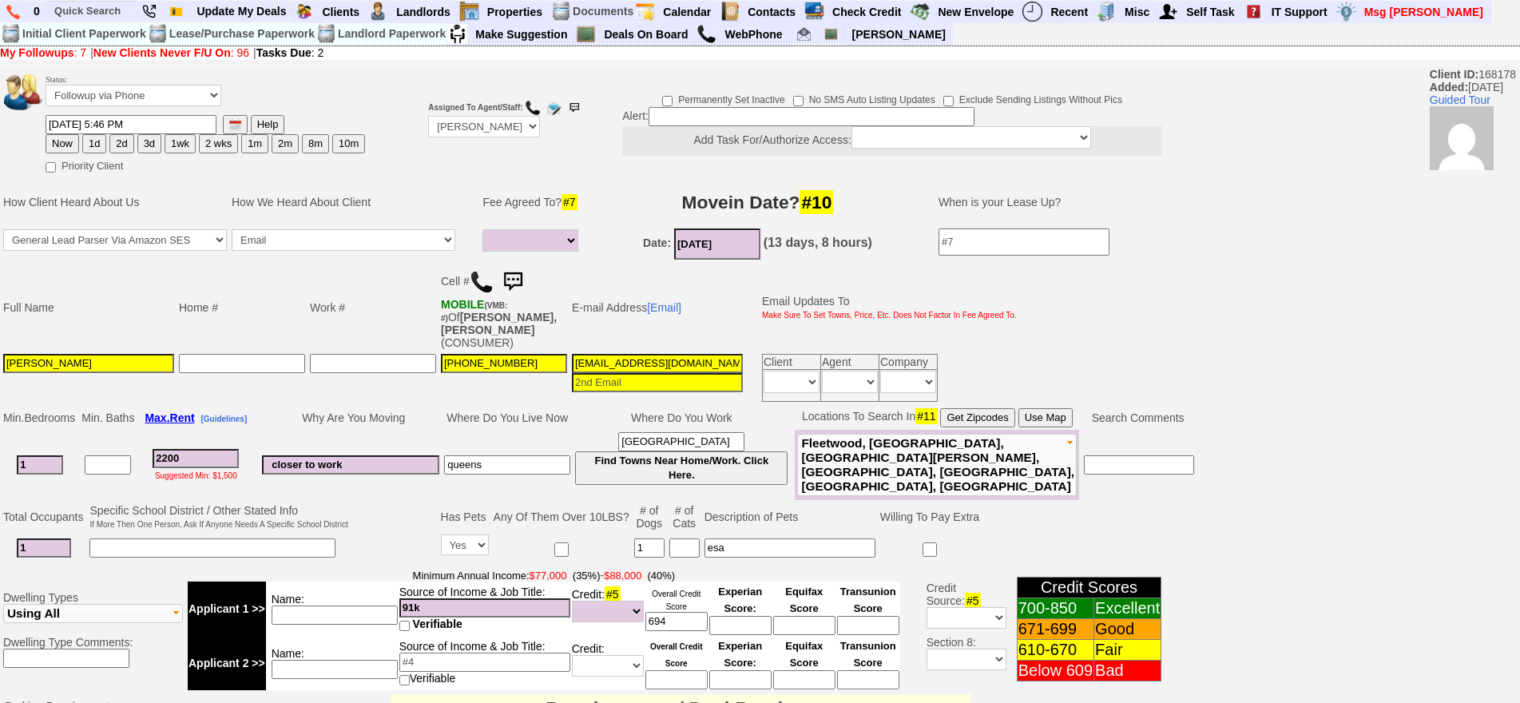
click at [518, 280] on img at bounding box center [513, 282] width 32 height 32
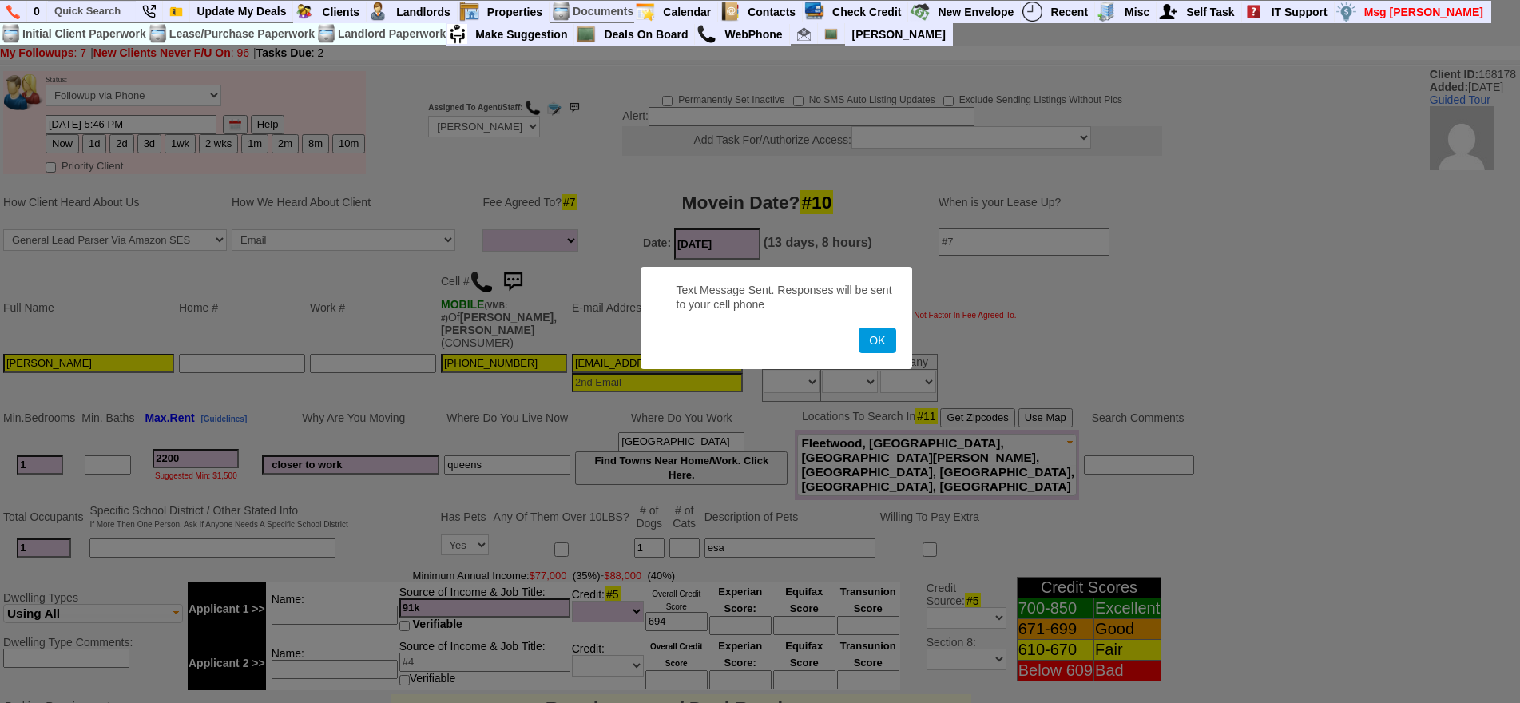
click at [858, 327] on button "OK" at bounding box center [876, 340] width 37 height 26
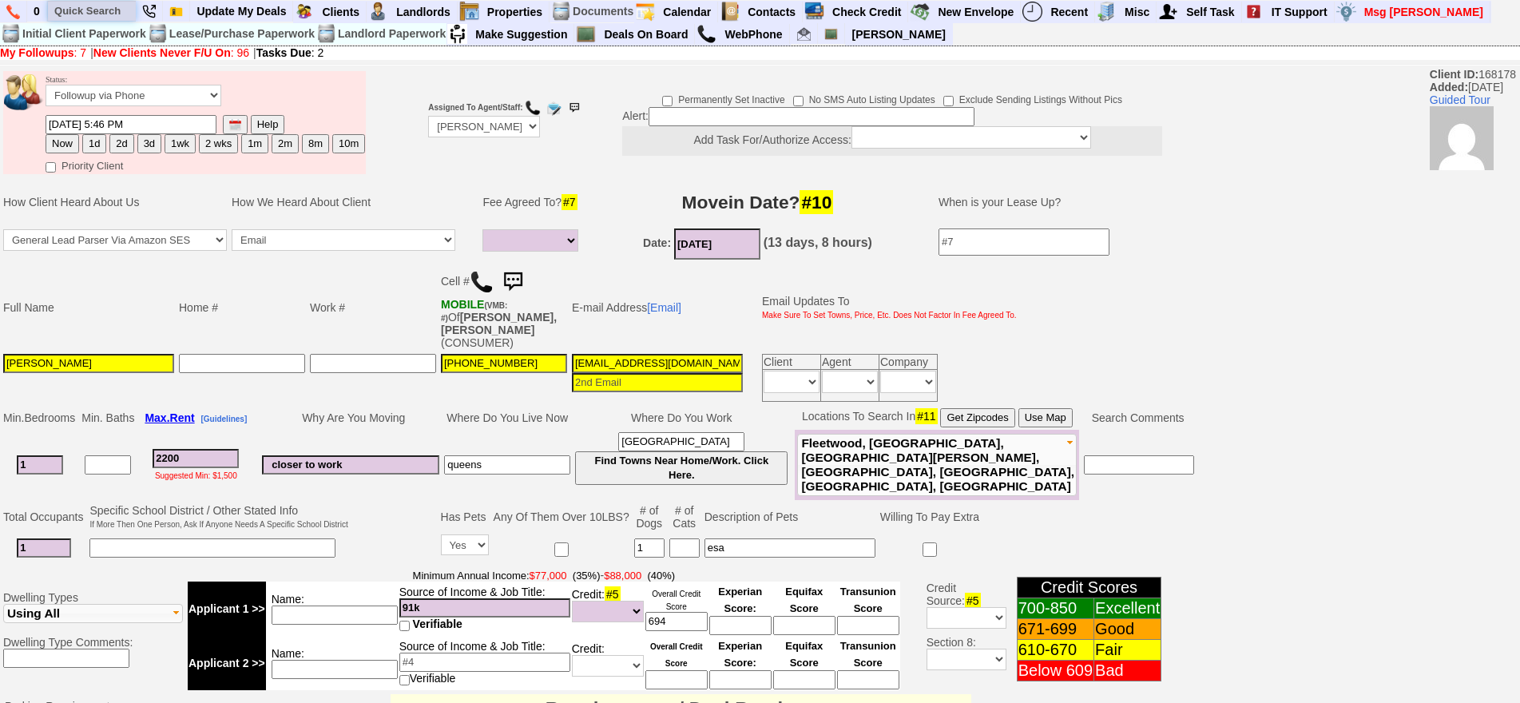
click at [69, 8] on input "text" at bounding box center [92, 11] width 88 height 20
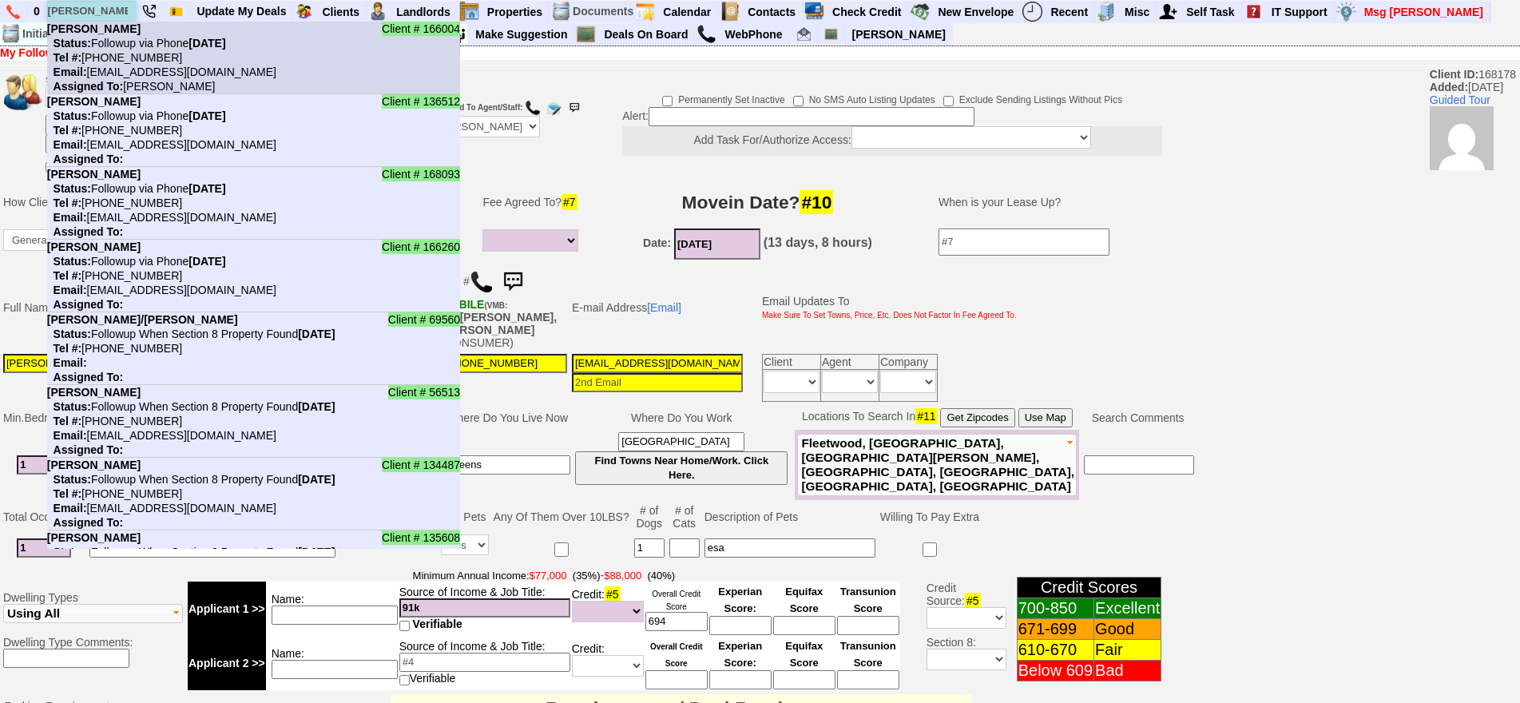
type input "ashley"
click at [142, 49] on nobr "Status: Followup via Phone Thursday, October 2nd, 2025" at bounding box center [136, 43] width 179 height 13
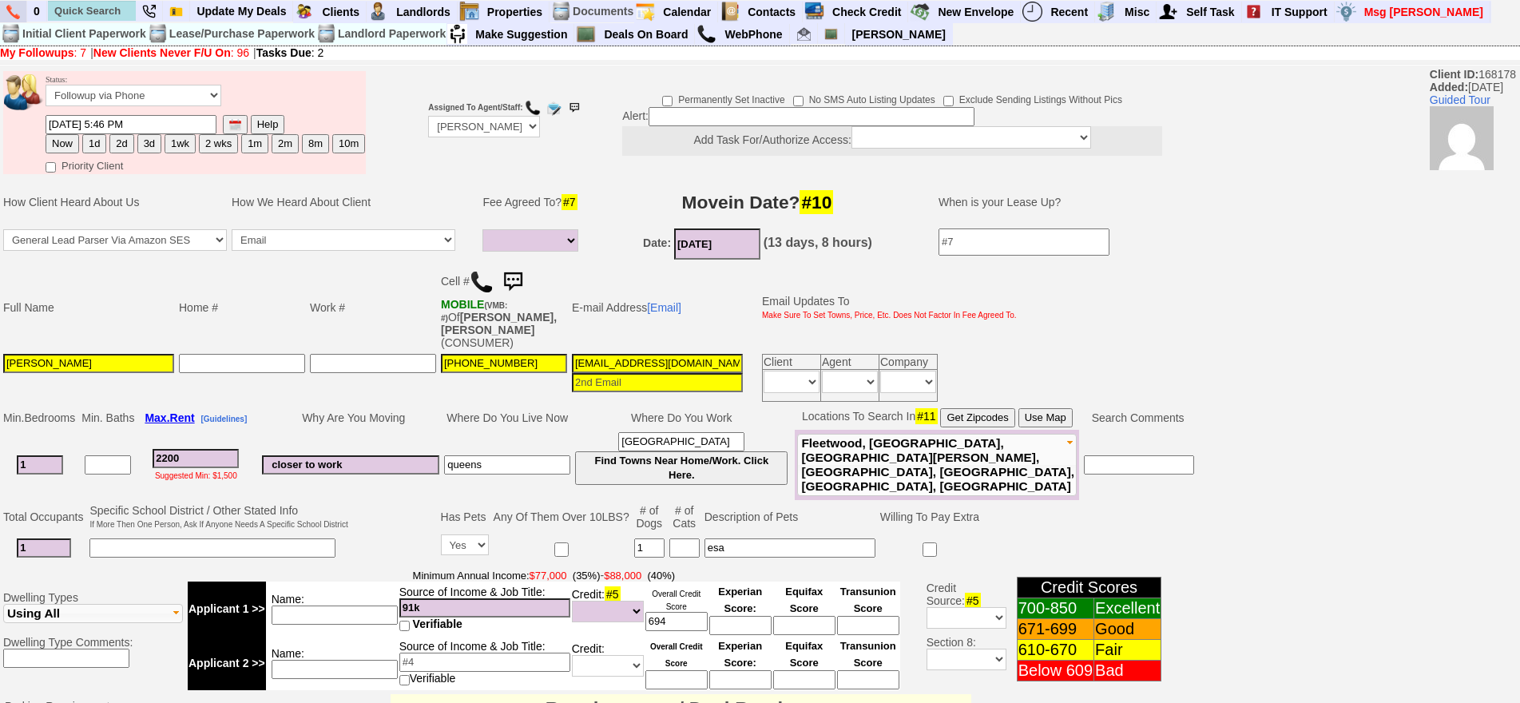
click at [20, 8] on link at bounding box center [13, 12] width 27 height 22
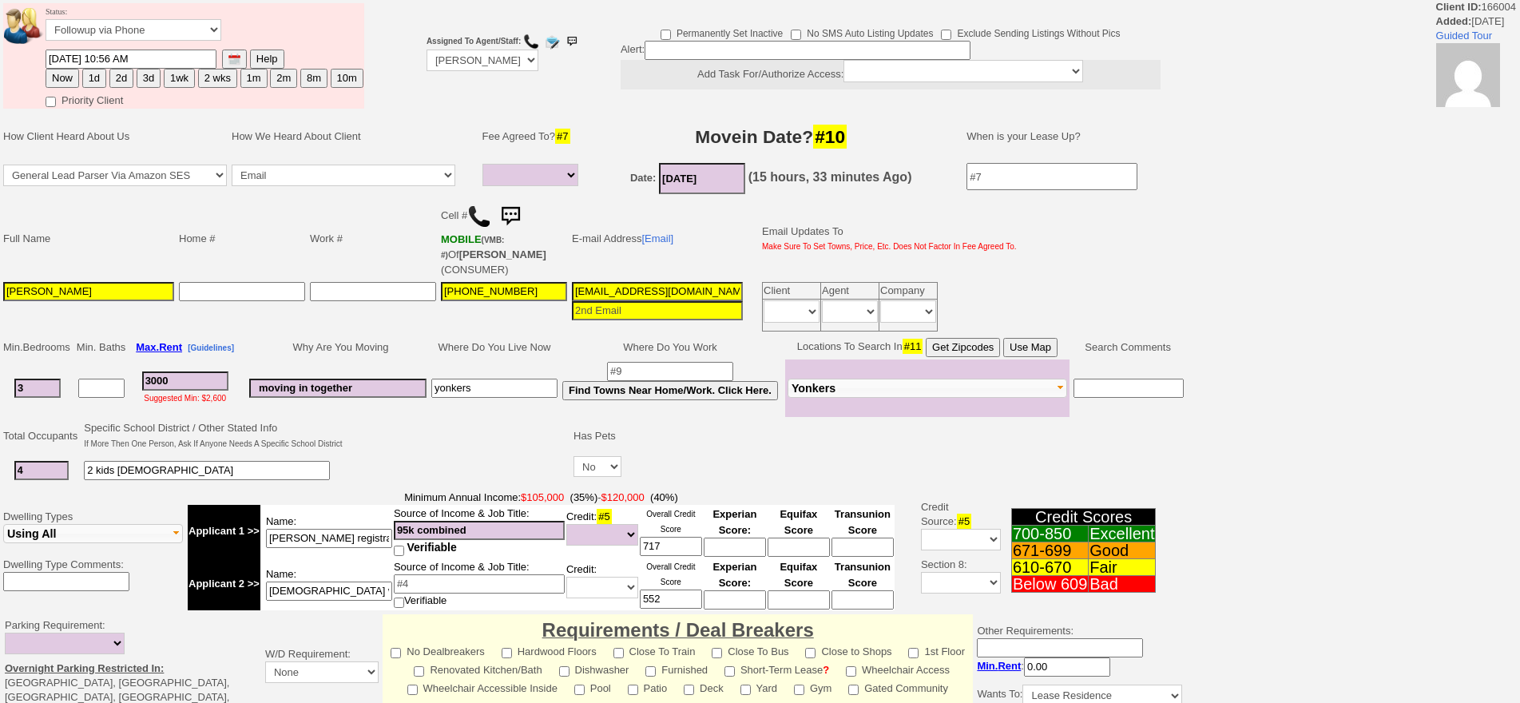
select select
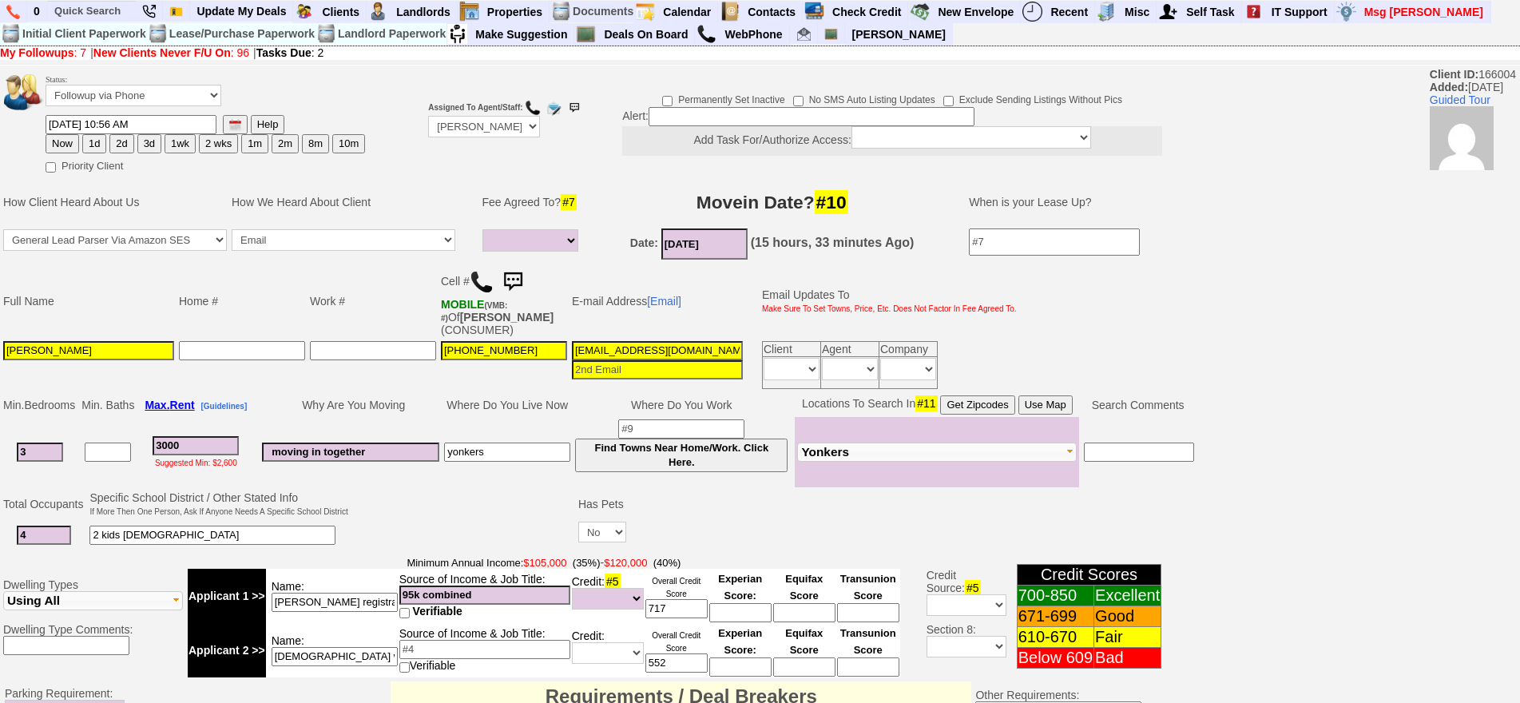
click at [479, 272] on img at bounding box center [482, 282] width 24 height 24
click at [121, 144] on button "2d" at bounding box center [121, 143] width 24 height 19
type input "10/03/2025 03:33 PM"
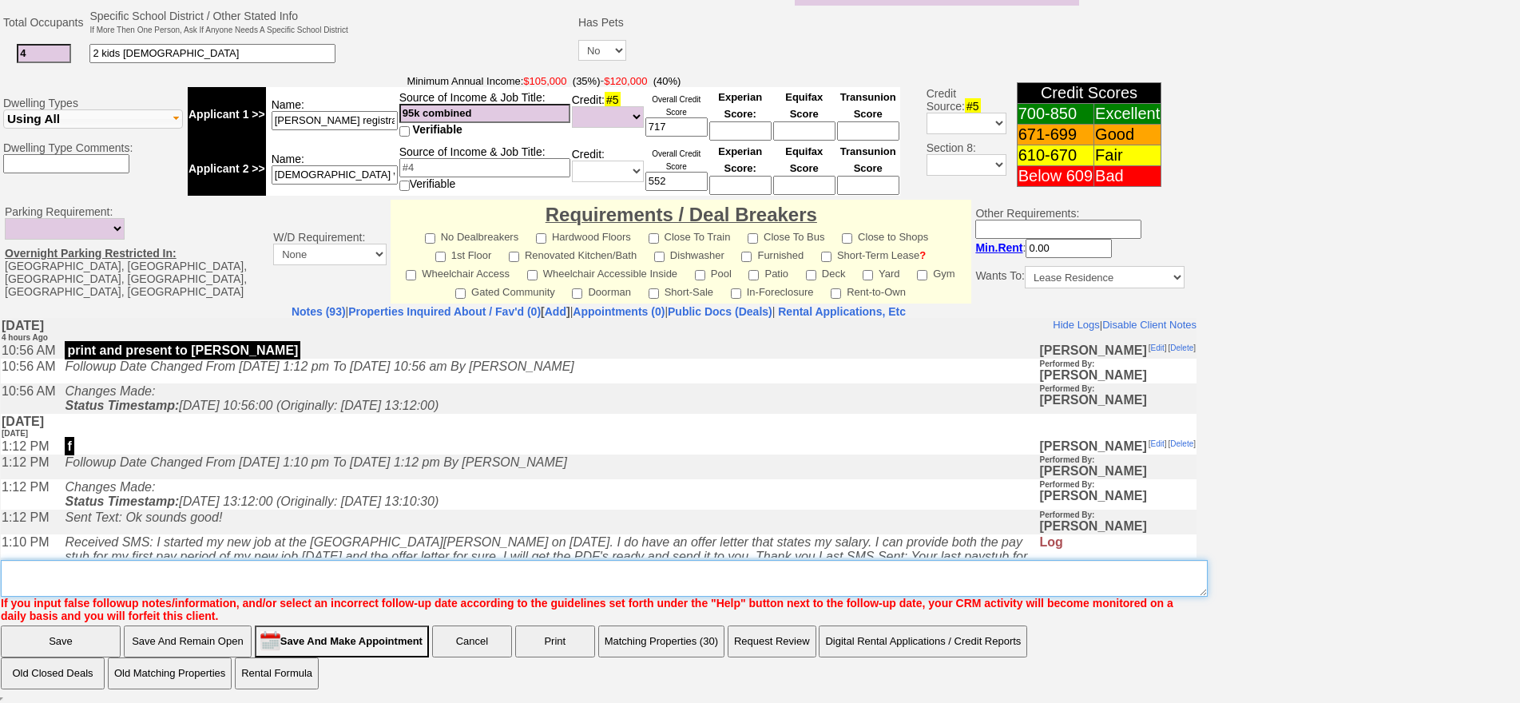
click at [577, 581] on textarea "Insert New Note Here" at bounding box center [604, 578] width 1207 height 37
type textarea "f"
click input "Save" at bounding box center [61, 641] width 120 height 32
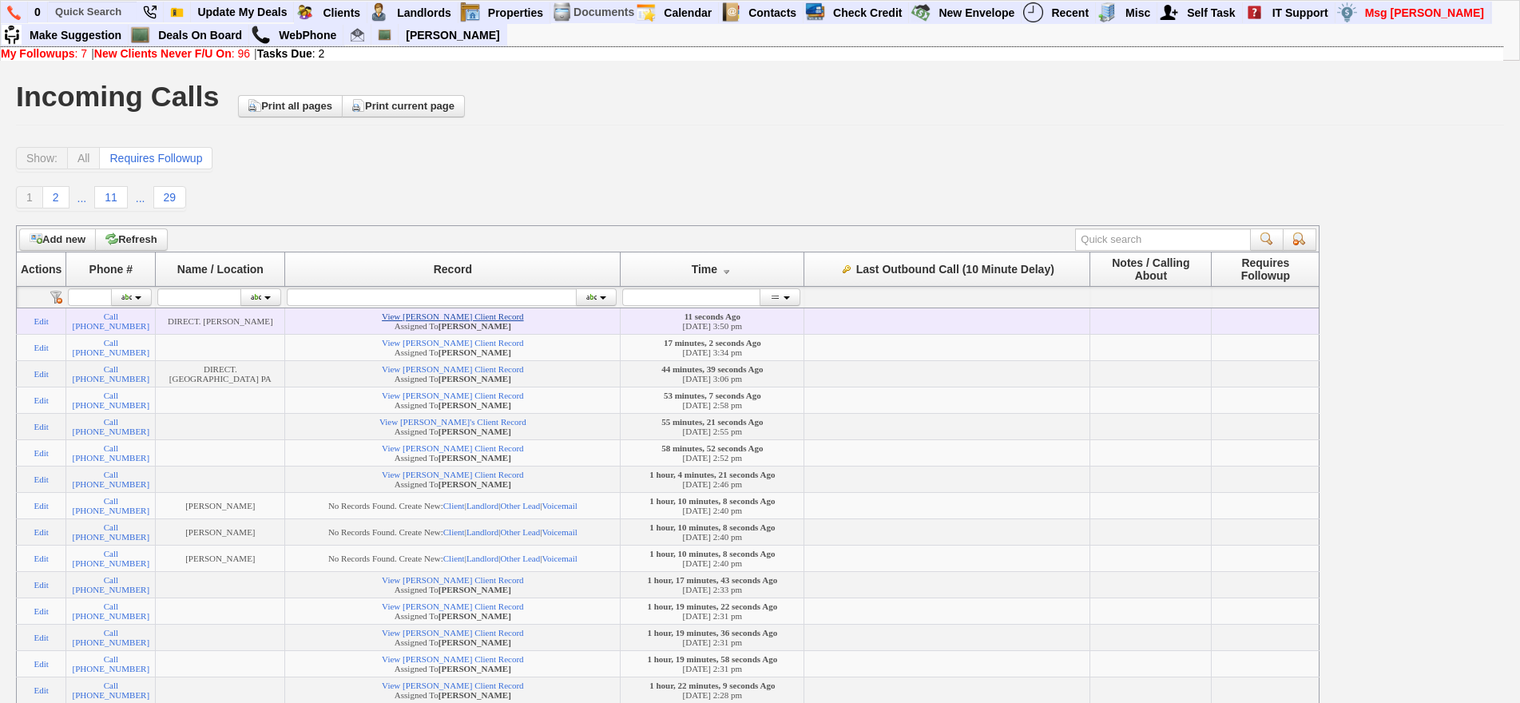
click at [488, 321] on link "View [PERSON_NAME] Client Record" at bounding box center [452, 316] width 141 height 10
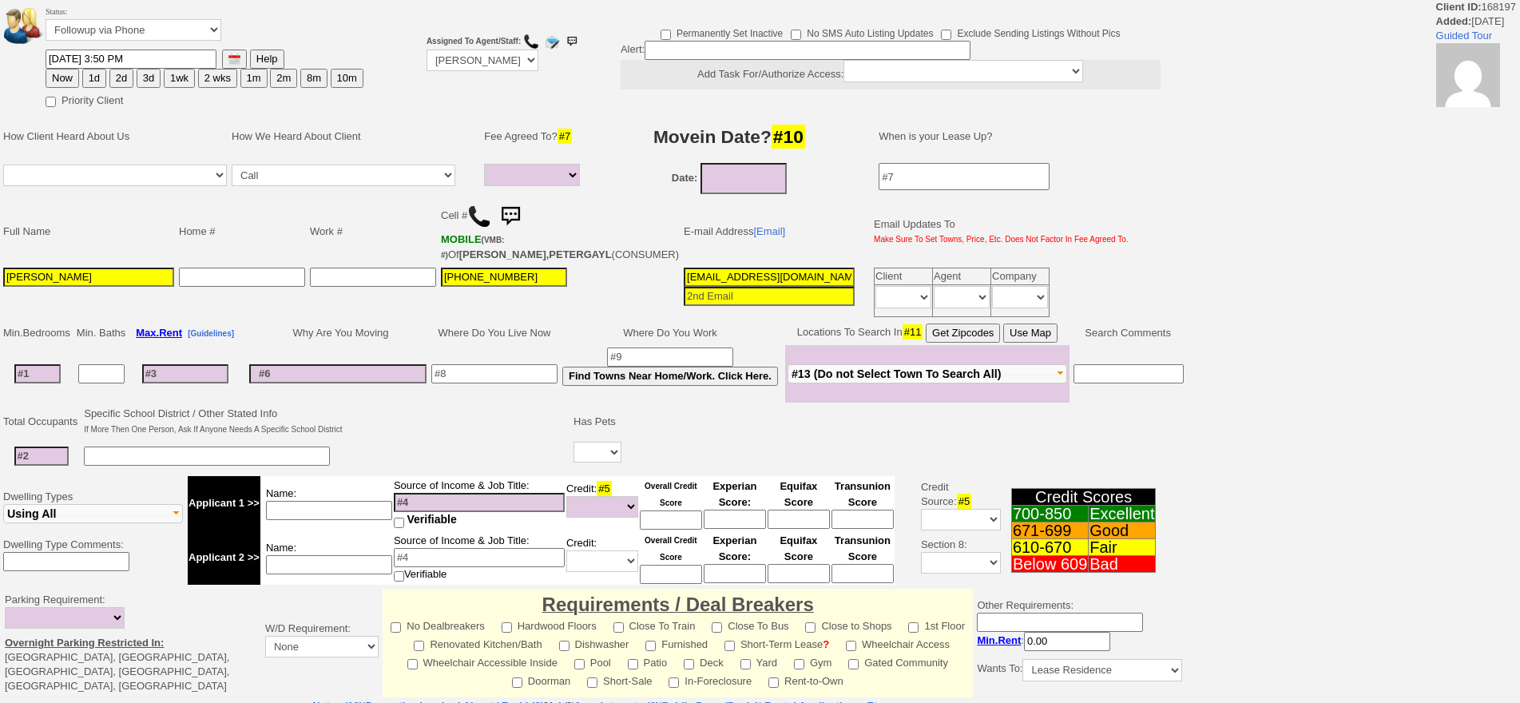
select select
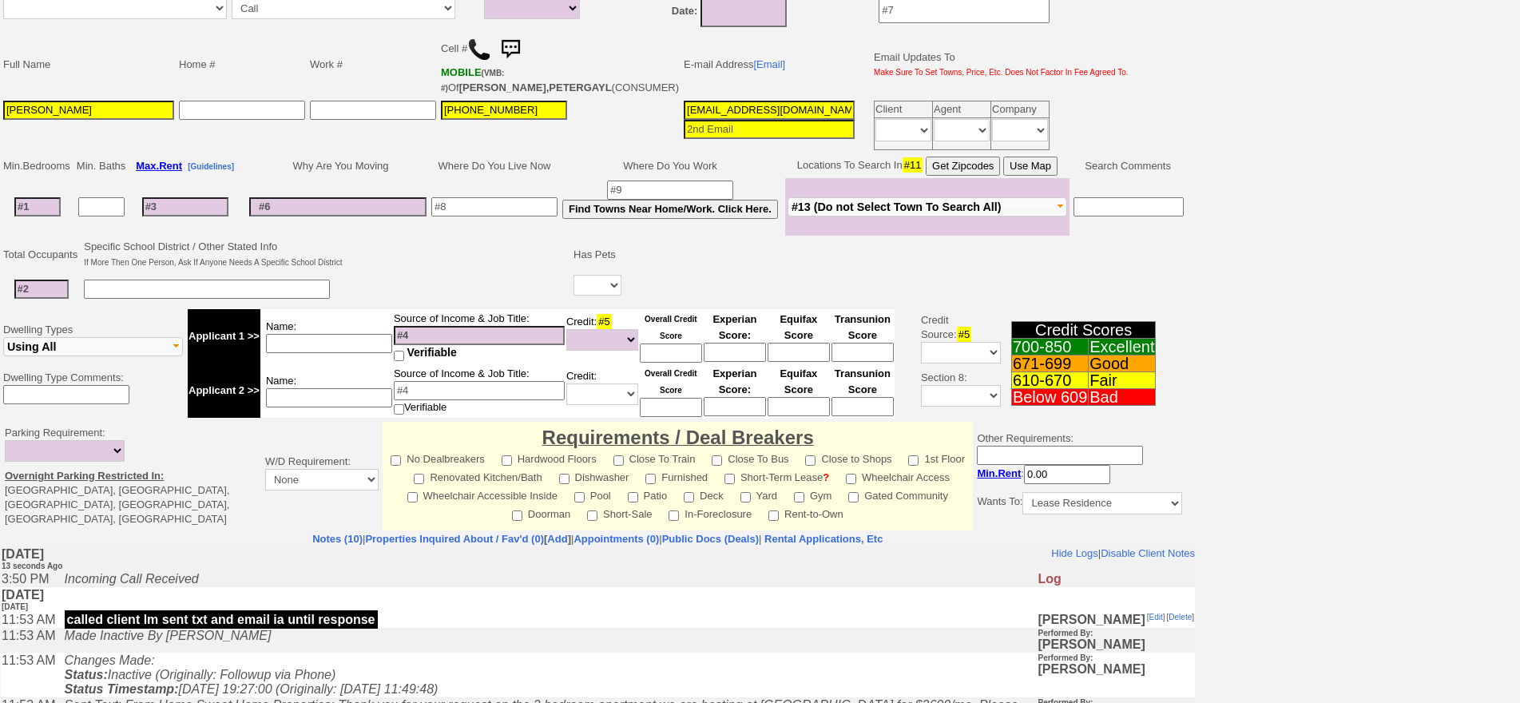
scroll to position [399, 0]
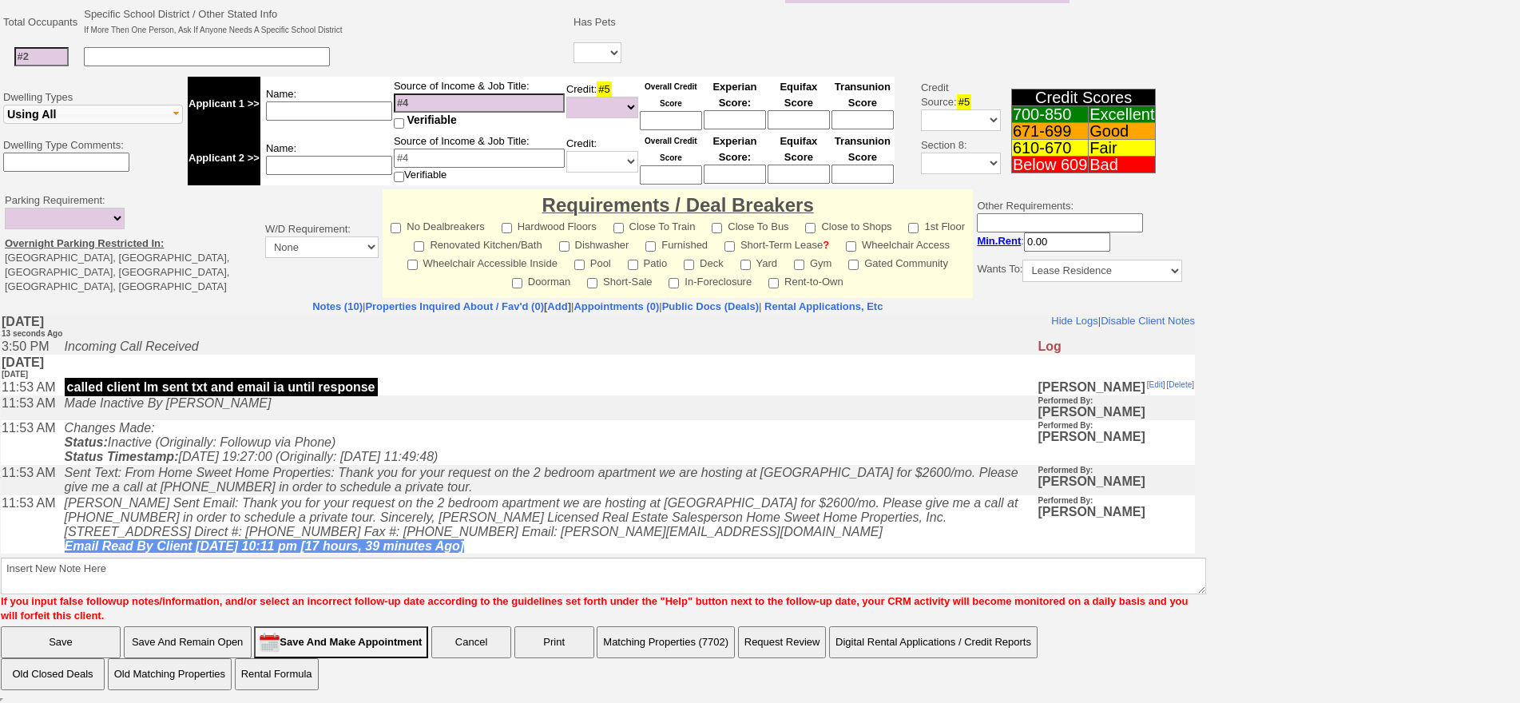
click at [501, 493] on td "Sent Text: From Home Sweet Home Properties: Thank you for your request on the 2…" at bounding box center [547, 480] width 981 height 30
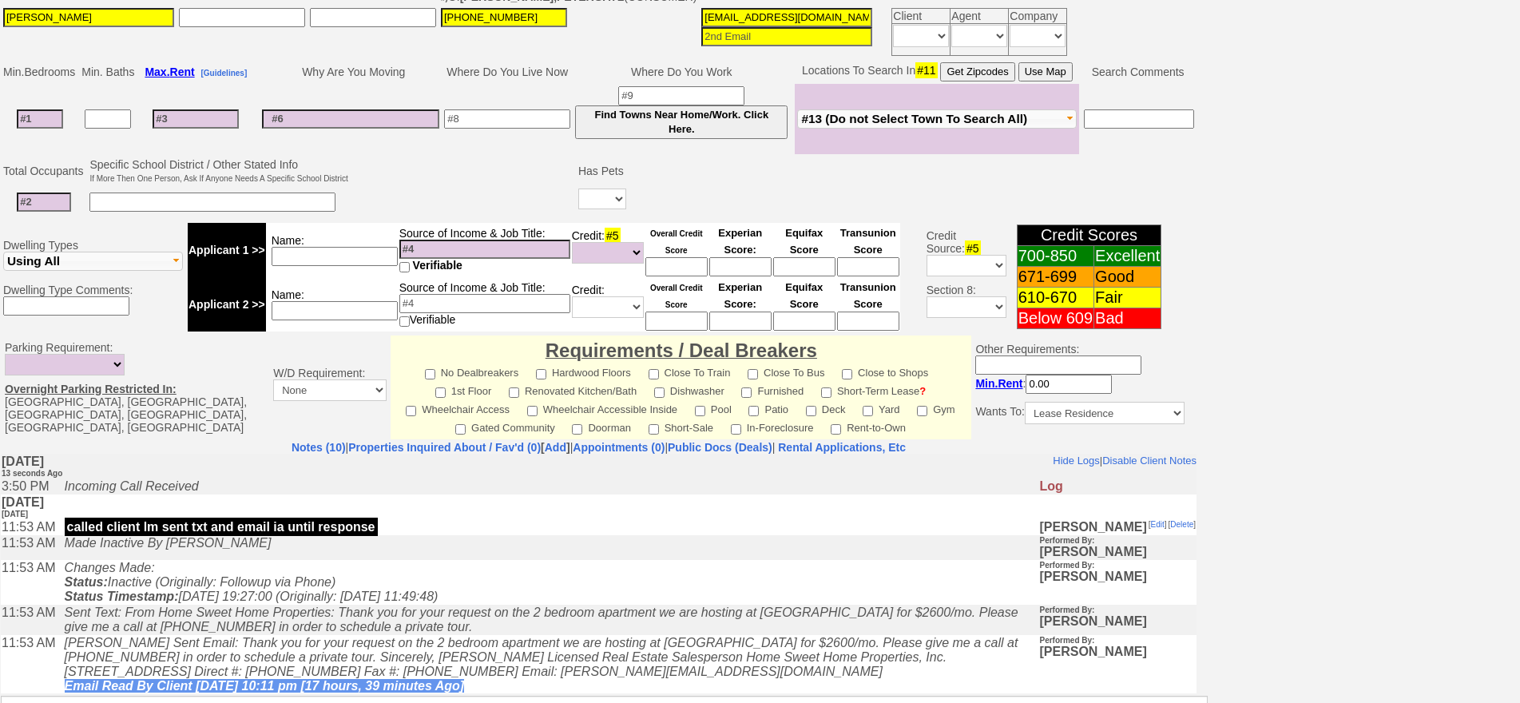
scroll to position [217, 0]
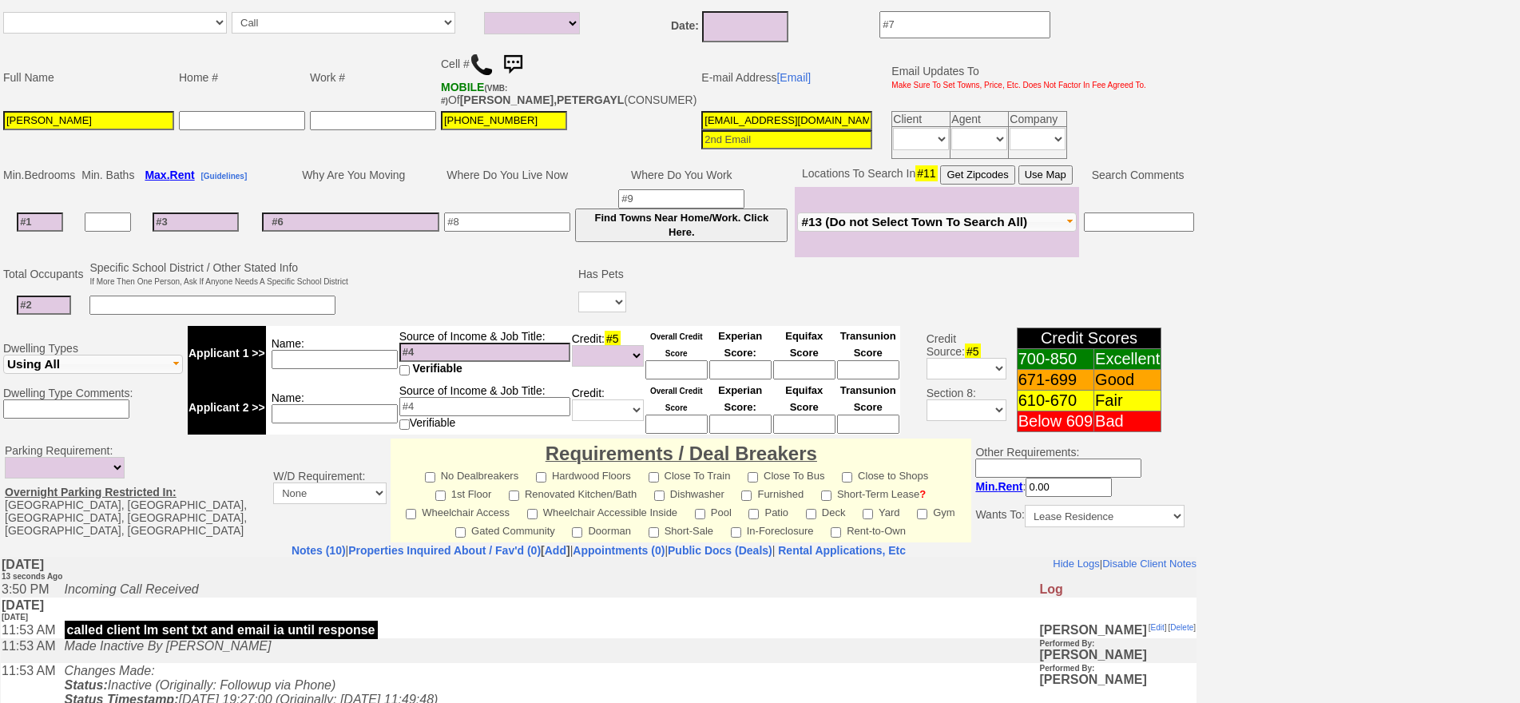
click at [34, 230] on input at bounding box center [40, 221] width 46 height 19
type input "2"
select select
type input "2"
click at [30, 324] on tbody "Status: Followup via Phone Followup via Email Followup When Section 8 Property …" at bounding box center [598, 390] width 1197 height 1078
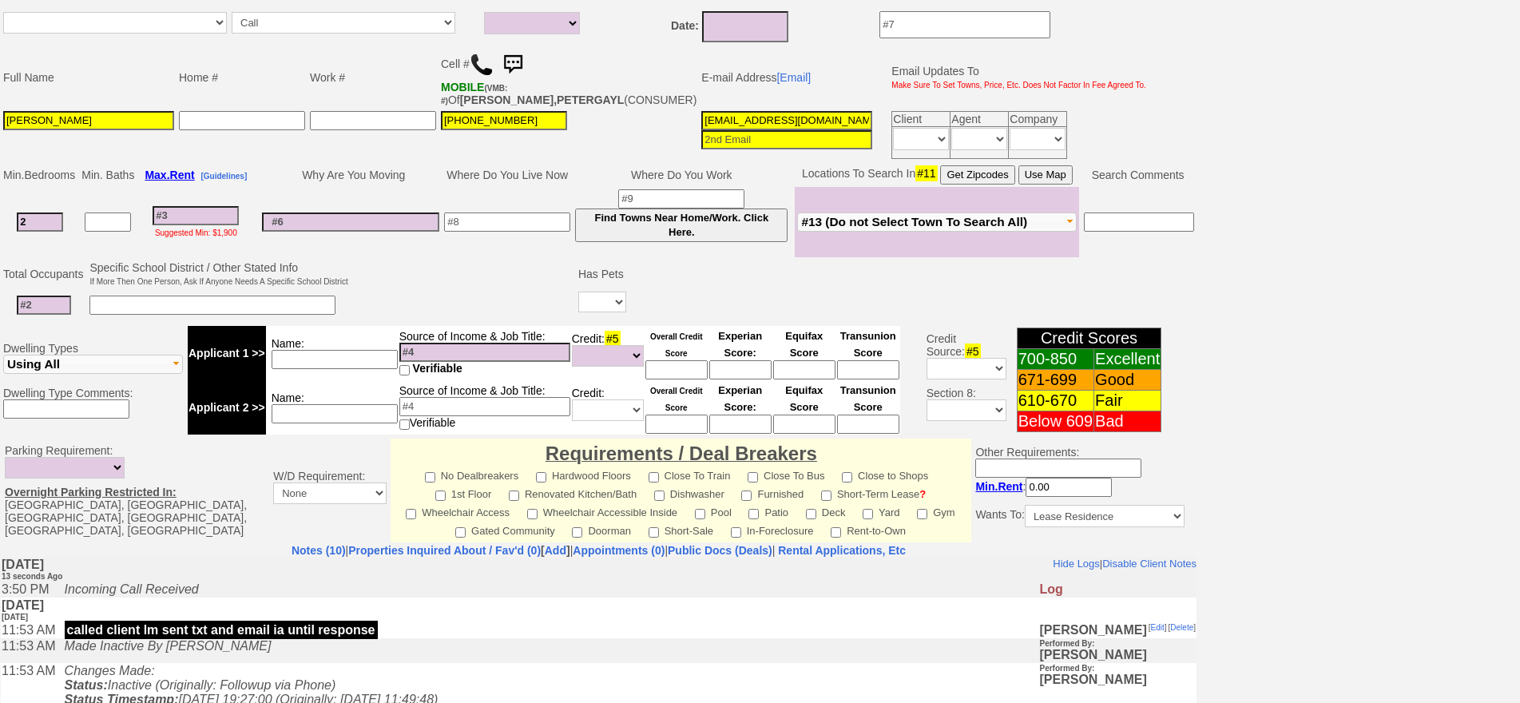
select select
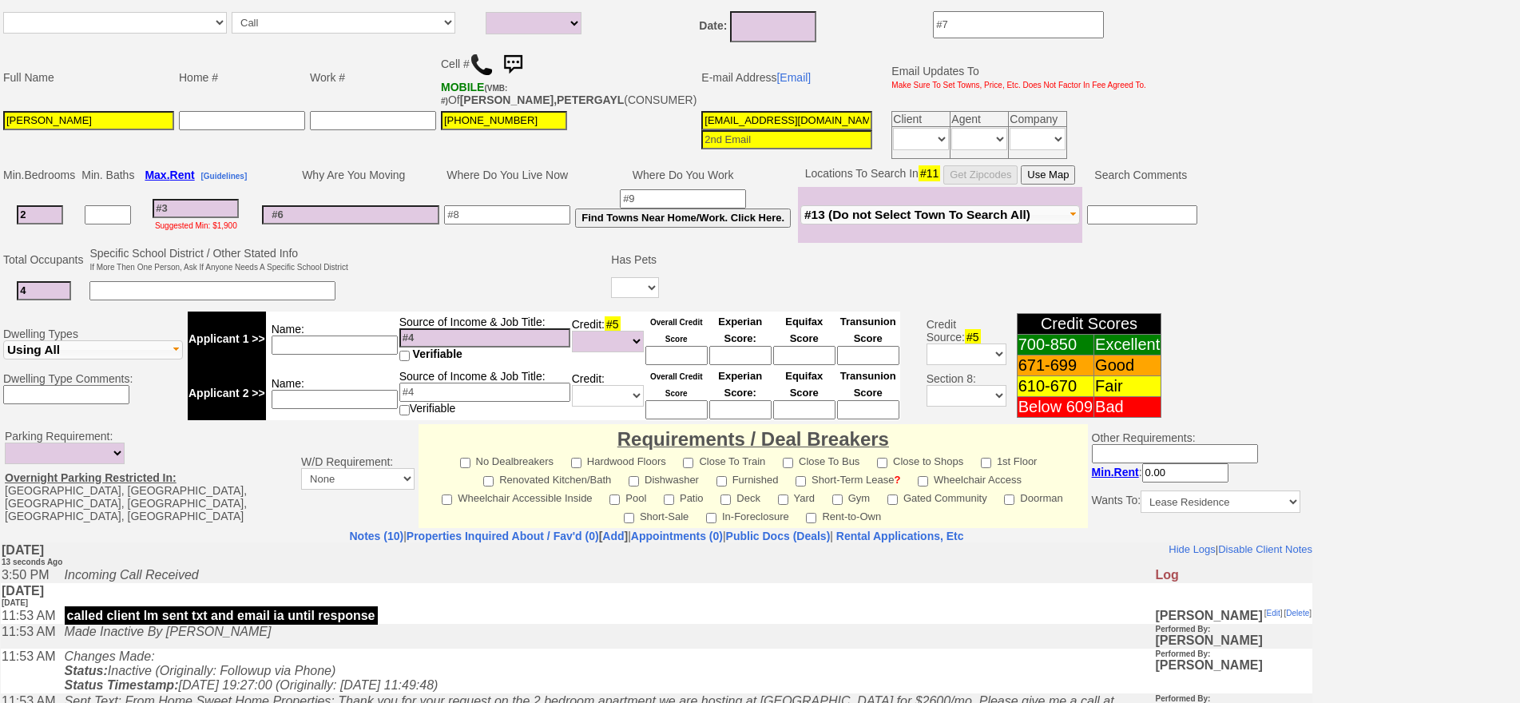
type input "4"
click at [640, 298] on select "Yes No" at bounding box center [635, 287] width 48 height 21
select select "No"
click at [613, 289] on select "Yes No" at bounding box center [635, 287] width 48 height 21
click at [309, 366] on td "Name:" at bounding box center [332, 338] width 133 height 54
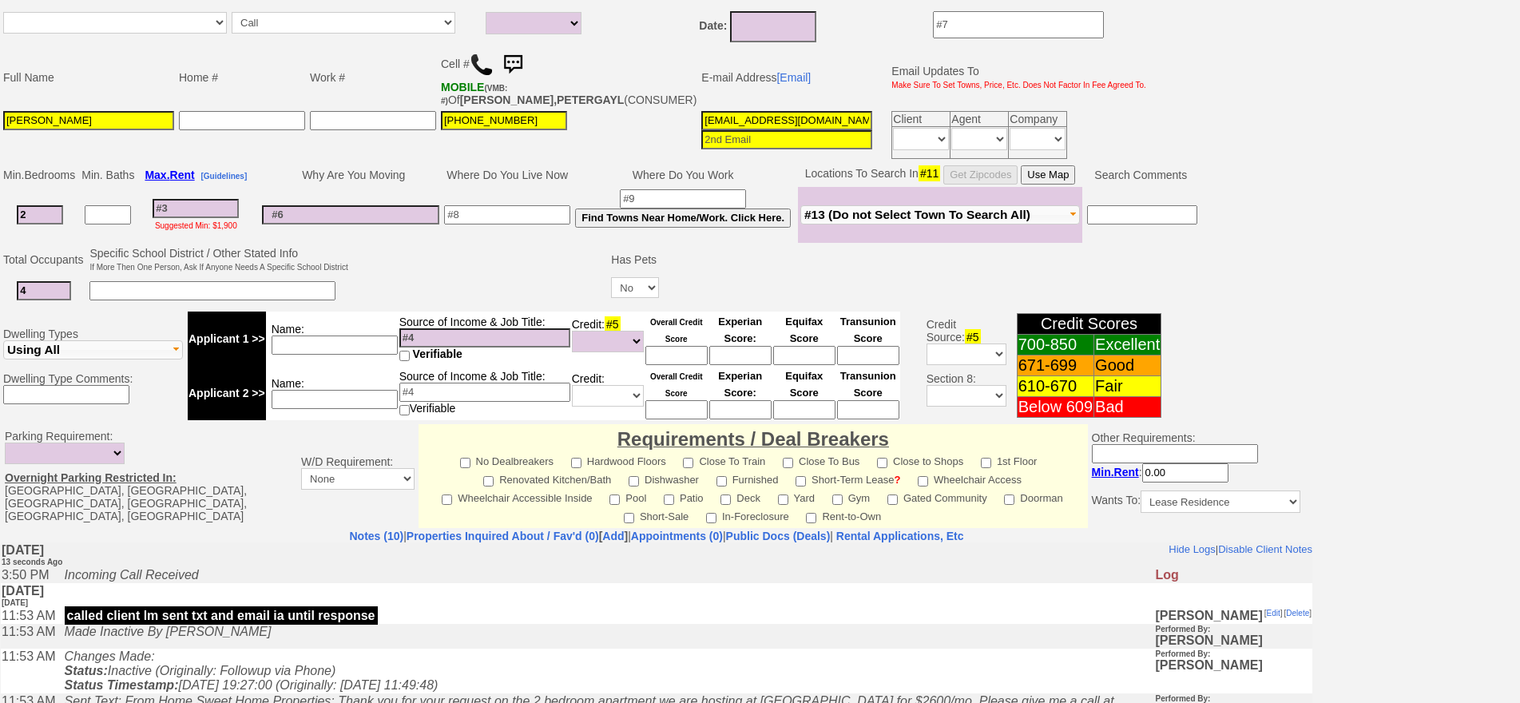
click at [311, 355] on input at bounding box center [334, 344] width 126 height 19
type input "p"
click at [651, 365] on input at bounding box center [676, 355] width 62 height 19
click at [691, 365] on input at bounding box center [676, 355] width 62 height 19
type input "677"
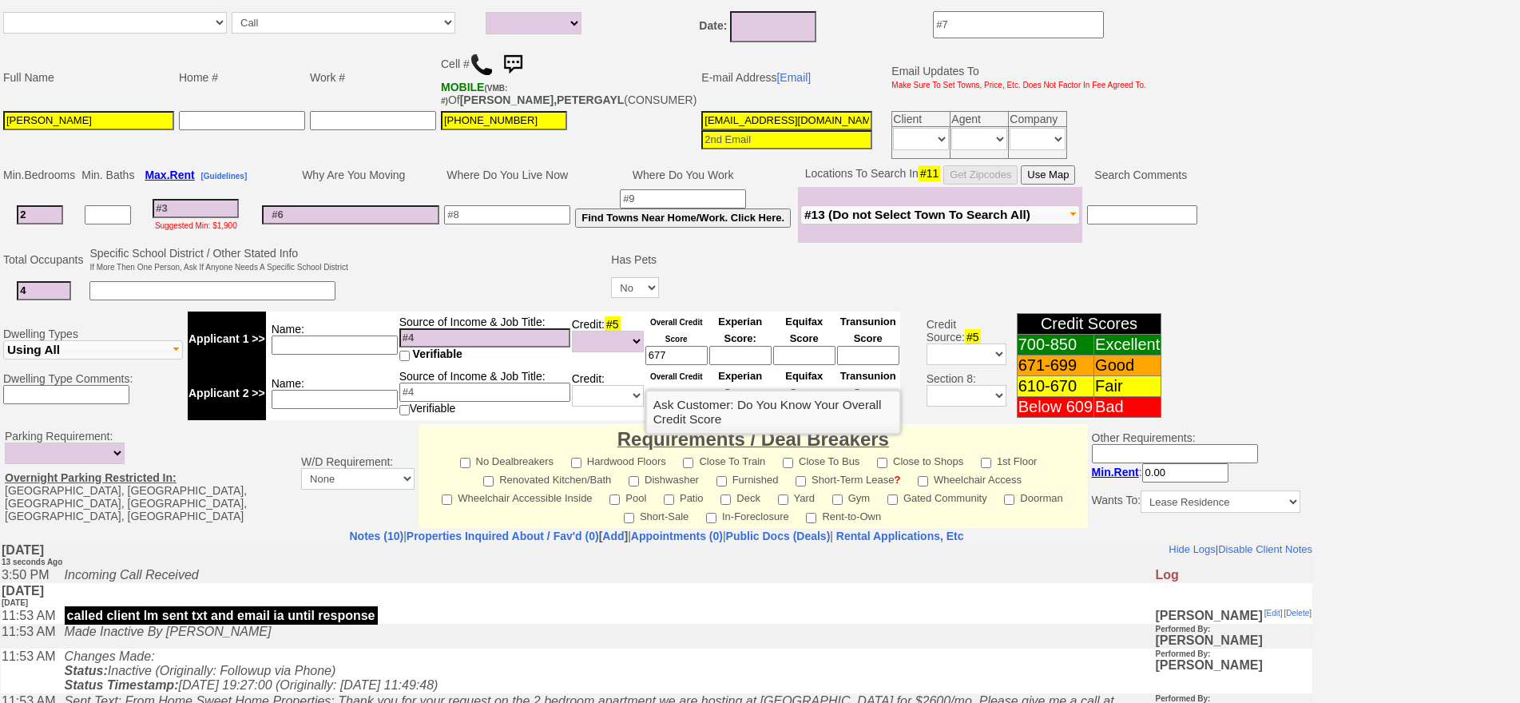
click at [364, 355] on input at bounding box center [334, 344] width 126 height 19
click at [307, 355] on input at bounding box center [334, 344] width 126 height 19
type input "nurse"
click at [456, 347] on input at bounding box center [484, 337] width 171 height 19
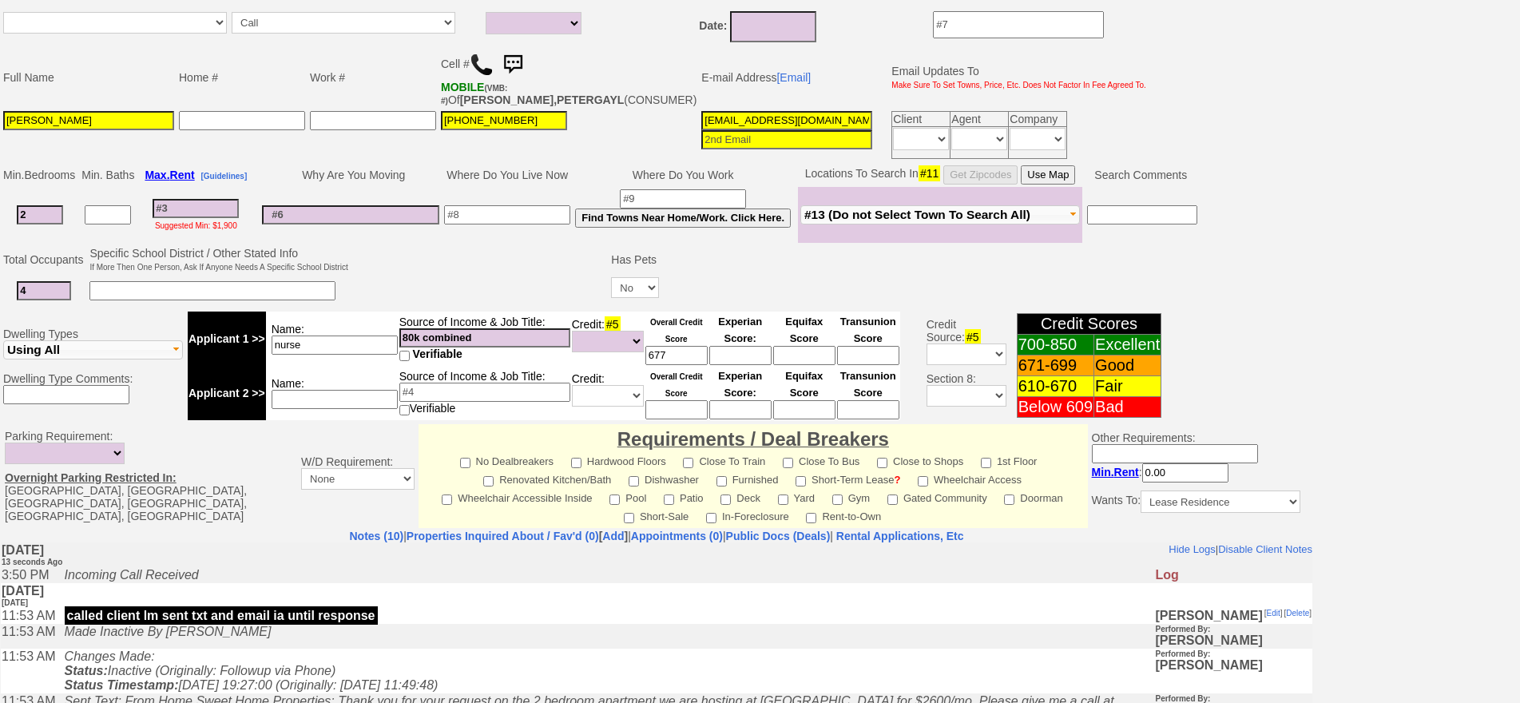
click at [457, 302] on td at bounding box center [480, 275] width 259 height 63
click at [426, 347] on input "80k combined" at bounding box center [484, 337] width 171 height 19
drag, startPoint x: 412, startPoint y: 348, endPoint x: 354, endPoint y: 355, distance: 58.7
click at [354, 355] on tr "Applicant 1 >> Name: nurse Source of Income & Job Title: 80k combined Verifiabl…" at bounding box center [544, 338] width 712 height 54
type input "94k combined"
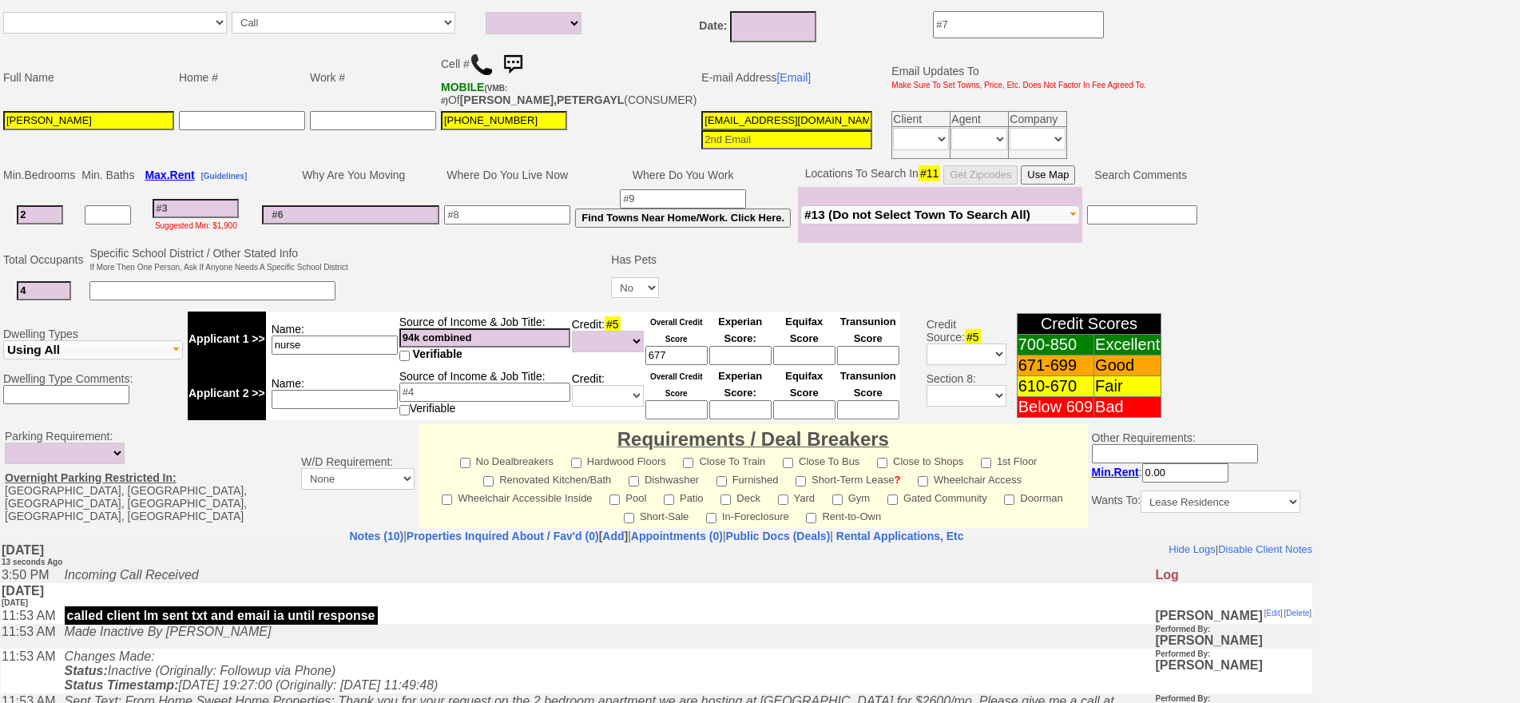
click at [679, 359] on input "677" at bounding box center [676, 355] width 62 height 19
click at [497, 224] on input at bounding box center [507, 214] width 126 height 19
type input "mt vernon"
click at [200, 218] on input at bounding box center [196, 208] width 86 height 19
type input "2"
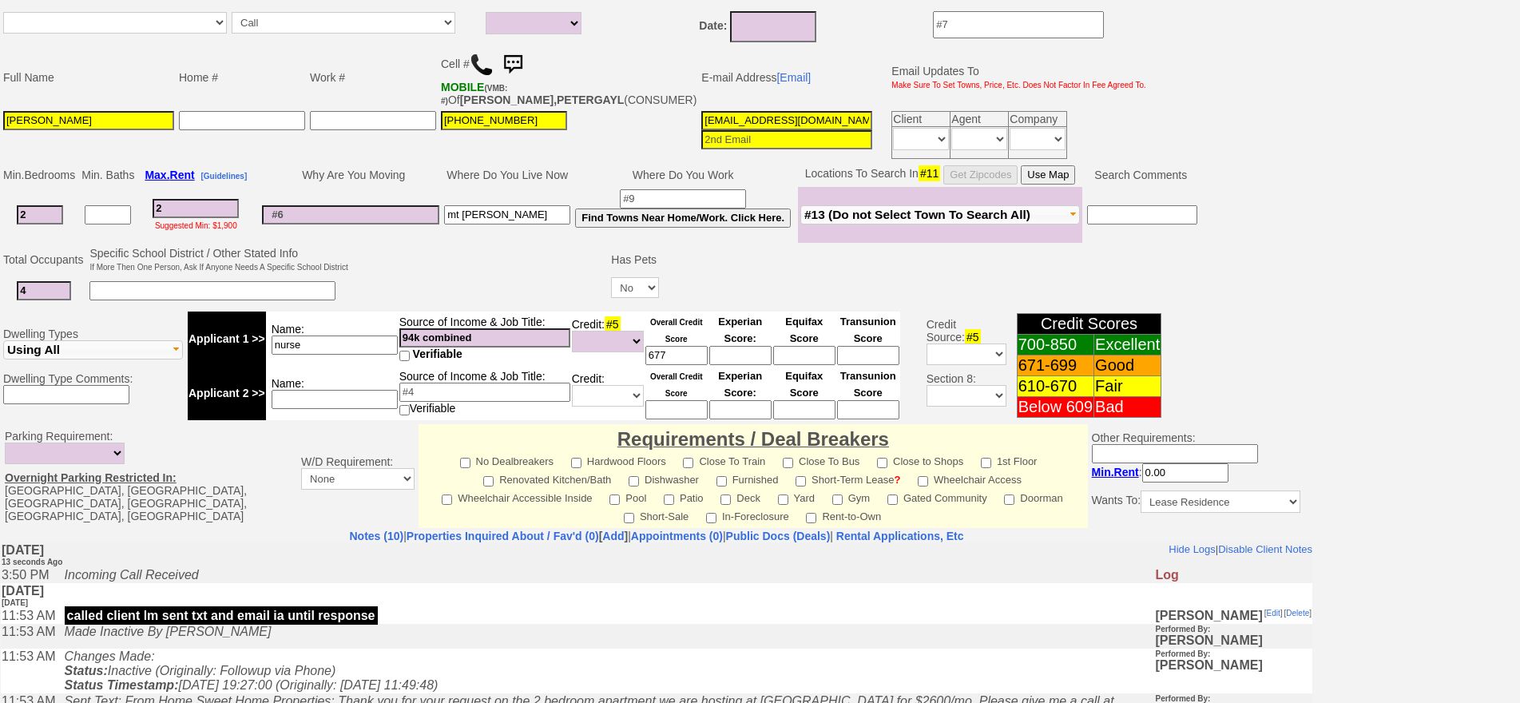
select select
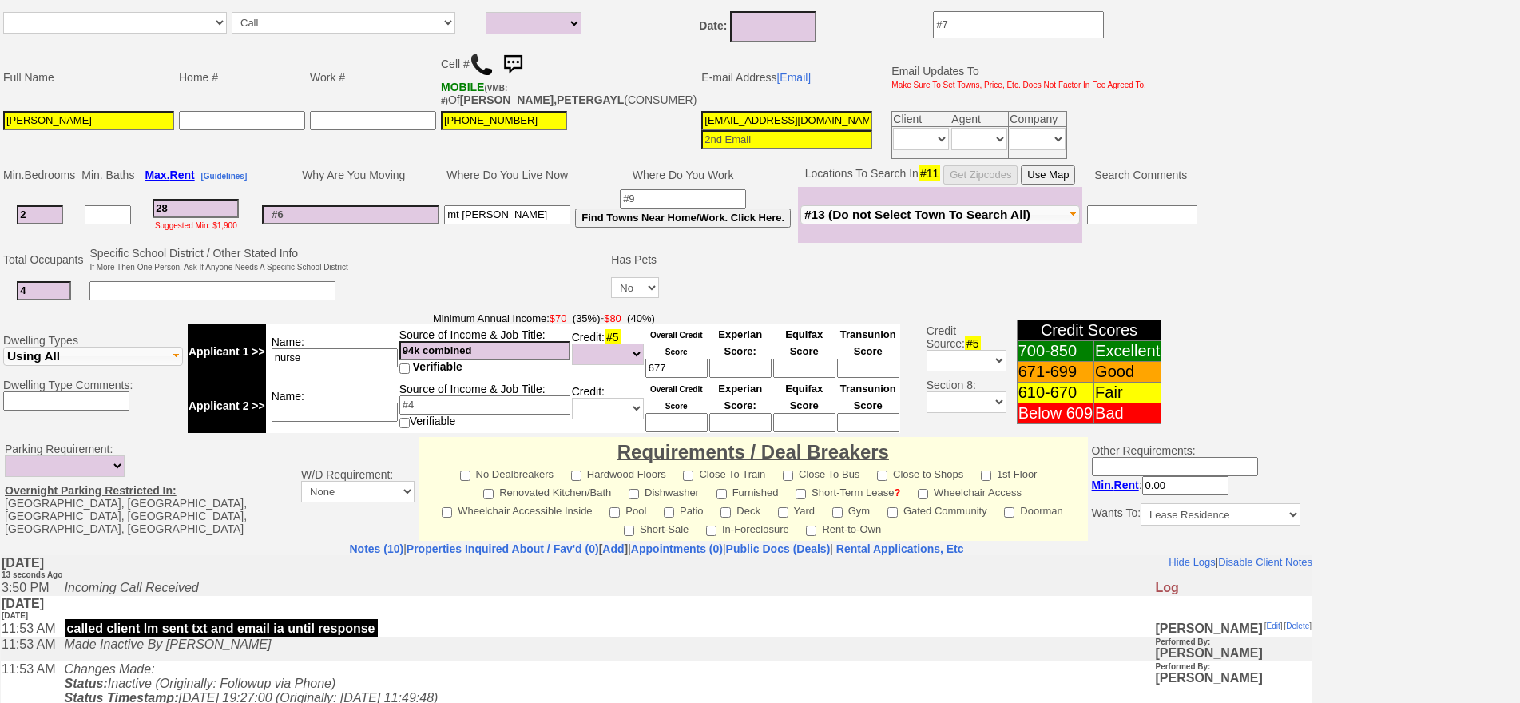
type input "280"
select select
type input "2800"
select select
type input "2800"
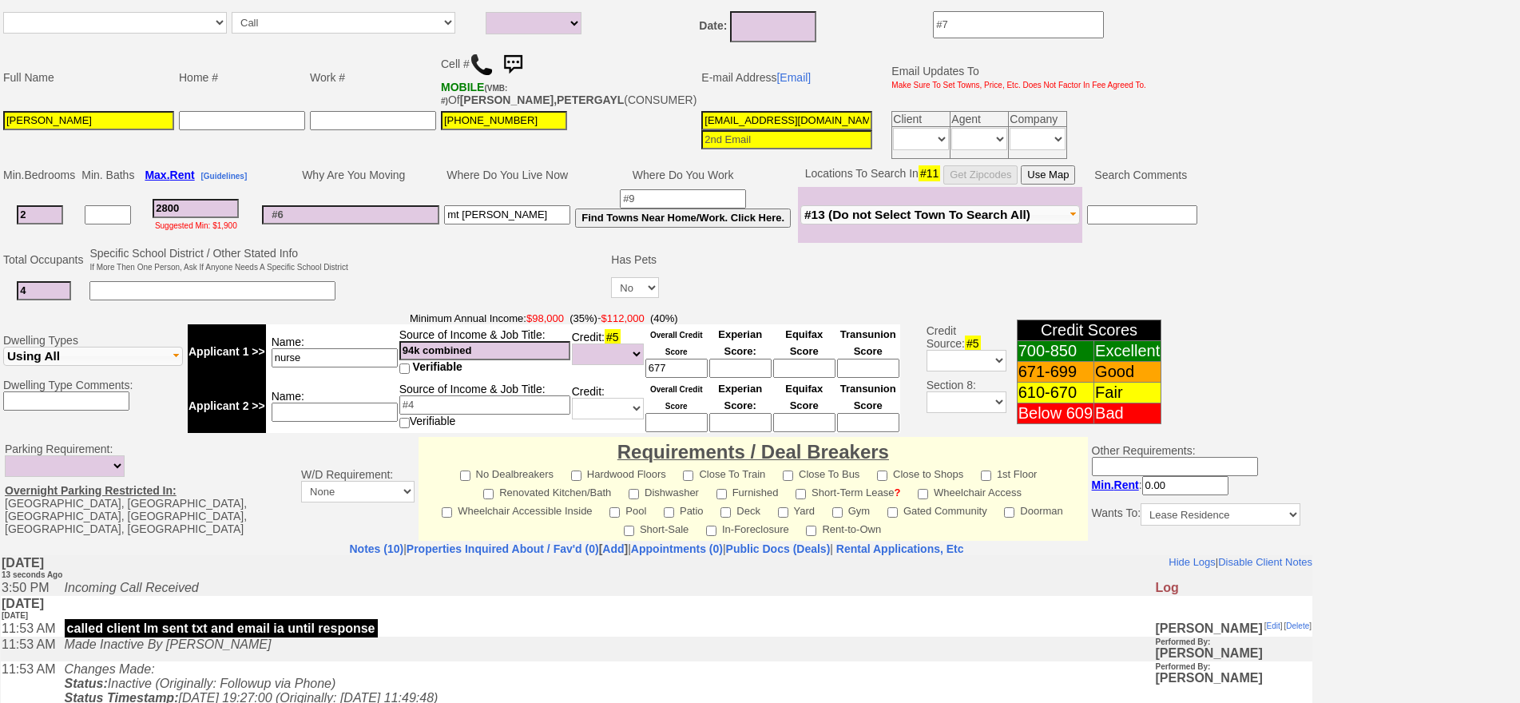
click at [291, 224] on input at bounding box center [350, 214] width 177 height 19
select select
click at [1075, 184] on button "Use Map" at bounding box center [1047, 174] width 54 height 19
click at [216, 218] on input "2800" at bounding box center [196, 208] width 86 height 19
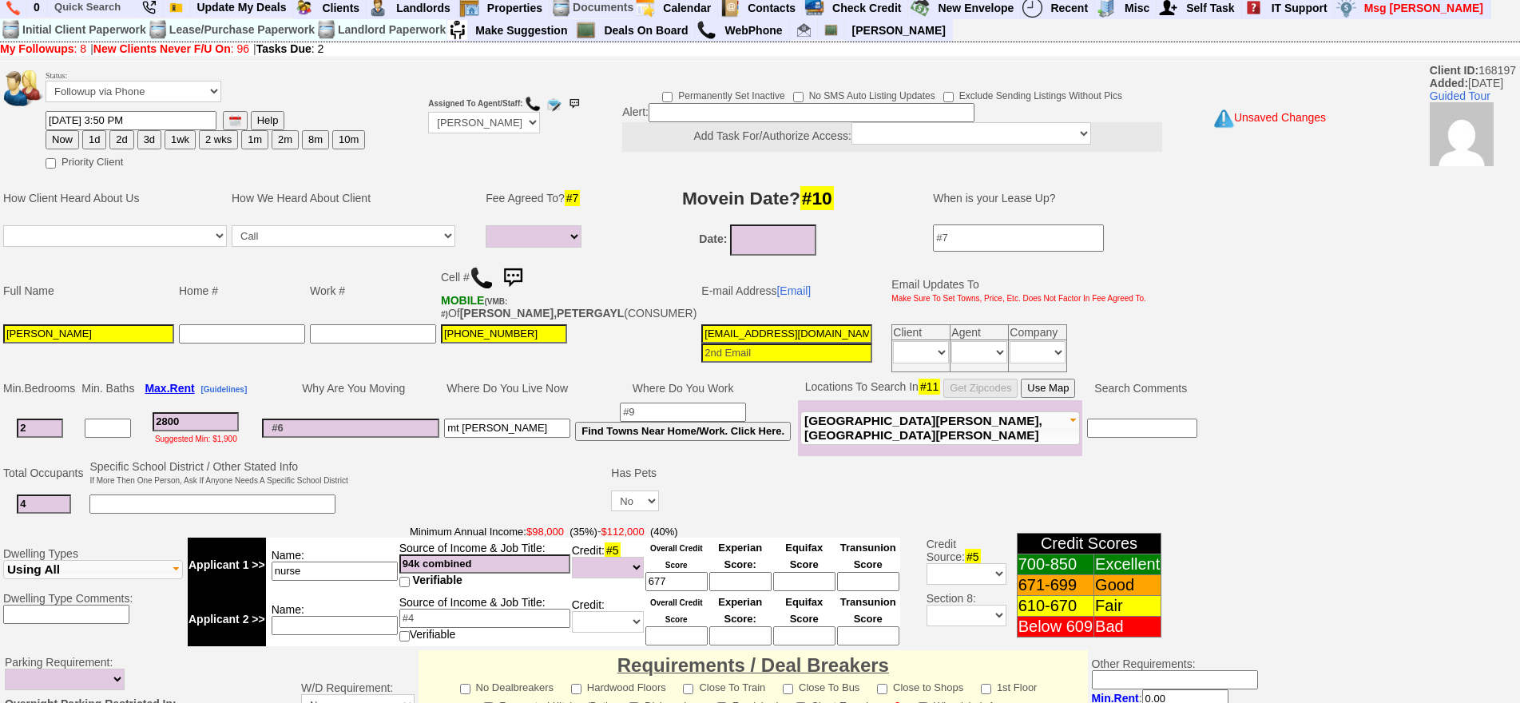
scroll to position [0, 0]
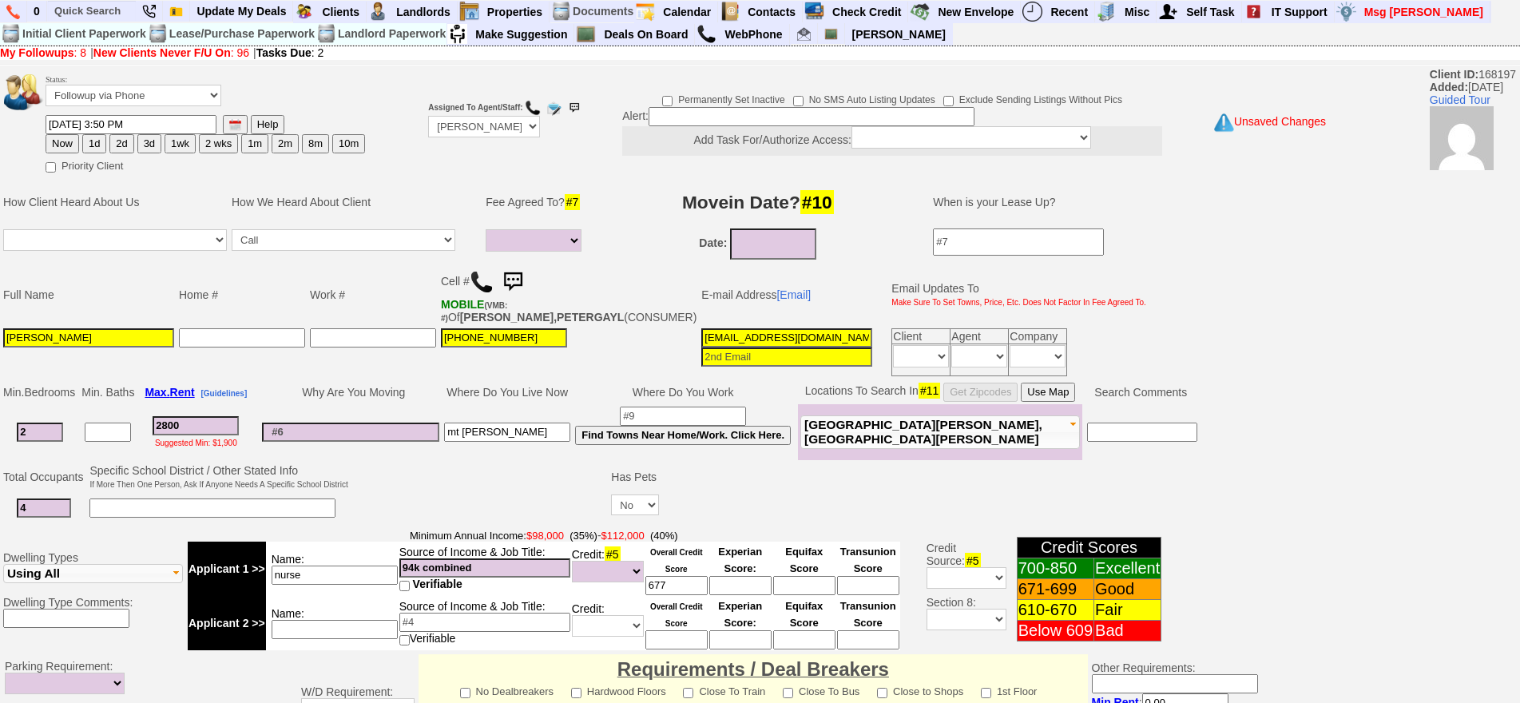
click at [369, 442] on input at bounding box center [350, 431] width 177 height 19
click at [286, 404] on td "Why Are You Moving" at bounding box center [351, 392] width 182 height 24
click at [701, 347] on input "sunnyshadestar@gmail.com" at bounding box center [786, 337] width 171 height 19
click at [96, 147] on button "1d" at bounding box center [94, 143] width 24 height 19
type input "10/02/2025 03:51 PM"
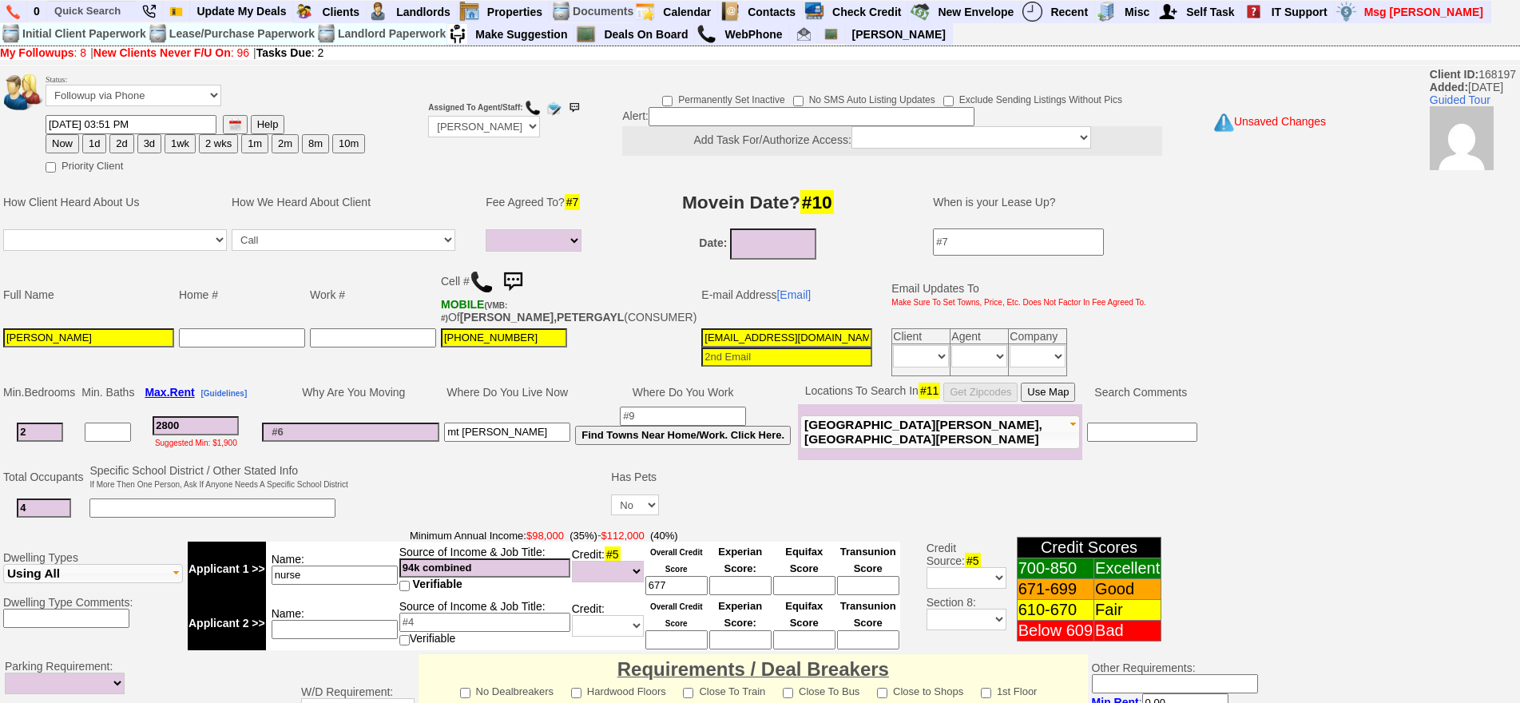
scroll to position [460, 0]
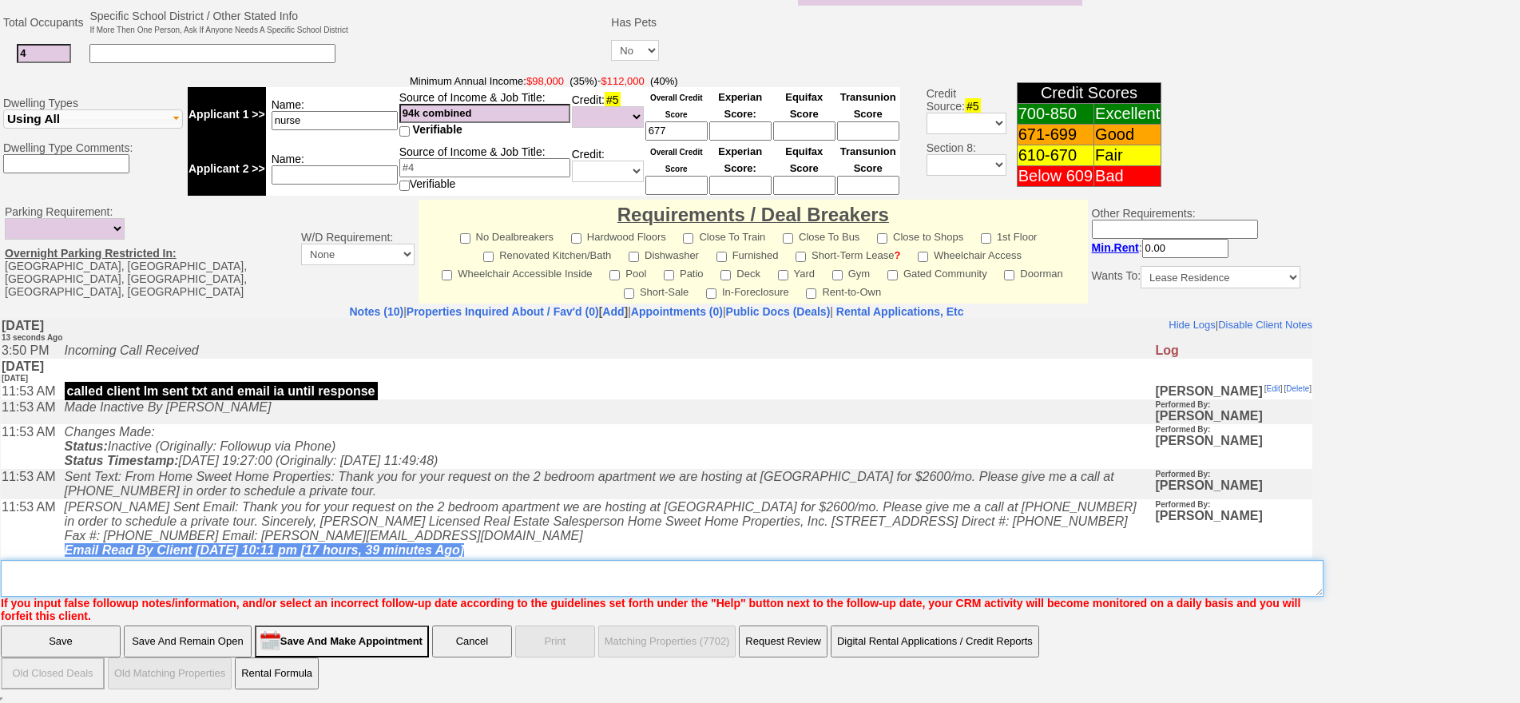
click at [360, 584] on textarea "Insert New Note Here" at bounding box center [662, 578] width 1322 height 37
type textarea "fu"
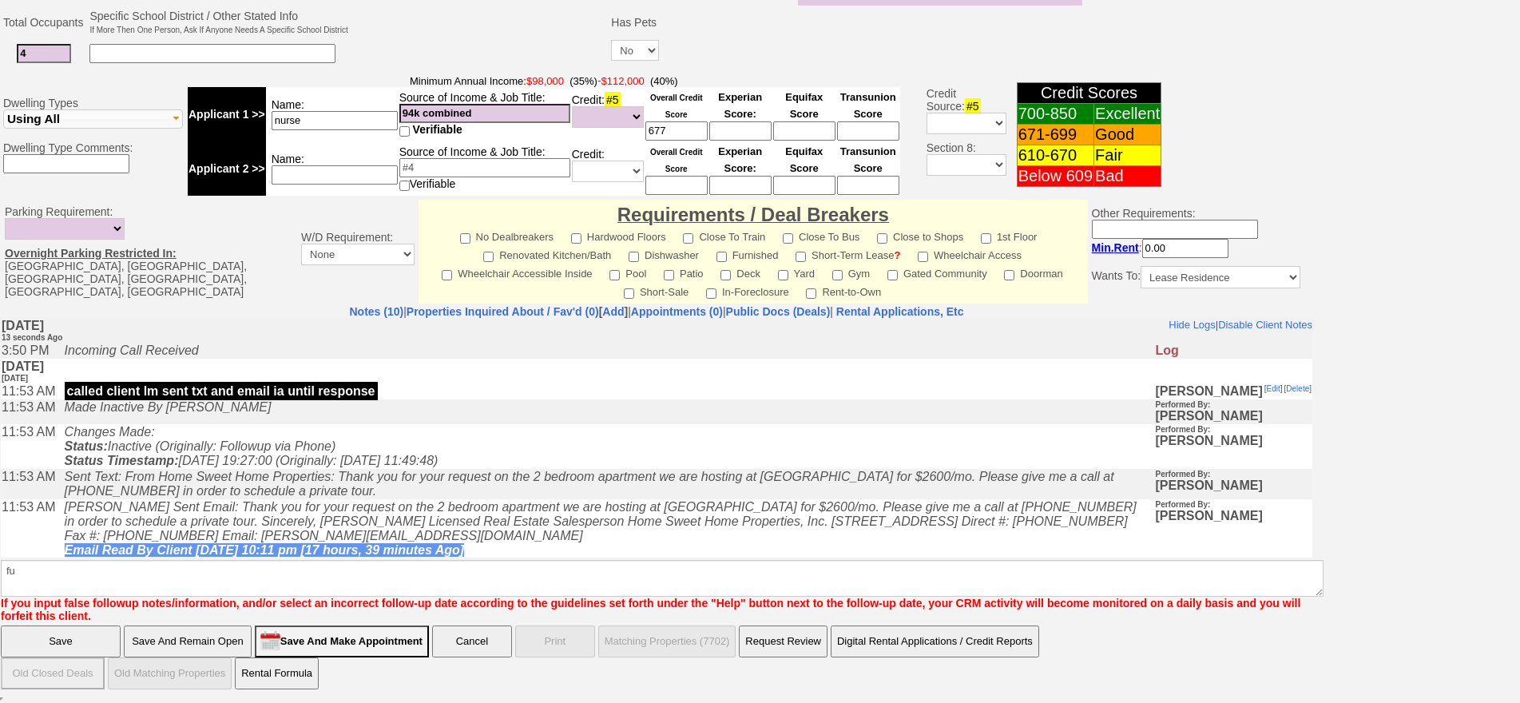
click input "Save" at bounding box center [61, 641] width 120 height 32
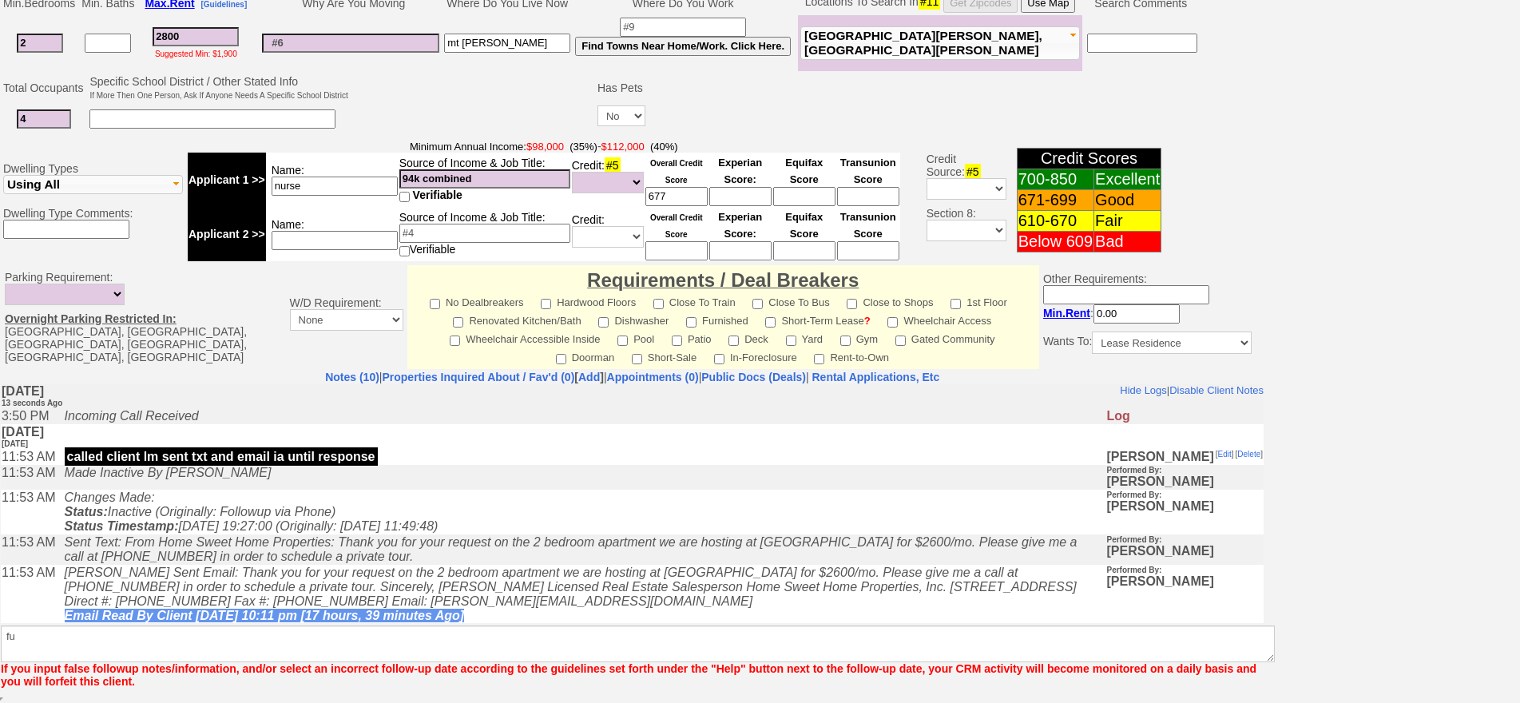
scroll to position [402, 0]
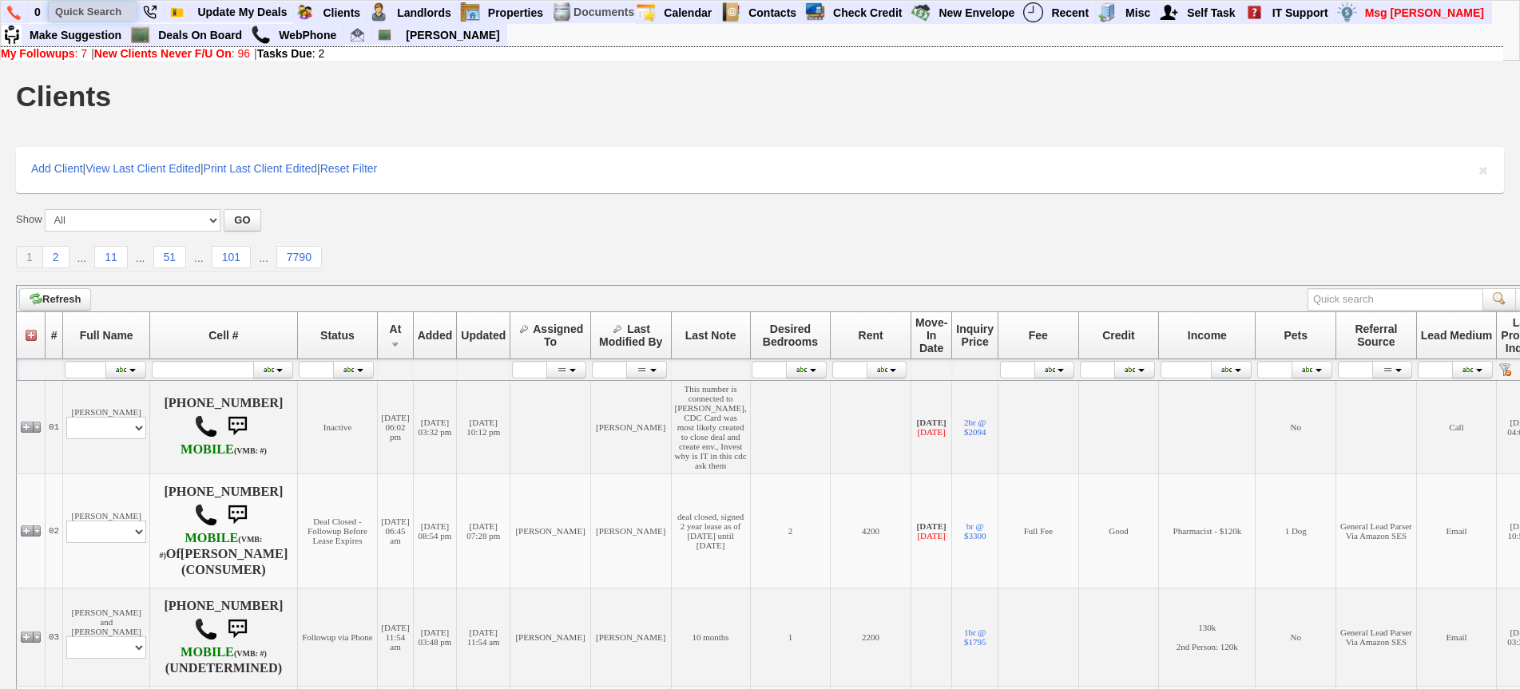
click at [85, 12] on input "text" at bounding box center [93, 12] width 88 height 20
click at [124, 14] on input "9143383546" at bounding box center [93, 12] width 88 height 20
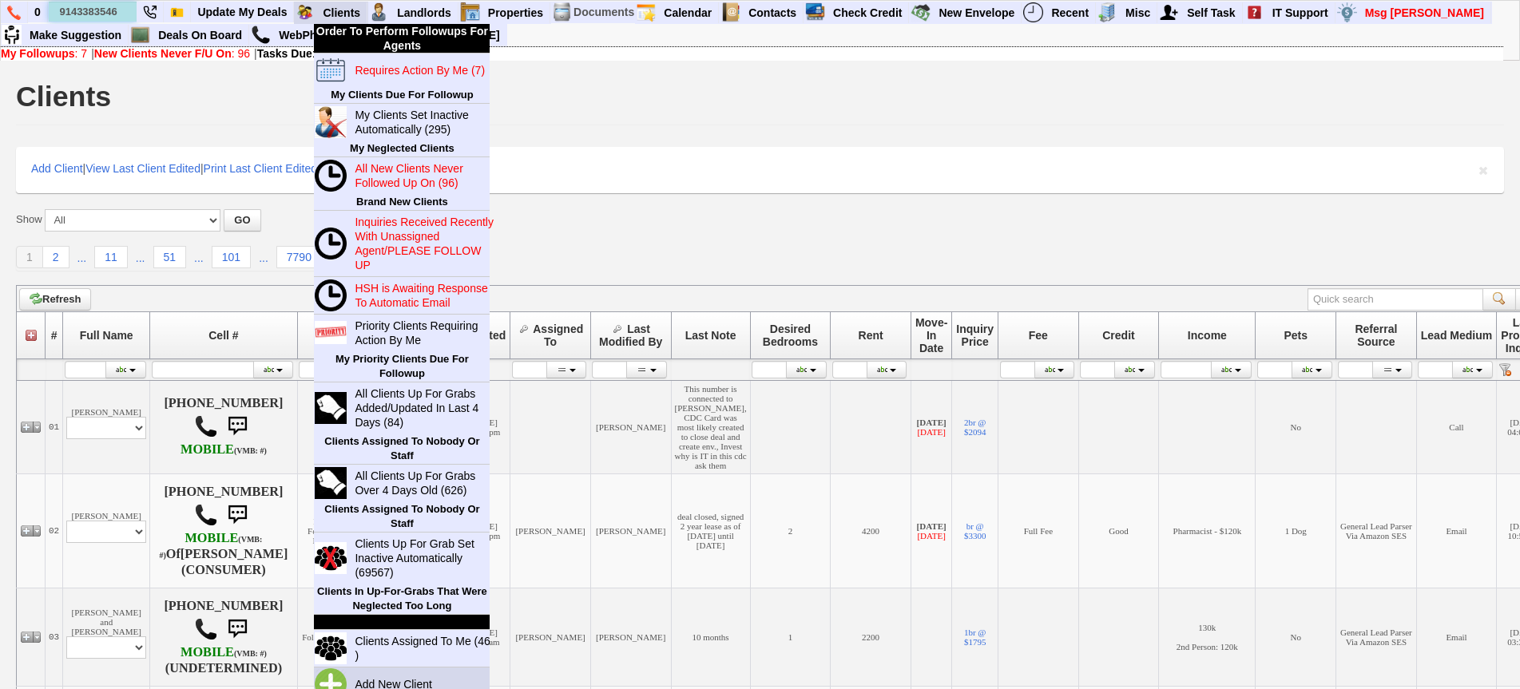
type input "9143383546"
click at [390, 686] on link "Add New Client" at bounding box center [399, 684] width 103 height 21
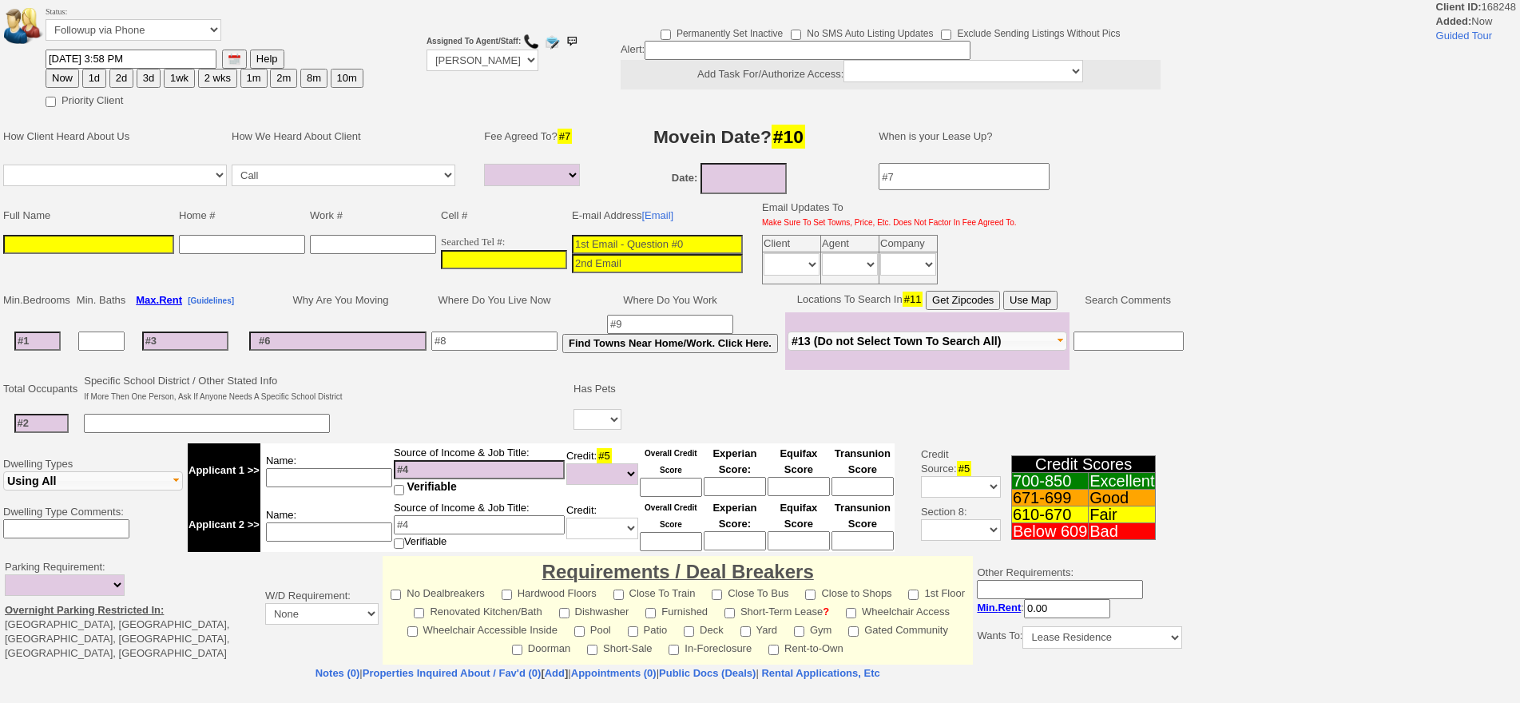
select select
click at [460, 256] on input at bounding box center [504, 259] width 126 height 19
type input "914-338-____"
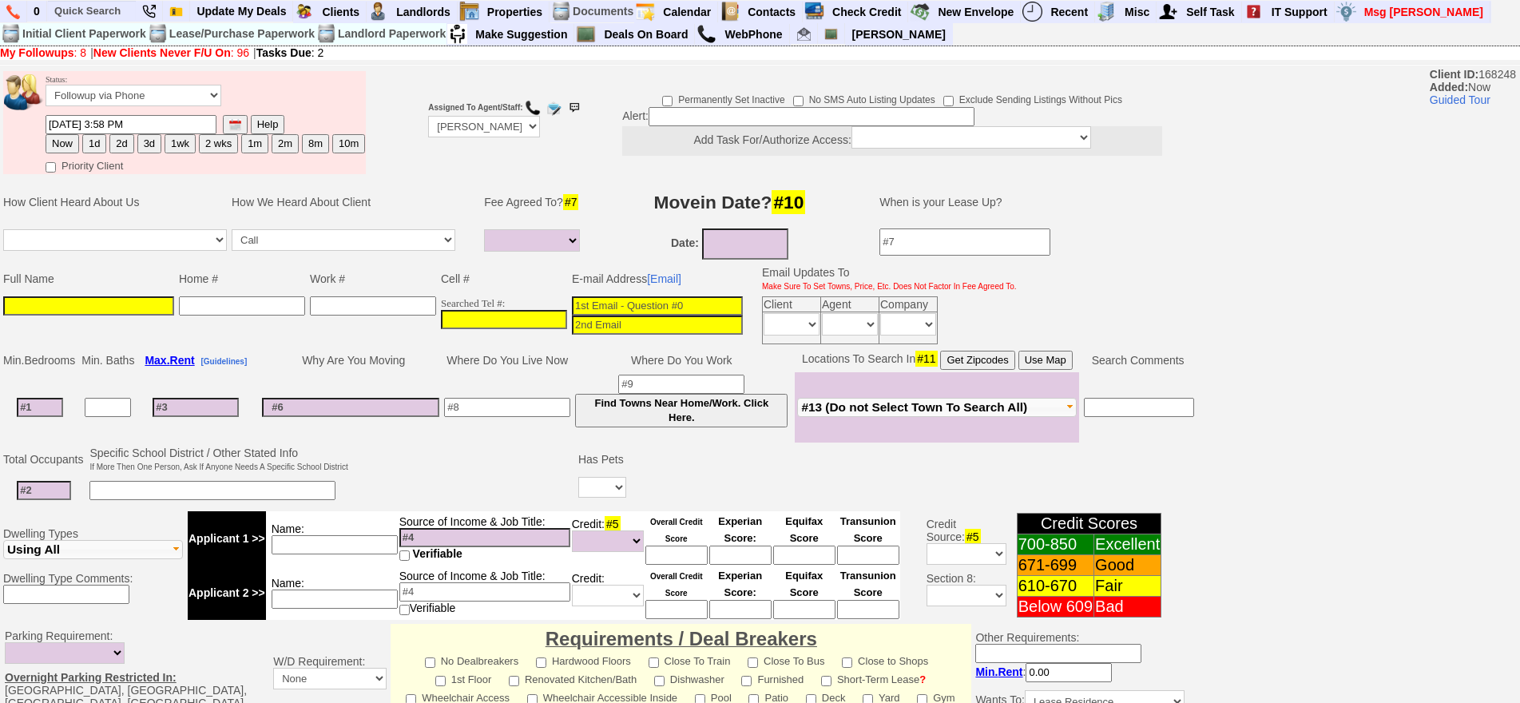
click at [54, 306] on input at bounding box center [88, 305] width 171 height 19
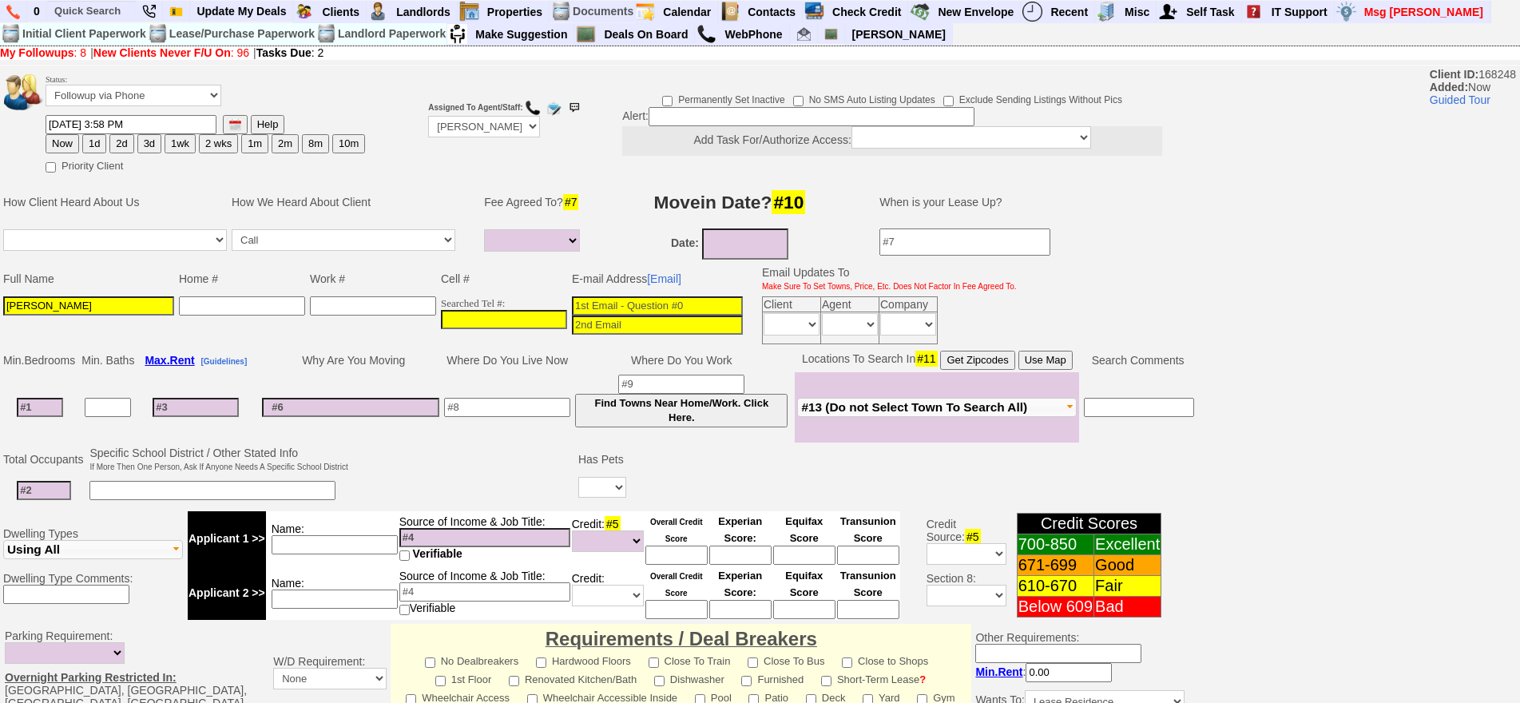
type input "[PERSON_NAME]"
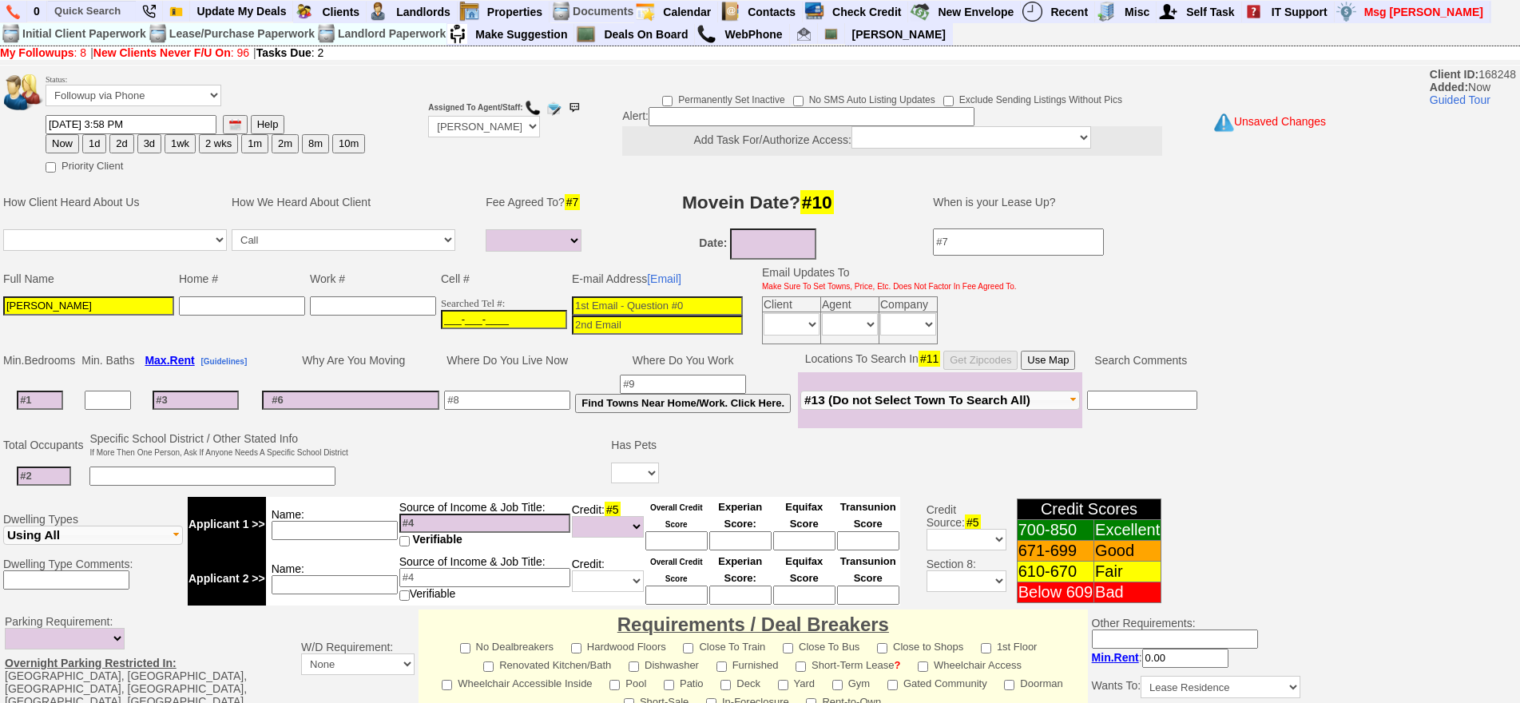
click at [446, 318] on input "___-___-____" at bounding box center [504, 319] width 126 height 19
type input "[PHONE_NUMBER]"
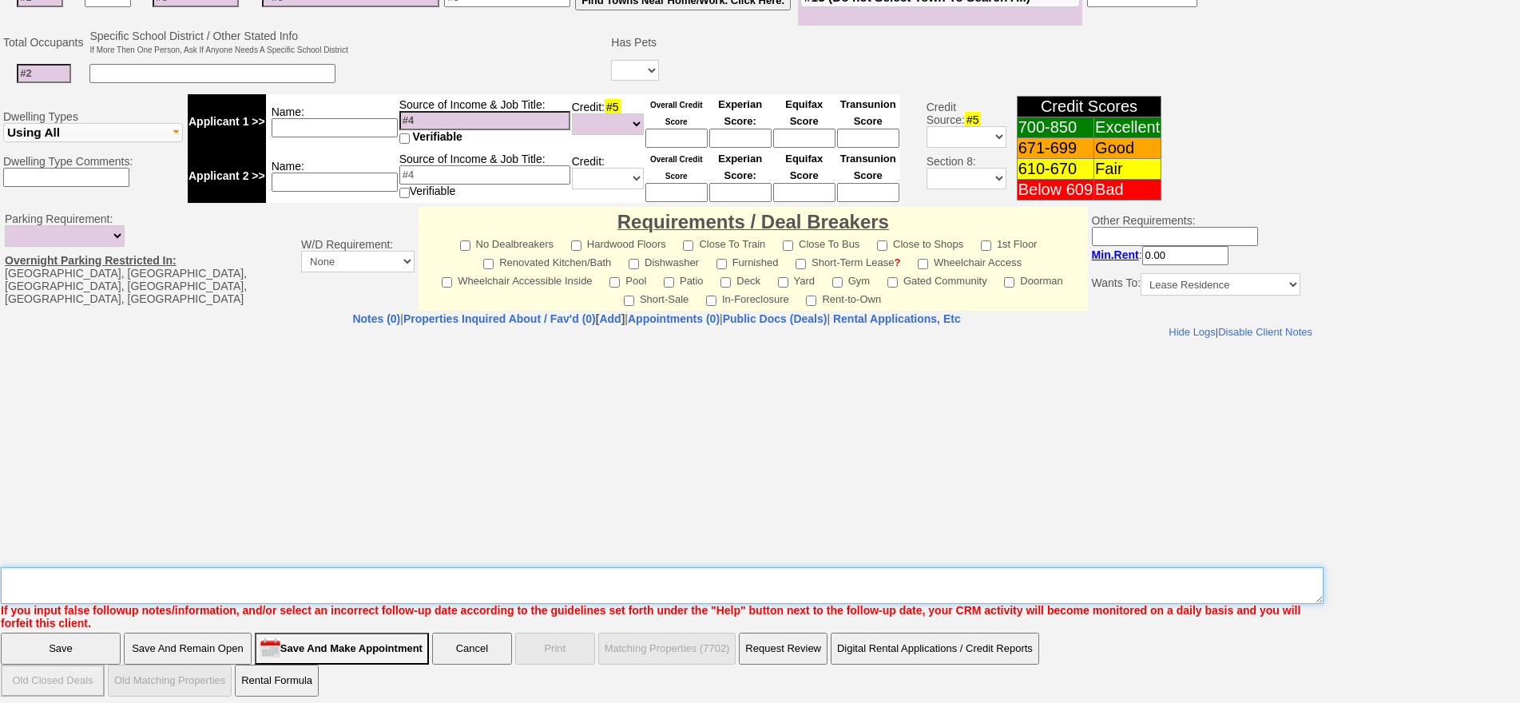
click at [373, 592] on textarea "Insert New Note Here" at bounding box center [662, 585] width 1322 height 37
type textarea "[PERSON_NAME] 2 bdrm [PERSON_NAME]"
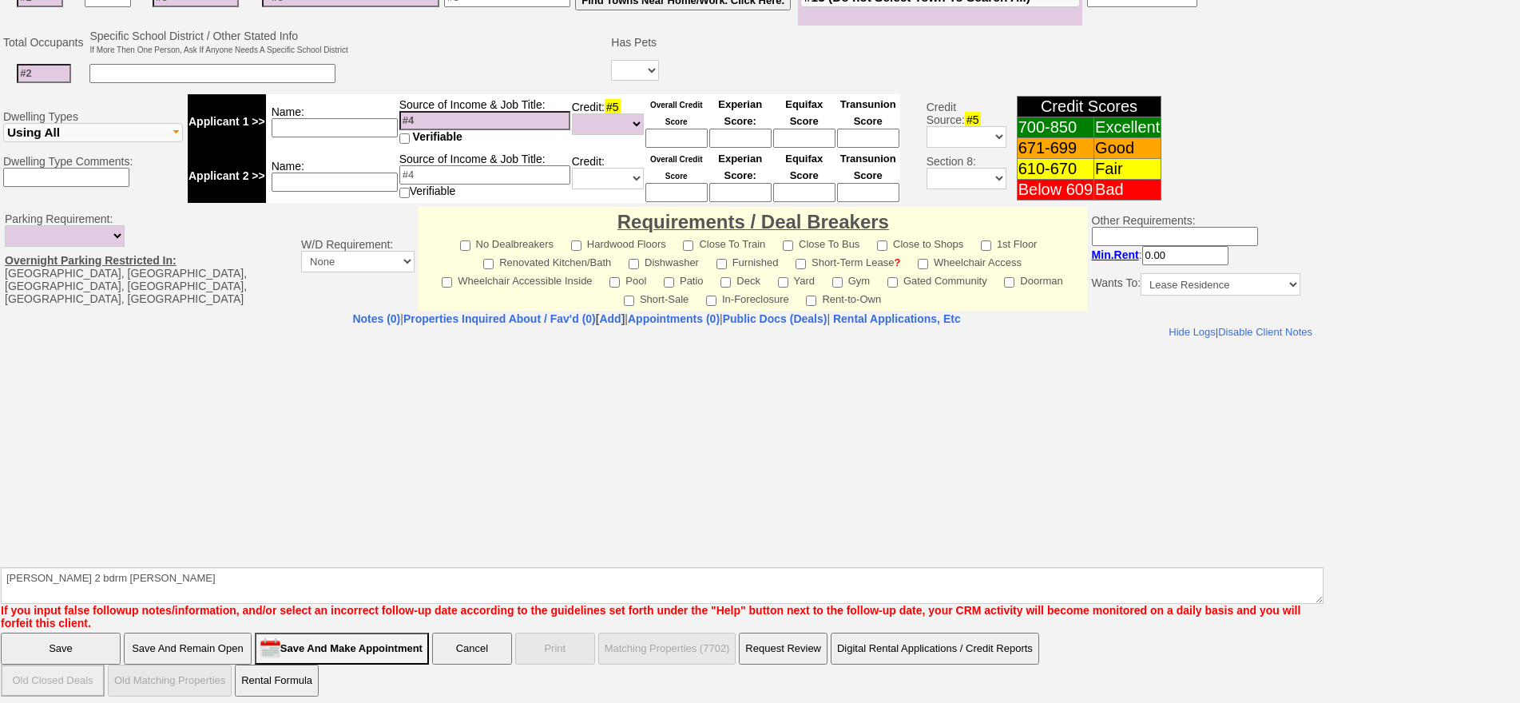
click input "Save" at bounding box center [61, 648] width 120 height 32
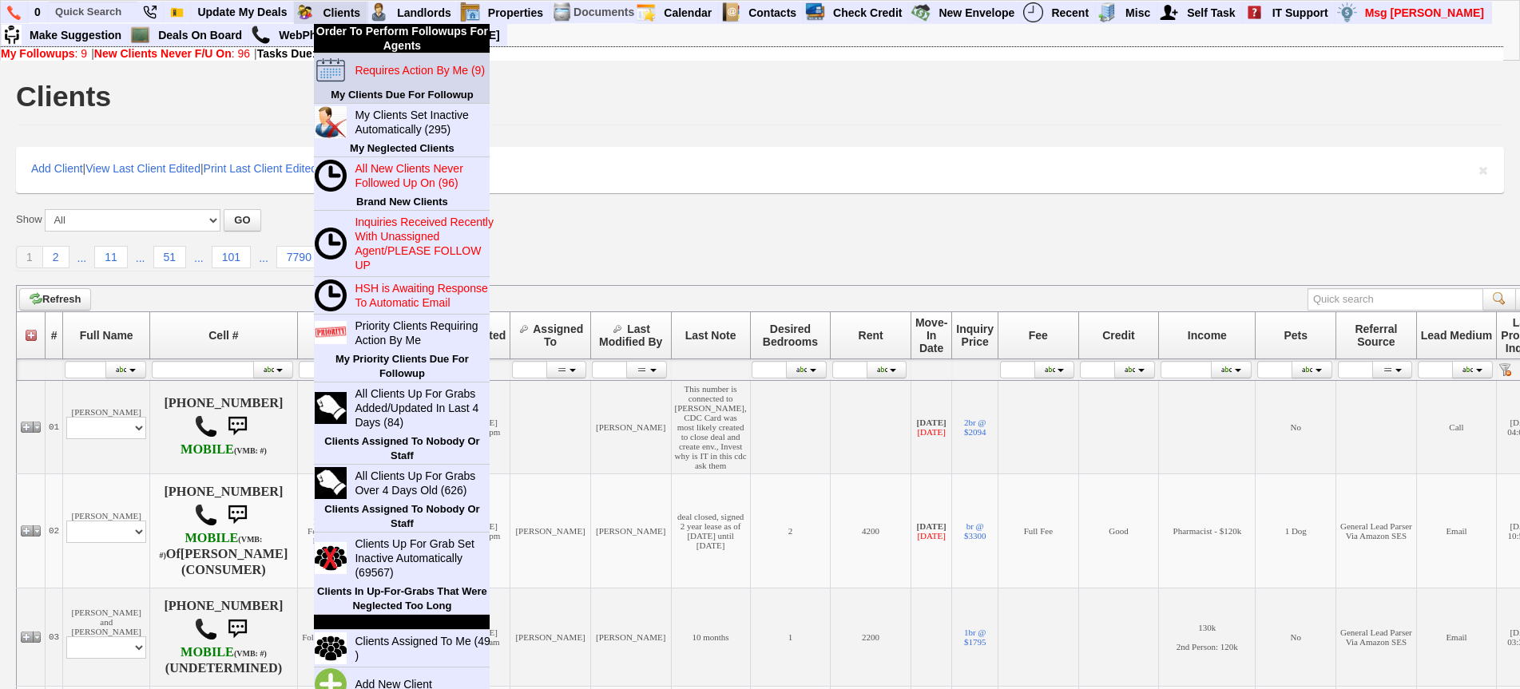
click at [388, 71] on blink "Requires Action By Me (9)" at bounding box center [420, 70] width 130 height 13
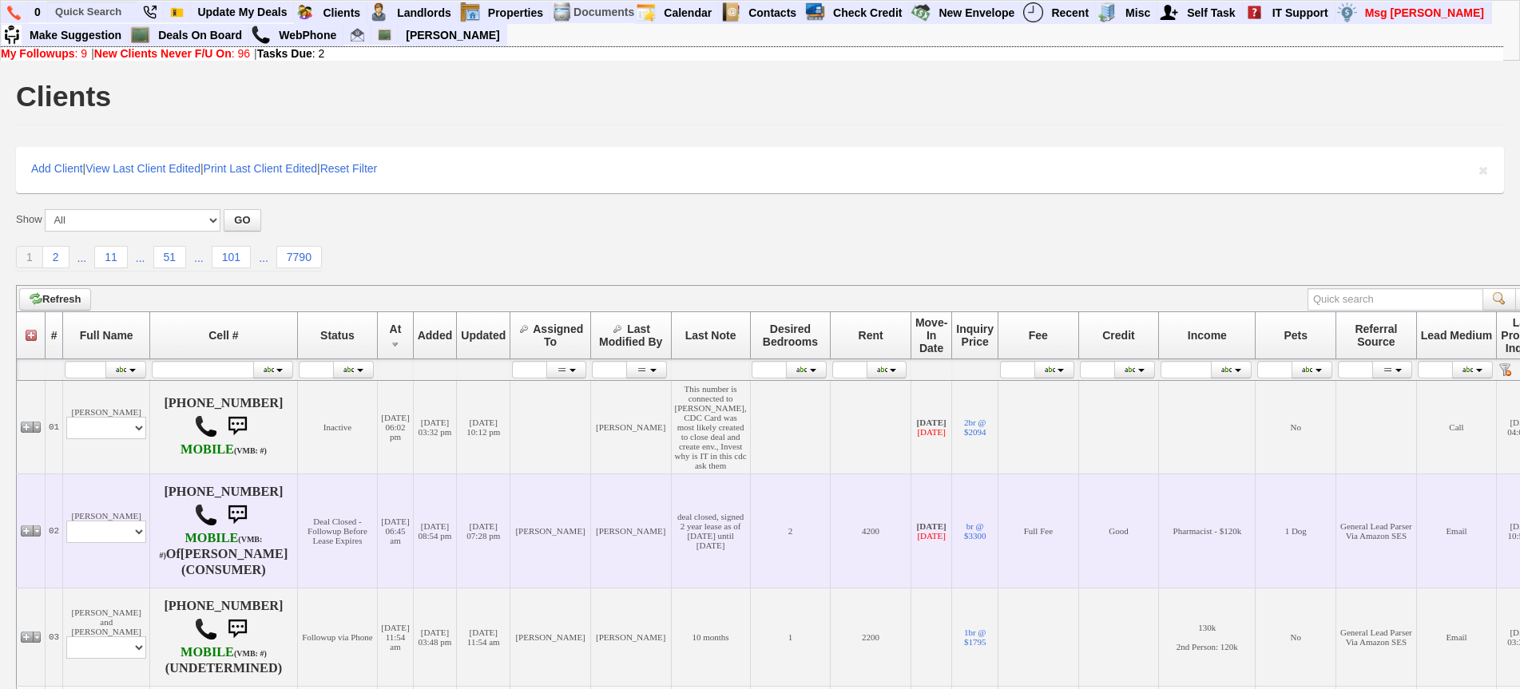
scroll to position [36, 0]
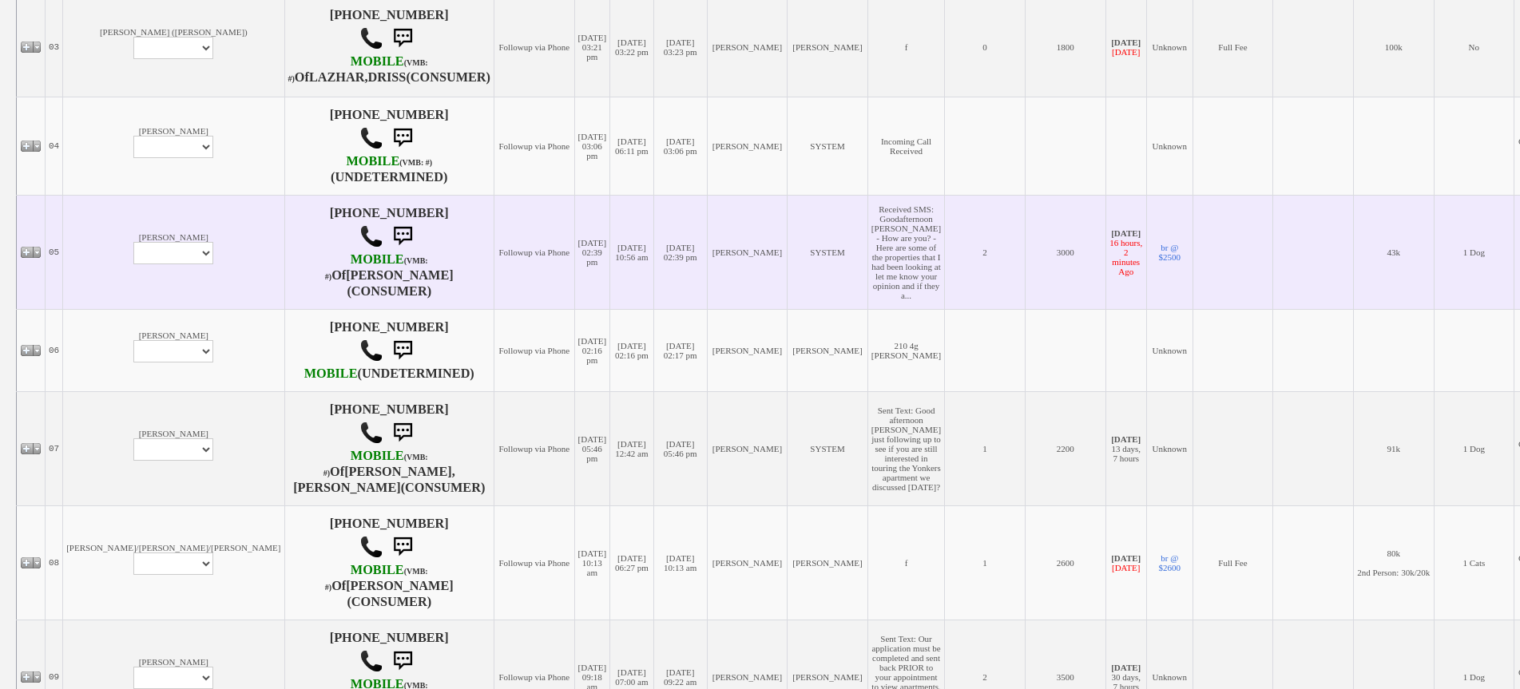
scroll to position [639, 0]
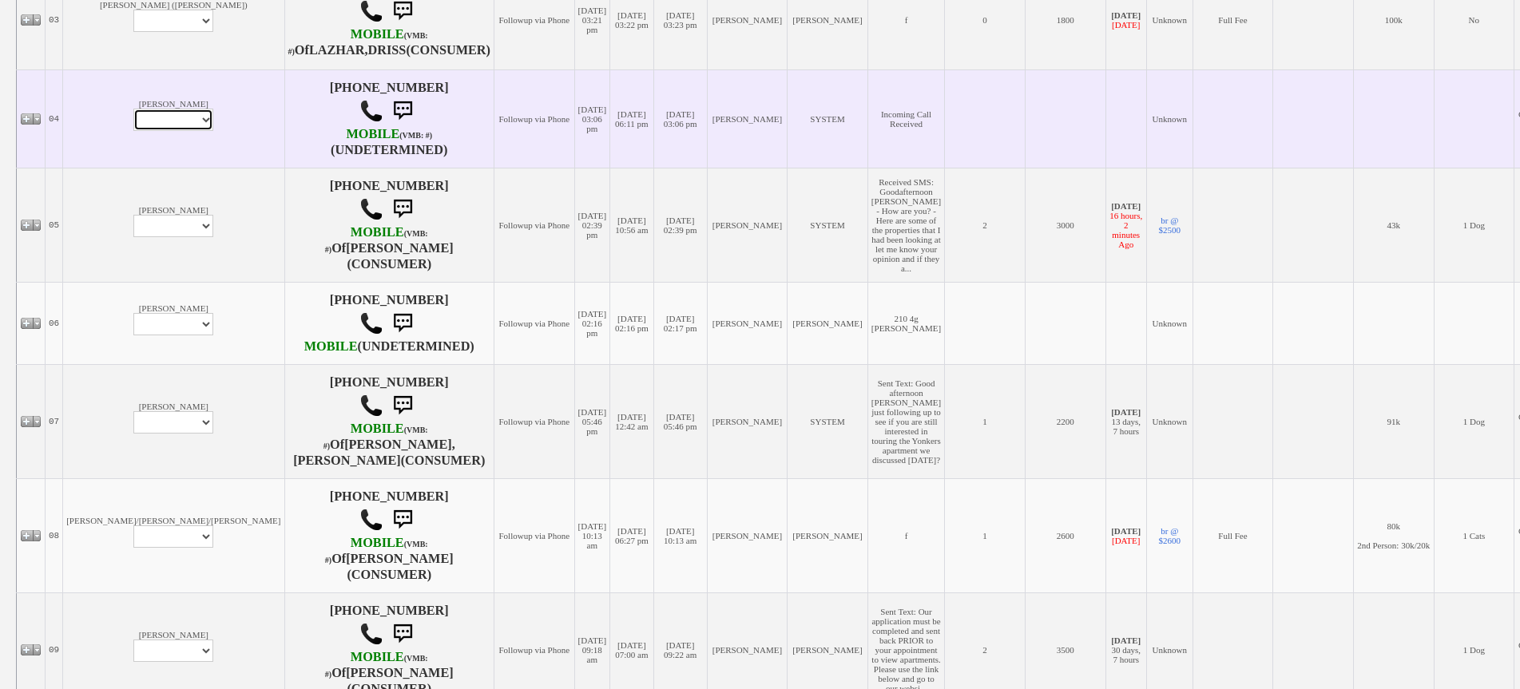
click at [133, 131] on select "Profile Edit Print Email Externally (Will Not Be Tracked In CRM) Closed Deals" at bounding box center [173, 120] width 80 height 22
select select "ChangeURL,/crm/custom/edit_client_form.php?redirect=%2Fcrm%2Fclients.php&id=168…"
click at [133, 124] on select "Profile Edit Print Email Externally (Will Not Be Tracked In CRM) Closed Deals" at bounding box center [173, 120] width 80 height 22
select select
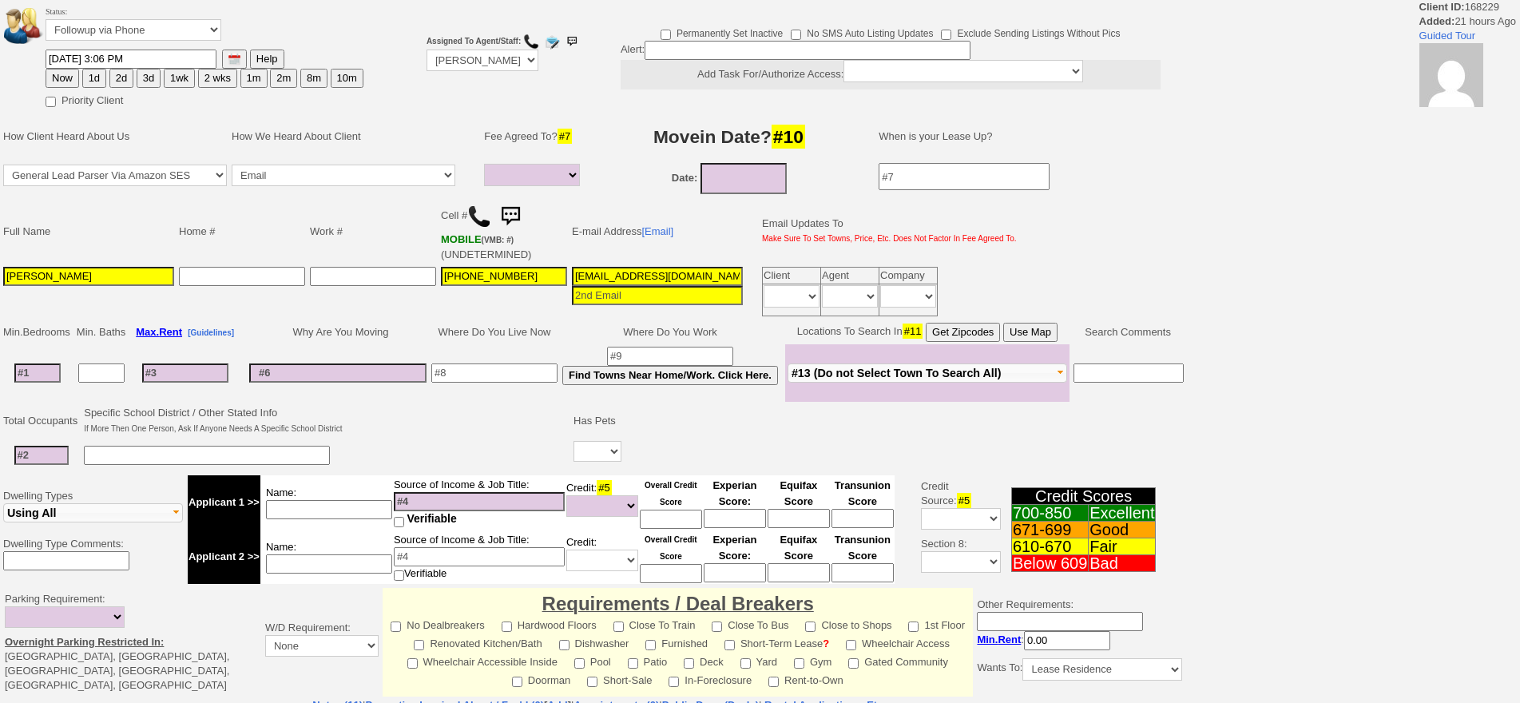
select select
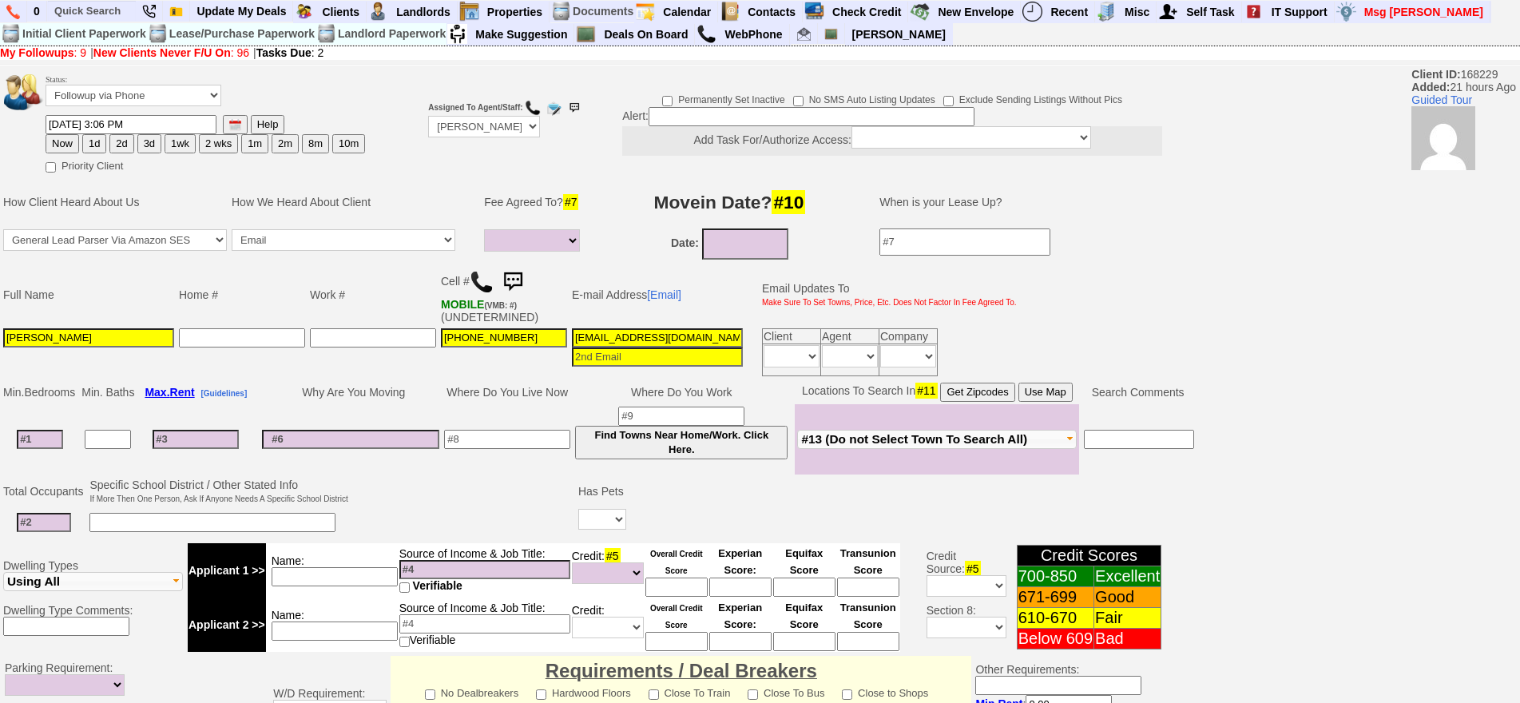
click at [476, 280] on img at bounding box center [482, 282] width 24 height 24
click at [54, 440] on input at bounding box center [40, 439] width 46 height 19
type input "1"
select select
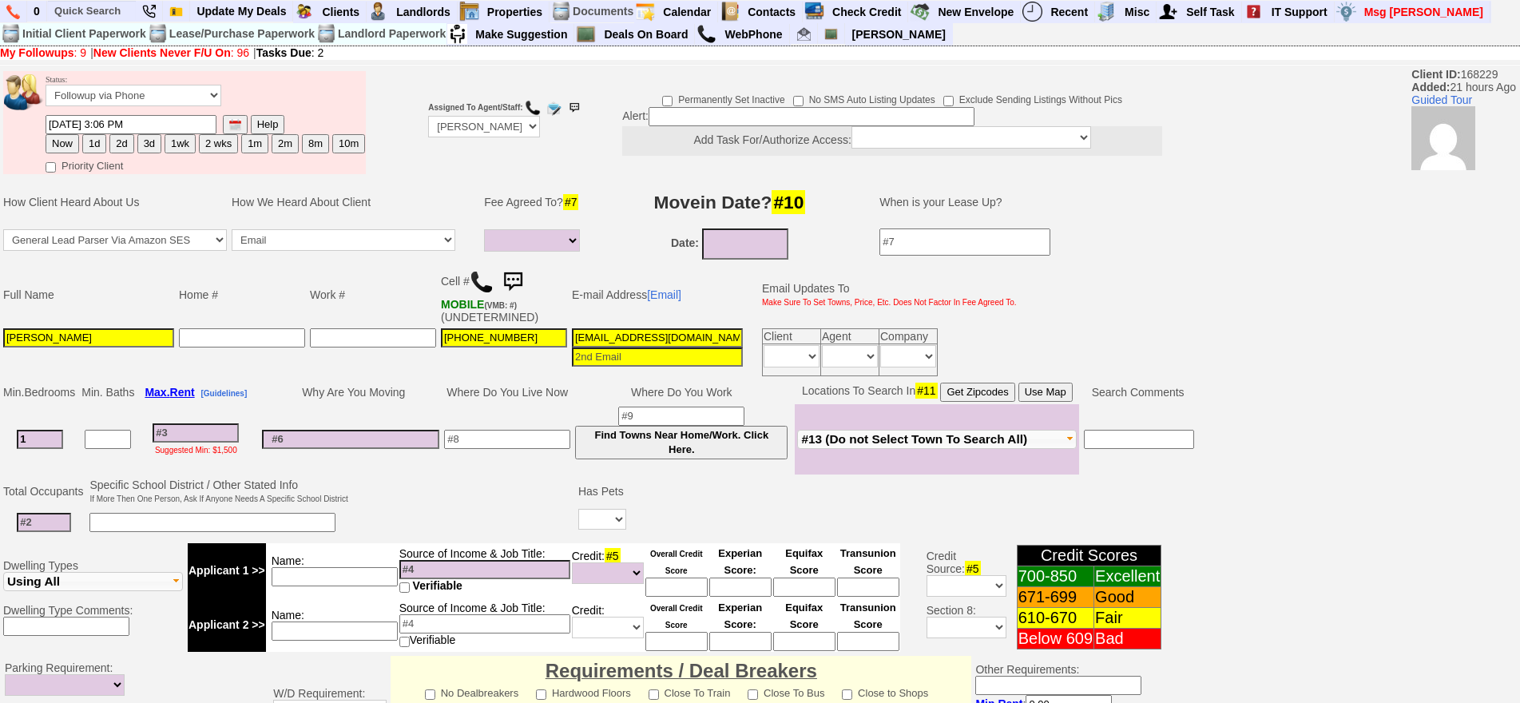
type input "1"
select select
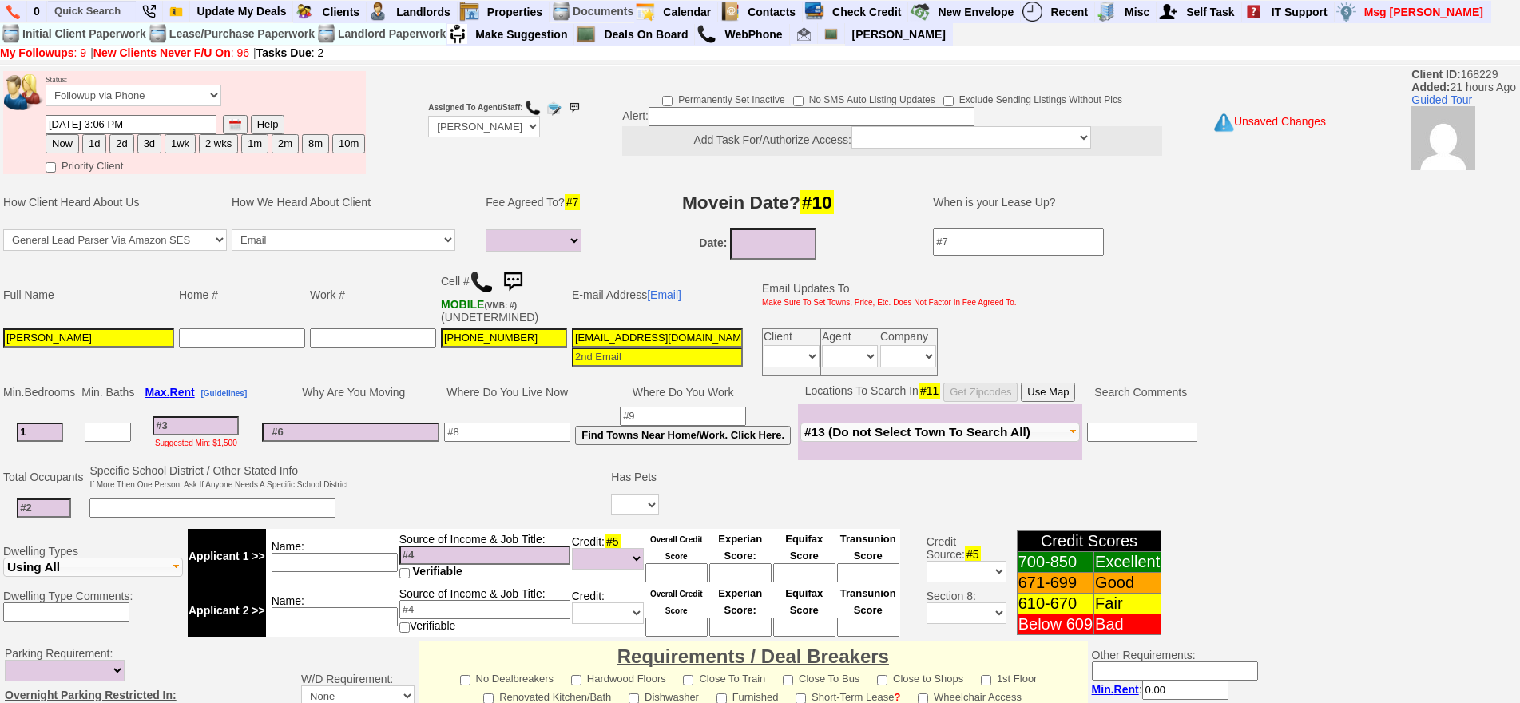
click at [57, 522] on td at bounding box center [44, 508] width 86 height 33
type input "2"
click at [143, 512] on input at bounding box center [212, 507] width 246 height 19
type input "s"
type input "minor sister"
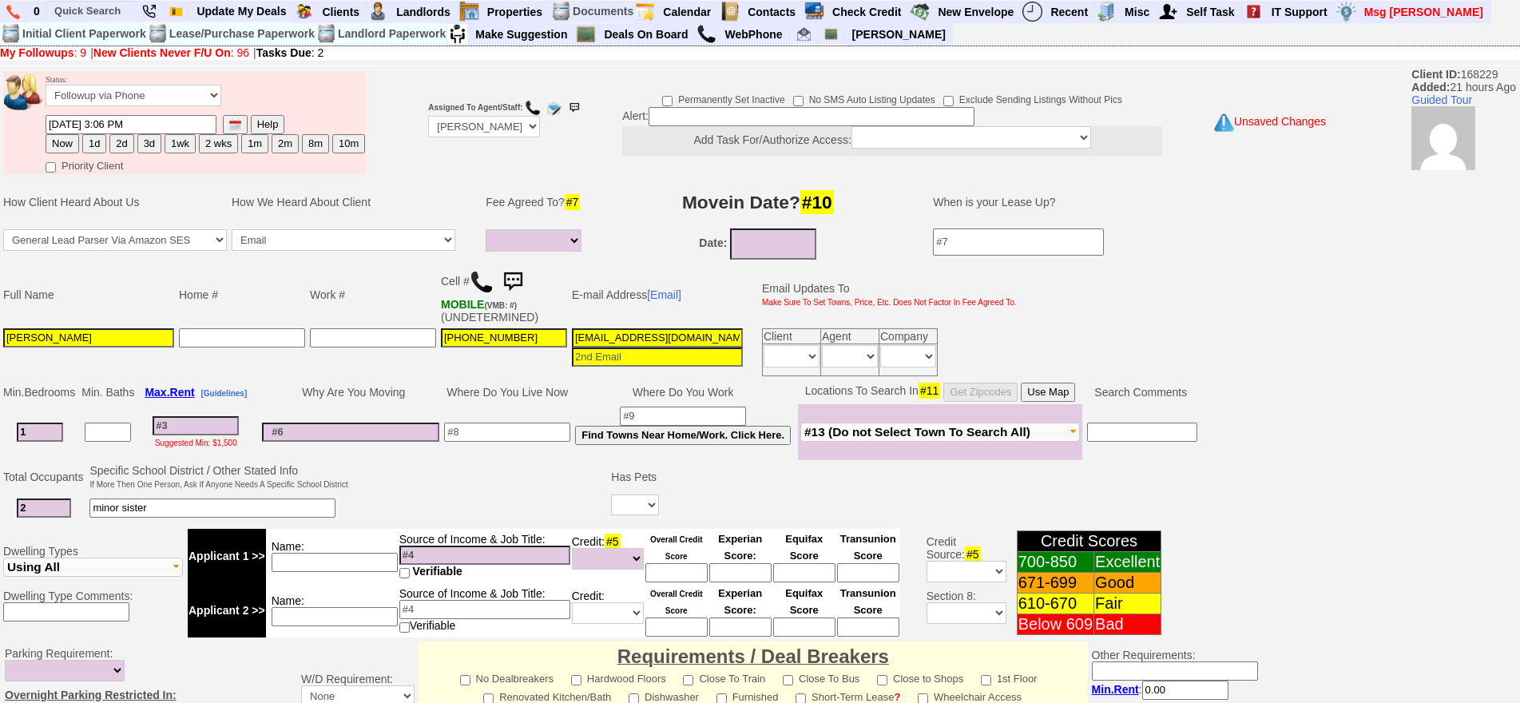
click at [492, 440] on input at bounding box center [507, 431] width 126 height 19
type input "white plains"
click at [520, 351] on td "[PHONE_NUMBER]" at bounding box center [503, 352] width 131 height 53
click at [527, 341] on input "[PHONE_NUMBER]" at bounding box center [504, 337] width 126 height 19
click at [184, 425] on input at bounding box center [196, 425] width 86 height 19
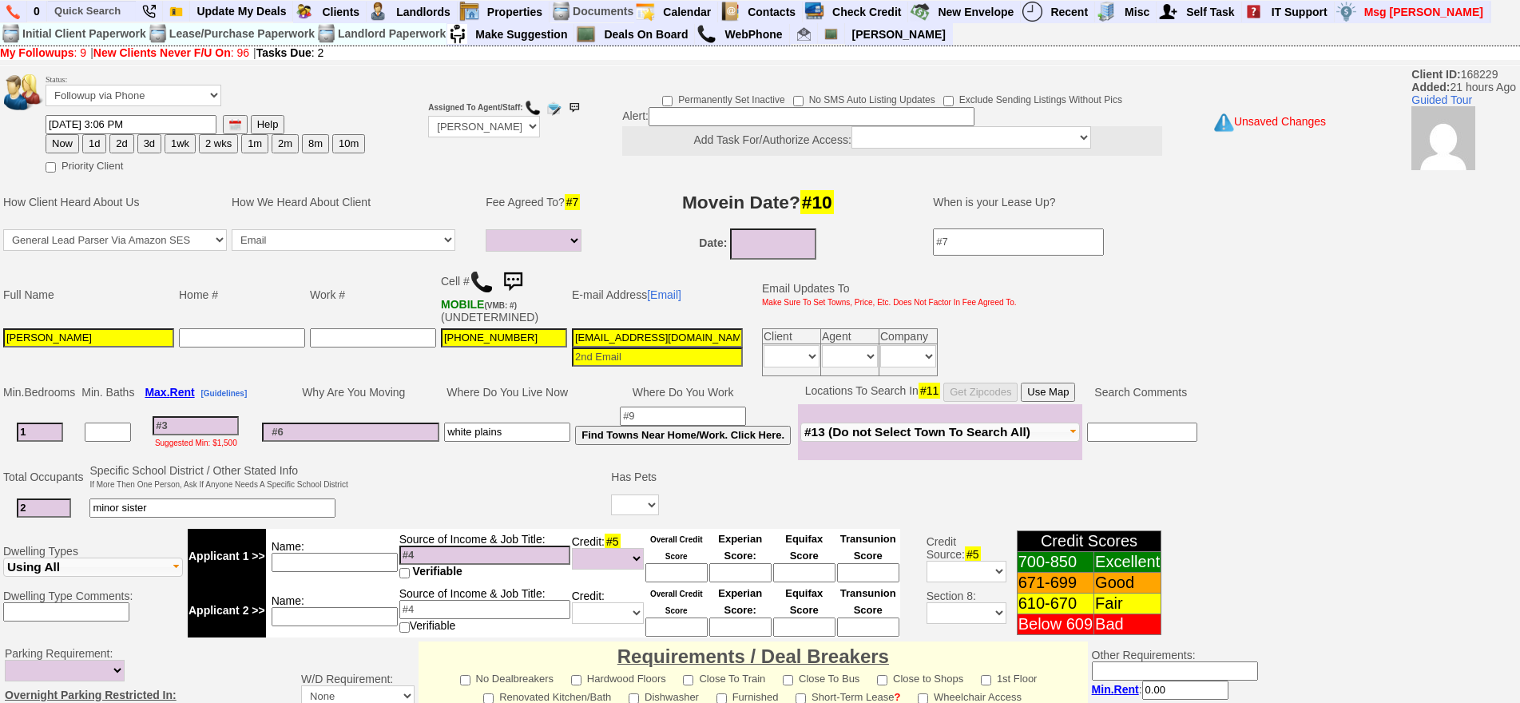
click at [533, 430] on input "white plains" at bounding box center [507, 431] width 126 height 19
click at [203, 412] on td "Suggested Min: $1,500" at bounding box center [196, 432] width 118 height 56
click at [212, 424] on input at bounding box center [196, 425] width 86 height 19
click at [339, 556] on input at bounding box center [334, 562] width 126 height 19
click at [1040, 391] on button "Use Map" at bounding box center [1047, 391] width 54 height 19
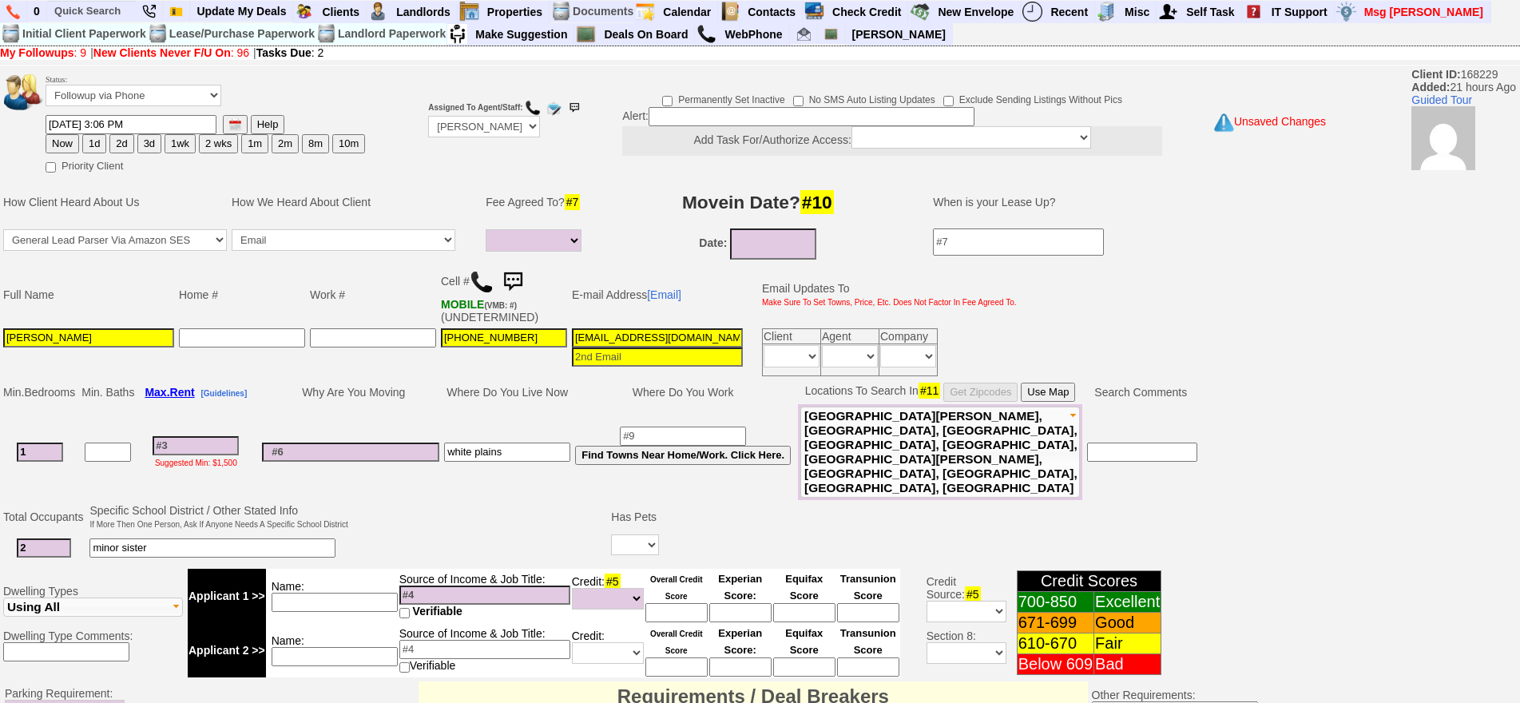
click at [215, 436] on input at bounding box center [196, 445] width 86 height 19
type input "2"
select select
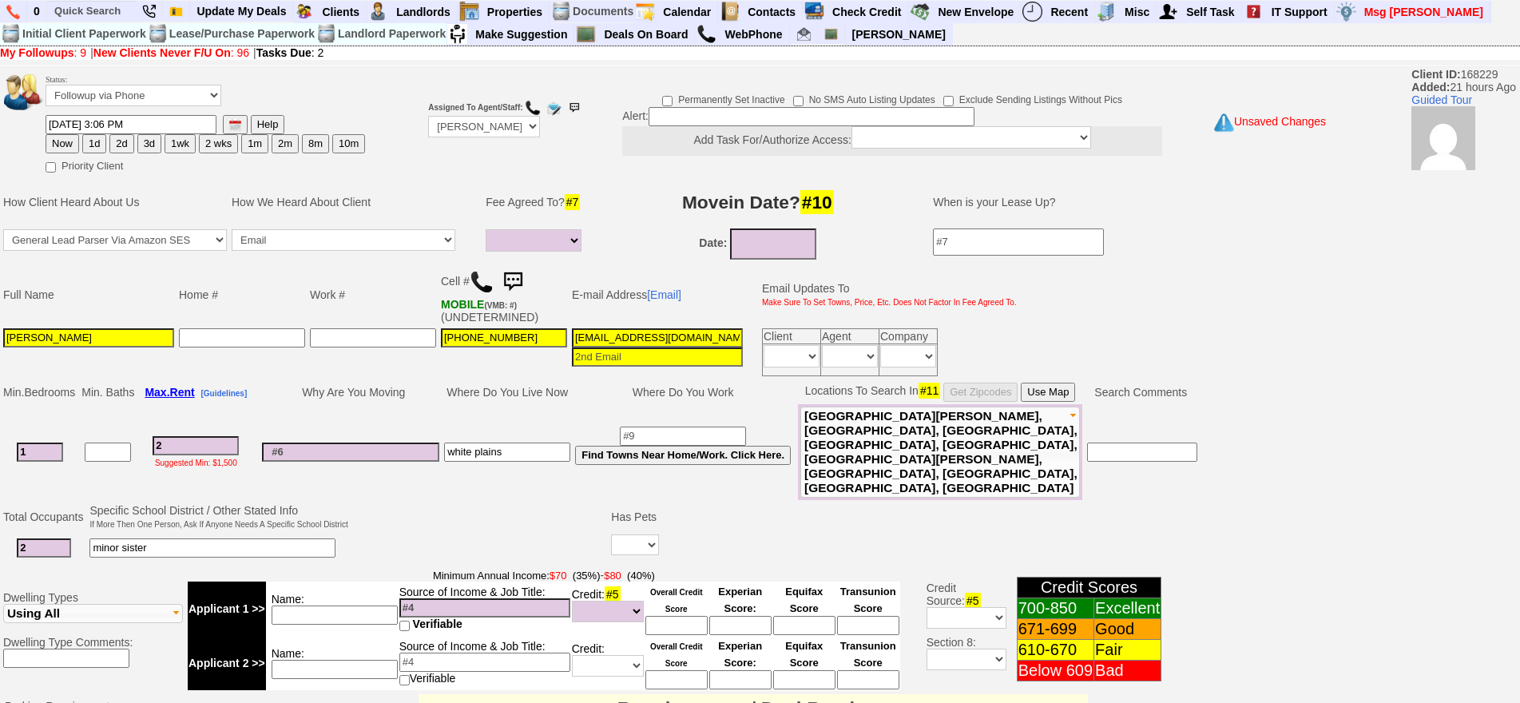
type input "21"
select select
type input "2100"
select select
type input "2100"
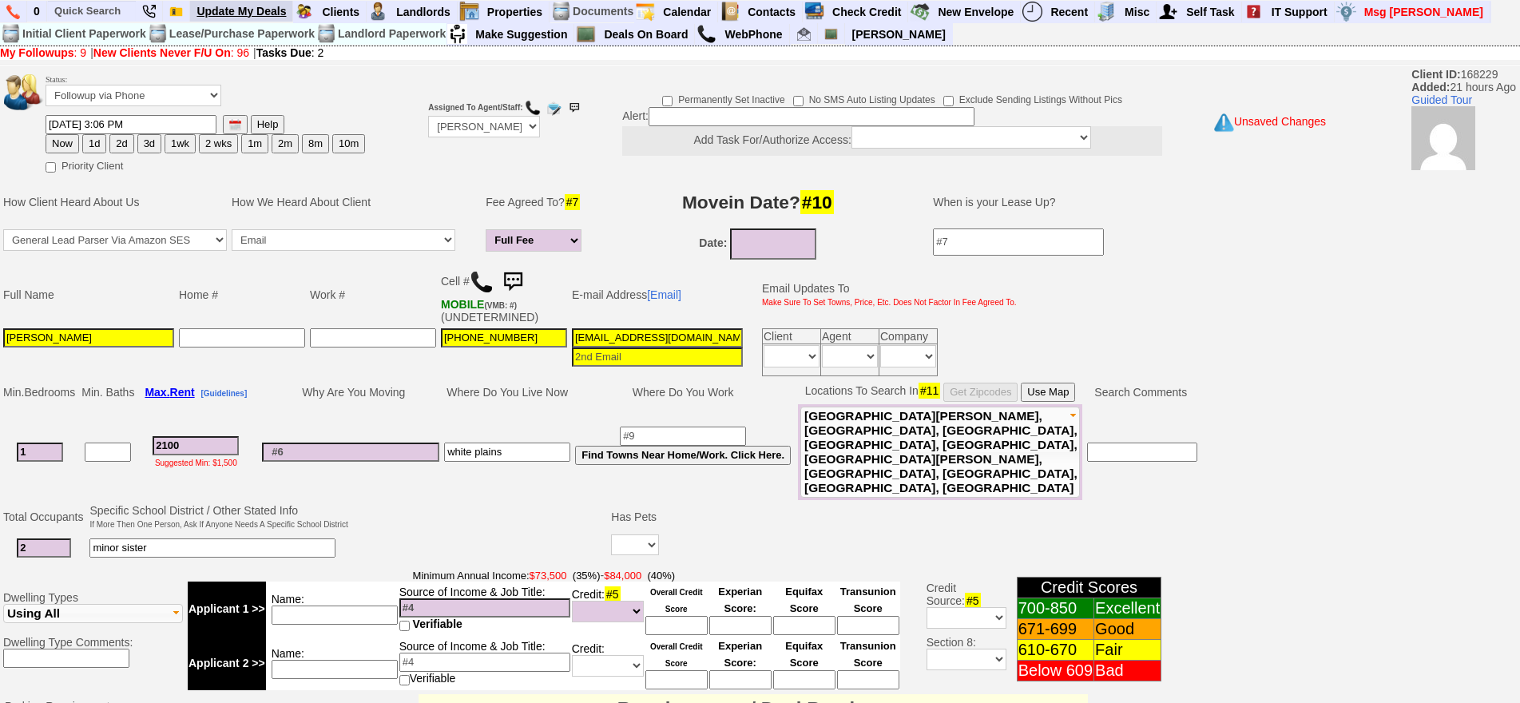
select select
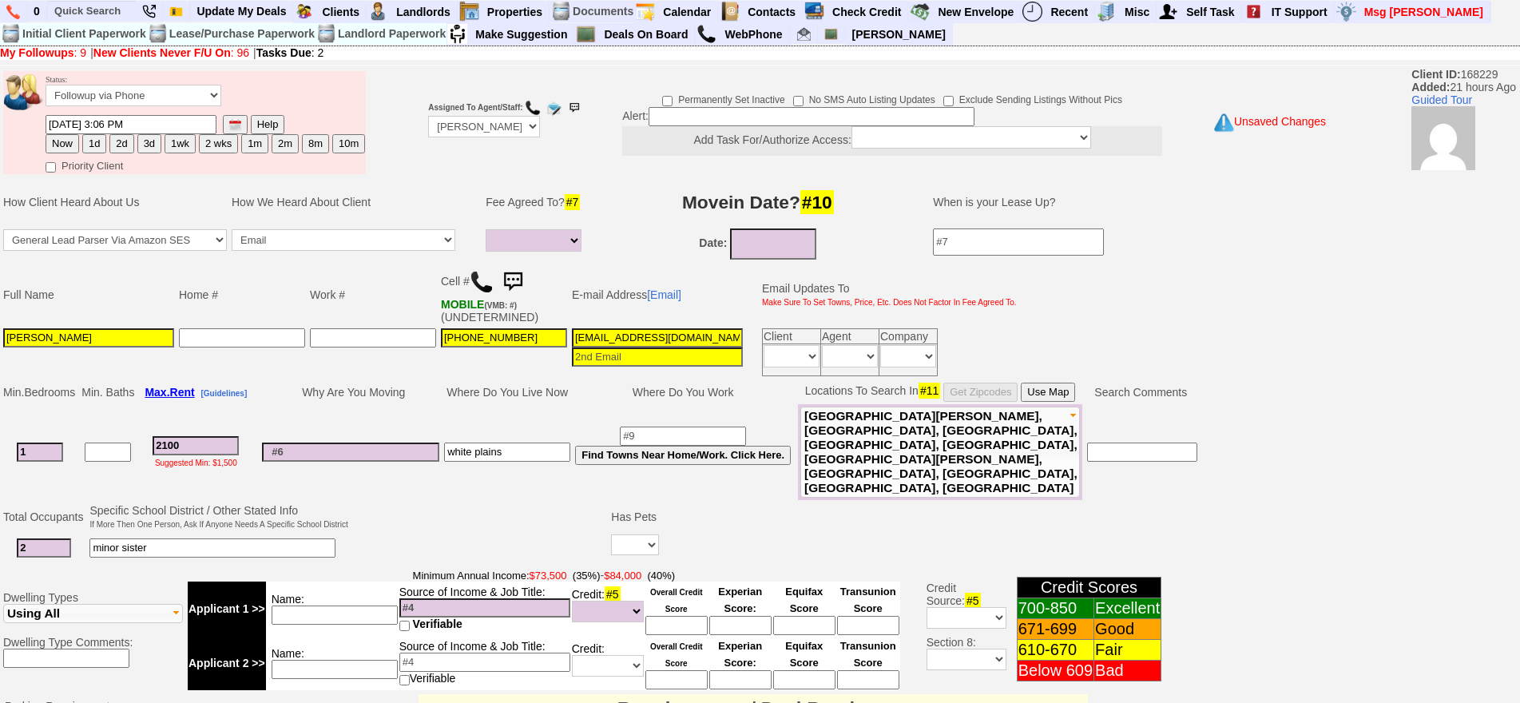
drag, startPoint x: 327, startPoint y: 573, endPoint x: 327, endPoint y: 537, distance: 35.9
click at [327, 581] on td "Name:" at bounding box center [332, 608] width 133 height 54
drag, startPoint x: 306, startPoint y: 571, endPoint x: 384, endPoint y: 569, distance: 78.3
click at [388, 605] on input "[PERSON_NAME] firm" at bounding box center [334, 614] width 126 height 19
type input "[PERSON_NAME] firm"
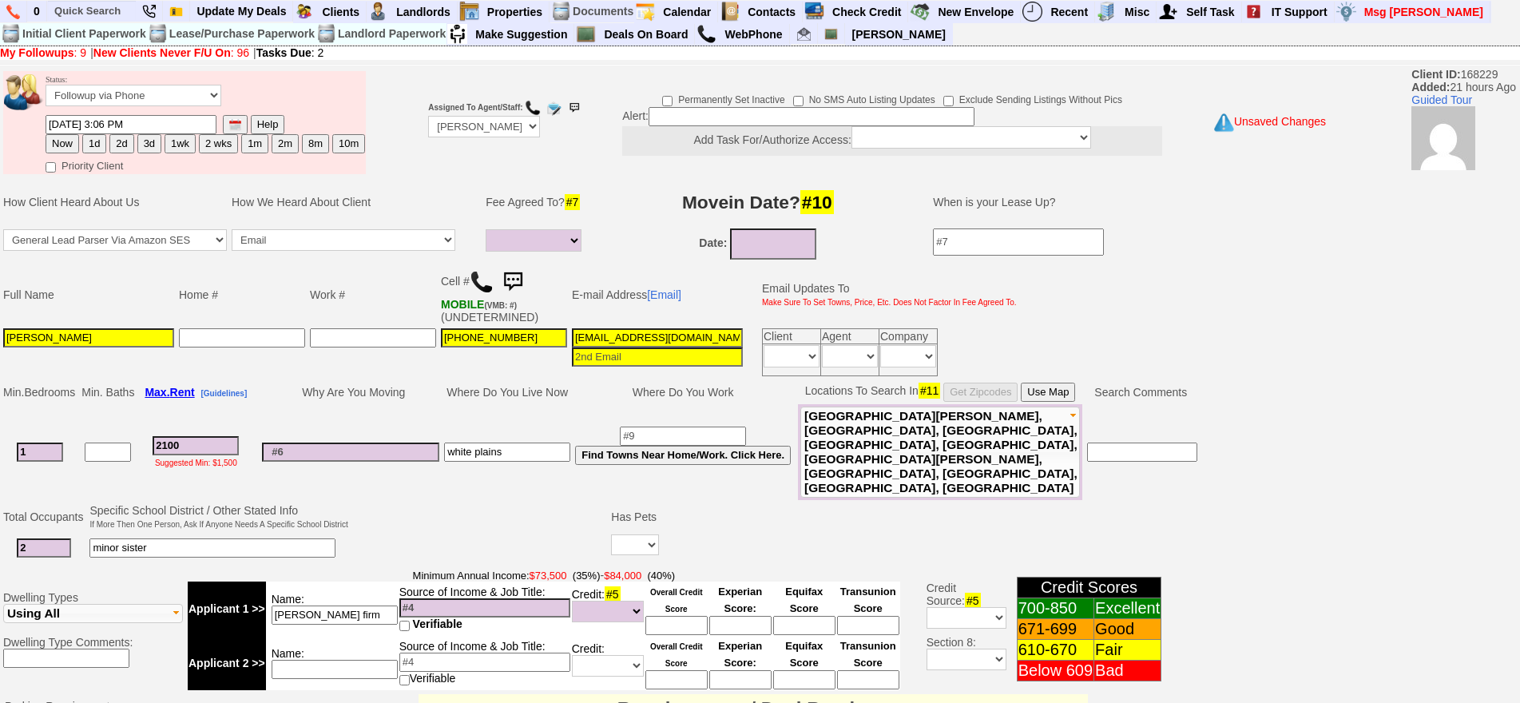
drag, startPoint x: 458, startPoint y: 551, endPoint x: 458, endPoint y: 560, distance: 8.8
click at [458, 581] on td "Source of Income & Job Title: Verifiable" at bounding box center [484, 608] width 172 height 54
click at [462, 617] on span "Verifiable" at bounding box center [438, 623] width 50 height 13
click at [462, 598] on input at bounding box center [484, 607] width 171 height 19
type input "114k"
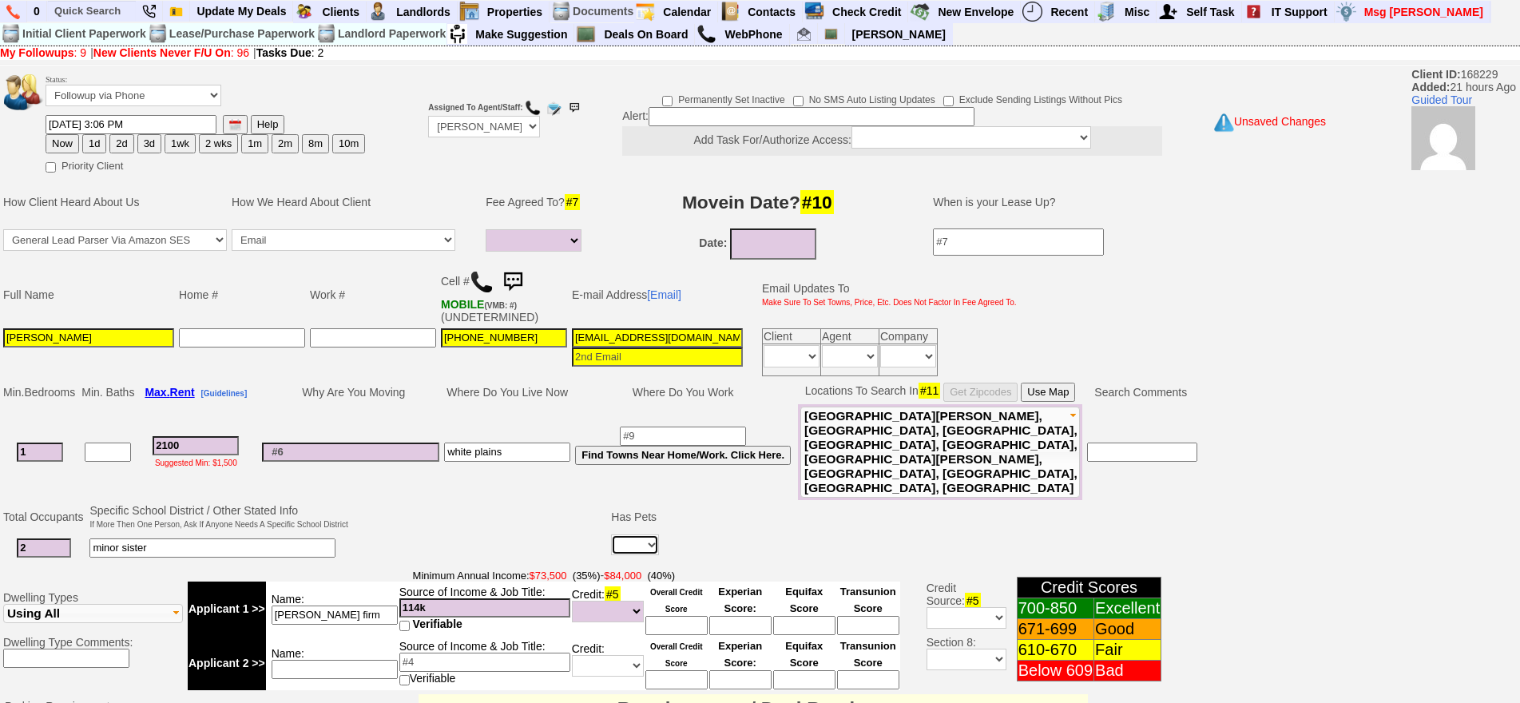
click at [639, 534] on select "Yes No" at bounding box center [635, 544] width 48 height 21
click at [346, 442] on input at bounding box center [350, 451] width 177 height 19
click at [631, 534] on select "Yes No" at bounding box center [635, 544] width 48 height 21
select select "No"
click at [613, 534] on select "Yes No" at bounding box center [635, 544] width 48 height 21
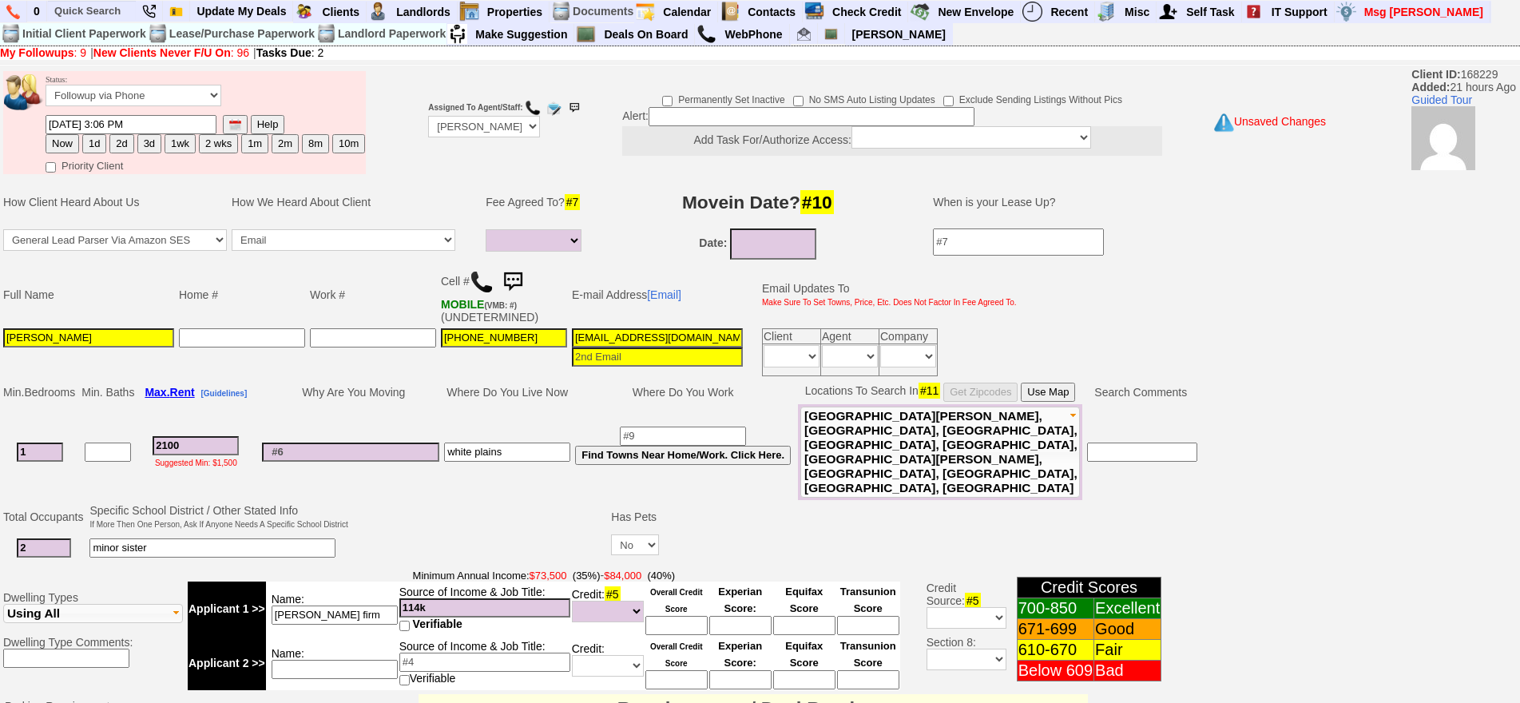
click at [368, 442] on input at bounding box center [350, 451] width 177 height 19
click at [327, 442] on input at bounding box center [350, 451] width 177 height 19
type input "trying to save"
click at [220, 436] on input "2100" at bounding box center [196, 445] width 86 height 19
click at [351, 442] on input "trying to save" at bounding box center [350, 451] width 177 height 19
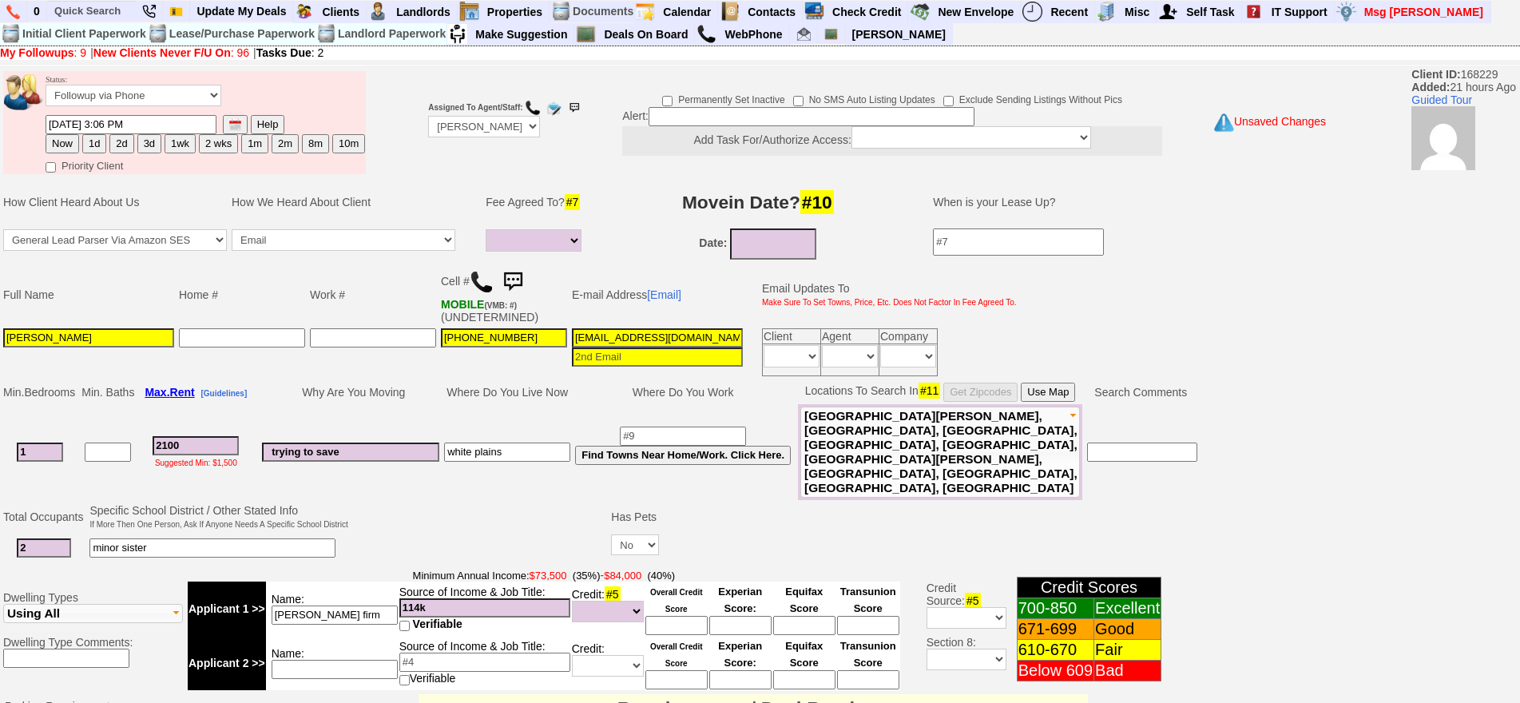
click at [215, 372] on td at bounding box center [241, 352] width 131 height 53
drag, startPoint x: 194, startPoint y: 428, endPoint x: 121, endPoint y: 422, distance: 72.9
click at [121, 422] on tr "1 2100 Suggested Min: $1,500 trying to save white plains Find Towns Near Home/W…" at bounding box center [600, 452] width 1199 height 96
type input "2"
select select
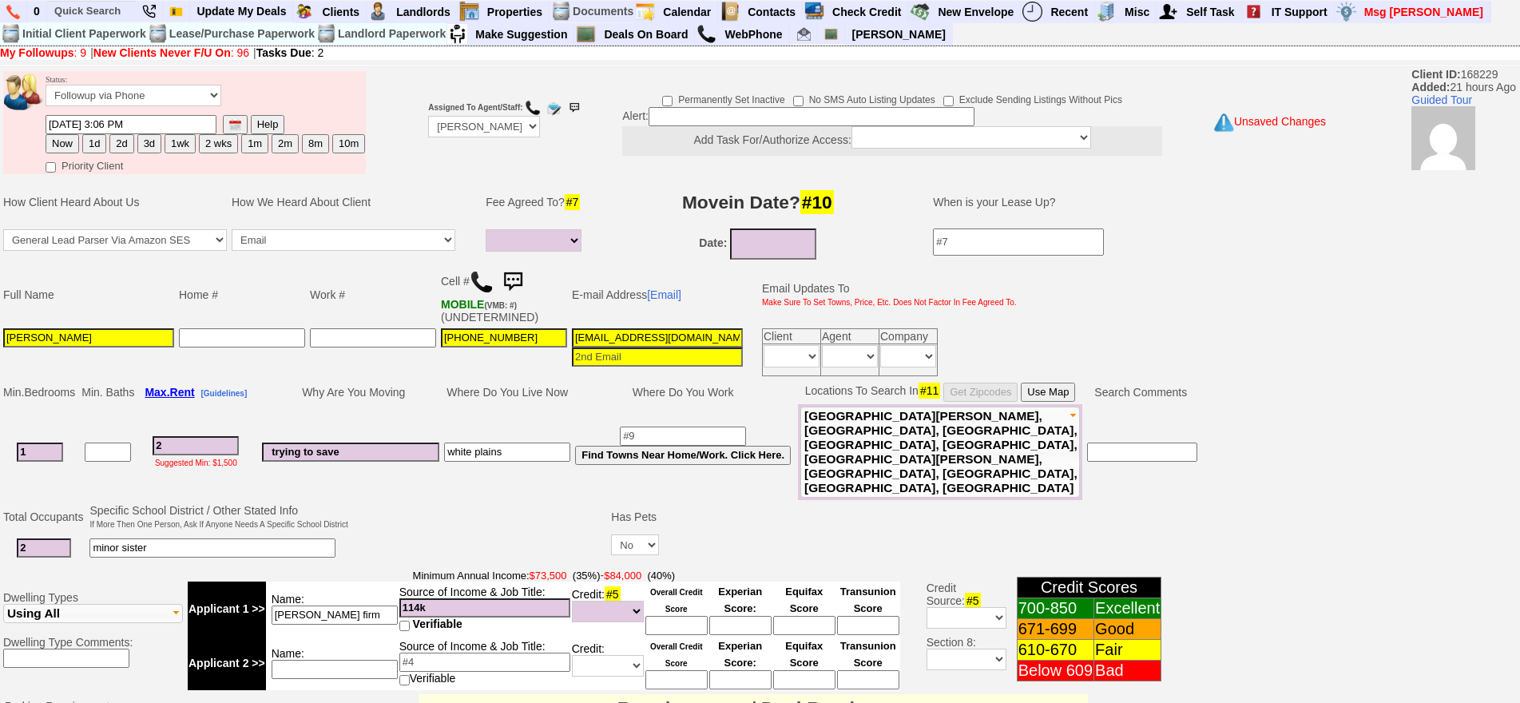
type input "24"
select select
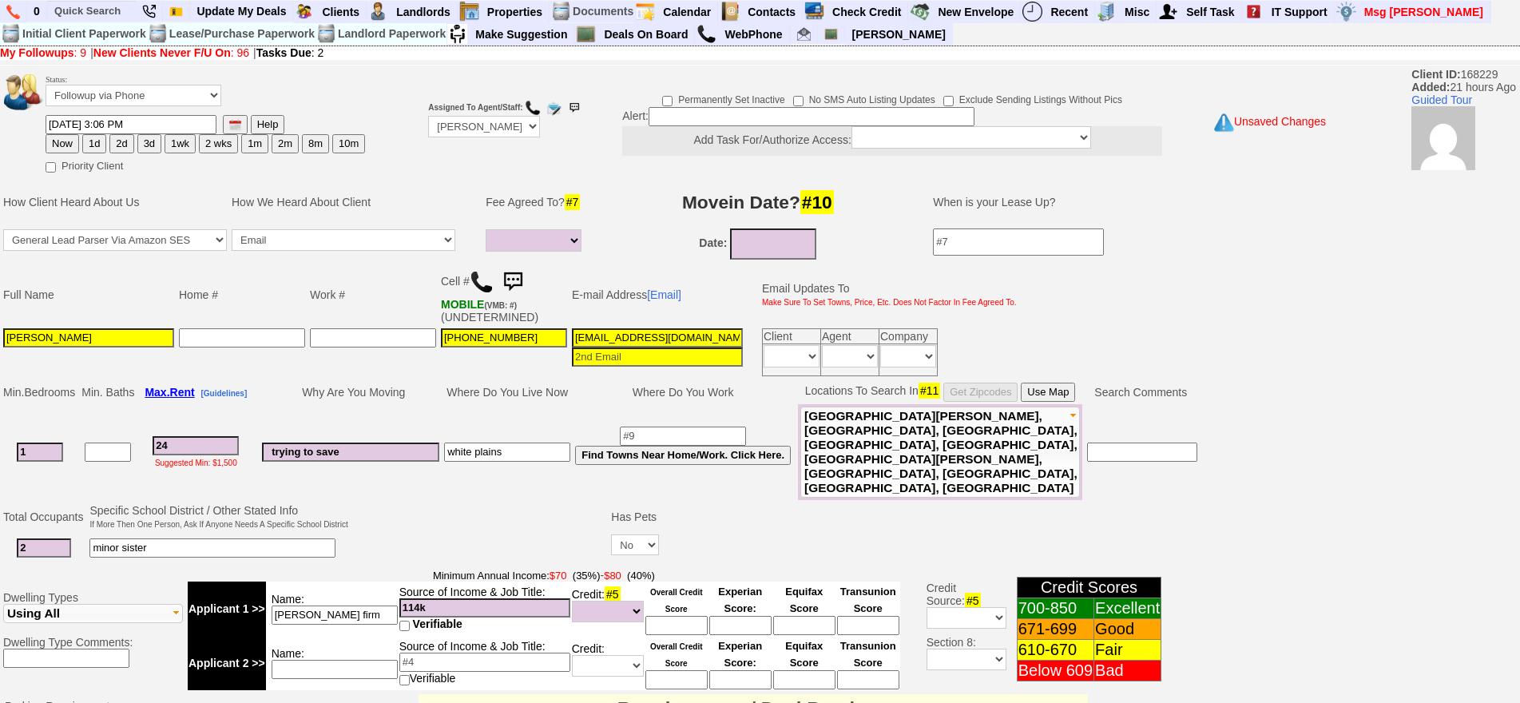
type input "240"
select select
type input "2400"
select select
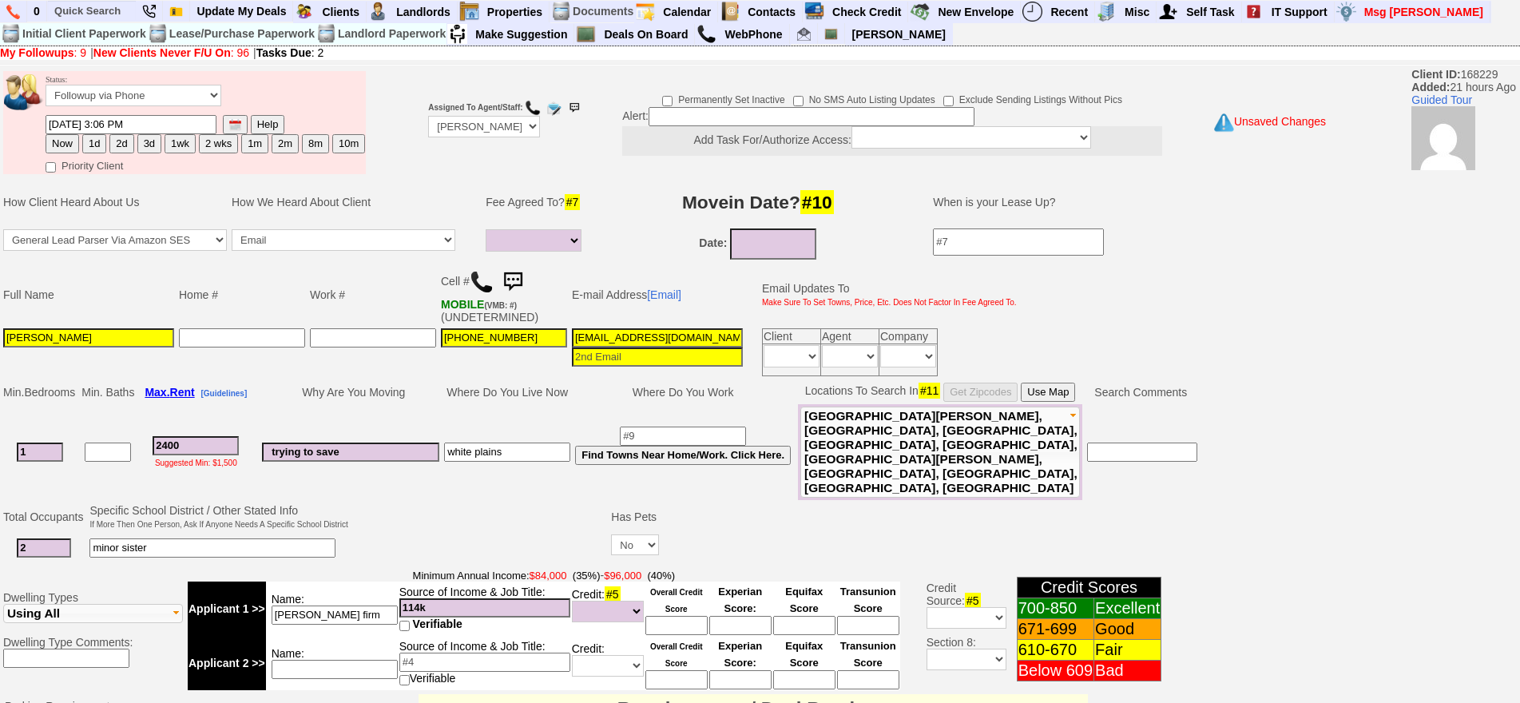
type input "2400"
select select
click at [628, 330] on input "1z5ydrzxbkq3xi44mrgpccpq2c6@convo.zillow.com" at bounding box center [657, 337] width 171 height 19
click at [630, 335] on input "1z5ydrzxbkq3xi44mrgpccpq2c6@convo.zillow.com" at bounding box center [657, 337] width 171 height 19
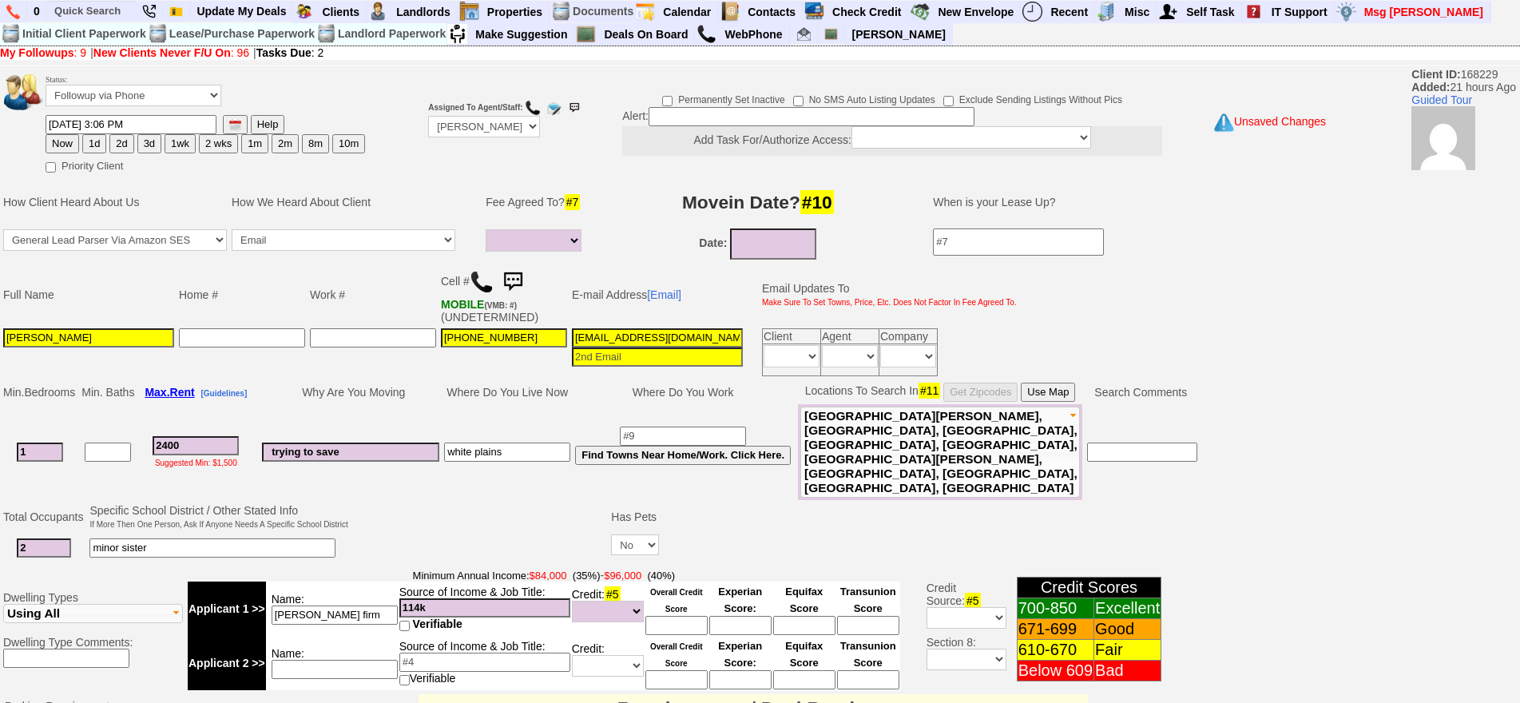
click at [630, 335] on input "1z5ydrzxbkq3xi44mrgpccpq2c6@convo.zillow.com" at bounding box center [657, 337] width 171 height 19
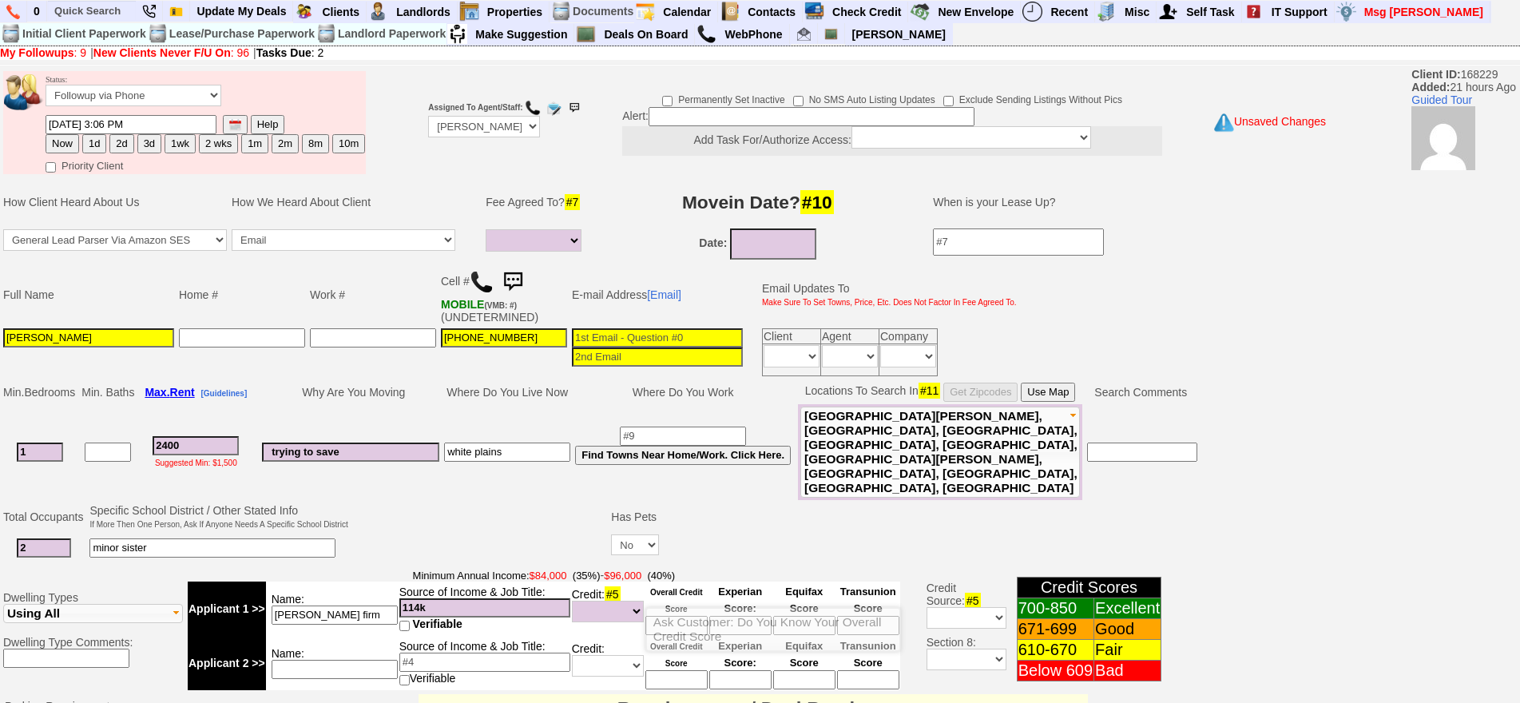
click at [666, 616] on input at bounding box center [676, 625] width 62 height 19
type input "740"
click at [711, 582] on center "Experian Score:" at bounding box center [740, 608] width 62 height 53
click at [658, 339] on input at bounding box center [657, 337] width 171 height 19
click at [596, 340] on input at bounding box center [657, 337] width 171 height 19
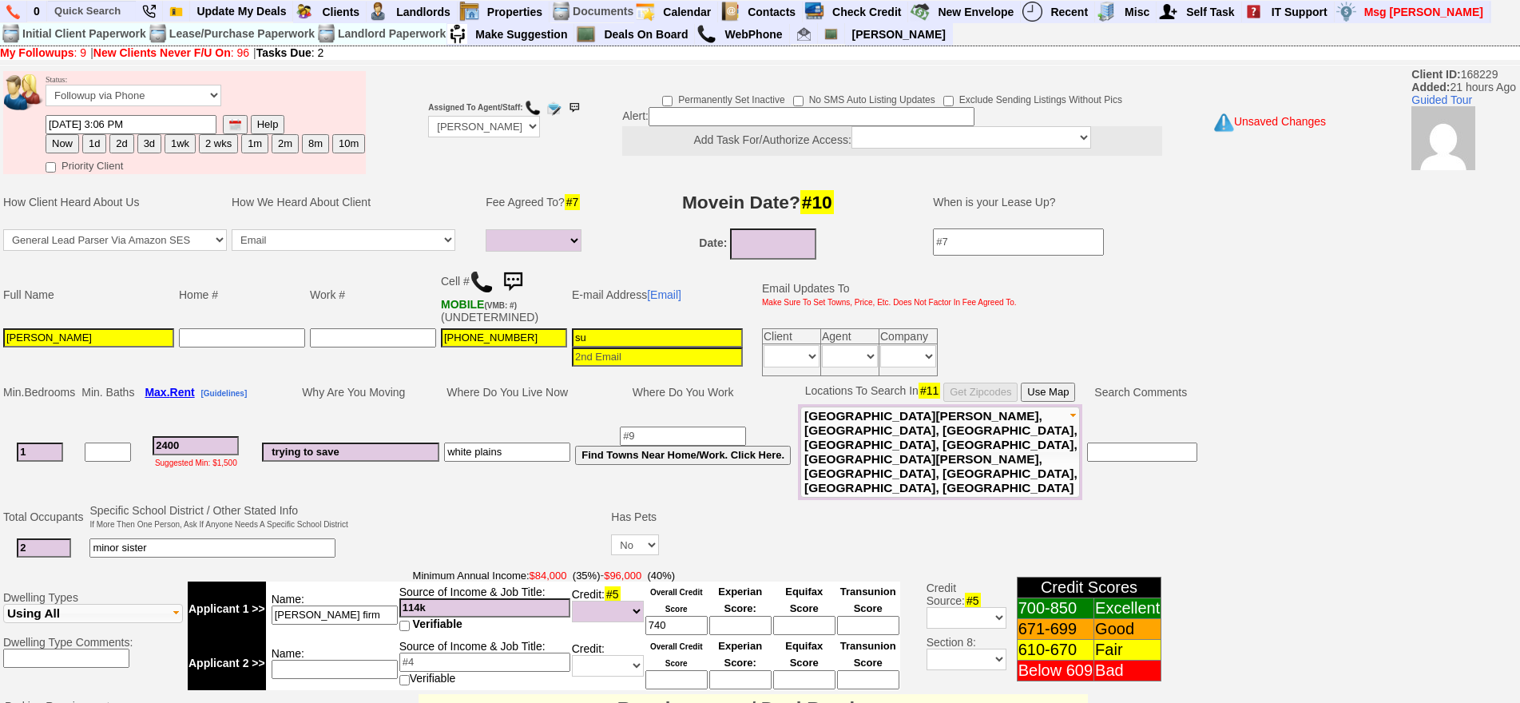
type input "s"
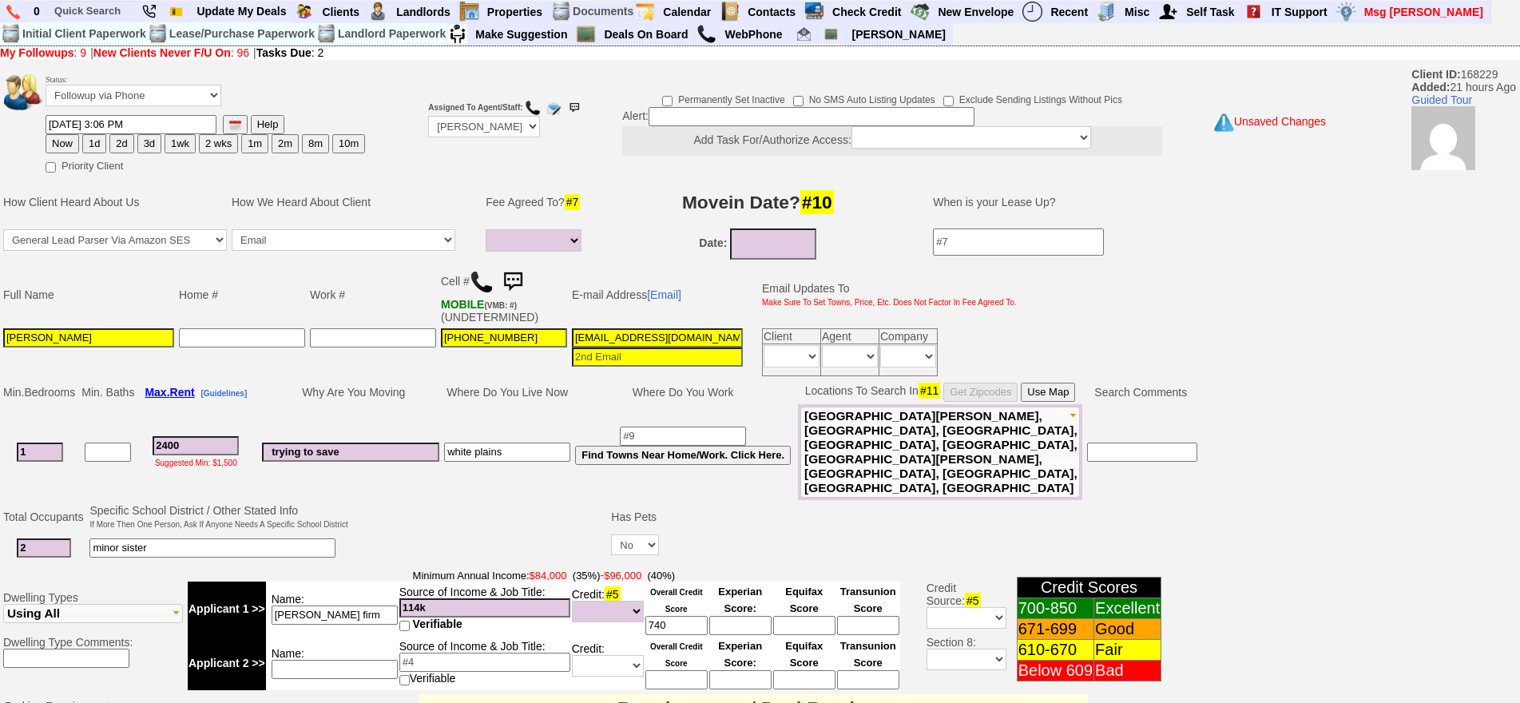
type input "[EMAIL_ADDRESS][DOMAIN_NAME]"
click at [88, 143] on button "1d" at bounding box center [94, 143] width 24 height 19
type input "10/02/2025 04:02 PM"
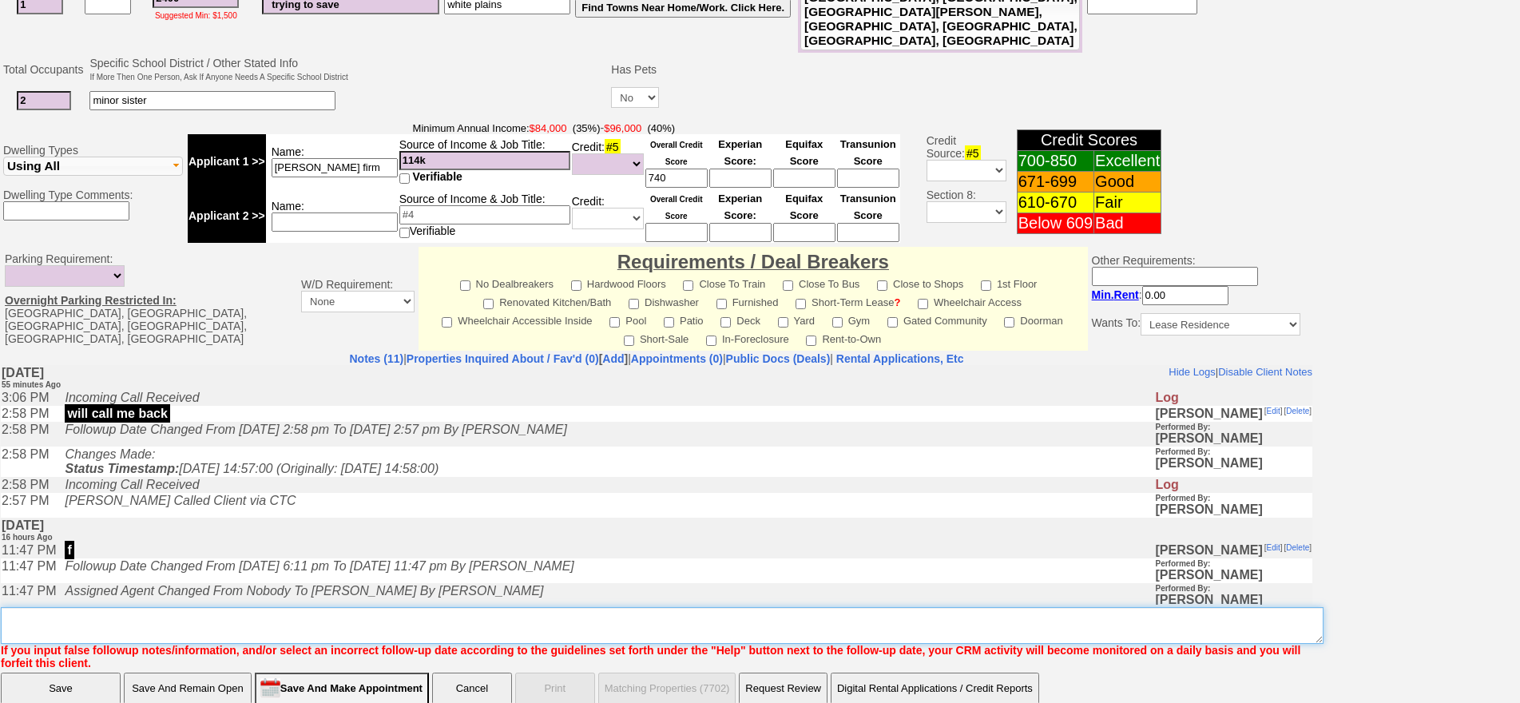
click at [466, 607] on textarea "Insert New Note Here" at bounding box center [662, 625] width 1322 height 37
type textarea "fu"
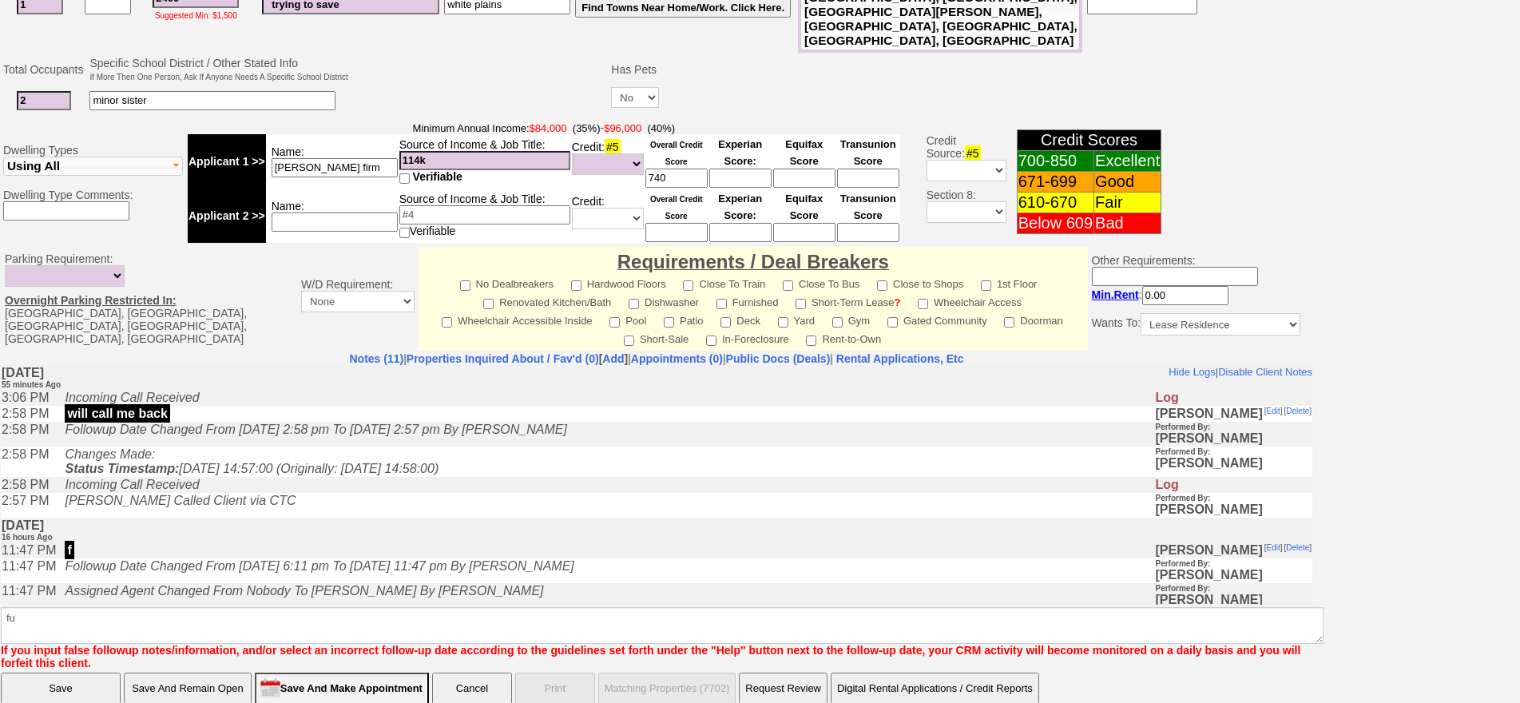
click input "Save And Remain Open" at bounding box center [188, 688] width 128 height 32
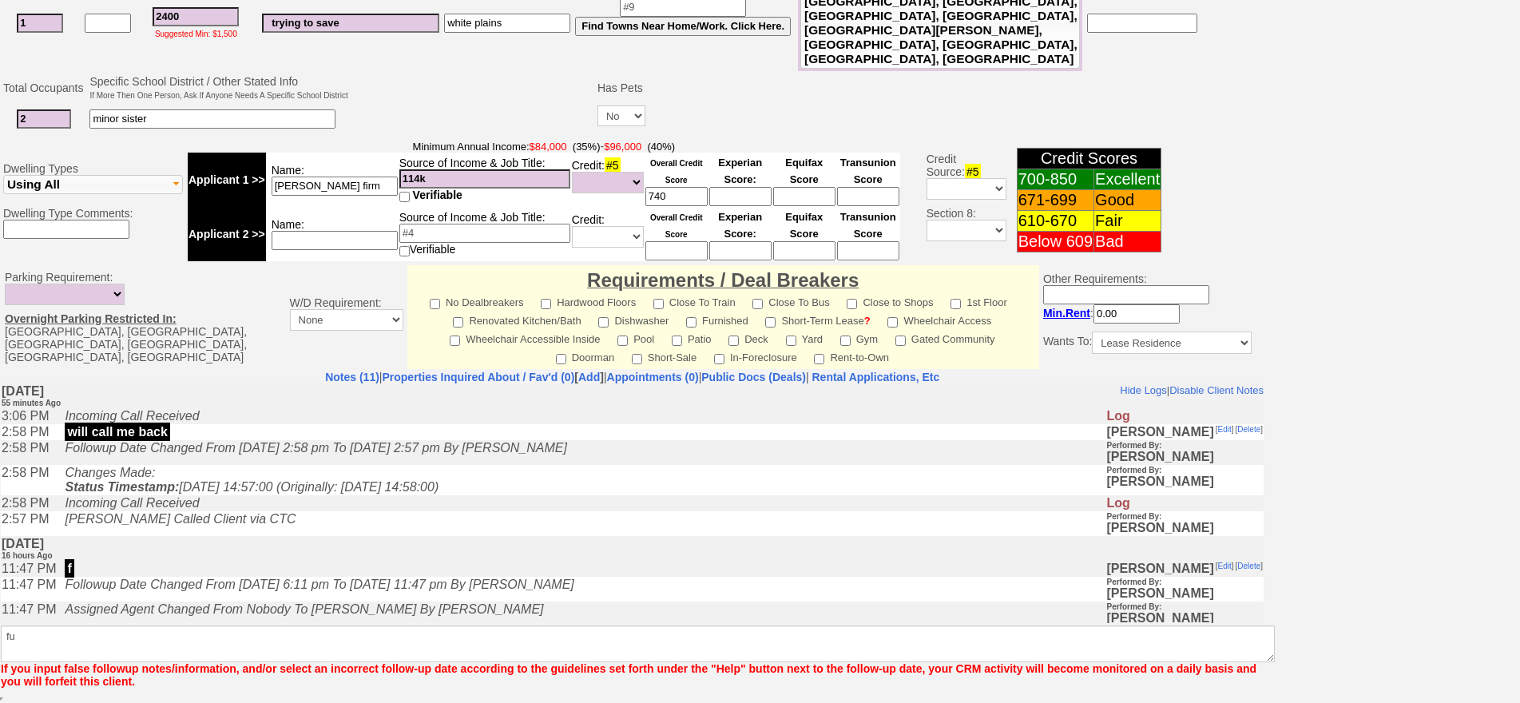
scroll to position [390, 0]
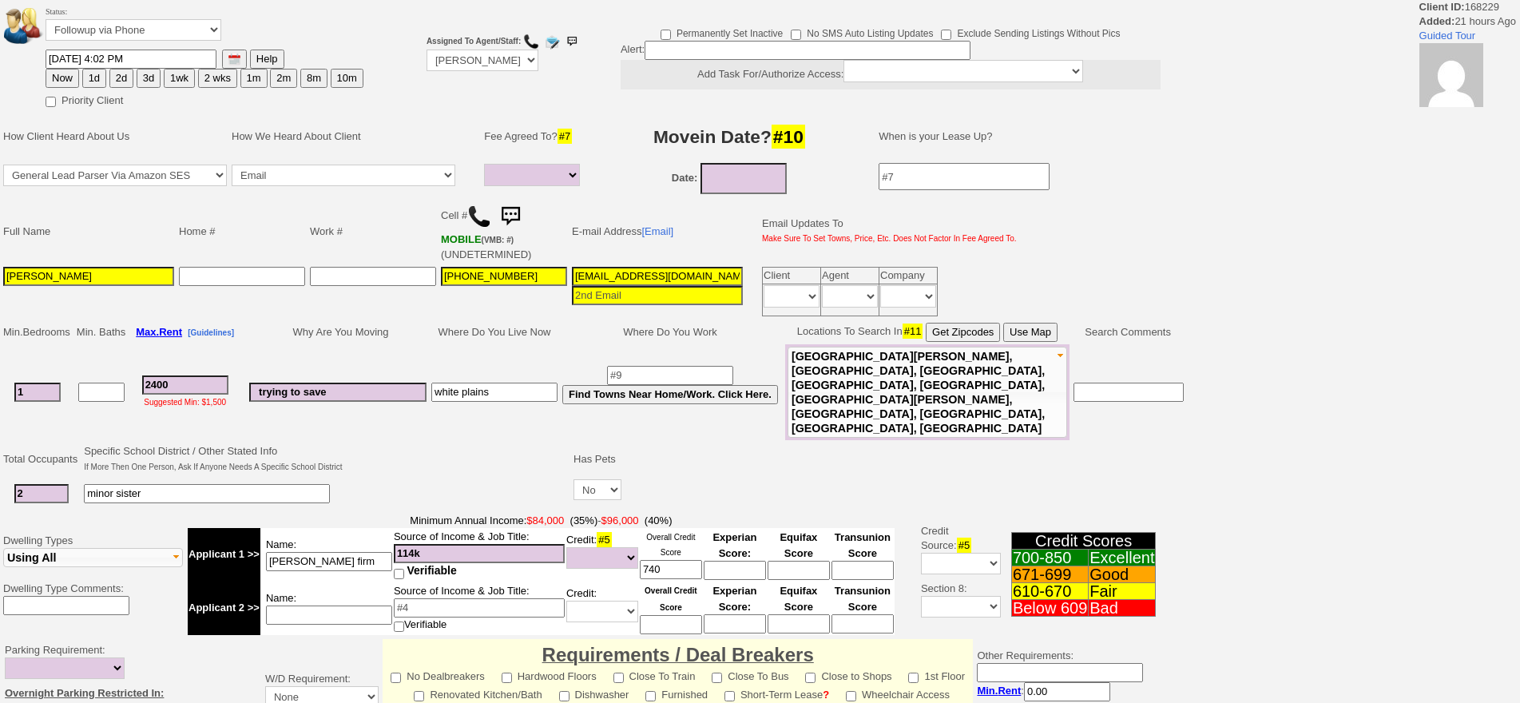
select select
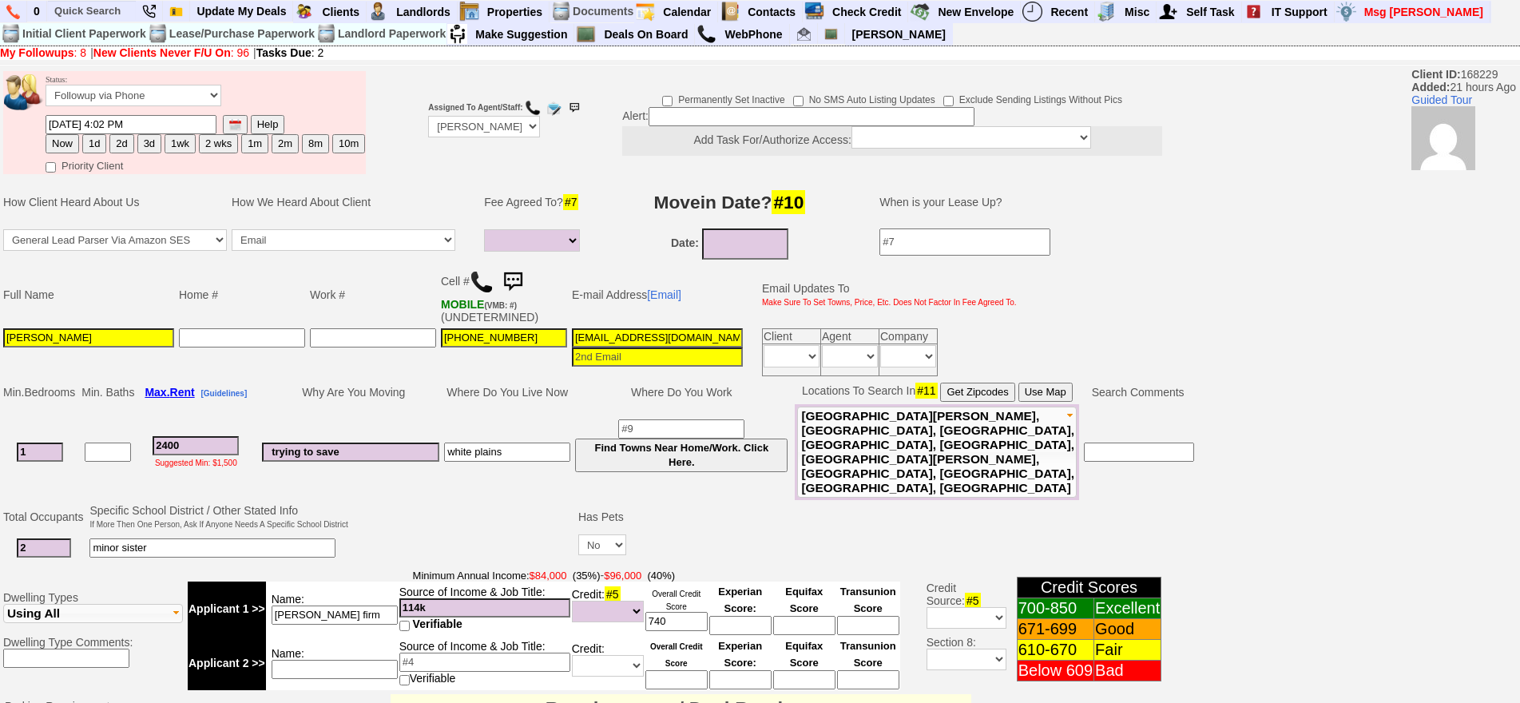
click at [1040, 386] on button "Use Map" at bounding box center [1045, 391] width 54 height 19
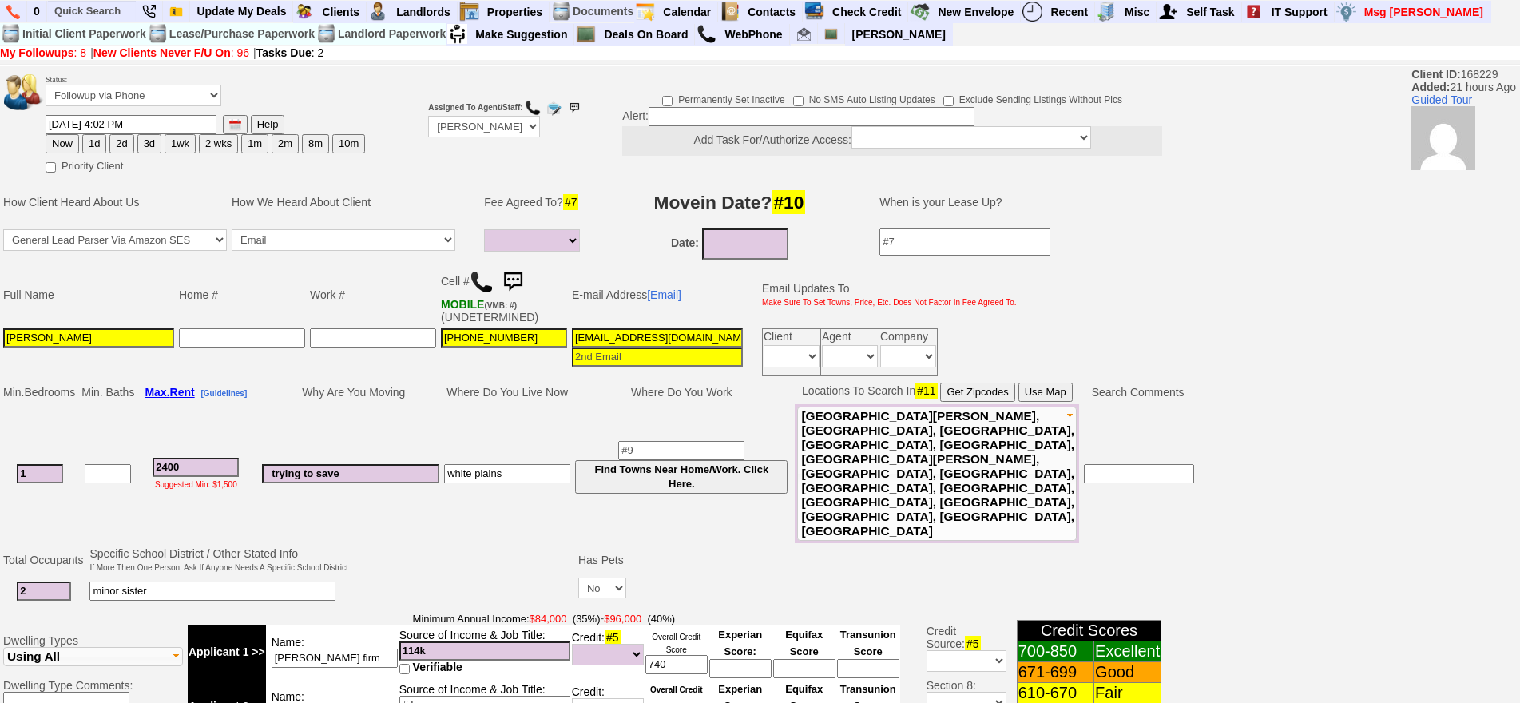
click at [857, 456] on span "[GEOGRAPHIC_DATA][PERSON_NAME], [GEOGRAPHIC_DATA], [GEOGRAPHIC_DATA], [GEOGRAPH…" at bounding box center [937, 473] width 273 height 129
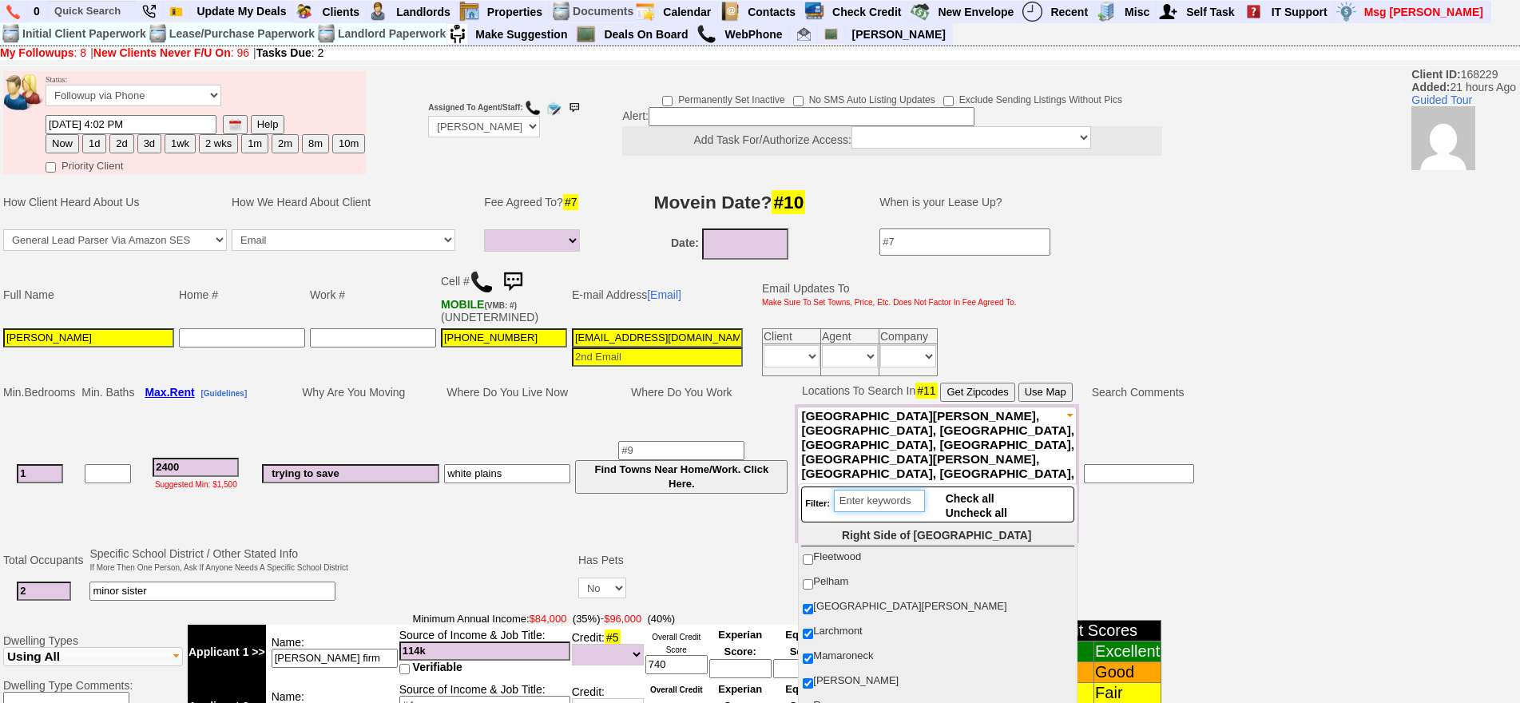
click at [873, 494] on input "search" at bounding box center [879, 500] width 91 height 22
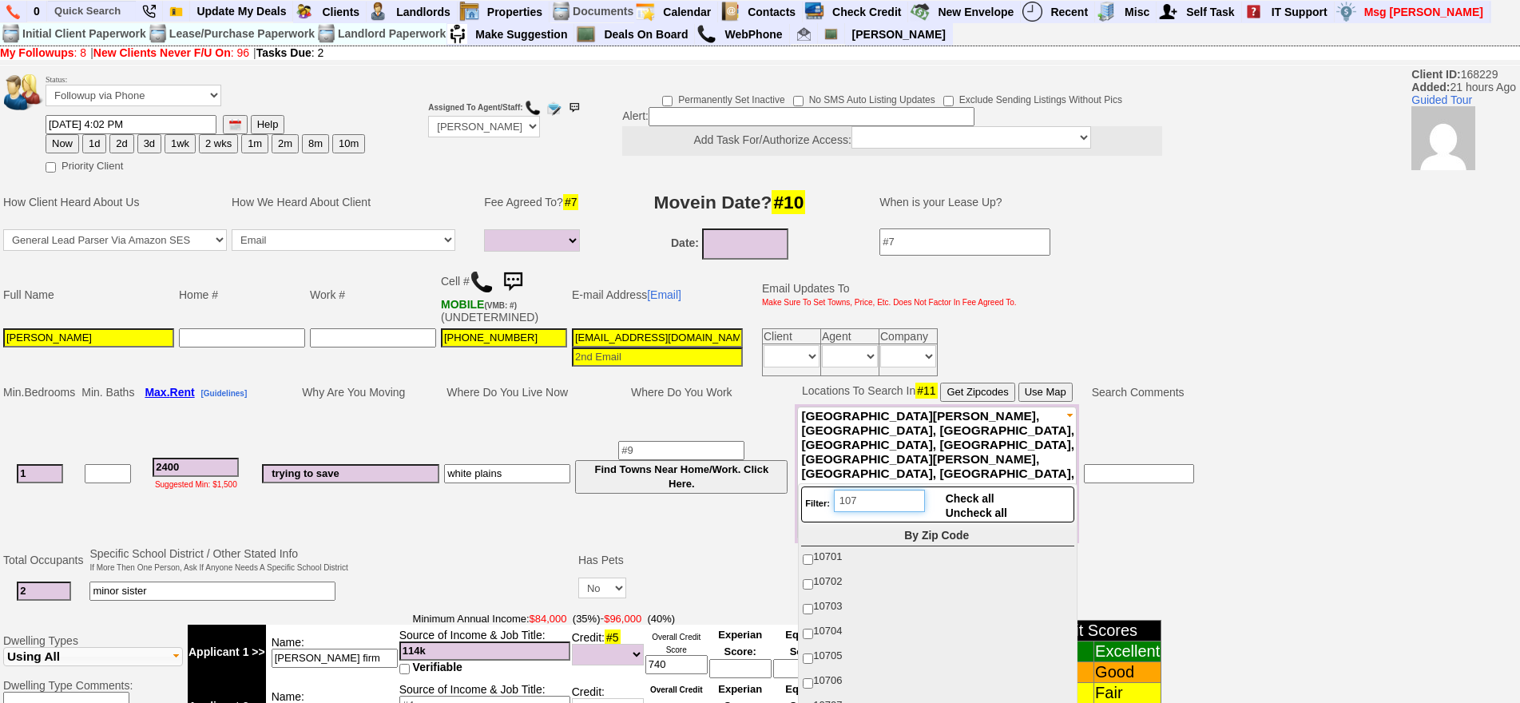
type input "107"
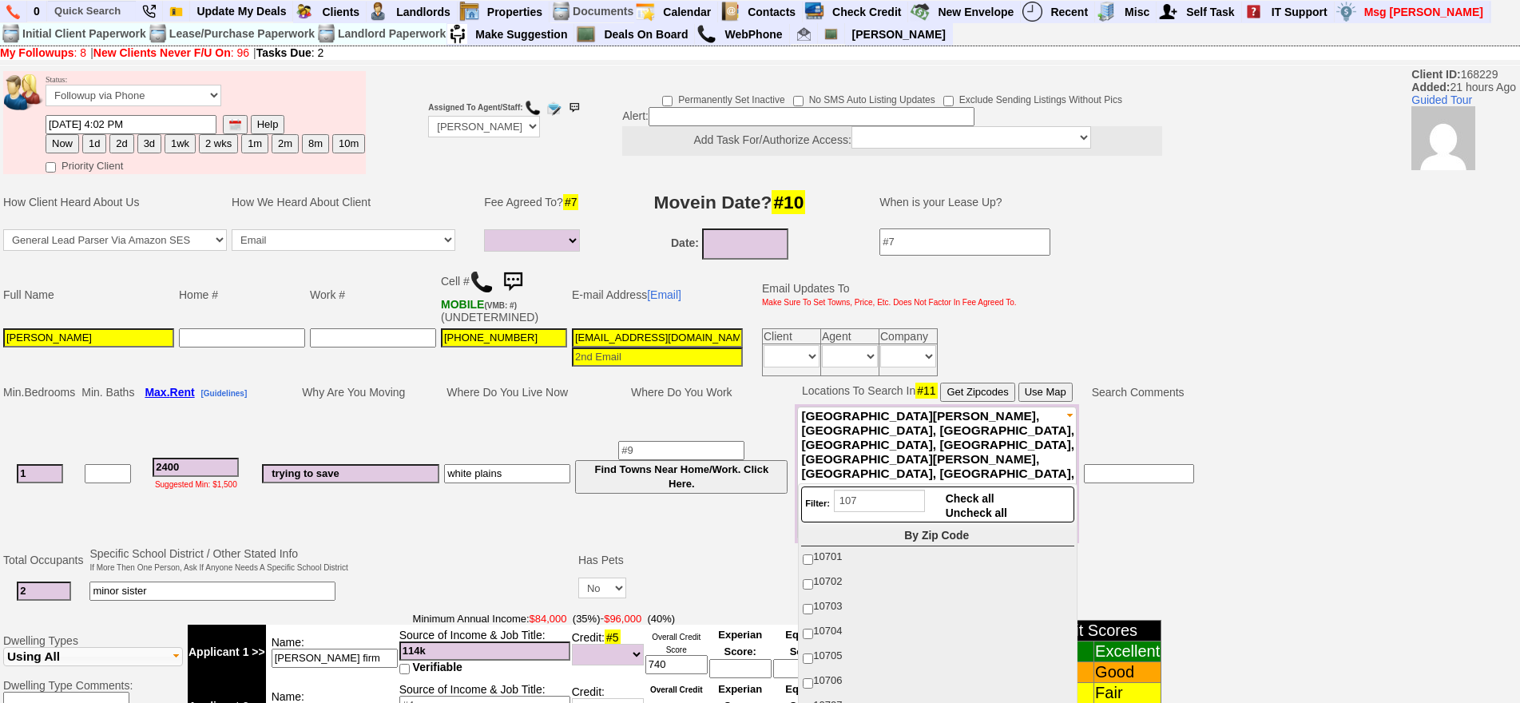
click at [837, 594] on ul "Right Side of [GEOGRAPHIC_DATA] [GEOGRAPHIC_DATA] [GEOGRAPHIC_DATA] [GEOGRAPHIC…" at bounding box center [937, 684] width 273 height 319
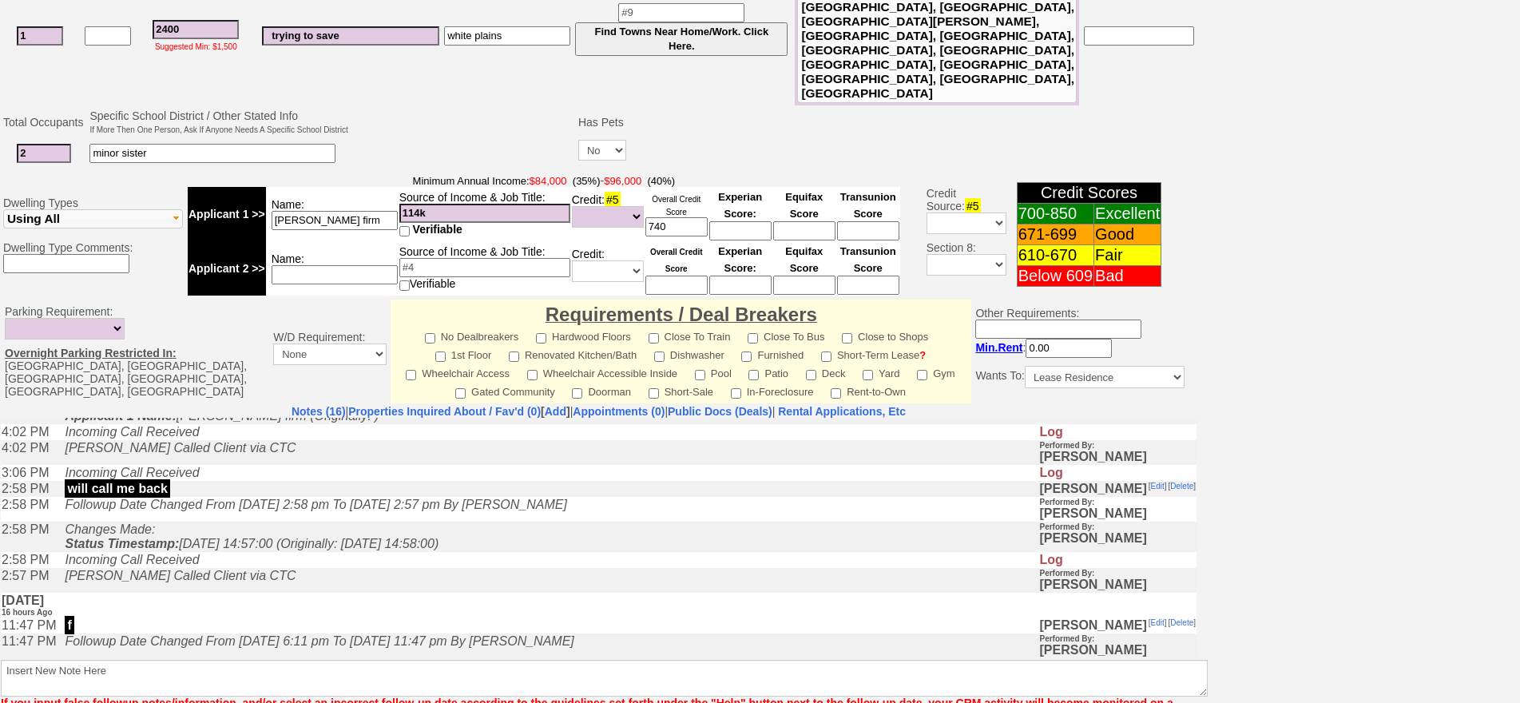
scroll to position [481, 0]
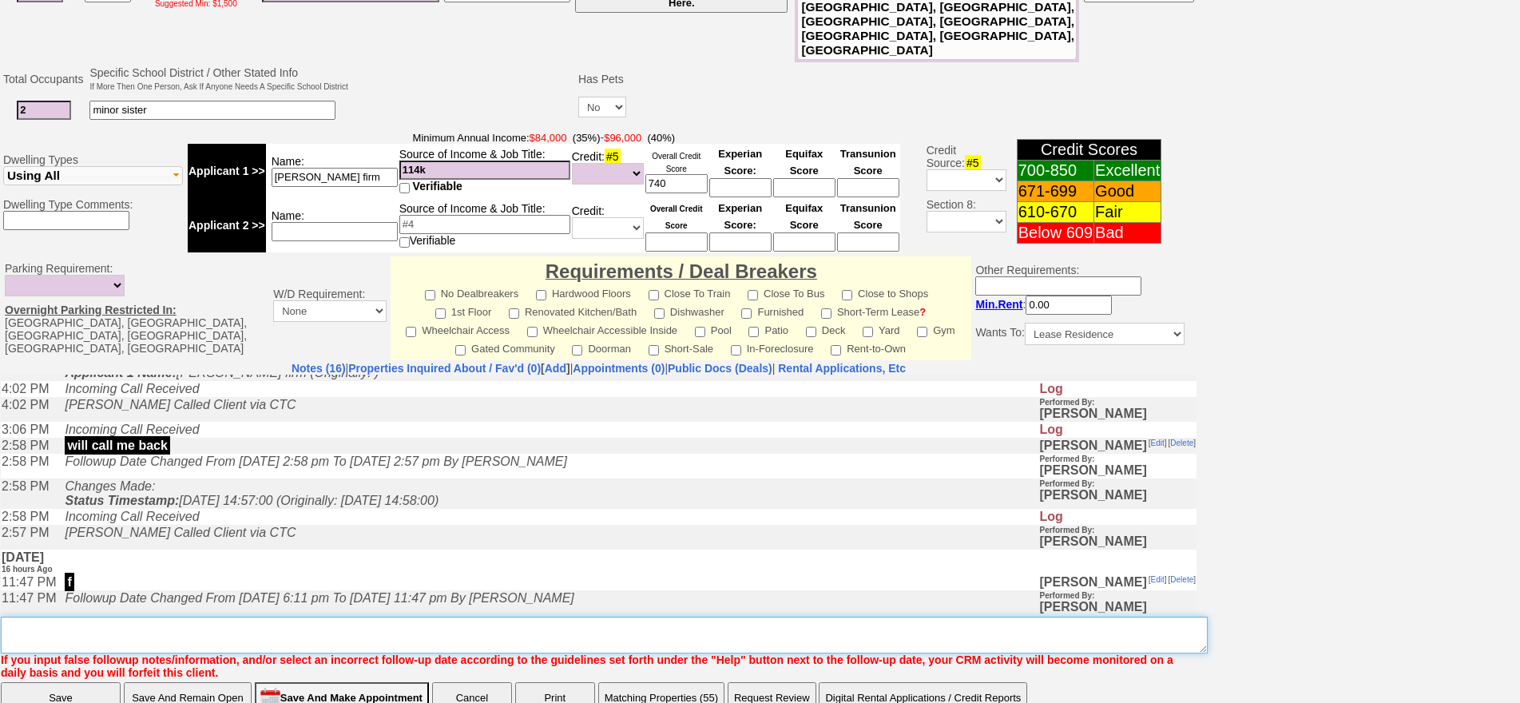
click at [695, 616] on textarea "Insert New Note Here" at bounding box center [604, 634] width 1207 height 37
type textarea "yonkers? fu on matches"
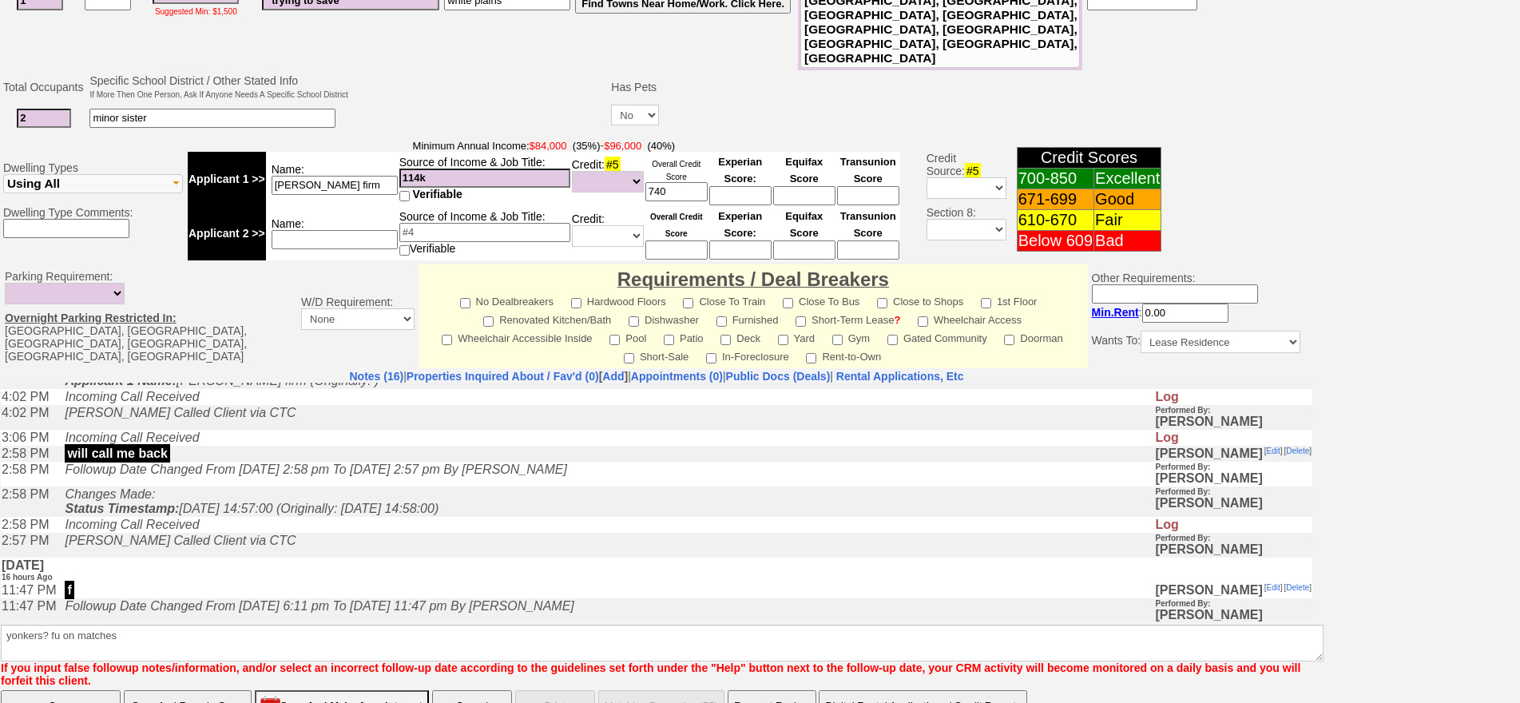
click input "Save And Remain Open" at bounding box center [188, 706] width 128 height 32
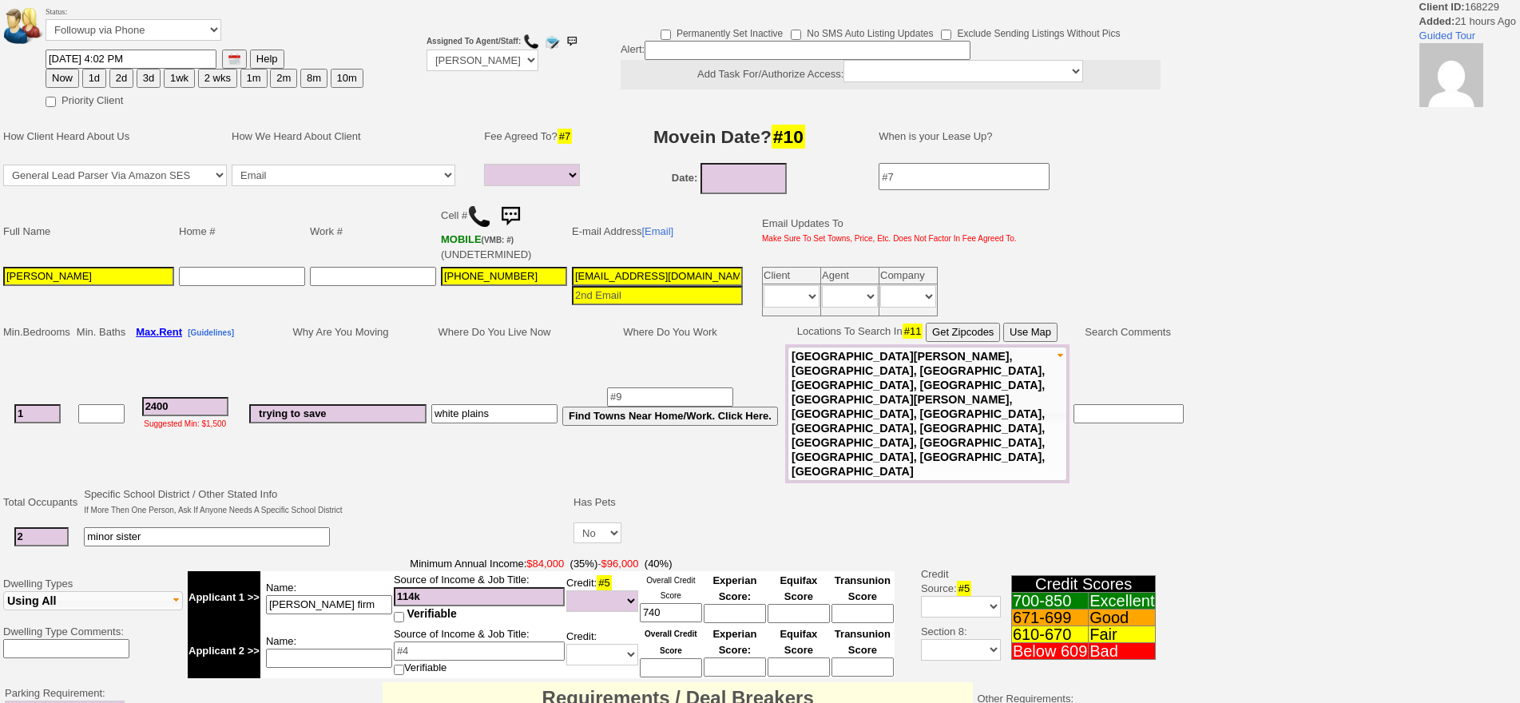
select select
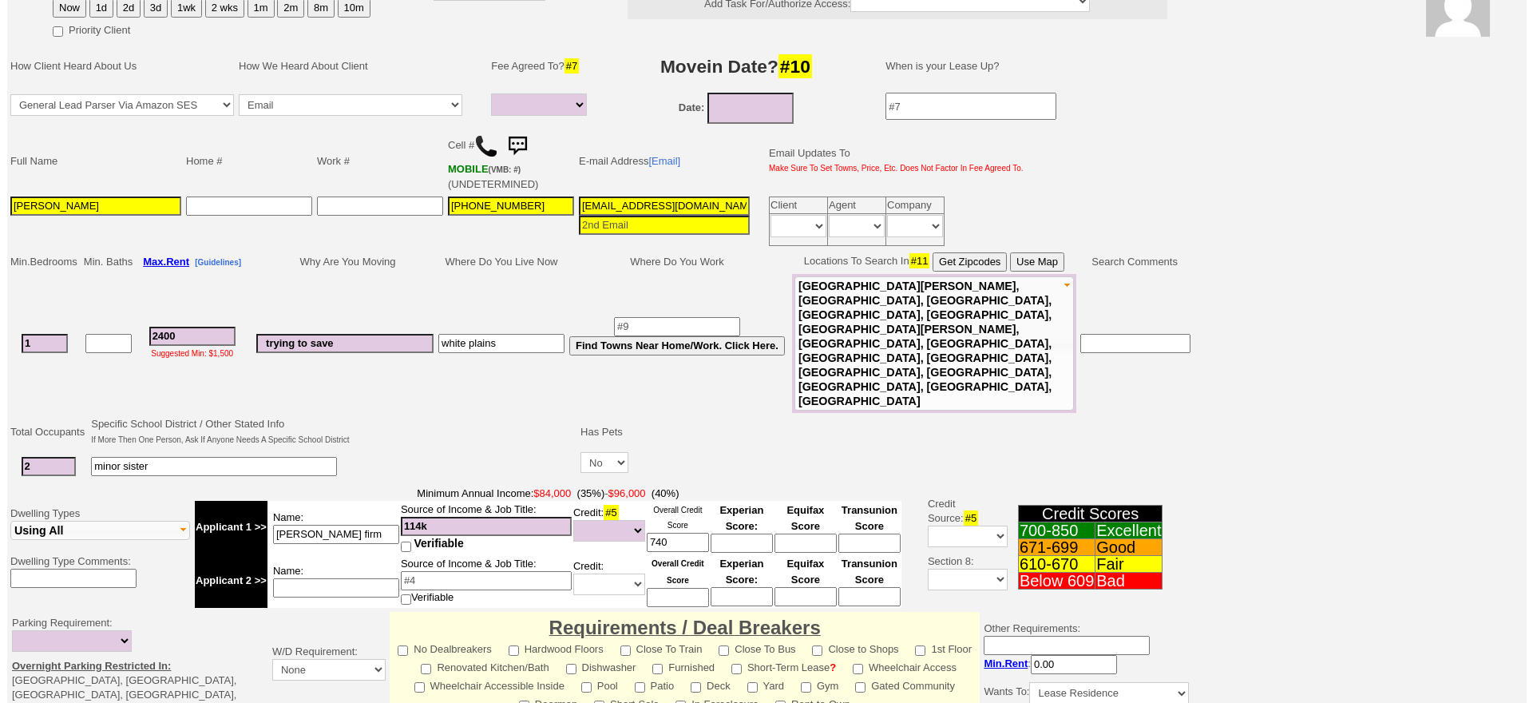
scroll to position [430, 0]
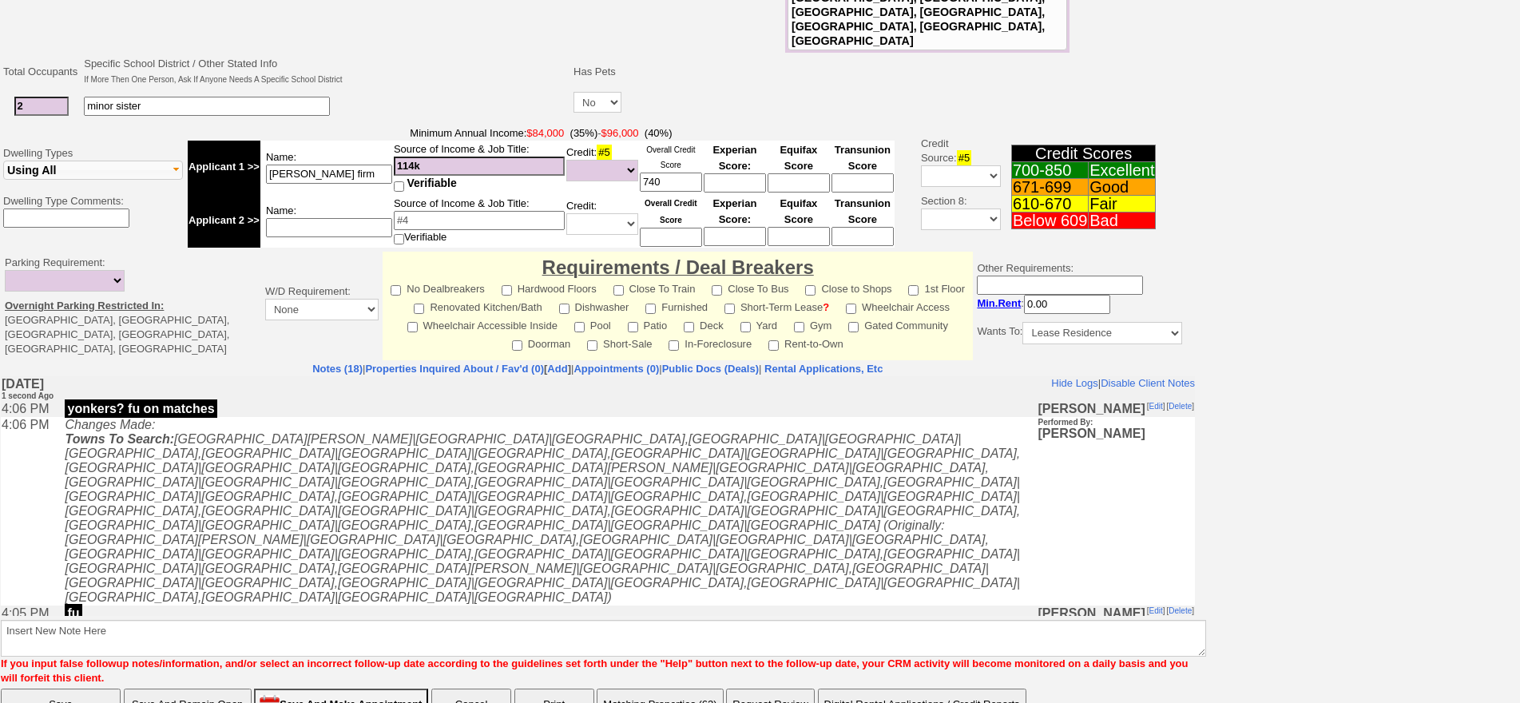
click at [661, 688] on button "Matching Properties (62)" at bounding box center [659, 704] width 126 height 32
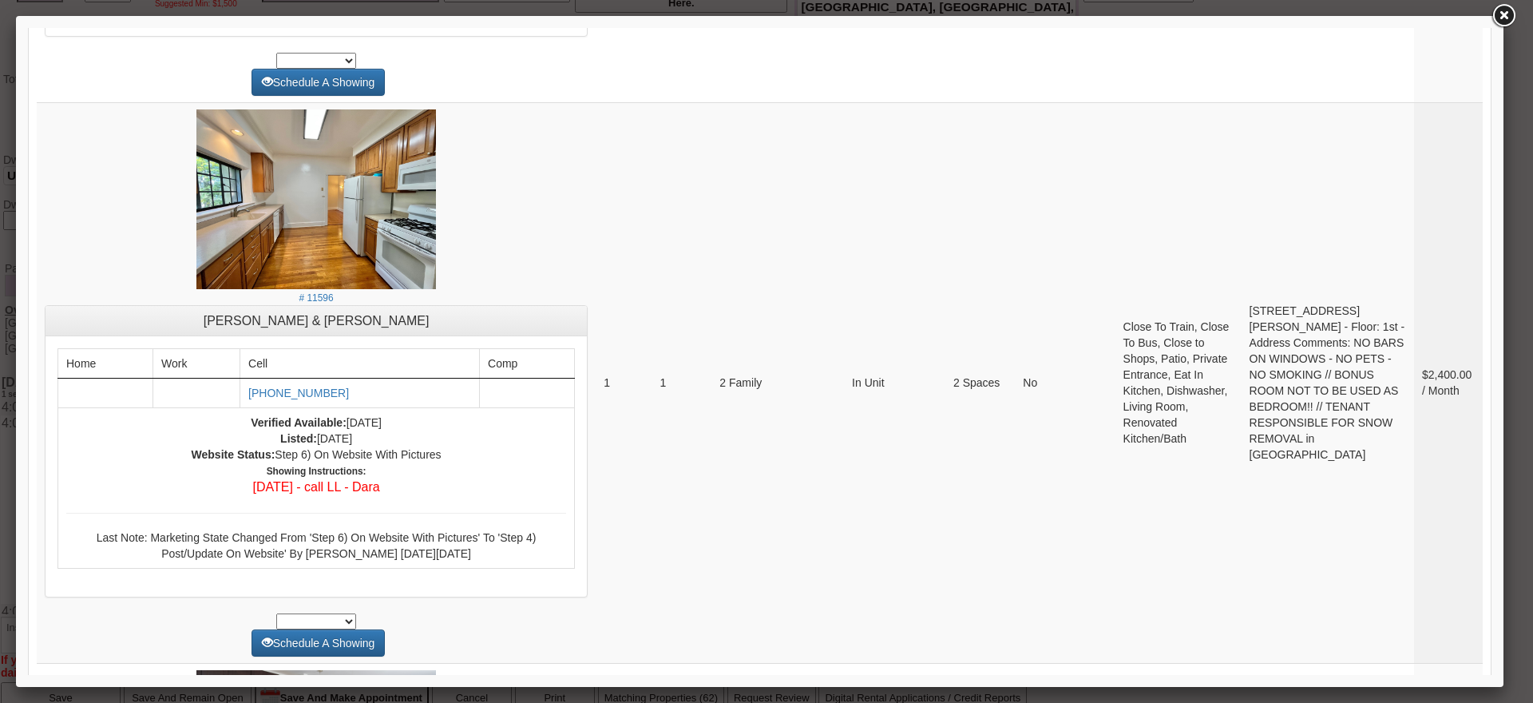
scroll to position [1357, 0]
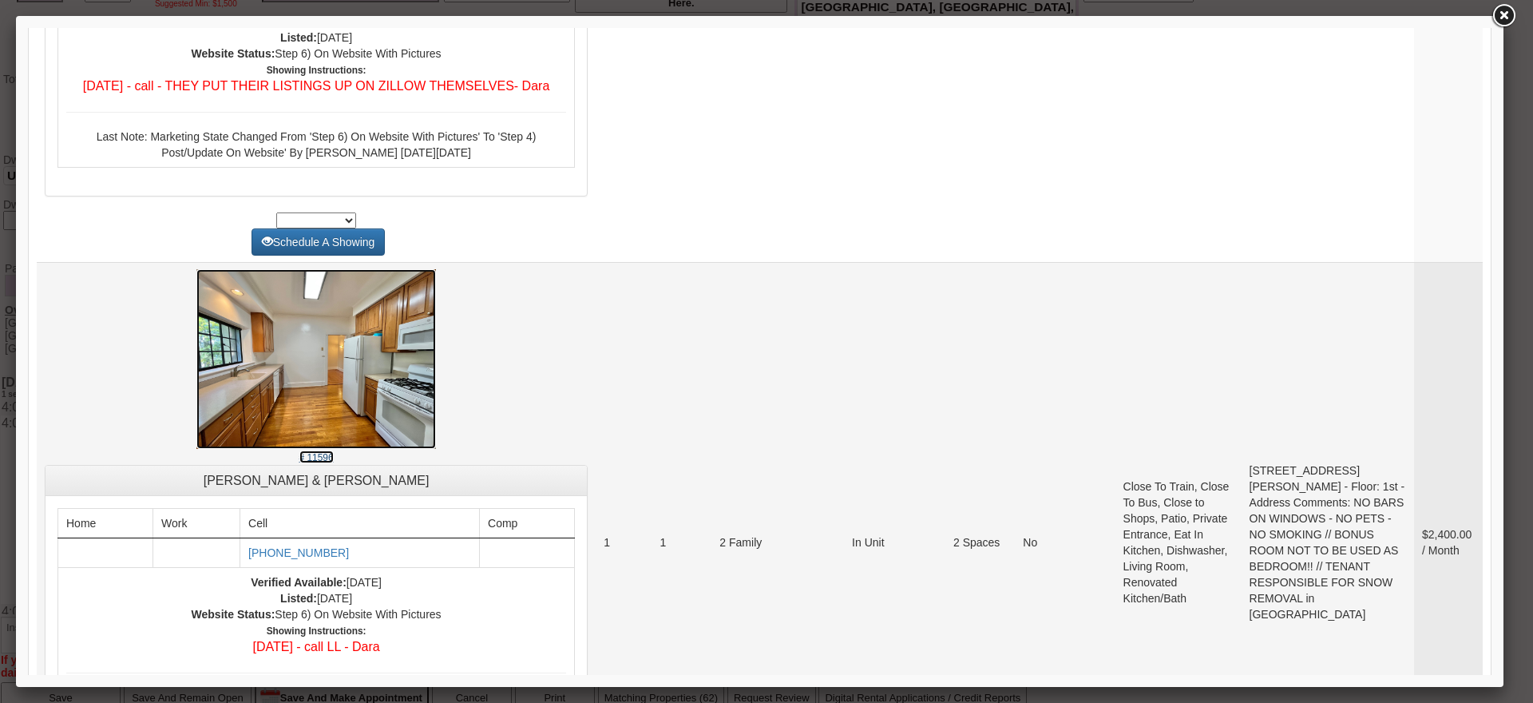
click at [371, 355] on img at bounding box center [316, 359] width 240 height 180
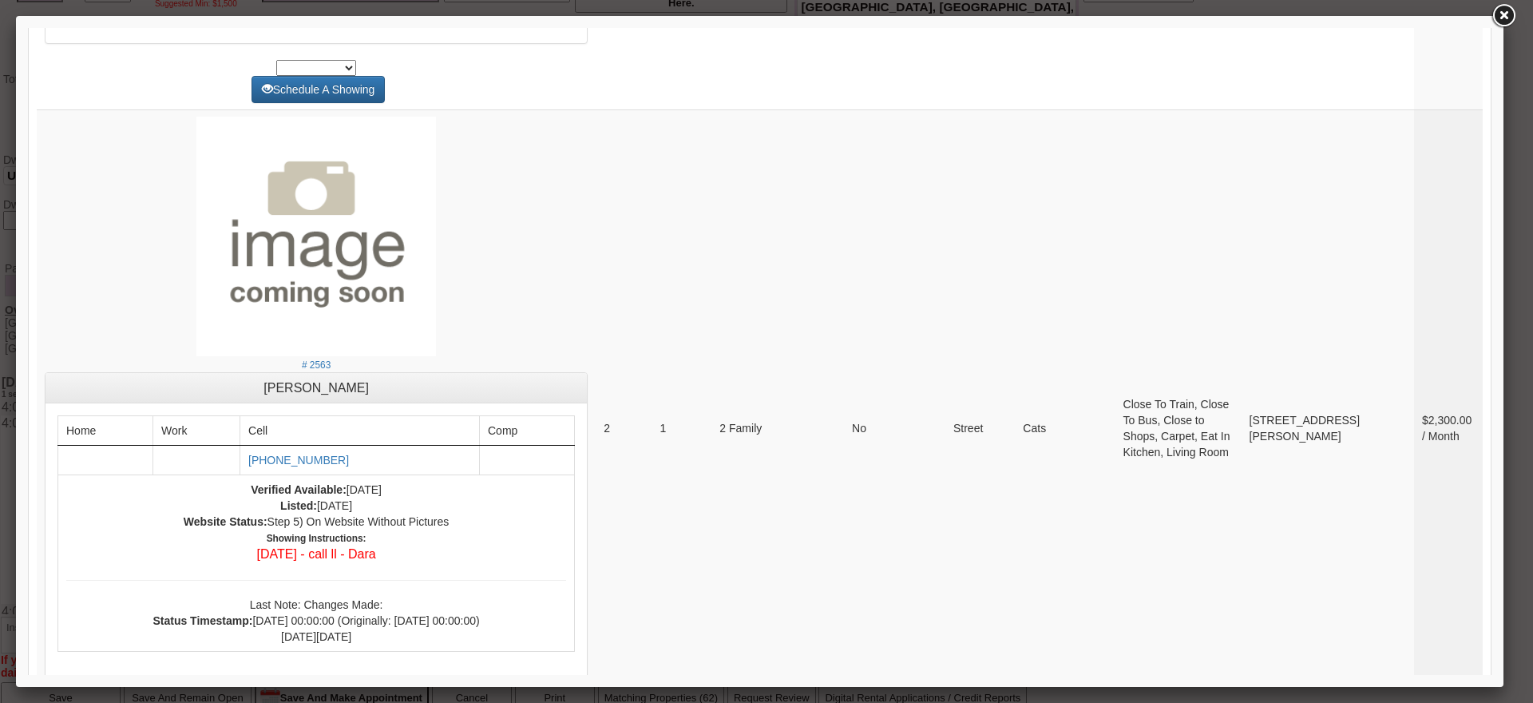
scroll to position [5989, 0]
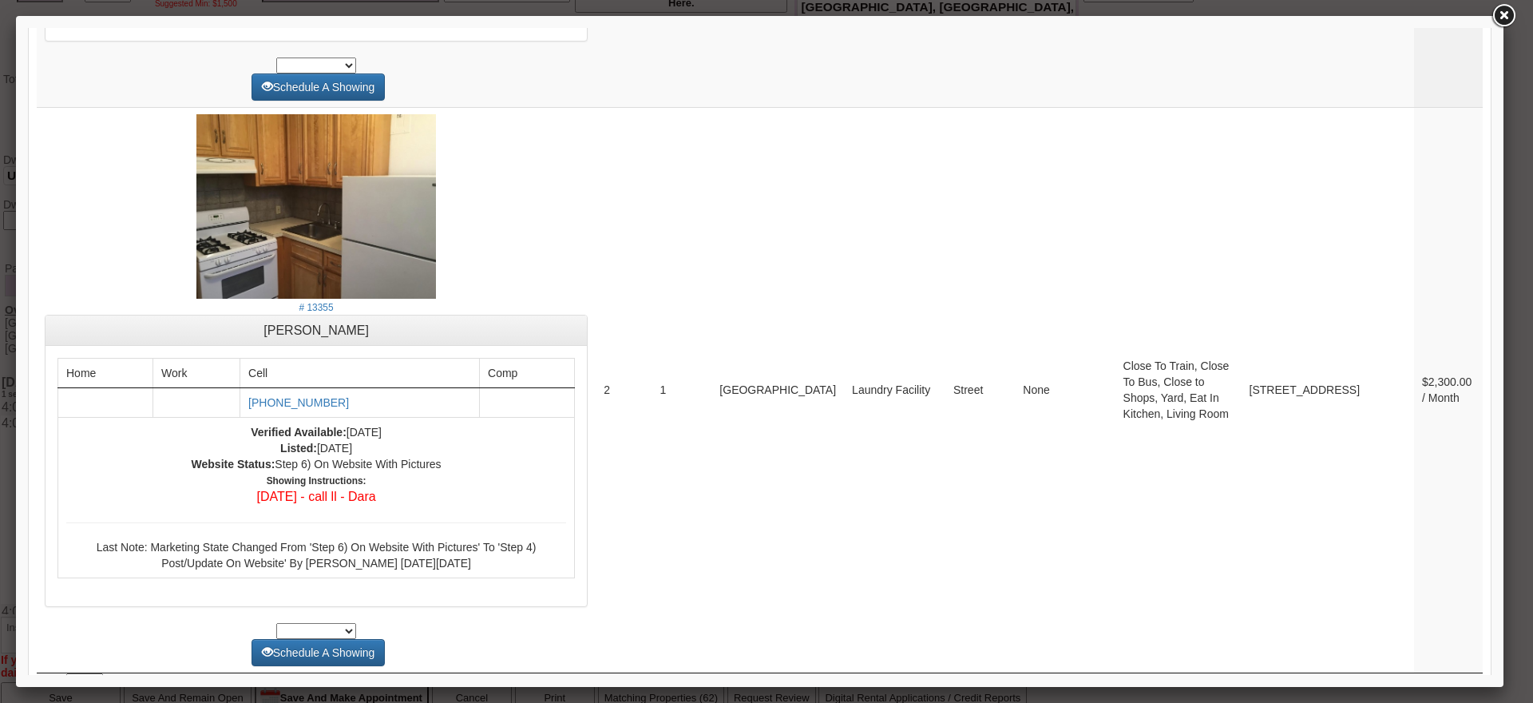
click at [1341, 676] on link "2" at bounding box center [1356, 690] width 30 height 29
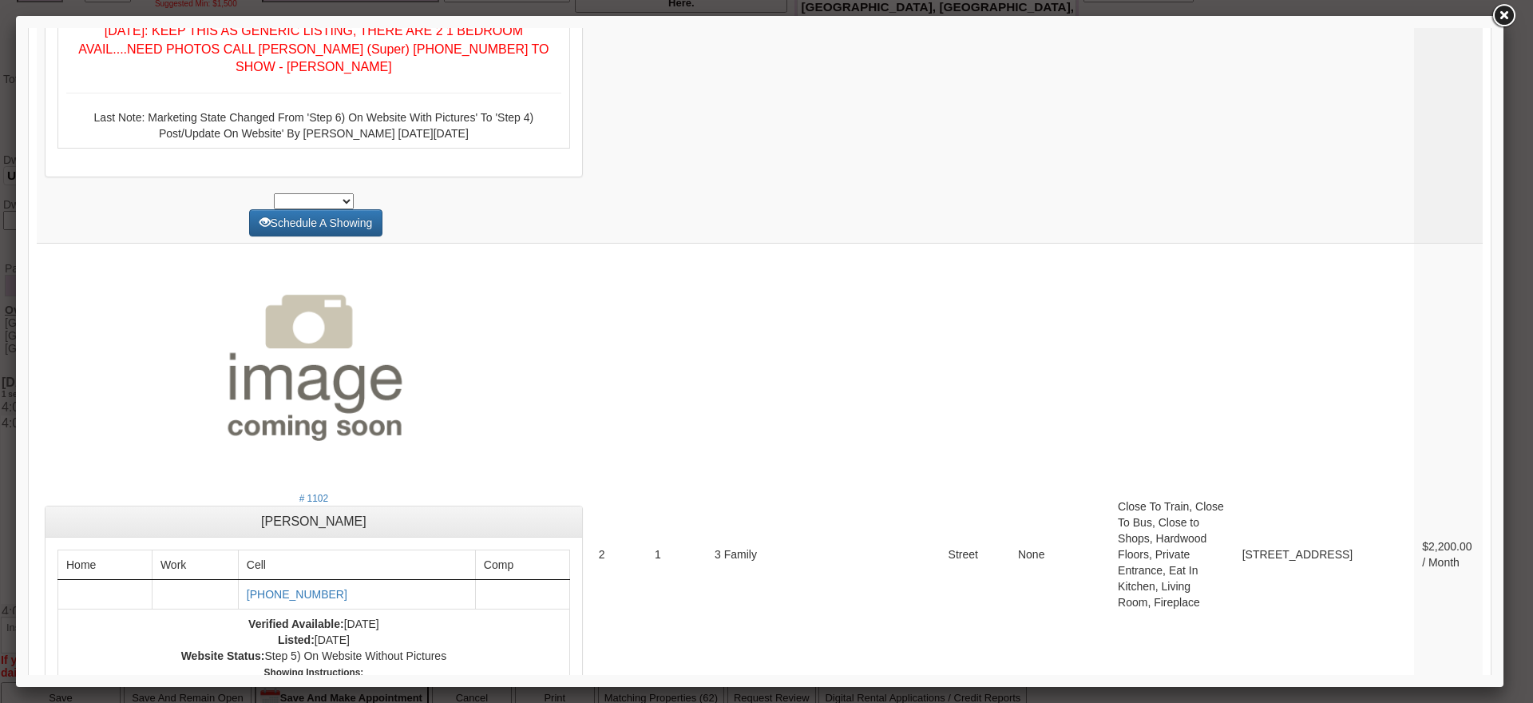
scroll to position [6506, 0]
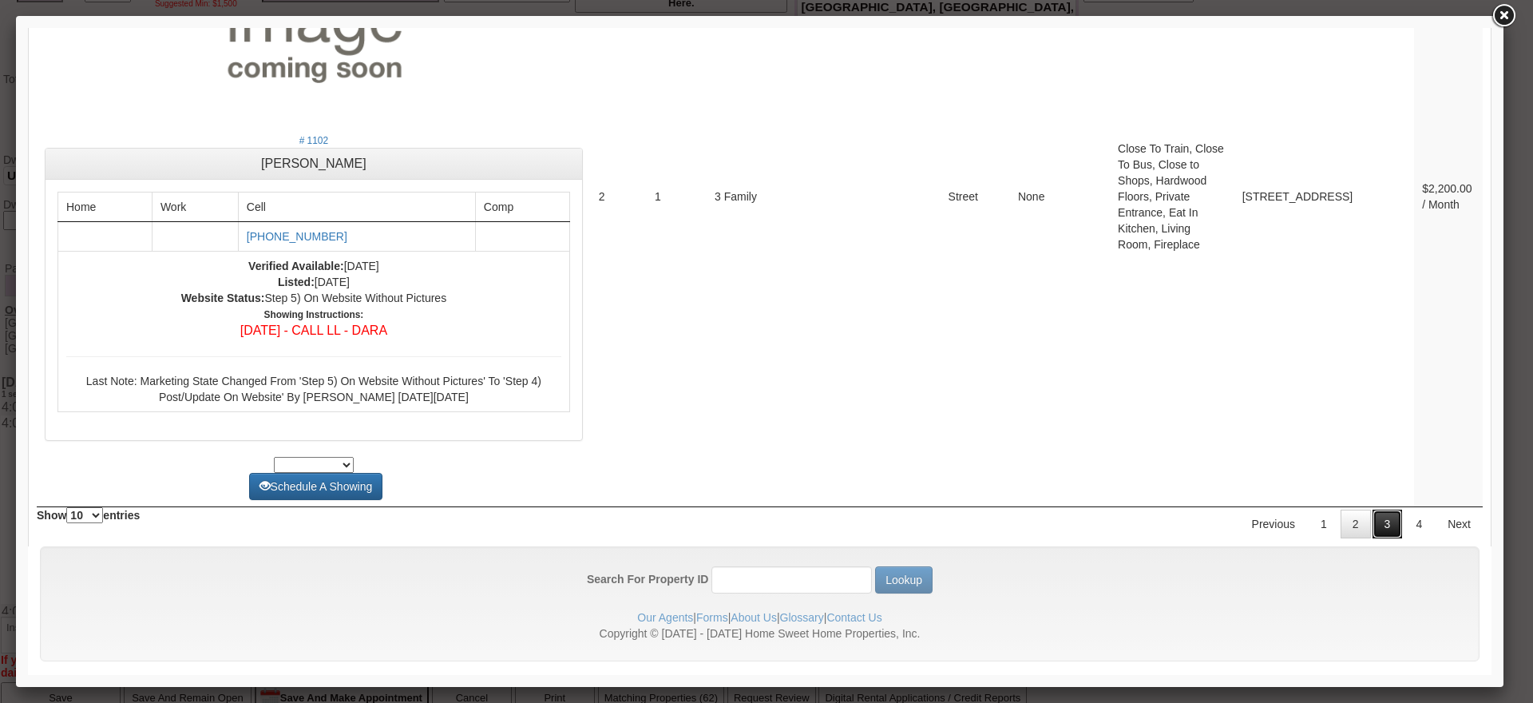
click at [1381, 517] on link "3" at bounding box center [1388, 523] width 30 height 29
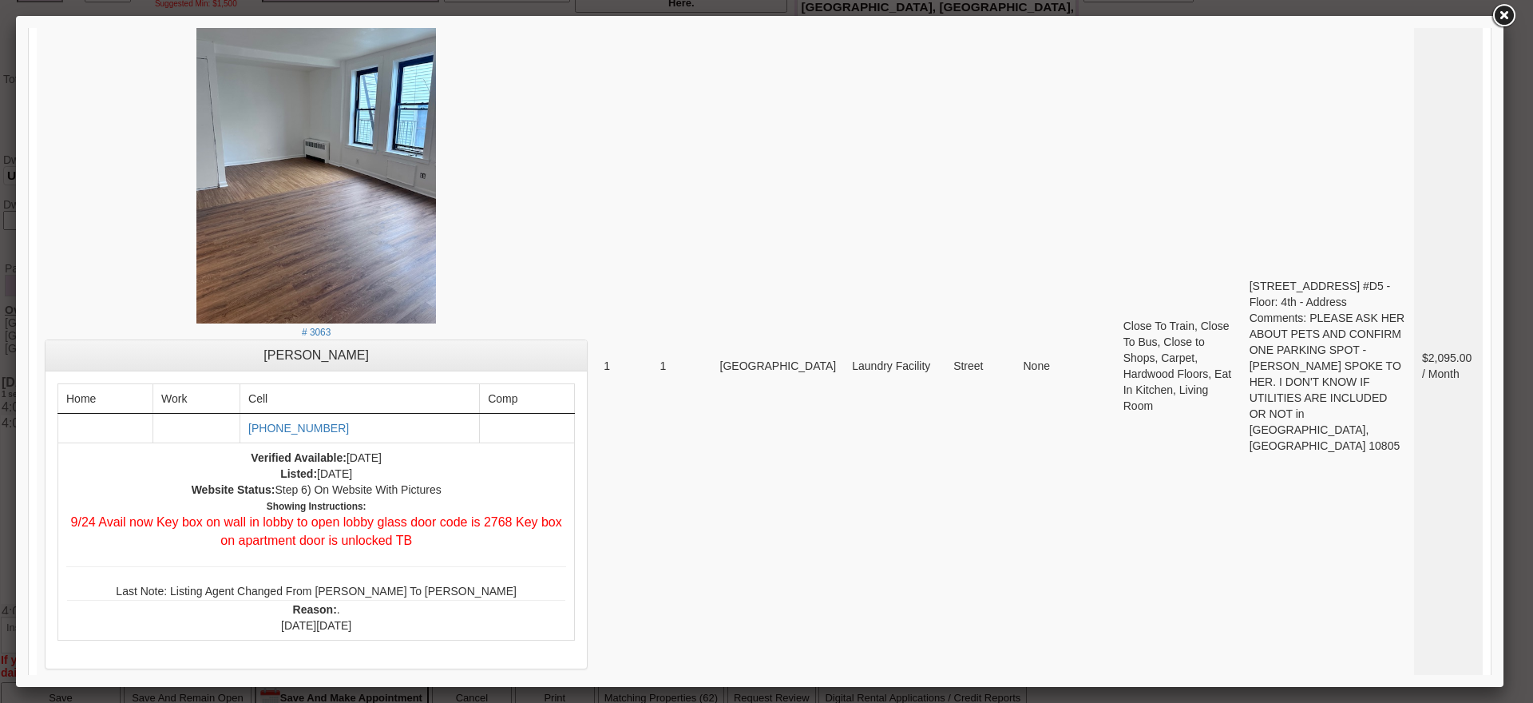
scroll to position [3842, 0]
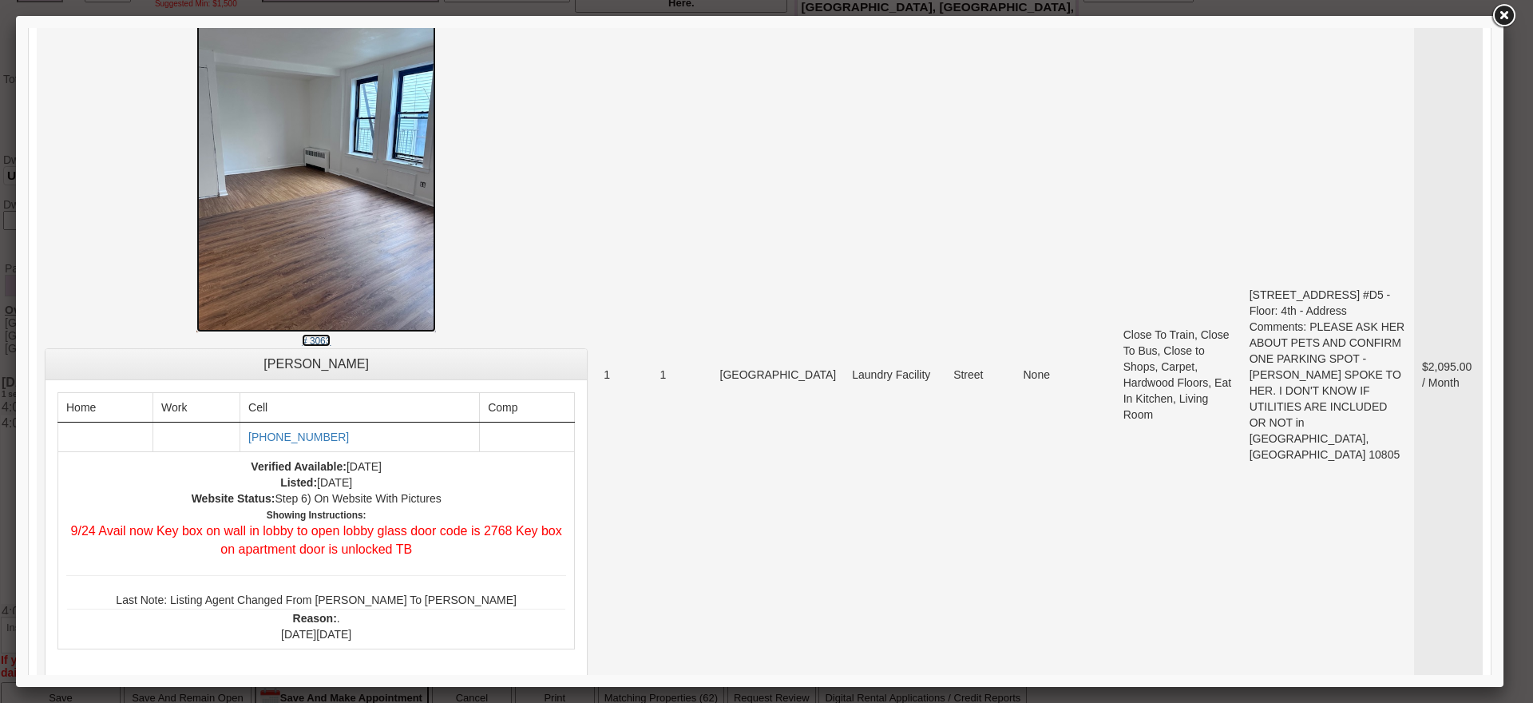
click at [346, 318] on img at bounding box center [316, 172] width 240 height 319
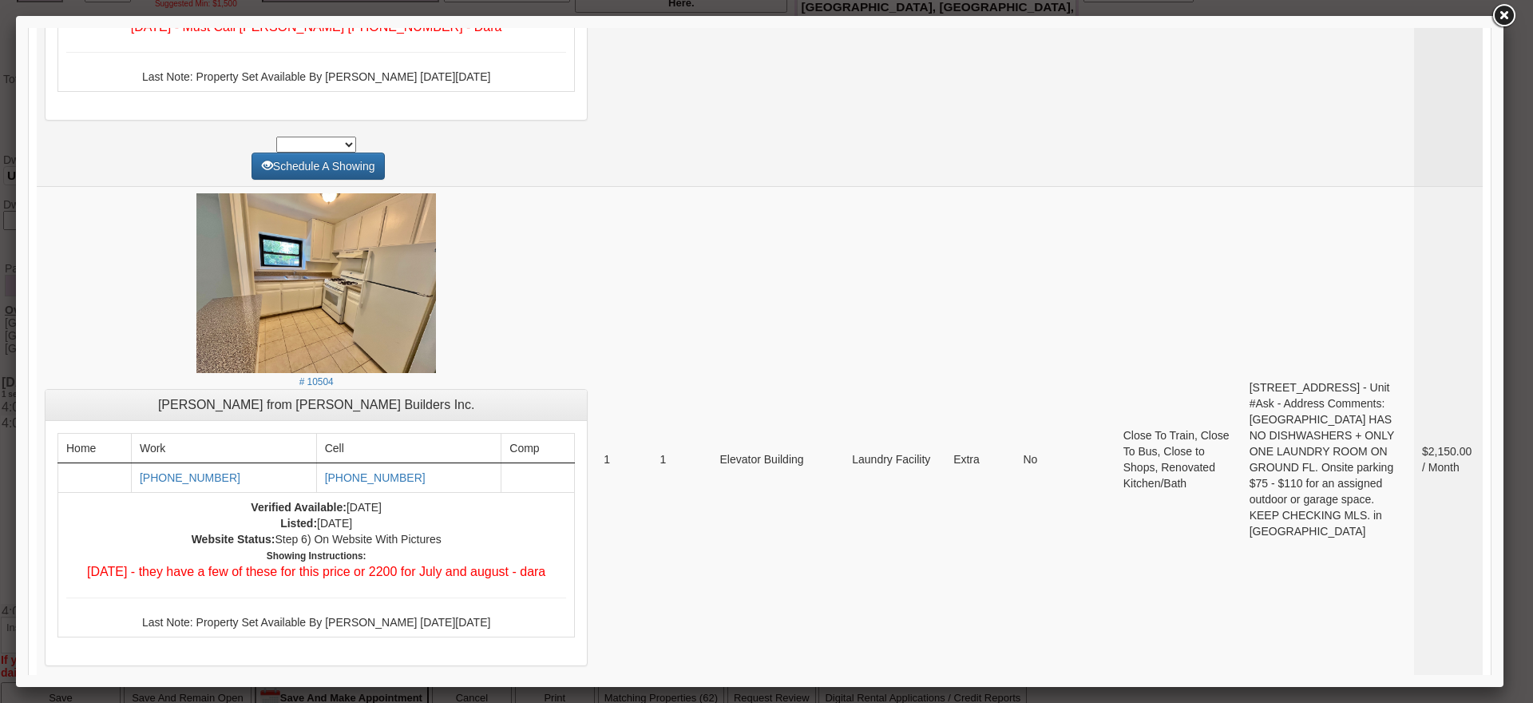
scroll to position [3114, 0]
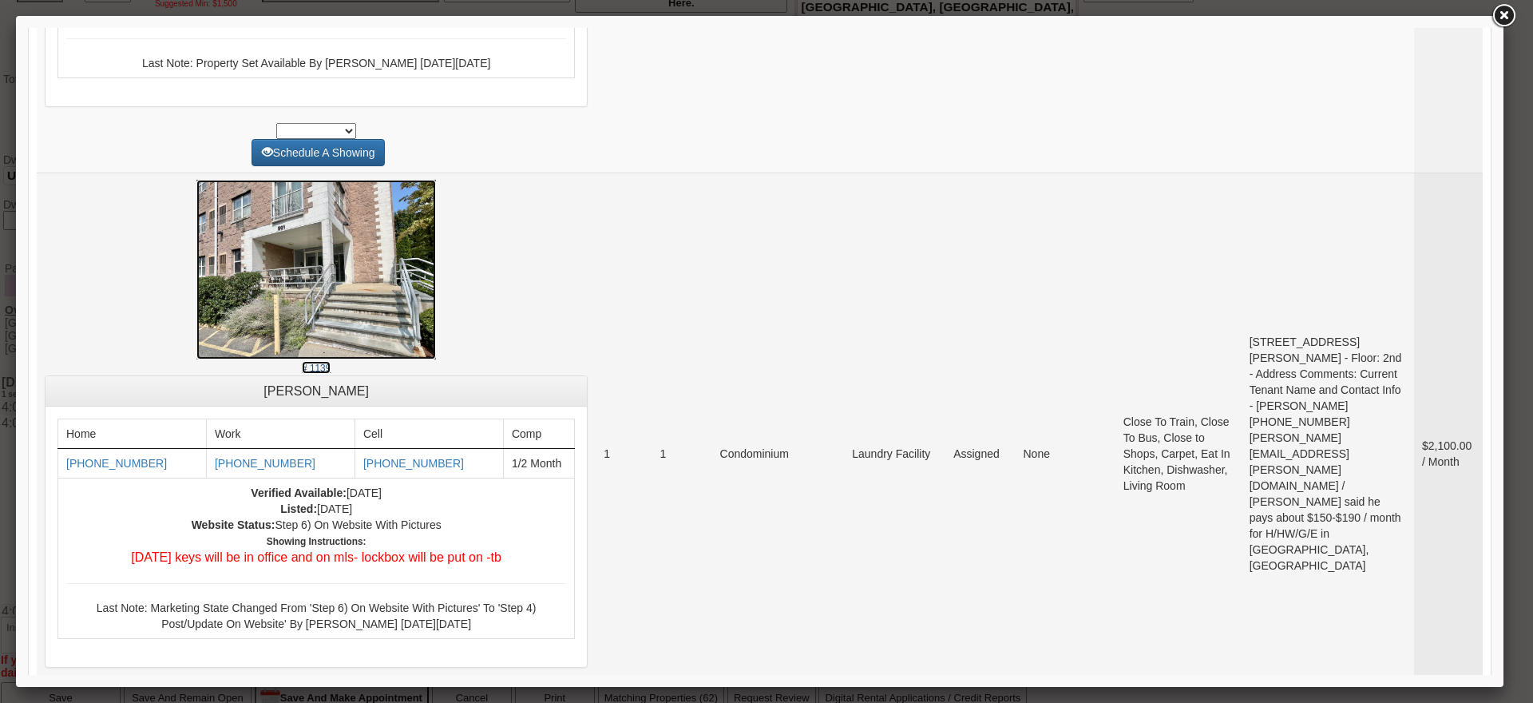
click at [287, 245] on img at bounding box center [316, 270] width 240 height 180
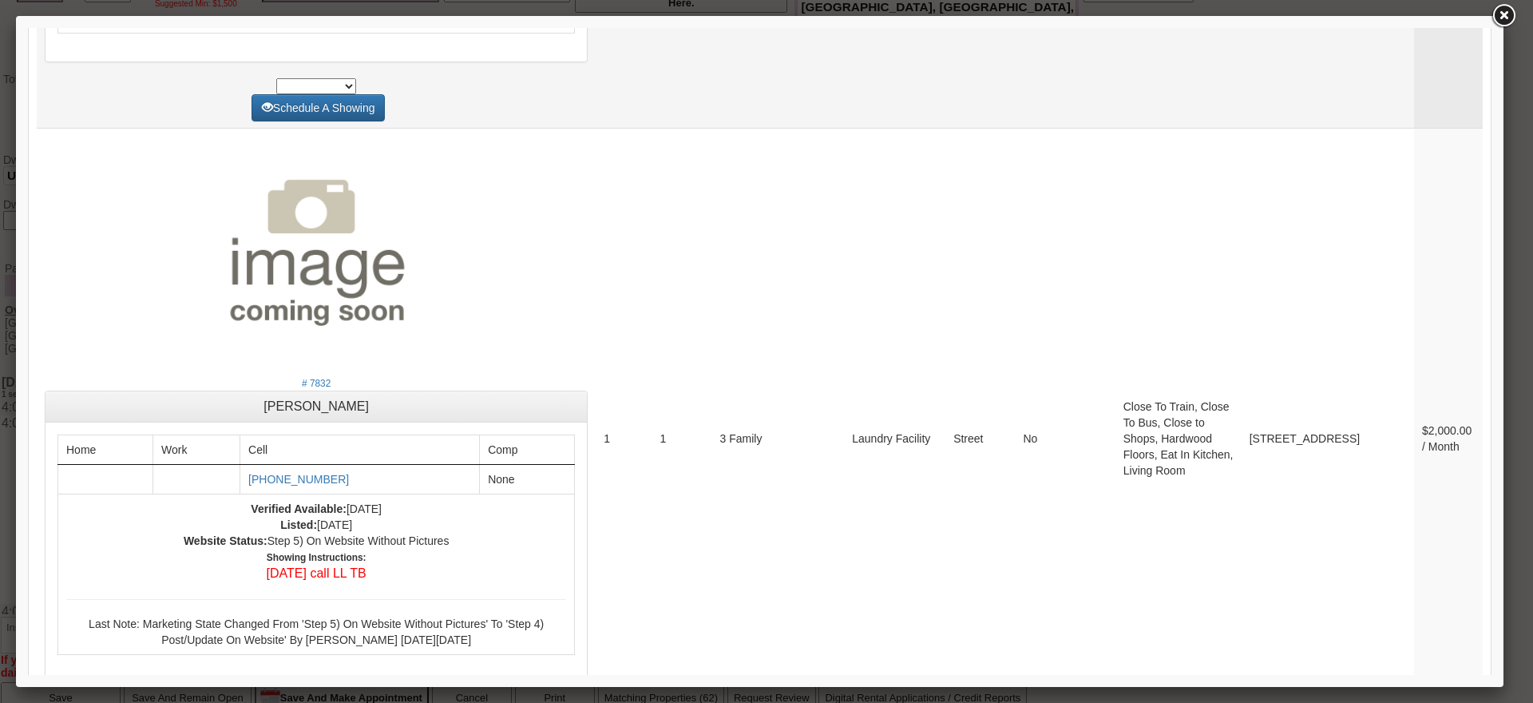
scroll to position [6129, 0]
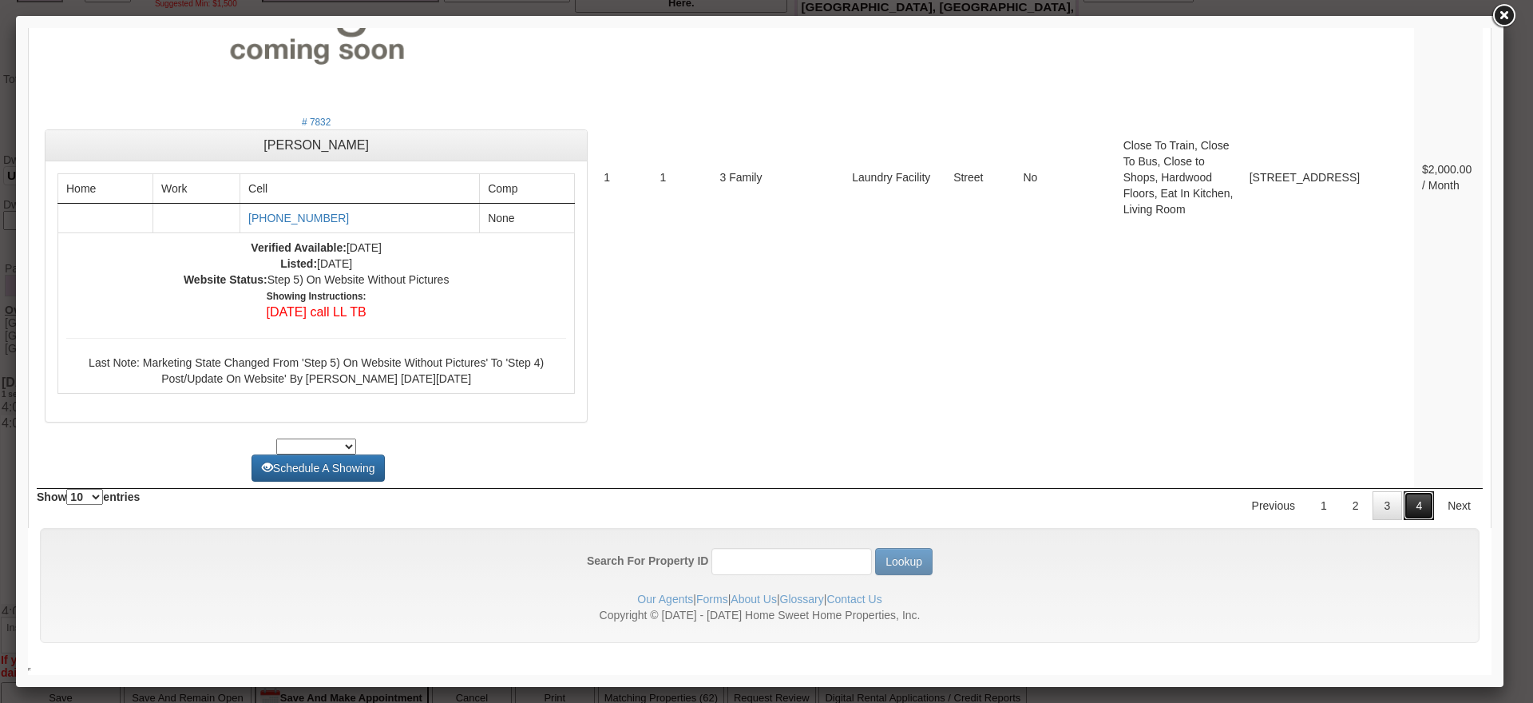
click at [1404, 500] on link "4" at bounding box center [1419, 505] width 30 height 29
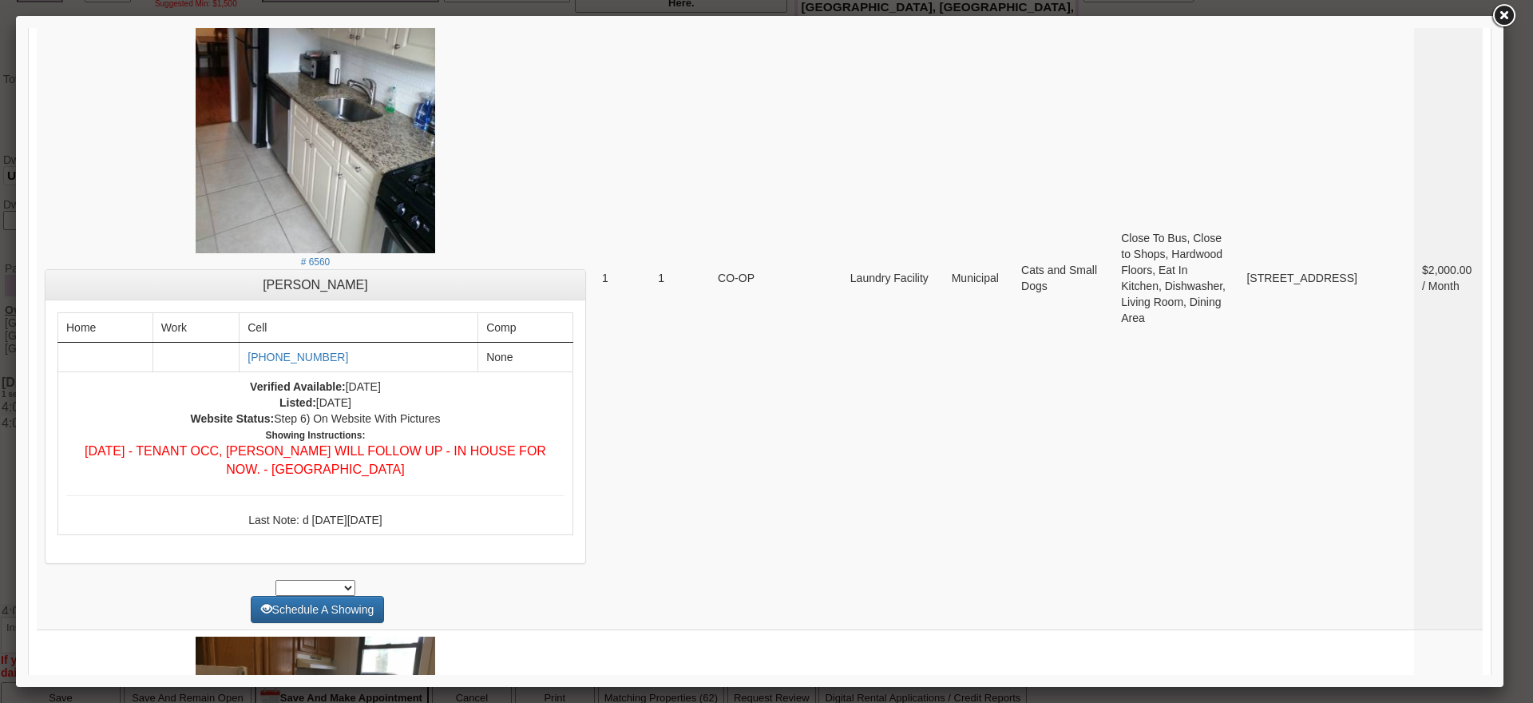
scroll to position [0, 0]
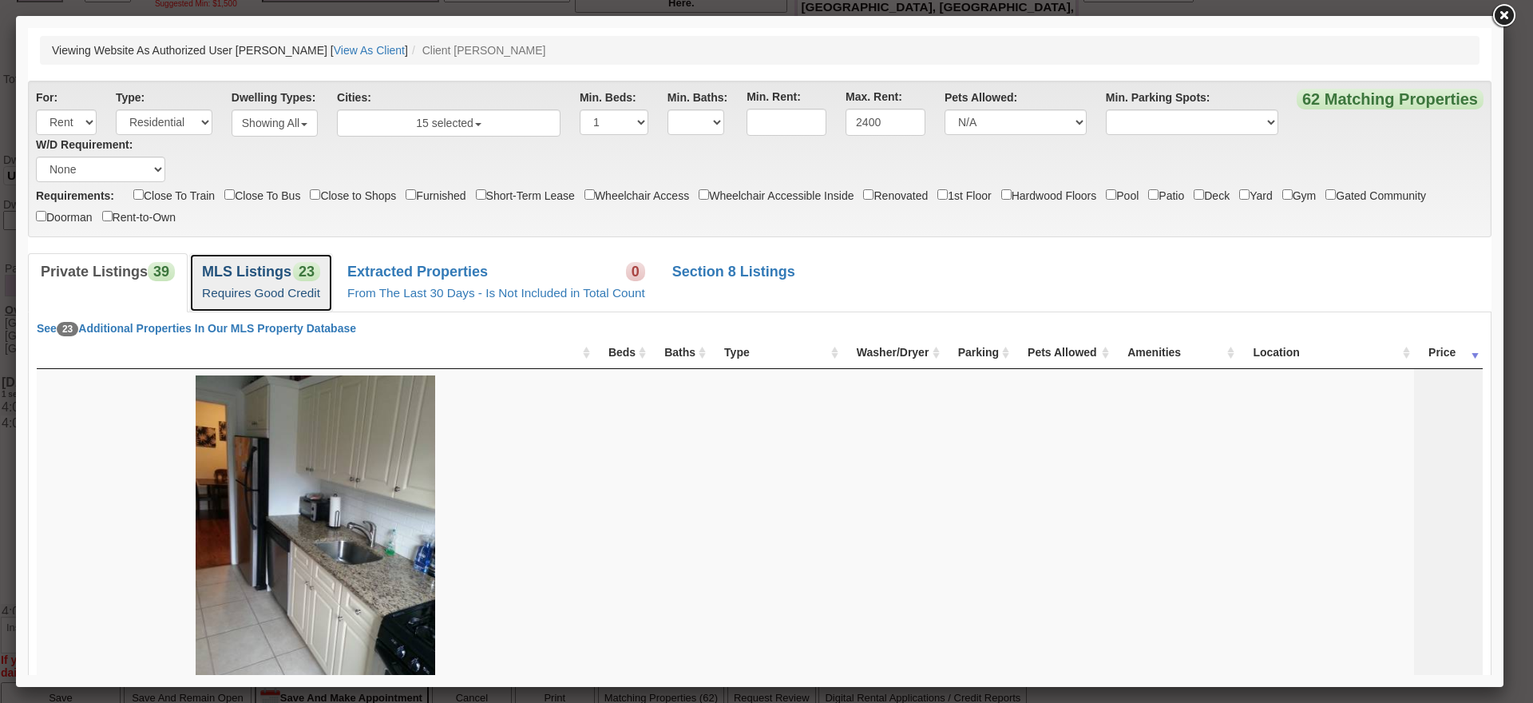
click at [296, 304] on link "MLS Listings 23 Requires Good Credit" at bounding box center [261, 282] width 144 height 58
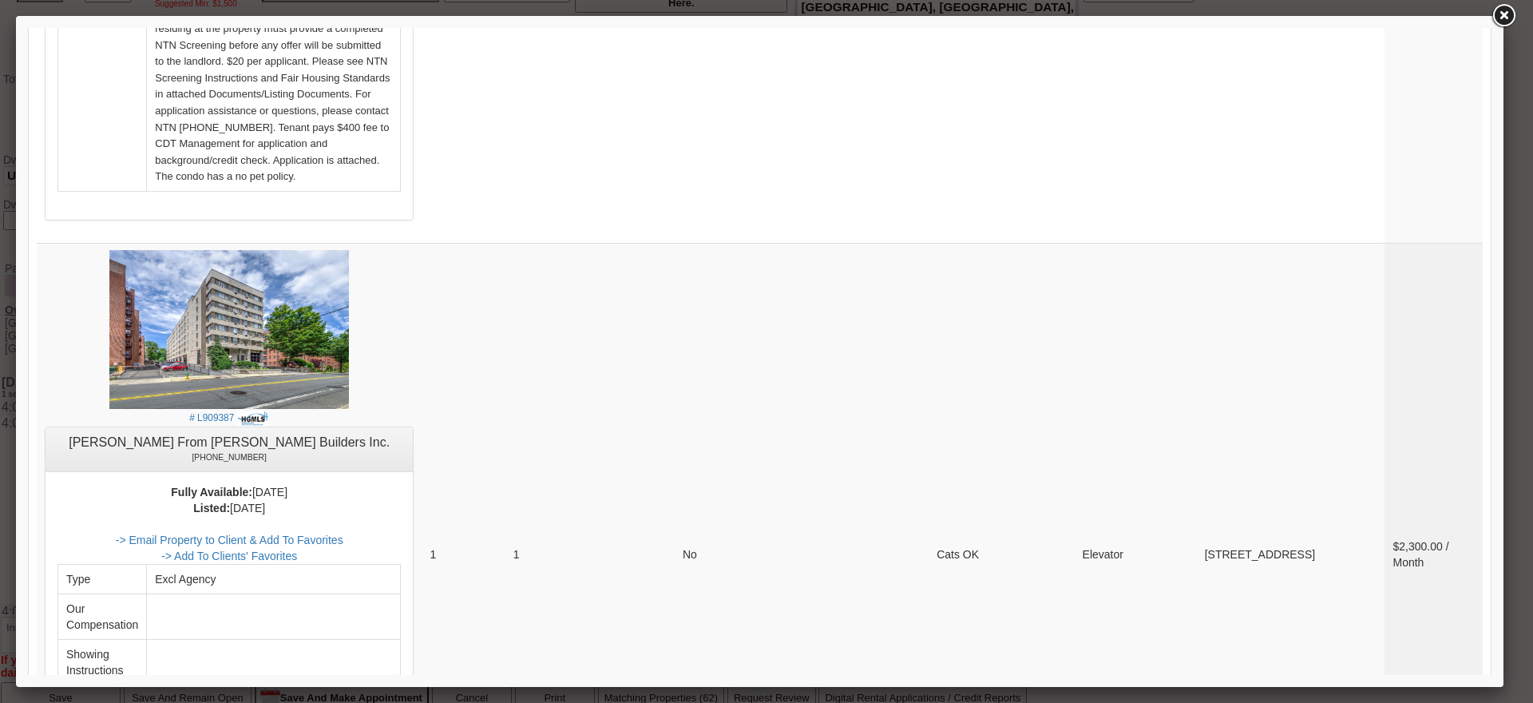
scroll to position [3833, 0]
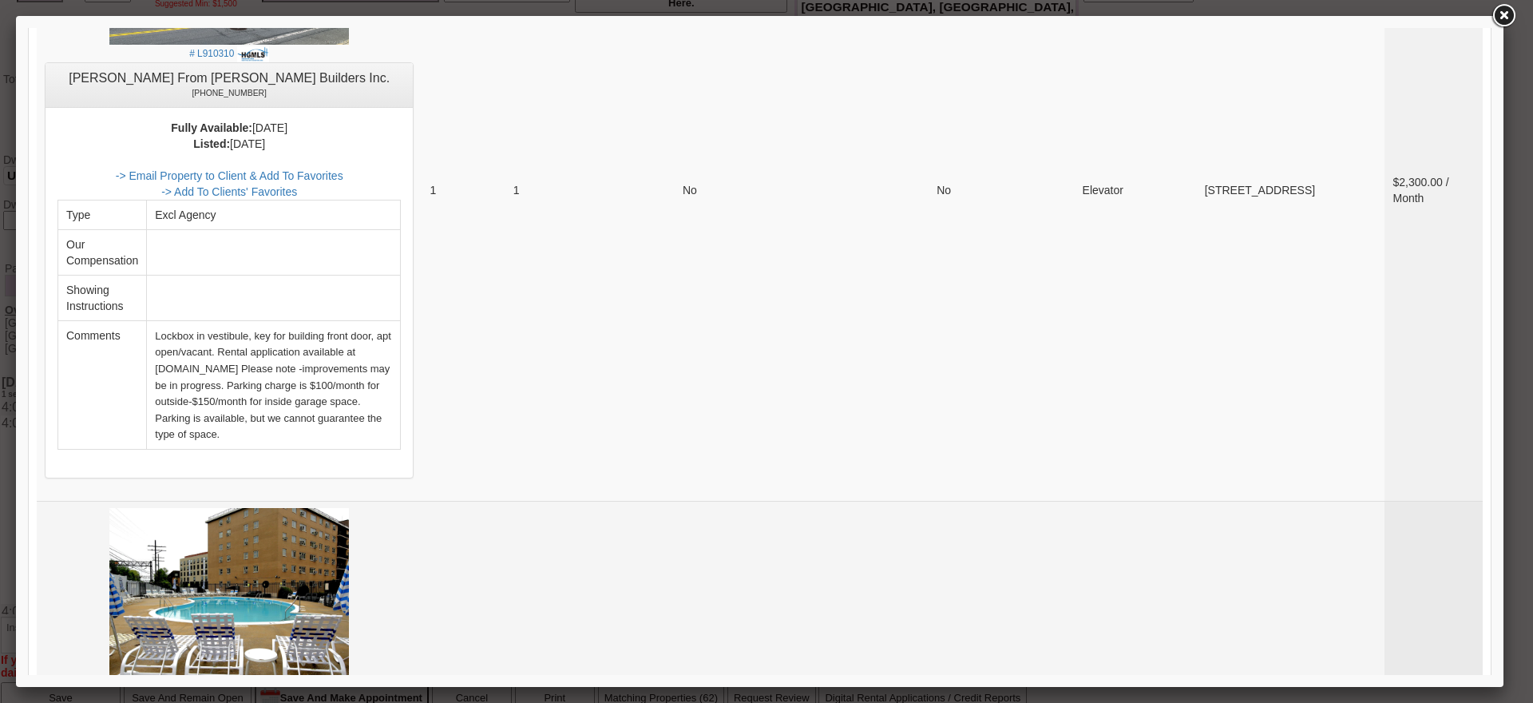
scroll to position [5821, 0]
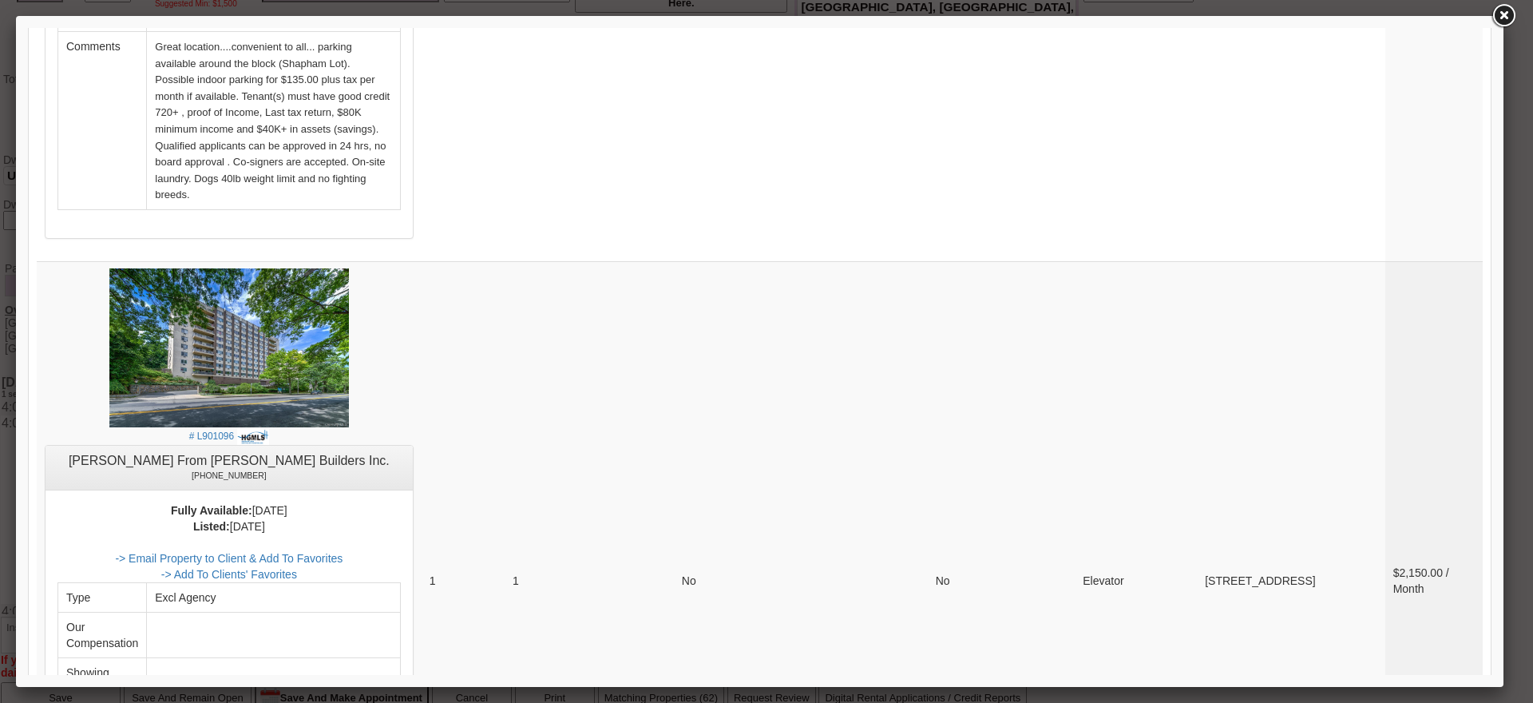
scroll to position [3753, 0]
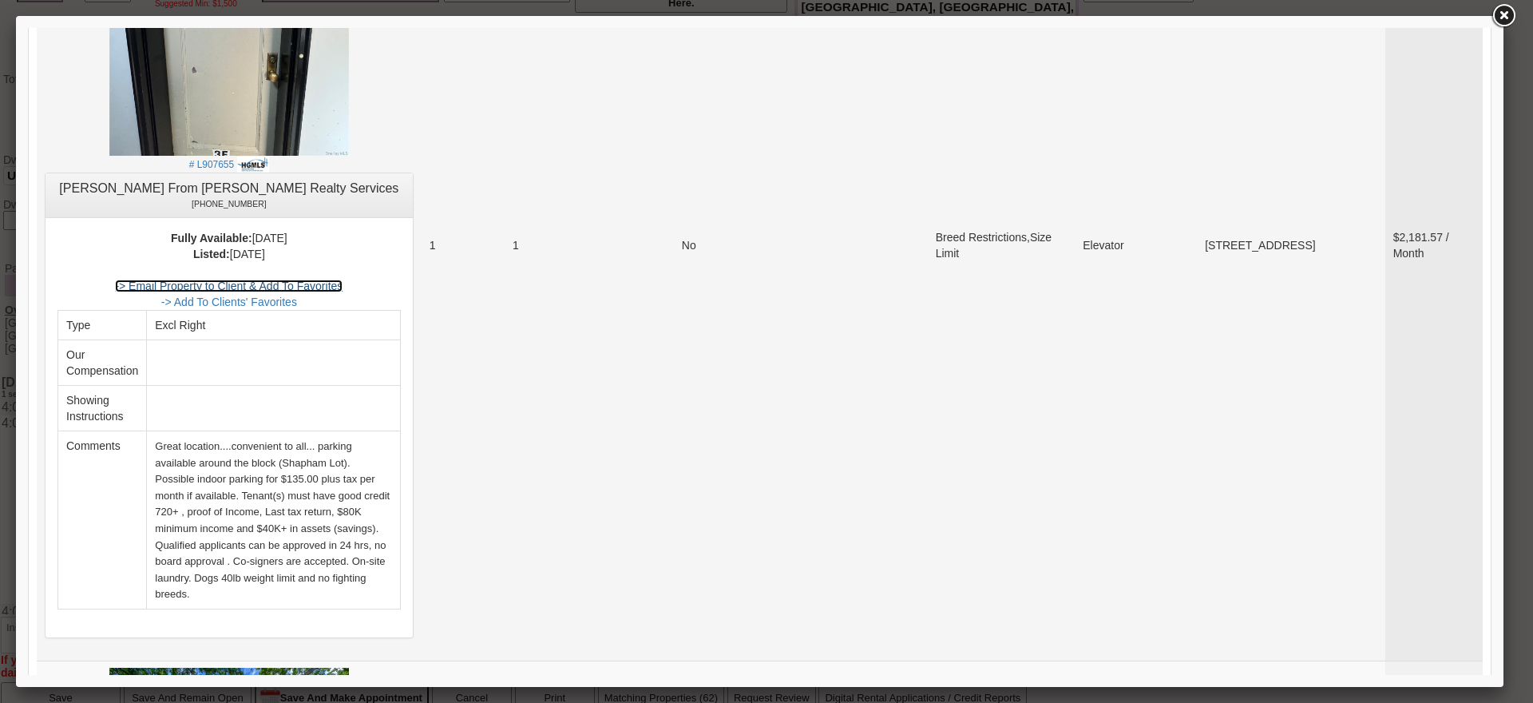
click at [343, 279] on link "-> Email Property to Client & Add To Favorites" at bounding box center [229, 285] width 228 height 13
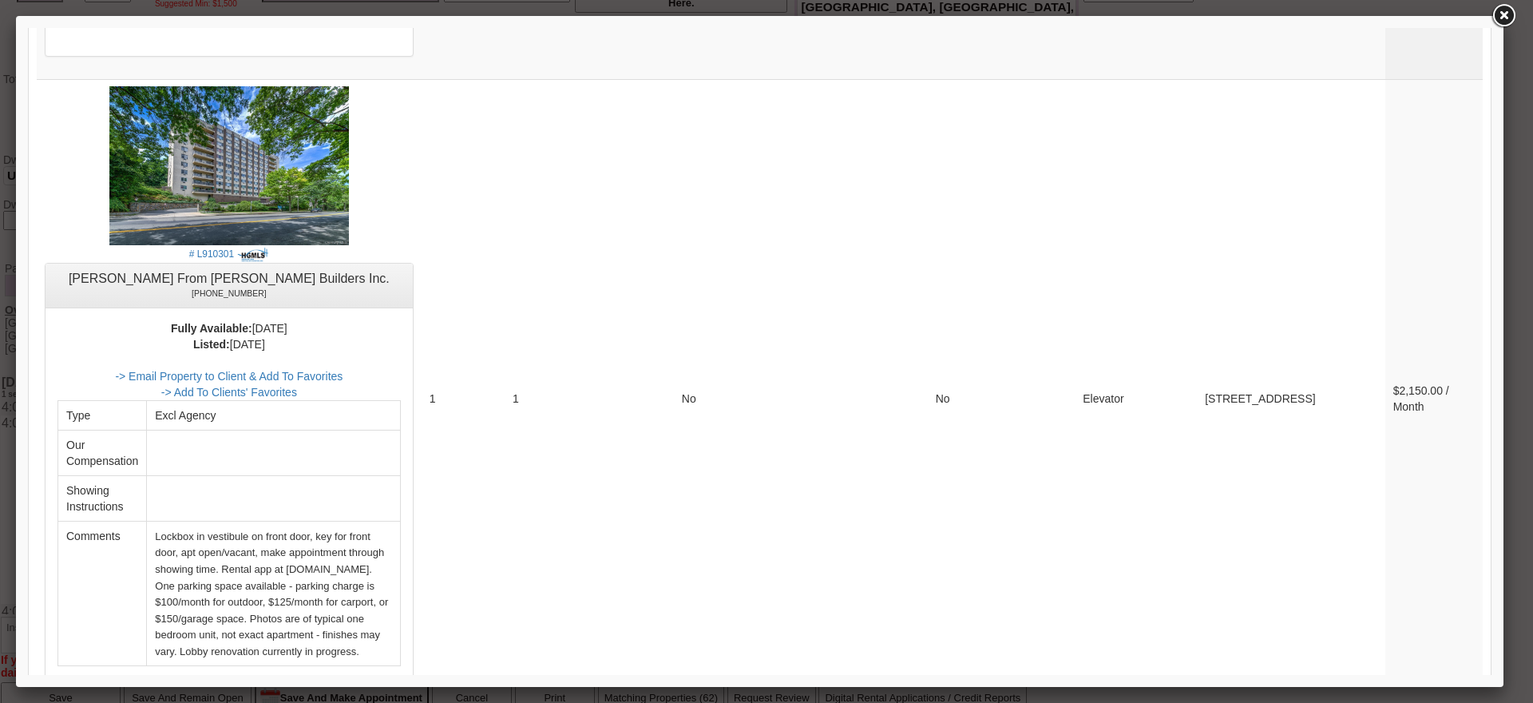
scroll to position [6064, 0]
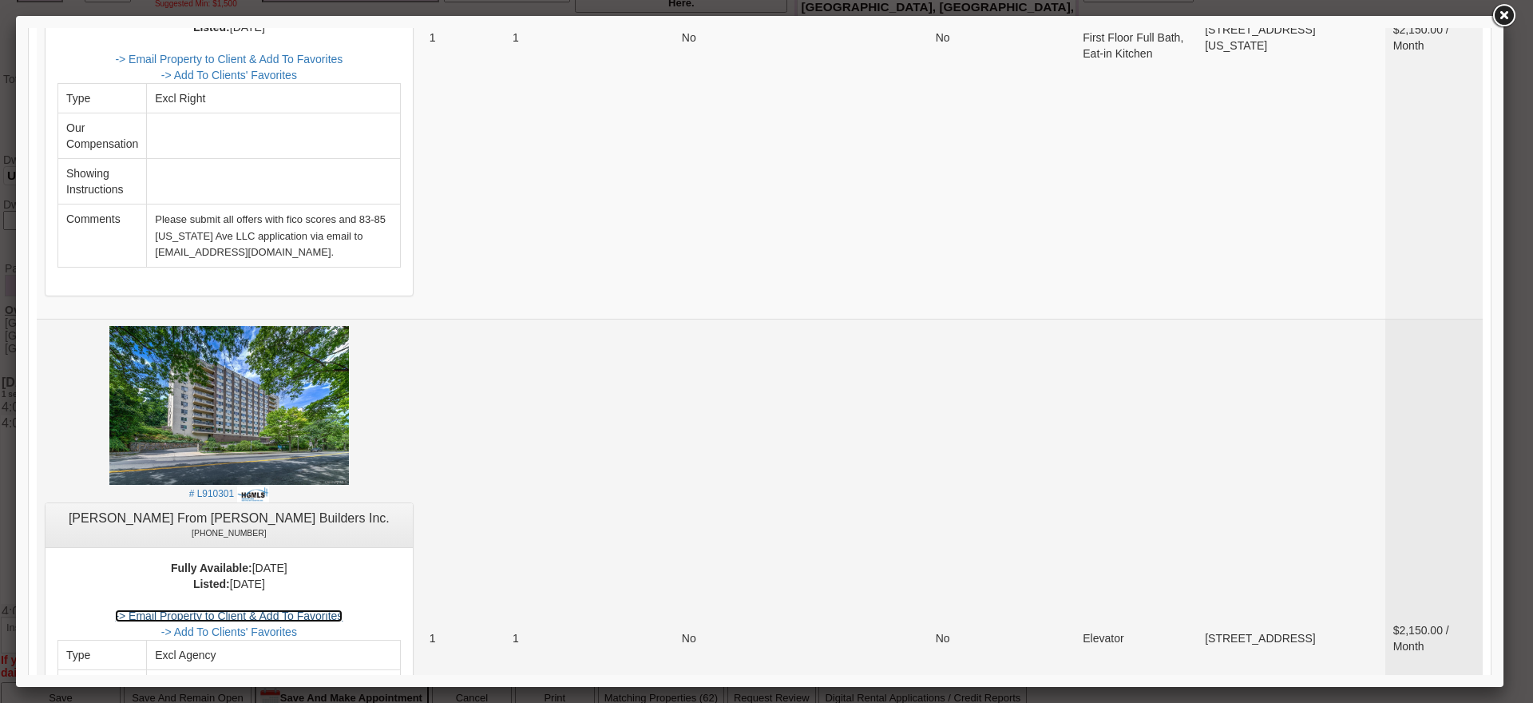
click at [343, 609] on link "-> Email Property to Client & Add To Favorites" at bounding box center [229, 615] width 228 height 13
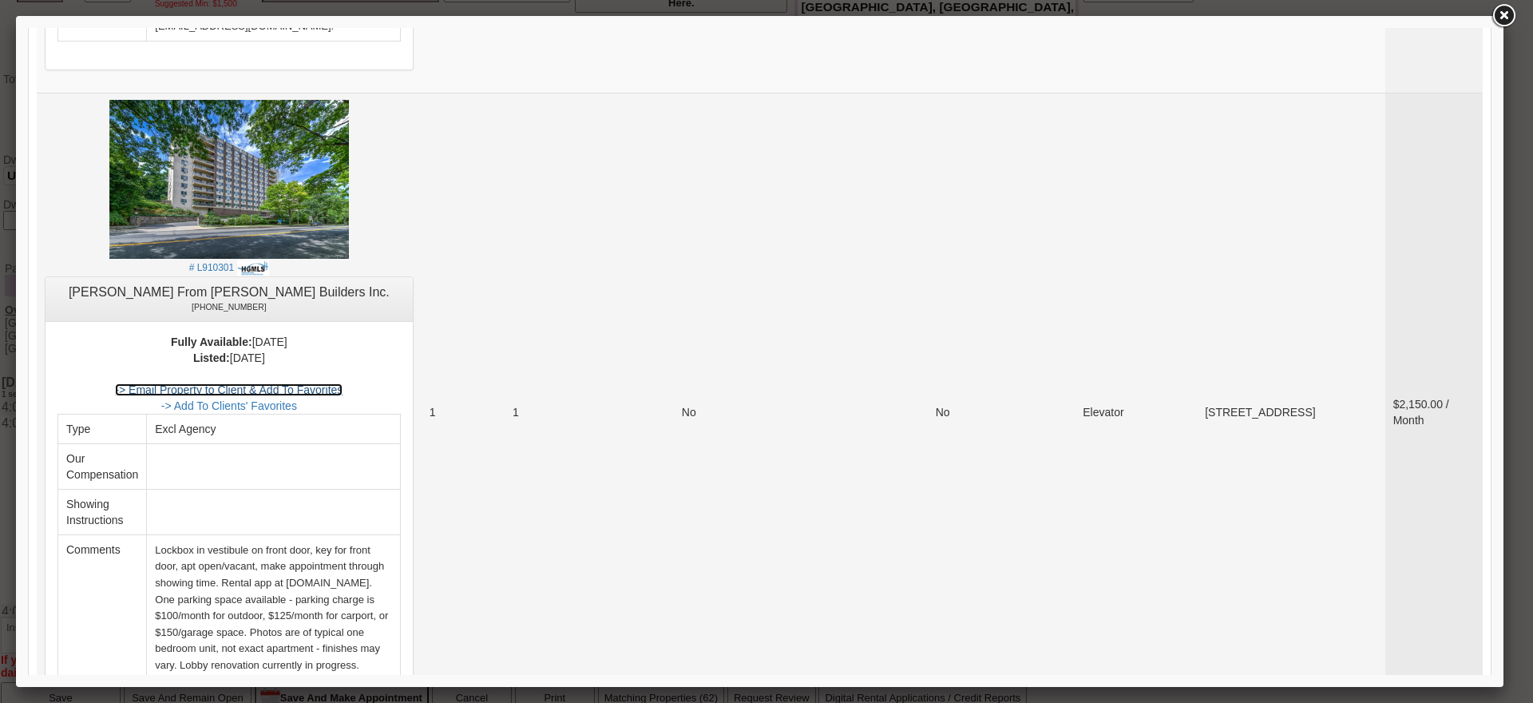
scroll to position [6303, 0]
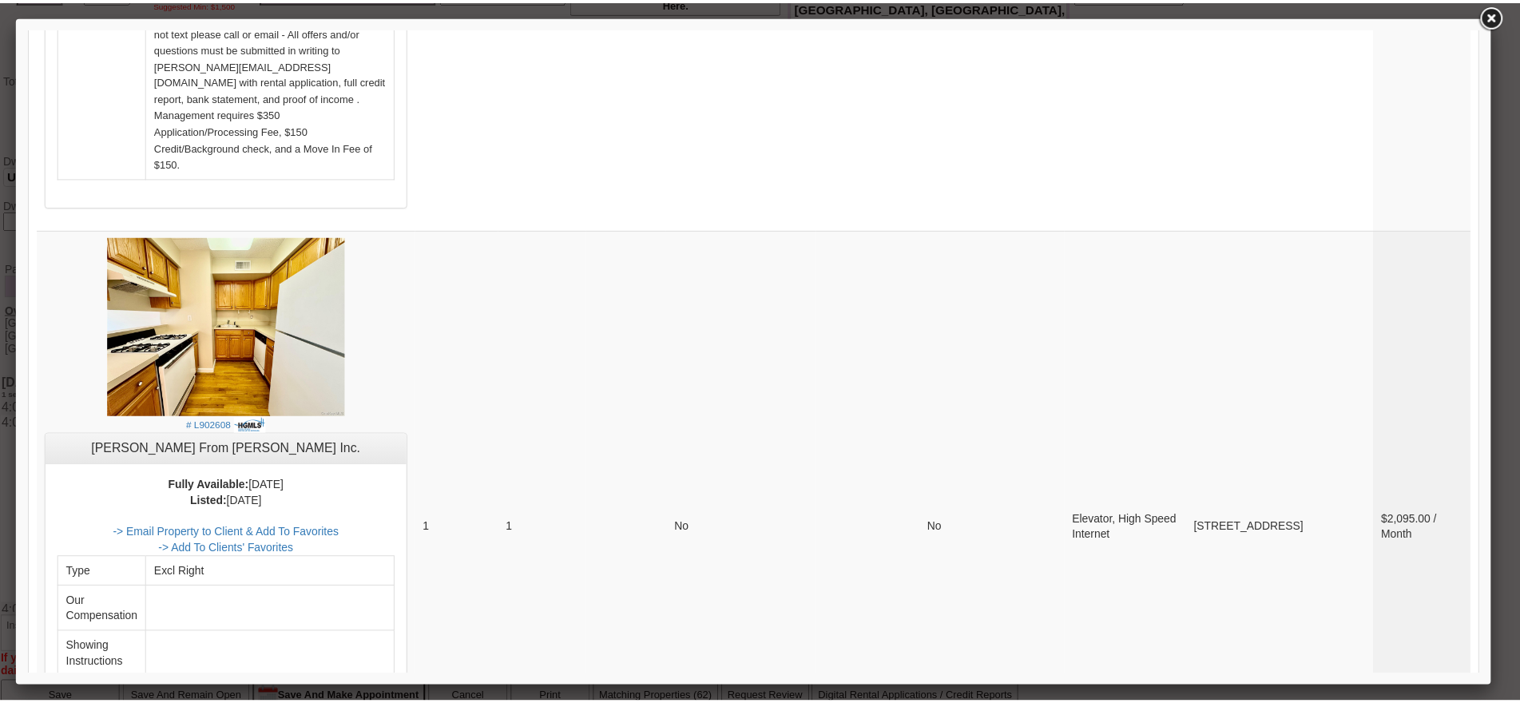
scroll to position [1642, 0]
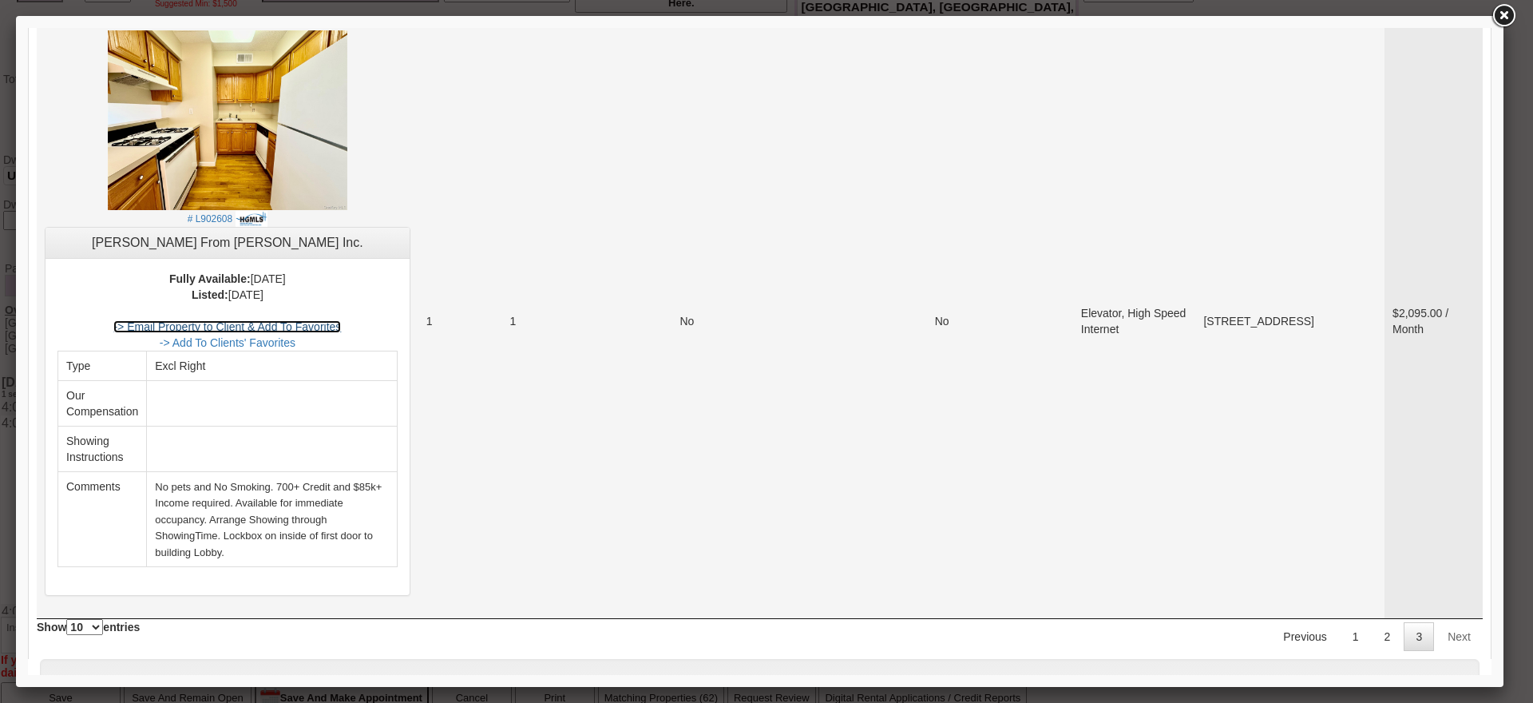
click at [341, 320] on link "-> Email Property to Client & Add To Favorites" at bounding box center [227, 326] width 228 height 13
click at [1513, 24] on link at bounding box center [1503, 16] width 29 height 29
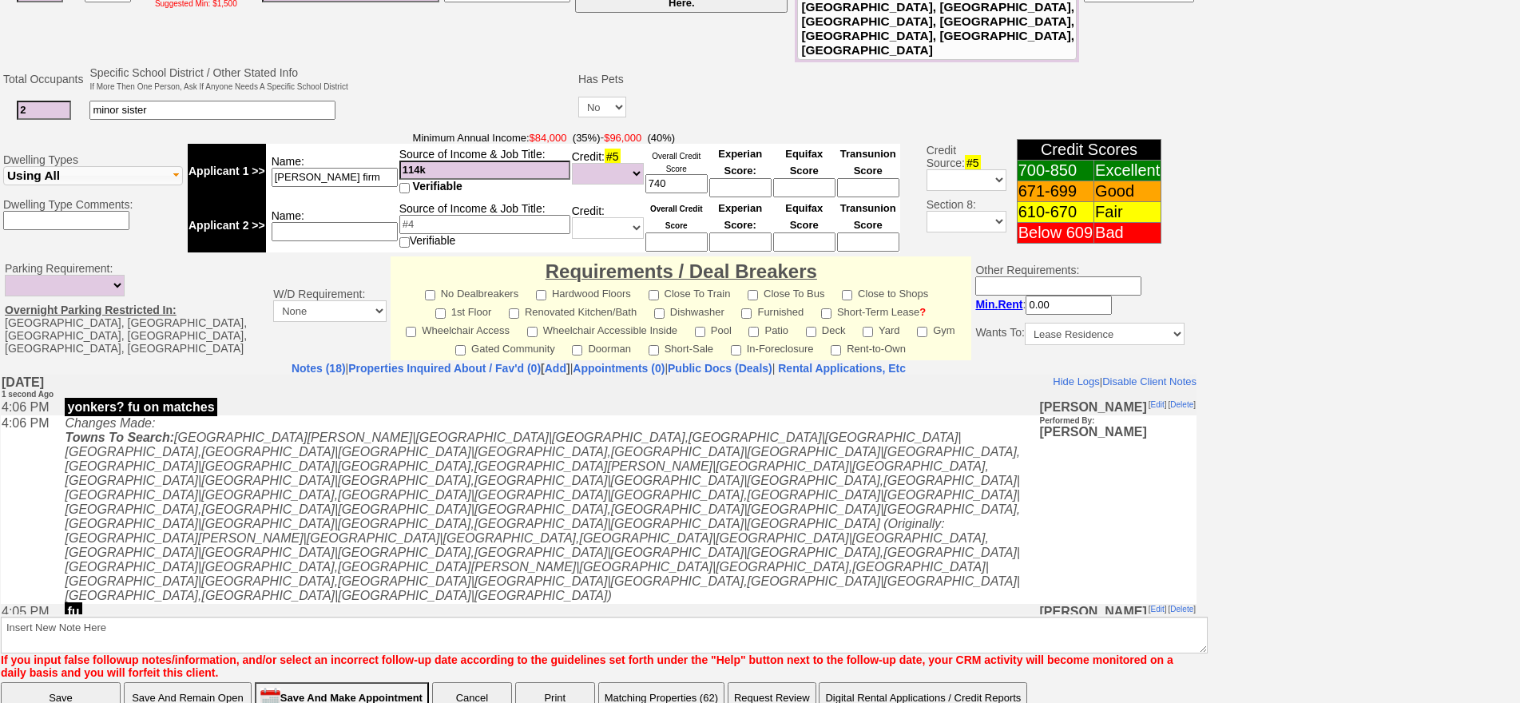
scroll to position [0, 0]
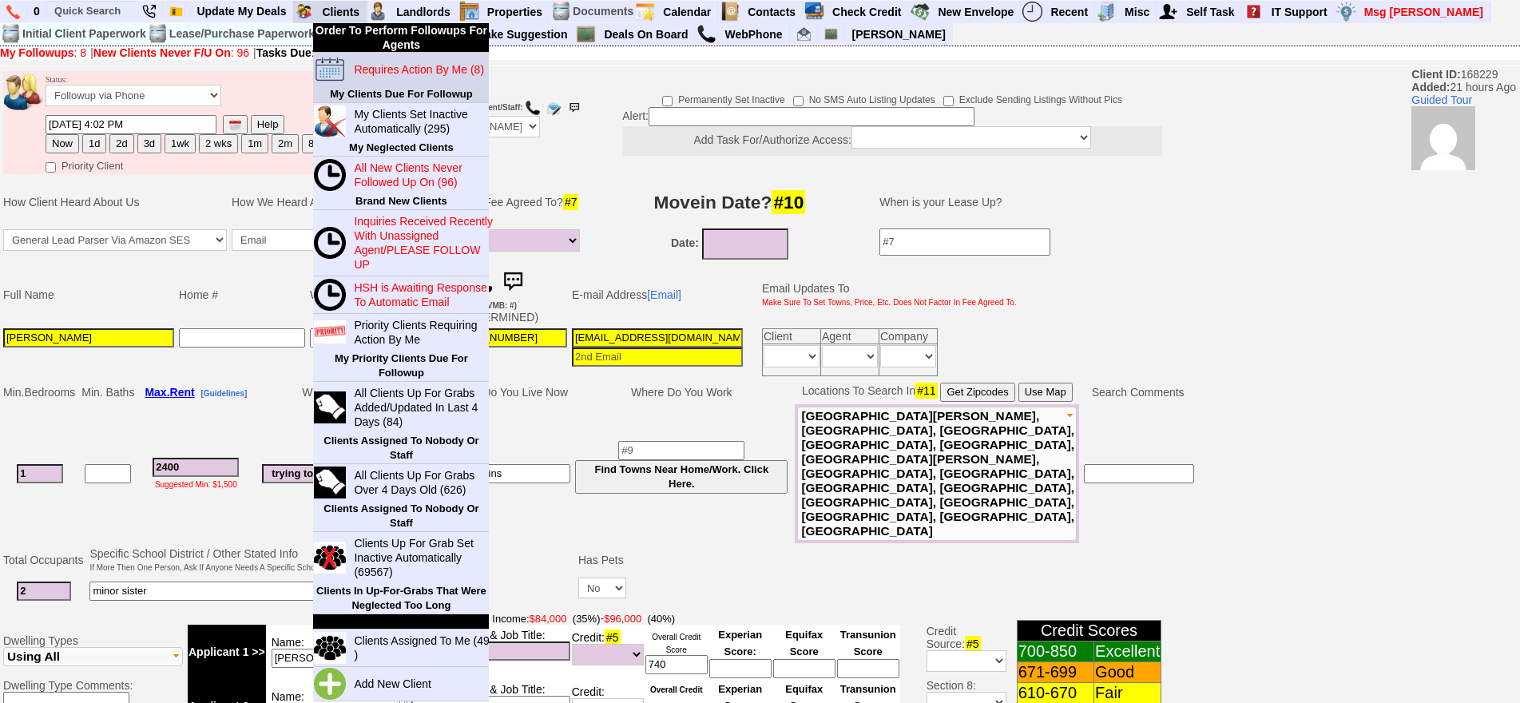
click at [379, 65] on blink "Requires Action By Me (8)" at bounding box center [419, 69] width 130 height 13
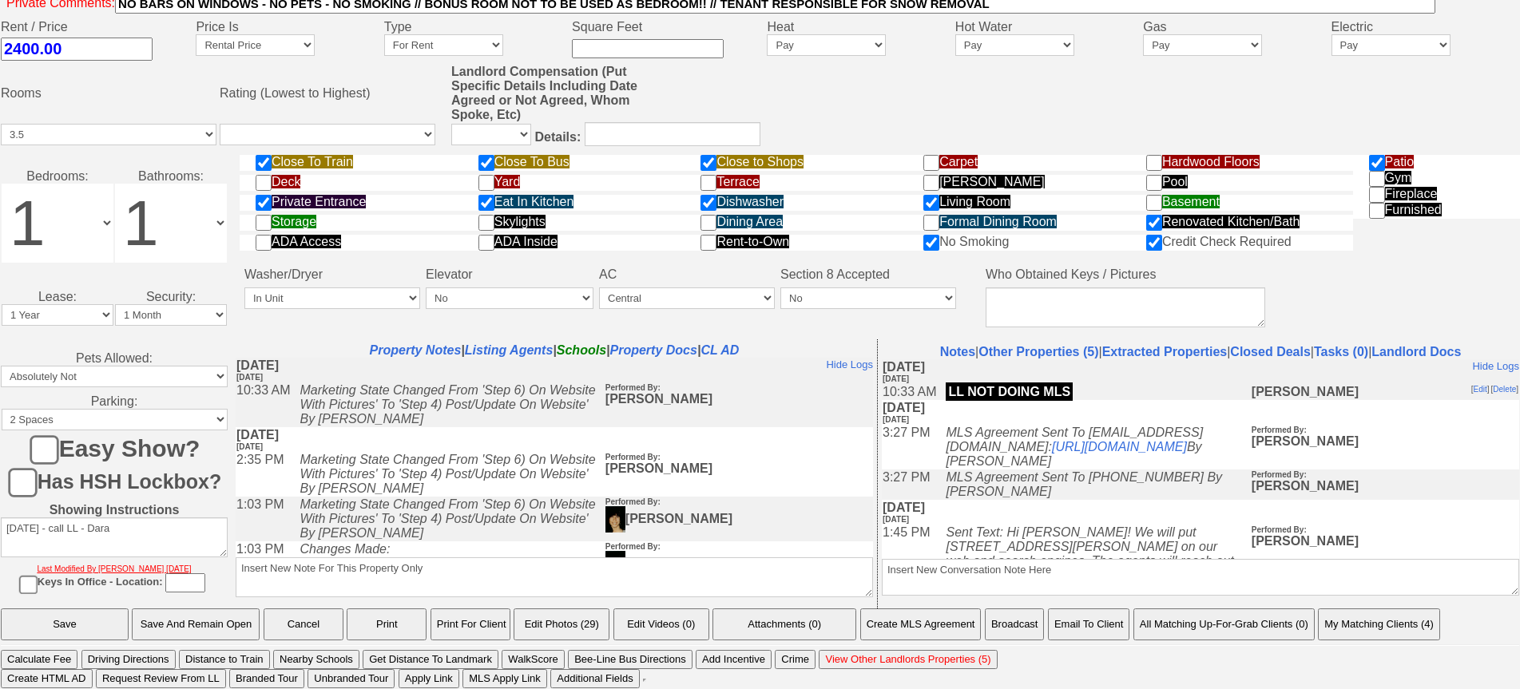
click at [1079, 636] on button "Email To Client" at bounding box center [1088, 624] width 81 height 32
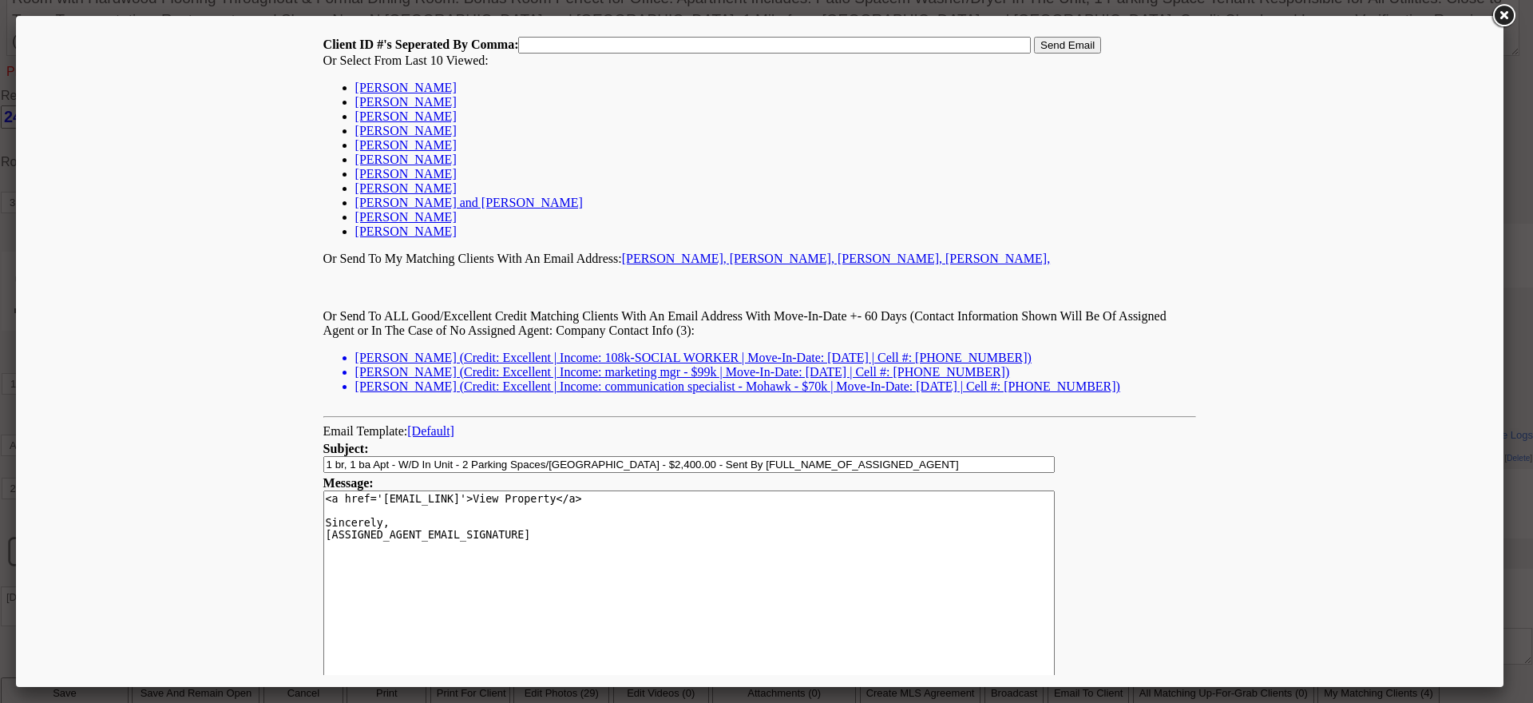
click at [445, 89] on link "[PERSON_NAME]" at bounding box center [405, 88] width 101 height 14
type input "168229,"
click at [1063, 43] on input "Send Email" at bounding box center [1067, 45] width 67 height 17
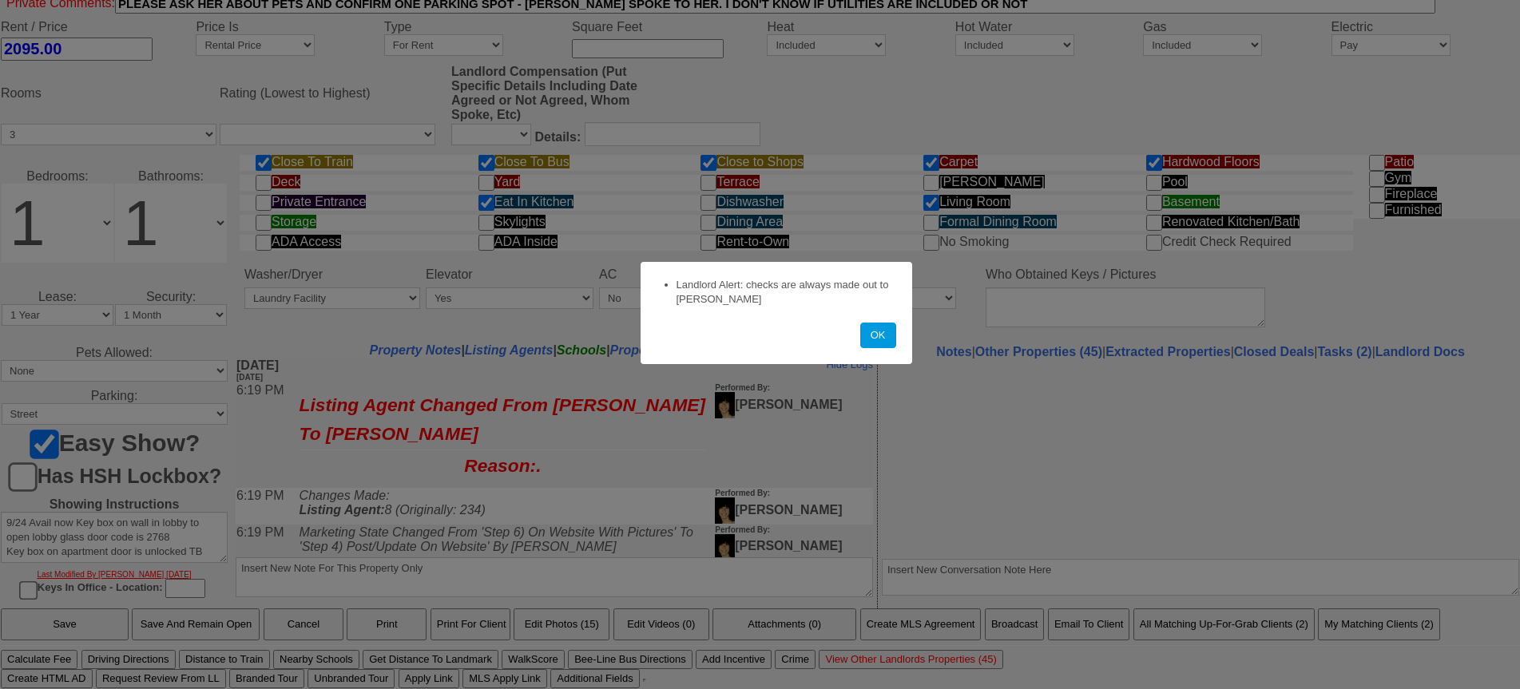
scroll to position [541, 0]
click at [867, 343] on button "OK" at bounding box center [878, 336] width 36 height 26
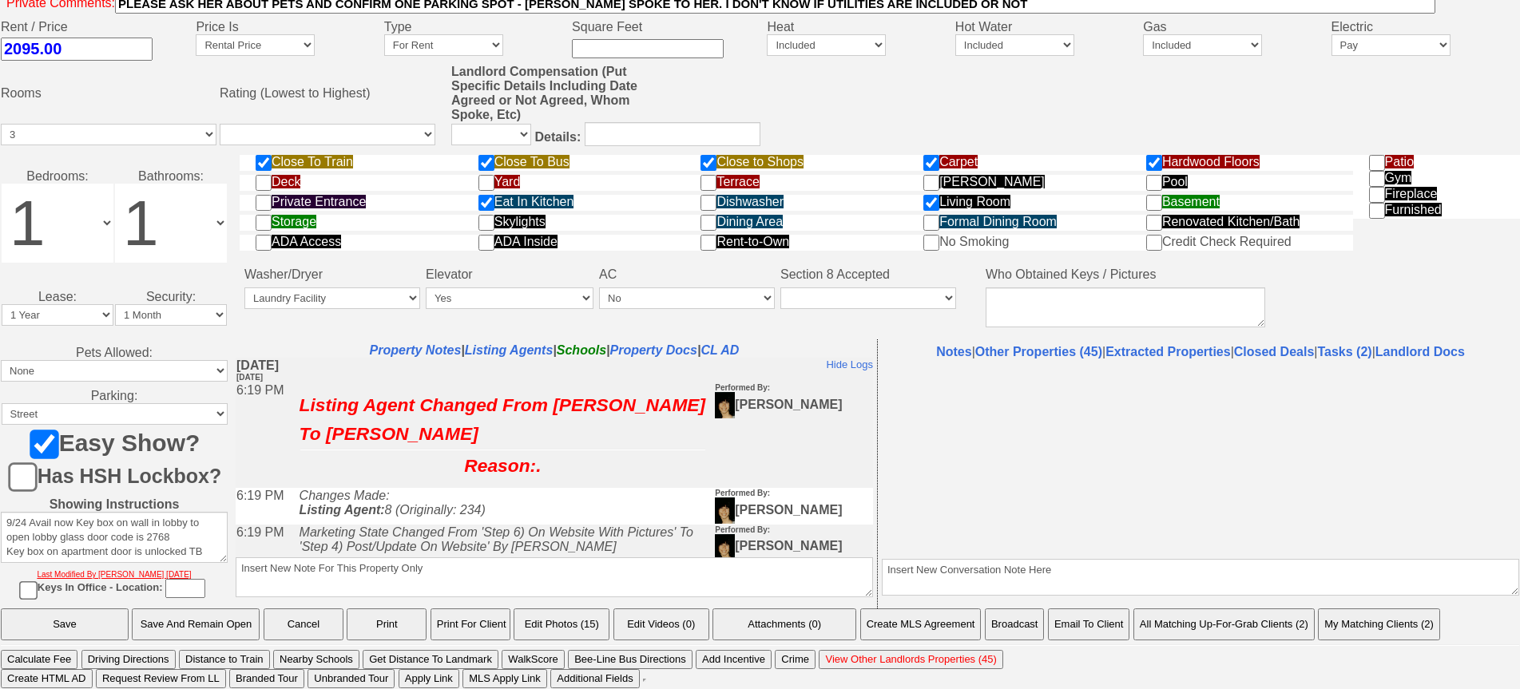
click at [1080, 623] on button "Email To Client" at bounding box center [1088, 624] width 81 height 32
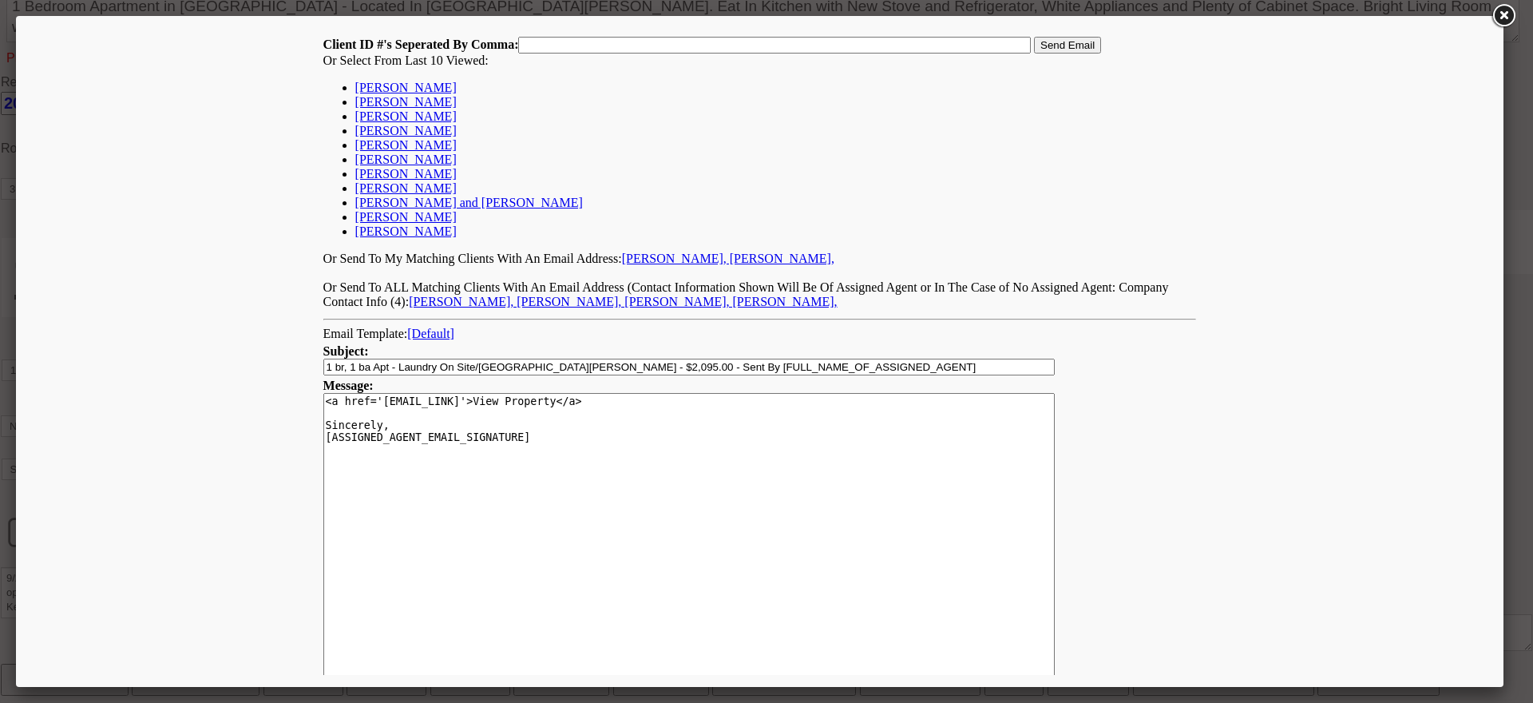
scroll to position [0, 0]
click at [427, 78] on td "Client ID #'s Seperated By Comma: Send Email Or Select From Last 10 Viewed: Sus…" at bounding box center [760, 173] width 875 height 274
click at [440, 83] on link "[PERSON_NAME]" at bounding box center [405, 88] width 101 height 14
type input "168229,168229,"
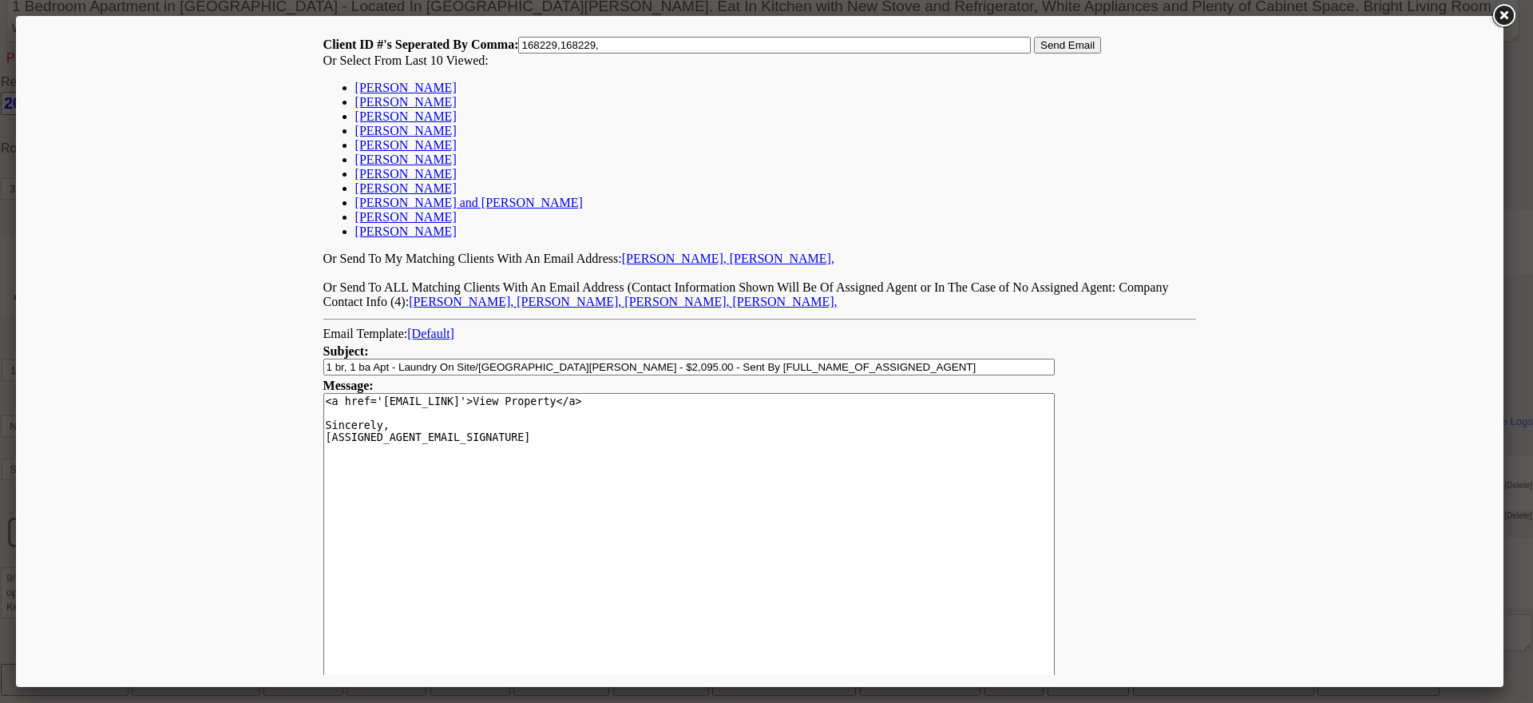
click at [1055, 42] on input "Send Email" at bounding box center [1067, 45] width 67 height 17
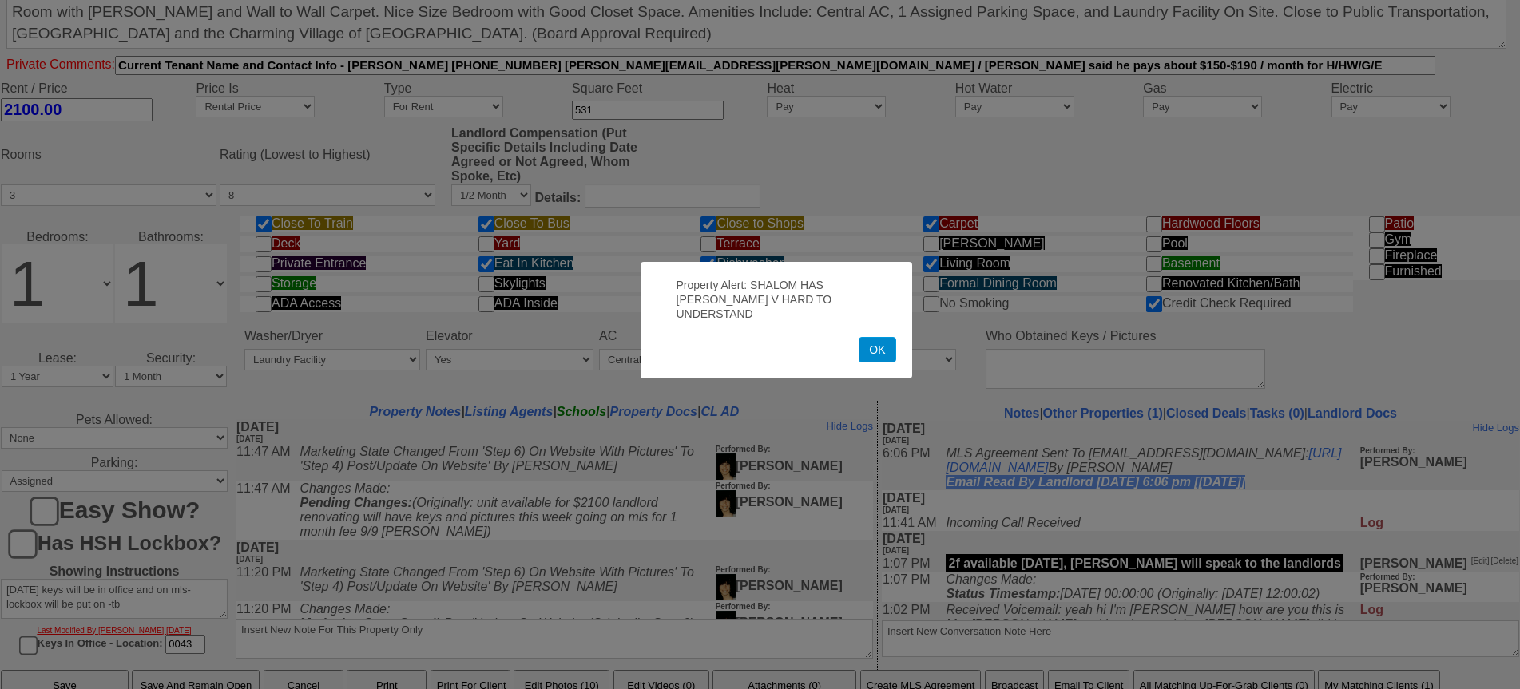
click at [875, 337] on button "OK" at bounding box center [876, 350] width 37 height 26
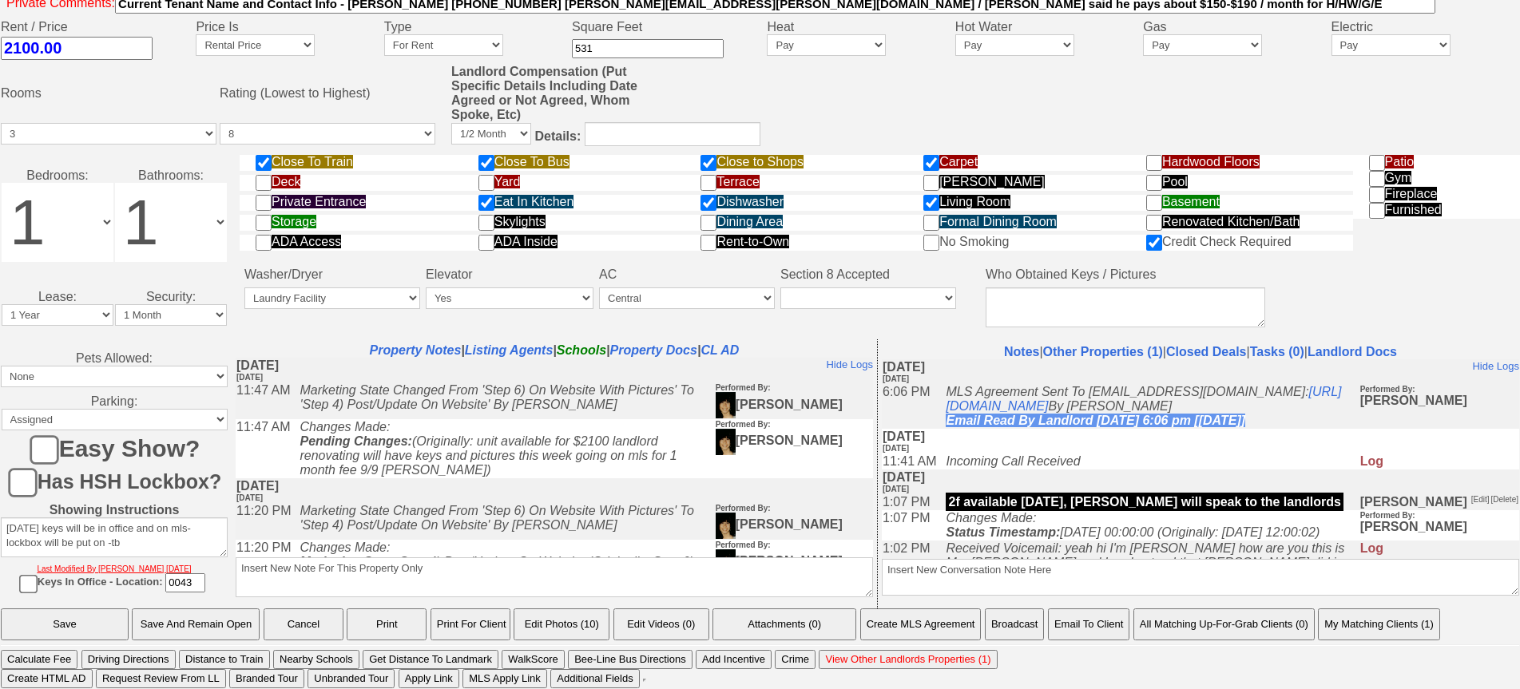
click at [1085, 630] on button "Email To Client" at bounding box center [1088, 624] width 81 height 32
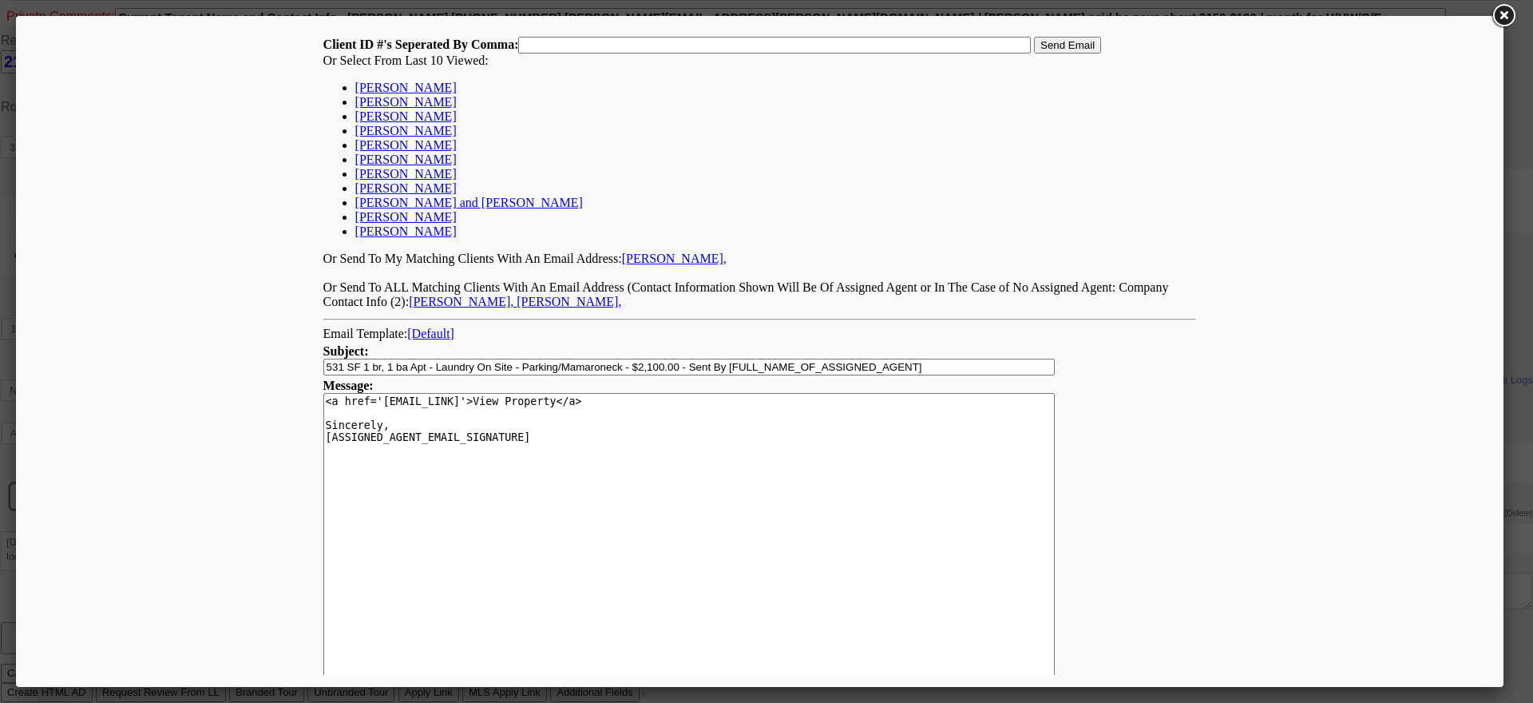
click at [434, 85] on link "[PERSON_NAME]" at bounding box center [405, 88] width 101 height 14
type input "168229,"
click at [1088, 43] on input "Send Email" at bounding box center [1067, 45] width 67 height 17
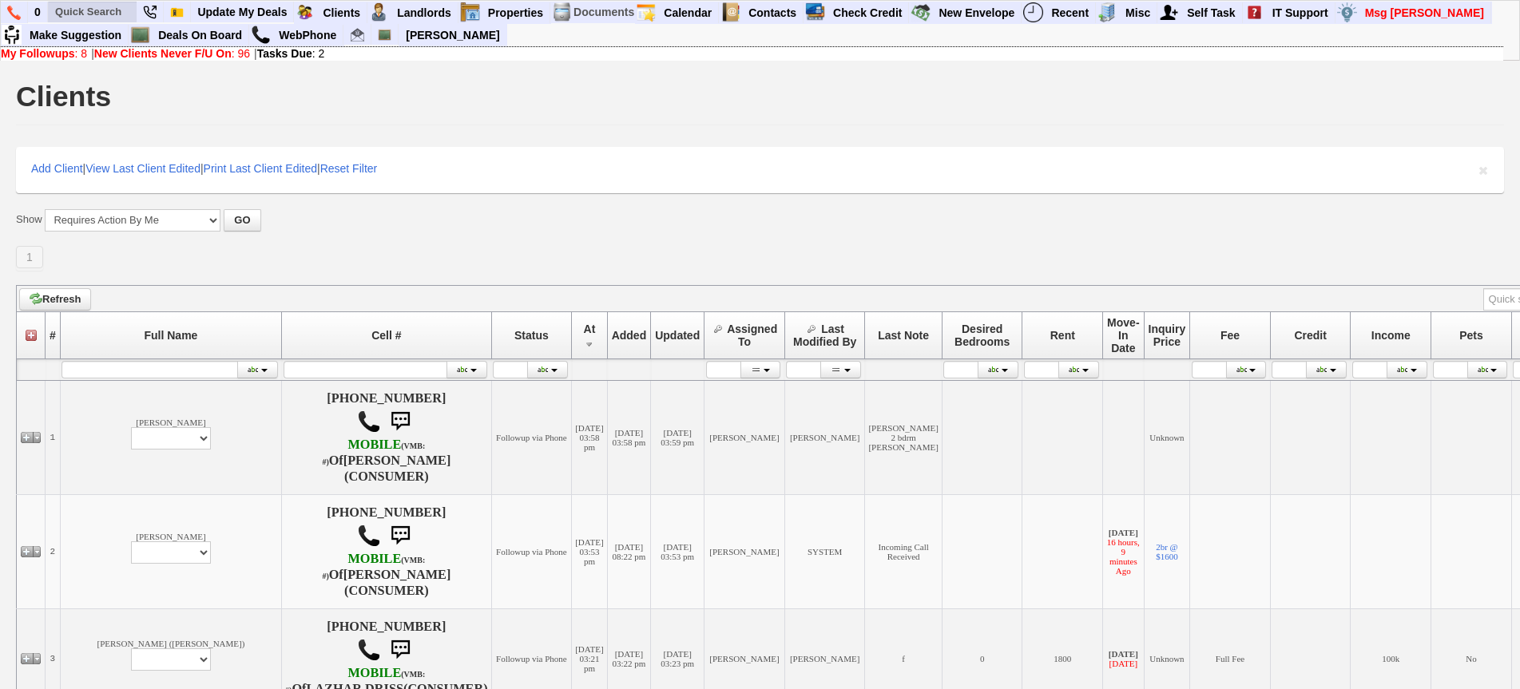
drag, startPoint x: 97, startPoint y: 24, endPoint x: 104, endPoint y: 7, distance: 17.9
click at [99, 10] on li at bounding box center [92, 13] width 89 height 22
click at [104, 7] on input "text" at bounding box center [93, 12] width 88 height 20
paste input "[PHONE_NUMBER]"
type input "[PHONE_NUMBER]"
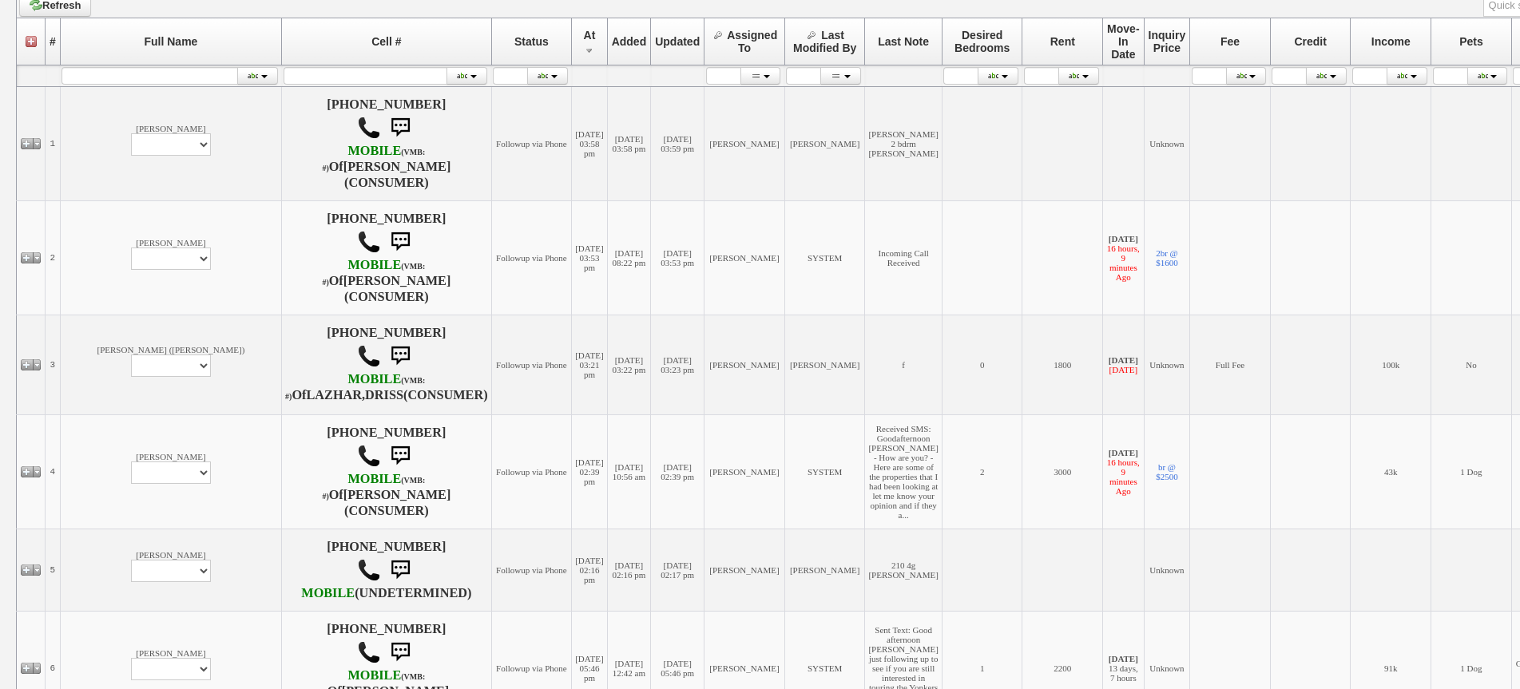
scroll to position [160, 0]
